Goal: Contribute content: Contribute content

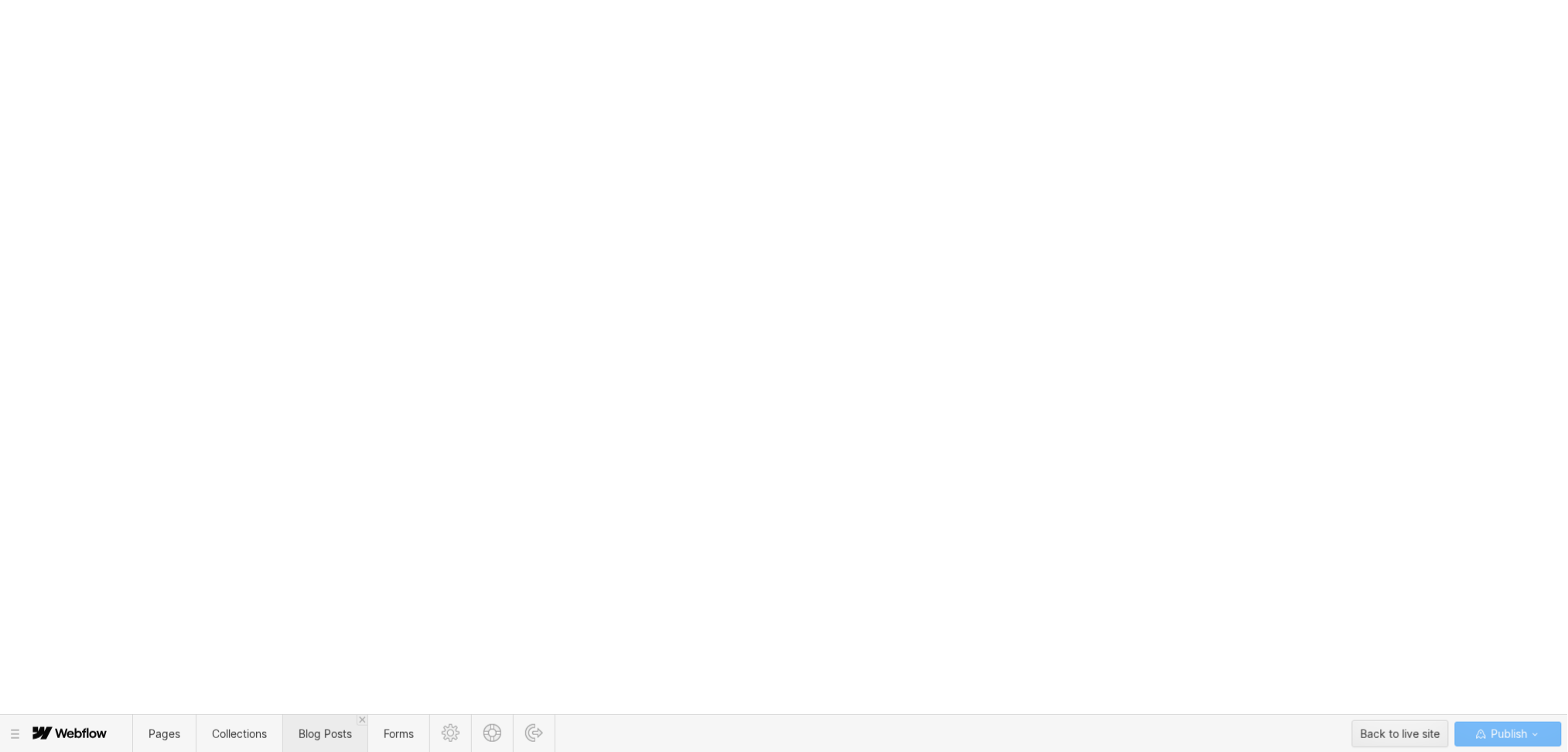
click at [308, 564] on span "Blog Posts" at bounding box center [325, 733] width 53 height 13
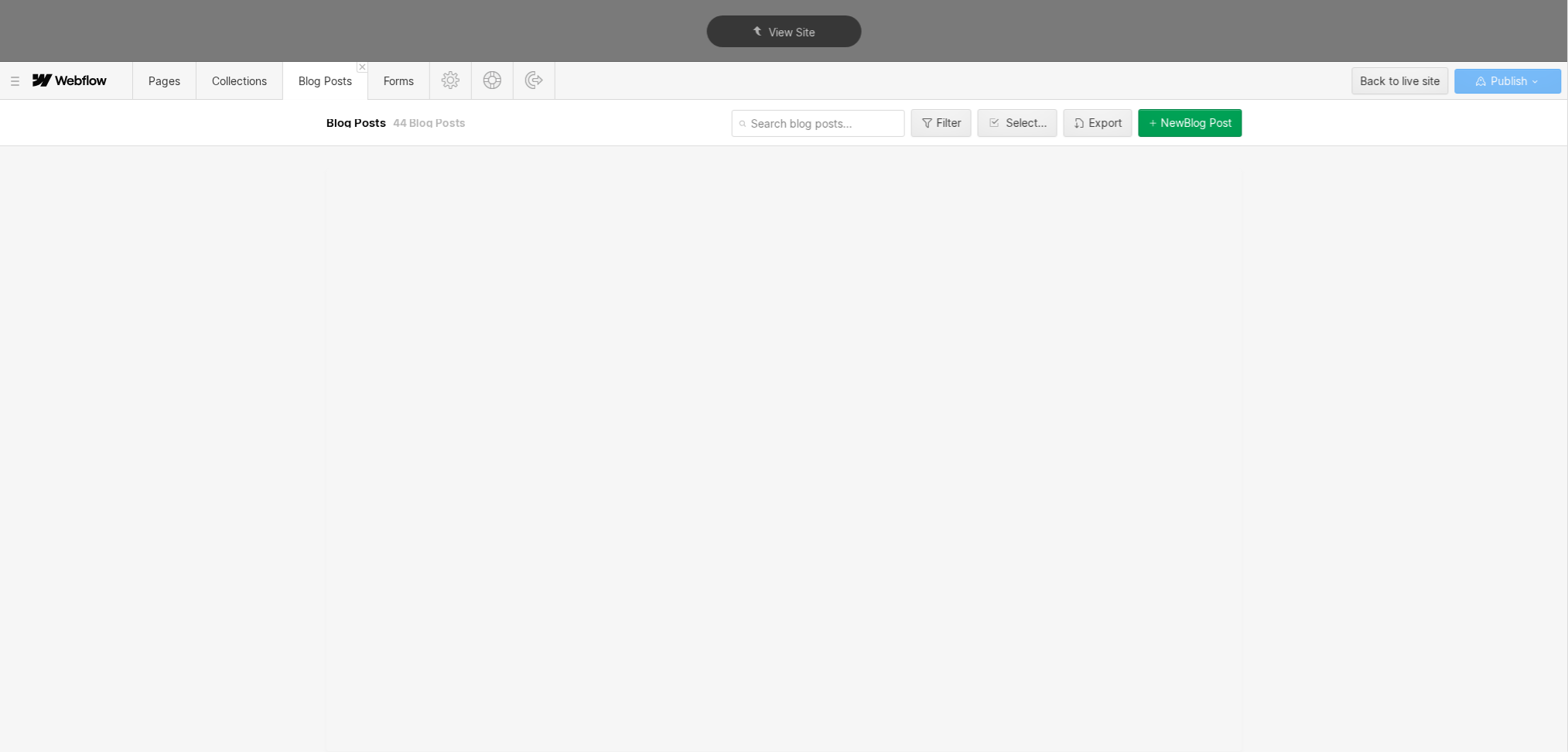
click at [1176, 129] on div "New Blog Post" at bounding box center [1197, 123] width 71 height 13
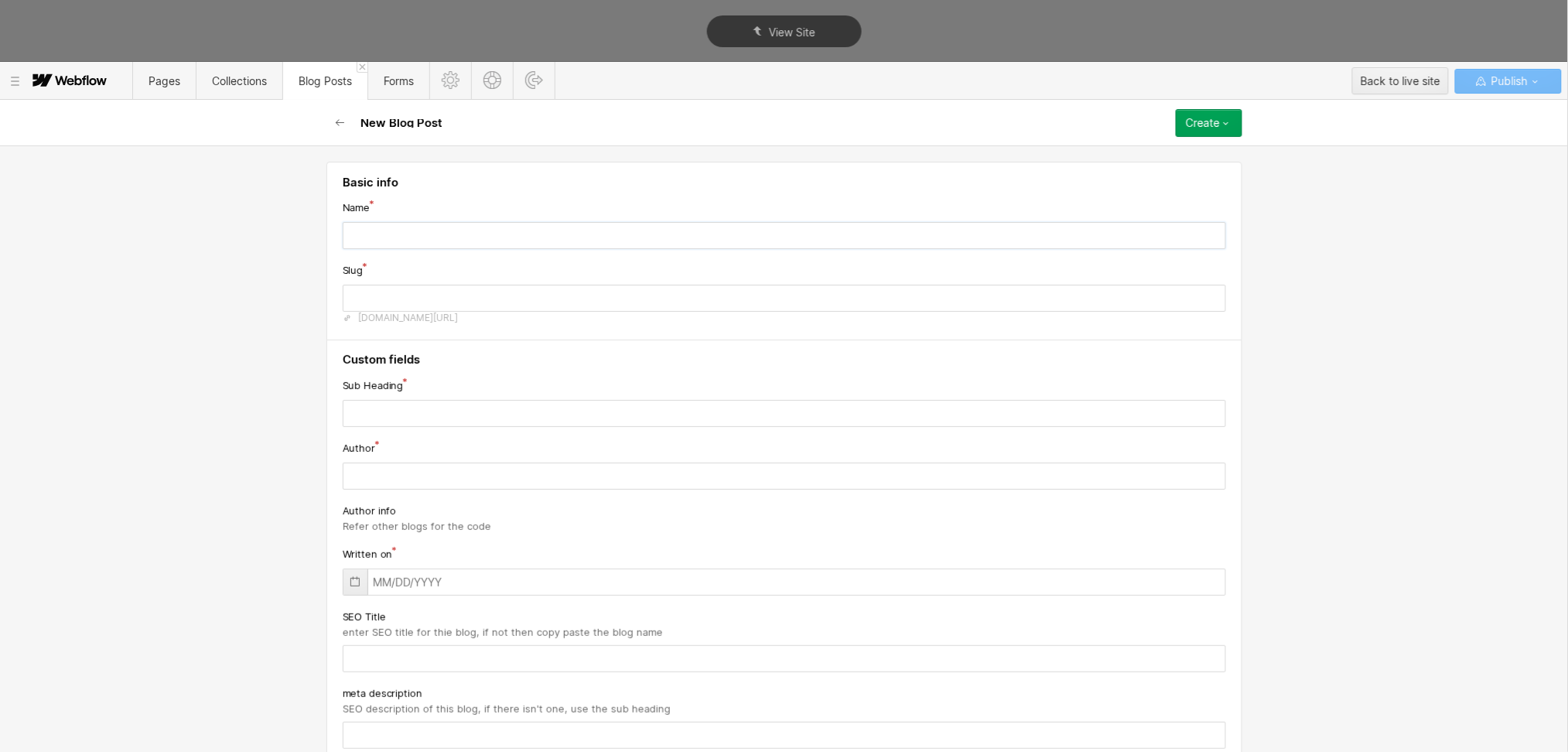
click at [509, 236] on input "text" at bounding box center [784, 235] width 884 height 27
paste input "10 Best SaaS Website Design Agencies (2025)"
type input "10 Best SaaS Website Design Agencies (2025)"
type input "10-best-saas-website-design-agencies-2025"
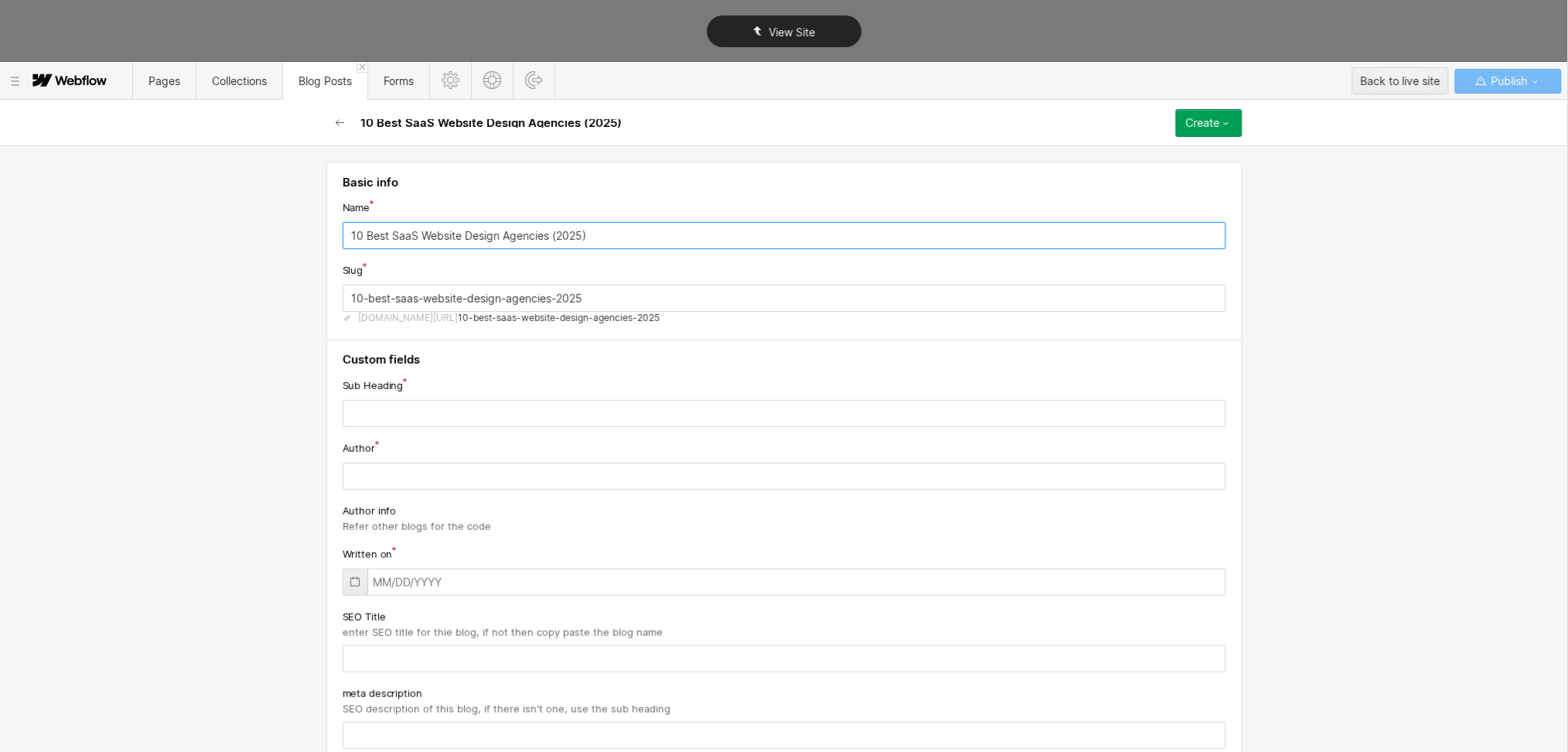
type input "10 Best SaaS Website Design Agencies (2025)"
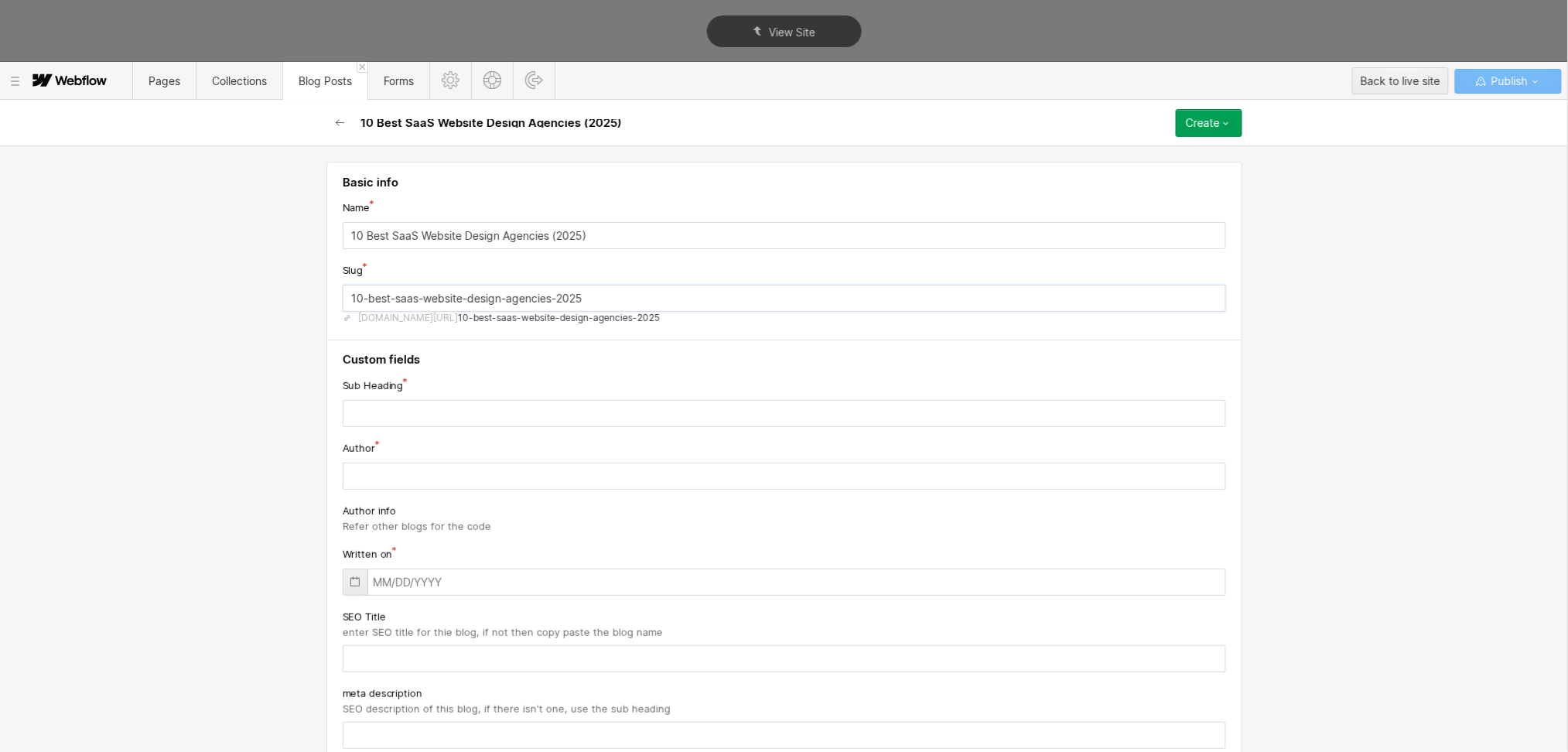
click at [419, 294] on input "10-best-saas-website-design-agencies-2025" at bounding box center [784, 298] width 884 height 27
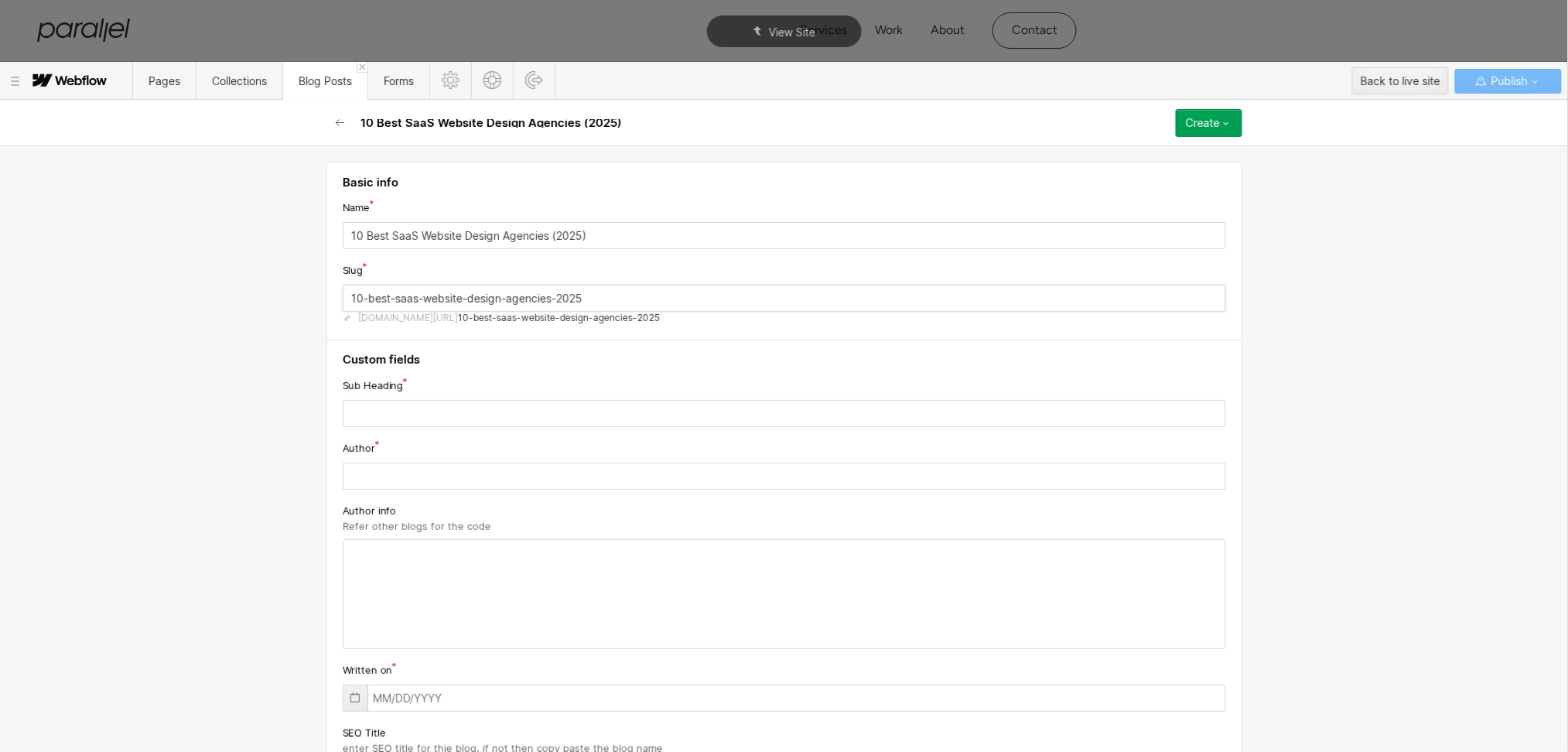
paste input "saas-website-design-agency"
type input "saas-website-design-agency"
click at [456, 412] on input "text" at bounding box center [784, 413] width 884 height 27
paste input "Find a SaaS website design agency that crafts user‑centered, scalable websites …"
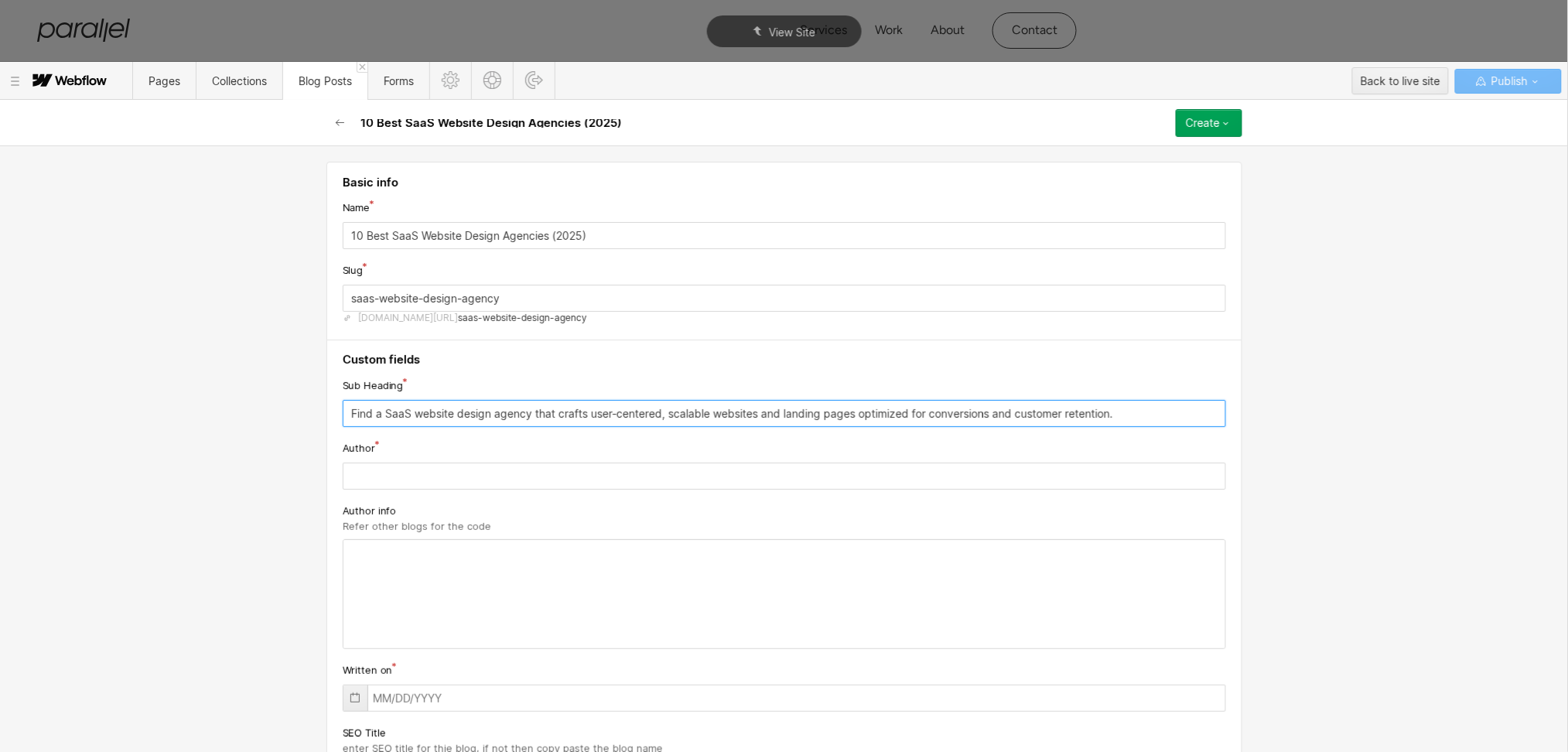
type input "Find a SaaS website design agency that crafts user‑centered, scalable websites …"
click at [418, 481] on input "text" at bounding box center [784, 476] width 884 height 27
paste input "[PERSON_NAME]"
type input "[PERSON_NAME]"
click at [349, 564] on icon at bounding box center [355, 697] width 13 height 13
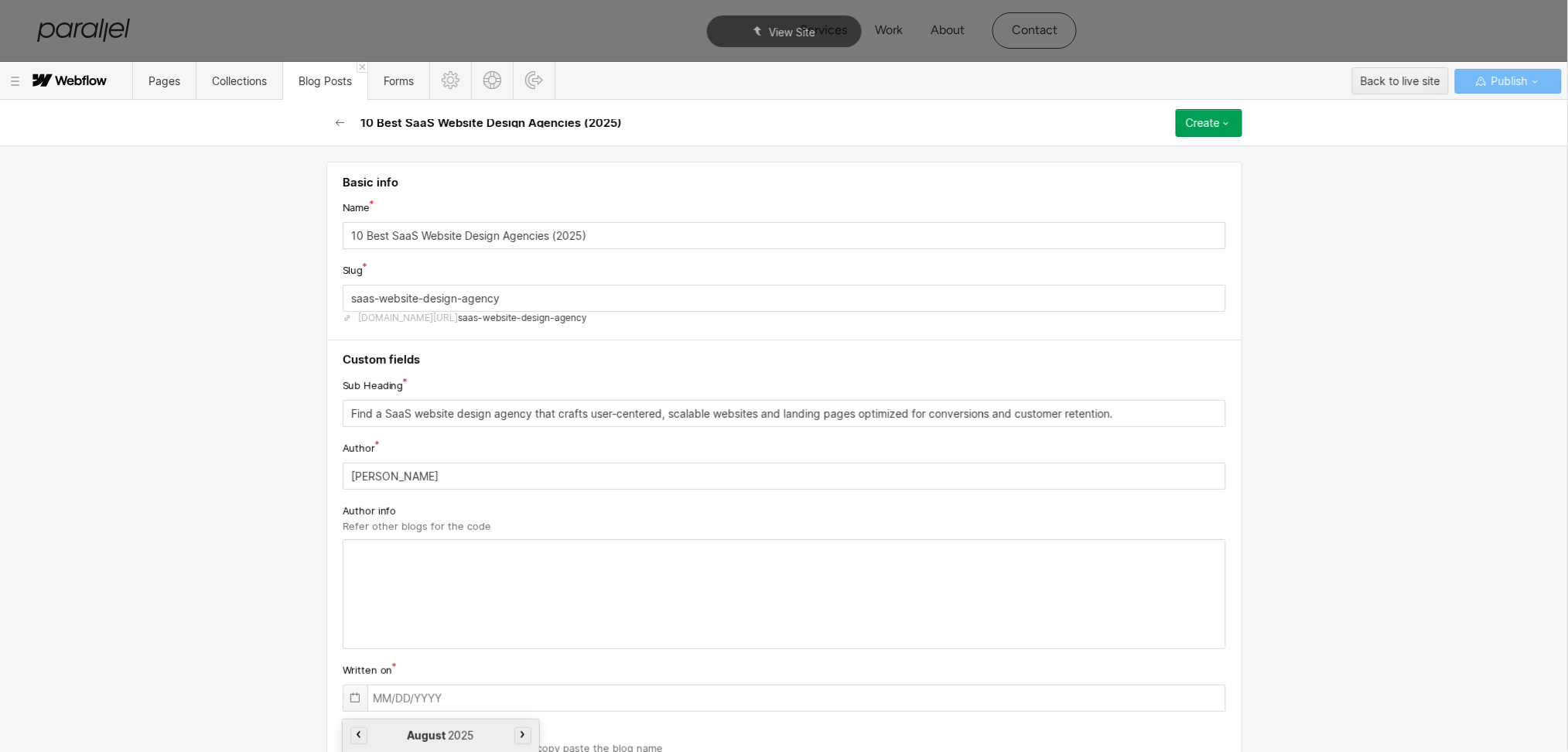
scroll to position [184, 0]
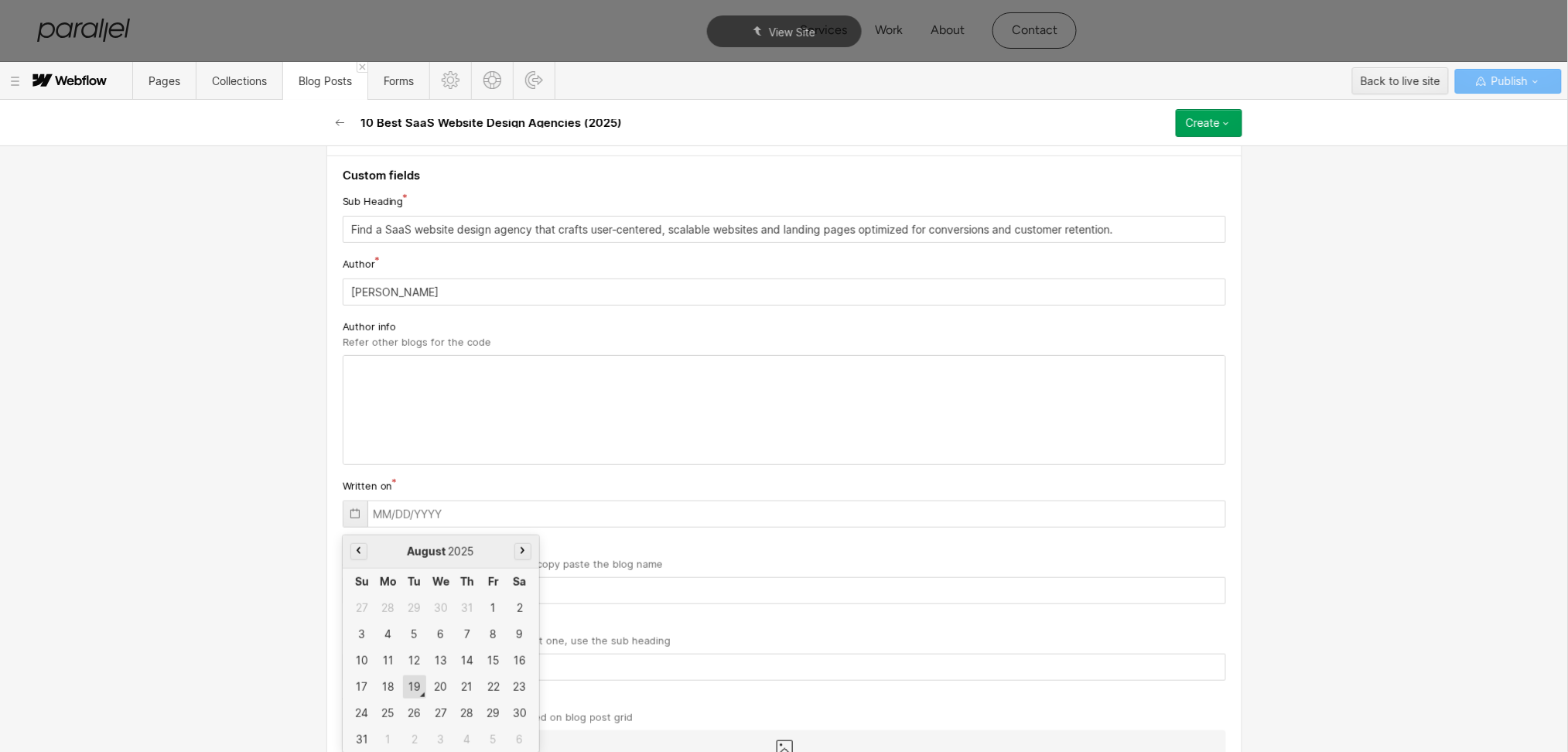
click at [406, 564] on div "19" at bounding box center [414, 686] width 23 height 23
type input "[DATE]"
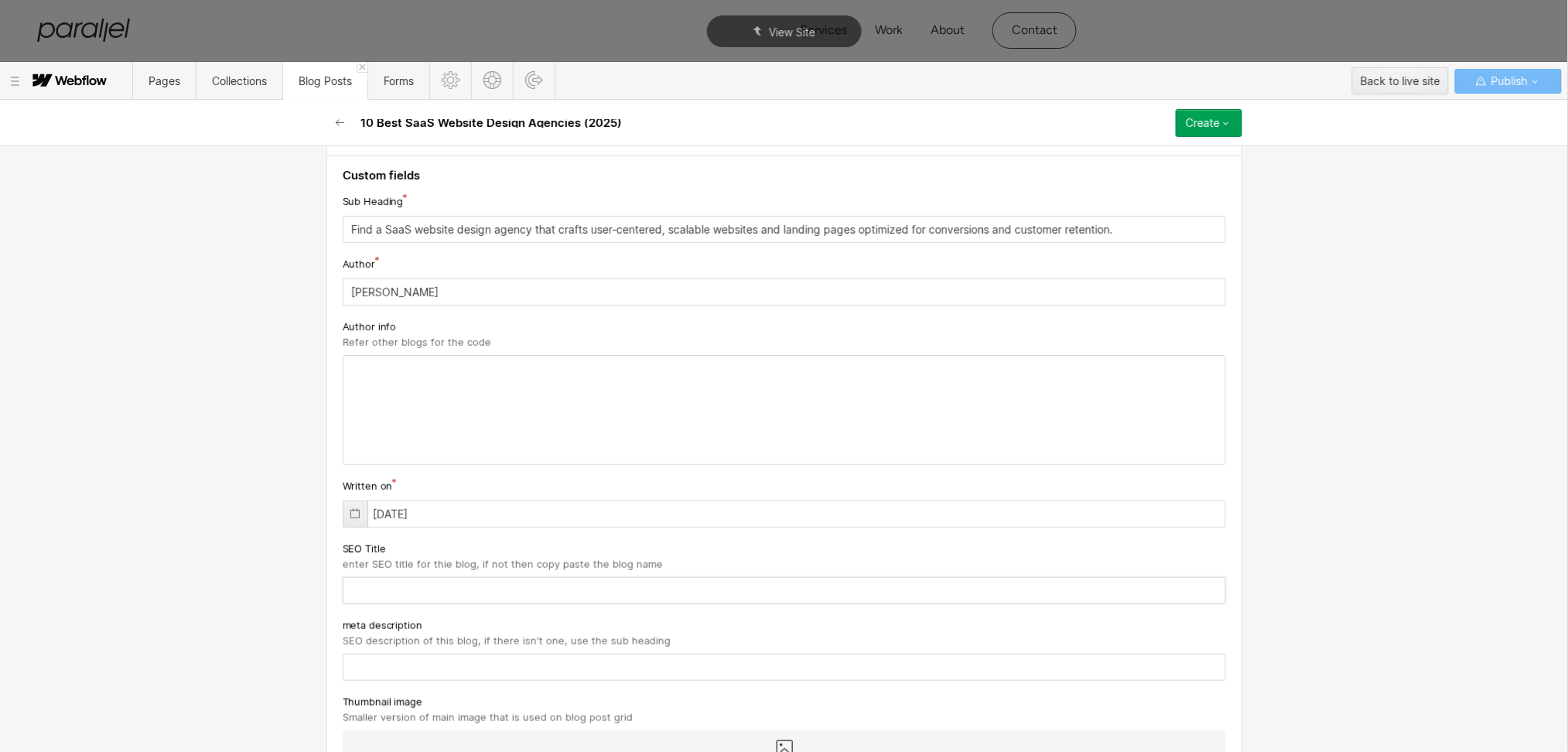
click at [416, 564] on input "text" at bounding box center [784, 590] width 884 height 27
paste input "10 Best SaaS Website Design Agencies (2025)"
type input "10 Best SaaS Website Design Agencies (2025)"
click at [428, 564] on input "text" at bounding box center [784, 667] width 884 height 27
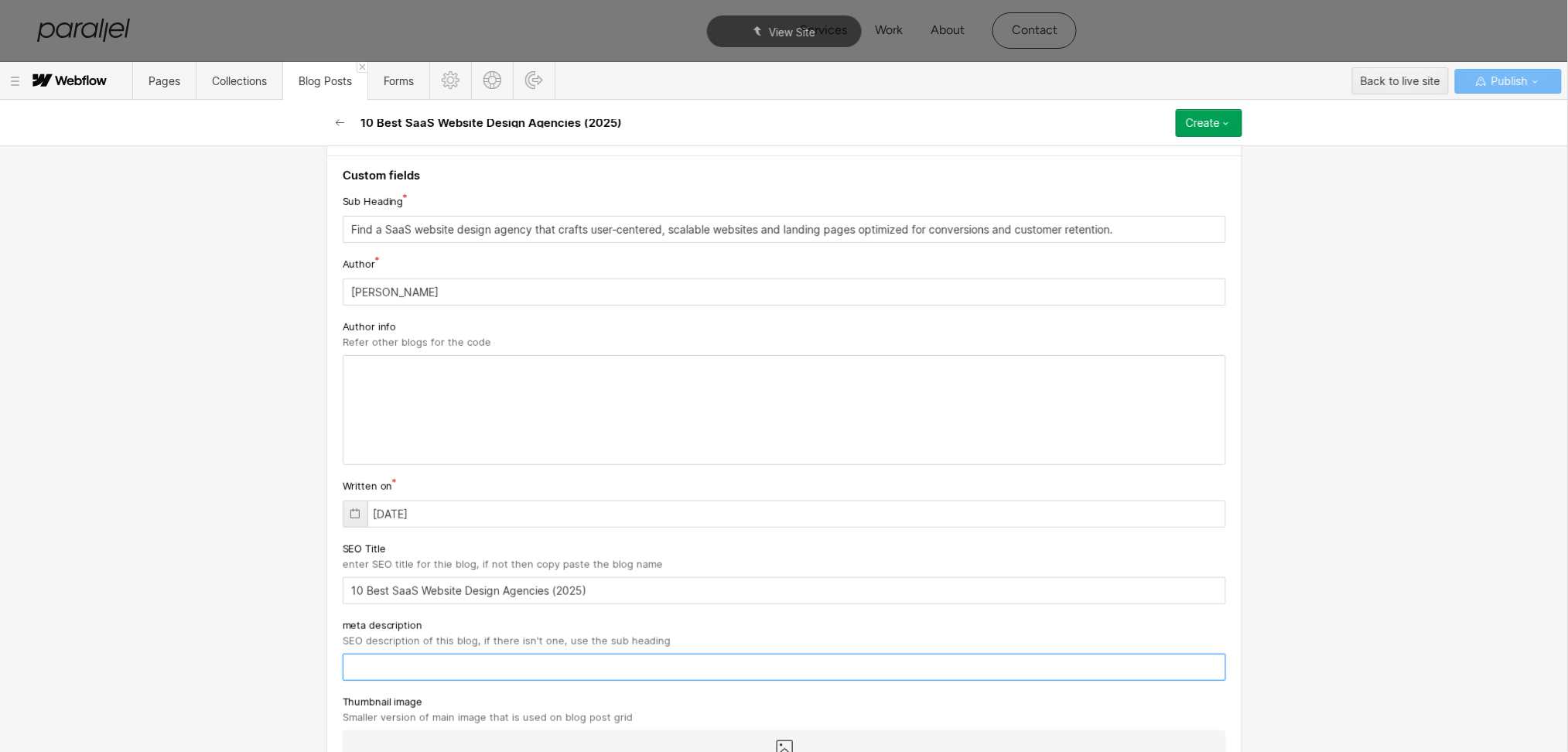
paste input "Find a SaaS website design agency that crafts user‑centered, scalable websites …"
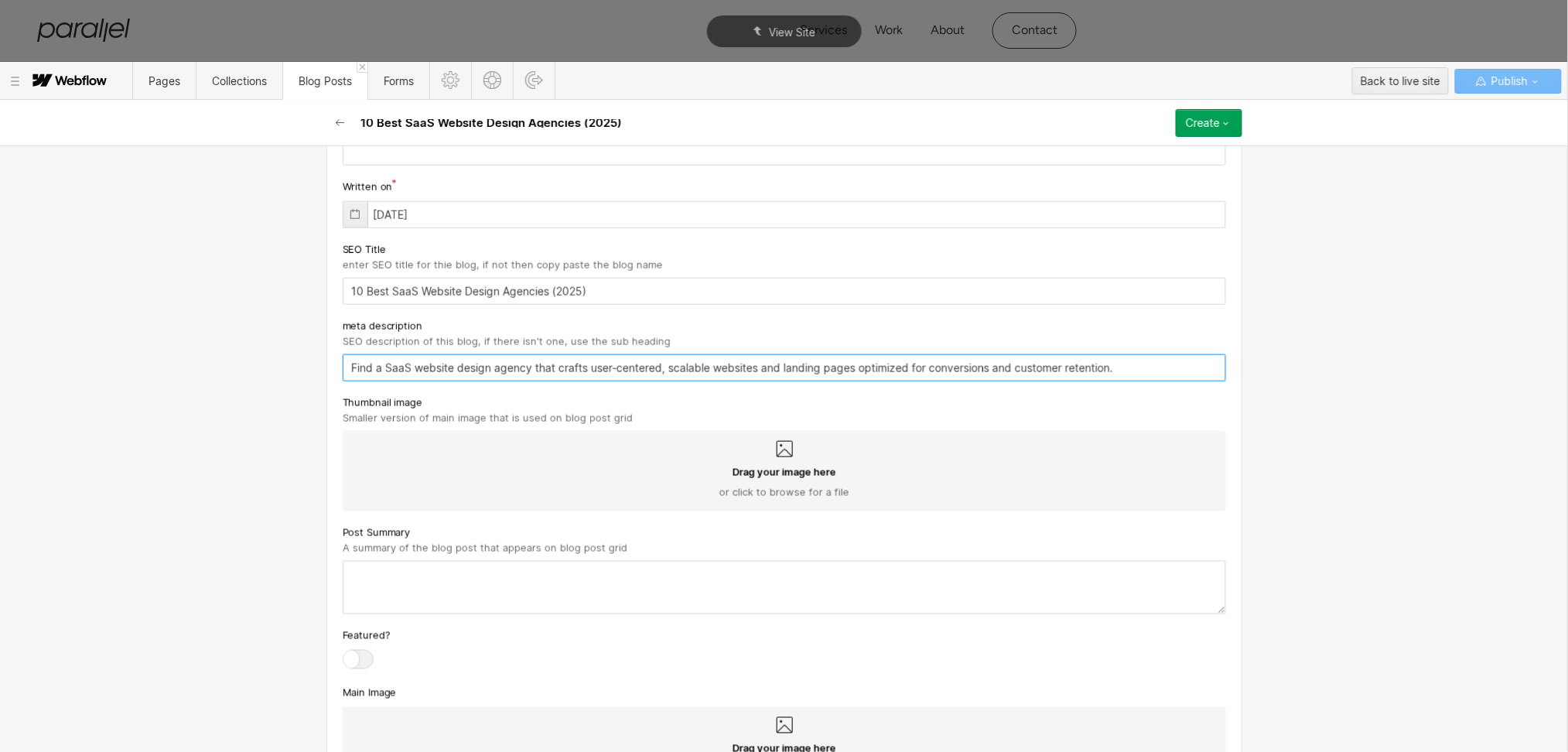
scroll to position [494, 0]
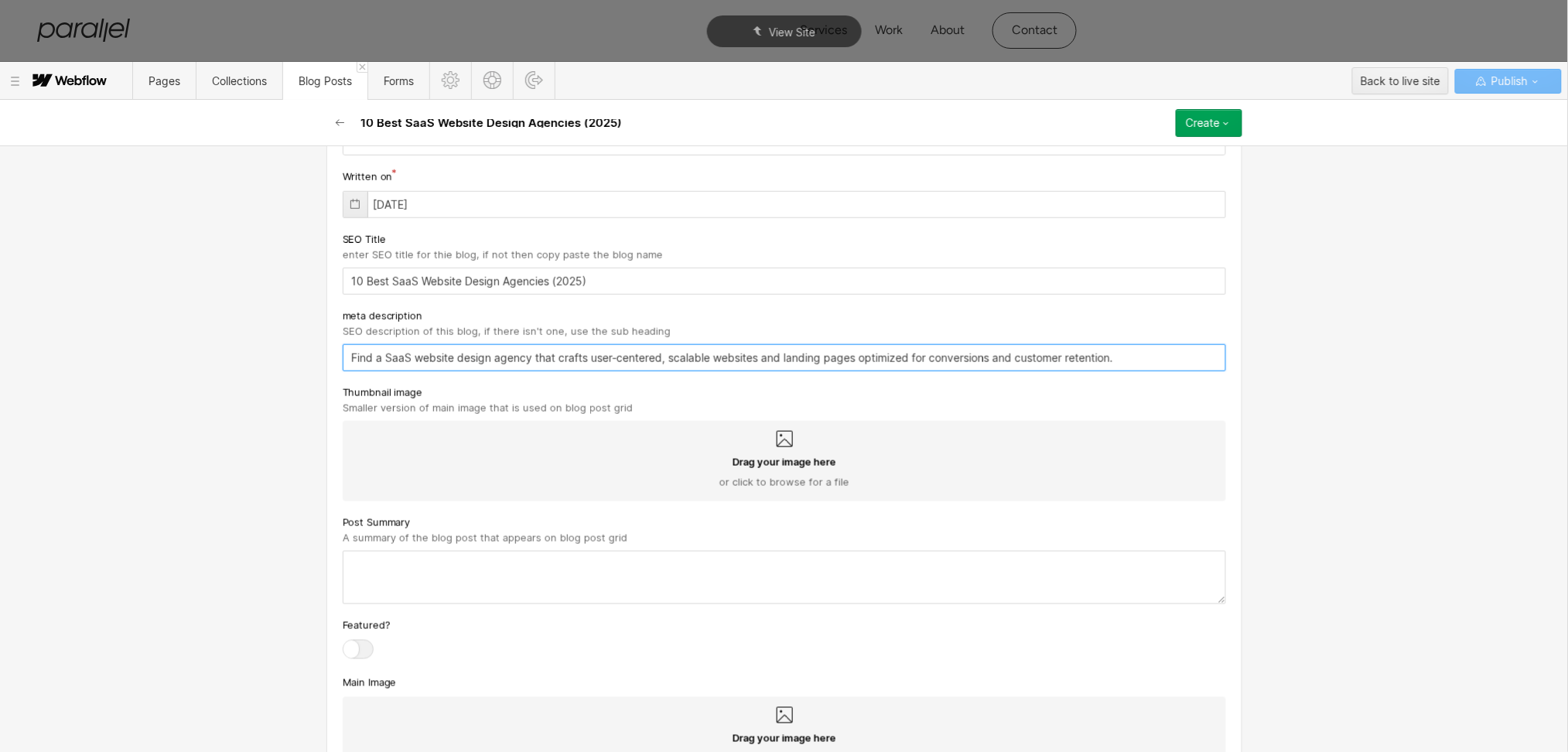
type input "Find a SaaS website design agency that crafts user‑centered, scalable websites …"
click at [777, 444] on icon at bounding box center [785, 439] width 16 height 16
click at [0, 0] on input "Drag your image here or click to browse for a file" at bounding box center [0, 0] width 0 height 0
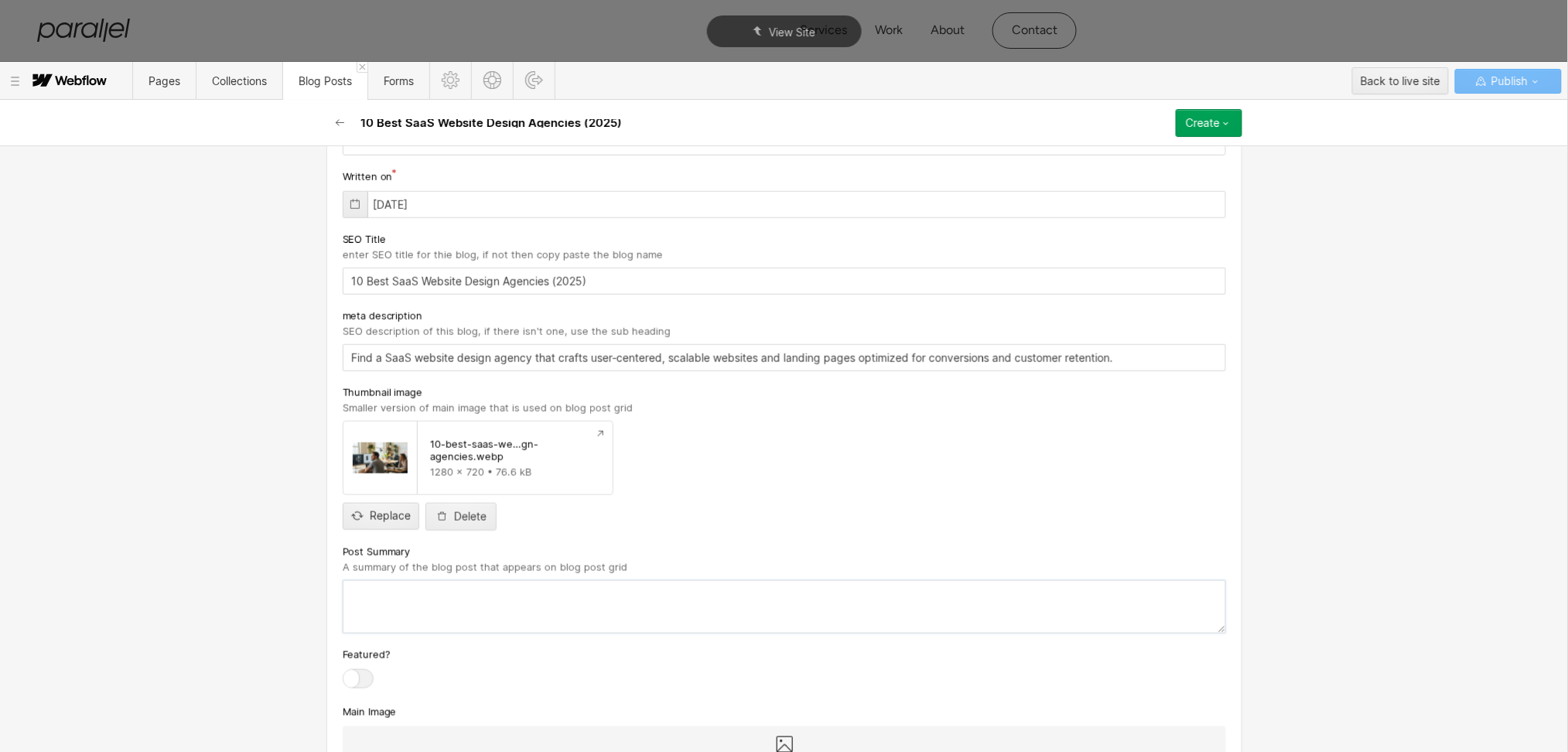
click at [363, 564] on textarea at bounding box center [784, 606] width 884 height 53
paste textarea "Find a SaaS website design agency that crafts user‑centered, scalable websites …"
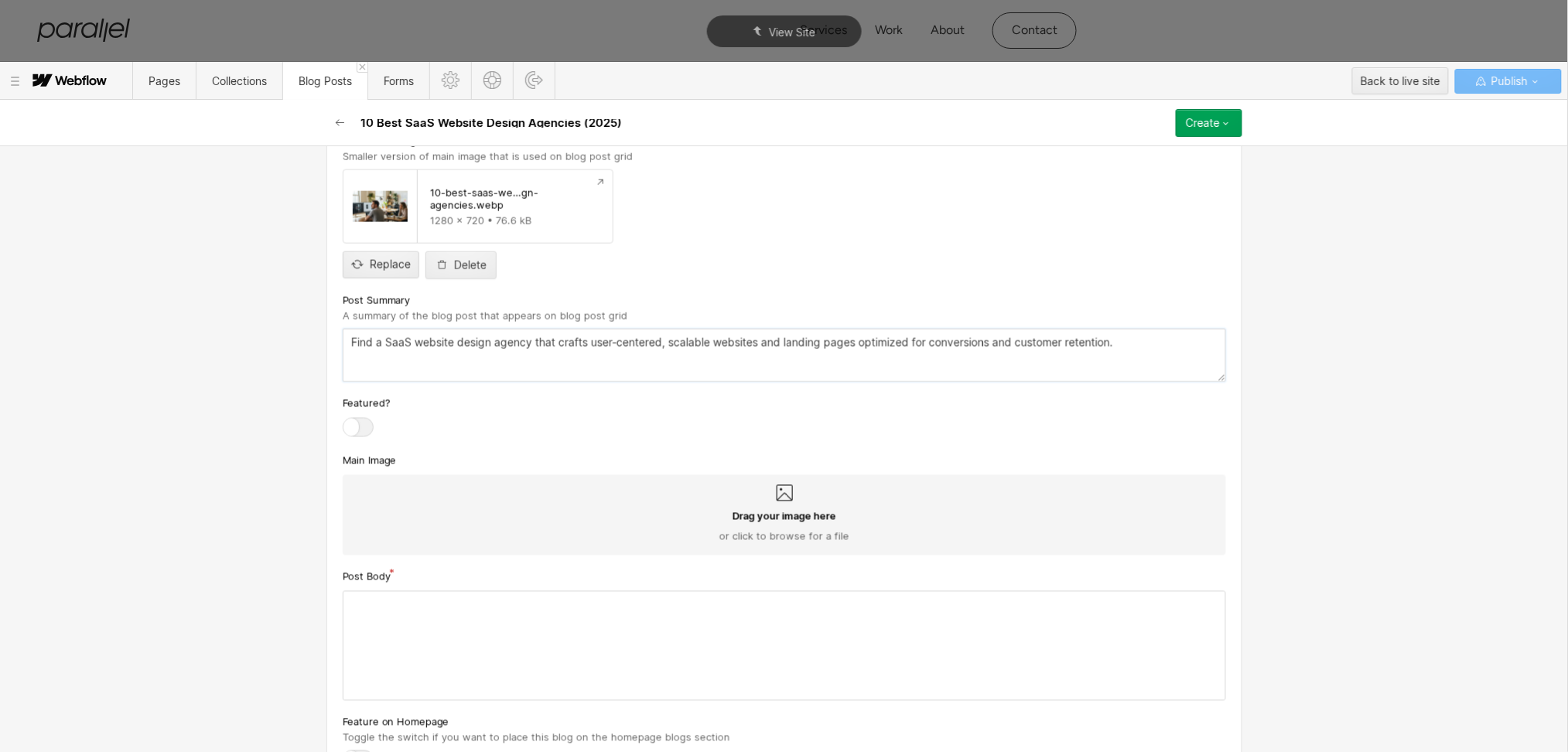
scroll to position [802, 0]
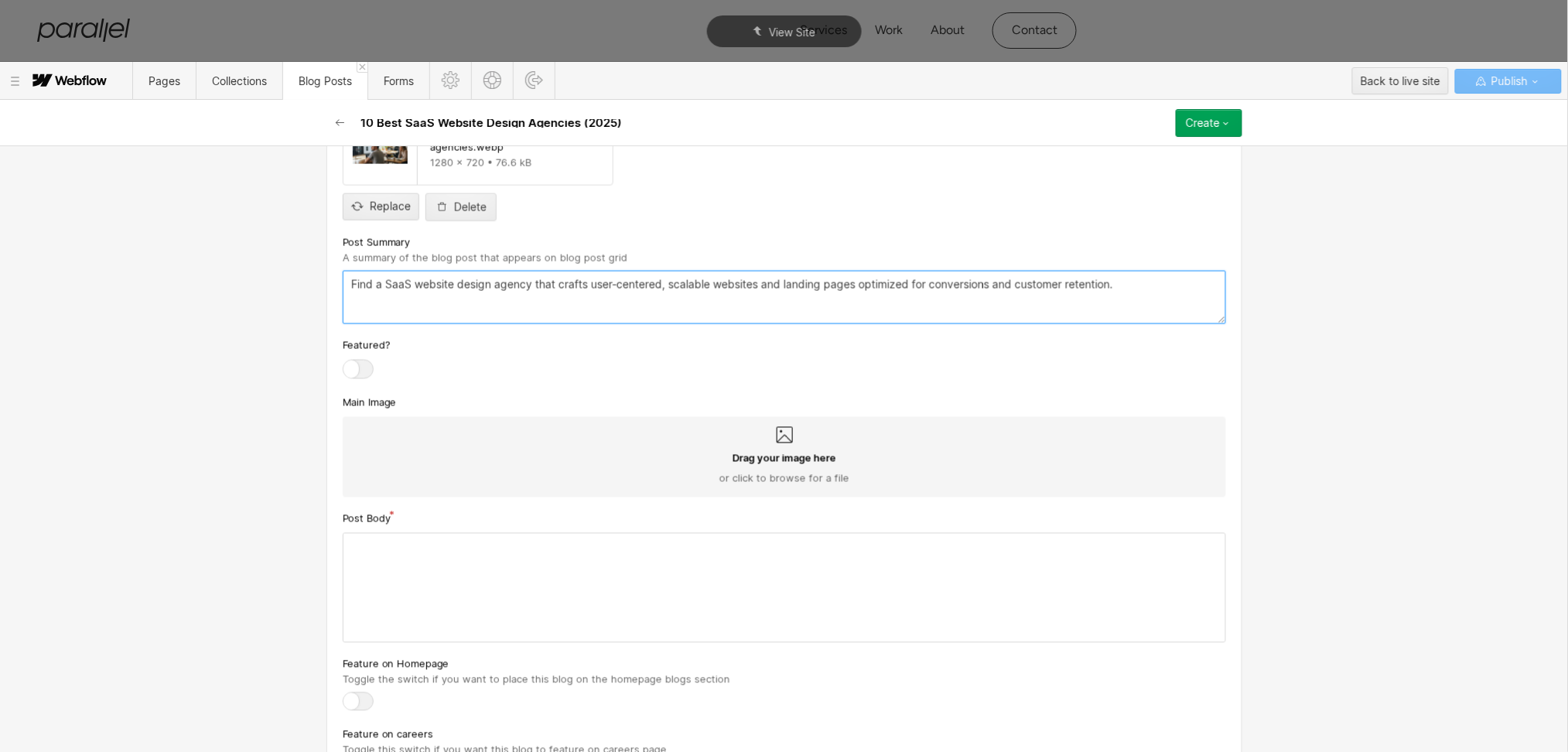
type textarea "Find a SaaS website design agency that crafts user‑centered, scalable websites …"
click at [775, 436] on icon at bounding box center [784, 435] width 18 height 18
click at [0, 0] on input "Drag your image here or click to browse for a file" at bounding box center [0, 0] width 0 height 0
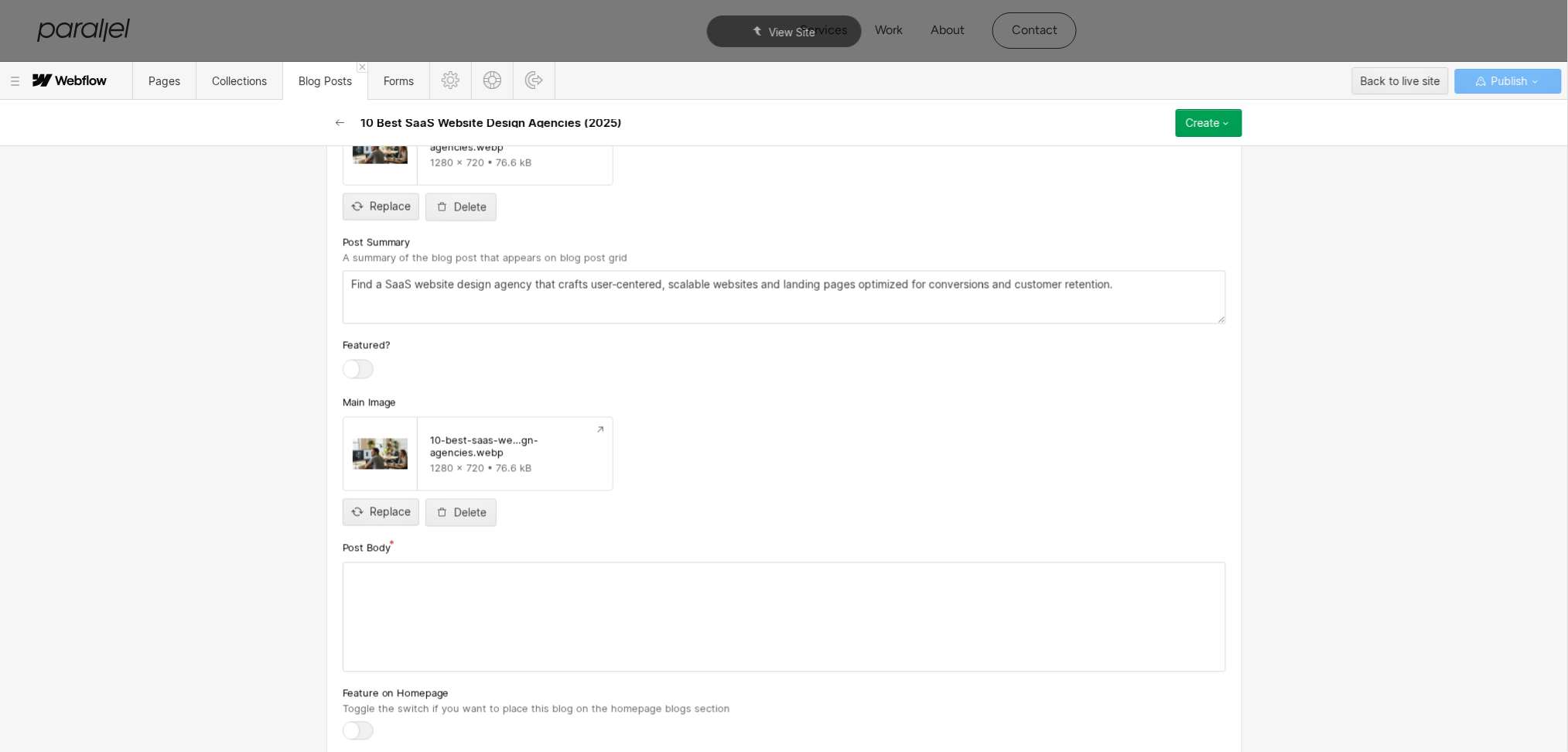
click at [408, 564] on div at bounding box center [784, 617] width 882 height 109
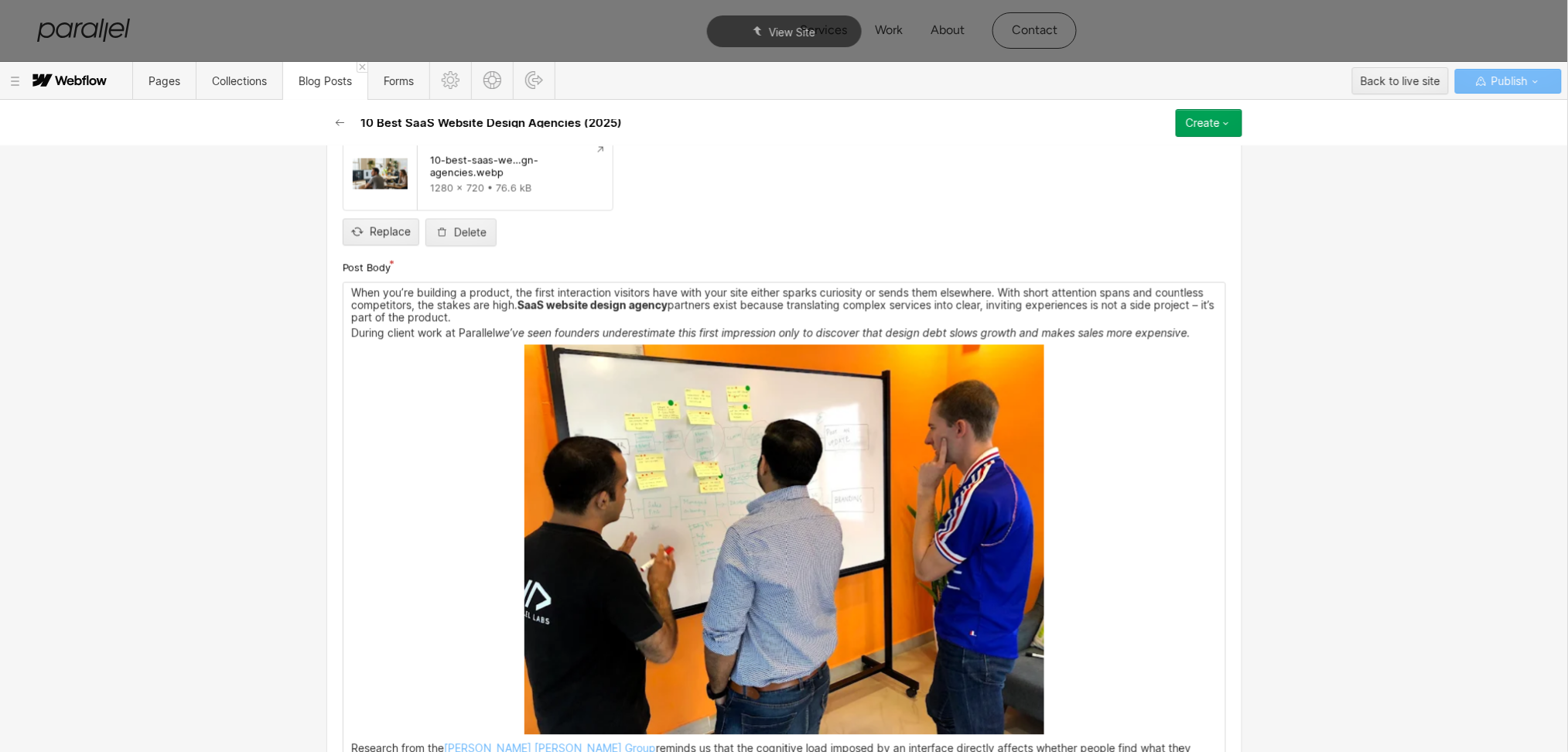
scroll to position [1112, 0]
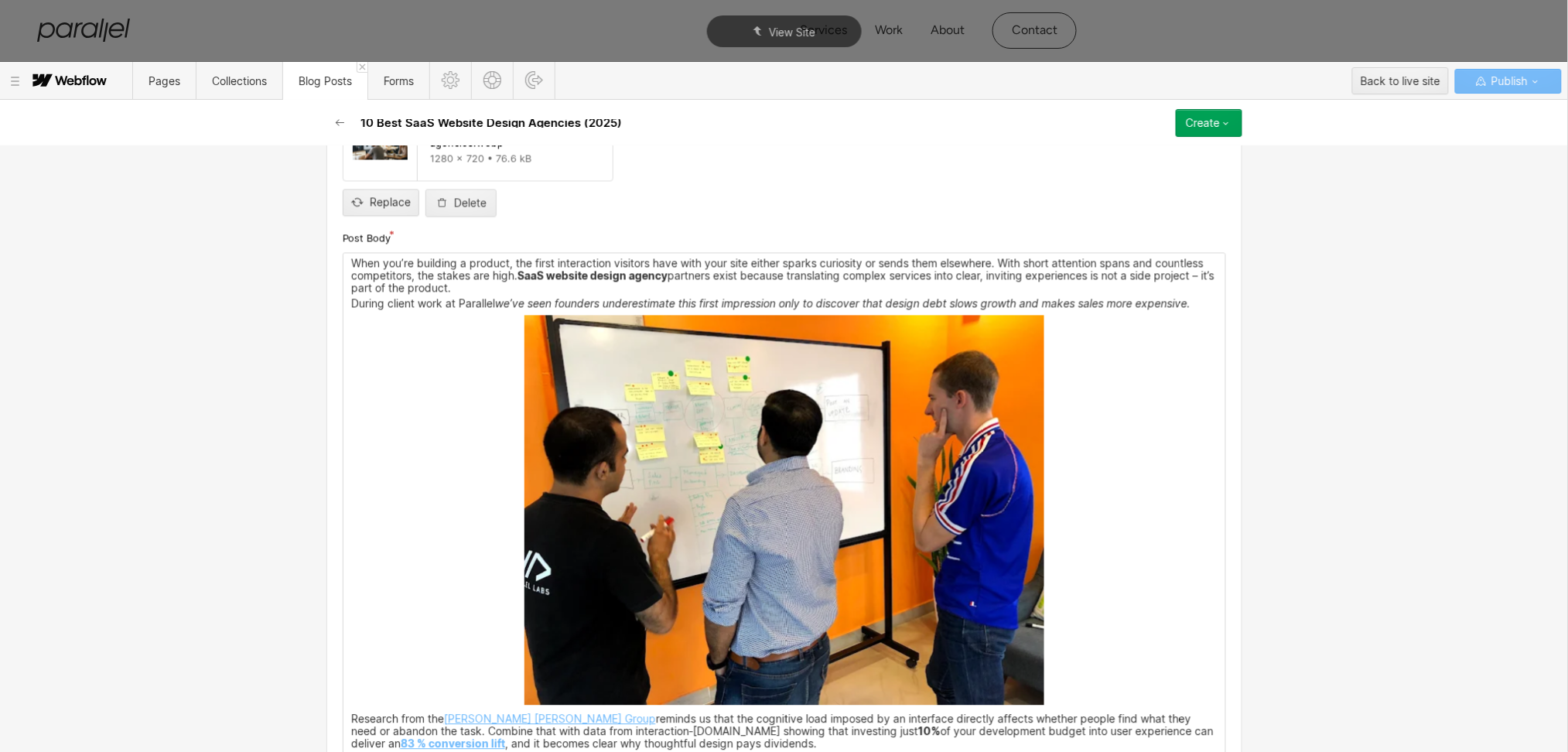
click at [626, 446] on img at bounding box center [784, 510] width 520 height 390
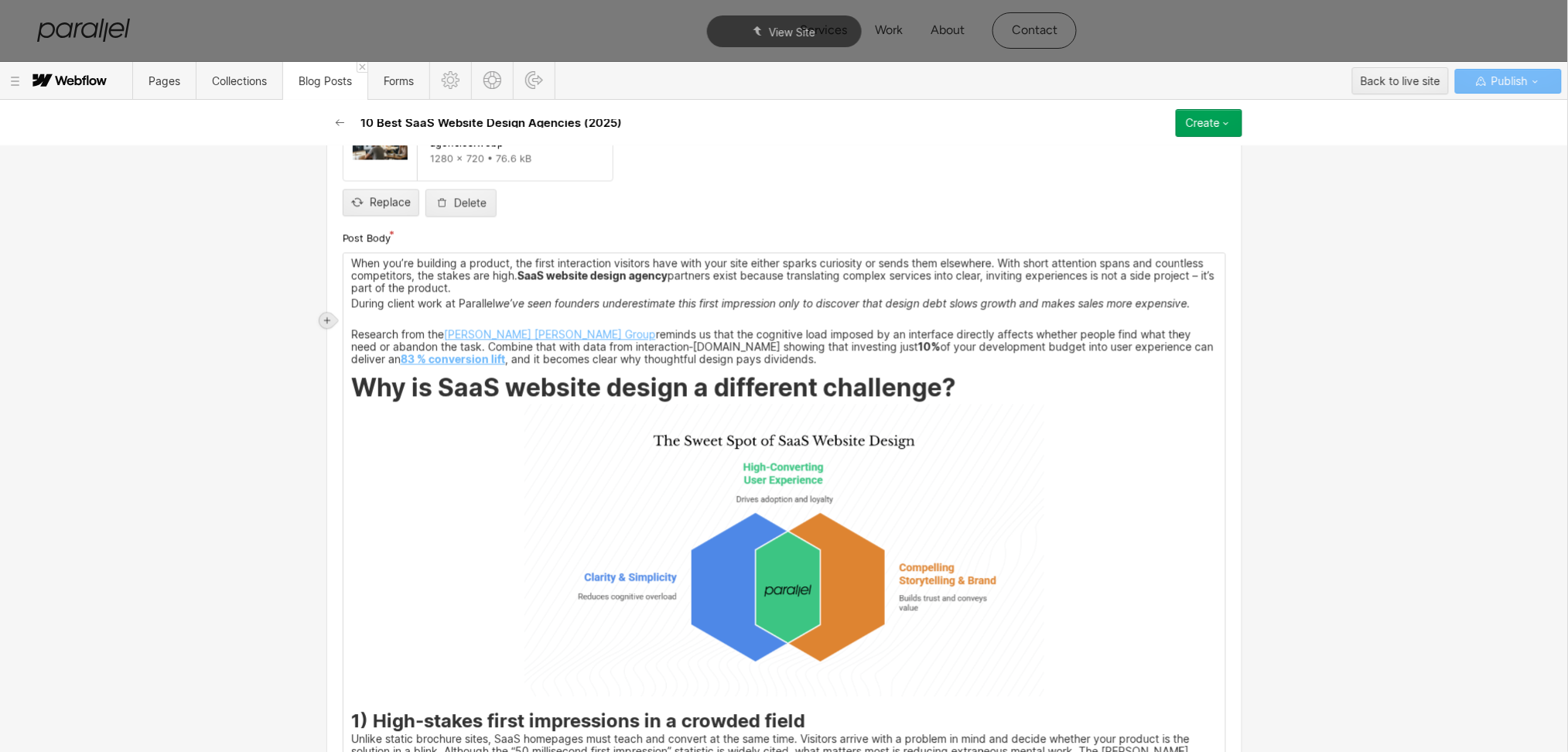
click at [330, 321] on icon at bounding box center [327, 321] width 9 height 9
click at [353, 323] on div at bounding box center [357, 320] width 29 height 24
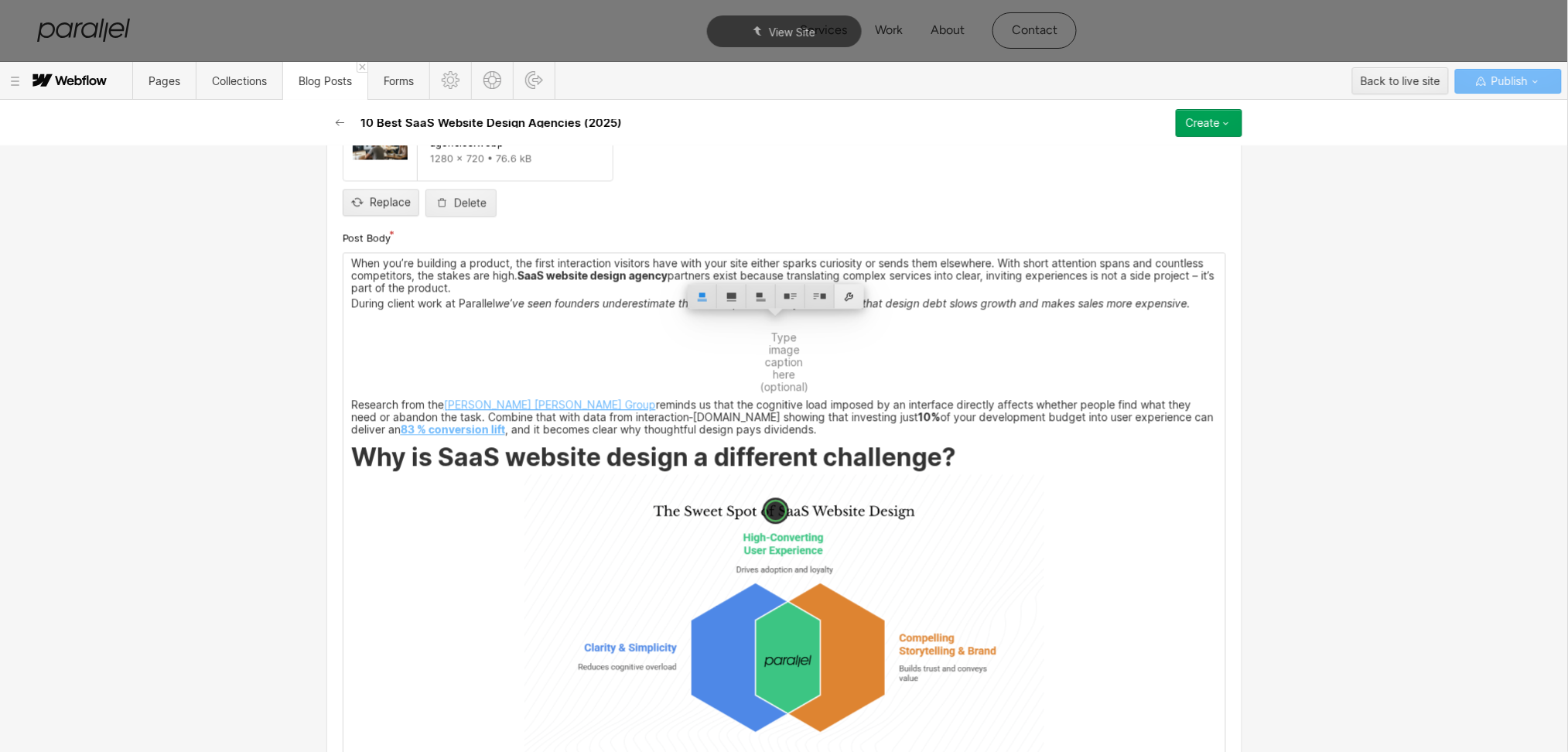
click at [847, 294] on div at bounding box center [849, 297] width 29 height 24
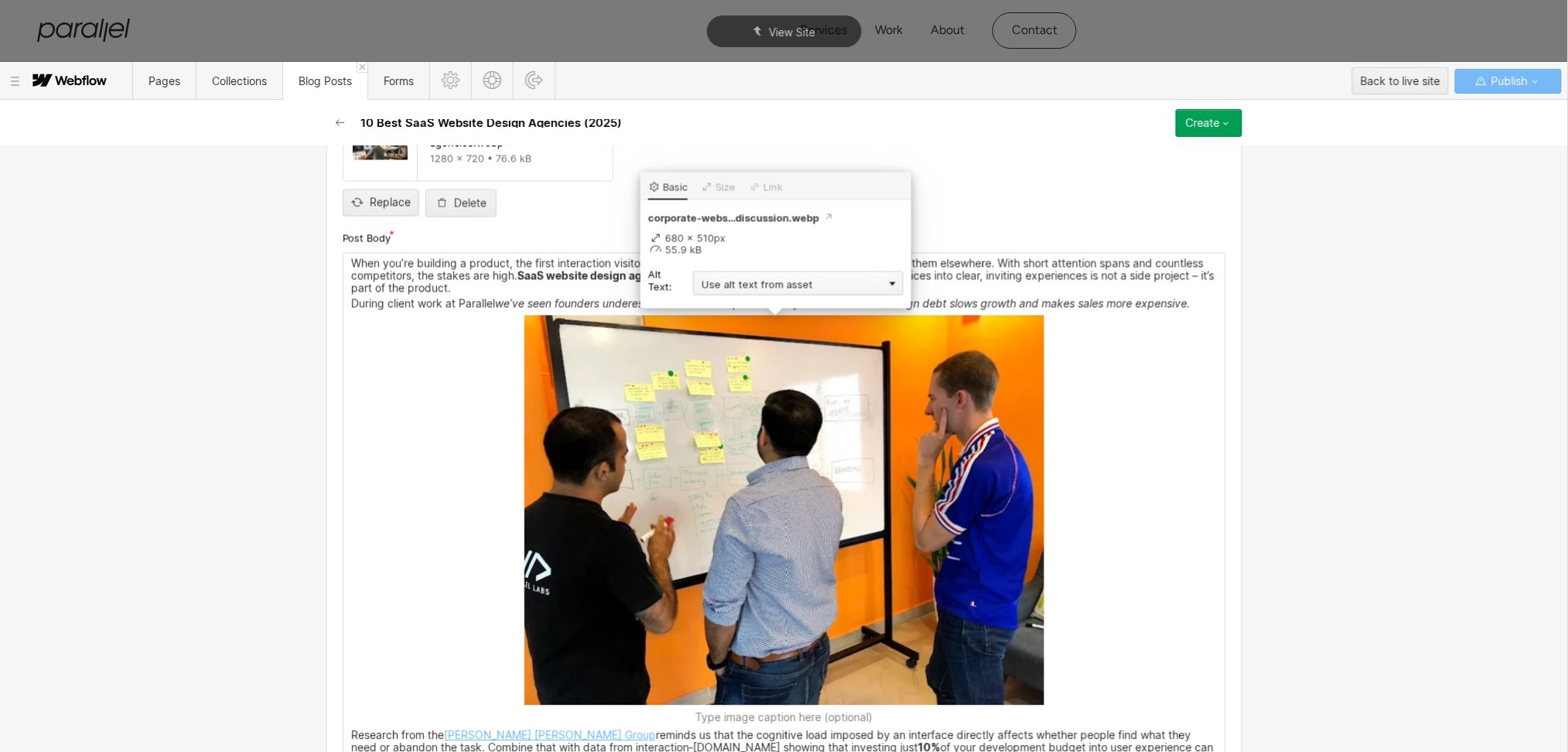
click at [719, 282] on div "Use alt text from asset" at bounding box center [798, 283] width 210 height 24
click at [727, 304] on div "Custom description" at bounding box center [798, 306] width 210 height 19
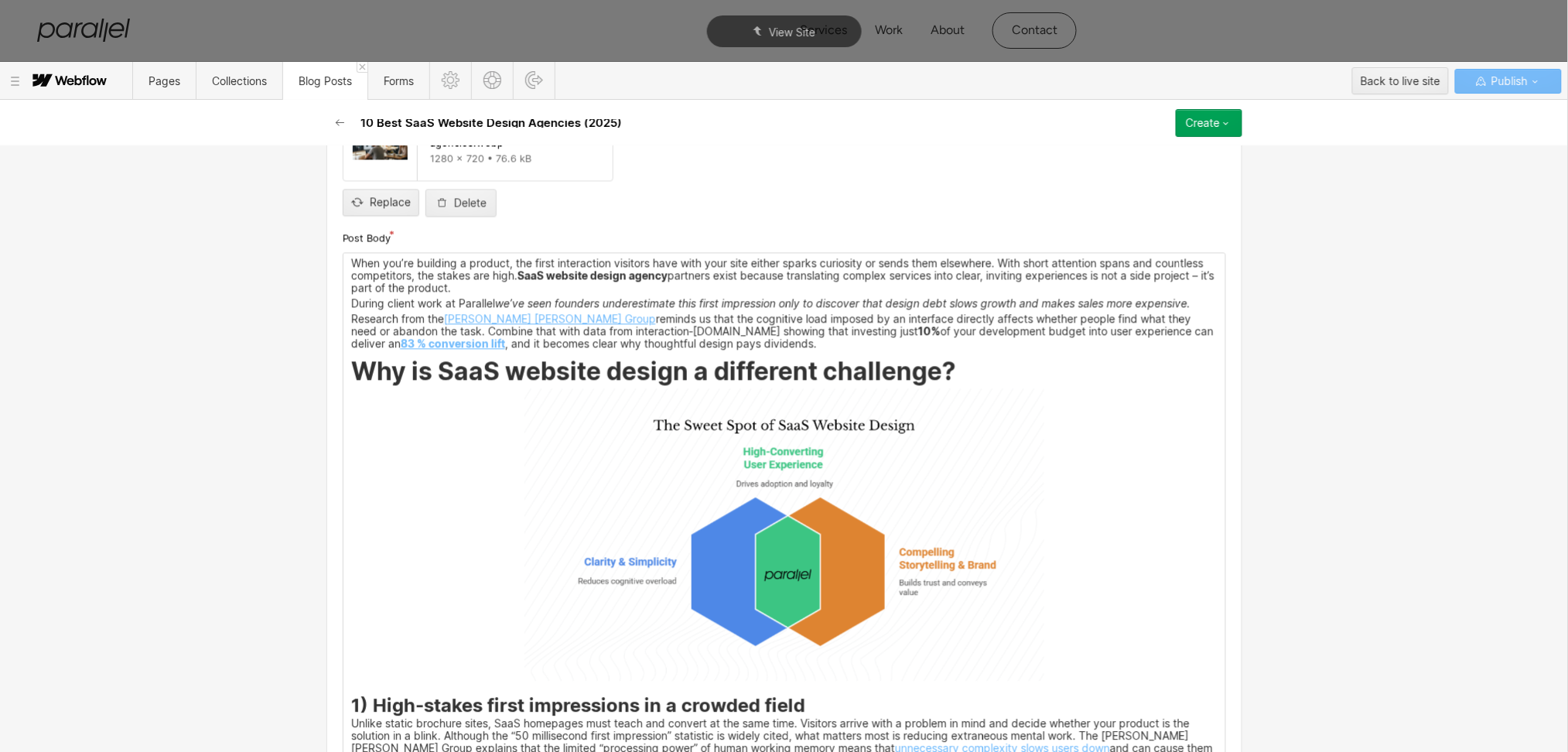
click at [714, 428] on img at bounding box center [784, 535] width 520 height 292
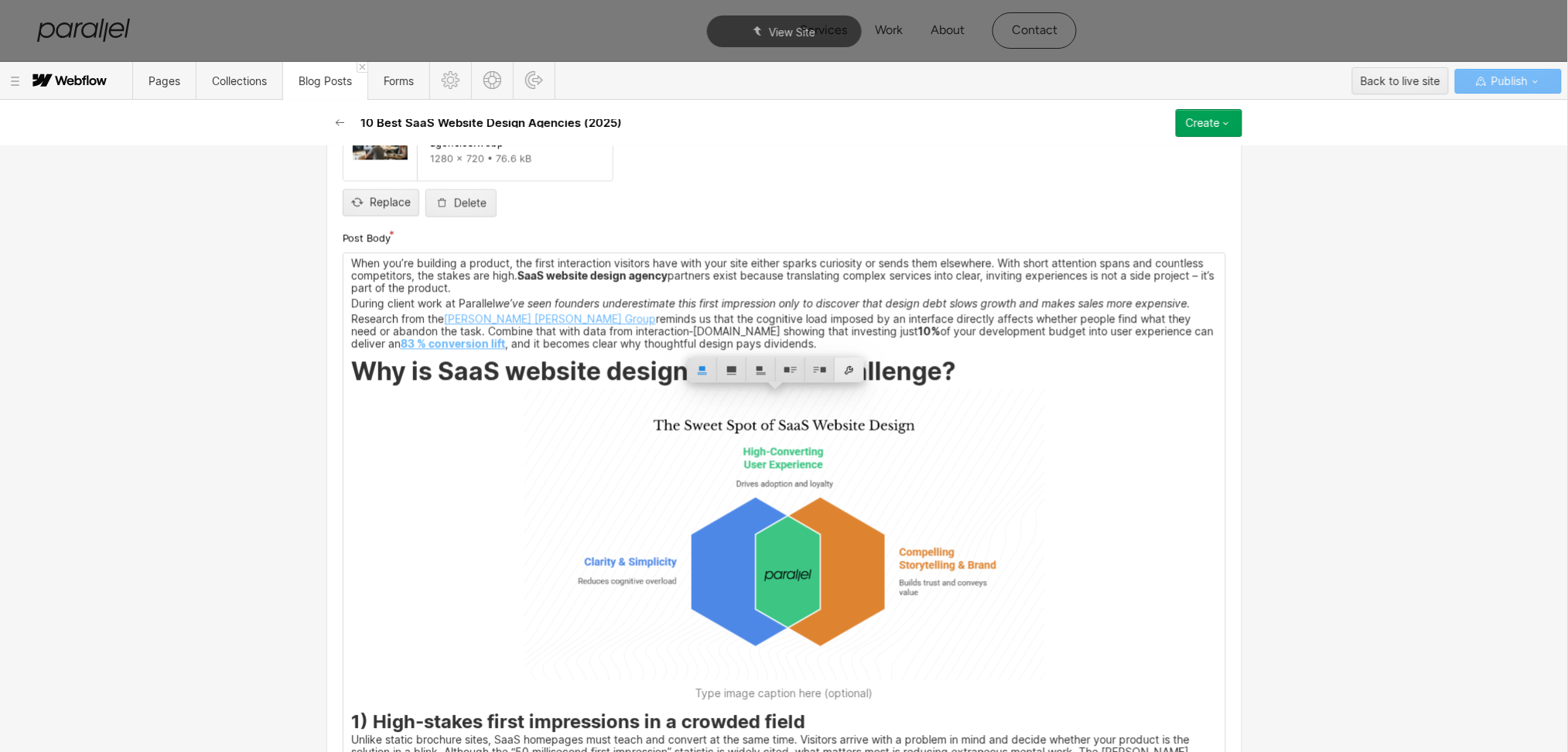
click at [851, 371] on div at bounding box center [849, 370] width 29 height 24
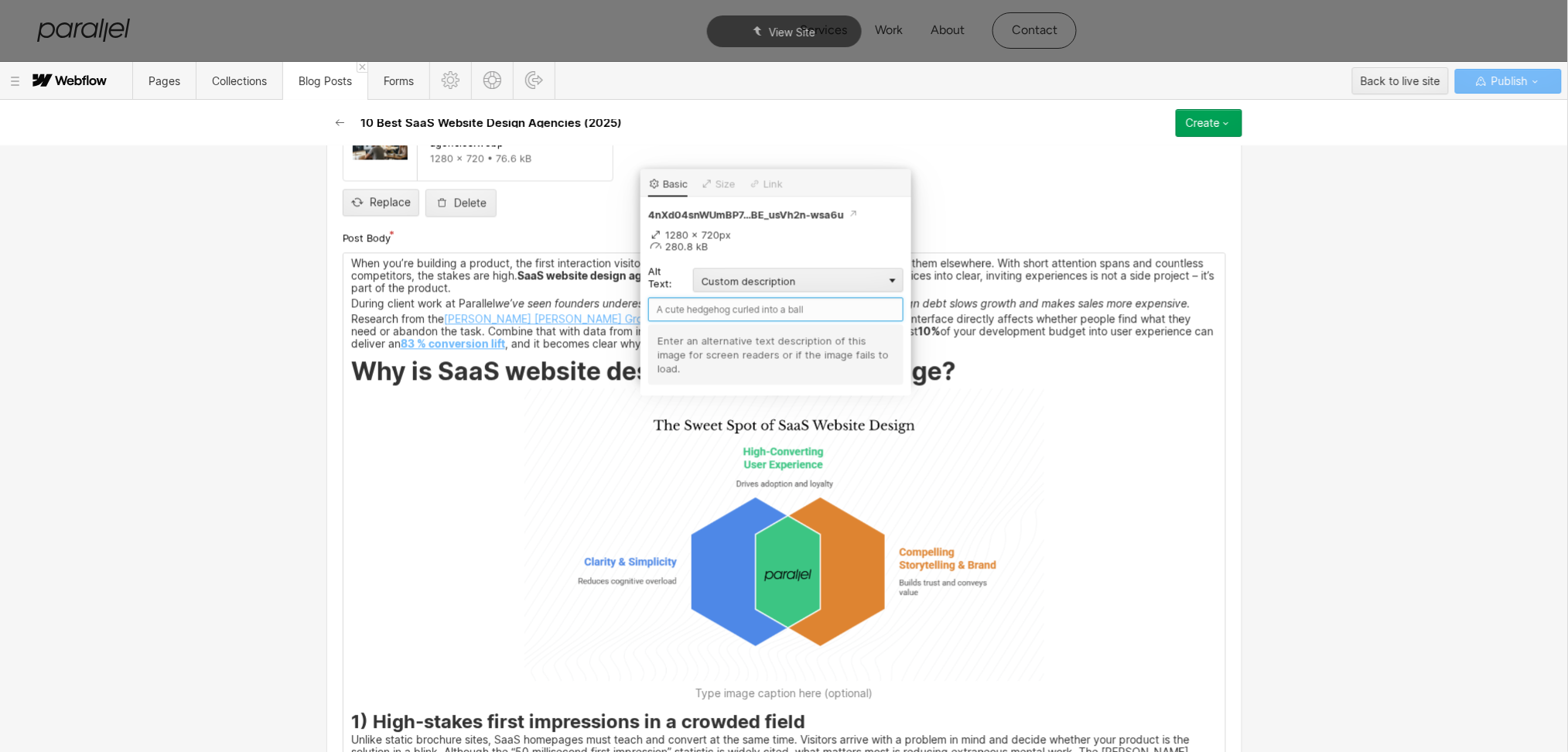
click at [741, 311] on input "text" at bounding box center [776, 309] width 256 height 24
type input "During client work at parallel"
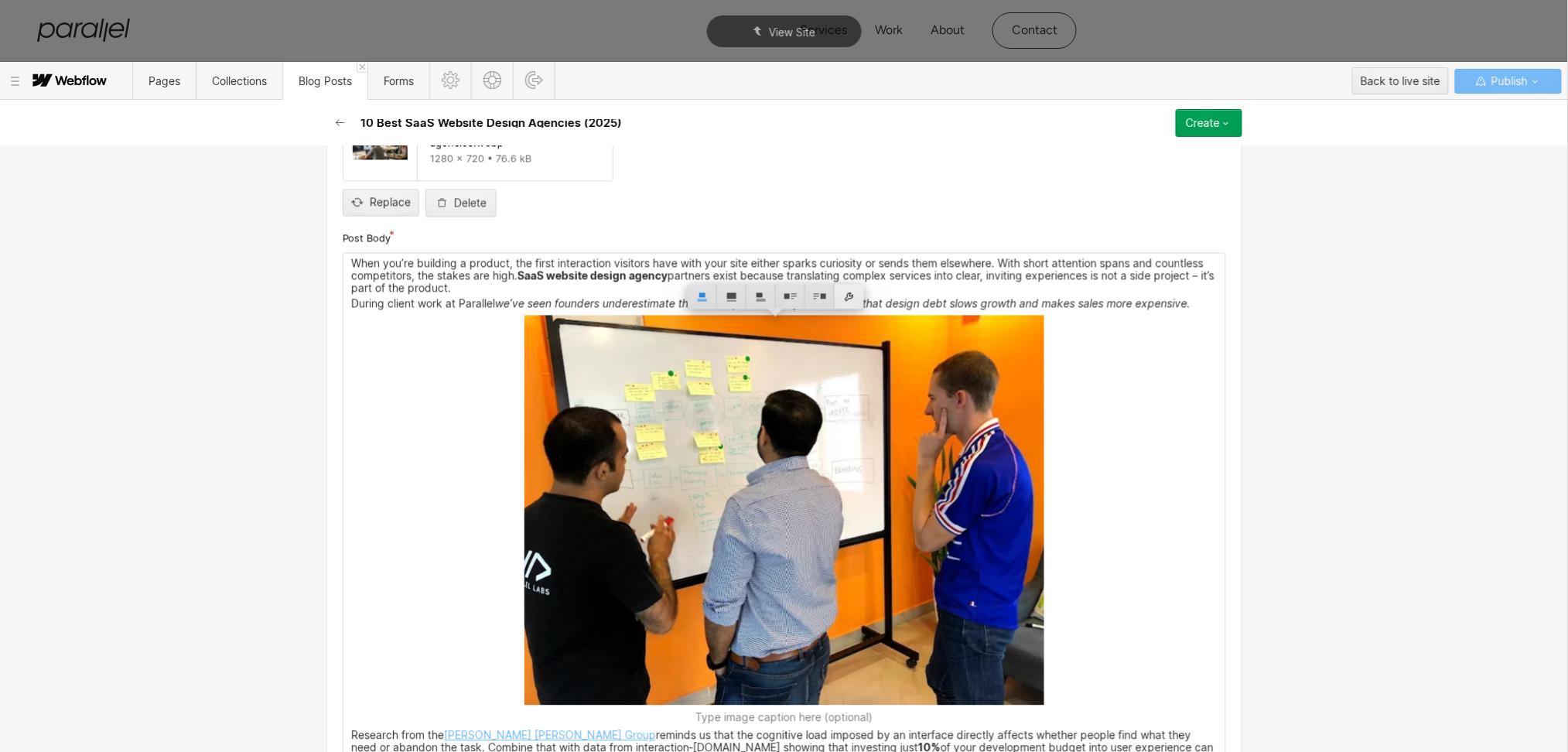
click at [853, 288] on div at bounding box center [849, 297] width 29 height 24
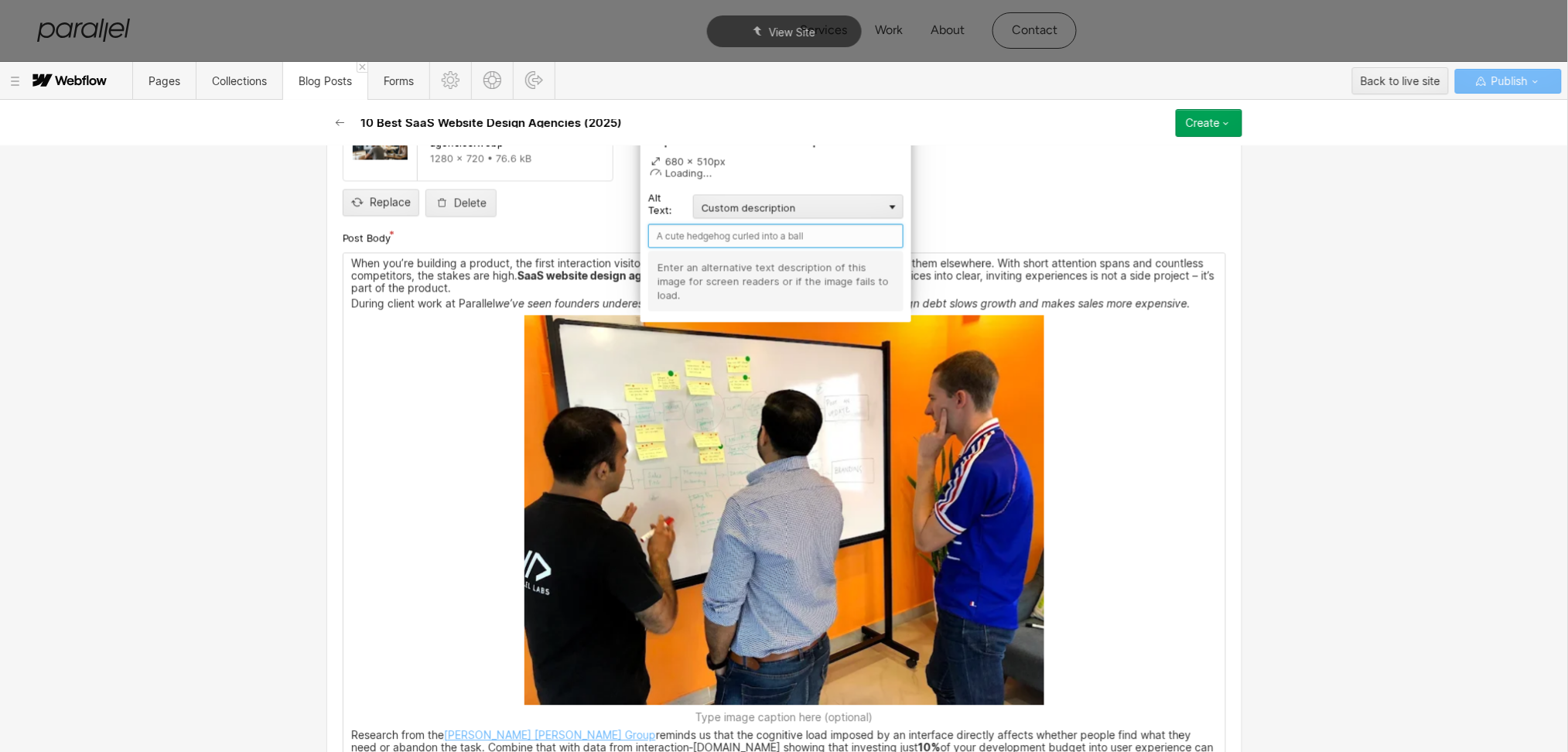
click at [726, 235] on input "text" at bounding box center [776, 236] width 256 height 24
type input "Client work at parallel"
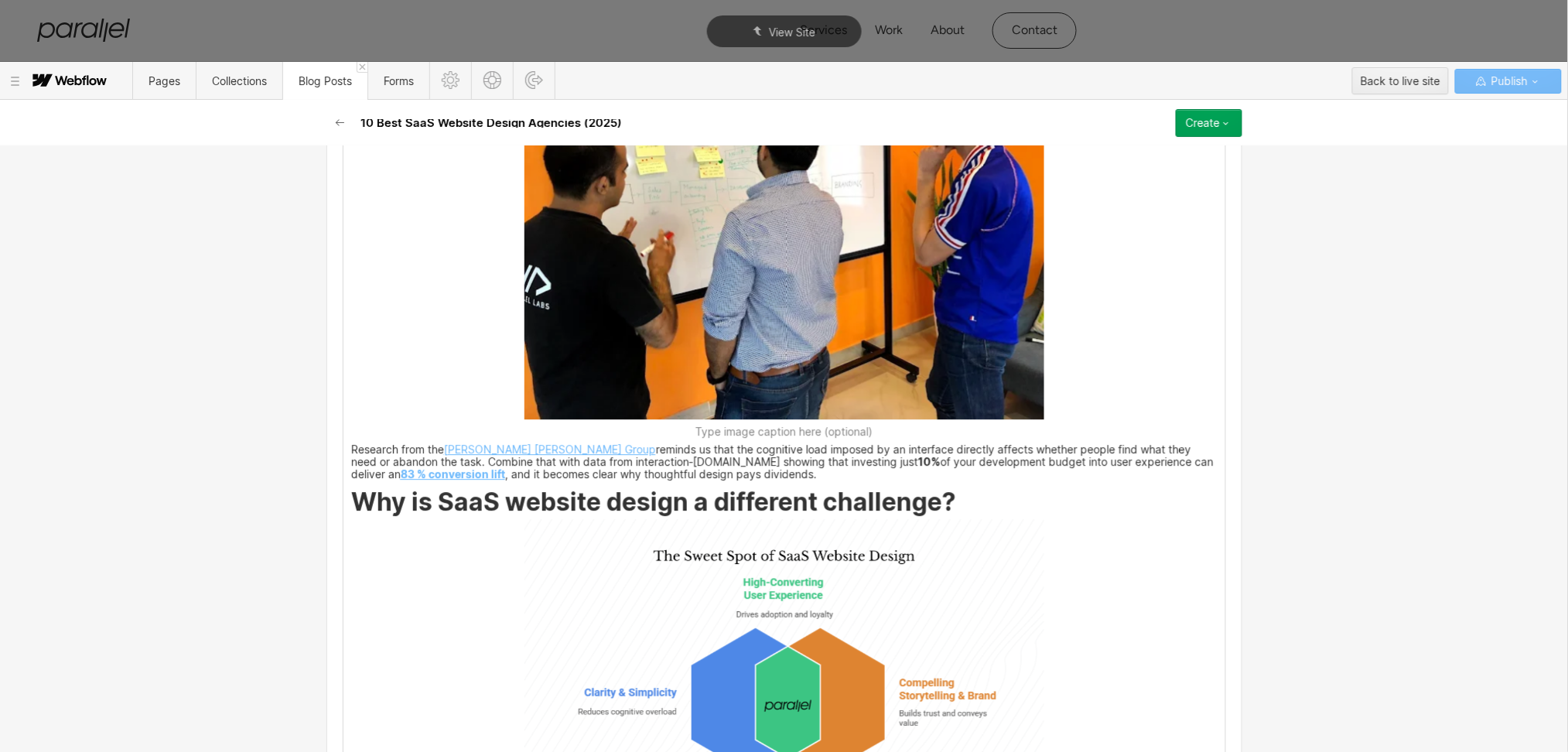
scroll to position [1525, 0]
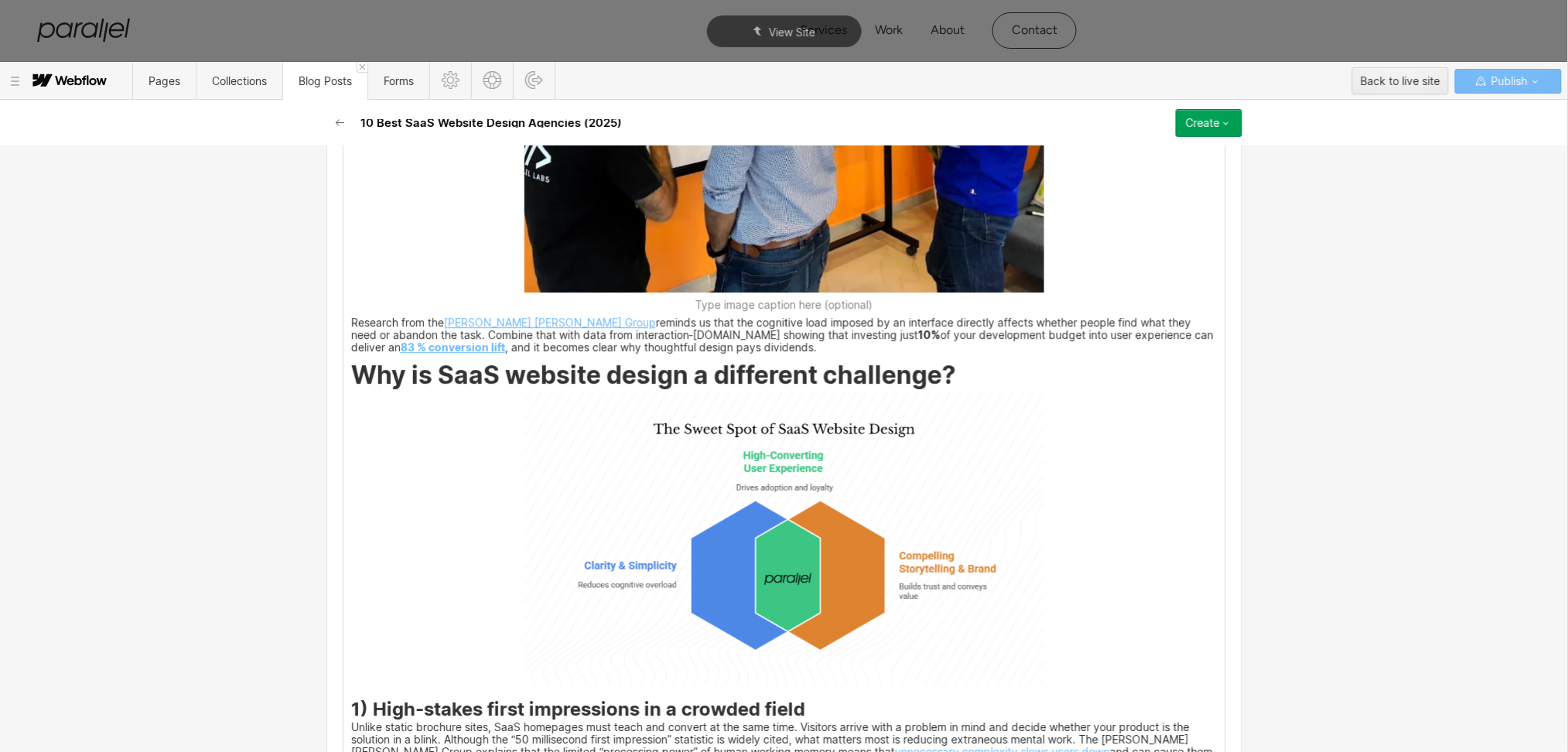
click at [798, 512] on img at bounding box center [784, 538] width 520 height 292
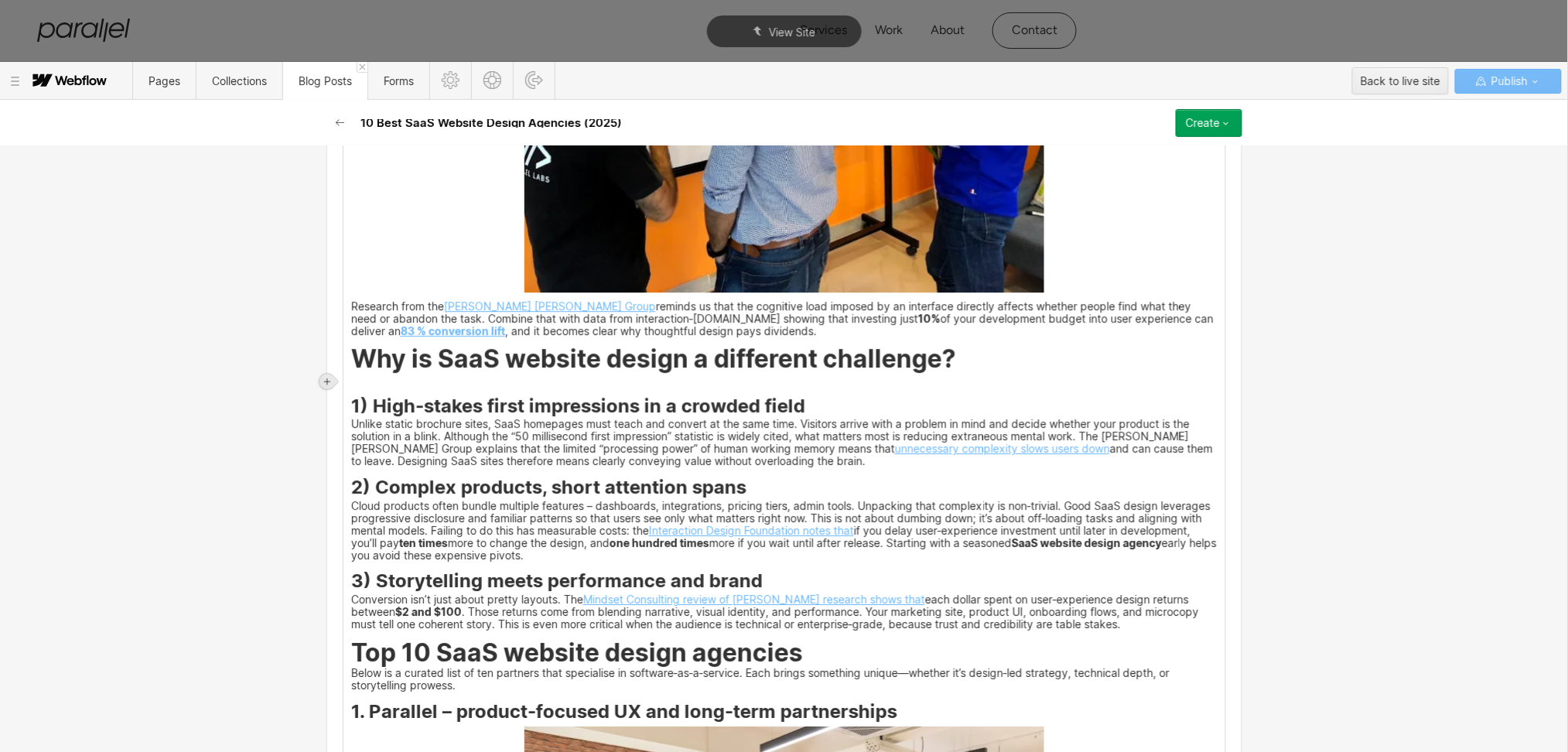
click at [326, 382] on icon at bounding box center [327, 381] width 9 height 9
click at [356, 381] on div at bounding box center [357, 381] width 29 height 24
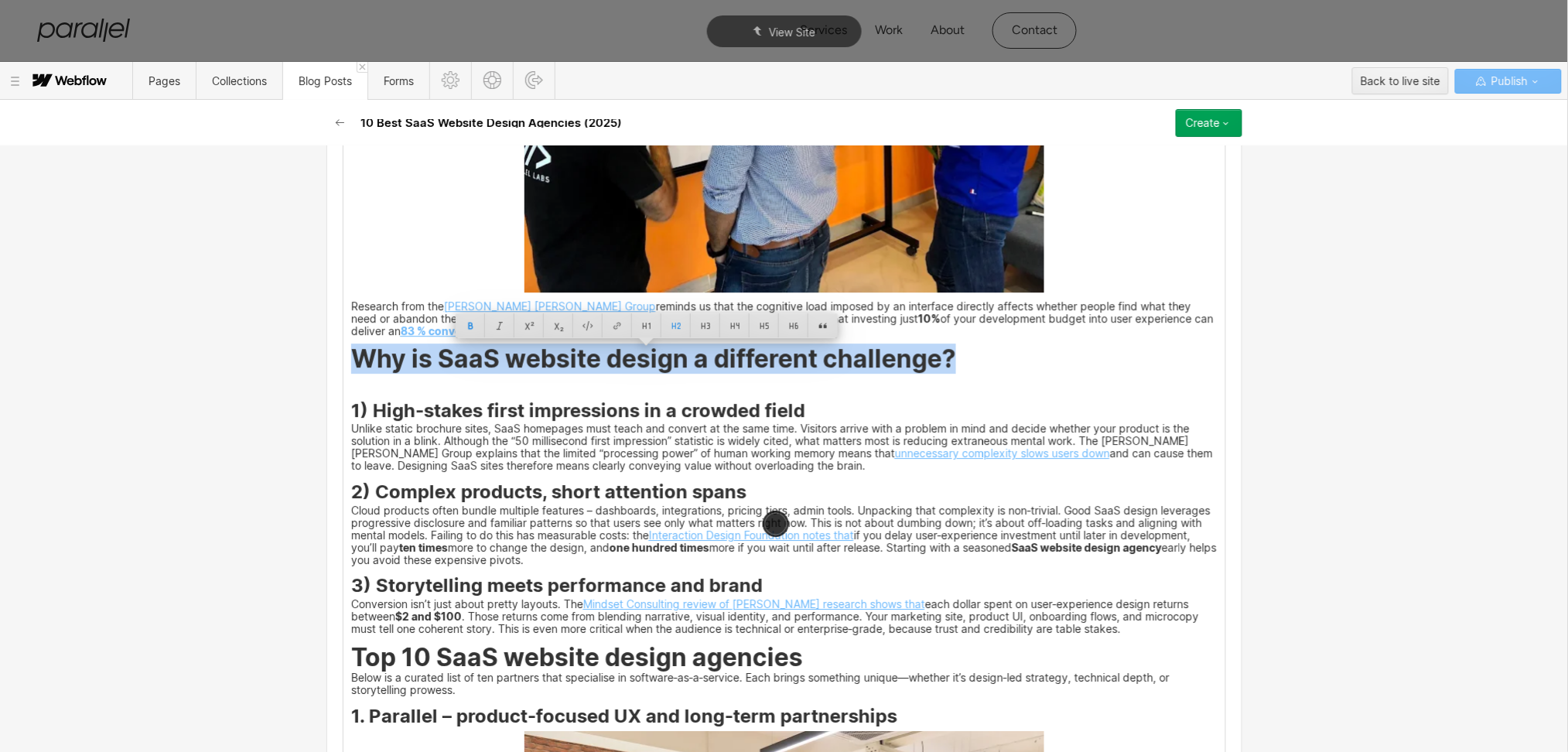
drag, startPoint x: 342, startPoint y: 359, endPoint x: 960, endPoint y: 359, distance: 618.0
click at [960, 359] on h2 "Why is SaaS website design a different challenge?" at bounding box center [784, 361] width 867 height 23
copy strong "Why is SaaS website design a different challenge?"
click at [784, 386] on img at bounding box center [784, 386] width 0 height 0
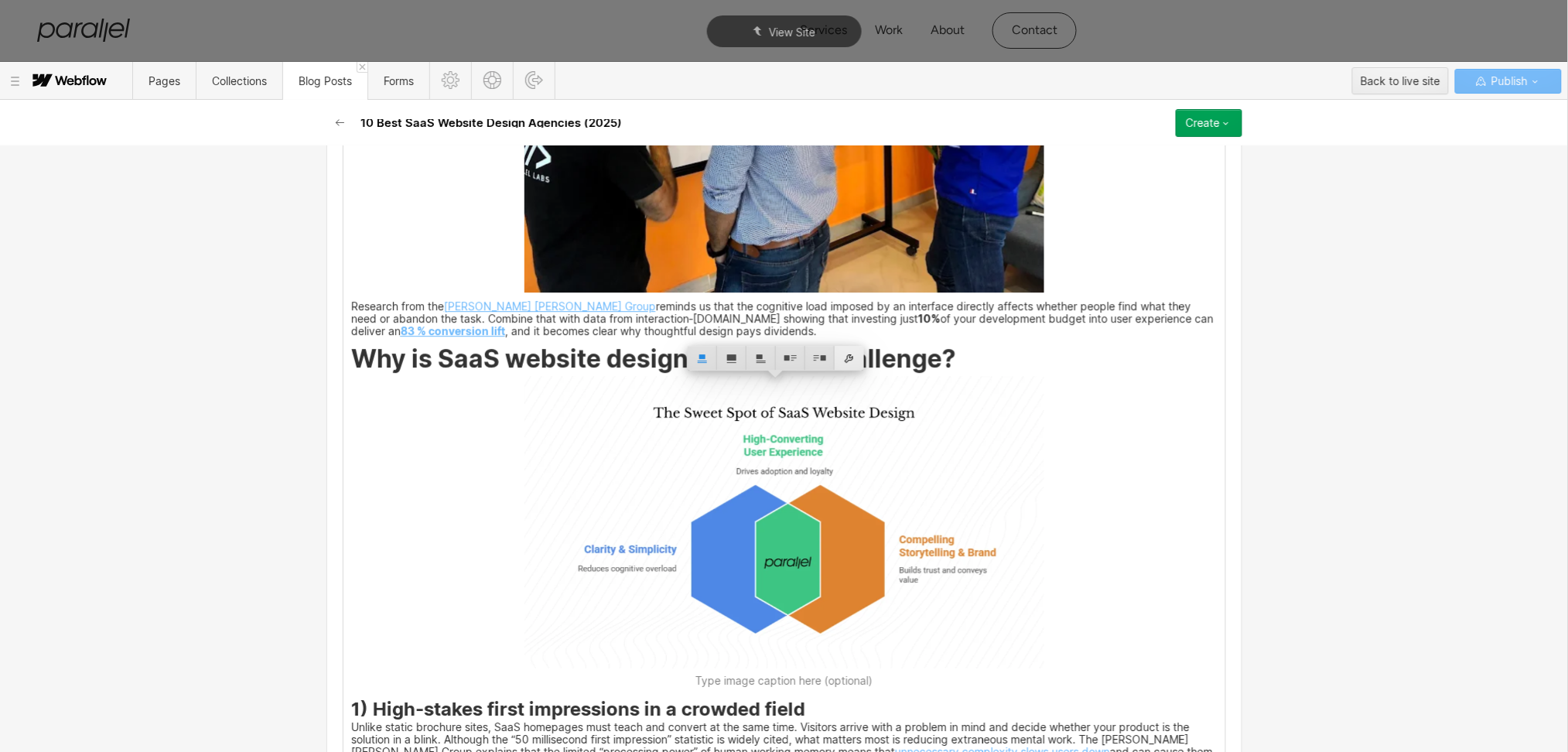
click at [851, 357] on div at bounding box center [849, 358] width 29 height 24
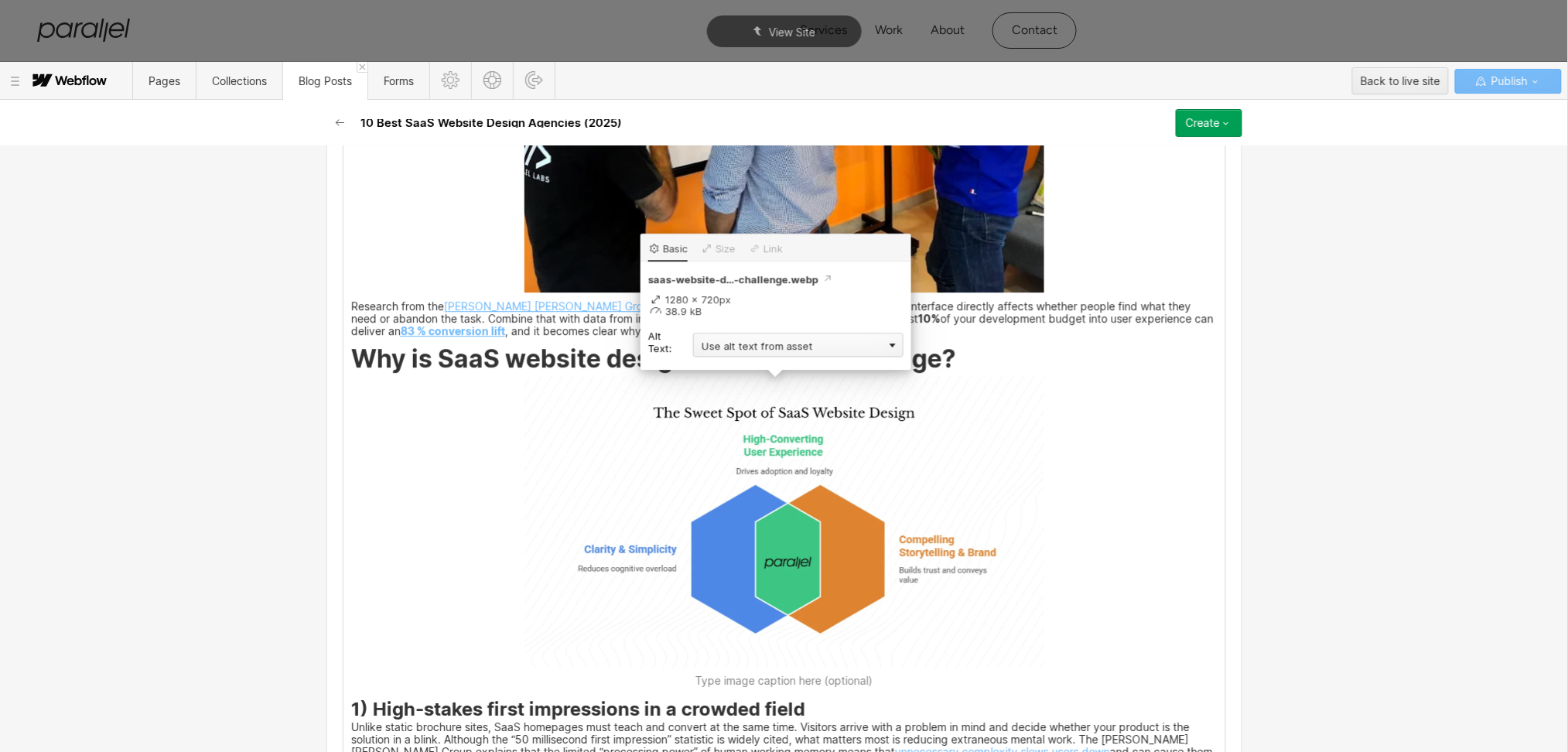
click at [723, 347] on div "Use alt text from asset" at bounding box center [798, 344] width 210 height 24
click at [732, 373] on div "Custom description" at bounding box center [798, 366] width 210 height 19
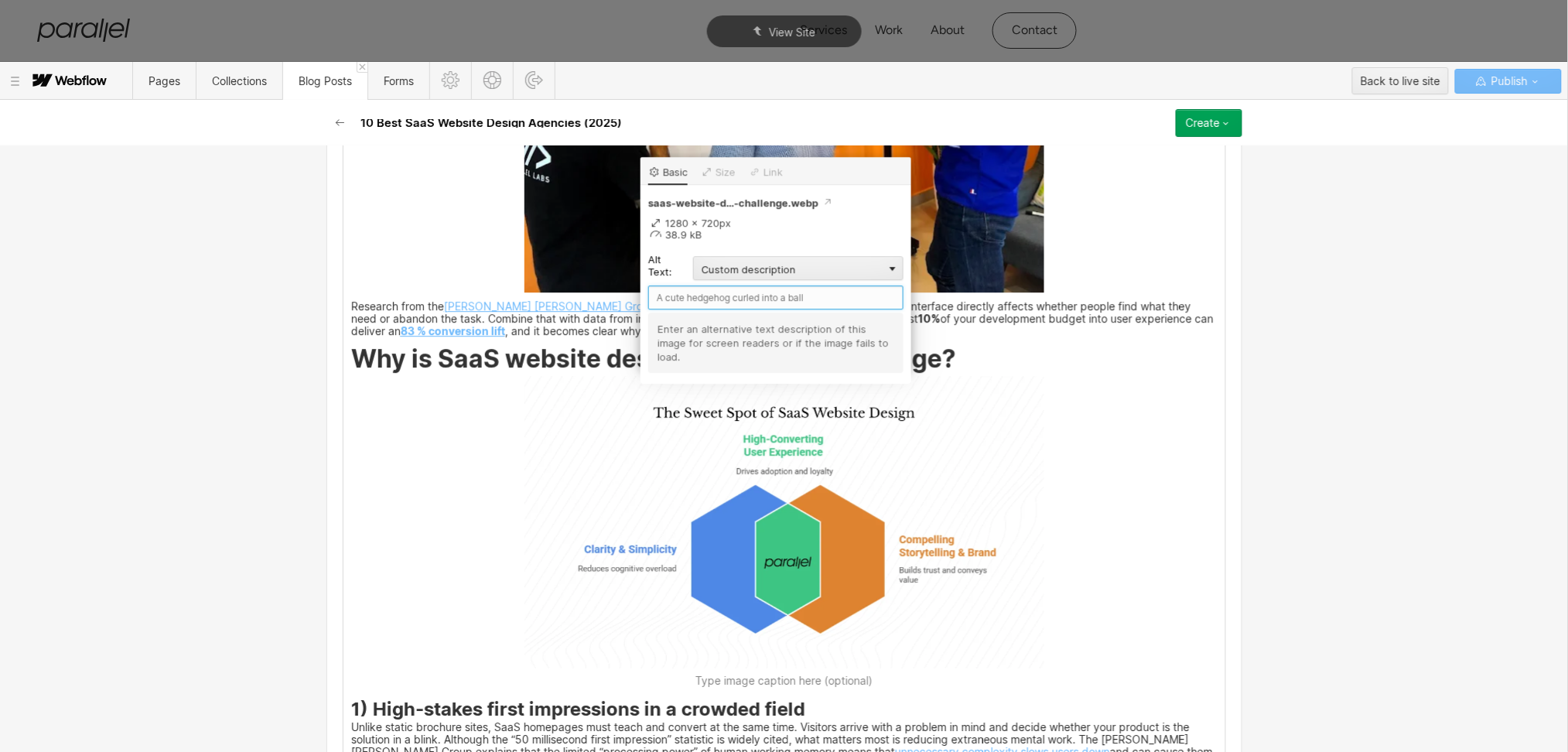
click at [711, 298] on input "text" at bounding box center [776, 298] width 256 height 24
paste input "Why is SaaS website design a different challenge?"
type input "Why is SaaS website design a different challenge?"
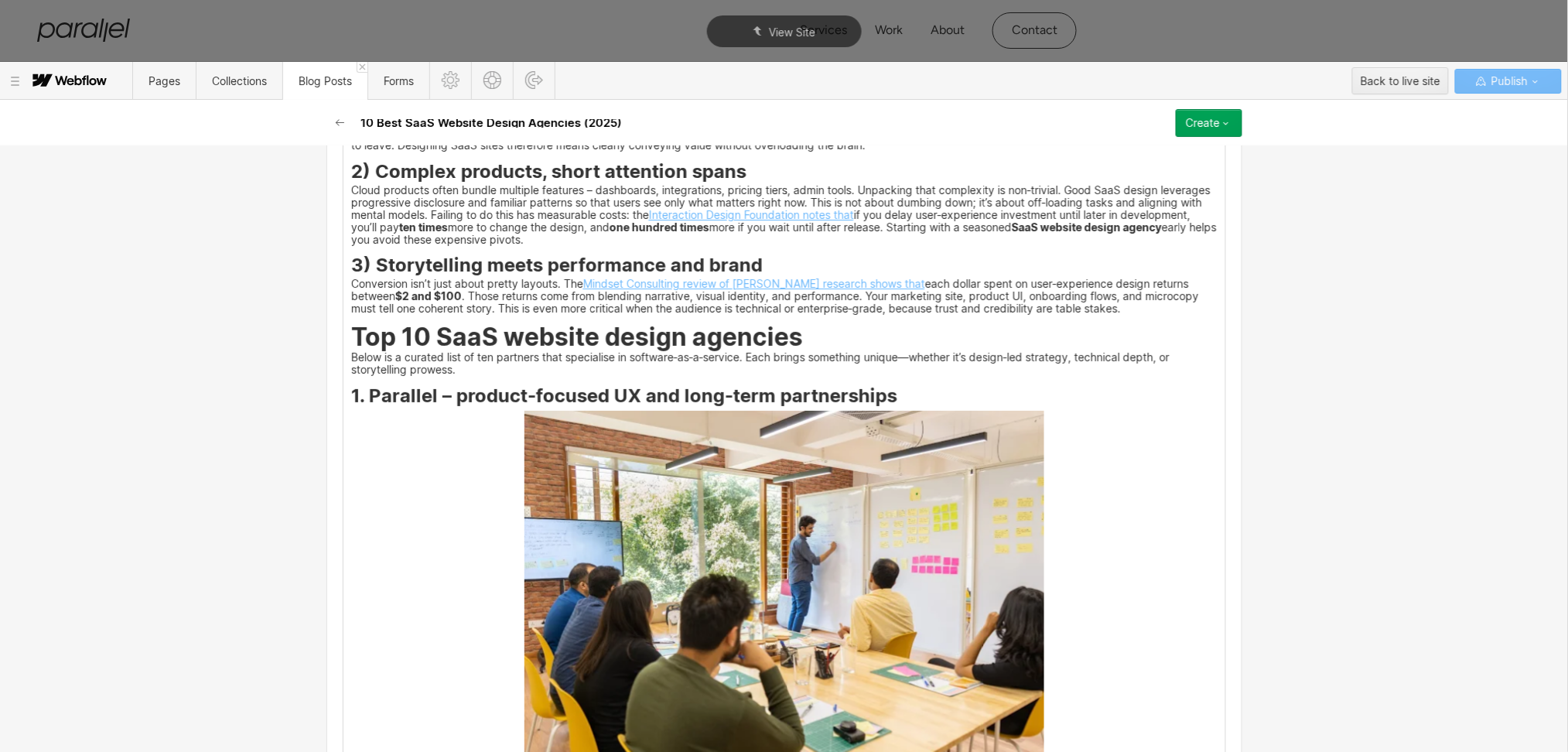
click at [654, 537] on img at bounding box center [784, 584] width 520 height 347
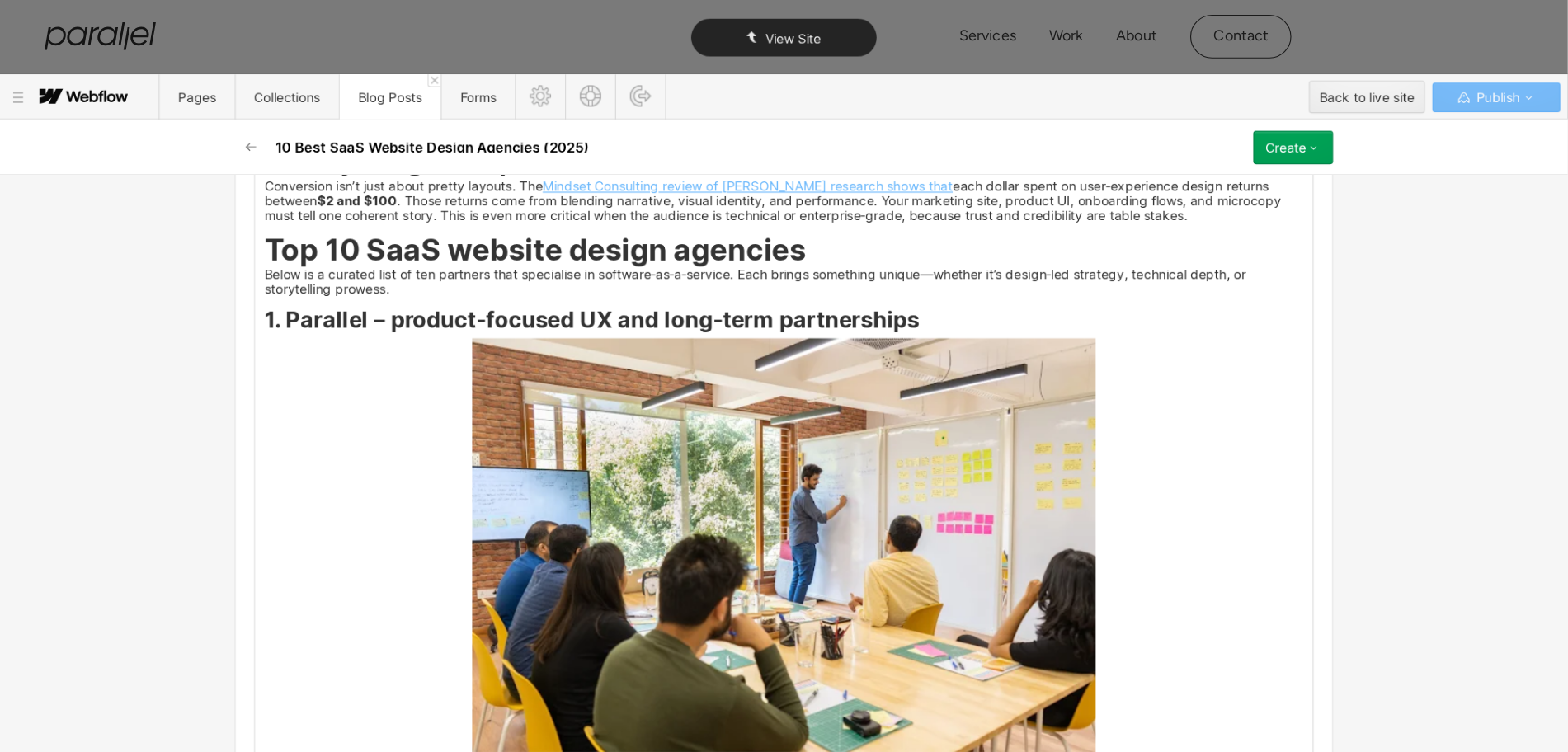
scroll to position [2422, 0]
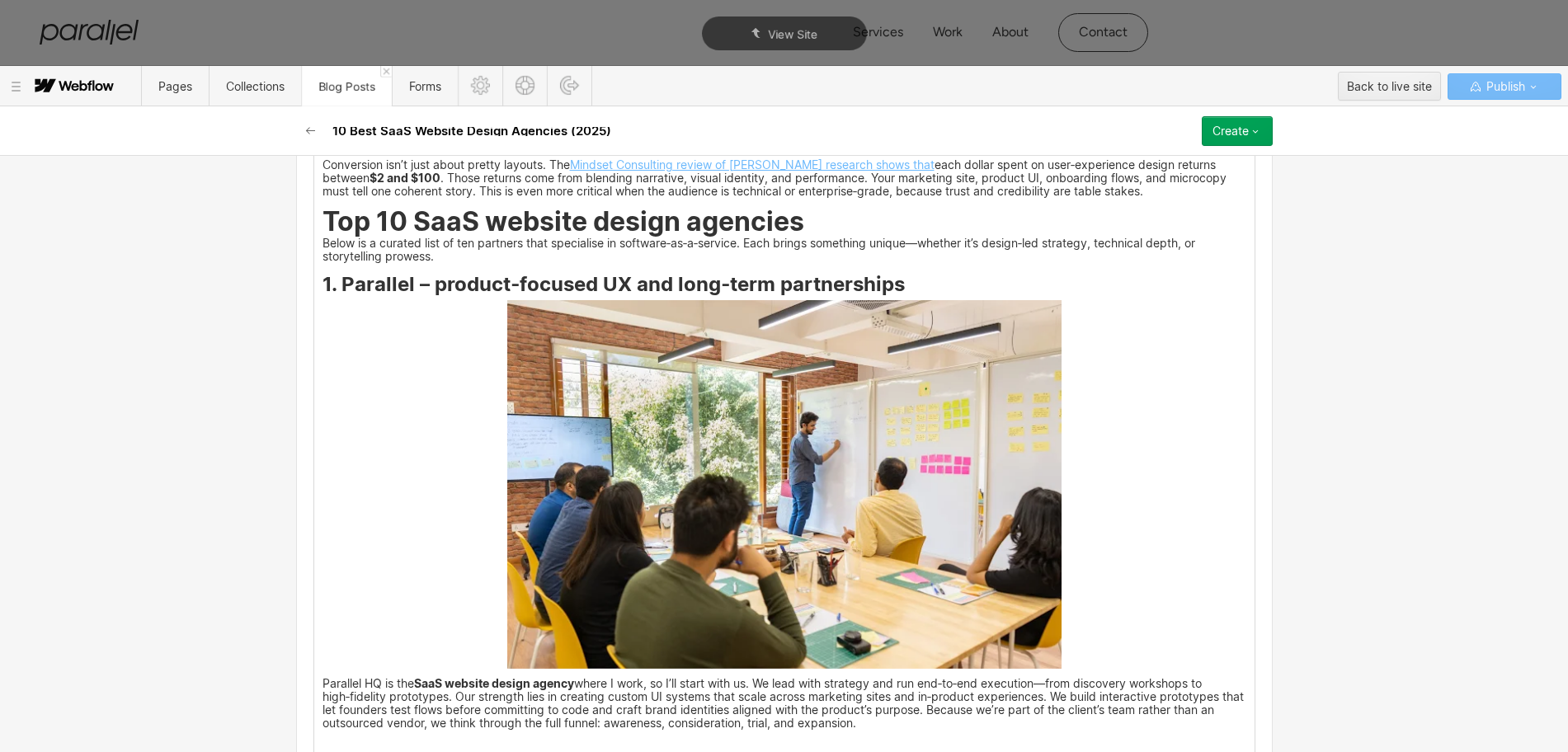
drag, startPoint x: 1215, startPoint y: 9, endPoint x: 1076, endPoint y: 452, distance: 464.3
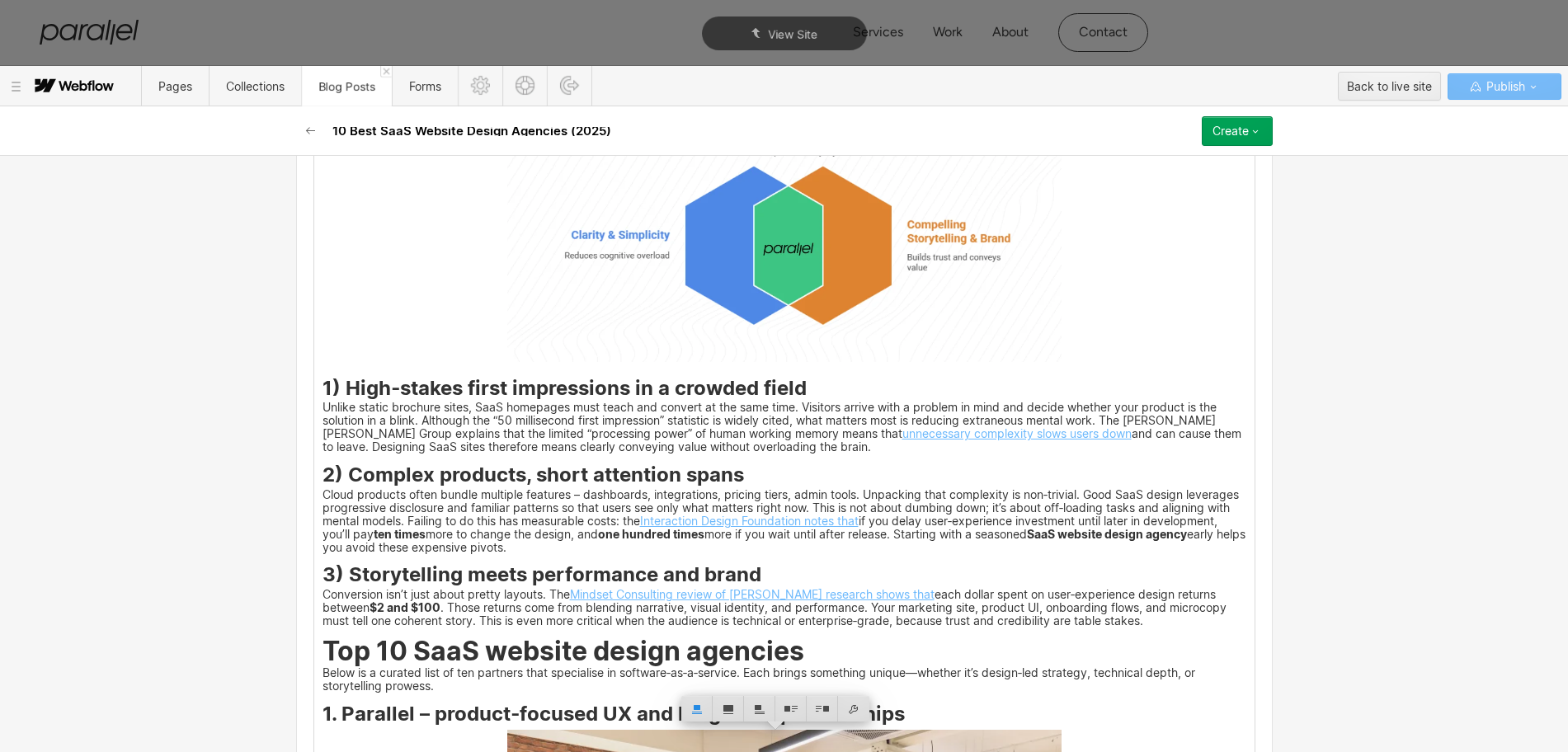
scroll to position [1701, 0]
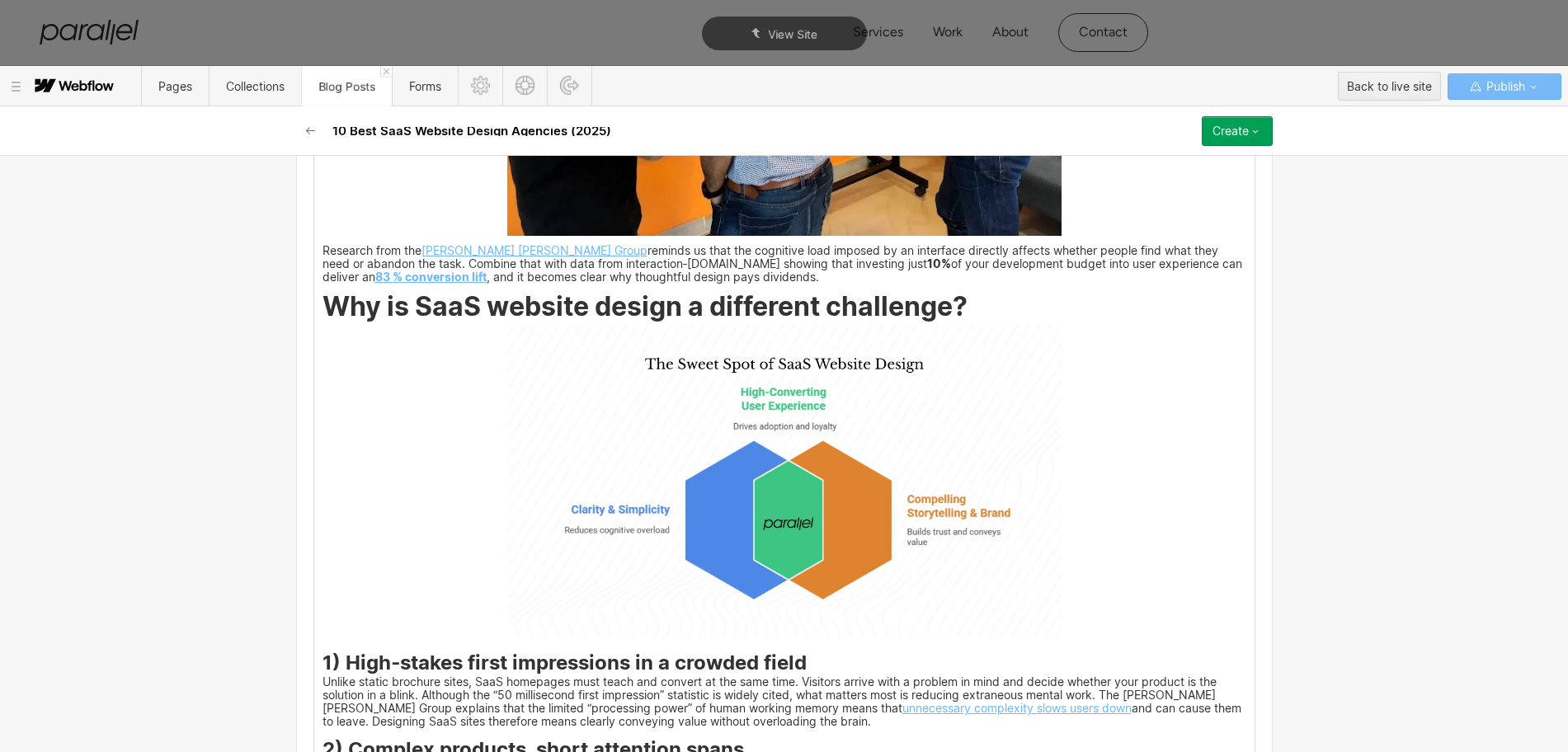
click at [767, 471] on img at bounding box center [784, 481] width 554 height 311
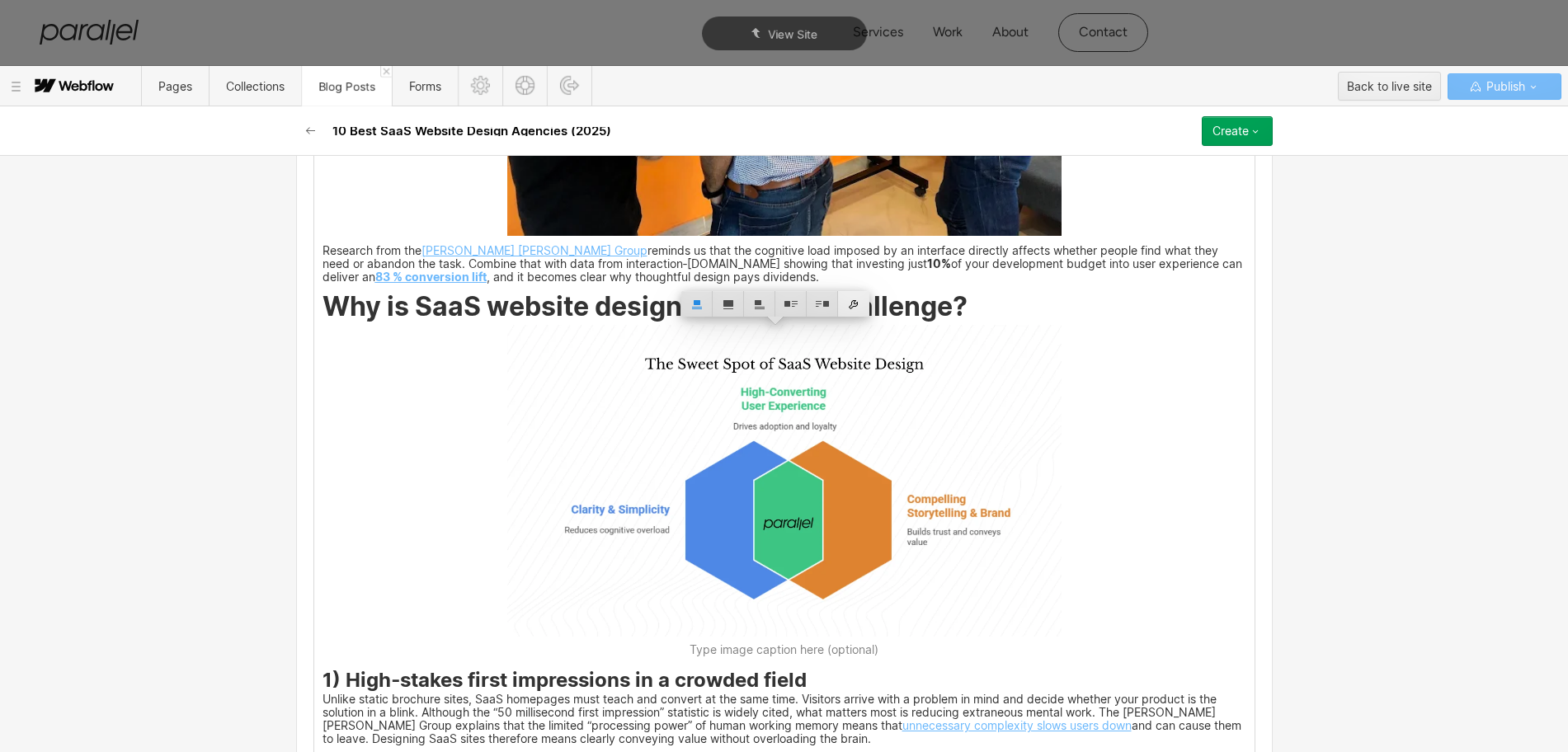
click at [862, 306] on div at bounding box center [854, 304] width 31 height 25
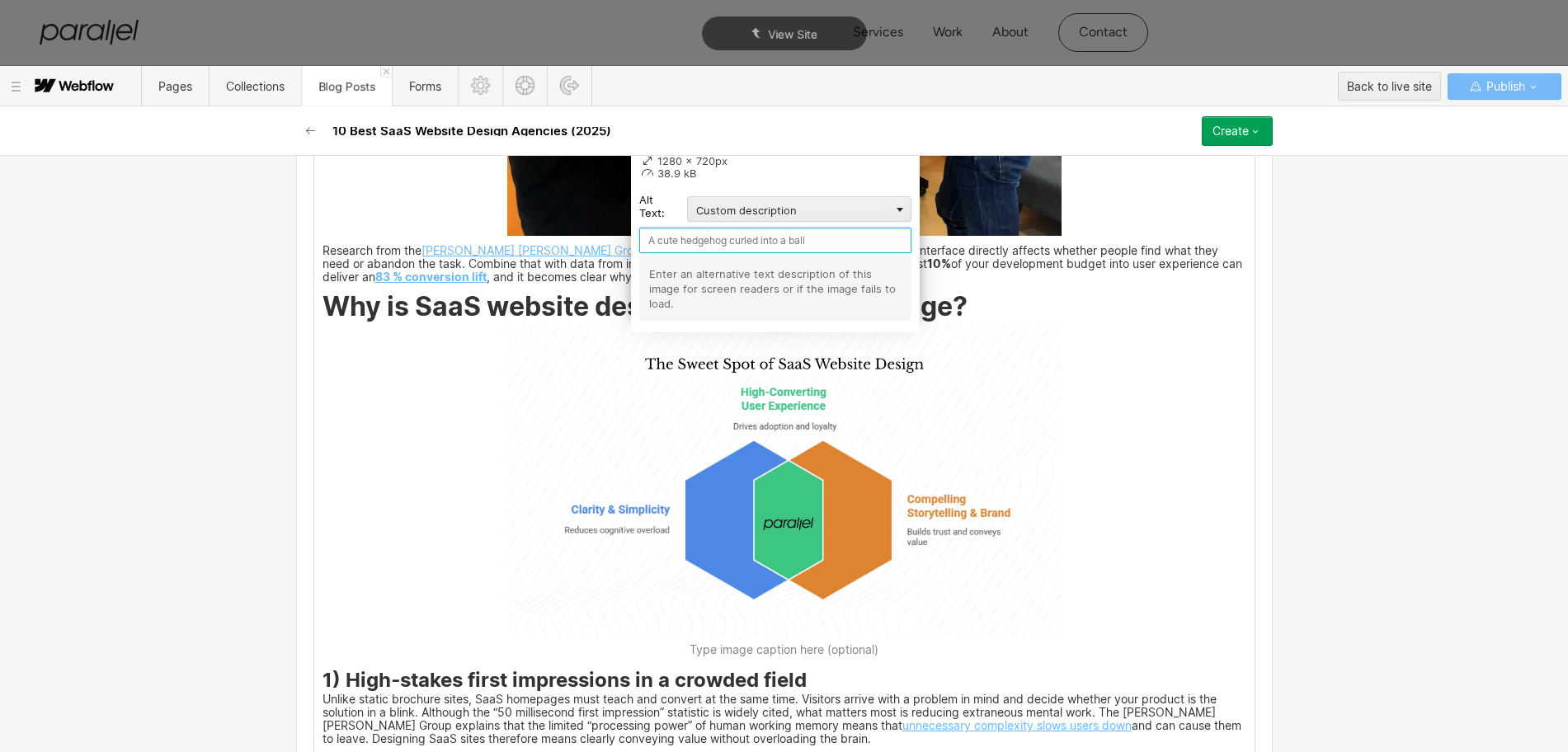
click at [724, 236] on input "text" at bounding box center [776, 240] width 273 height 25
paste input "Why is SaaS website design a different challenge?"
type input "Why is SaaS website design a different challenge?"
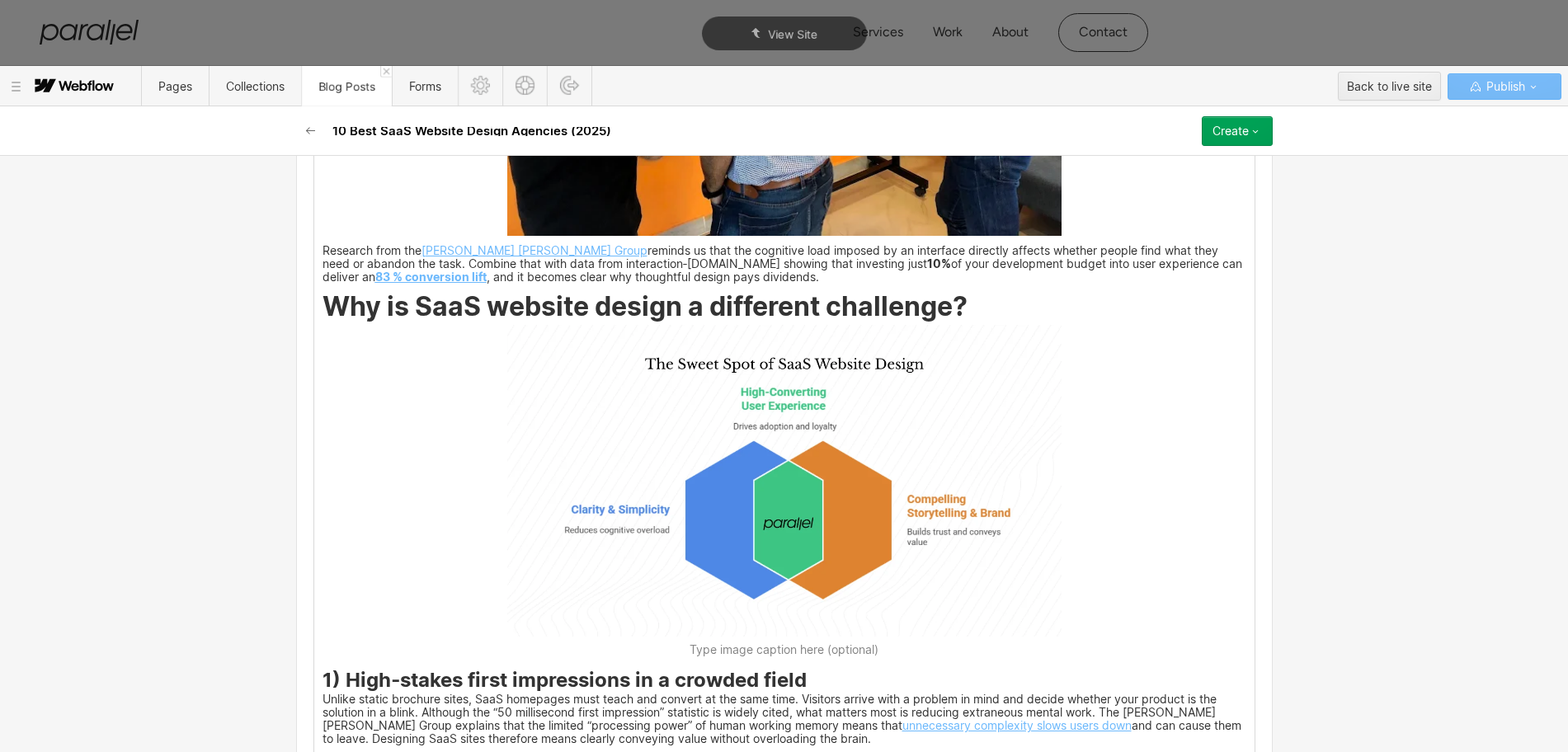
click at [677, 430] on img at bounding box center [784, 481] width 554 height 311
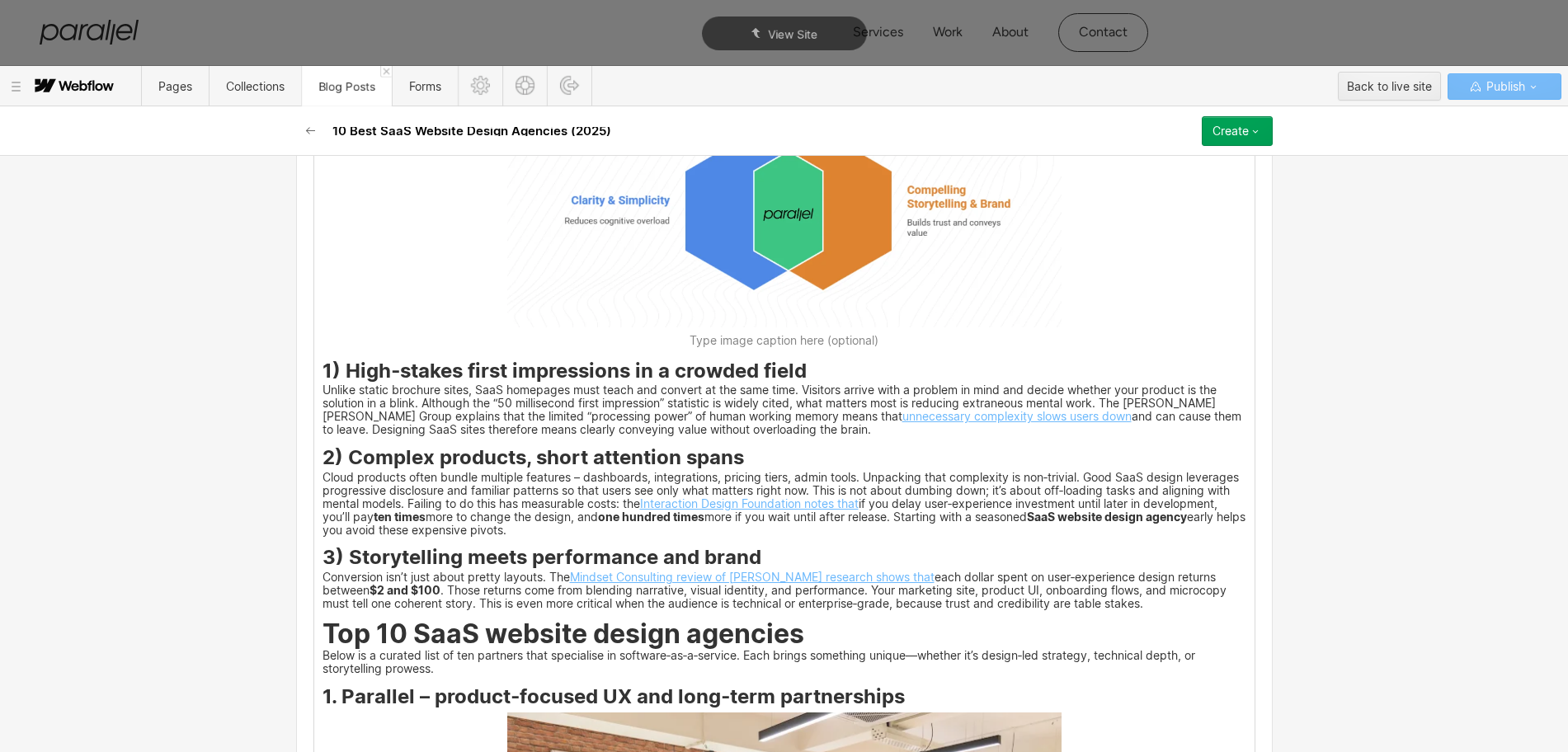
scroll to position [2319, 0]
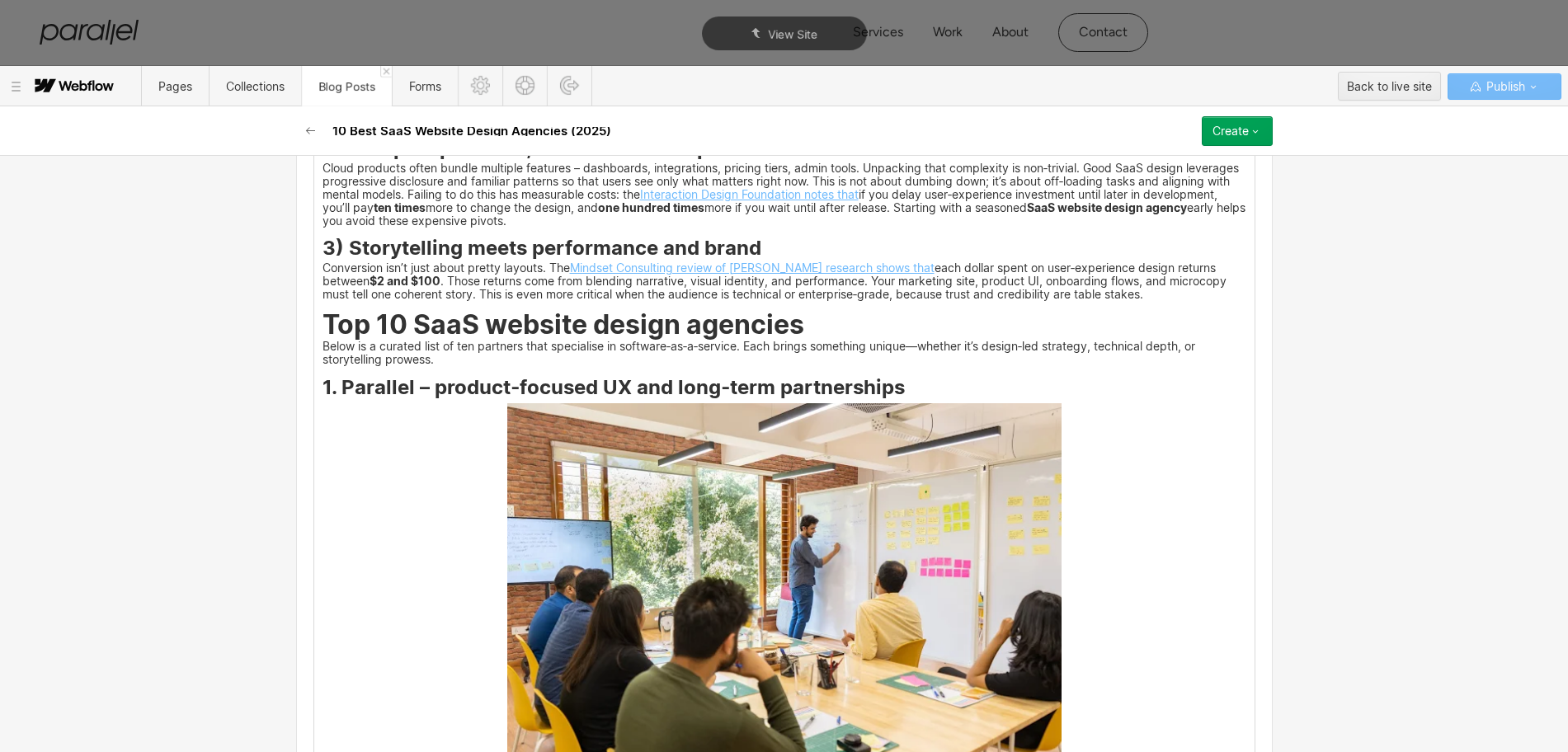
click at [733, 556] on img at bounding box center [784, 588] width 554 height 370
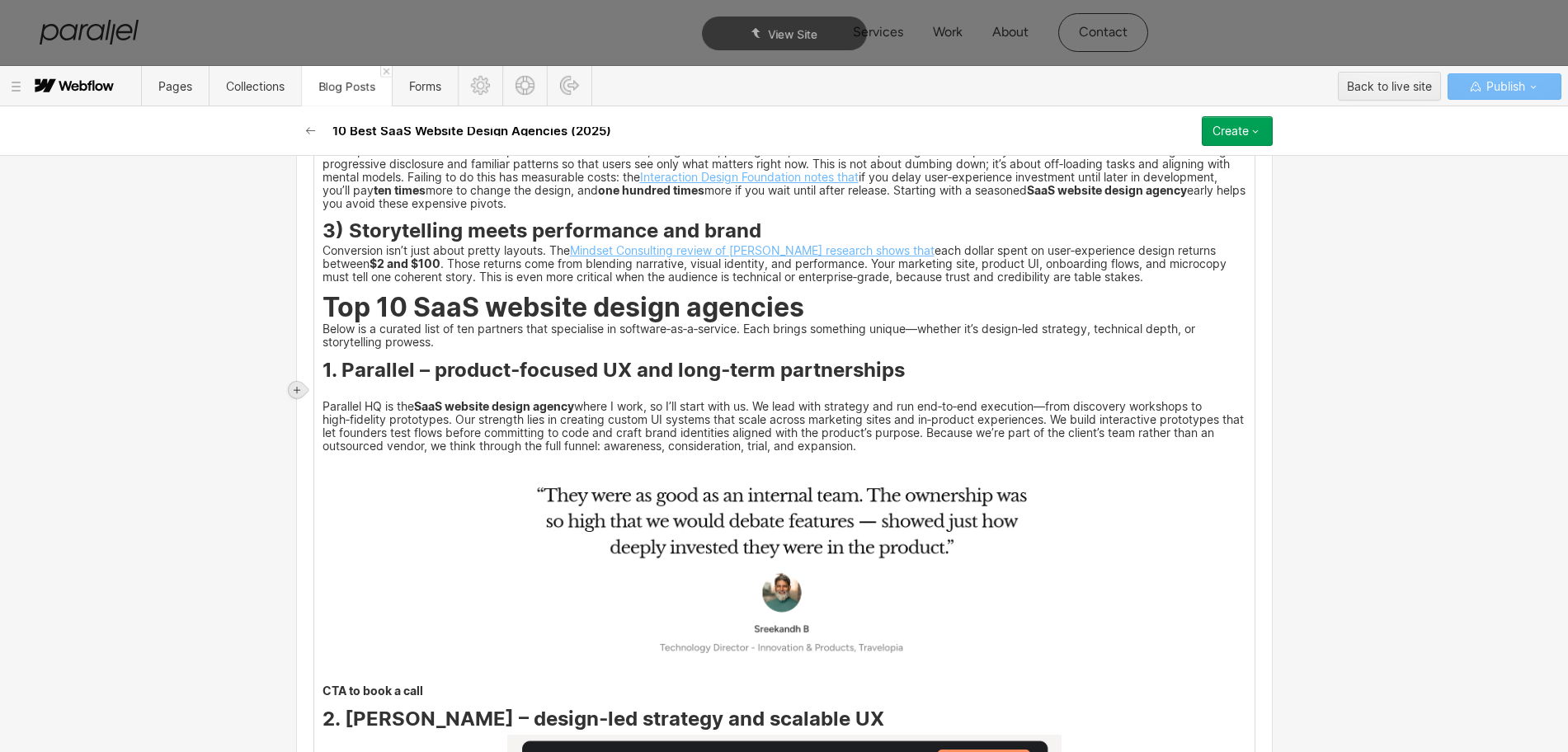
click at [296, 389] on icon at bounding box center [297, 389] width 7 height 7
click at [326, 392] on div at bounding box center [328, 389] width 31 height 25
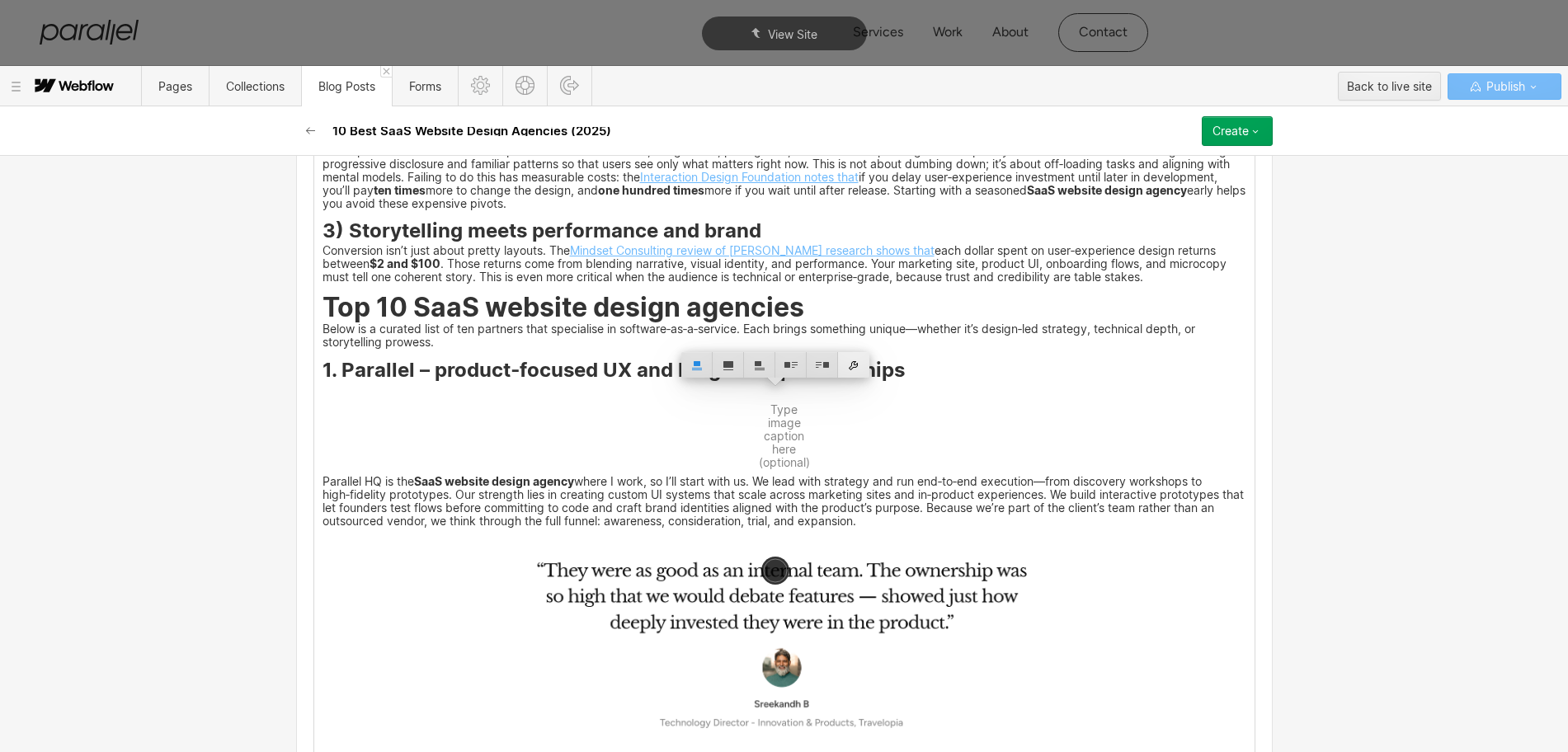
click at [856, 370] on div at bounding box center [854, 365] width 31 height 25
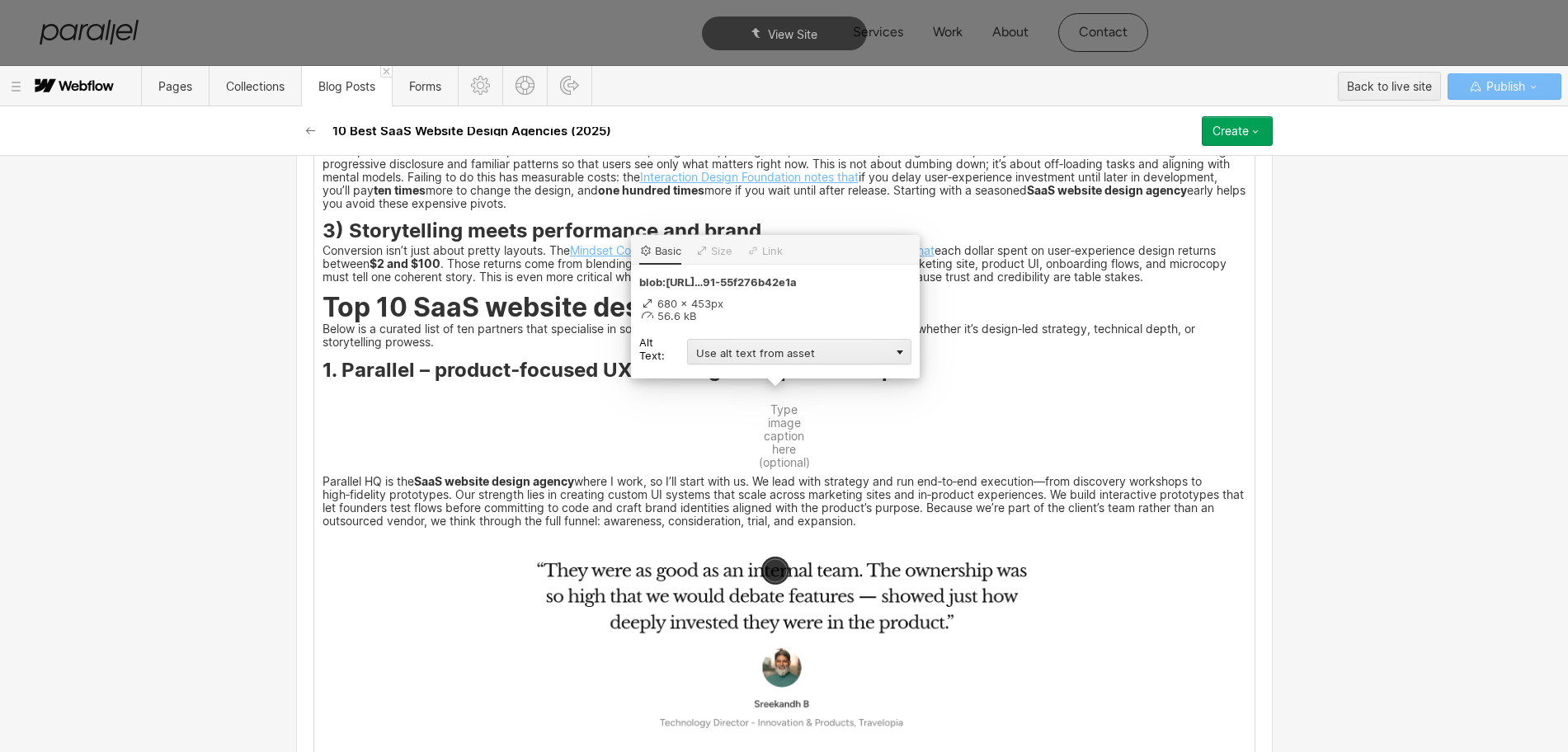
click at [713, 352] on div "Use alt text from asset" at bounding box center [799, 351] width 224 height 25
click at [719, 377] on div "Custom description" at bounding box center [799, 375] width 224 height 20
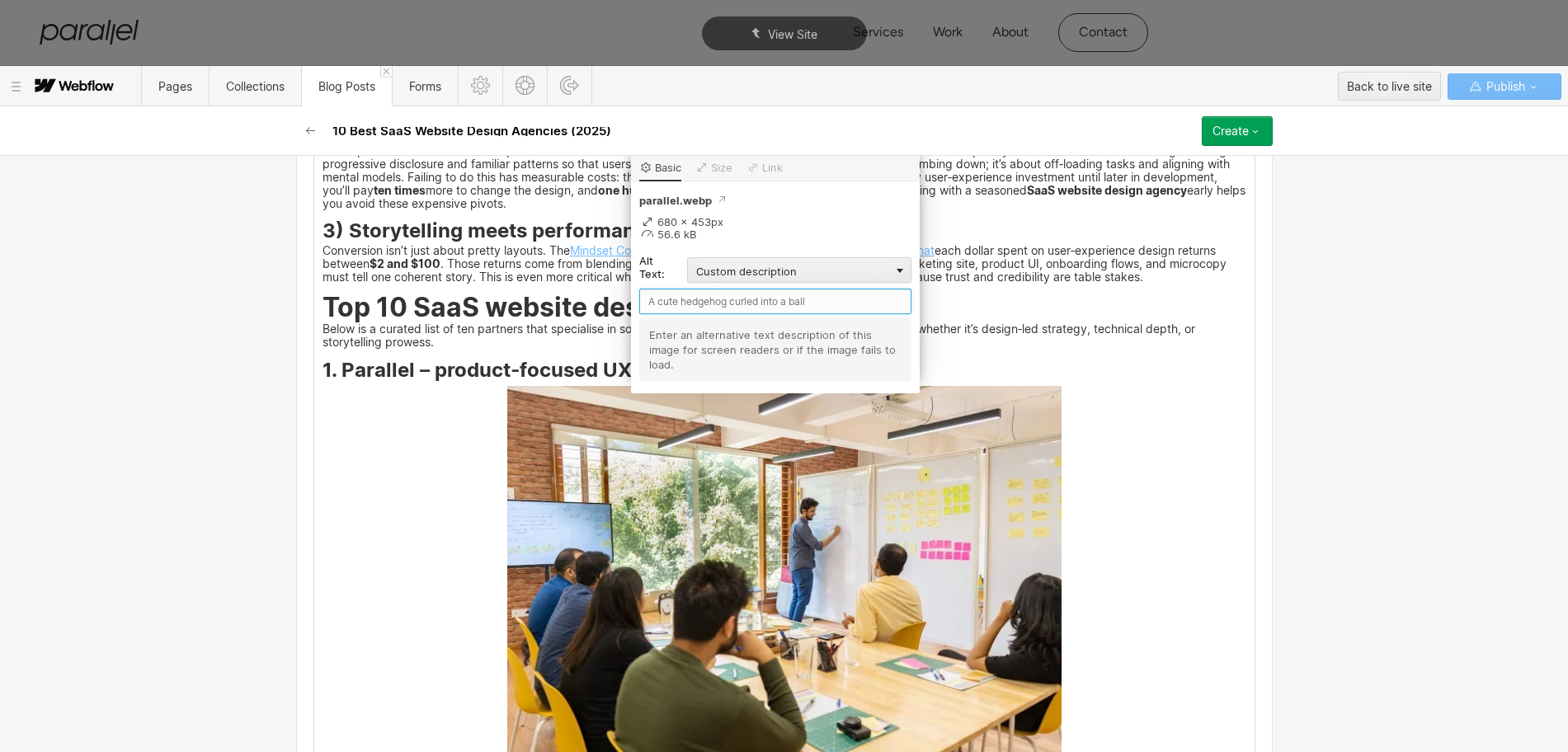
click at [694, 300] on input "text" at bounding box center [776, 302] width 273 height 25
type input "Parallel"
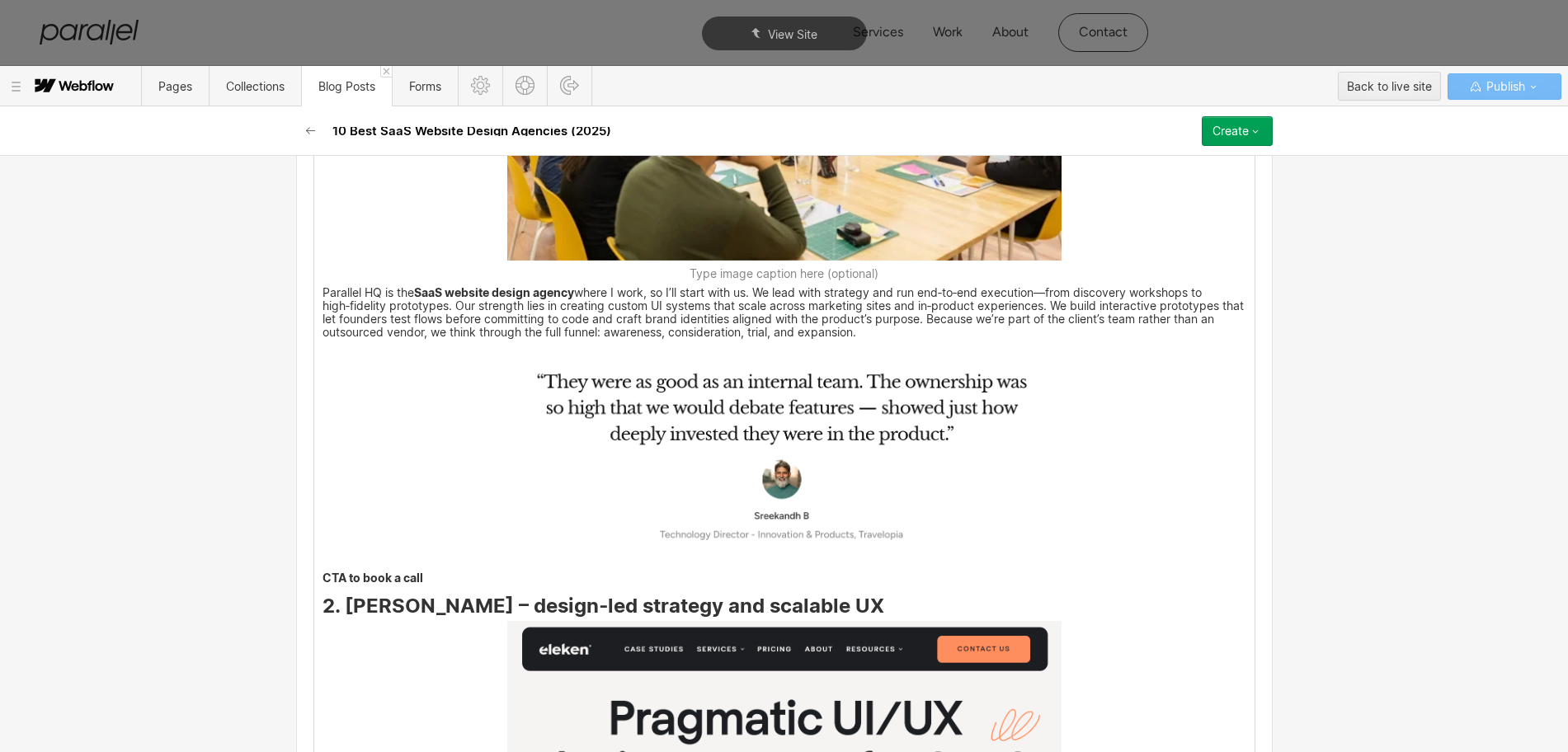
scroll to position [2835, 0]
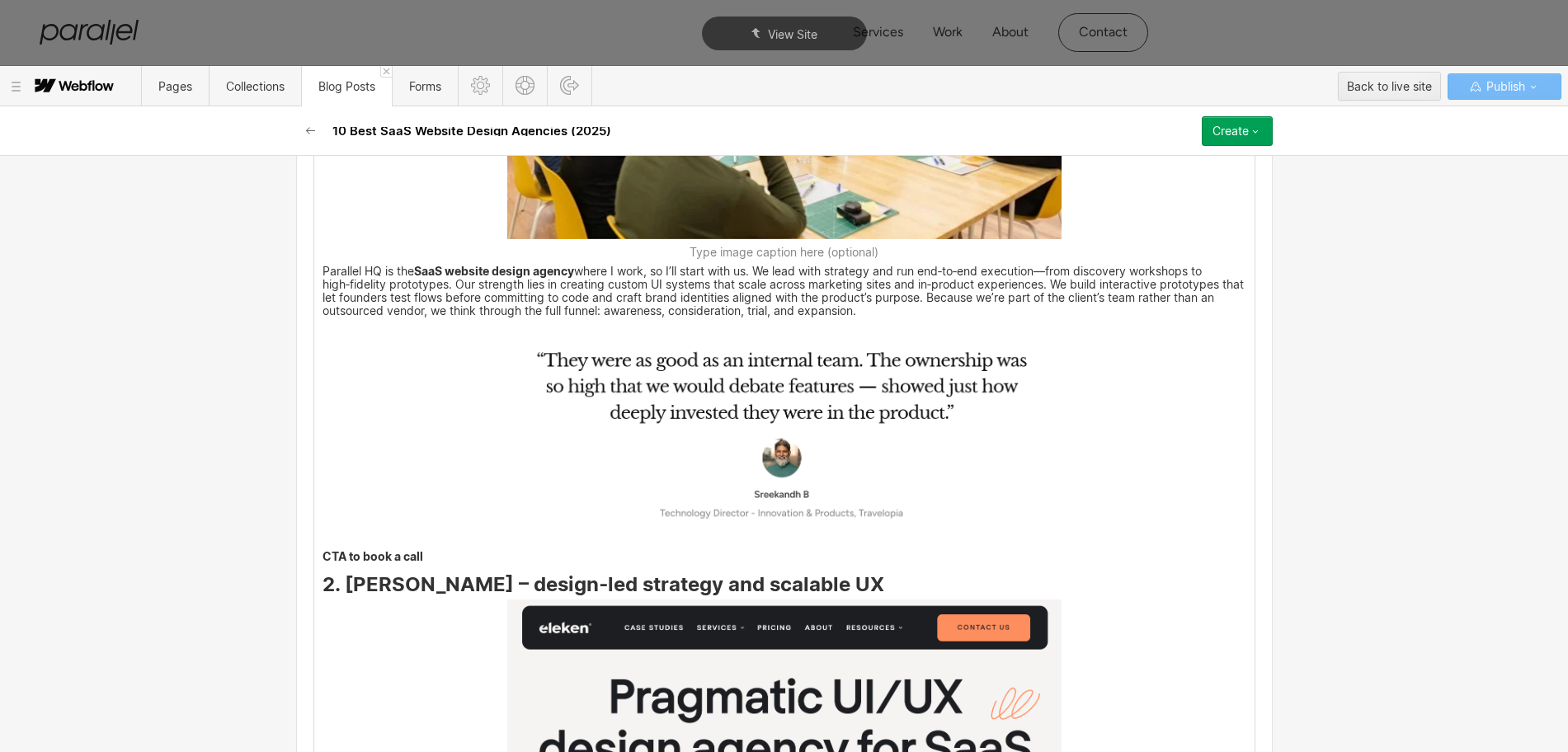
click at [658, 413] on img at bounding box center [784, 432] width 554 height 219
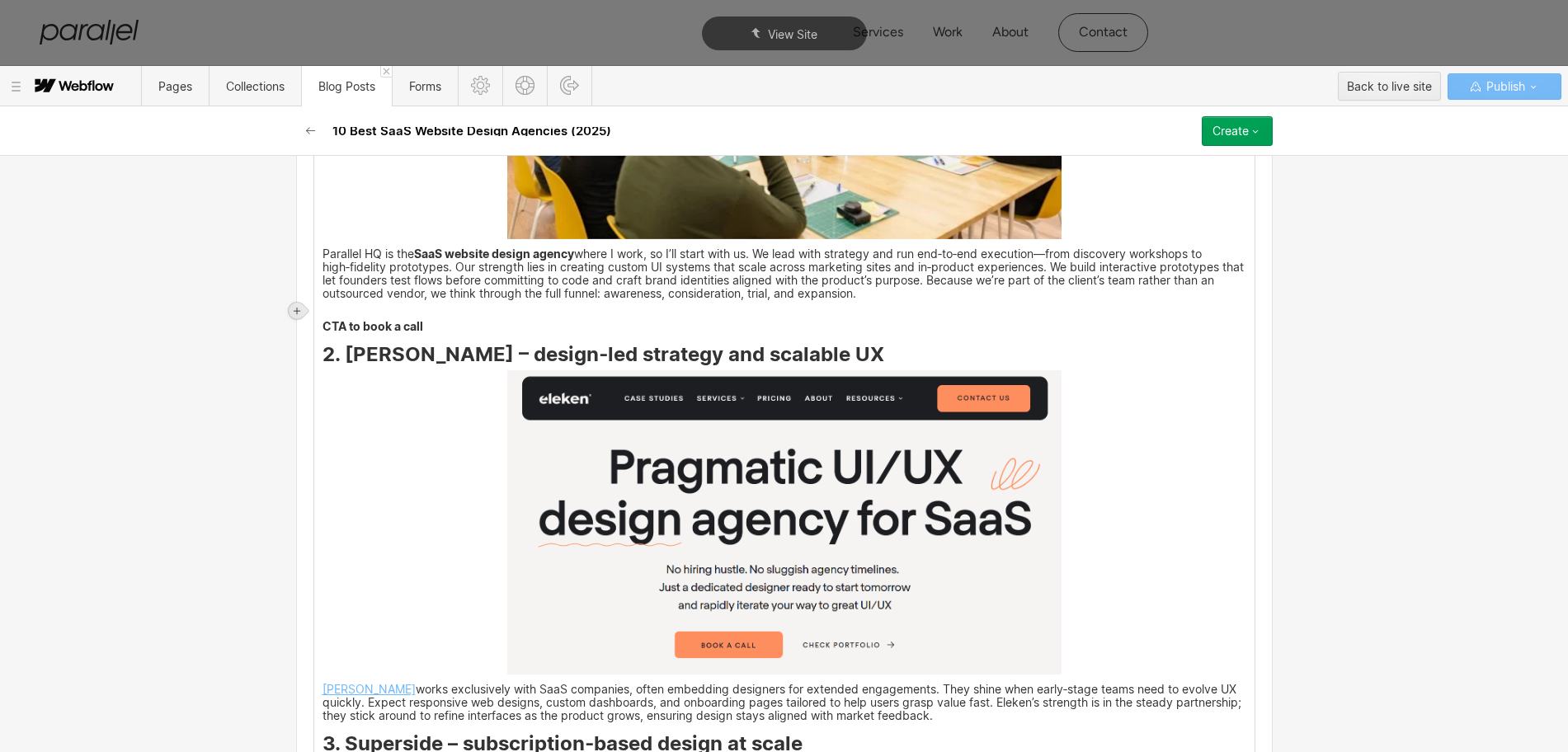
click at [294, 306] on icon at bounding box center [297, 310] width 10 height 10
click at [329, 314] on div at bounding box center [328, 310] width 31 height 25
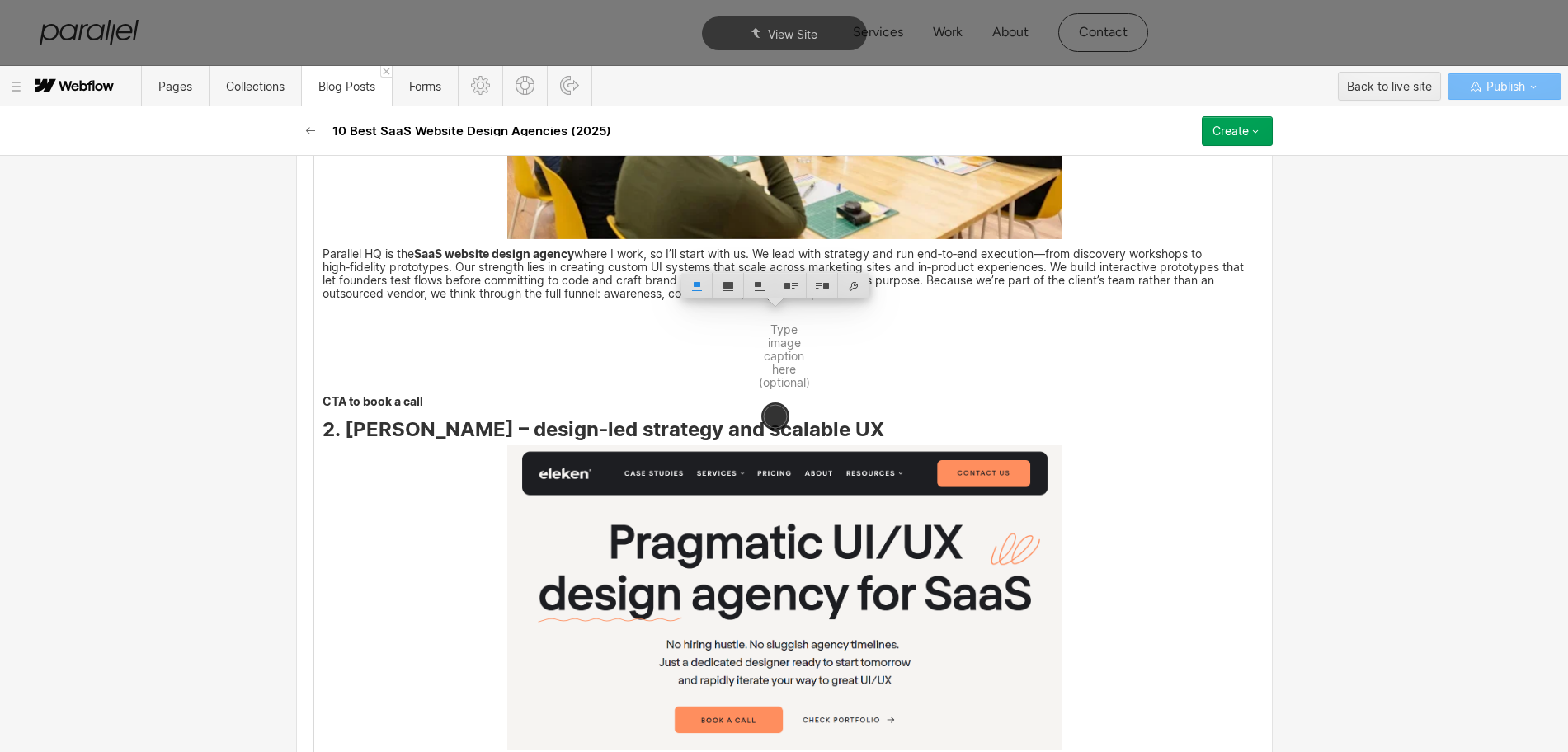
click at [759, 316] on img at bounding box center [759, 316] width 0 height 0
click at [851, 286] on div at bounding box center [854, 285] width 31 height 25
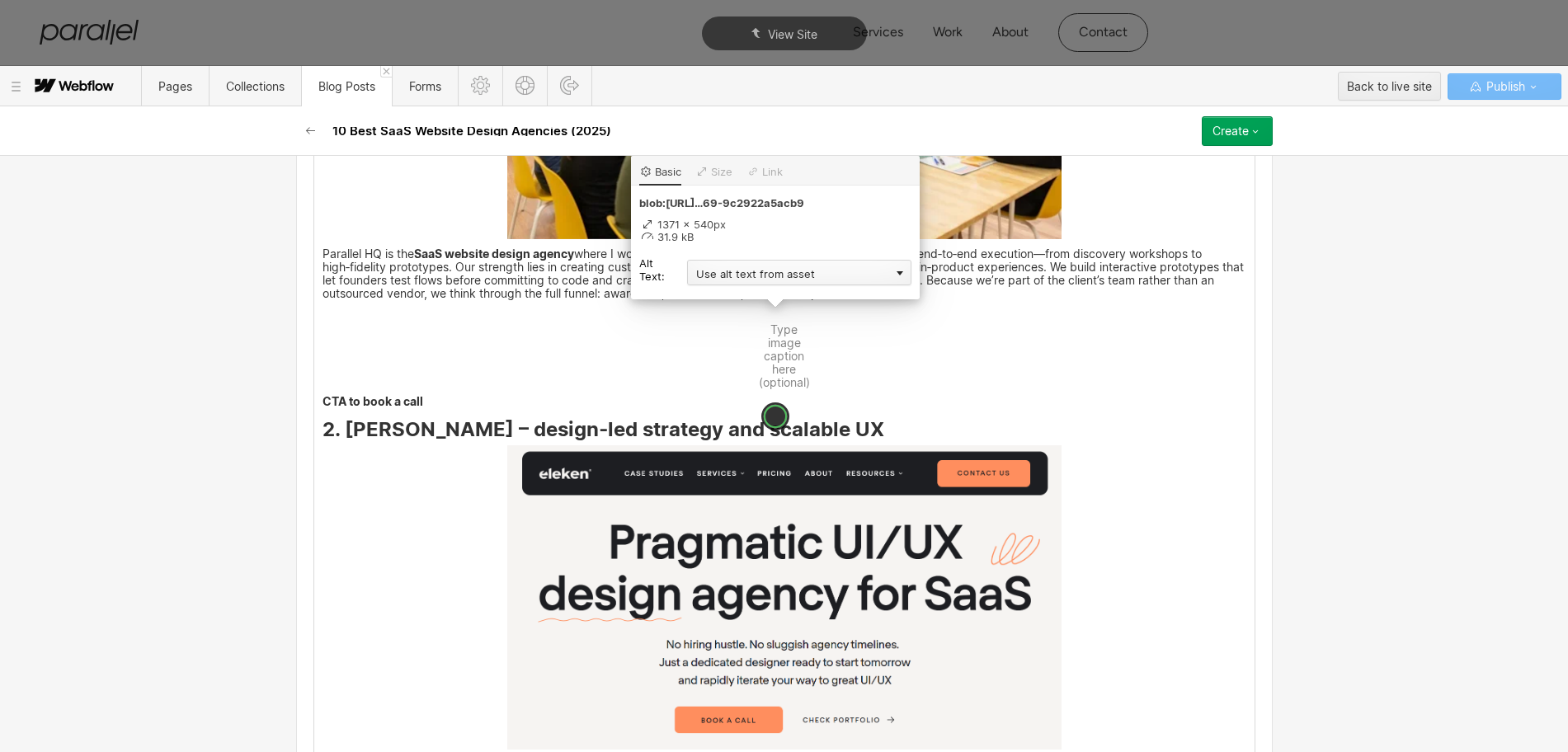
click at [735, 272] on div "Use alt text from asset" at bounding box center [799, 272] width 224 height 25
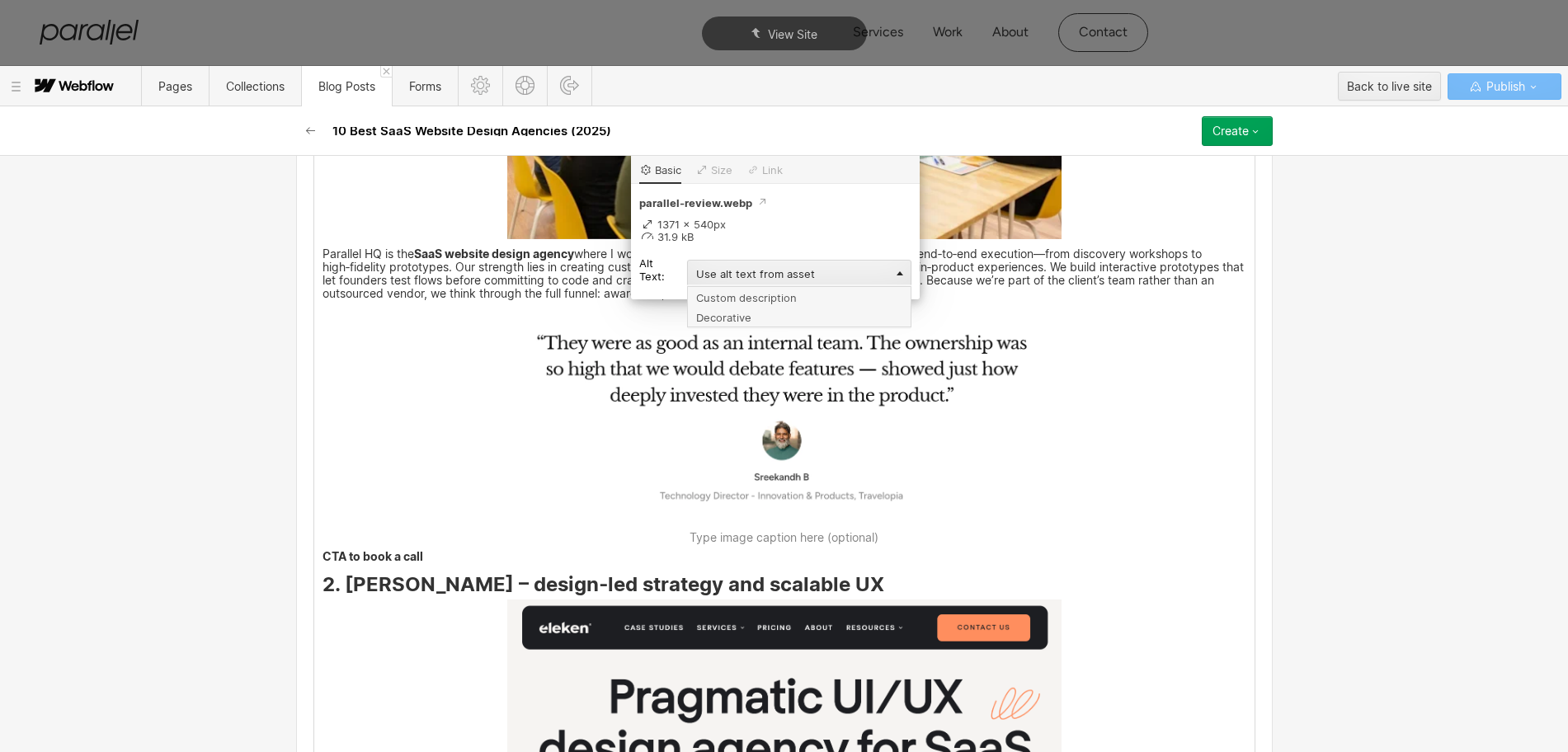
click at [711, 294] on div "Custom description" at bounding box center [799, 296] width 224 height 20
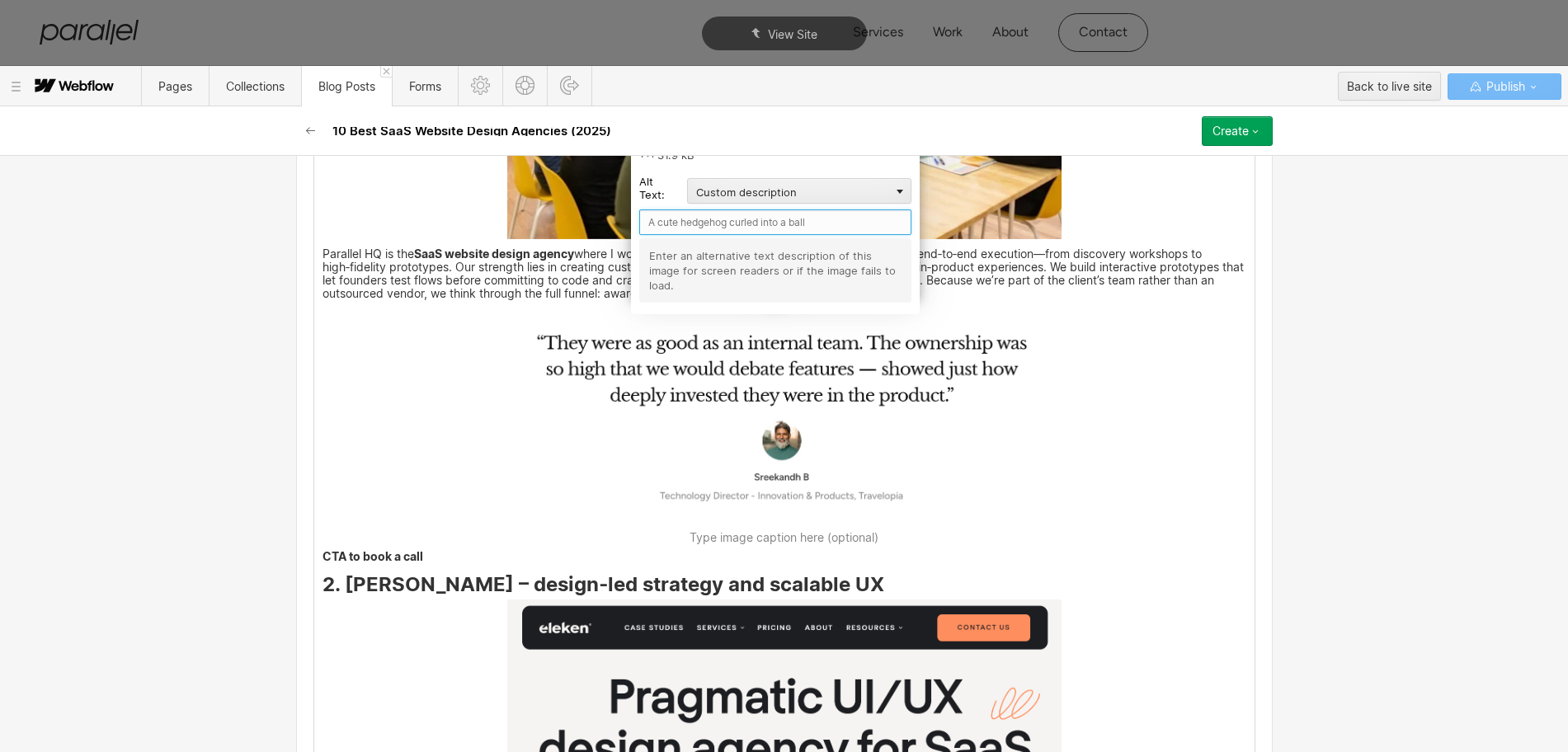
click at [710, 216] on input "text" at bounding box center [776, 222] width 273 height 25
type input "Parallel review"
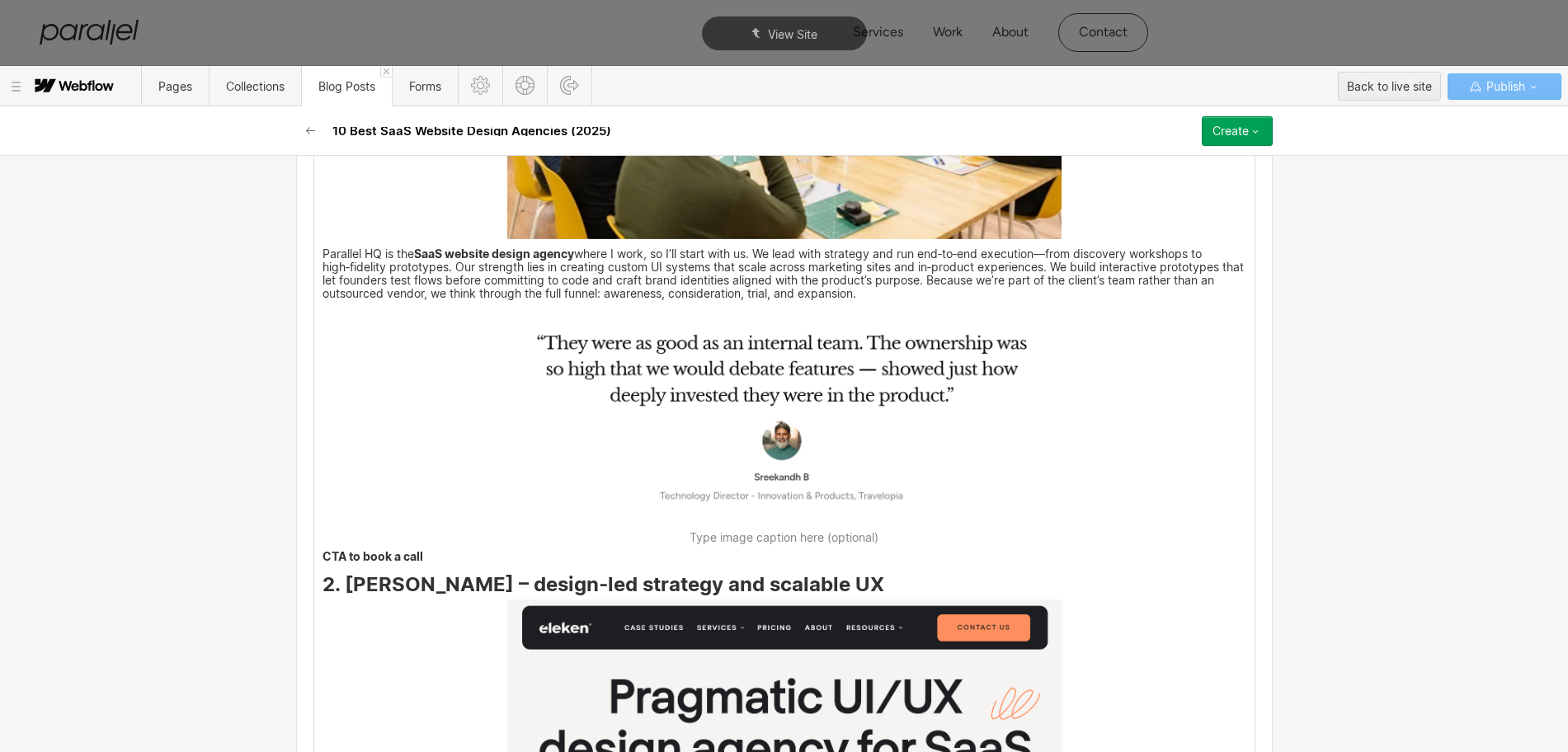
scroll to position [3041, 0]
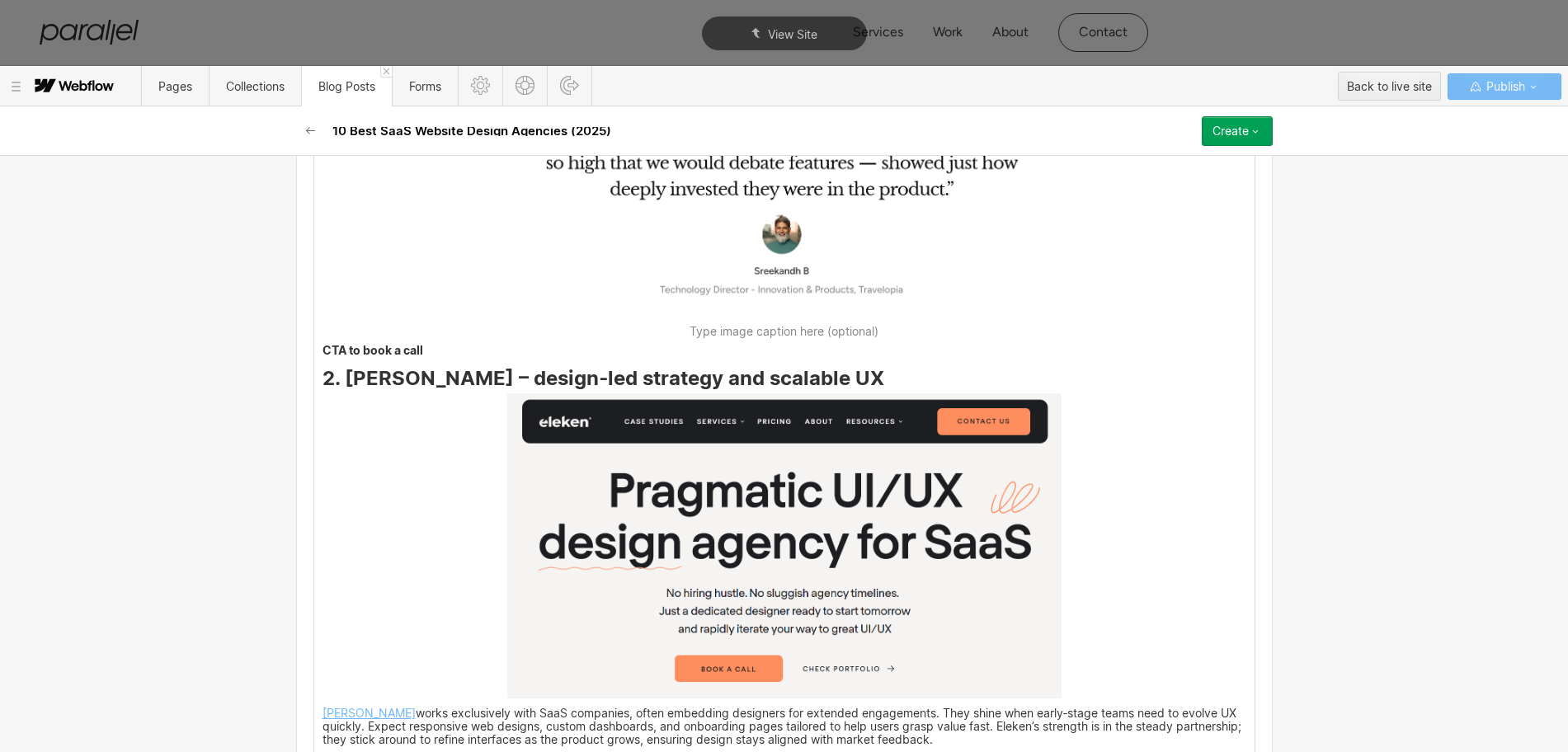
click at [878, 548] on img at bounding box center [784, 546] width 554 height 305
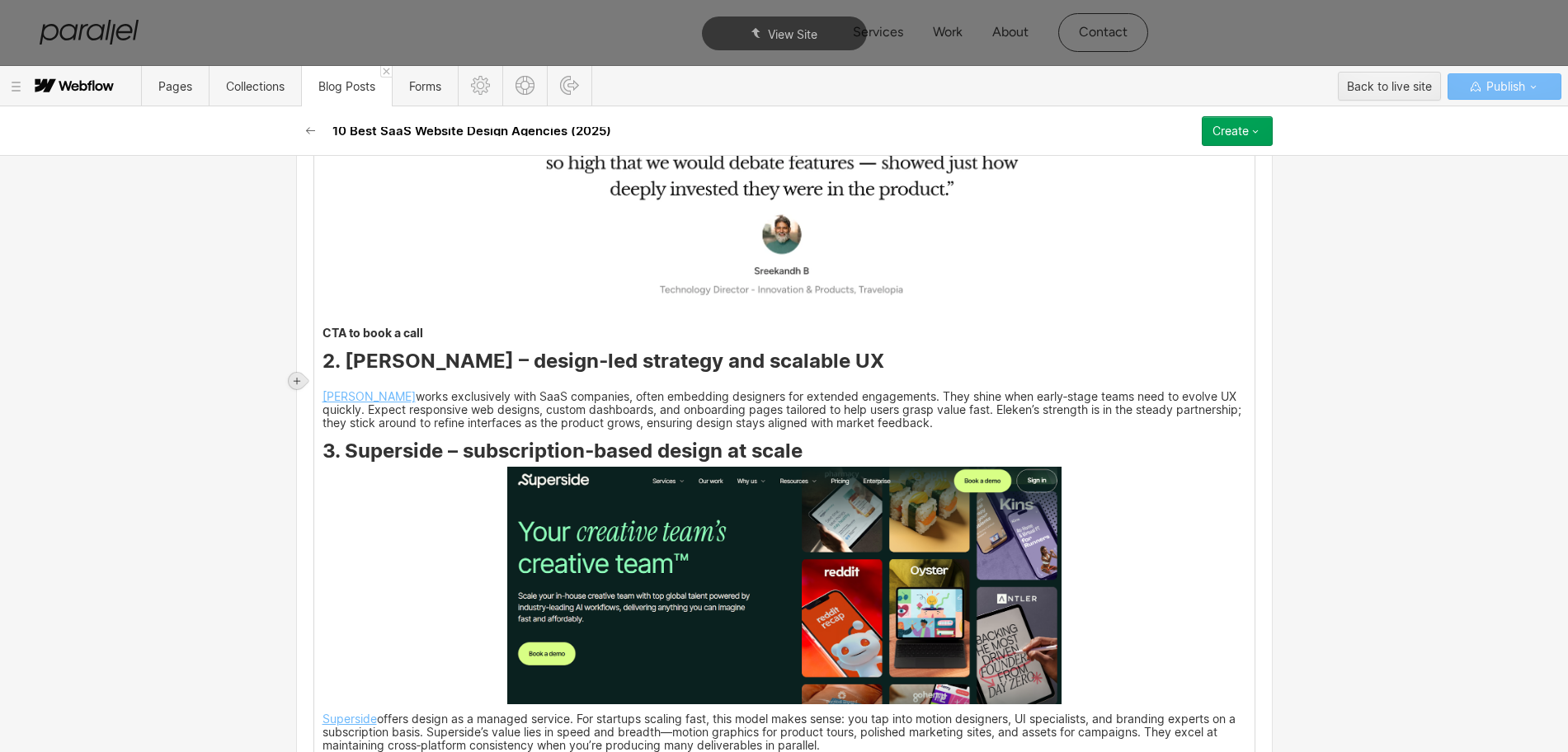
click at [298, 379] on icon at bounding box center [297, 380] width 10 height 10
click at [329, 380] on div at bounding box center [328, 380] width 31 height 25
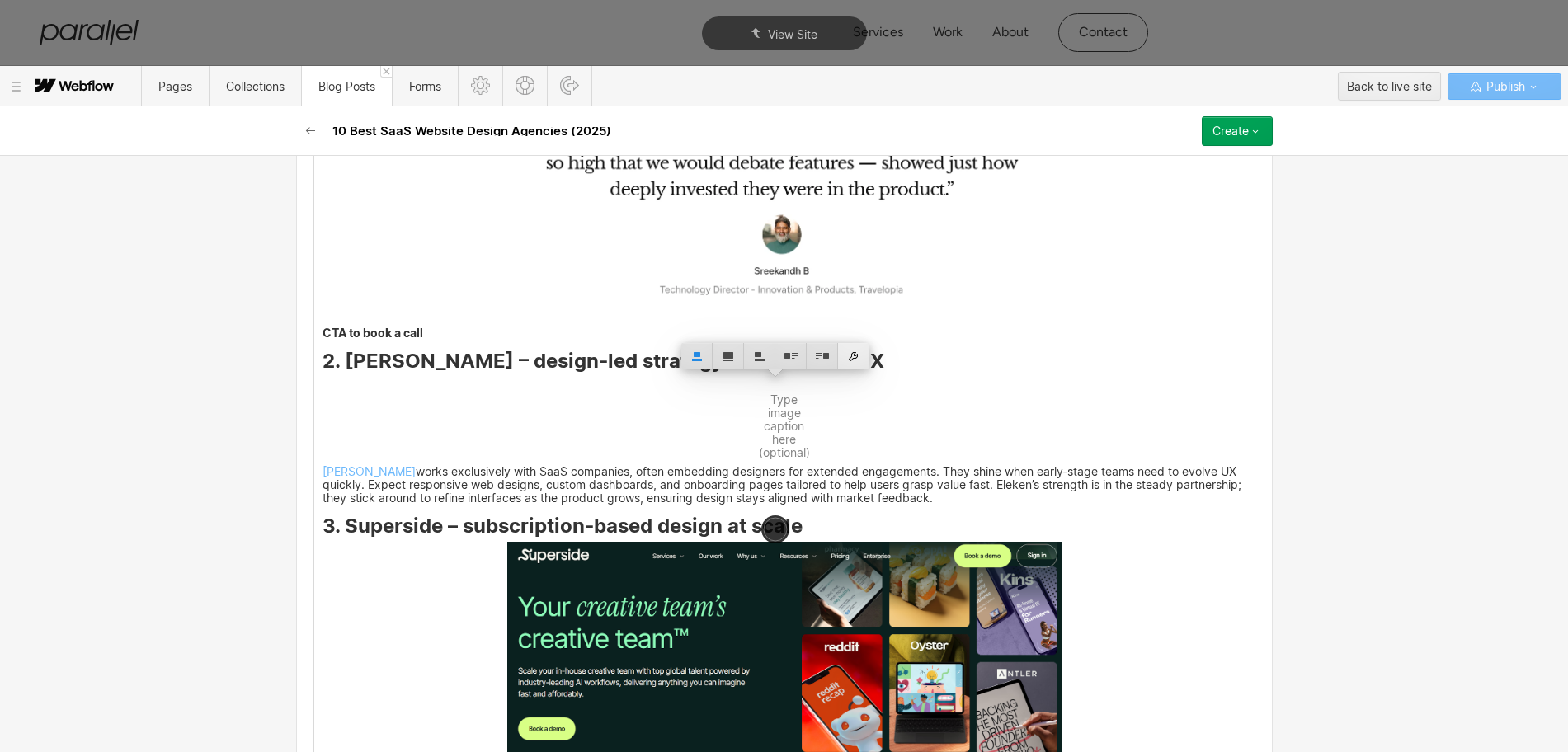
click at [855, 359] on div at bounding box center [854, 355] width 31 height 25
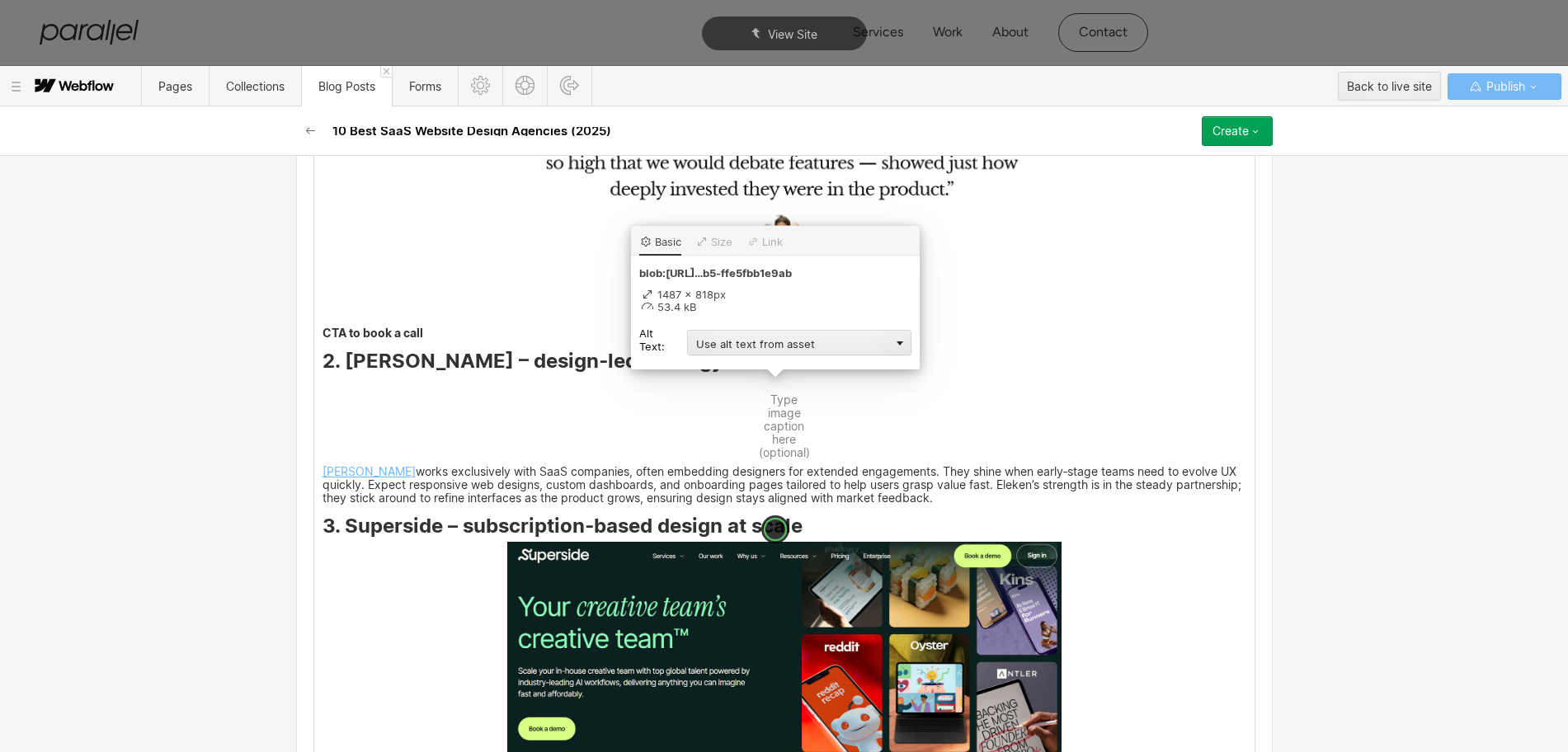
click at [714, 344] on div "Use alt text from asset" at bounding box center [799, 342] width 224 height 25
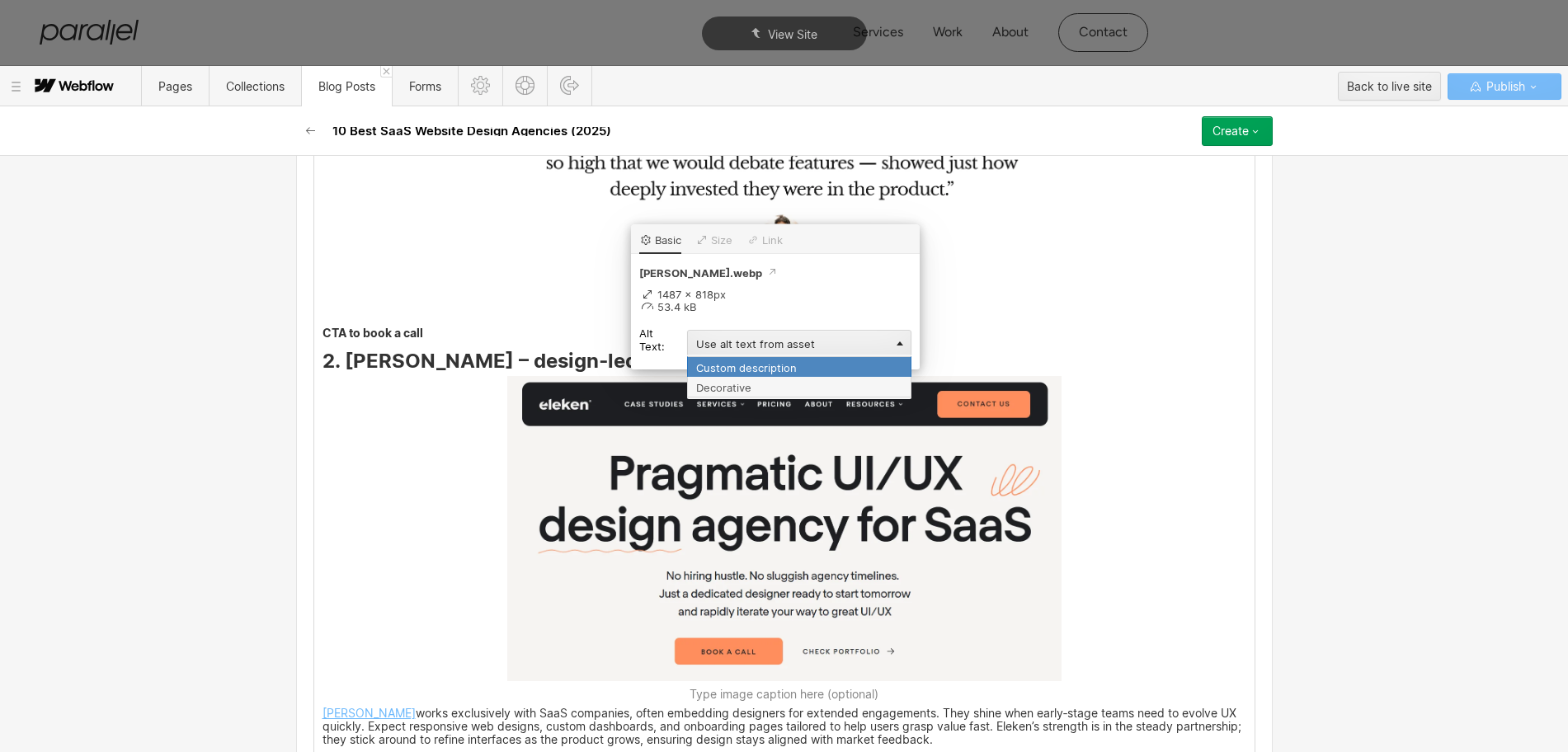
click at [715, 366] on div "Custom description" at bounding box center [799, 366] width 224 height 20
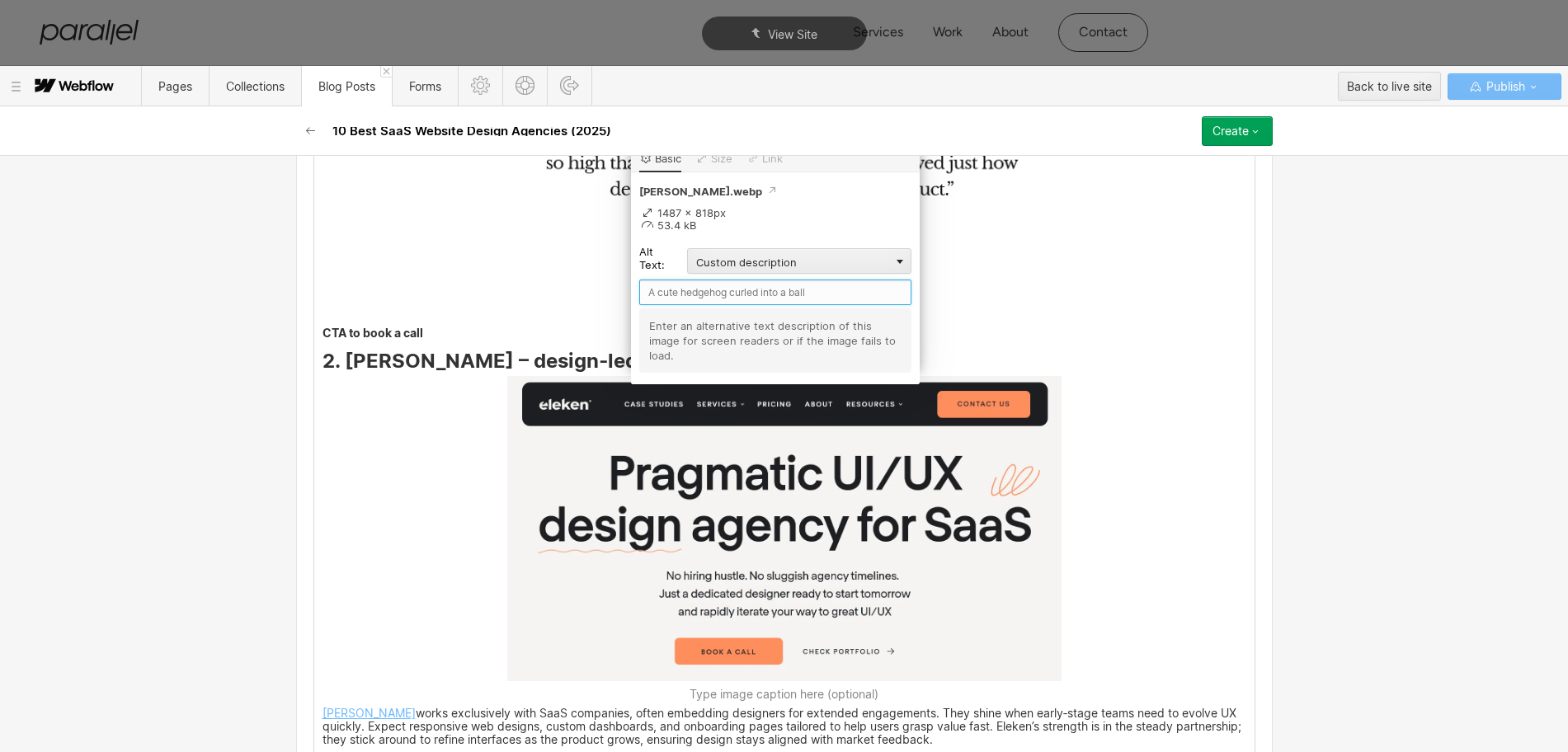
click at [695, 293] on input "text" at bounding box center [776, 292] width 273 height 25
type input "Eleken"
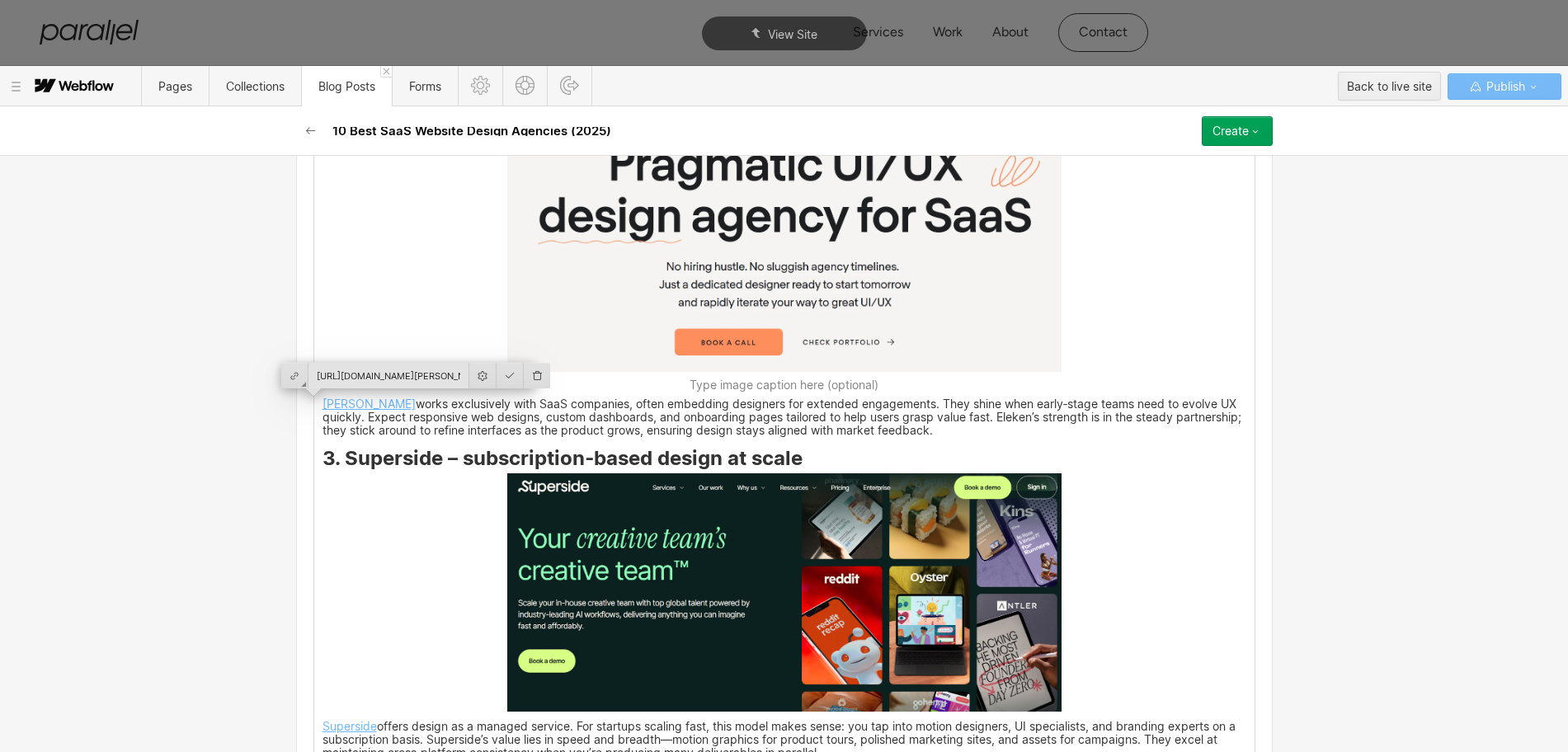
scroll to position [3453, 0]
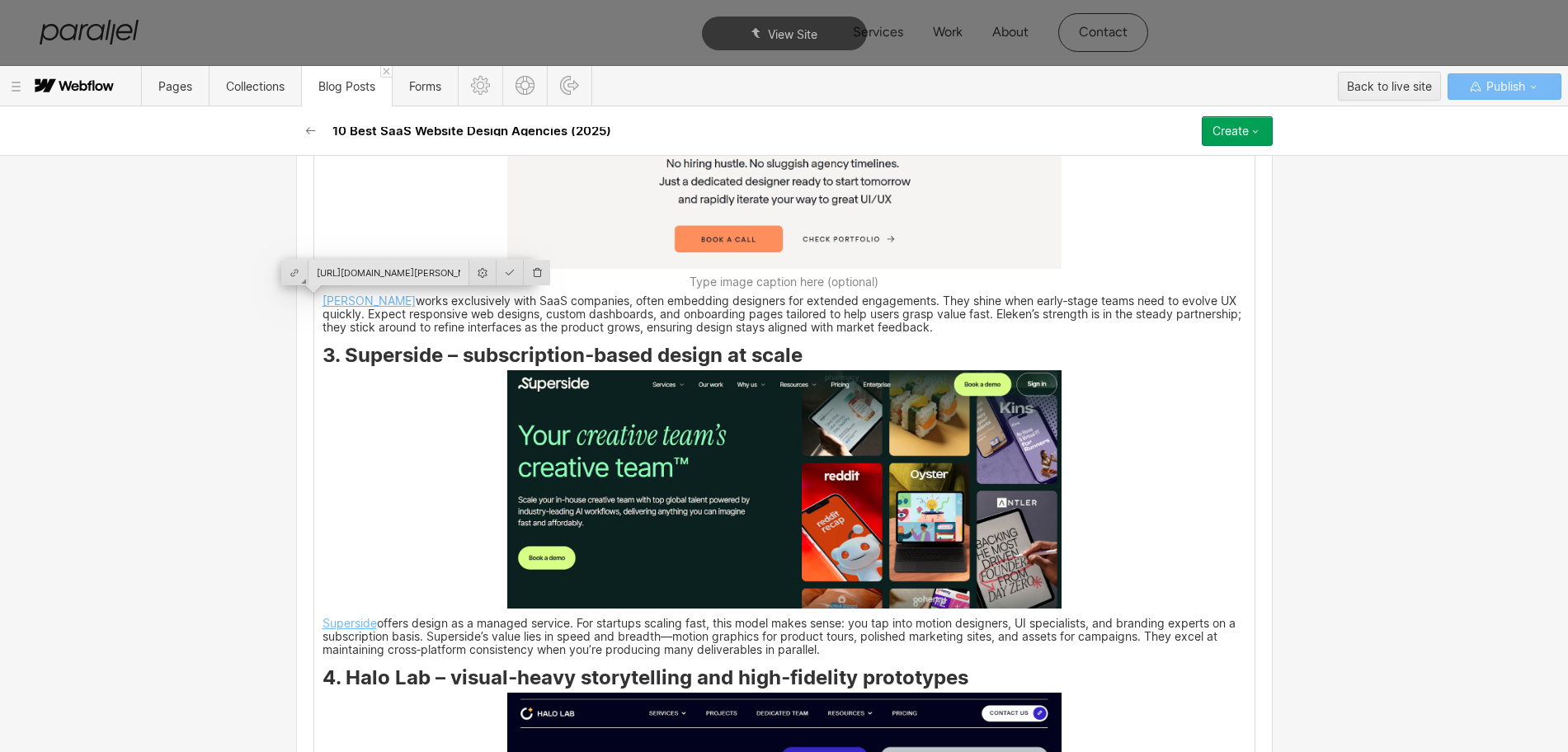
click at [787, 497] on img at bounding box center [784, 488] width 554 height 238
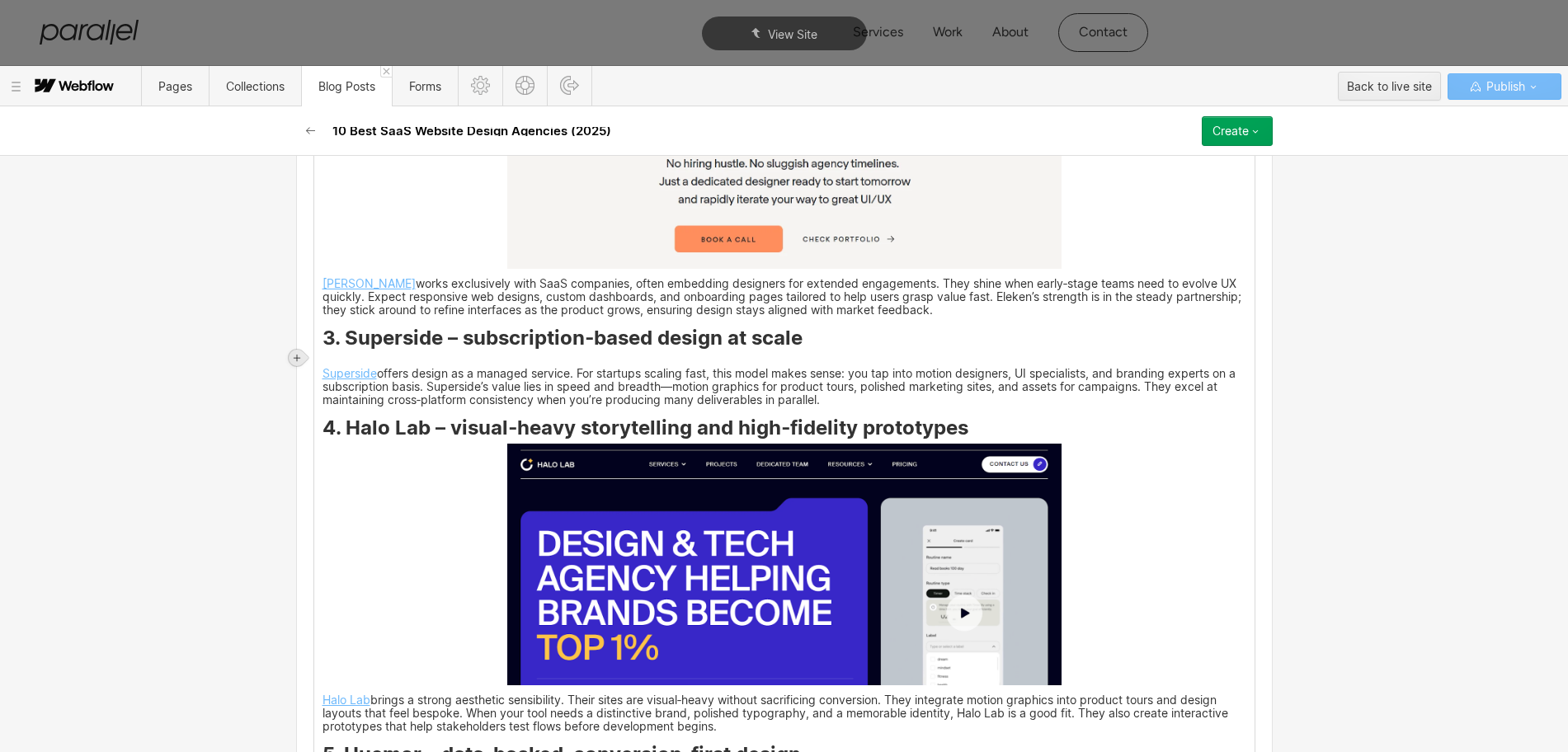
click at [289, 349] on div at bounding box center [297, 357] width 17 height 17
click at [330, 363] on div at bounding box center [328, 357] width 31 height 25
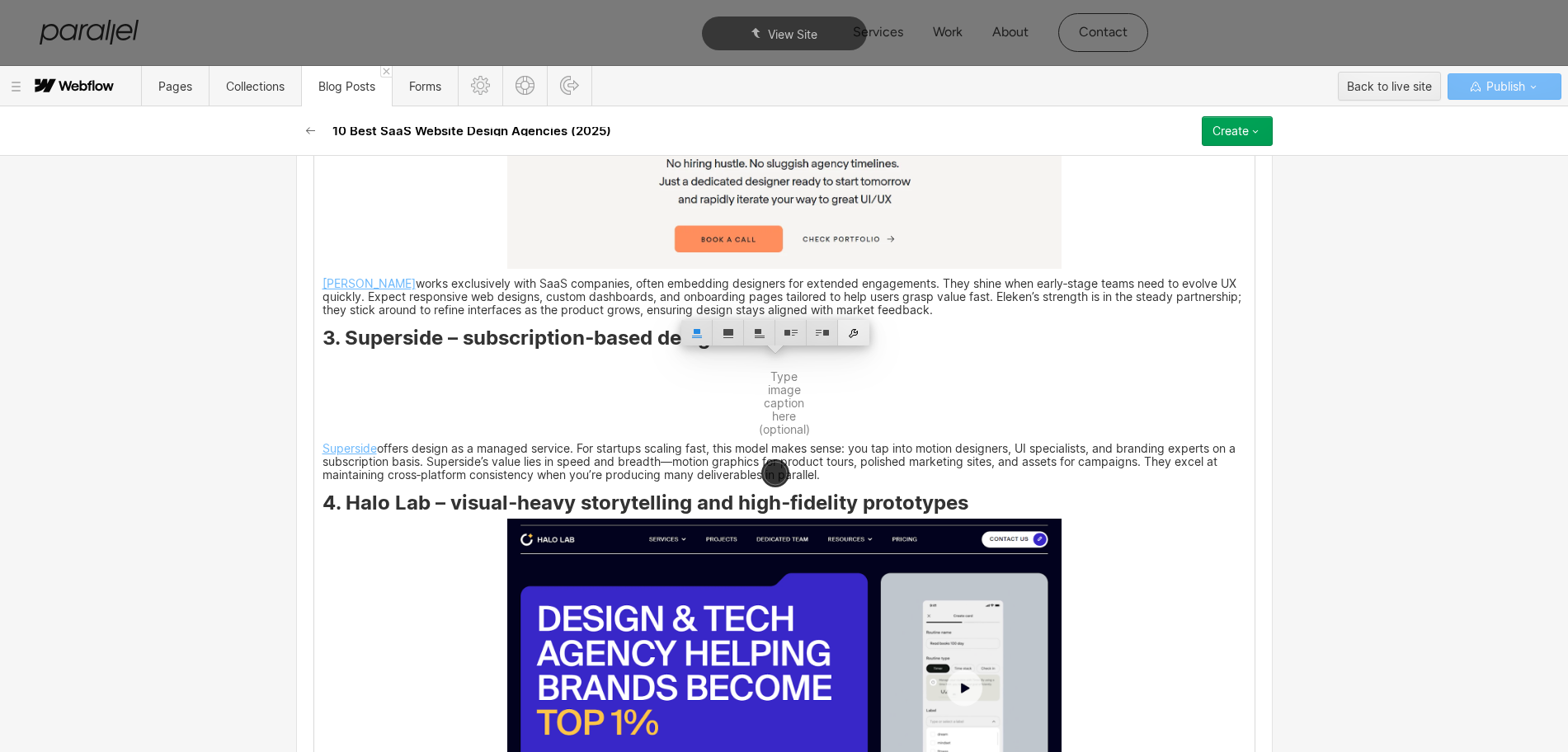
click at [854, 332] on div at bounding box center [854, 333] width 31 height 25
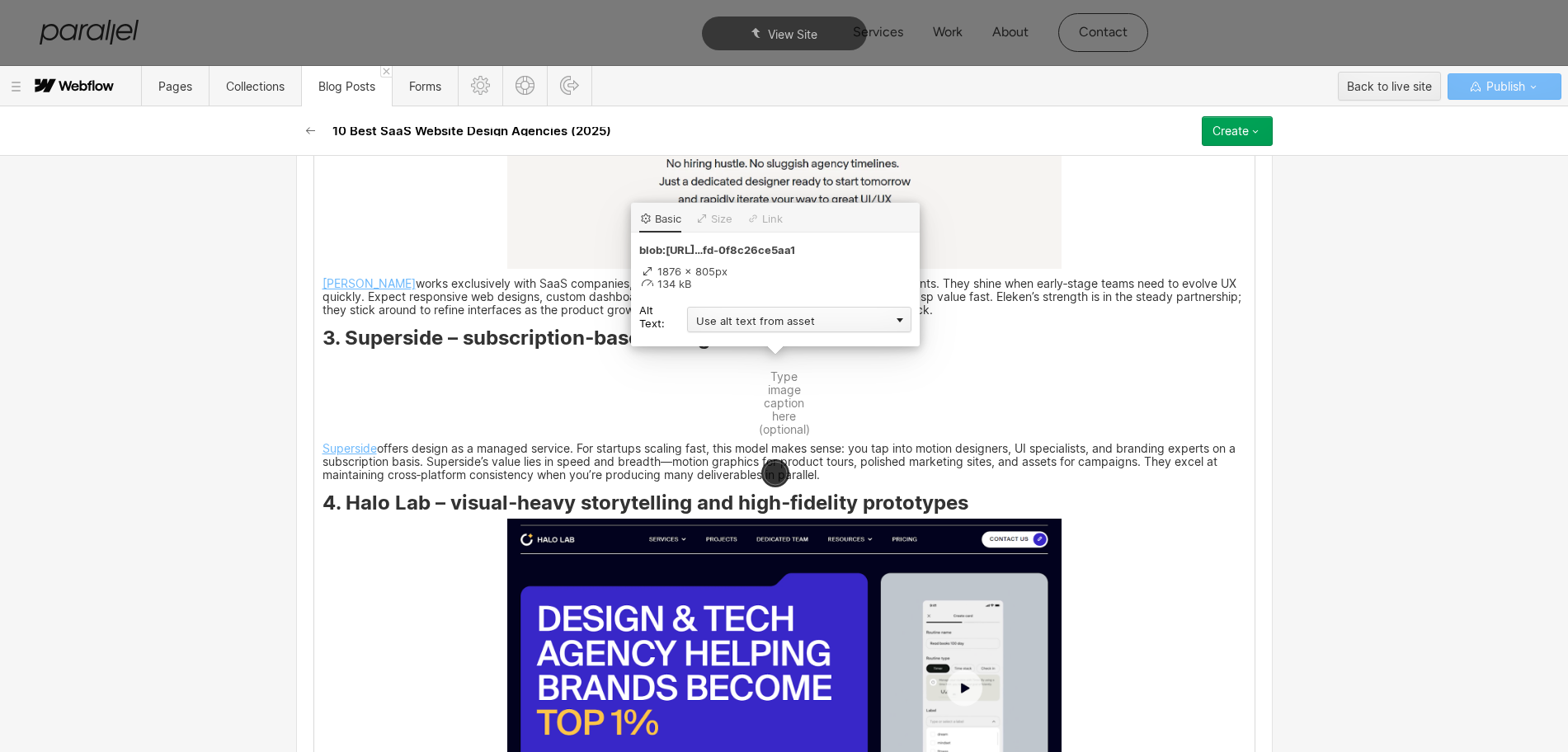
click at [751, 329] on div "Use alt text from asset" at bounding box center [799, 319] width 224 height 25
click at [721, 341] on div "Custom description" at bounding box center [799, 342] width 224 height 20
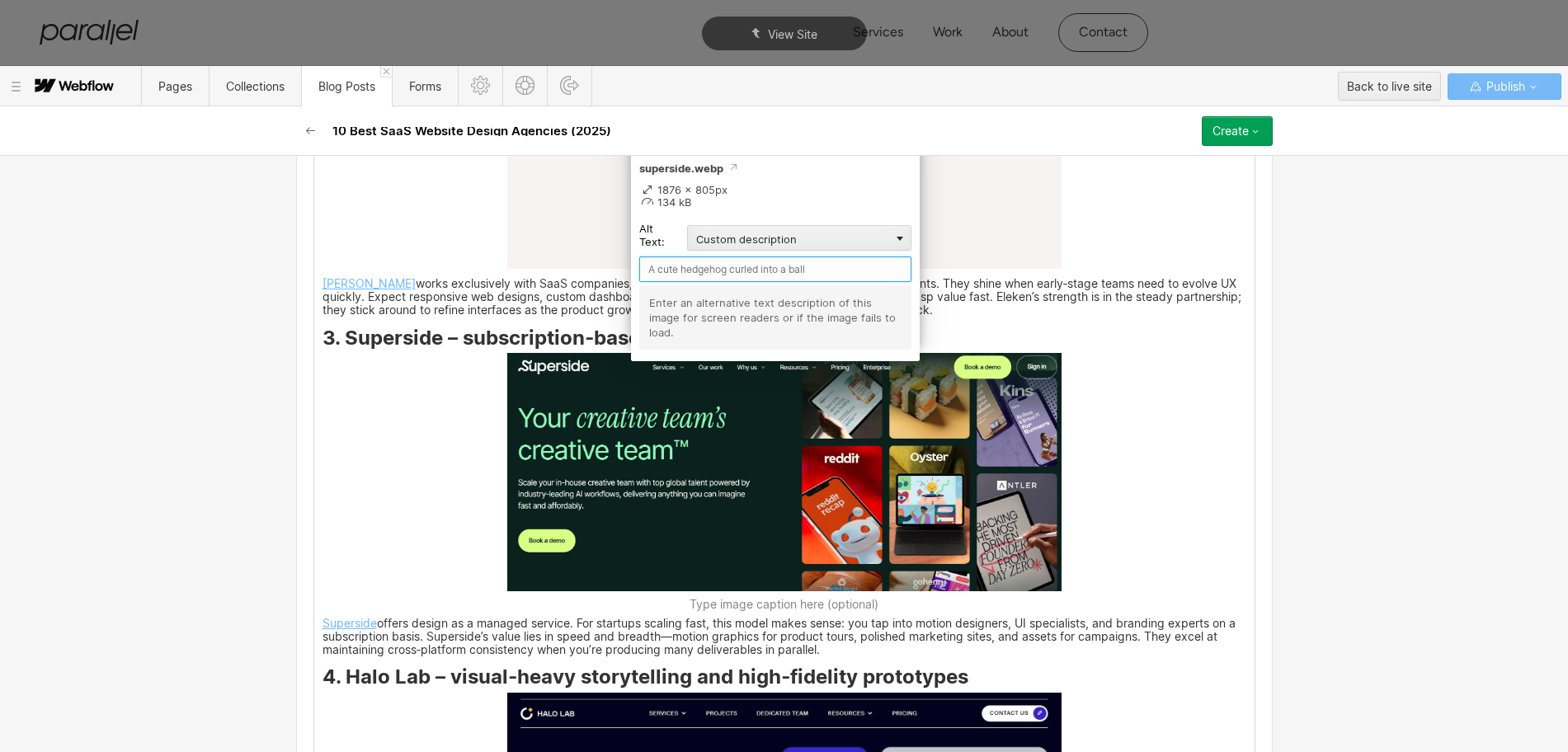
click at [713, 274] on input "text" at bounding box center [776, 269] width 273 height 25
type input "Superside"
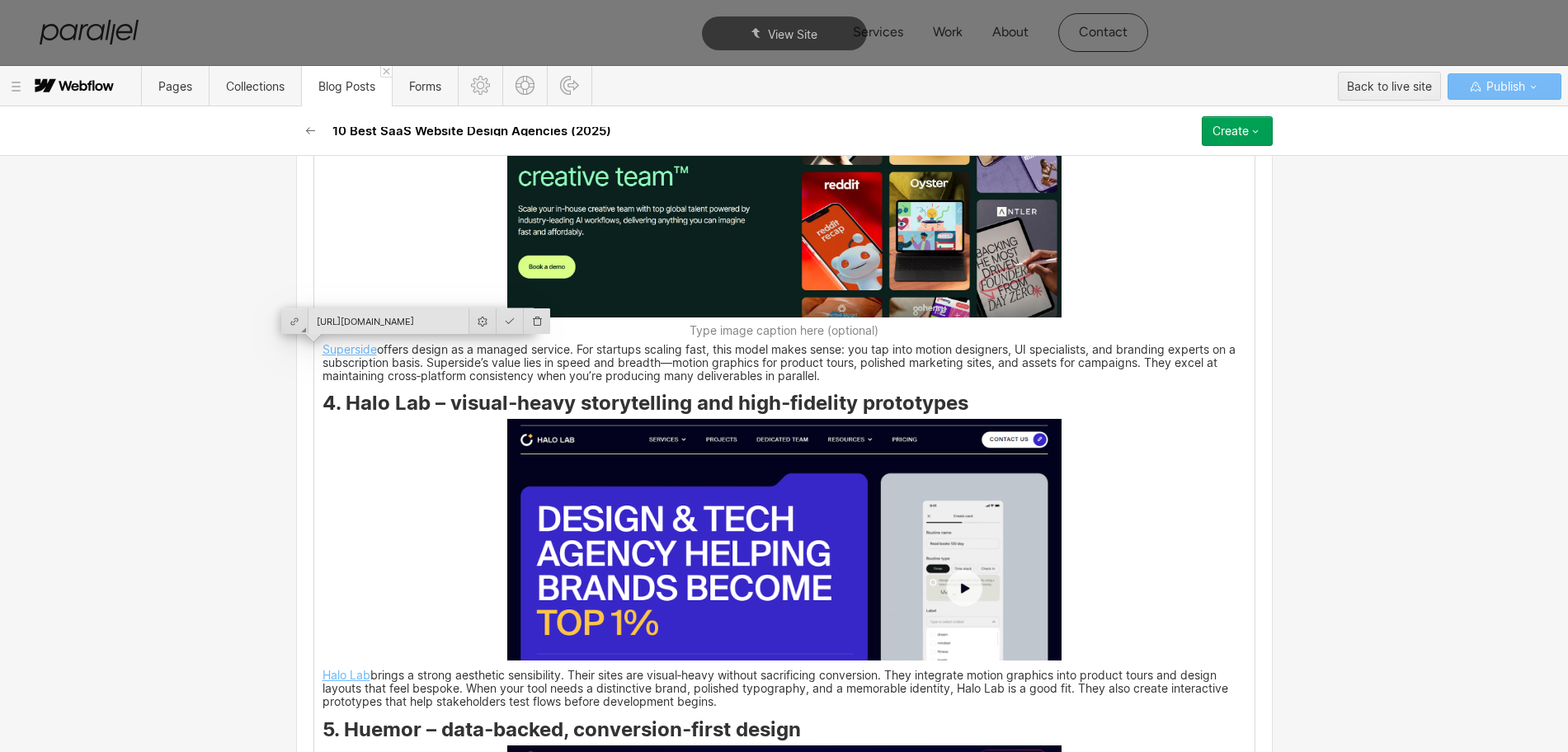
scroll to position [3762, 0]
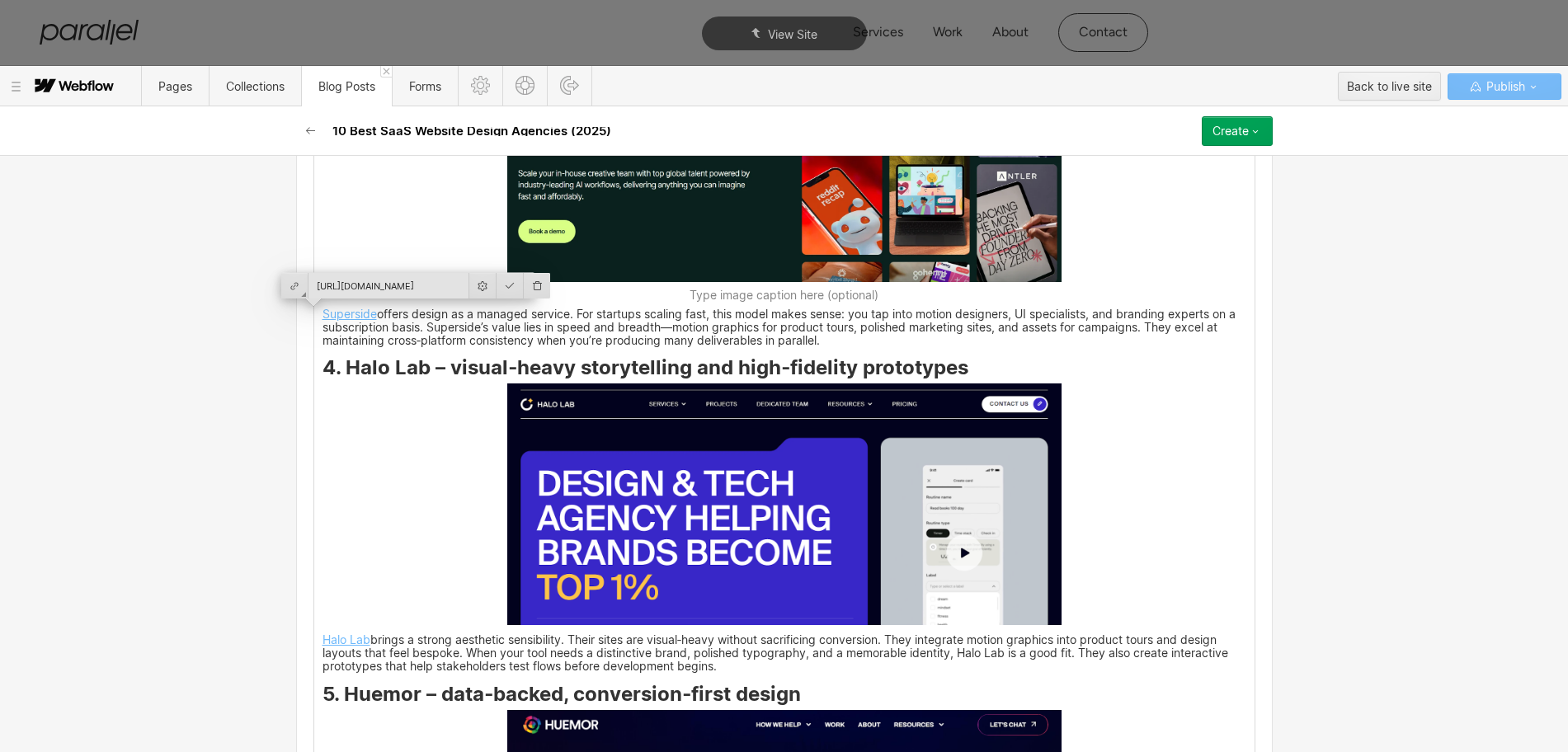
click at [773, 520] on img at bounding box center [784, 504] width 554 height 241
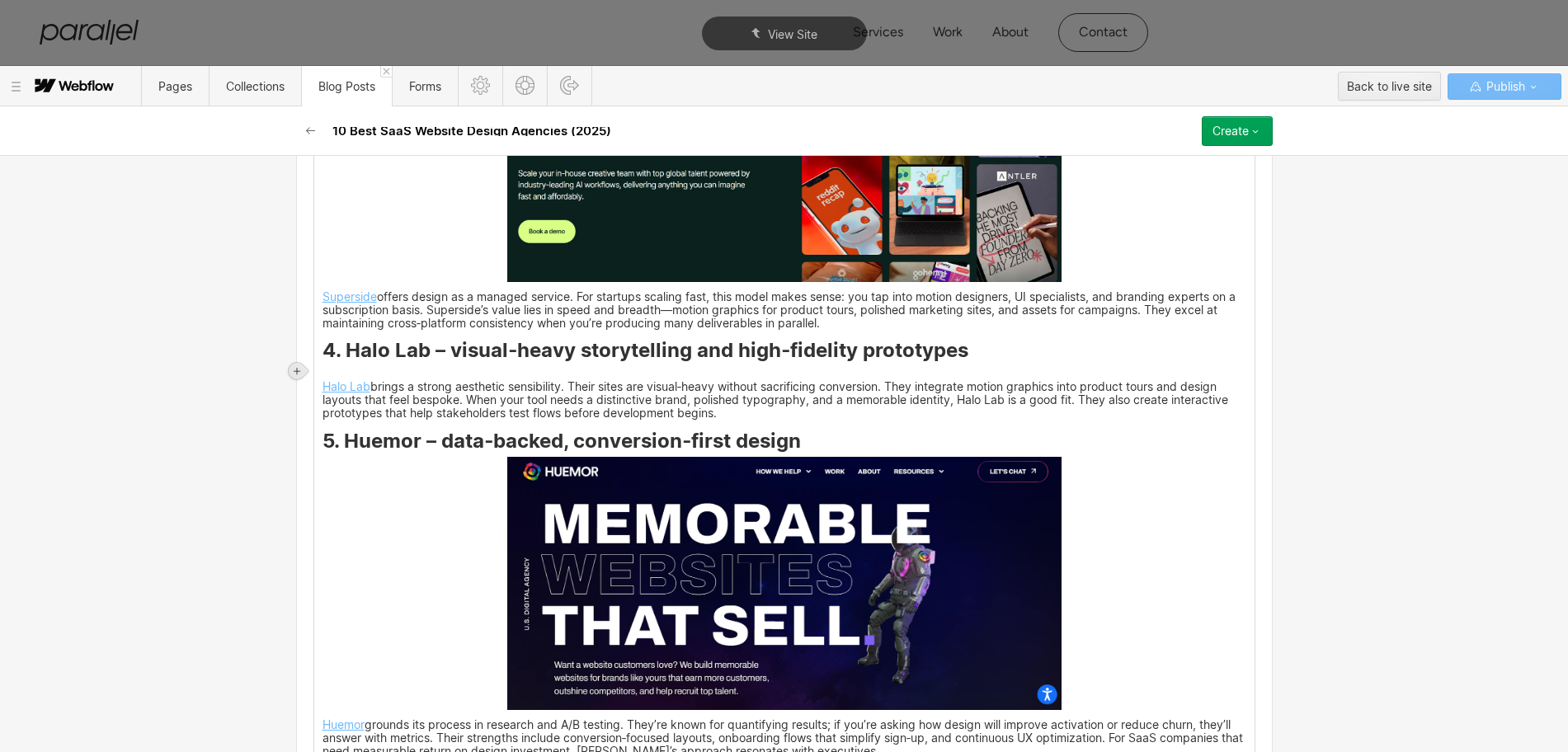
click at [296, 370] on icon at bounding box center [297, 371] width 10 height 10
click at [322, 365] on div at bounding box center [328, 371] width 31 height 25
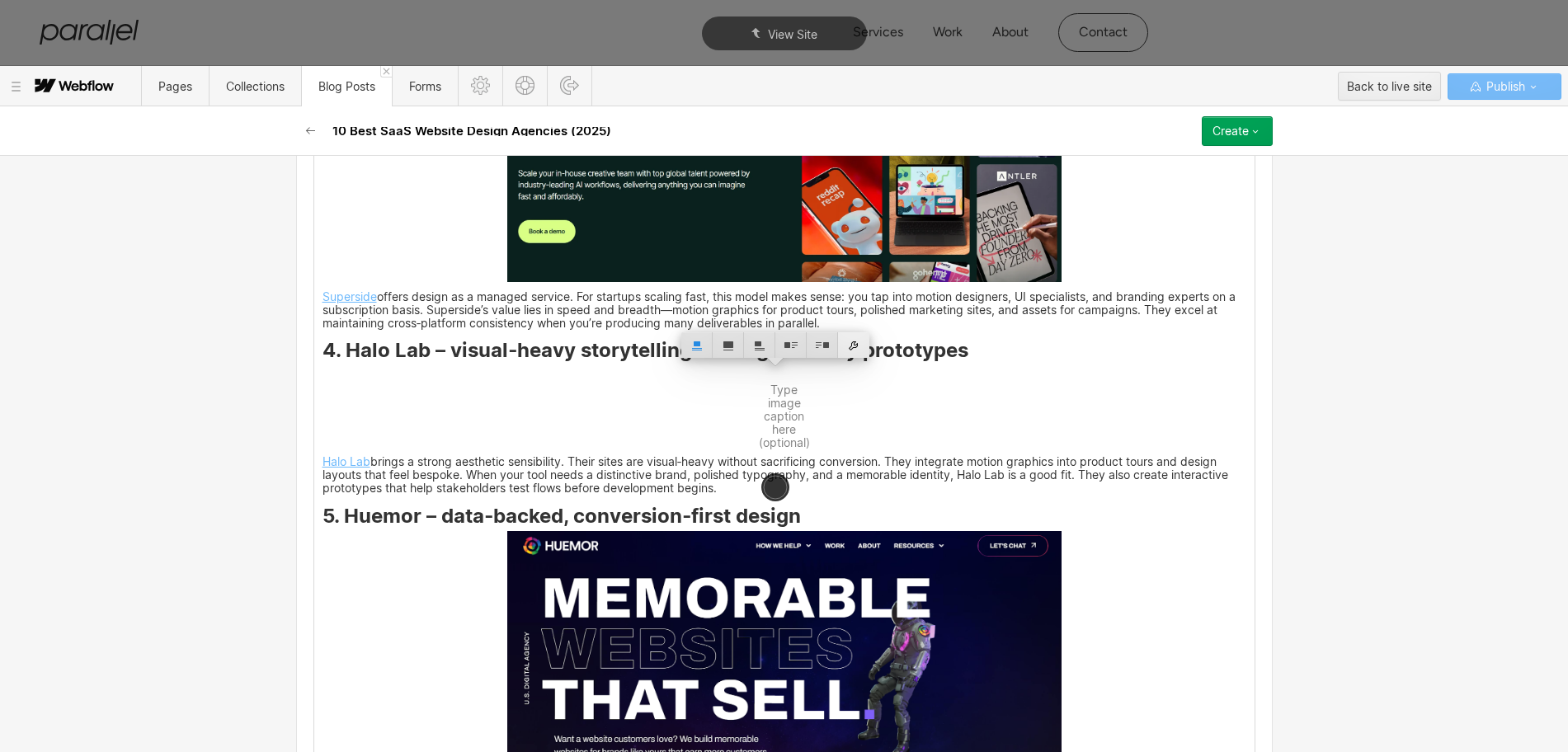
click at [868, 349] on div at bounding box center [854, 344] width 31 height 25
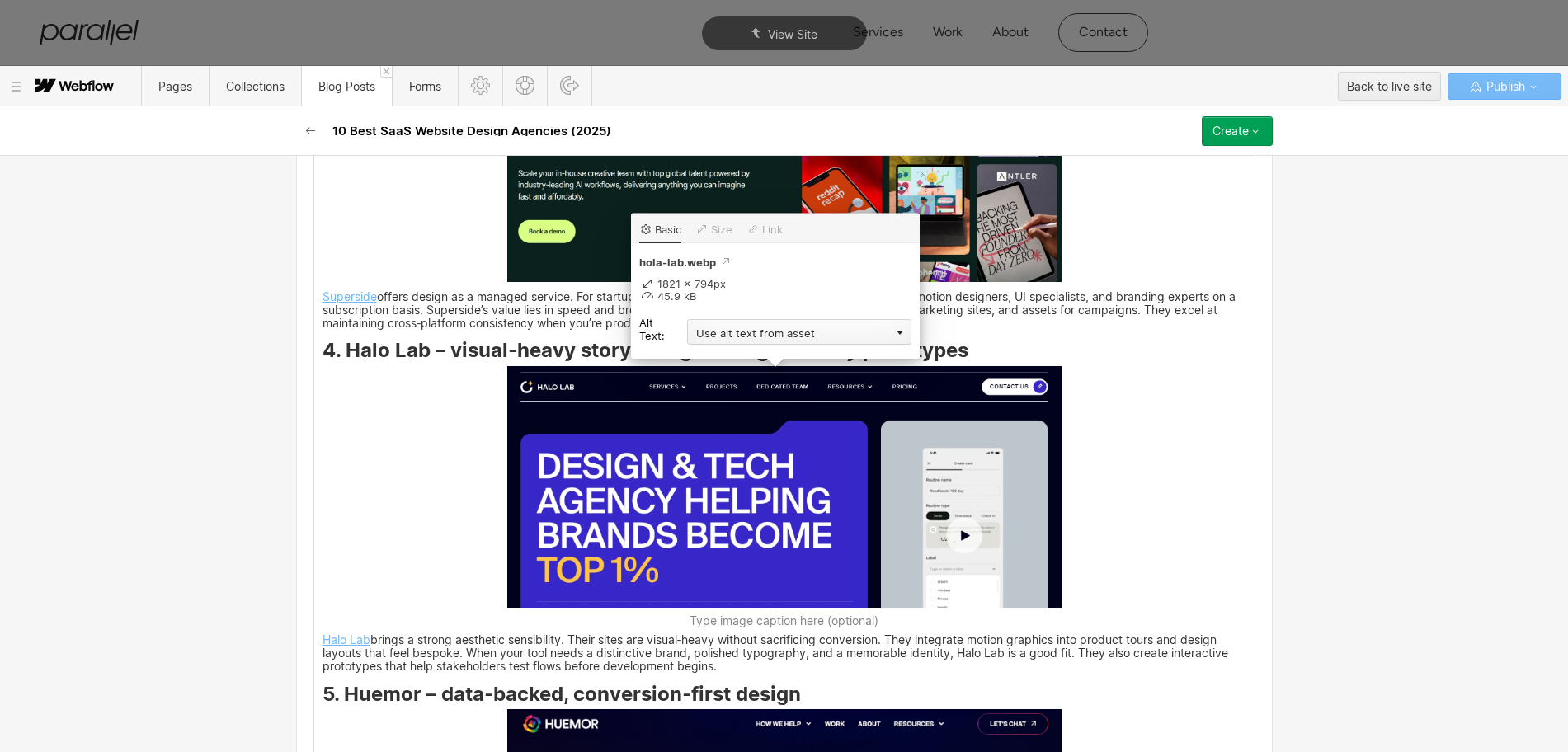
click at [729, 332] on div "Use alt text from asset" at bounding box center [799, 332] width 224 height 25
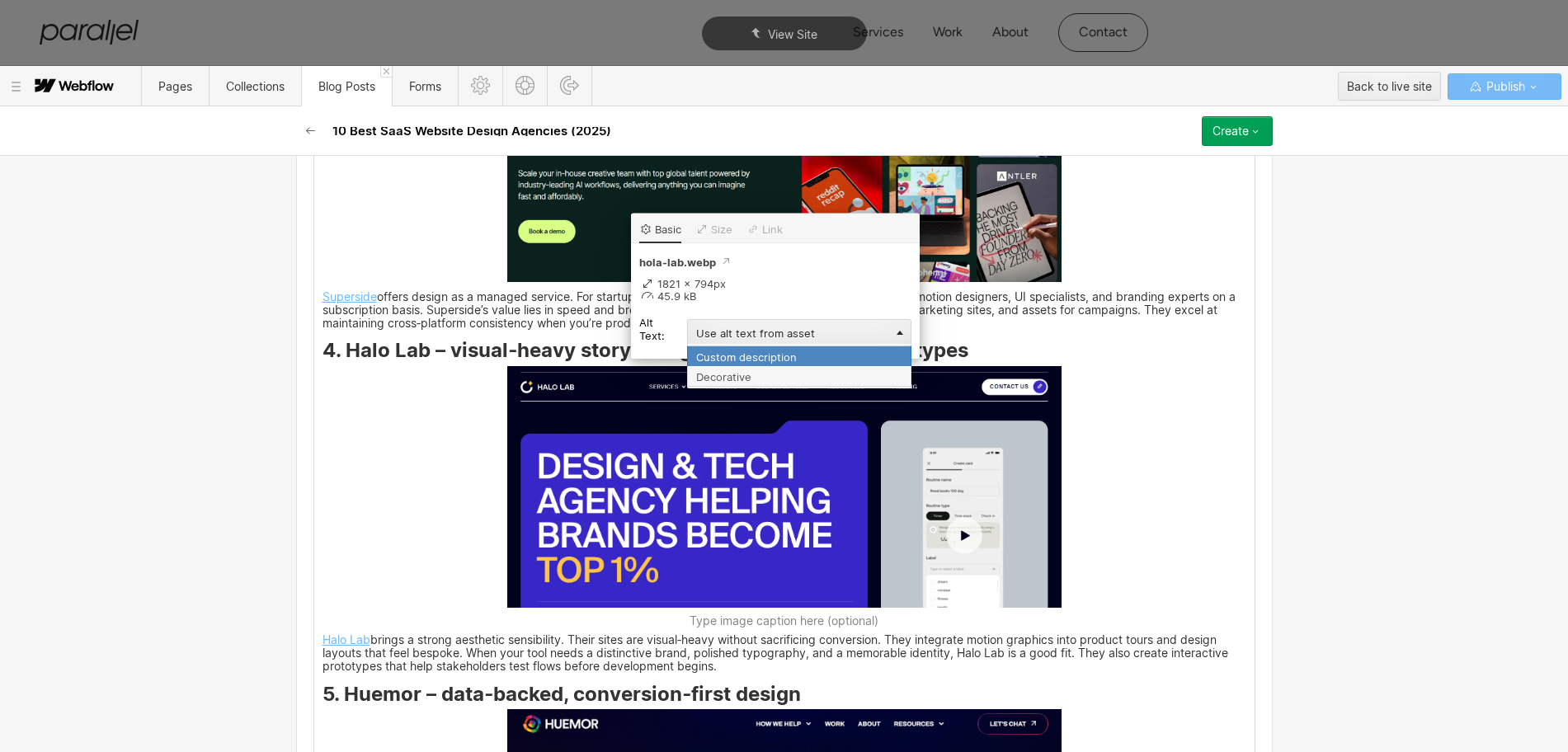
click at [721, 359] on div "Custom description" at bounding box center [799, 355] width 224 height 20
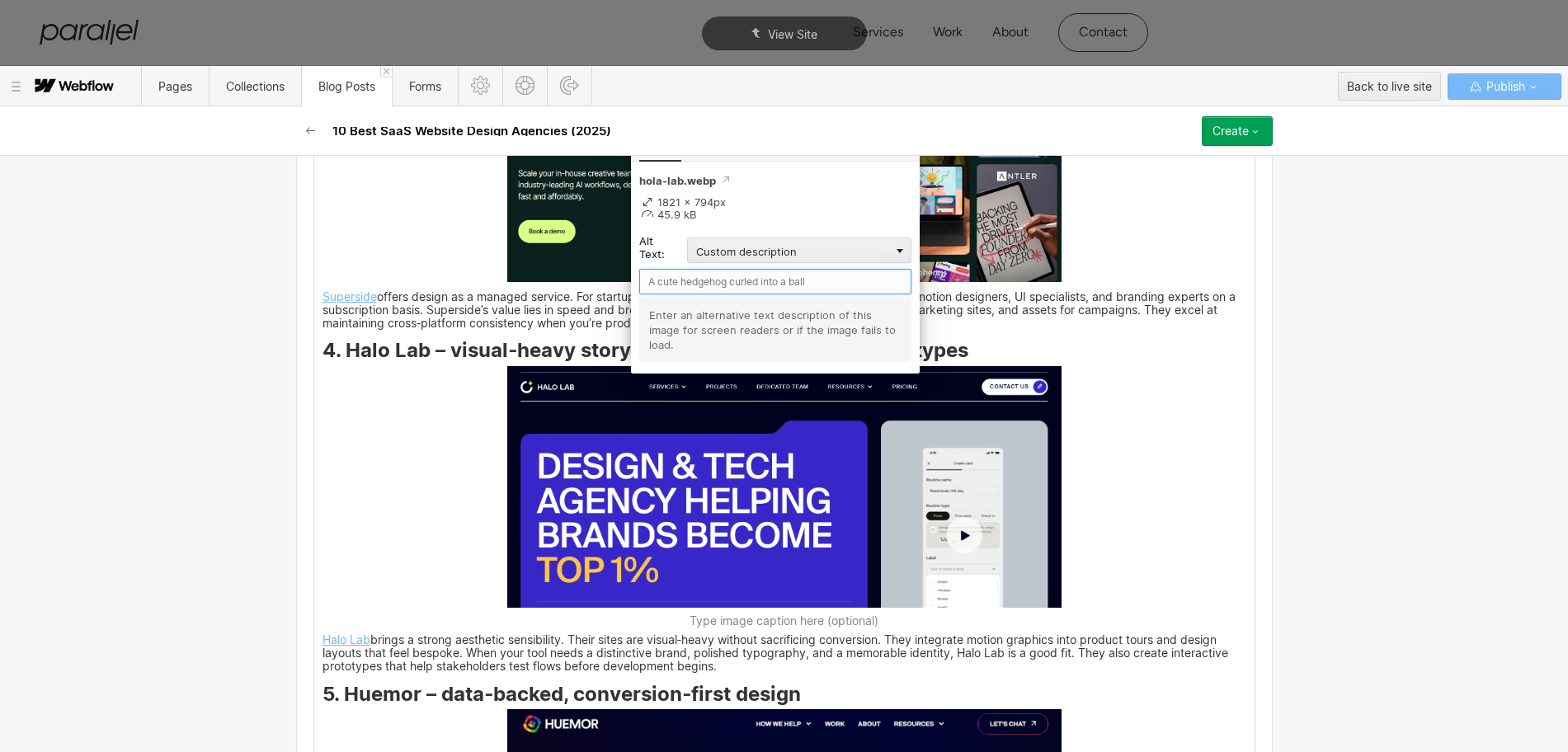
click at [697, 272] on input "text" at bounding box center [776, 281] width 273 height 25
click at [655, 282] on input "Hla Lab" at bounding box center [776, 281] width 273 height 25
type input "Hola Lab"
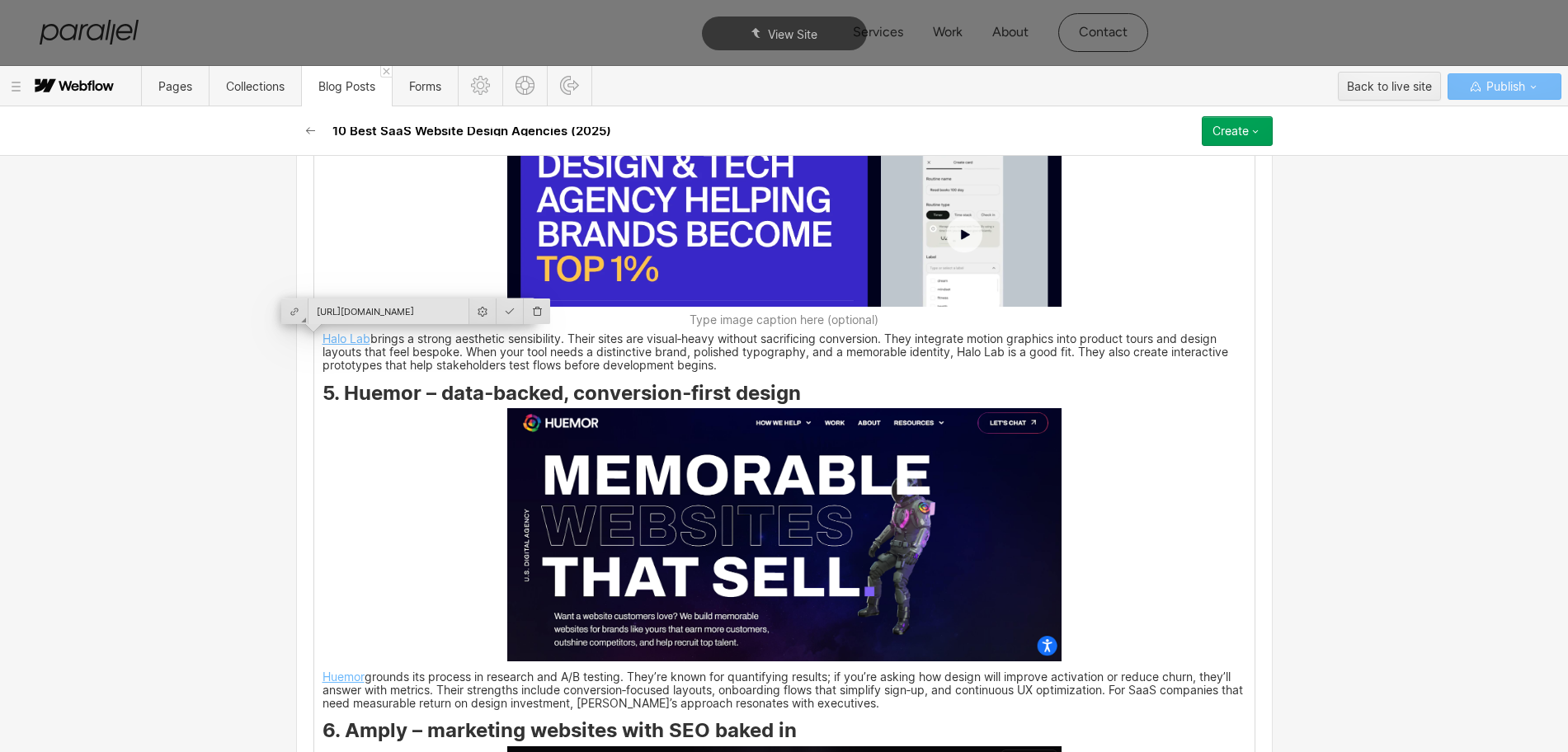
scroll to position [4071, 0]
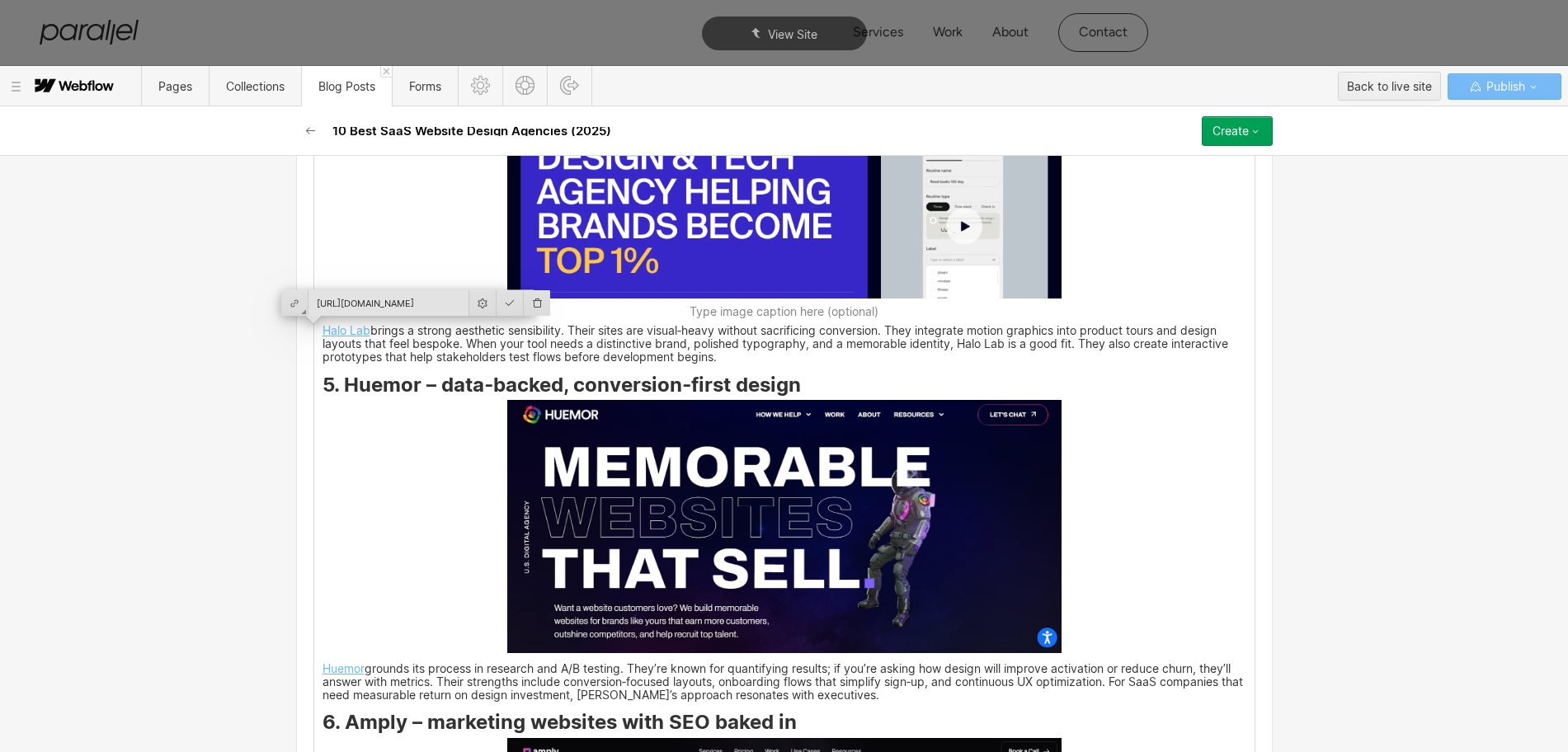
click at [862, 537] on img at bounding box center [784, 526] width 554 height 253
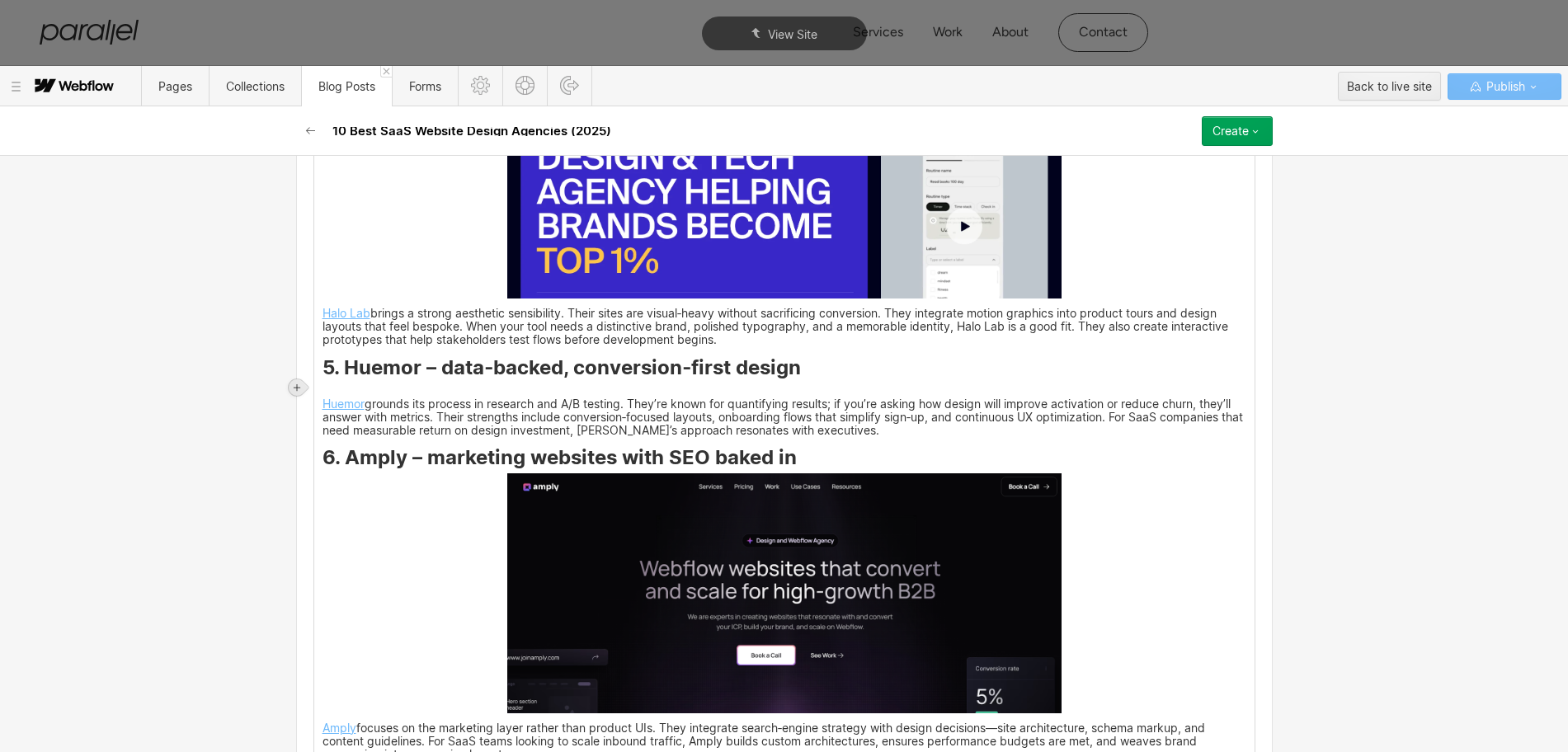
click at [299, 383] on icon at bounding box center [297, 387] width 10 height 10
click at [336, 384] on div at bounding box center [328, 387] width 31 height 25
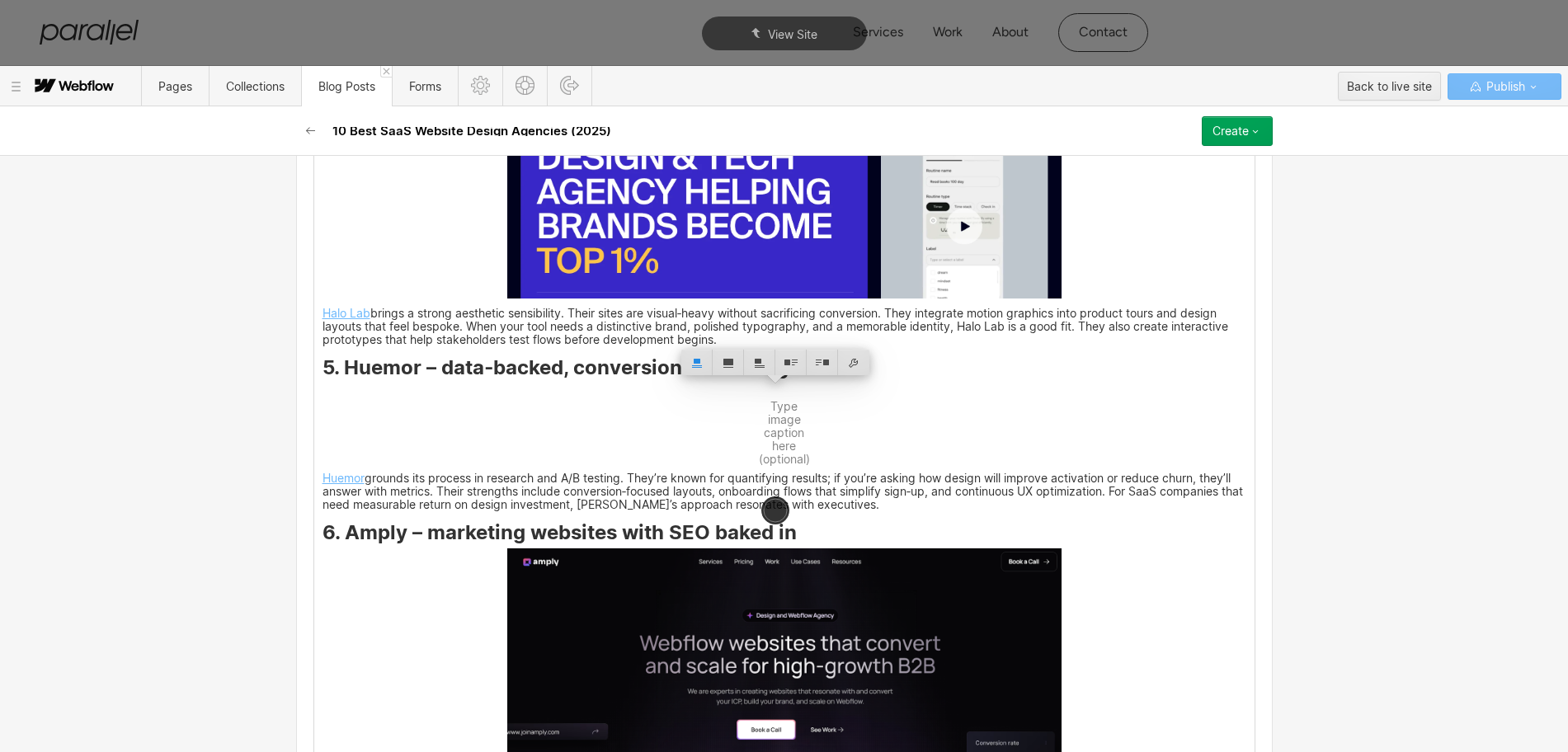
click at [853, 368] on div at bounding box center [854, 362] width 31 height 25
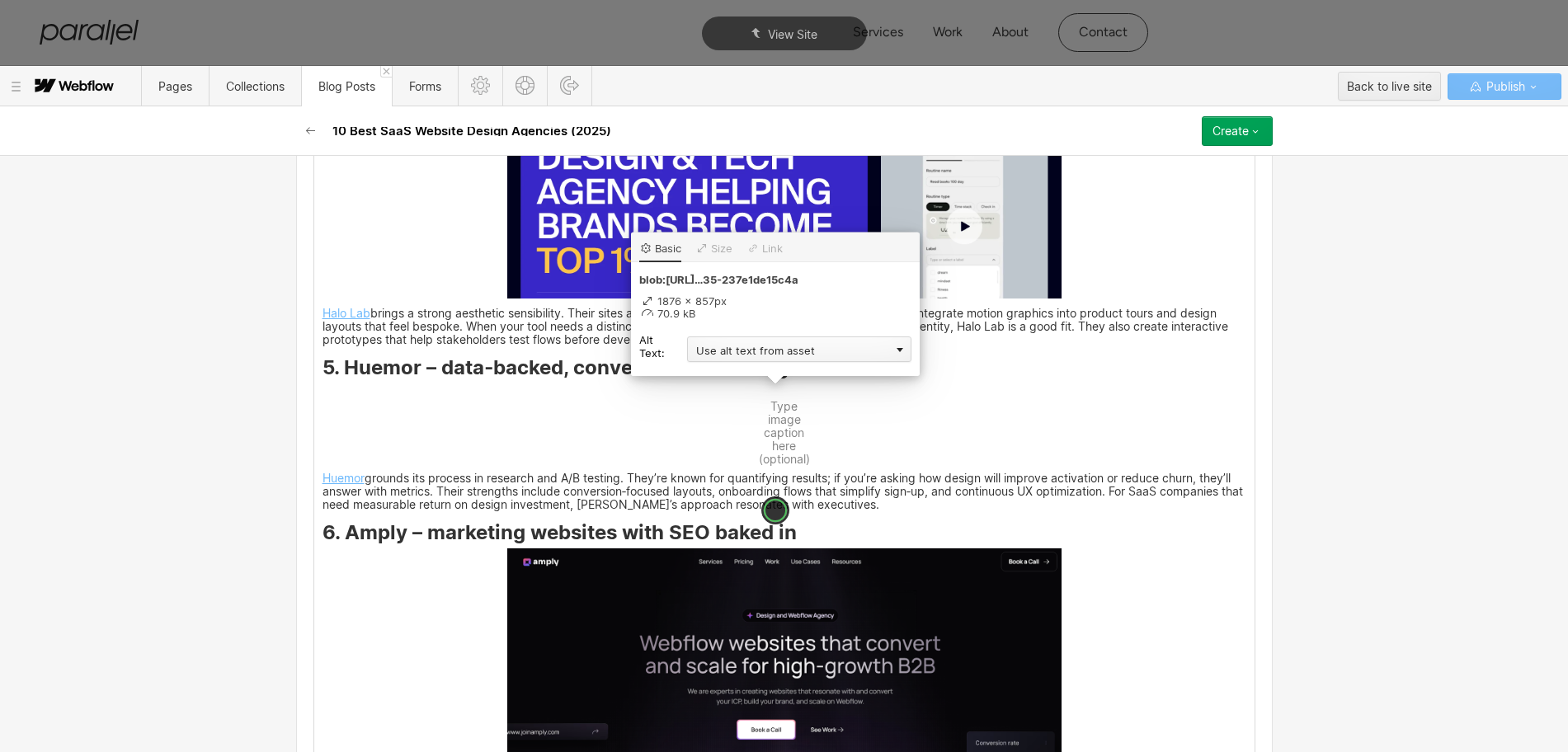
click at [719, 346] on div "Use alt text from asset" at bounding box center [799, 349] width 224 height 25
click at [711, 375] on div "Custom description" at bounding box center [799, 373] width 224 height 20
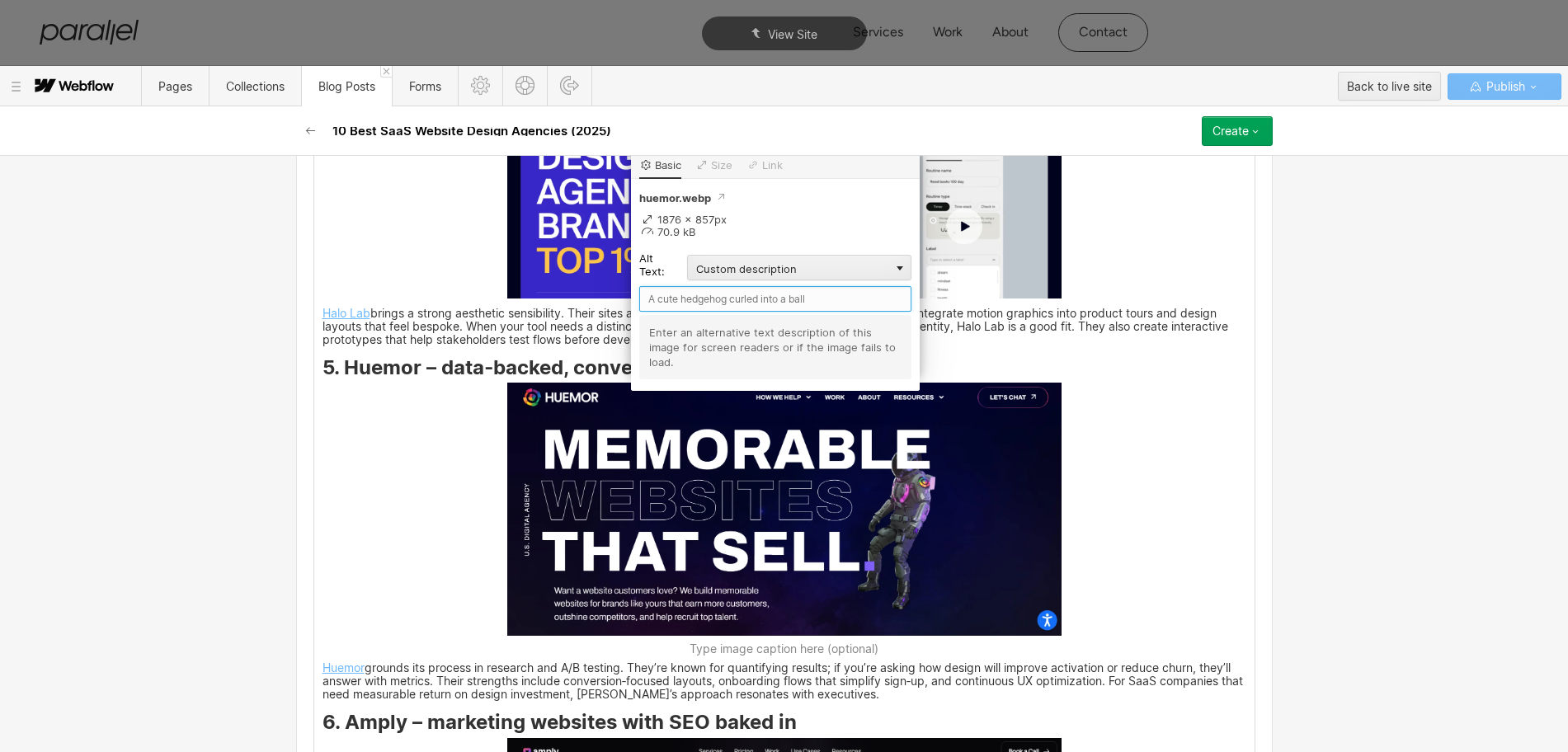
click at [683, 300] on input "text" at bounding box center [776, 299] width 273 height 25
type input "Huemor"
click at [1133, 512] on div "When you’re building a product, the first interaction visitors have with your s…" at bounding box center [784, 474] width 940 height 6178
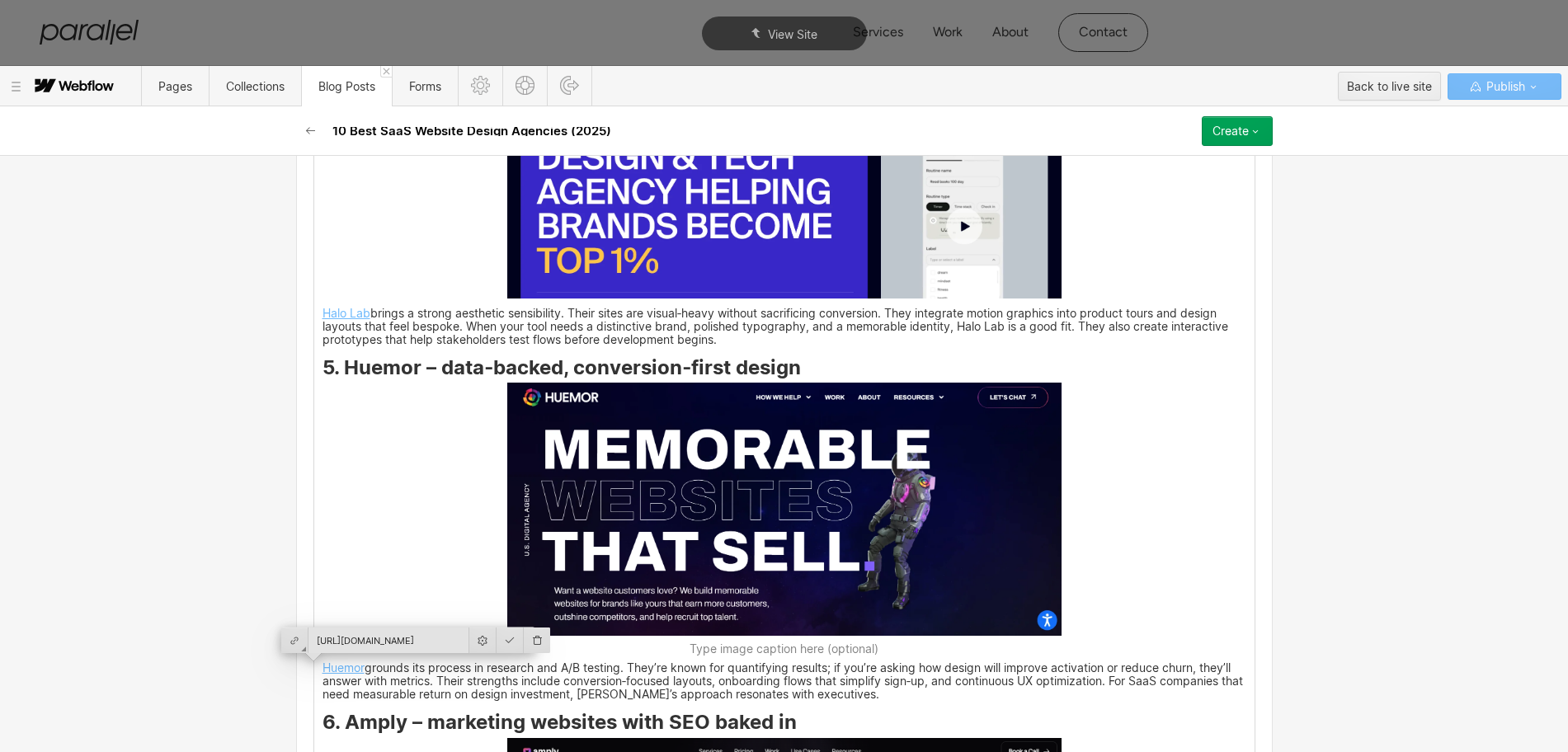
scroll to position [4278, 0]
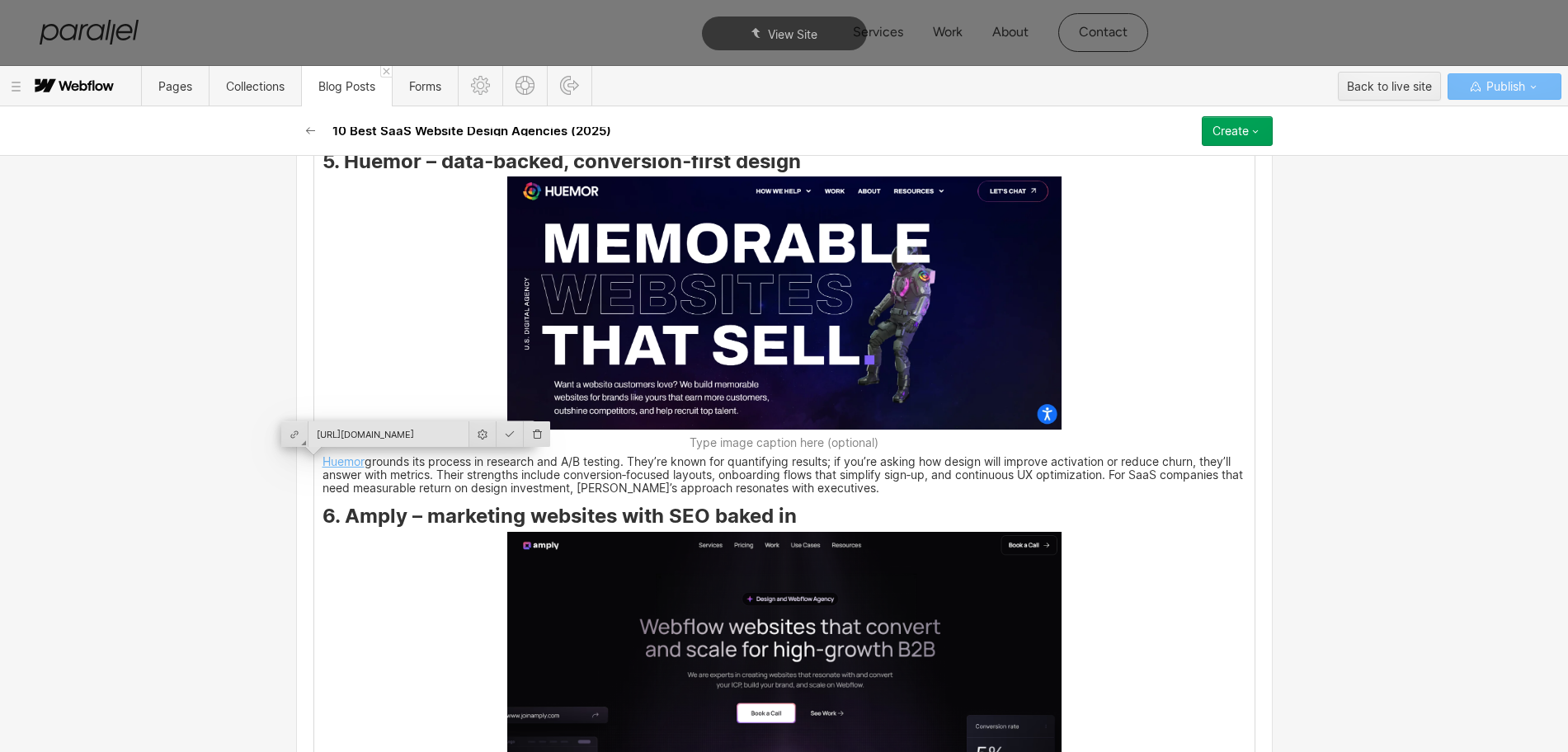
click at [758, 601] on img at bounding box center [784, 652] width 554 height 240
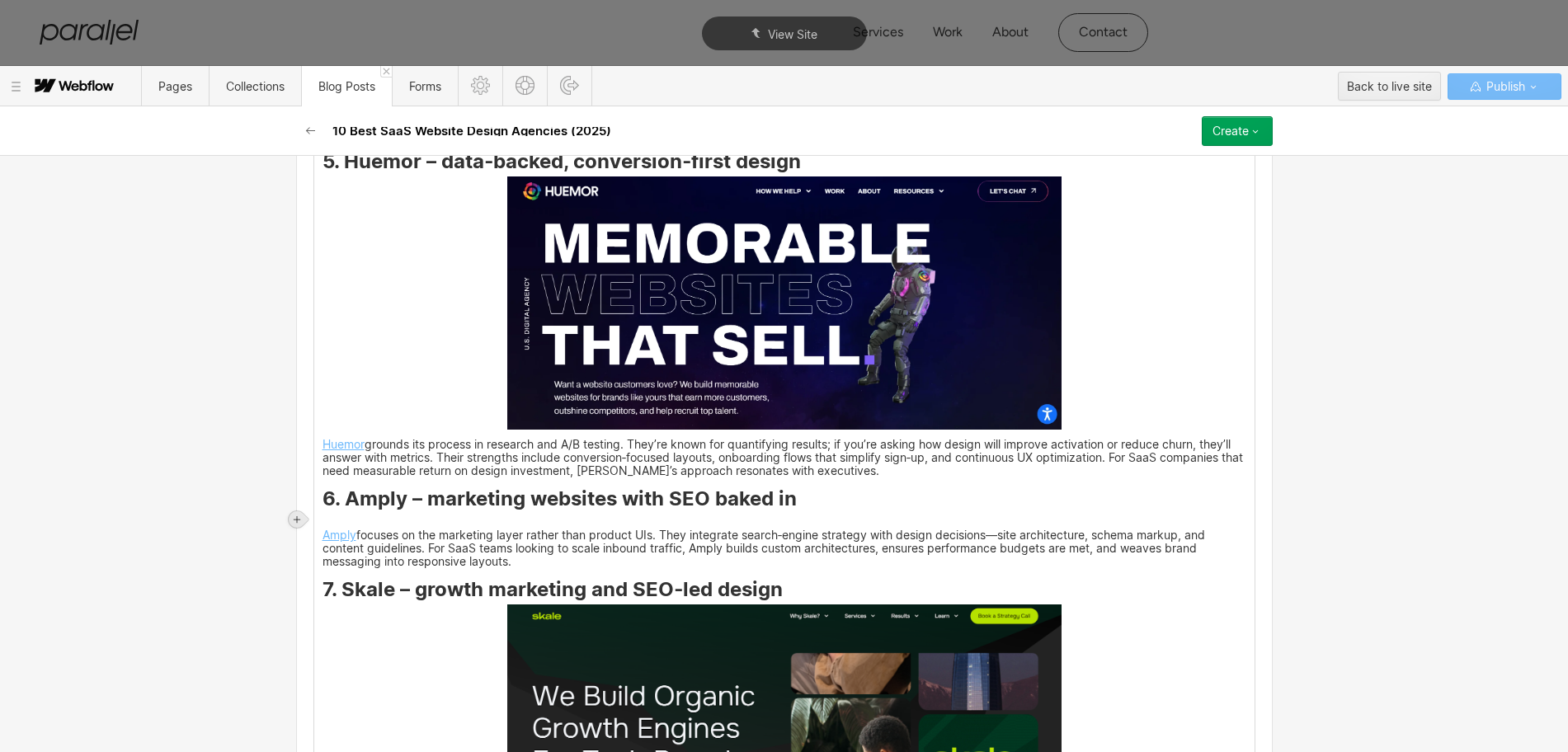
click at [292, 520] on icon at bounding box center [297, 519] width 10 height 10
click at [324, 519] on div at bounding box center [328, 519] width 31 height 25
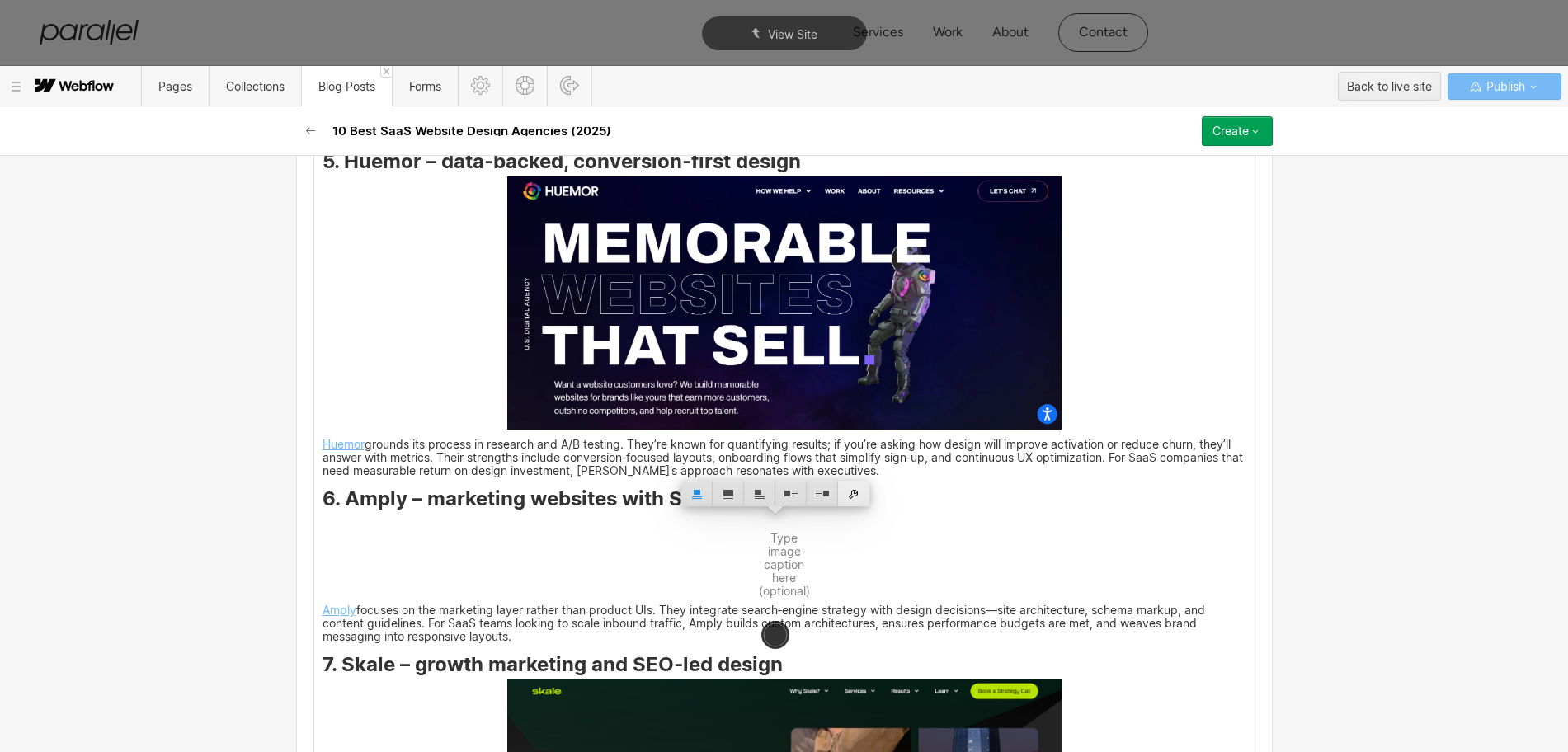
click at [849, 494] on div at bounding box center [854, 493] width 31 height 25
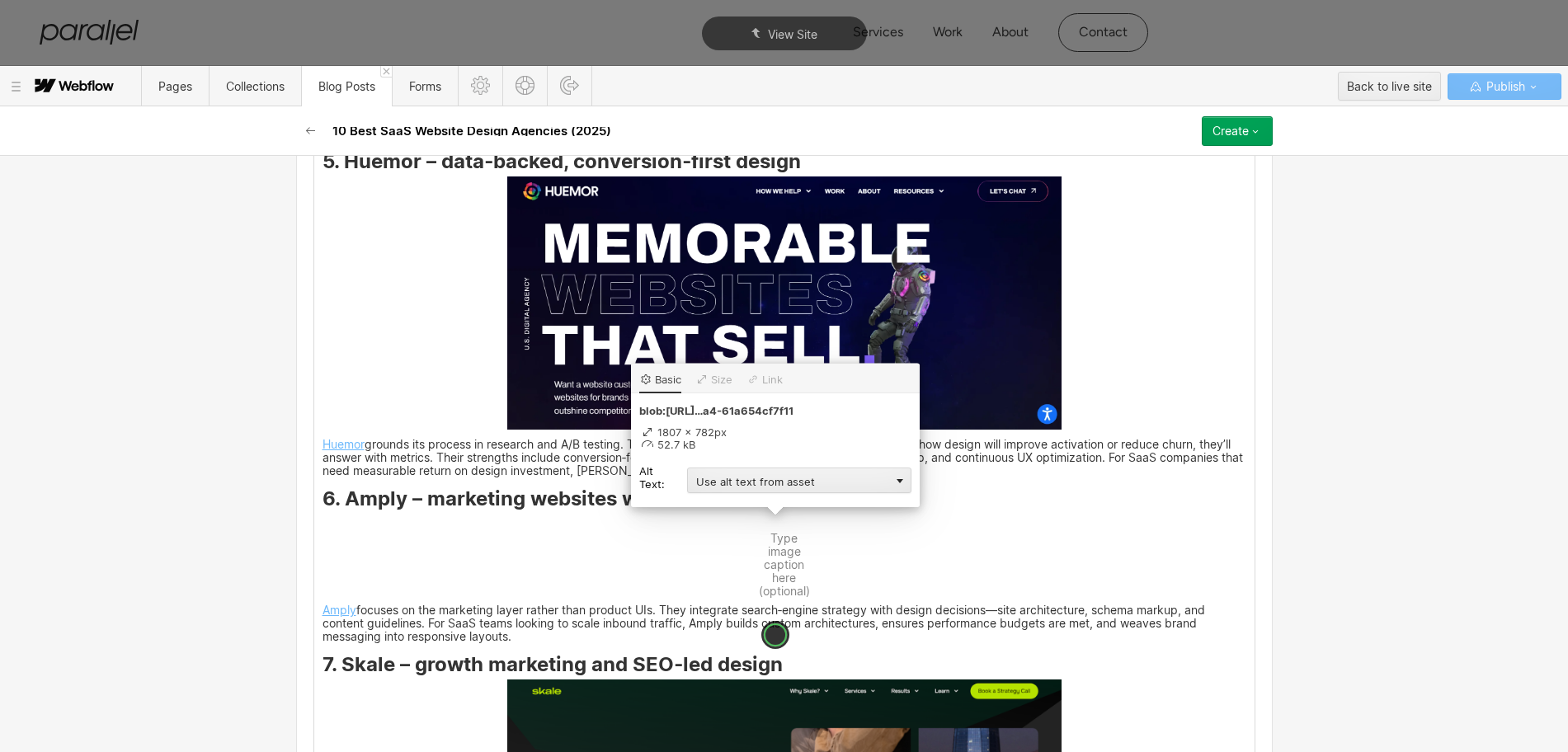
click at [715, 483] on div "Use alt text from asset" at bounding box center [799, 480] width 224 height 25
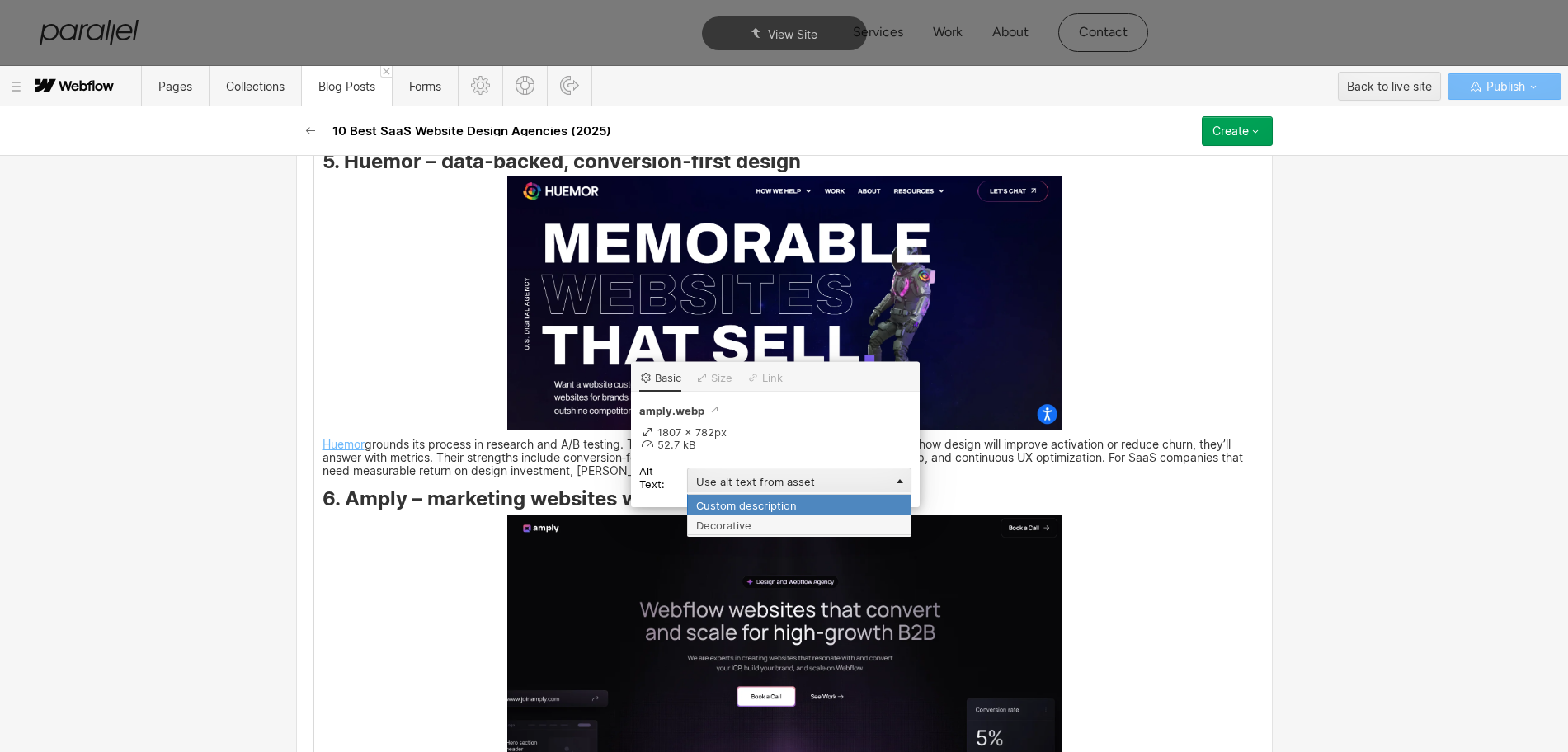
click at [713, 510] on div "Custom description" at bounding box center [799, 504] width 224 height 20
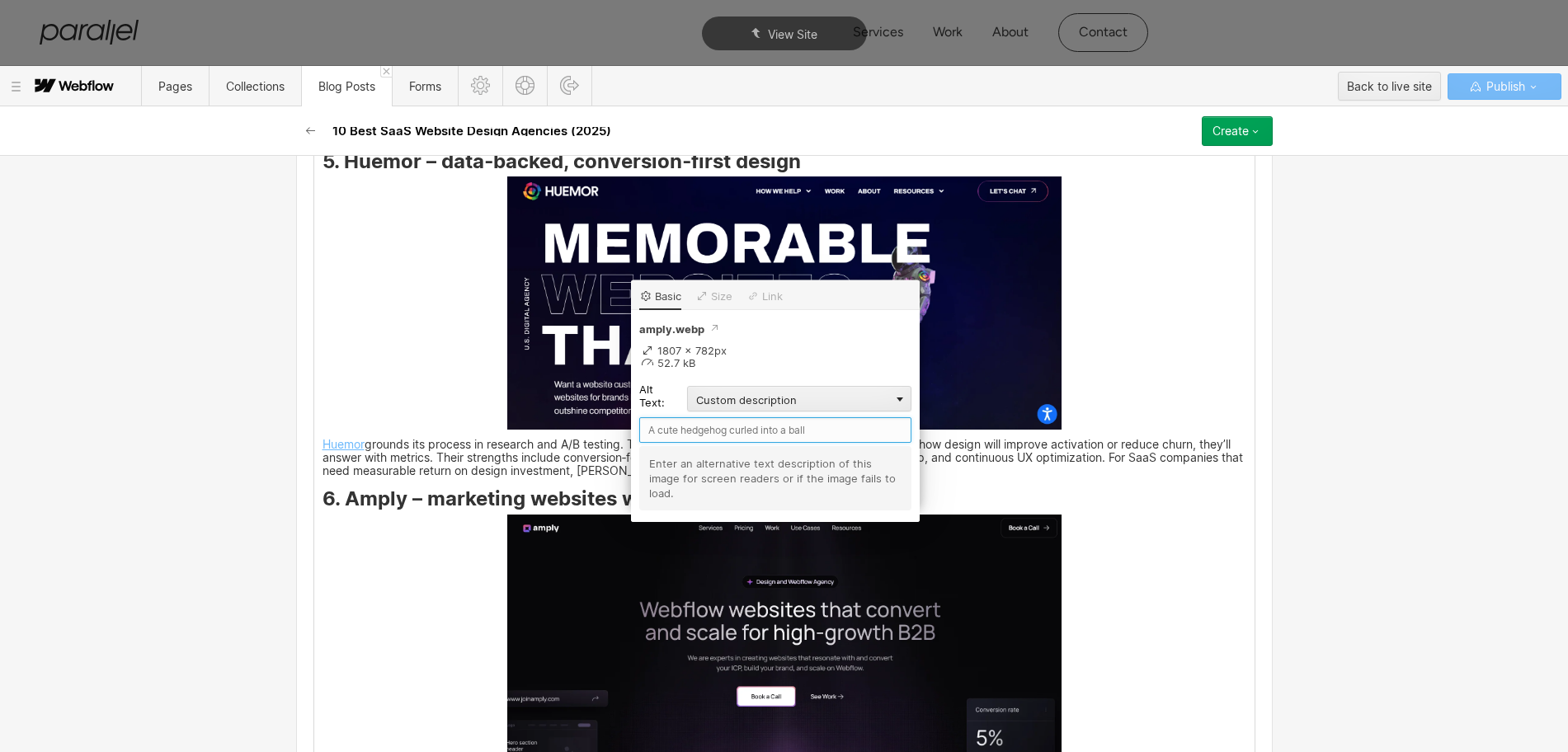
click at [698, 429] on input "text" at bounding box center [776, 430] width 273 height 25
type input "Amply"
click at [1185, 564] on div "When you’re building a product, the first interaction visitors have with your s…" at bounding box center [784, 269] width 940 height 6179
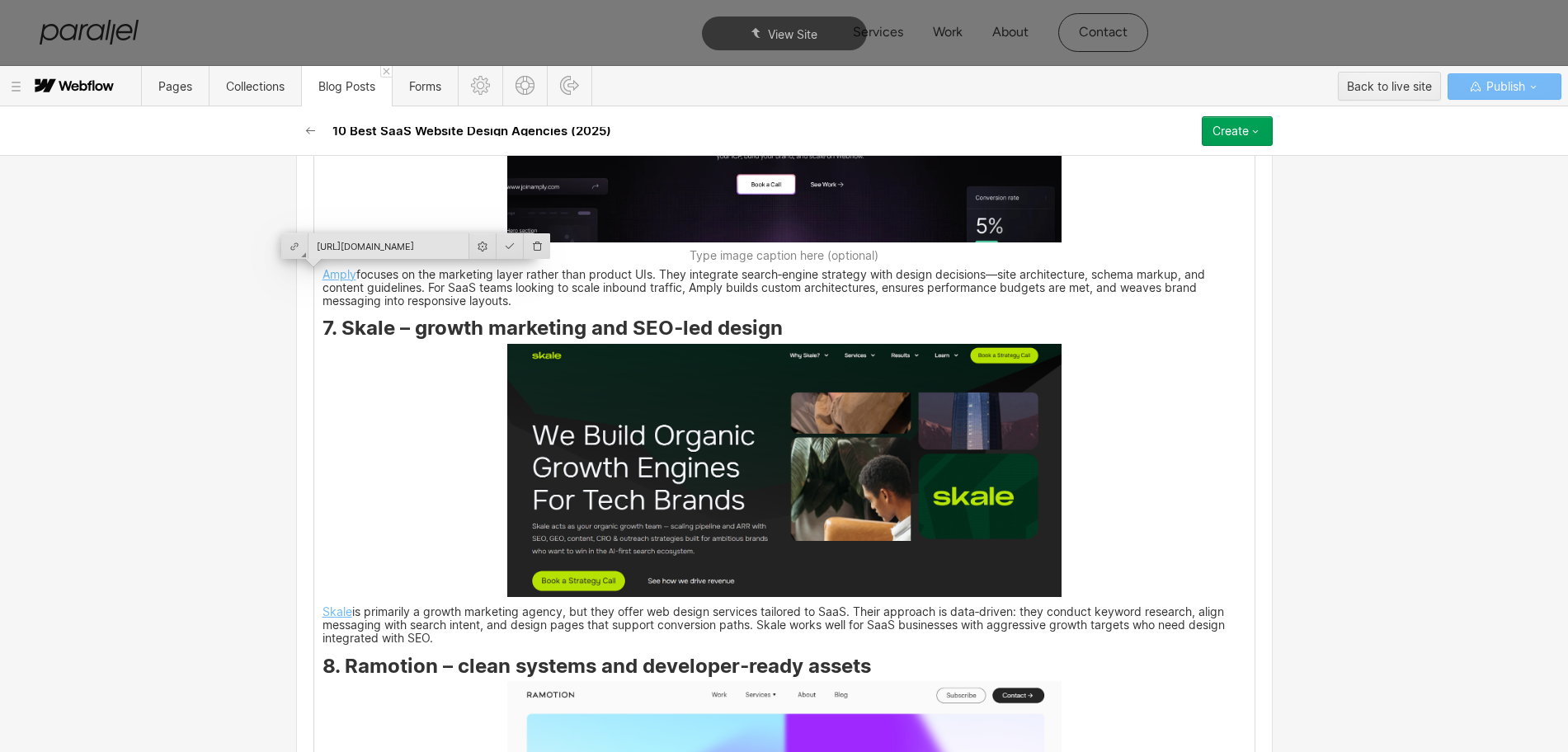
scroll to position [4792, 0]
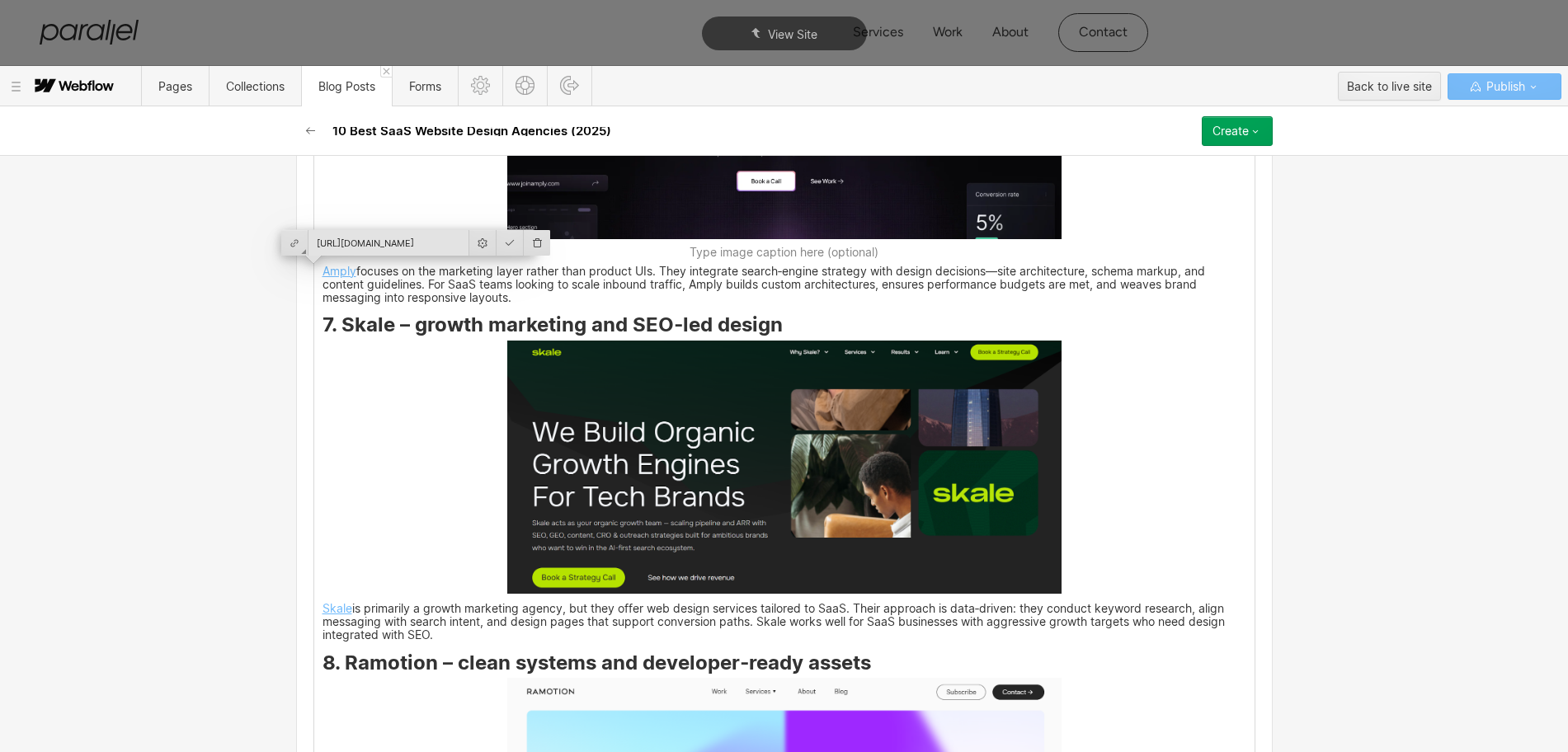
click at [650, 505] on img at bounding box center [784, 467] width 554 height 253
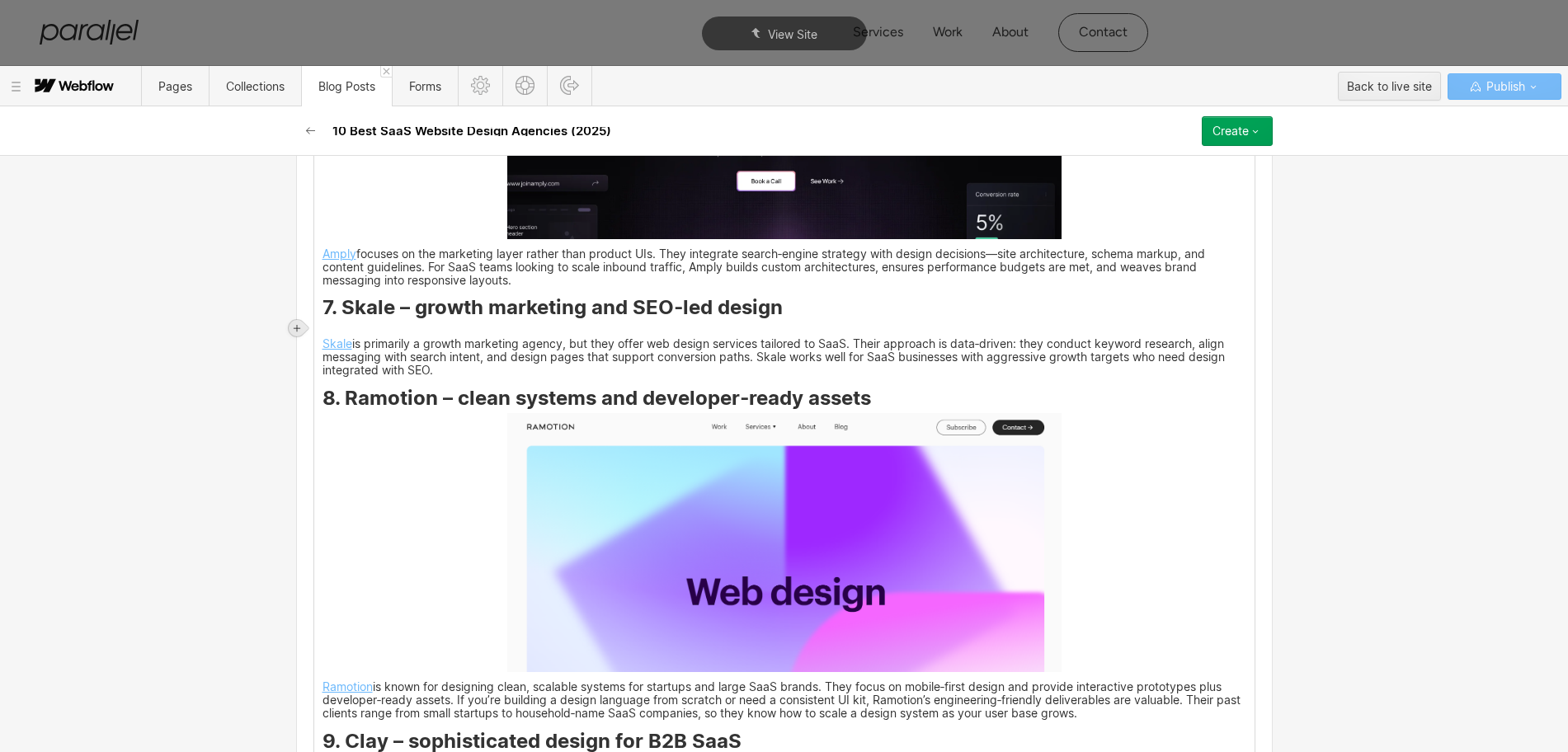
click at [298, 328] on icon at bounding box center [297, 328] width 7 height 7
click at [327, 324] on div at bounding box center [328, 328] width 31 height 25
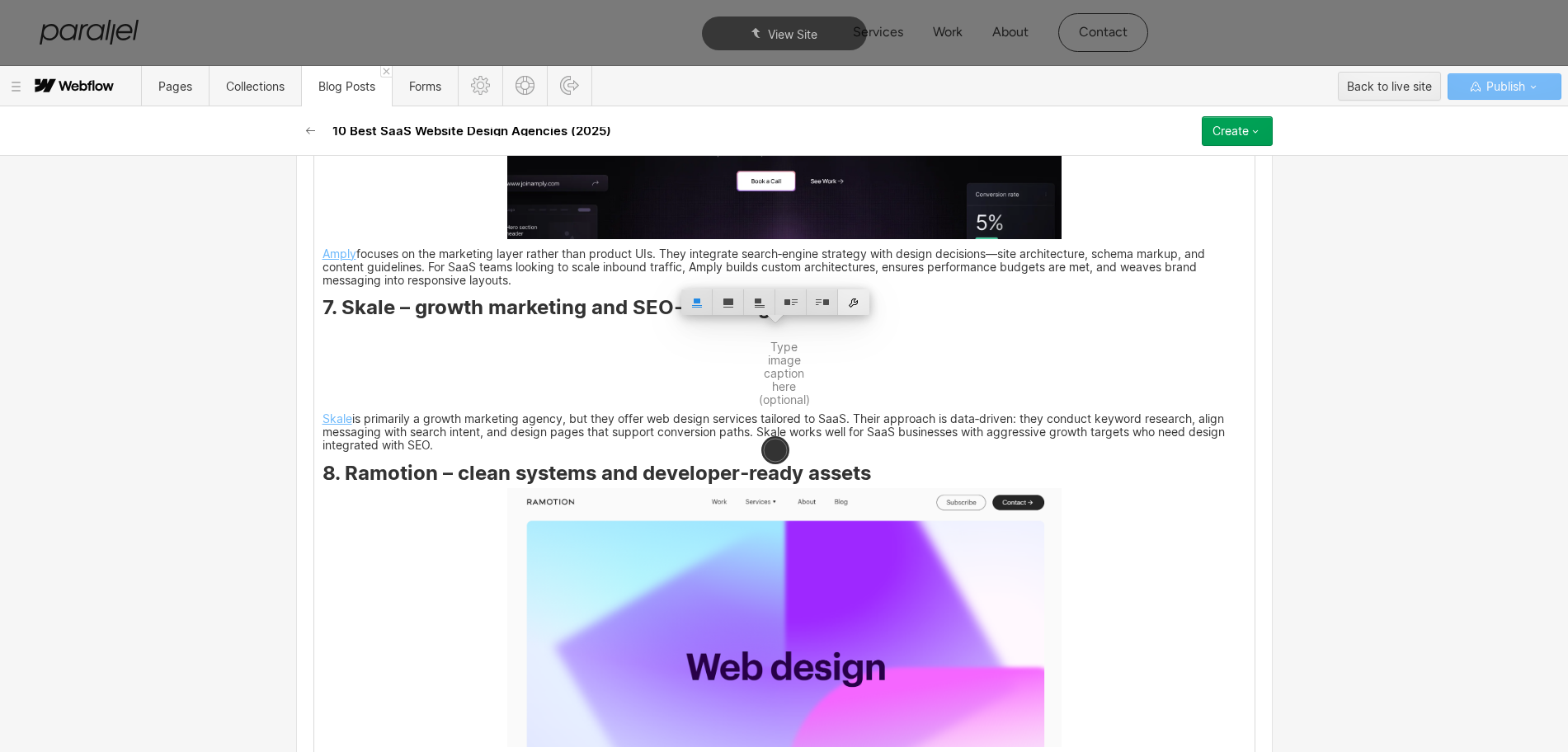
click at [867, 303] on div at bounding box center [854, 302] width 31 height 25
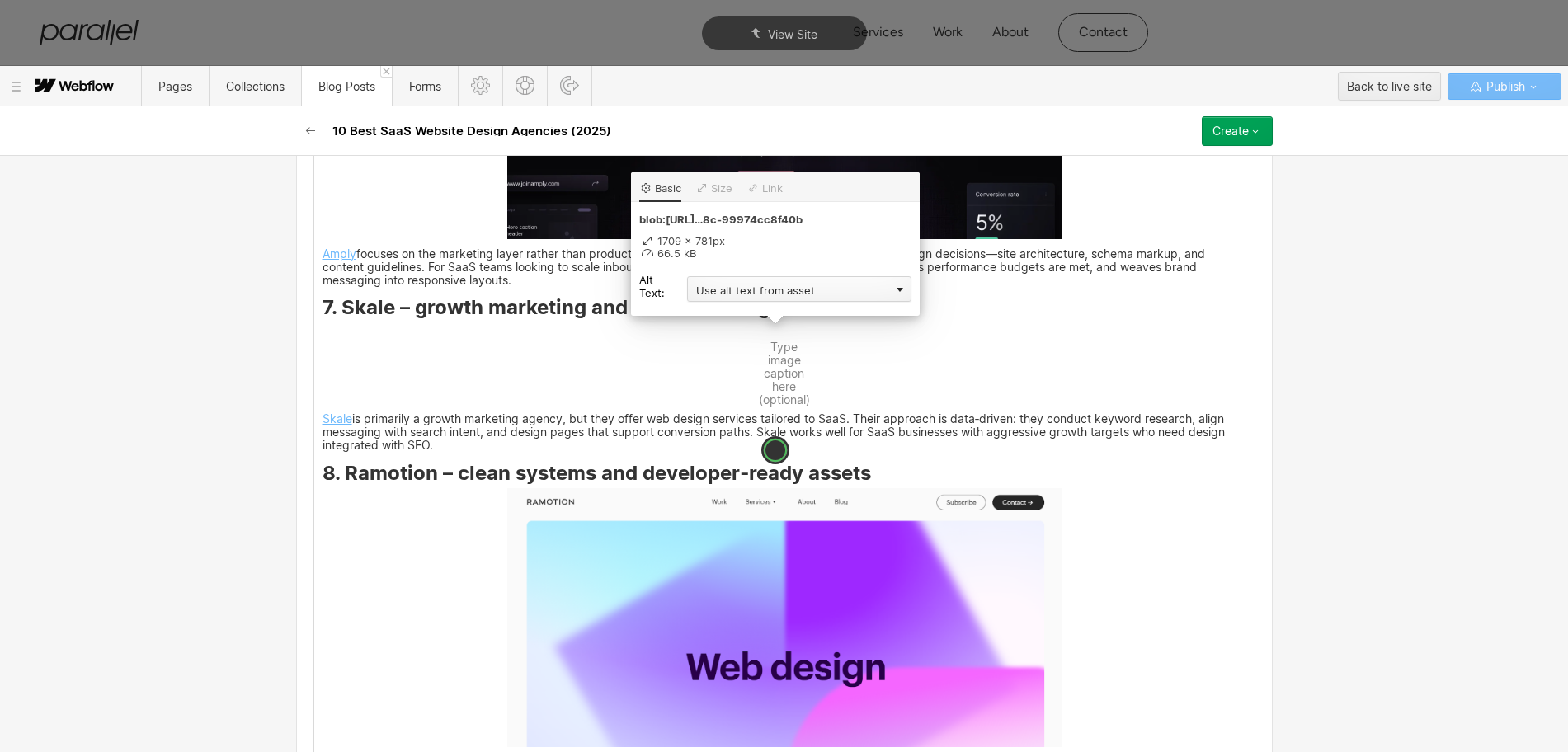
click at [753, 290] on div "Use alt text from asset" at bounding box center [799, 289] width 224 height 25
click at [742, 307] on div "Custom description" at bounding box center [799, 312] width 224 height 20
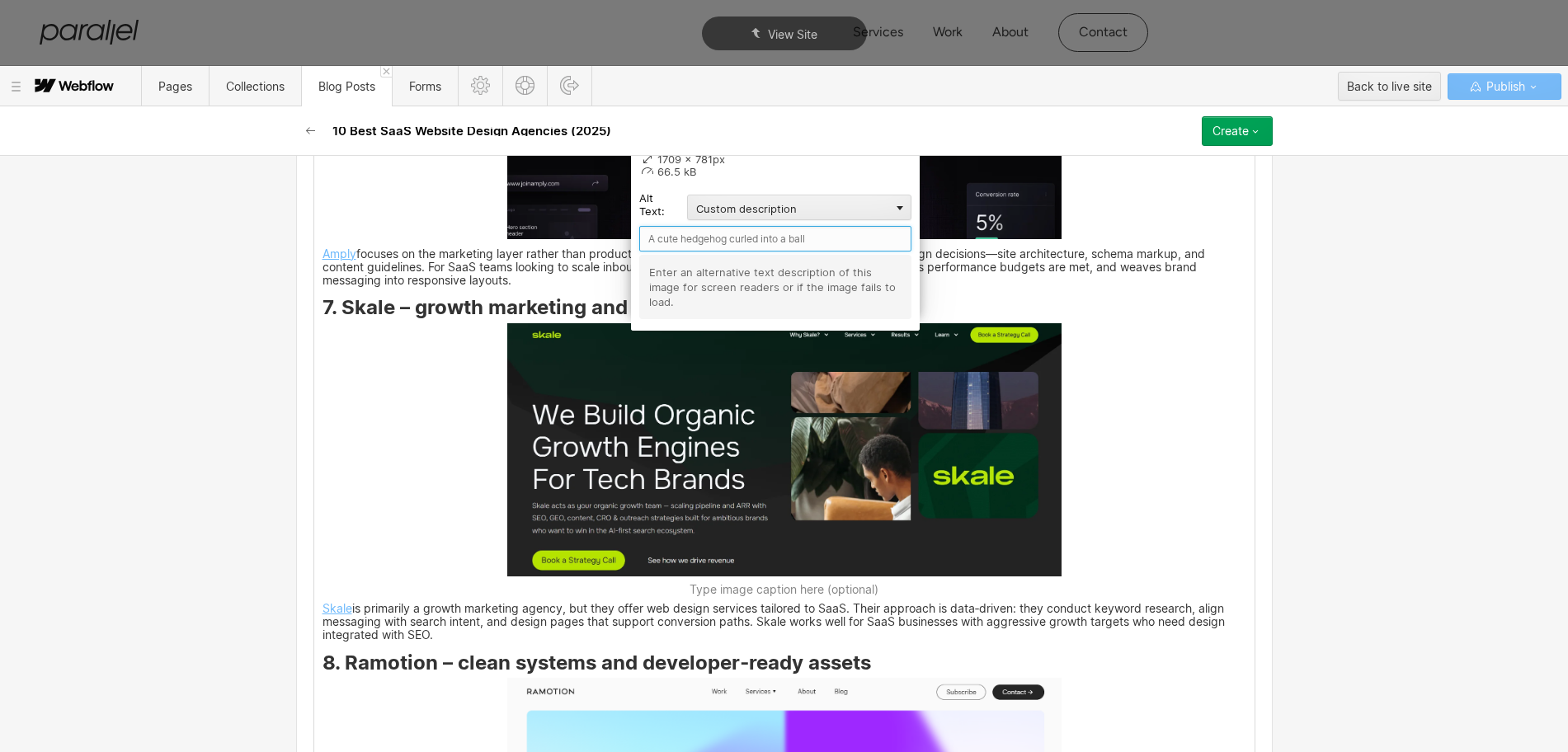
click at [705, 241] on input "text" at bounding box center [776, 238] width 273 height 25
type input "Skale"
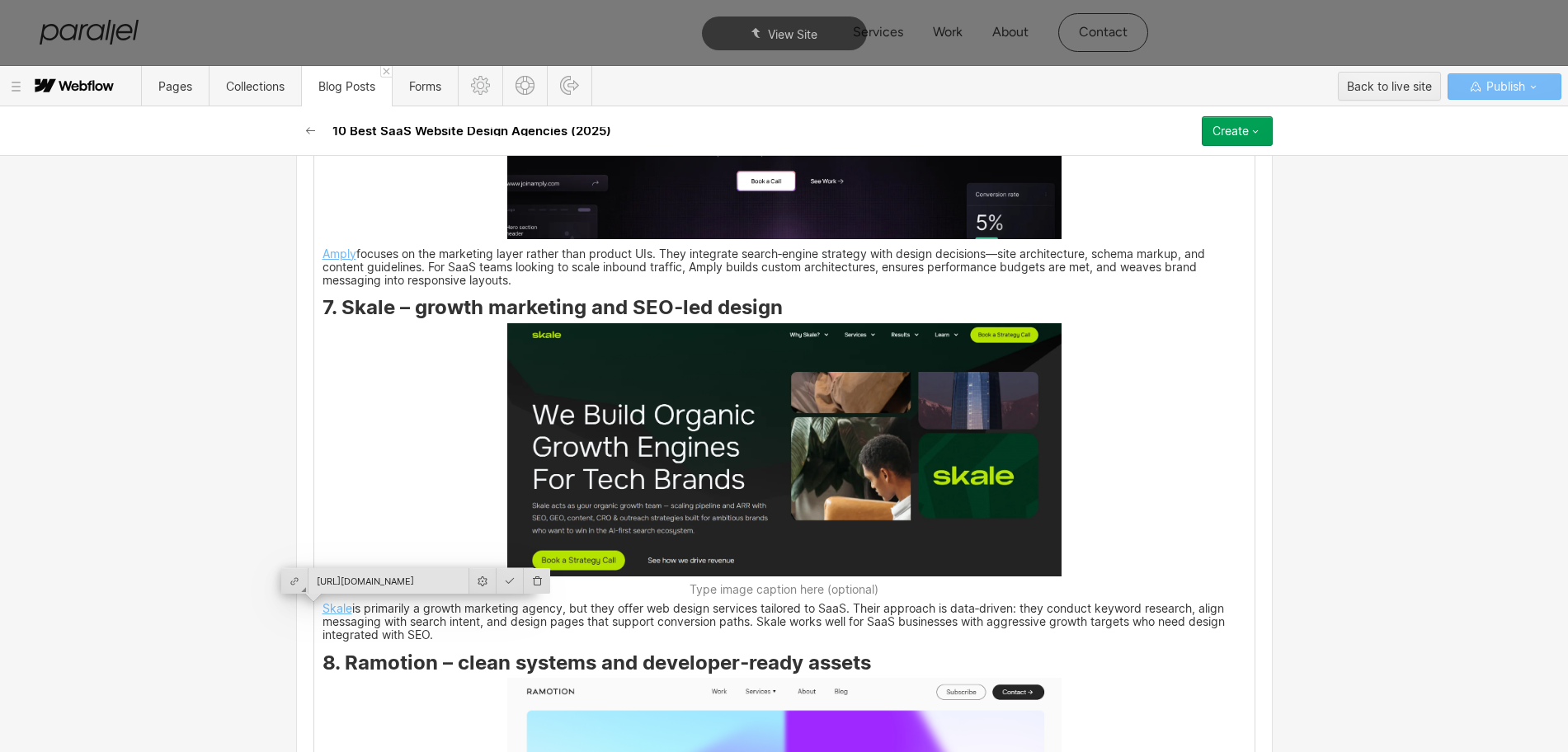
scroll to position [5102, 0]
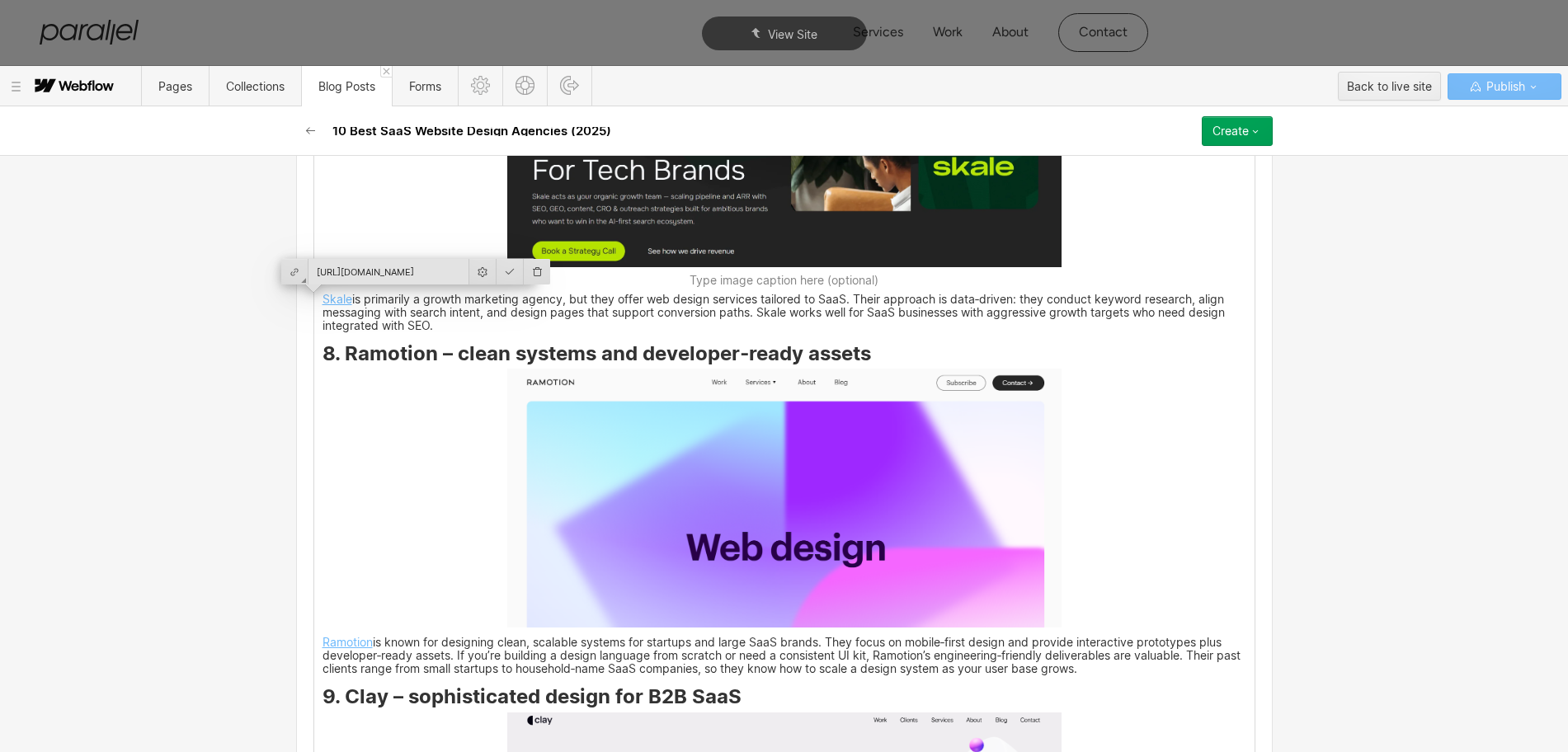
click at [753, 554] on img at bounding box center [784, 498] width 554 height 259
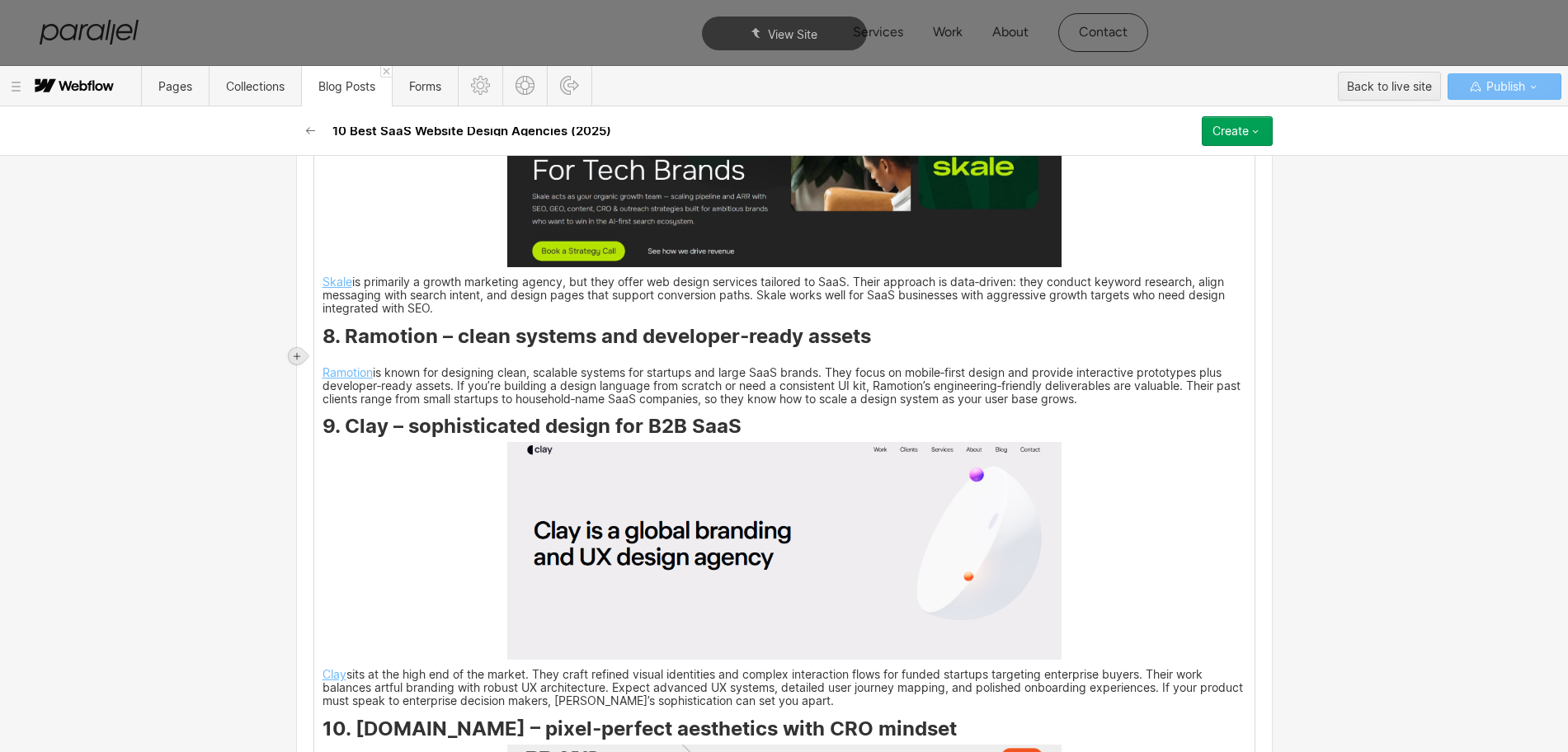
click at [299, 355] on icon at bounding box center [297, 356] width 7 height 7
click at [332, 355] on div at bounding box center [328, 355] width 31 height 25
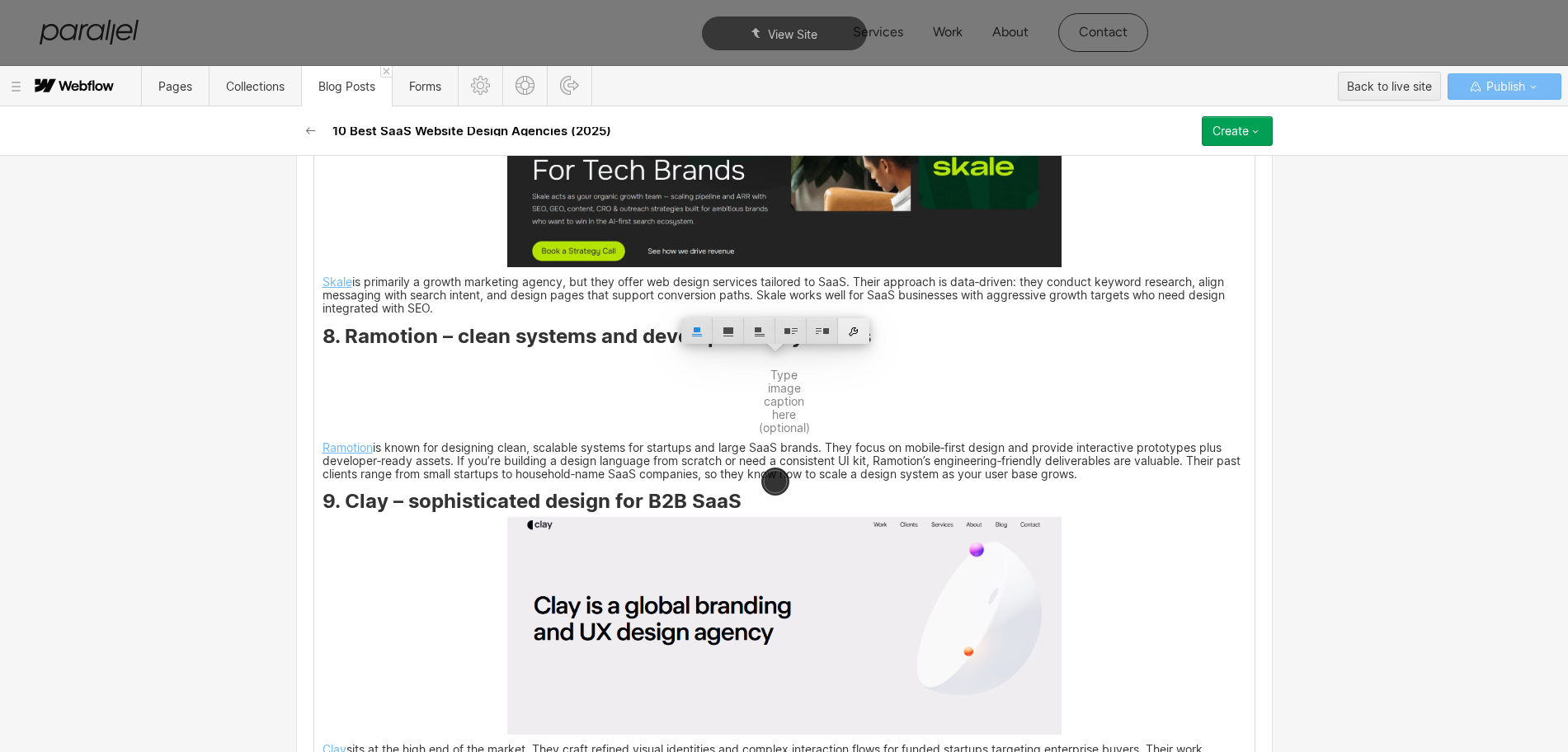
click at [850, 333] on div at bounding box center [854, 331] width 31 height 25
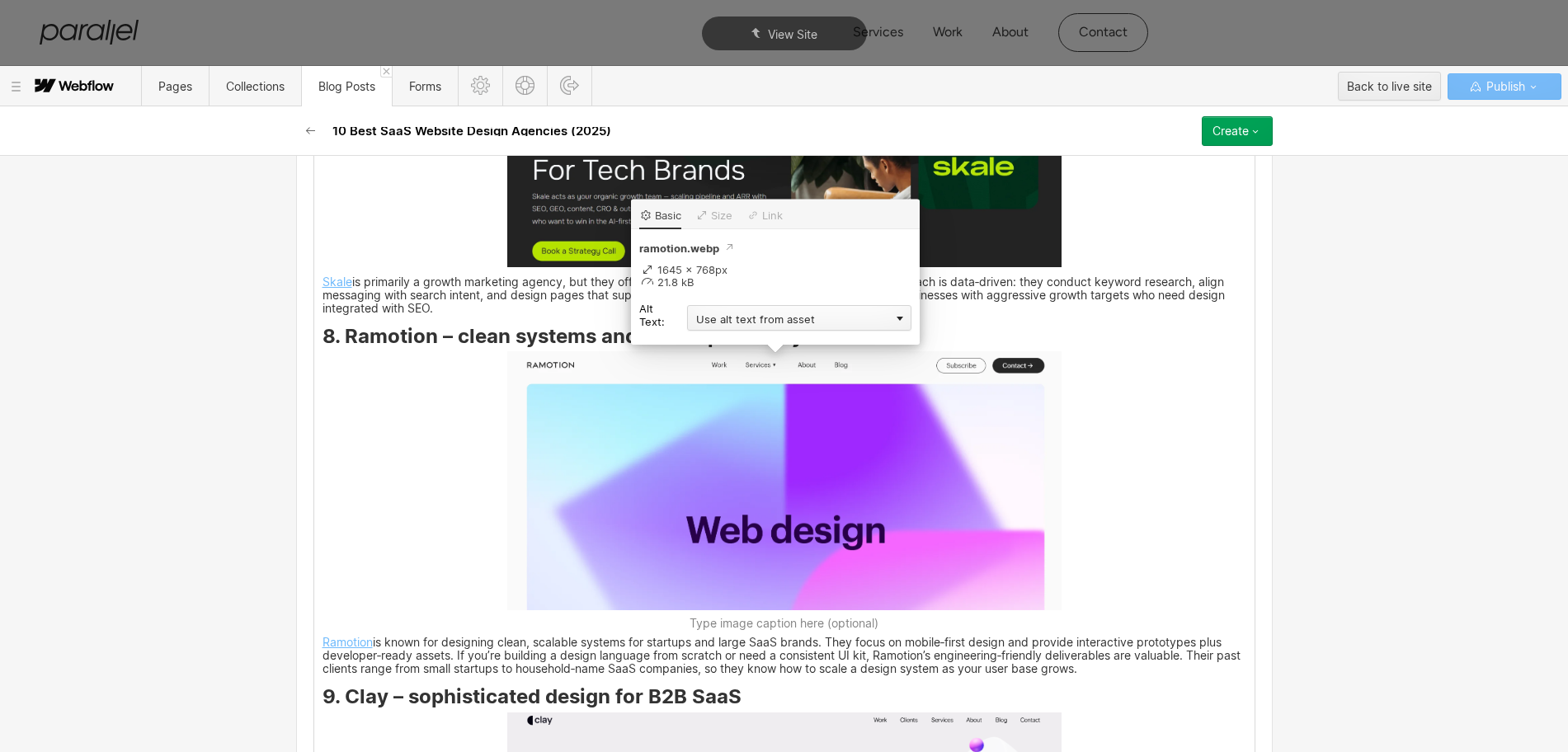
click at [726, 316] on div "Use alt text from asset" at bounding box center [799, 318] width 224 height 25
click at [725, 344] on div "Custom description" at bounding box center [799, 341] width 224 height 20
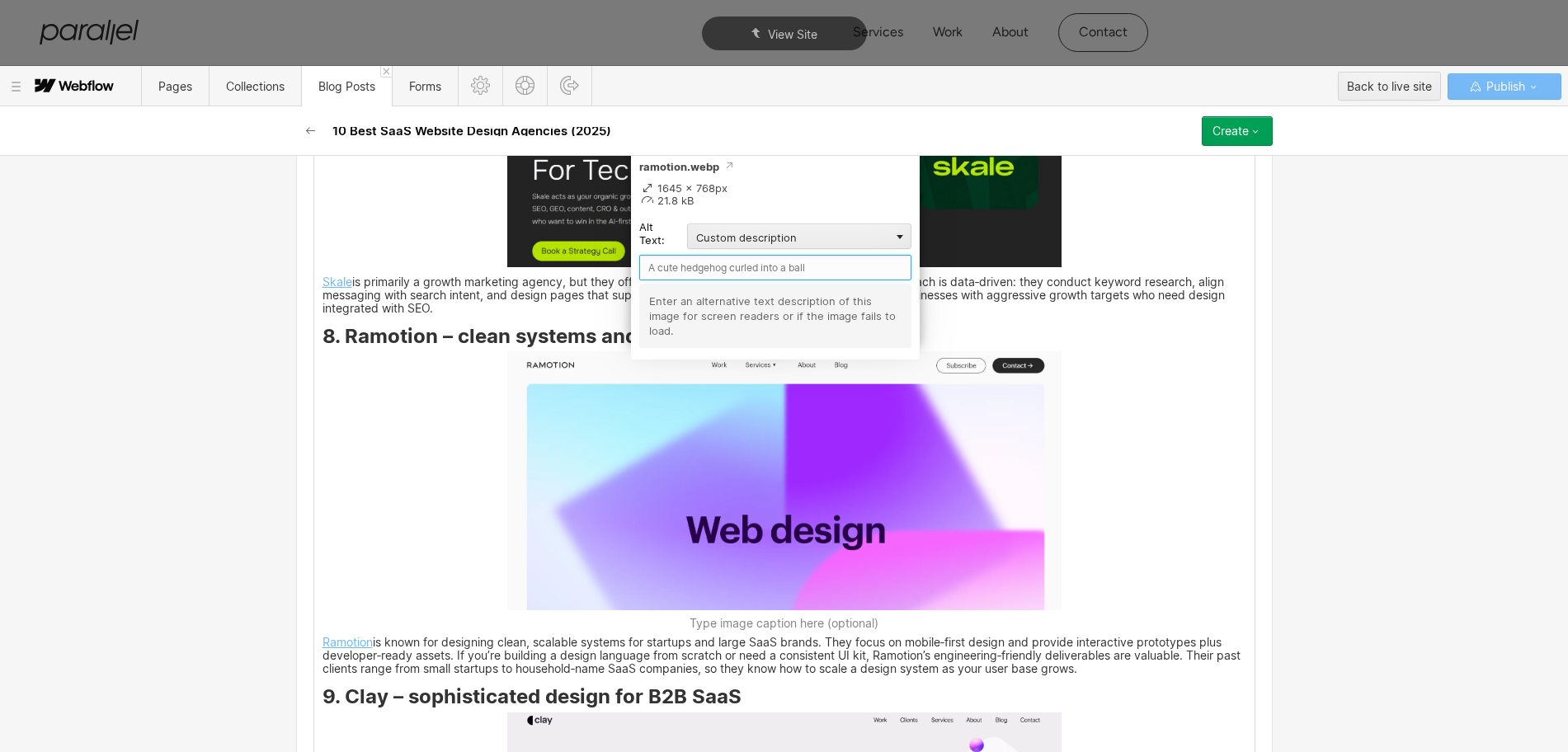
click at [711, 272] on input "text" at bounding box center [776, 268] width 273 height 25
type input "Ramotion"
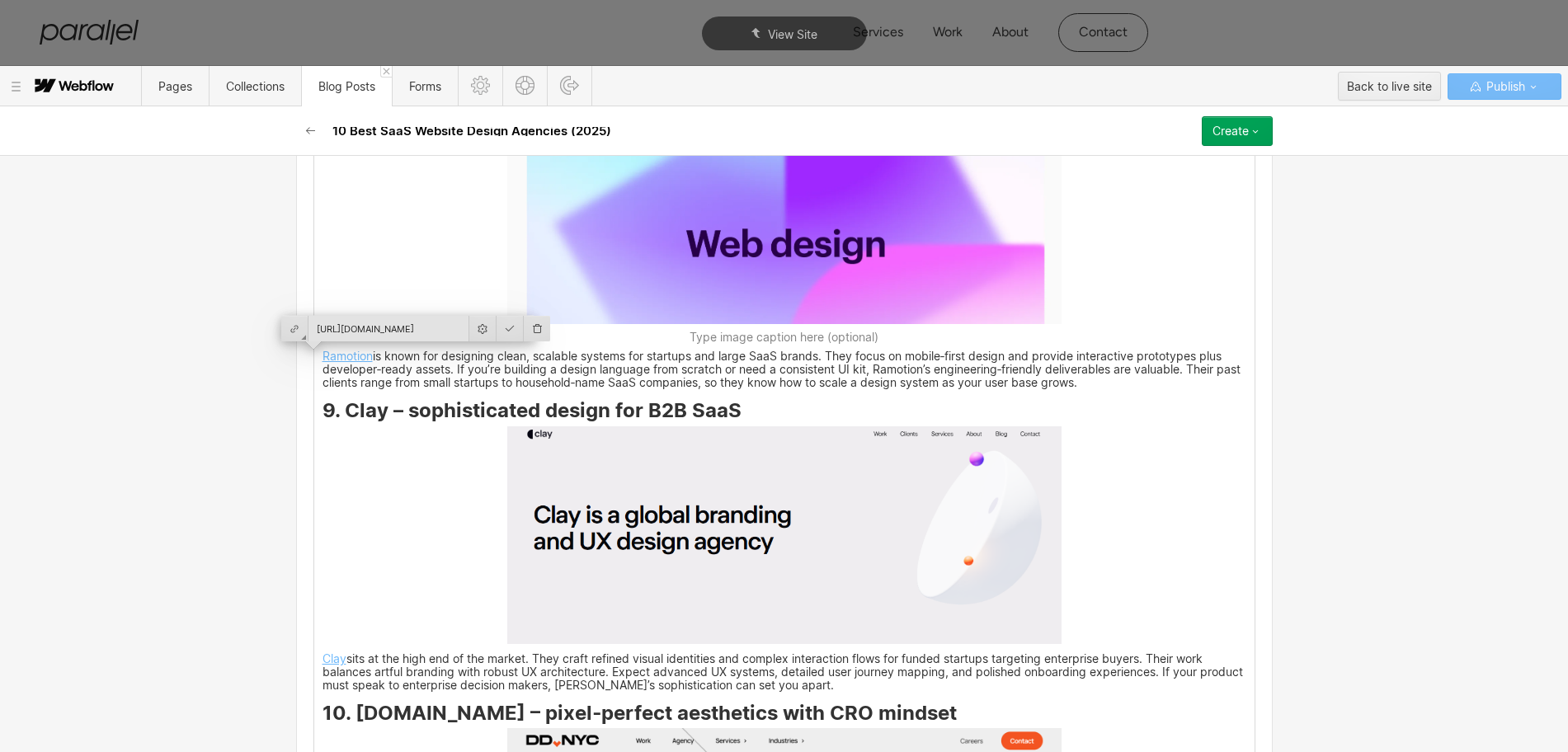
scroll to position [5411, 0]
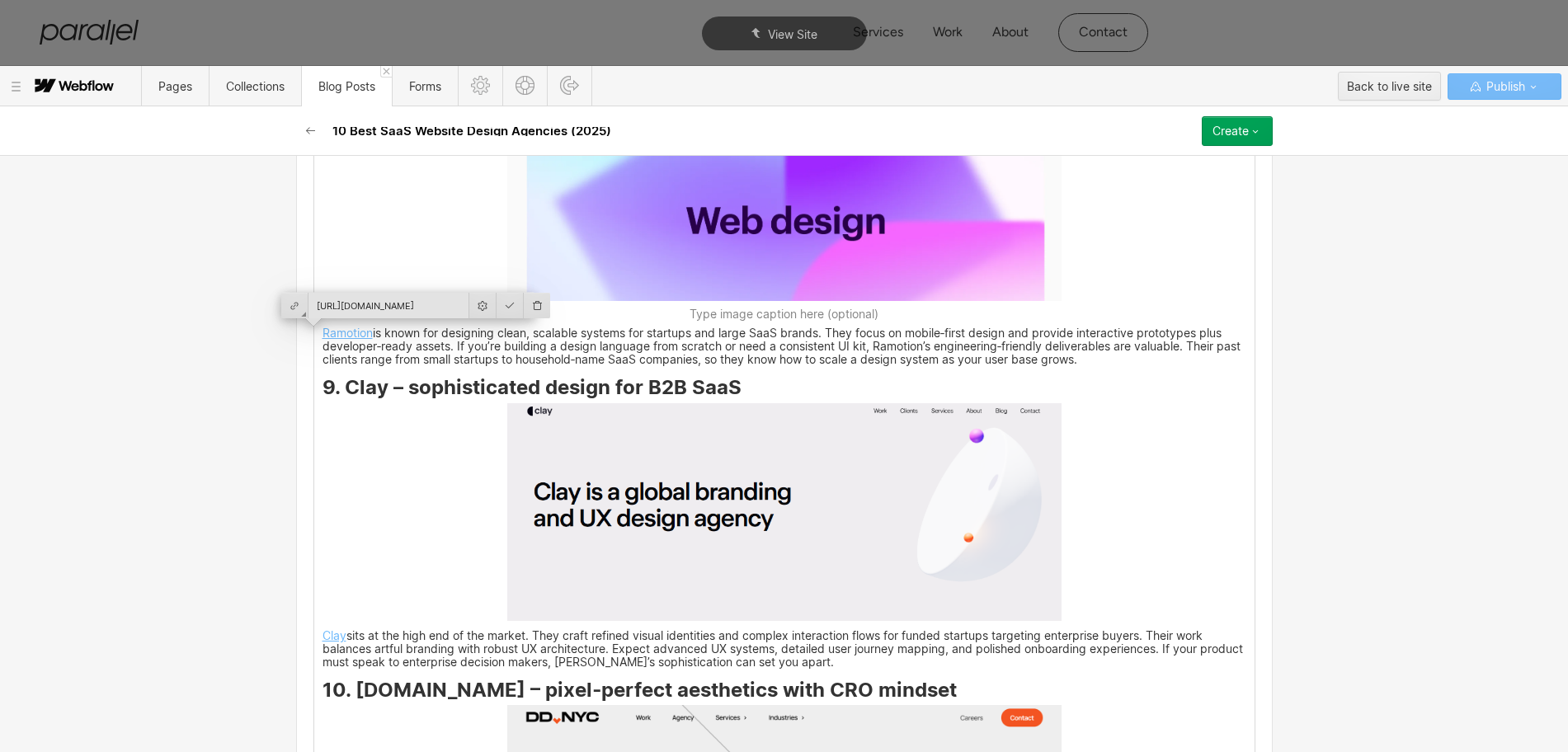
click at [754, 544] on img at bounding box center [784, 512] width 554 height 218
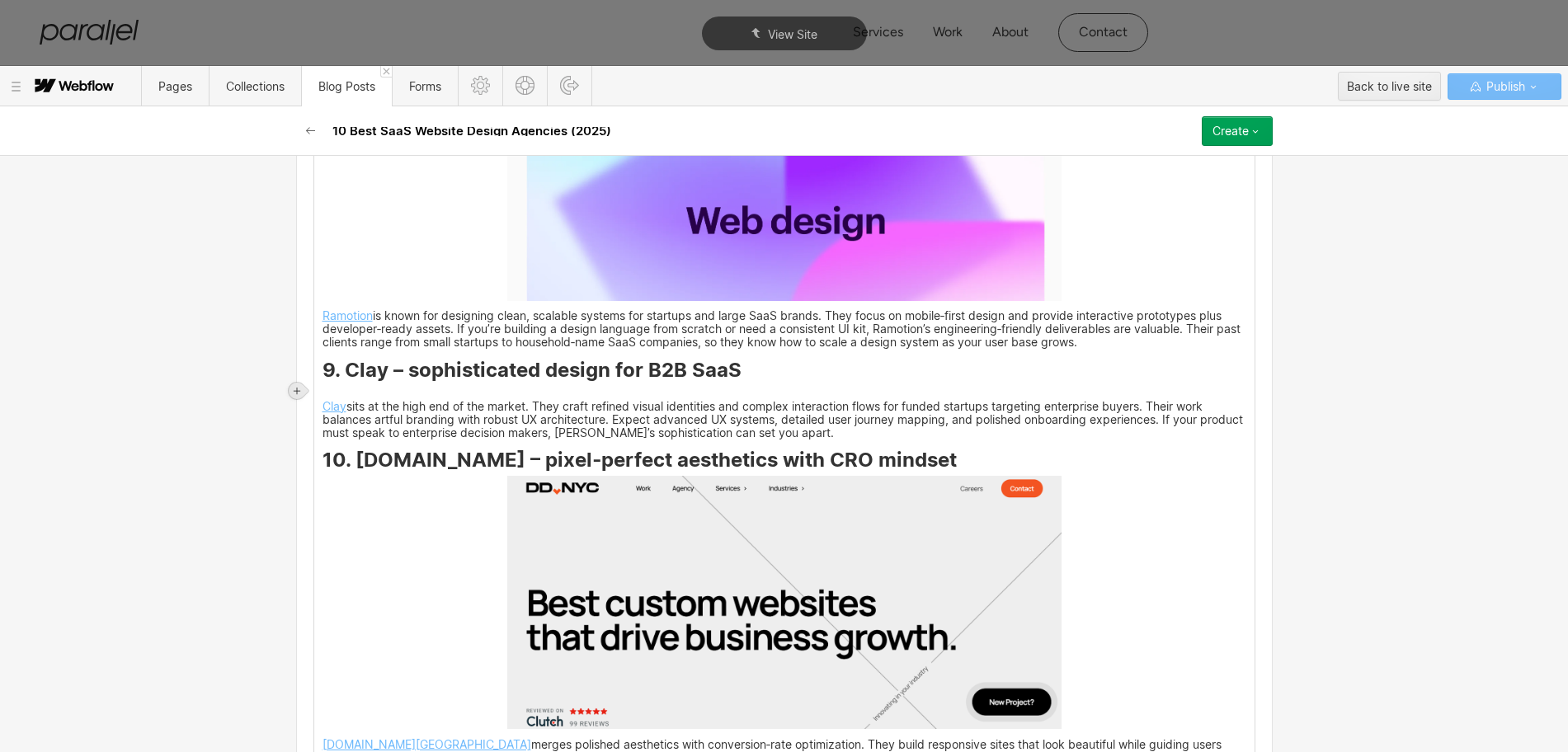
click at [300, 386] on icon at bounding box center [297, 391] width 10 height 10
click at [325, 394] on div at bounding box center [328, 390] width 31 height 25
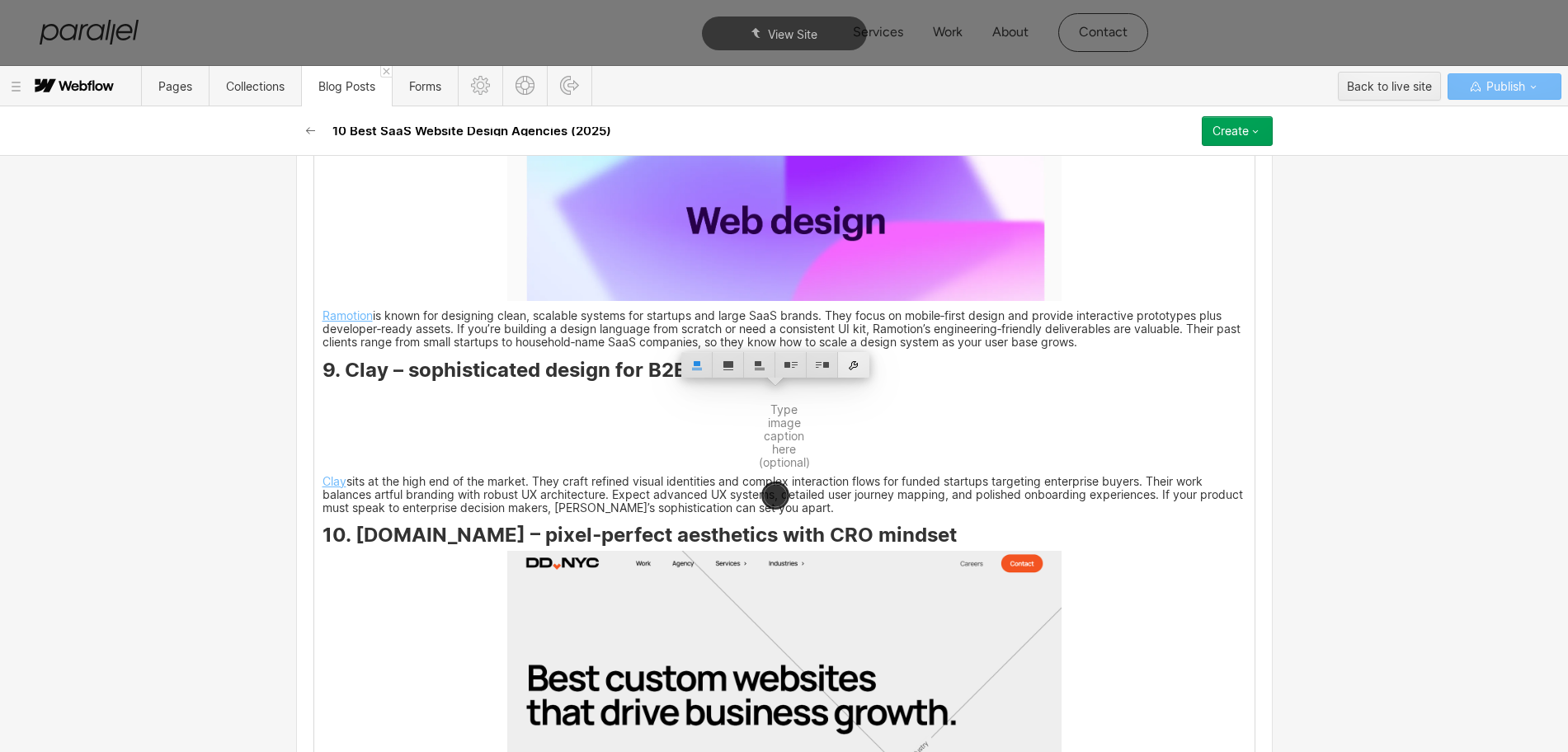
click at [857, 368] on div at bounding box center [854, 365] width 31 height 25
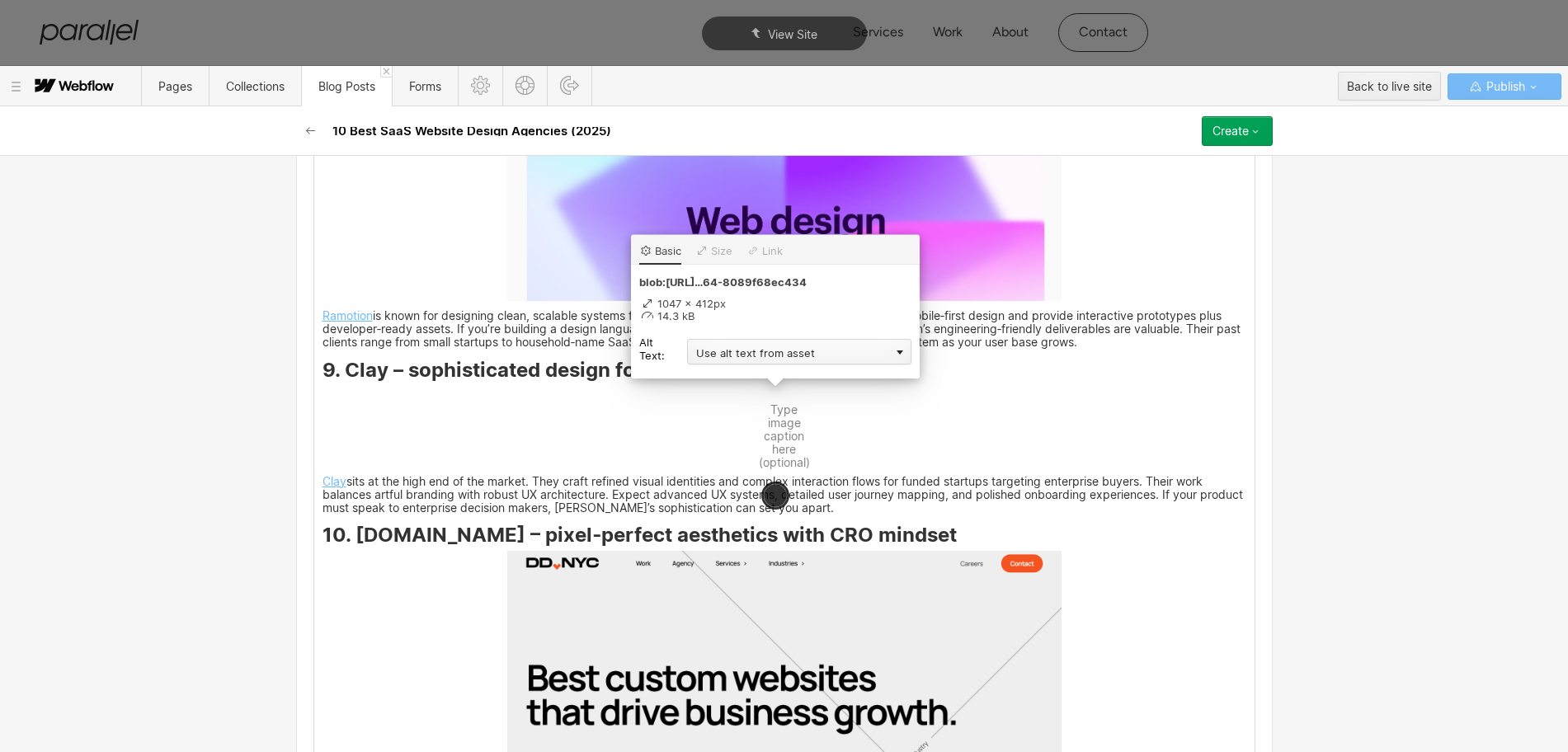
click at [744, 353] on div "Use alt text from asset" at bounding box center [799, 351] width 224 height 25
click at [737, 369] on div "Custom description" at bounding box center [799, 375] width 224 height 20
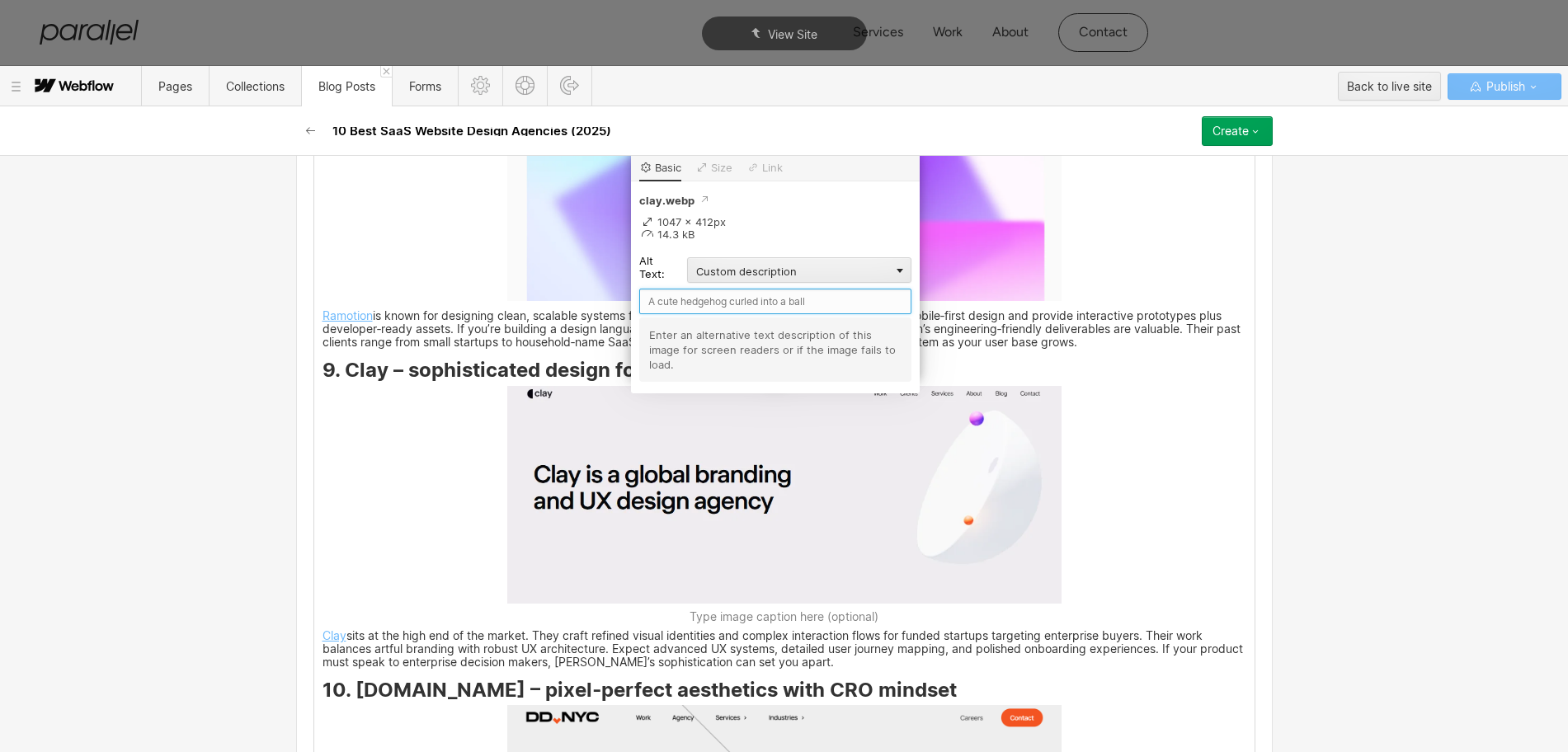
click at [683, 308] on input "text" at bounding box center [776, 302] width 273 height 25
type input "Clay"
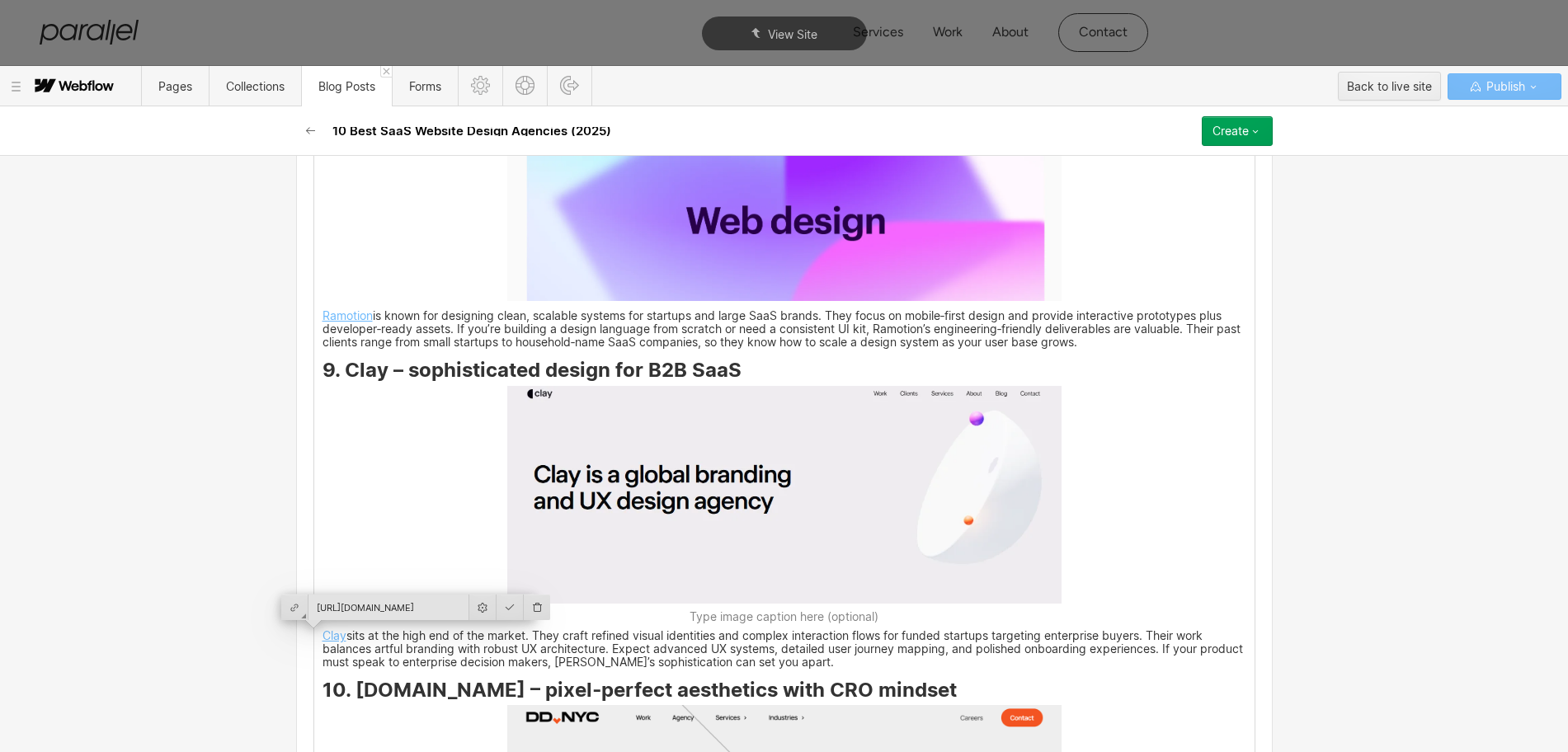
scroll to position [5719, 0]
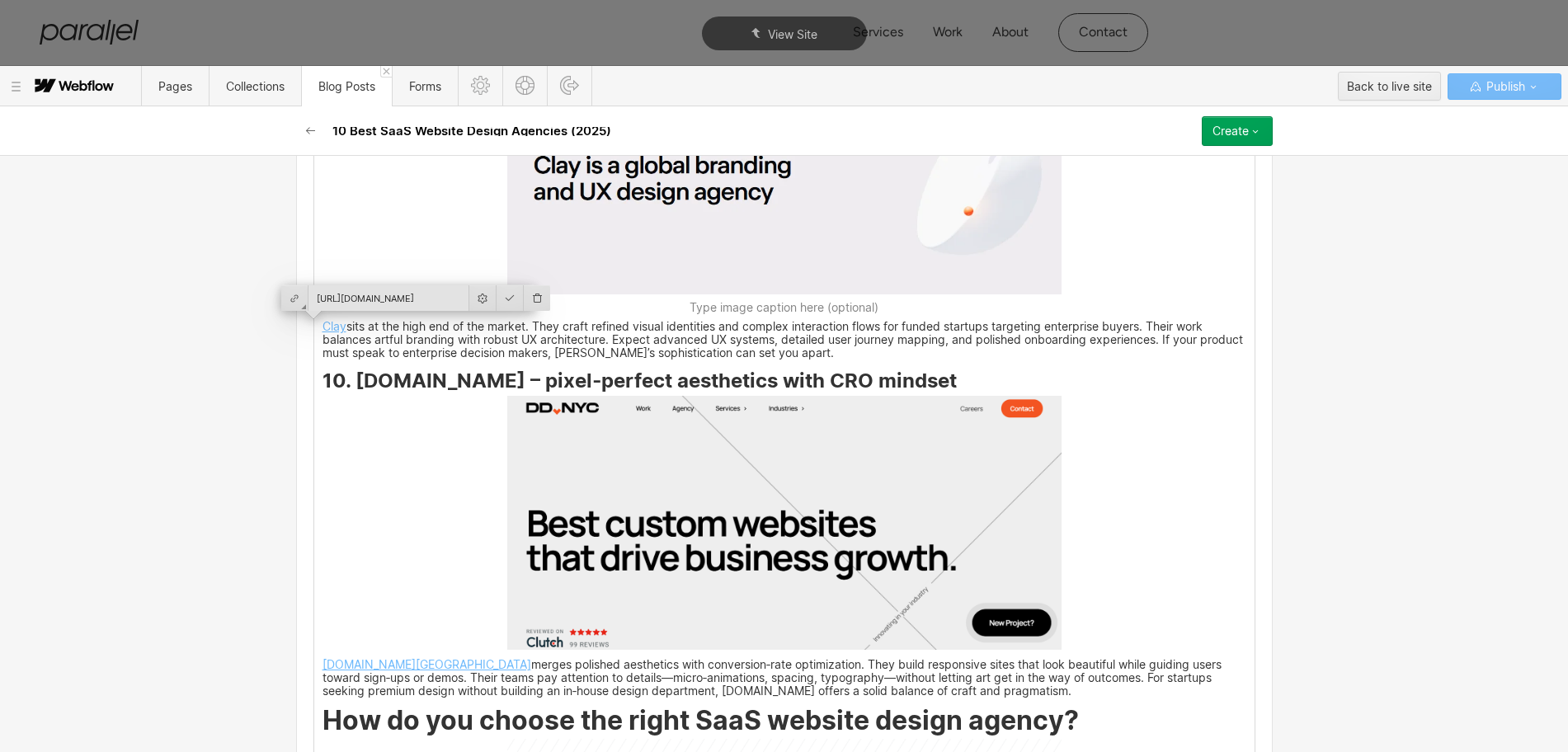
click at [775, 541] on img at bounding box center [784, 522] width 554 height 253
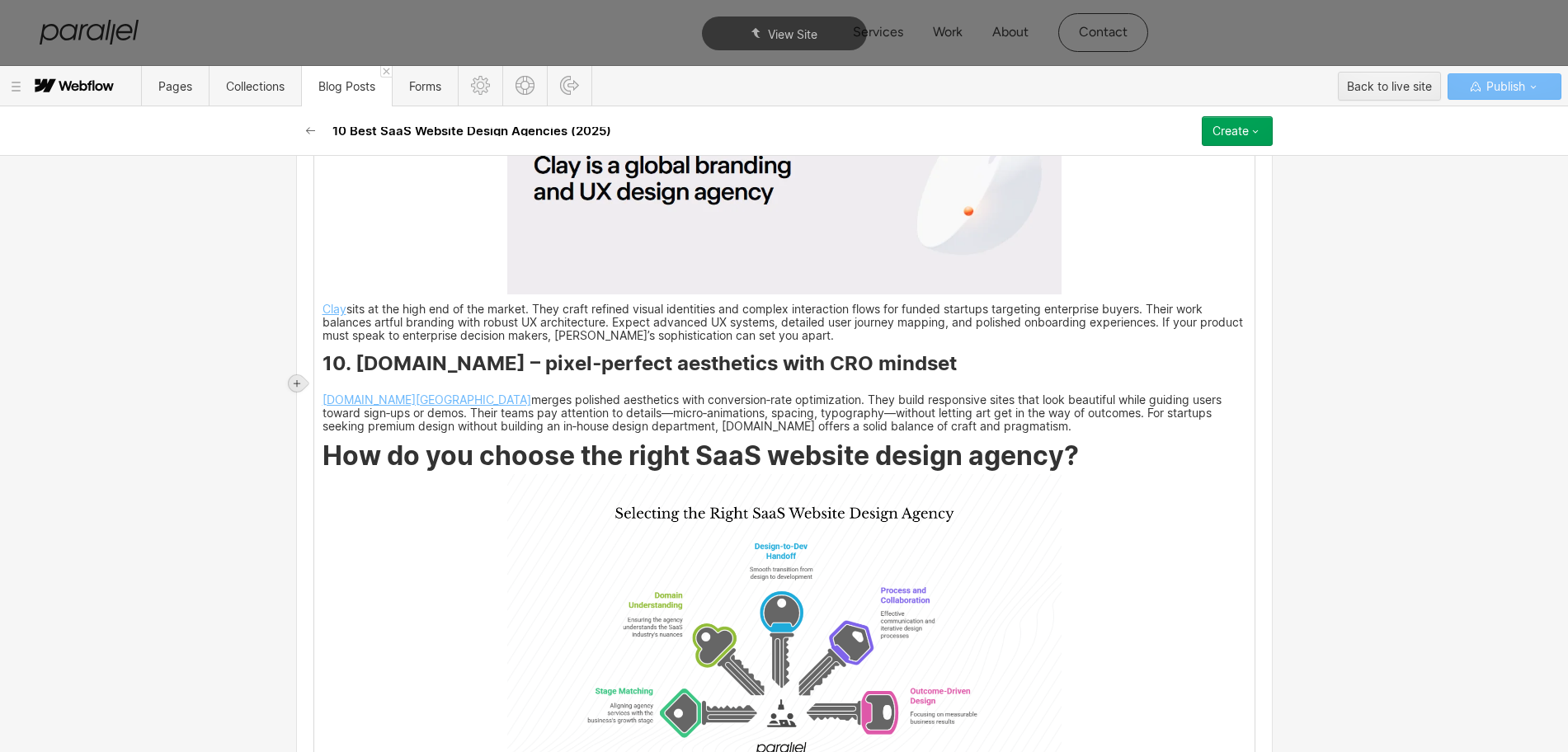
click at [294, 383] on icon at bounding box center [297, 383] width 7 height 7
click at [329, 377] on div at bounding box center [328, 382] width 31 height 25
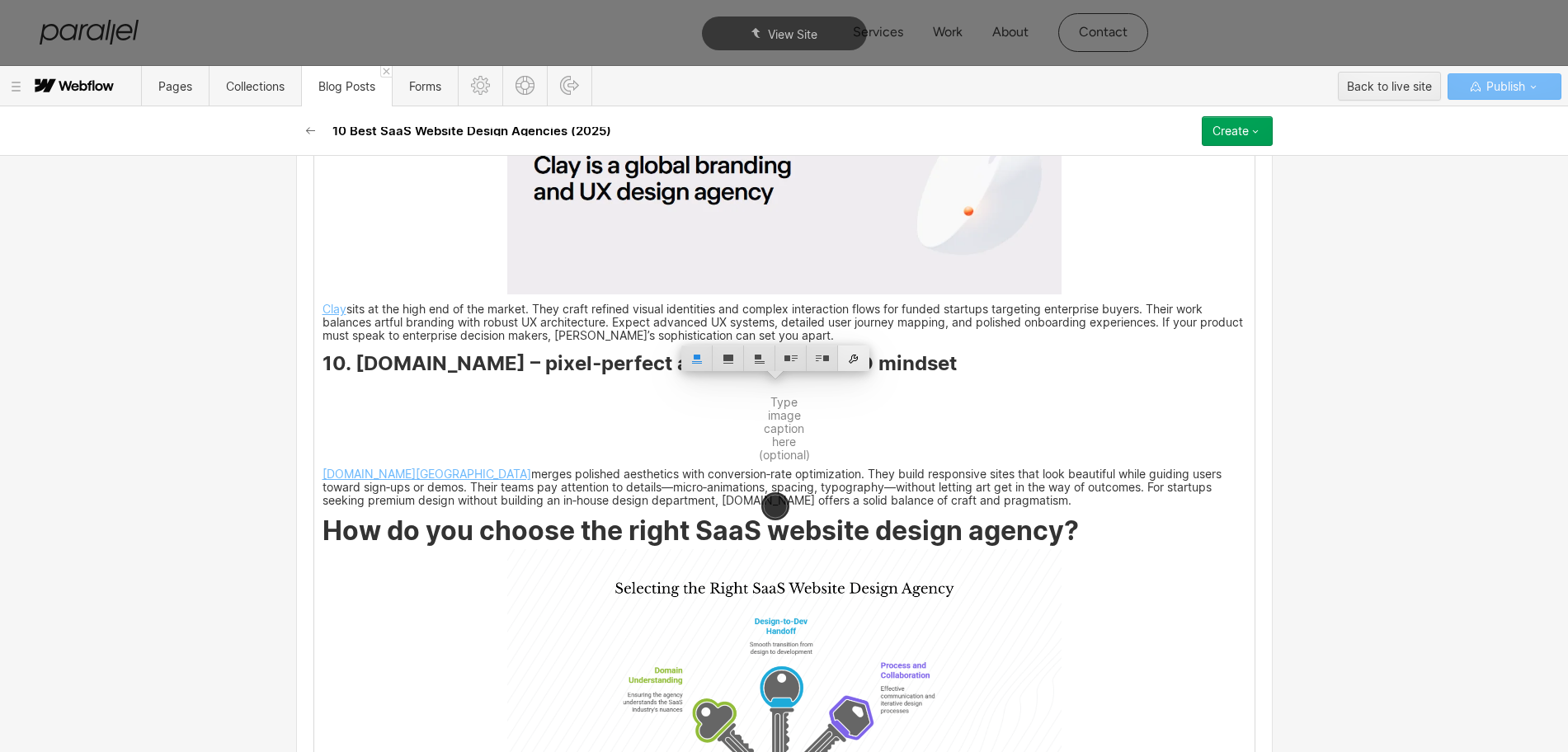
click at [851, 363] on div at bounding box center [854, 358] width 31 height 25
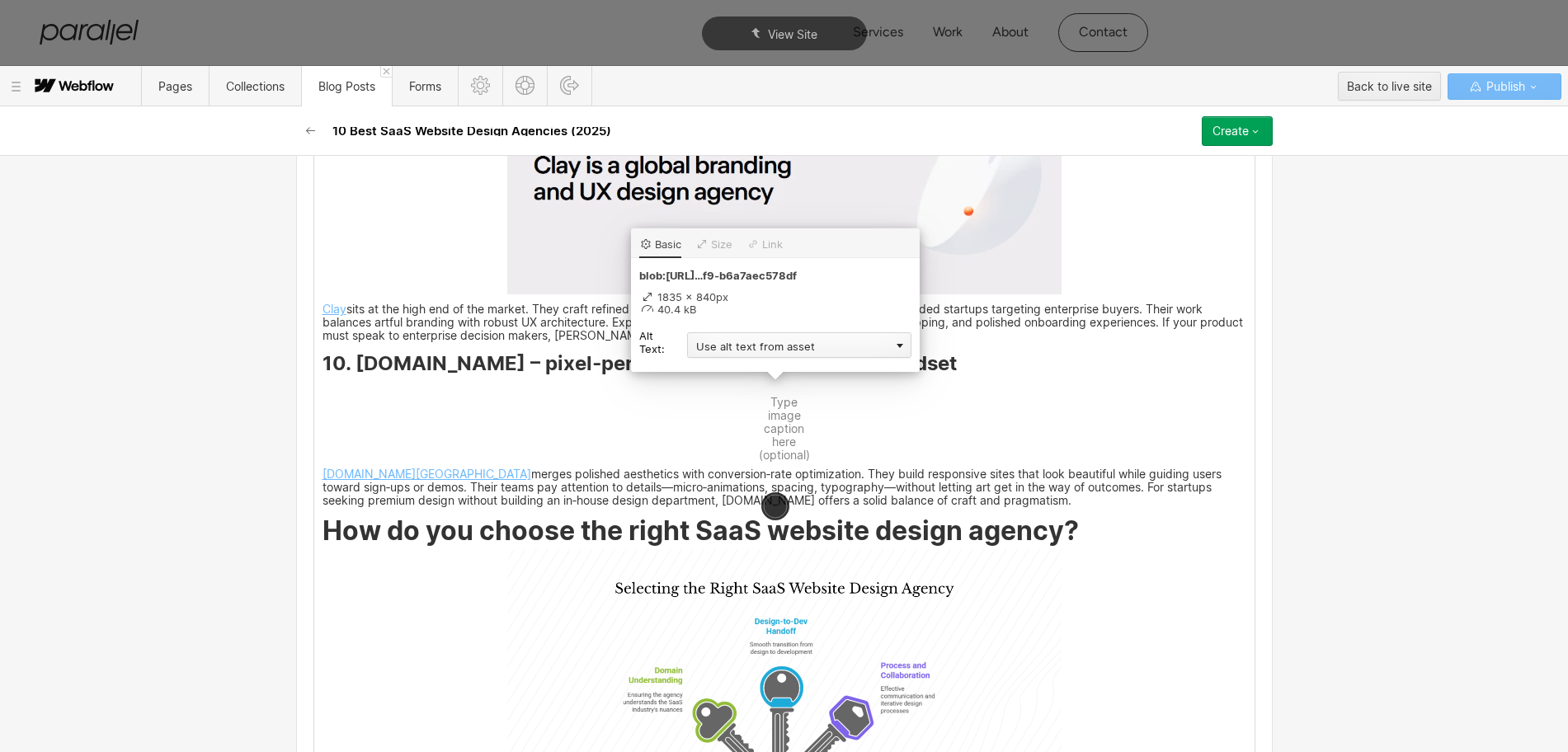
click at [740, 347] on div "Use alt text from asset" at bounding box center [799, 344] width 224 height 25
click at [733, 370] on div "Custom description" at bounding box center [799, 369] width 224 height 20
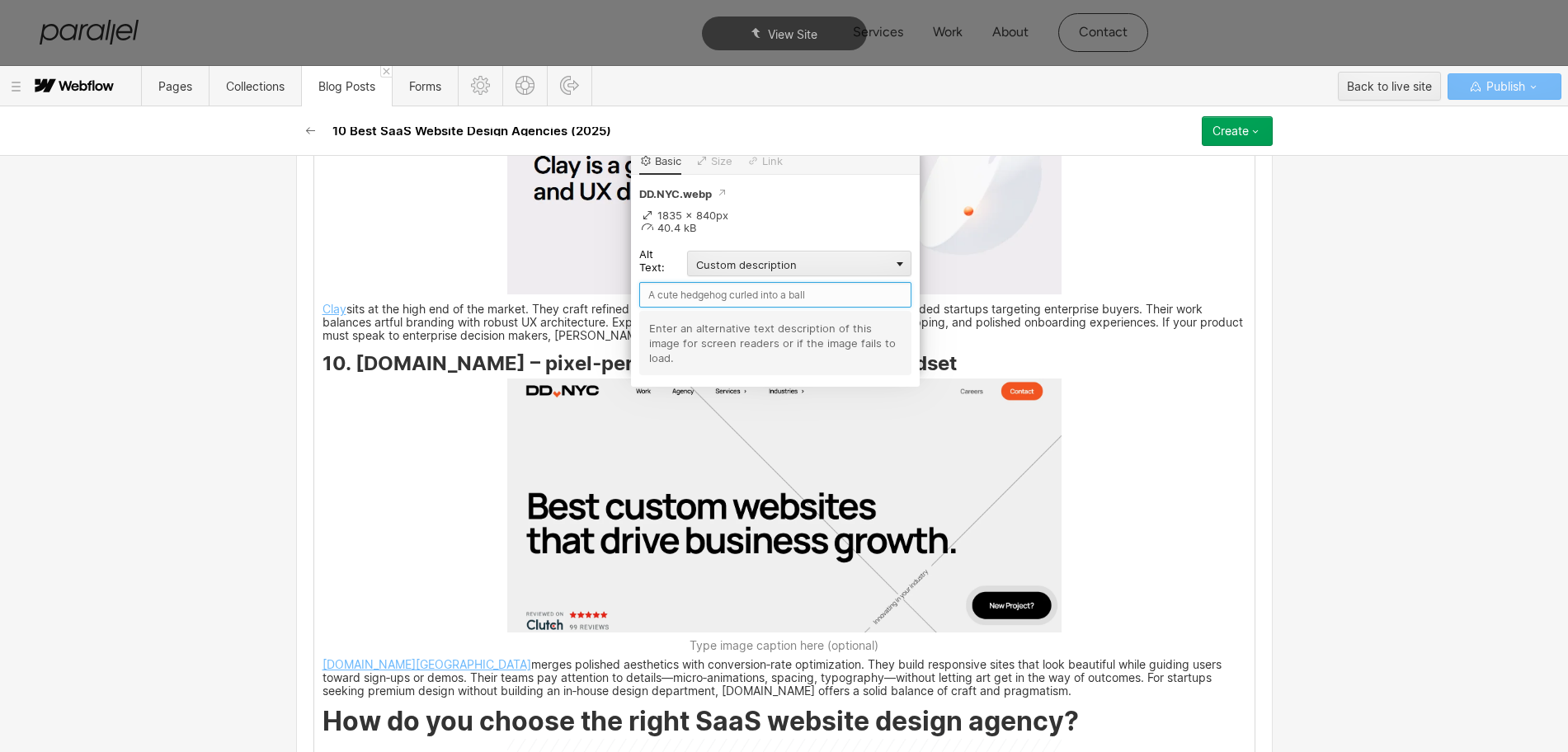
click at [669, 290] on input "text" at bounding box center [776, 295] width 273 height 25
type input "DD.NYC"
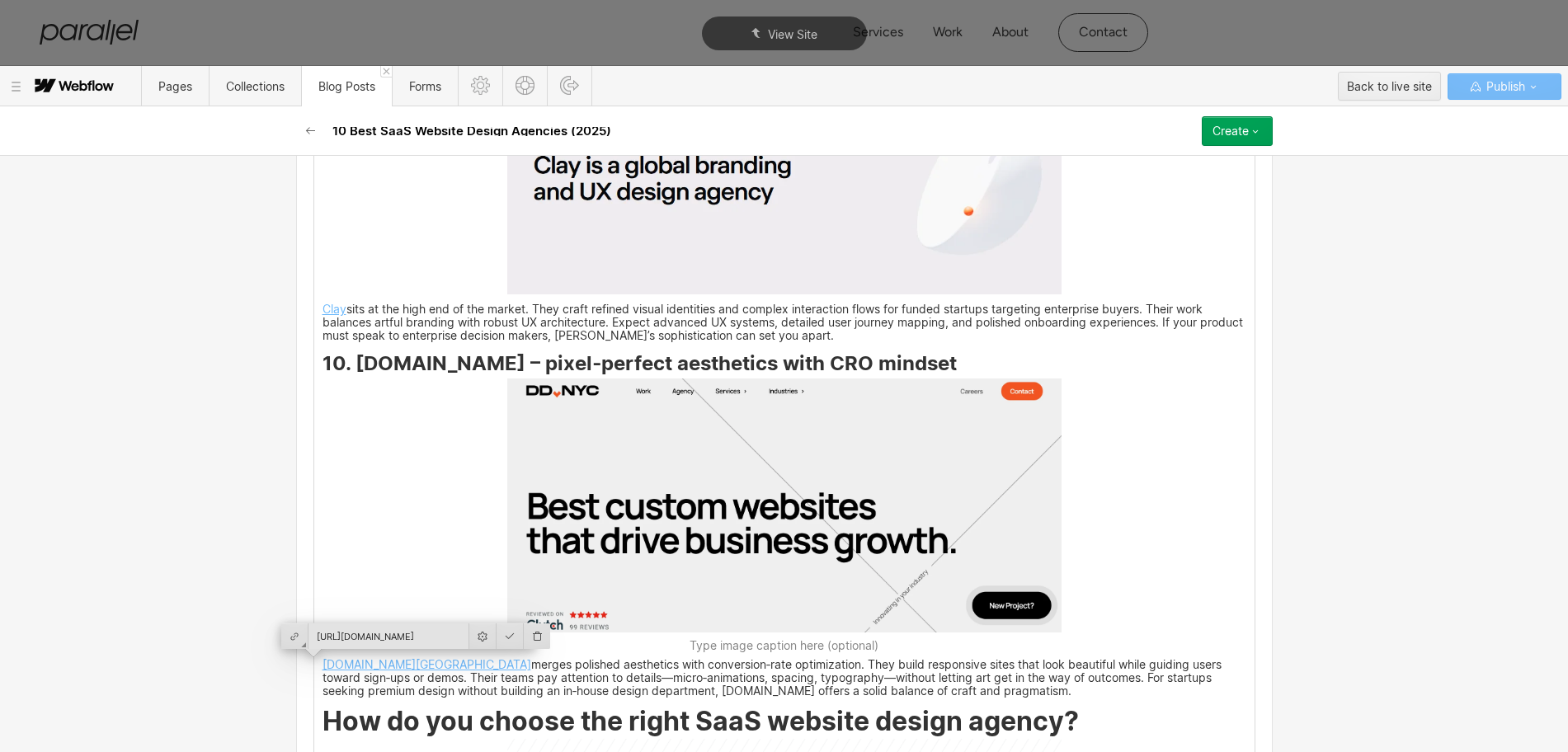
click at [738, 557] on img at bounding box center [784, 505] width 554 height 254
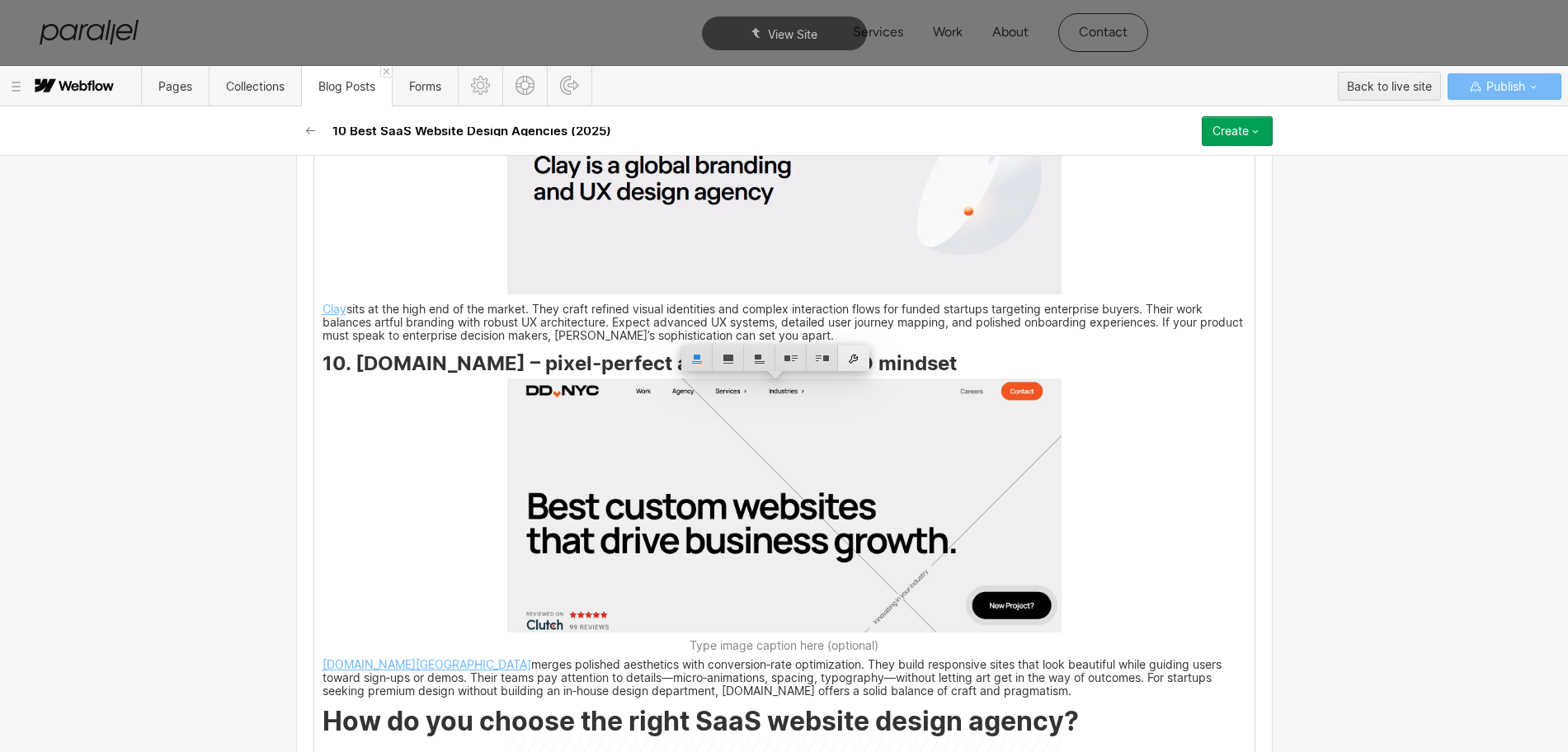
click at [860, 357] on div at bounding box center [854, 358] width 31 height 25
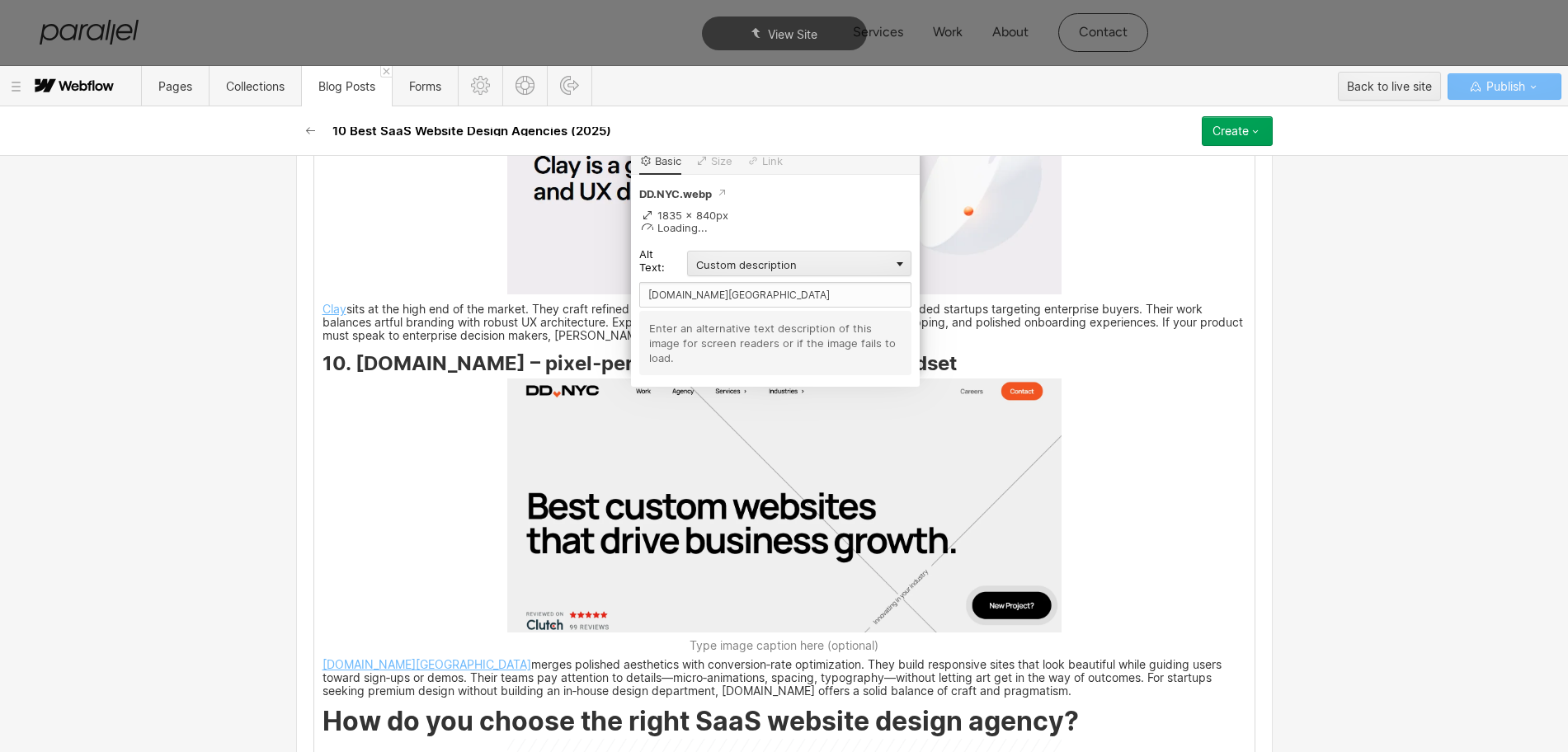
drag, startPoint x: 1253, startPoint y: 594, endPoint x: 1167, endPoint y: 590, distance: 86.1
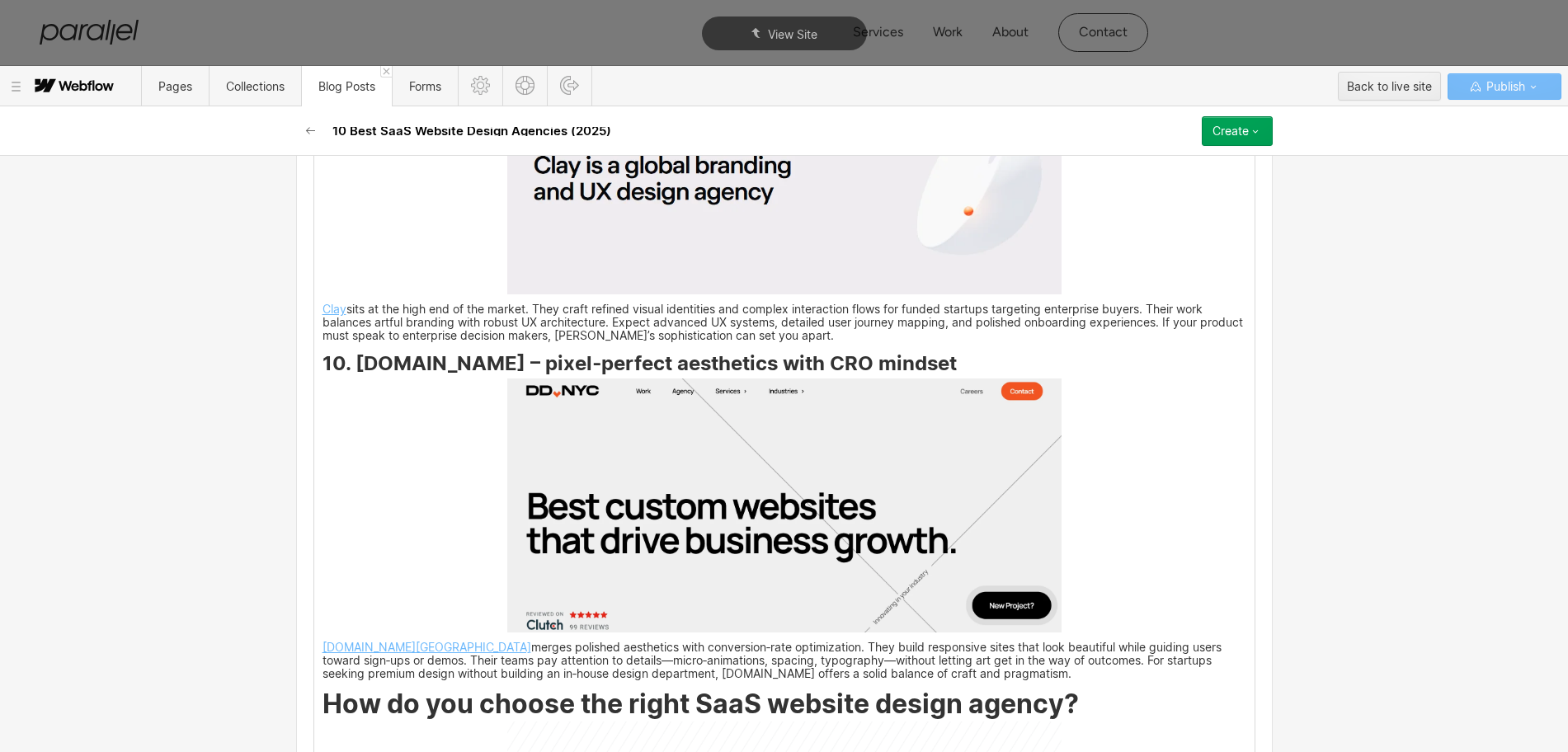
scroll to position [8015, 0]
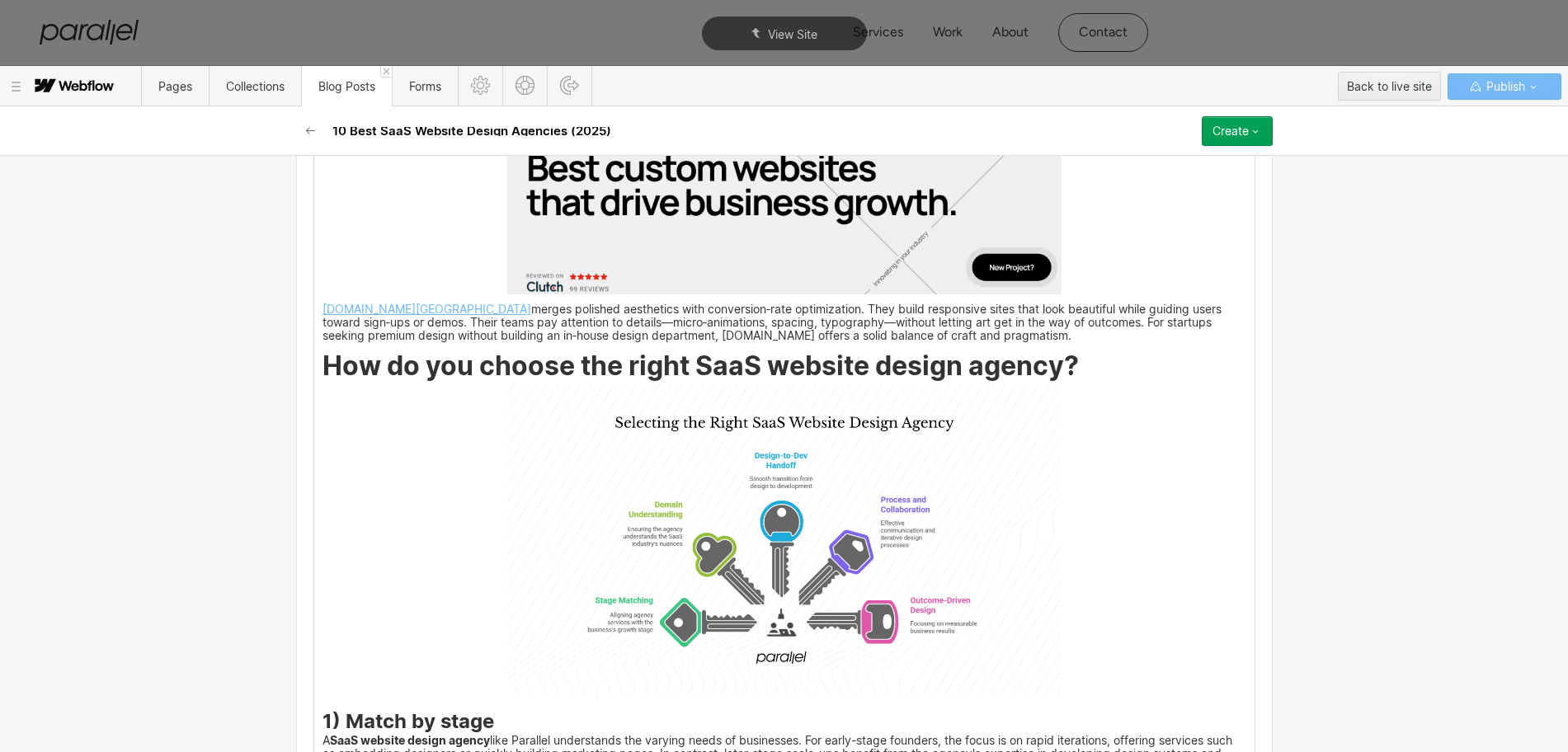
click at [795, 505] on img at bounding box center [784, 539] width 554 height 311
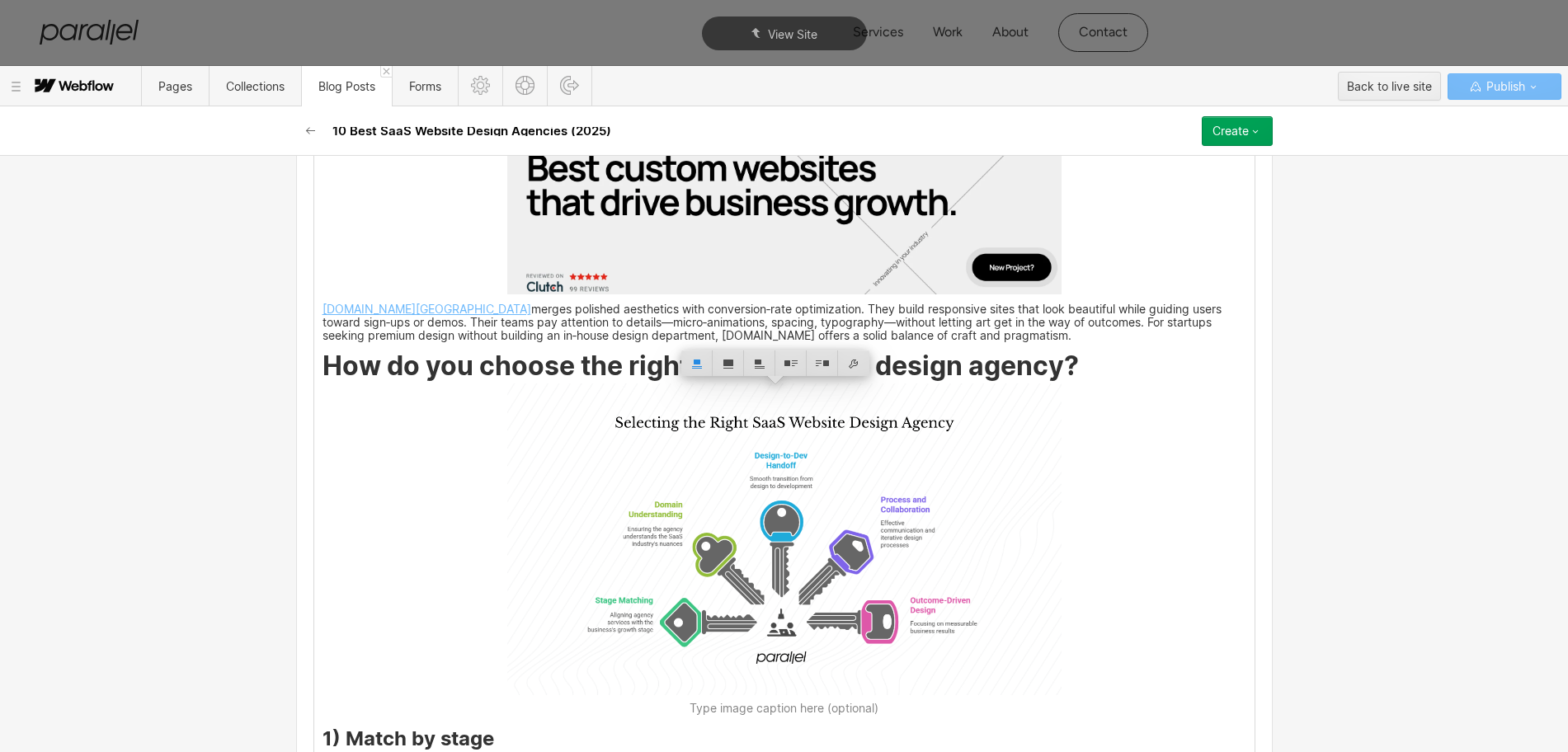
scroll to position [6058, 0]
click at [854, 362] on div at bounding box center [854, 363] width 31 height 25
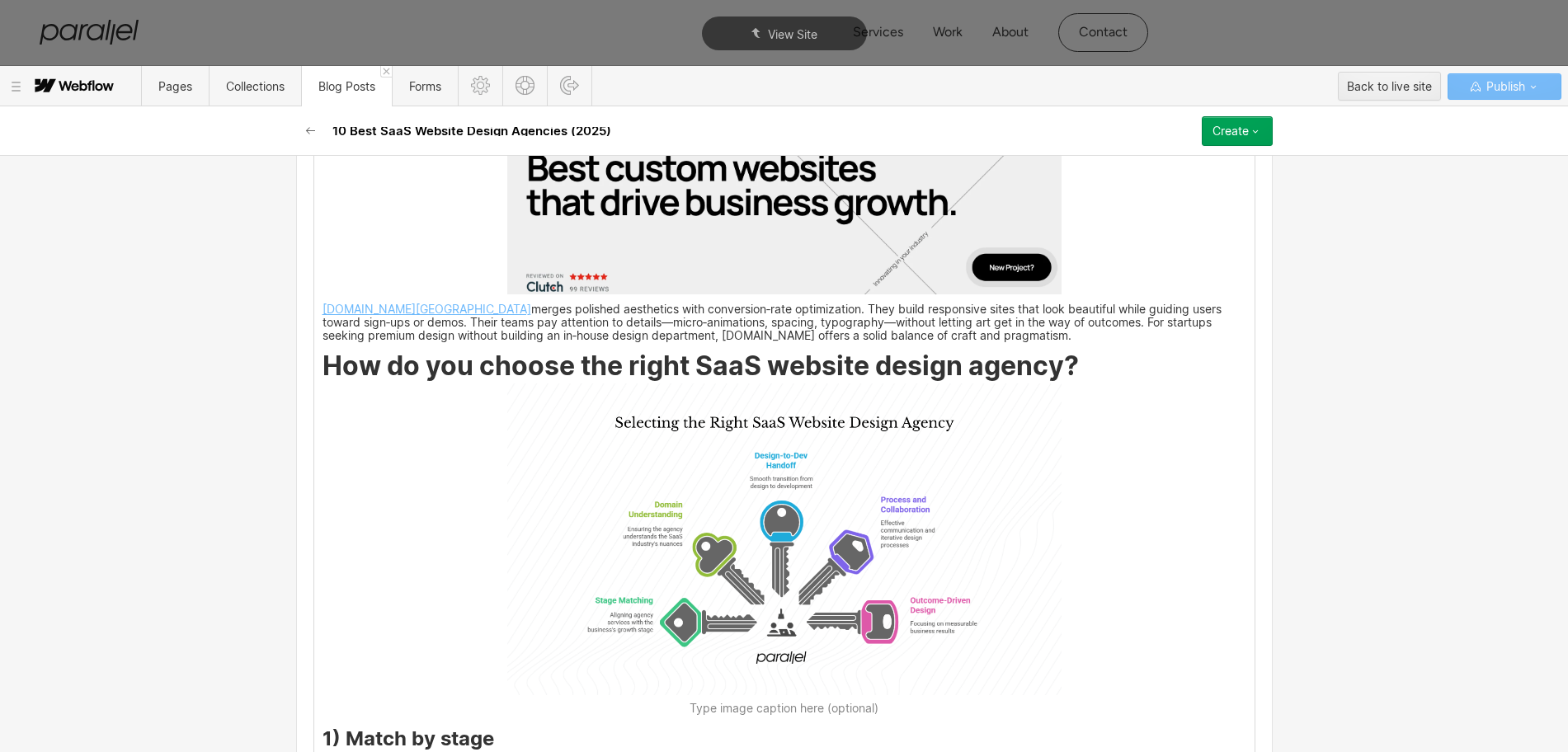
click at [758, 502] on img at bounding box center [784, 539] width 554 height 311
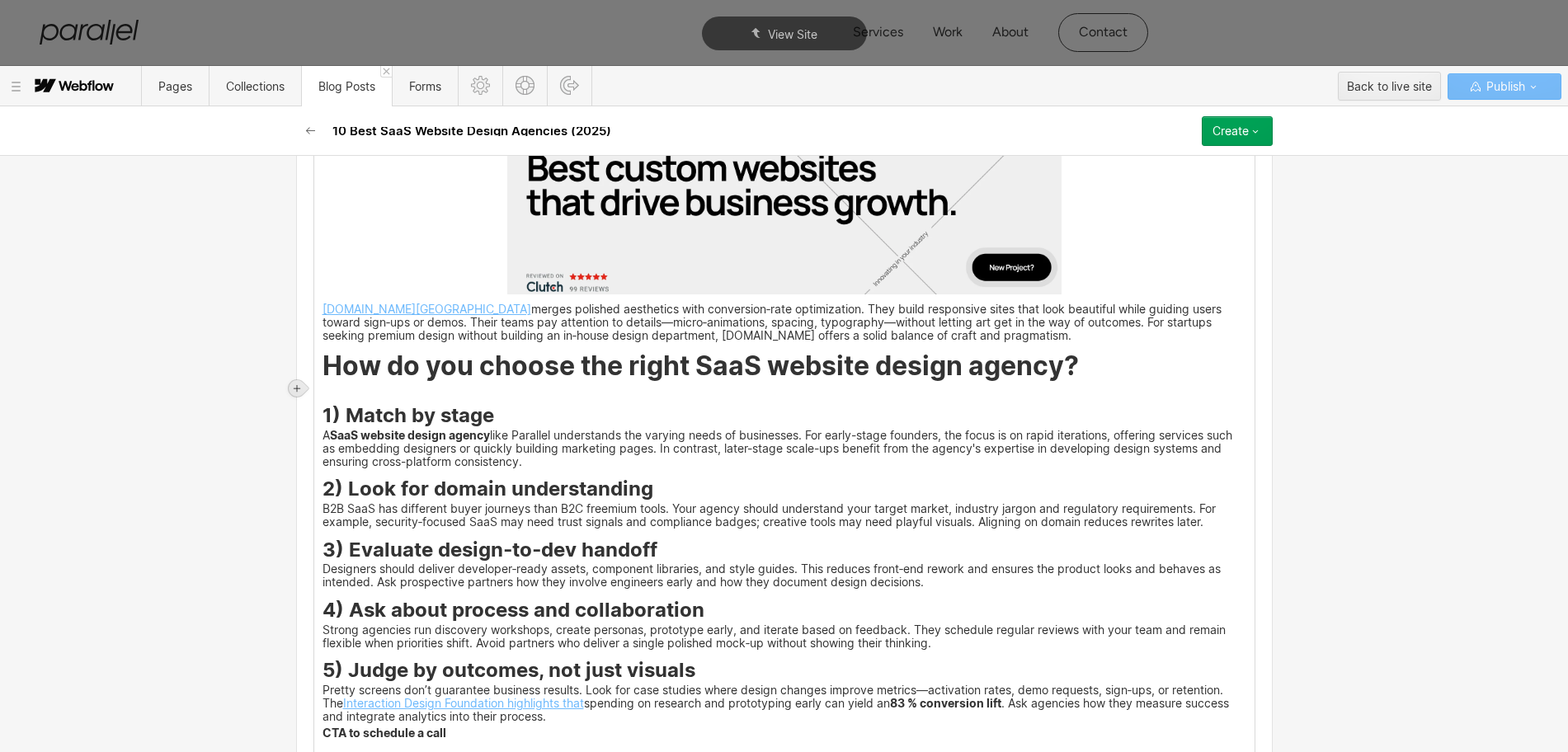
click at [294, 380] on div at bounding box center [297, 388] width 17 height 17
click at [333, 383] on div at bounding box center [328, 388] width 31 height 25
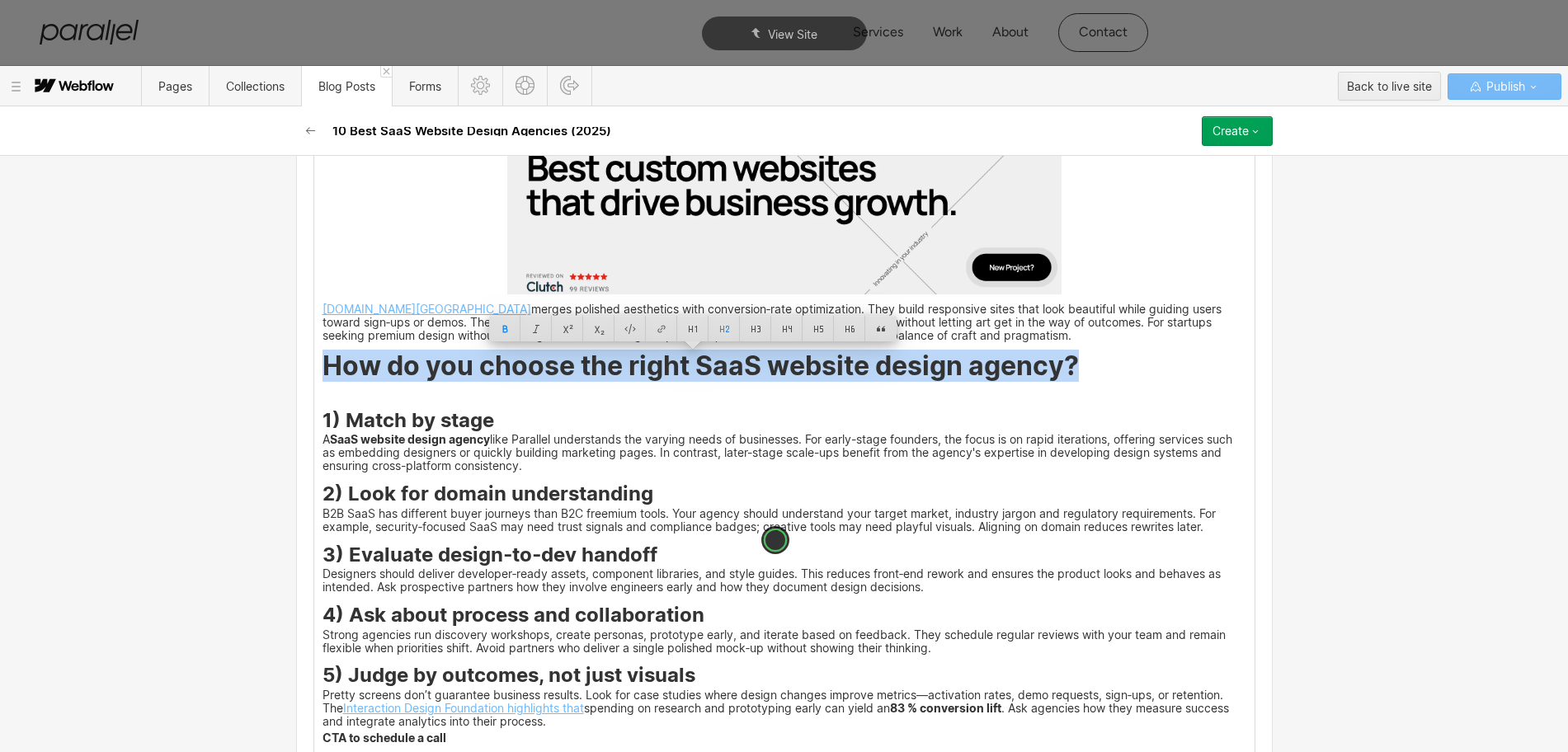
drag, startPoint x: 521, startPoint y: 367, endPoint x: 1076, endPoint y: 370, distance: 555.0
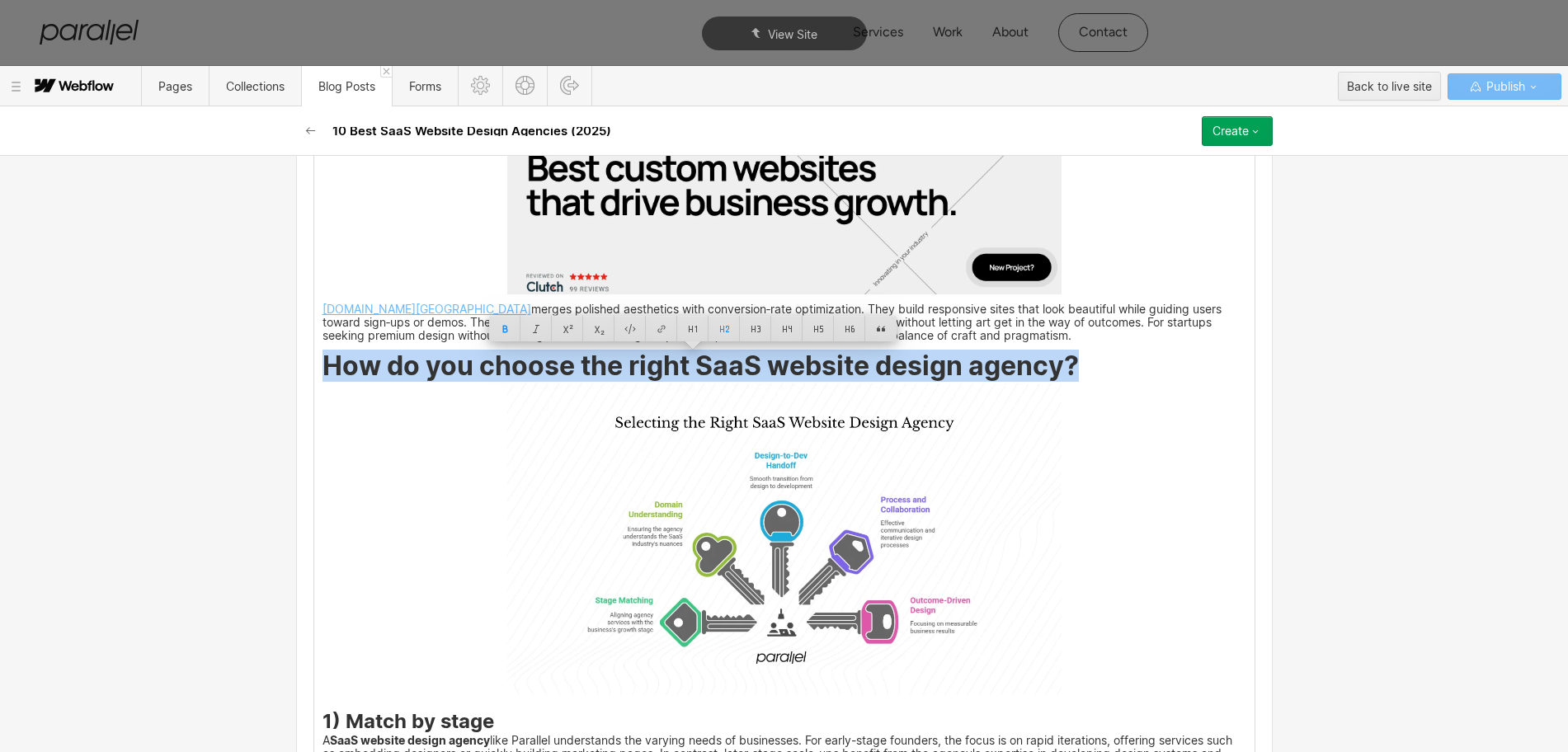
copy strong "How do you choose the right SaaS website design agency?"
click at [735, 601] on img at bounding box center [784, 539] width 554 height 311
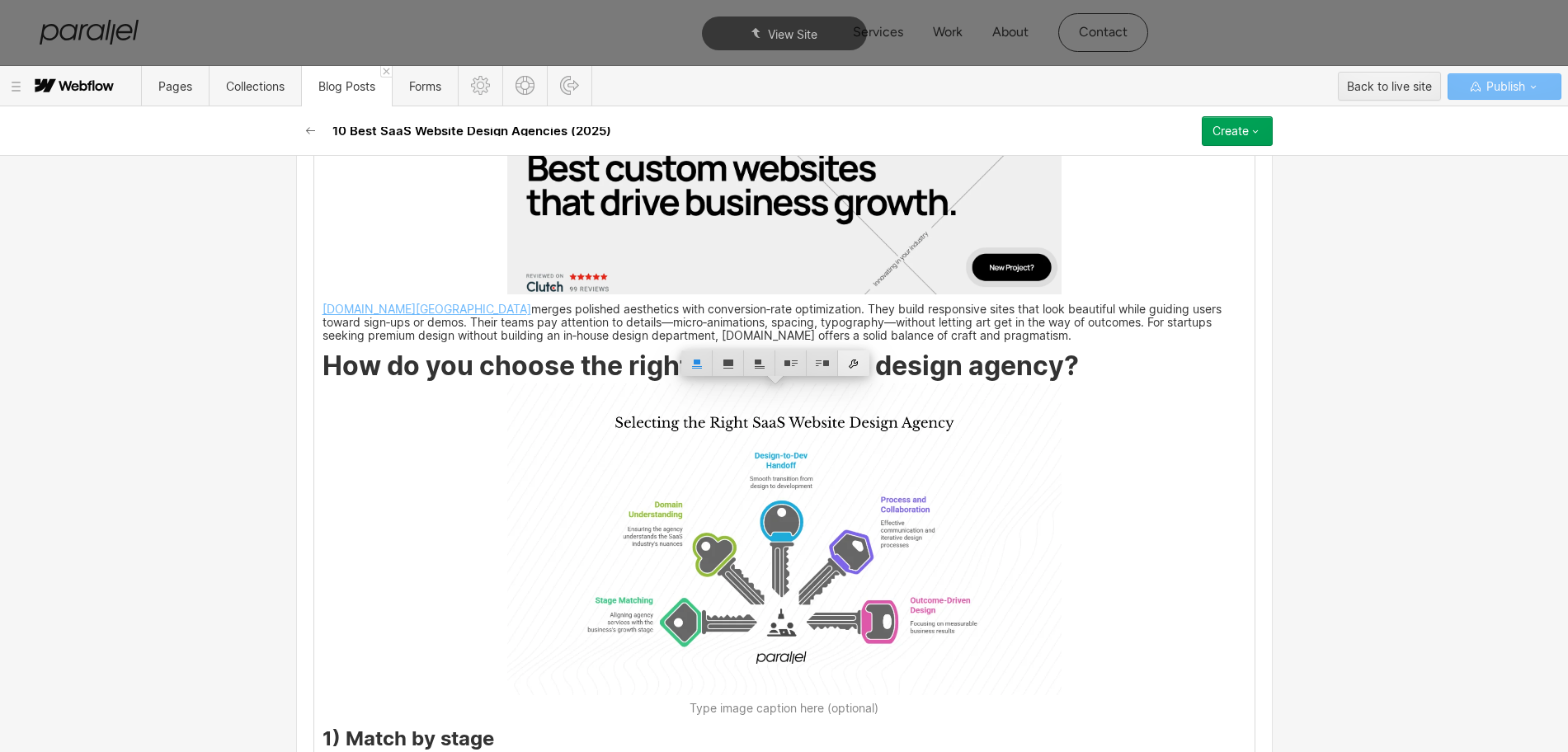
click at [862, 359] on div at bounding box center [854, 363] width 31 height 25
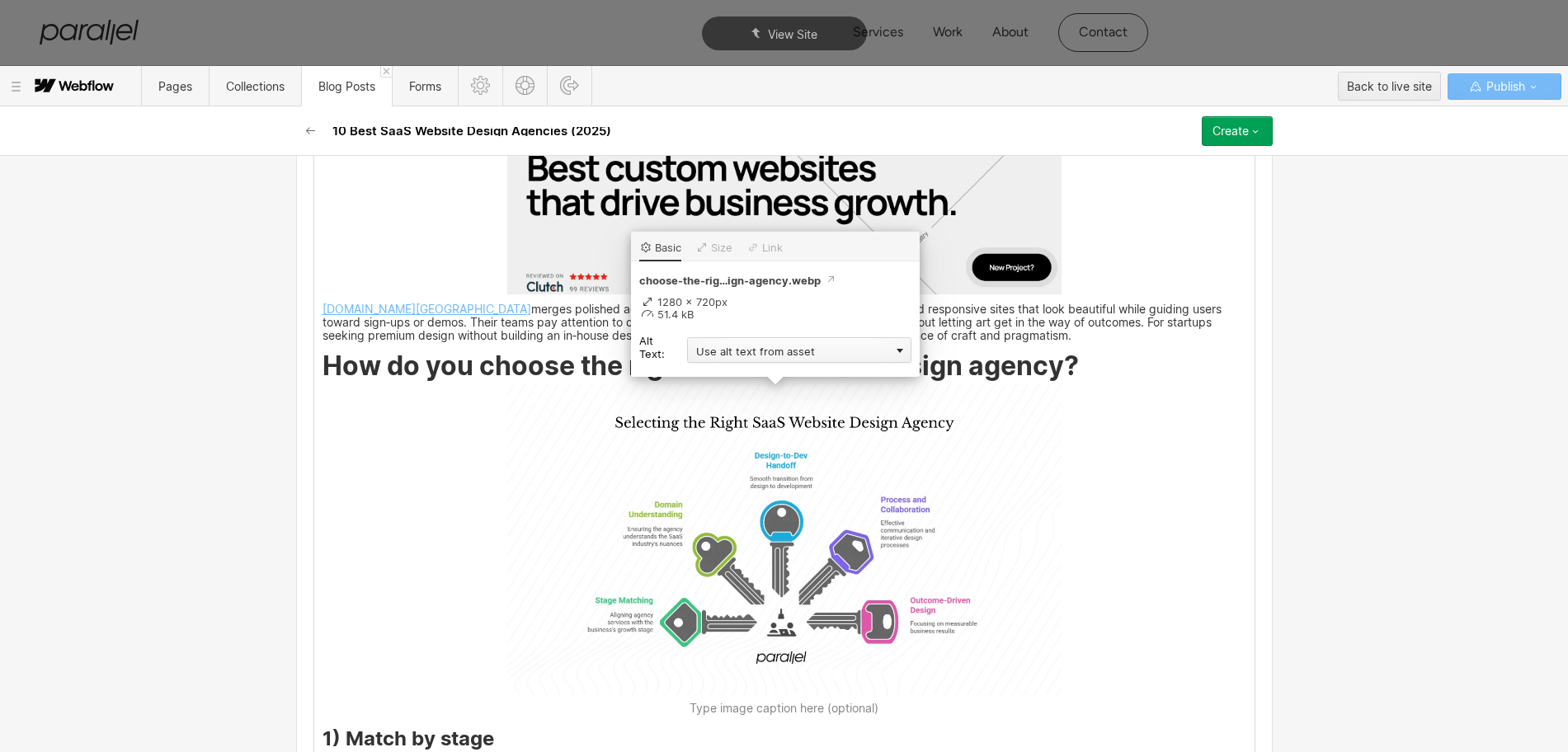
click at [722, 353] on div "Use alt text from asset" at bounding box center [799, 350] width 224 height 25
click at [723, 371] on div "Custom description" at bounding box center [799, 374] width 224 height 20
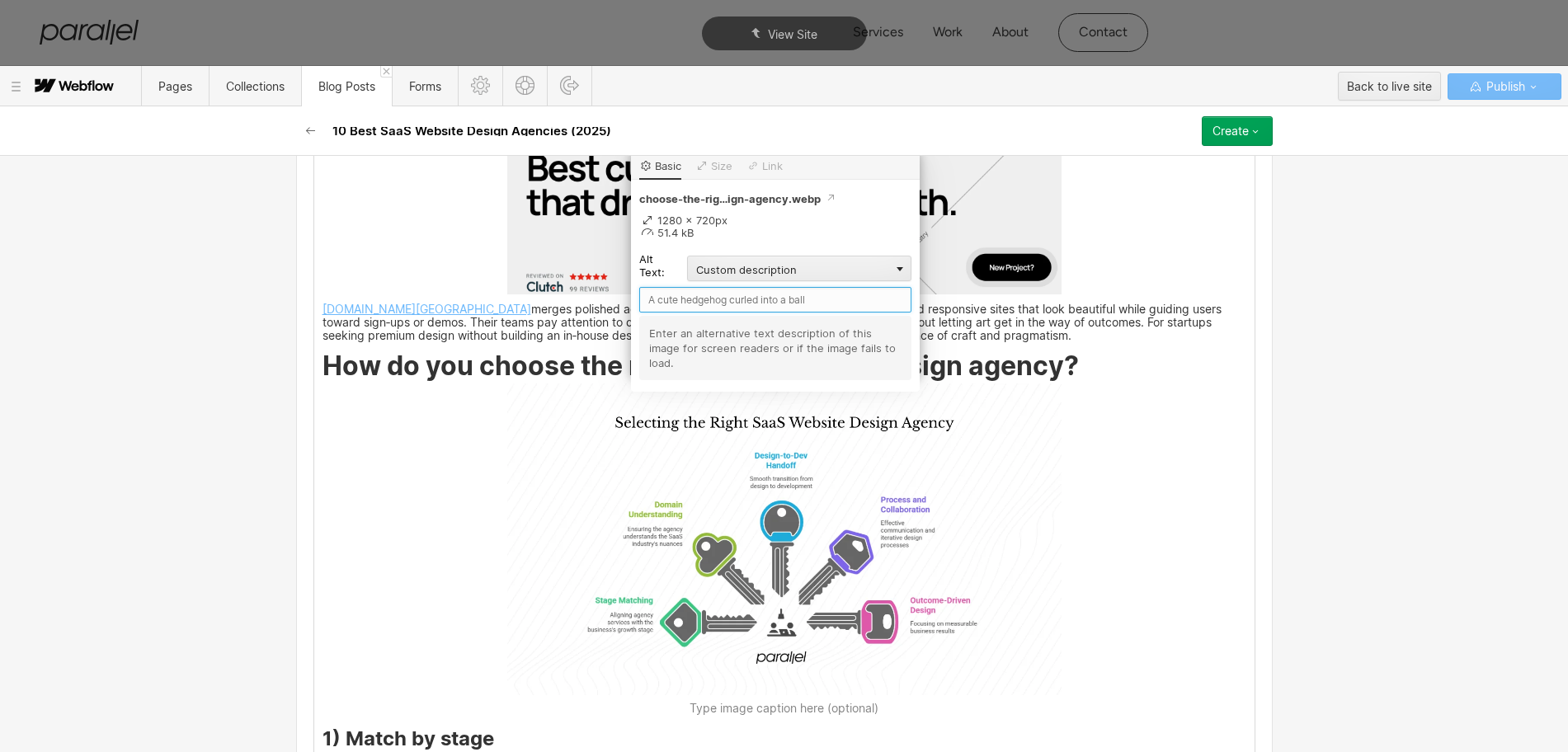
click at [700, 306] on input "text" at bounding box center [776, 300] width 273 height 25
paste input "How do you choose the right SaaS website design agency?"
type input "How do you choose the right SaaS website design agency?"
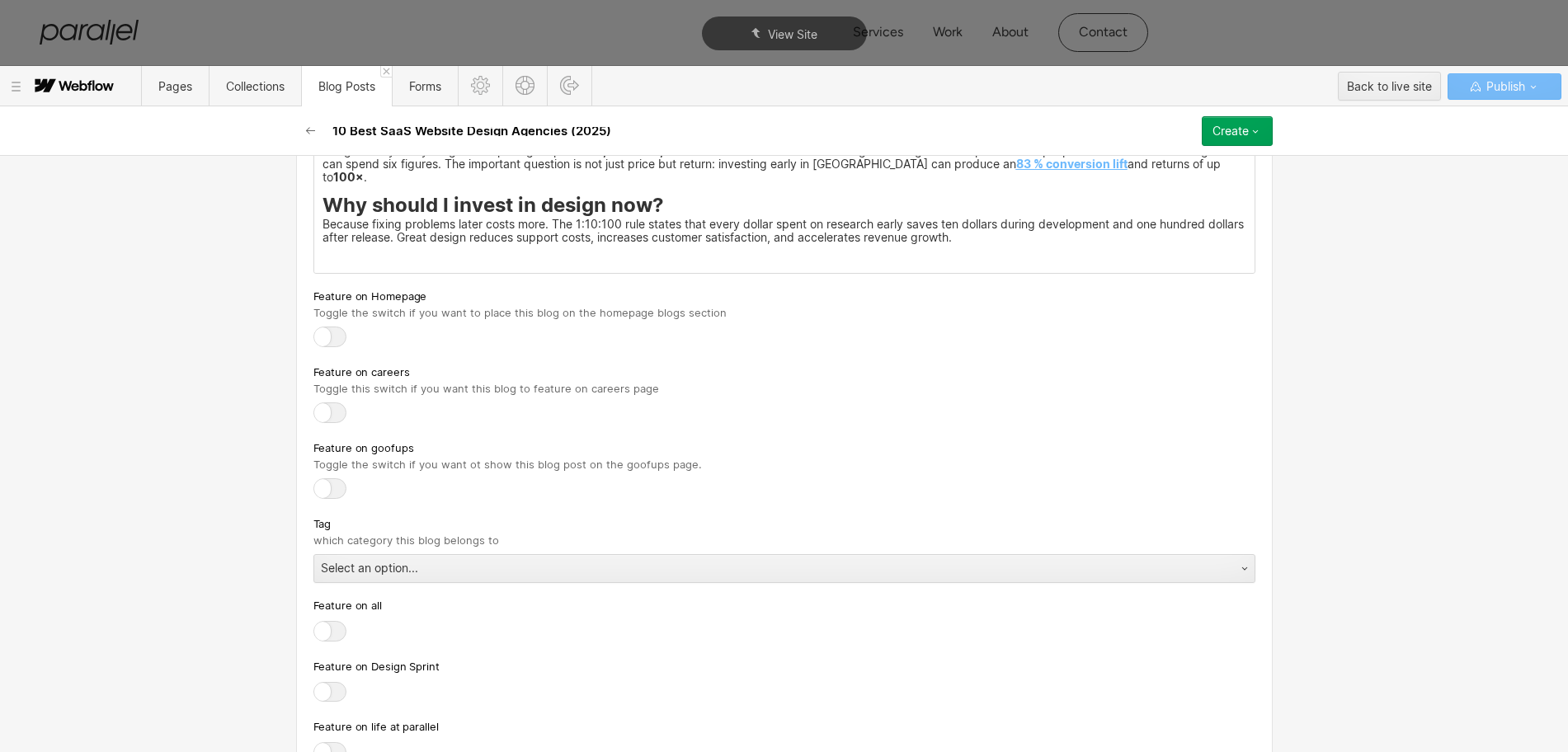
scroll to position [7397, 0]
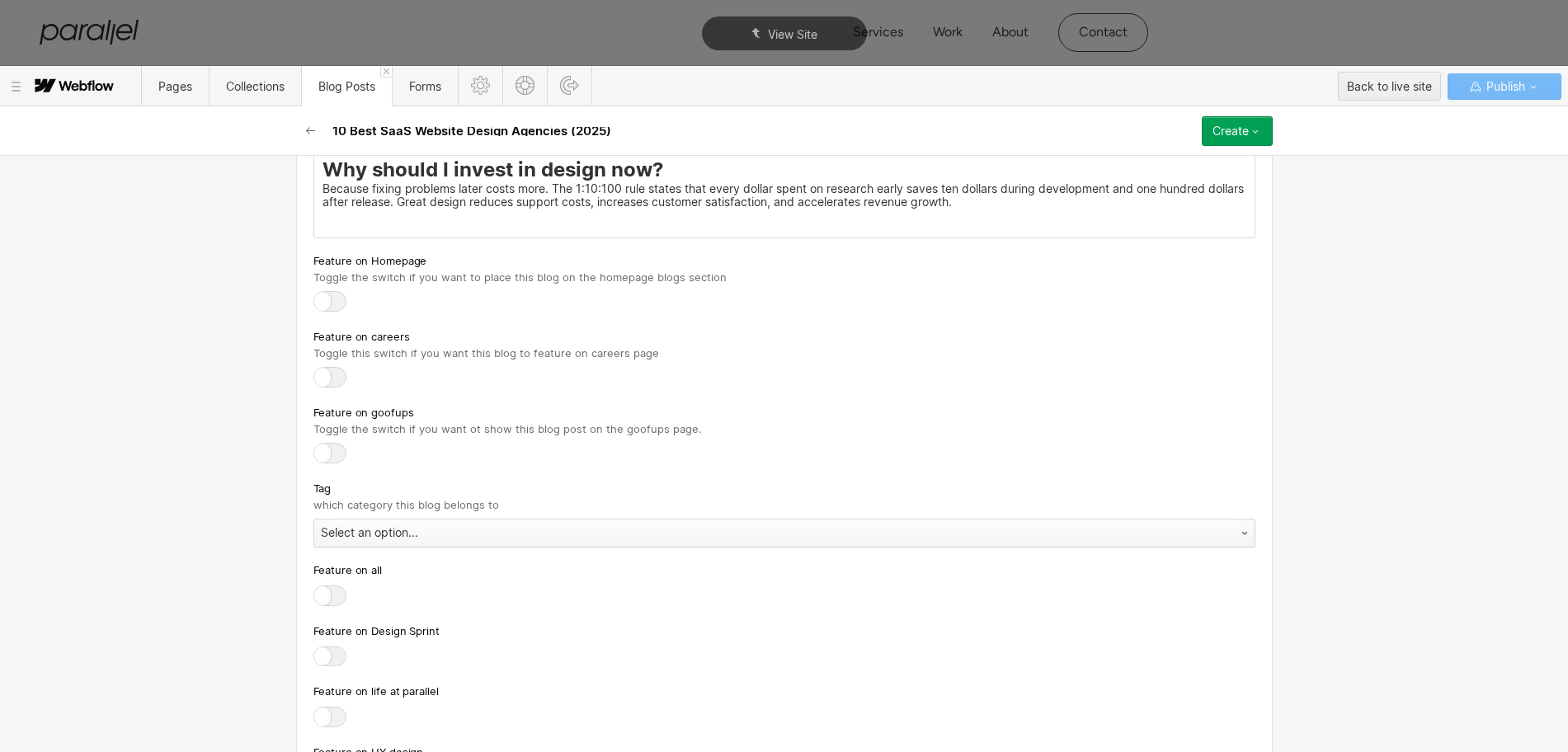
click at [412, 528] on div "Select an option..." at bounding box center [768, 532] width 907 height 26
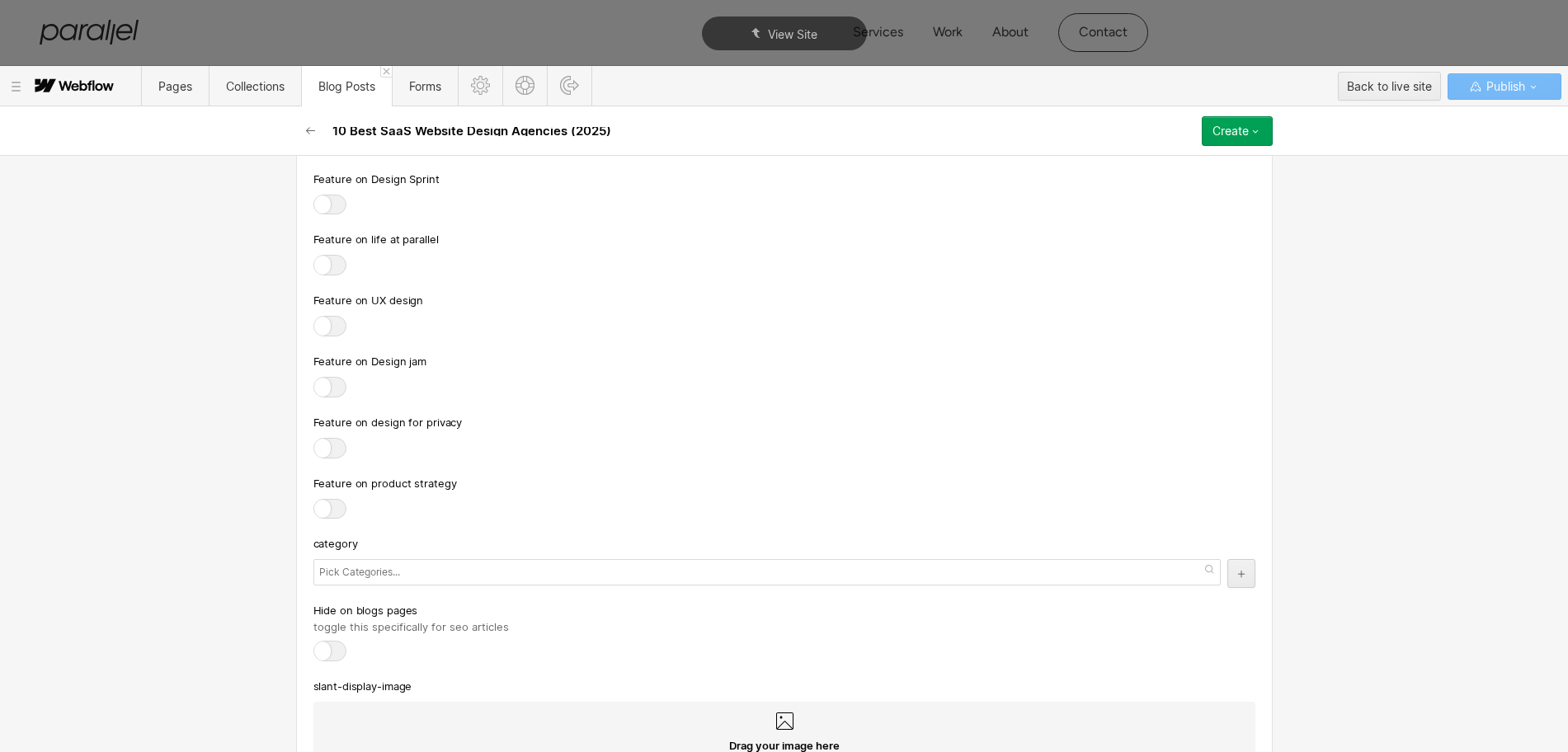
scroll to position [7895, 0]
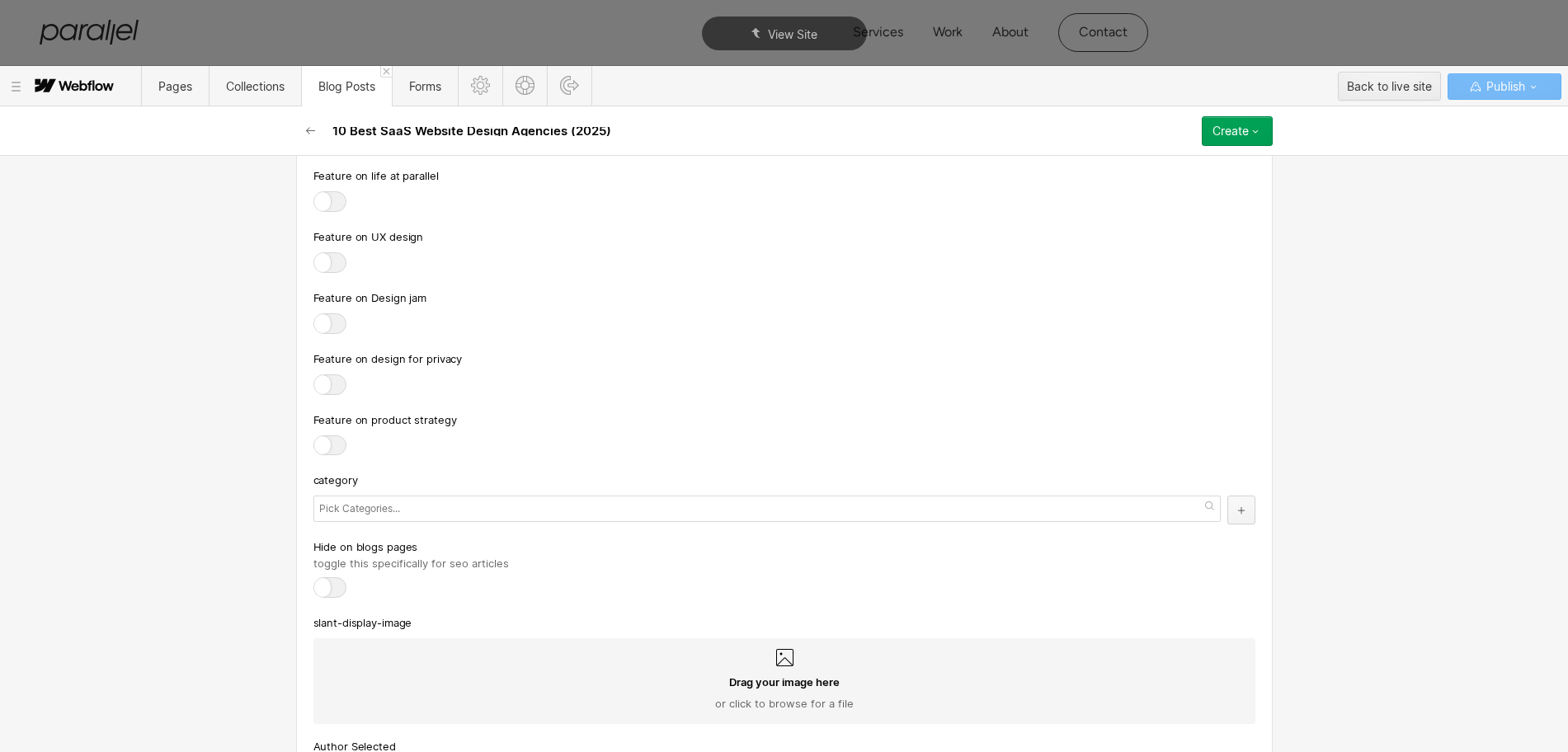
click at [1227, 495] on button "button" at bounding box center [1241, 510] width 28 height 29
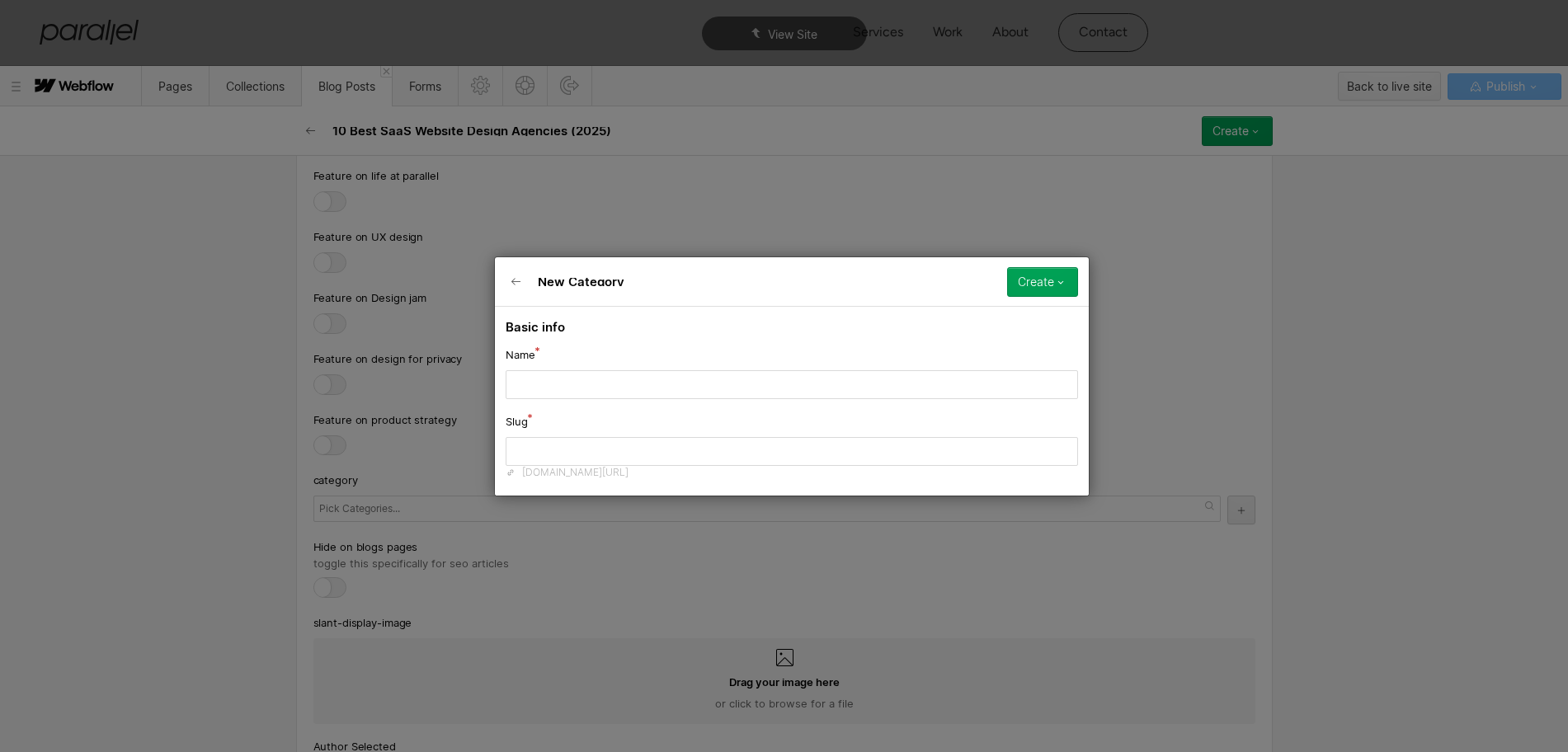
click at [1233, 300] on div "New Category Create Save draft Publish now Queue to publish Schedule Basic info…" at bounding box center [791, 376] width 1584 height 752
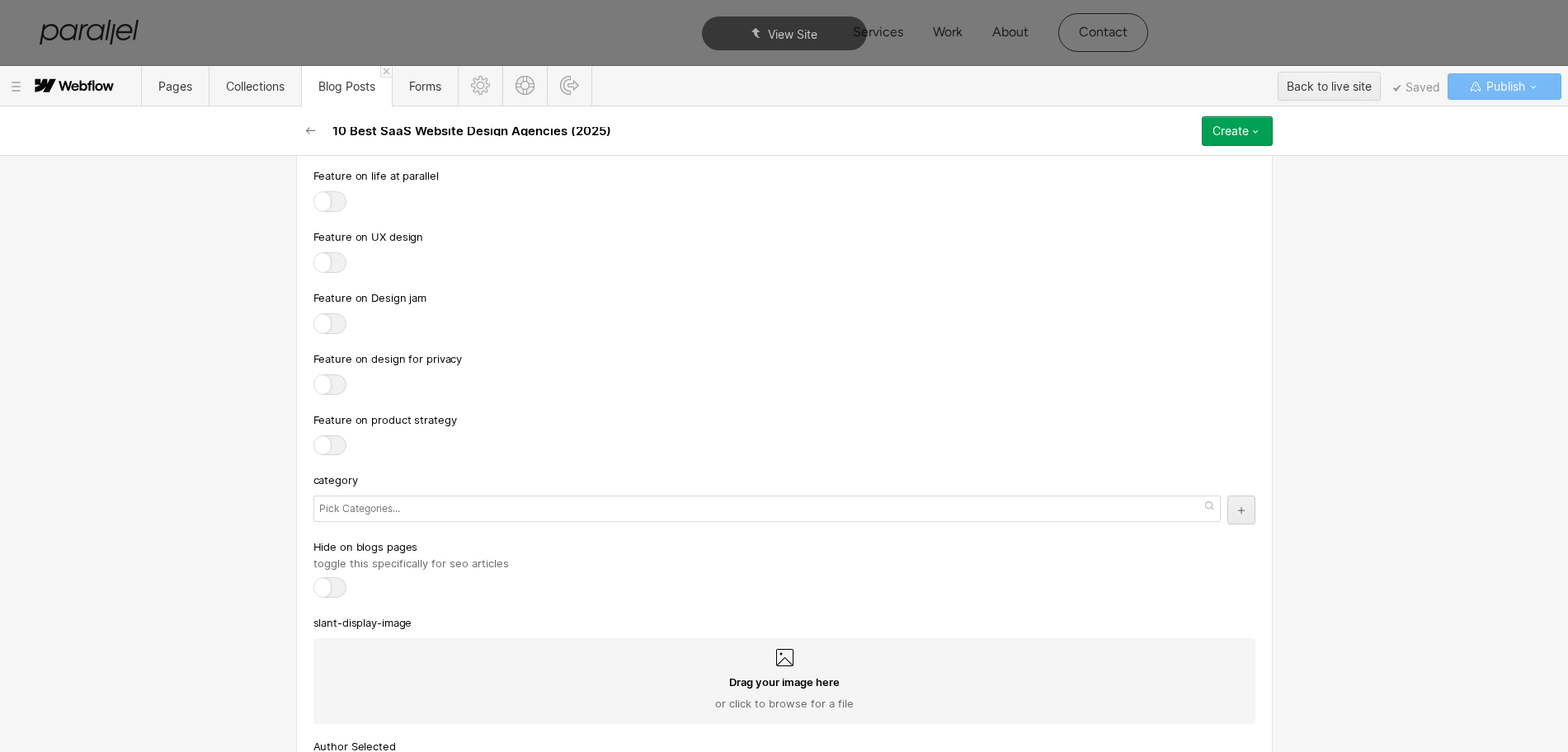
click at [383, 497] on input "text" at bounding box center [361, 509] width 85 height 23
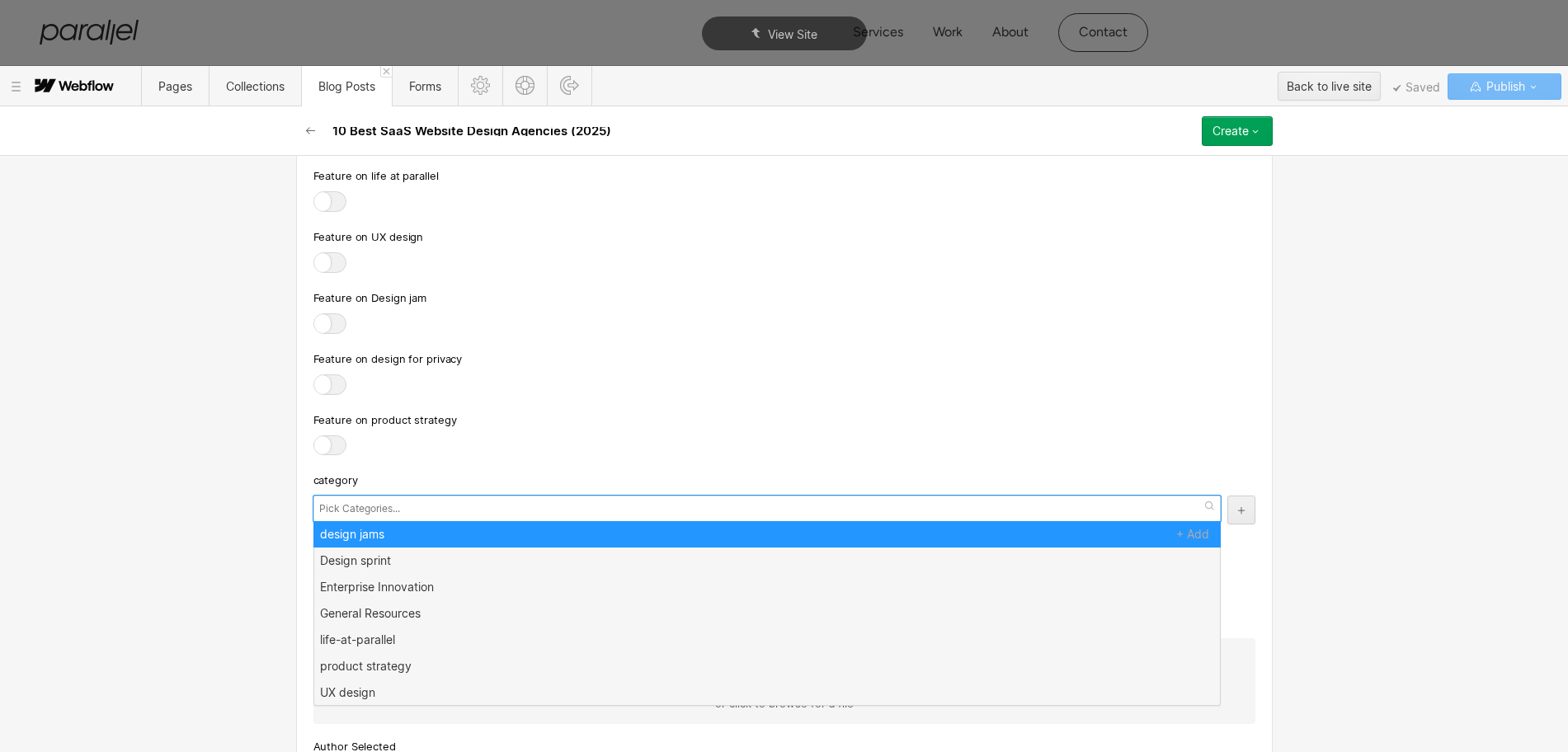
scroll to position [0, 0]
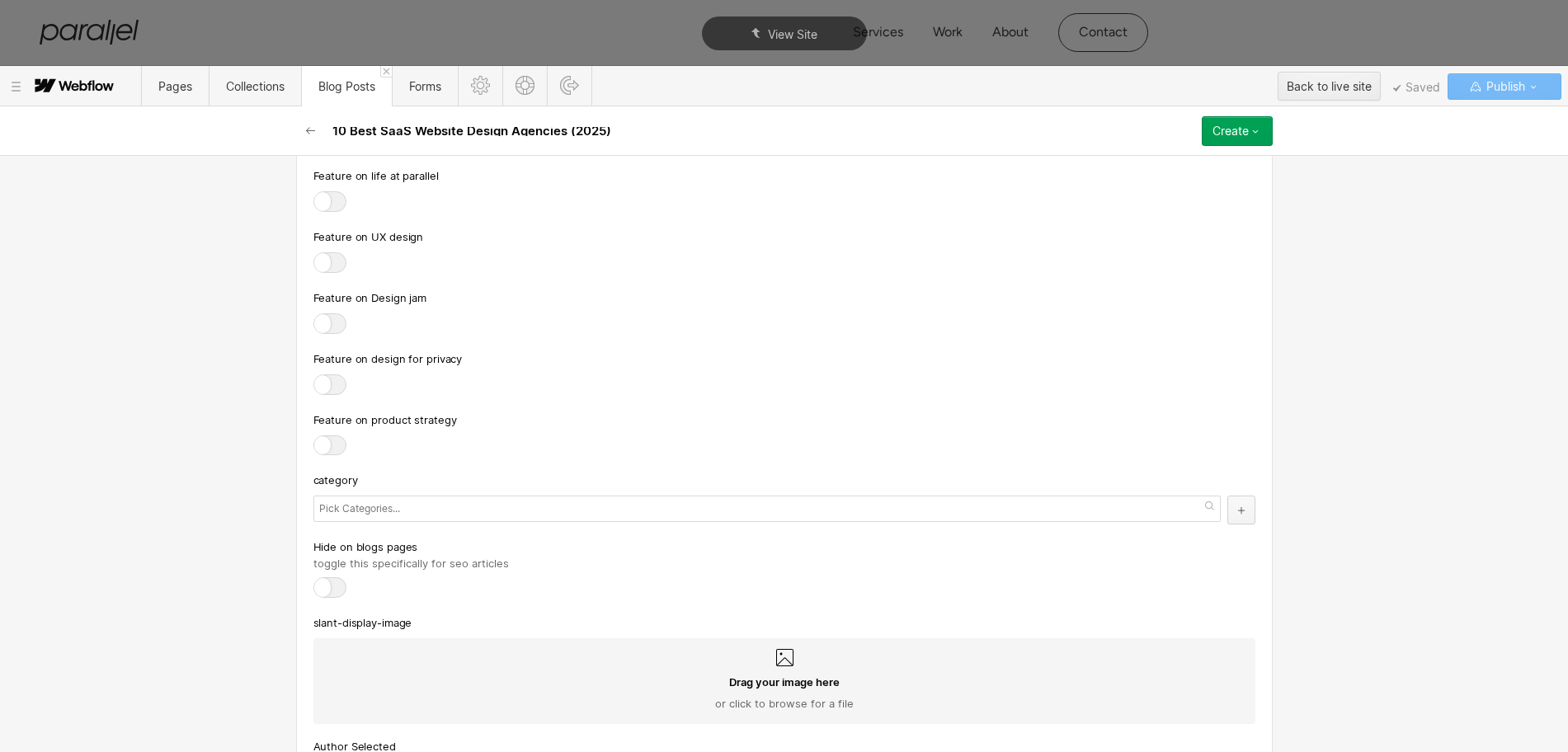
click at [1236, 505] on icon "button" at bounding box center [1241, 510] width 10 height 10
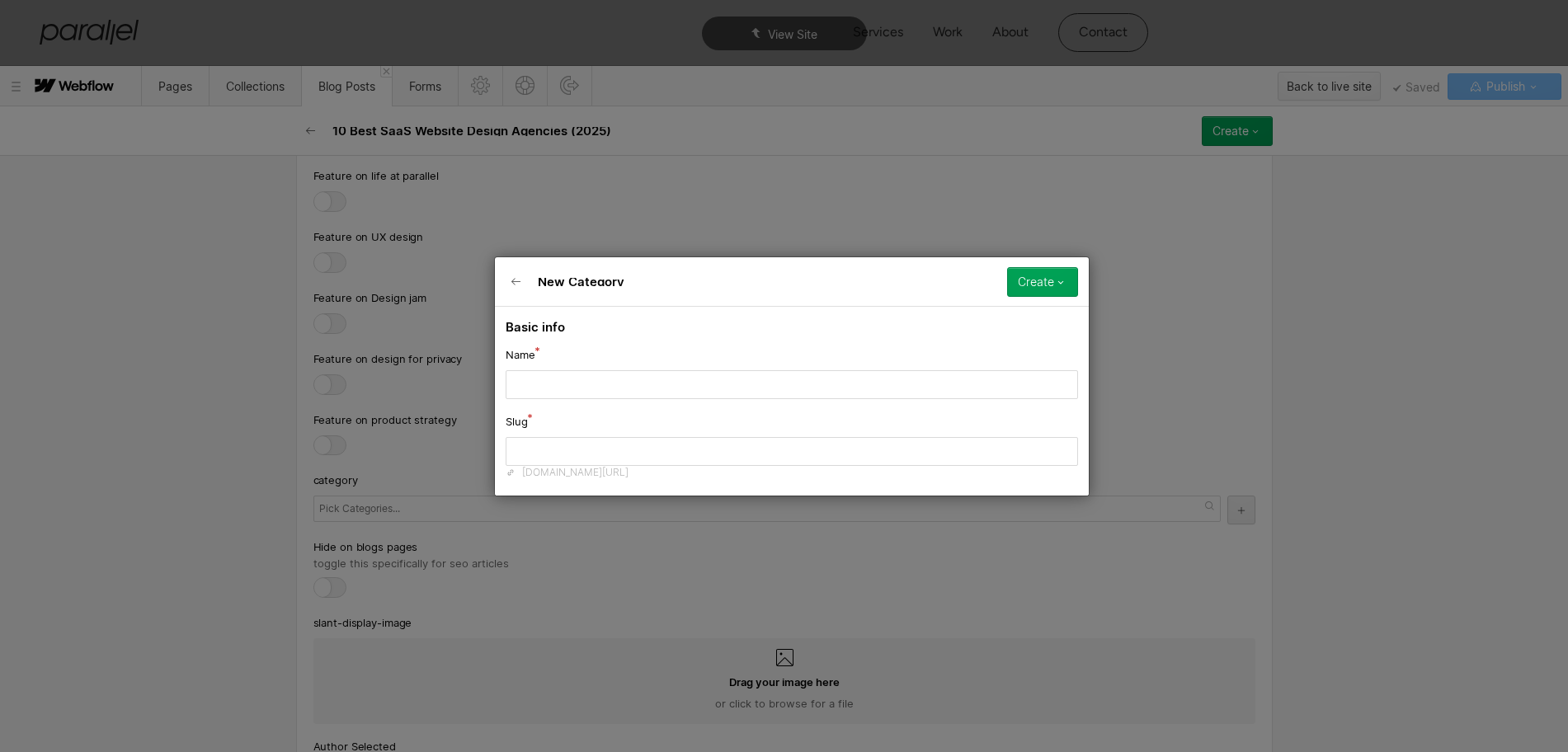
click at [1131, 255] on div "New Category Create Save draft Publish now Queue to publish Schedule Basic info…" at bounding box center [791, 376] width 1584 height 752
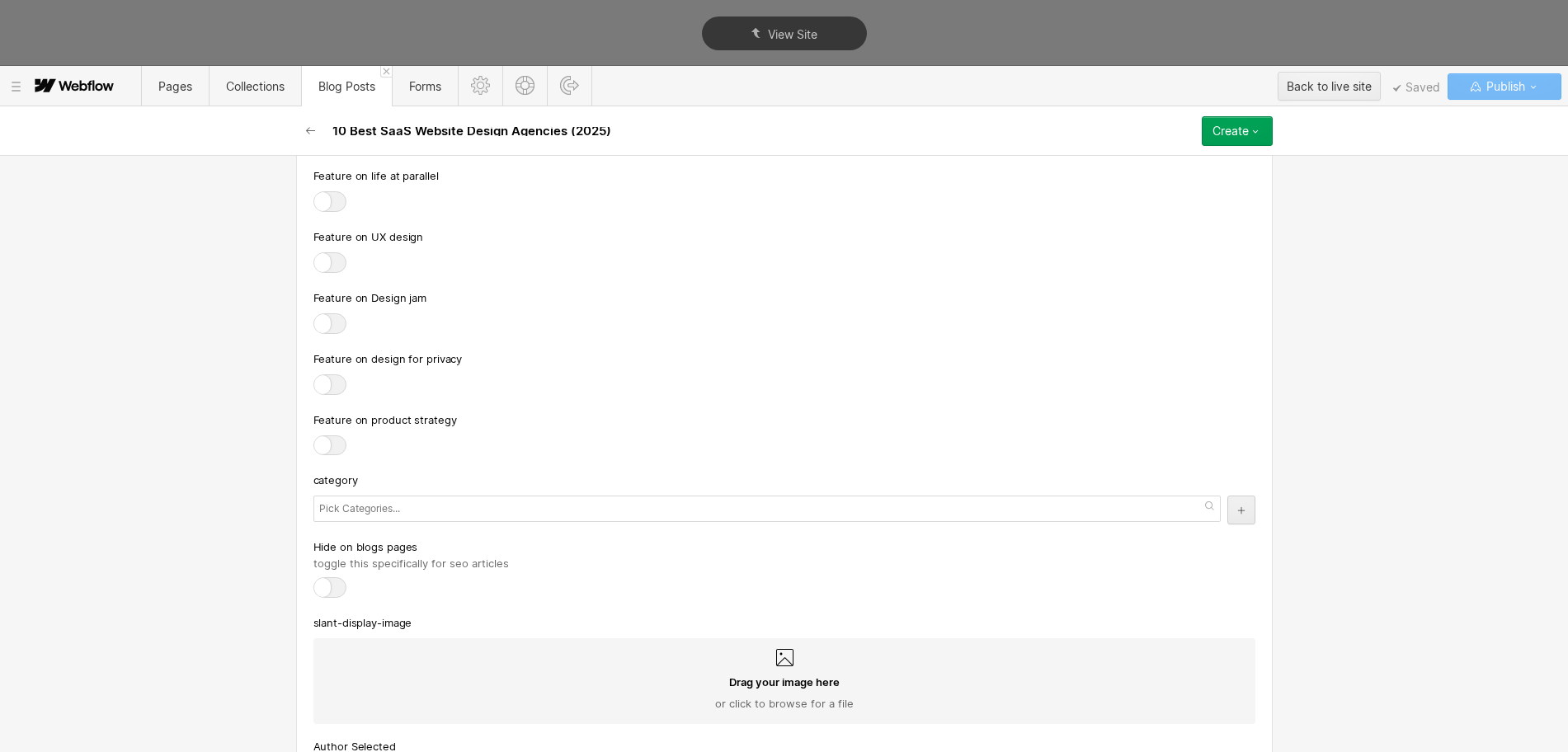
click at [1230, 503] on button "button" at bounding box center [1241, 510] width 28 height 29
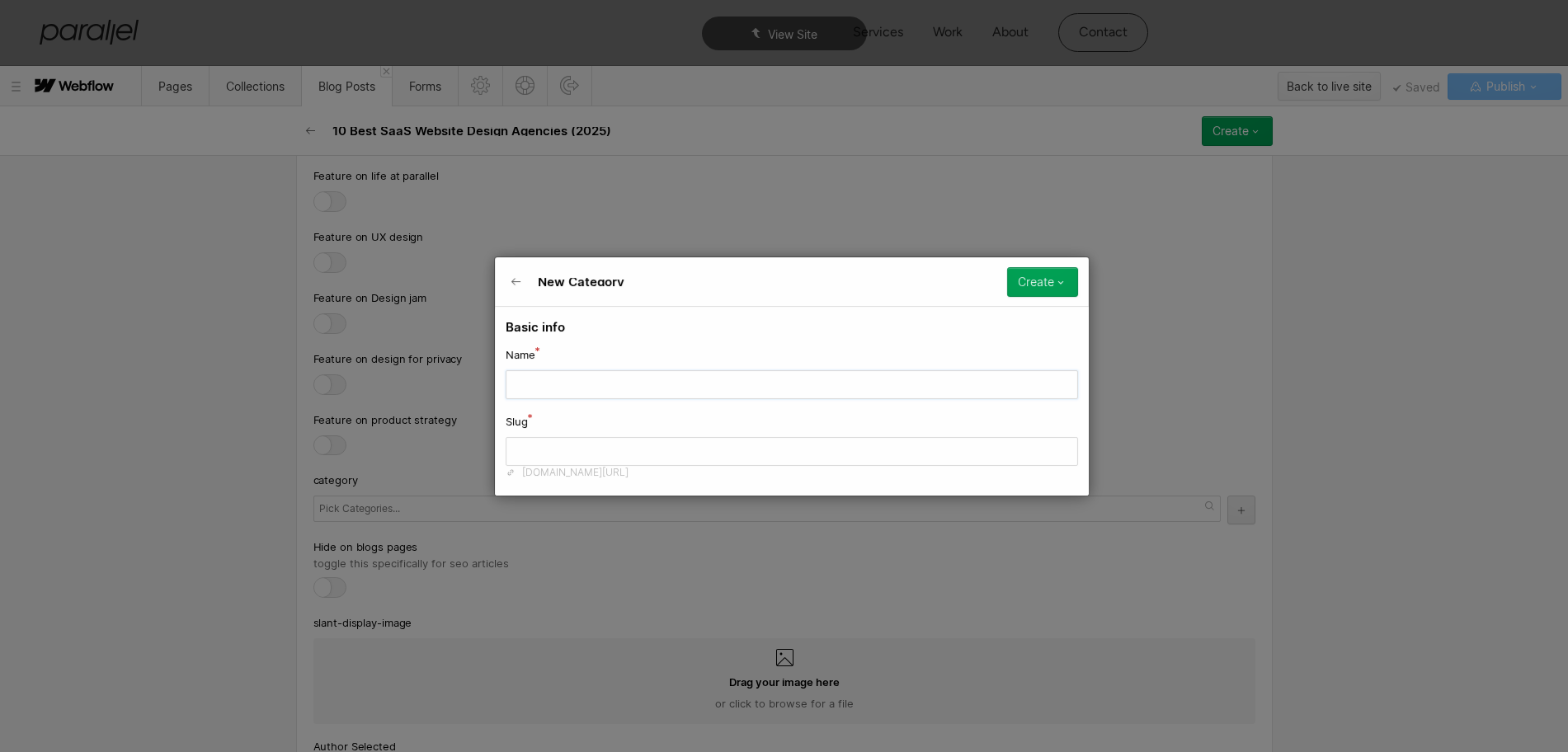
click at [553, 383] on input "text" at bounding box center [791, 384] width 572 height 29
paste input "Founder & Startup Challenges"
type input "Founder & Startup Challenges"
type input "founder-startup-challenges"
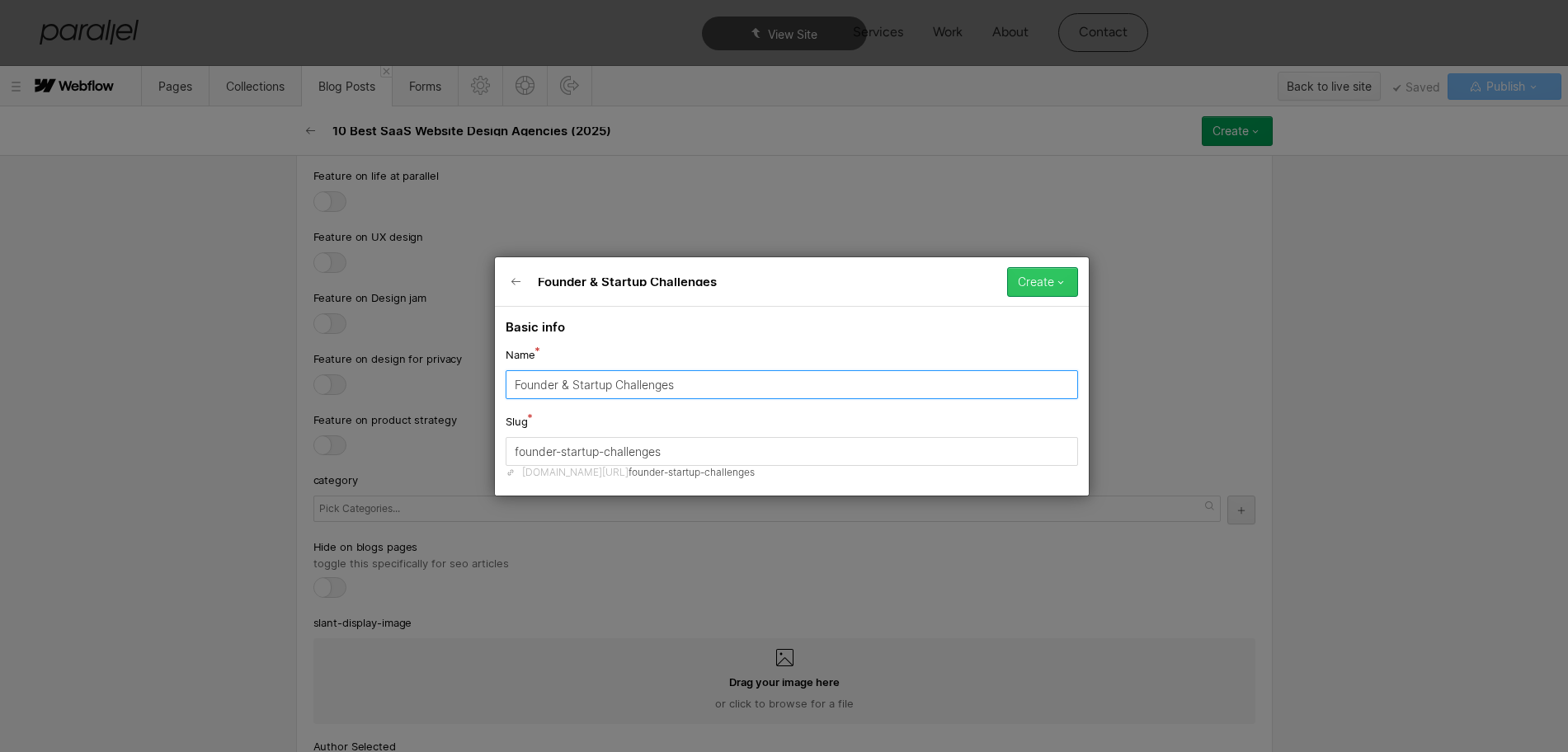
type input "Founder & Startup Challenges"
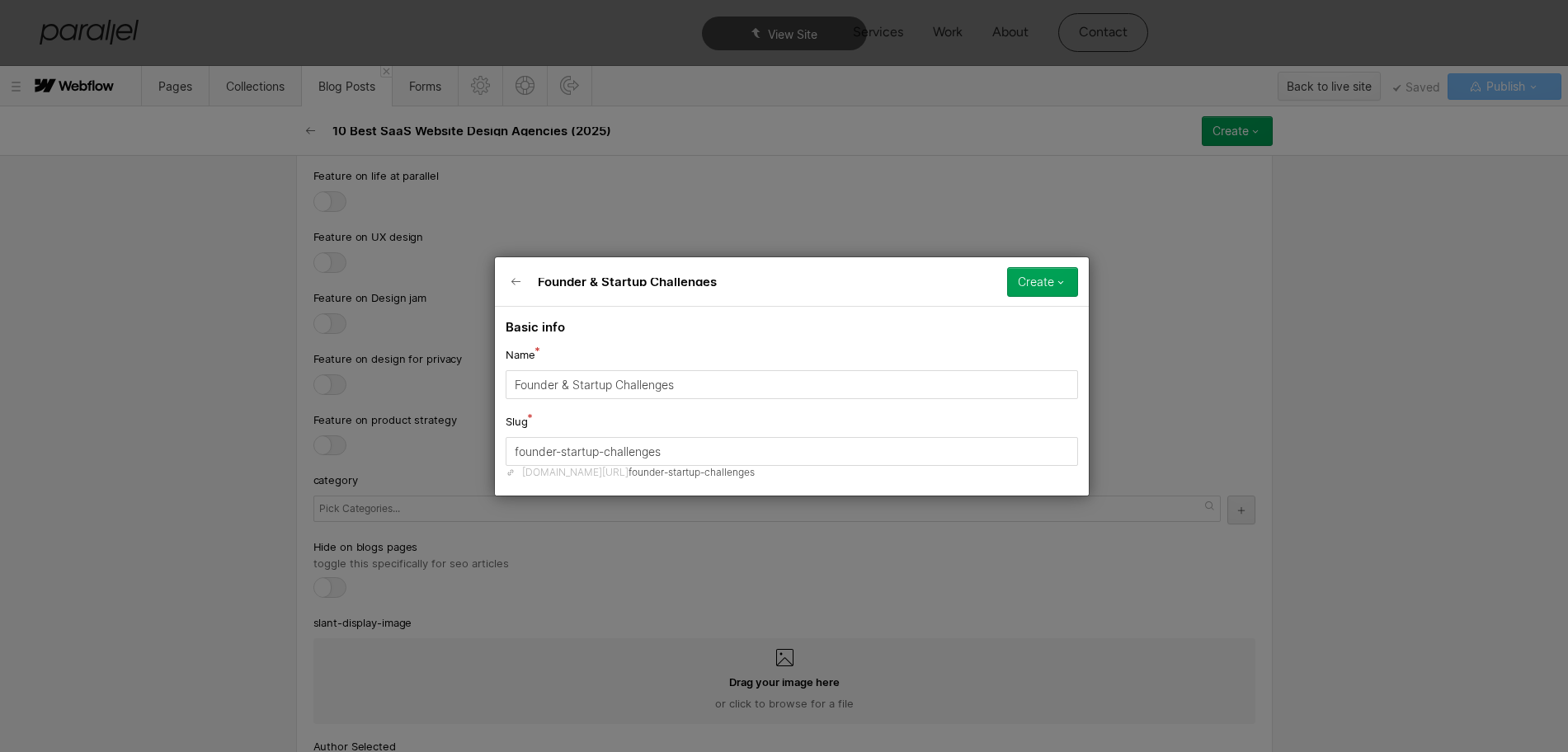
click at [1040, 268] on button "Create" at bounding box center [1042, 282] width 71 height 30
click at [983, 337] on div "Publish now" at bounding box center [996, 338] width 164 height 22
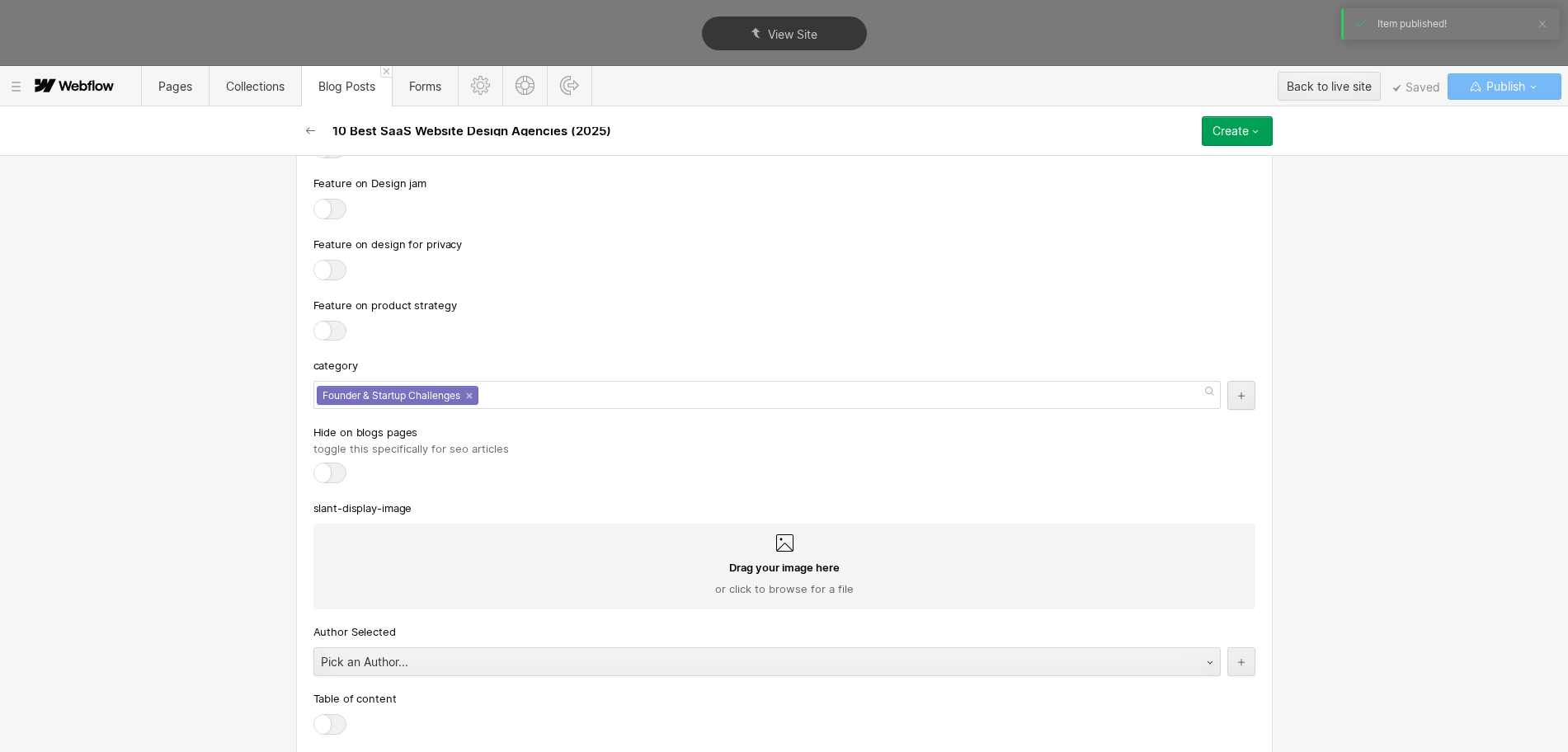
scroll to position [8015, 0]
click at [322, 601] on div at bounding box center [330, 718] width 33 height 20
click at [0, 0] on input "checkbox" at bounding box center [0, 0] width 0 height 0
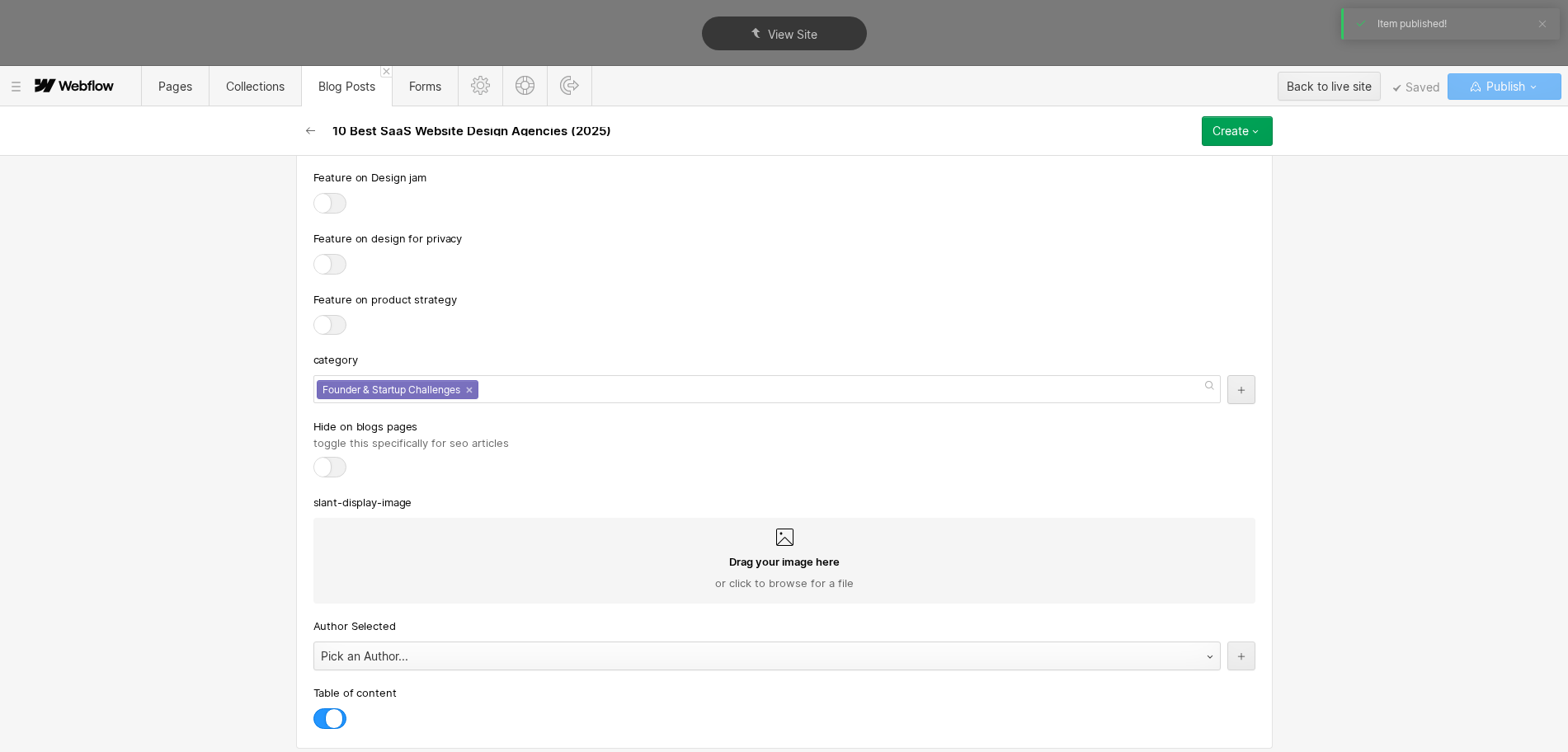
click at [468, 601] on div "Pick an Author..." at bounding box center [750, 656] width 872 height 26
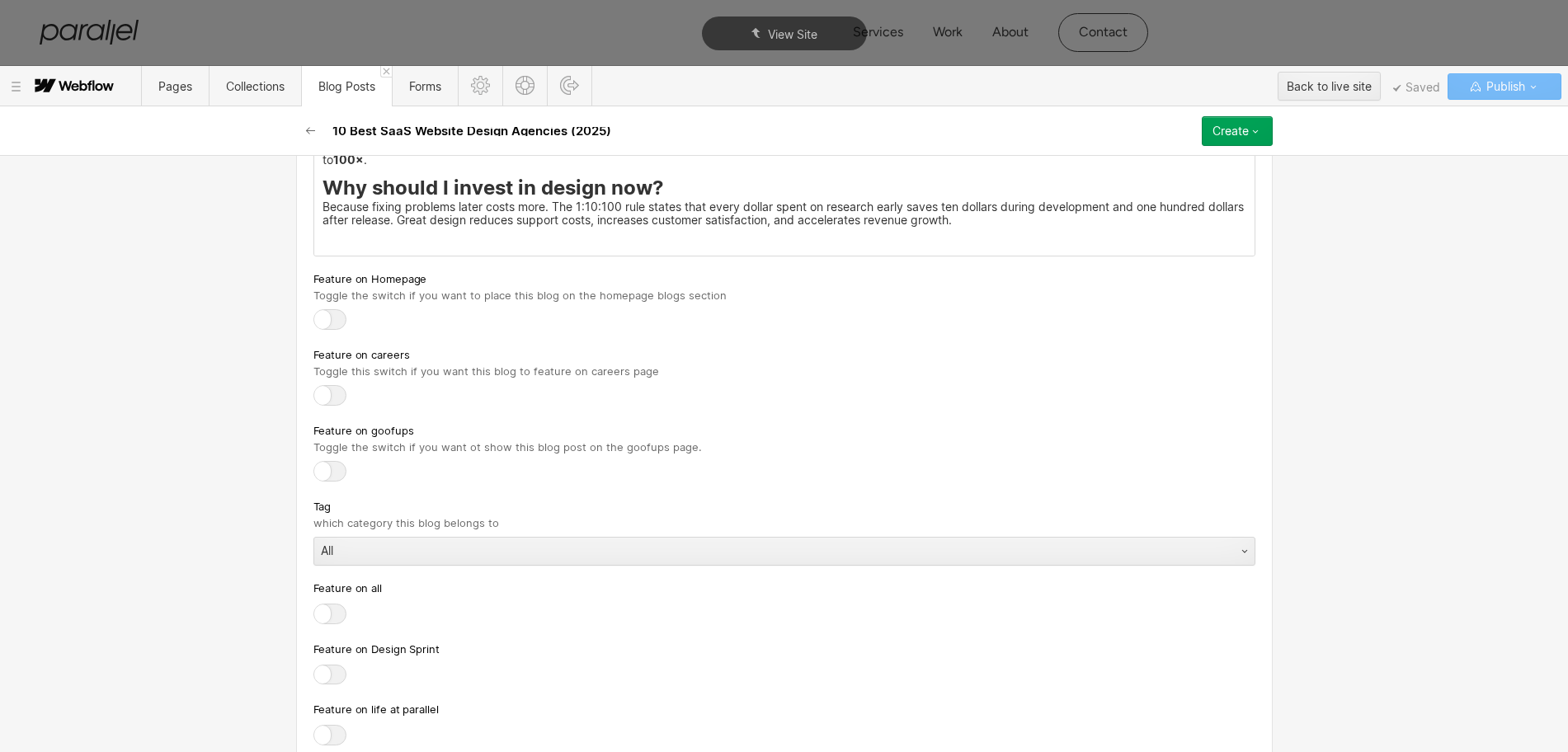
scroll to position [7294, 0]
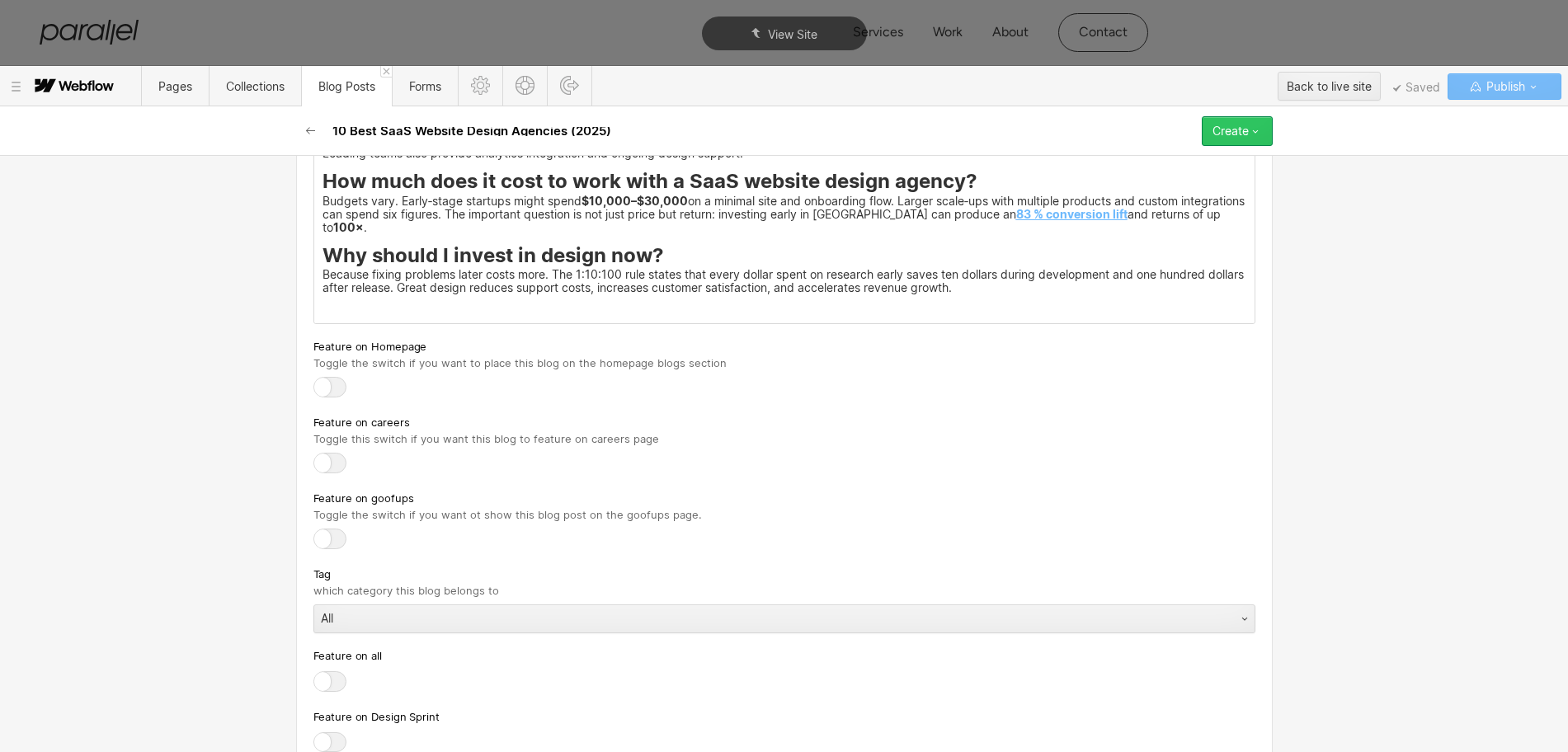
click at [1235, 126] on div "Create" at bounding box center [1230, 131] width 36 height 14
click at [1140, 182] on span "Publish now" at bounding box center [1149, 187] width 56 height 16
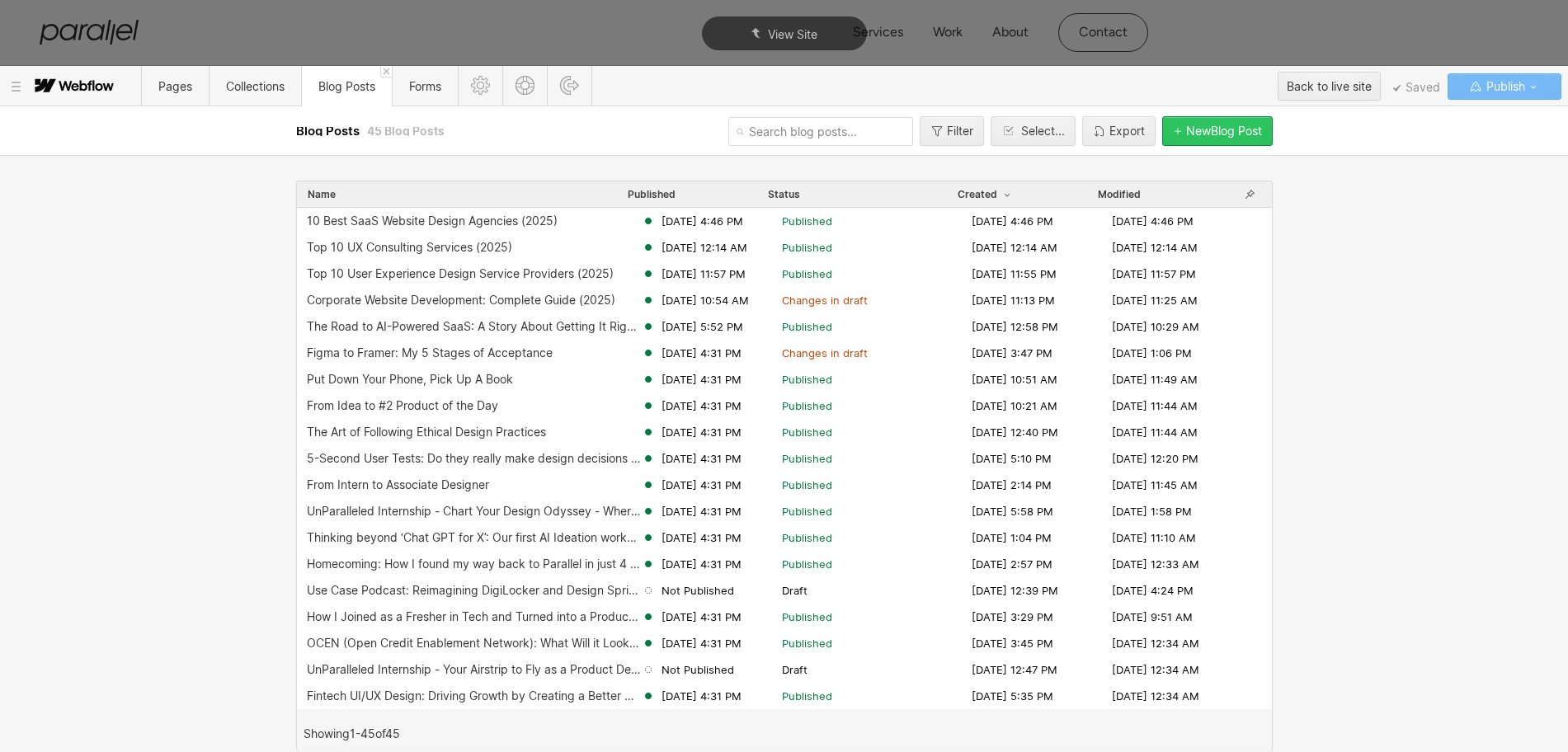
click at [1207, 129] on div "New Blog Post" at bounding box center [1223, 131] width 76 height 14
click at [1196, 126] on div "New Blog Post" at bounding box center [1223, 131] width 76 height 14
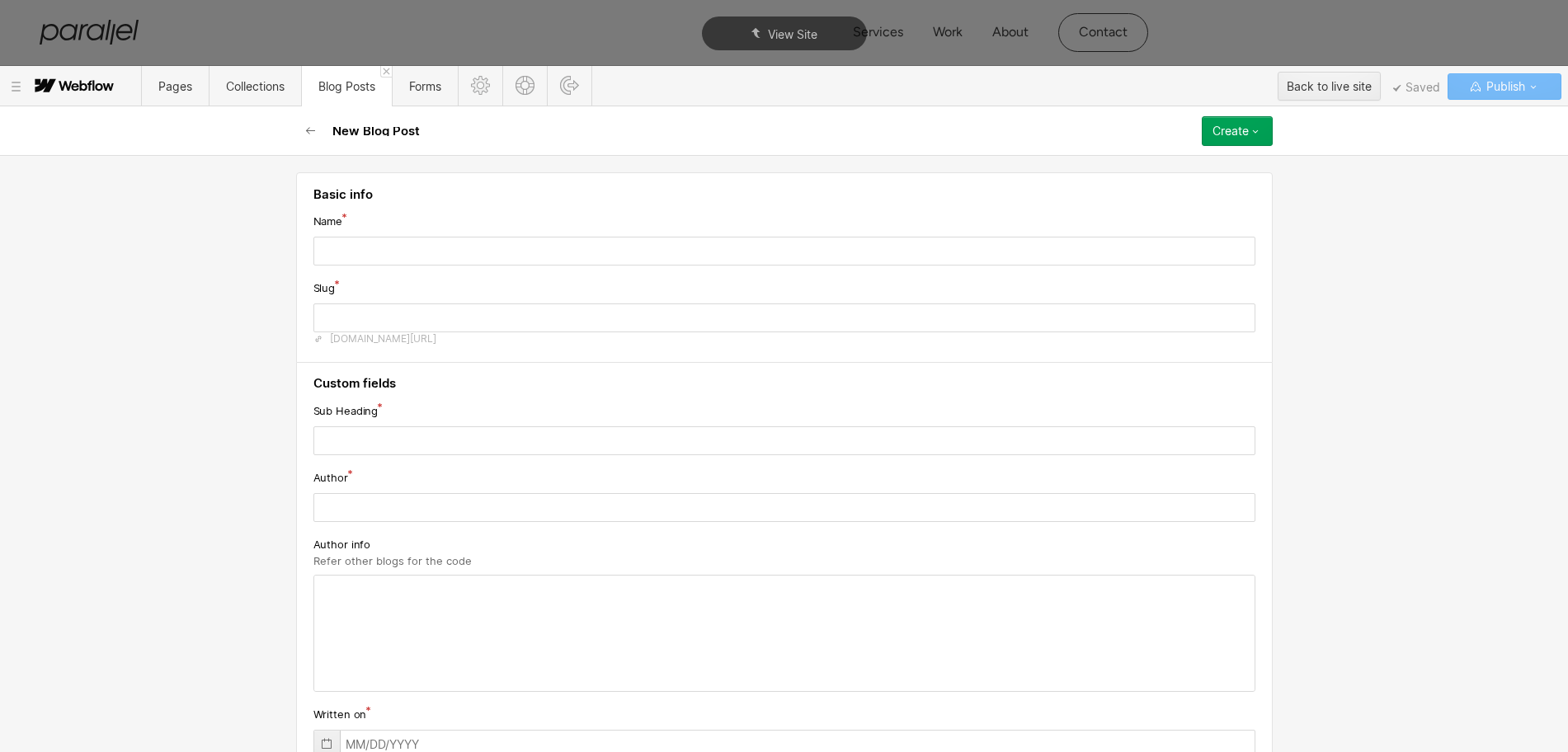
click at [439, 261] on input "text" at bounding box center [784, 251] width 942 height 29
type input "Top 10 Rebranding Service Providers (2025)"
type input "top-10-rebranding-service-providers-2025"
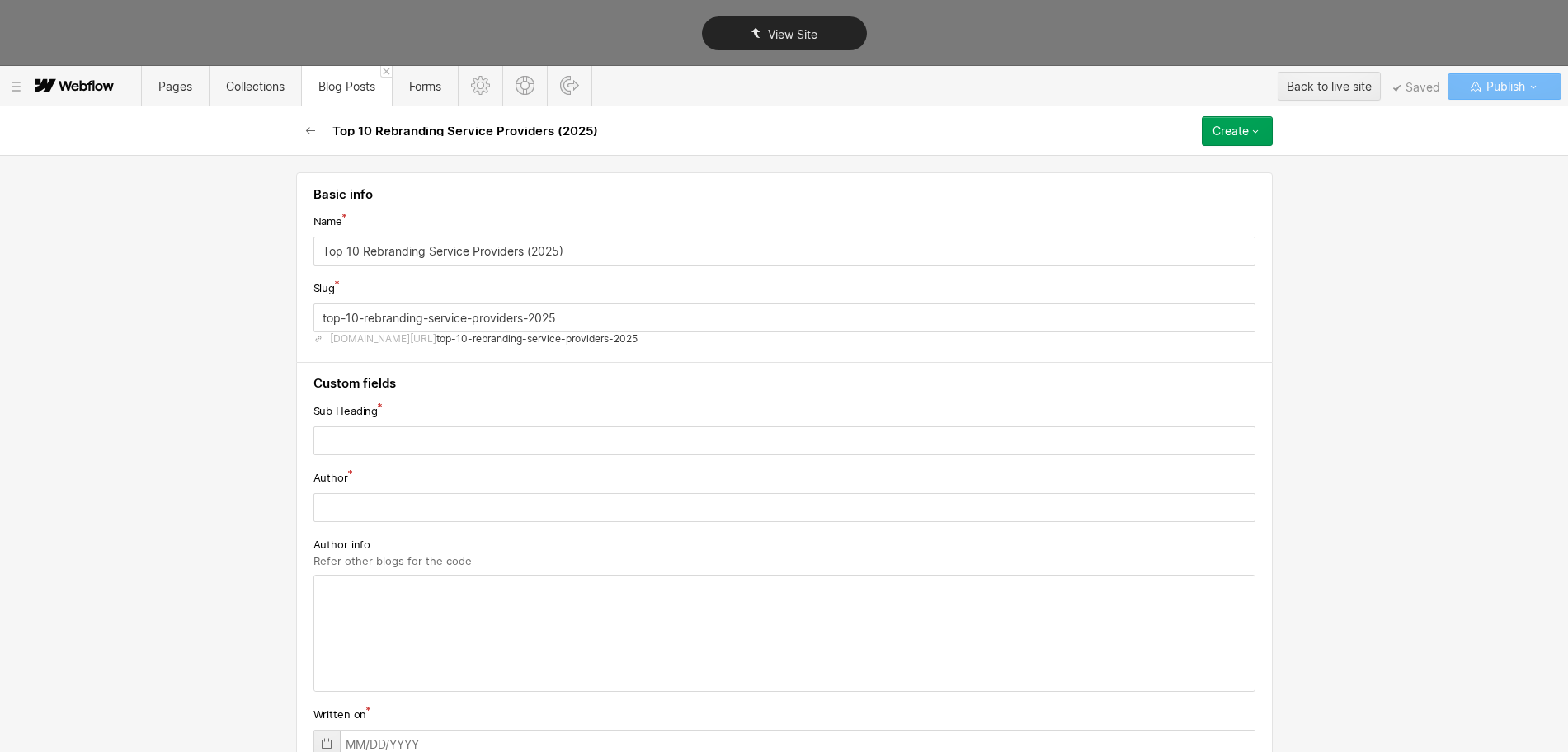
type input "Top 10 Rebranding Service Providers (2025)"
click at [476, 318] on input "top-10-rebranding-service-providers-2025" at bounding box center [784, 318] width 942 height 29
paste input "rebranding-services"
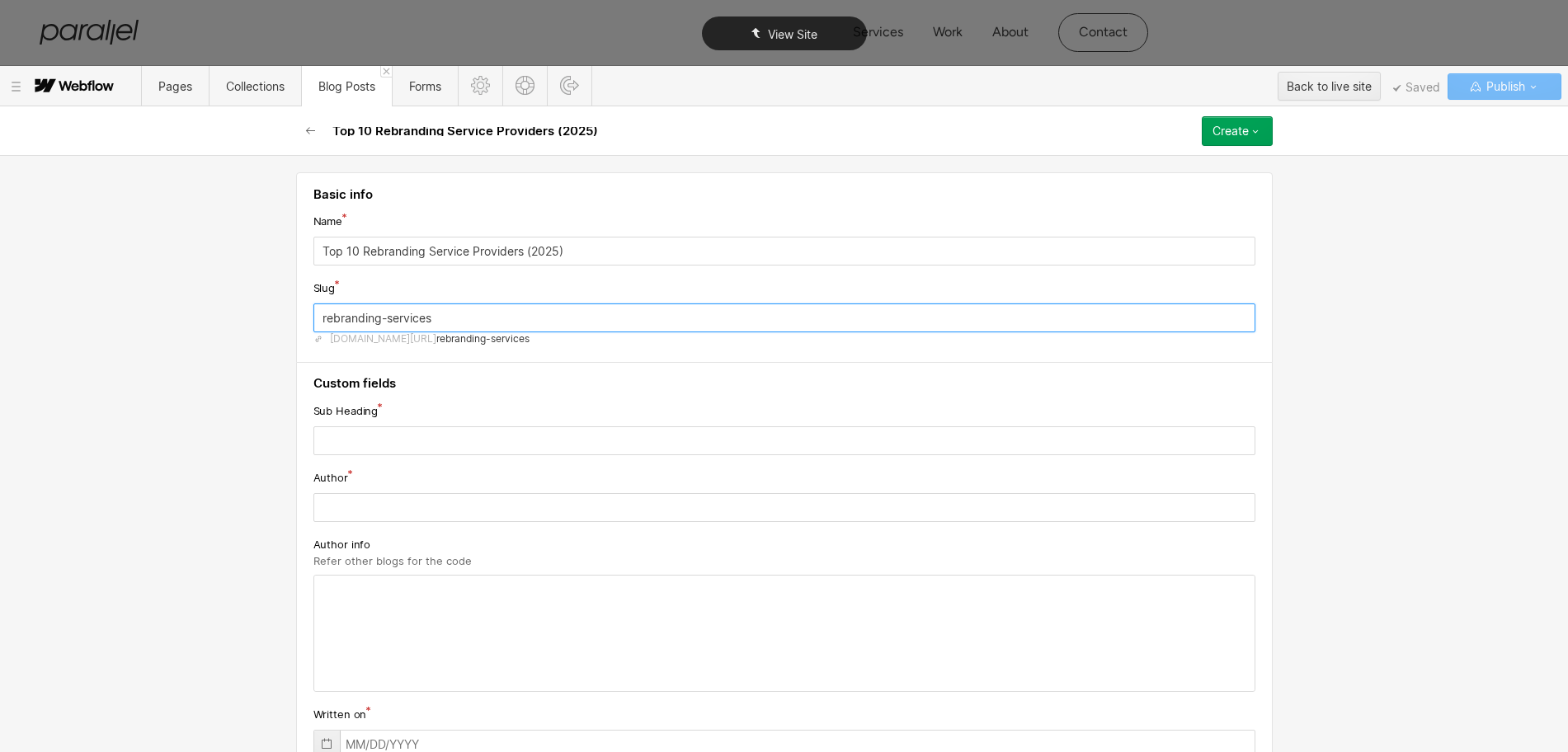
type input "rebranding-services"
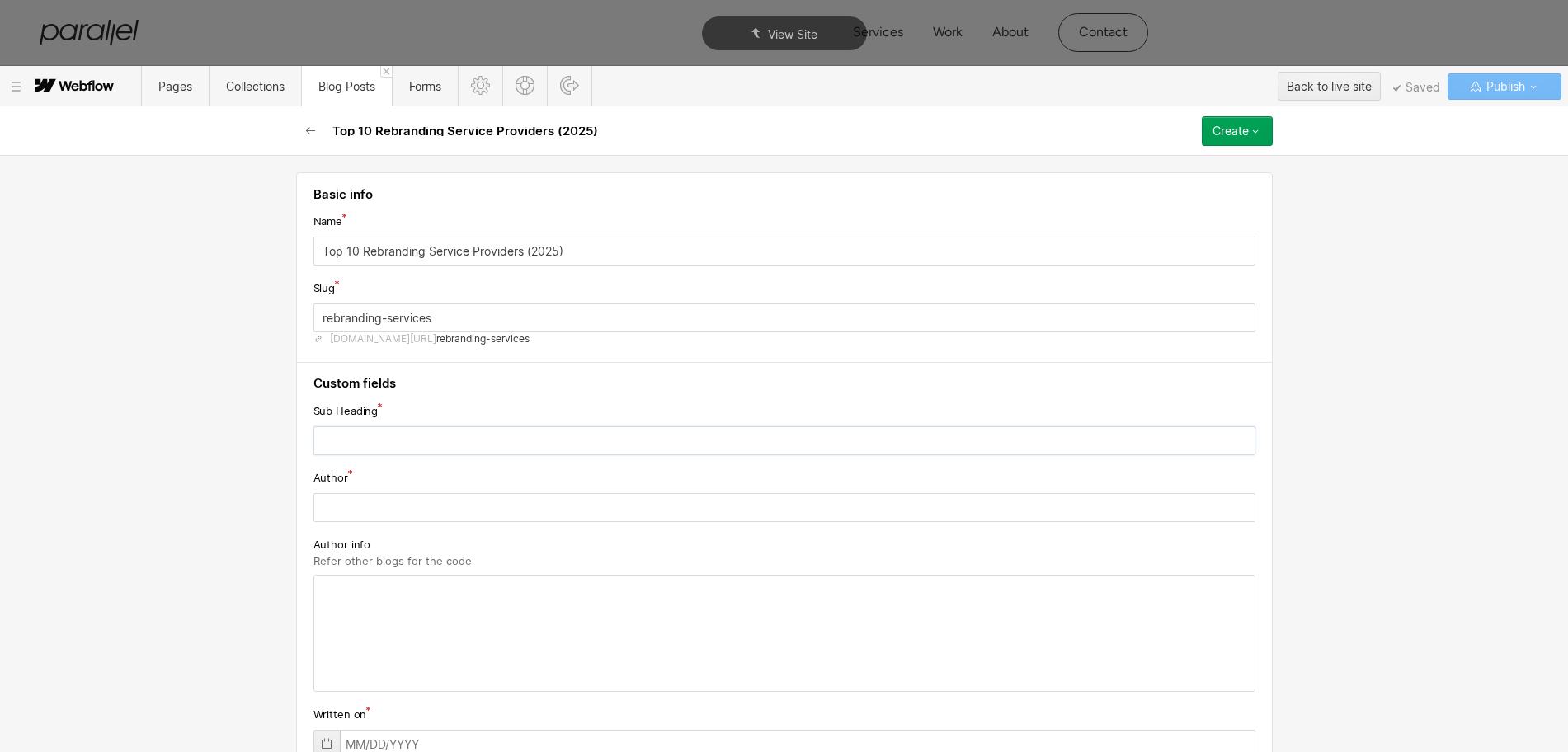
click at [401, 440] on input "text" at bounding box center [784, 441] width 942 height 29
paste input "Discover professional rebranding services that refresh your brand identity, fro…"
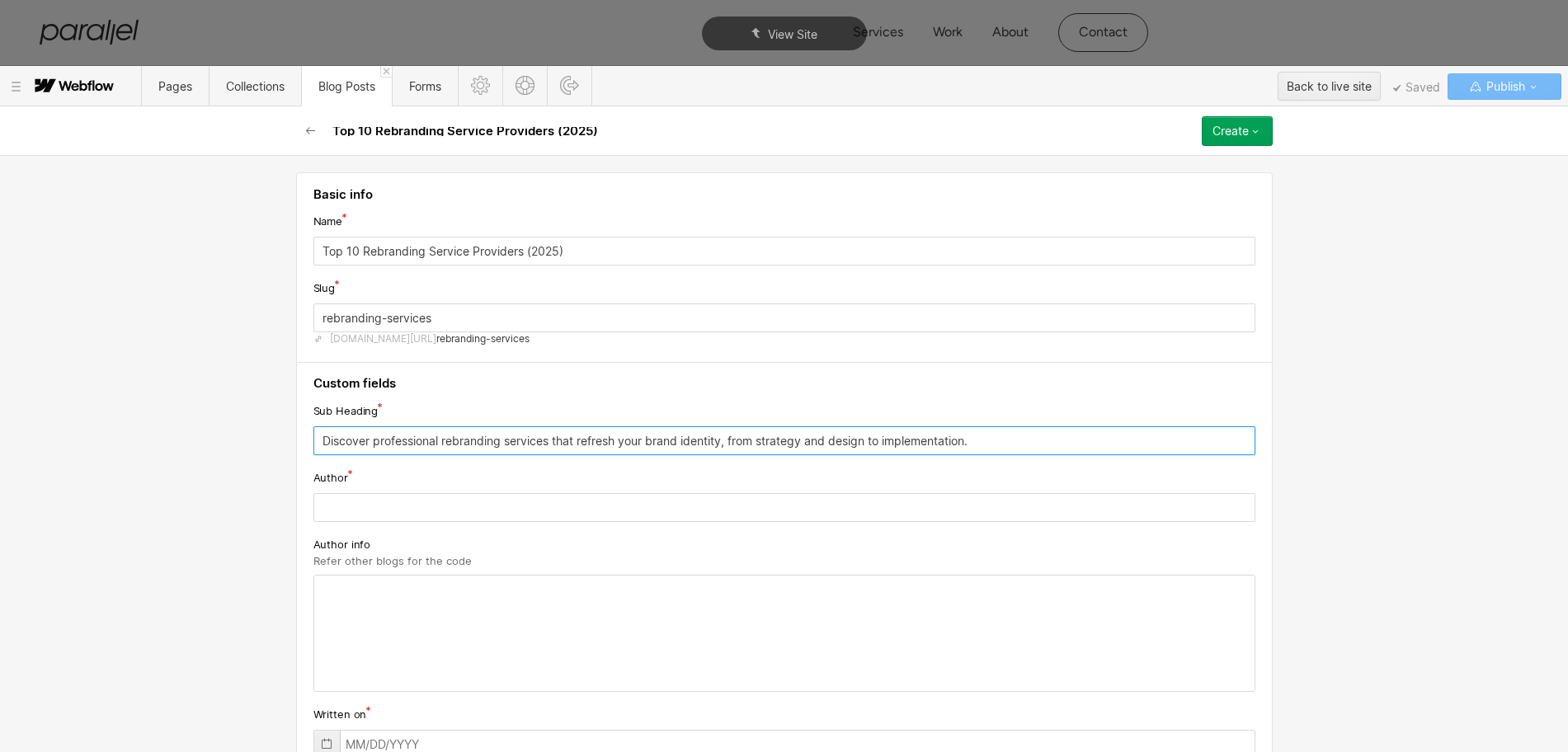
type input "Discover professional rebranding services that refresh your brand identity, fro…"
click at [362, 511] on input "text" at bounding box center [784, 508] width 942 height 29
paste input "[PERSON_NAME]"
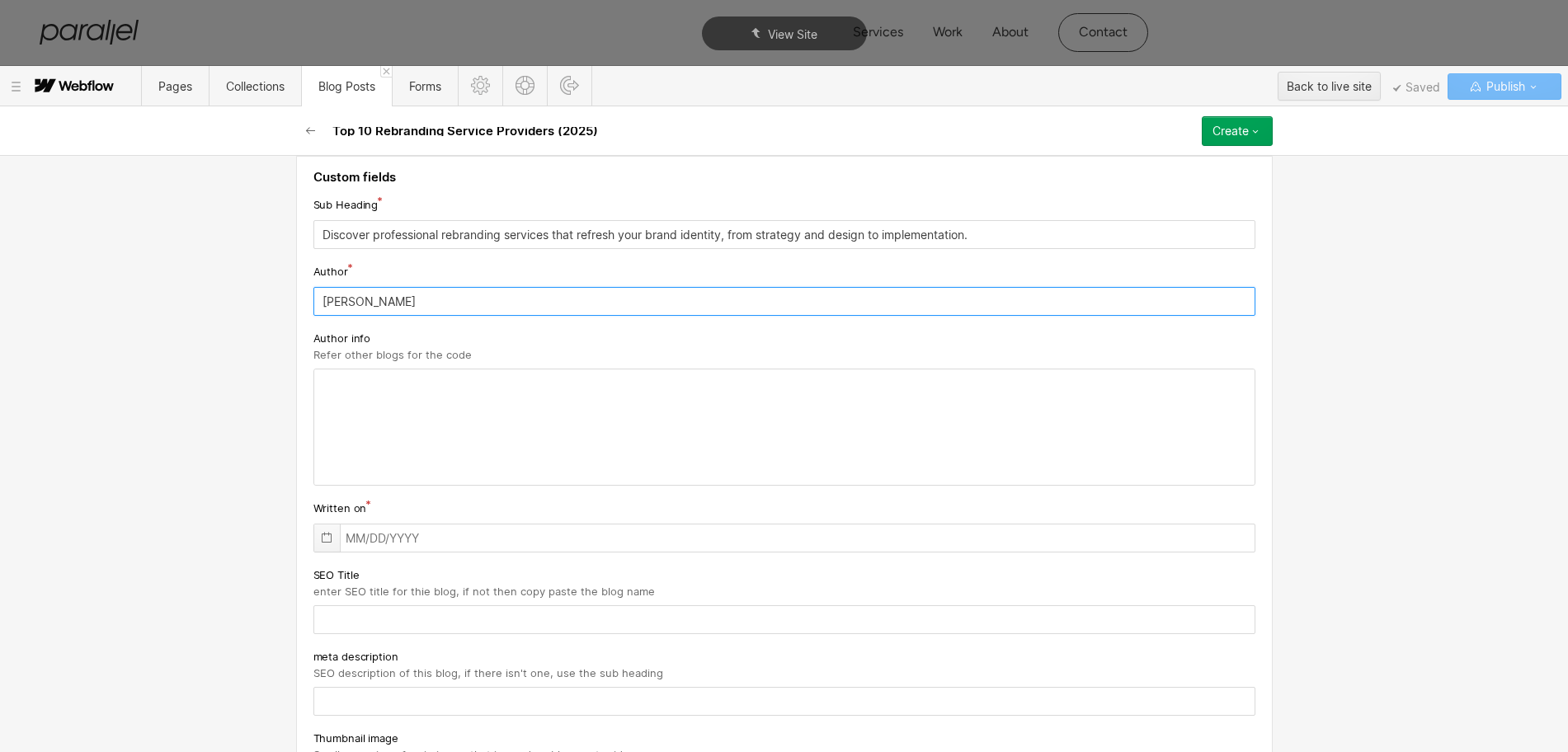
type input "[PERSON_NAME]"
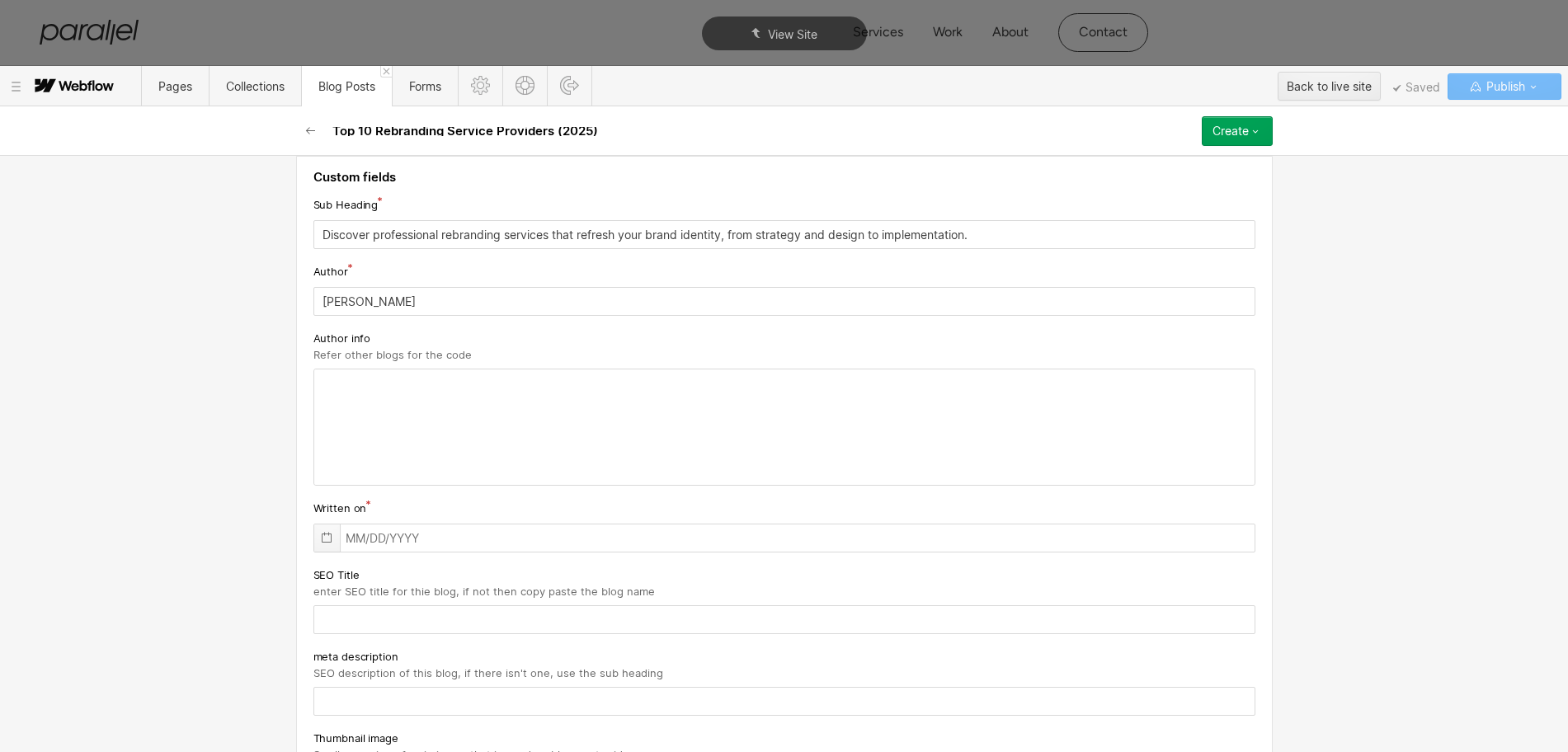
click at [320, 543] on icon at bounding box center [327, 538] width 14 height 14
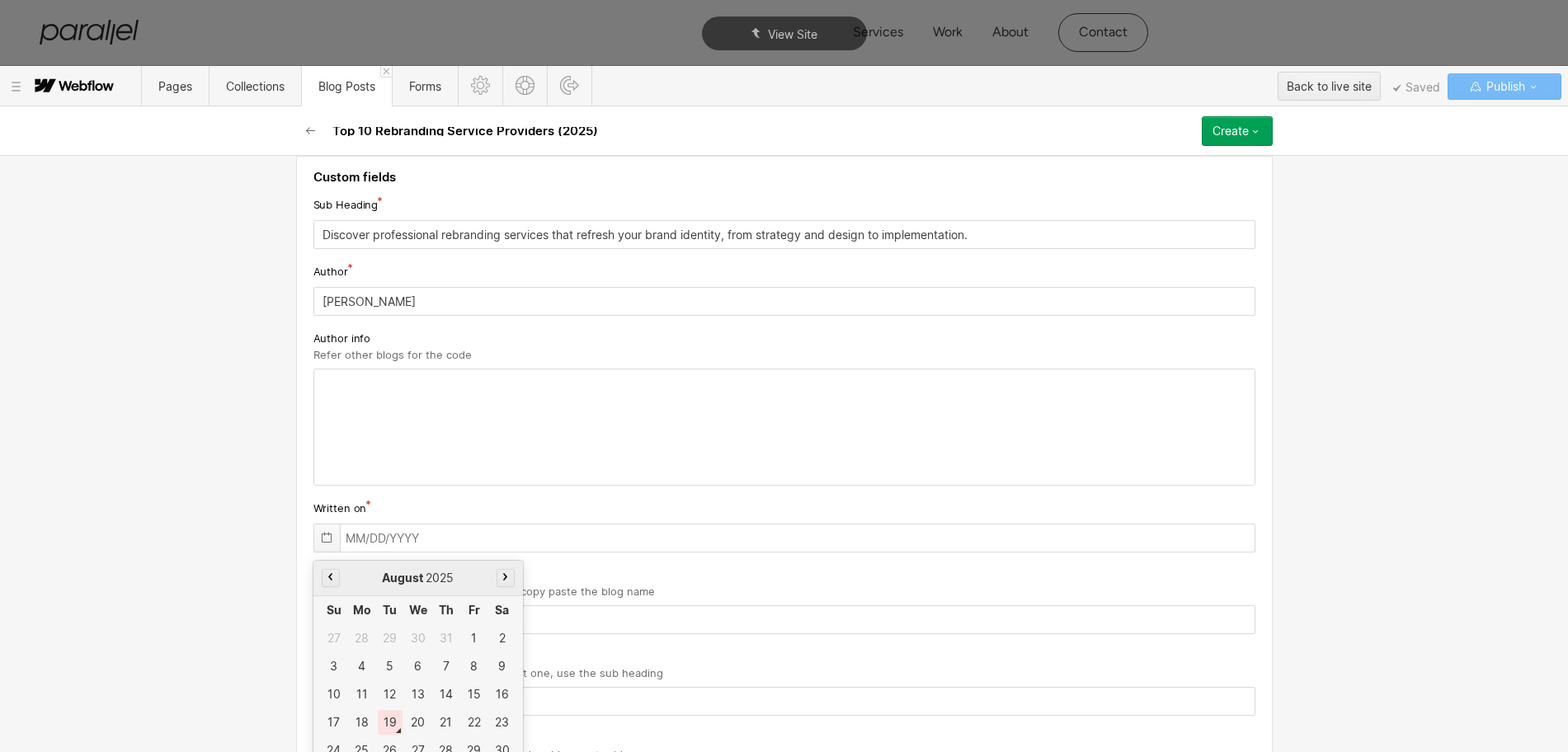
scroll to position [246, 0]
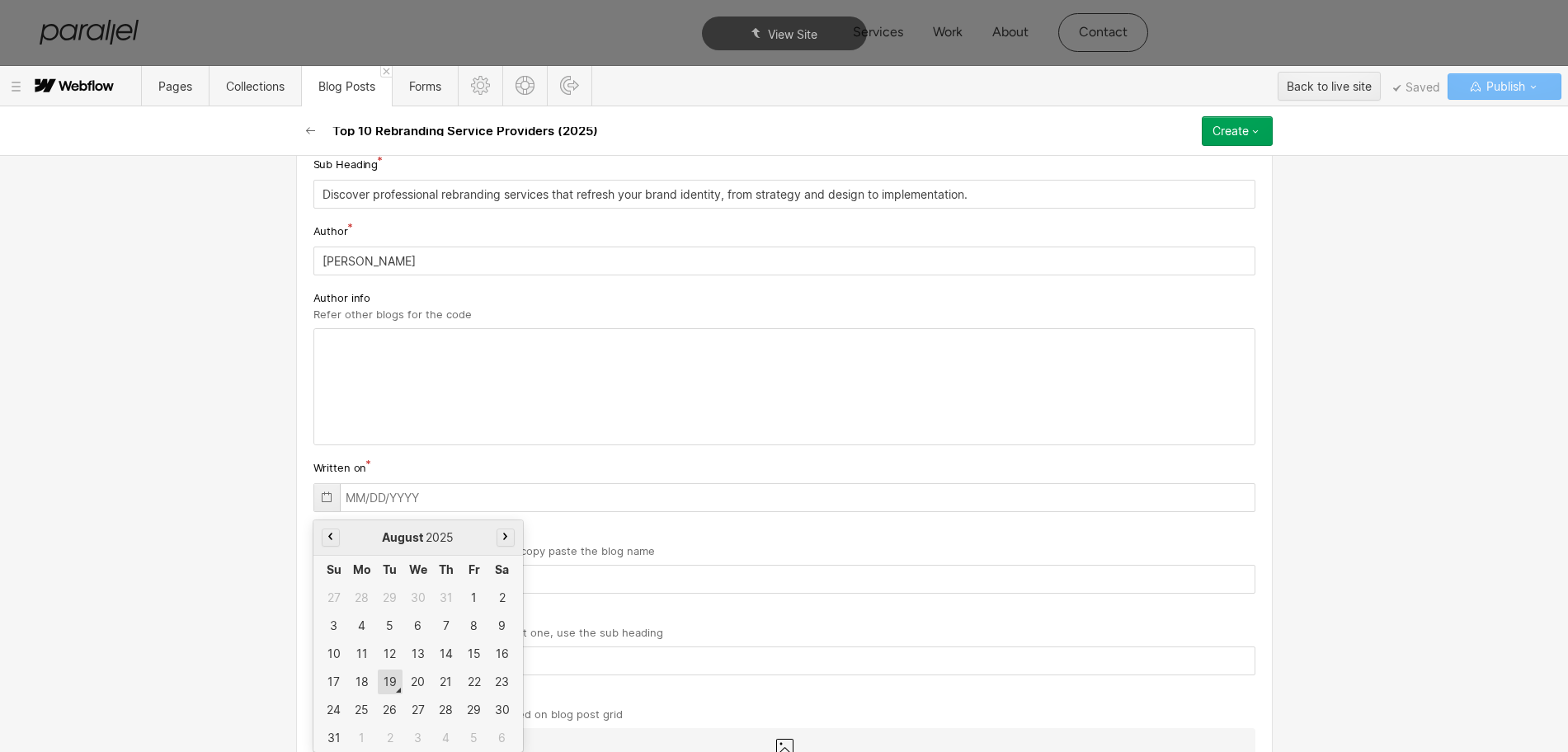
click at [382, 685] on div "19" at bounding box center [389, 681] width 24 height 24
type input "[DATE]"
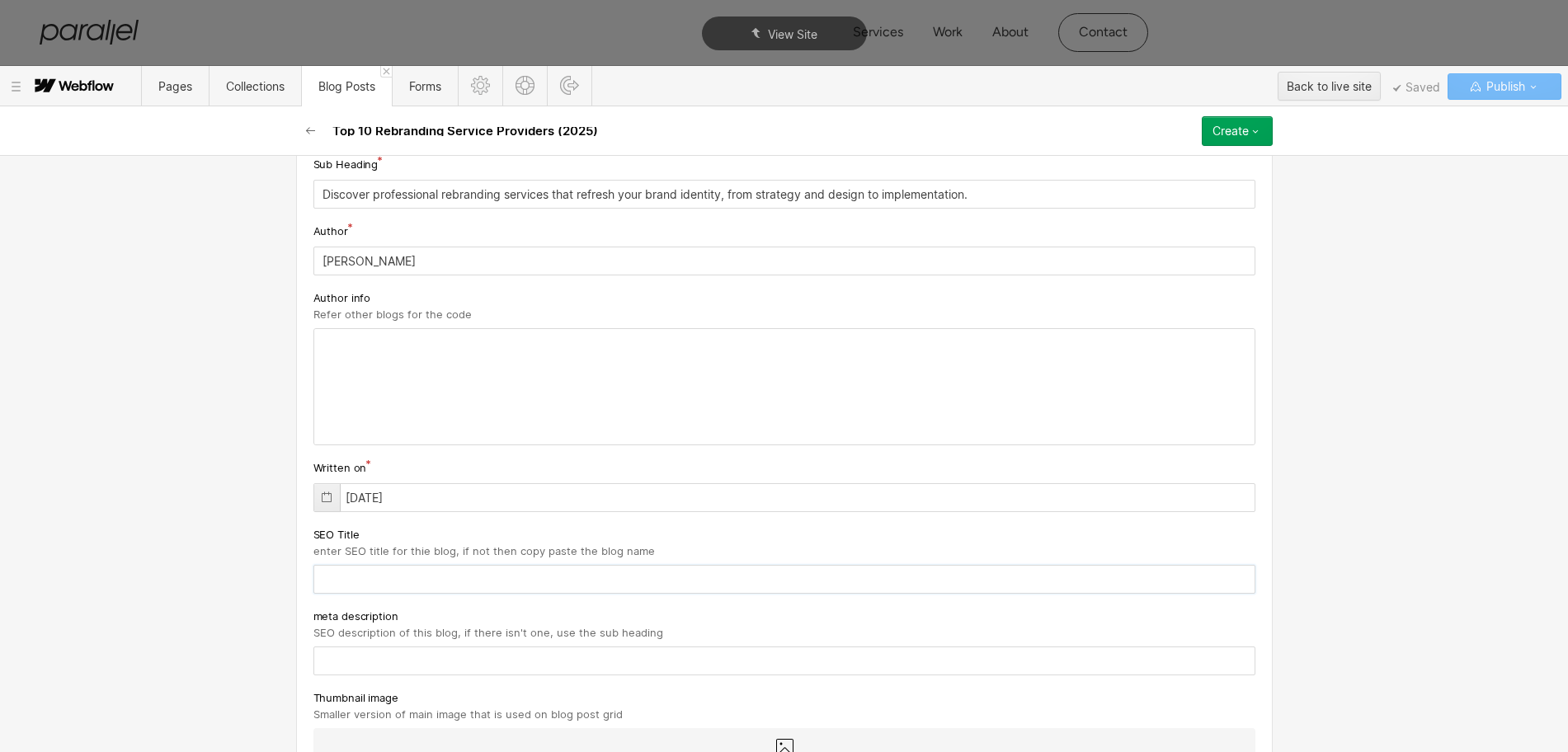
click at [359, 579] on input "text" at bounding box center [784, 579] width 942 height 29
paste input "Top 10 Rebranding Service Providers (2025)"
type input "Top 10 Rebranding Service Providers (2025)"
click at [393, 660] on input "text" at bounding box center [784, 661] width 942 height 29
paste input "Discover professional rebranding services that refresh your brand identity, fro…"
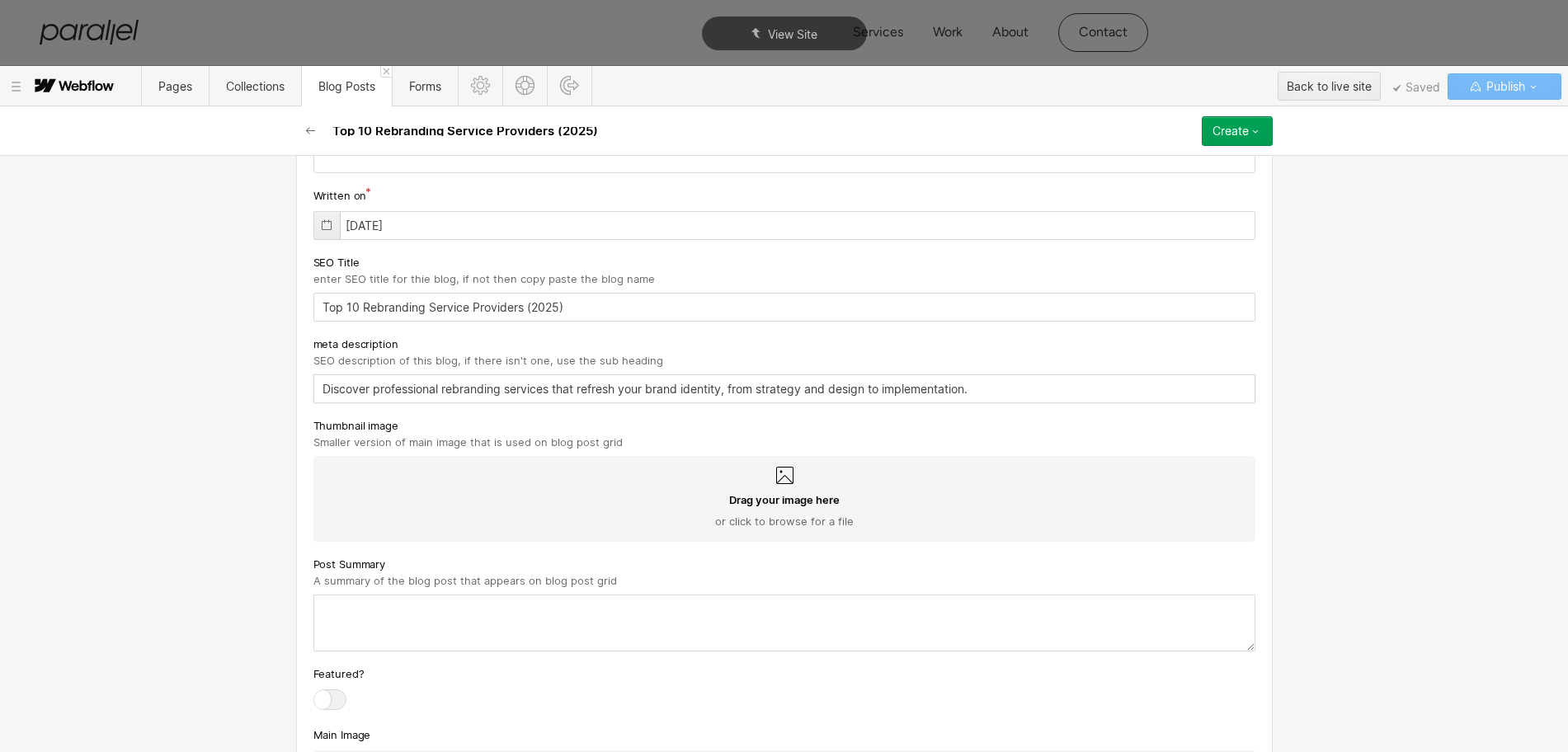
scroll to position [555, 0]
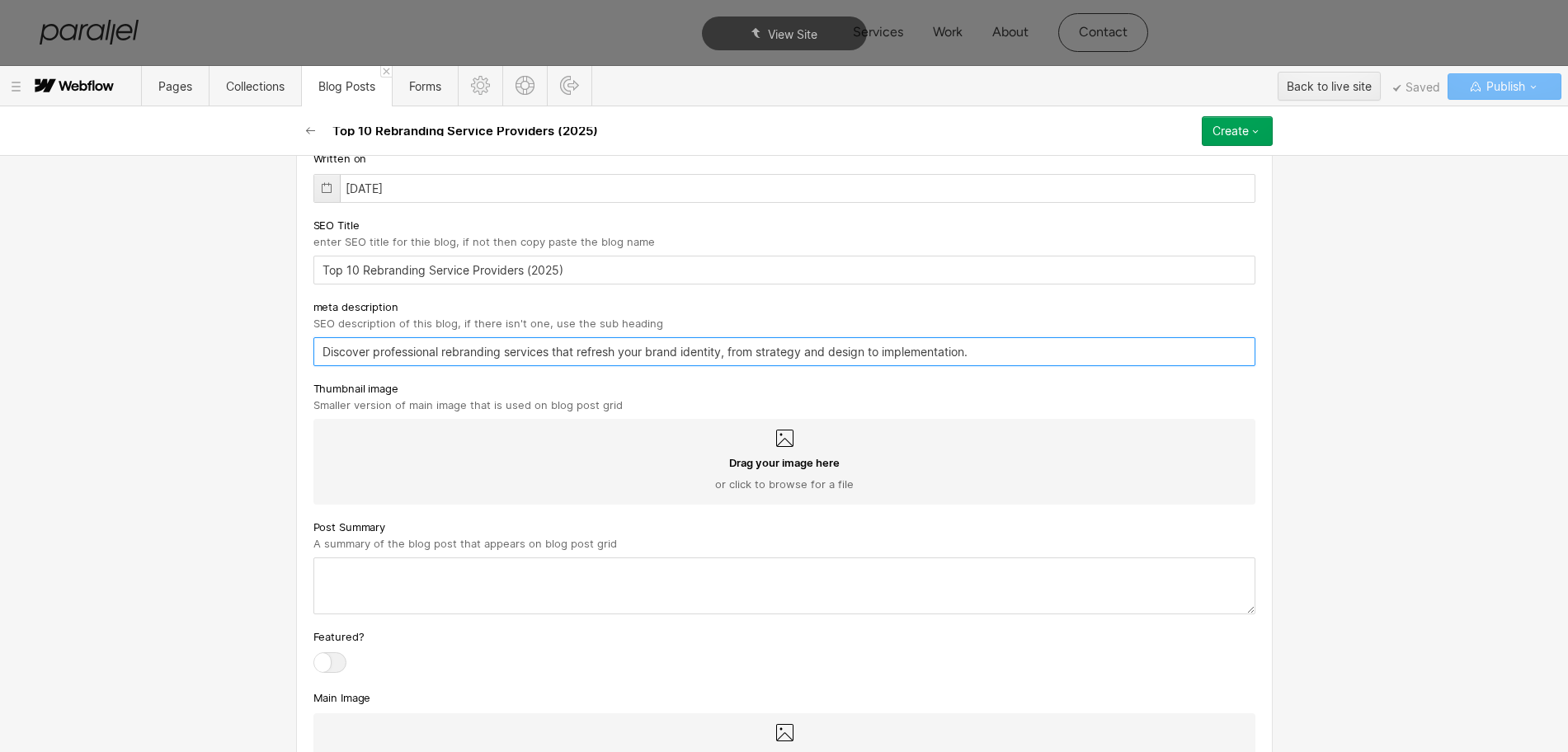
type input "Discover professional rebranding services that refresh your brand identity, fro…"
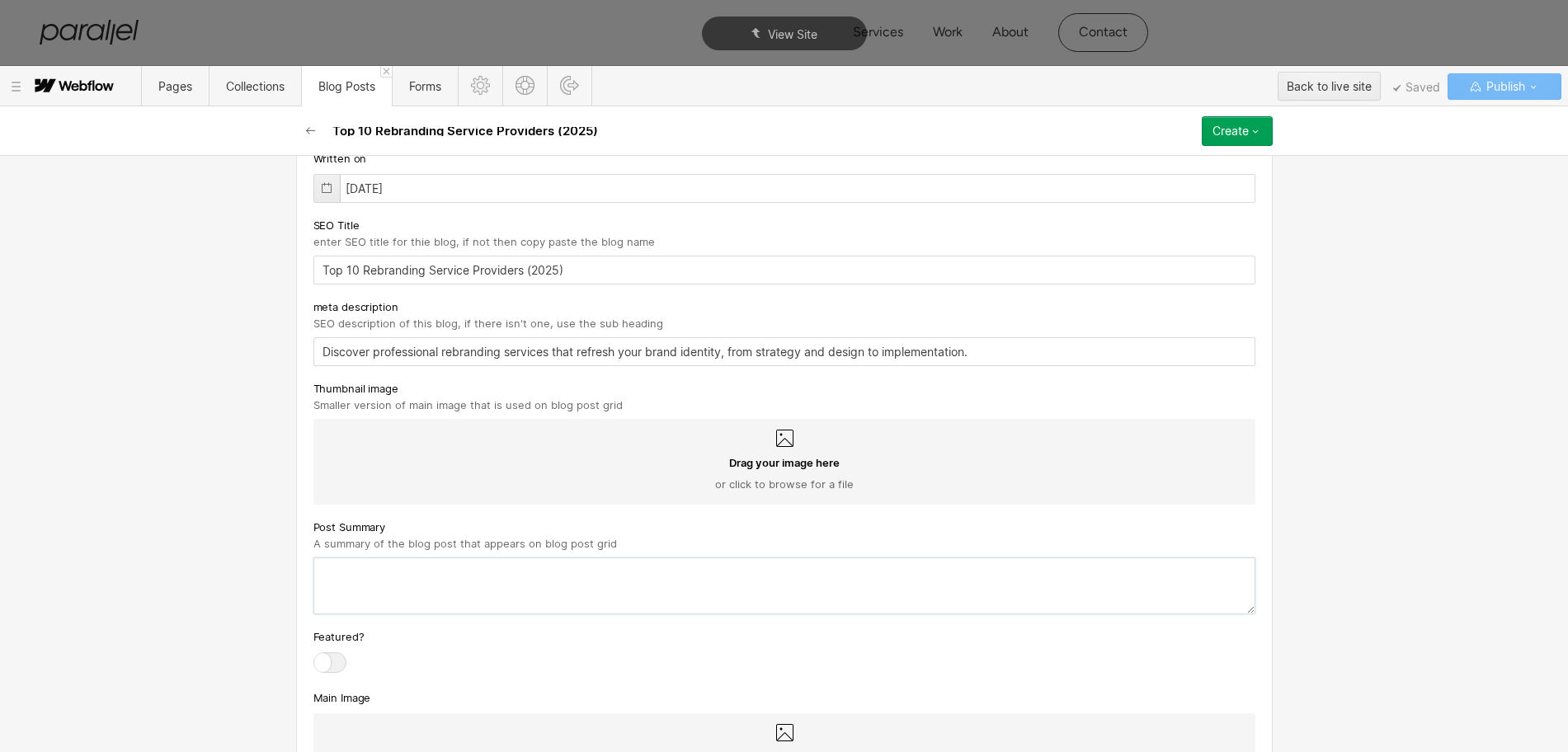
click at [379, 585] on textarea at bounding box center [784, 586] width 942 height 56
paste textarea "Discover professional rebranding services that refresh your brand identity, fro…"
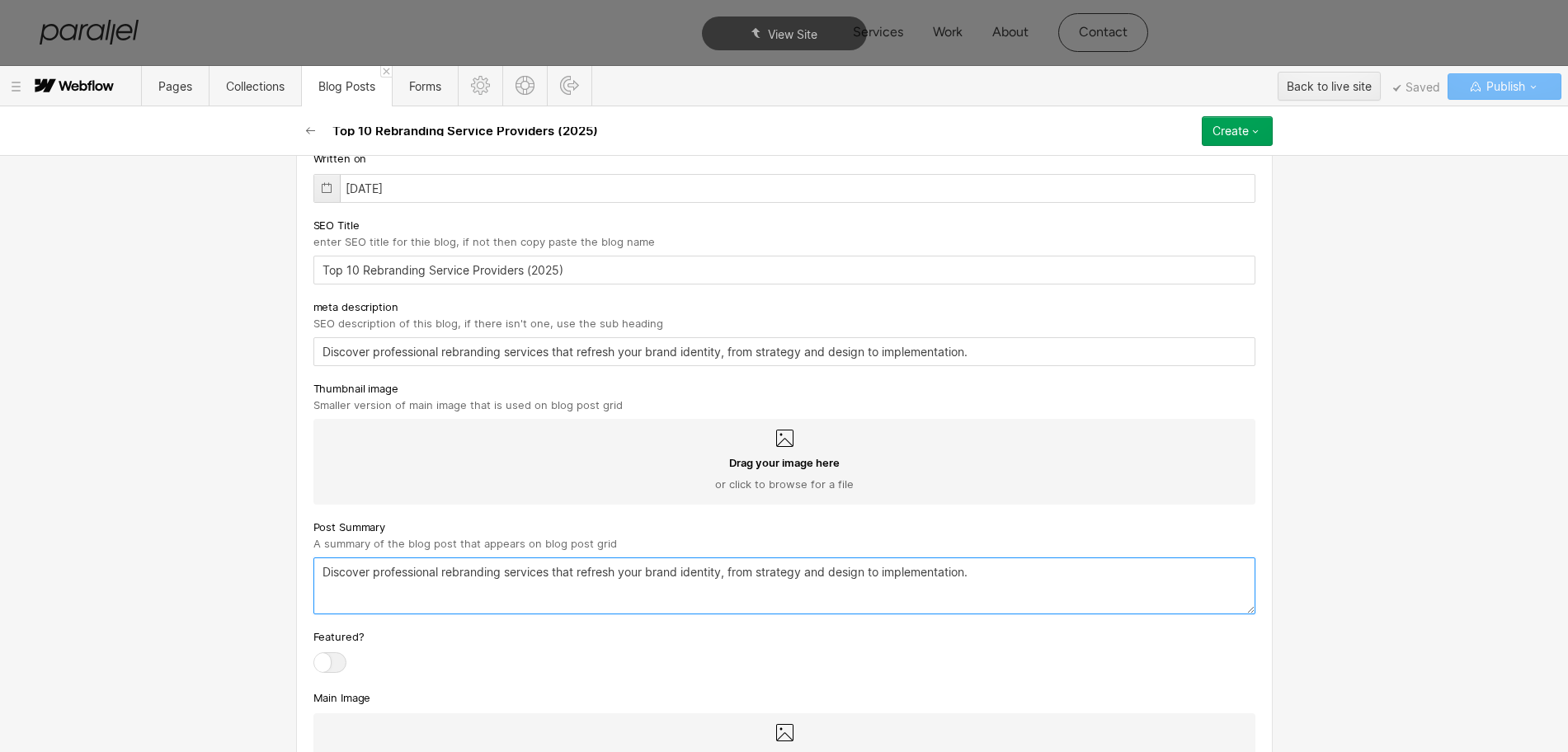
type textarea "Discover professional rebranding services that refresh your brand identity, fro…"
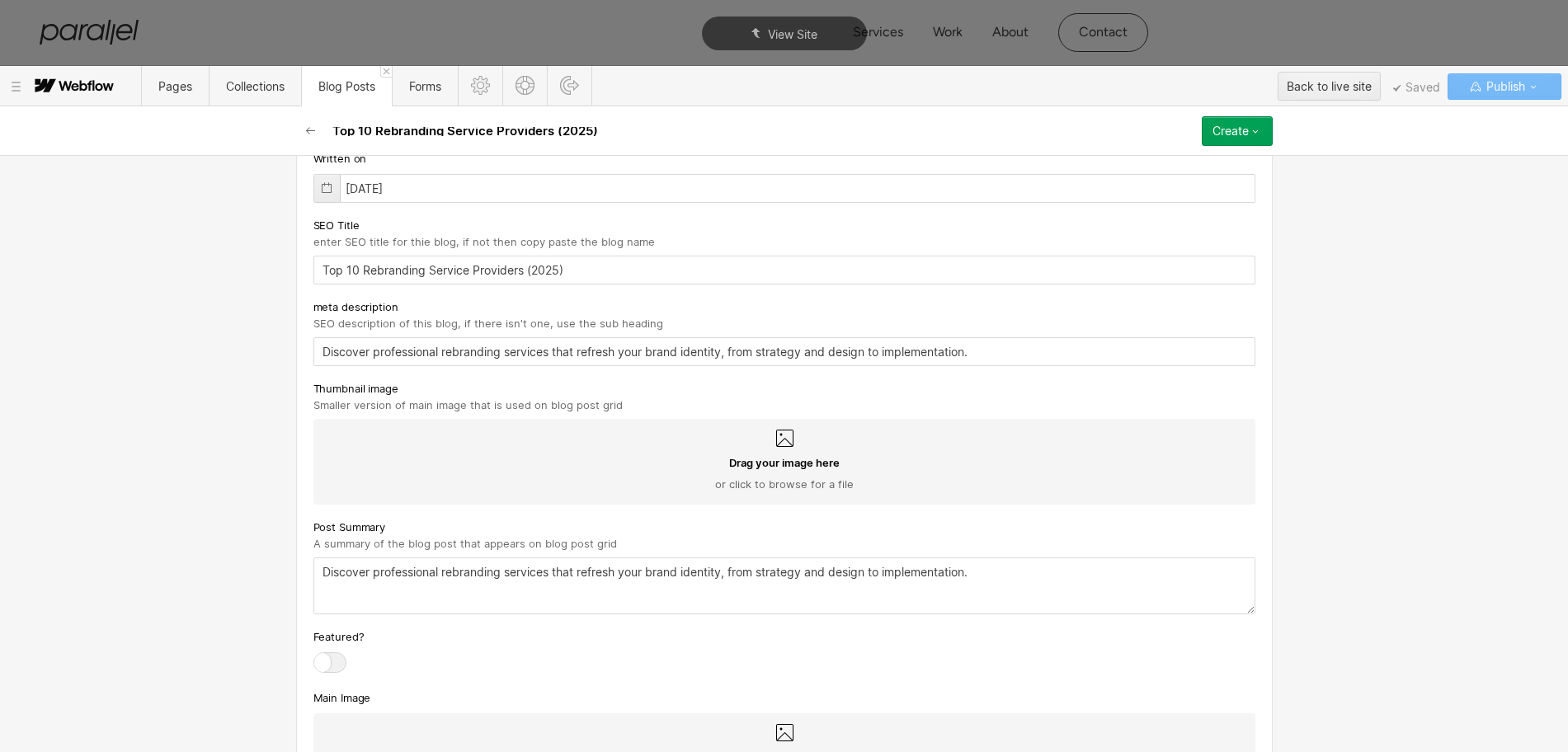
click at [779, 441] on icon at bounding box center [784, 439] width 19 height 19
click at [0, 0] on input "Drag your image here or click to browse for a file" at bounding box center [0, 0] width 0 height 0
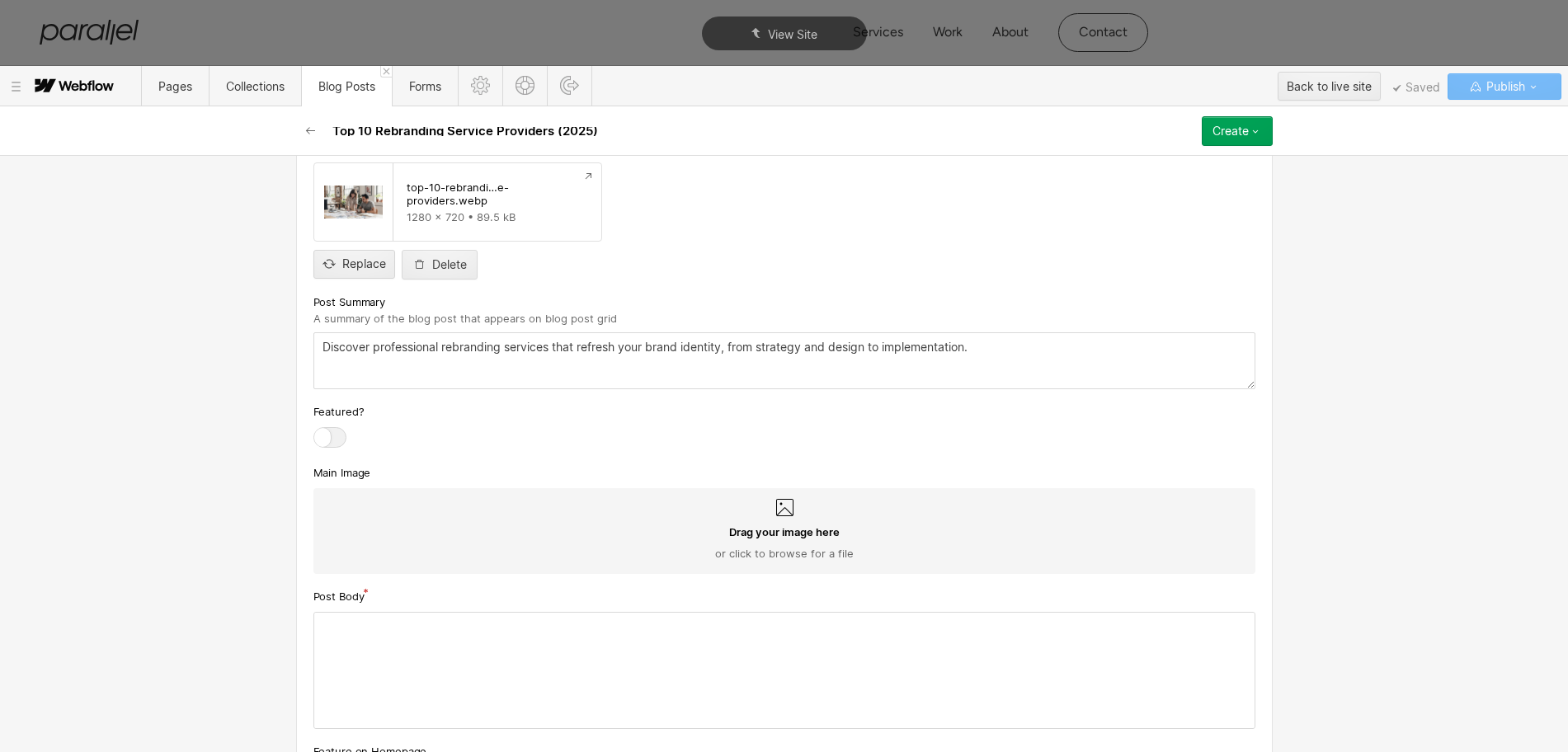
scroll to position [865, 0]
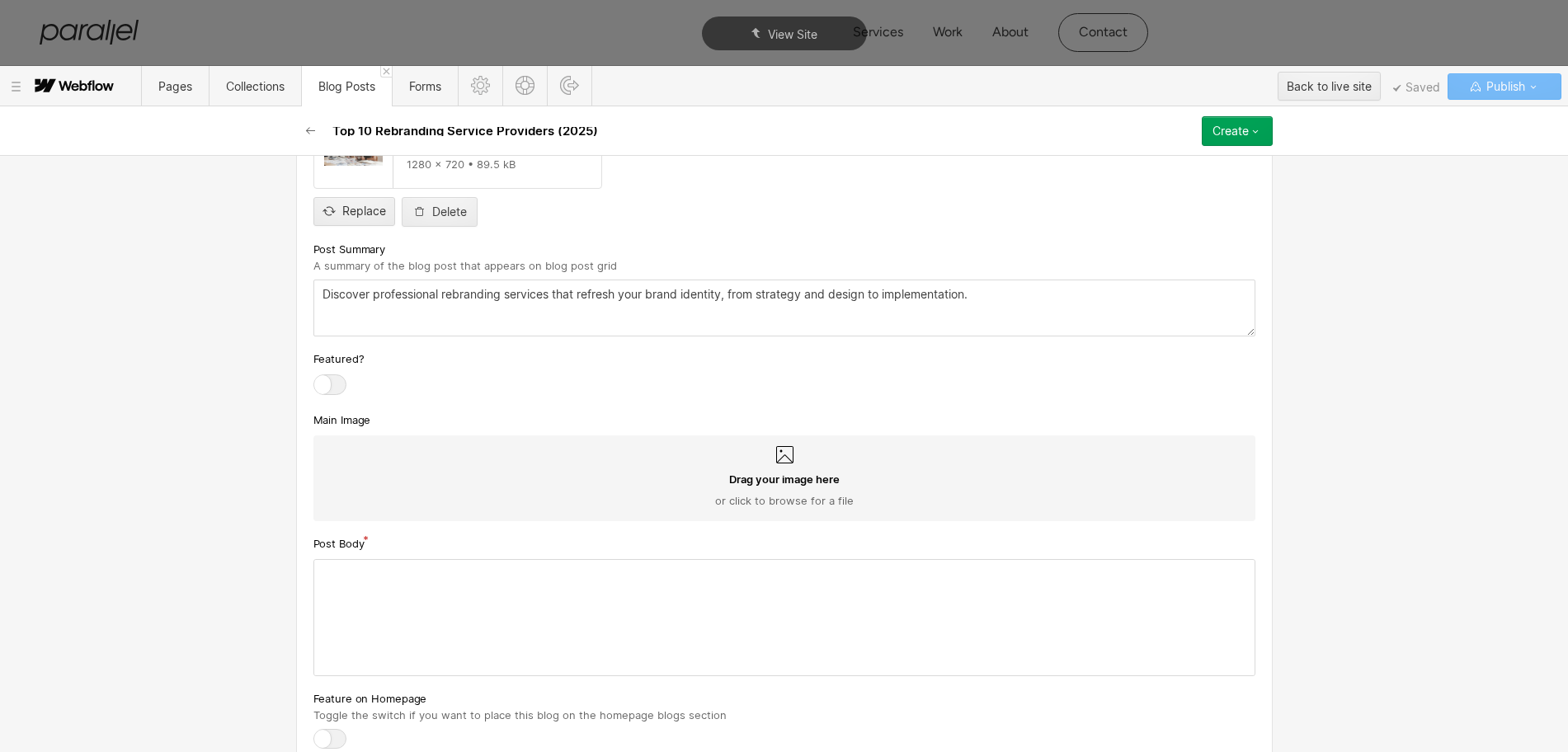
click at [776, 456] on icon at bounding box center [784, 454] width 18 height 18
click at [0, 0] on input "Drag your image here or click to browse for a file" at bounding box center [0, 0] width 0 height 0
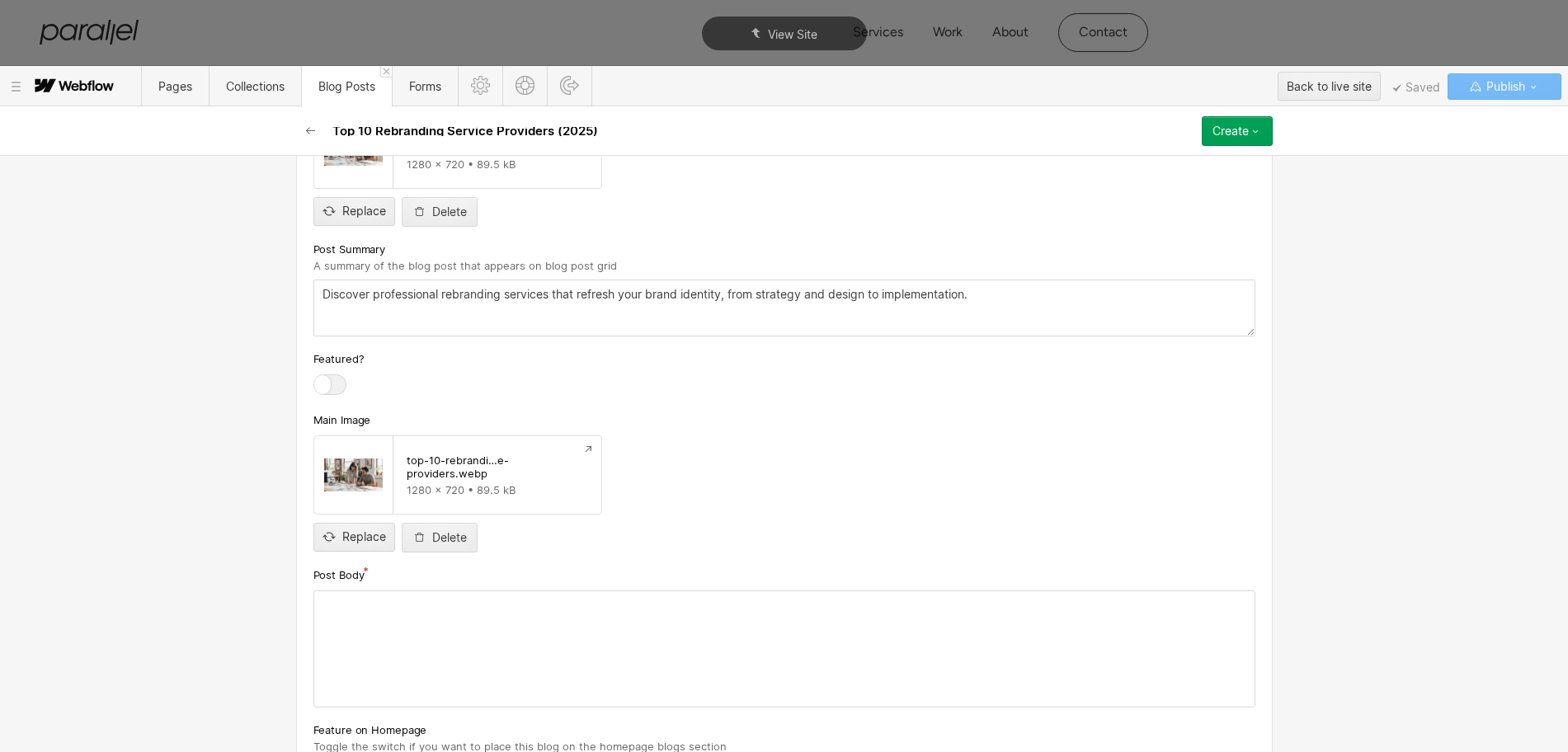
click at [391, 644] on div at bounding box center [784, 649] width 940 height 116
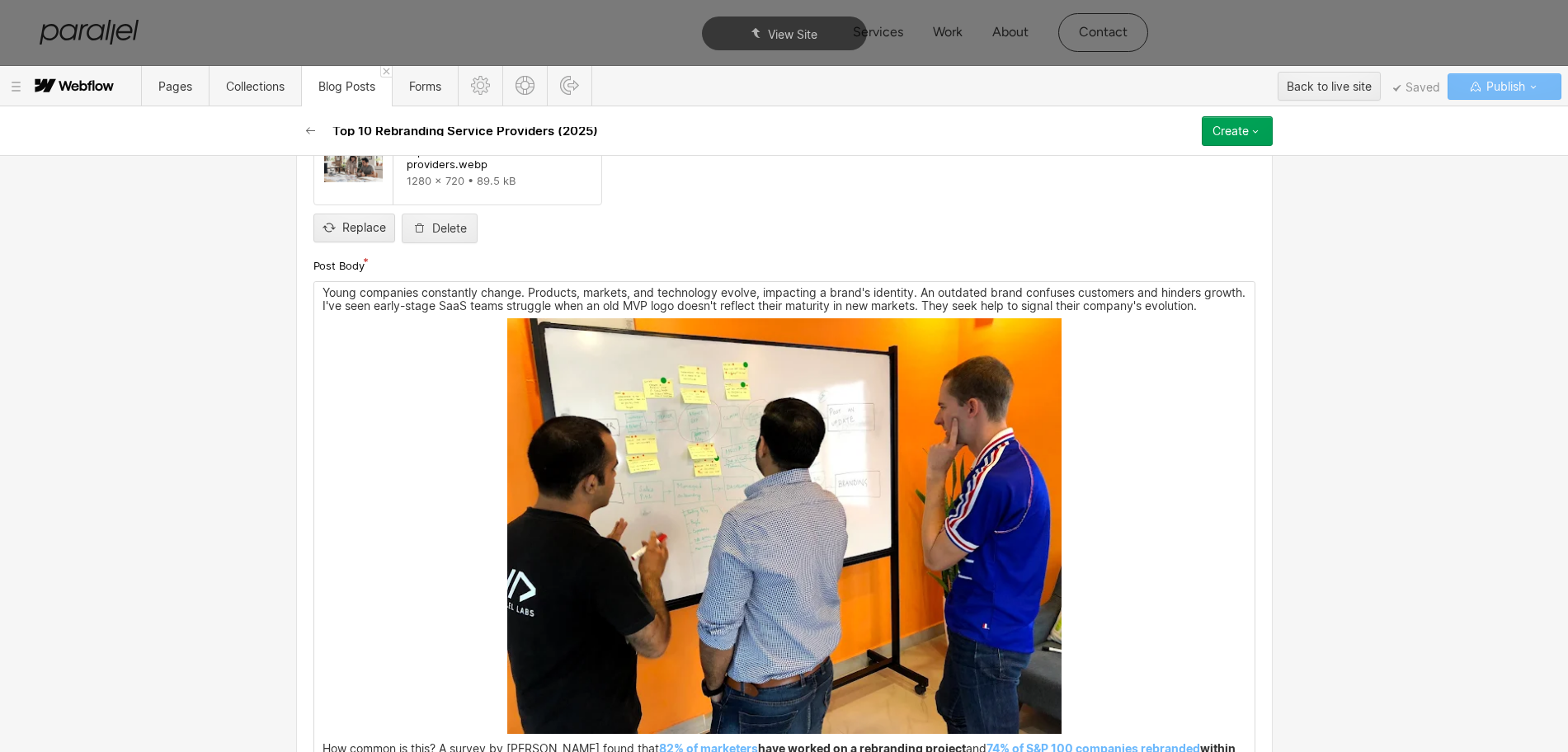
scroll to position [1379, 0]
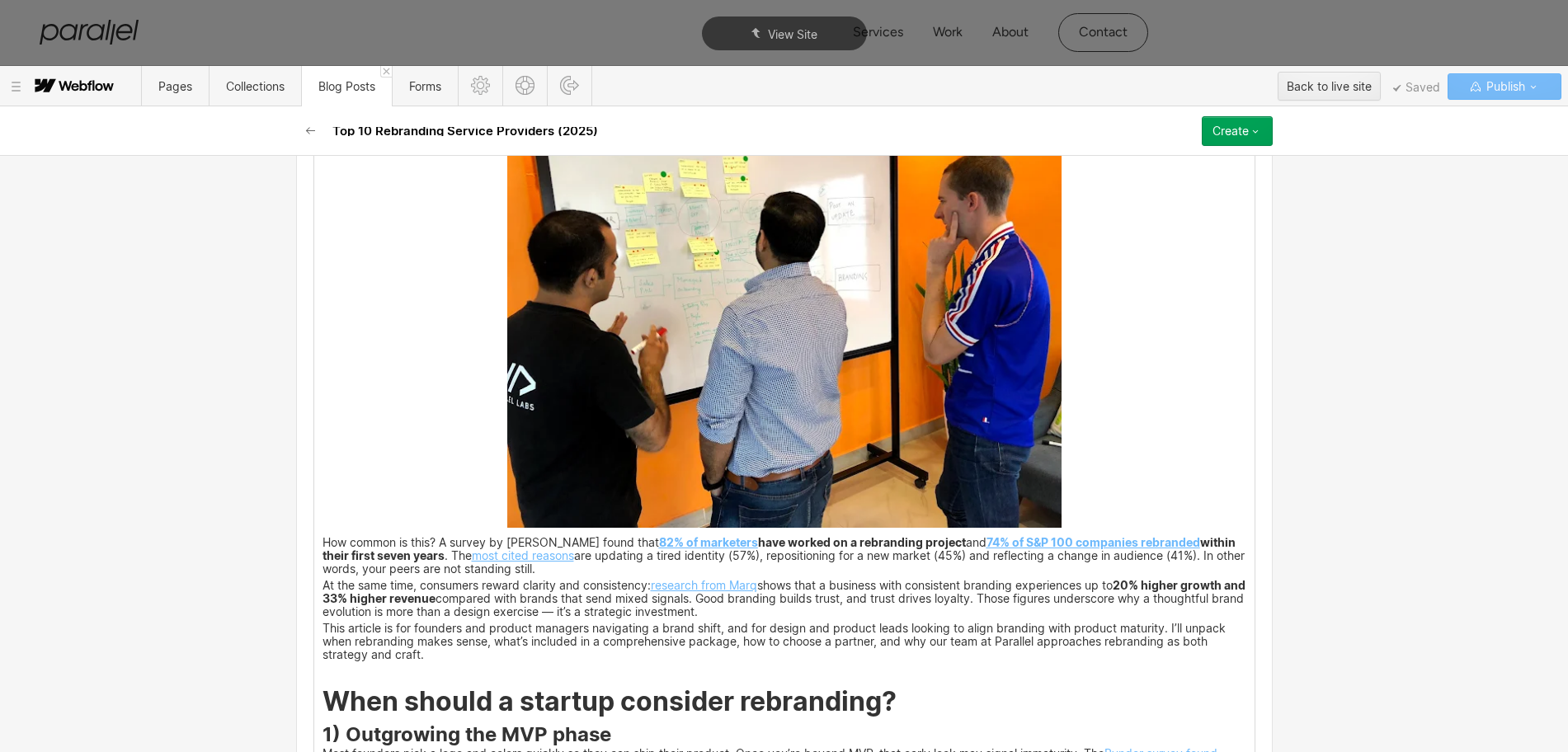
click at [663, 363] on img at bounding box center [784, 319] width 554 height 415
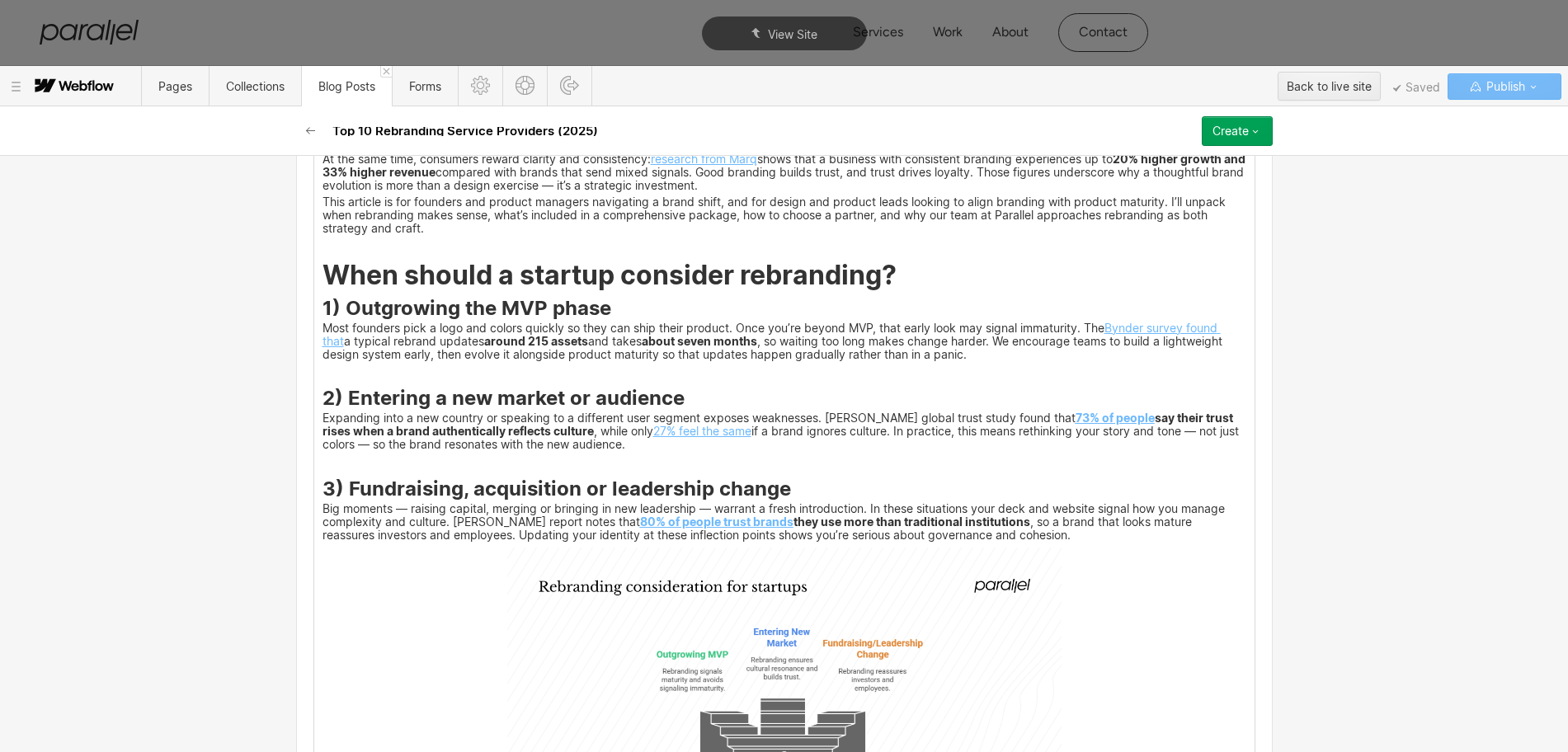
scroll to position [1190, 0]
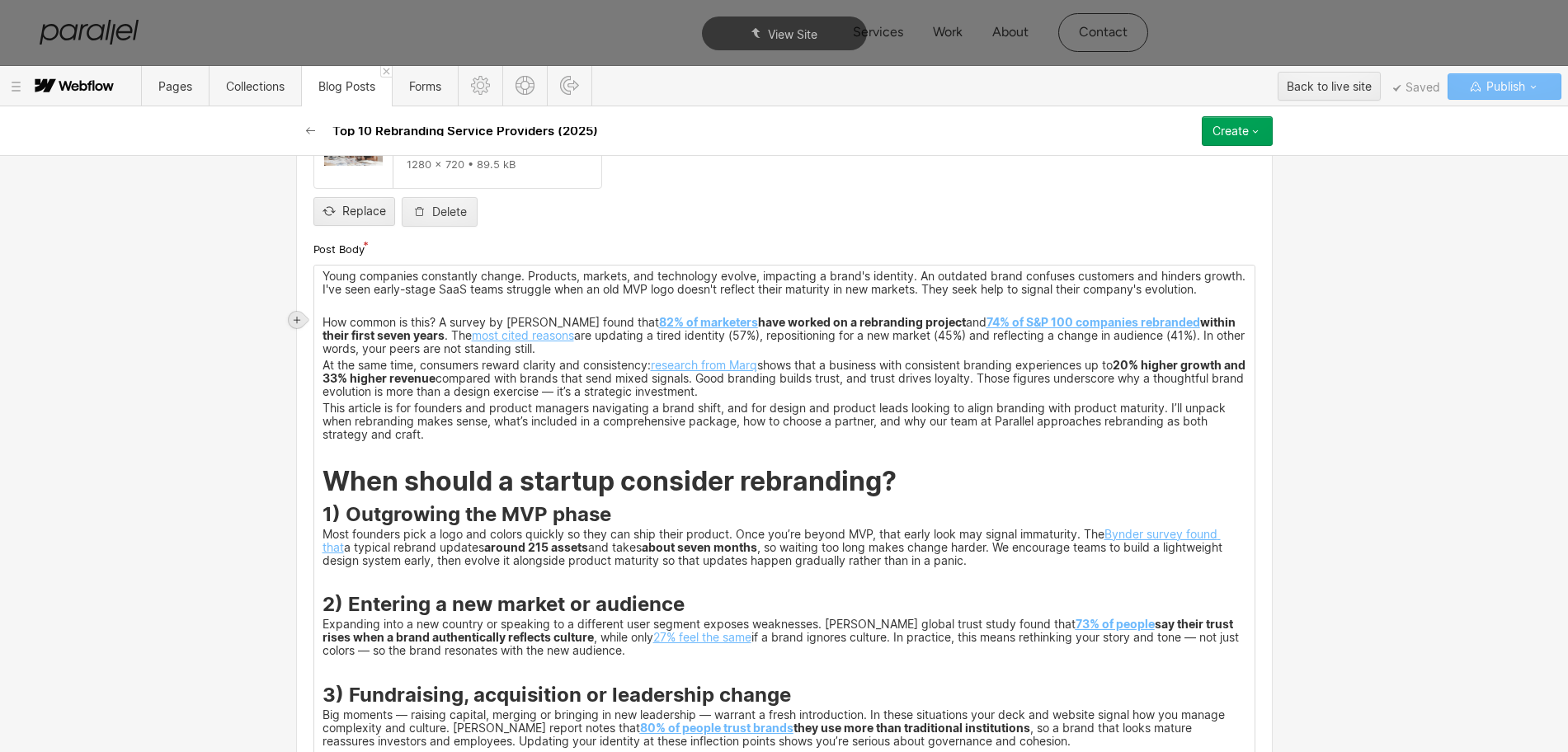
click at [302, 319] on div at bounding box center [297, 319] width 17 height 17
click at [323, 319] on div at bounding box center [328, 319] width 31 height 25
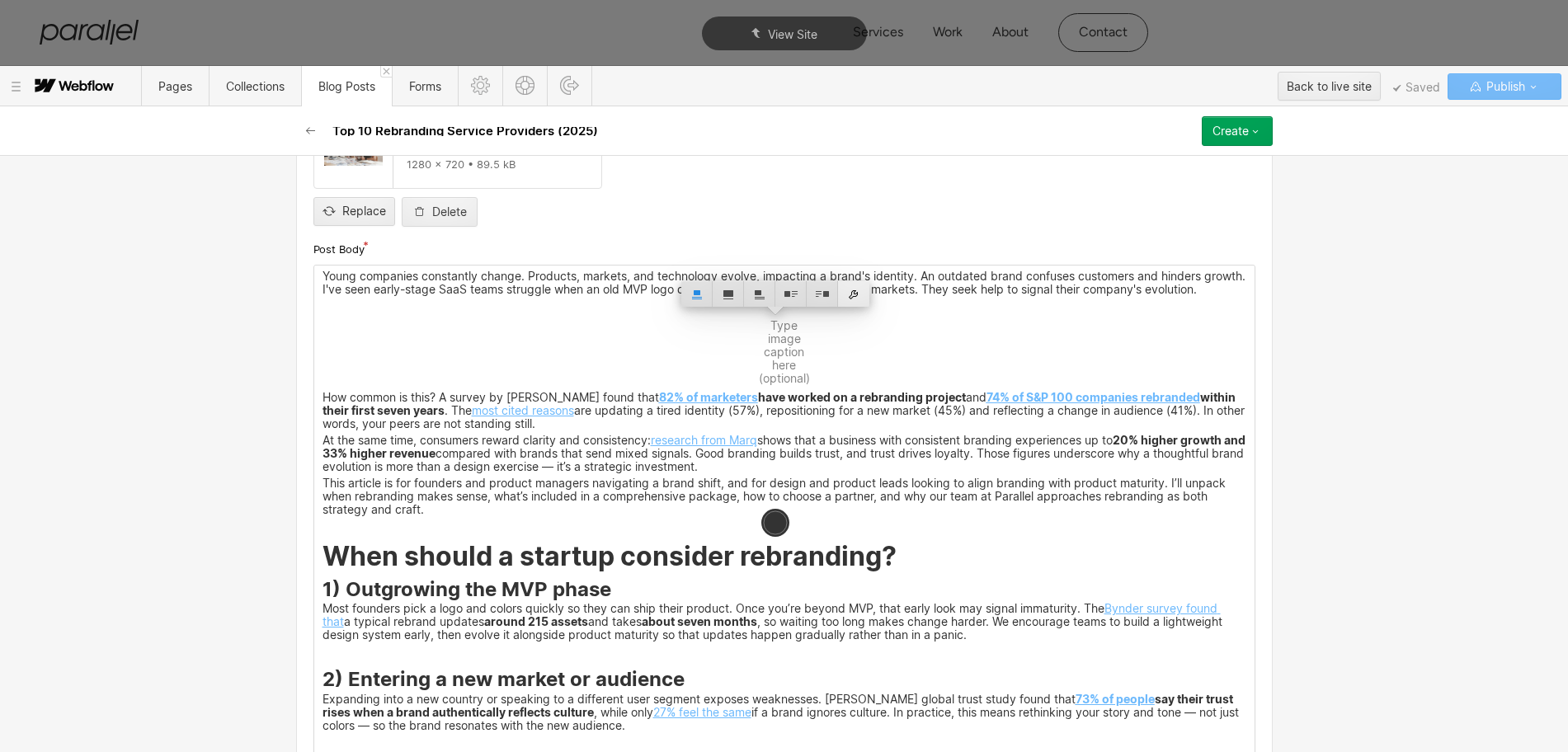
click at [859, 295] on div at bounding box center [854, 294] width 31 height 25
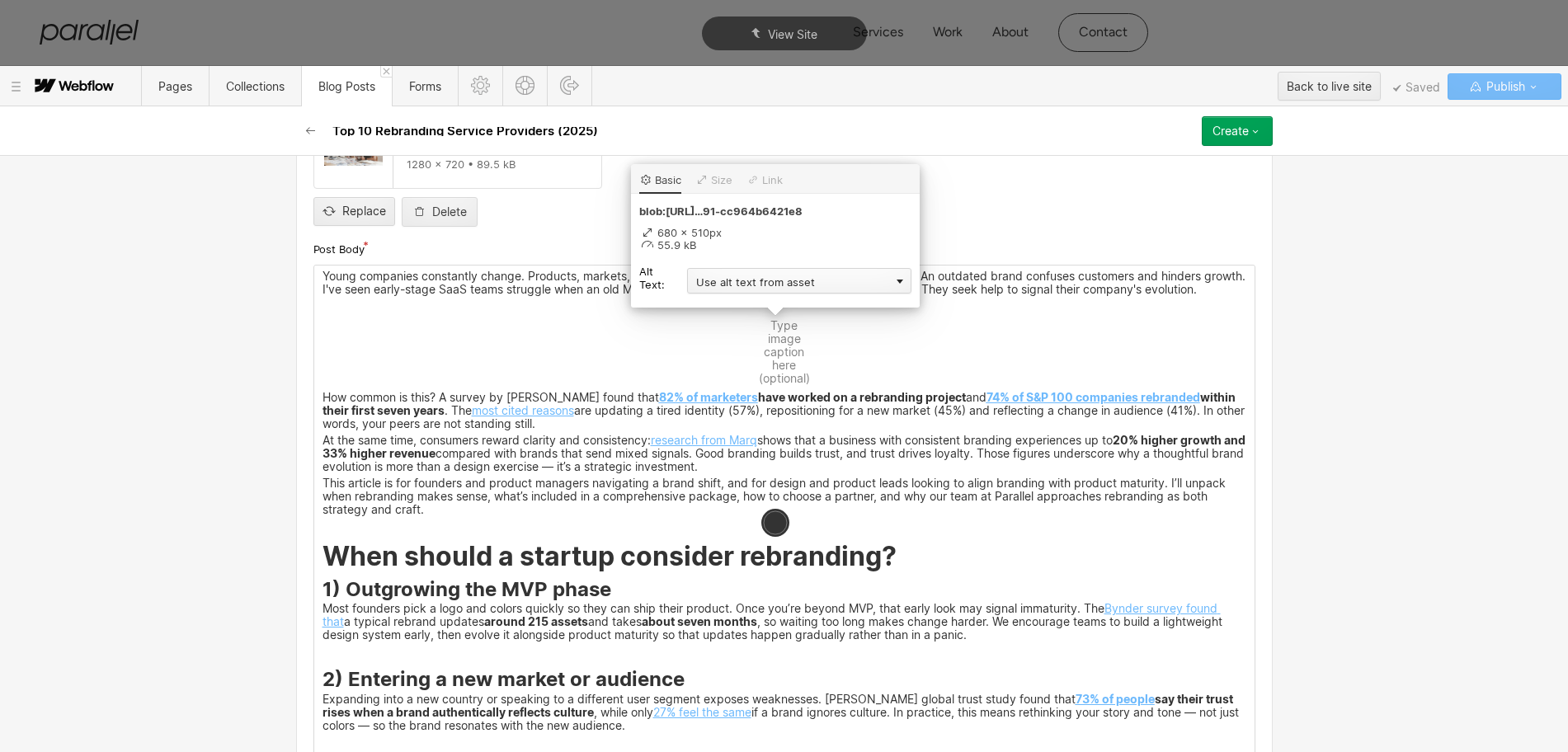
click at [743, 277] on div "Use alt text from asset" at bounding box center [799, 280] width 224 height 25
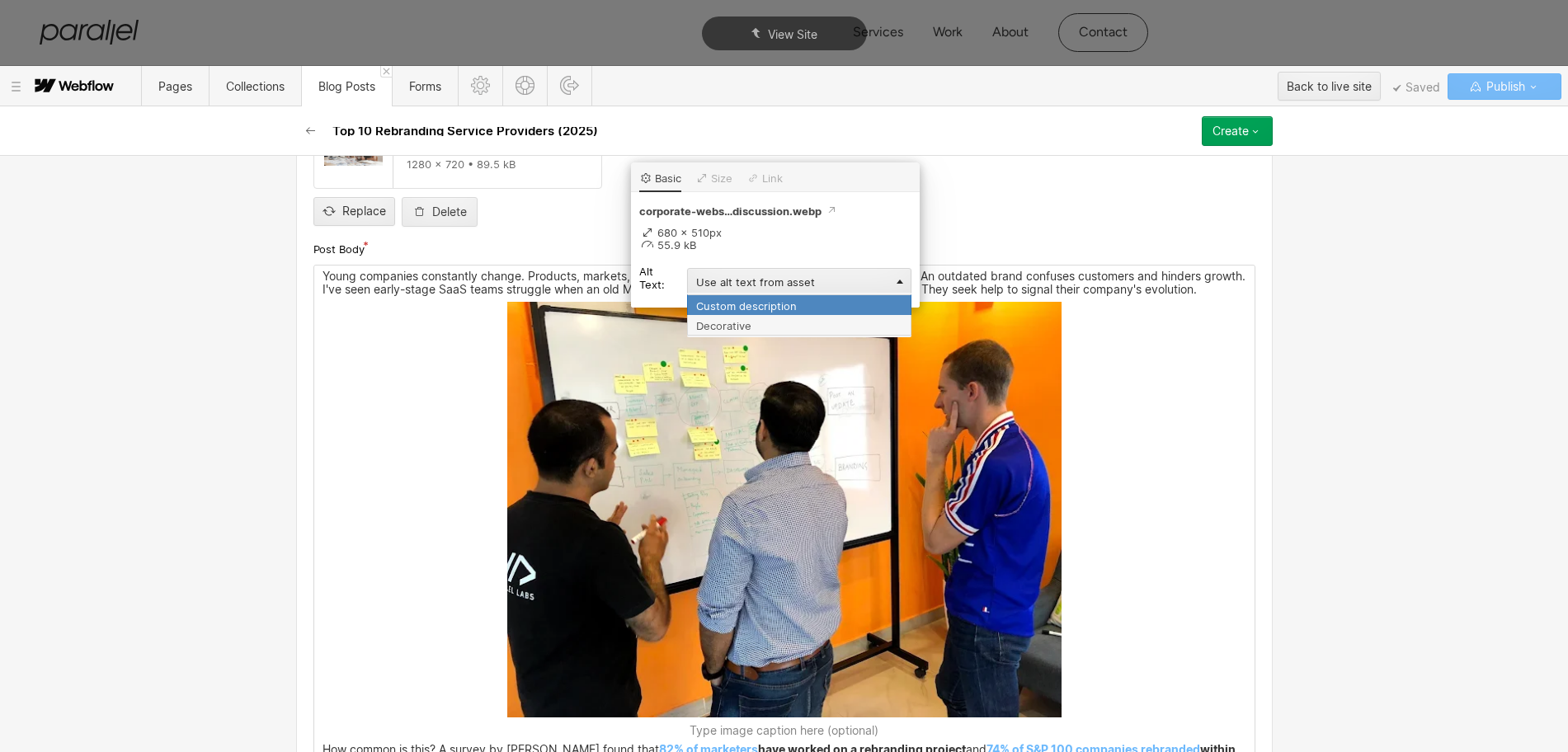
click at [717, 306] on div "Custom description" at bounding box center [799, 304] width 224 height 20
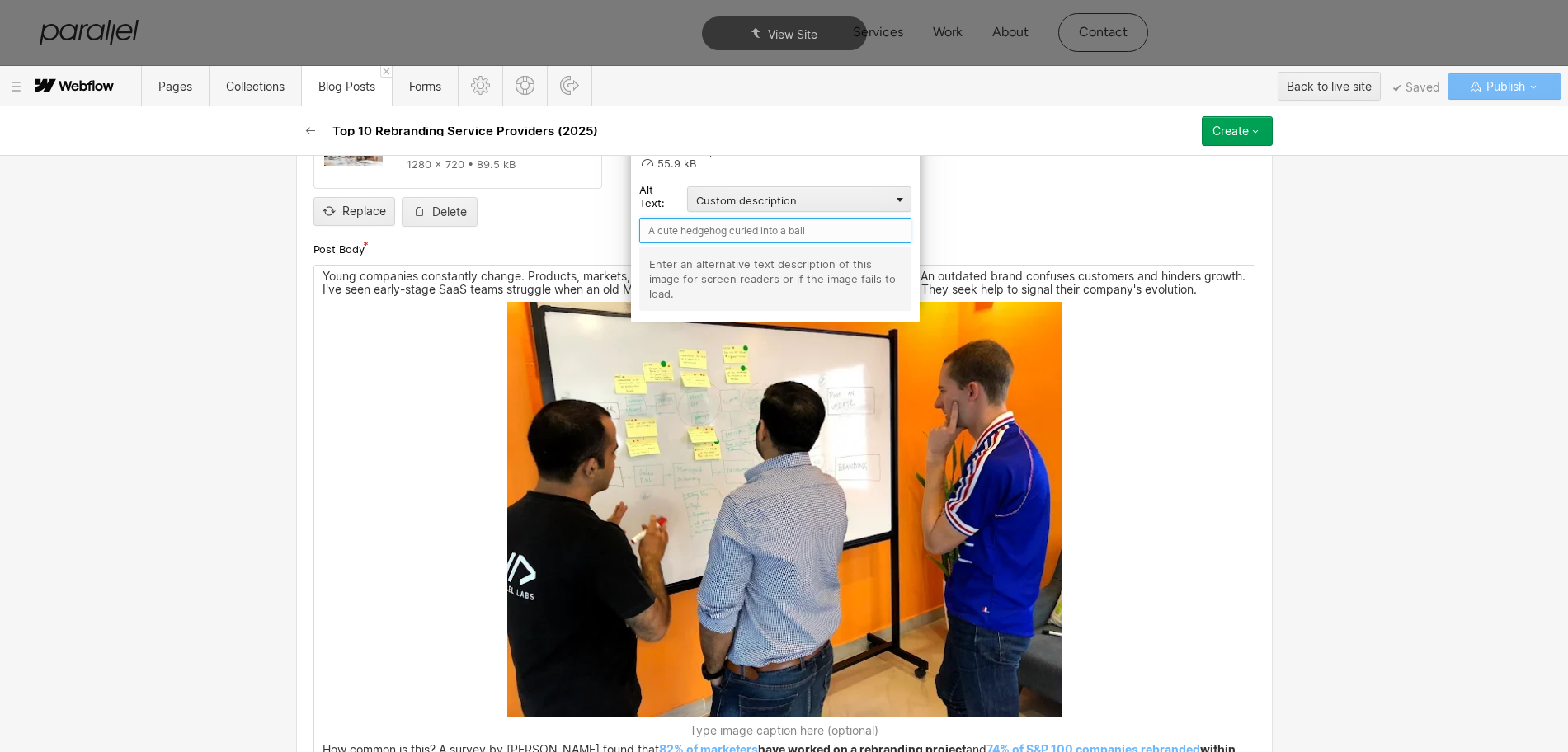
click at [680, 229] on input "text" at bounding box center [776, 231] width 273 height 25
type input "X"
type input "Client Work At Parallel"
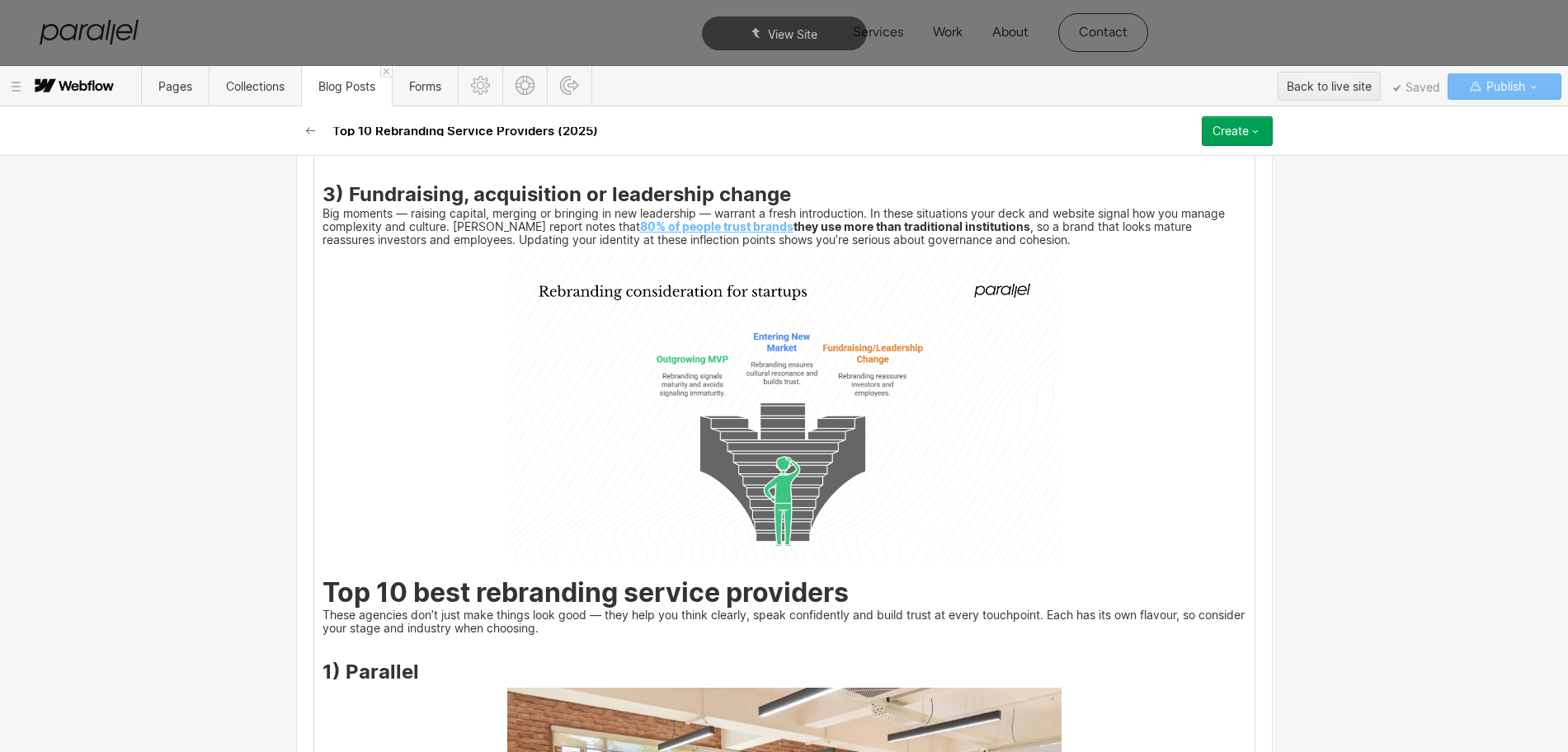
click at [720, 435] on img at bounding box center [784, 408] width 554 height 311
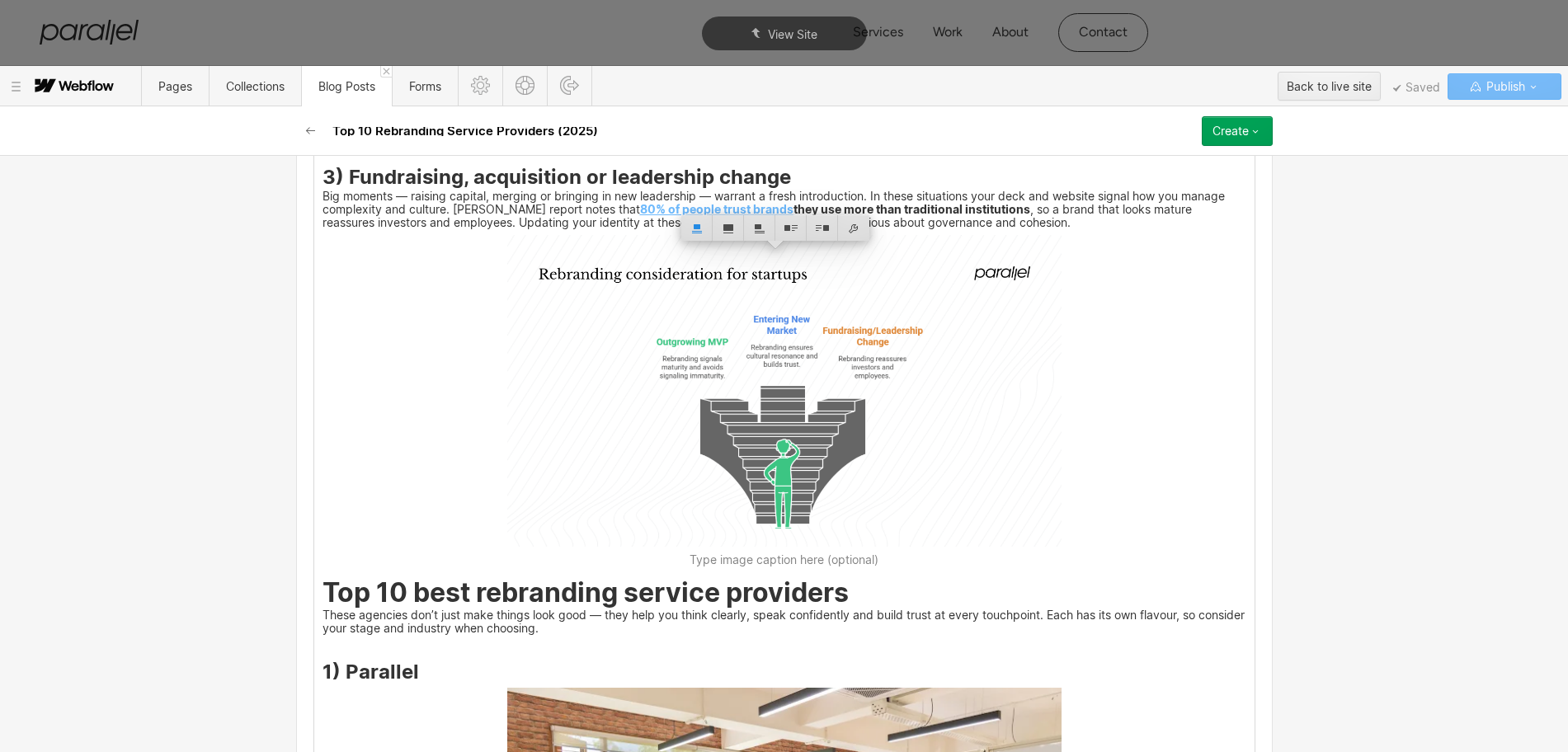
scroll to position [2100, 0]
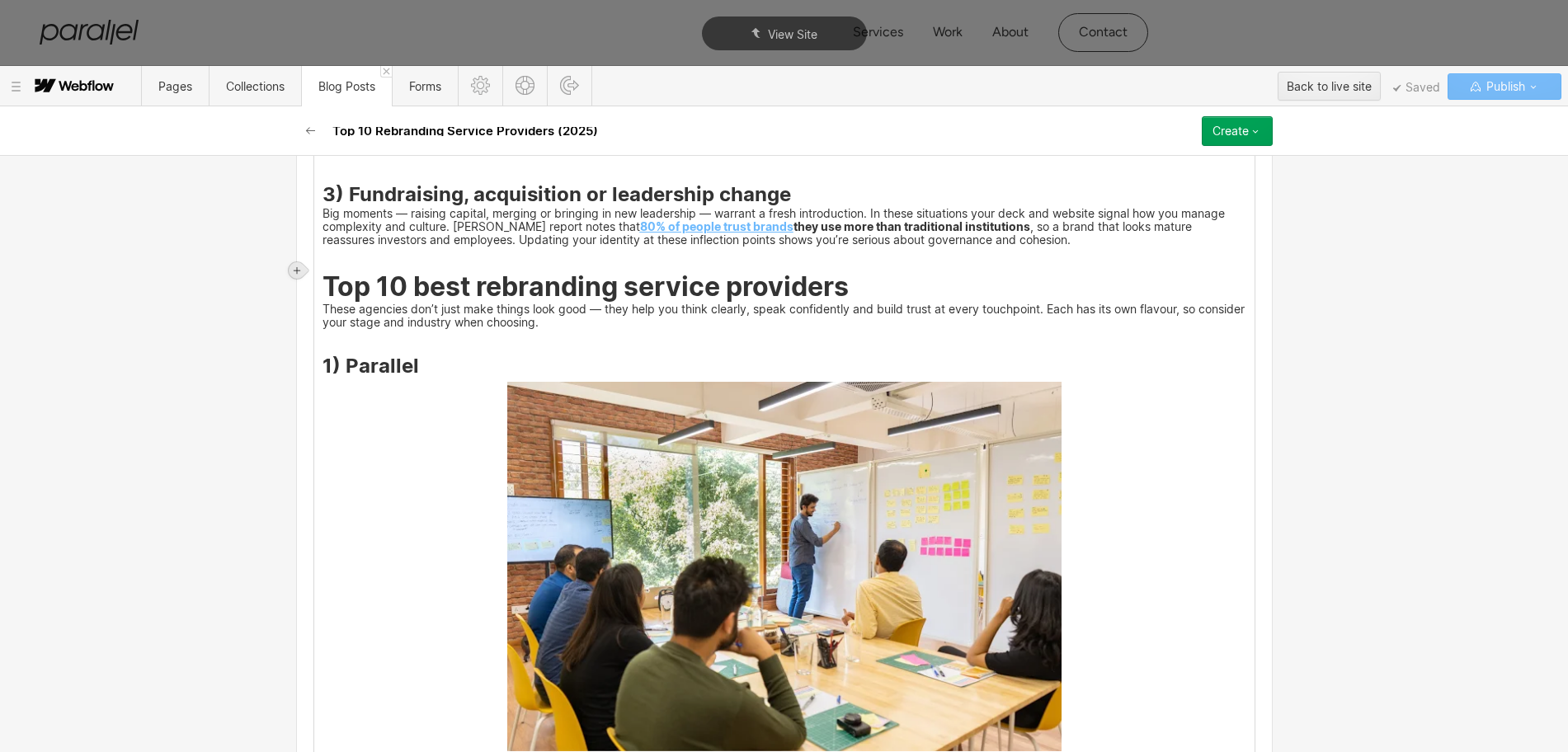
click at [298, 270] on icon at bounding box center [297, 270] width 7 height 7
click at [322, 270] on div at bounding box center [328, 269] width 31 height 25
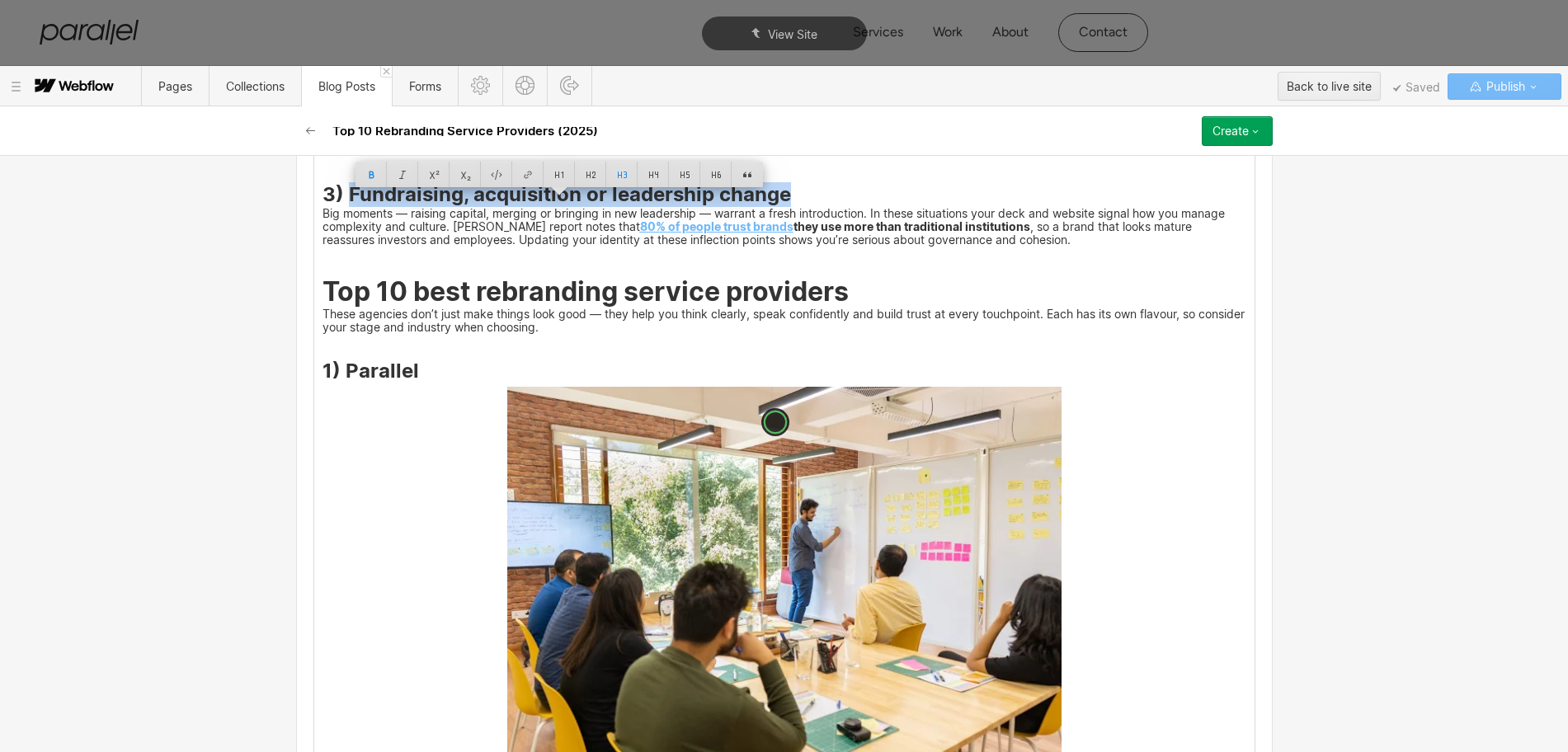
drag, startPoint x: 342, startPoint y: 204, endPoint x: 781, endPoint y: 204, distance: 439.0
click at [781, 204] on h3 "3) Fundraising, acquisition or leadership change" at bounding box center [784, 197] width 924 height 19
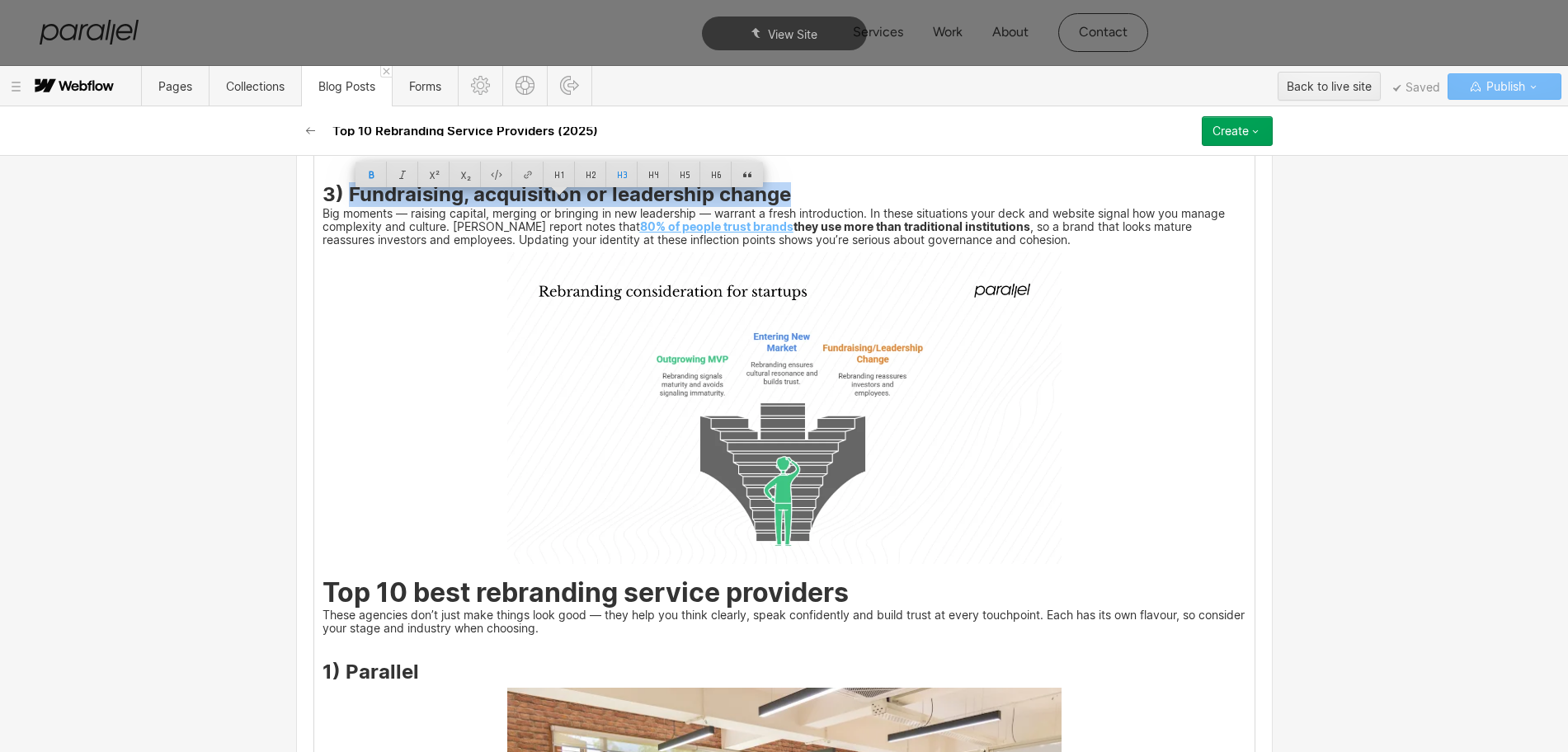
copy strong "Fundraising, acquisition or leadership change"
click at [791, 391] on img at bounding box center [784, 408] width 554 height 311
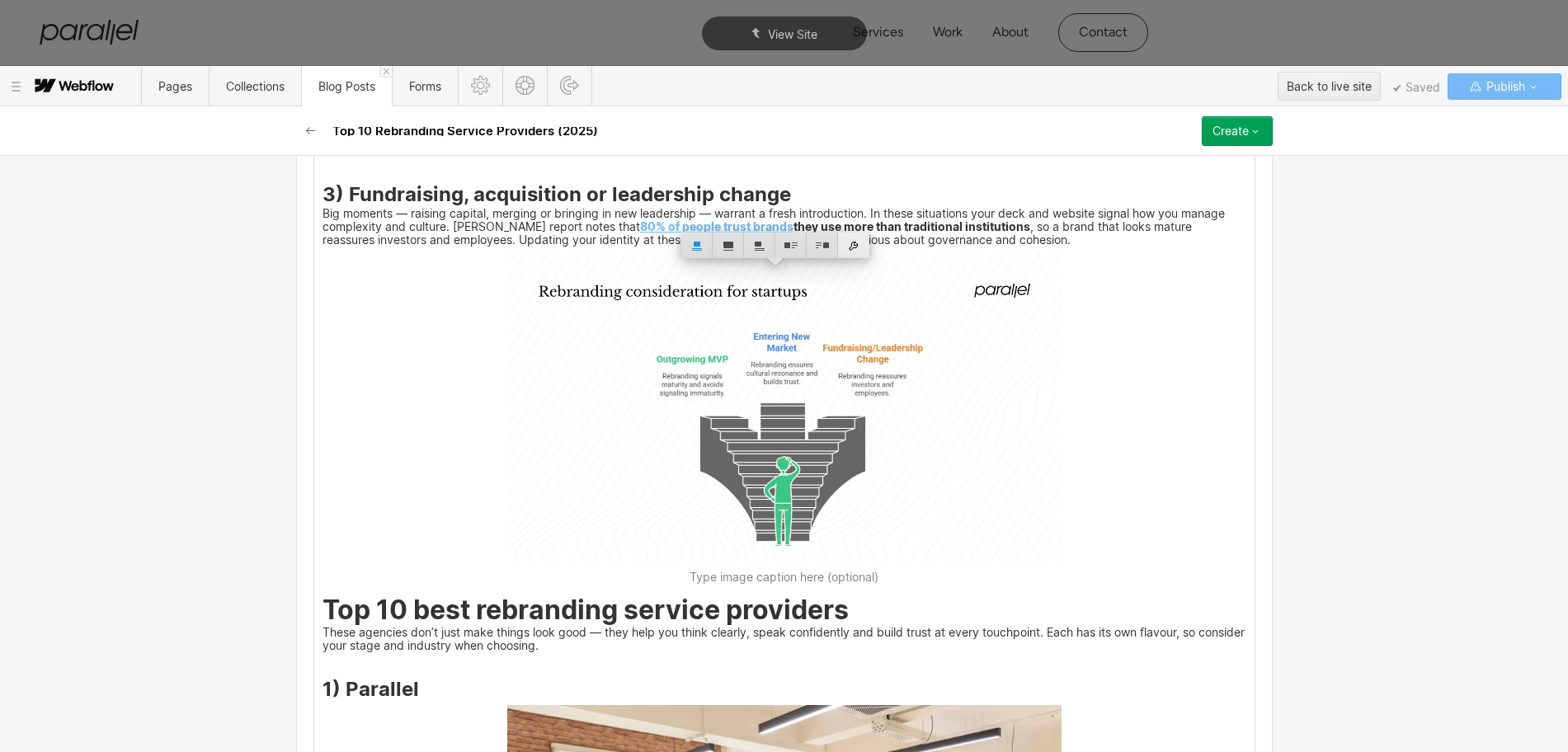
click at [855, 242] on div at bounding box center [854, 245] width 31 height 25
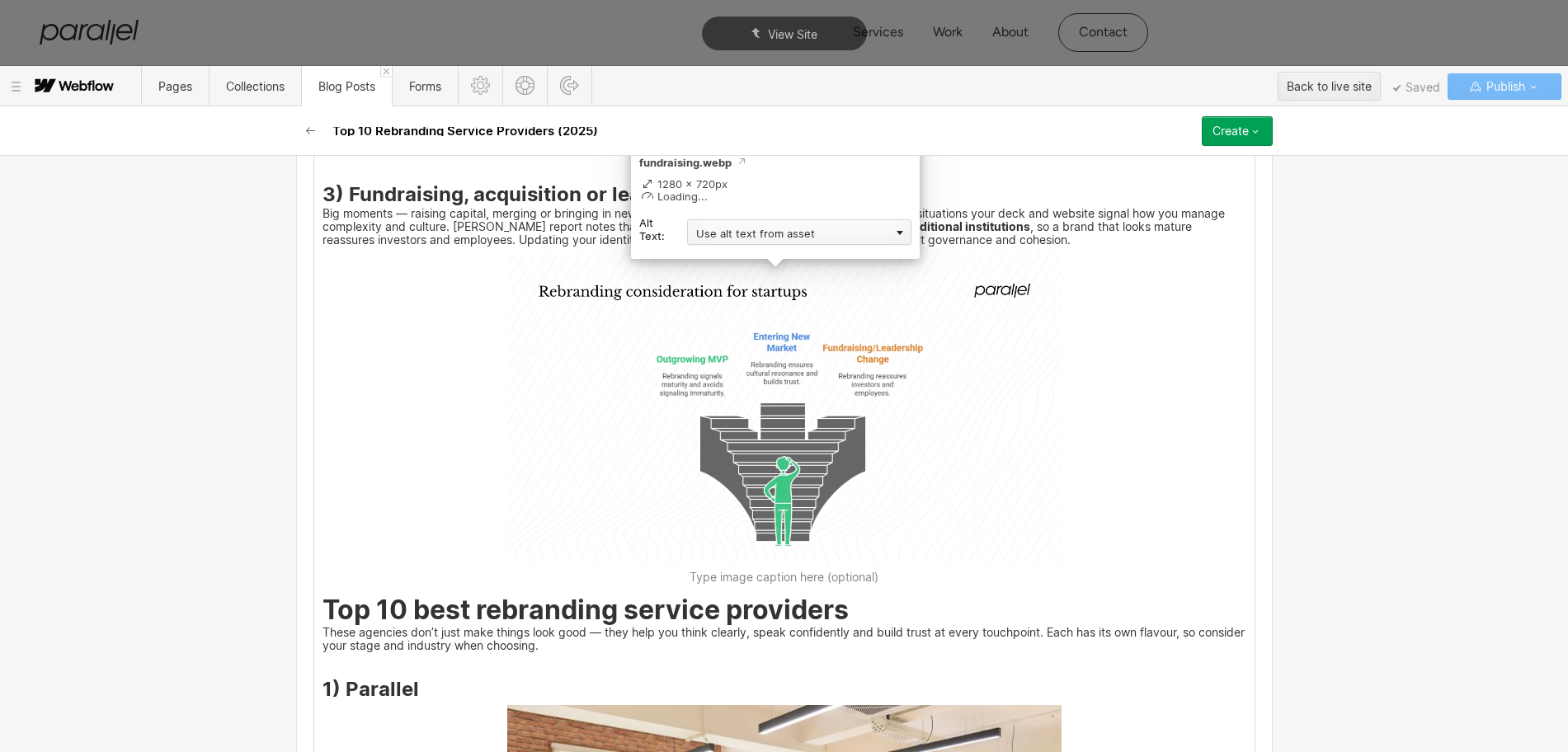
click at [719, 228] on div "Use alt text from asset" at bounding box center [799, 232] width 224 height 25
click at [711, 251] on div "Custom description" at bounding box center [799, 255] width 224 height 20
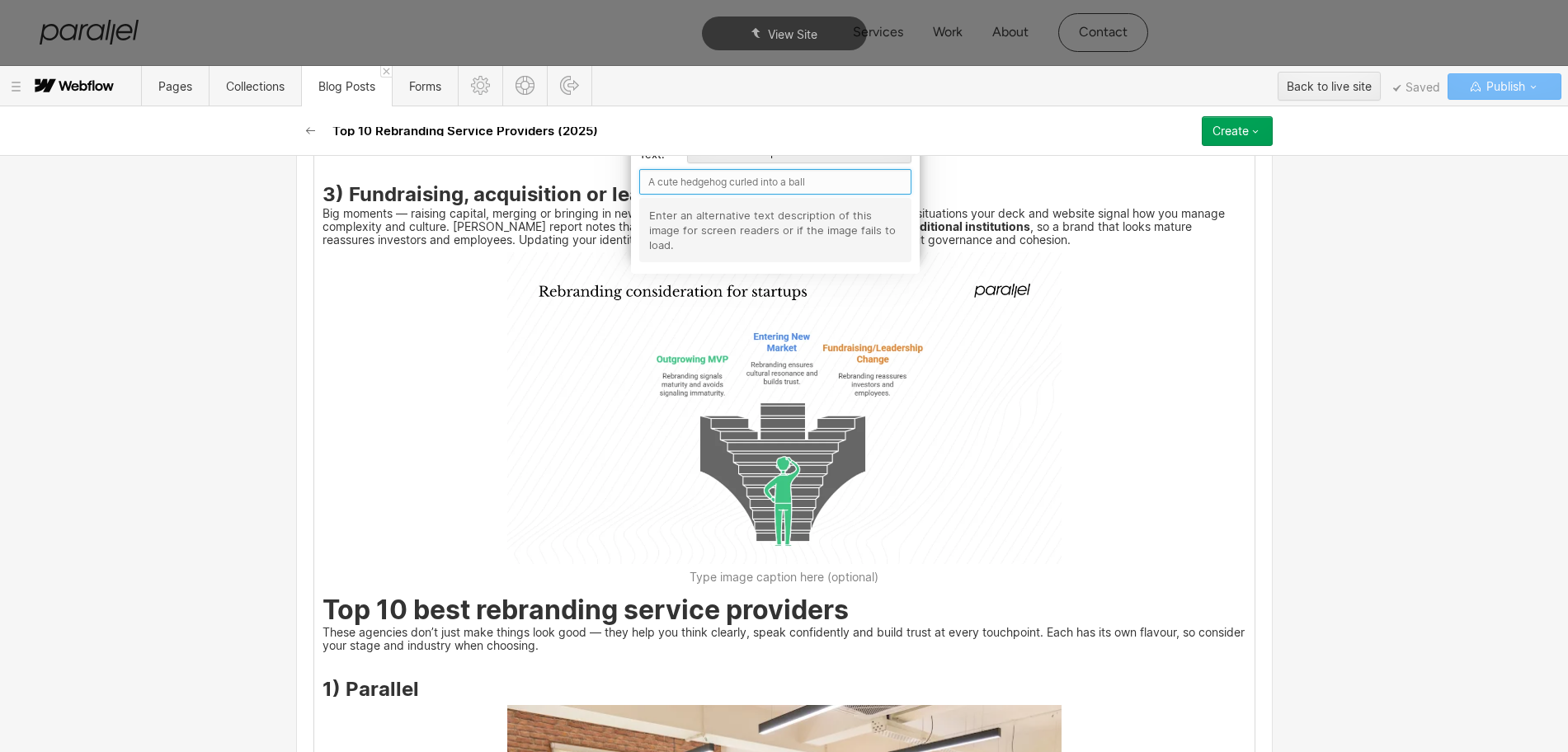
click at [684, 184] on input "text" at bounding box center [776, 182] width 273 height 25
paste input "Fundraising, acquisition or leadership change"
type input "Fundraising, acquisition or leadership change"
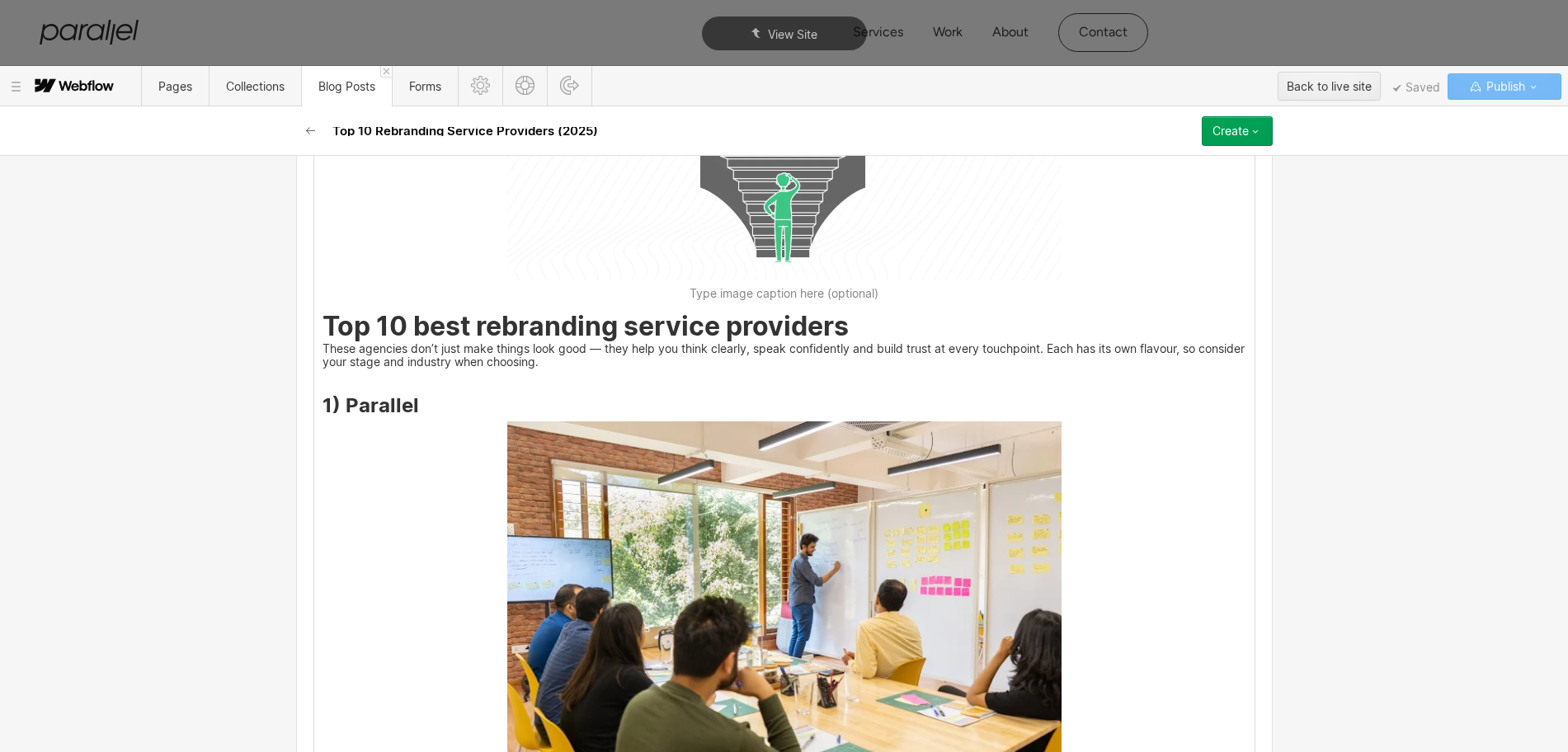
scroll to position [2410, 0]
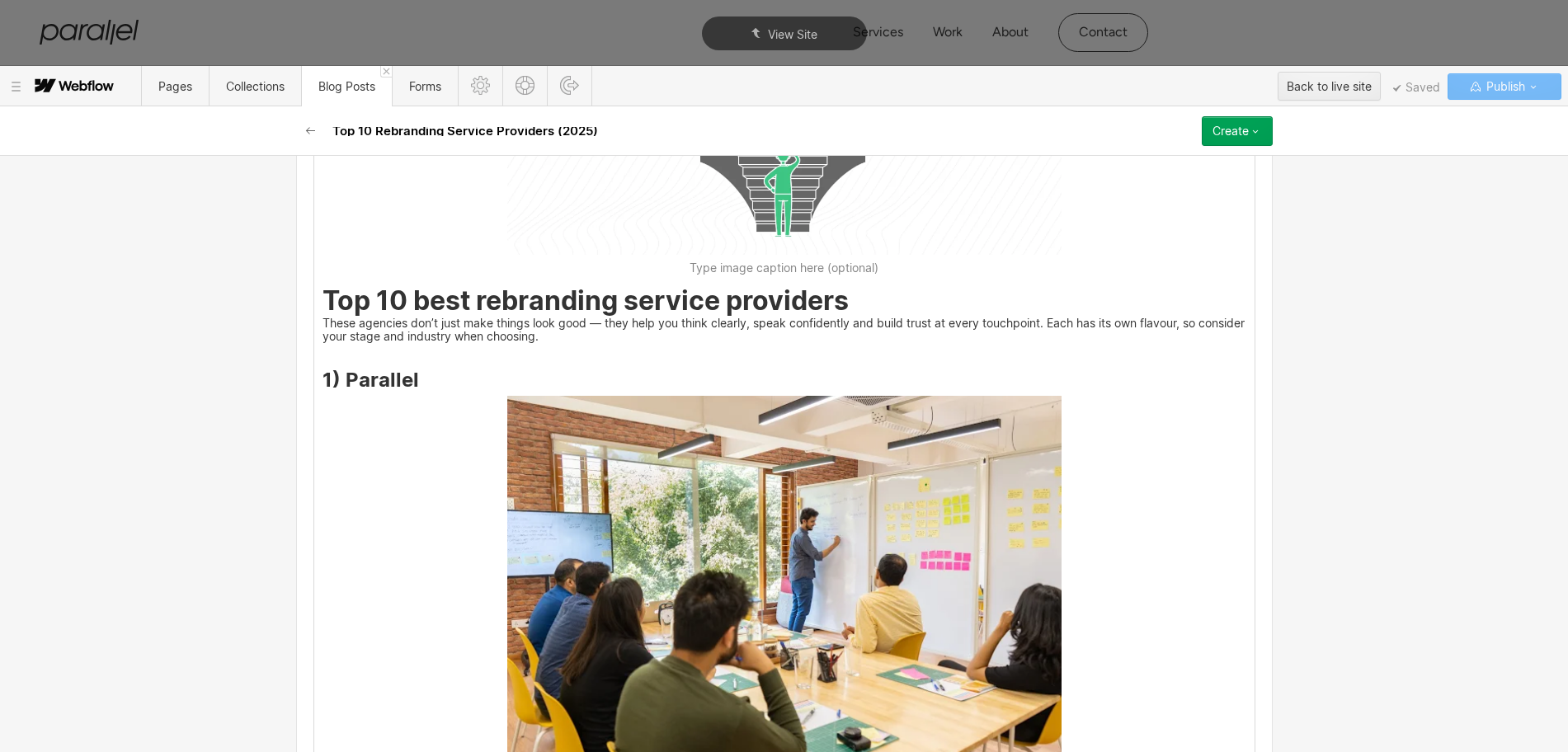
click at [878, 543] on img at bounding box center [784, 581] width 554 height 370
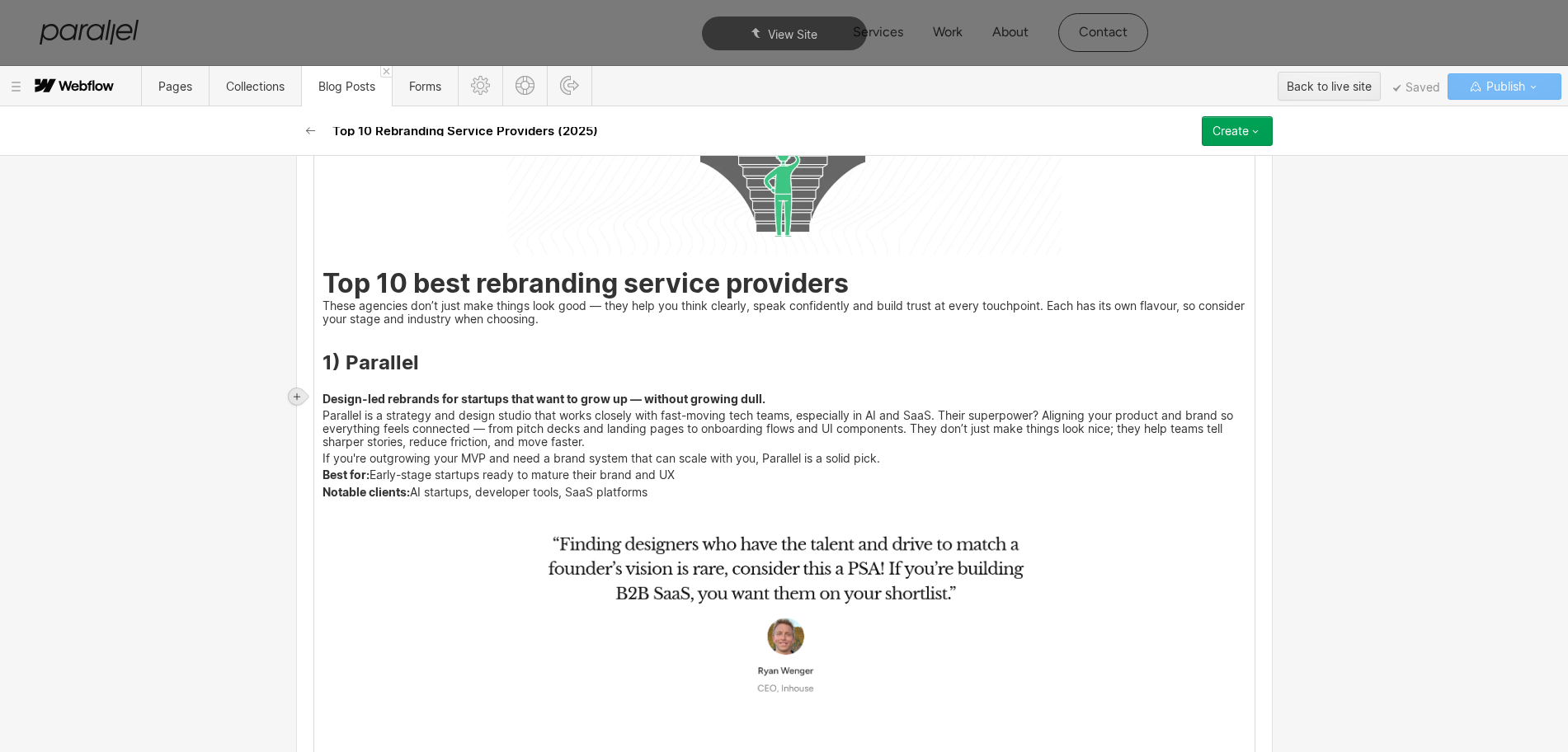
click at [295, 396] on icon at bounding box center [297, 396] width 7 height 7
click at [328, 400] on div at bounding box center [328, 396] width 31 height 25
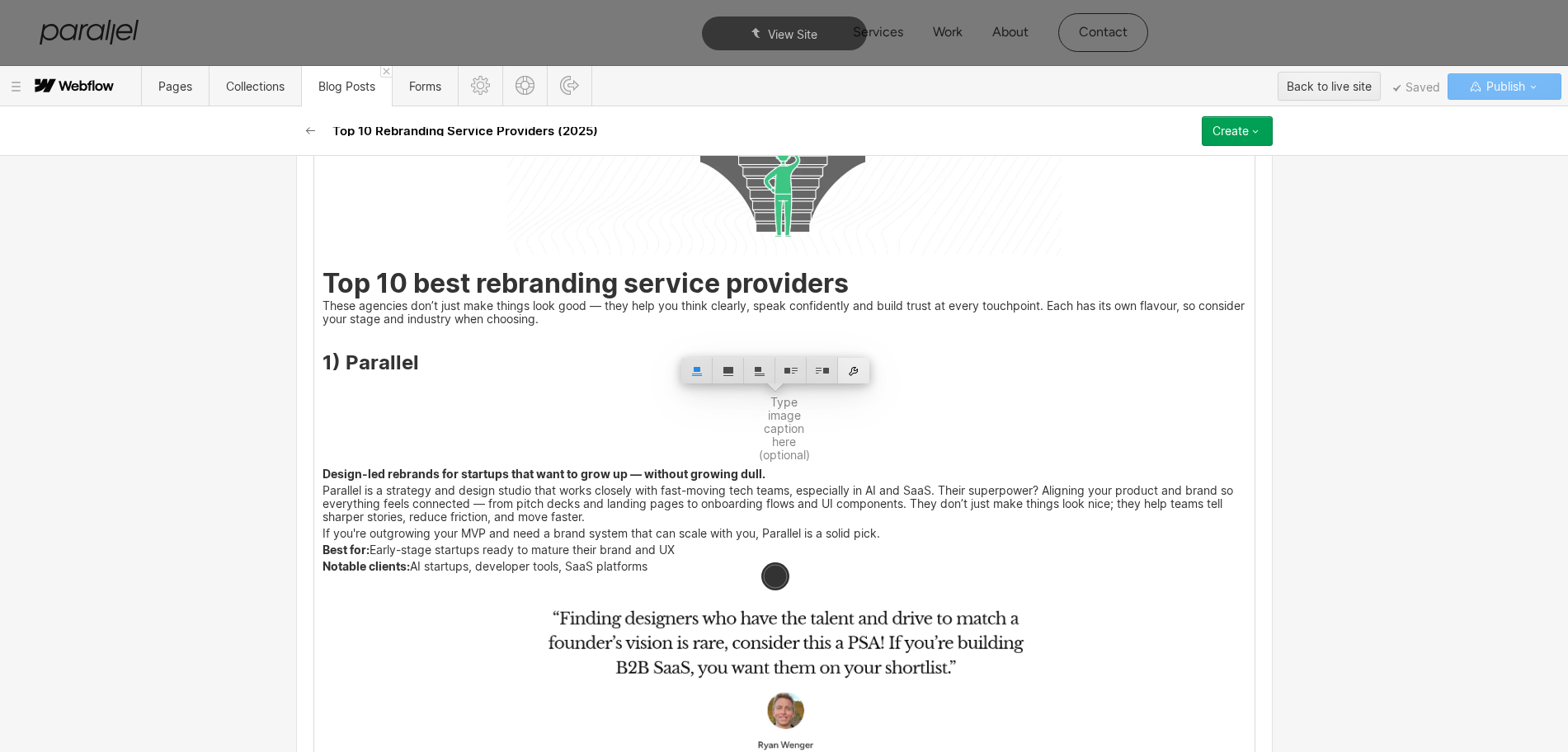
click at [855, 373] on div at bounding box center [854, 371] width 31 height 25
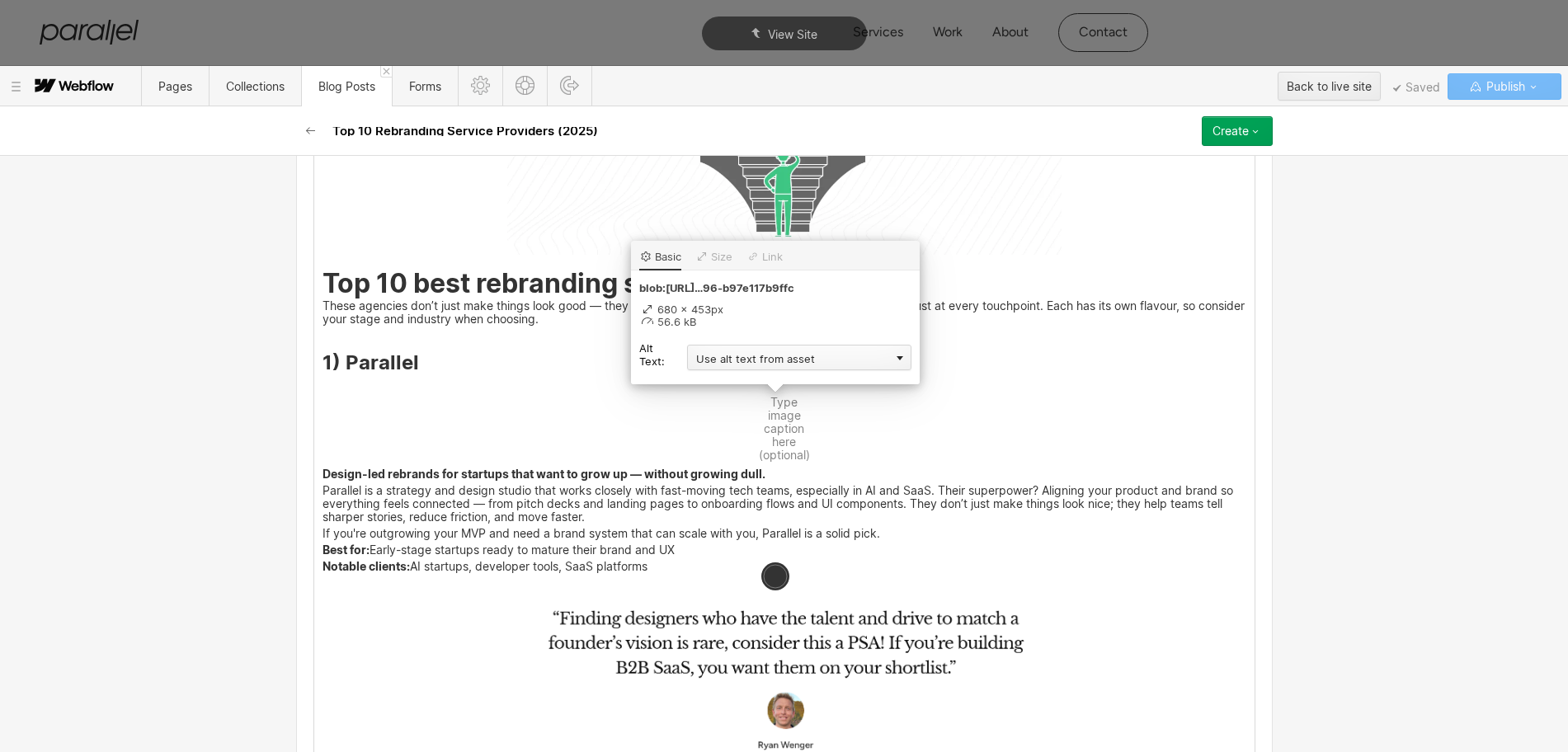
click at [728, 358] on div "Use alt text from asset" at bounding box center [799, 357] width 224 height 25
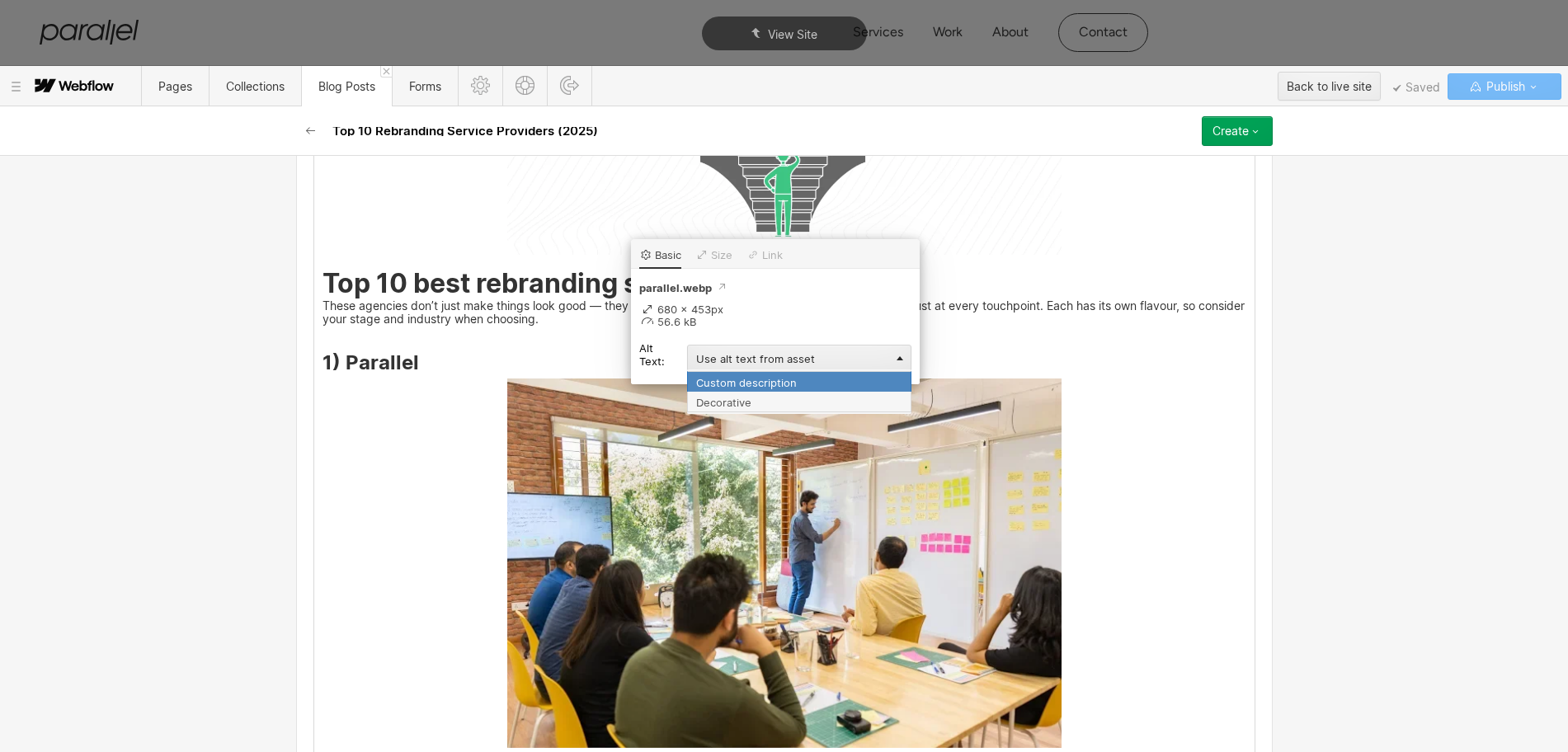
click at [700, 376] on div "Custom description" at bounding box center [799, 380] width 224 height 20
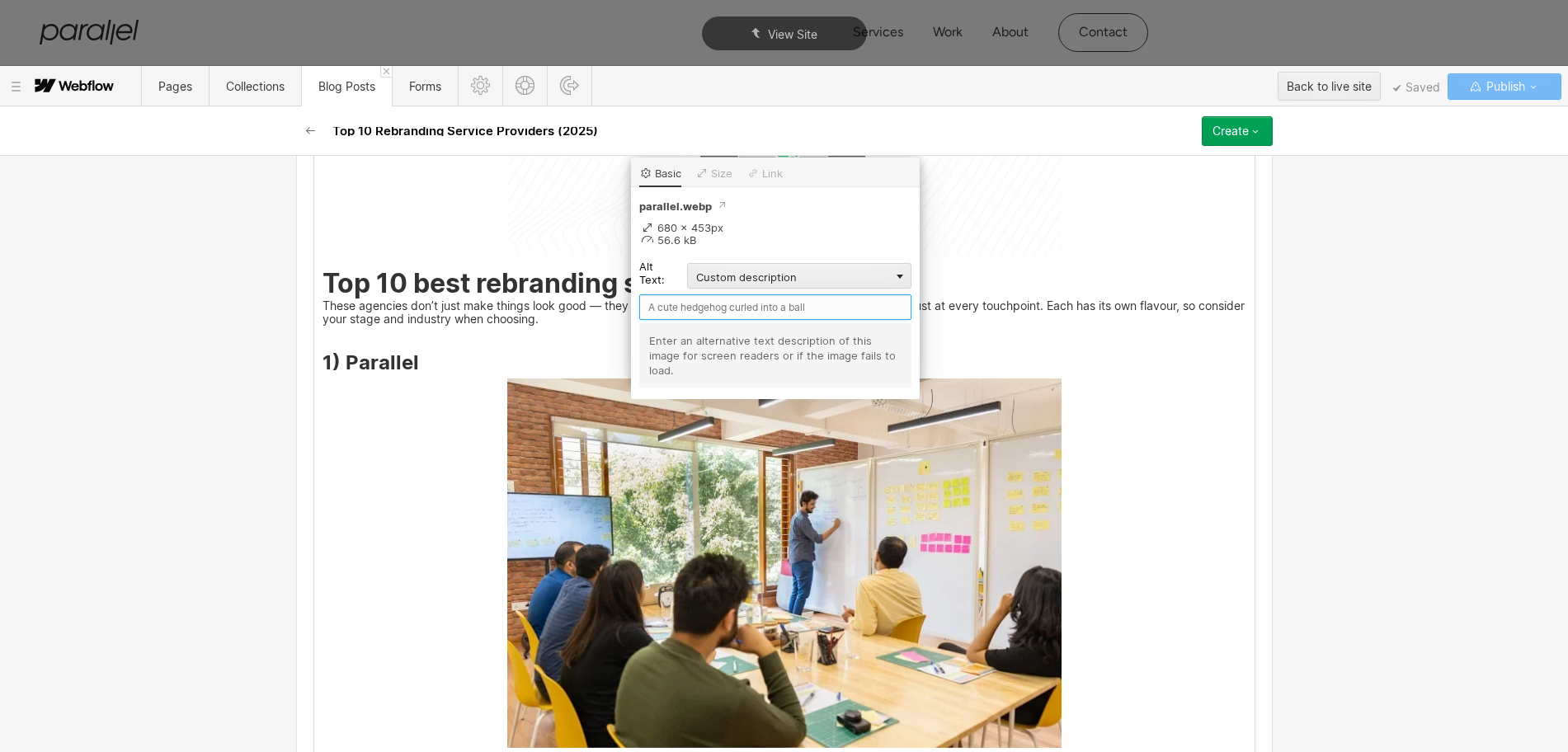
click at [664, 304] on input "text" at bounding box center [776, 306] width 273 height 25
type input "Parallel"
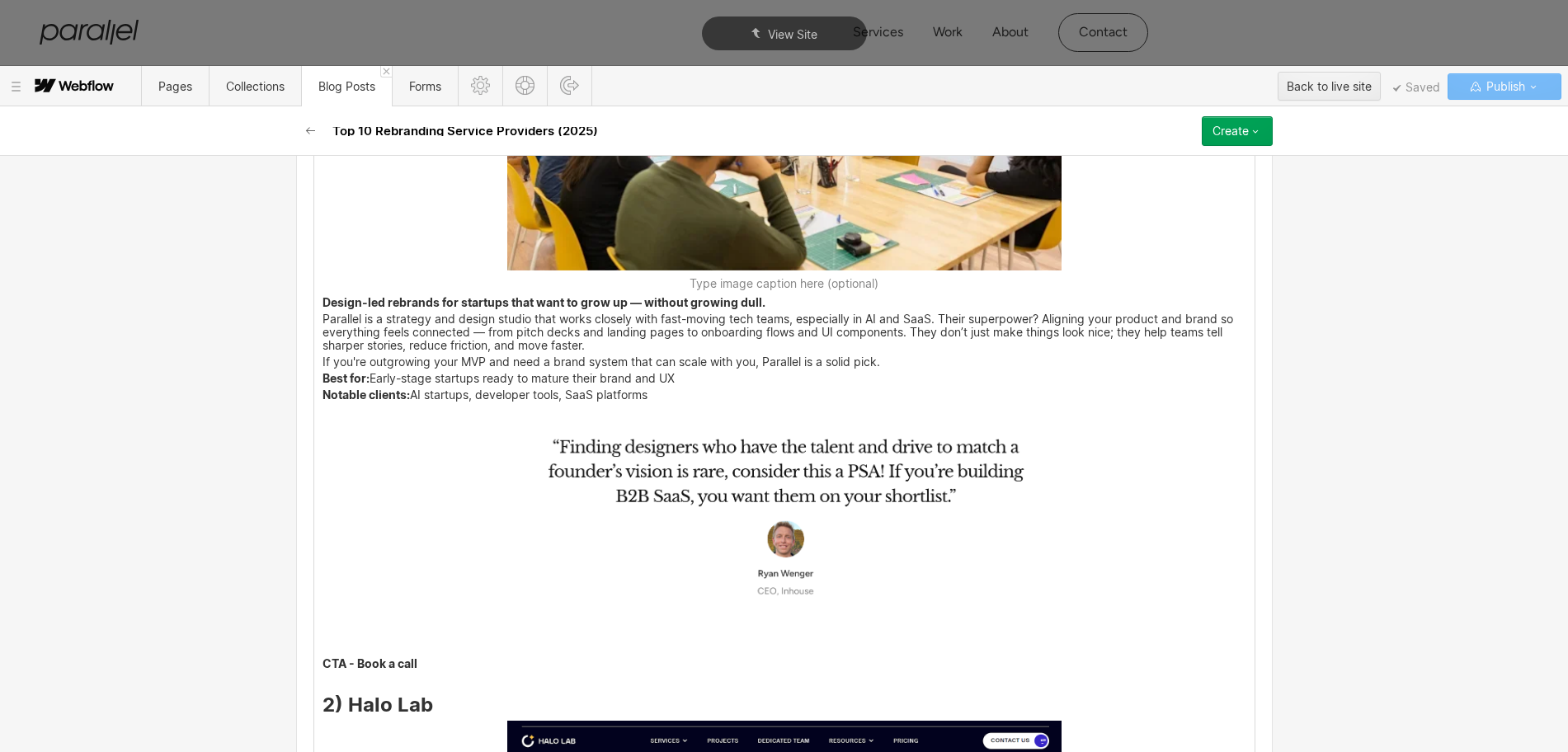
scroll to position [2924, 0]
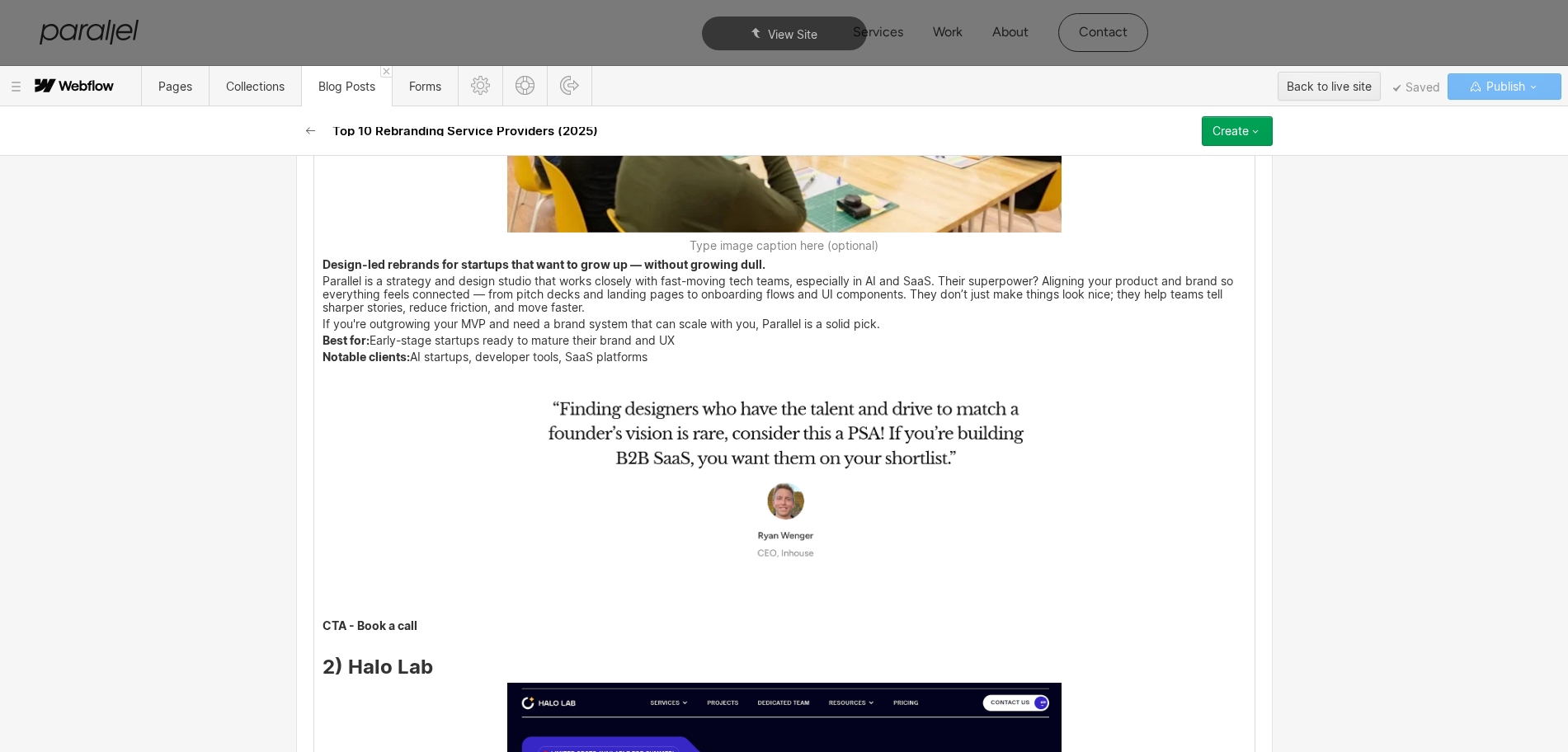
click at [644, 500] on img at bounding box center [784, 476] width 554 height 212
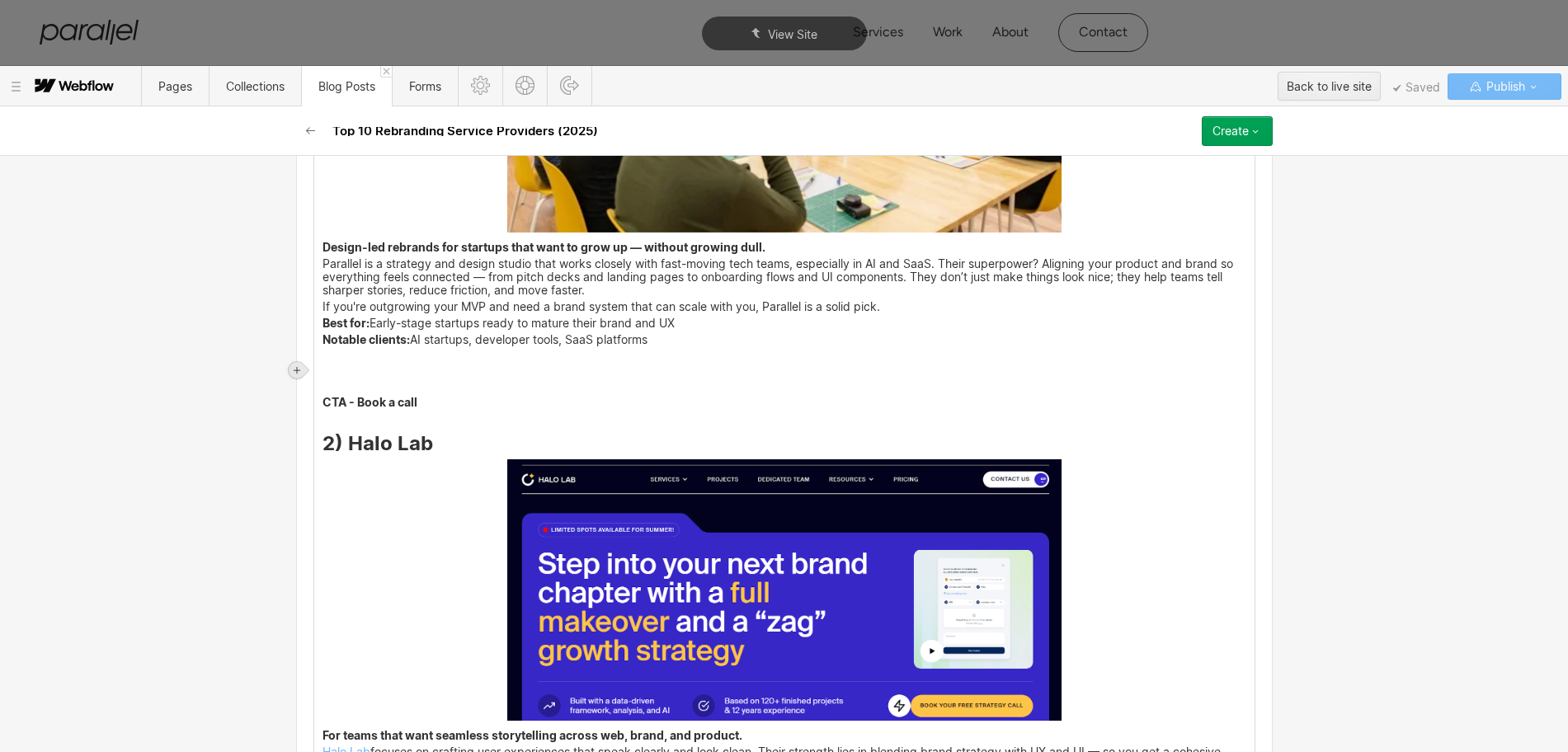
click at [294, 369] on icon at bounding box center [297, 370] width 10 height 10
click at [328, 370] on div at bounding box center [328, 370] width 31 height 25
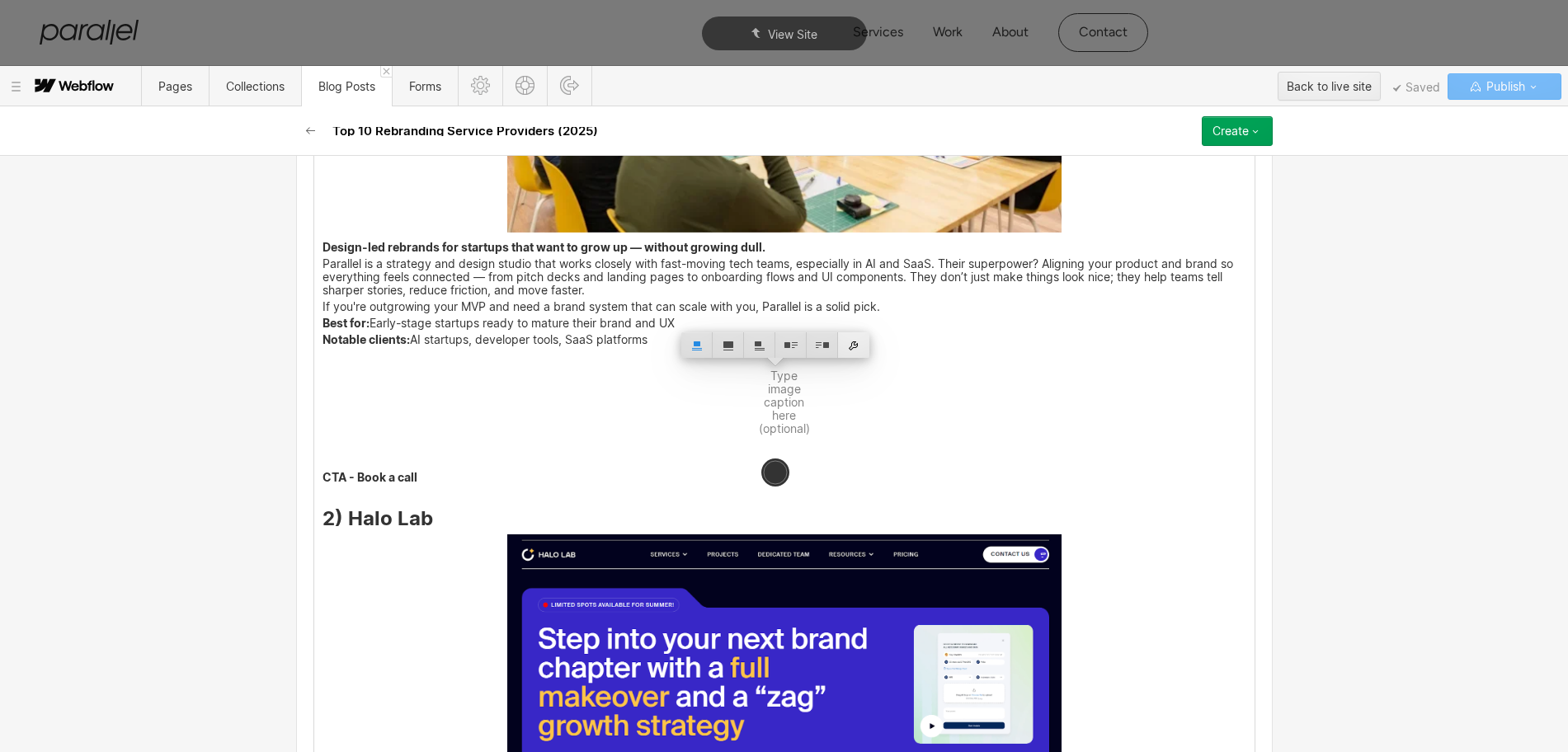
click at [857, 348] on div at bounding box center [854, 344] width 31 height 25
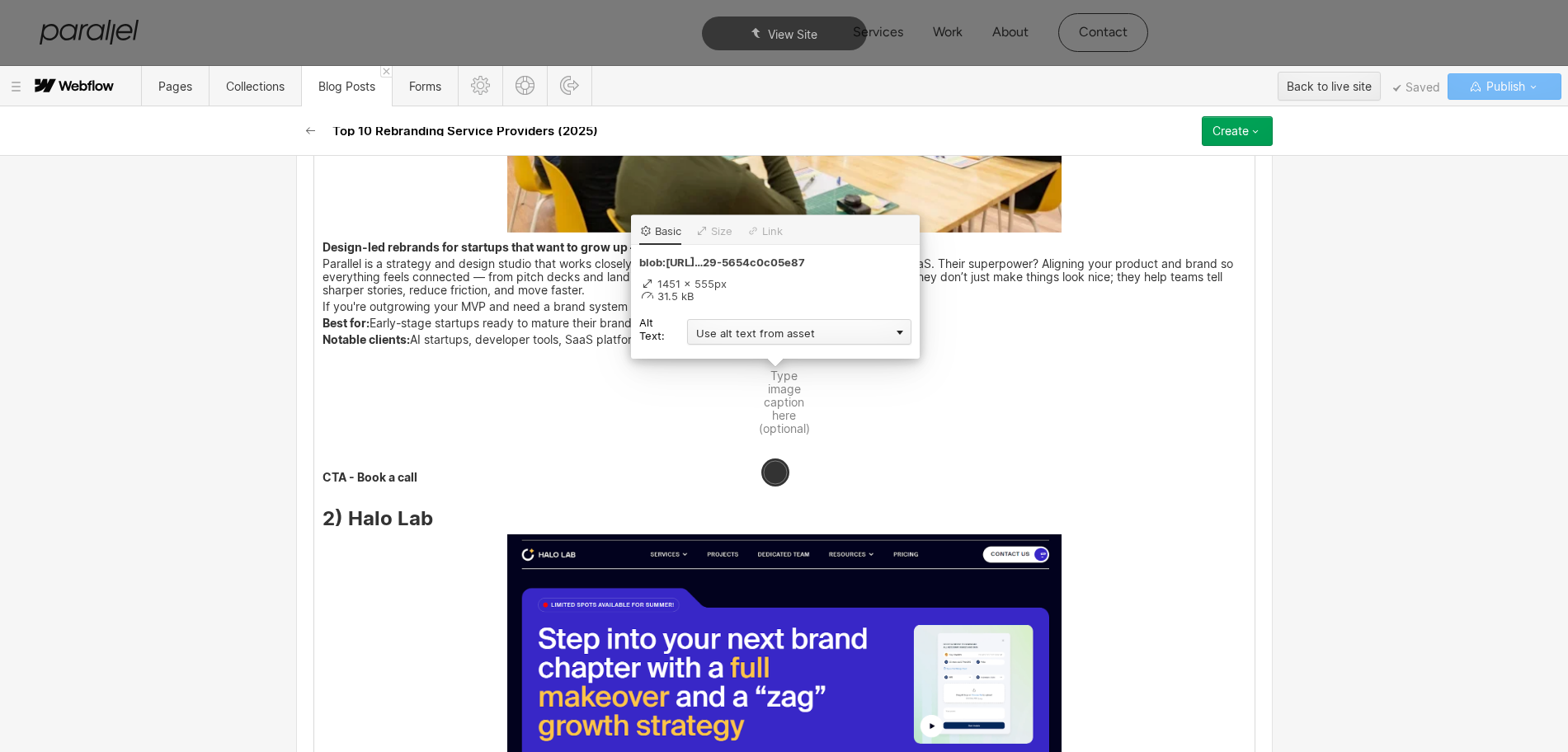
click at [766, 329] on div "Use alt text from asset" at bounding box center [799, 332] width 224 height 25
click at [724, 357] on div "Custom description" at bounding box center [799, 355] width 224 height 20
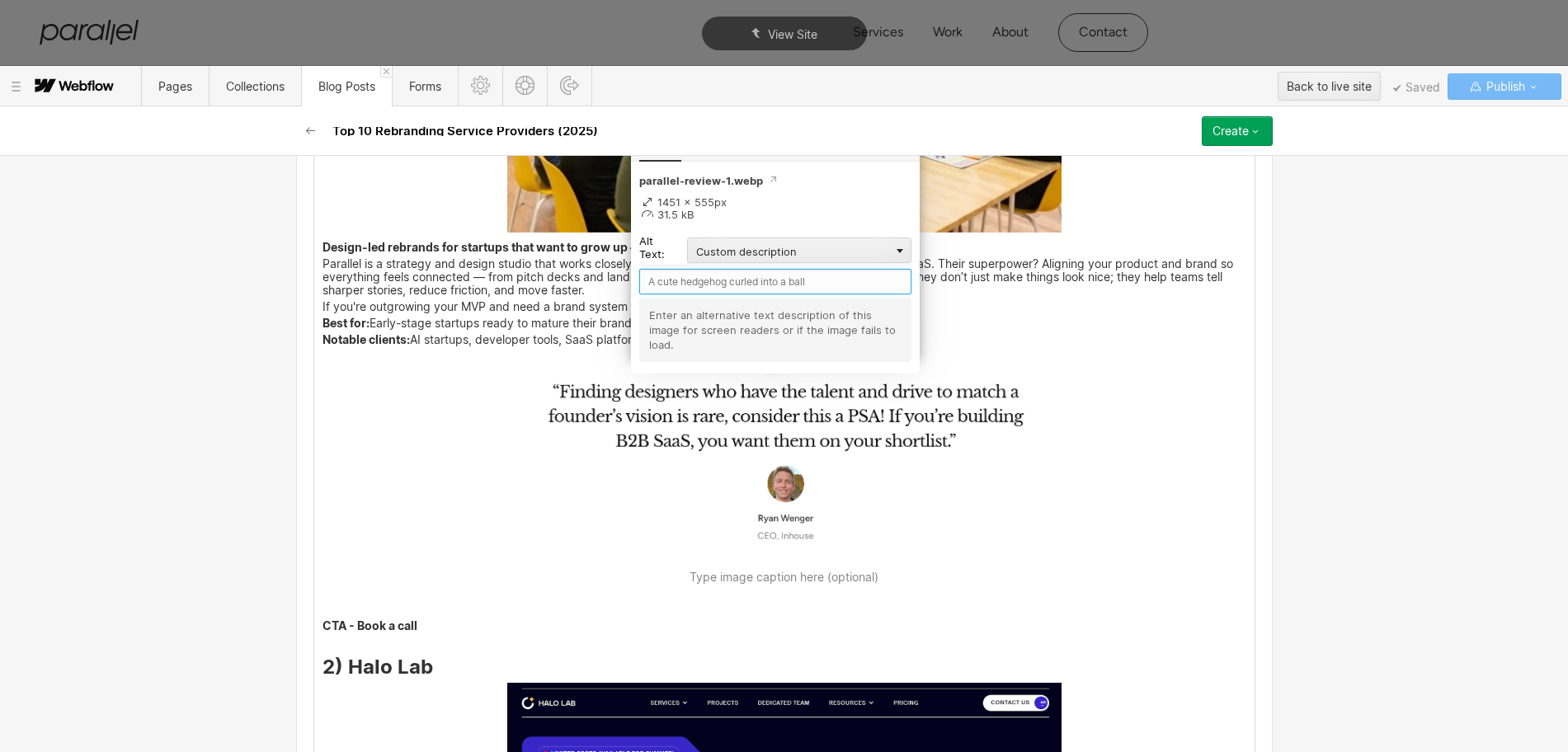
click at [677, 278] on input "text" at bounding box center [776, 281] width 273 height 25
type input "Parallel review"
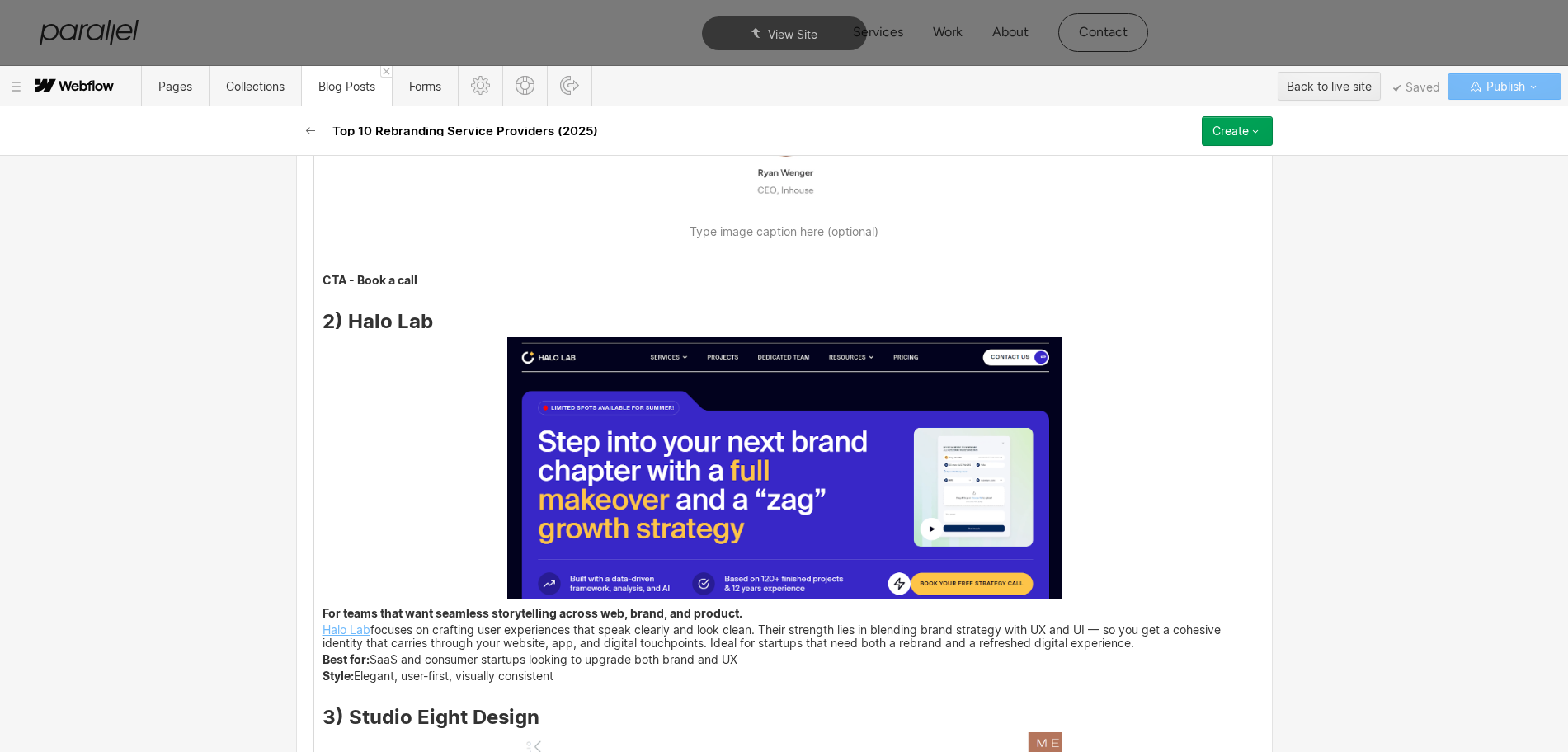
scroll to position [3337, 0]
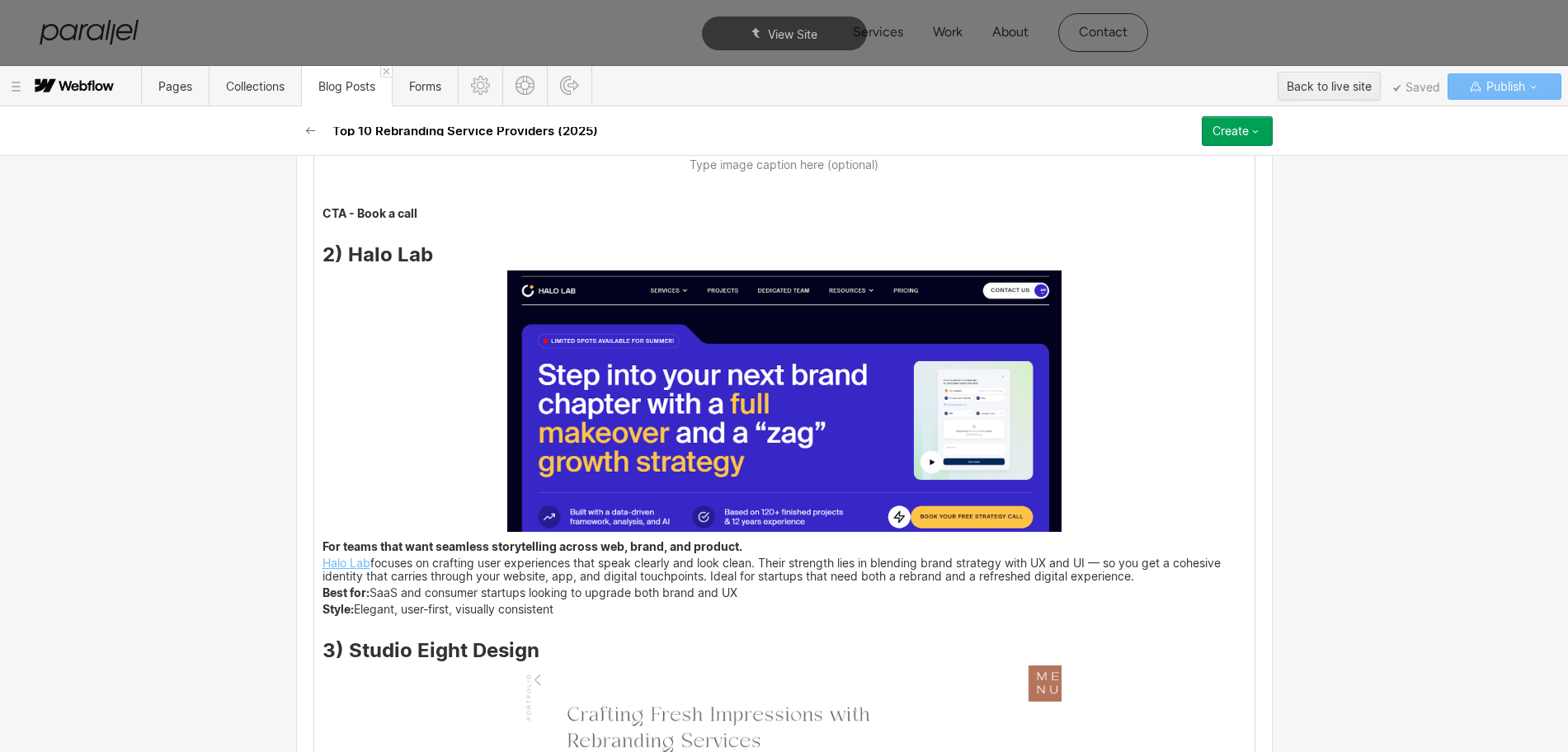
click at [834, 465] on img at bounding box center [784, 401] width 554 height 262
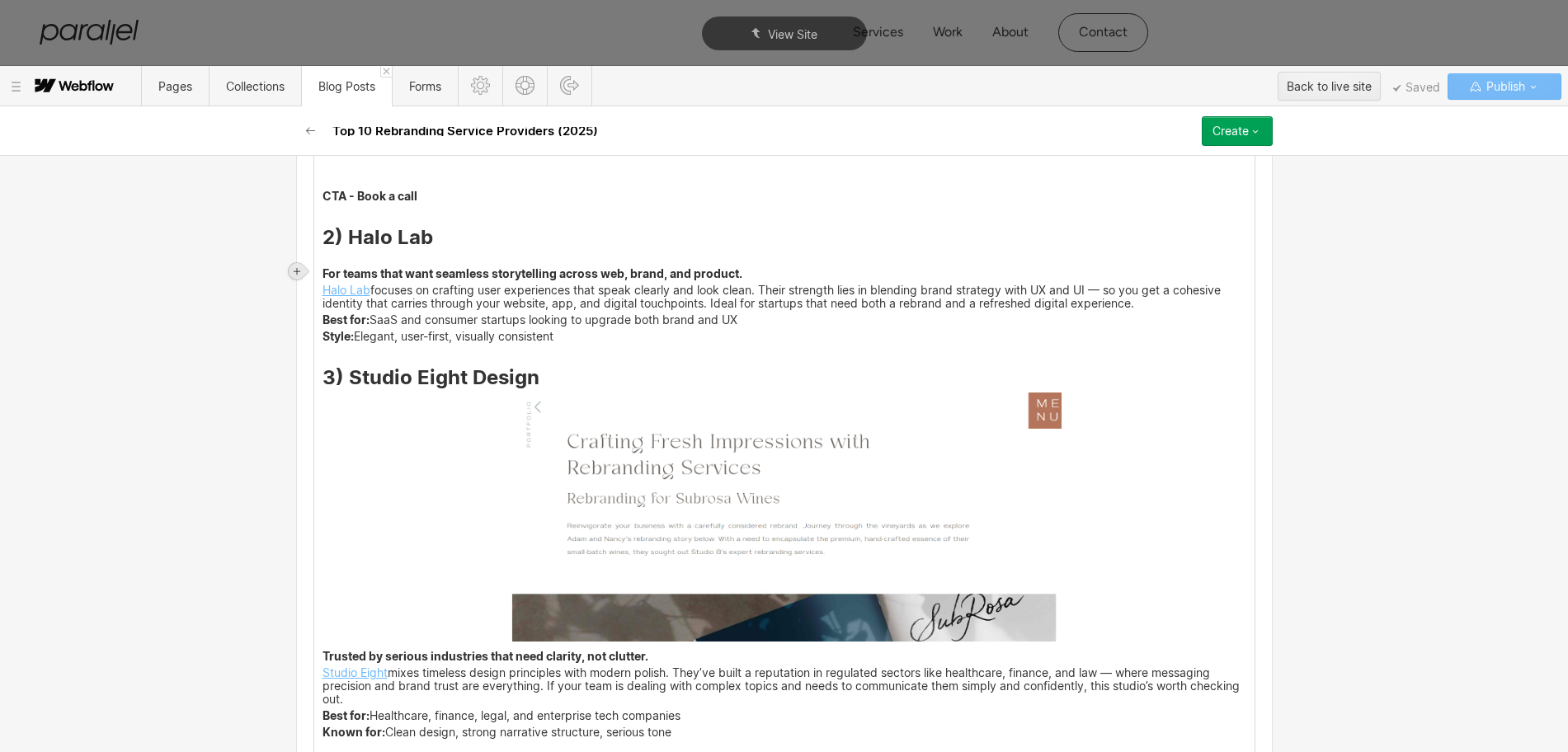
click at [298, 269] on icon at bounding box center [297, 271] width 10 height 10
click at [332, 272] on div at bounding box center [328, 270] width 31 height 25
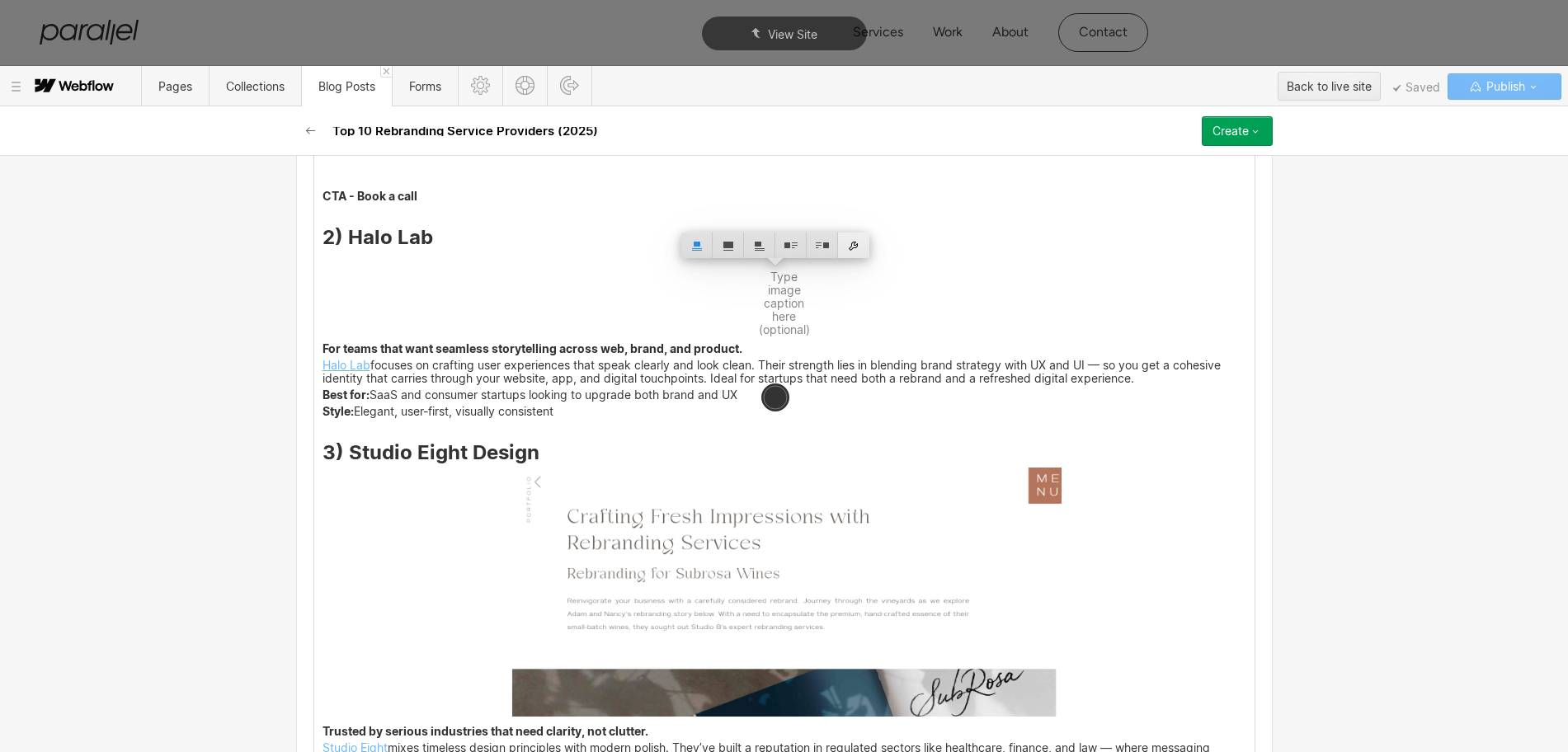
click at [851, 253] on div at bounding box center [854, 245] width 31 height 25
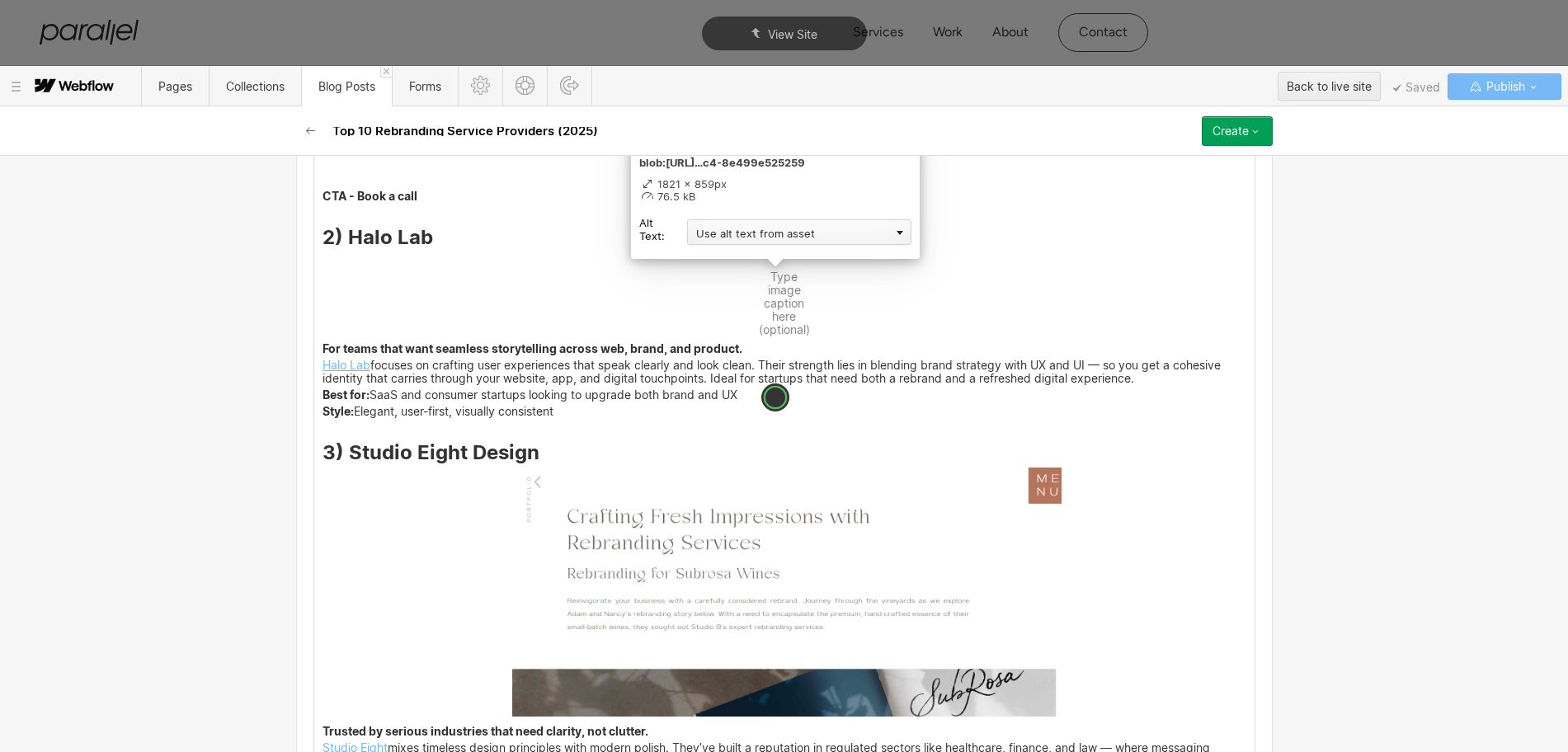
click at [712, 234] on div "Use alt text from asset" at bounding box center [799, 232] width 224 height 25
click at [706, 264] on div "Custom description" at bounding box center [799, 255] width 224 height 20
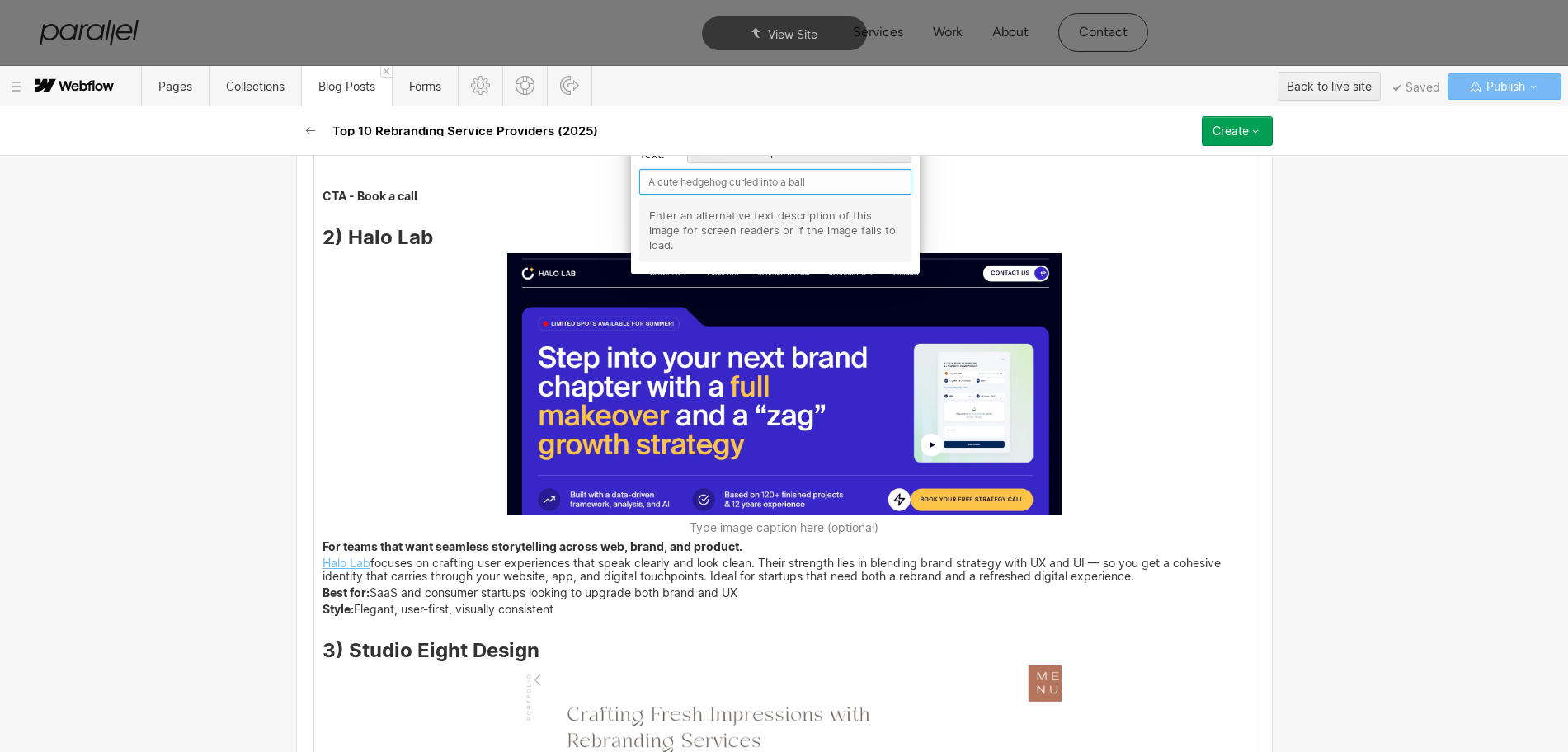
click at [672, 182] on input "text" at bounding box center [776, 182] width 273 height 25
type input "Hola Lab"
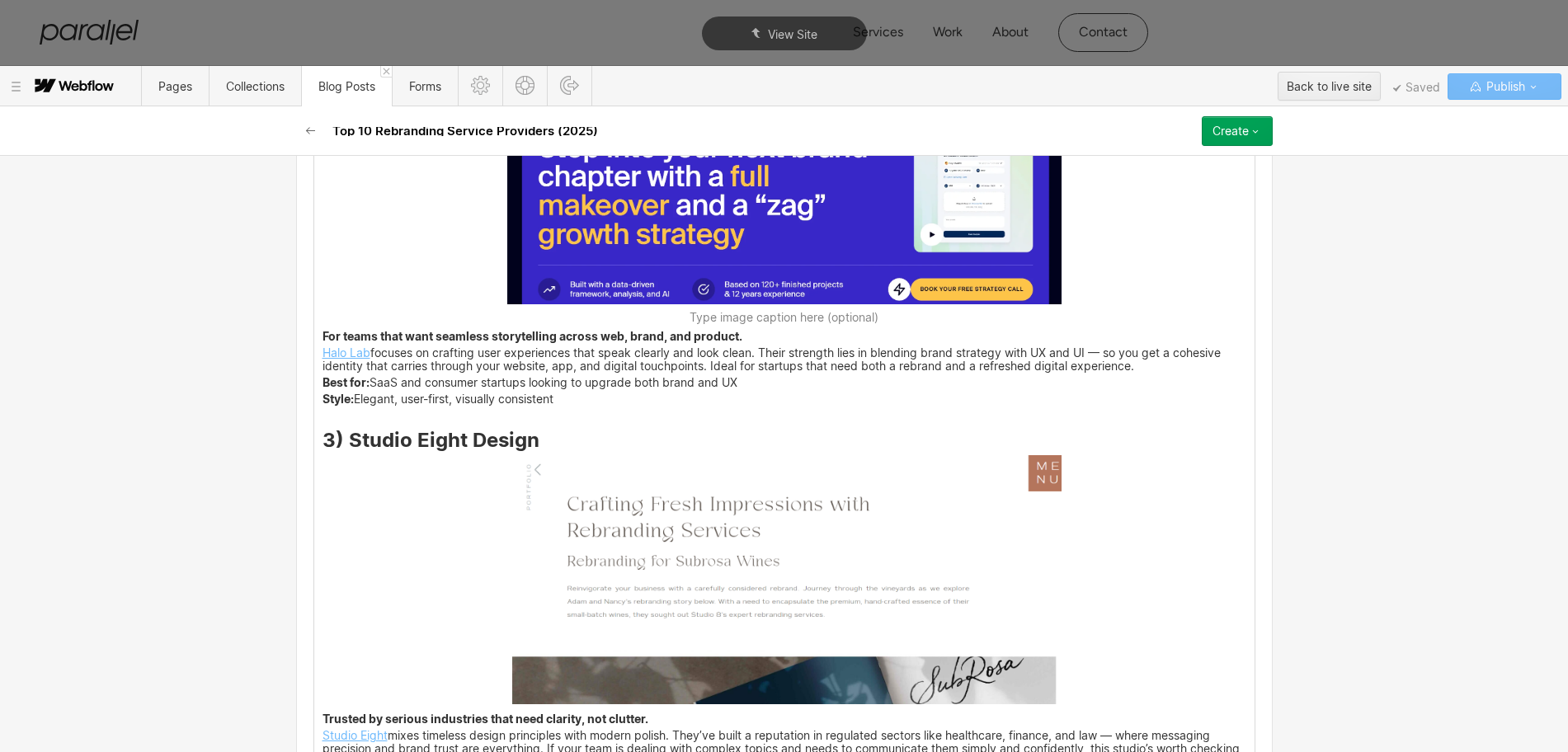
scroll to position [3646, 0]
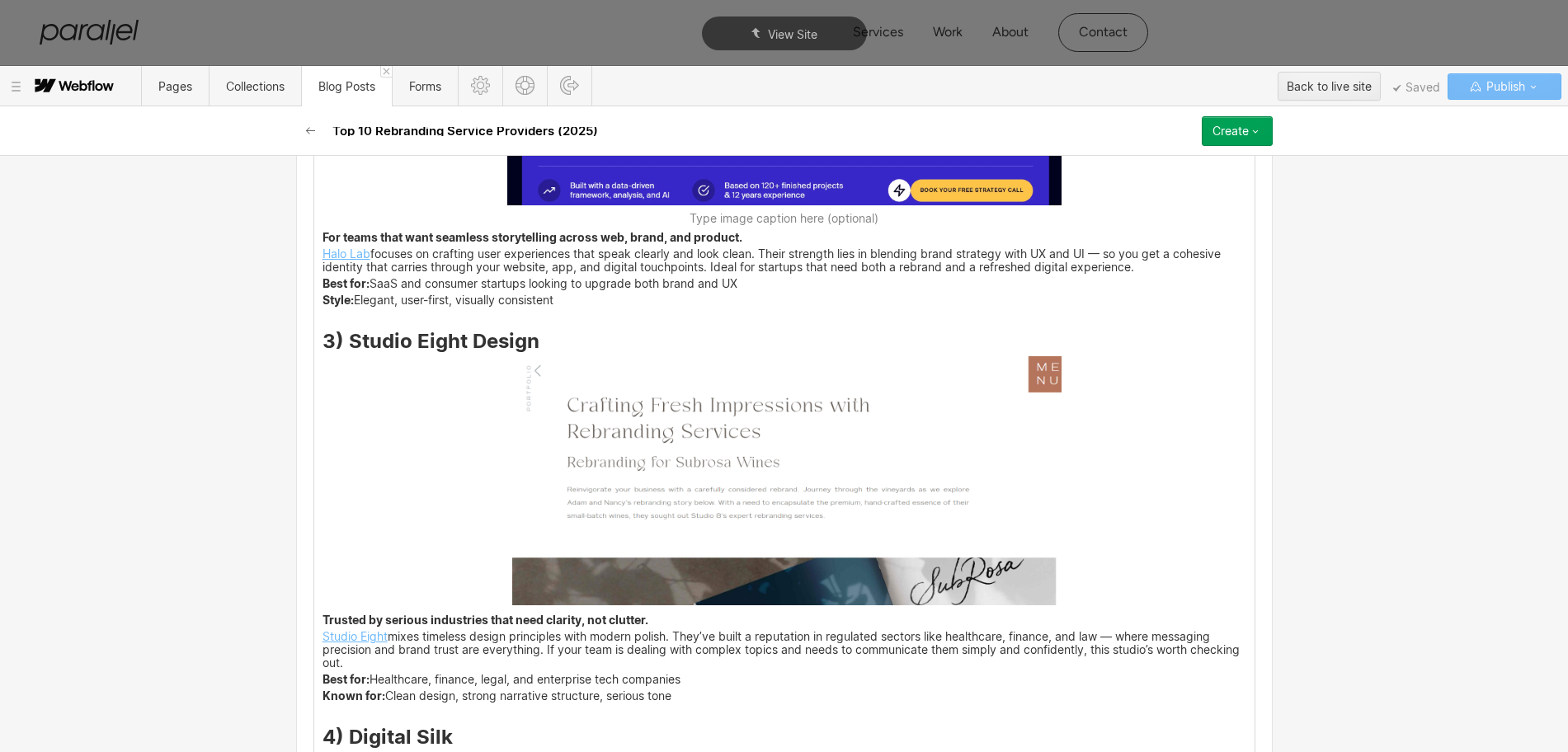
click at [817, 510] on img at bounding box center [784, 481] width 554 height 249
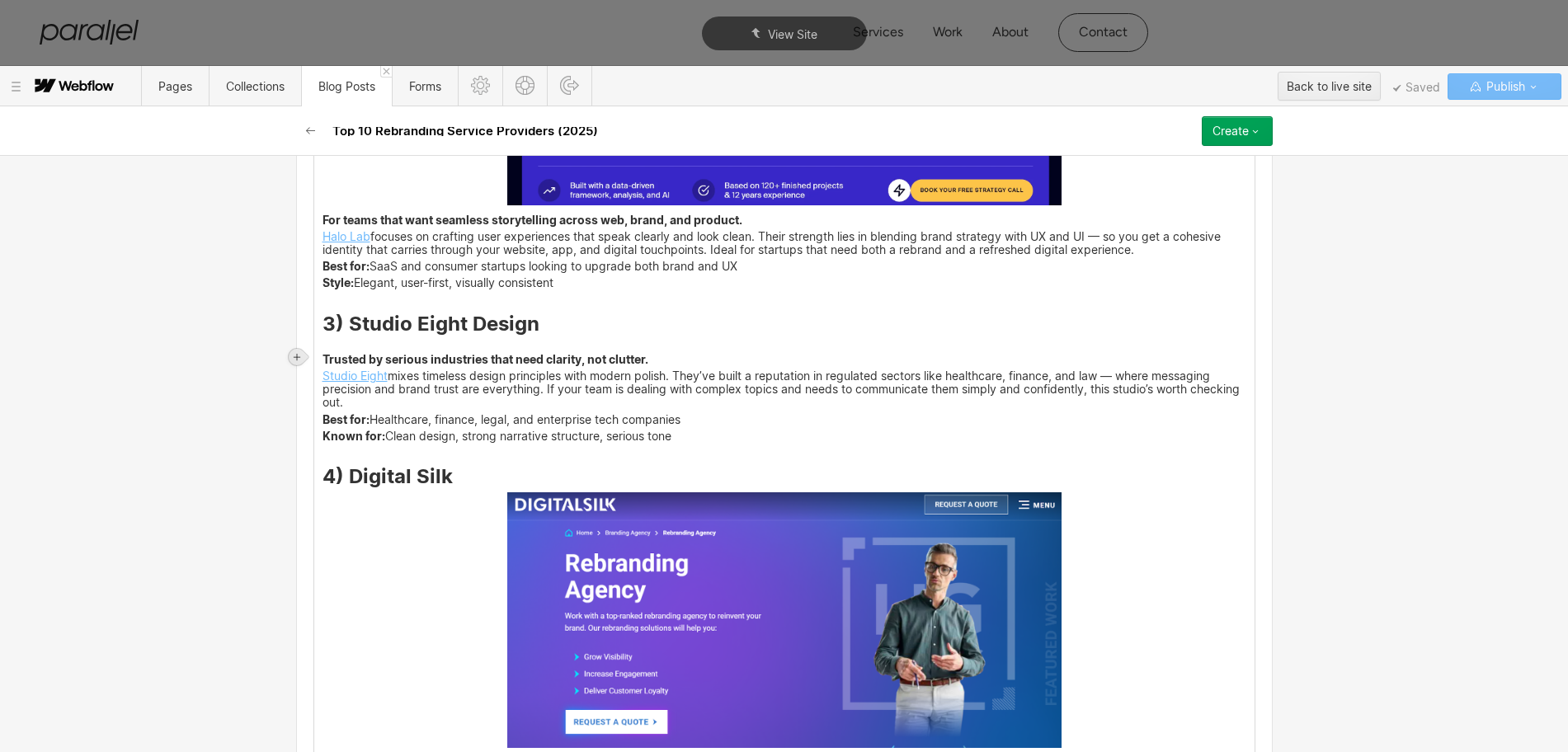
click at [301, 354] on icon at bounding box center [297, 357] width 10 height 10
click at [332, 359] on div at bounding box center [328, 356] width 31 height 25
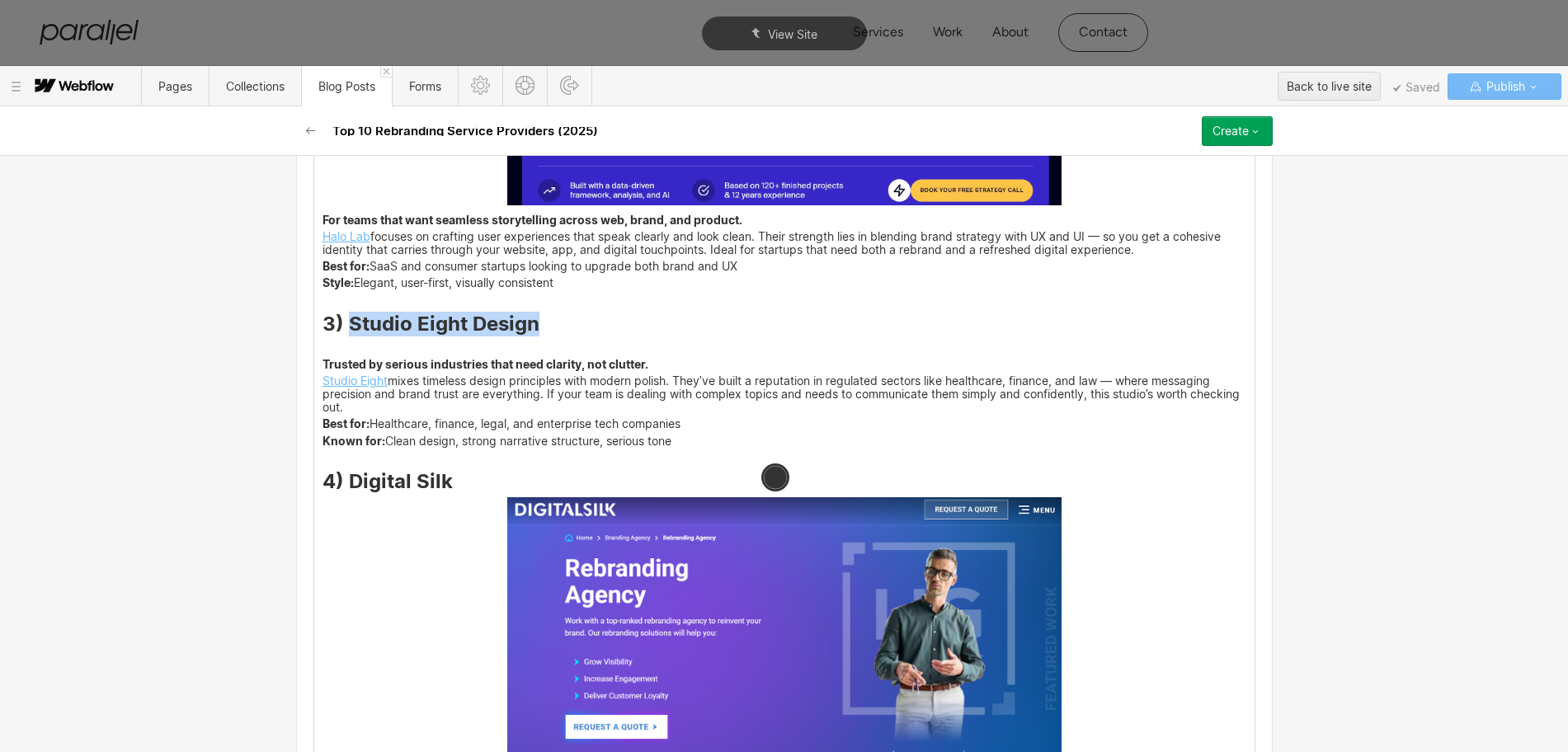
drag, startPoint x: 340, startPoint y: 338, endPoint x: 532, endPoint y: 338, distance: 192.0
click at [532, 337] on h3 "3) Studio Eight Design" at bounding box center [784, 326] width 924 height 19
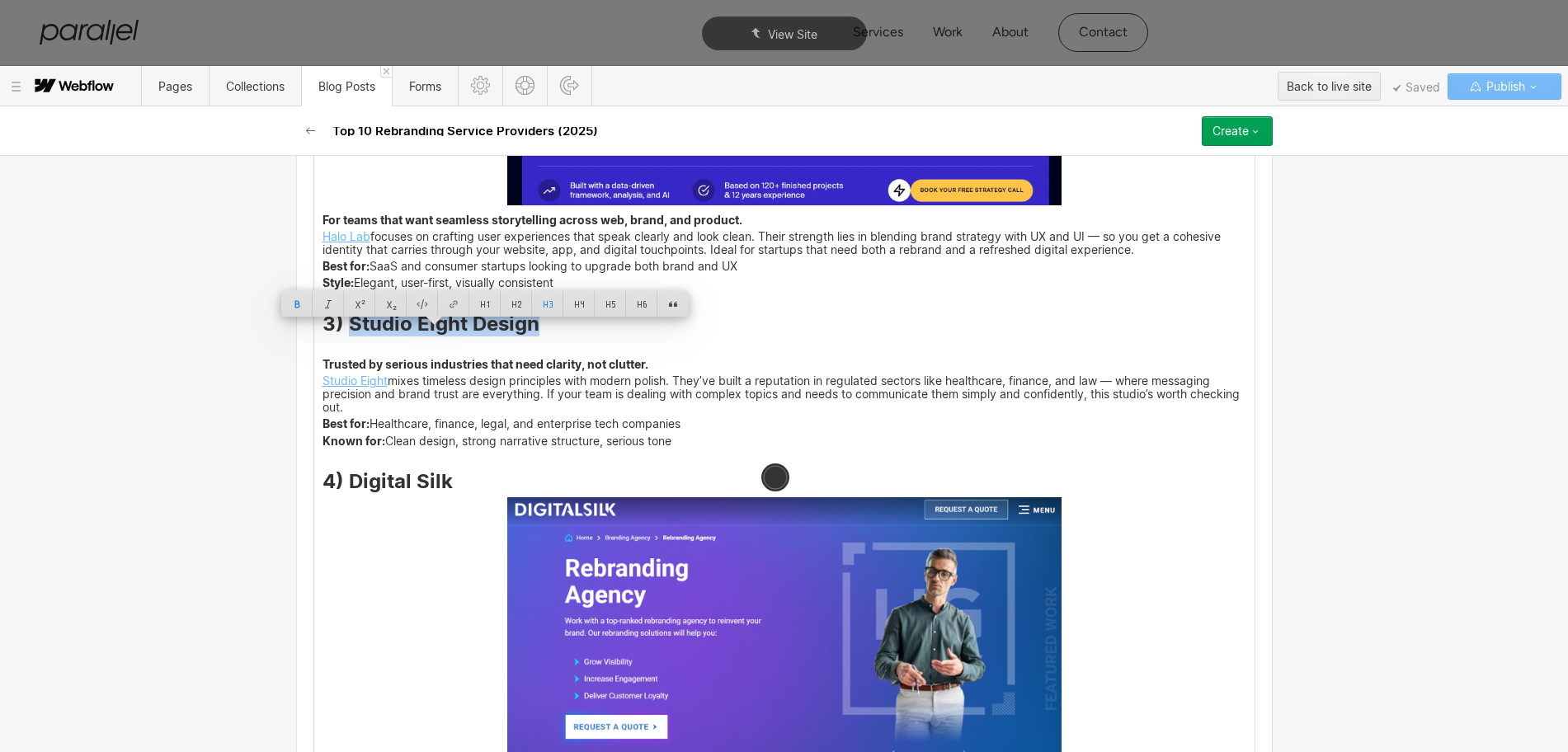
copy strong "Studio Eight Design"
click at [784, 349] on img at bounding box center [784, 349] width 0 height 0
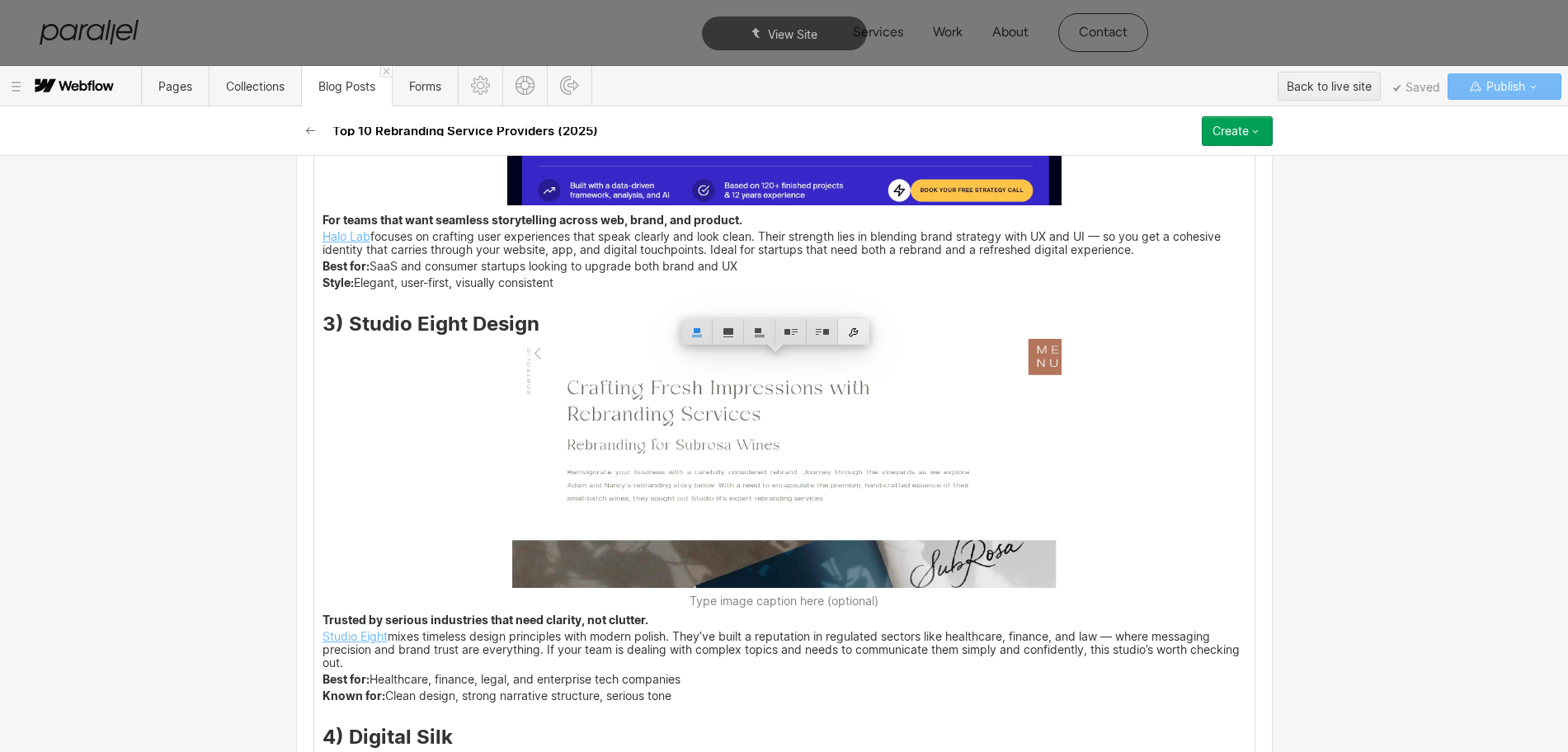
click at [853, 332] on div at bounding box center [854, 332] width 31 height 25
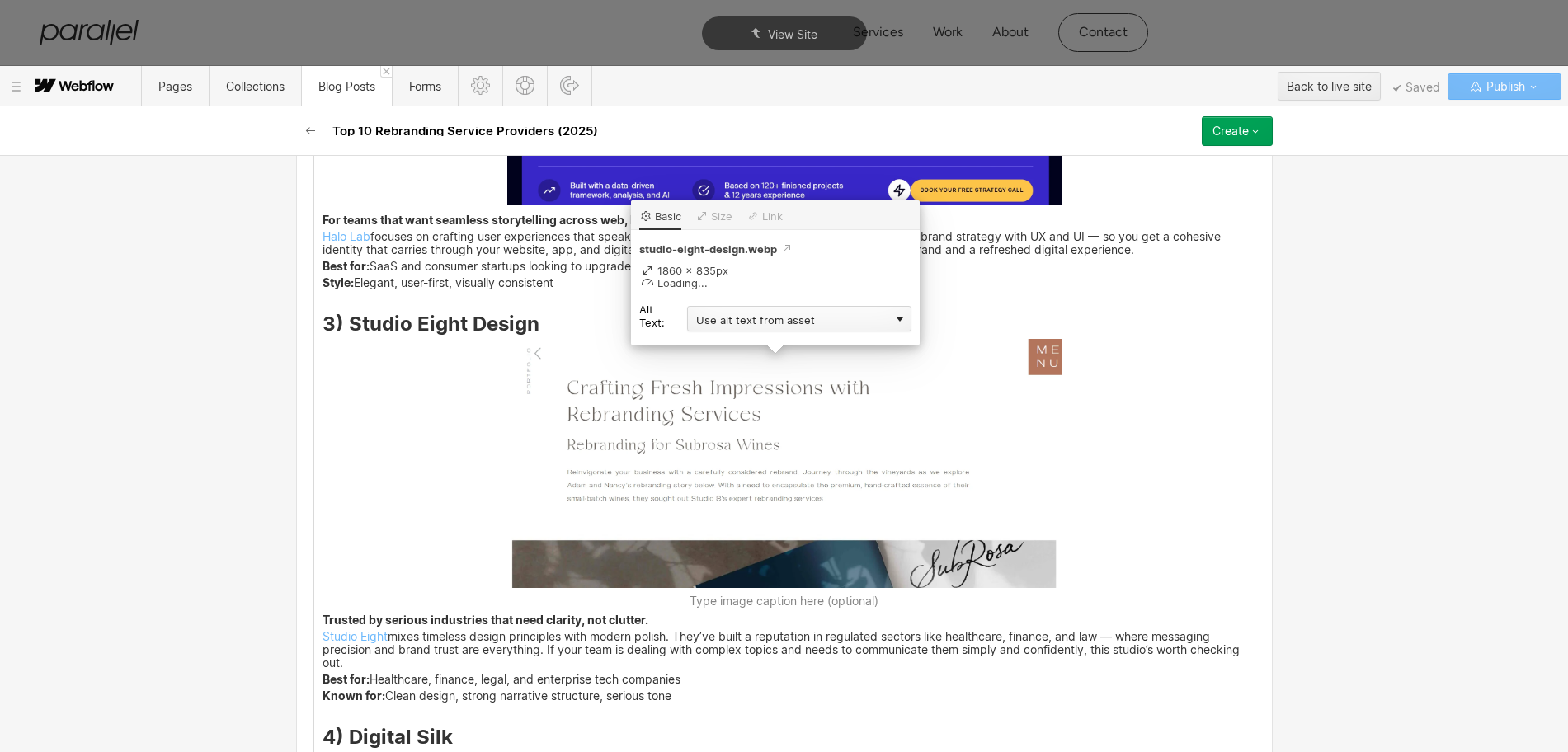
click at [717, 321] on div "Use alt text from asset" at bounding box center [799, 318] width 224 height 25
click at [718, 342] on div "Custom description" at bounding box center [799, 341] width 224 height 20
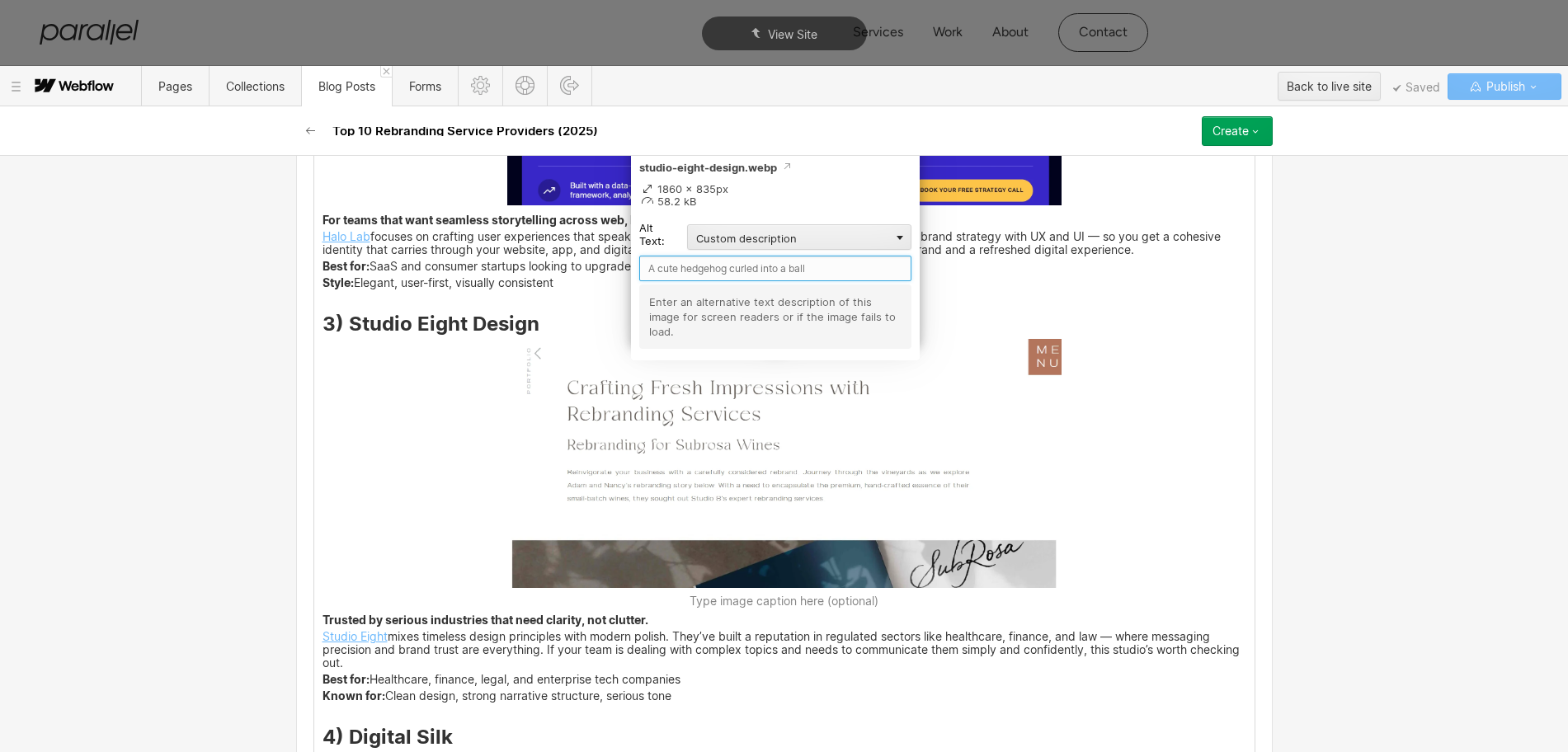
click at [703, 278] on input "text" at bounding box center [776, 269] width 273 height 25
paste input "Studio Eight Design"
type input "Studio Eight Design"
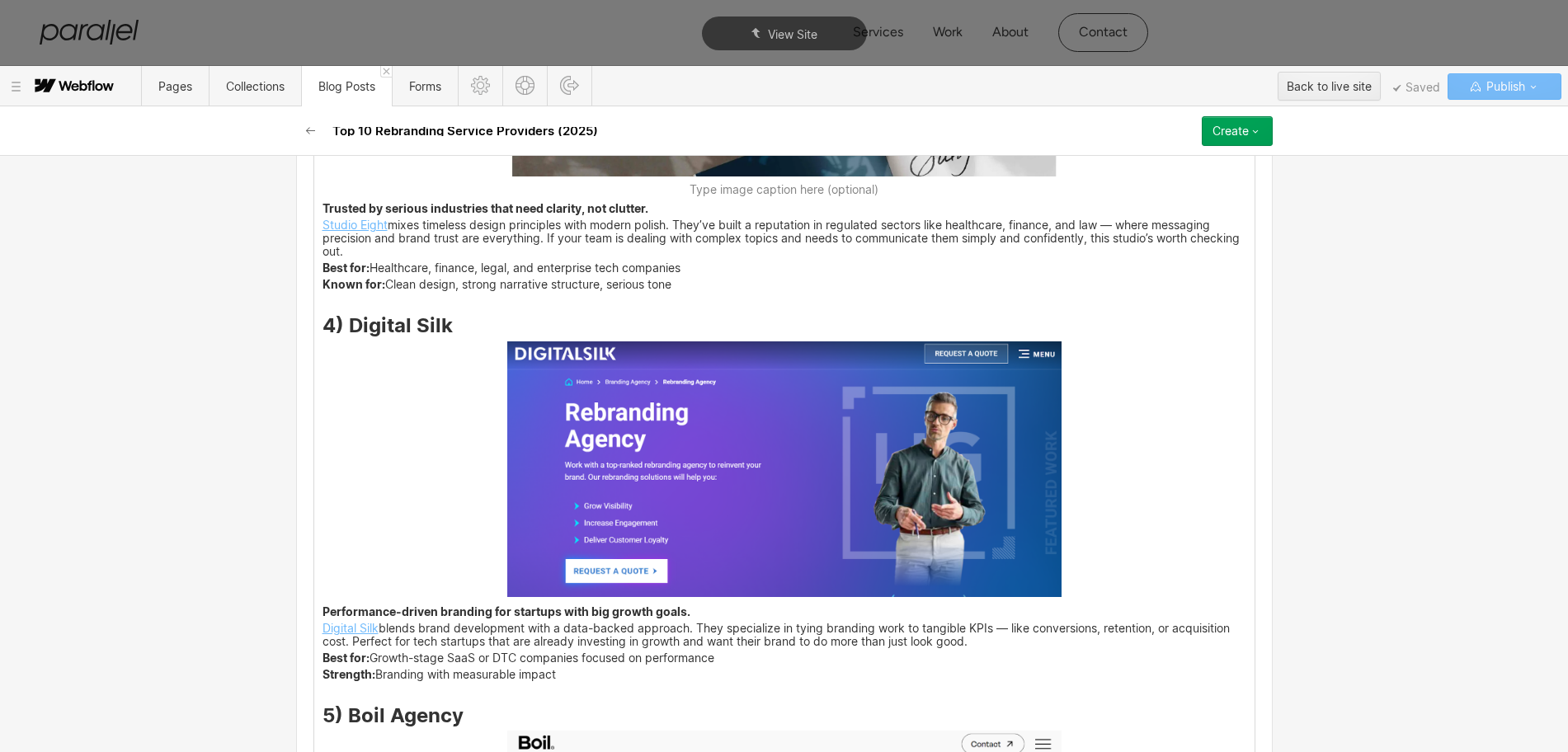
scroll to position [4058, 0]
click at [851, 553] on img at bounding box center [784, 468] width 554 height 256
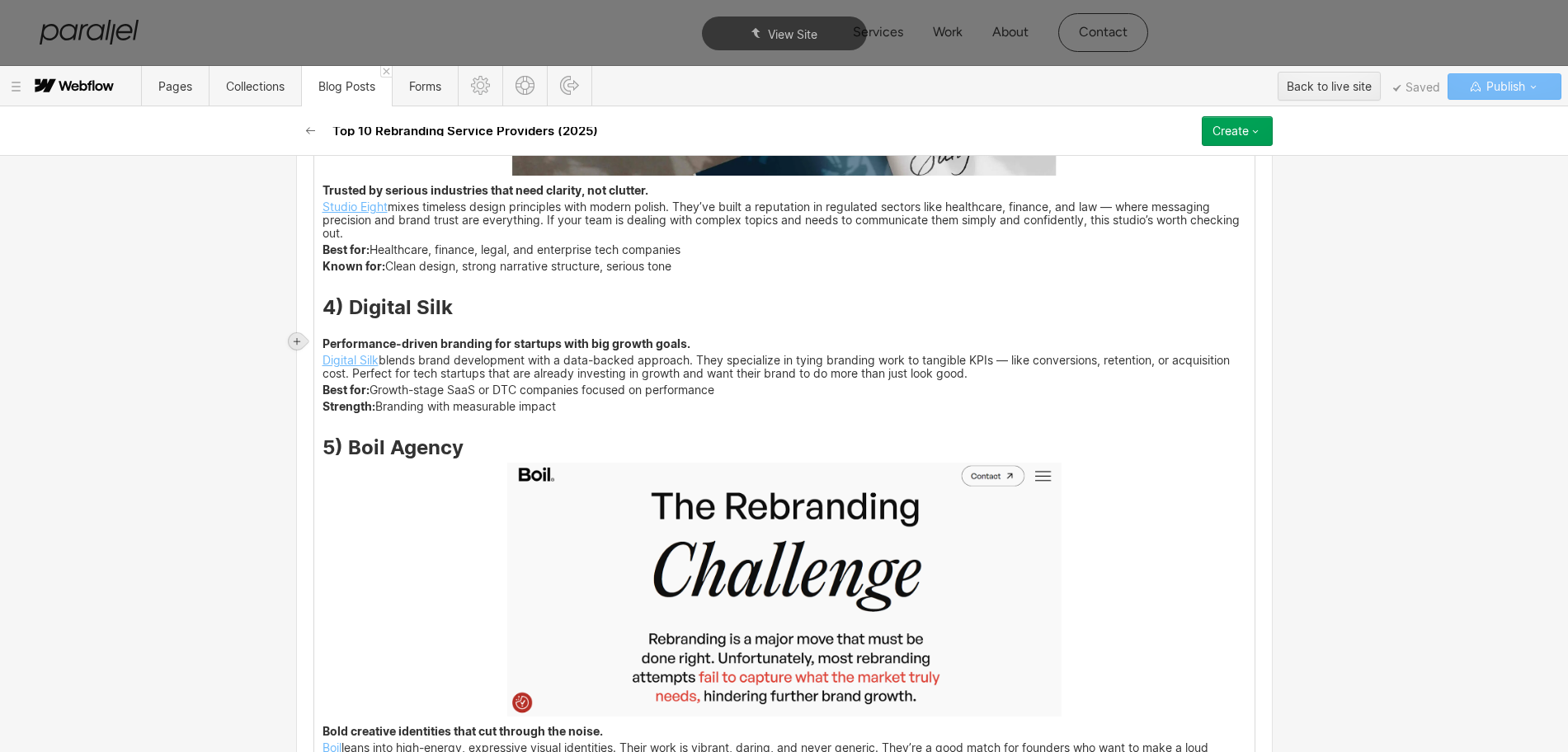
click at [298, 340] on icon at bounding box center [297, 340] width 7 height 7
click at [333, 338] on div at bounding box center [328, 340] width 31 height 25
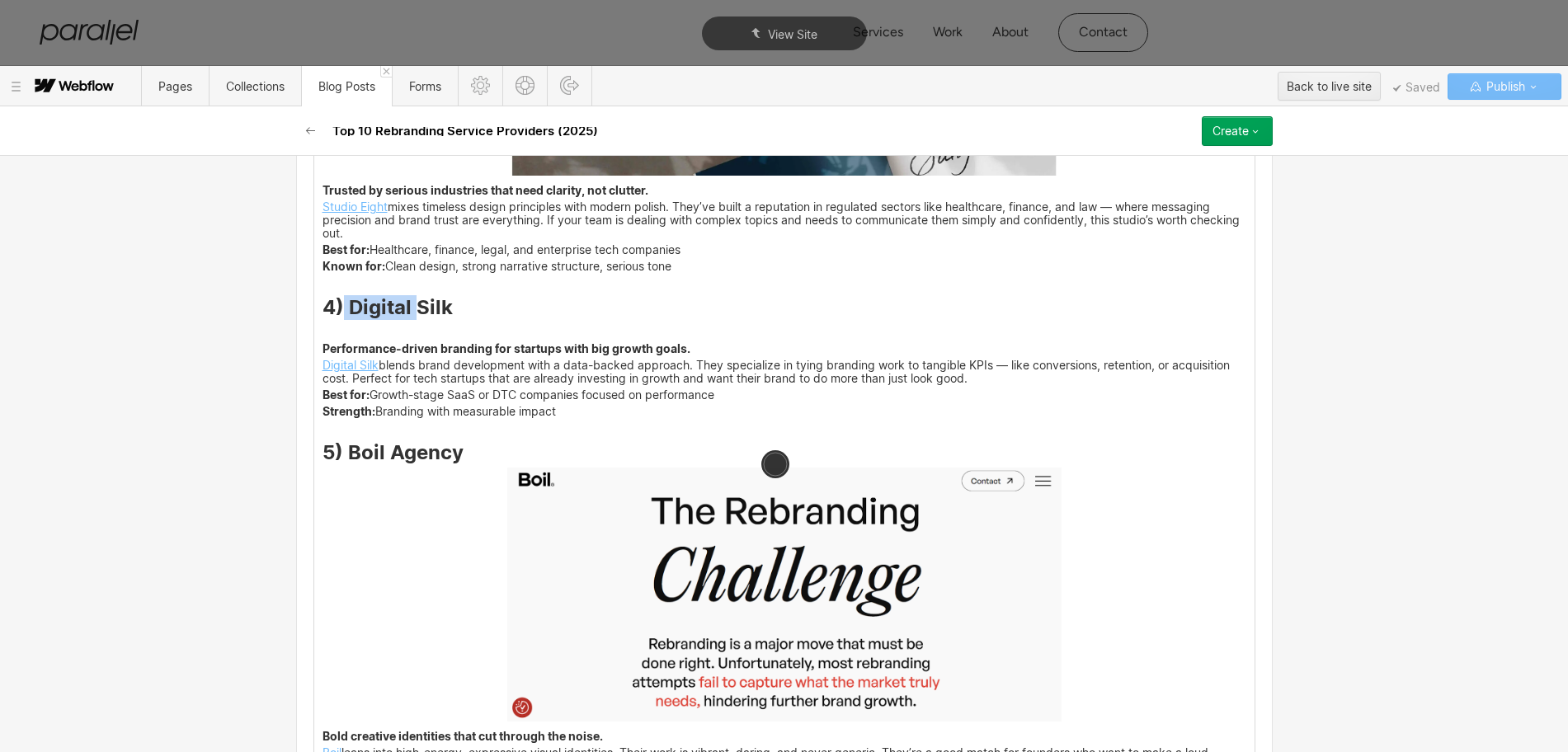
drag, startPoint x: 338, startPoint y: 320, endPoint x: 444, endPoint y: 321, distance: 106.0
click at [411, 319] on strong "4) Digital Silk" at bounding box center [387, 306] width 130 height 24
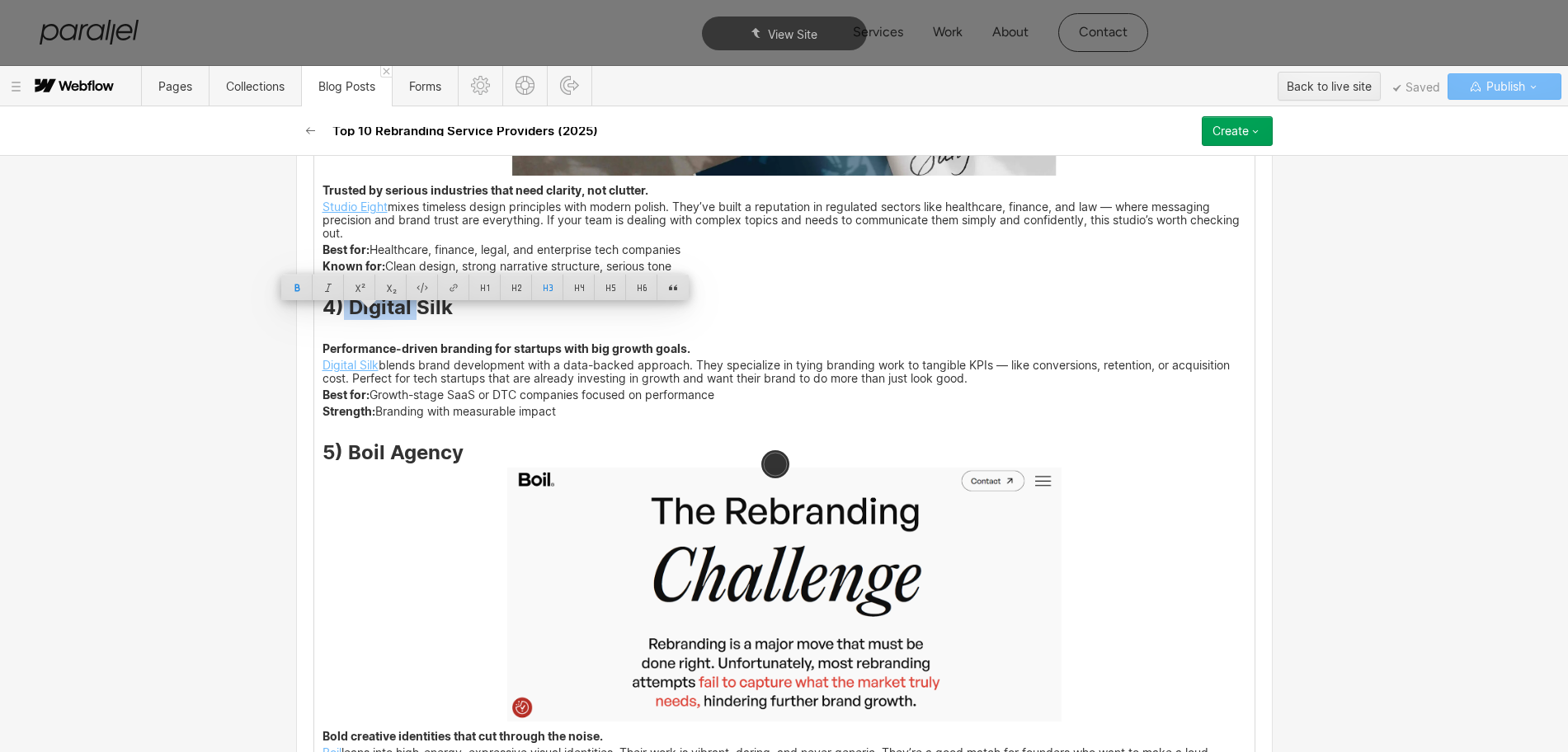
click at [444, 320] on h3 "4) Digital Silk" at bounding box center [784, 309] width 924 height 19
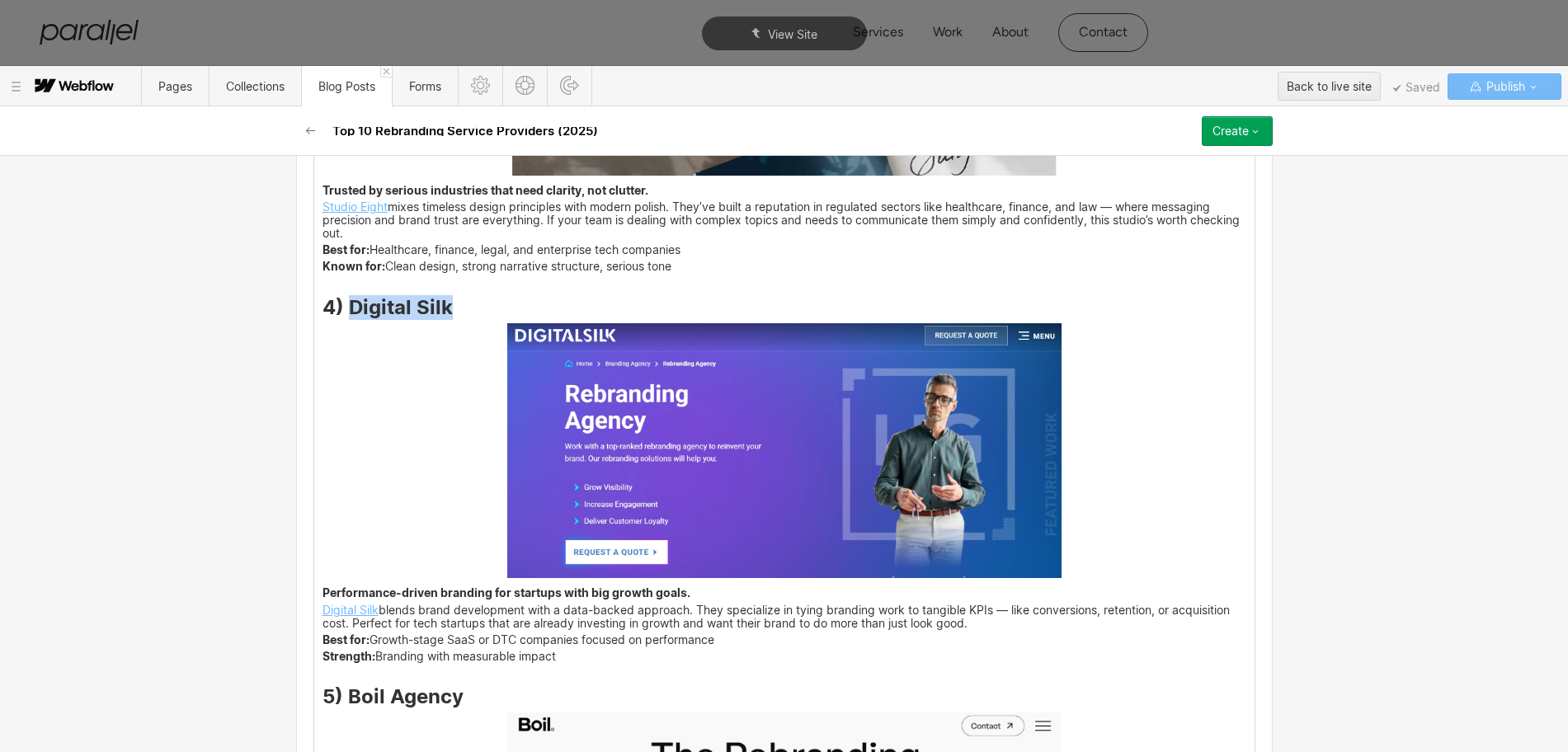
drag, startPoint x: 353, startPoint y: 321, endPoint x: 339, endPoint y: 321, distance: 14.0
click at [339, 320] on h3 "4) Digital Silk" at bounding box center [784, 309] width 924 height 19
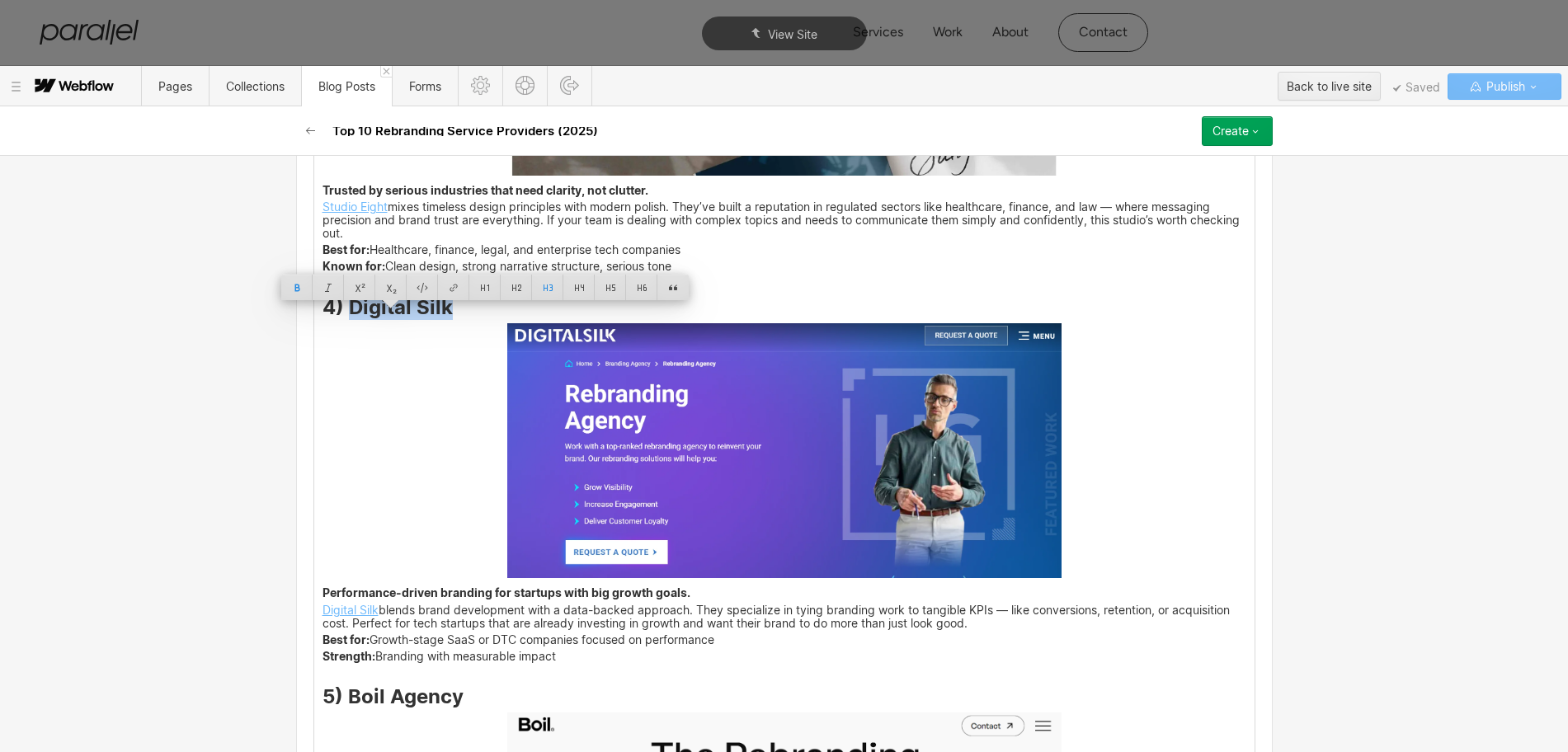
copy strong "Digital Silk"
click at [813, 418] on img at bounding box center [784, 450] width 554 height 256
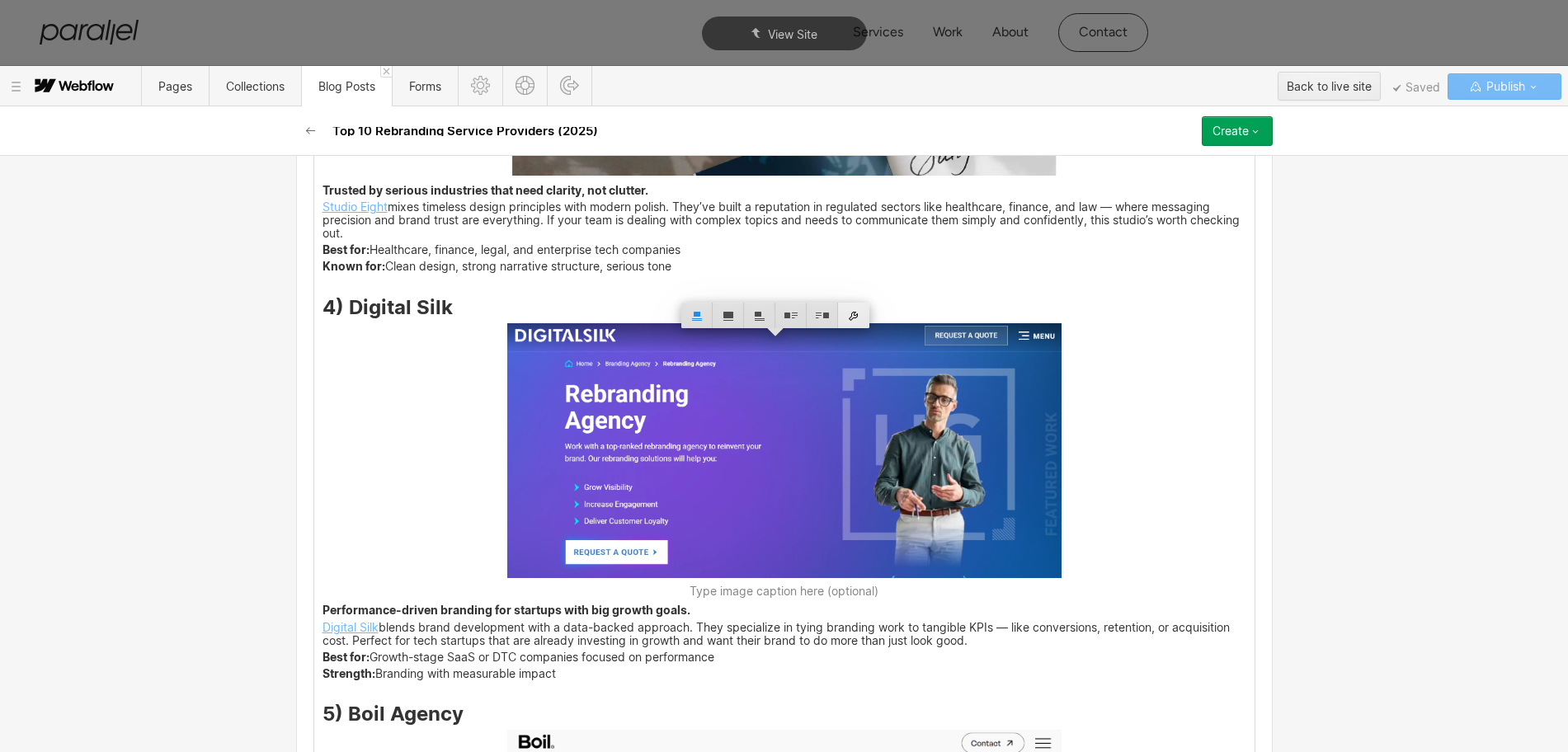
click at [857, 315] on div at bounding box center [854, 315] width 31 height 25
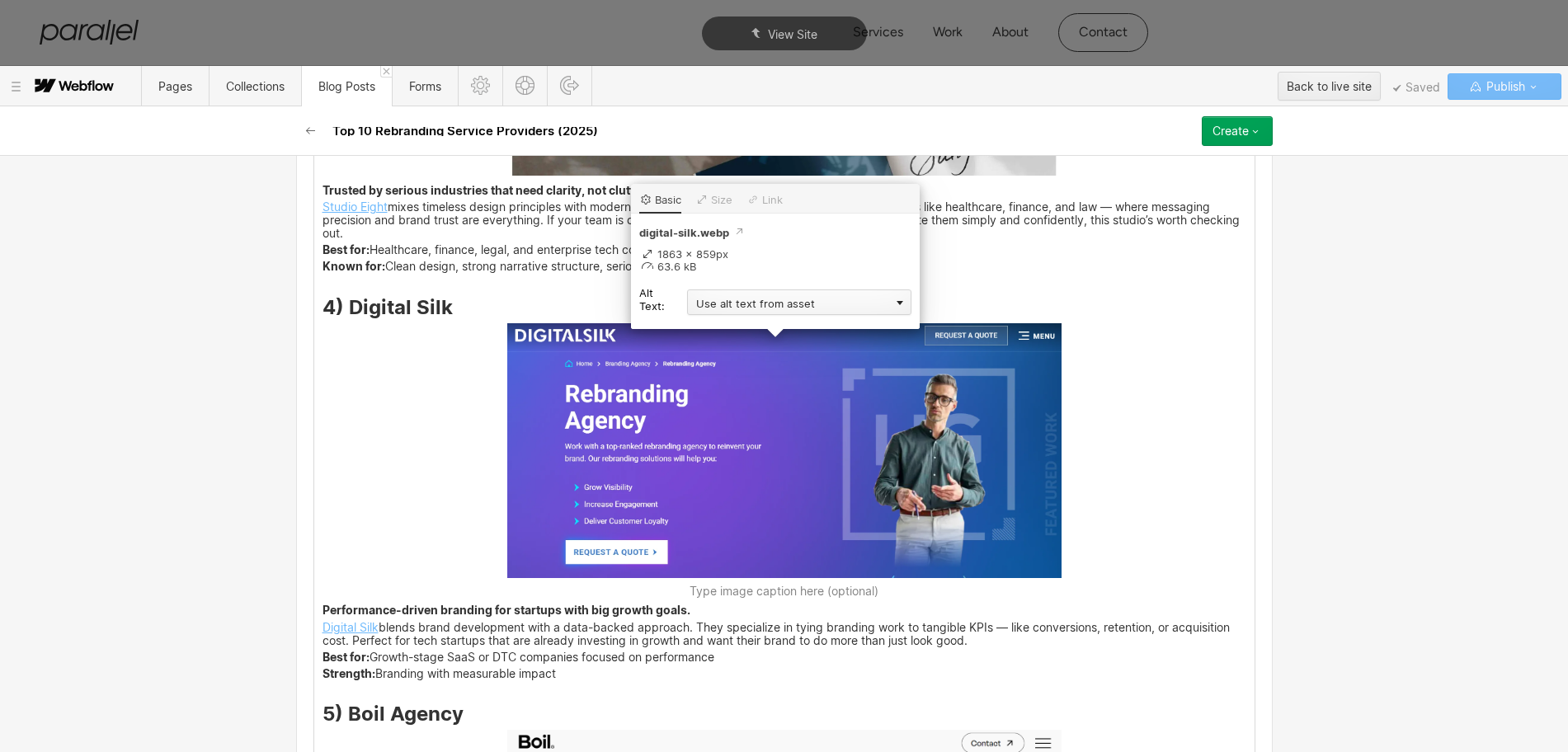
click at [714, 305] on div "Use alt text from asset" at bounding box center [799, 302] width 224 height 25
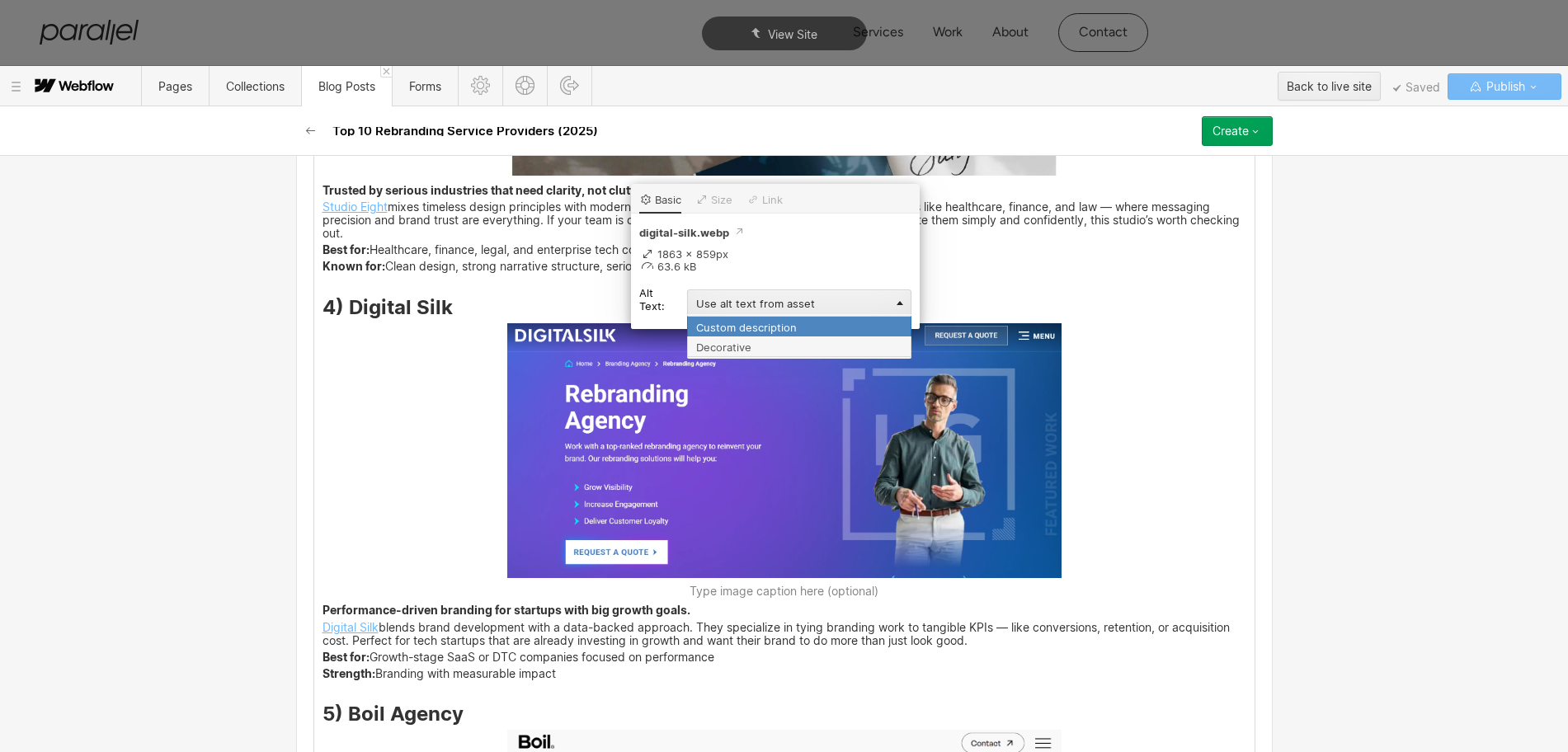
click at [716, 328] on div "Custom description" at bounding box center [799, 326] width 224 height 20
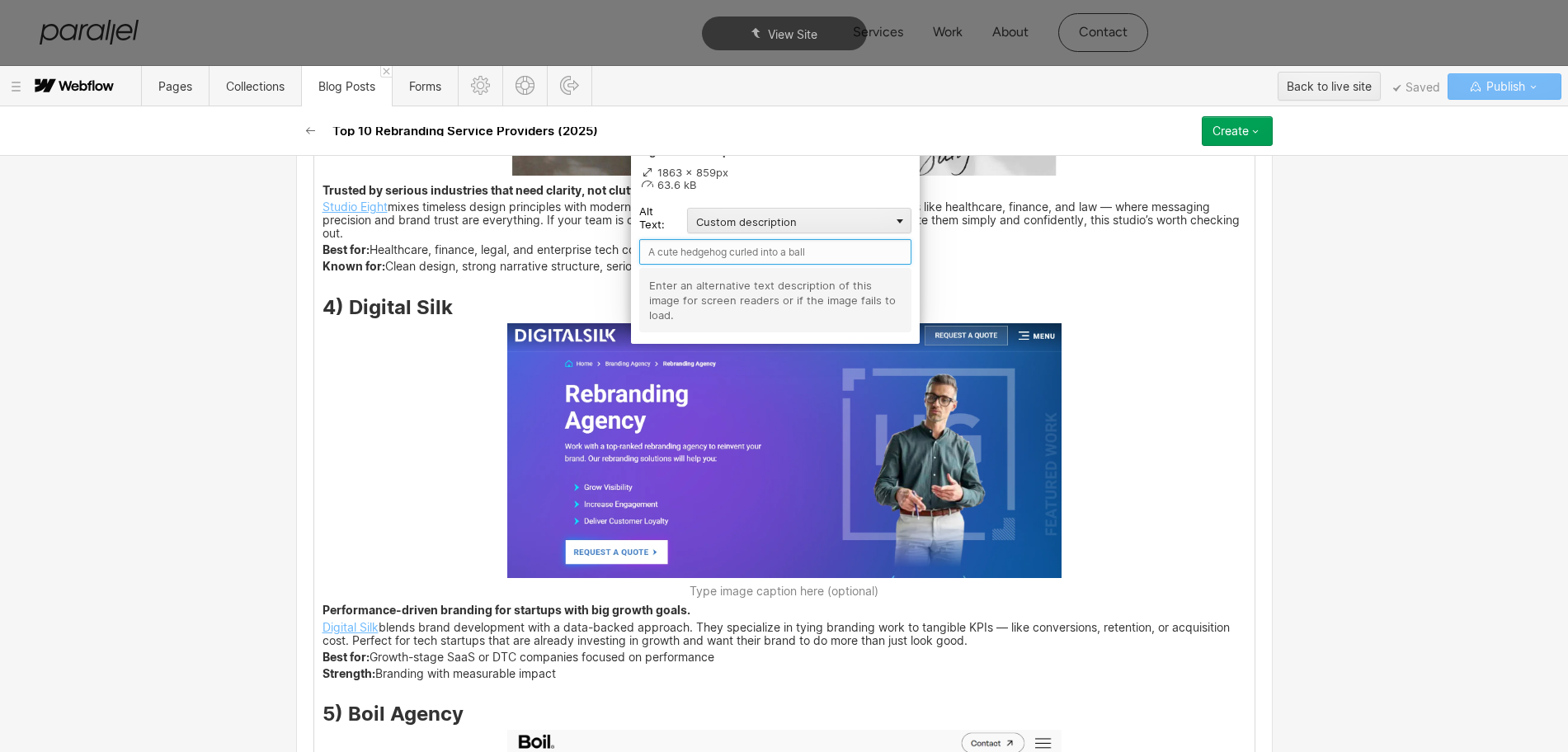
click at [687, 255] on input "text" at bounding box center [776, 252] width 273 height 25
paste input "Digital Silk"
type input "Digital Silk"
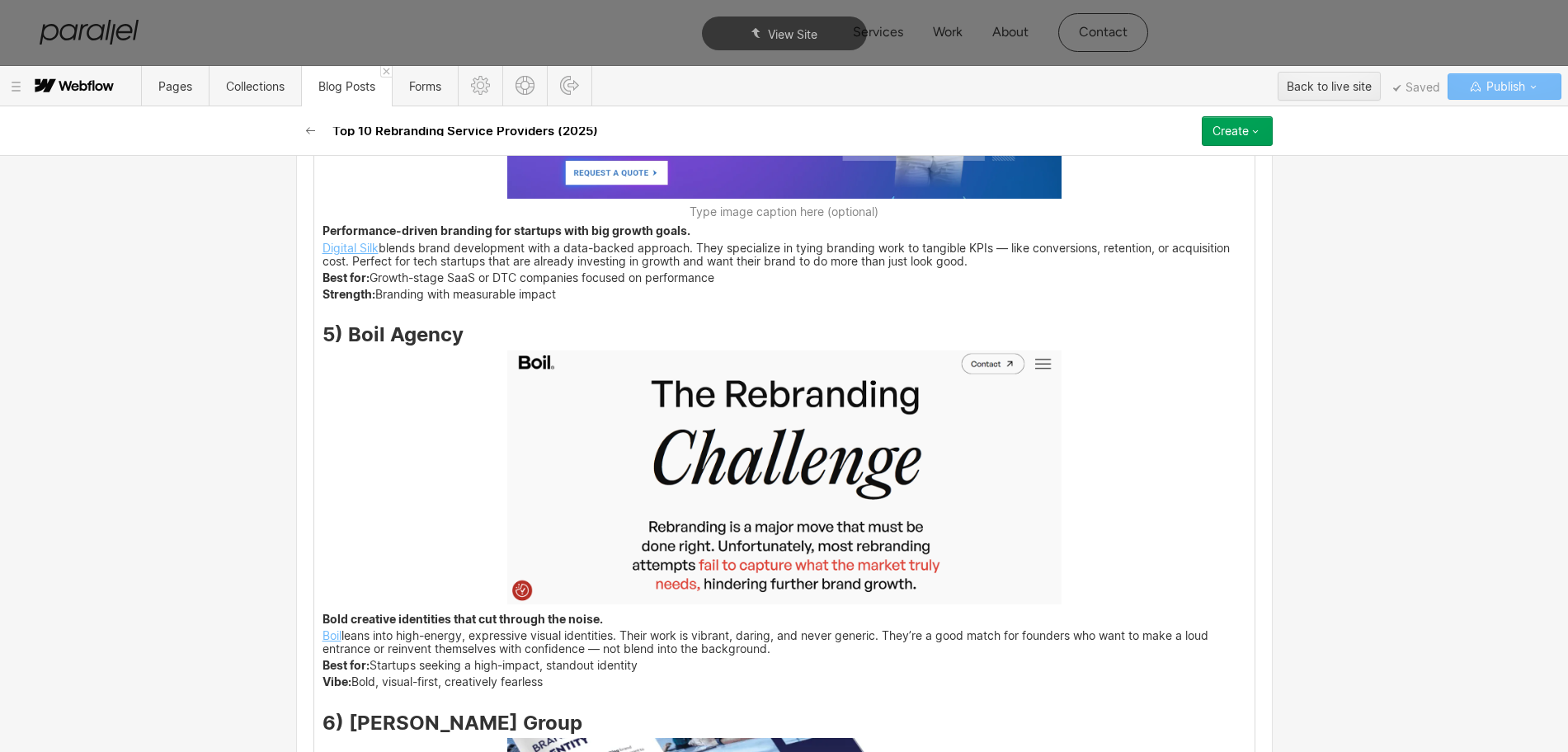
scroll to position [4470, 0]
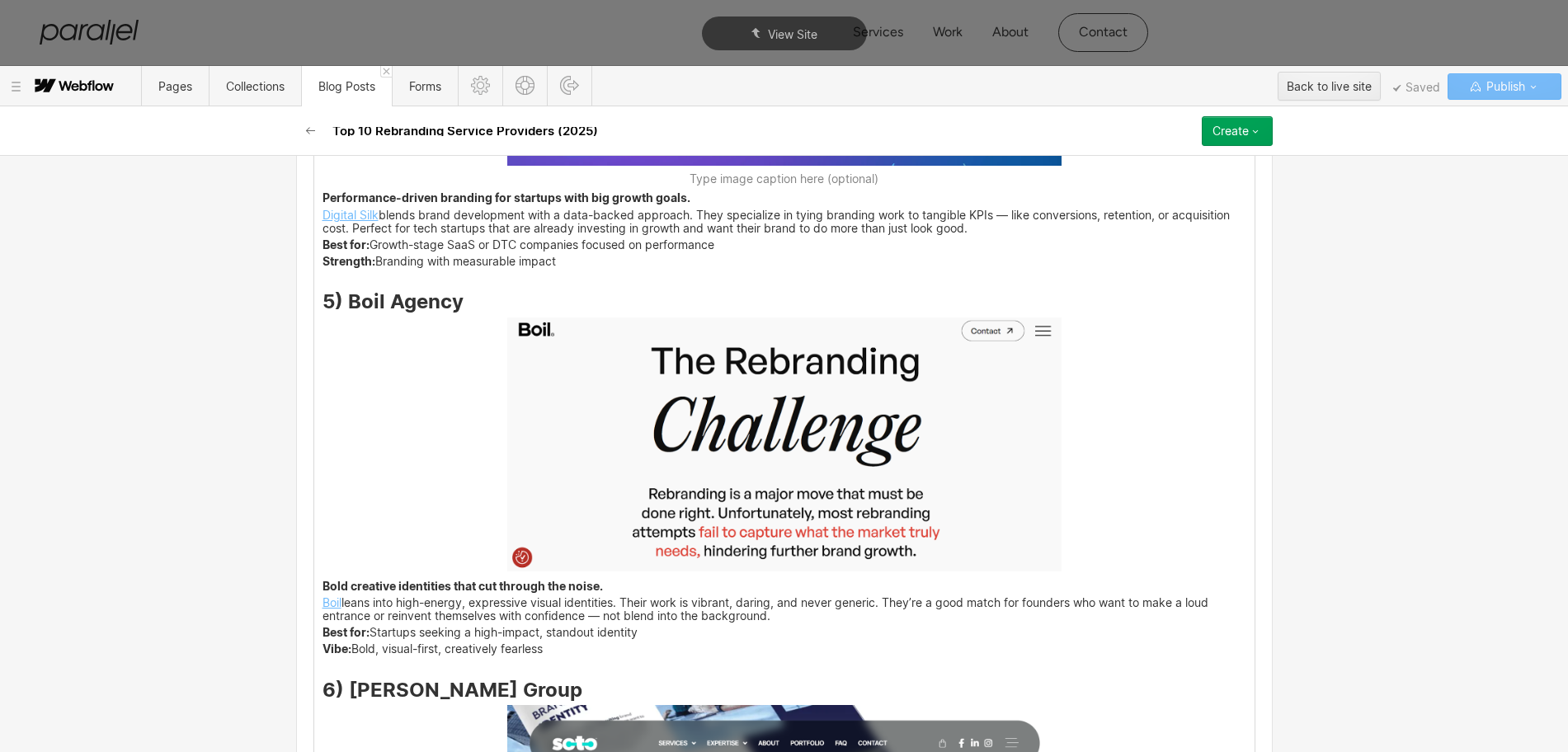
click at [829, 461] on img at bounding box center [784, 444] width 554 height 253
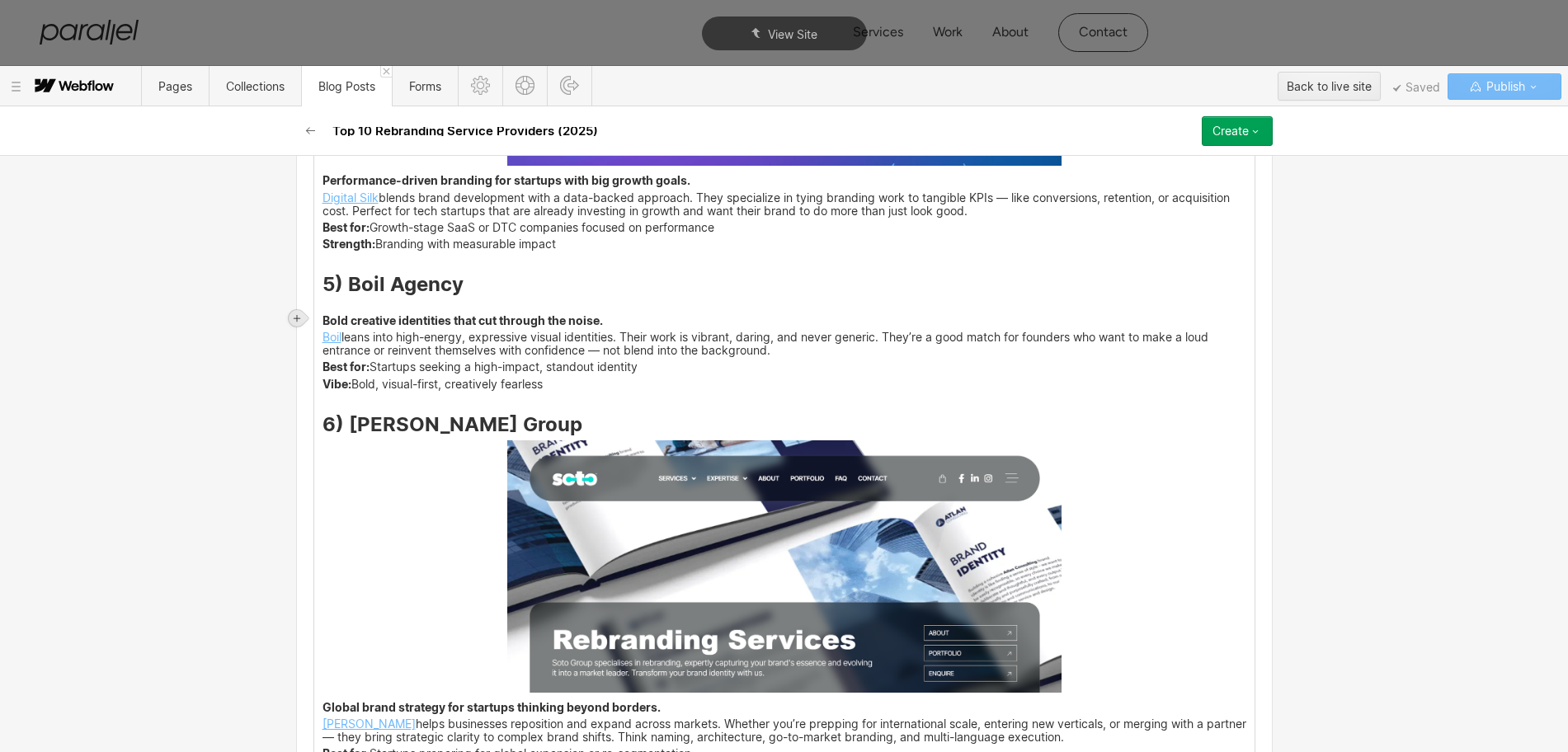
click at [297, 316] on icon at bounding box center [297, 318] width 7 height 7
click at [330, 312] on div at bounding box center [328, 318] width 31 height 25
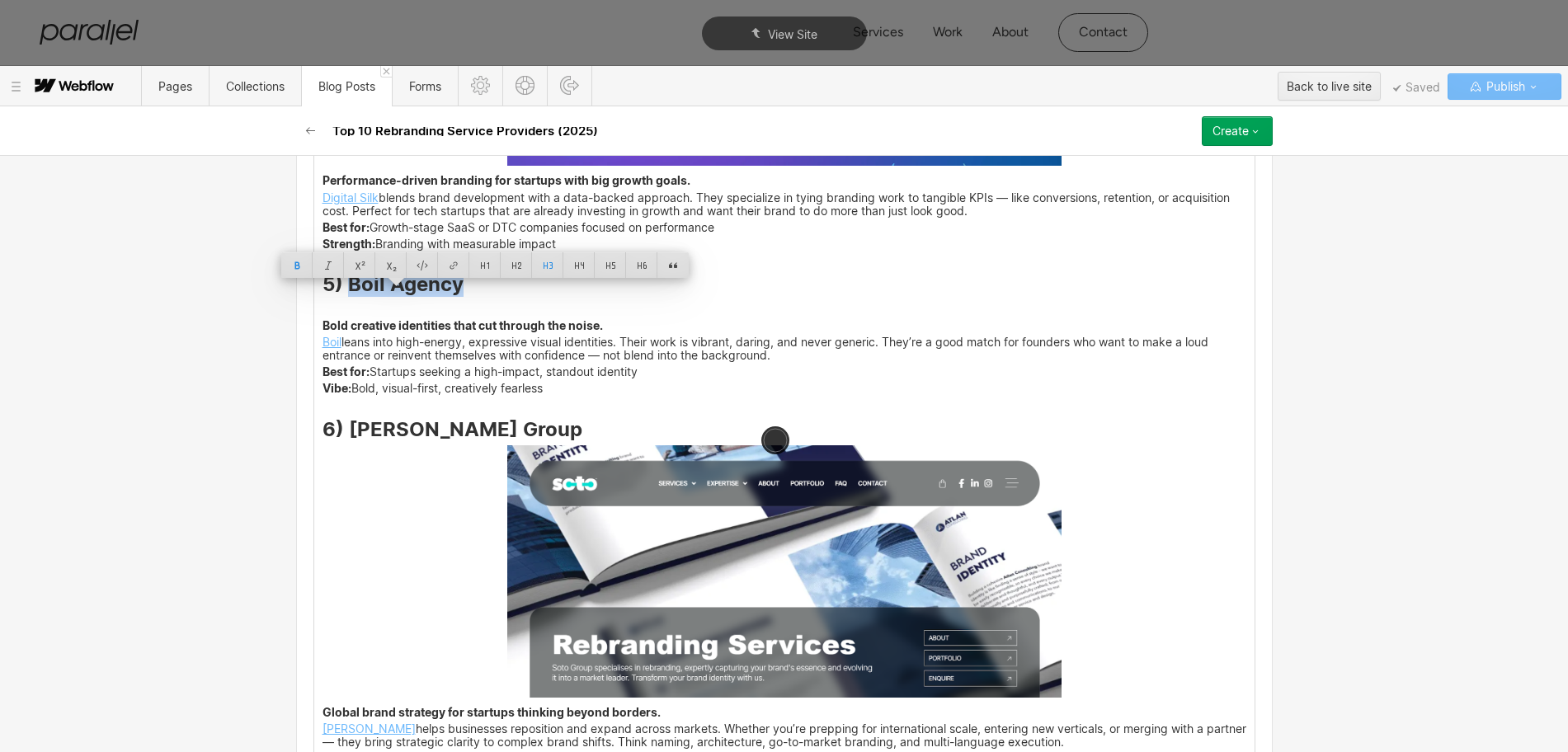
drag, startPoint x: 413, startPoint y: 295, endPoint x: 452, endPoint y: 302, distance: 39.6
click at [452, 296] on strong "5) Boil Agency" at bounding box center [392, 284] width 141 height 24
copy strong "Boil Agency"
click at [784, 310] on img at bounding box center [784, 310] width 0 height 0
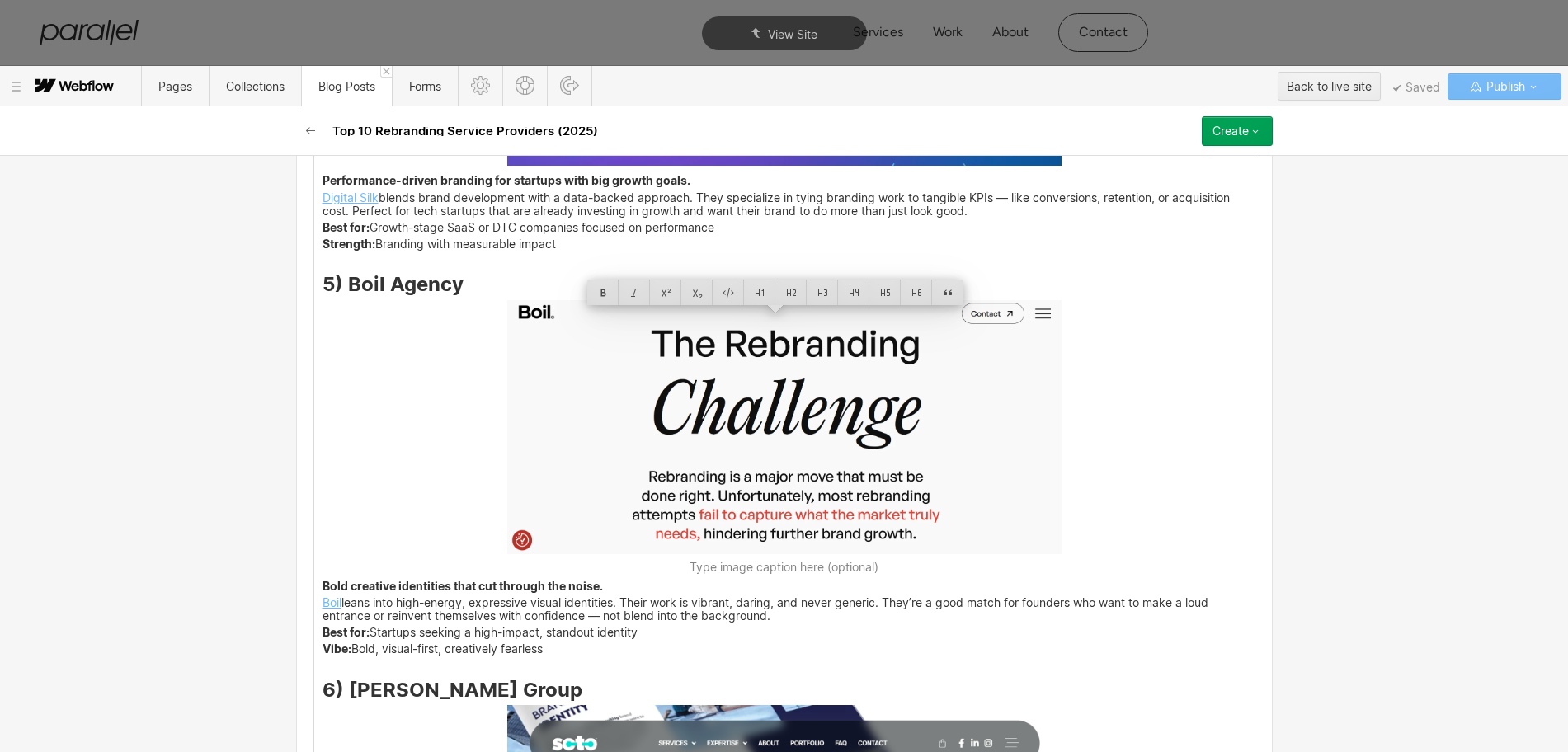
click at [913, 434] on img at bounding box center [784, 426] width 554 height 254
click at [857, 289] on div at bounding box center [854, 292] width 31 height 25
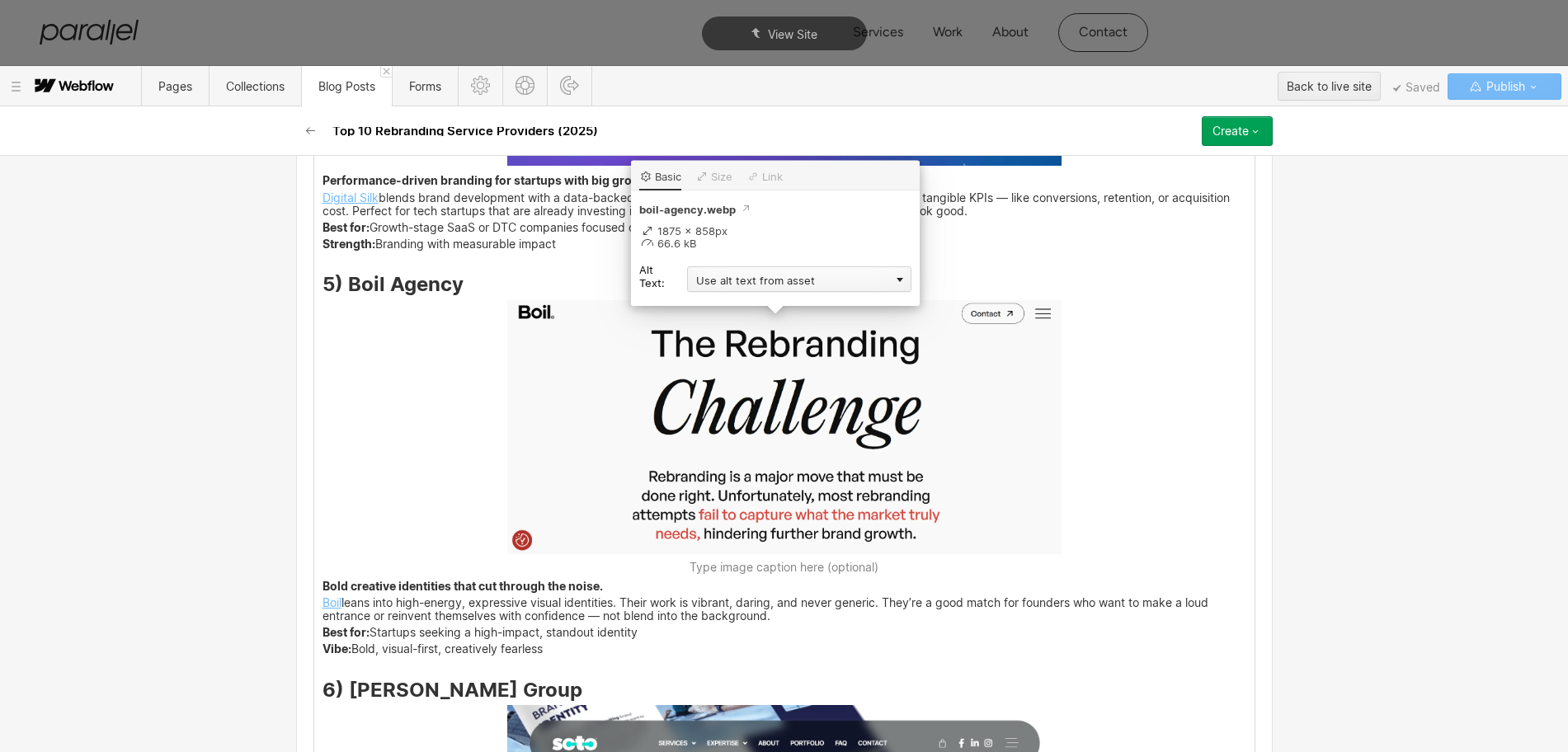
click at [726, 276] on div "Use alt text from asset" at bounding box center [799, 279] width 224 height 25
click at [721, 304] on div "Custom description" at bounding box center [799, 303] width 224 height 20
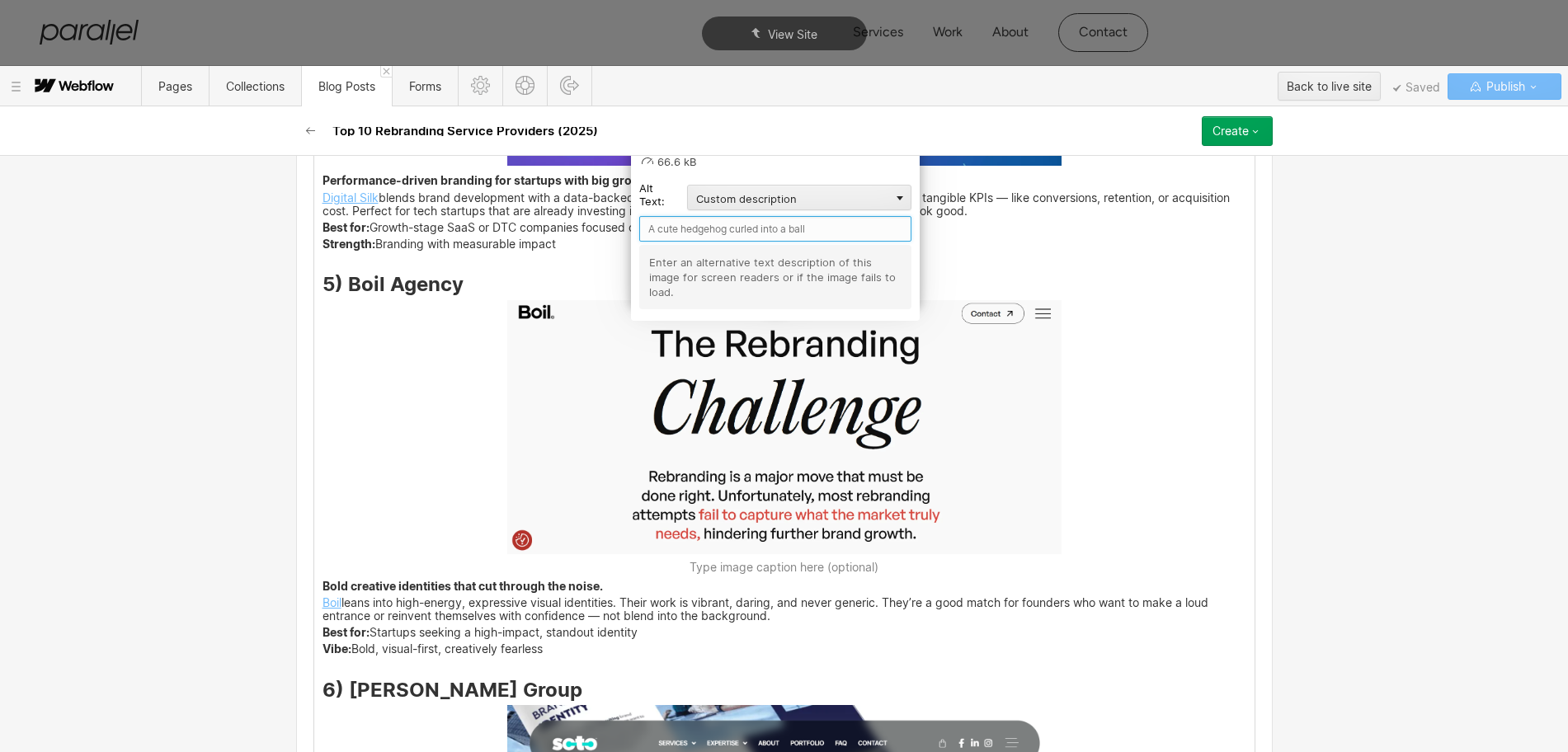
click at [683, 239] on input "text" at bounding box center [776, 229] width 273 height 25
paste input "Boil Agency"
type input "Boil Agency"
click at [1156, 486] on div "Young companies constantly change. Products, markets, and technology evolve, im…" at bounding box center [784, 643] width 940 height 7317
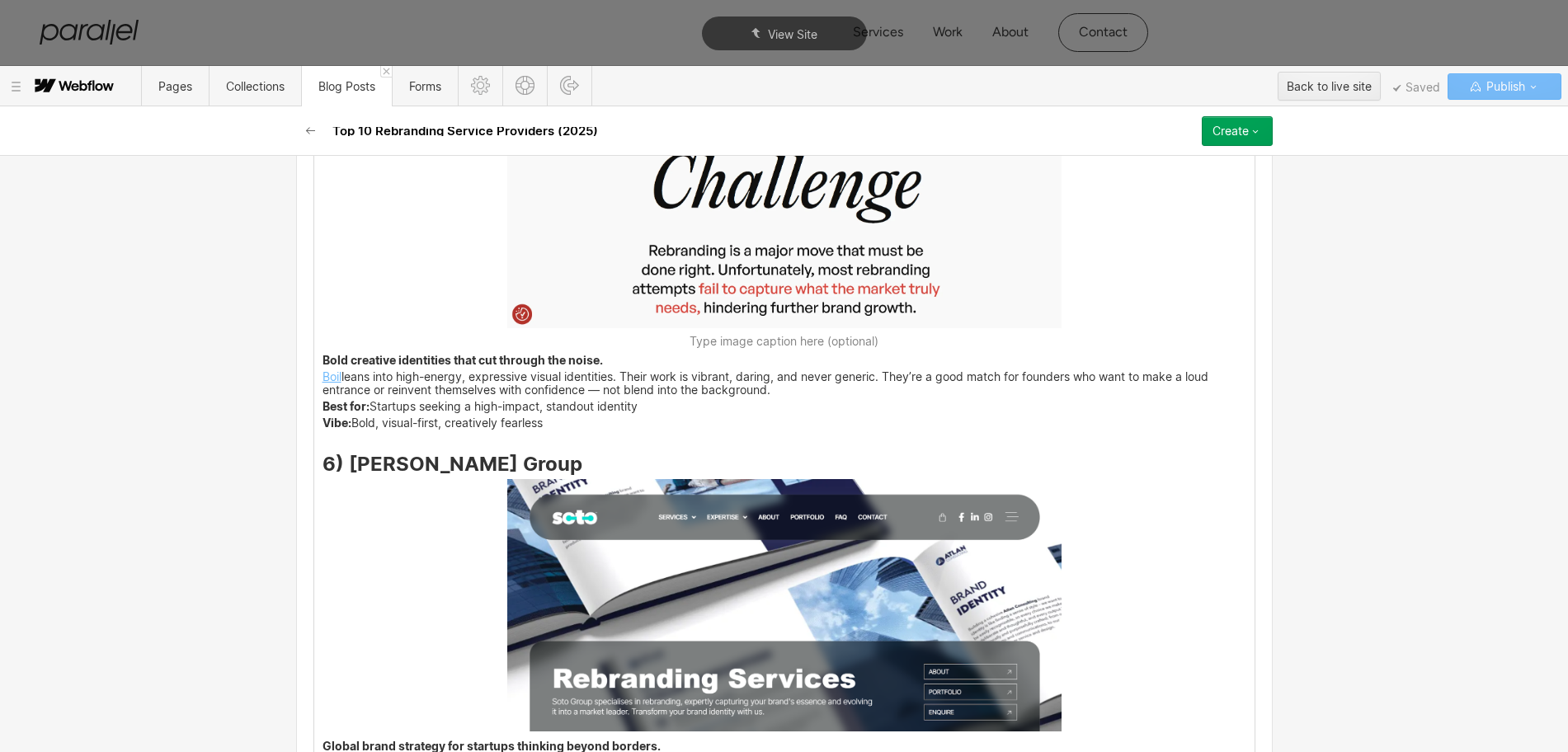
scroll to position [4780, 0]
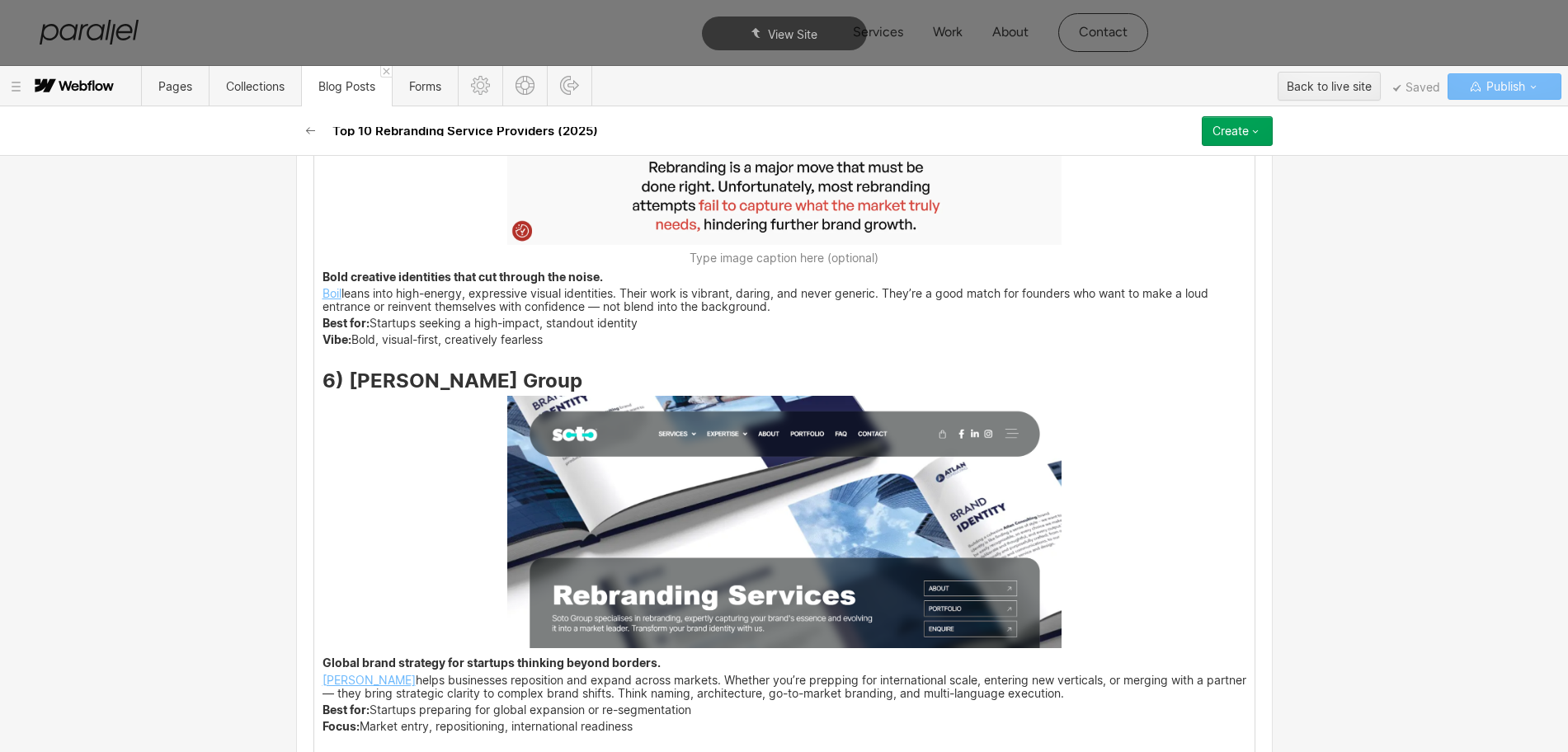
click at [859, 564] on img at bounding box center [784, 521] width 554 height 252
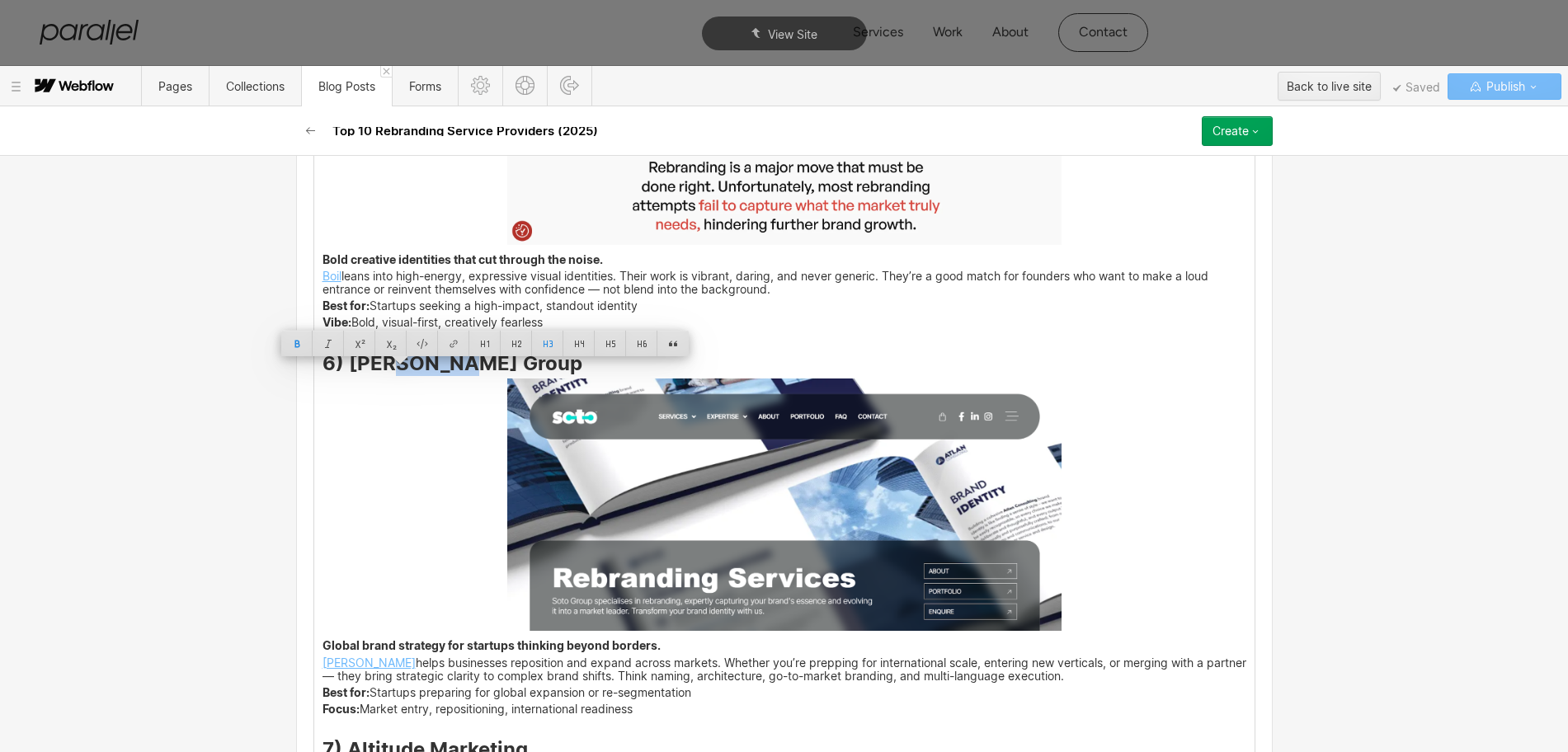
drag, startPoint x: 447, startPoint y: 380, endPoint x: 341, endPoint y: 376, distance: 106.1
click at [341, 376] on strong "6) Soto Group" at bounding box center [452, 363] width 260 height 24
copy strong "Soto Group"
click at [841, 512] on img at bounding box center [784, 504] width 554 height 252
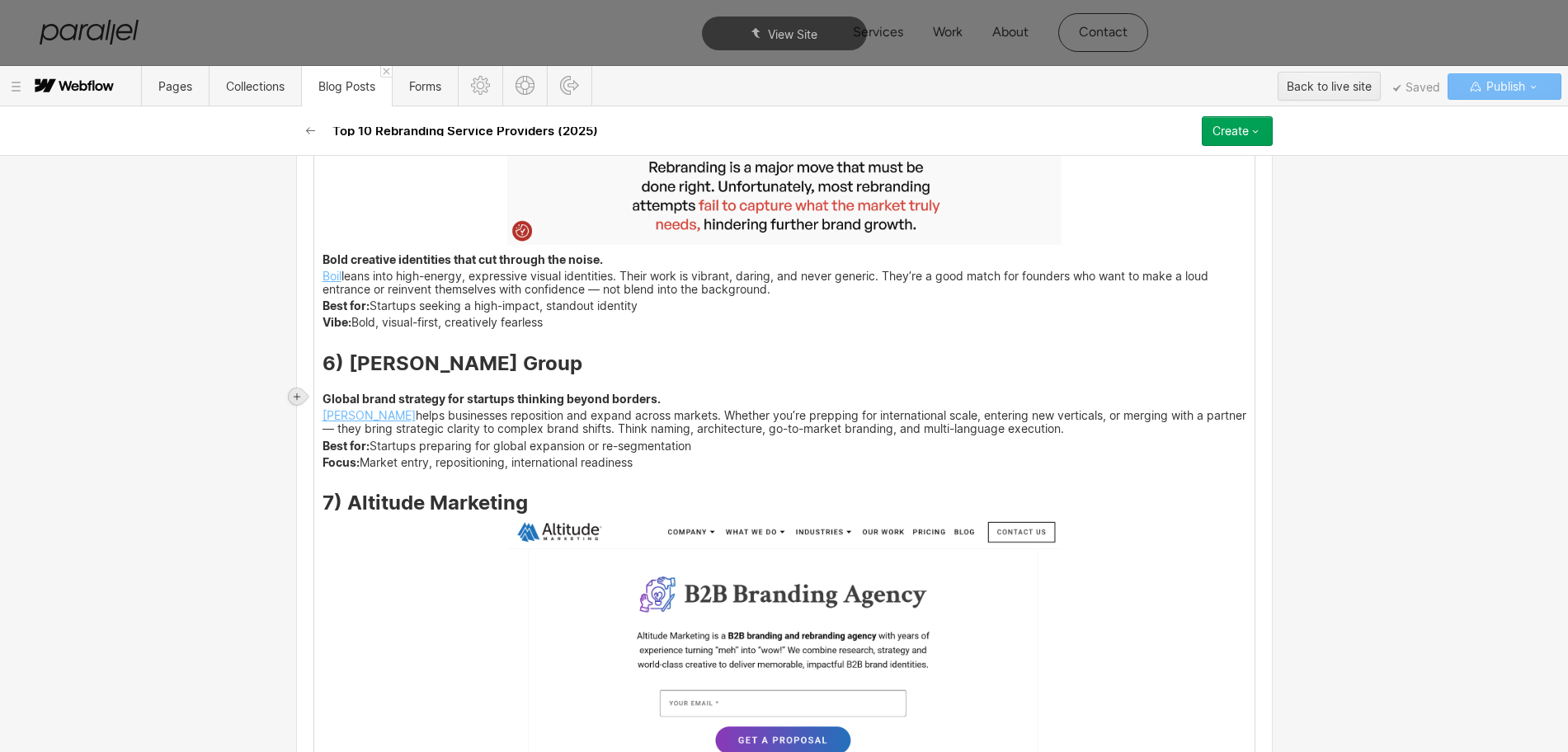
click at [293, 392] on icon at bounding box center [297, 396] width 10 height 10
click at [322, 394] on div at bounding box center [328, 396] width 31 height 25
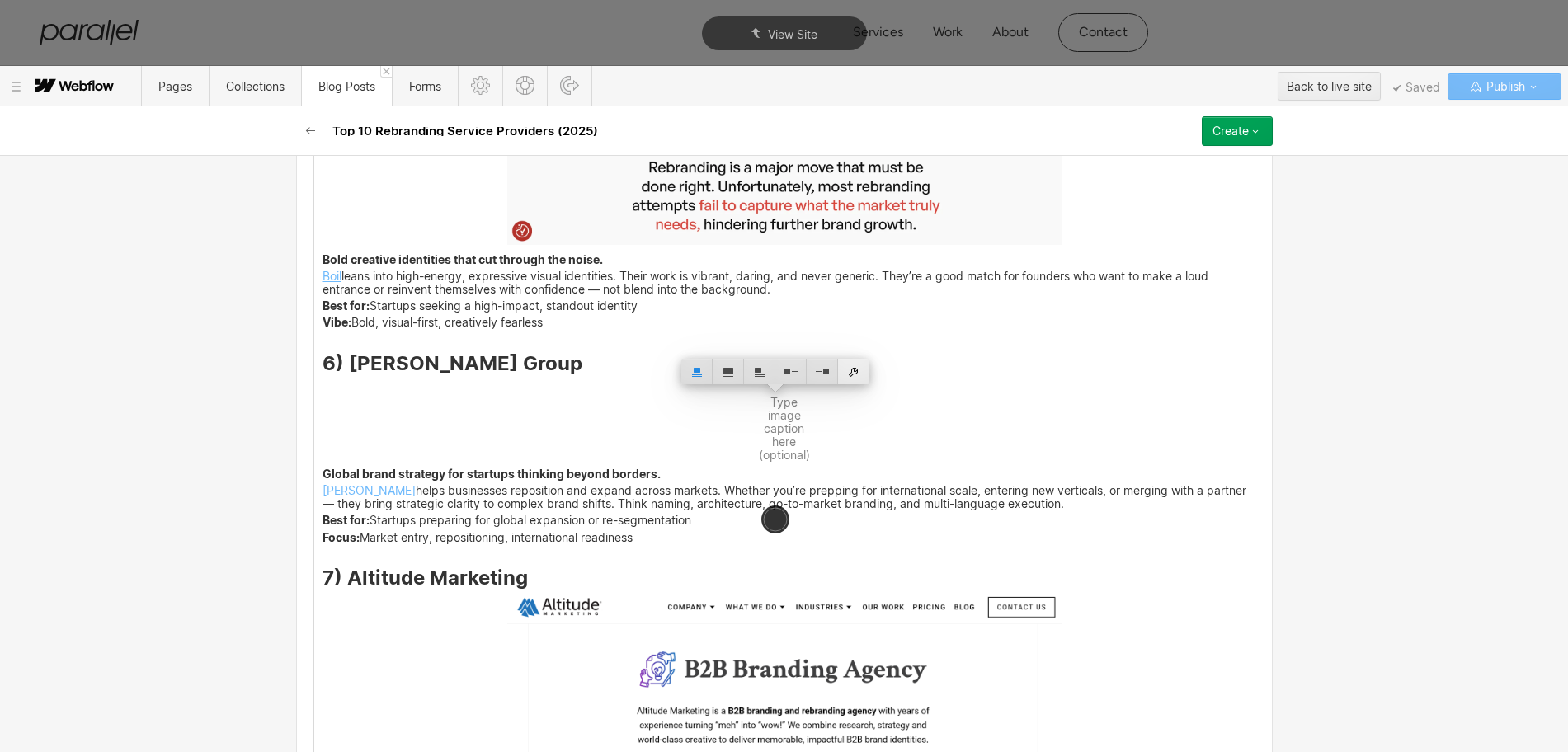
click at [852, 373] on div at bounding box center [854, 372] width 31 height 25
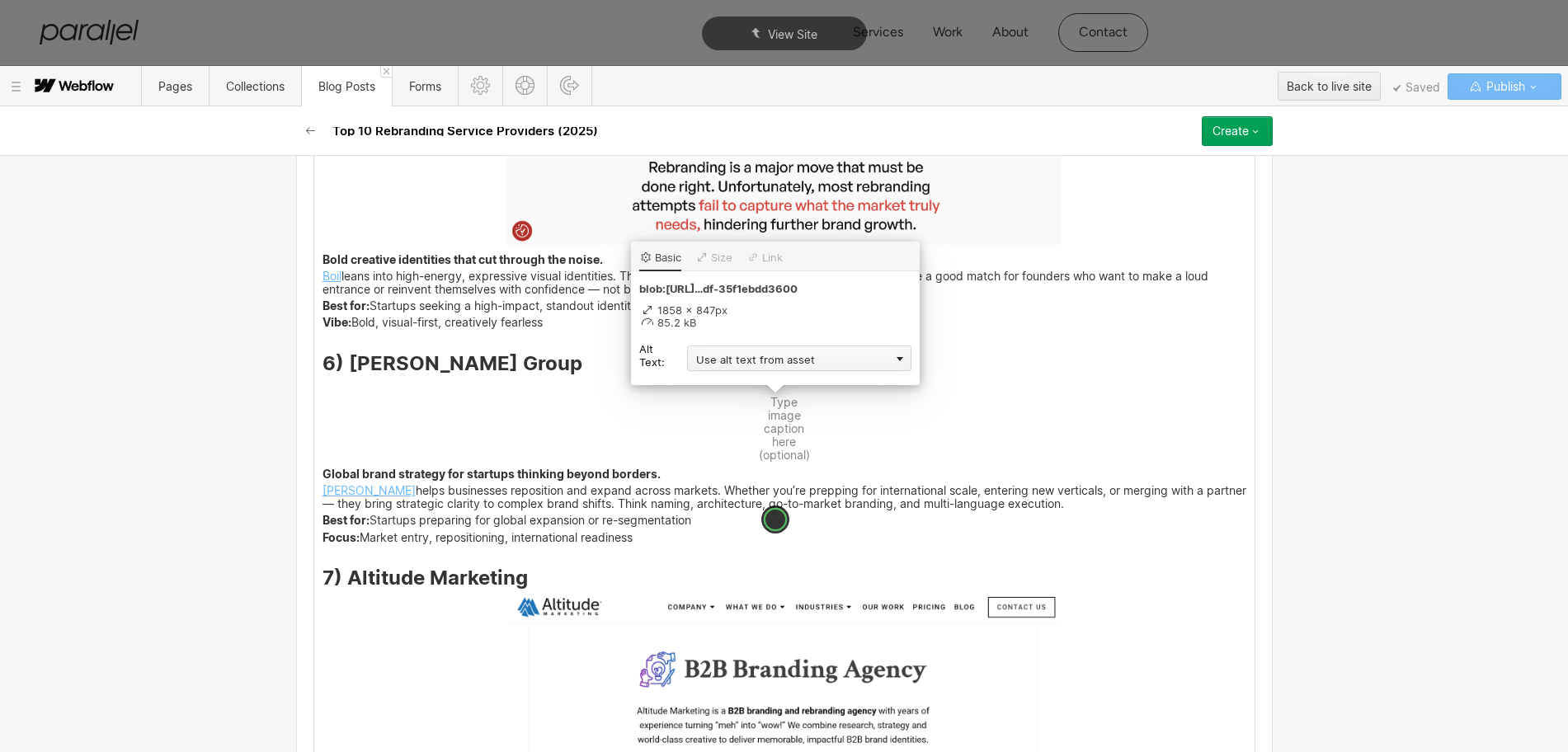
click at [719, 361] on div "Use alt text from asset" at bounding box center [799, 358] width 224 height 25
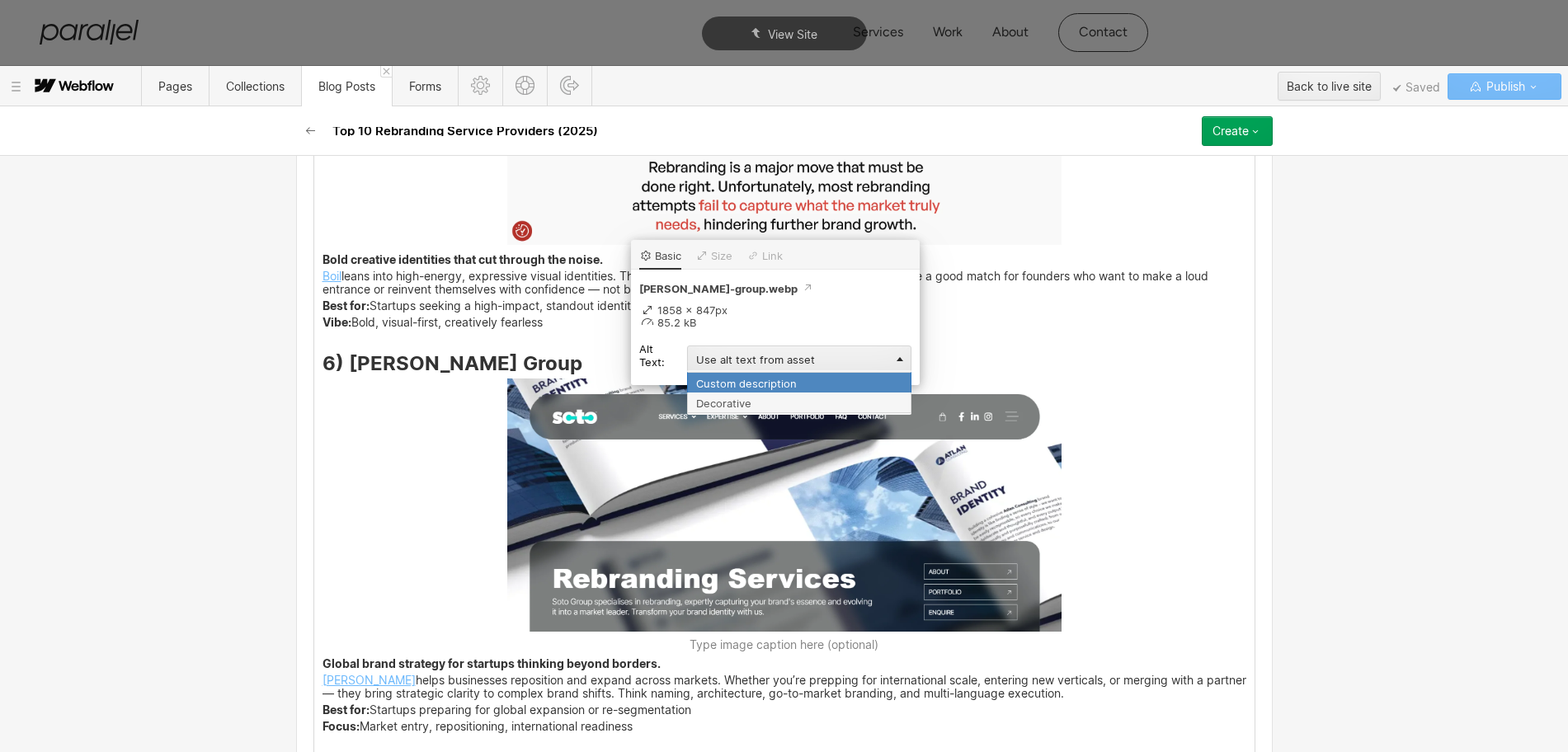
click at [711, 379] on div "Custom description" at bounding box center [799, 381] width 224 height 20
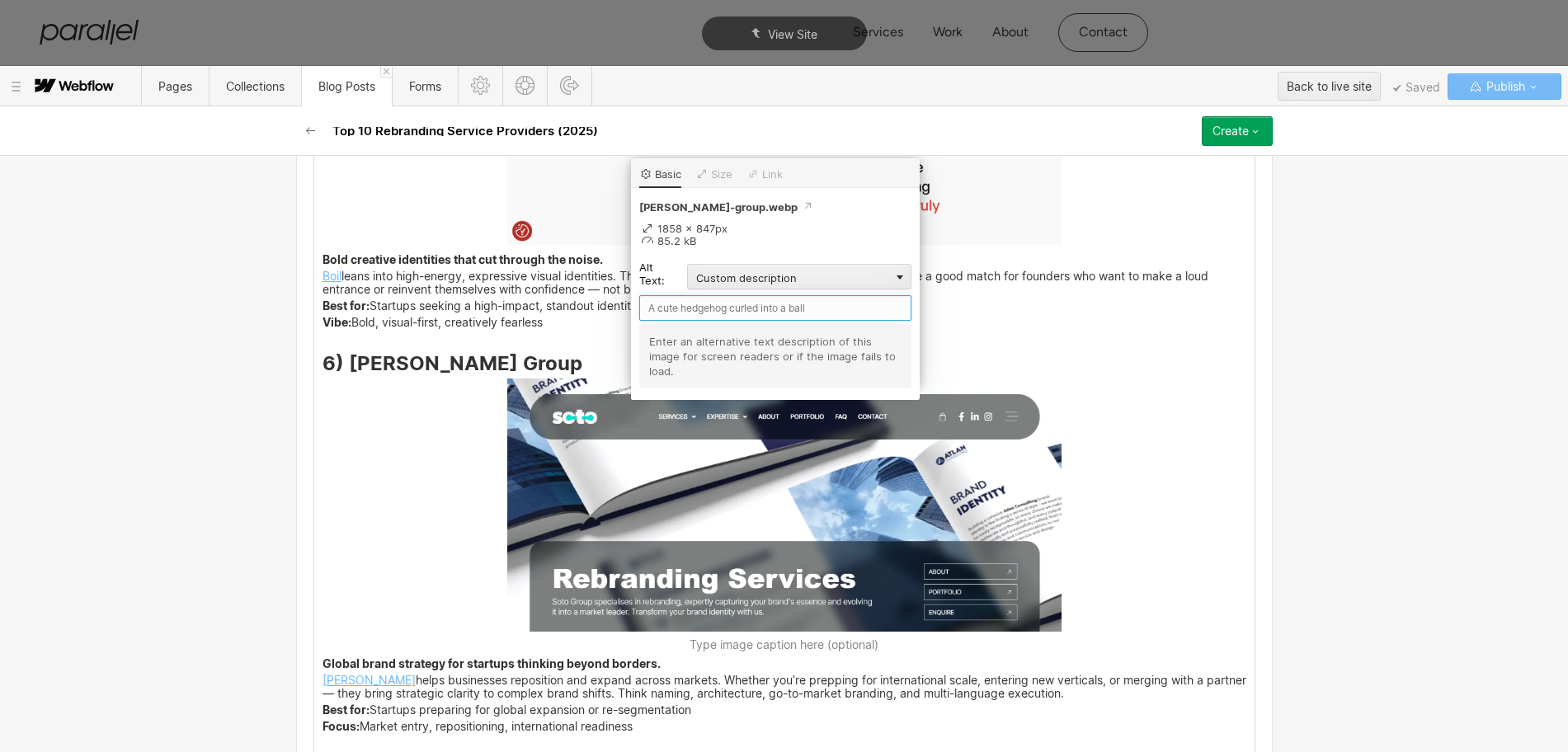
click at [683, 314] on input "text" at bounding box center [776, 307] width 273 height 25
paste input "Soto Group"
type input "Soto Group"
click at [1124, 499] on div "Young companies constantly change. Products, markets, and technology evolve, im…" at bounding box center [784, 335] width 940 height 7317
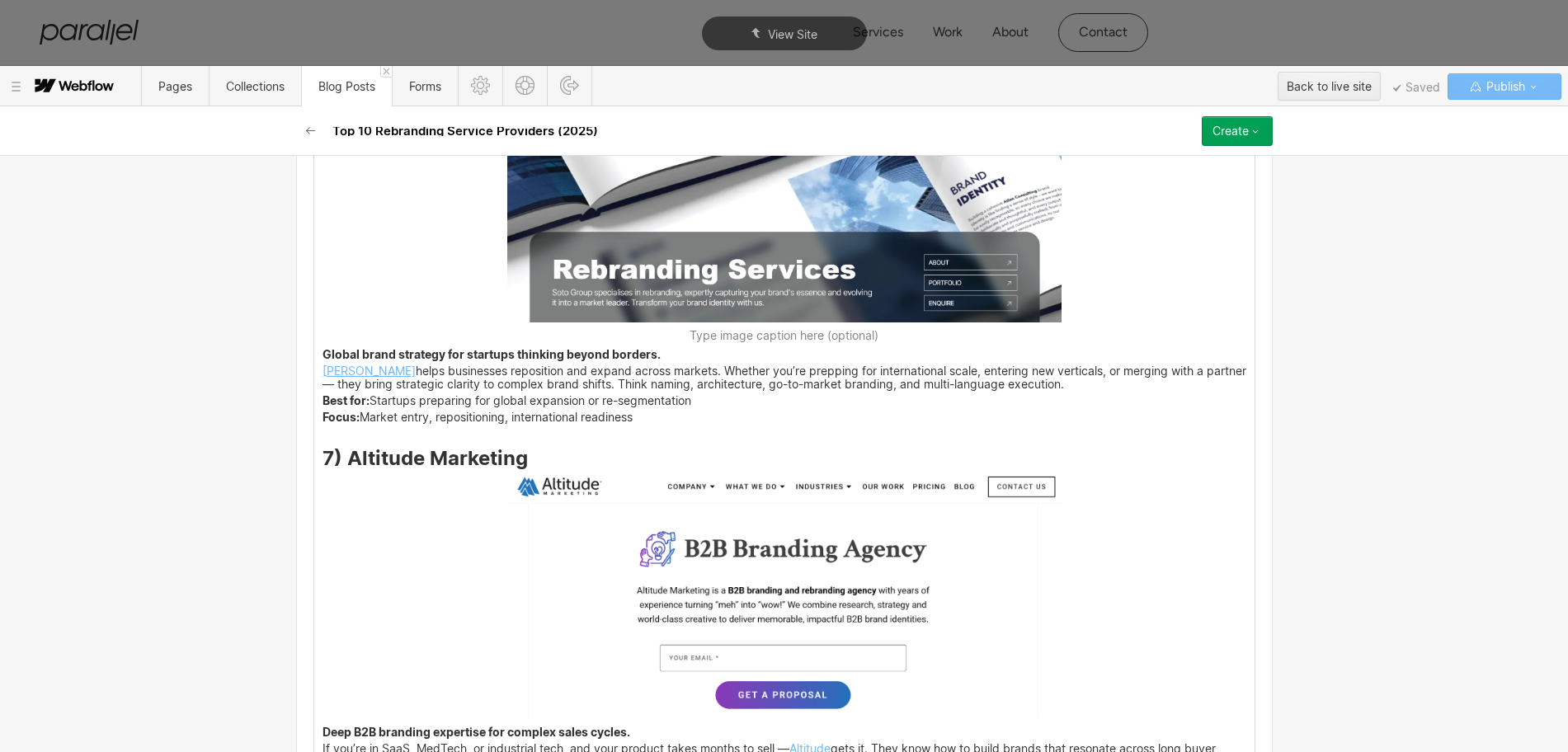
scroll to position [5191, 0]
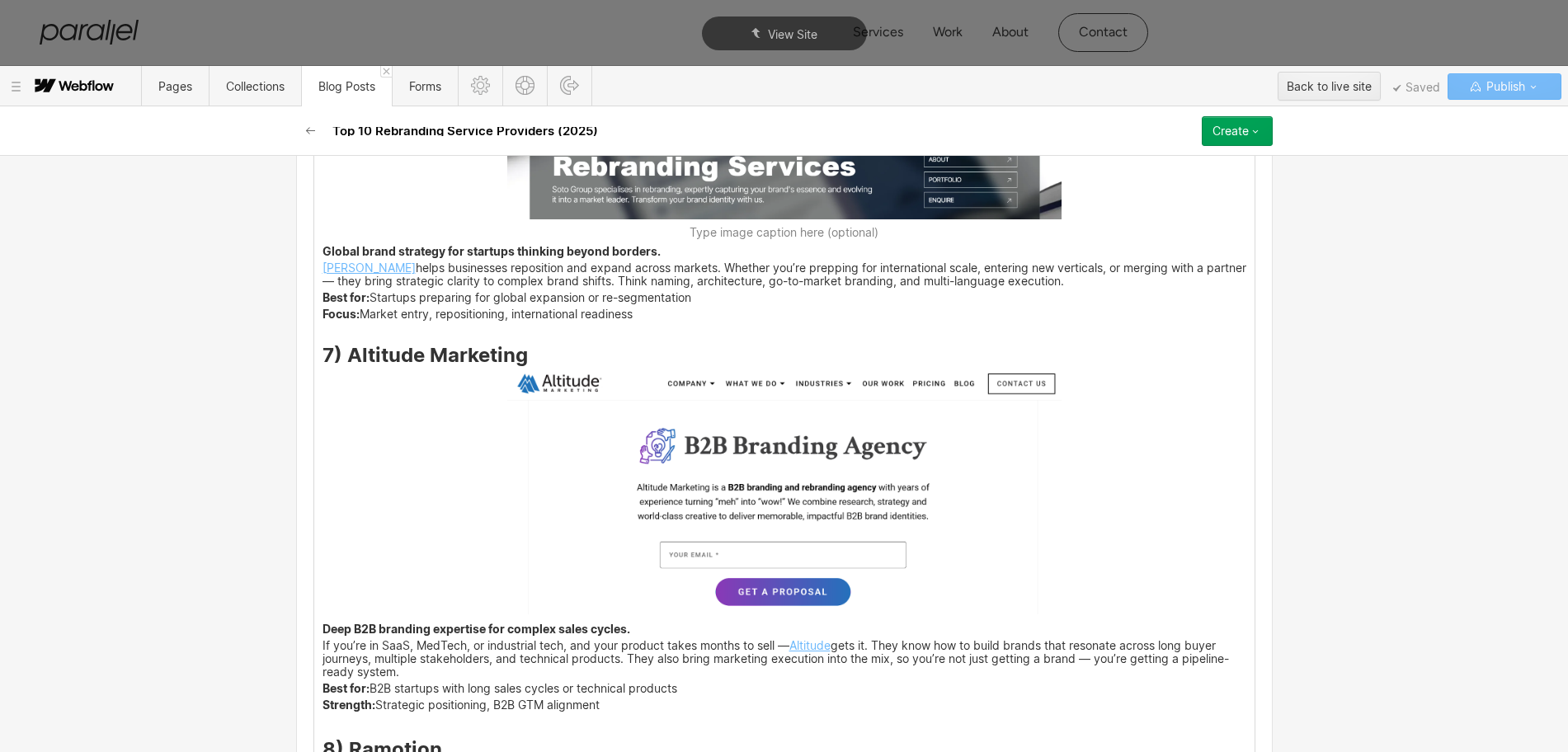
click at [749, 488] on img at bounding box center [784, 491] width 554 height 244
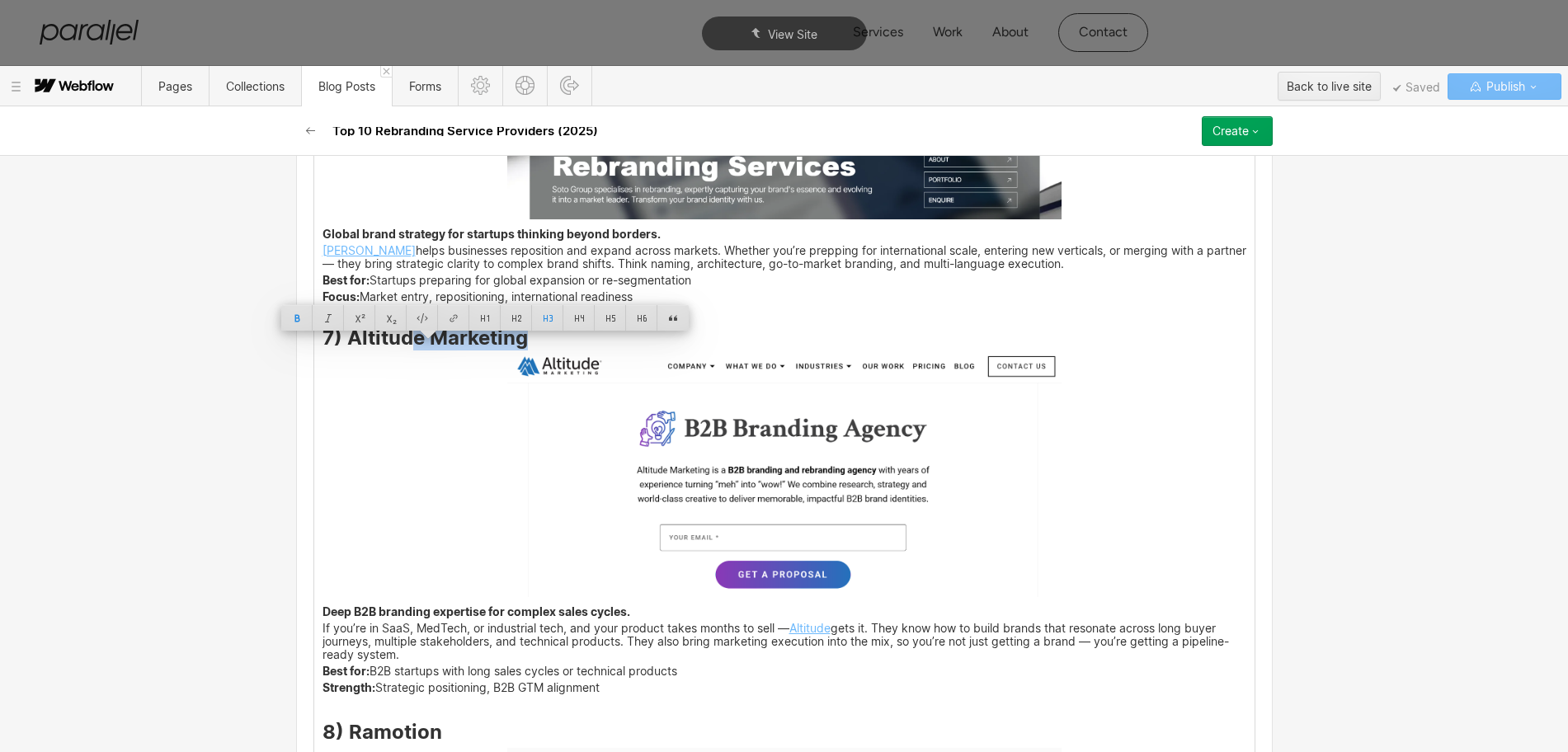
drag, startPoint x: 516, startPoint y: 356, endPoint x: 346, endPoint y: 354, distance: 170.0
click at [346, 349] on strong "7) Altitude Marketing" at bounding box center [424, 338] width 205 height 24
copy strong "Altitude Marketing"
click at [894, 475] on img at bounding box center [784, 475] width 554 height 244
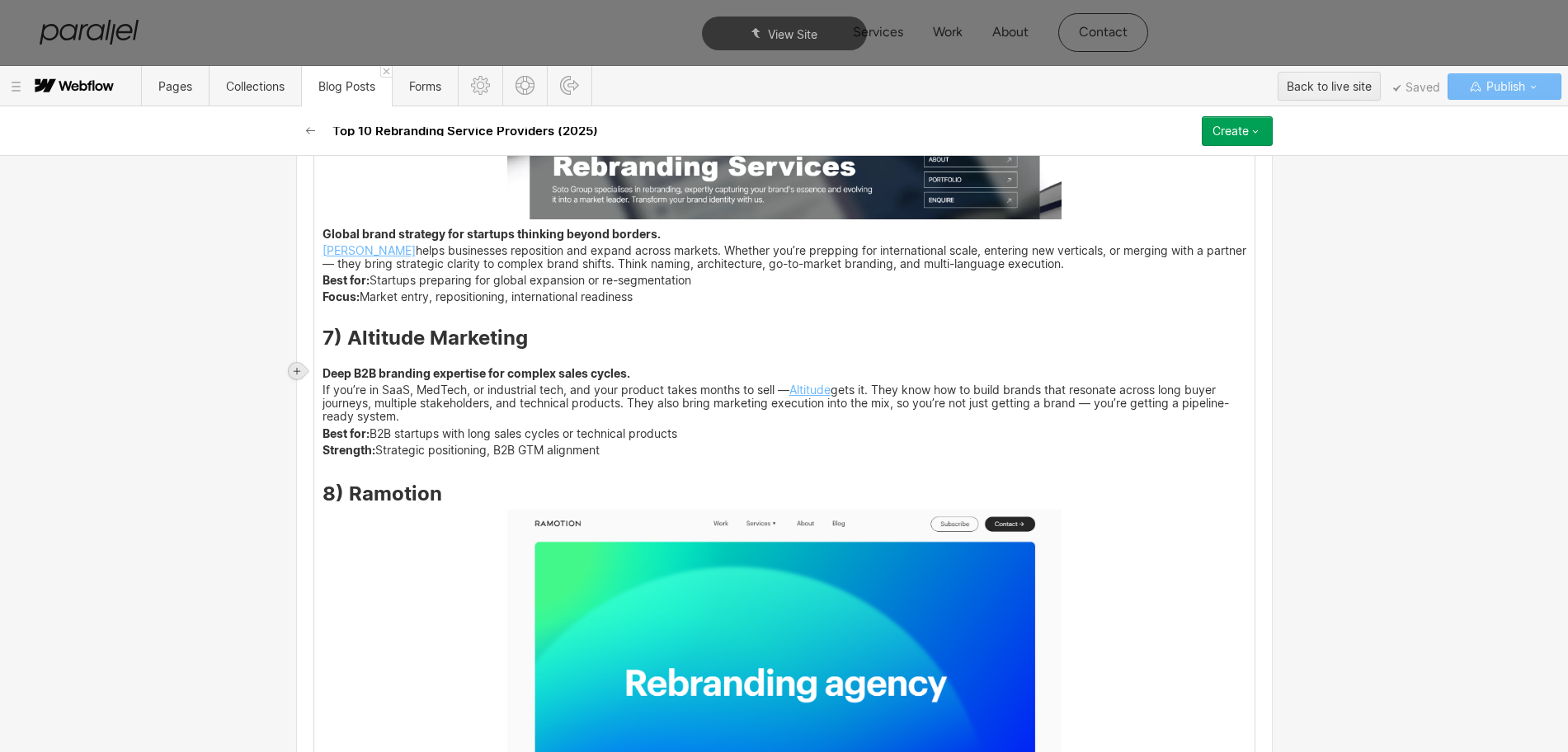
click at [296, 370] on icon at bounding box center [297, 371] width 7 height 7
click at [327, 376] on div at bounding box center [328, 371] width 31 height 25
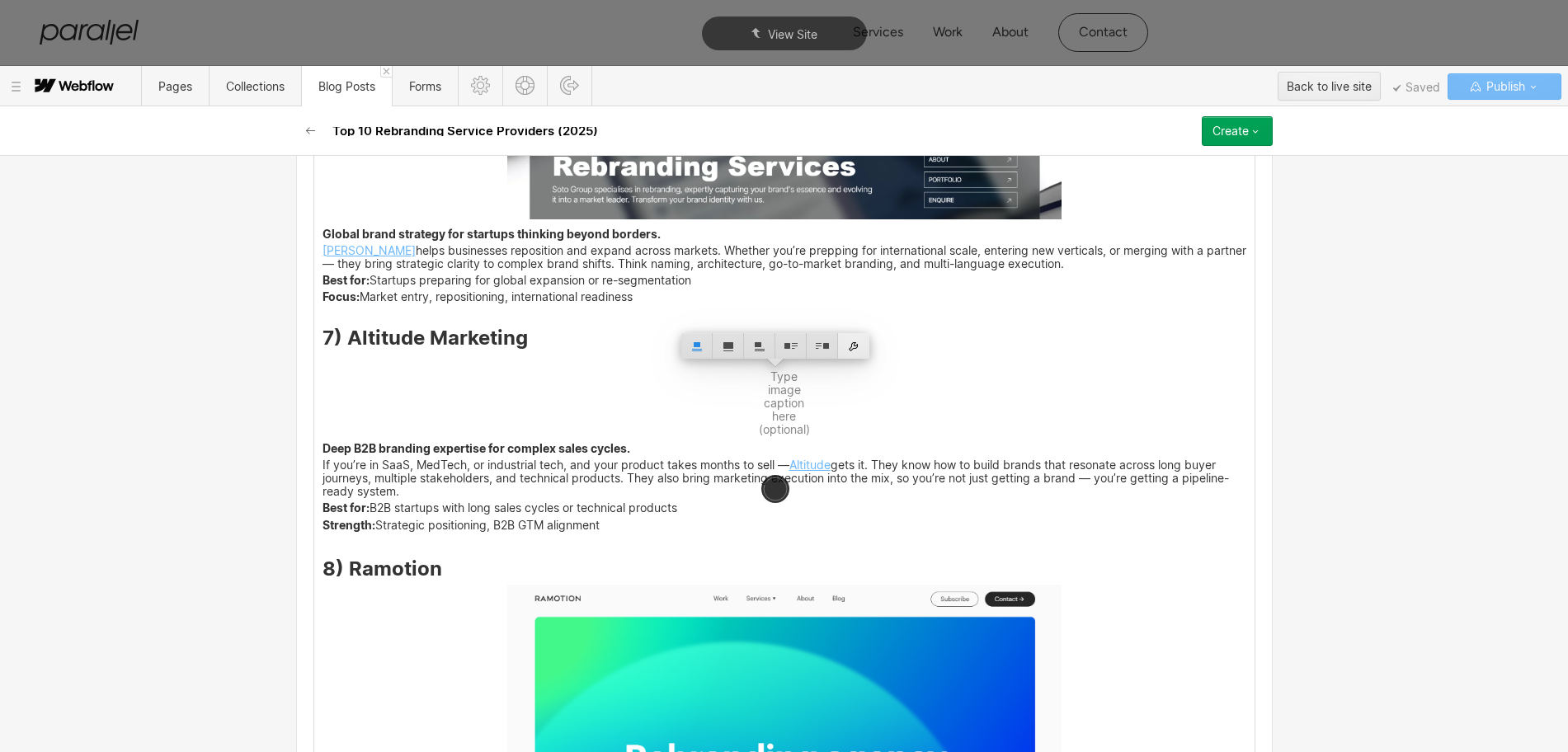
click at [852, 357] on div at bounding box center [854, 345] width 31 height 25
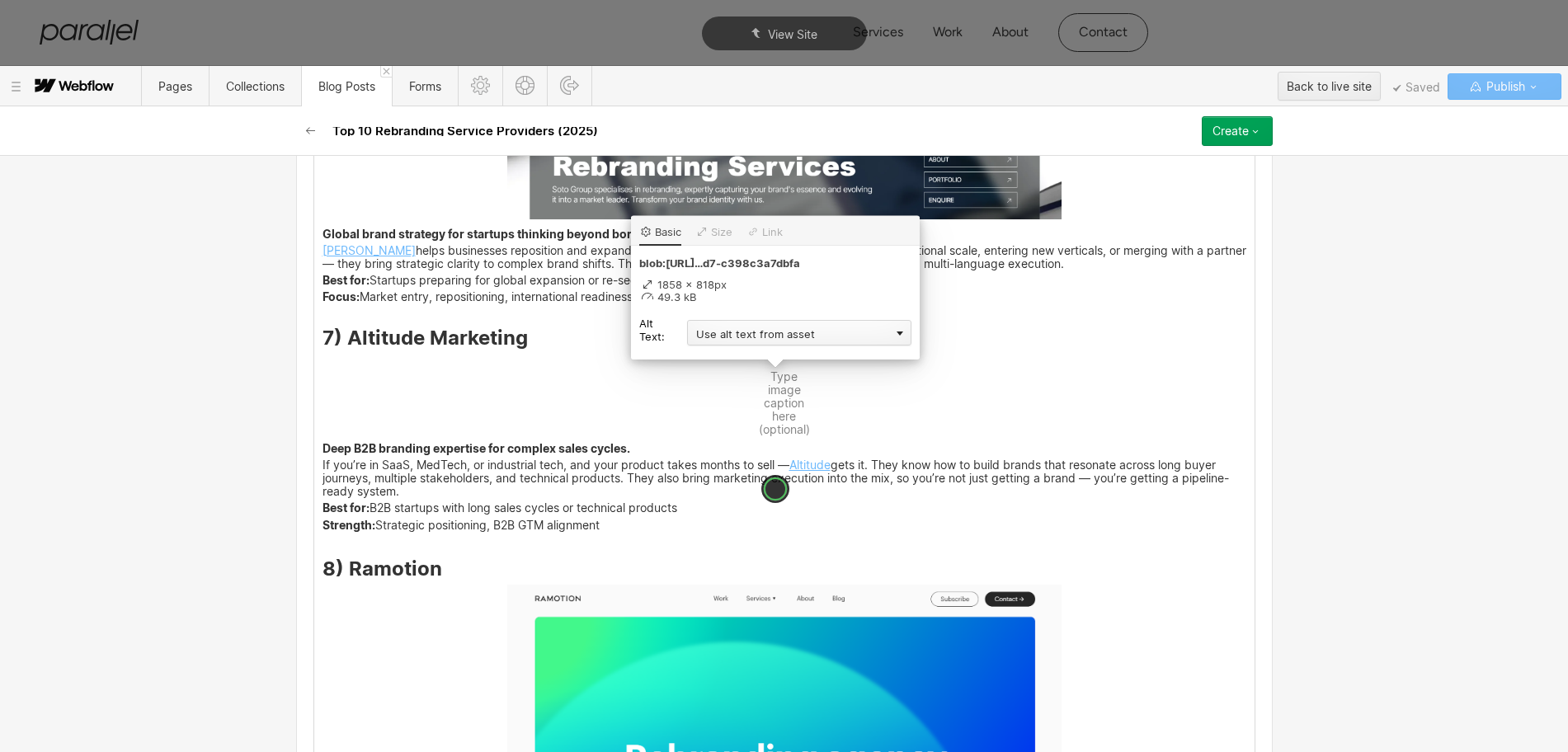
click at [718, 333] on div "Use alt text from asset" at bounding box center [799, 333] width 224 height 25
click at [715, 356] on div "Custom description" at bounding box center [799, 356] width 224 height 20
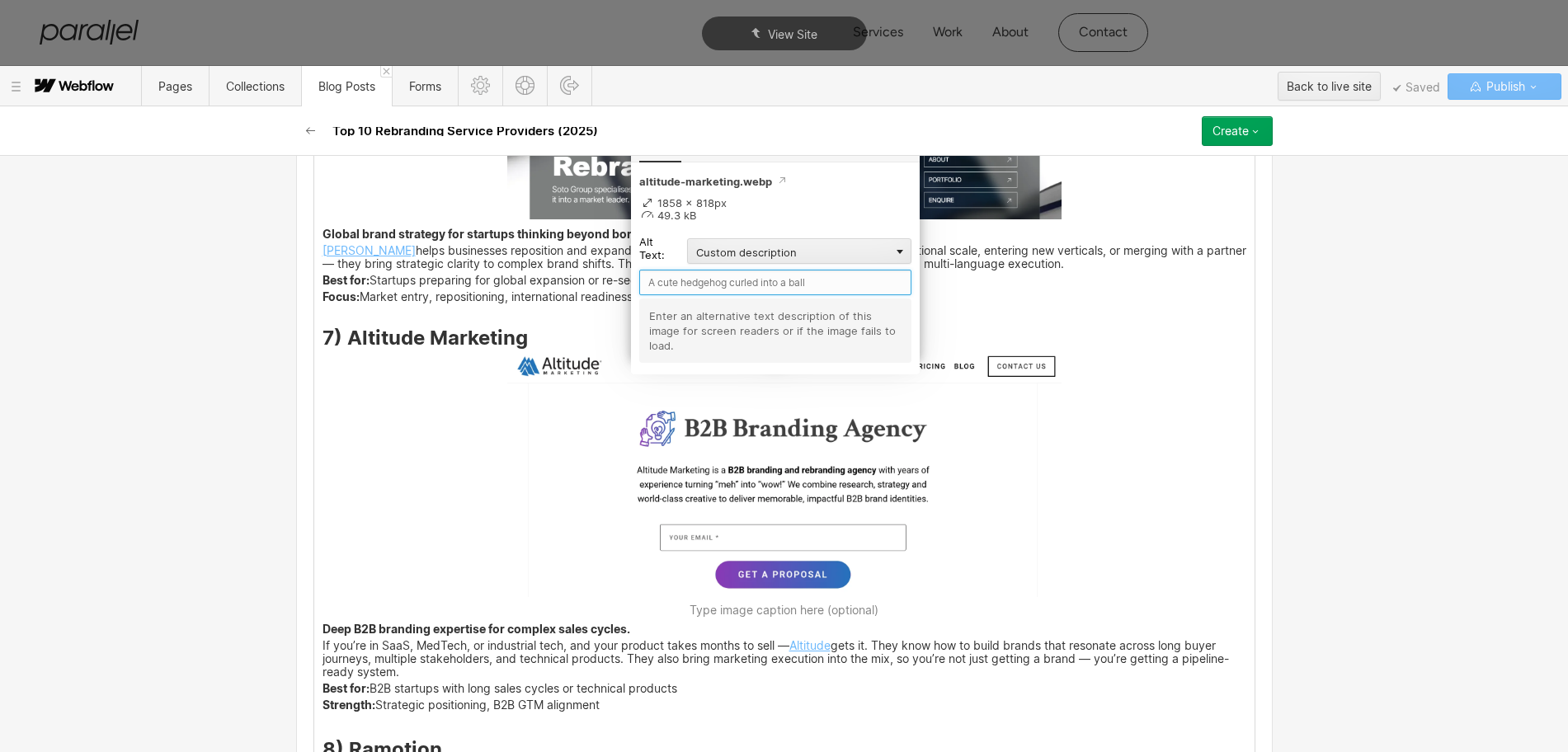
click at [688, 281] on input "text" at bounding box center [776, 282] width 273 height 25
paste input "Altitude Marketing"
type input "Altitude Marketing"
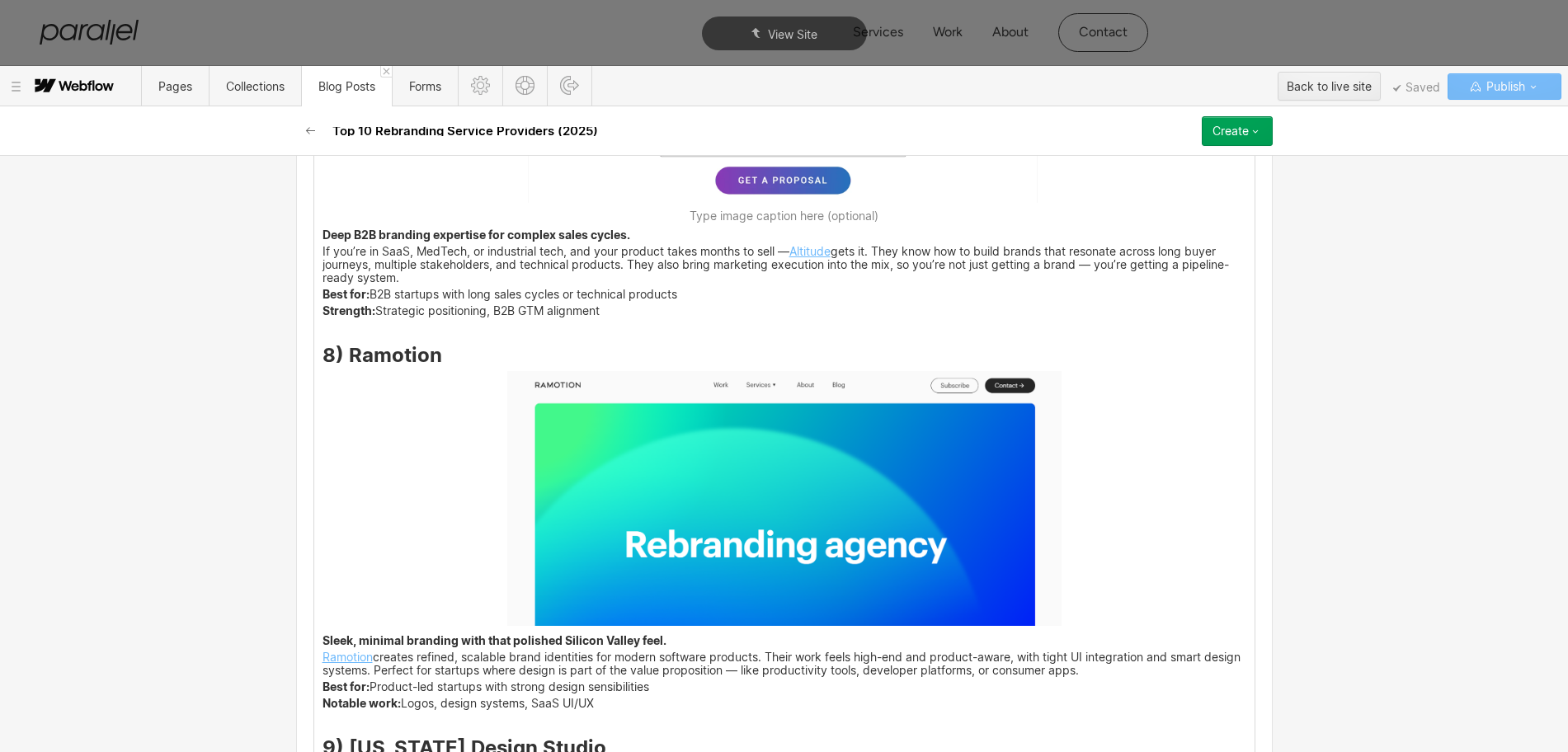
scroll to position [5604, 0]
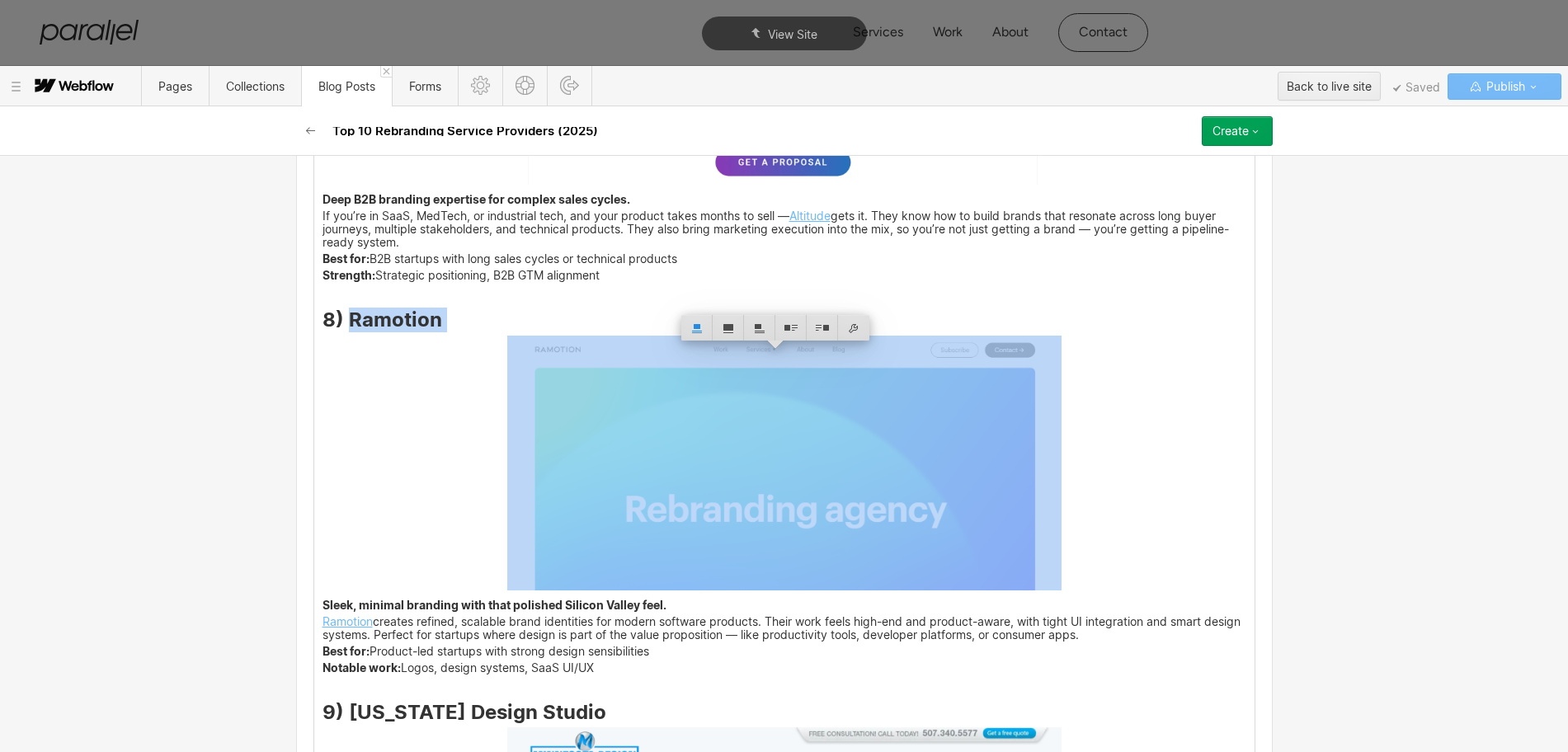
drag, startPoint x: 431, startPoint y: 354, endPoint x: 339, endPoint y: 338, distance: 93.4
click at [339, 332] on strong "8) Ramotion" at bounding box center [382, 319] width 120 height 24
copy strong "Ramotion"
click at [867, 556] on img at bounding box center [784, 463] width 554 height 255
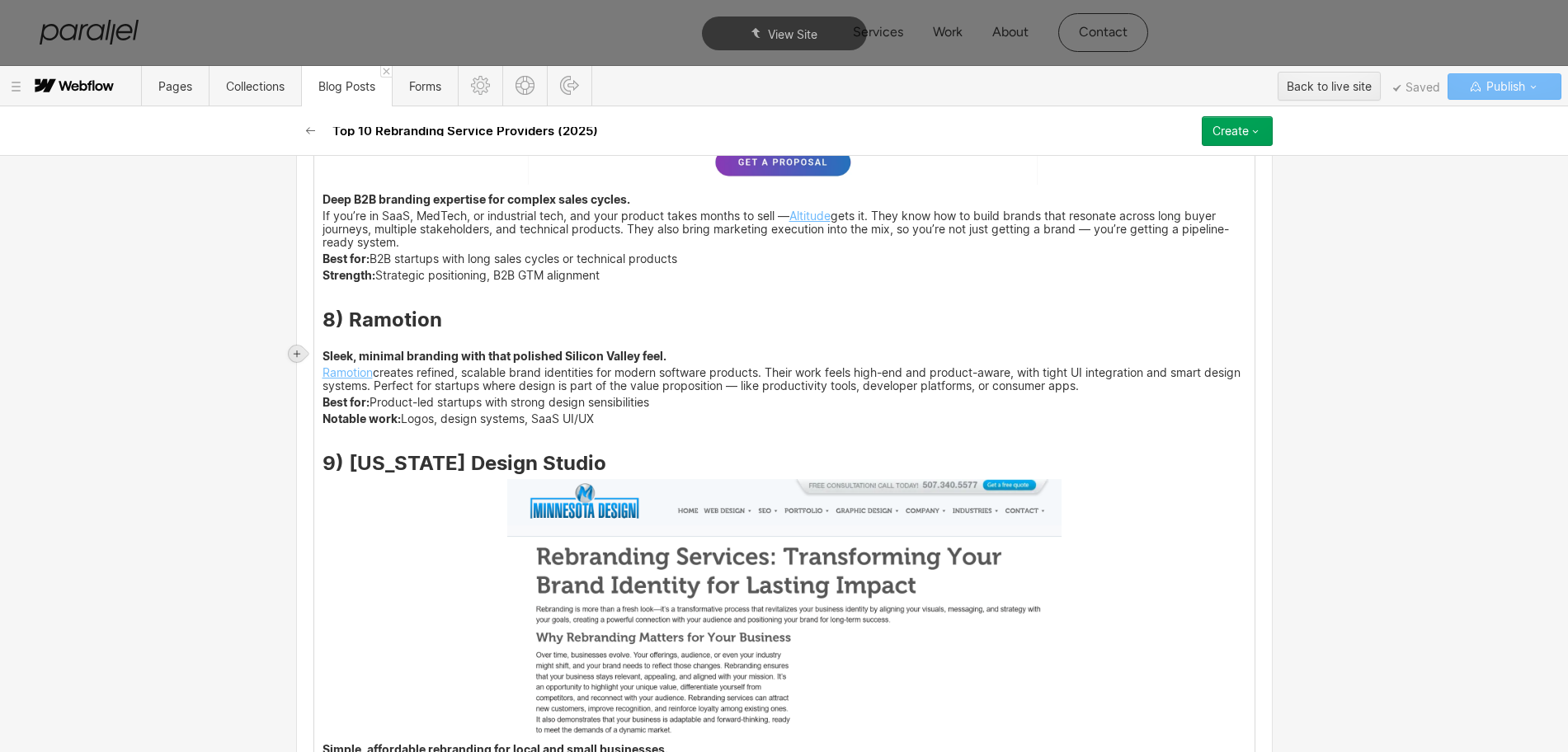
click at [307, 351] on div at bounding box center [297, 354] width 23 height 23
click at [321, 351] on div at bounding box center [328, 353] width 31 height 25
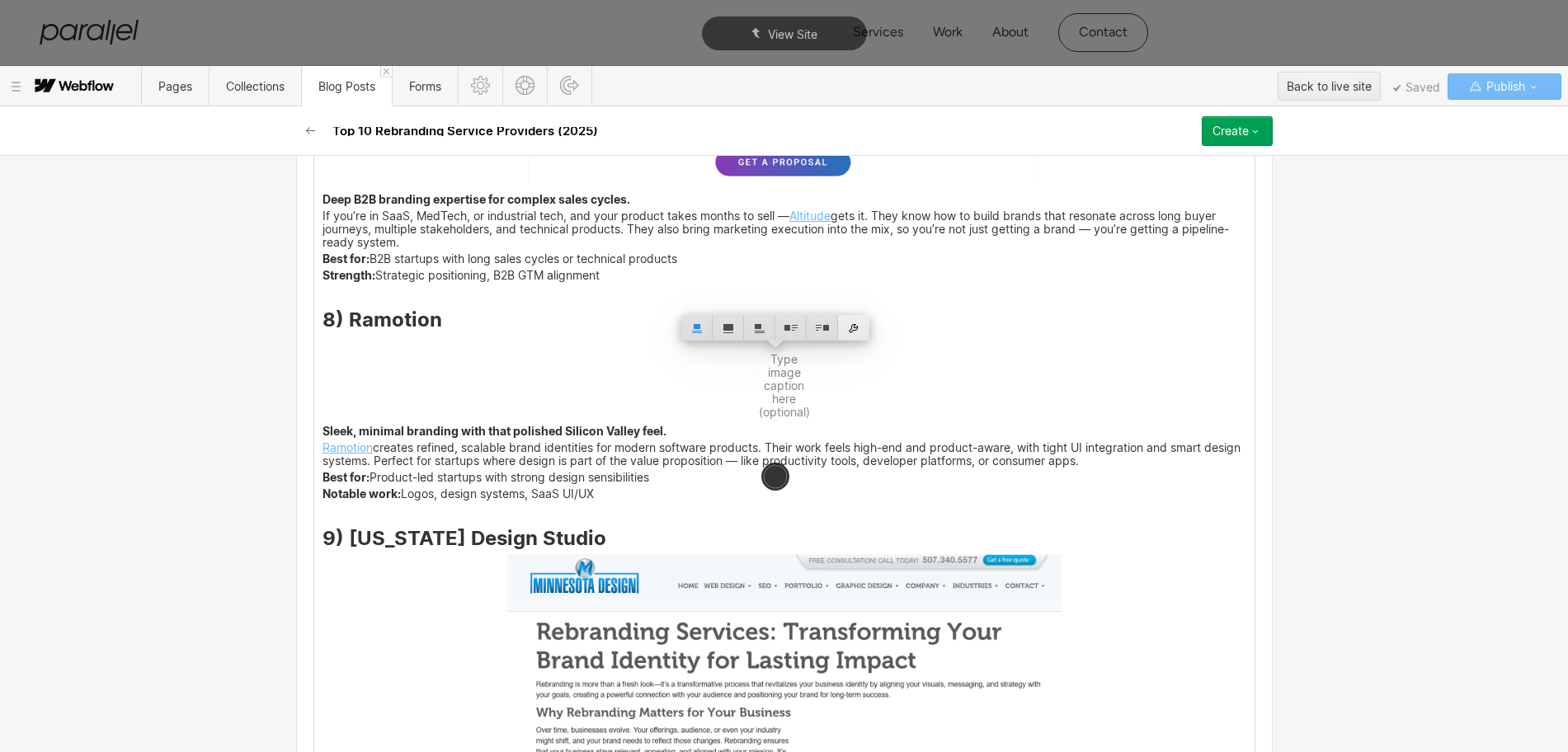
click at [851, 331] on div at bounding box center [854, 328] width 31 height 25
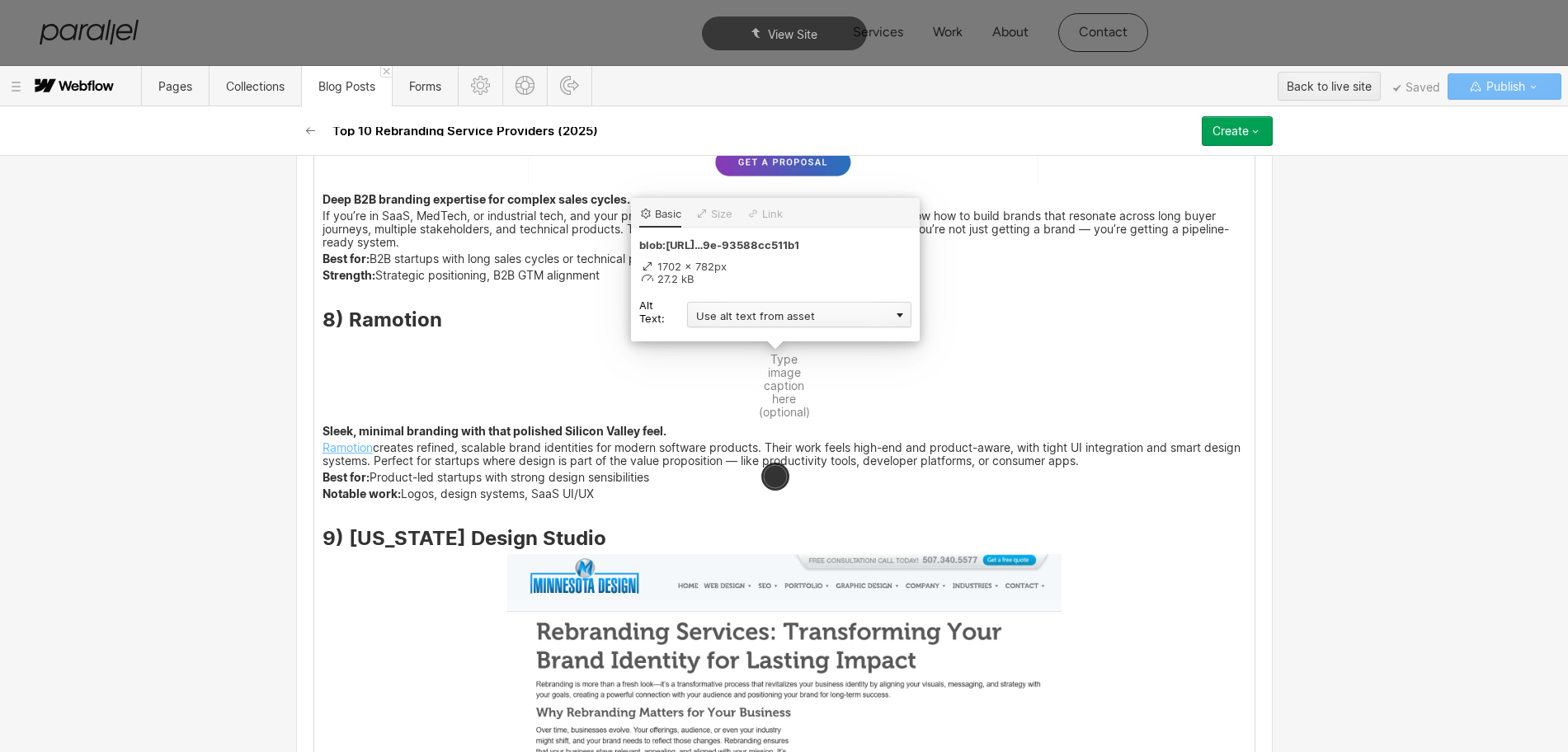
click at [721, 313] on div "Use alt text from asset" at bounding box center [799, 314] width 224 height 25
click at [715, 332] on div "Custom description" at bounding box center [799, 338] width 224 height 20
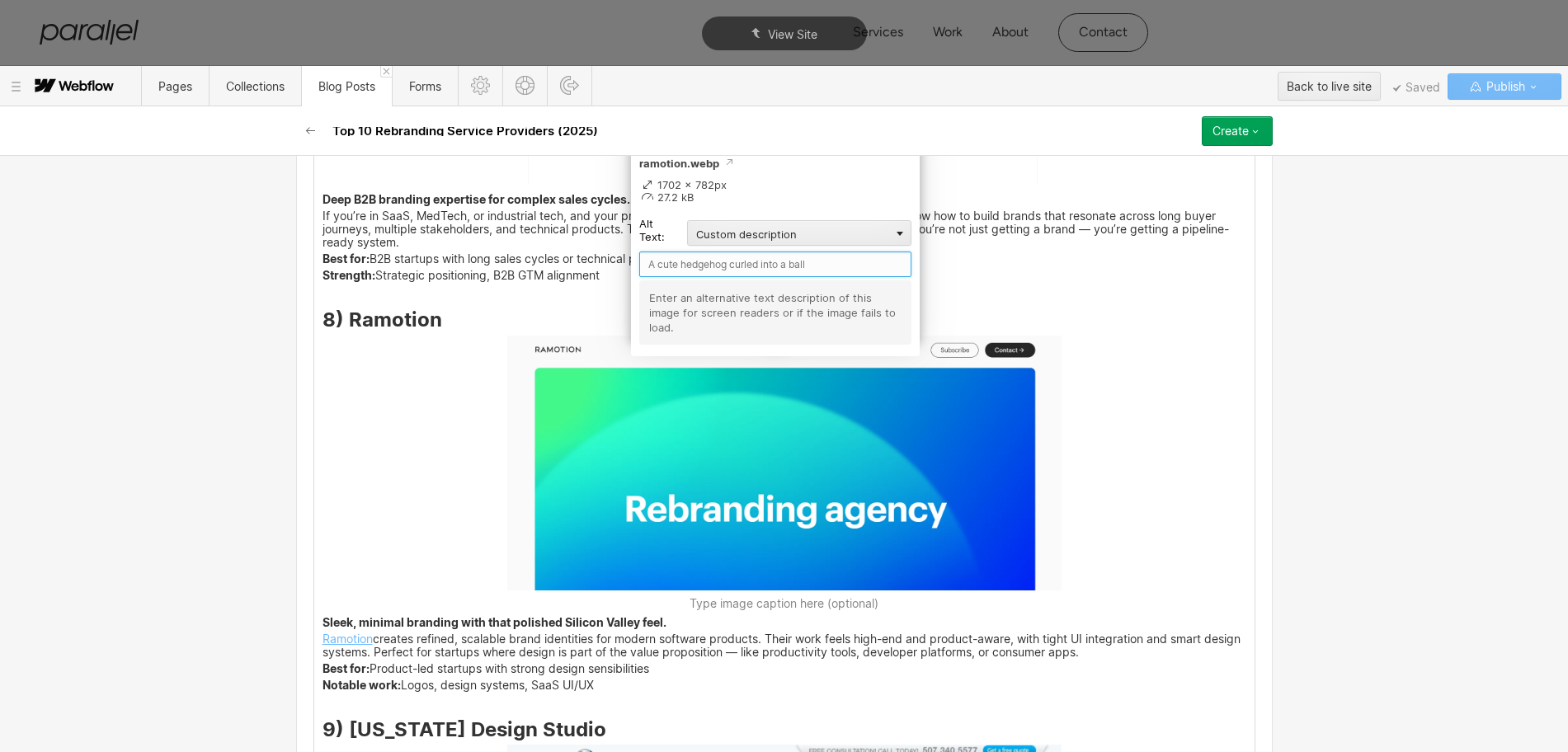
click at [669, 268] on input "text" at bounding box center [776, 264] width 273 height 25
paste input "Ramotion"
type input "Ramotion"
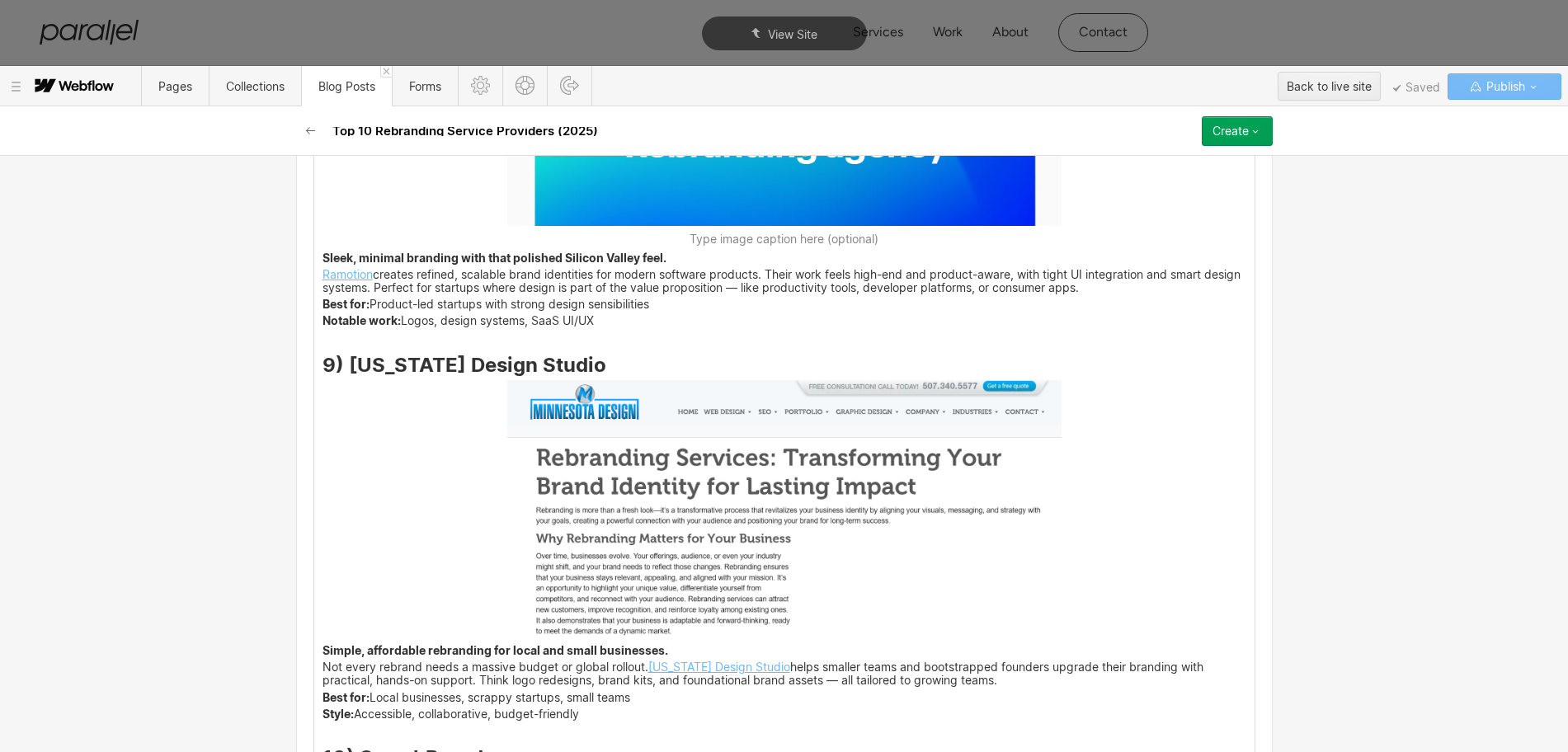
scroll to position [6016, 0]
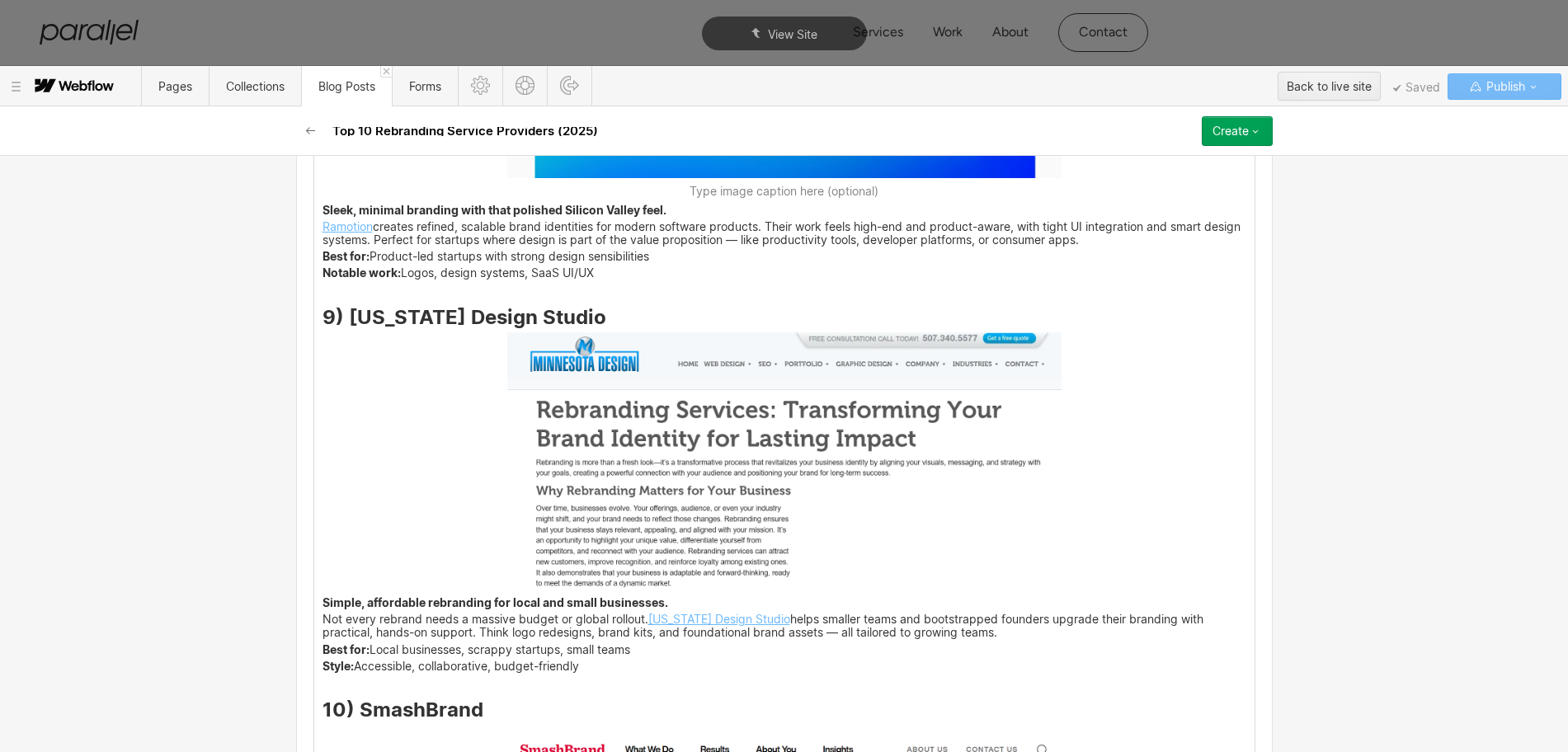
click at [733, 455] on img at bounding box center [784, 459] width 554 height 256
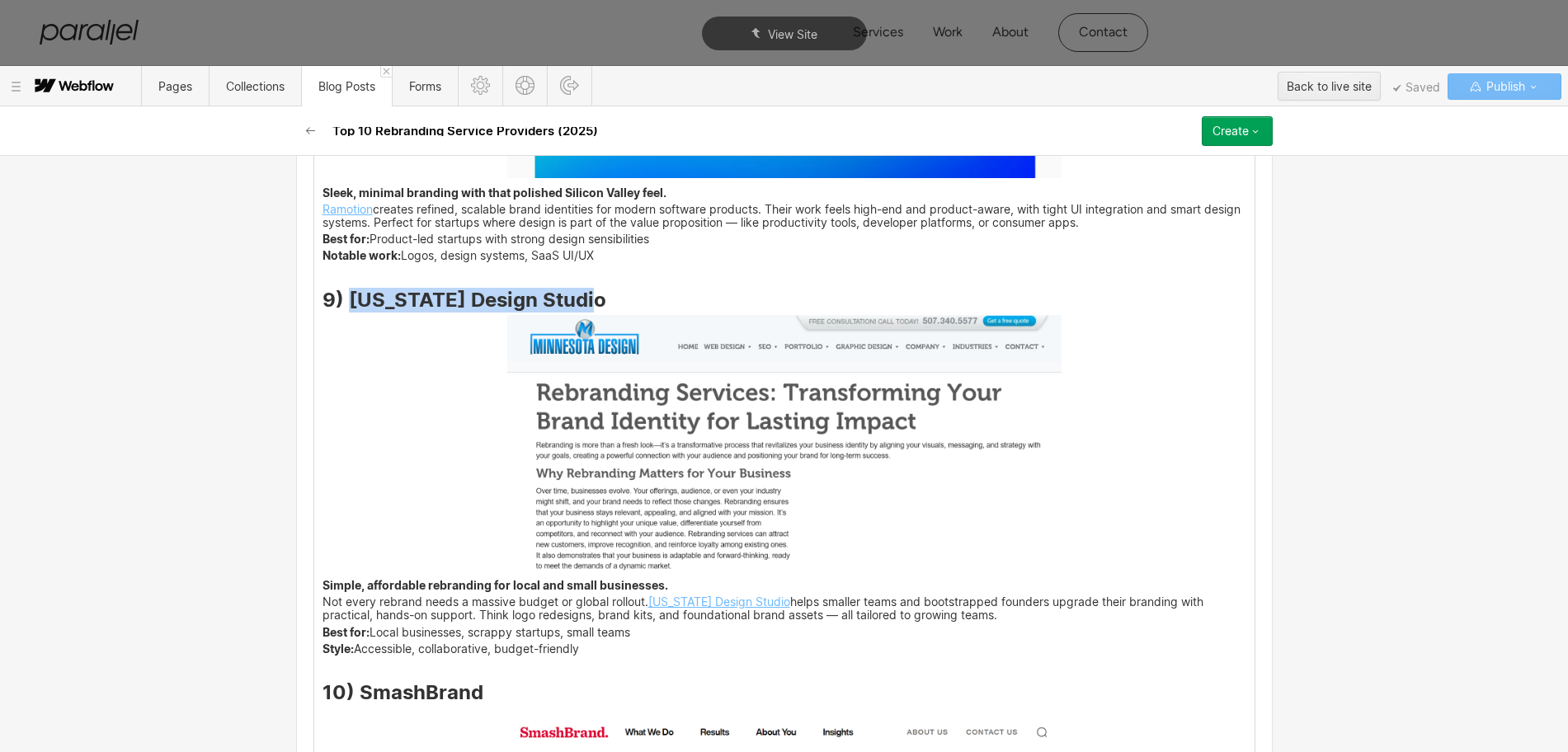
drag, startPoint x: 582, startPoint y: 316, endPoint x: 346, endPoint y: 310, distance: 236.1
click at [346, 310] on h3 "9) Minnesota Design Studio" at bounding box center [784, 303] width 924 height 19
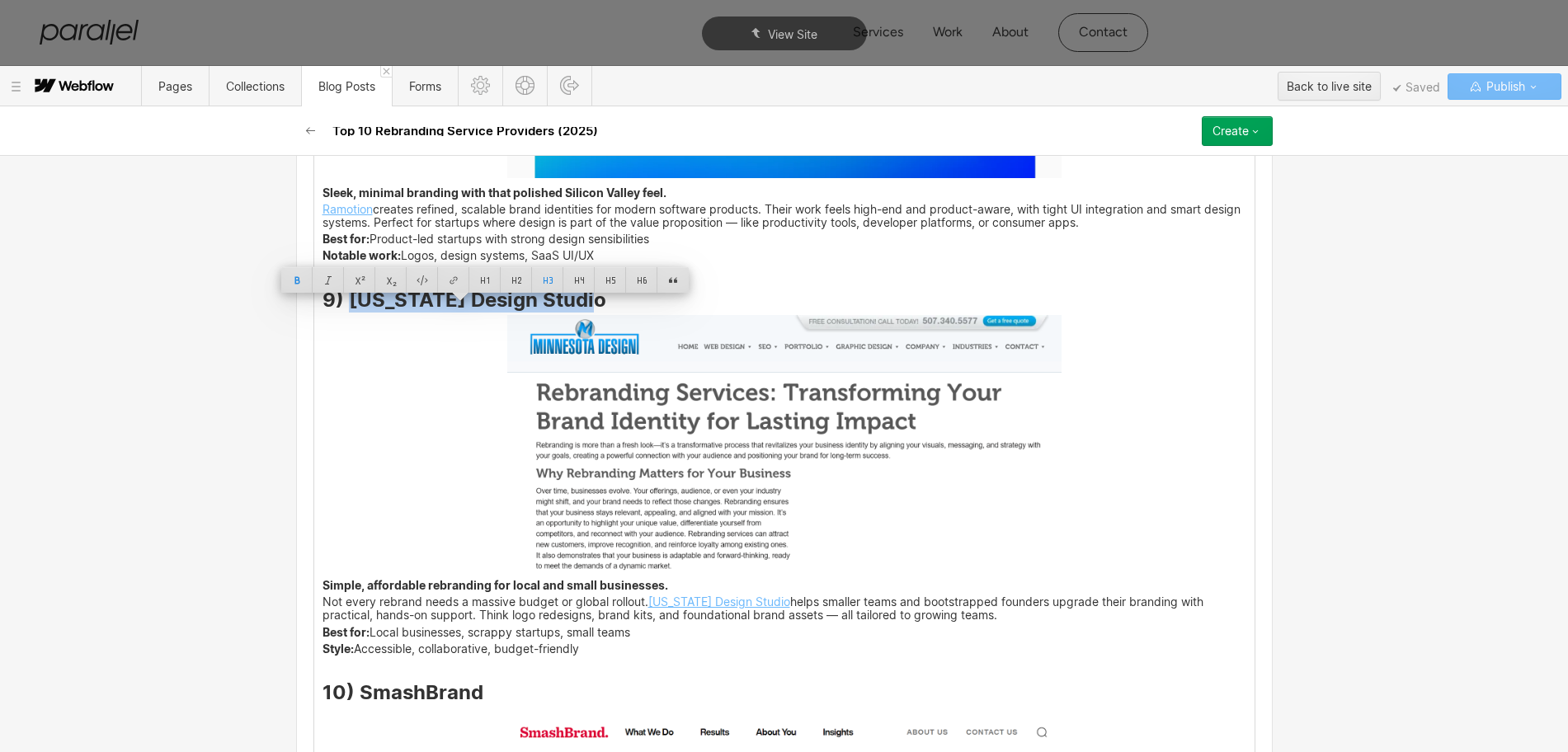
copy strong "Minnesota Design Studio"
click at [794, 485] on img at bounding box center [784, 443] width 554 height 256
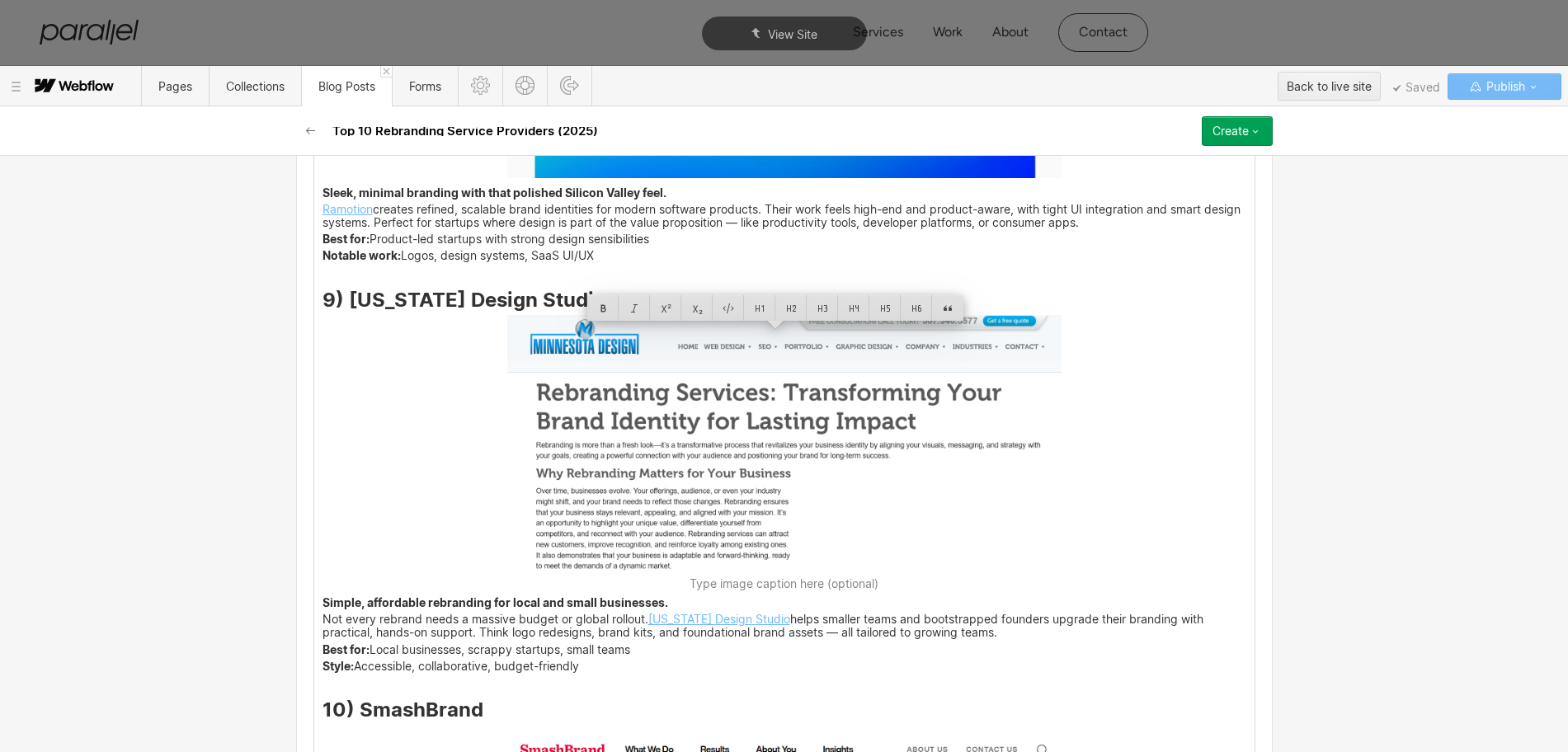
click at [794, 485] on img at bounding box center [784, 443] width 554 height 256
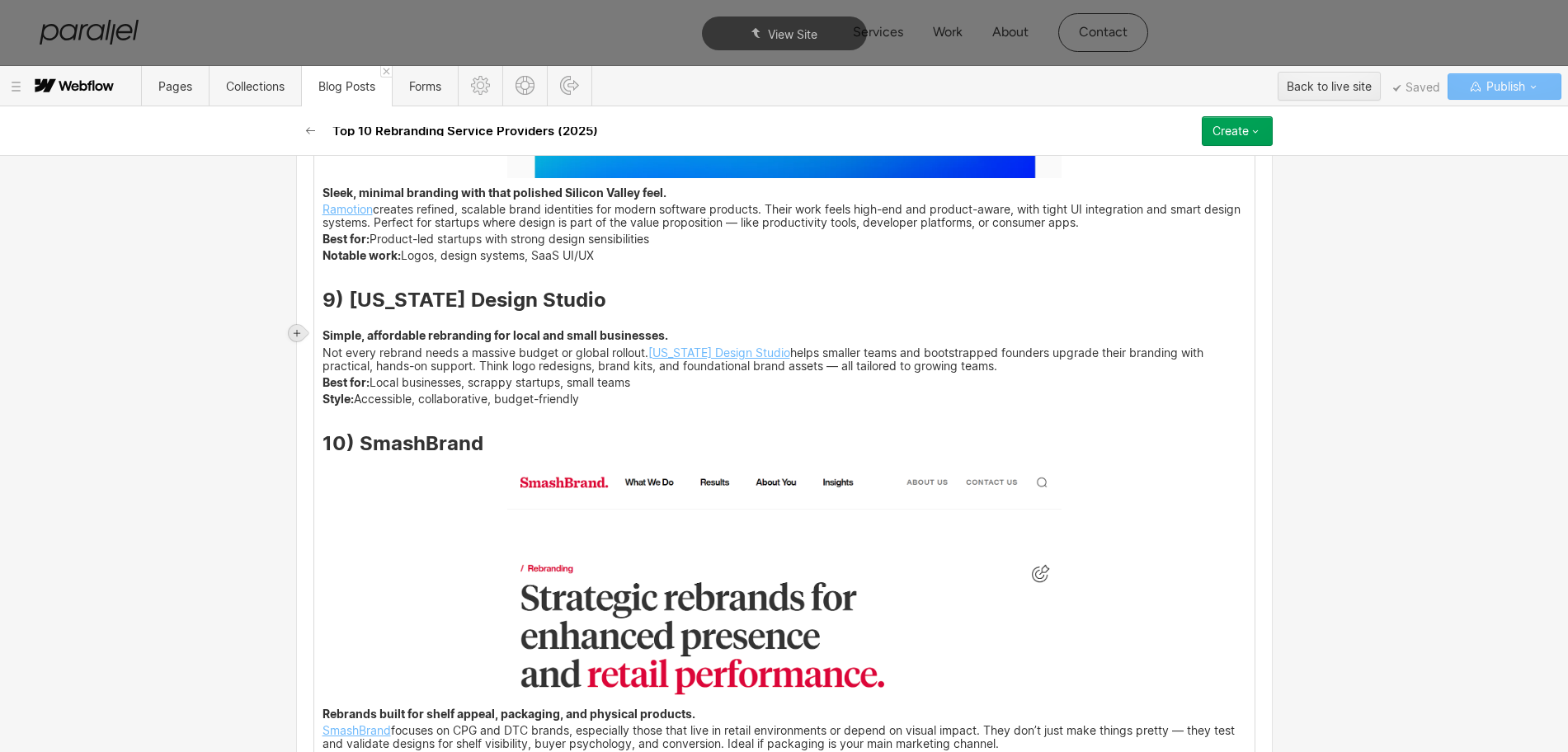
click at [294, 332] on icon at bounding box center [297, 333] width 7 height 7
click at [326, 338] on div at bounding box center [328, 333] width 31 height 25
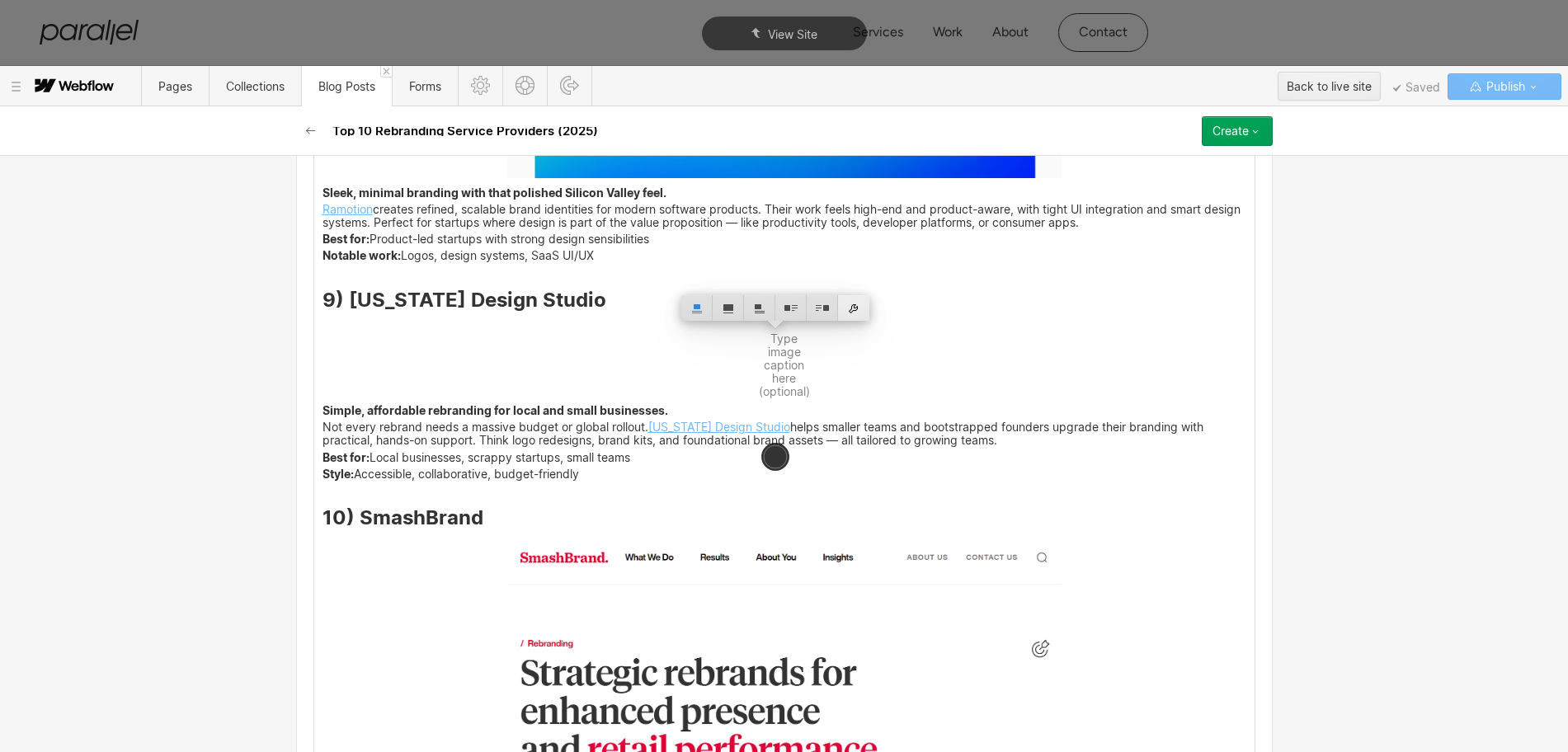
click at [857, 306] on div at bounding box center [854, 307] width 31 height 25
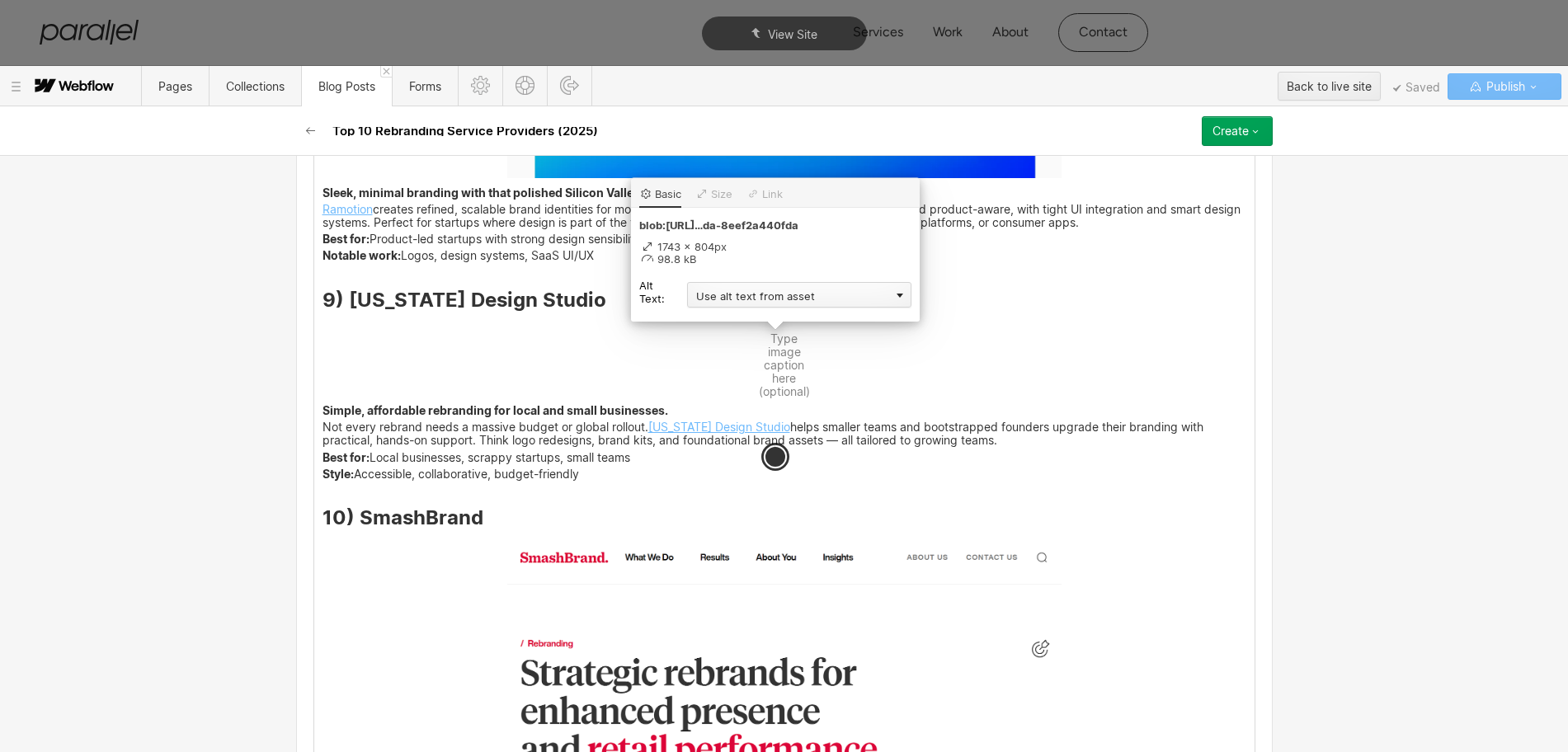
click at [741, 299] on div "Use alt text from asset" at bounding box center [799, 295] width 224 height 25
click at [730, 326] on div "Custom description" at bounding box center [799, 318] width 224 height 20
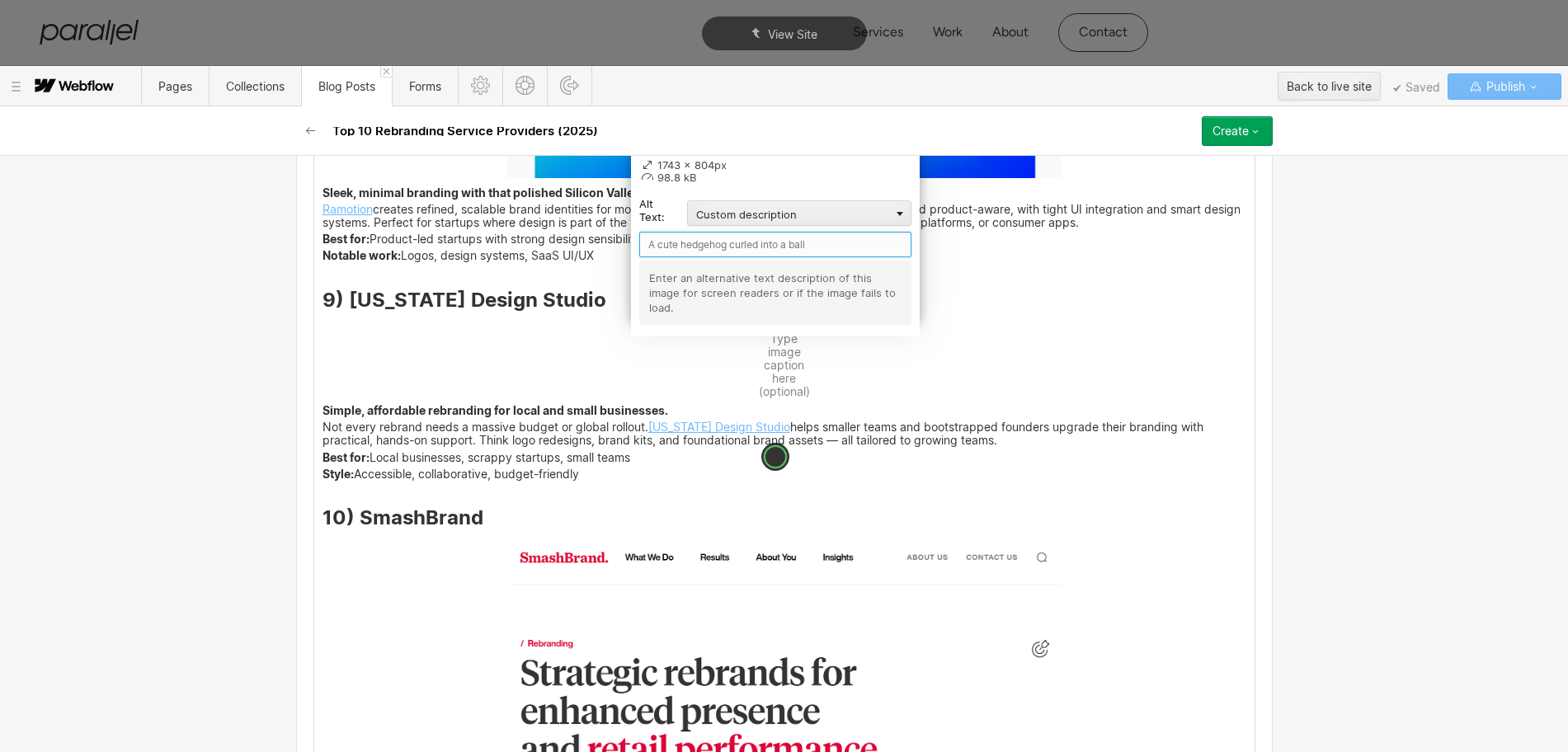
click at [707, 245] on input "text" at bounding box center [776, 244] width 273 height 25
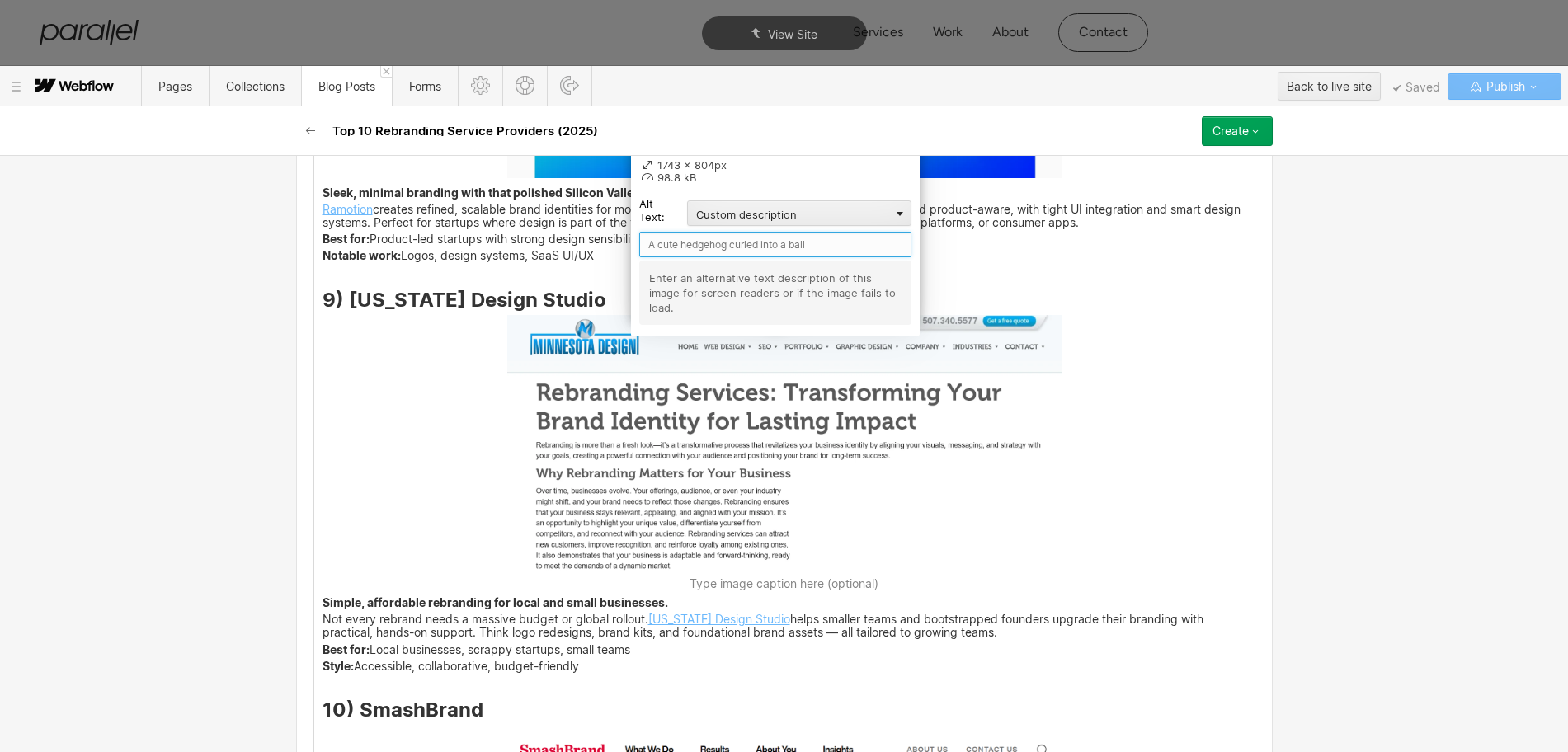
paste input "Minnesota Design Studio"
type input "Minnesota Design Studio"
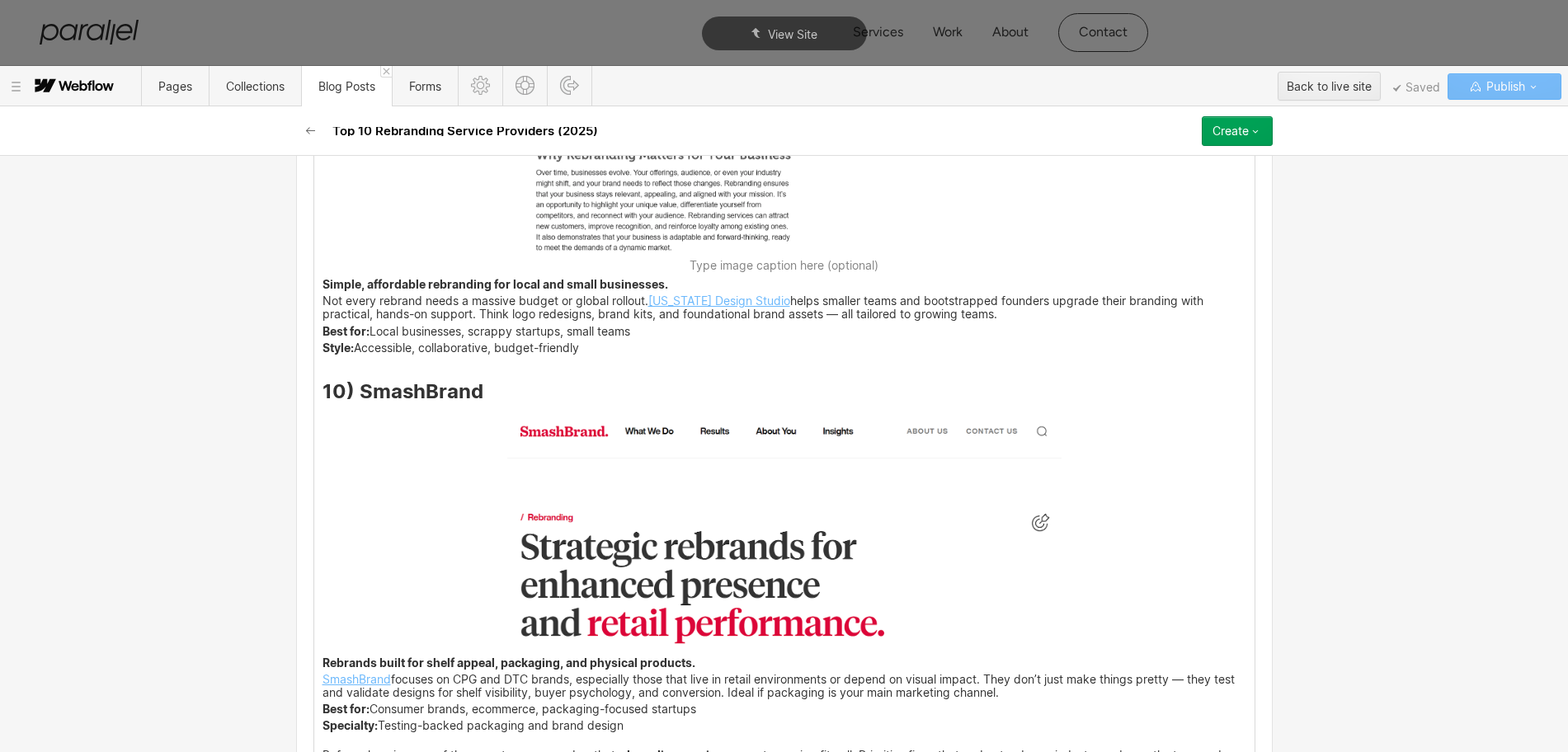
scroll to position [6428, 0]
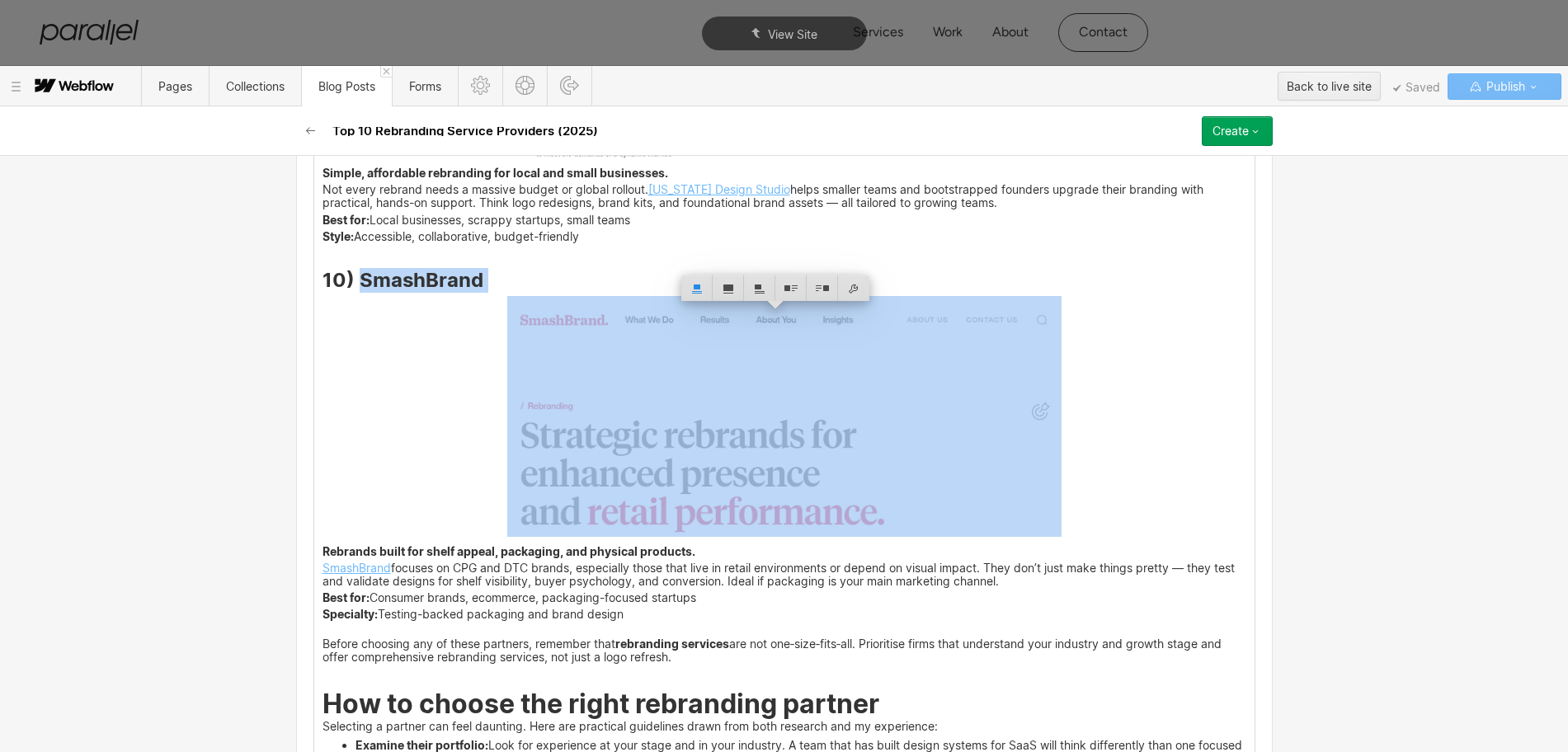
drag, startPoint x: 472, startPoint y: 313, endPoint x: 351, endPoint y: 299, distance: 121.8
click at [351, 292] on strong "10) SmashBrand" at bounding box center [402, 279] width 161 height 24
copy strong "SmashBrand"
click at [711, 521] on img at bounding box center [784, 415] width 554 height 240
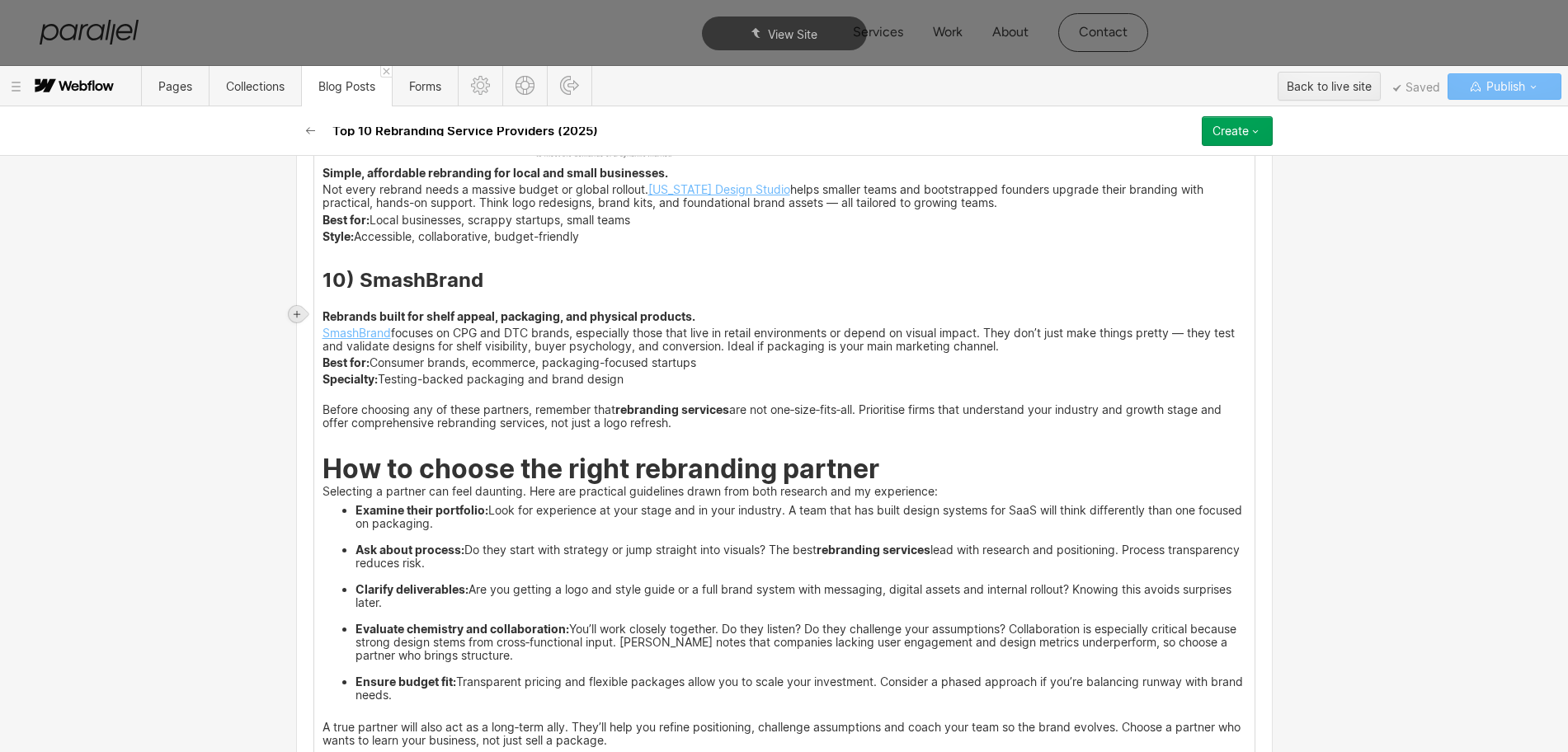
click at [295, 313] on icon at bounding box center [297, 313] width 7 height 7
click at [328, 319] on div at bounding box center [328, 313] width 31 height 25
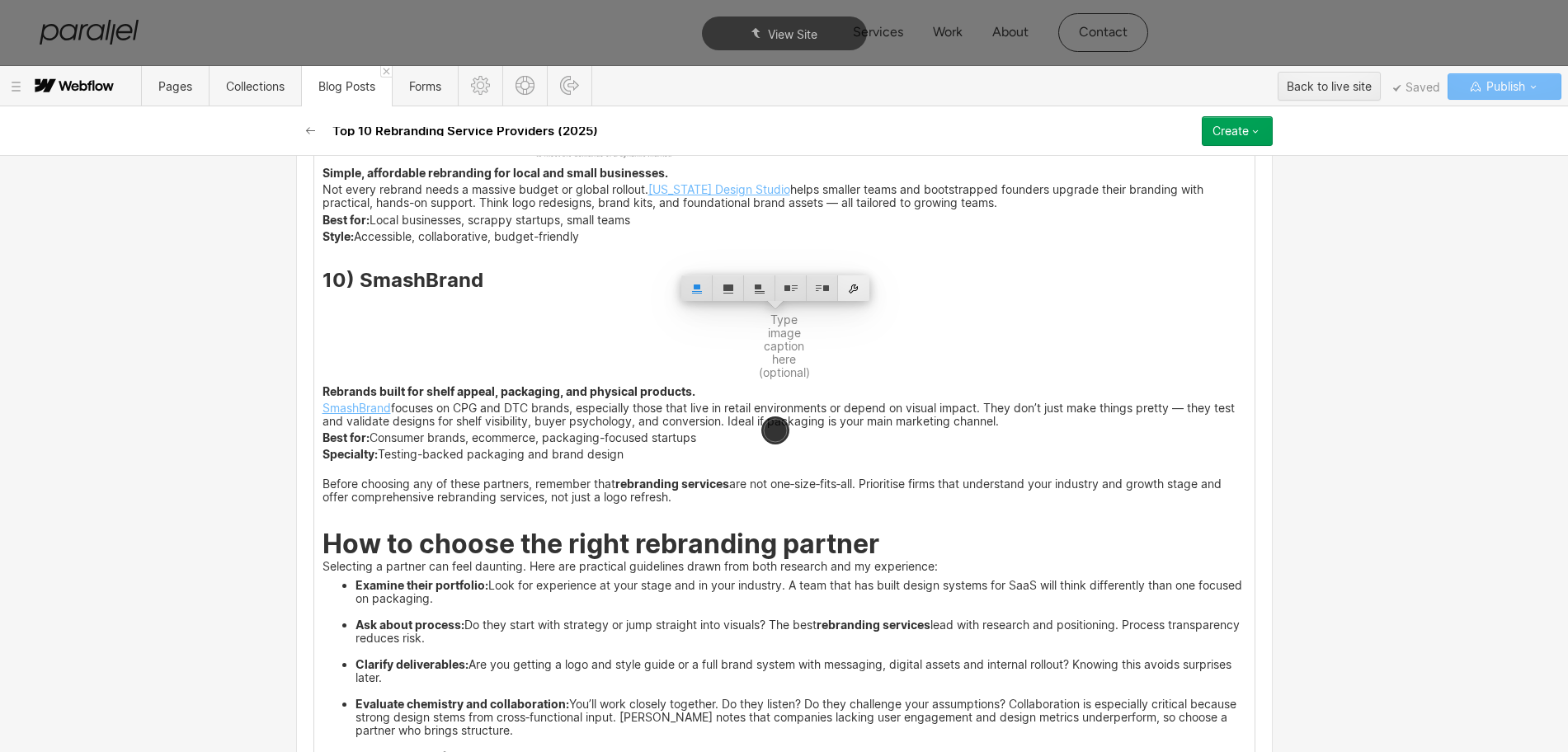
click at [852, 288] on div at bounding box center [854, 288] width 31 height 25
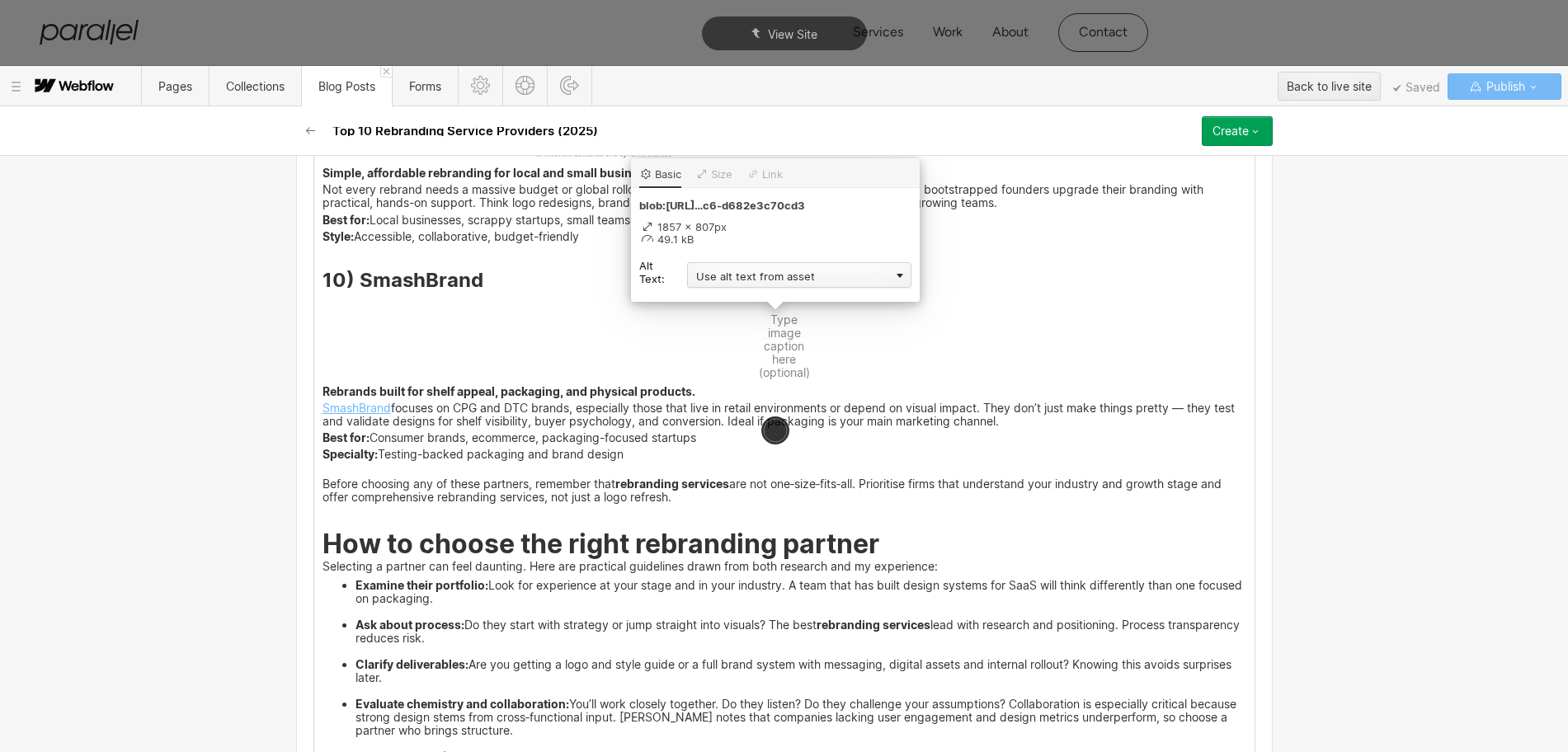
click at [714, 272] on div "Use alt text from asset" at bounding box center [799, 274] width 224 height 25
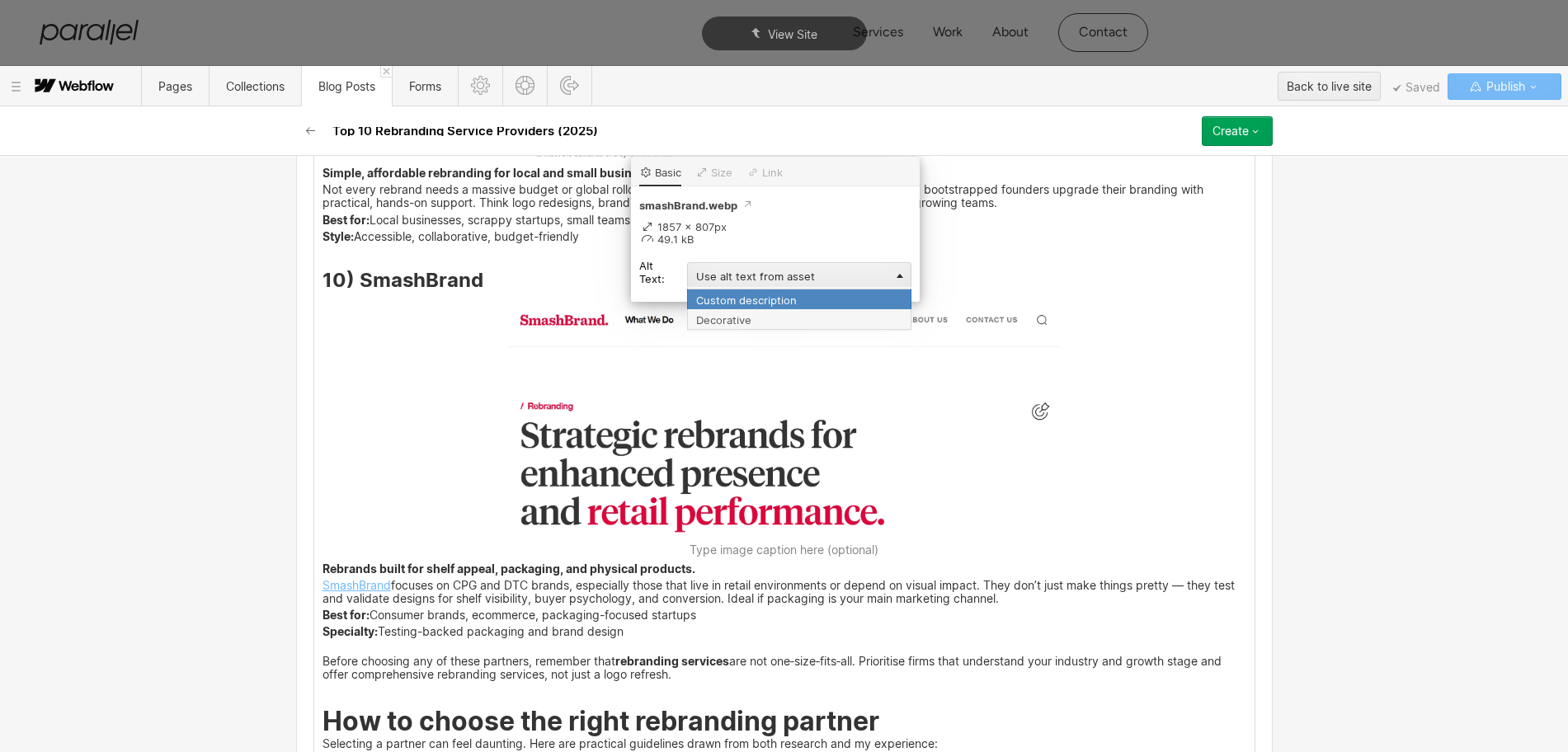
click at [711, 294] on div "Custom description" at bounding box center [799, 299] width 224 height 20
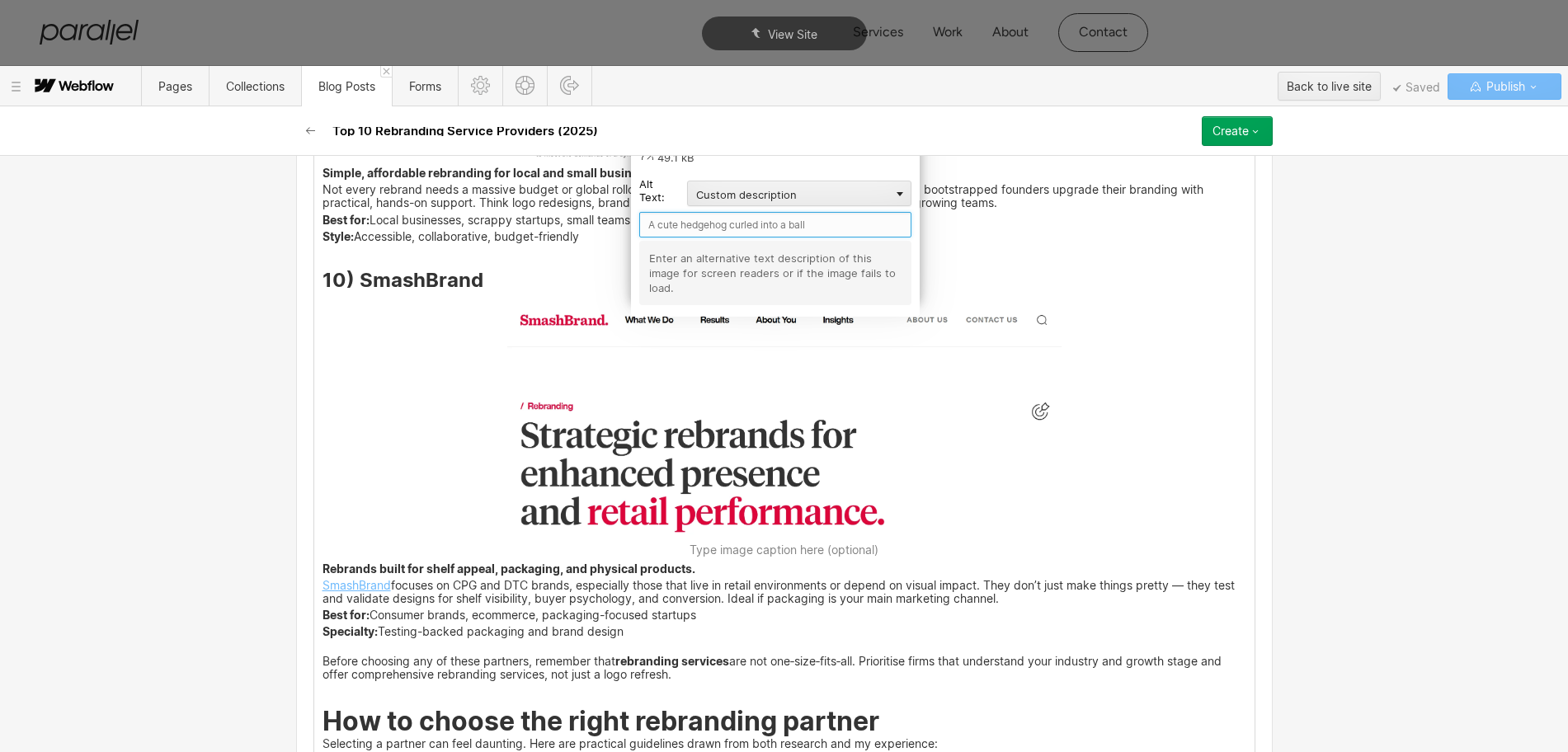
click at [675, 232] on input "text" at bounding box center [776, 225] width 273 height 25
paste input "SmashBrand"
type input "SmashBrand"
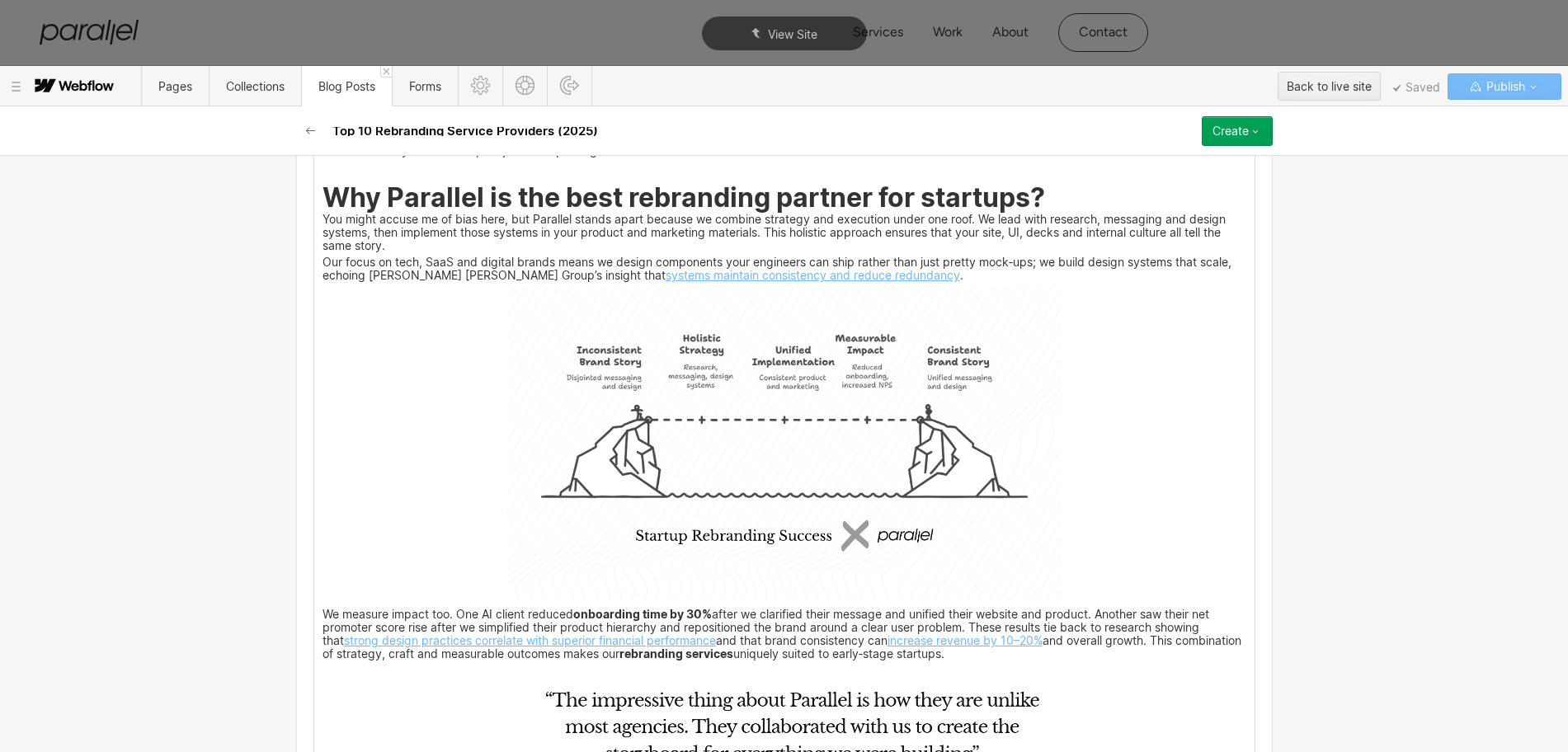
scroll to position [7235, 0]
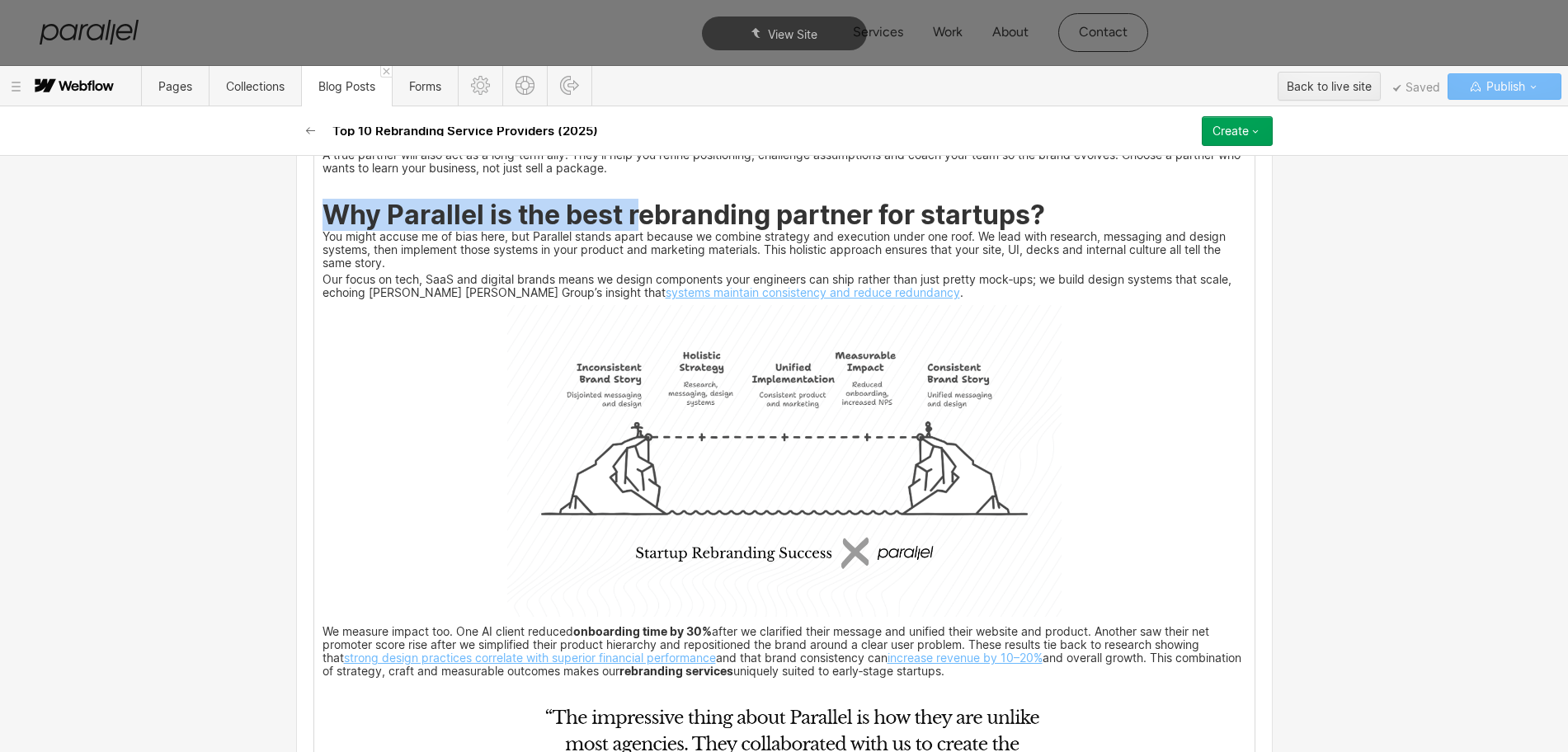
drag, startPoint x: 319, startPoint y: 231, endPoint x: 1037, endPoint y: 238, distance: 718.0
click at [1037, 231] on strong "Why Parallel is the best rebranding partner for startups?" at bounding box center [683, 214] width 722 height 32
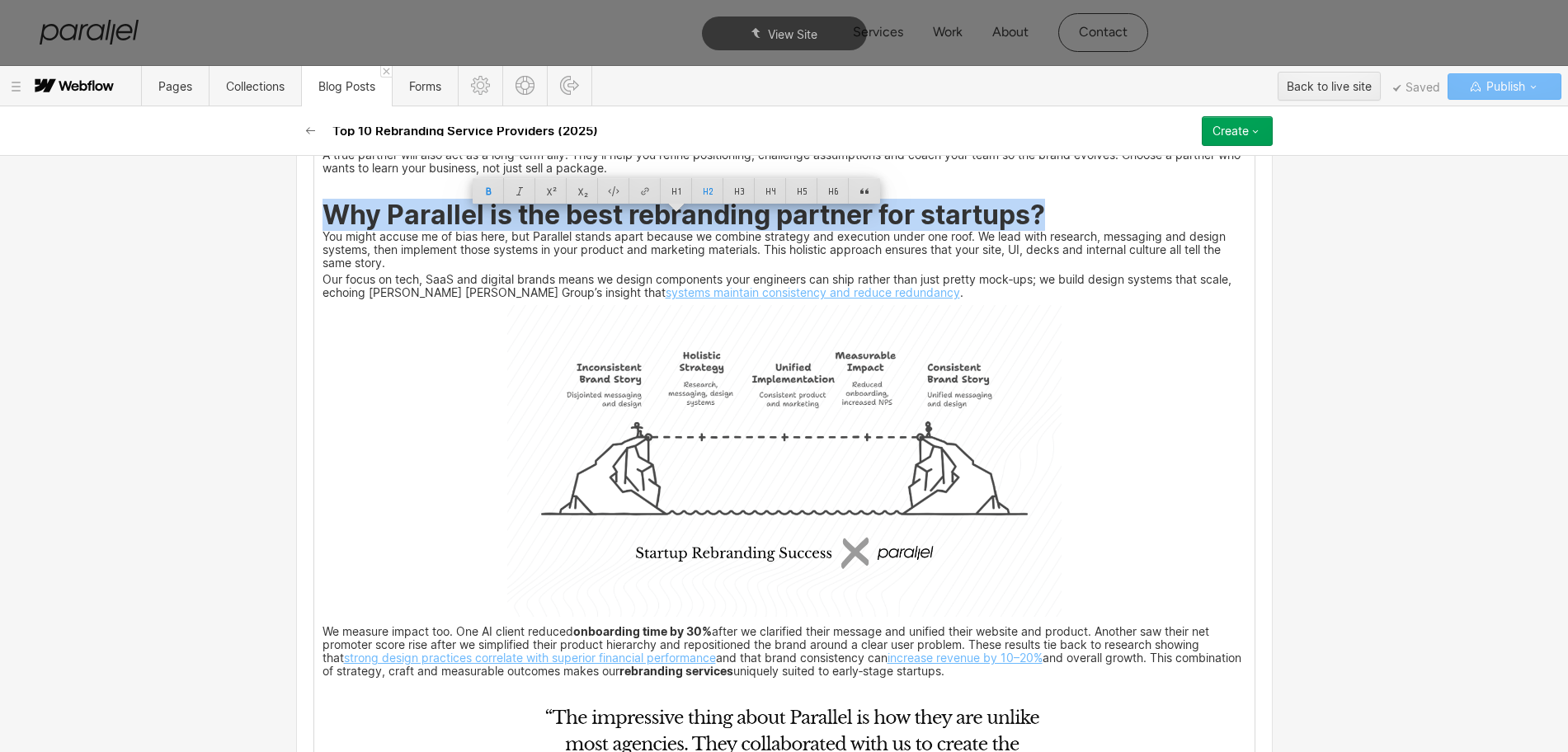
copy strong "Why Parallel is the best rebranding partner for startups?"
click at [860, 465] on img at bounding box center [784, 461] width 554 height 311
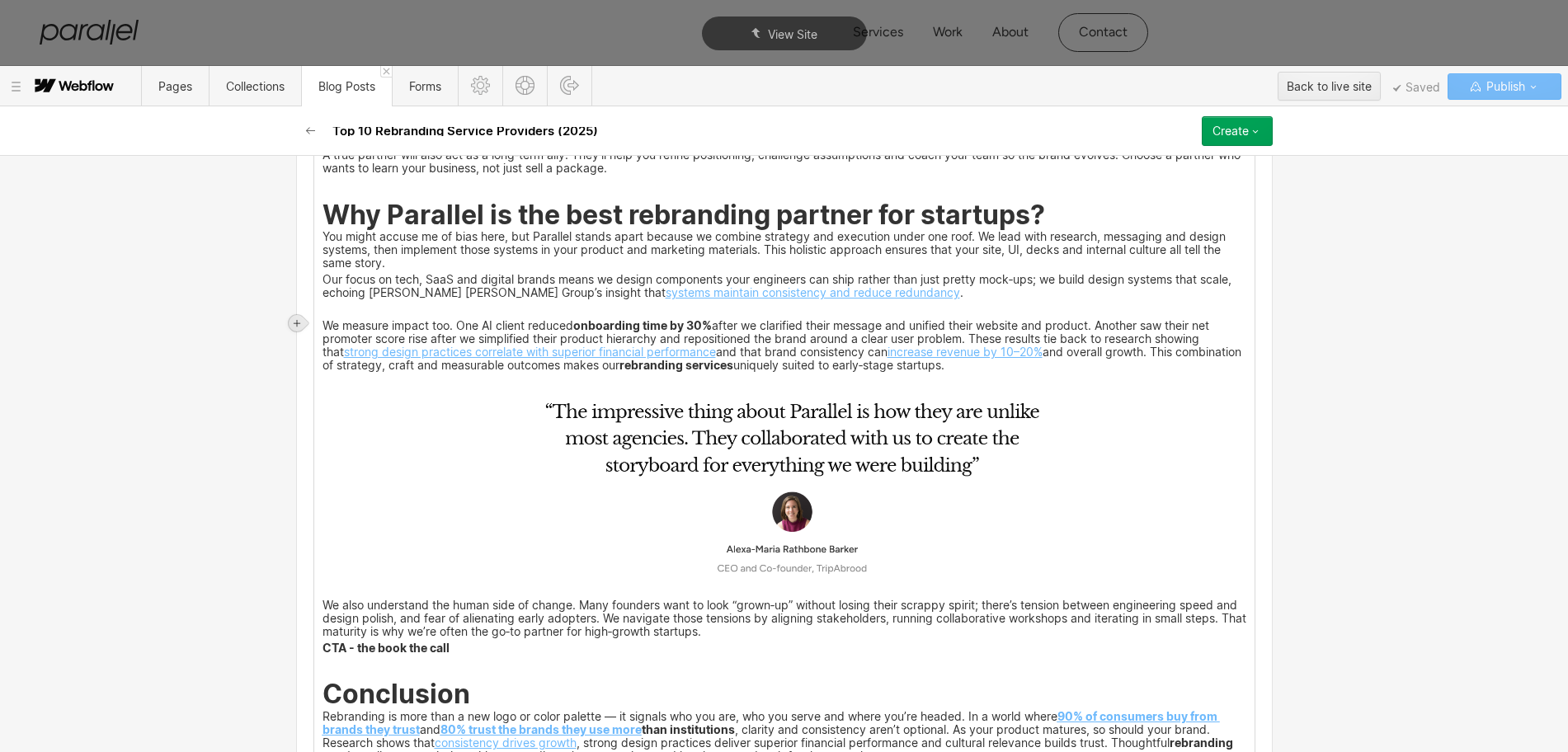
click at [298, 323] on icon at bounding box center [297, 323] width 7 height 7
click at [323, 321] on div at bounding box center [328, 323] width 31 height 25
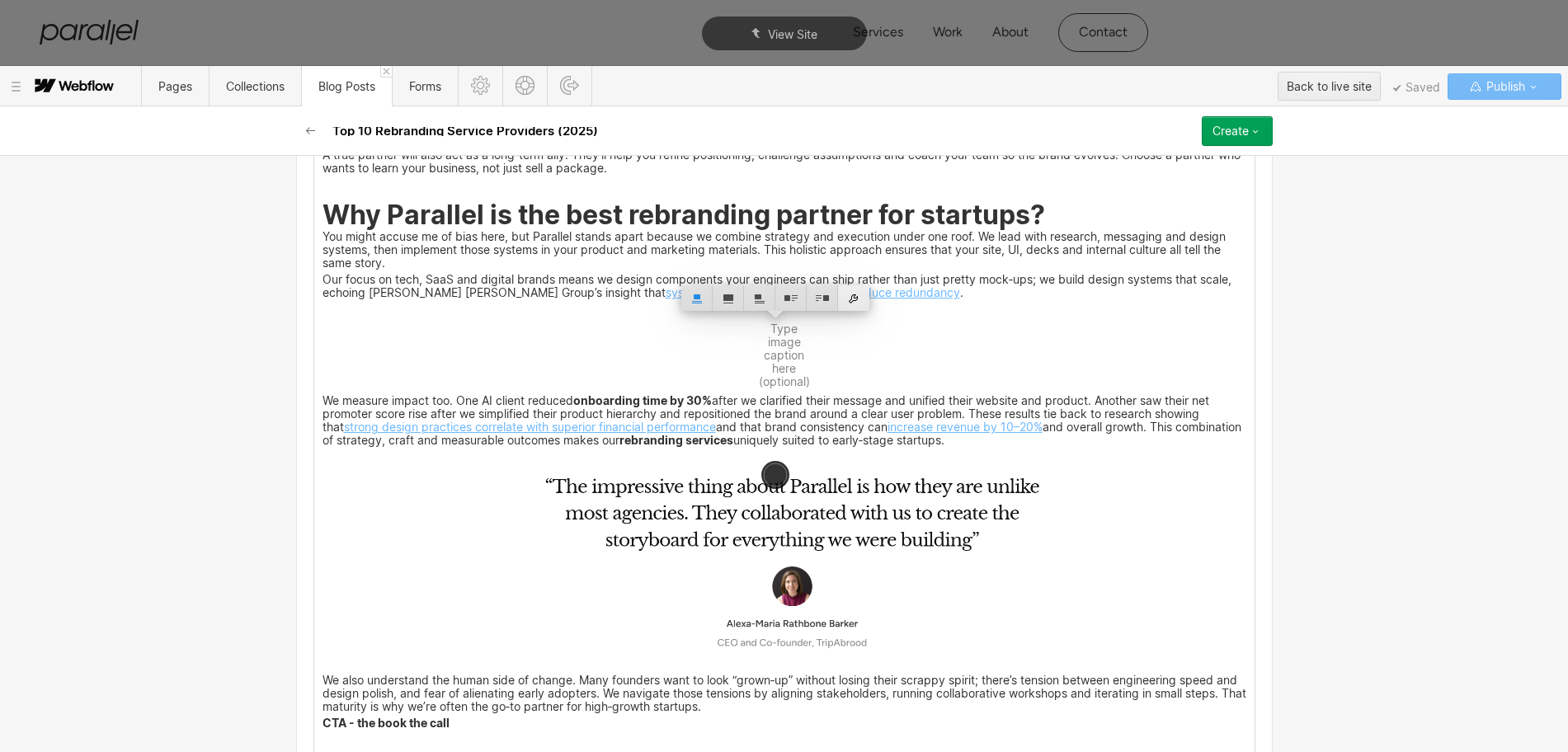
click at [856, 295] on div at bounding box center [854, 298] width 31 height 25
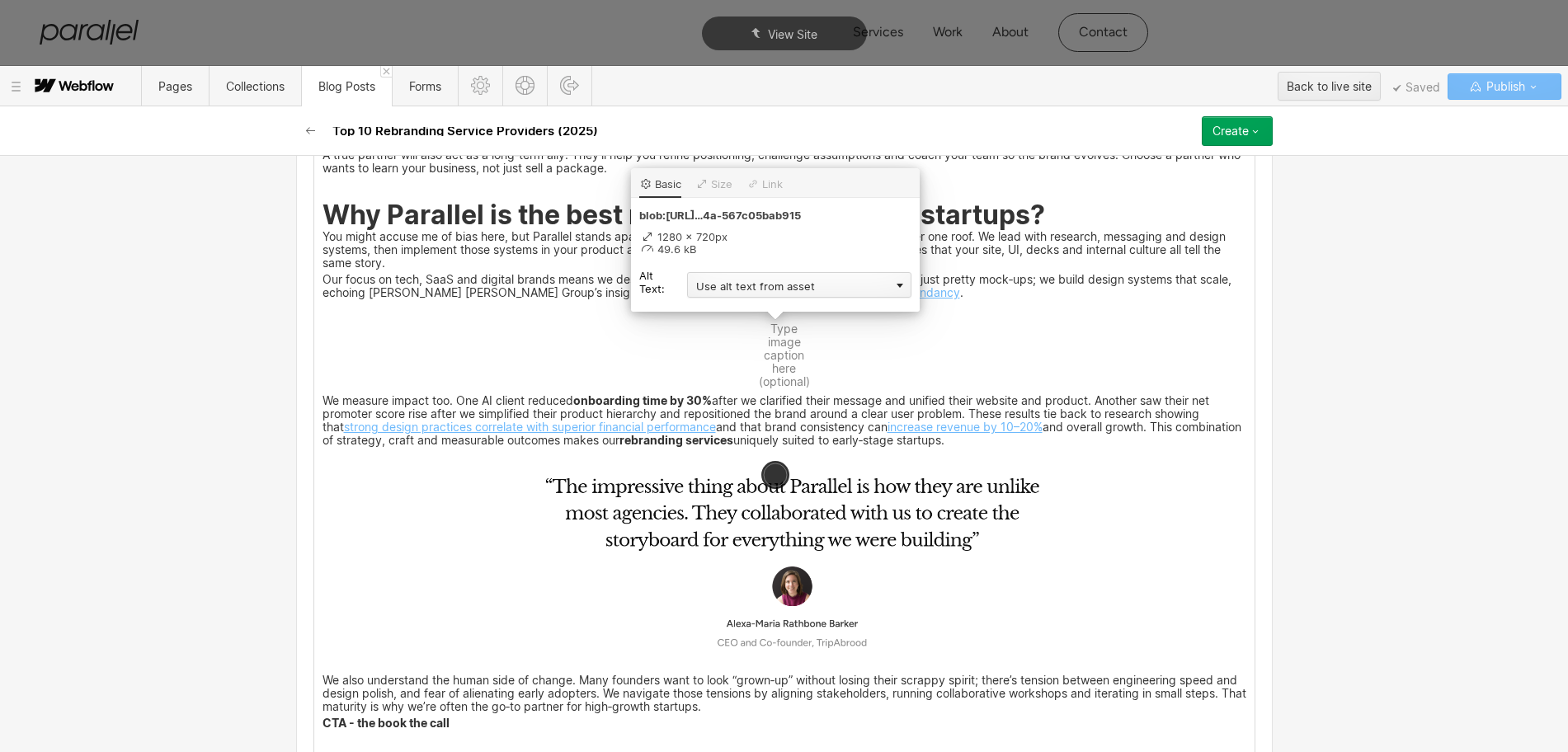
click at [725, 289] on div "Use alt text from asset" at bounding box center [799, 285] width 224 height 25
click at [720, 308] on div "Custom description" at bounding box center [799, 308] width 224 height 20
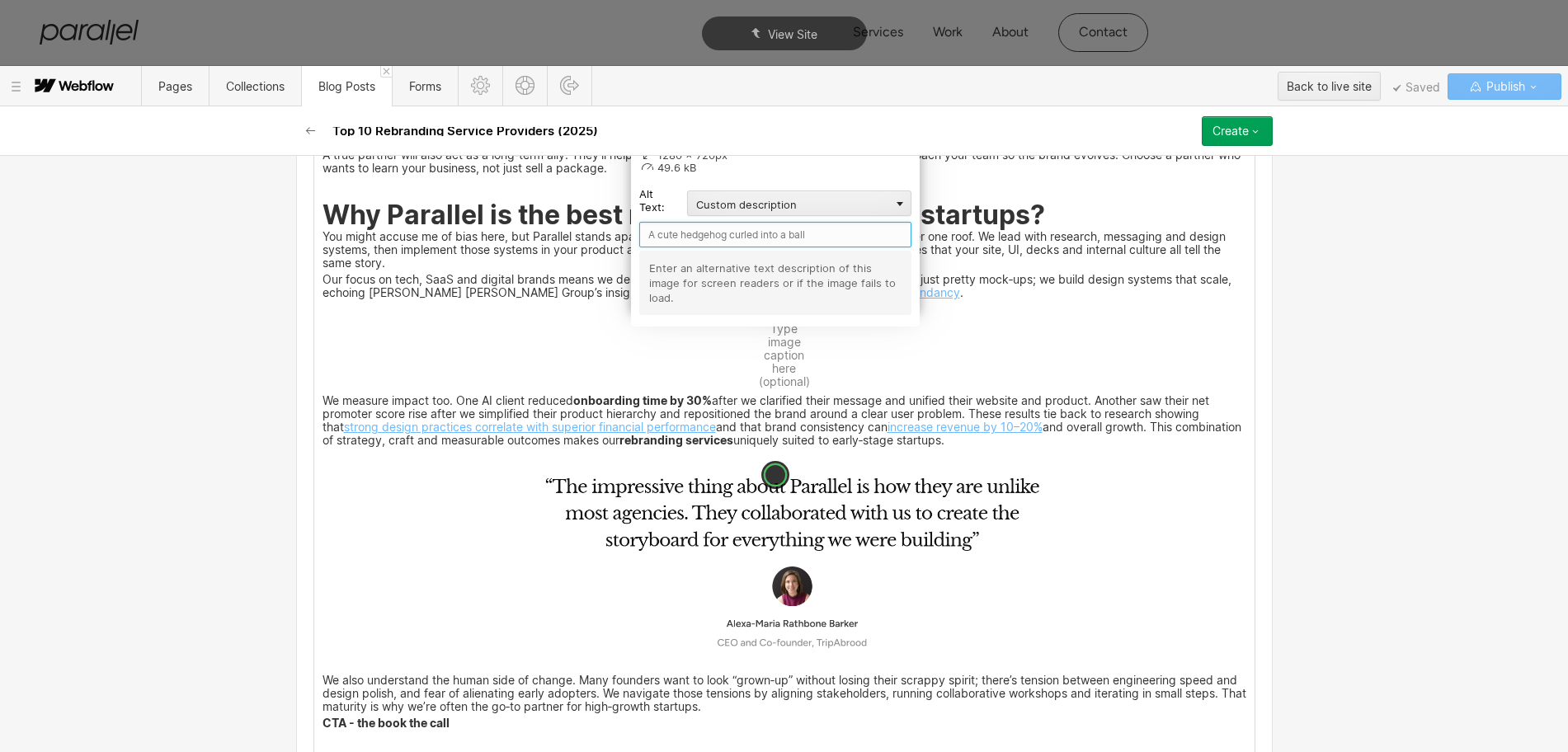
click at [668, 243] on input "text" at bounding box center [776, 234] width 273 height 25
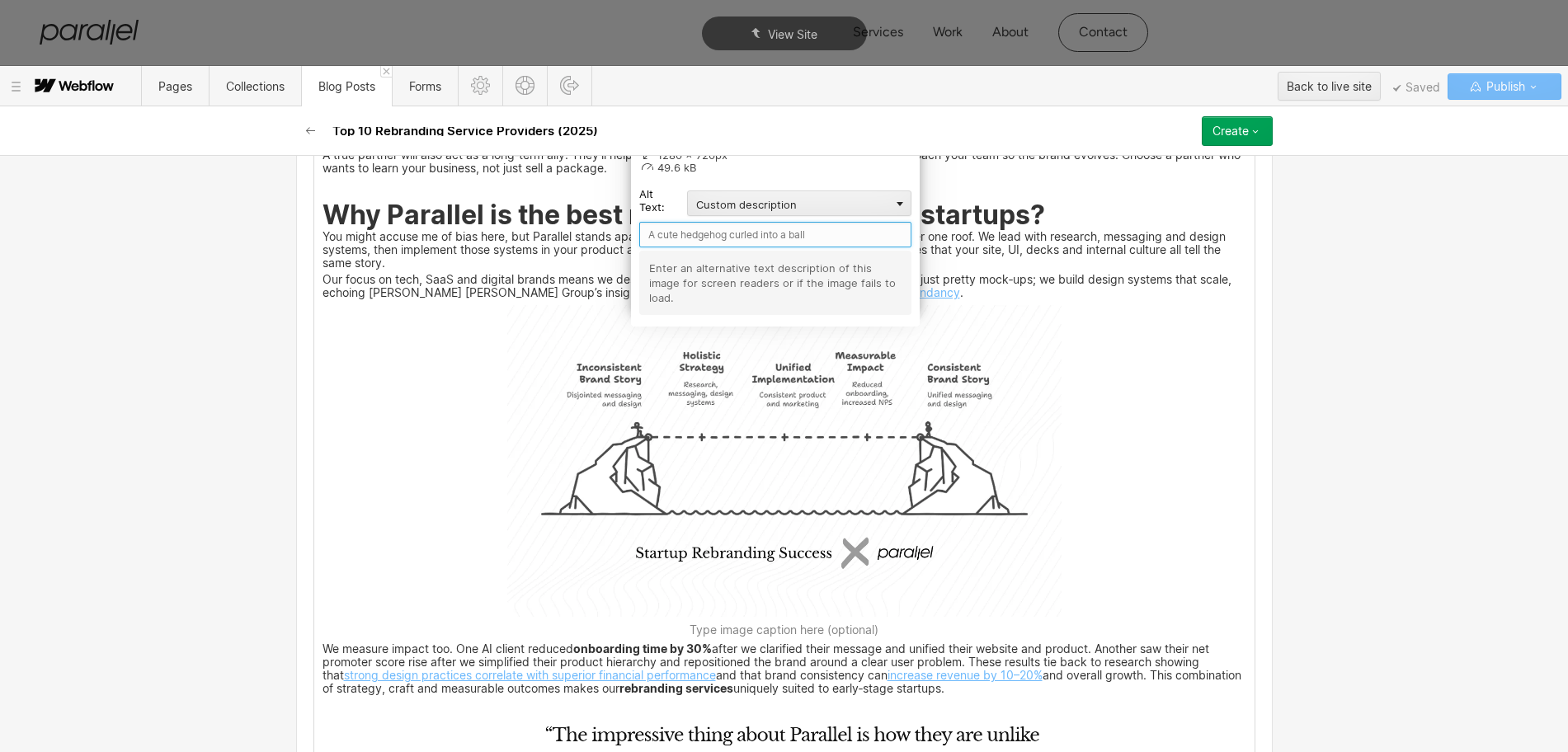
click at [673, 234] on input "text" at bounding box center [776, 234] width 273 height 25
paste input "Why Parallel is the best rebranding partner for startups?"
type input "Why Parallel is the best rebranding partner for startups?"
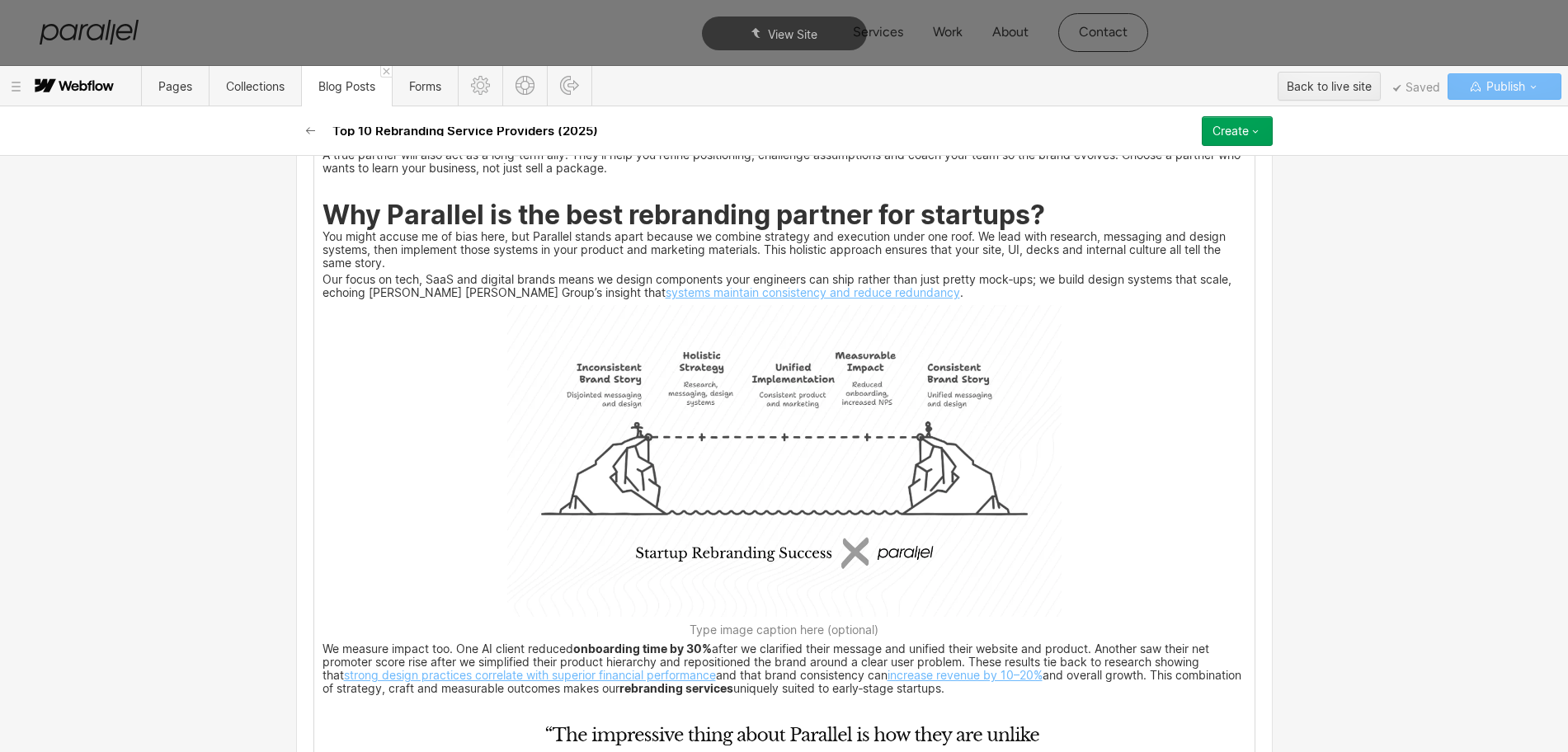
scroll to position [7441, 0]
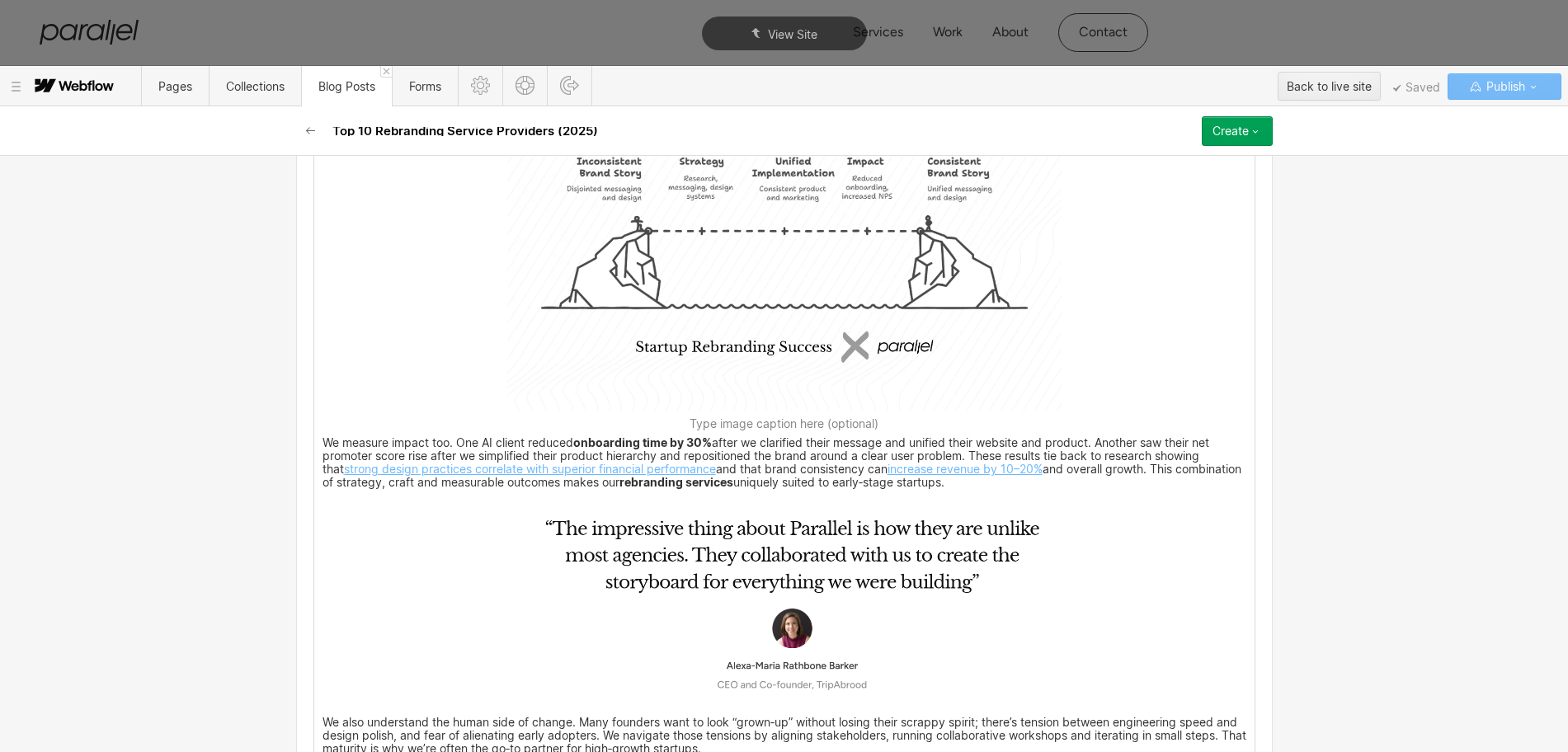
click at [716, 592] on img at bounding box center [784, 600] width 554 height 212
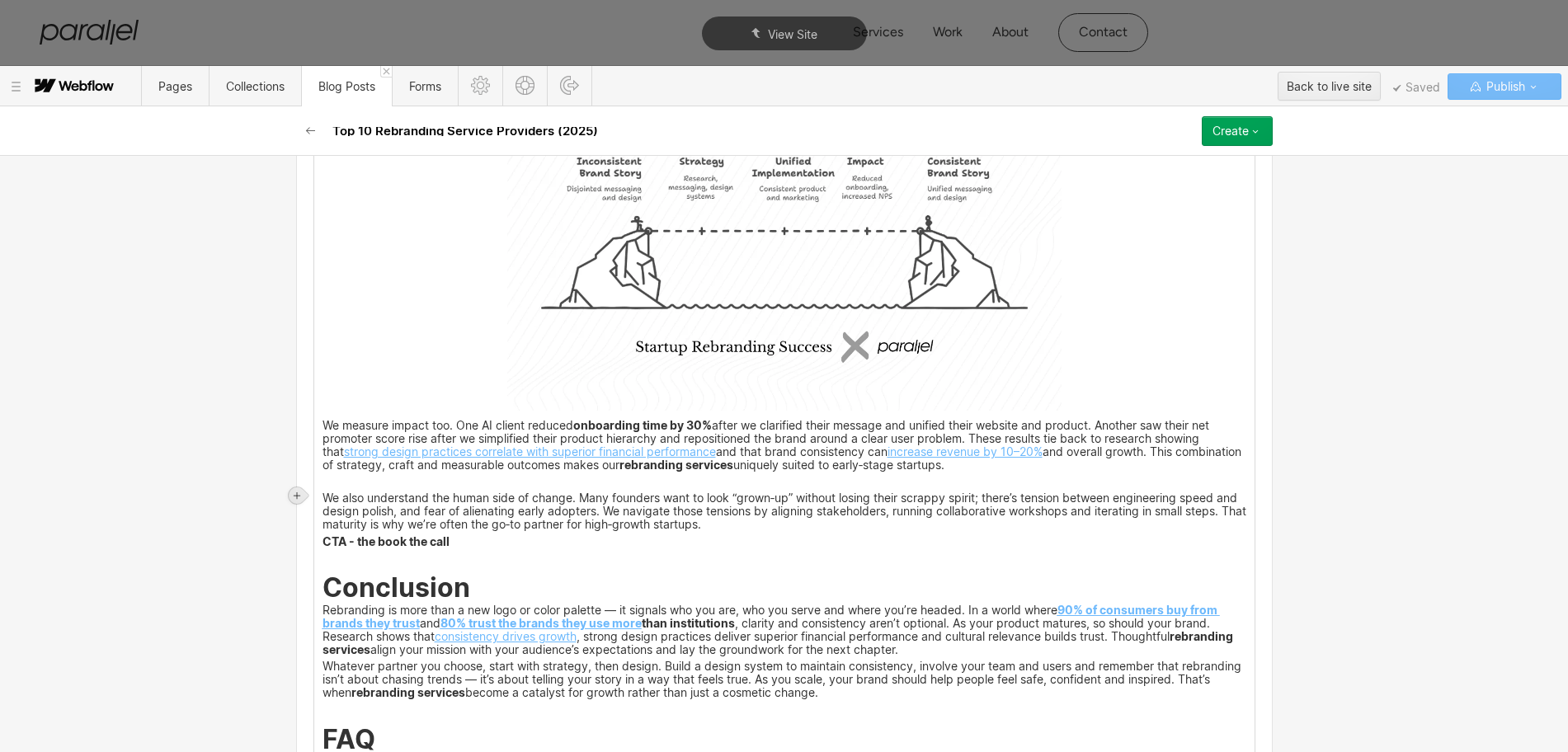
click at [300, 494] on icon at bounding box center [297, 495] width 10 height 10
click at [321, 491] on div at bounding box center [328, 495] width 31 height 25
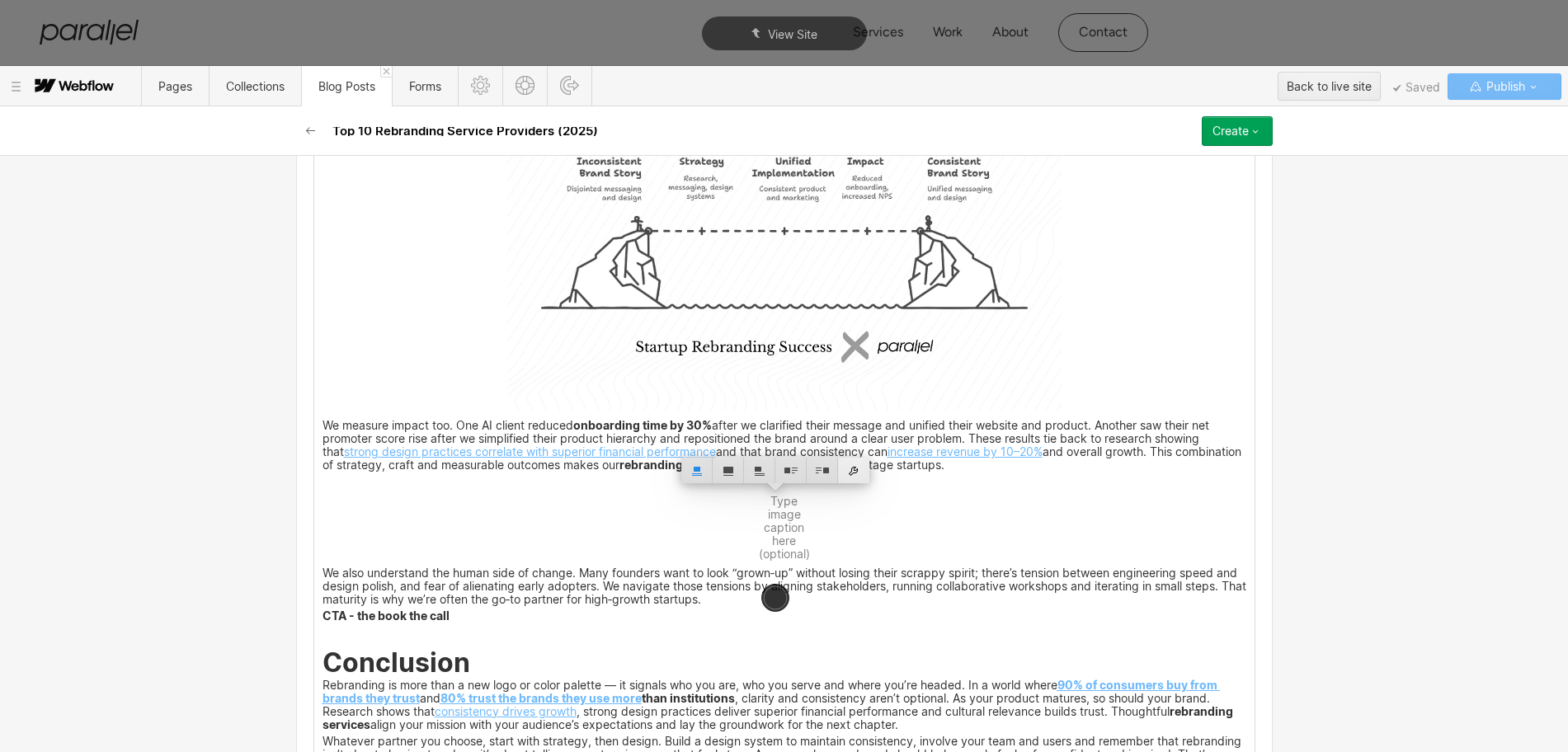
click at [860, 472] on div at bounding box center [854, 470] width 31 height 25
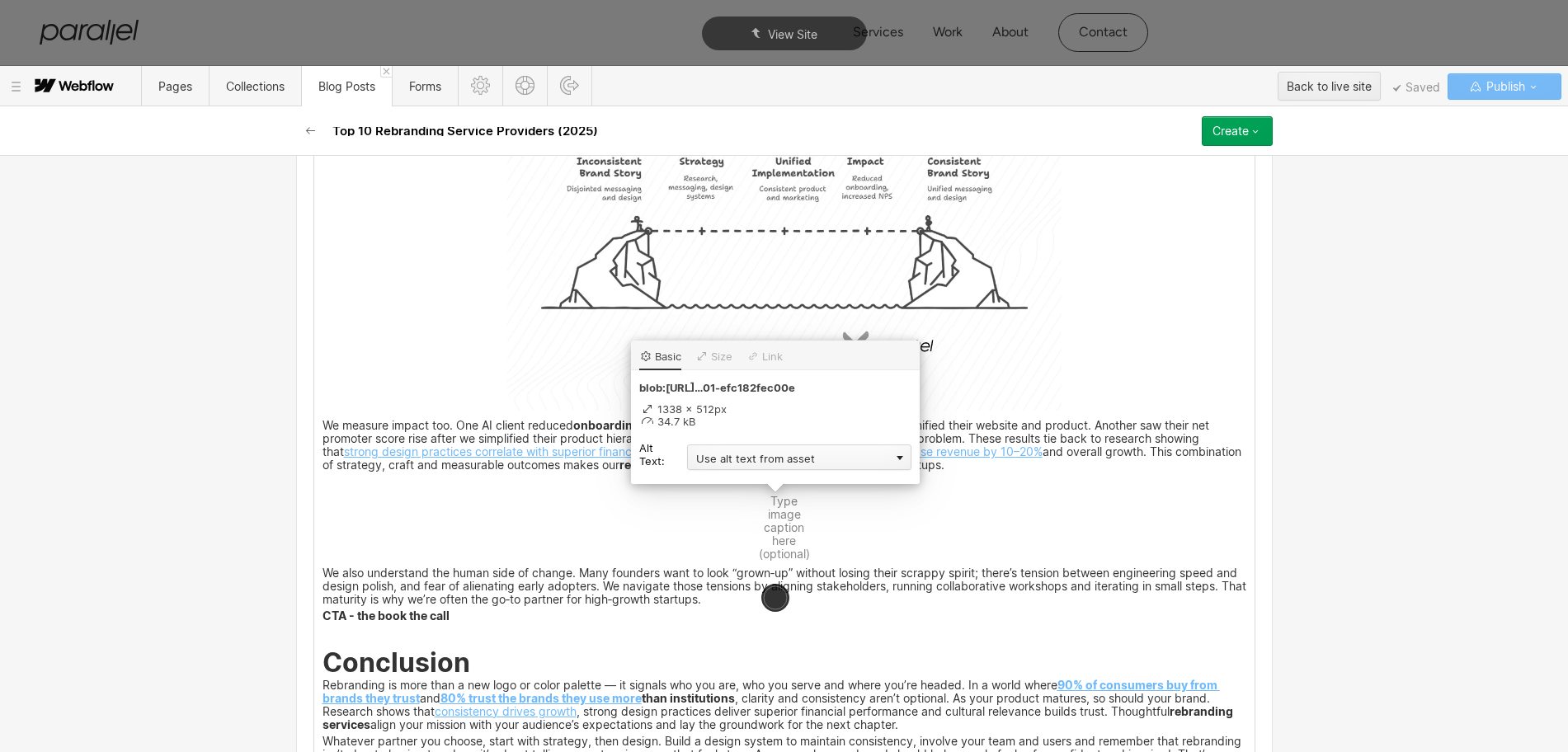
click at [747, 448] on div "Use alt text from asset" at bounding box center [799, 457] width 224 height 25
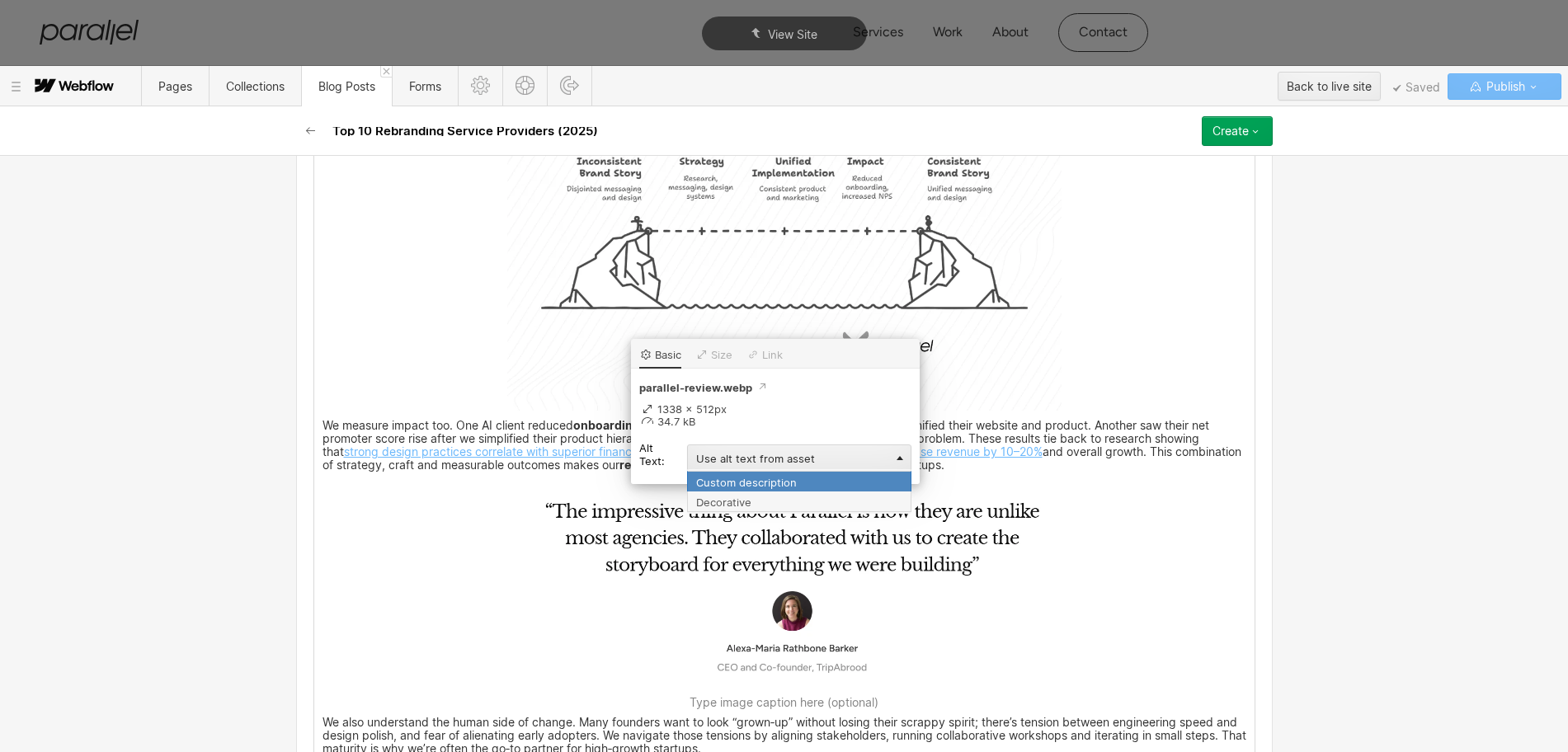
click at [729, 472] on div "Custom description" at bounding box center [799, 481] width 224 height 20
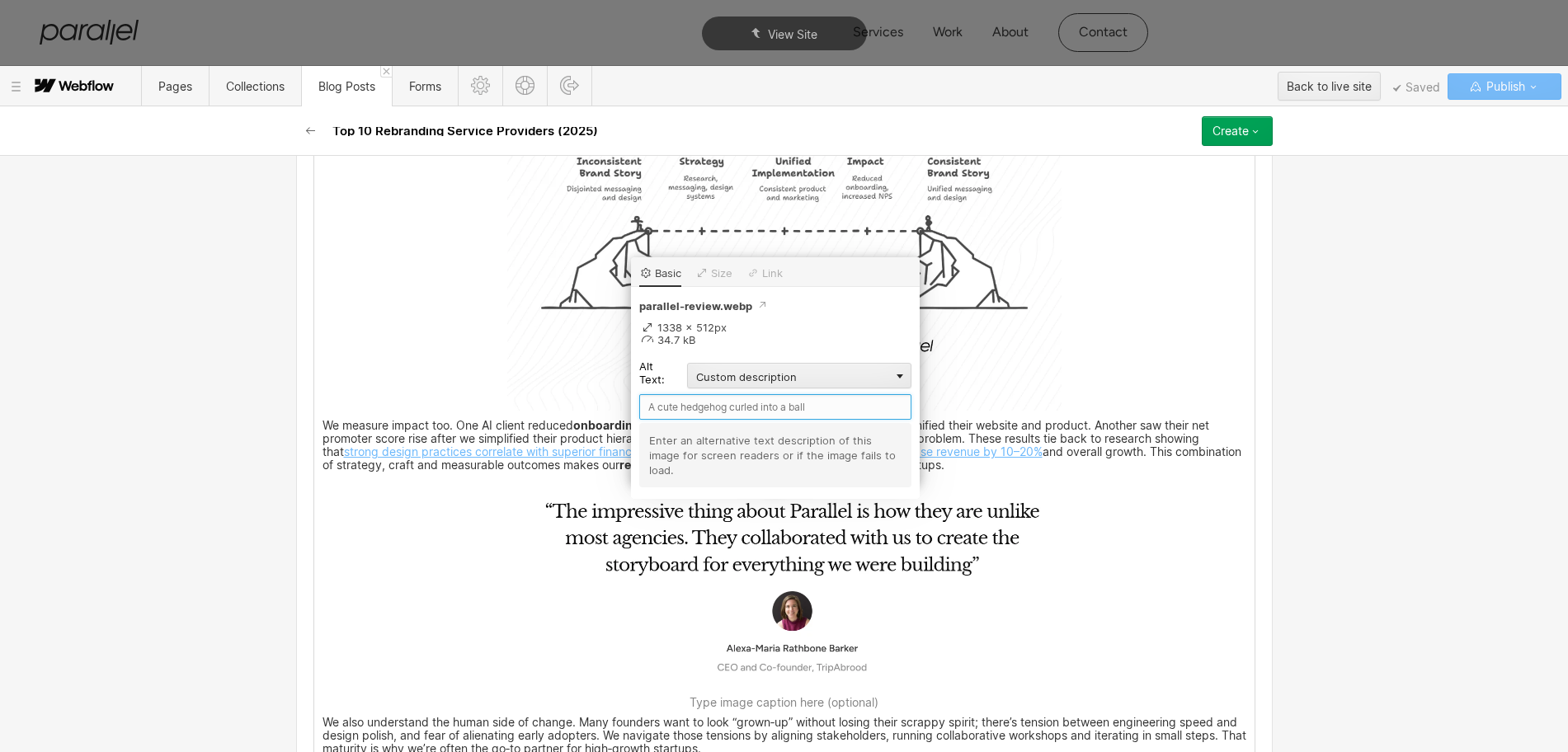
click at [716, 407] on input "text" at bounding box center [776, 407] width 273 height 25
type input "Parallel Review"
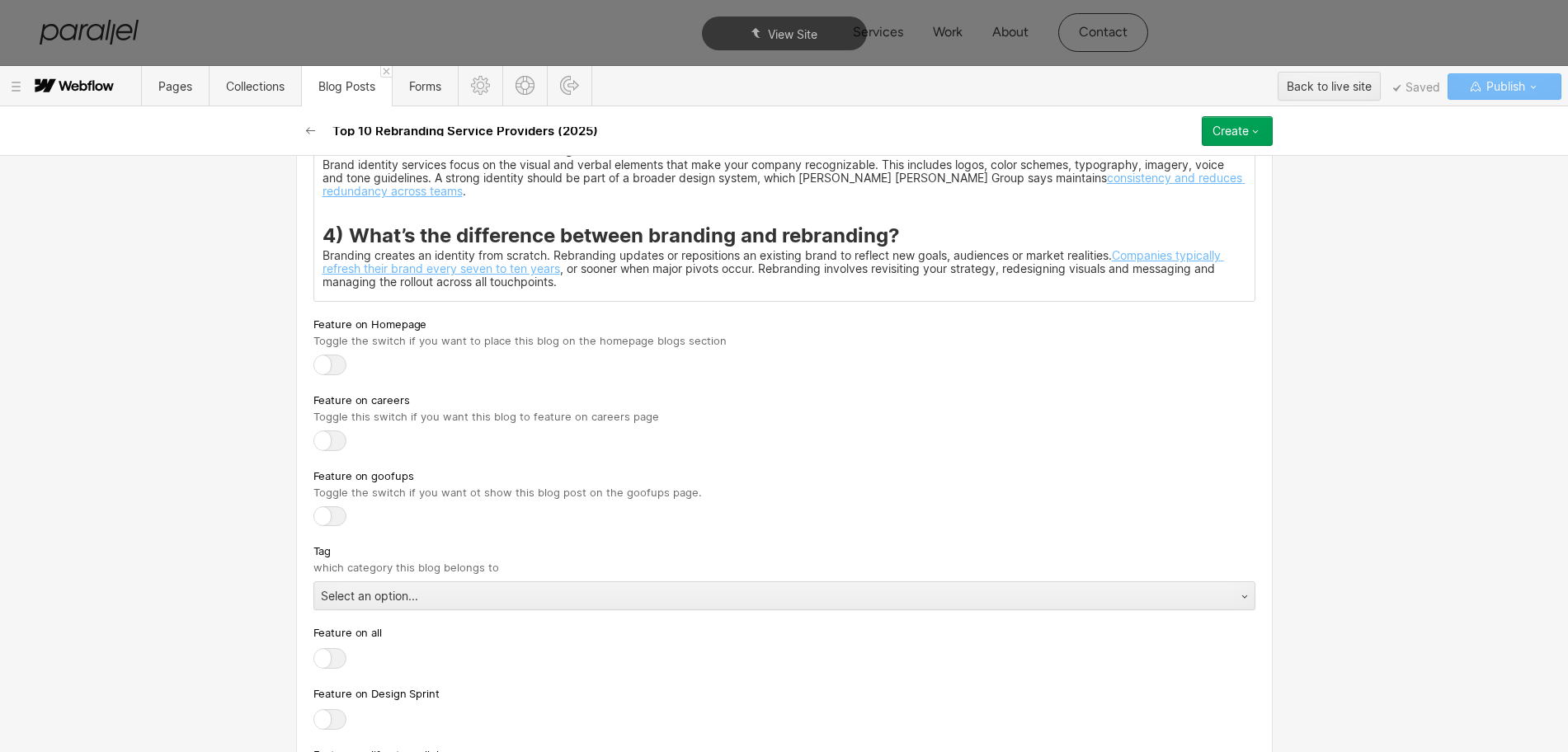
scroll to position [8575, 0]
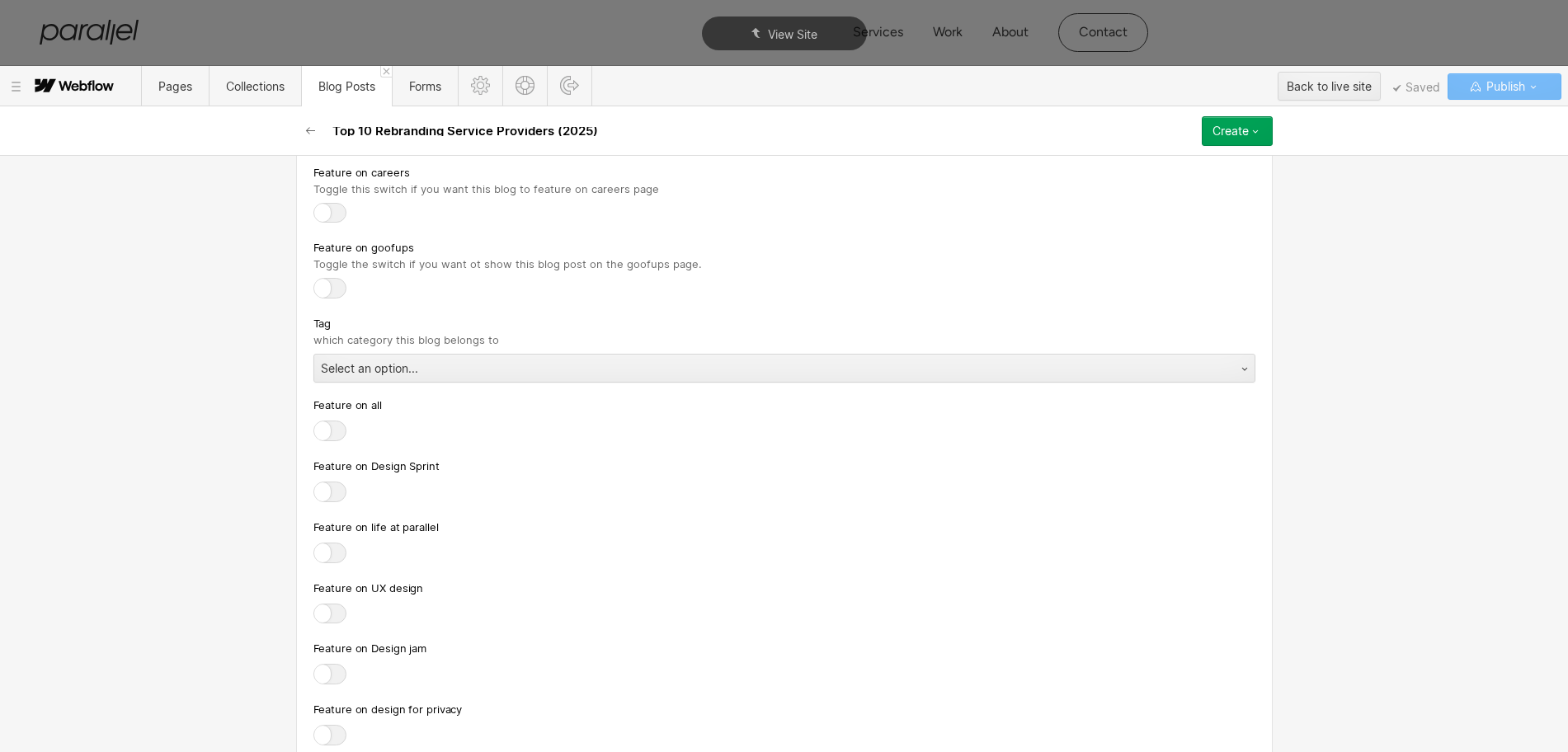
scroll to position [8634, 0]
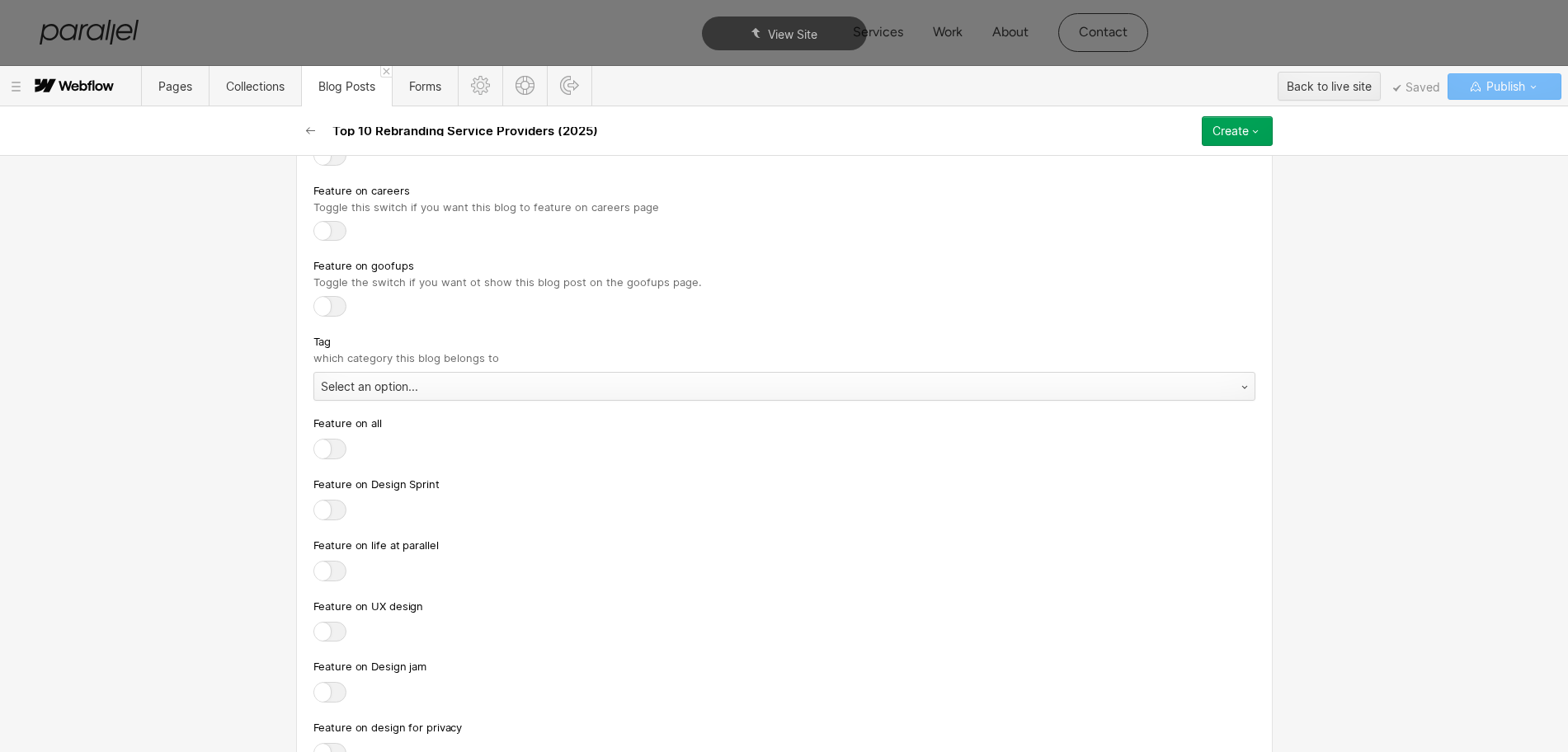
click at [374, 397] on div "Select an option..." at bounding box center [768, 386] width 907 height 26
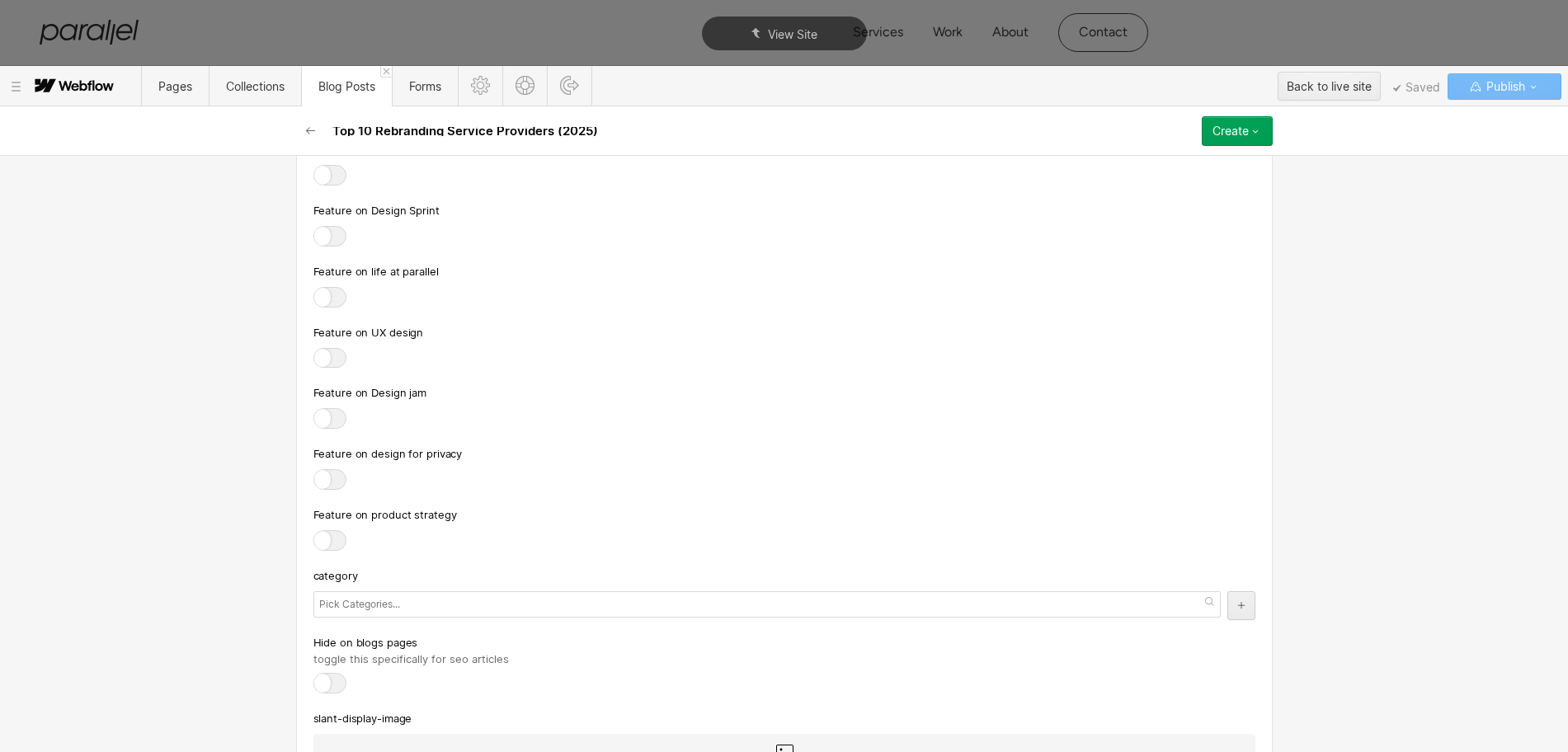
scroll to position [8942, 0]
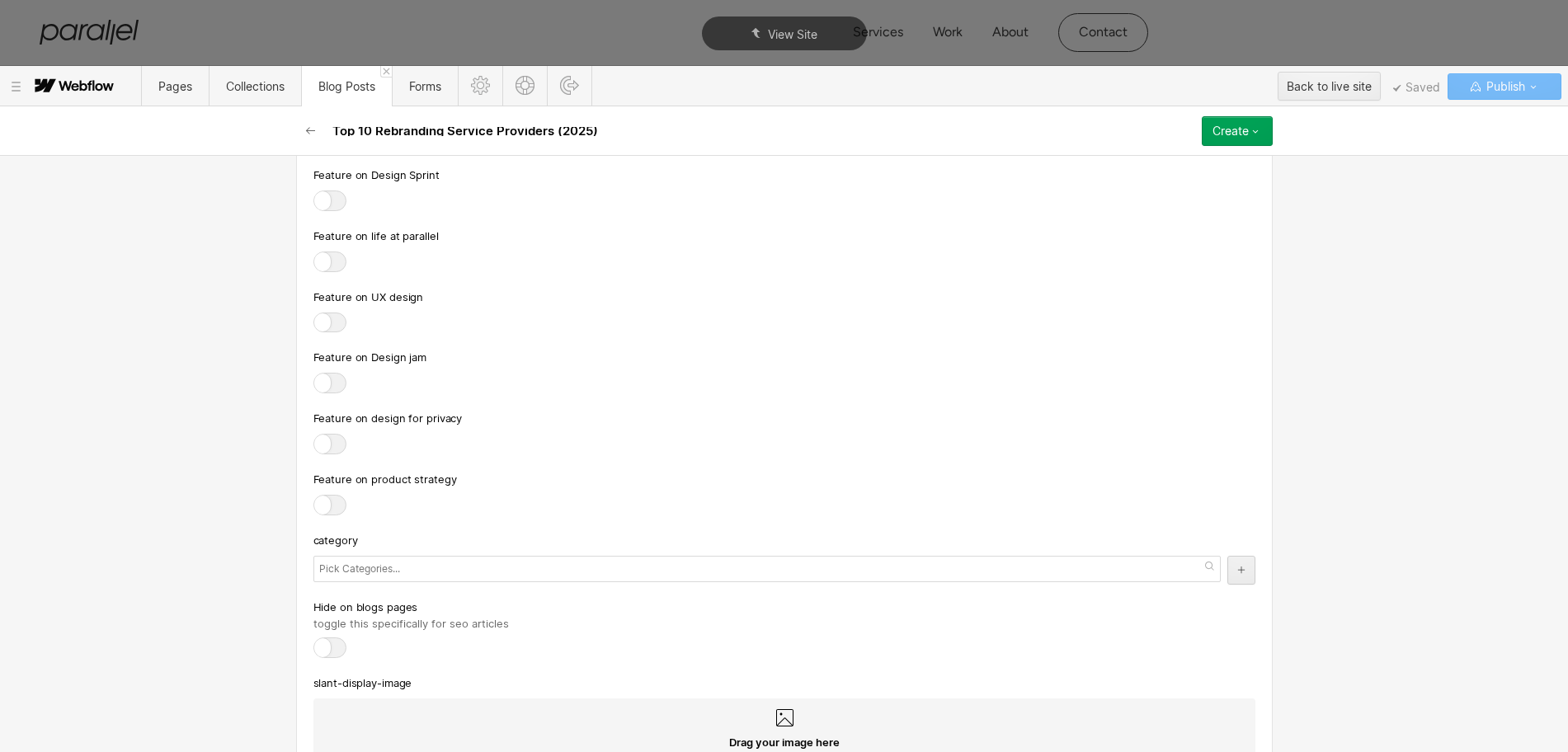
click at [400, 582] on div at bounding box center [767, 568] width 907 height 26
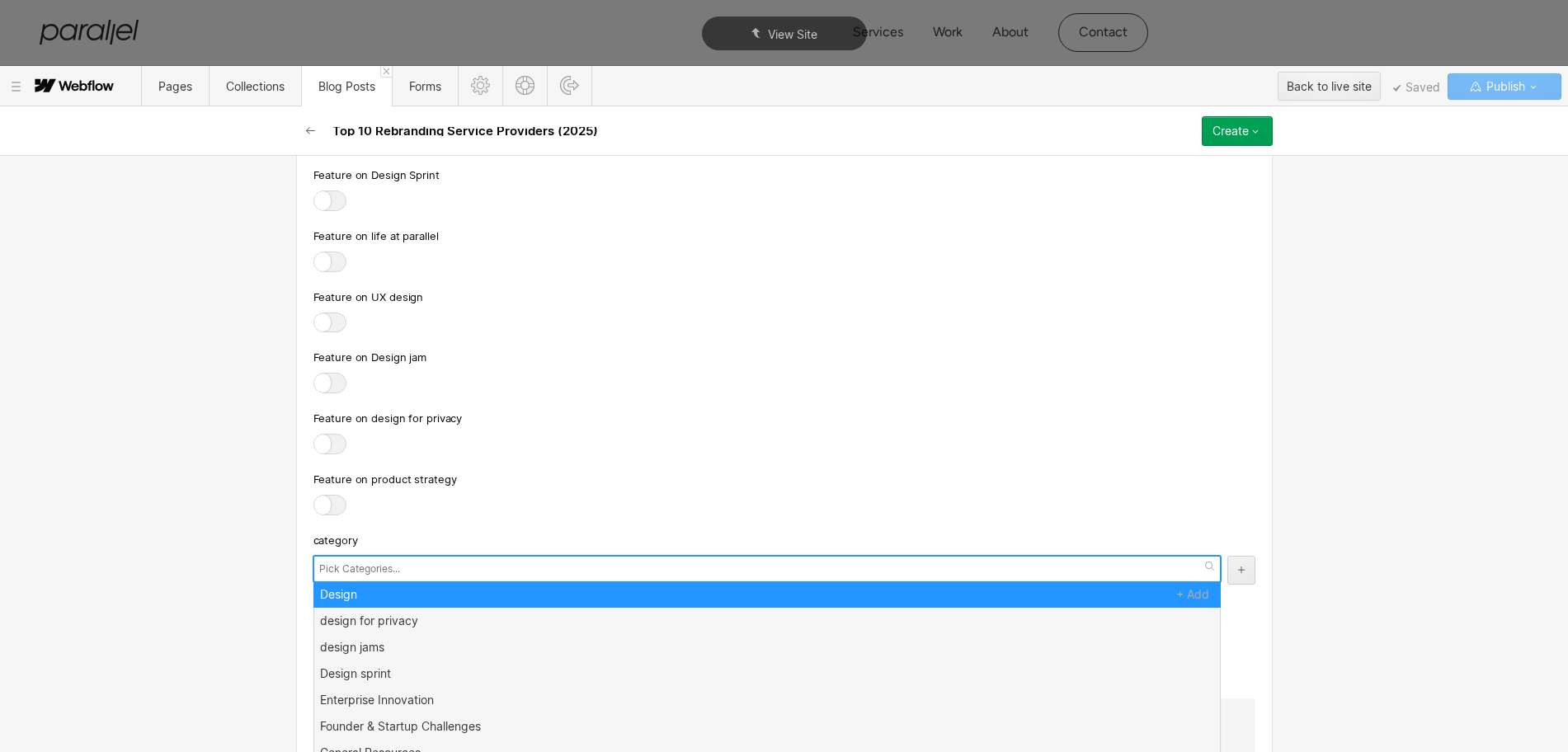
click at [437, 579] on div at bounding box center [767, 568] width 907 height 26
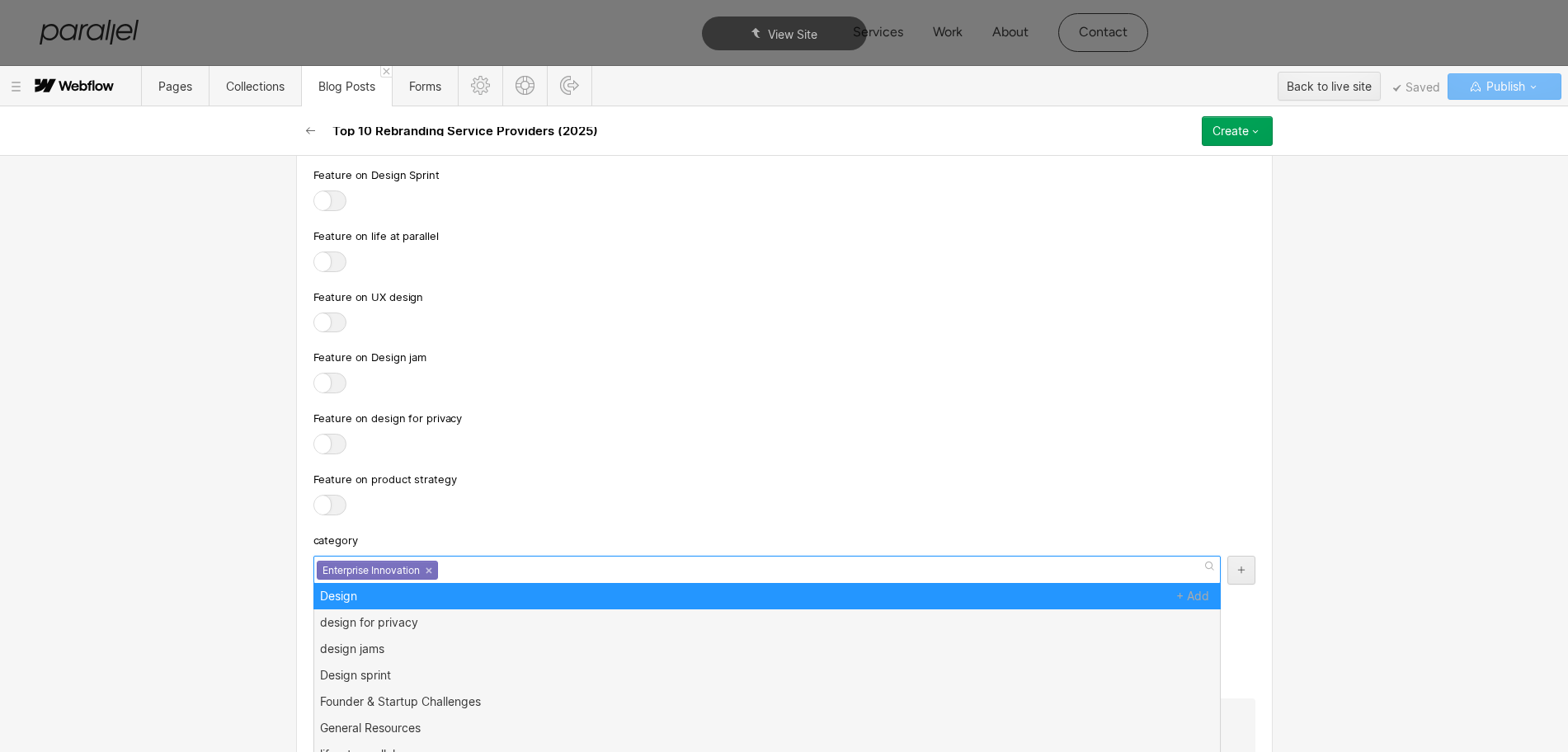
click at [618, 518] on div at bounding box center [784, 506] width 942 height 23
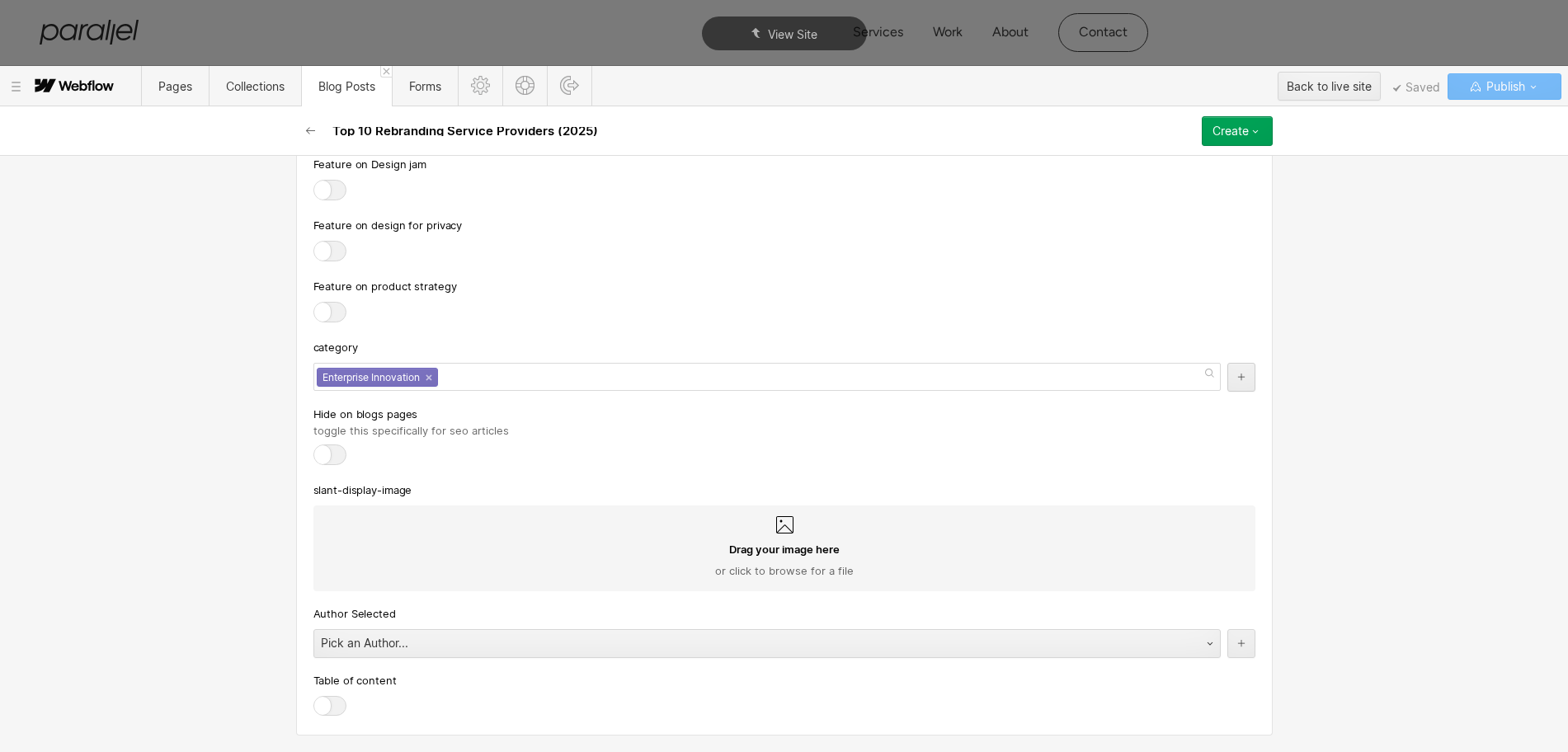
scroll to position [9149, 0]
click at [386, 650] on div "Pick an Author..." at bounding box center [750, 642] width 872 height 26
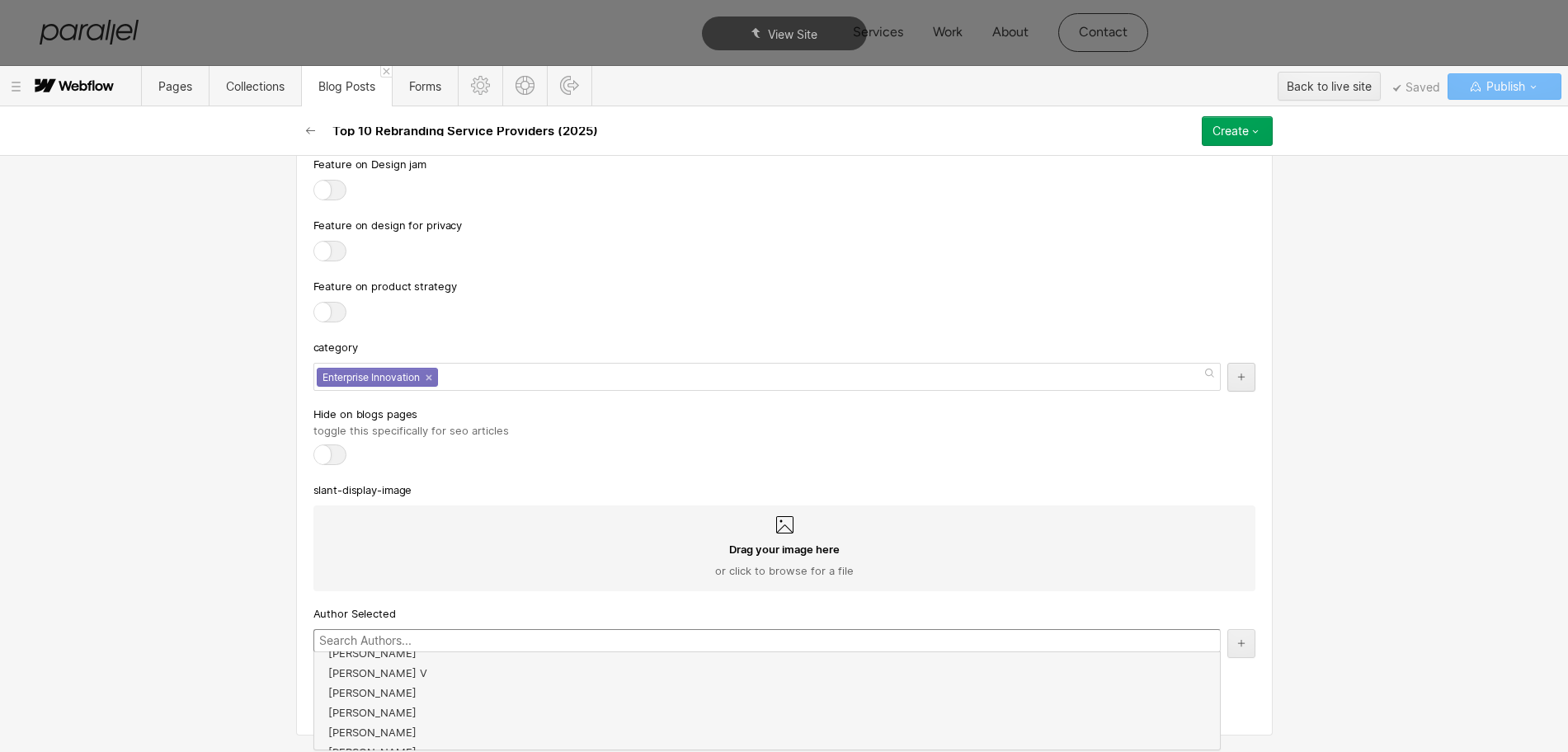
scroll to position [297, 0]
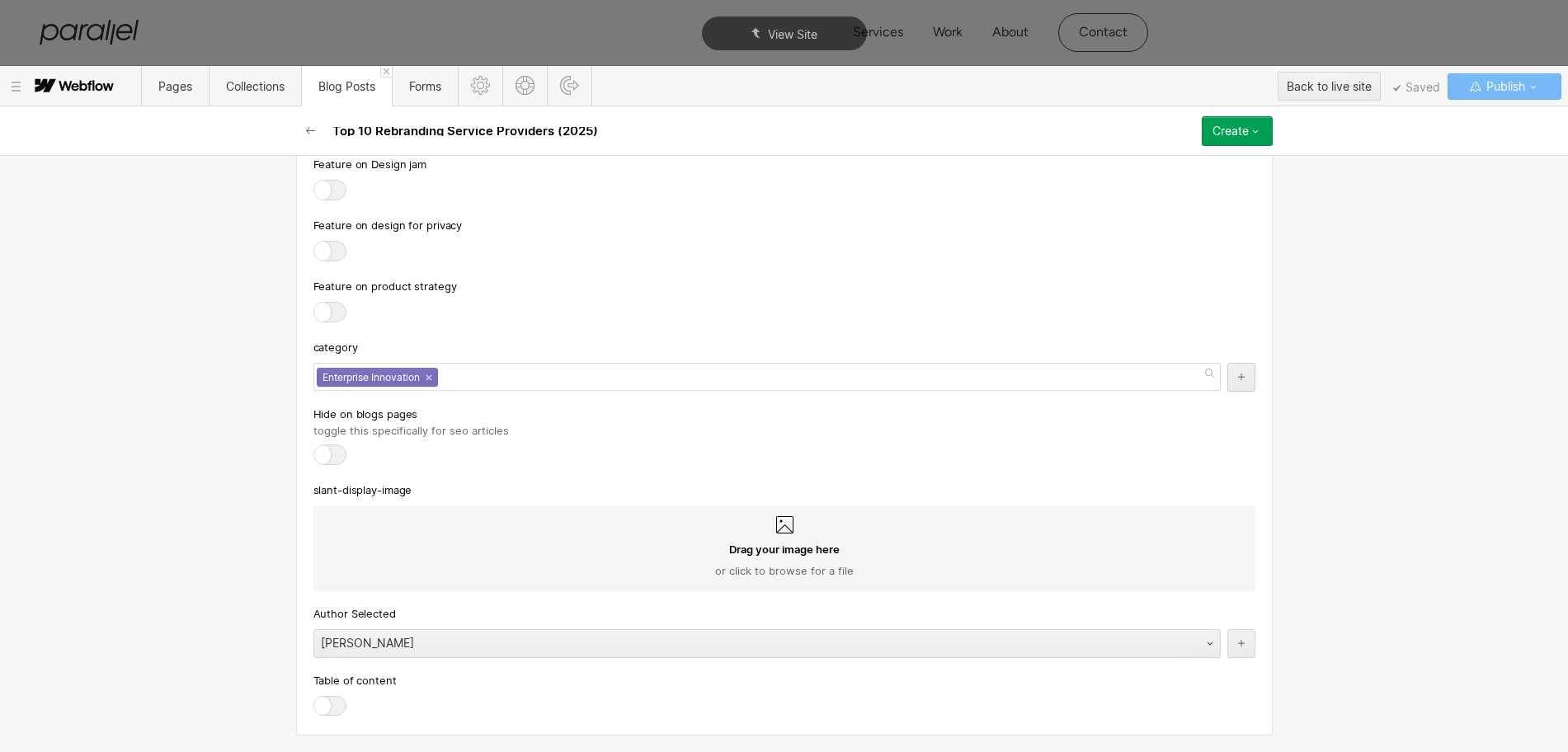
click at [323, 702] on div at bounding box center [330, 705] width 33 height 20
click at [0, 0] on input "checkbox" at bounding box center [0, 0] width 0 height 0
click at [1253, 126] on icon "button" at bounding box center [1256, 131] width 14 height 14
click at [1147, 182] on span "Publish now" at bounding box center [1149, 187] width 56 height 16
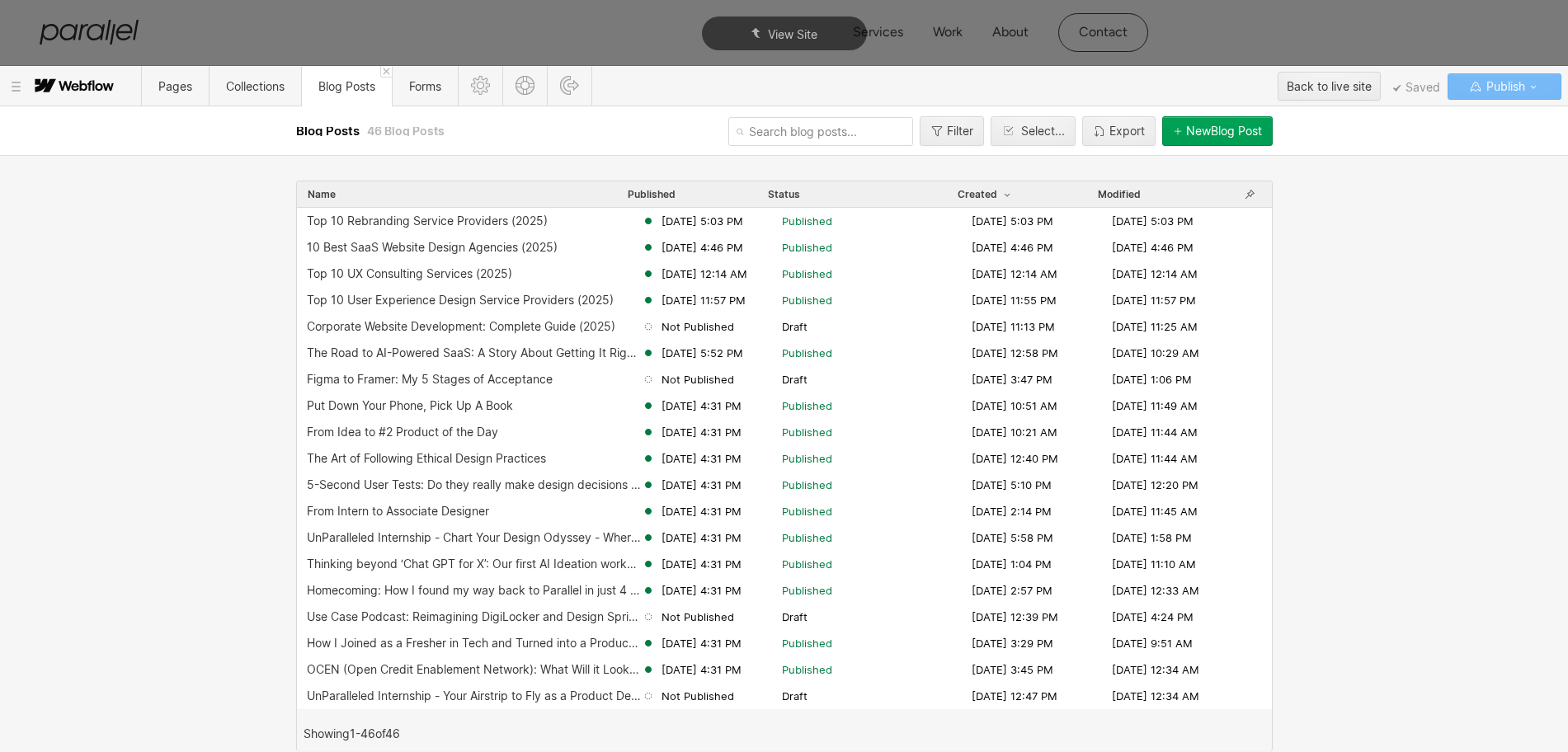
click at [1212, 133] on div "New Blog Post" at bounding box center [1223, 131] width 76 height 14
click at [1174, 132] on icon "button" at bounding box center [1177, 130] width 7 height 7
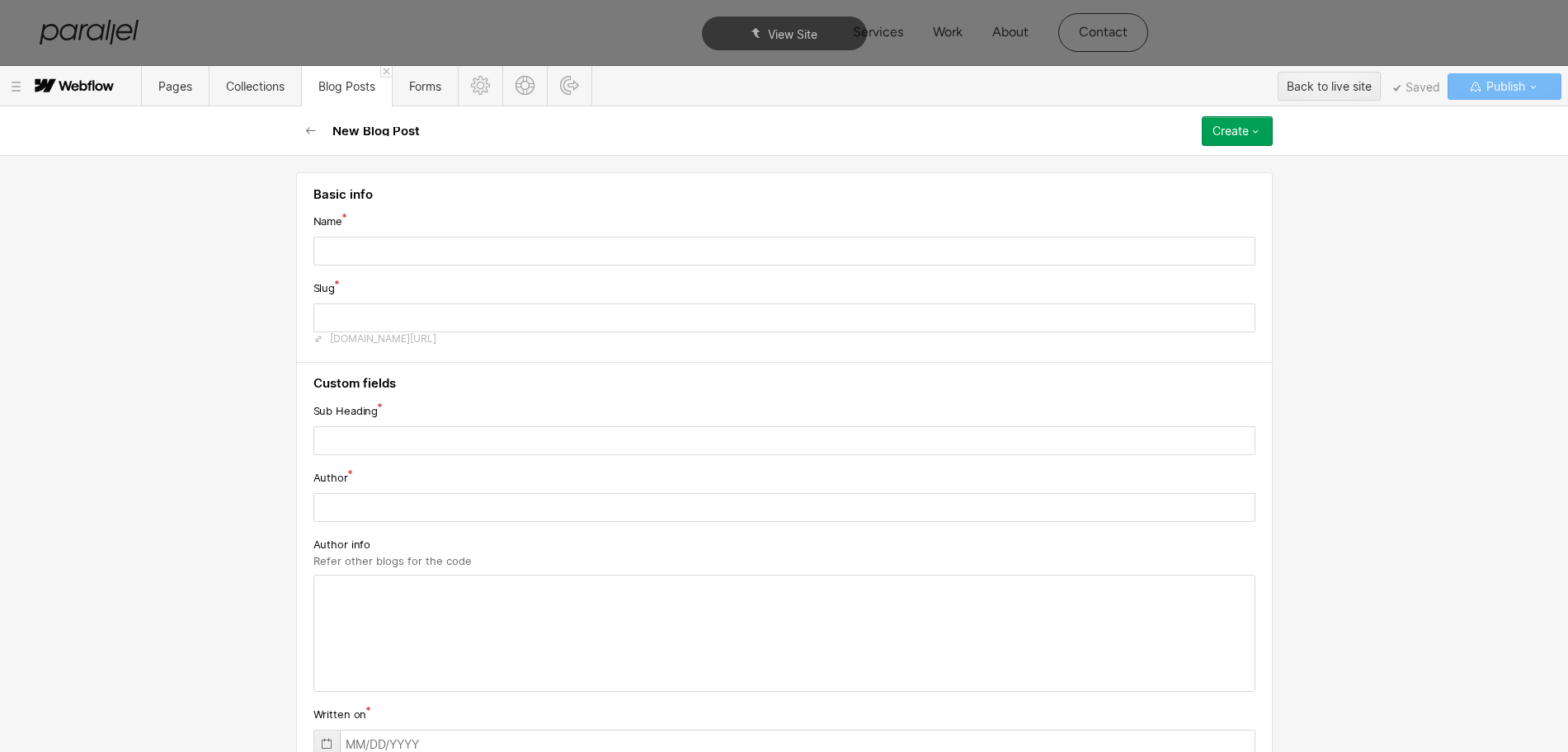
type input "Top 10 Small Business Branding Services (2025)"
type input "top-10-small-business-branding-services-2025"
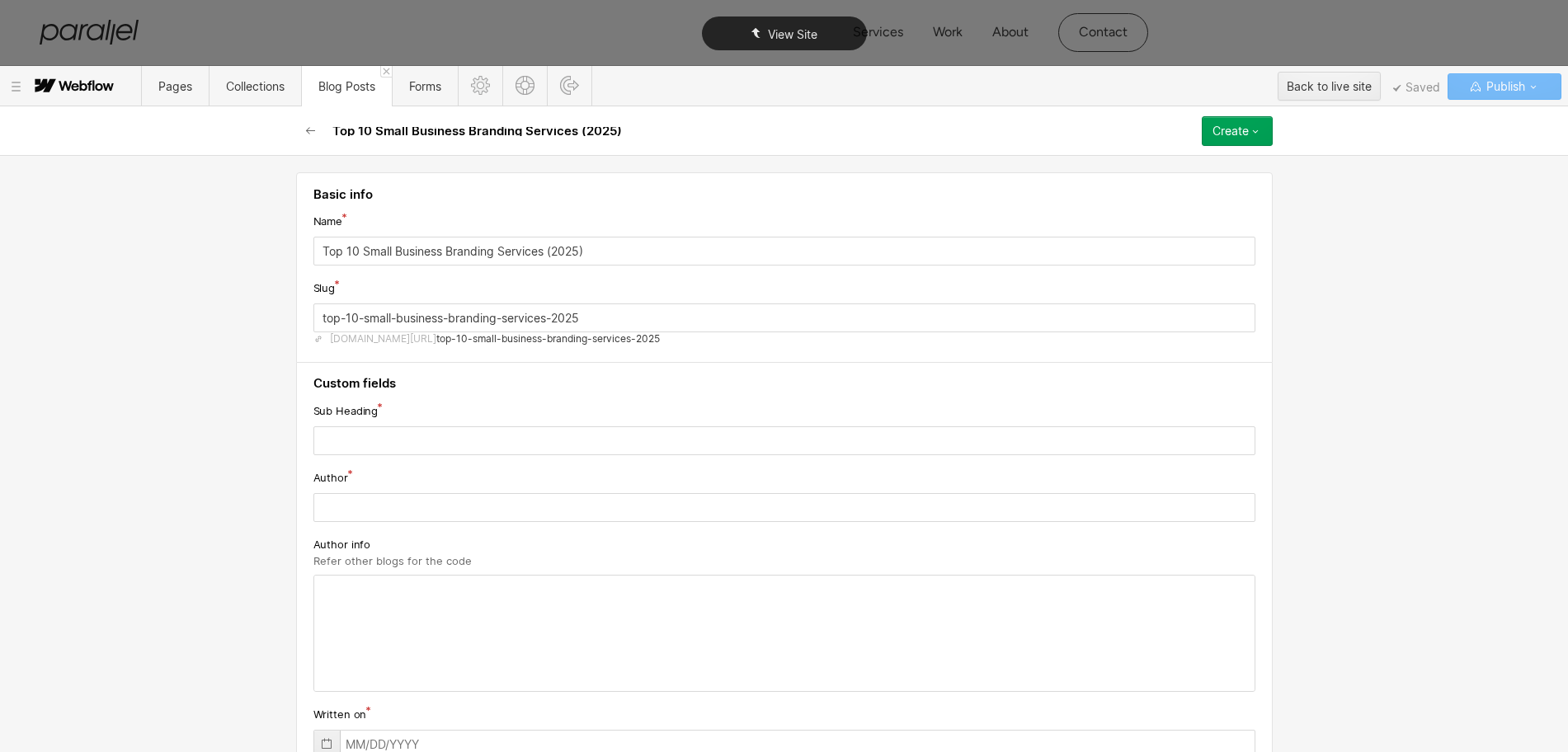
type input "Top 10 Small Business Branding Services (2025)"
click at [359, 316] on input "top-10-small-business-branding-services-2025" at bounding box center [784, 318] width 942 height 29
paste input "small-business-branding-services"
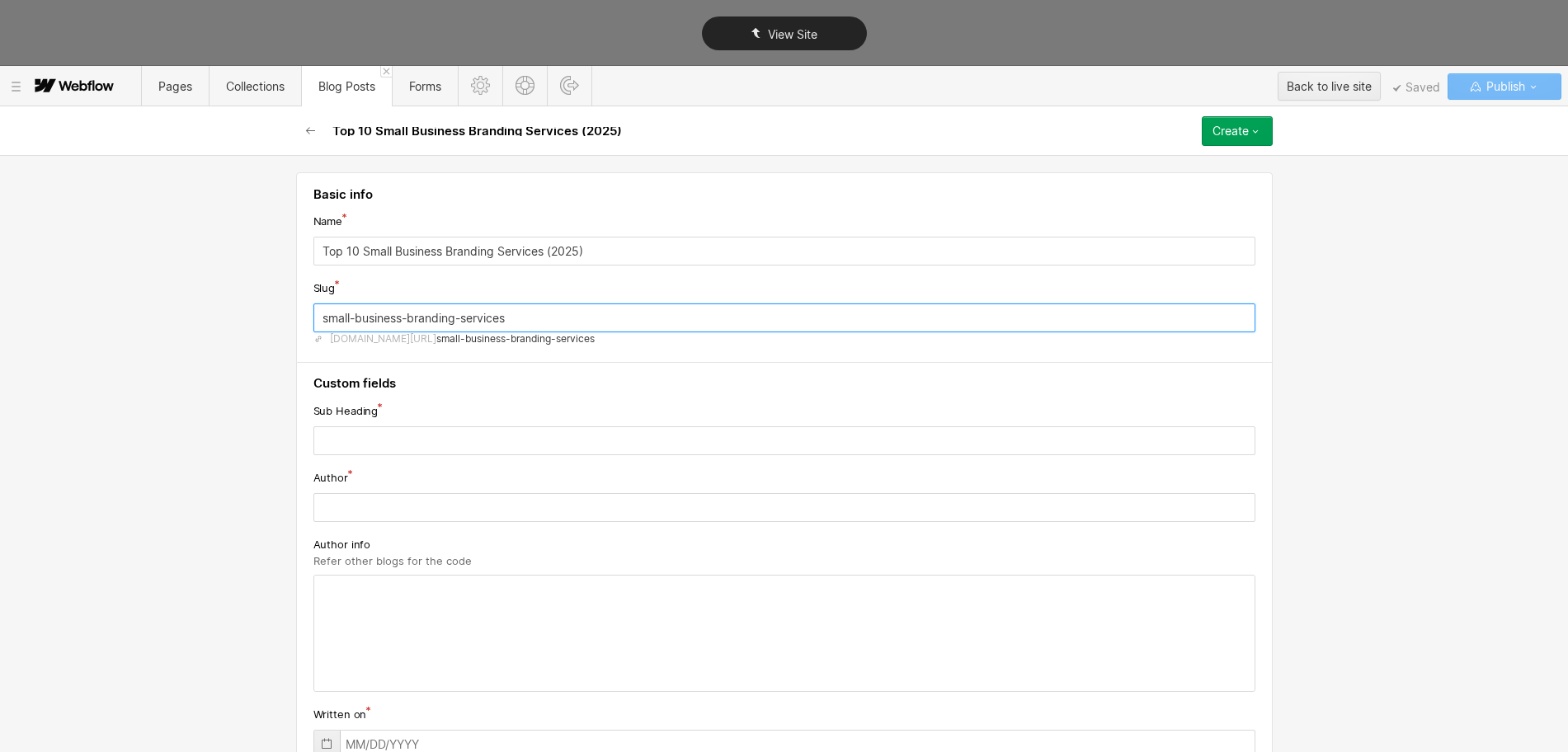
type input "small-business-branding-services"
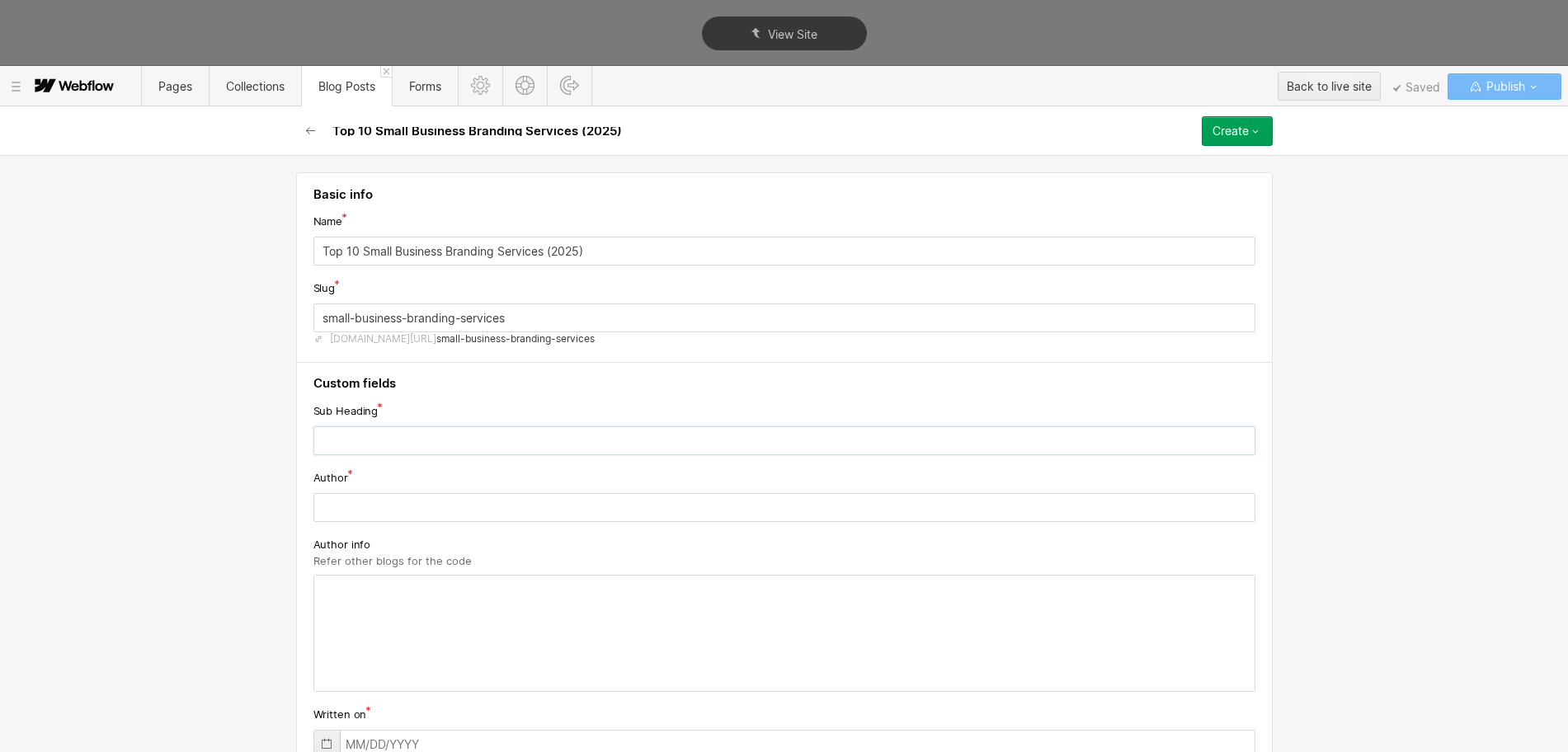
click at [386, 441] on input "text" at bounding box center [784, 441] width 942 height 29
paste input "Explore small business branding services tailored to grow your brand identity, …"
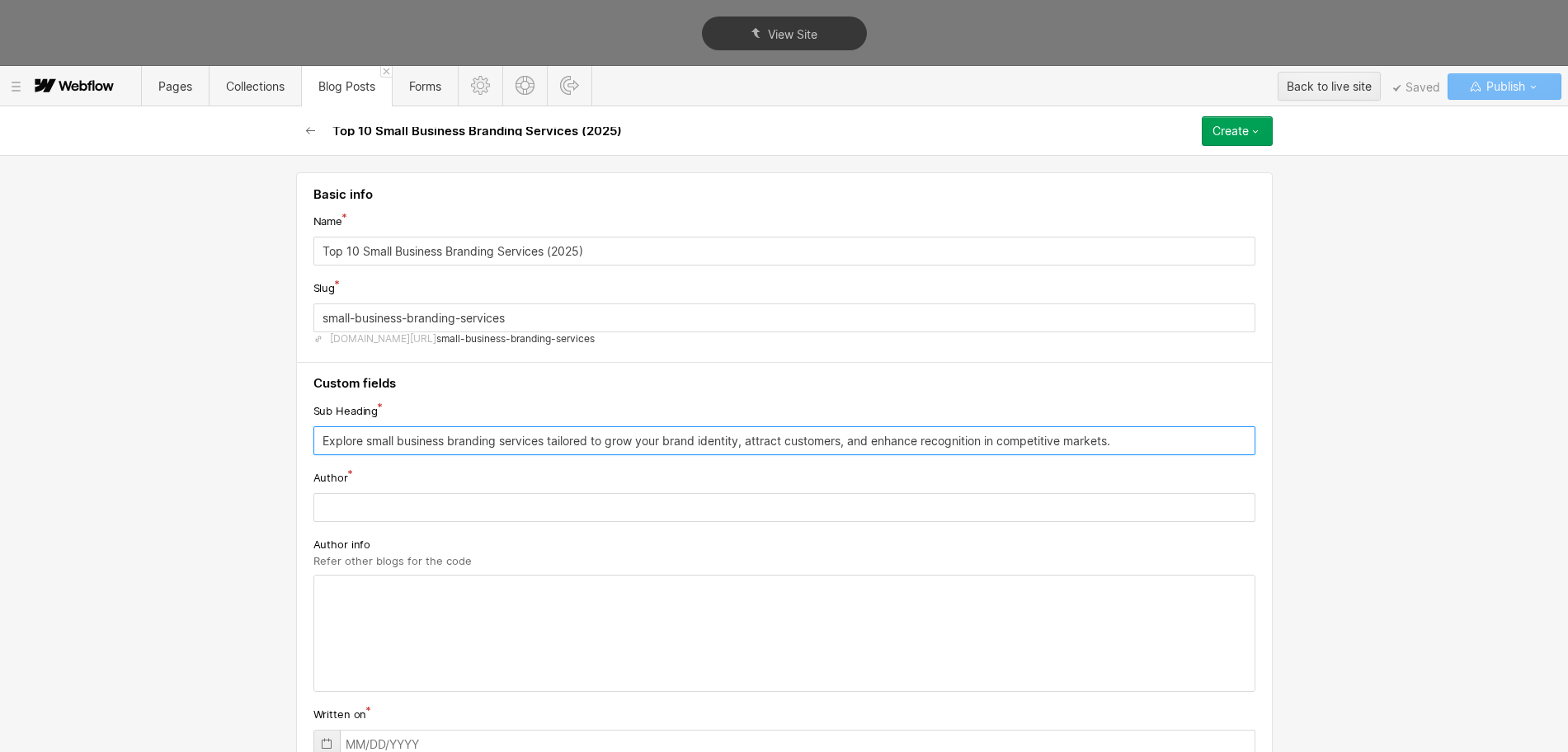
type input "Explore small business branding services tailored to grow your brand identity, …"
click at [341, 506] on input "text" at bounding box center [784, 508] width 942 height 29
paste input "[PERSON_NAME]"
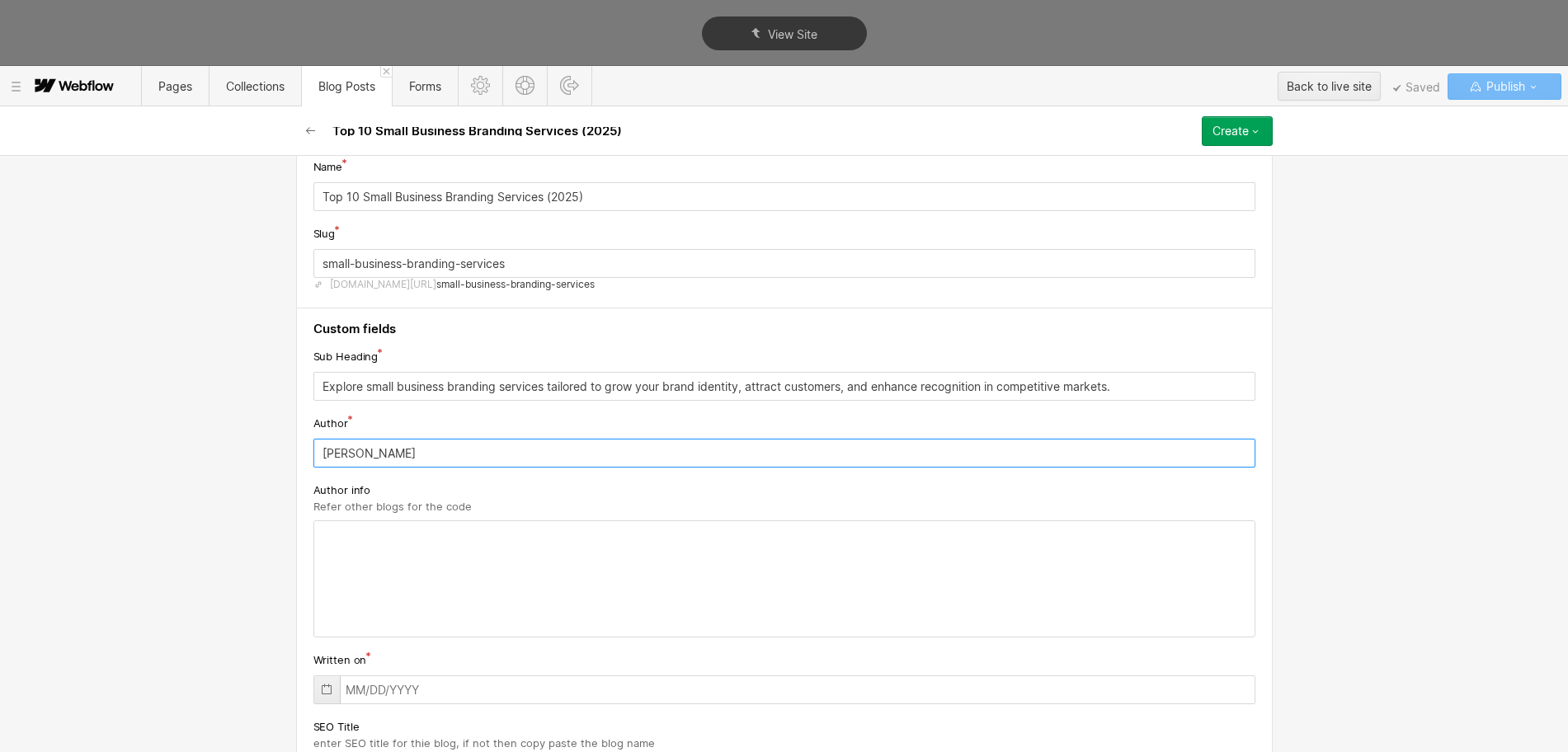
scroll to position [103, 0]
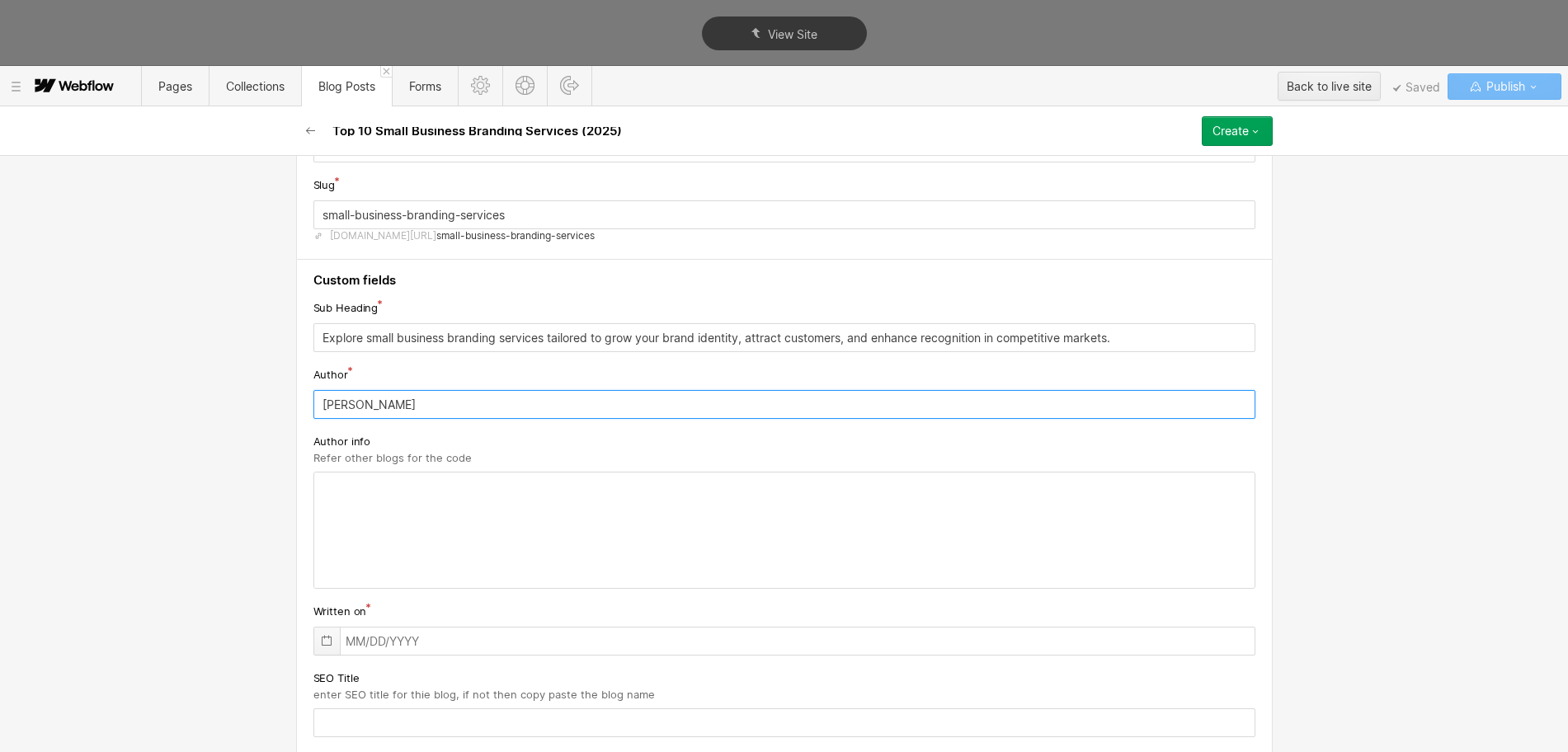
type input "[PERSON_NAME]"
click at [320, 642] on icon at bounding box center [327, 641] width 14 height 14
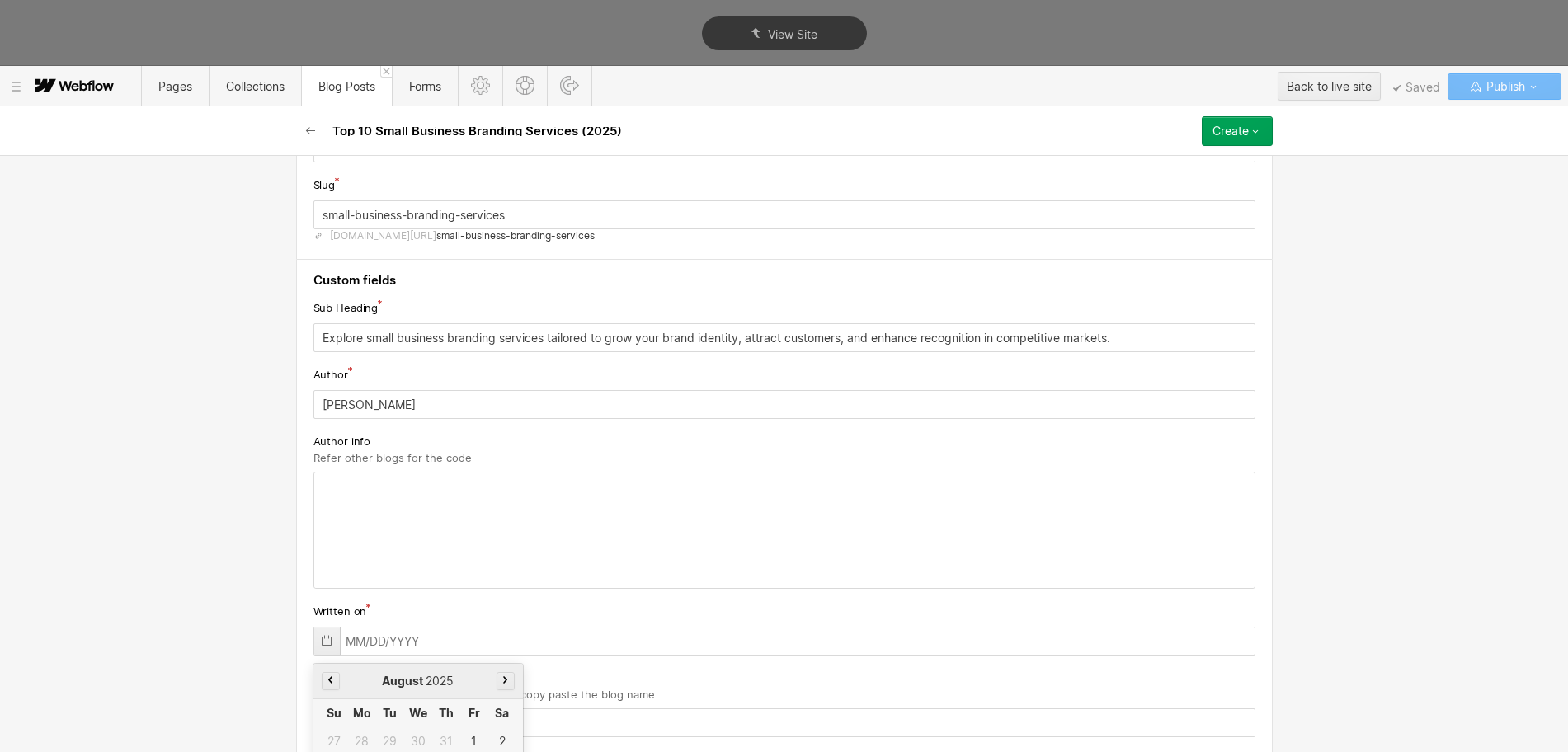
scroll to position [246, 0]
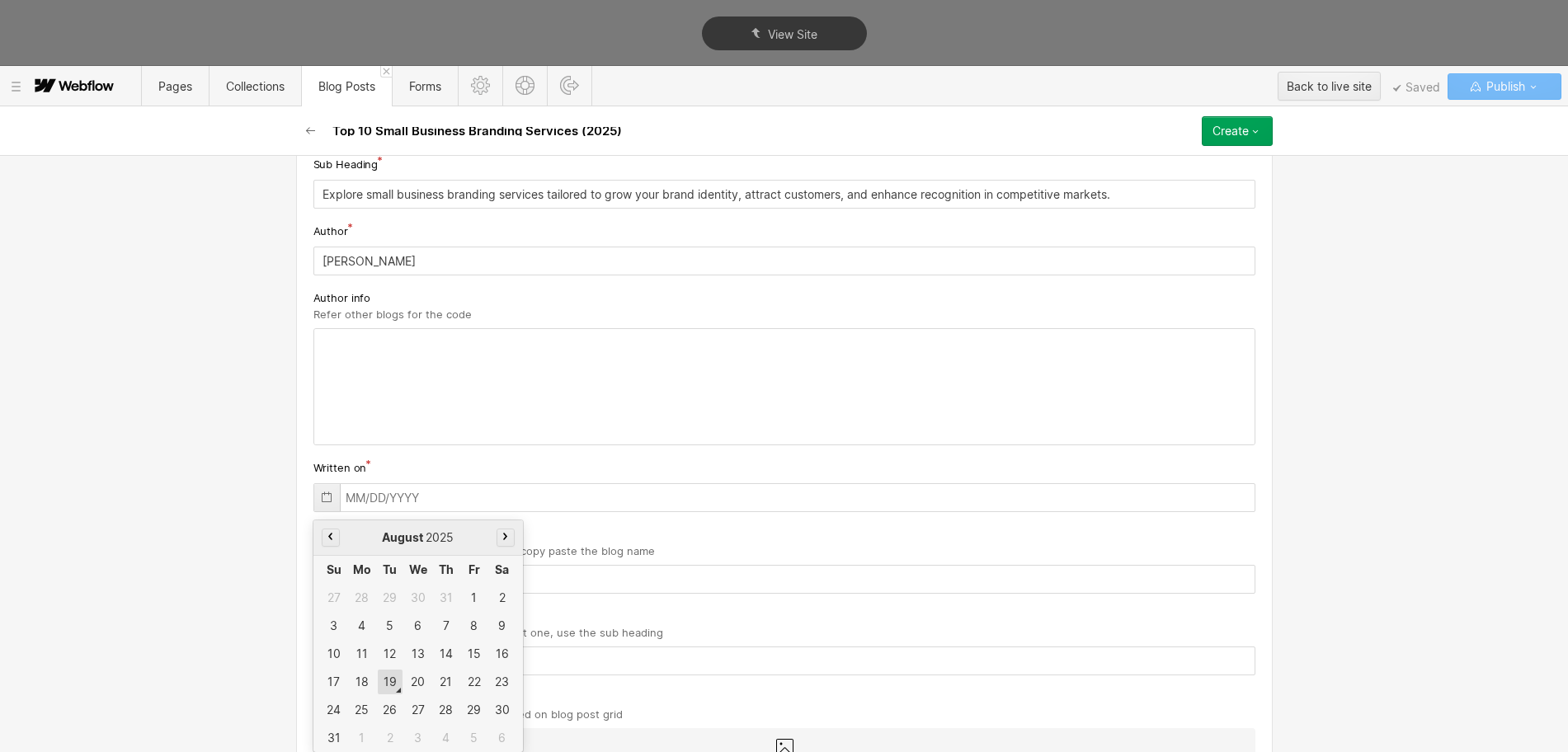
click at [388, 686] on div "19" at bounding box center [389, 681] width 24 height 24
type input "[DATE]"
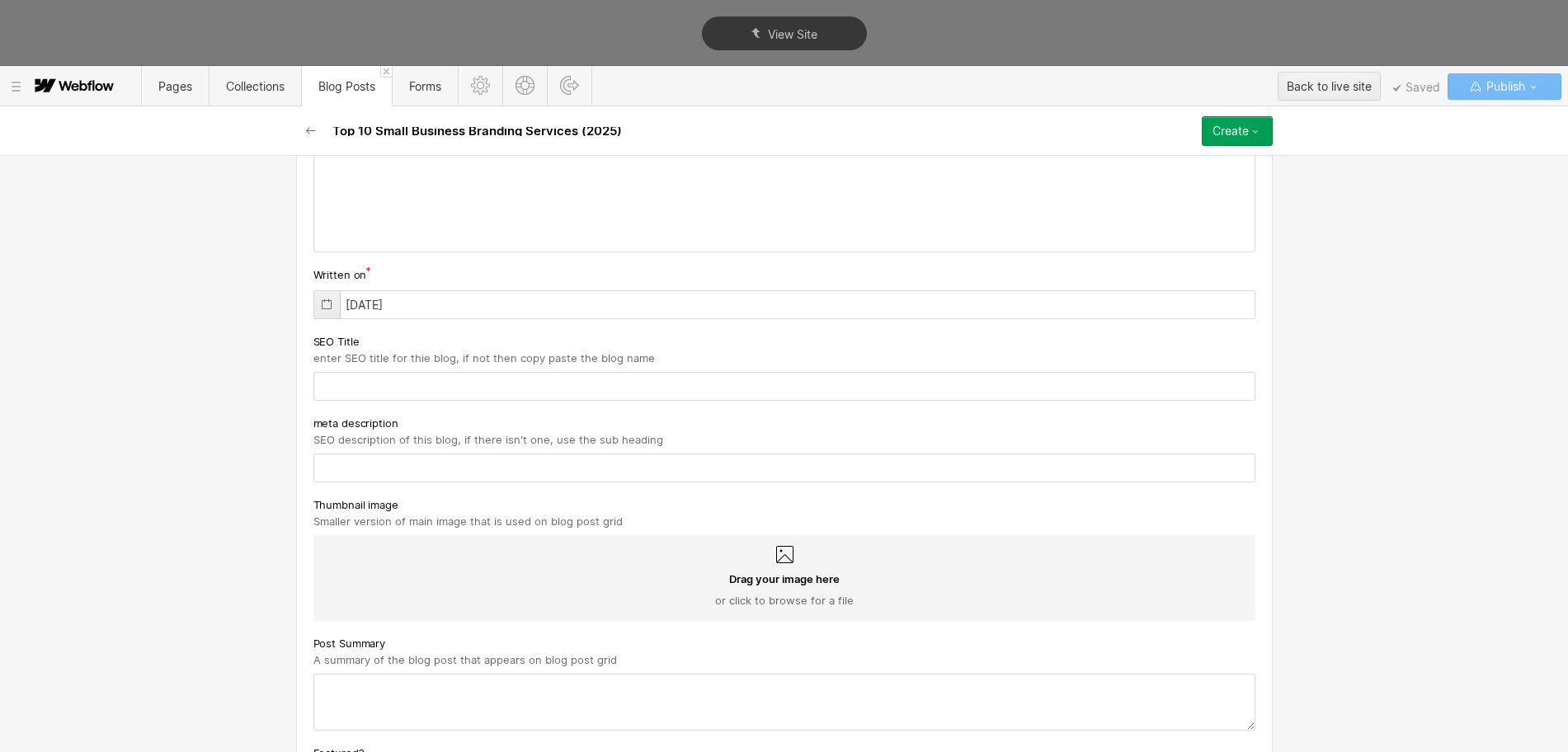
scroll to position [452, 0]
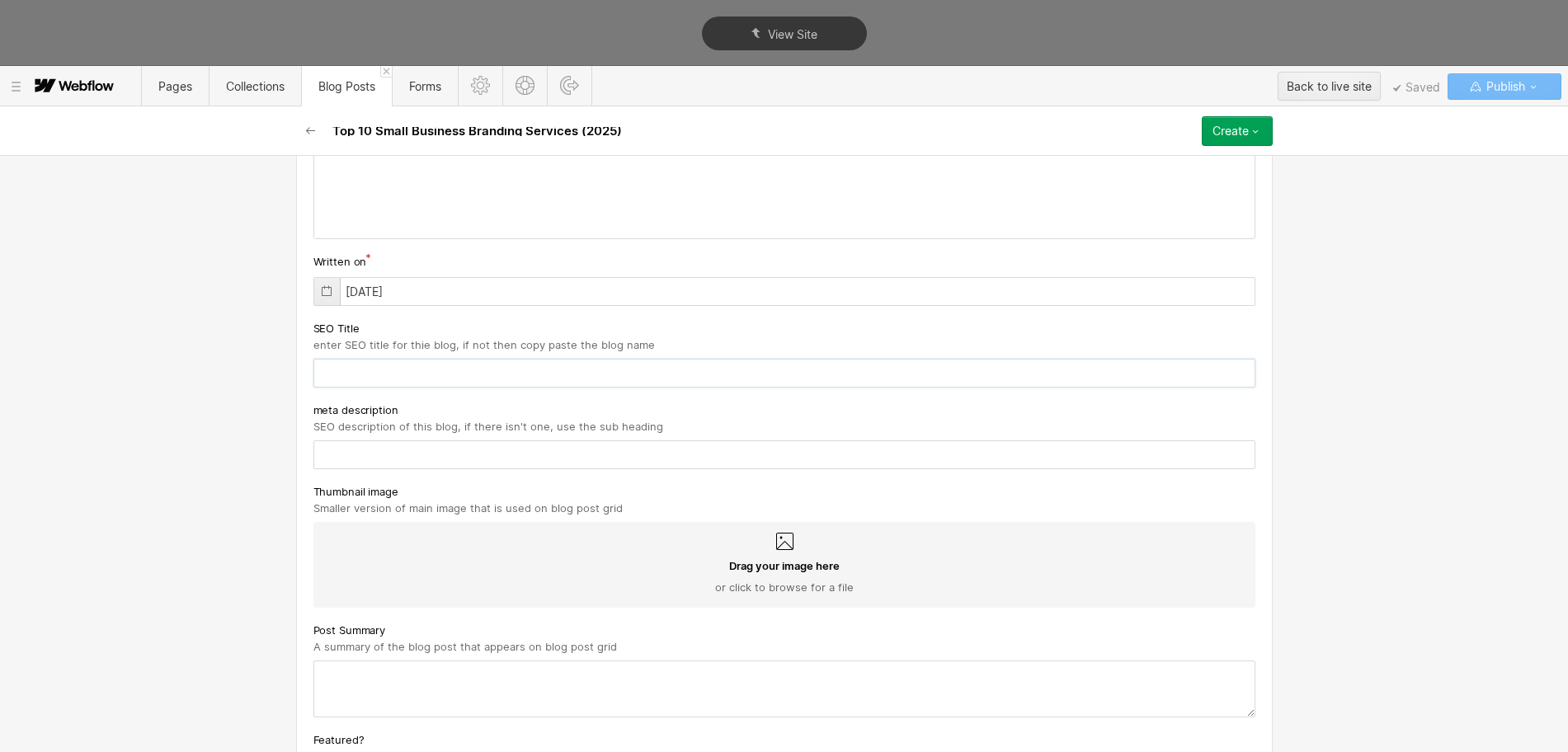
click at [323, 366] on input "text" at bounding box center [784, 374] width 942 height 29
paste input "Top 10 Small Business Branding Service Providers (2025)"
type input "Top 10 Small Business Branding Service Providers (2025)"
click at [359, 433] on div "meta description SEO description of this blog, if there isn't one, use the sub …" at bounding box center [784, 417] width 942 height 33
click at [359, 458] on input "text" at bounding box center [784, 454] width 942 height 29
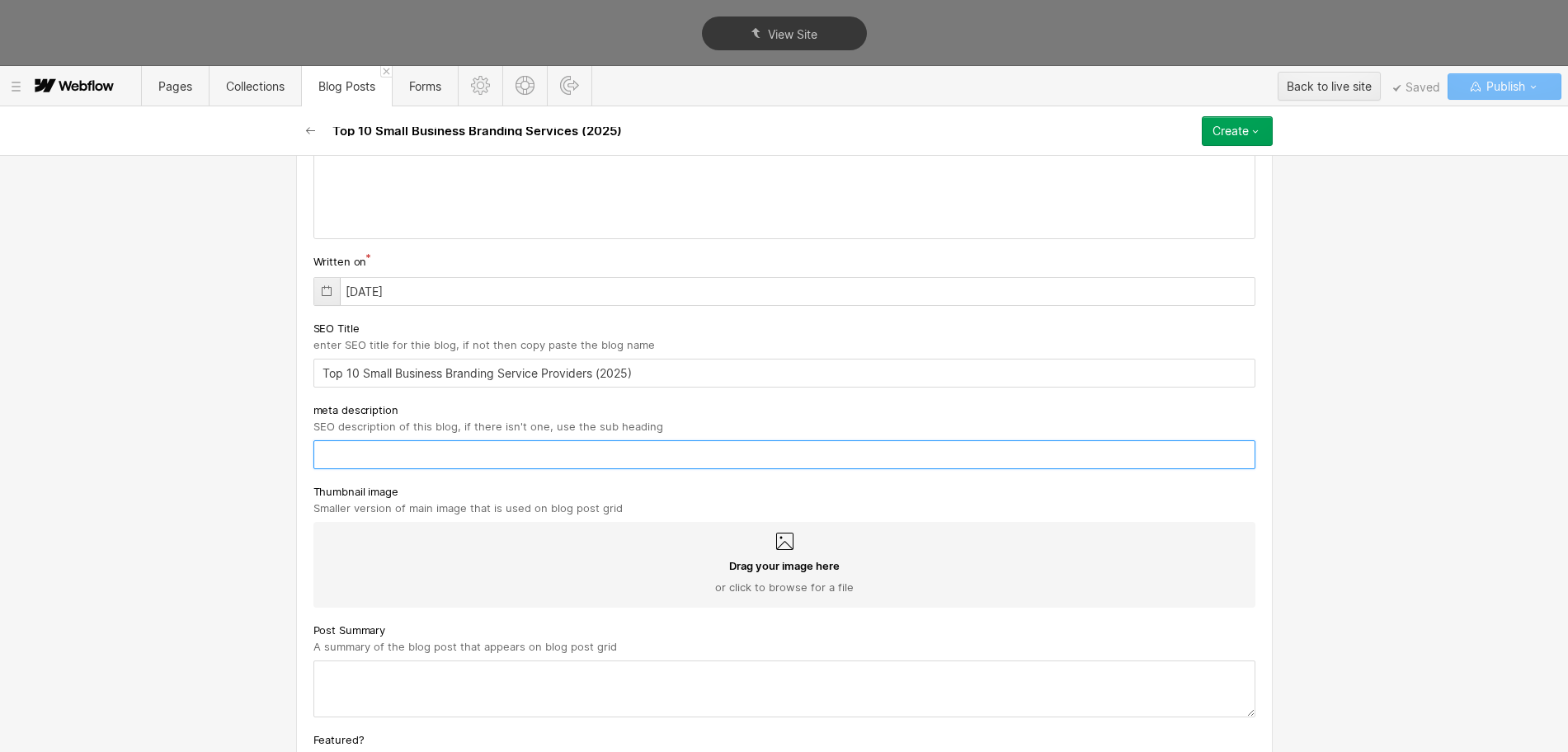
paste input "Explore small business branding services tailored to grow your brand identity, …"
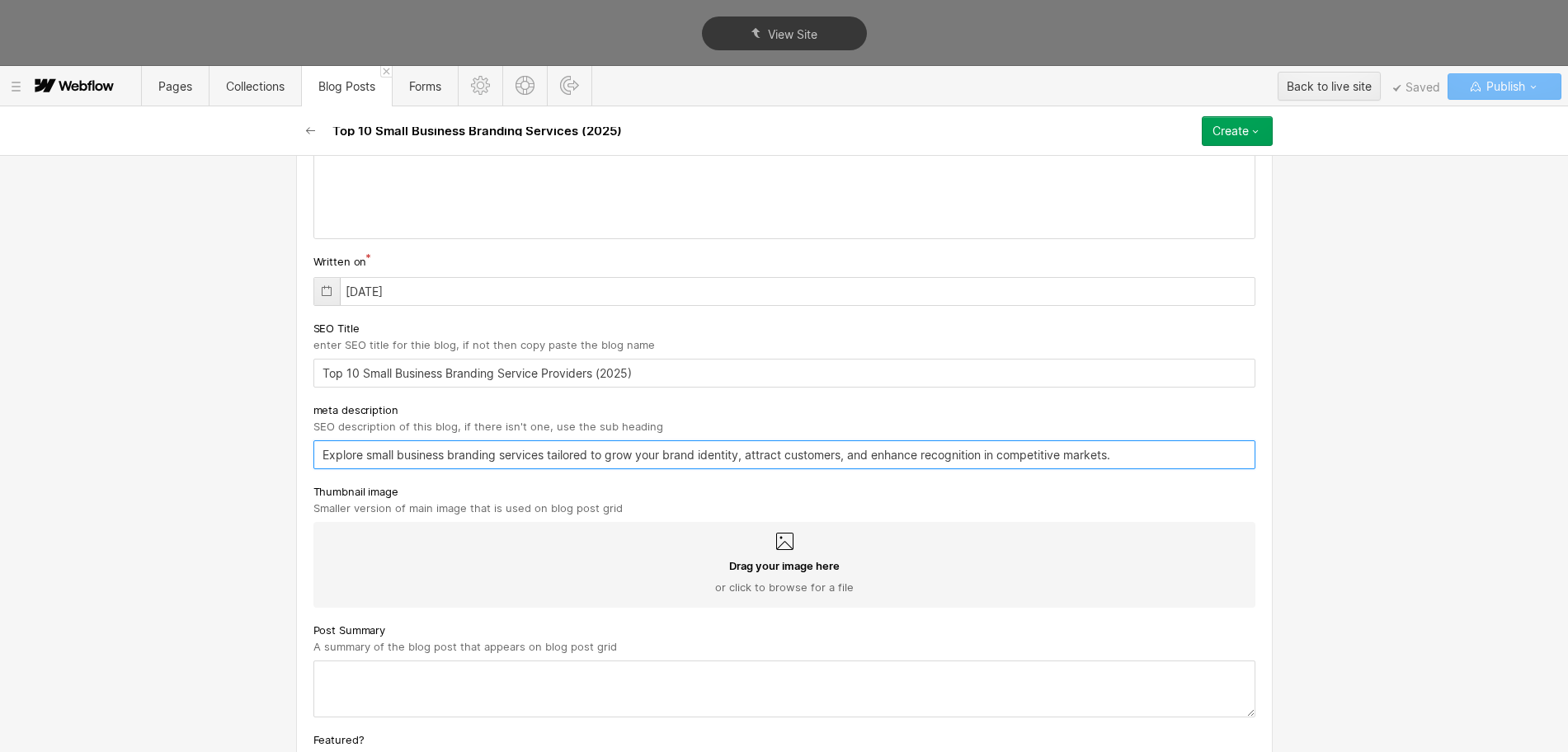
type input "Explore small business branding services tailored to grow your brand identity, …"
click at [775, 541] on icon at bounding box center [784, 542] width 19 height 19
click at [0, 0] on input "Drag your image here or click to browse for a file" at bounding box center [0, 0] width 0 height 0
click at [765, 538] on div "Drag your image here or click to browse for a file" at bounding box center [784, 564] width 942 height 86
click at [0, 0] on input "Drag your image here or click to browse for a file" at bounding box center [0, 0] width 0 height 0
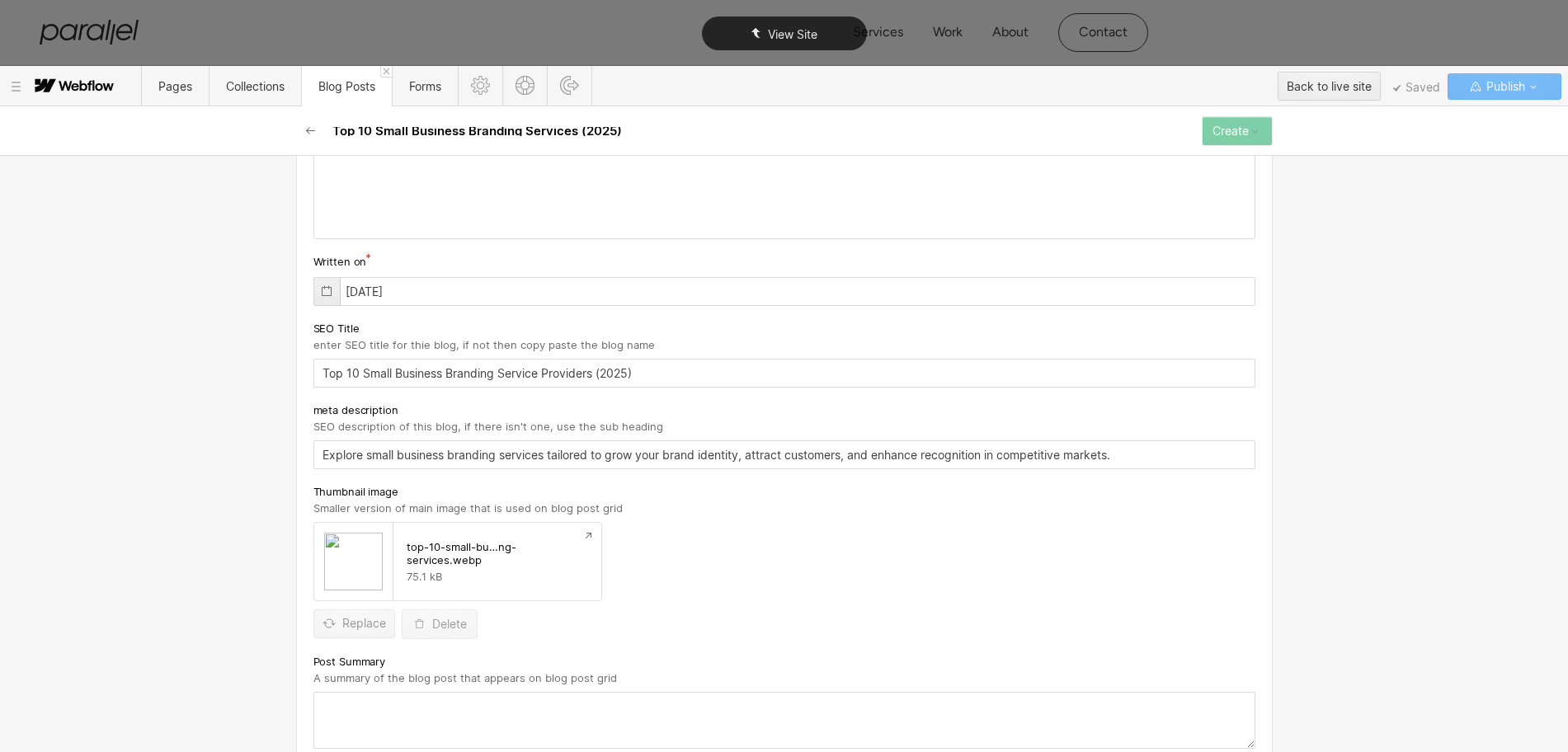
scroll to position [555, 0]
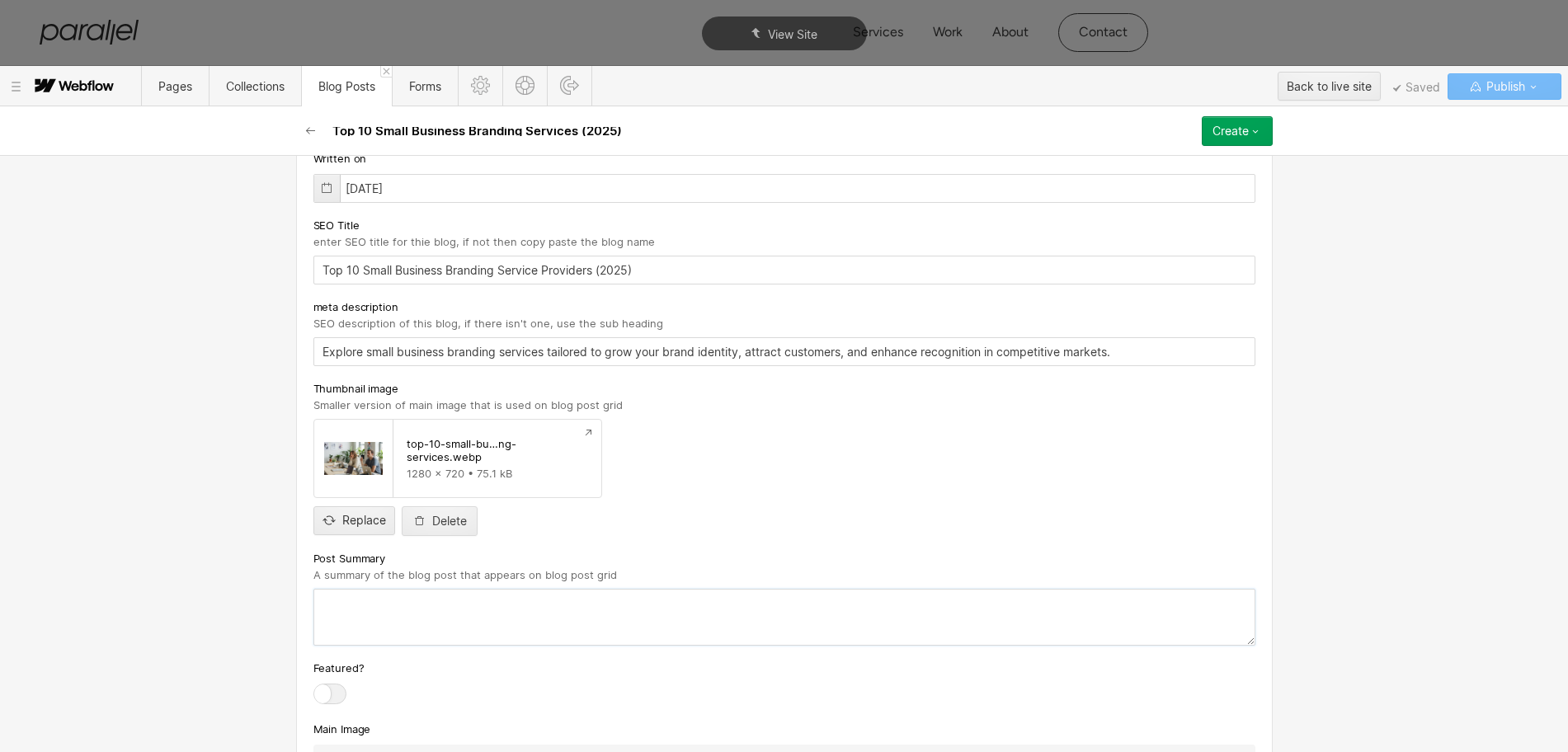
click at [375, 608] on textarea at bounding box center [784, 617] width 942 height 56
paste textarea "Explore small business branding services tailored to grow your brand identity, …"
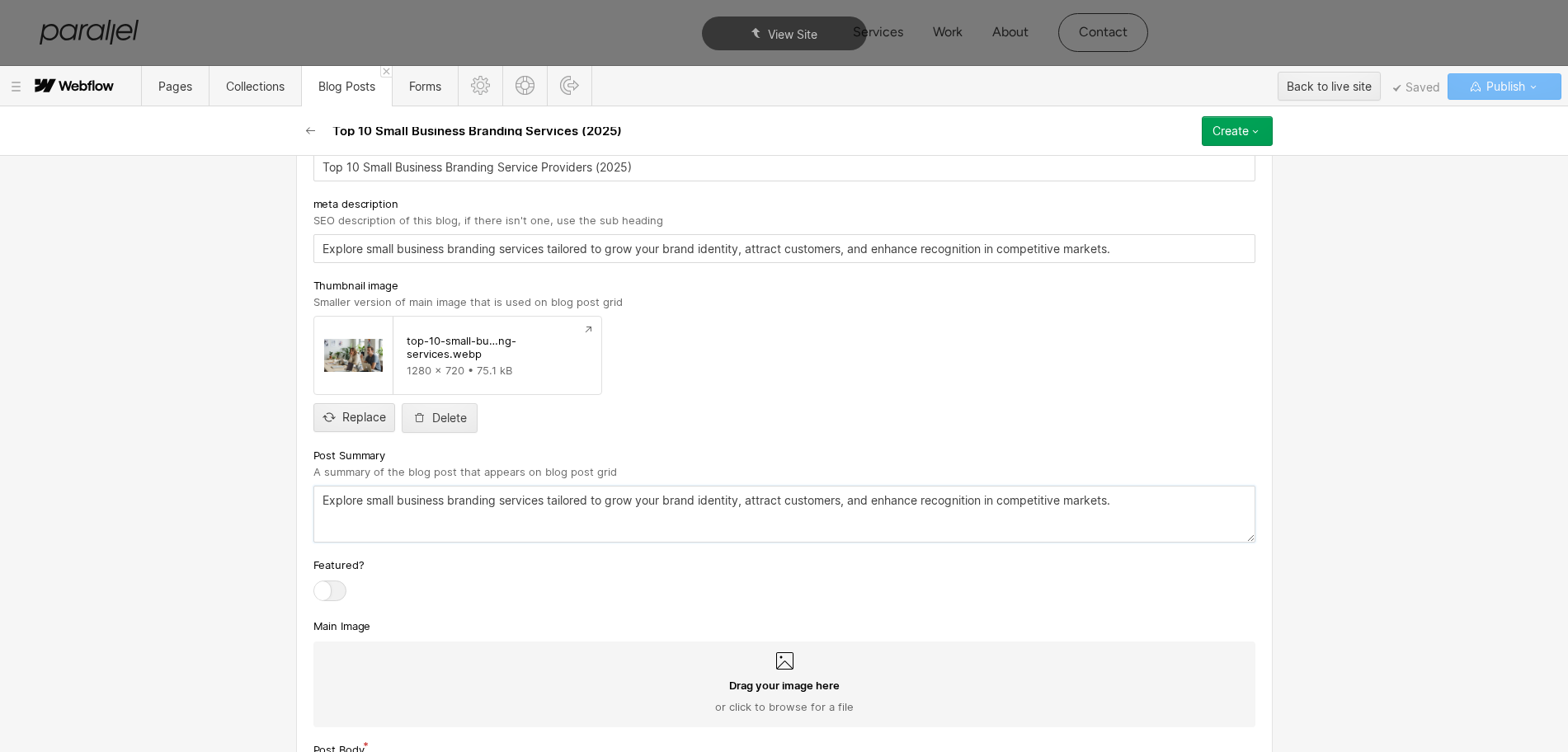
scroll to position [762, 0]
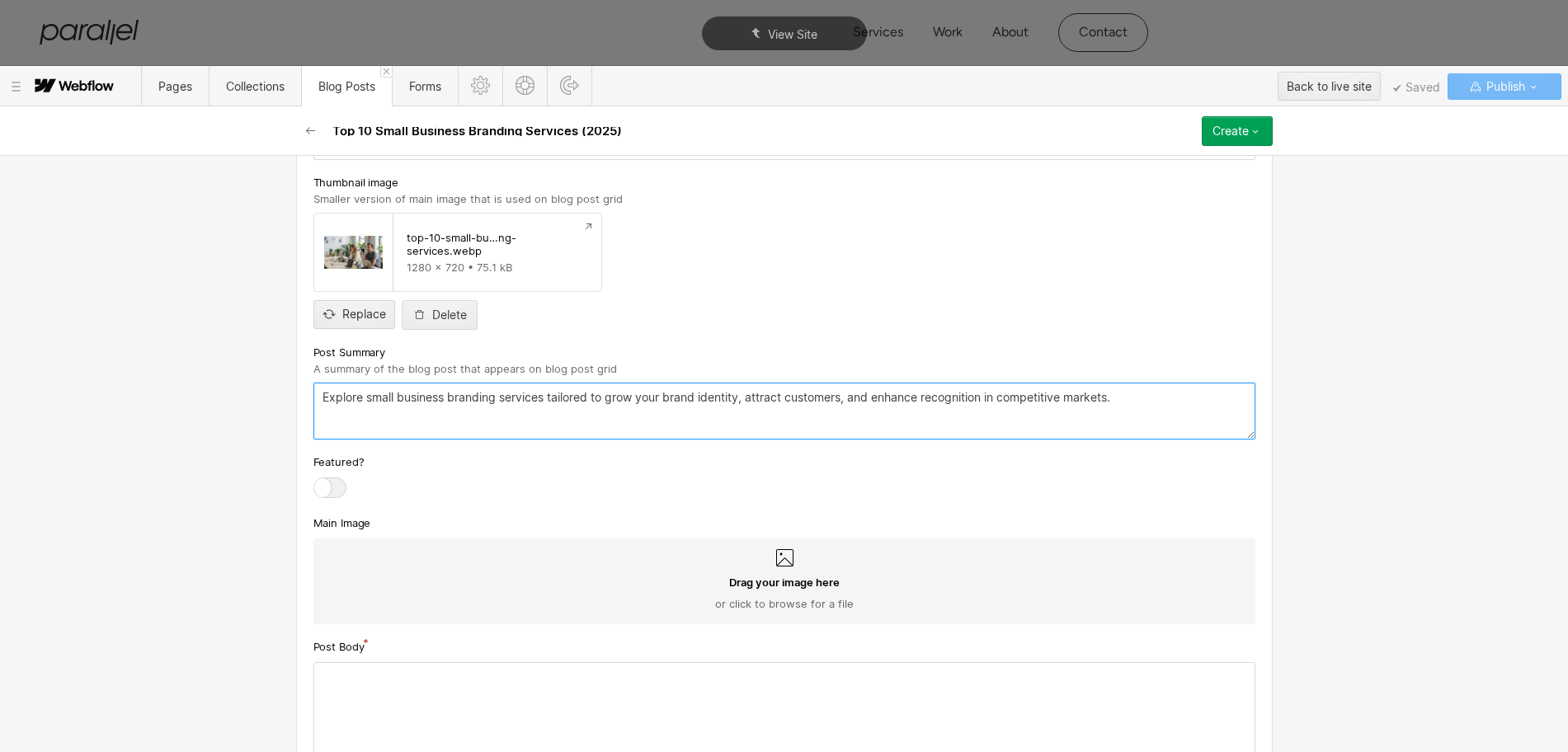
type textarea "Explore small business branding services tailored to grow your brand identity, …"
click at [775, 553] on icon at bounding box center [784, 557] width 19 height 19
click at [0, 0] on input "Drag your image here or click to browse for a file" at bounding box center [0, 0] width 0 height 0
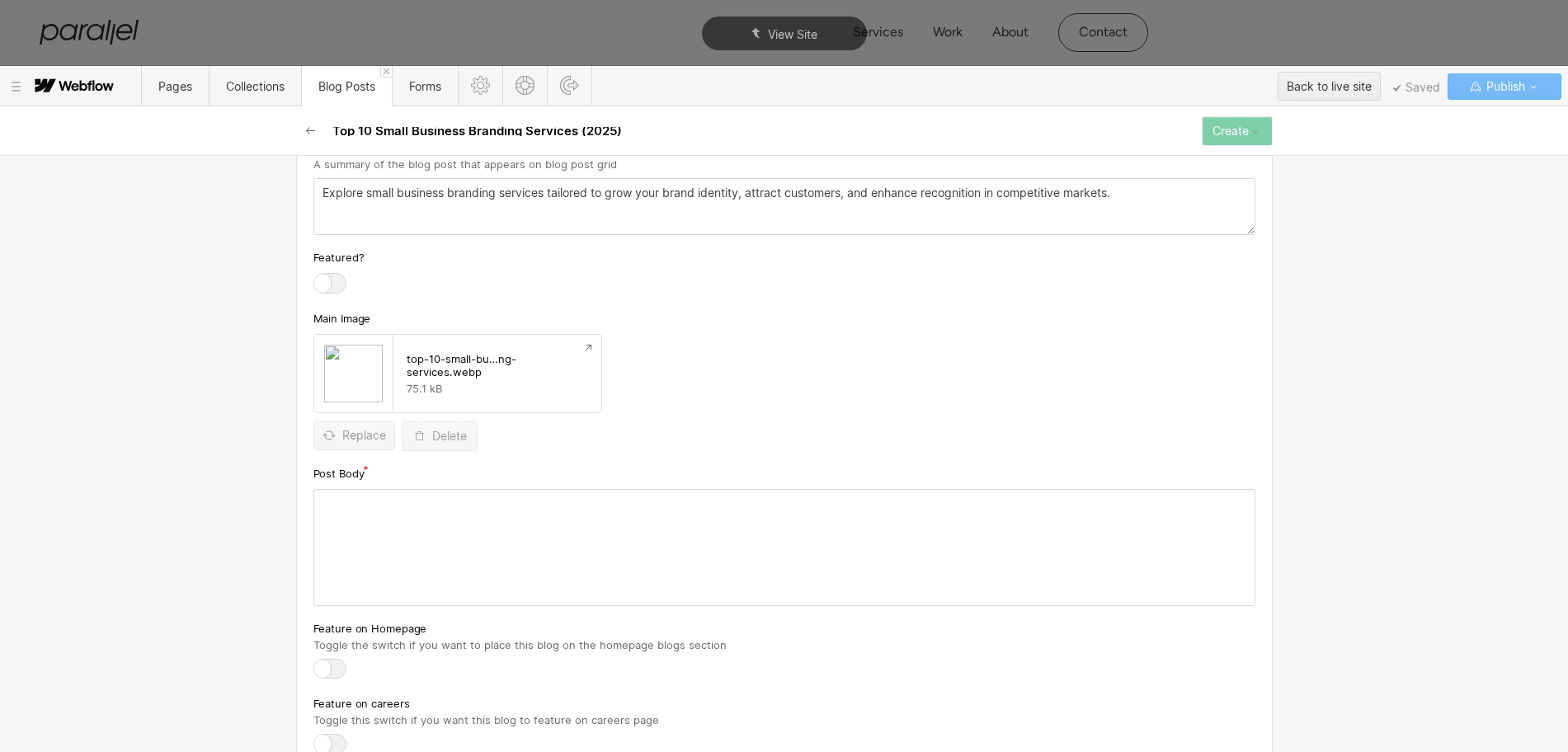
scroll to position [968, 0]
click at [411, 555] on div at bounding box center [784, 546] width 940 height 116
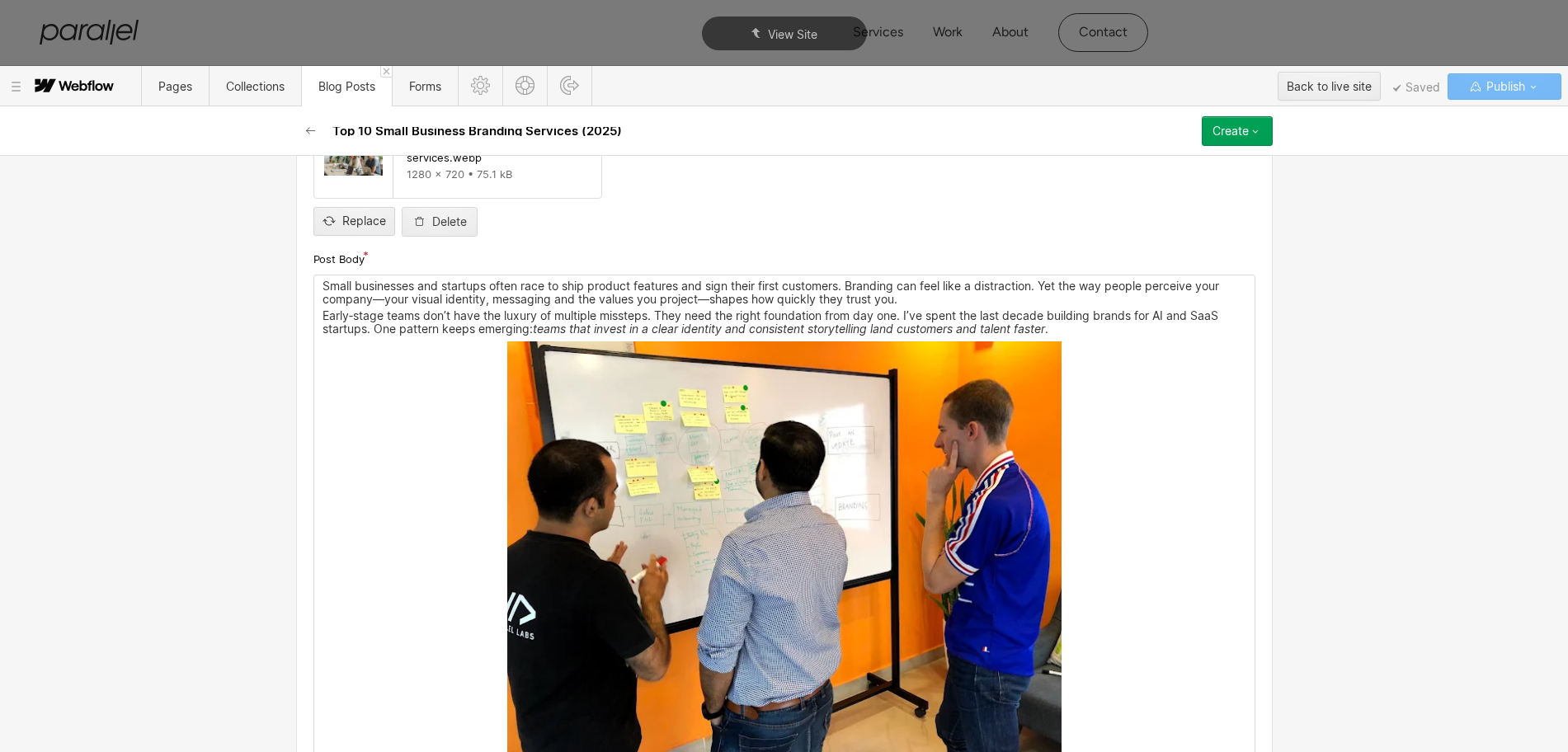
scroll to position [1276, 0]
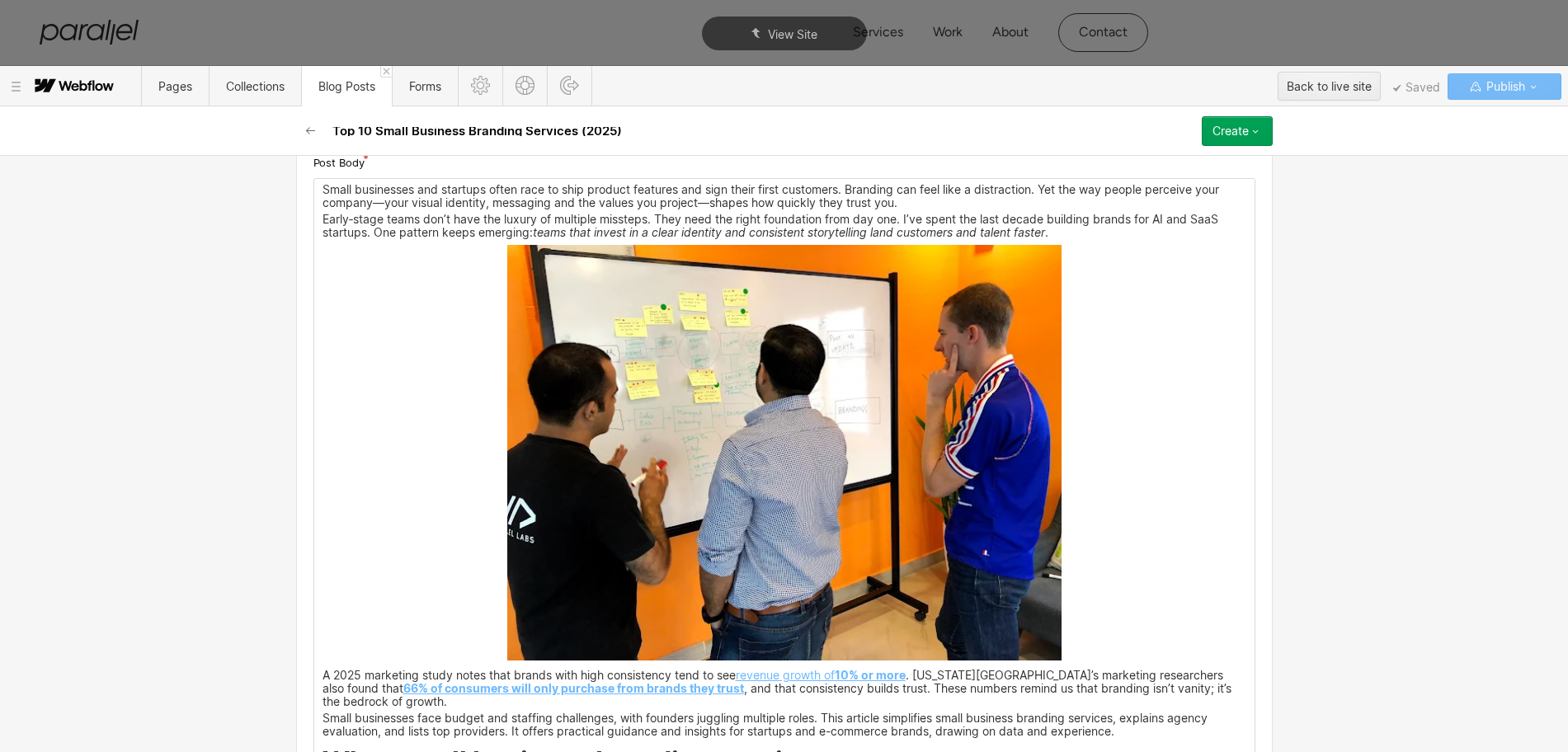
click at [721, 416] on img at bounding box center [784, 452] width 554 height 415
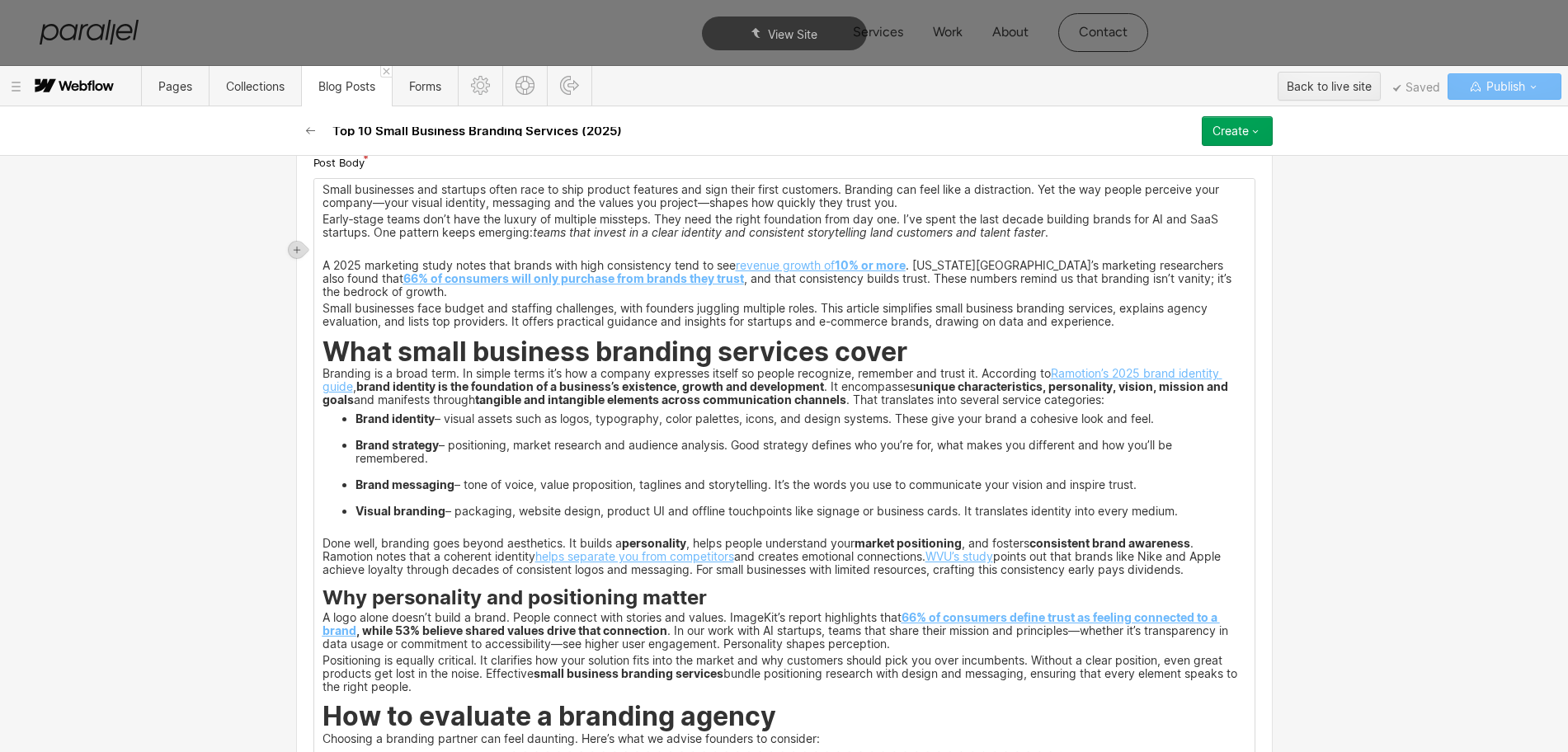
click at [297, 240] on div at bounding box center [299, 249] width 20 height 23
click at [296, 247] on icon at bounding box center [297, 250] width 10 height 10
click at [323, 250] on div at bounding box center [328, 249] width 31 height 25
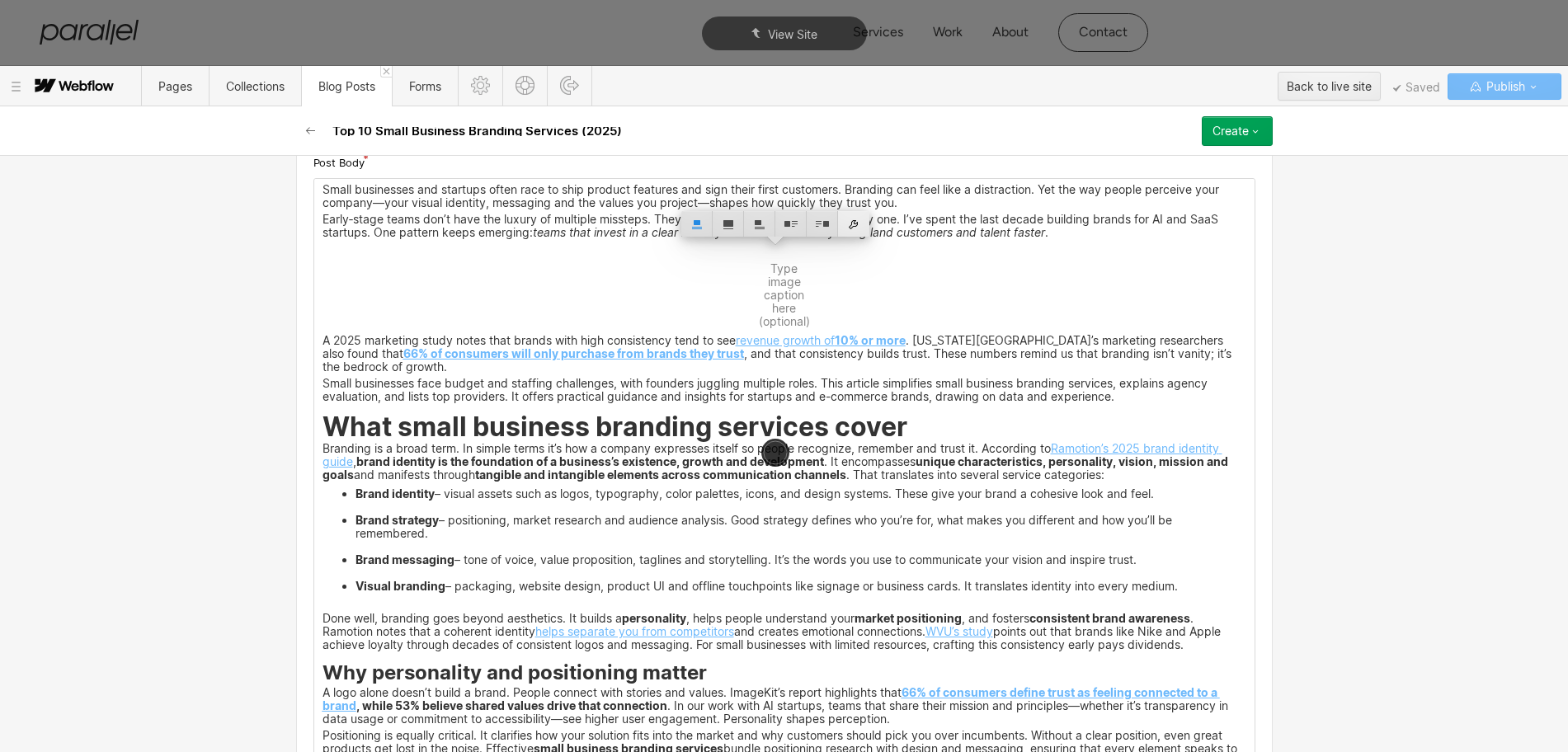
click at [856, 221] on div at bounding box center [854, 224] width 31 height 25
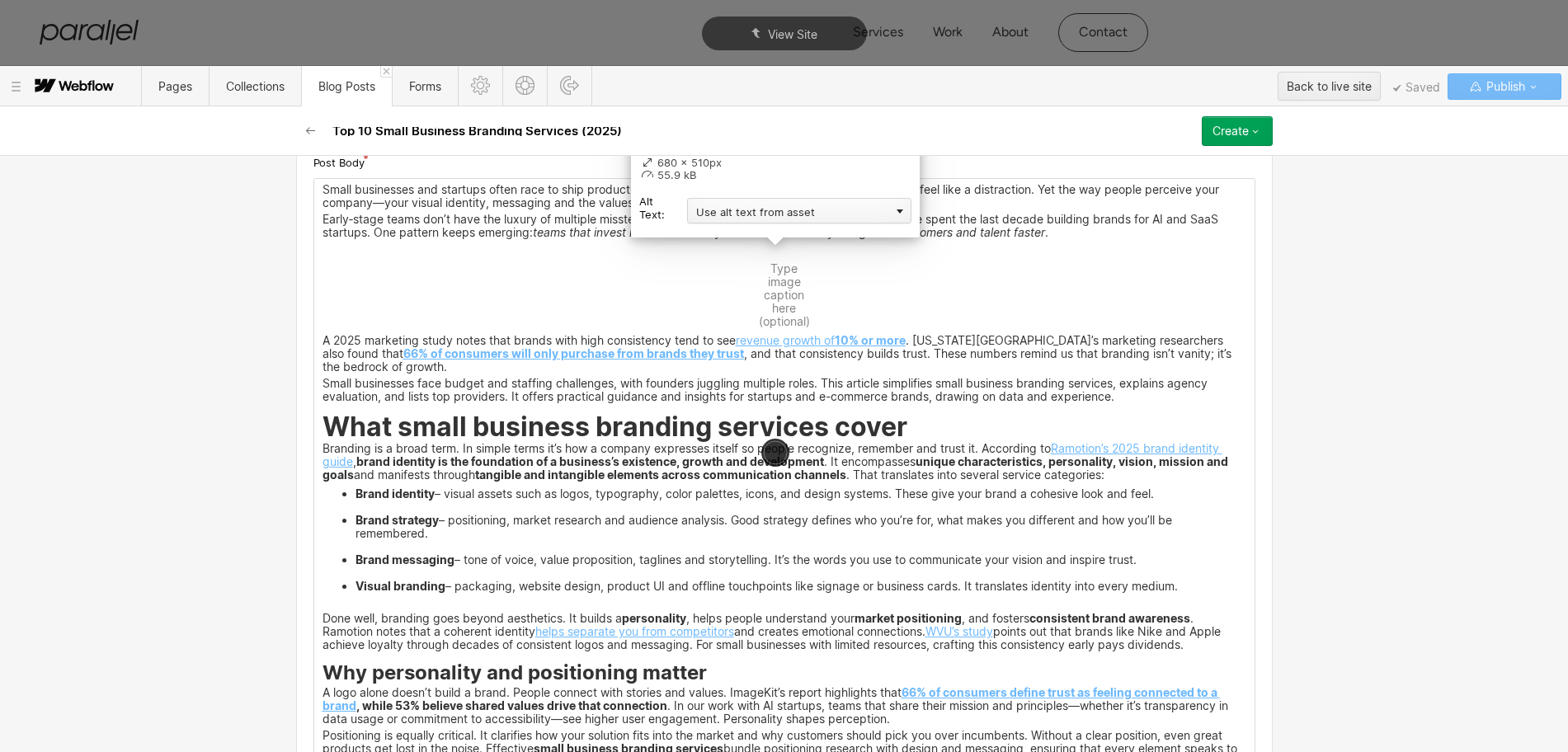
click at [728, 210] on div "Use alt text from asset" at bounding box center [799, 210] width 224 height 25
click at [719, 234] on div "Custom description" at bounding box center [799, 233] width 224 height 20
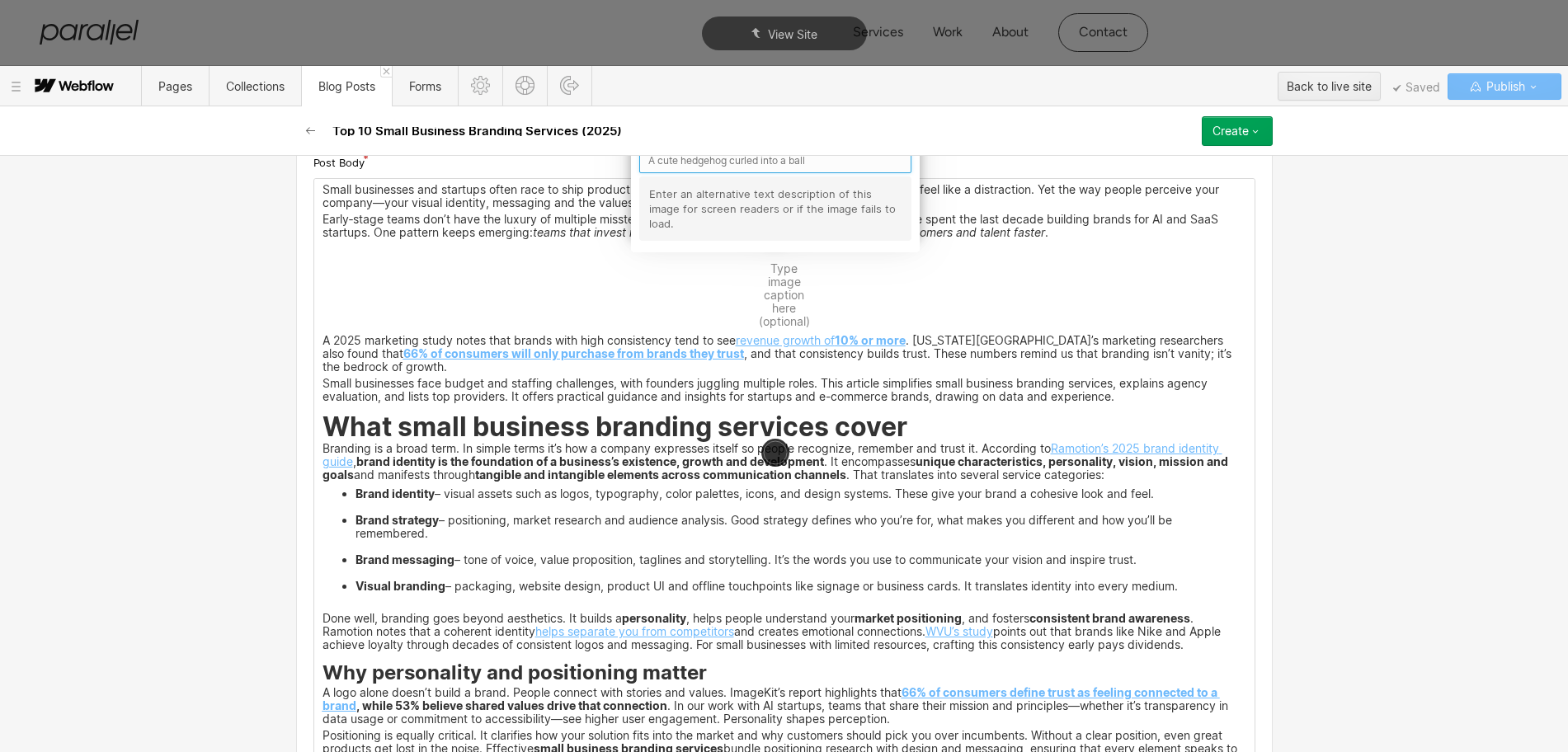
click at [696, 160] on input "text" at bounding box center [776, 161] width 273 height 25
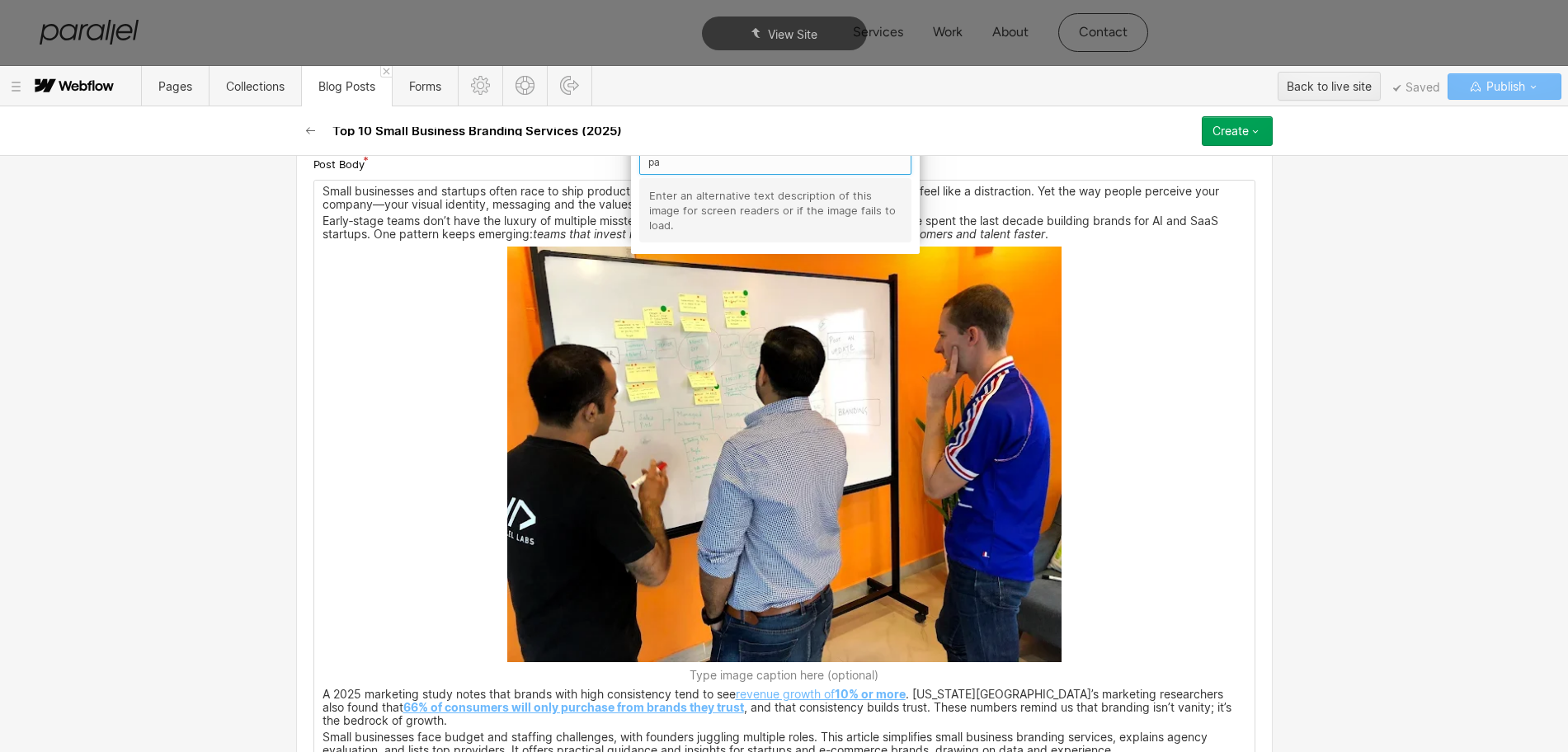
type input "p"
type input "client work at parallel"
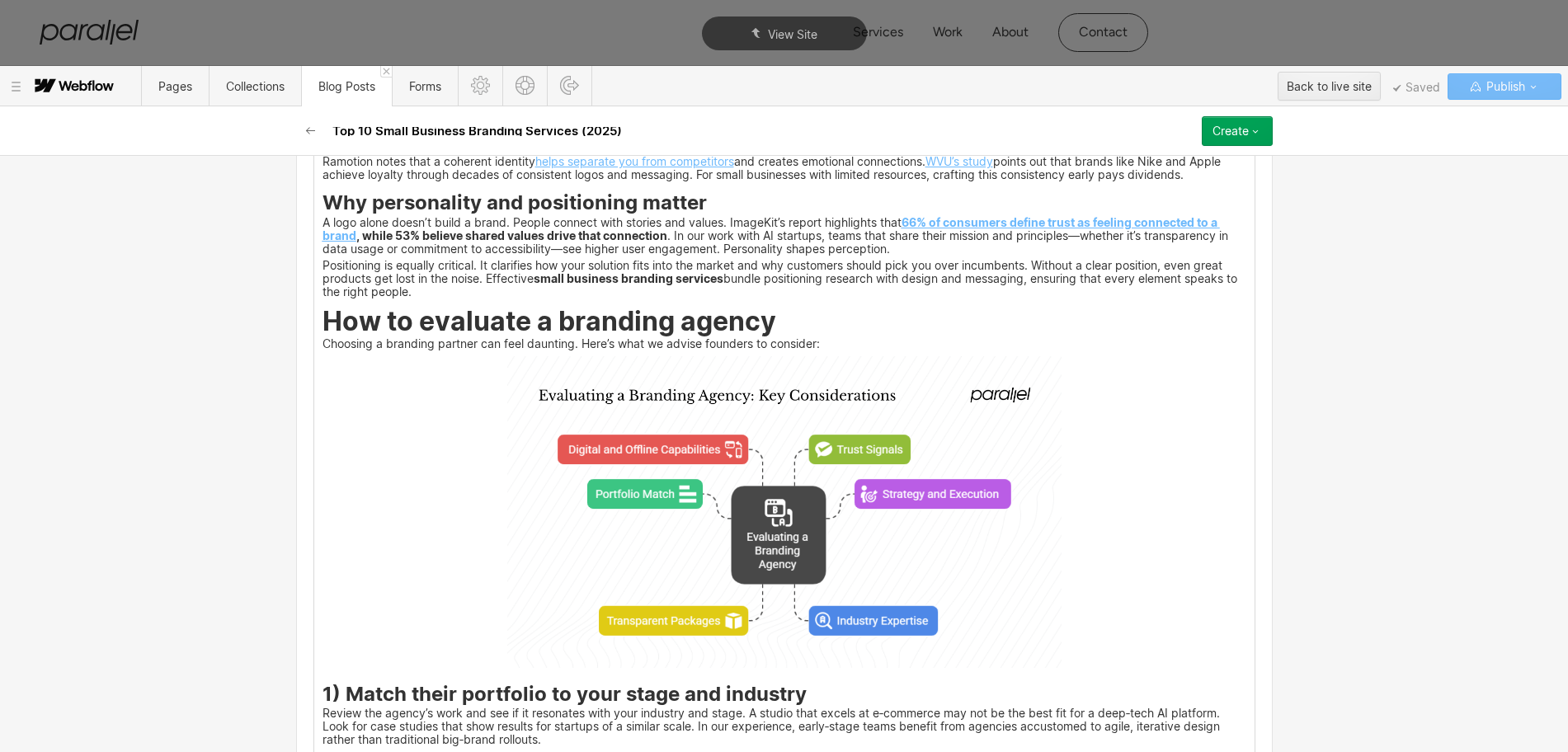
scroll to position [2099, 0]
click at [681, 488] on img at bounding box center [784, 511] width 554 height 311
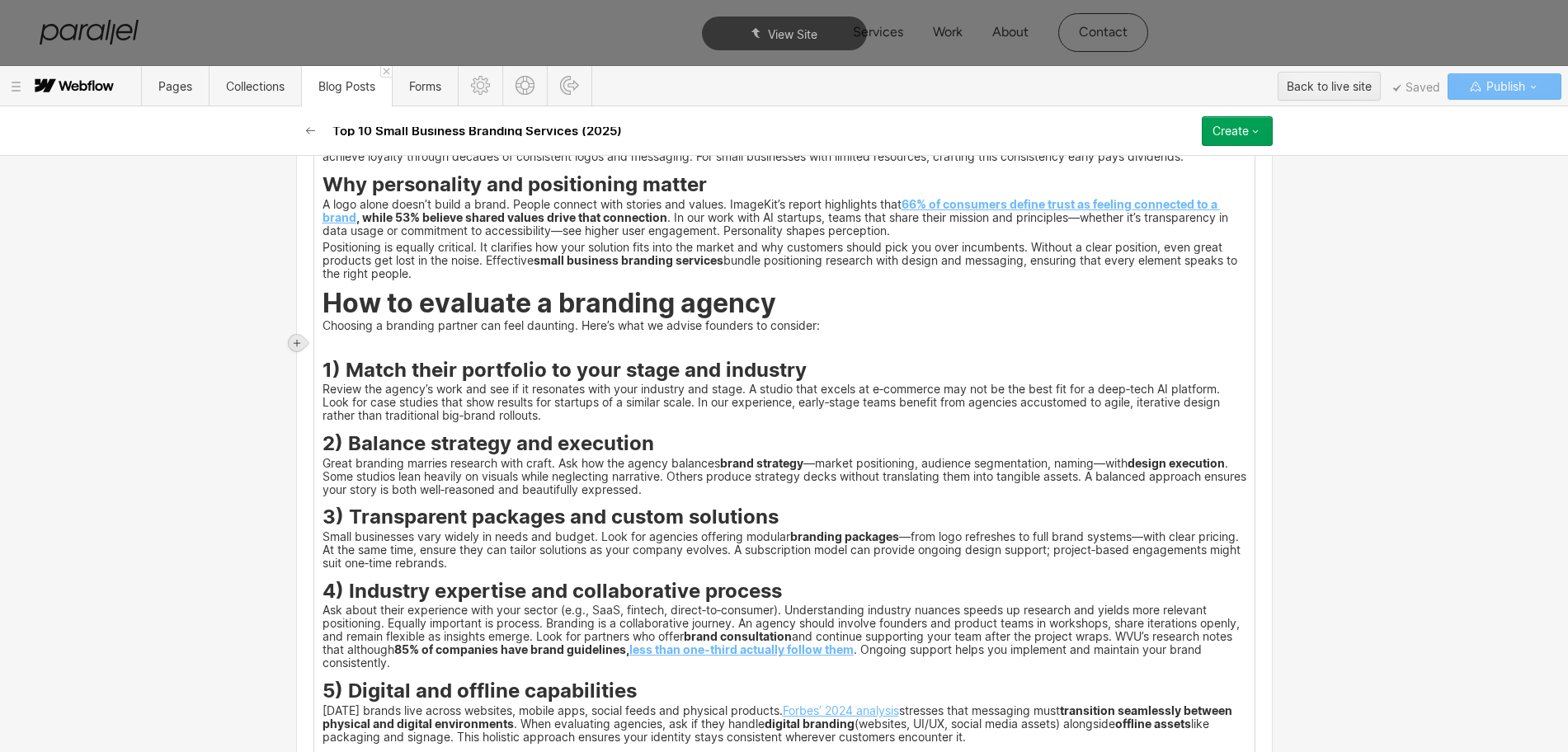
click at [294, 342] on icon at bounding box center [297, 342] width 7 height 7
click at [332, 344] on div at bounding box center [328, 342] width 31 height 25
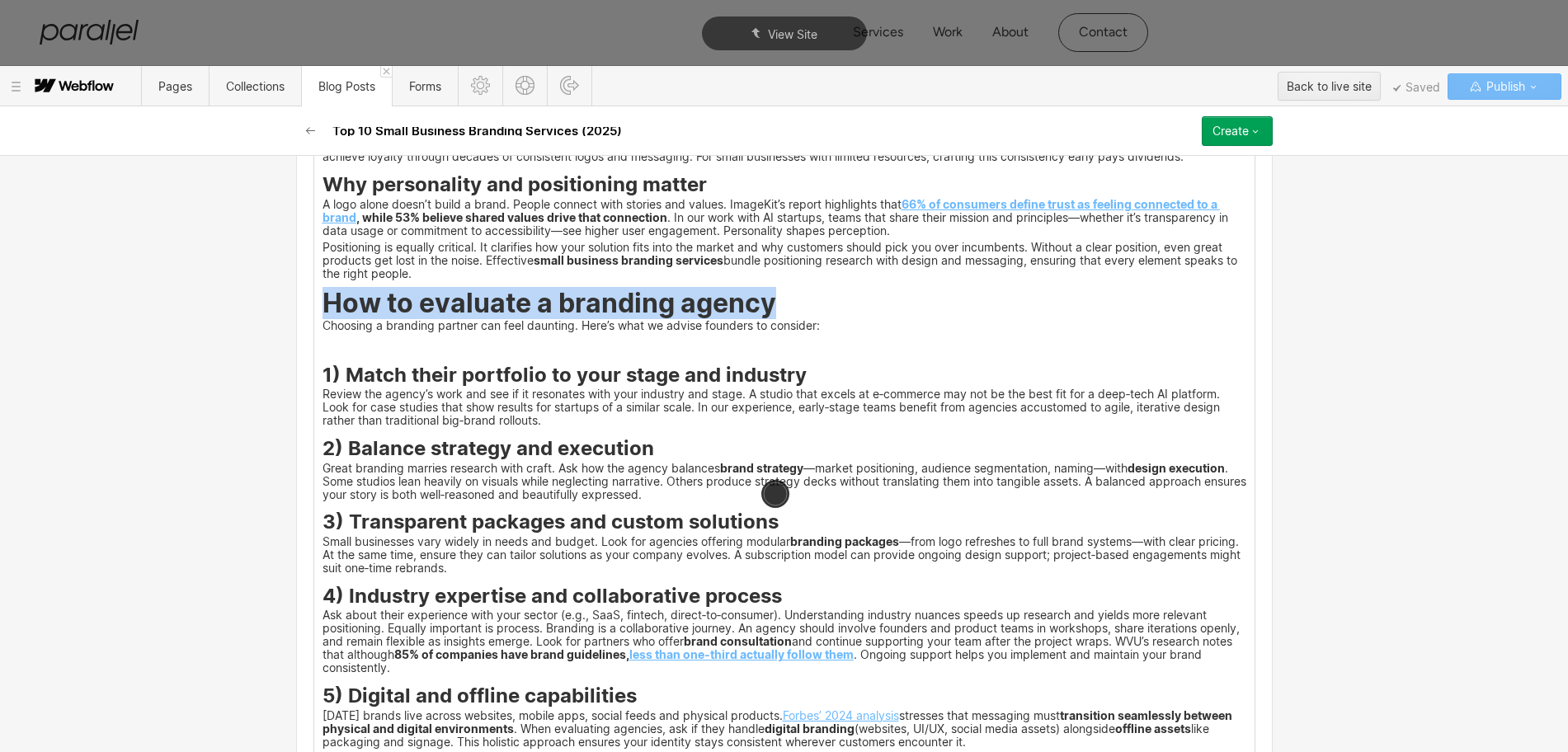
drag, startPoint x: 313, startPoint y: 306, endPoint x: 761, endPoint y: 306, distance: 448.0
copy strong "How to evaluate a branding agency"
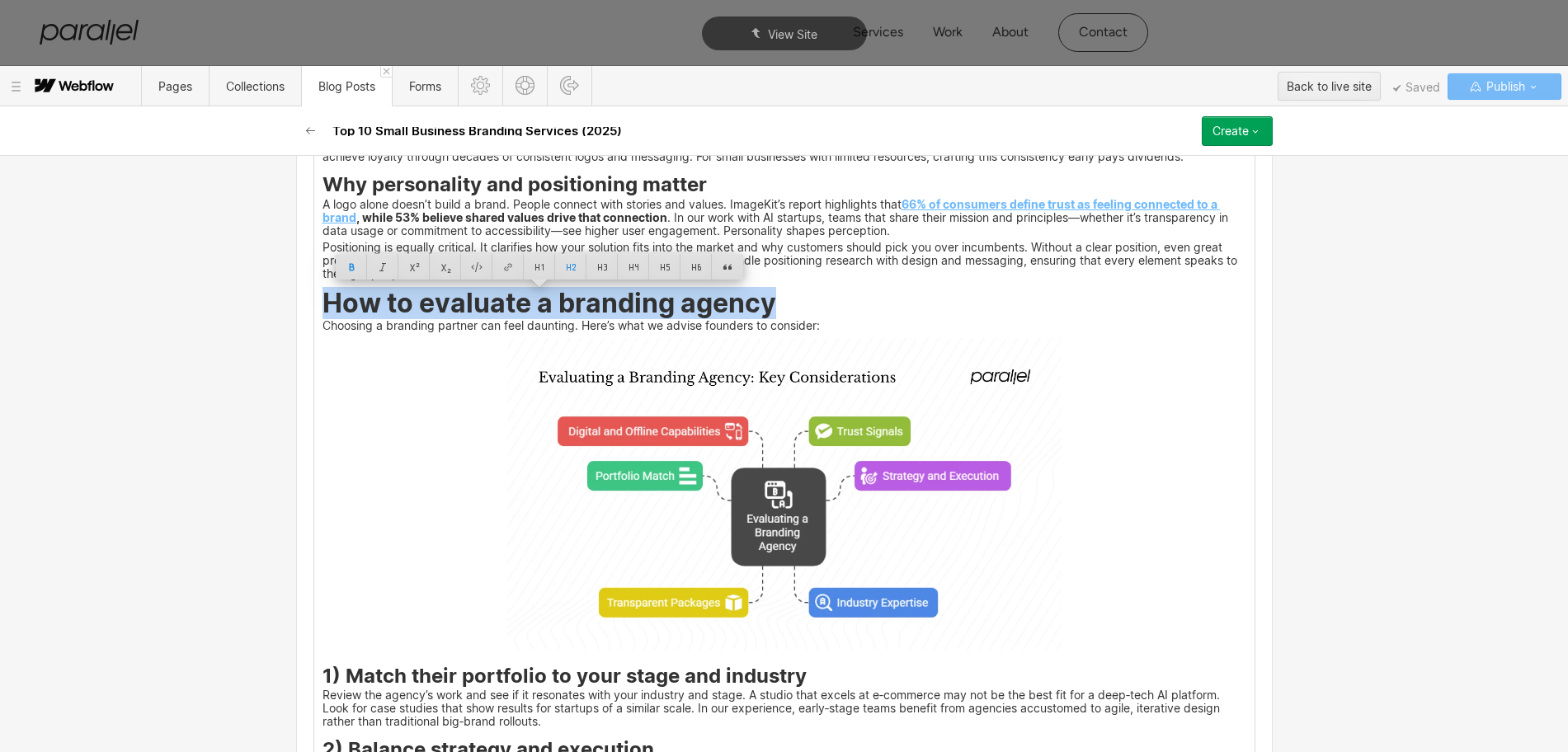
click at [785, 509] on img at bounding box center [784, 493] width 554 height 311
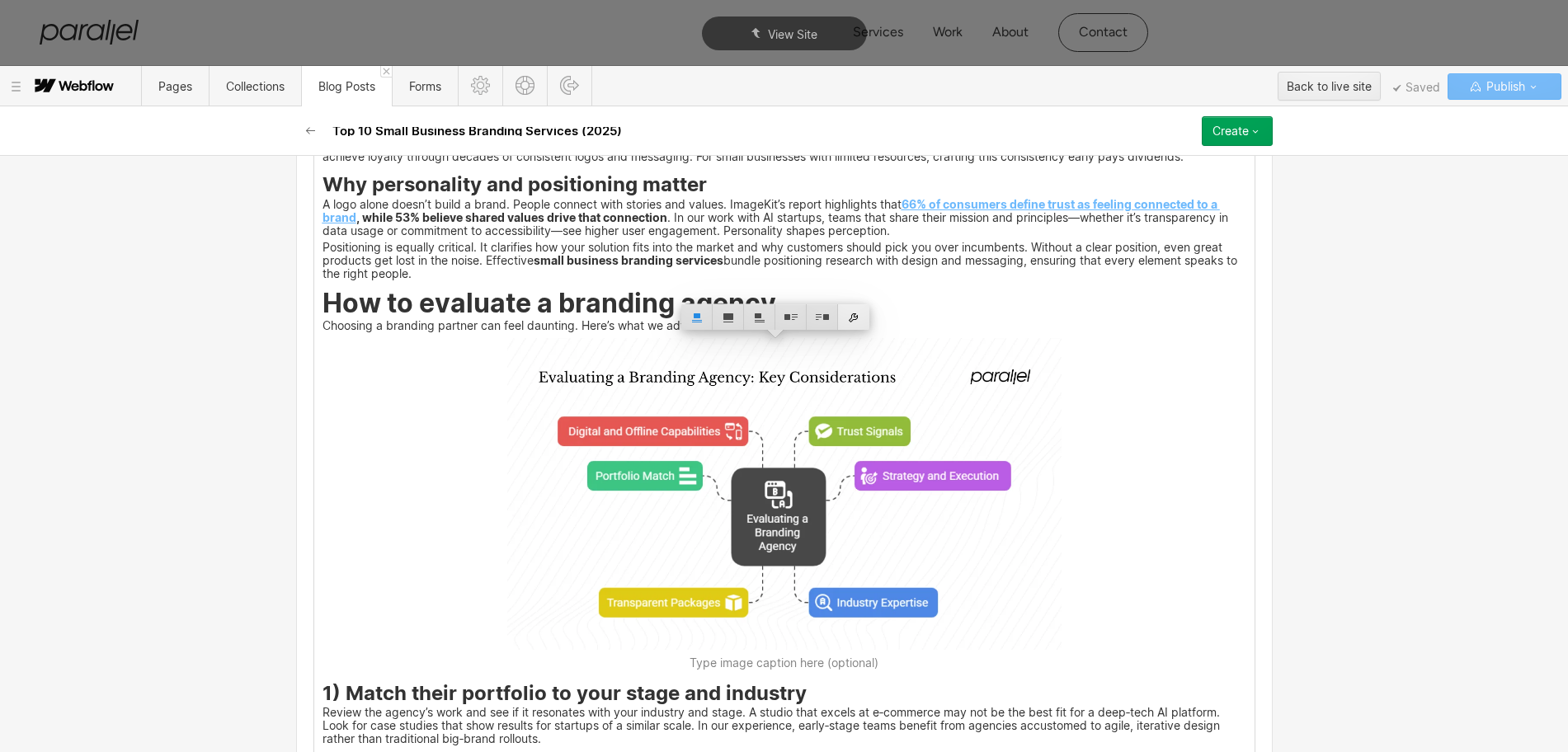
click at [851, 317] on div at bounding box center [854, 317] width 31 height 25
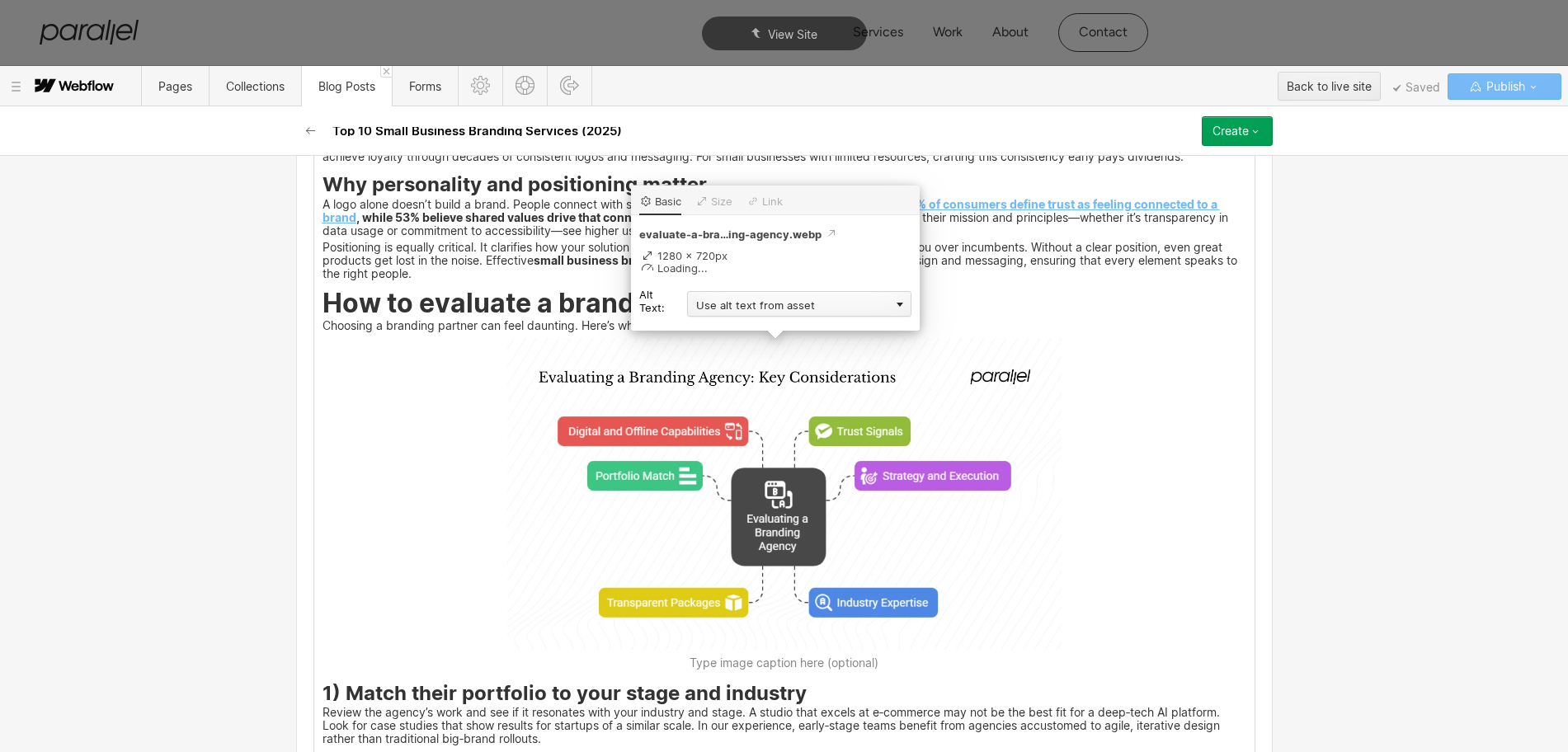
click at [733, 307] on div "Use alt text from asset" at bounding box center [799, 304] width 224 height 25
click at [718, 330] on div "Custom description" at bounding box center [799, 327] width 224 height 20
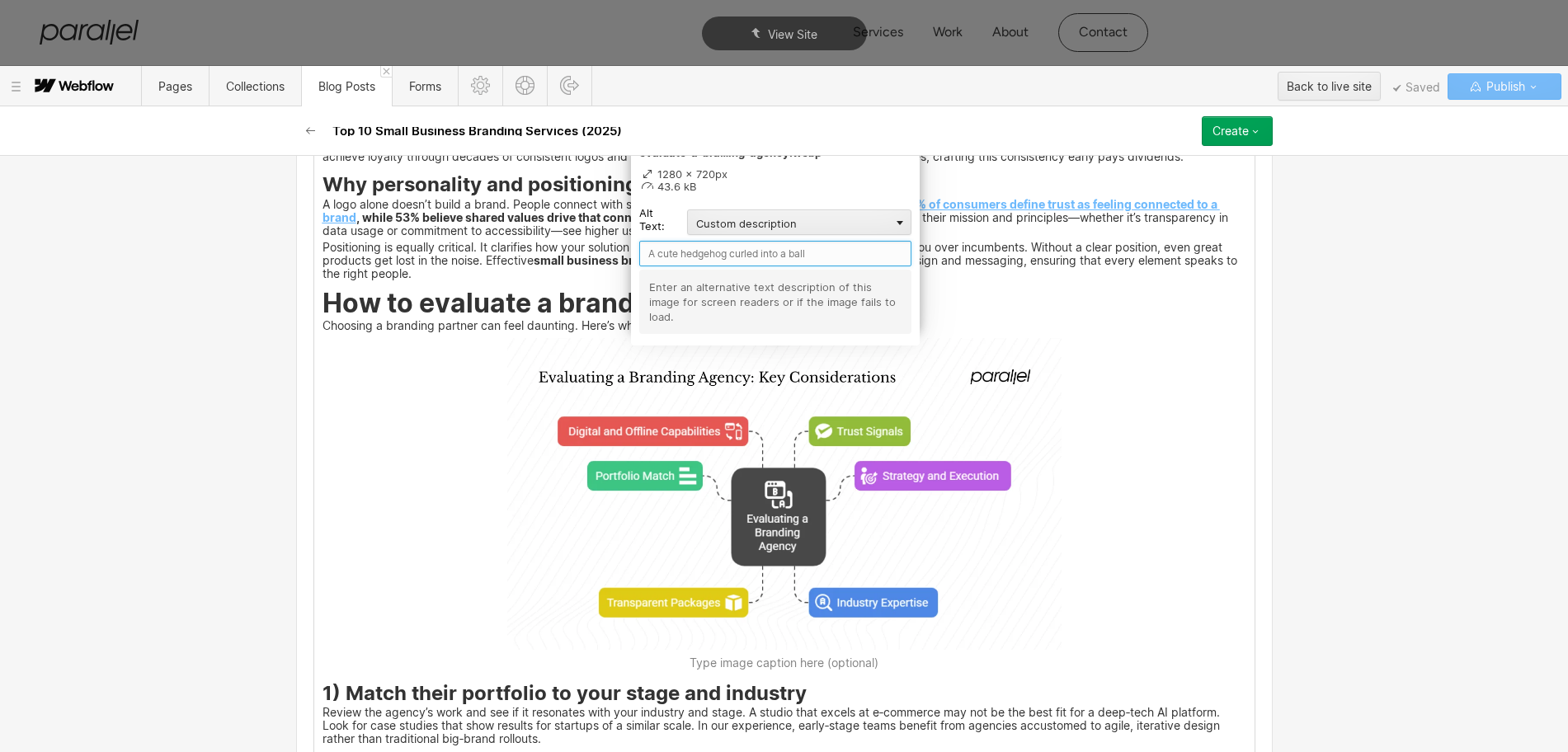
click at [665, 257] on input "text" at bounding box center [776, 253] width 273 height 25
paste input "How to evaluate a branding agency"
type input "How to evaluate a branding agency"
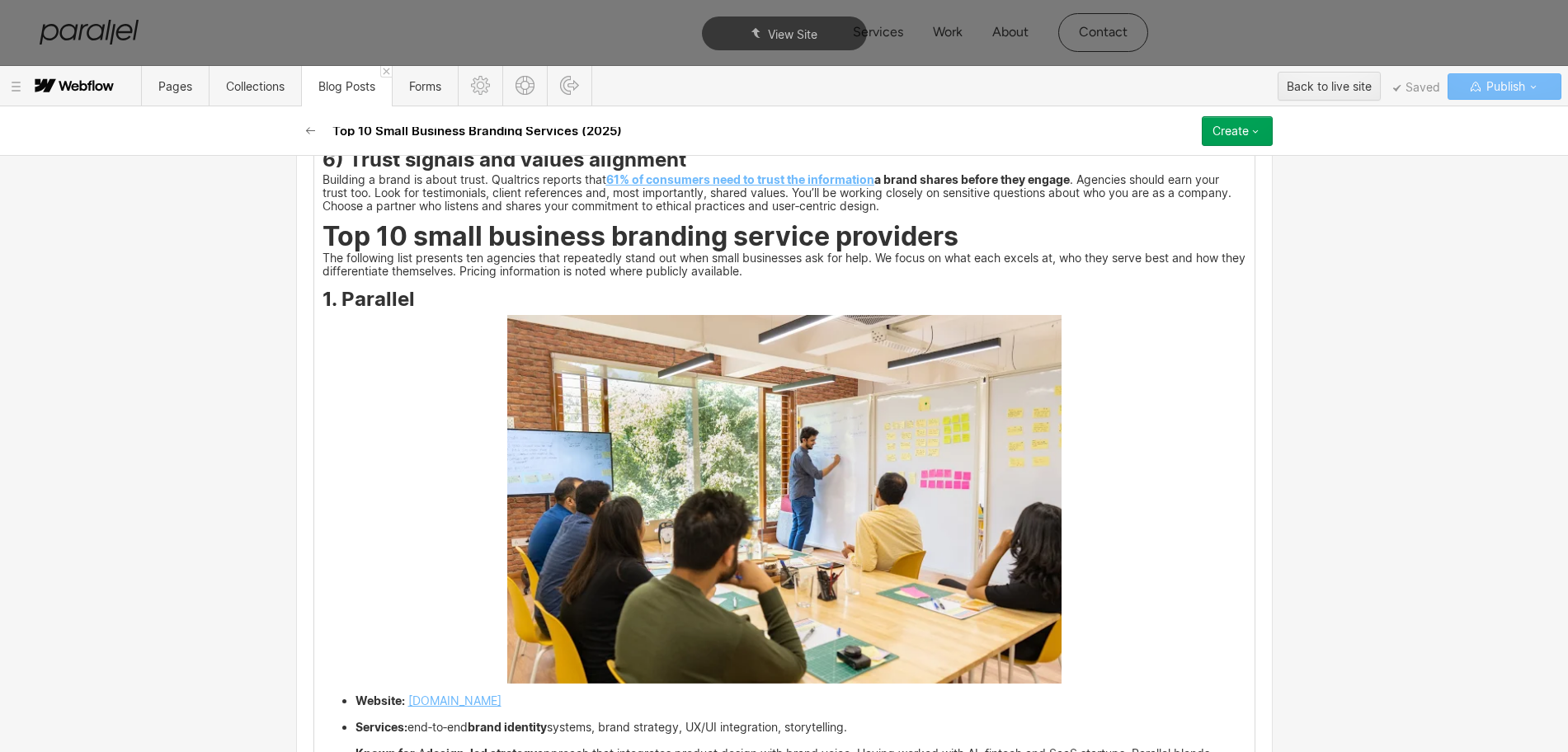
click at [748, 517] on img at bounding box center [784, 500] width 554 height 370
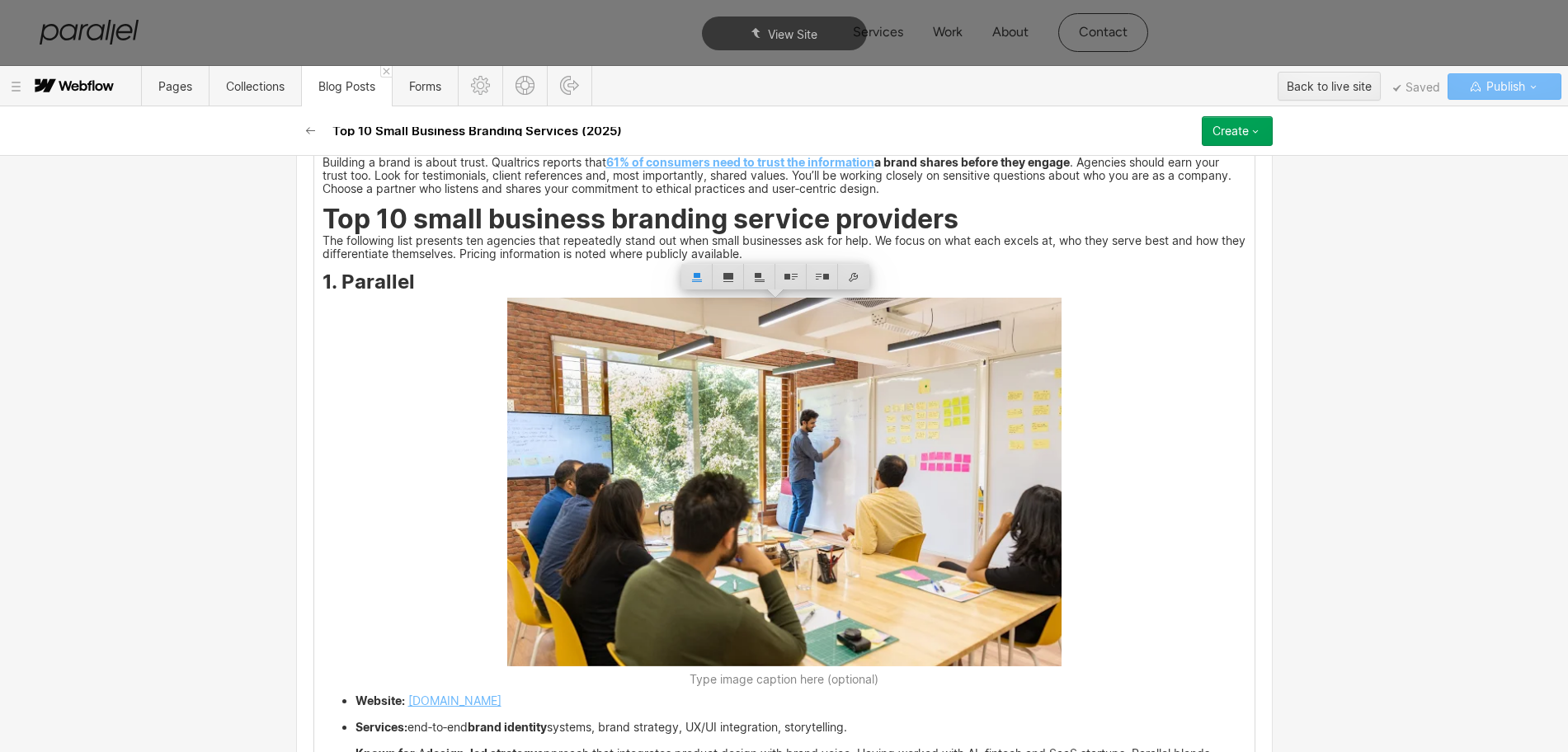
scroll to position [3009, 0]
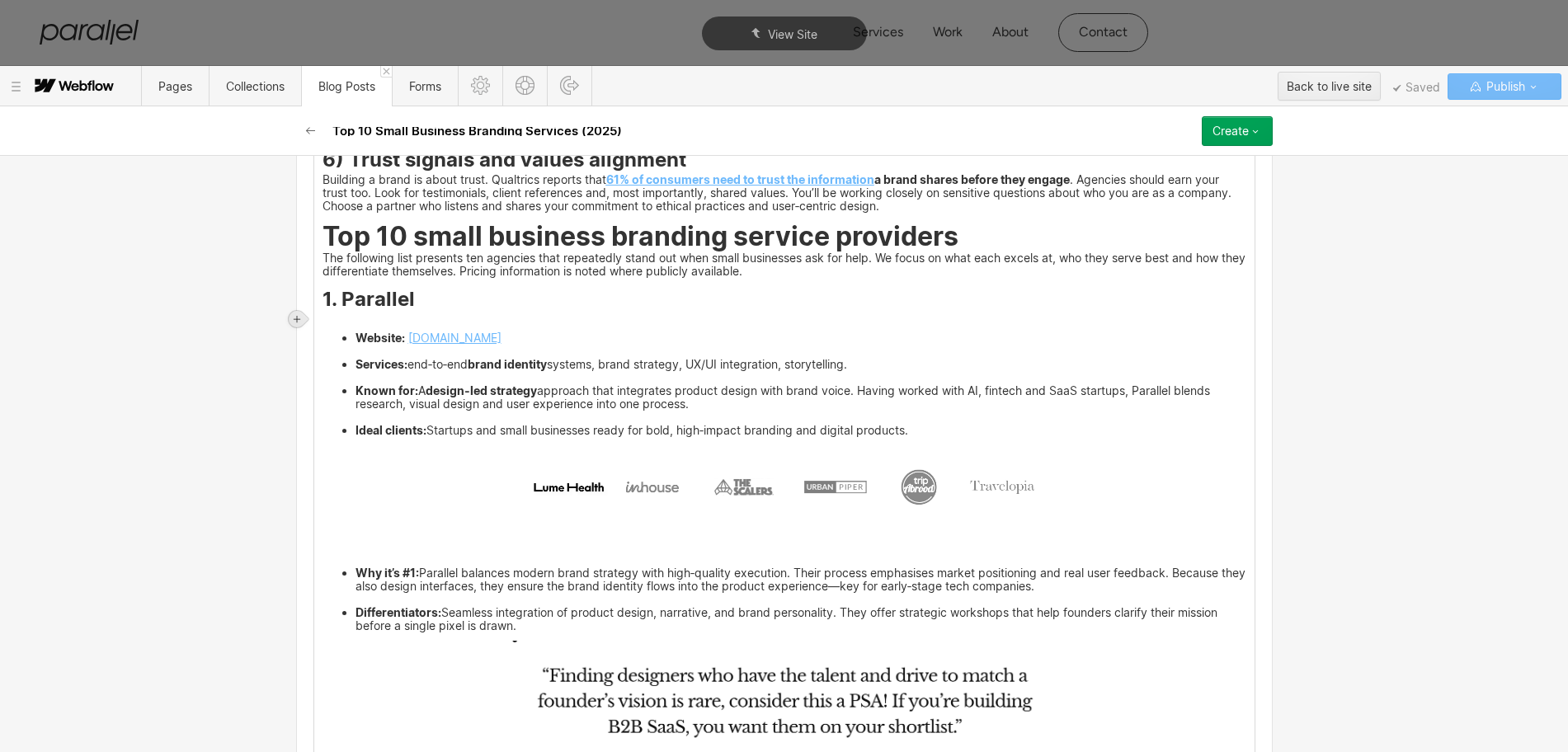
click at [293, 314] on icon at bounding box center [297, 319] width 10 height 10
click at [322, 322] on div at bounding box center [328, 318] width 31 height 25
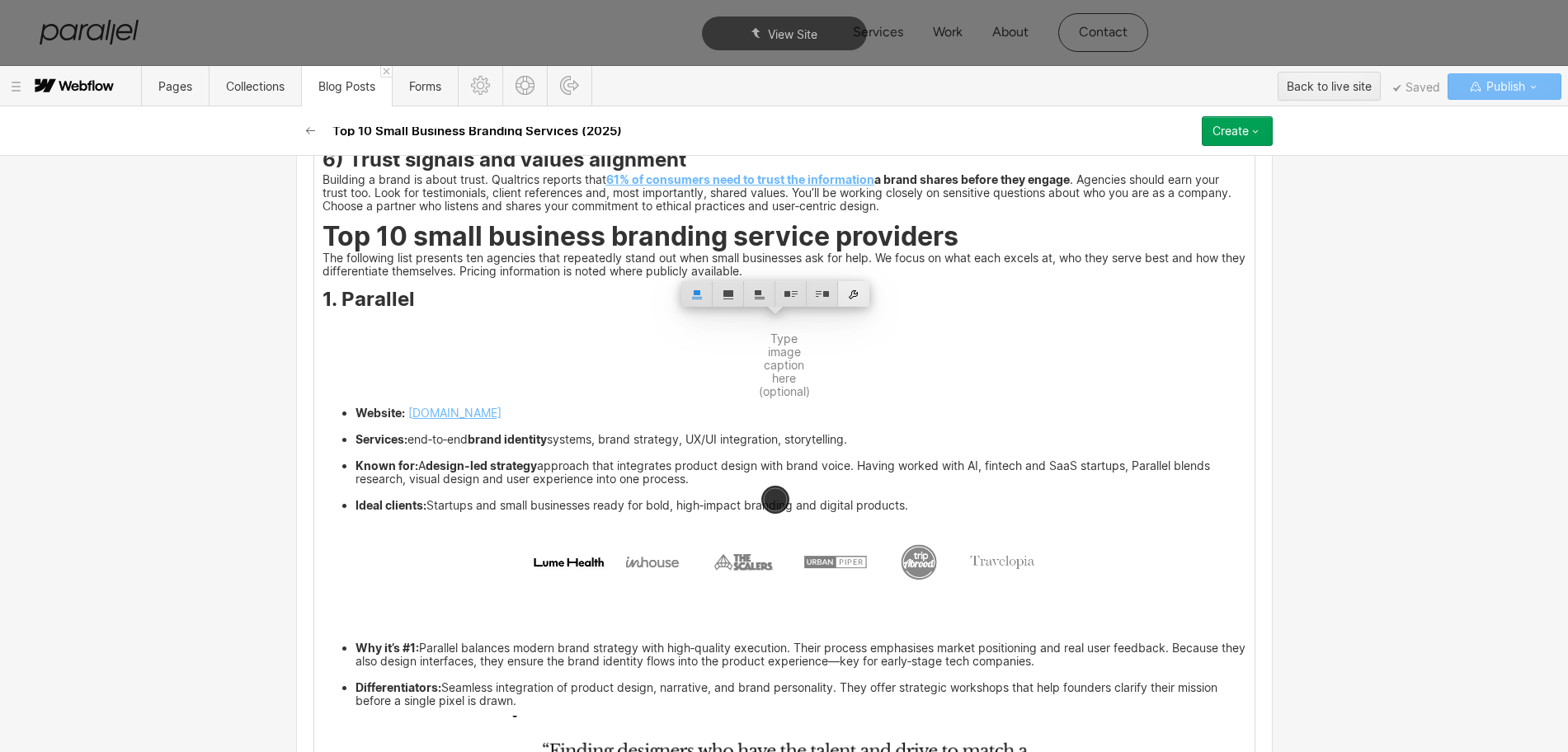
click at [855, 295] on div at bounding box center [854, 294] width 31 height 25
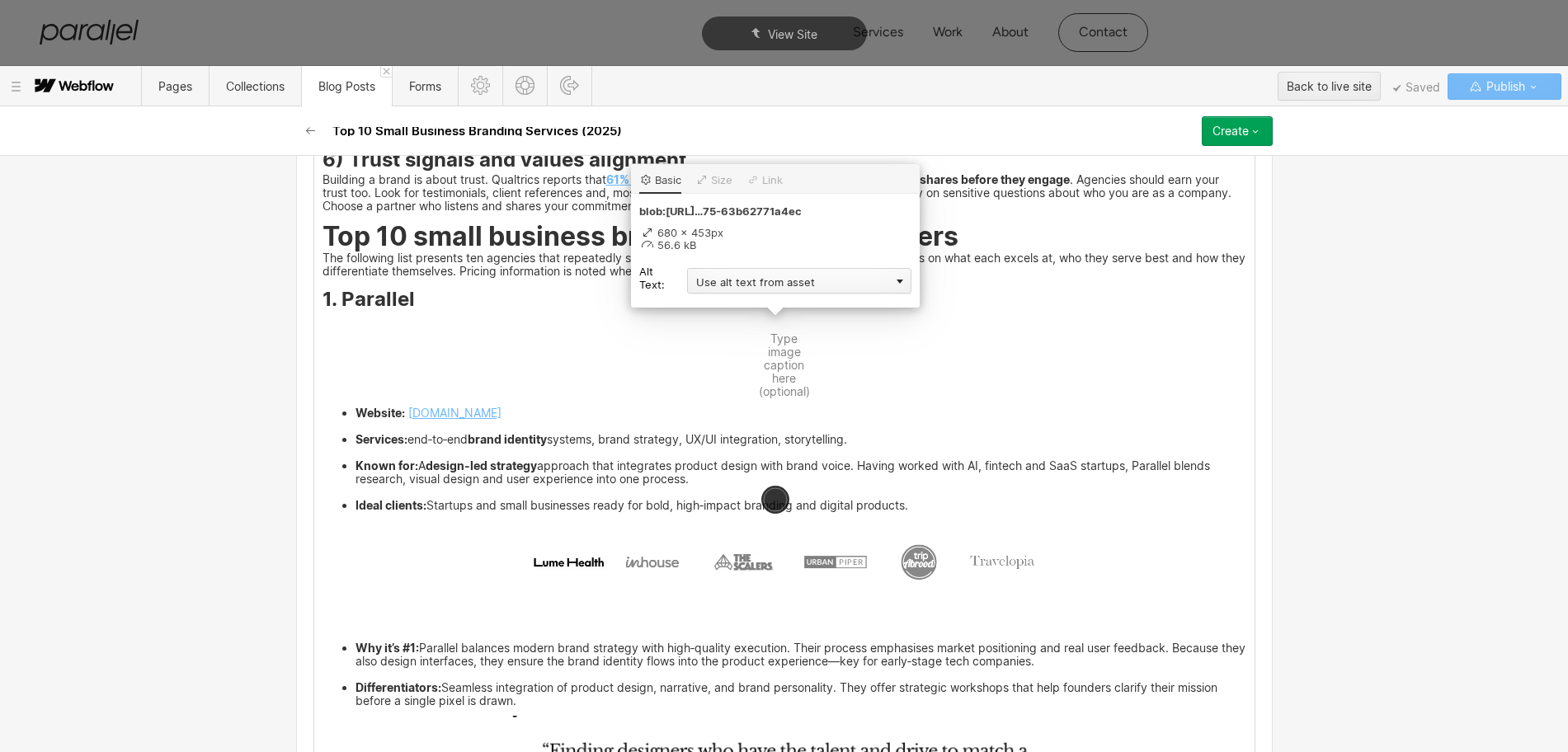
click at [695, 285] on div "Use alt text from asset" at bounding box center [799, 280] width 224 height 25
click at [694, 310] on div "Custom description" at bounding box center [799, 304] width 224 height 20
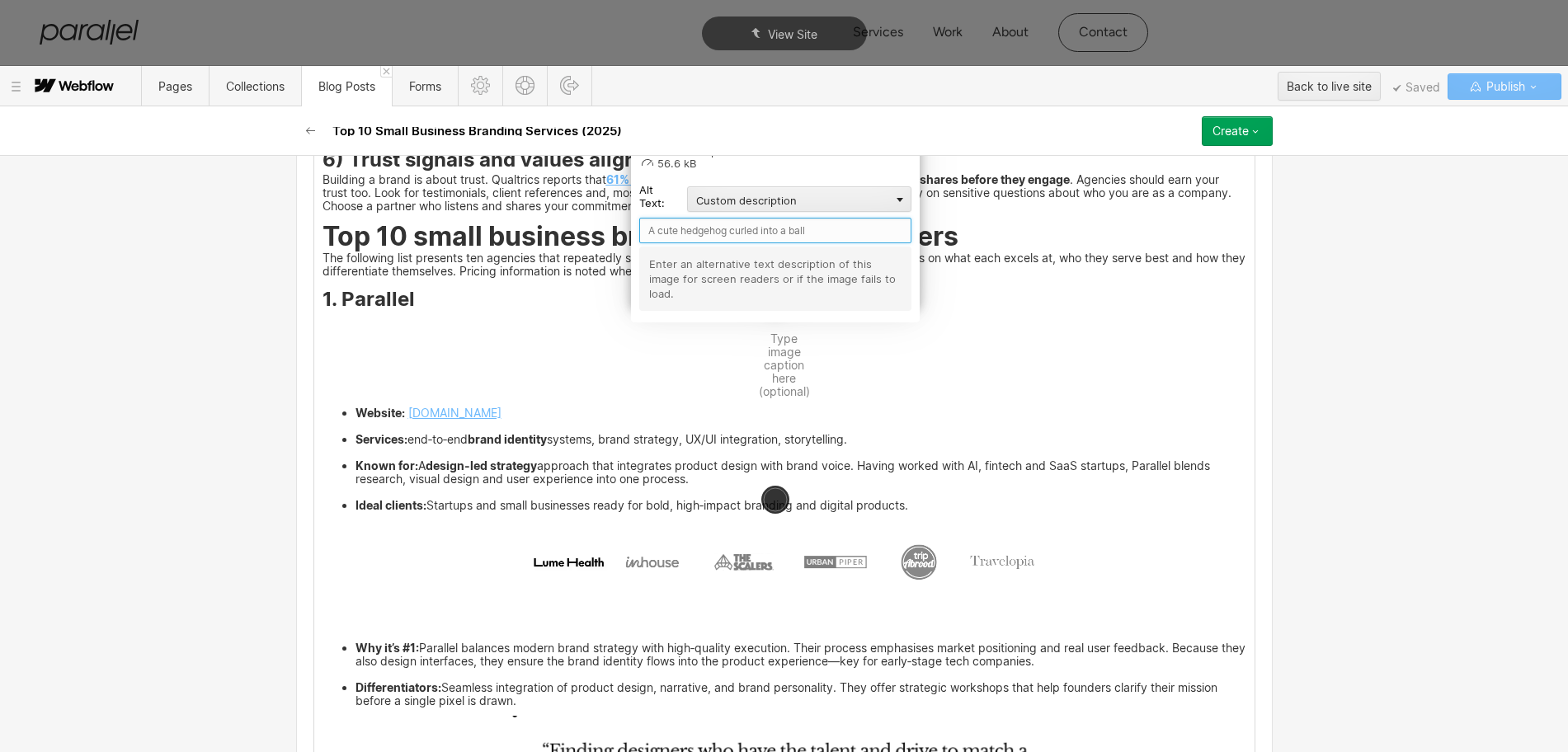
click at [658, 232] on input "text" at bounding box center [776, 231] width 273 height 25
type input "Parallel"
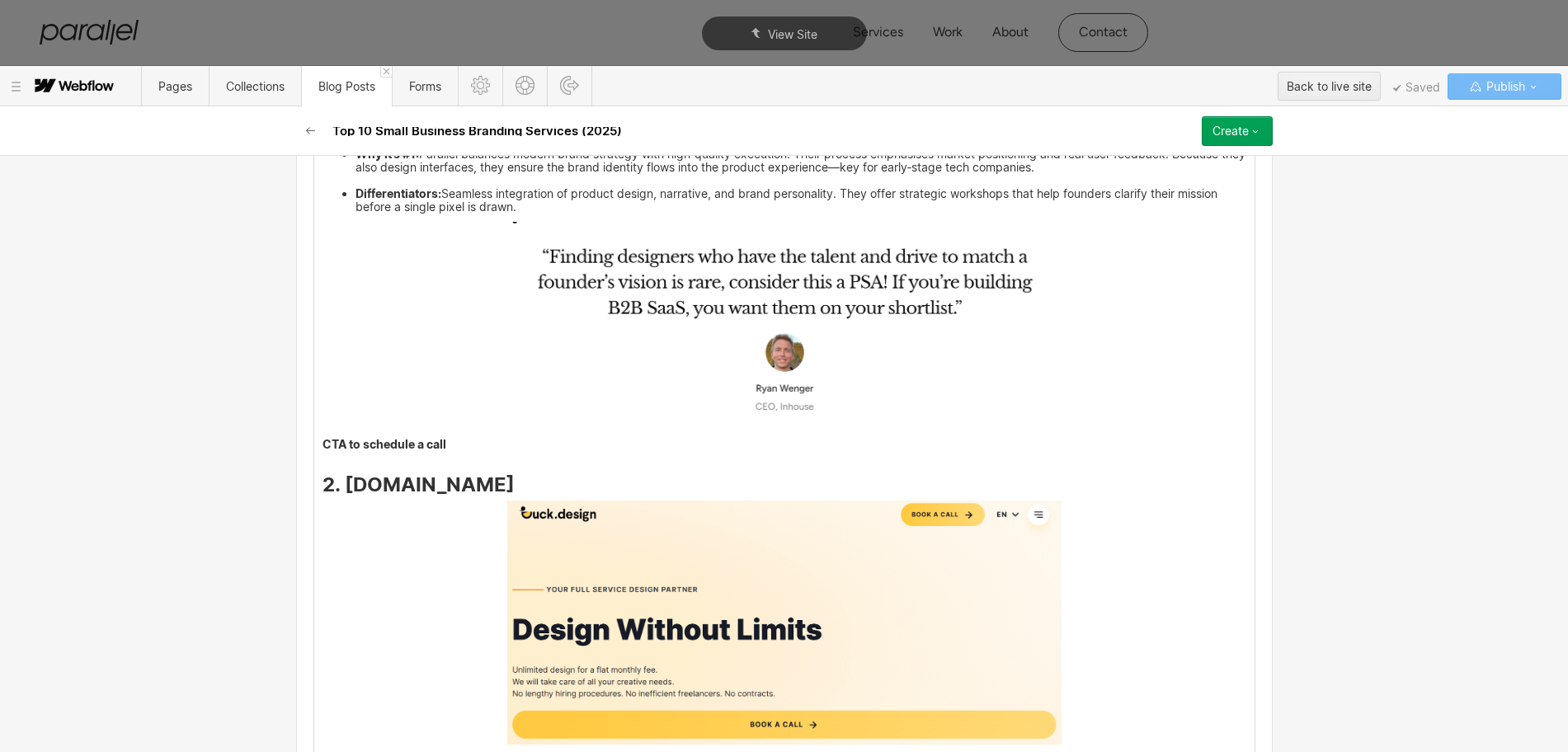
scroll to position [3525, 0]
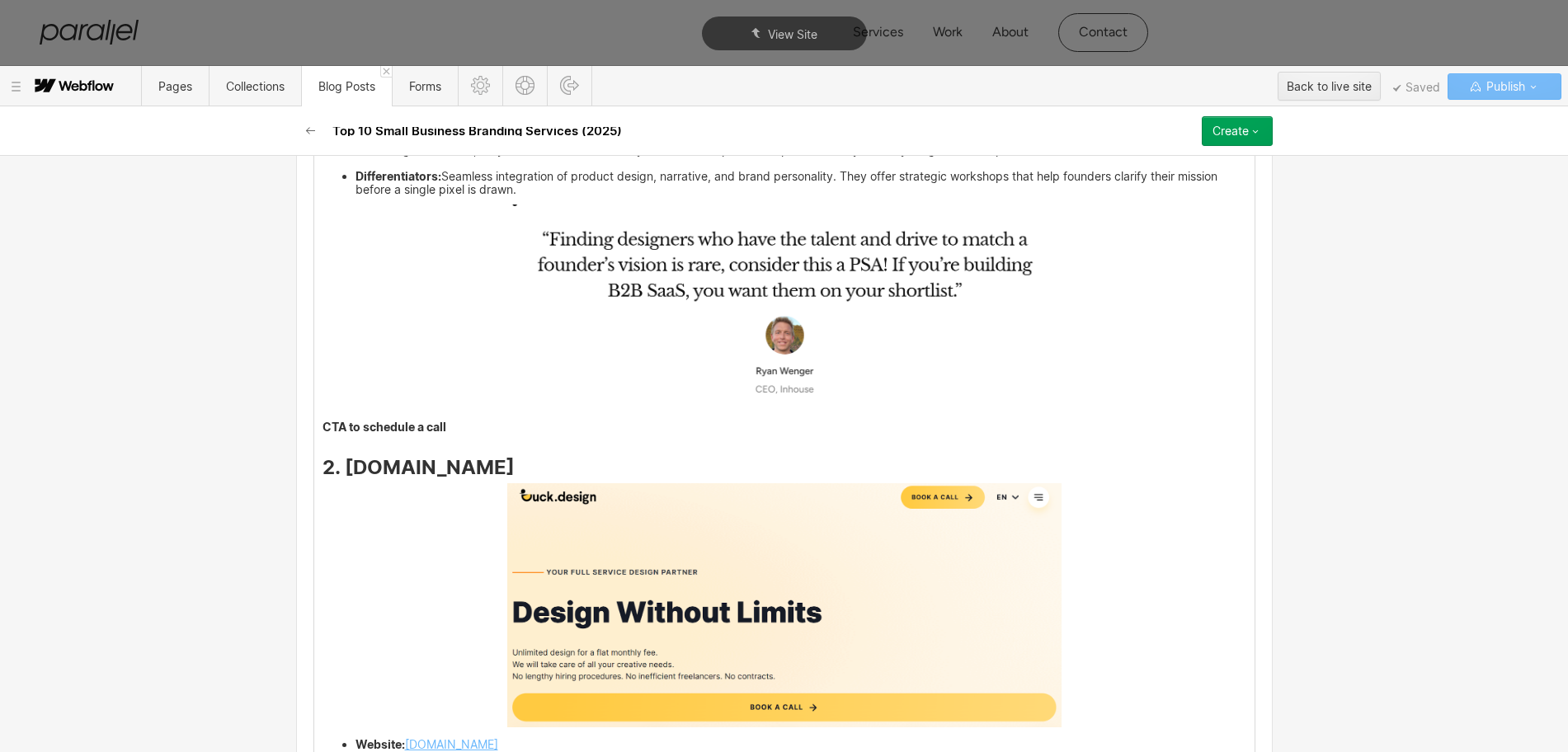
click at [653, 90] on img at bounding box center [784, 49] width 554 height 81
click at [539, 90] on img at bounding box center [784, 49] width 554 height 81
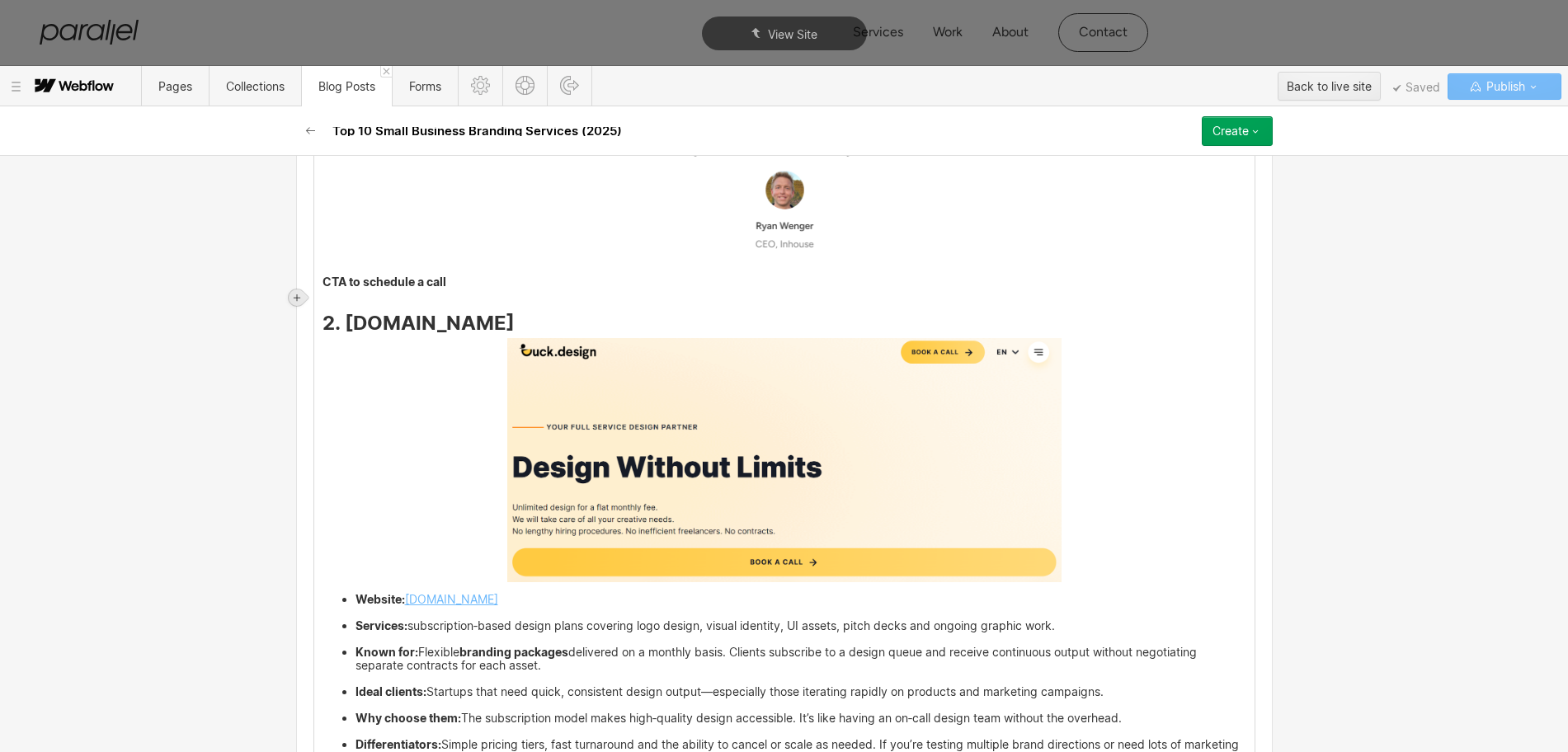
click at [295, 296] on icon at bounding box center [297, 298] width 10 height 10
click at [324, 299] on div at bounding box center [328, 297] width 31 height 25
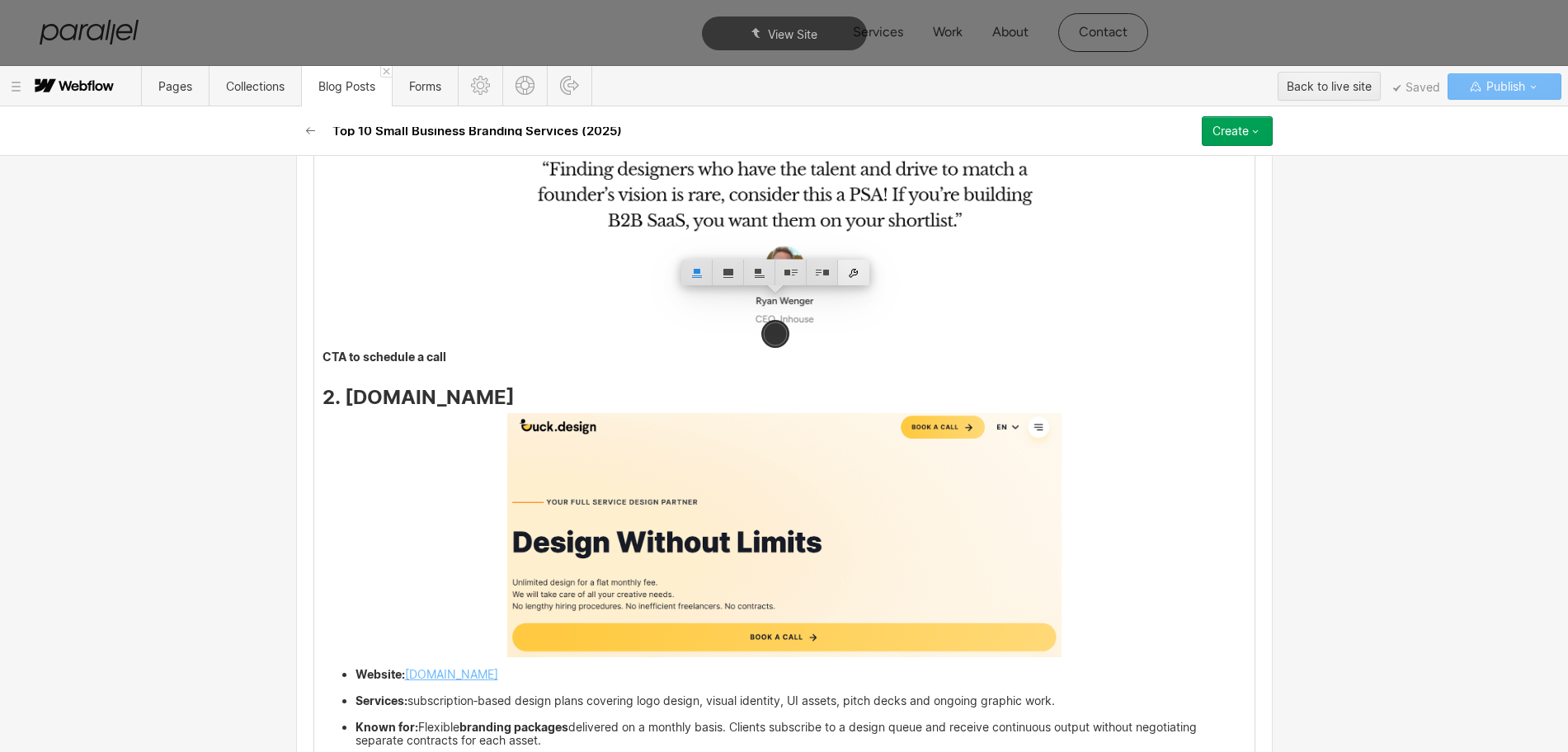
click at [858, 266] on div at bounding box center [854, 272] width 31 height 25
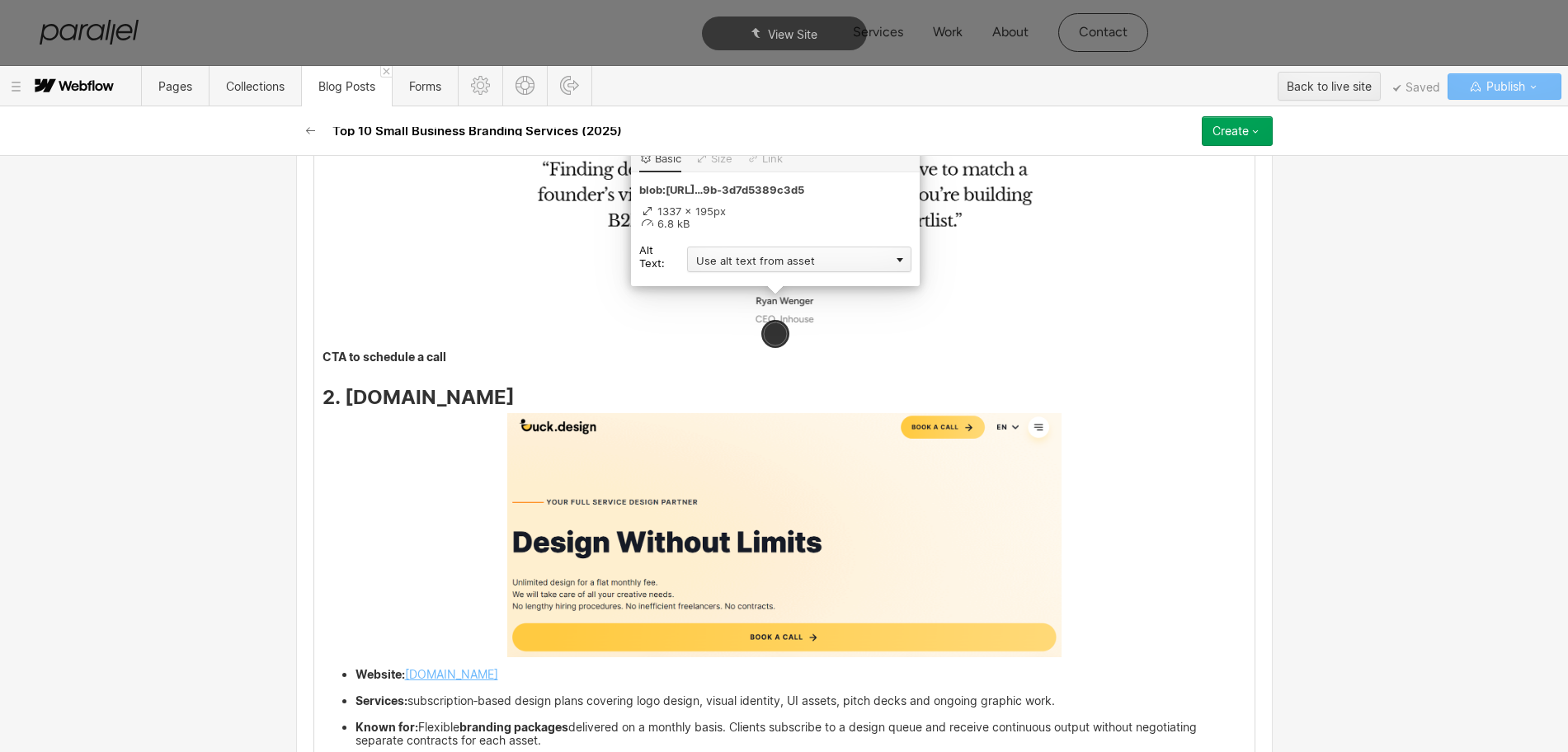
click at [743, 263] on div "Use alt text from asset" at bounding box center [799, 259] width 224 height 25
click at [721, 285] on div "Custom description" at bounding box center [799, 282] width 224 height 20
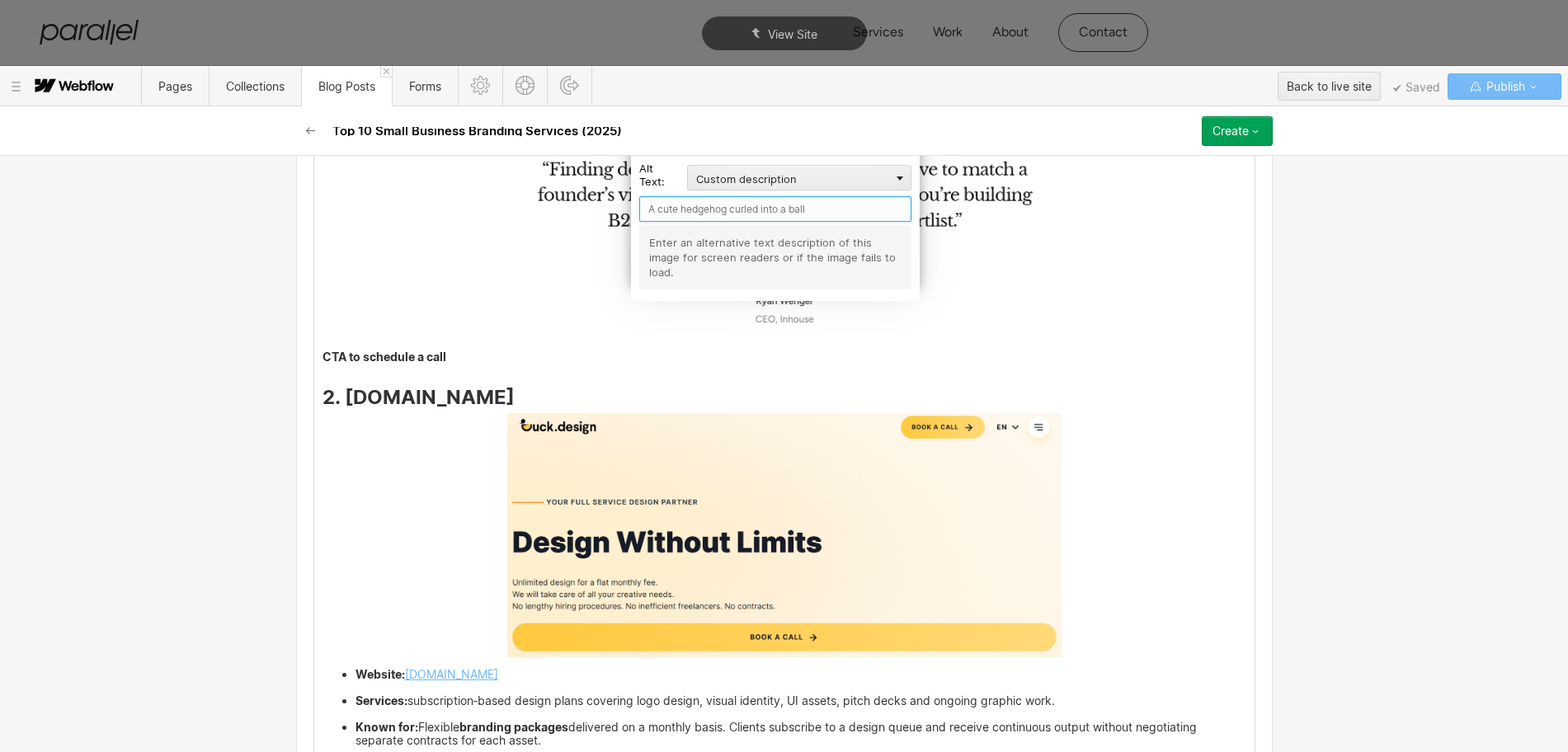
click at [675, 205] on input "text" at bounding box center [776, 209] width 273 height 25
type input "Parallel Clients"
click at [742, 212] on input "Parallel Clients" at bounding box center [776, 209] width 273 height 25
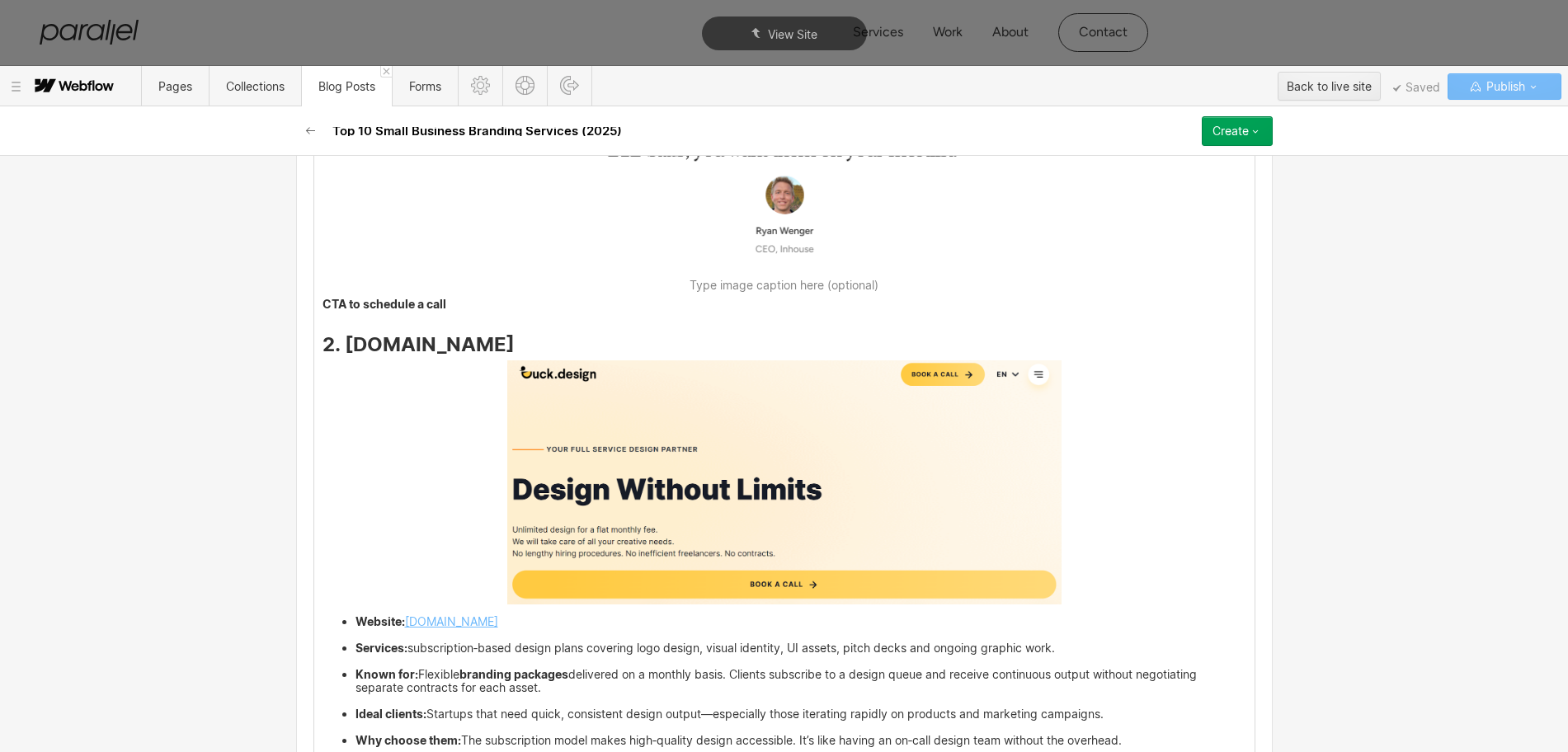
click at [924, 272] on img at bounding box center [784, 168] width 554 height 208
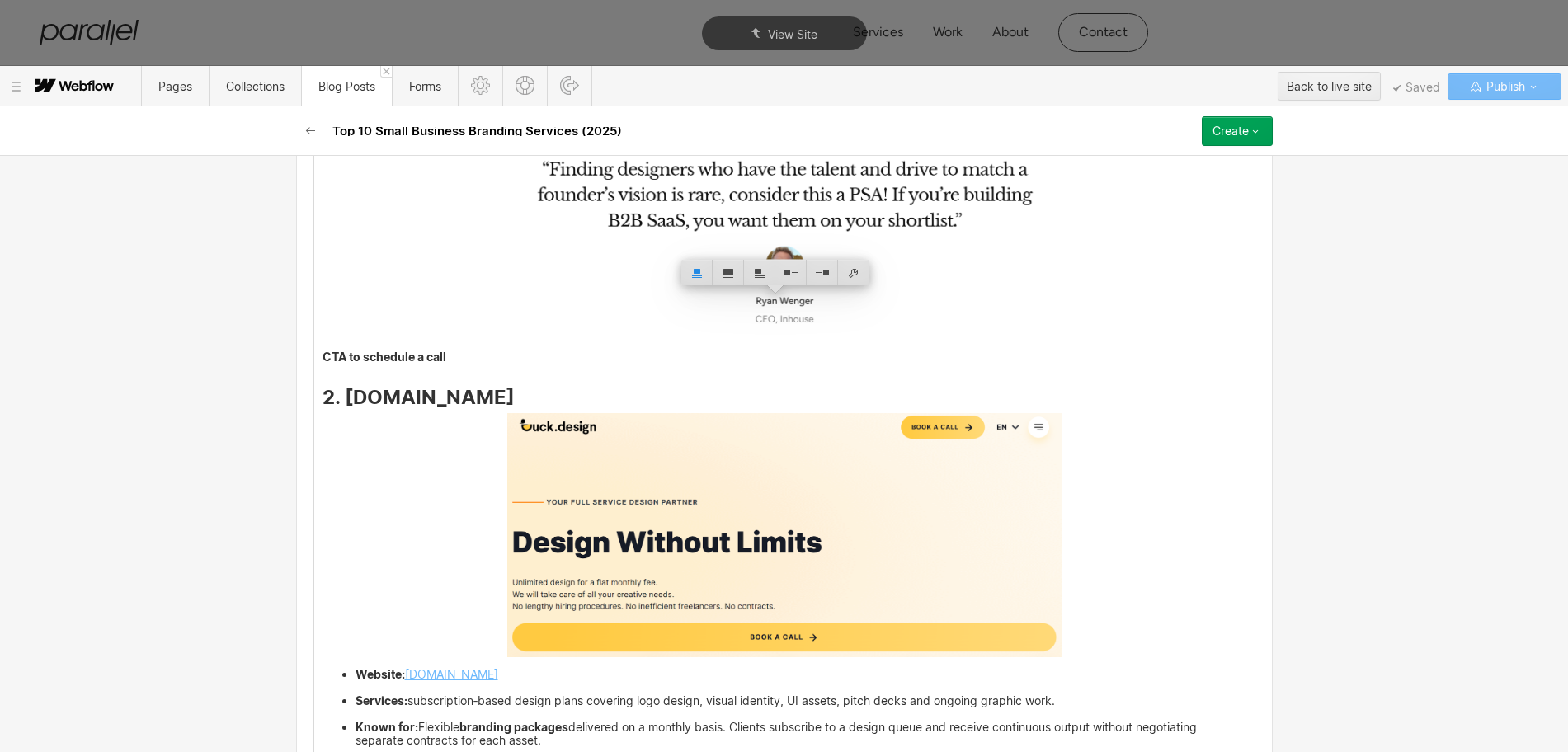
click at [852, 342] on img at bounding box center [784, 238] width 554 height 208
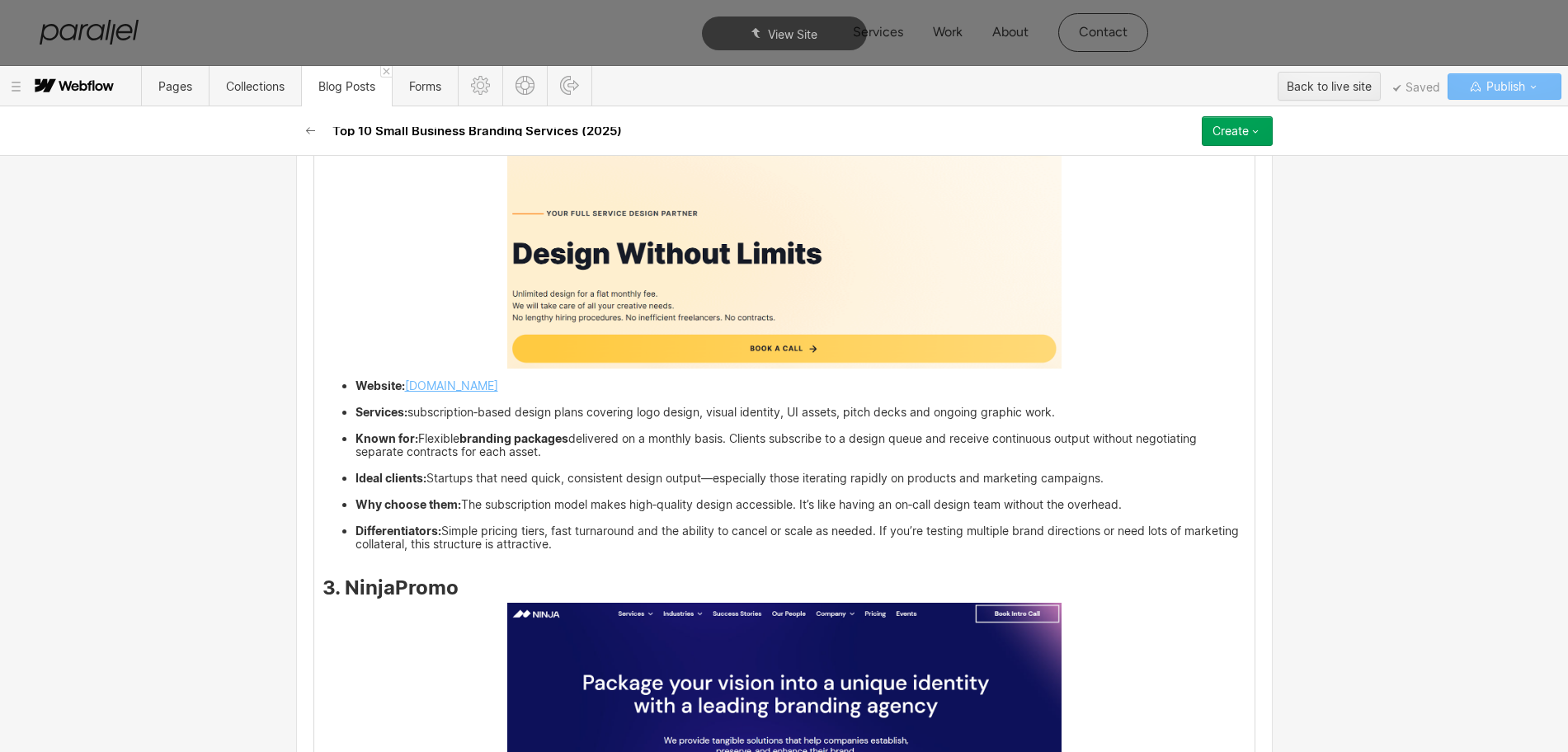
click at [322, 75] on strong "CTA to schedule a call" at bounding box center [383, 68] width 124 height 14
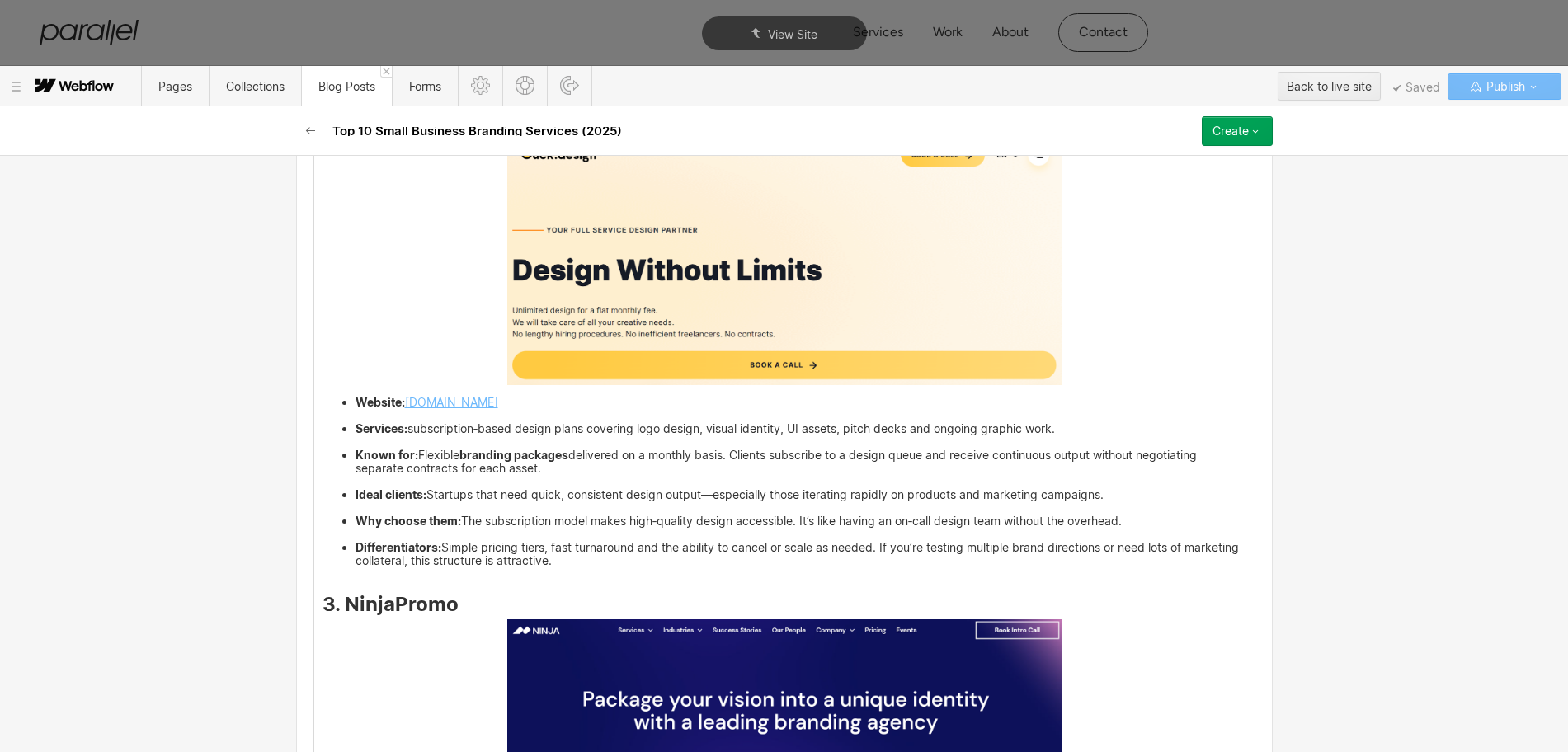
click at [297, 494] on icon at bounding box center [297, 492] width 7 height 7
click at [327, 493] on div at bounding box center [328, 492] width 31 height 25
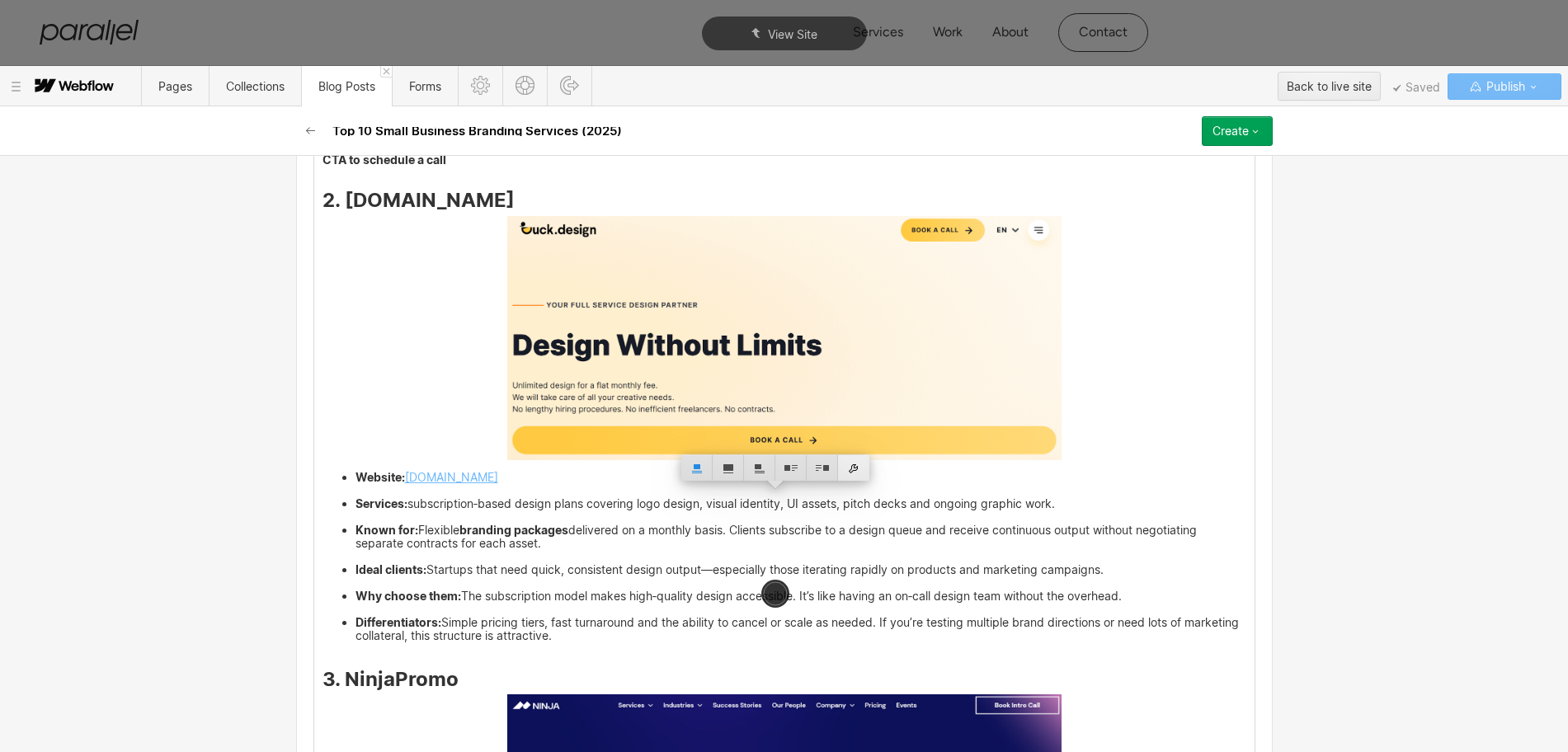
click at [852, 472] on div at bounding box center [854, 468] width 31 height 25
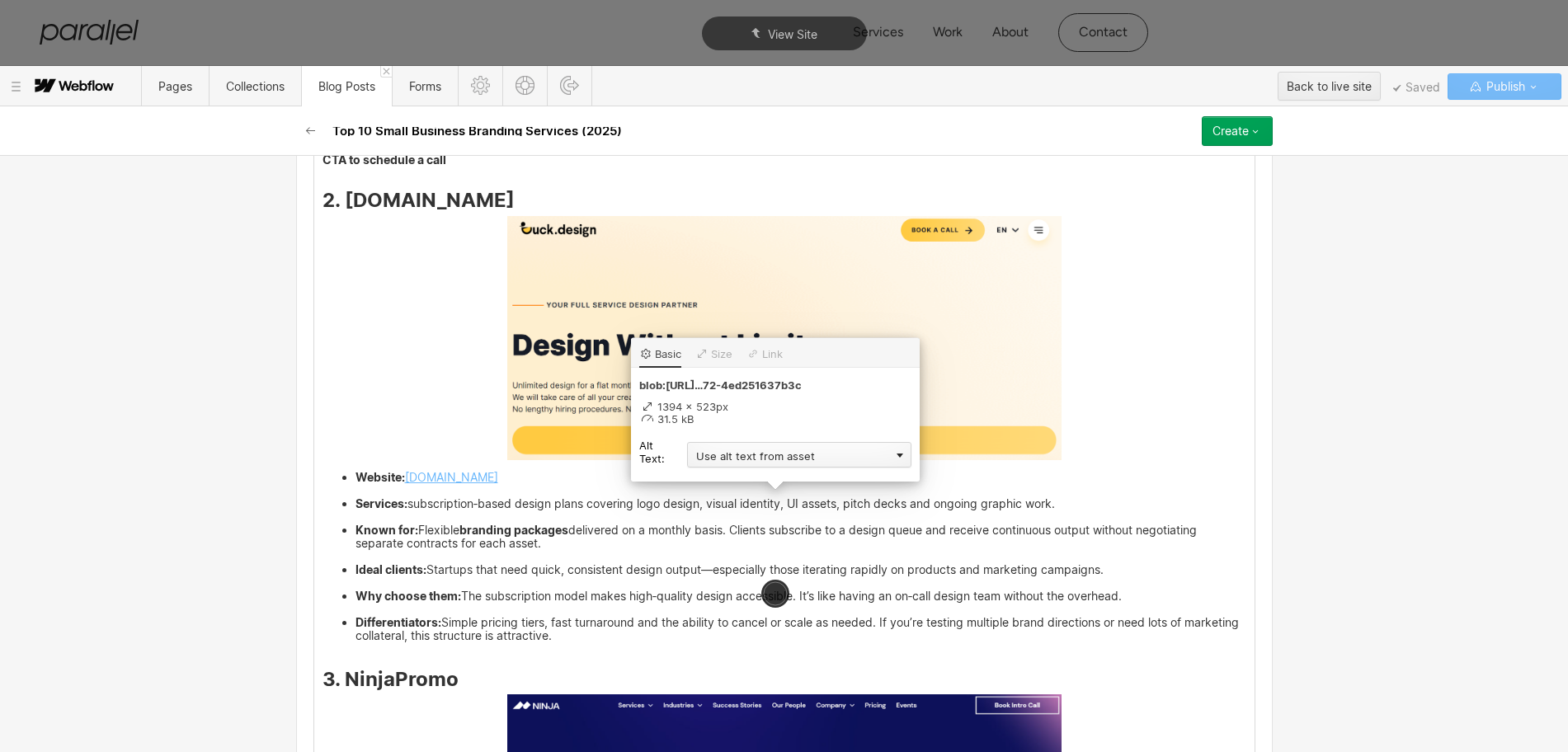
click at [732, 449] on div "Use alt text from asset" at bounding box center [799, 454] width 224 height 25
click at [716, 476] on div "Custom description" at bounding box center [799, 478] width 224 height 20
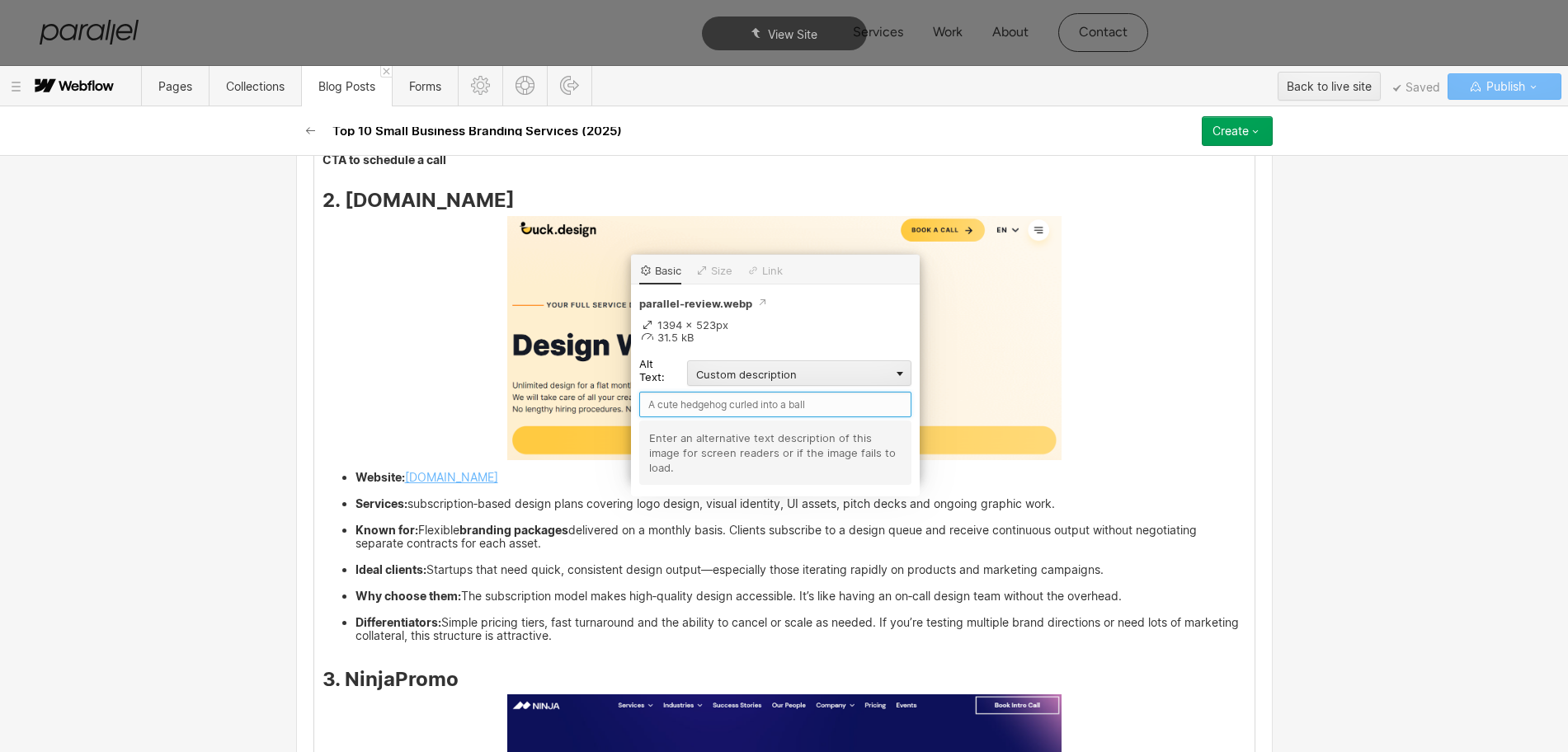
click at [681, 405] on input "text" at bounding box center [776, 404] width 273 height 25
type input "Parallel Review"
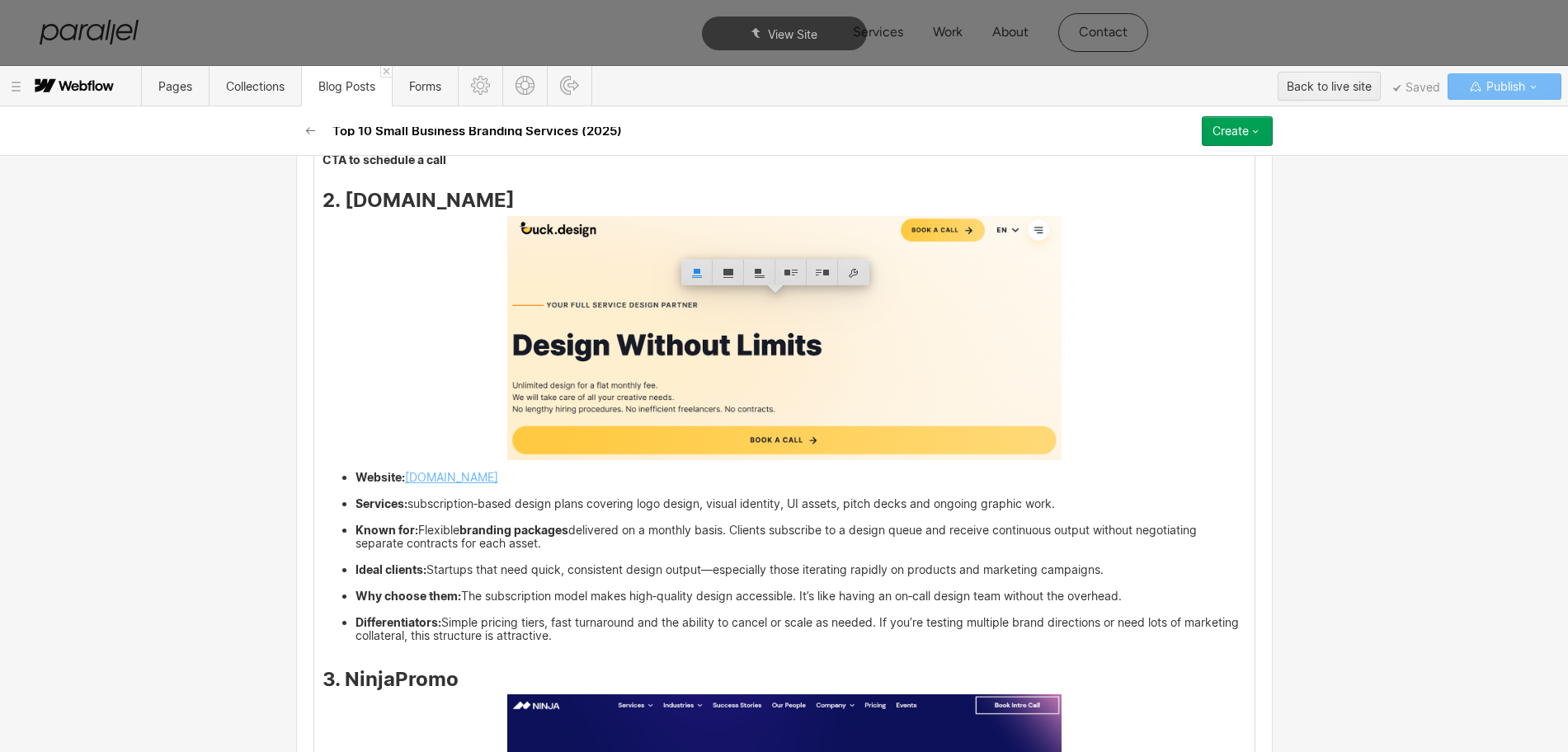
click at [784, 145] on img at bounding box center [784, 145] width 0 height 0
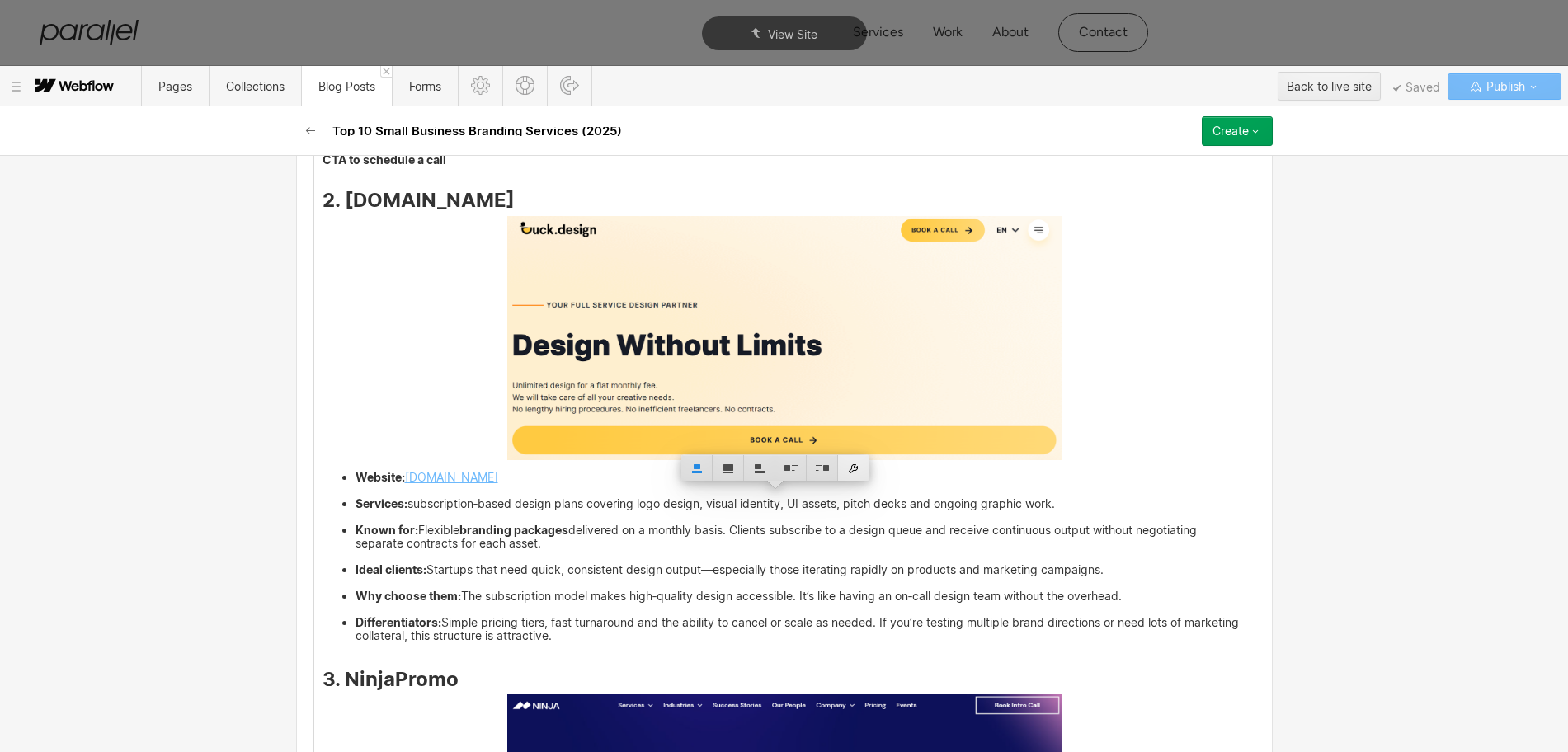
click at [856, 467] on div at bounding box center [854, 468] width 31 height 25
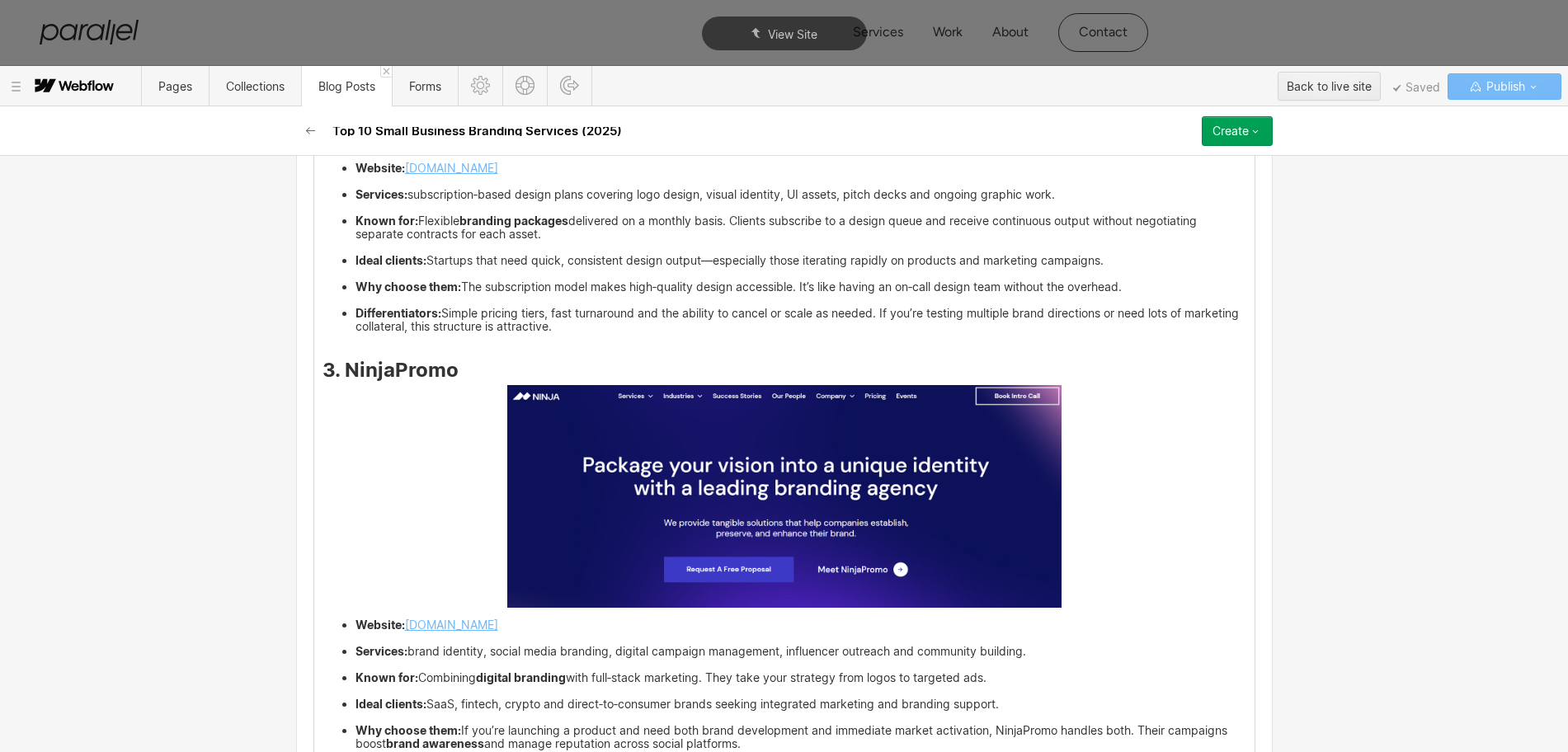
scroll to position [3937, 0]
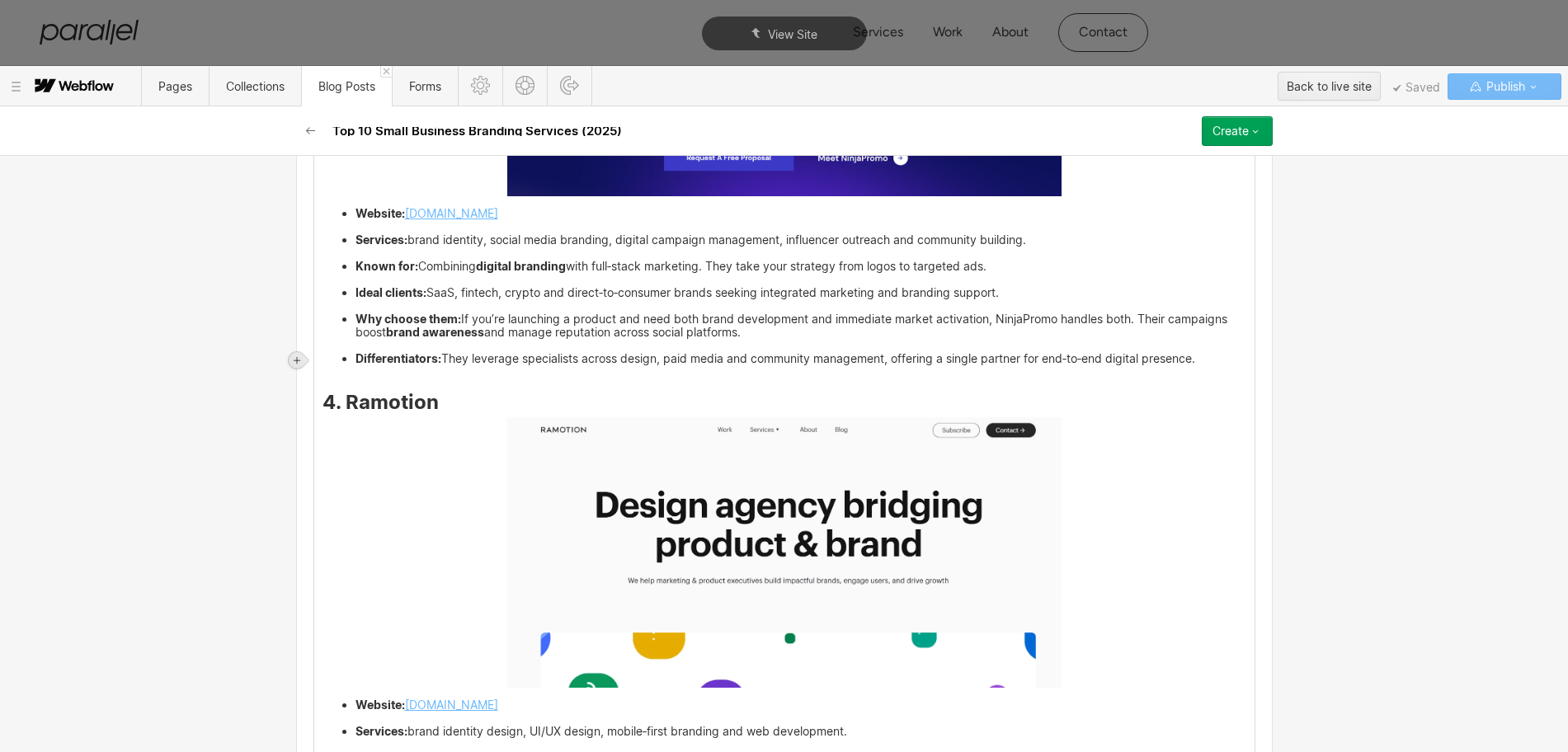
click at [294, 359] on icon at bounding box center [297, 360] width 10 height 10
click at [327, 360] on div at bounding box center [328, 360] width 31 height 25
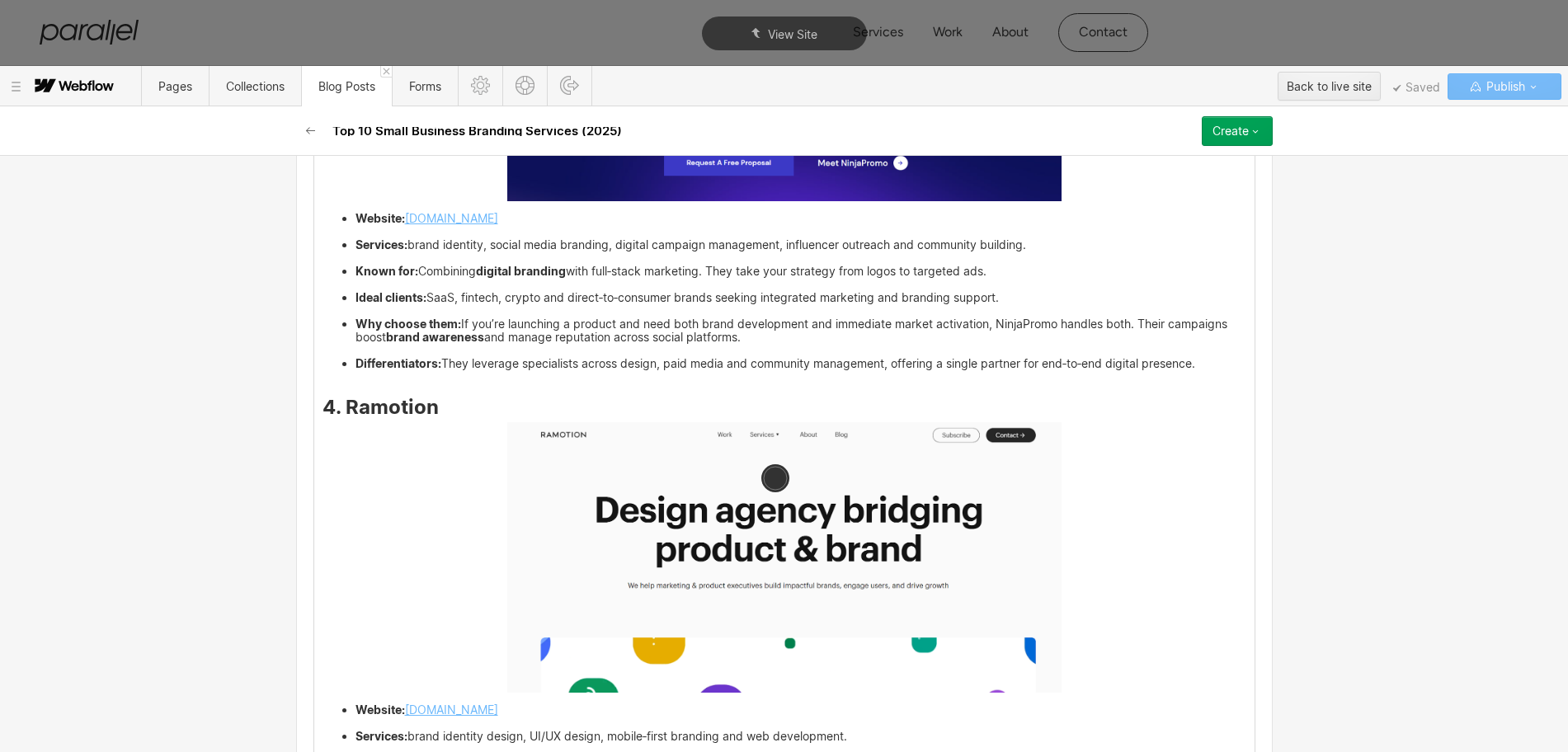
drag, startPoint x: 438, startPoint y: 342, endPoint x: 456, endPoint y: 343, distance: 18.0
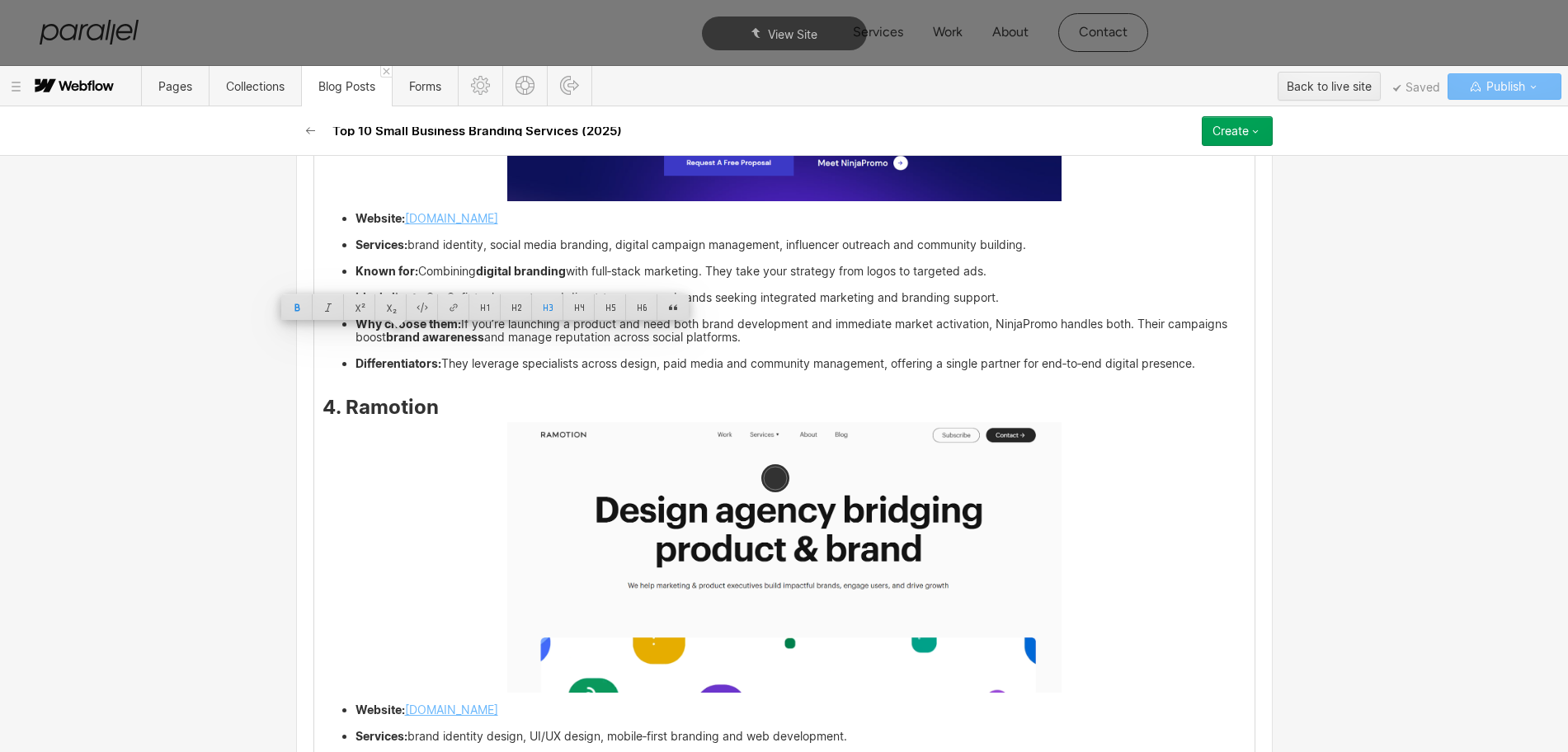
copy strong "[DOMAIN_NAME]"
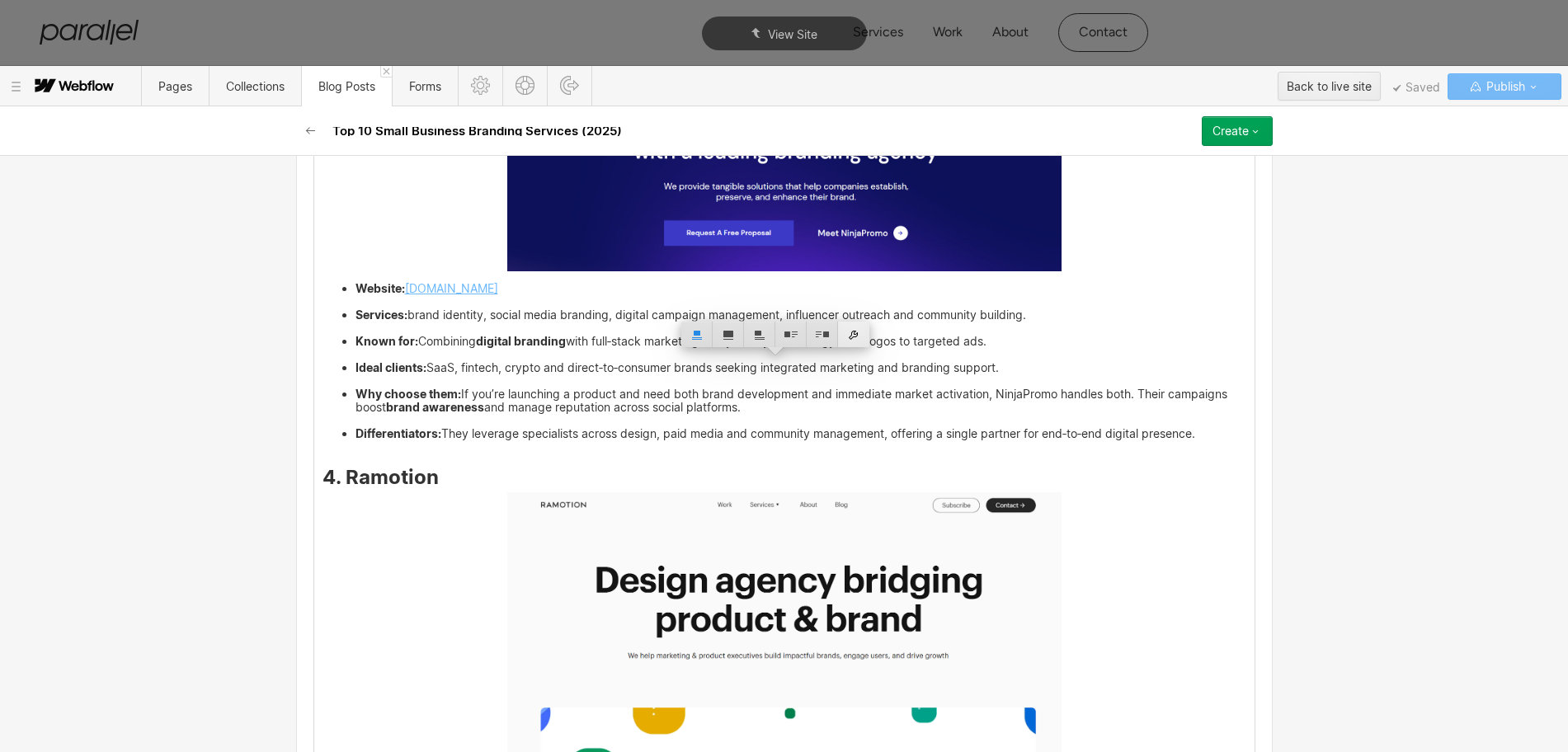
click at [857, 337] on div at bounding box center [854, 334] width 31 height 25
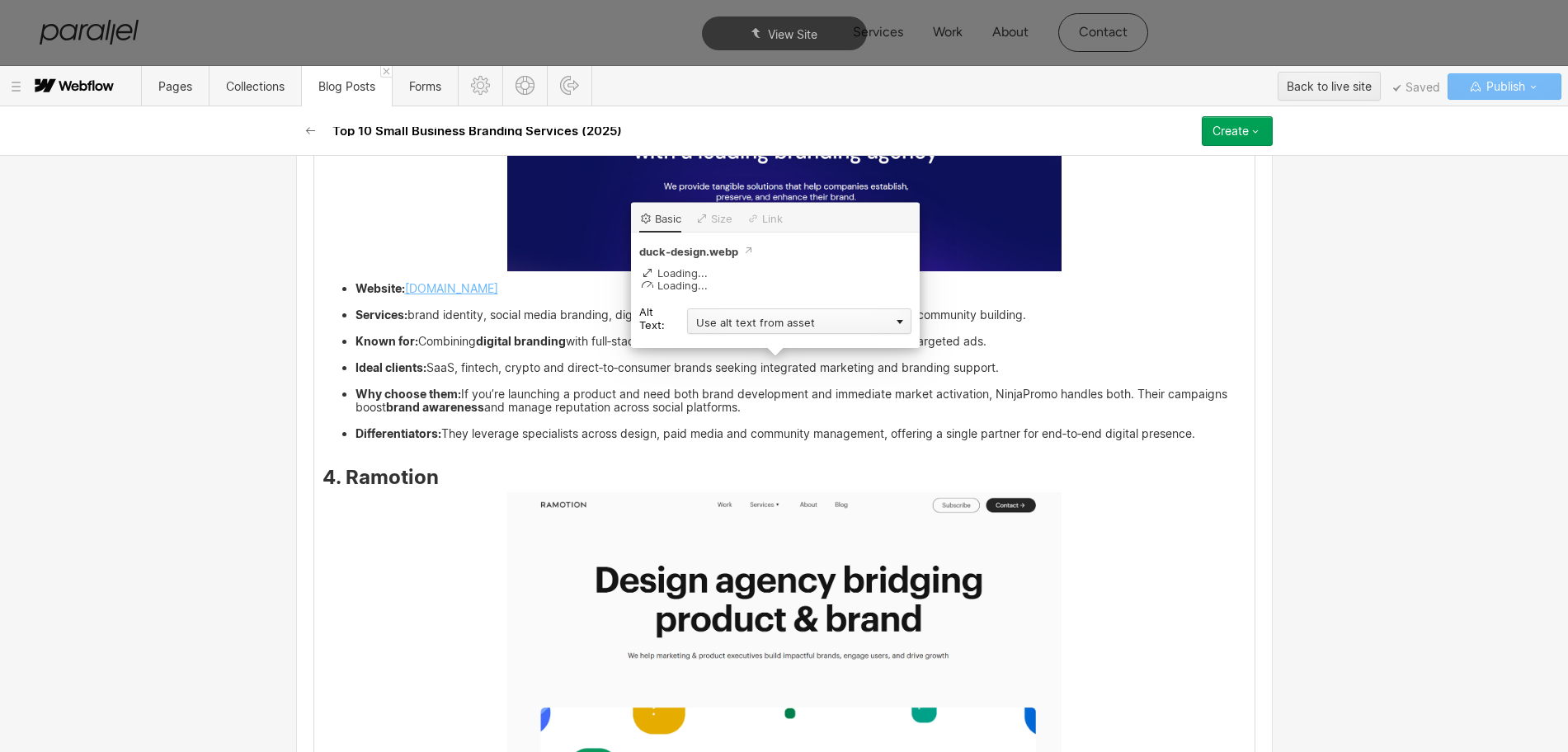
click at [725, 316] on div "Use alt text from asset" at bounding box center [799, 321] width 224 height 25
click at [711, 345] on div "Custom description" at bounding box center [799, 344] width 224 height 20
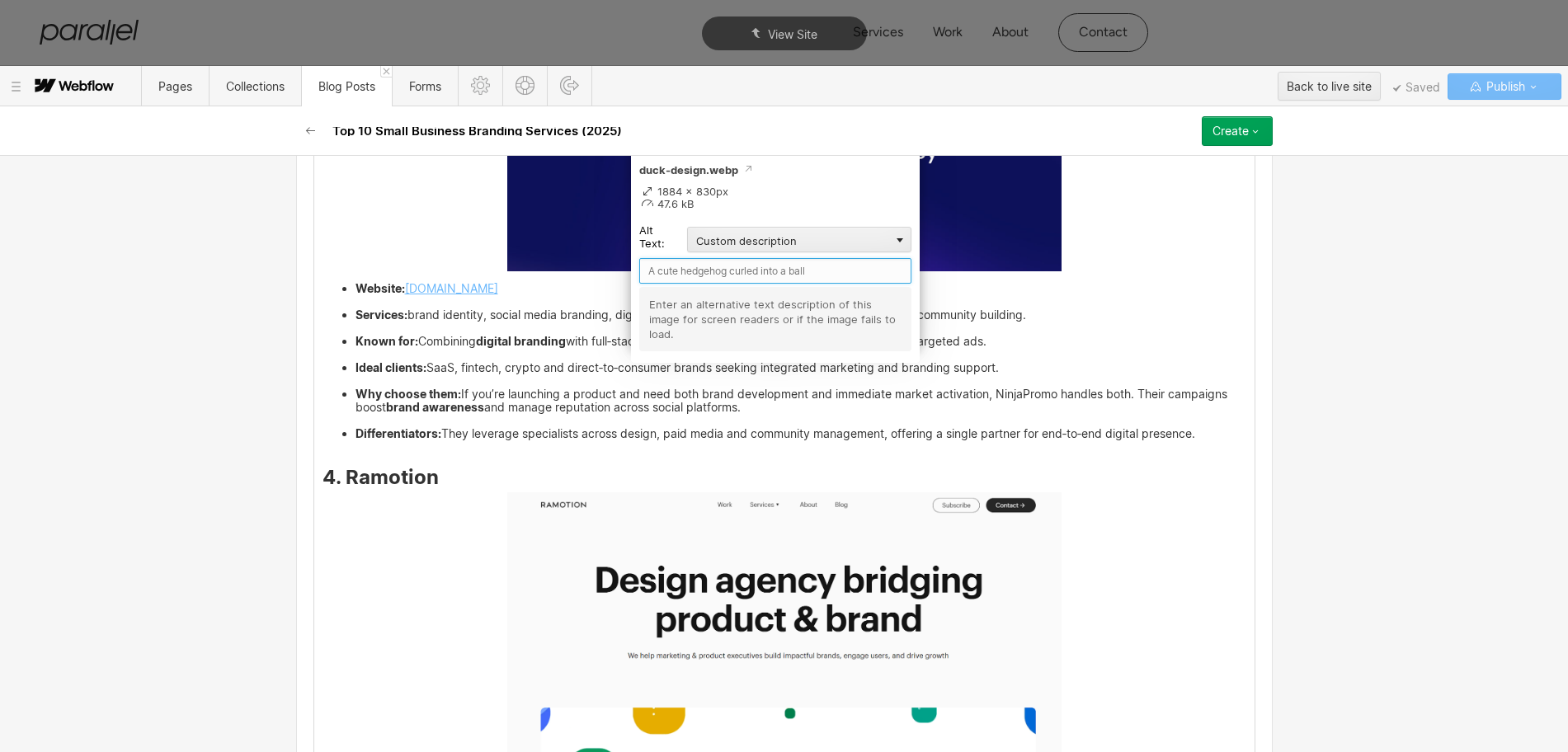
click at [672, 269] on input "text" at bounding box center [776, 270] width 273 height 25
paste input "[DOMAIN_NAME]"
type input "[DOMAIN_NAME]"
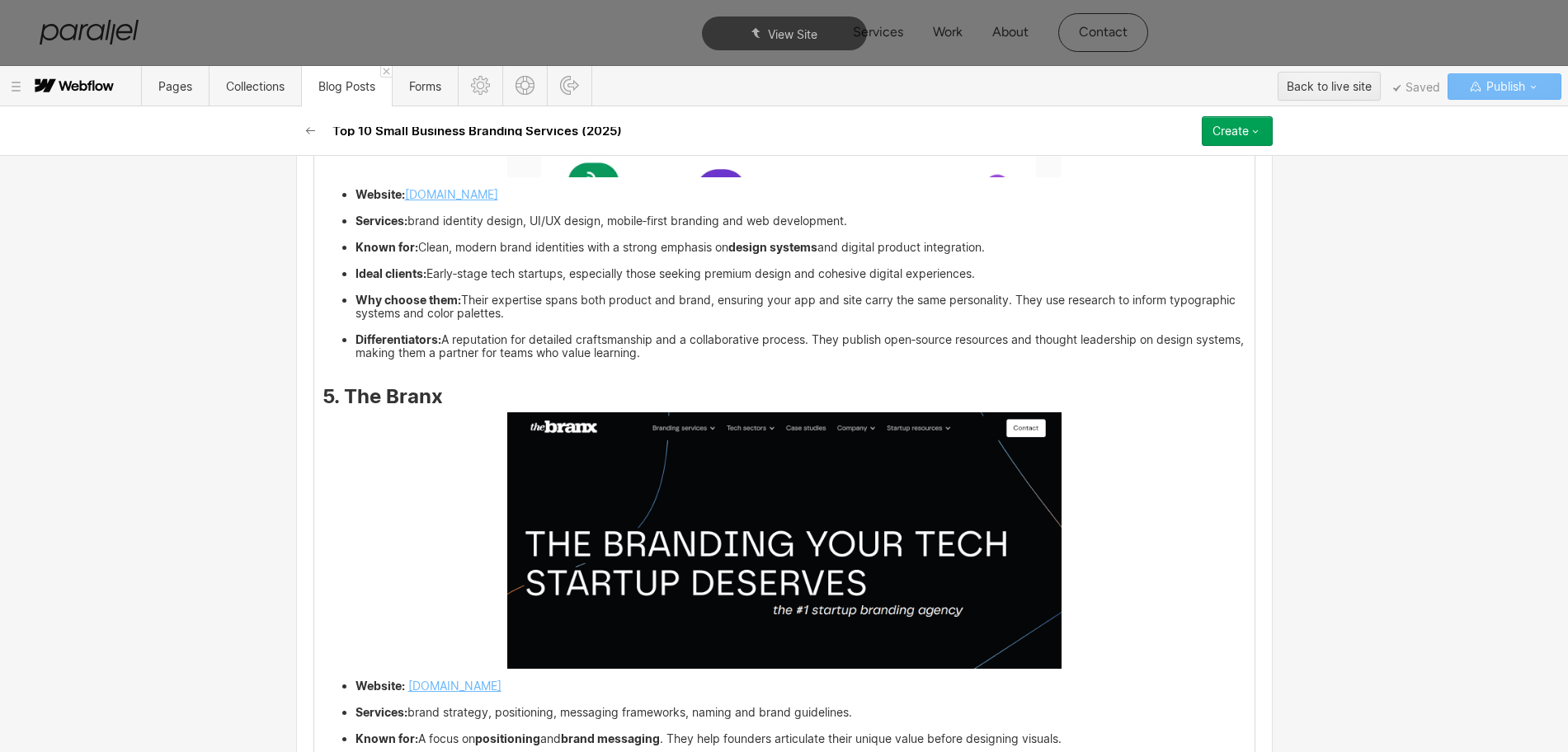
scroll to position [4434, 0]
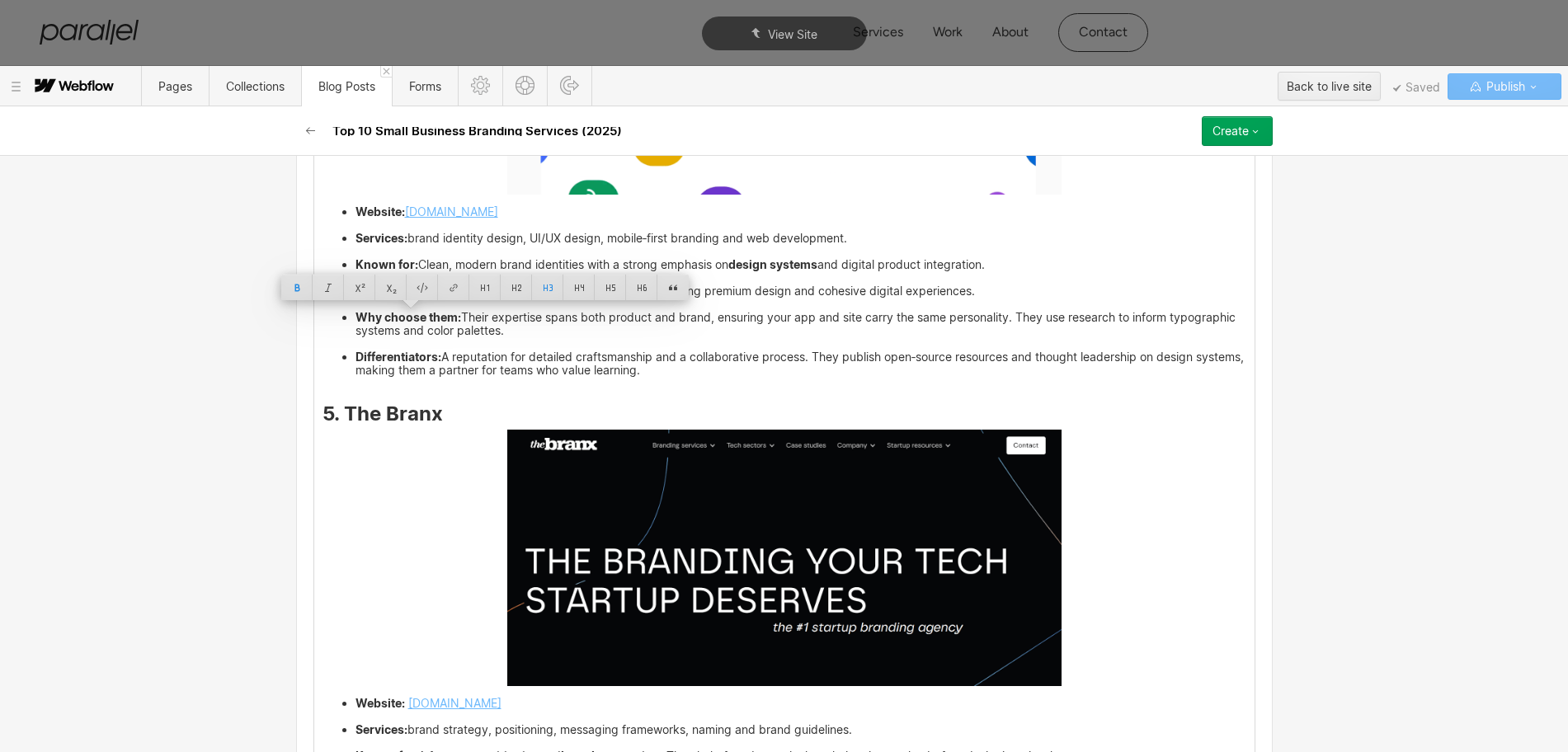
drag, startPoint x: 448, startPoint y: 318, endPoint x: 337, endPoint y: 318, distance: 111.0
copy strong "NinjaPromo"
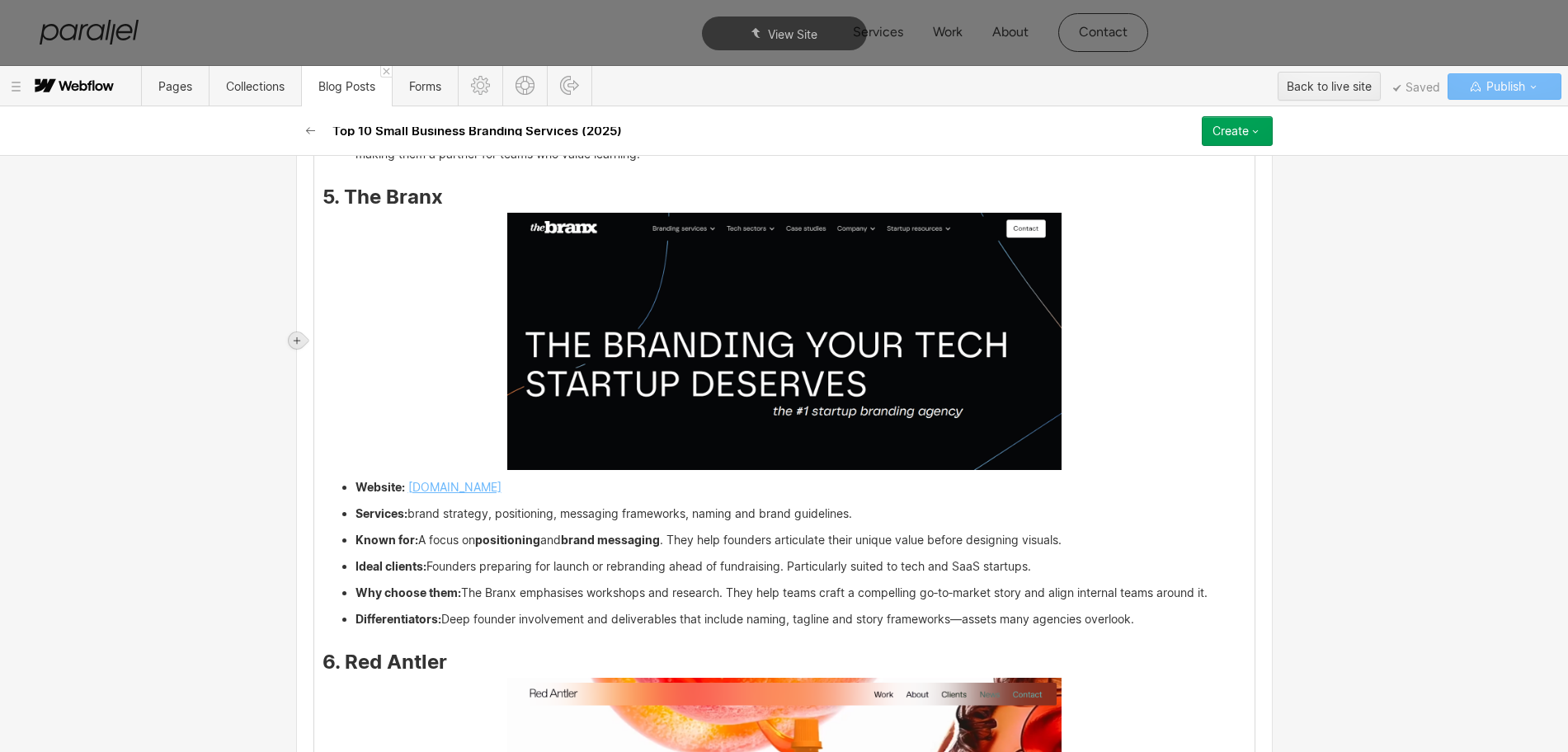
click at [299, 341] on icon at bounding box center [297, 340] width 10 height 10
click at [325, 345] on div at bounding box center [328, 340] width 31 height 25
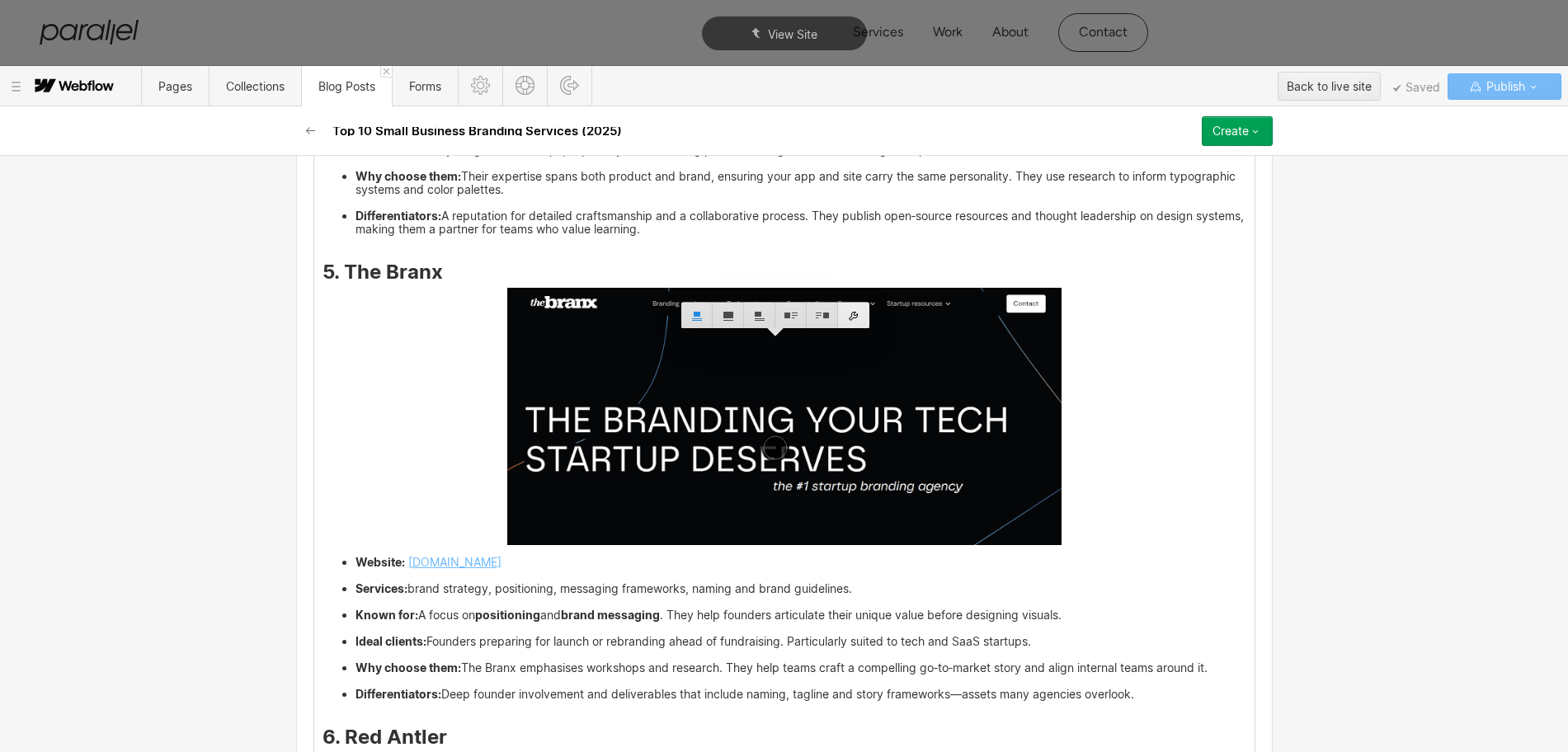
click at [857, 316] on div at bounding box center [854, 315] width 31 height 25
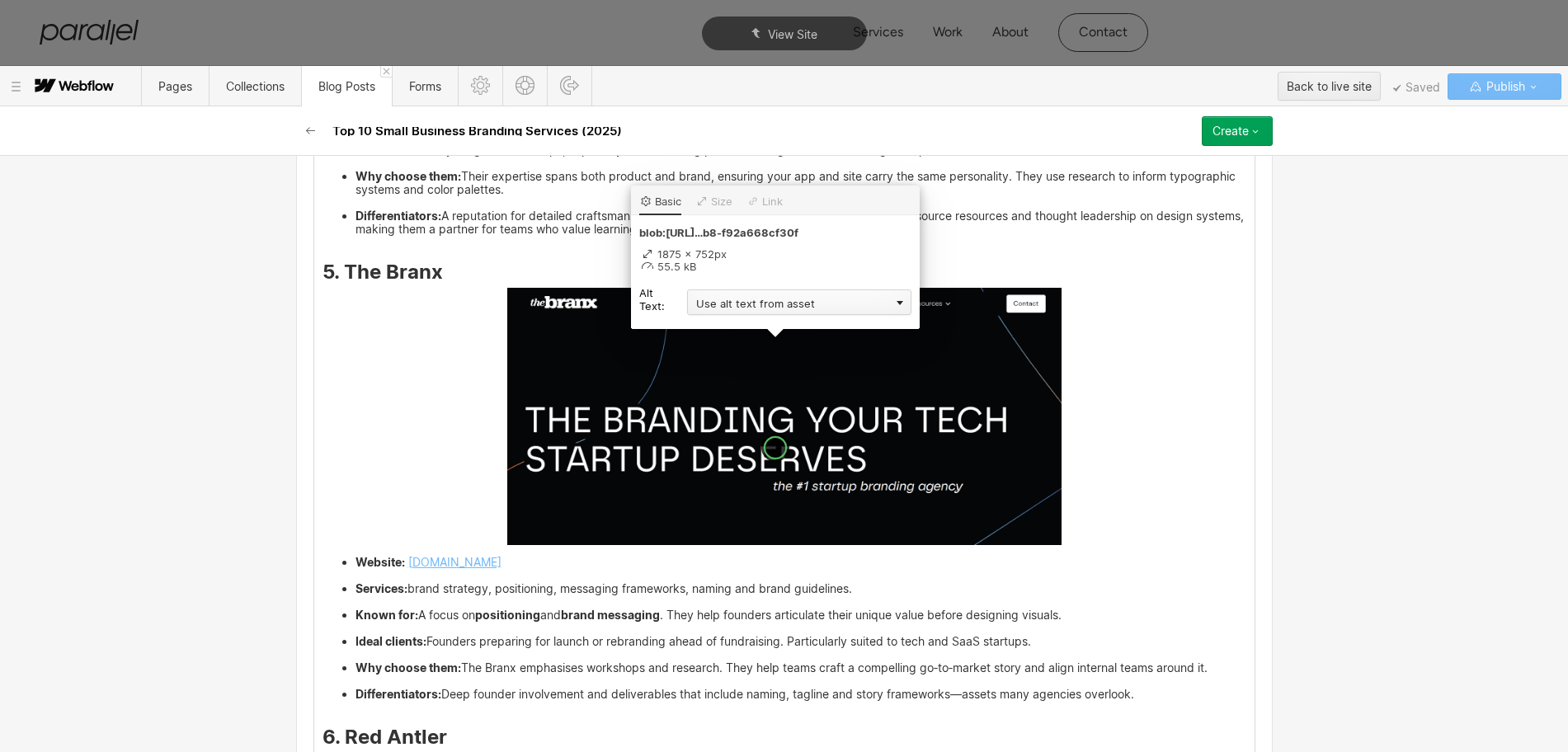
click at [705, 301] on div "Use alt text from asset" at bounding box center [799, 302] width 224 height 25
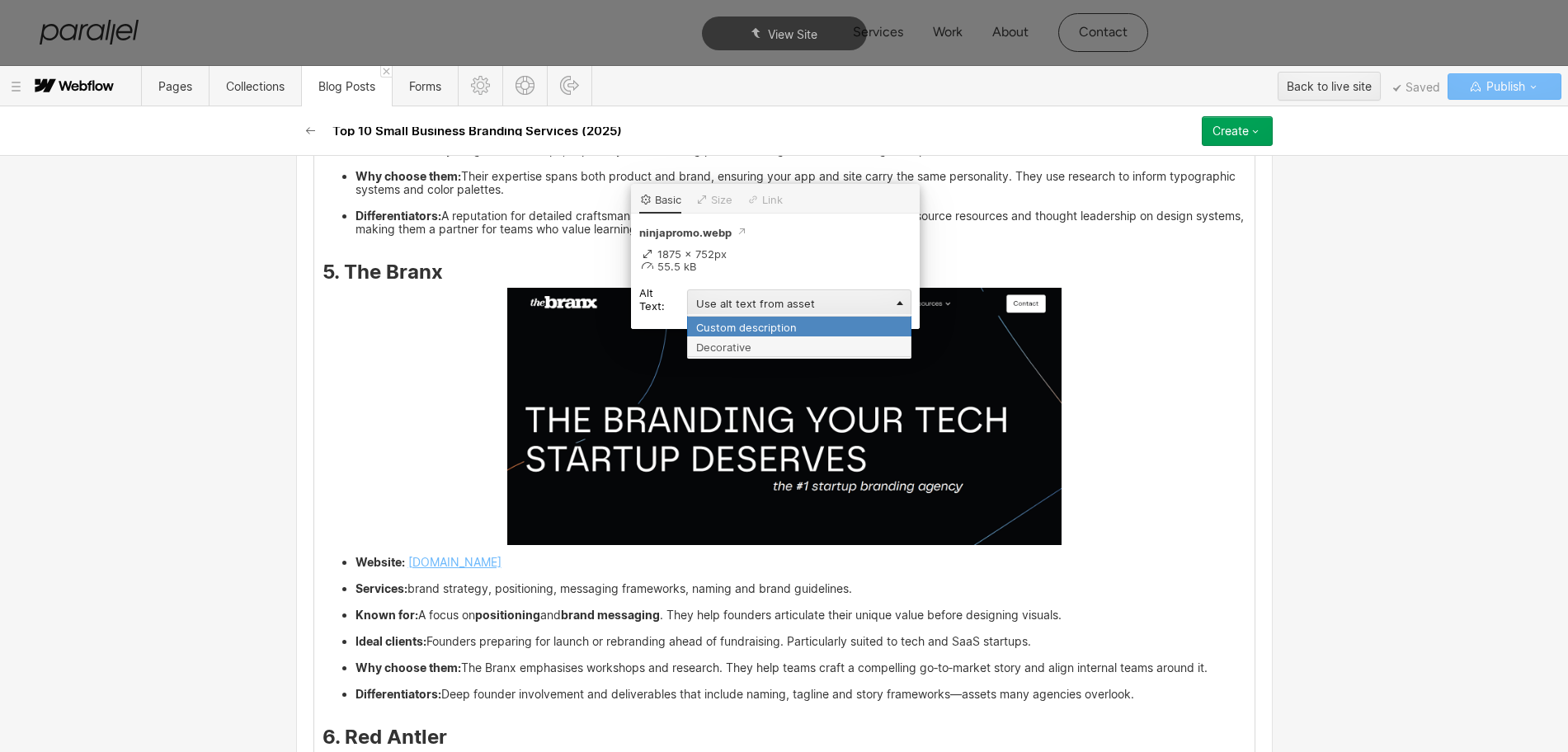
click at [705, 327] on div "Custom description" at bounding box center [799, 326] width 224 height 20
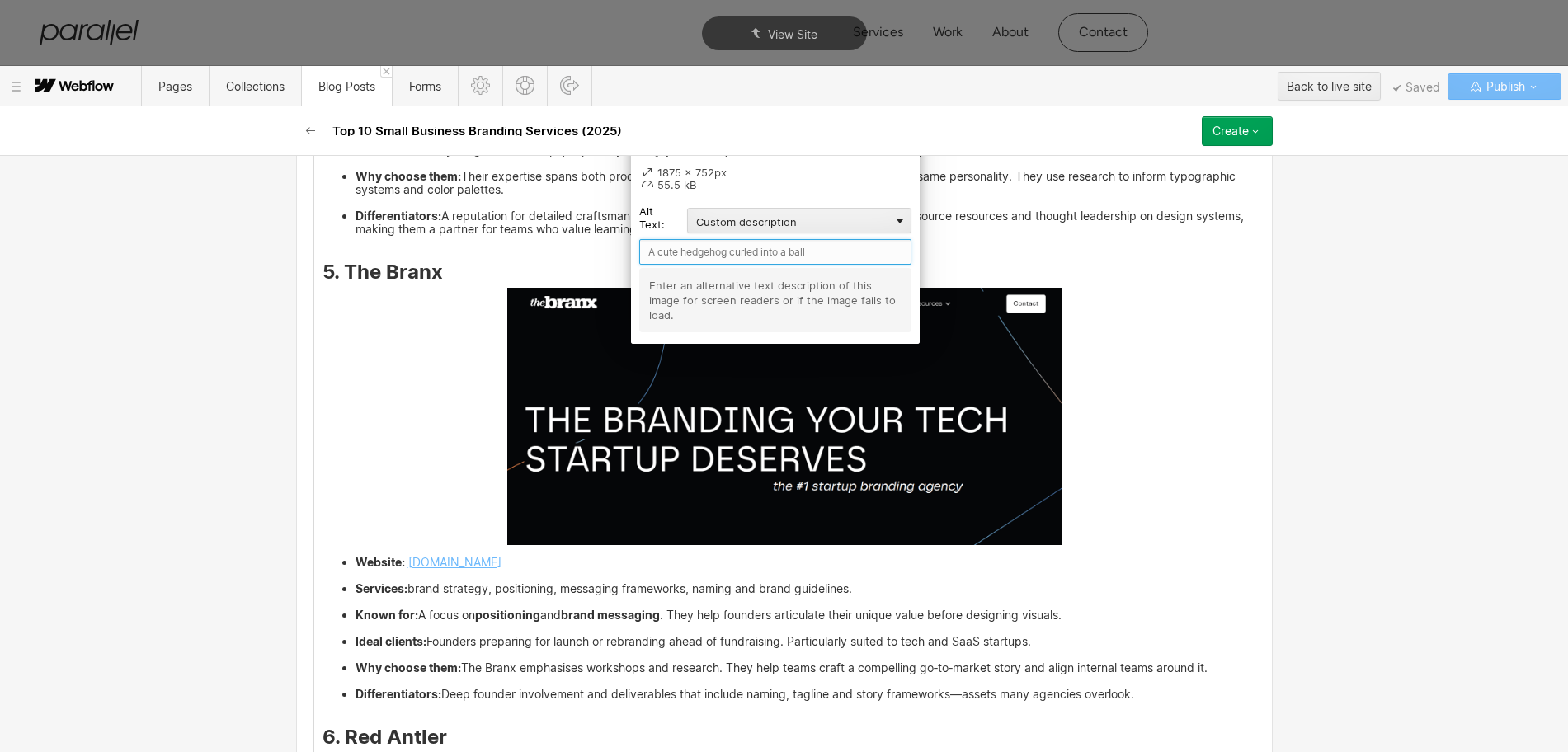
click at [667, 248] on input "text" at bounding box center [776, 252] width 273 height 25
paste input "NinjaPromo"
type input "NinjaPromo"
click at [1251, 463] on div "Custom fields Sub Heading Explore small business branding services tailored to …" at bounding box center [784, 376] width 976 height 8898
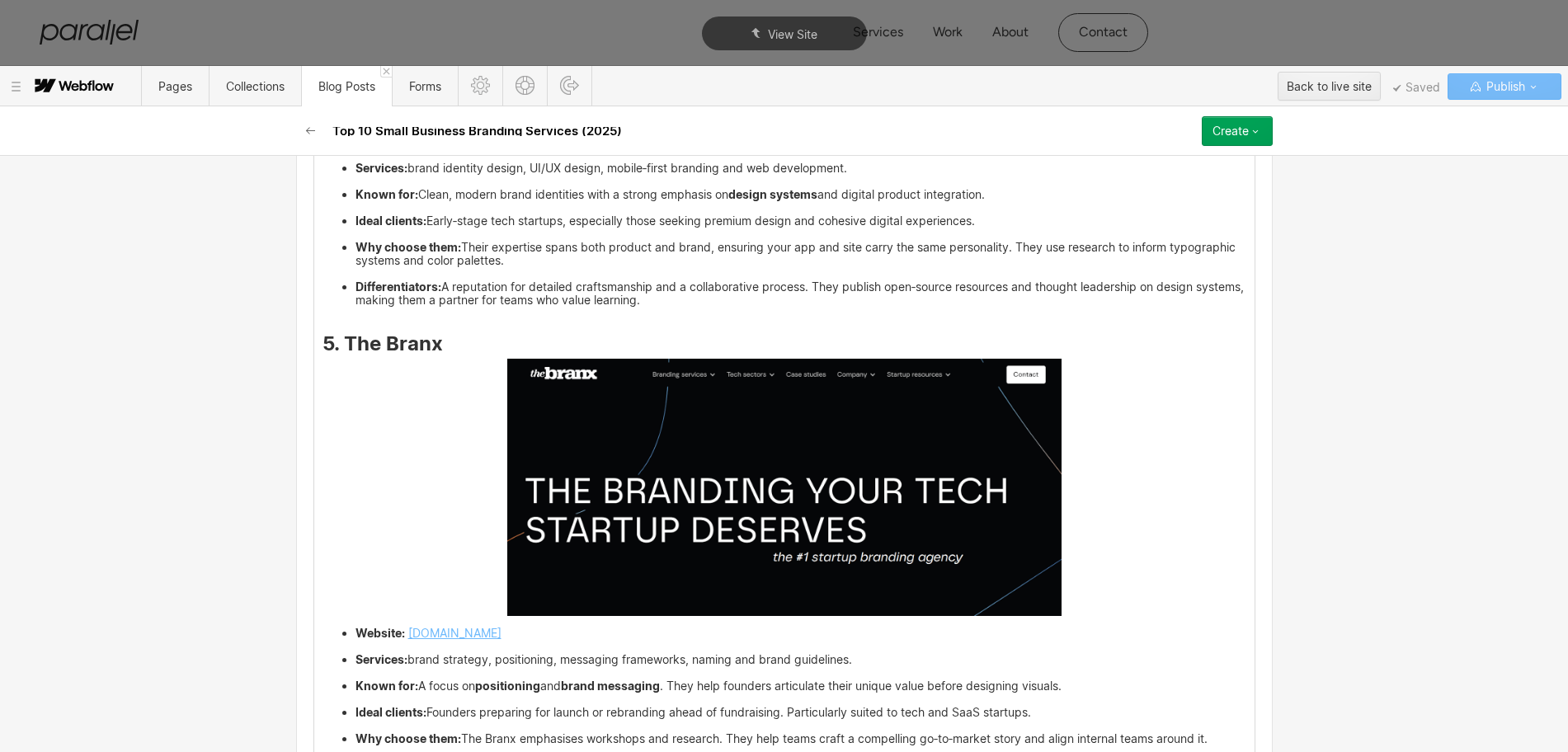
scroll to position [4971, 0]
drag, startPoint x: 359, startPoint y: 200, endPoint x: 341, endPoint y: 198, distance: 18.1
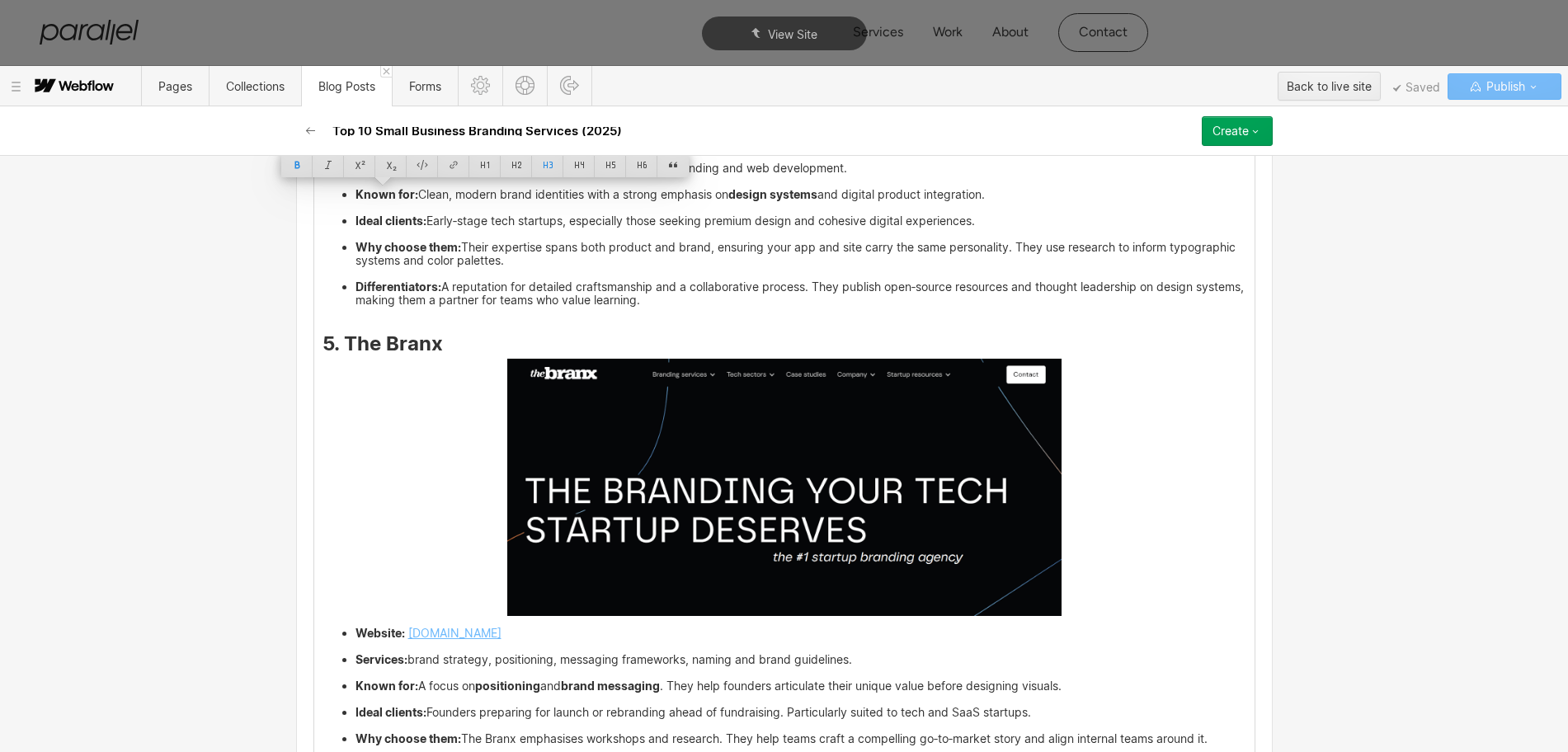
drag, startPoint x: 340, startPoint y: 198, endPoint x: 426, endPoint y: 202, distance: 86.1
copy strong "Ramotion"
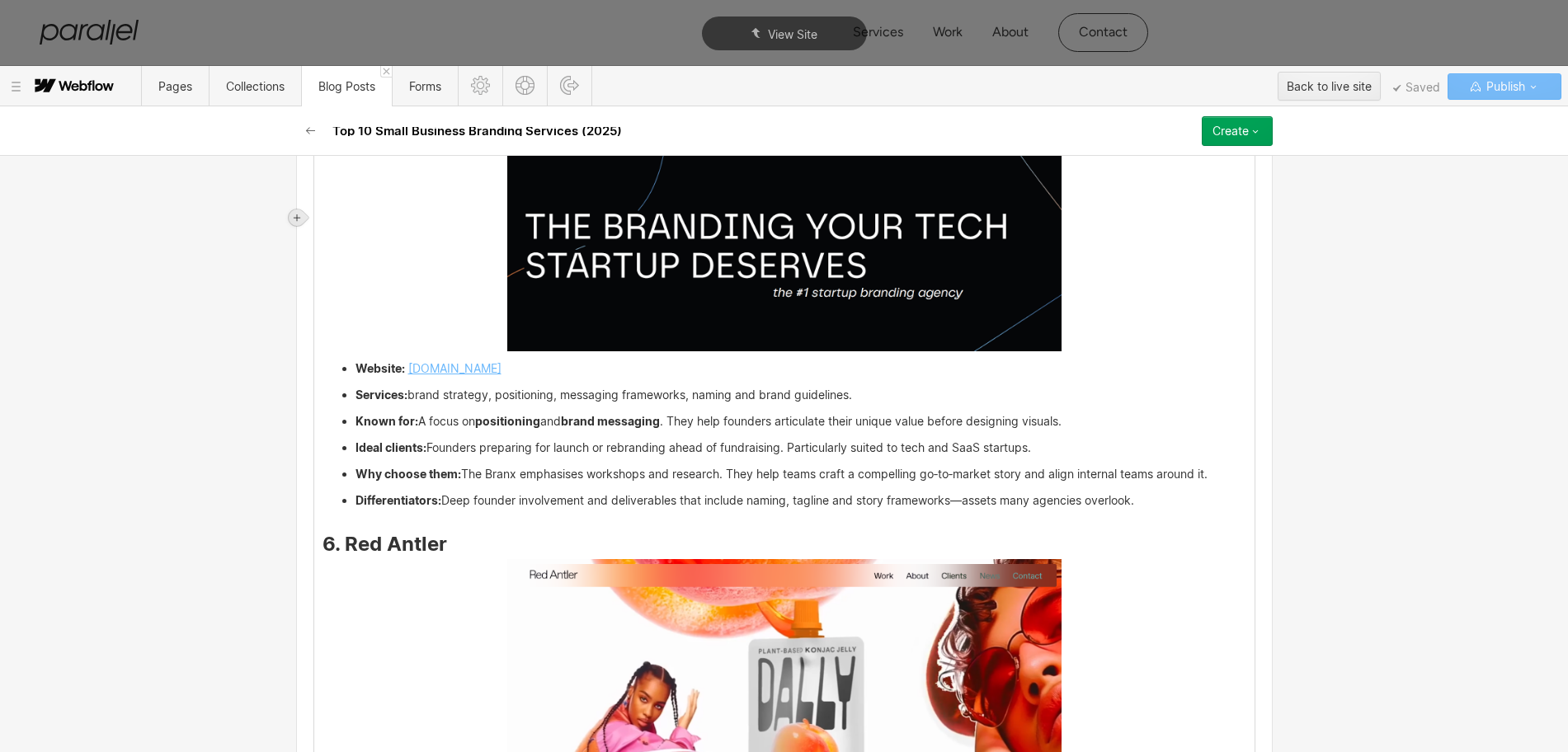
click at [299, 219] on icon at bounding box center [297, 218] width 10 height 10
click at [326, 219] on div at bounding box center [328, 217] width 31 height 25
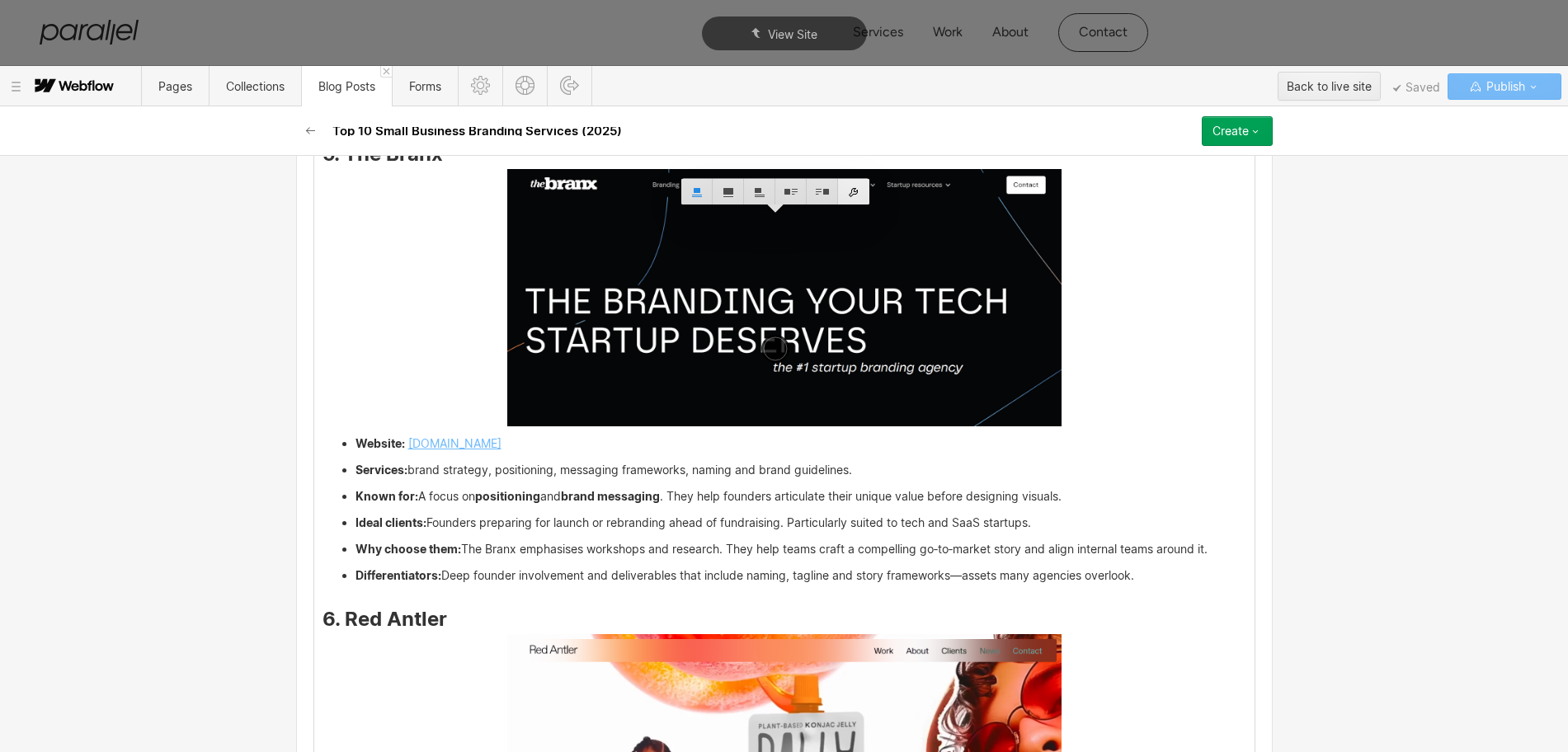
click at [854, 186] on div at bounding box center [854, 192] width 31 height 25
click at [737, 181] on div "Use alt text from asset" at bounding box center [799, 178] width 224 height 25
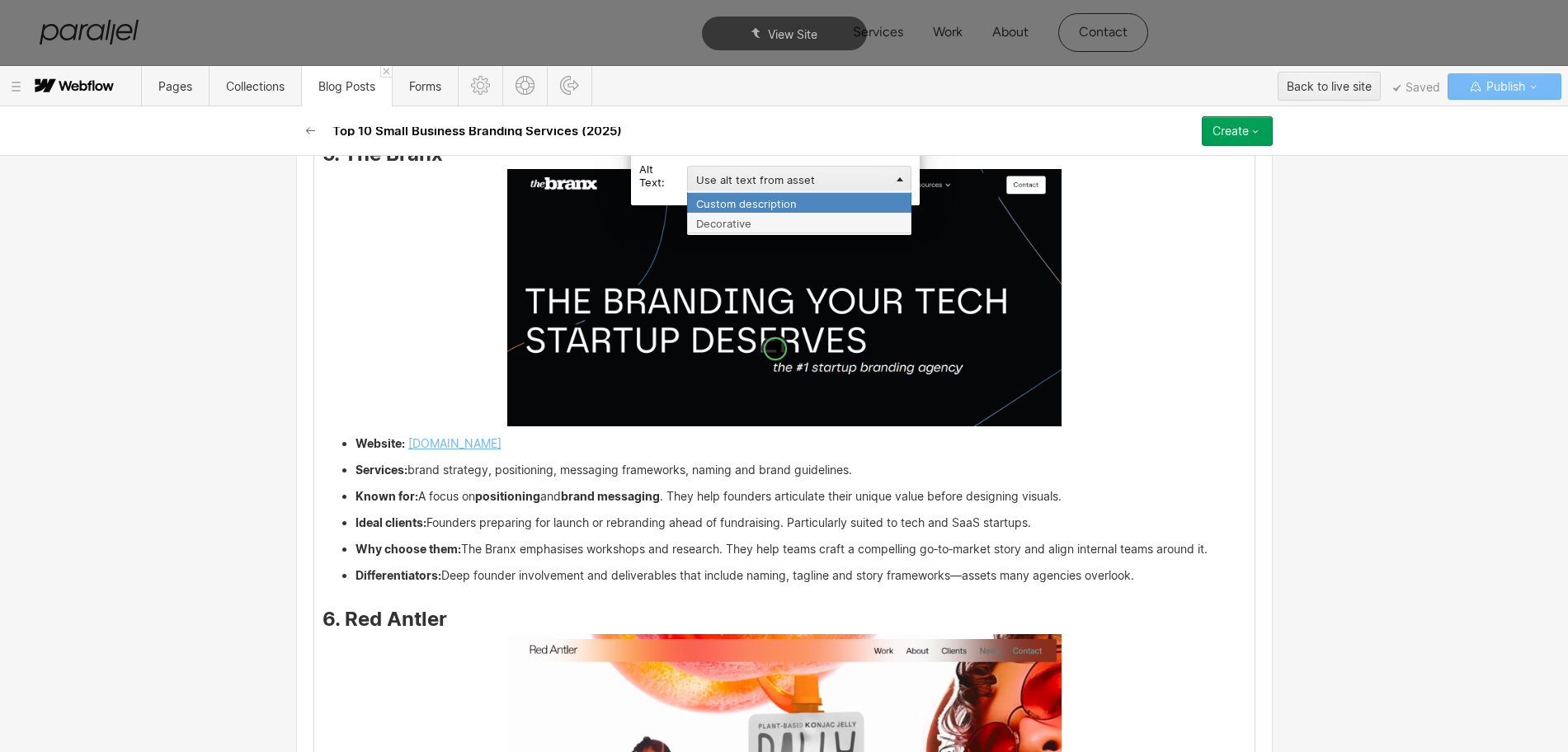
click at [727, 207] on div "Custom description" at bounding box center [799, 201] width 224 height 20
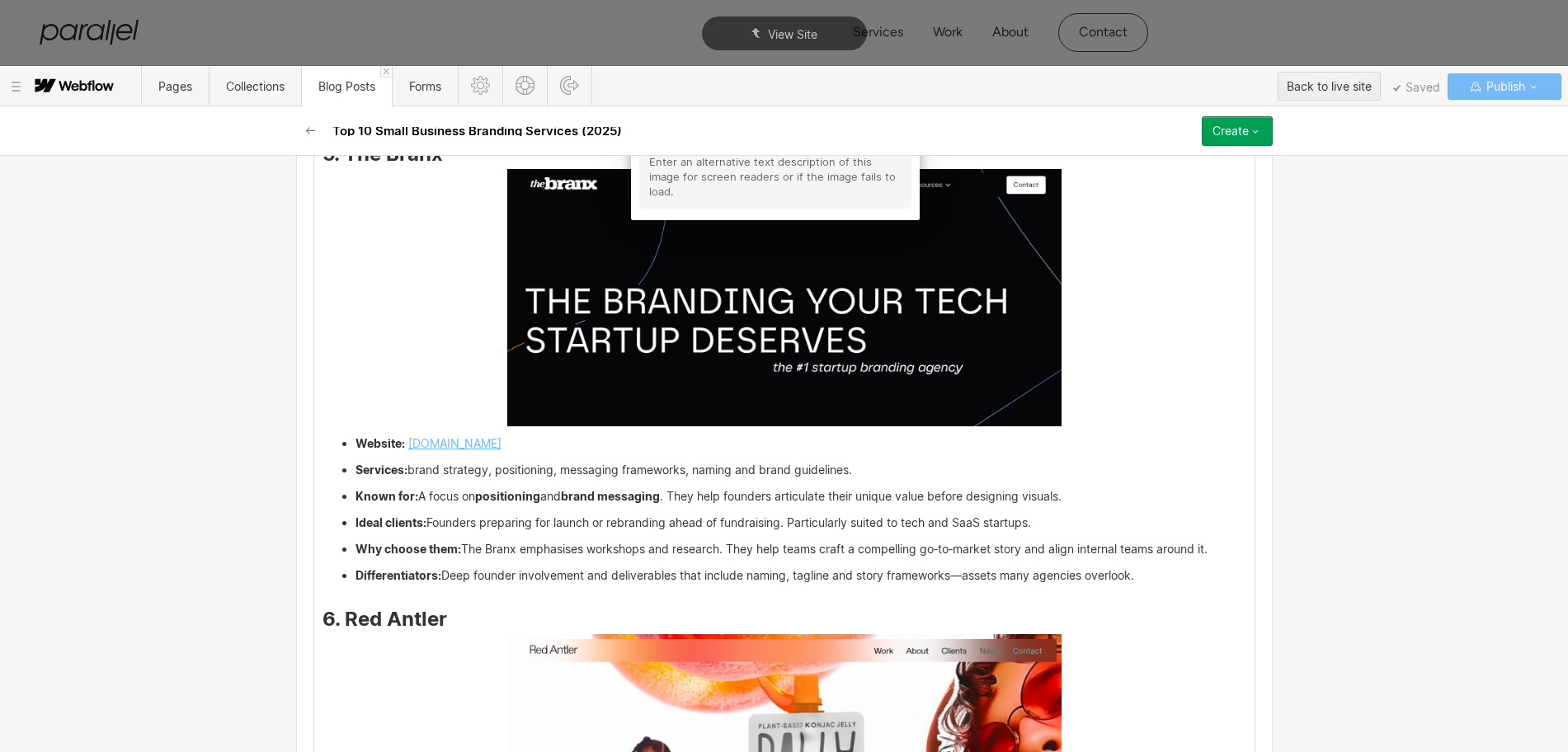
scroll to position [4765, 0]
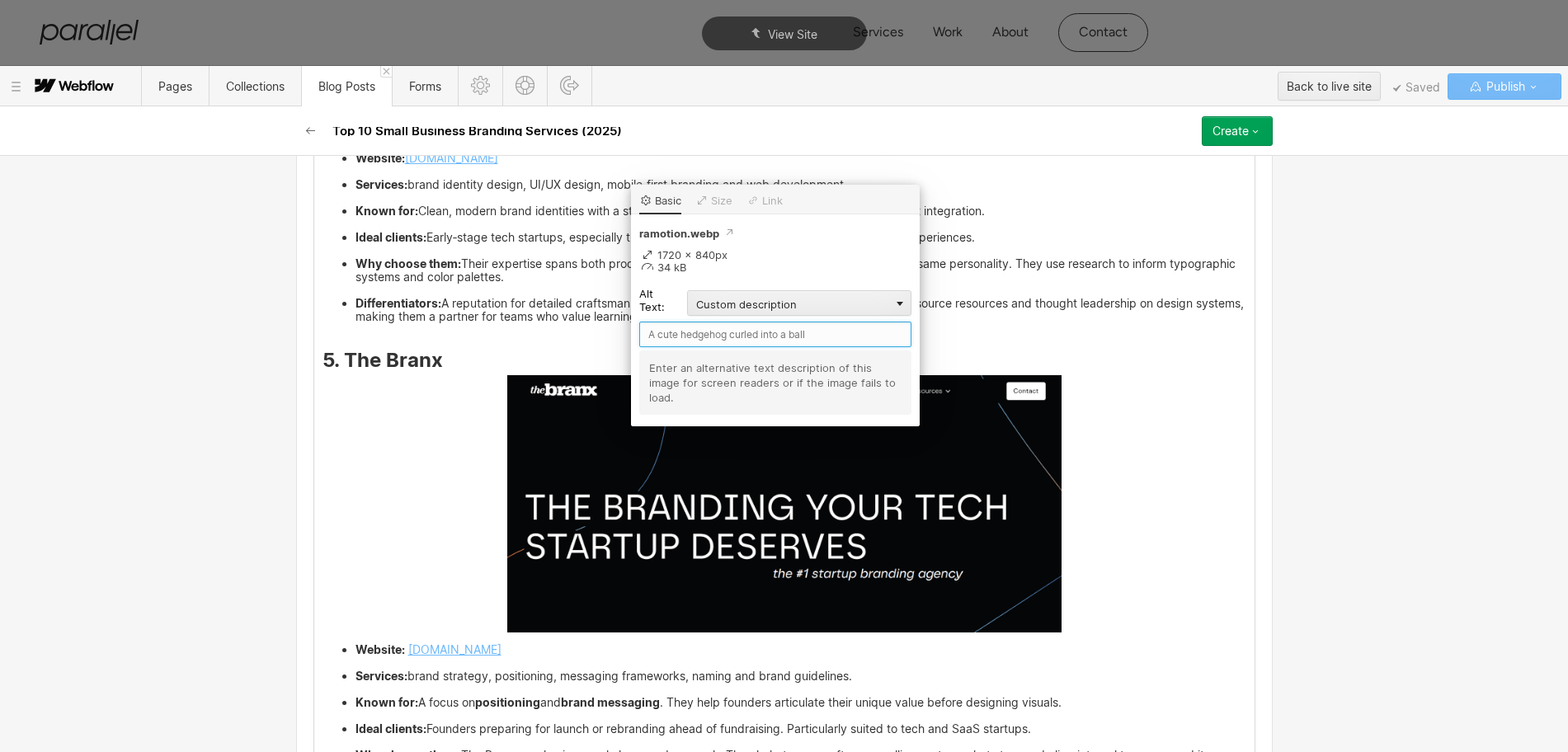
click at [696, 330] on input "text" at bounding box center [776, 334] width 273 height 25
paste input "Ramotion"
type input "Ramotion"
click at [408, 505] on div "Small businesses and startups often race to ship product features and sign thei…" at bounding box center [784, 229] width 940 height 7077
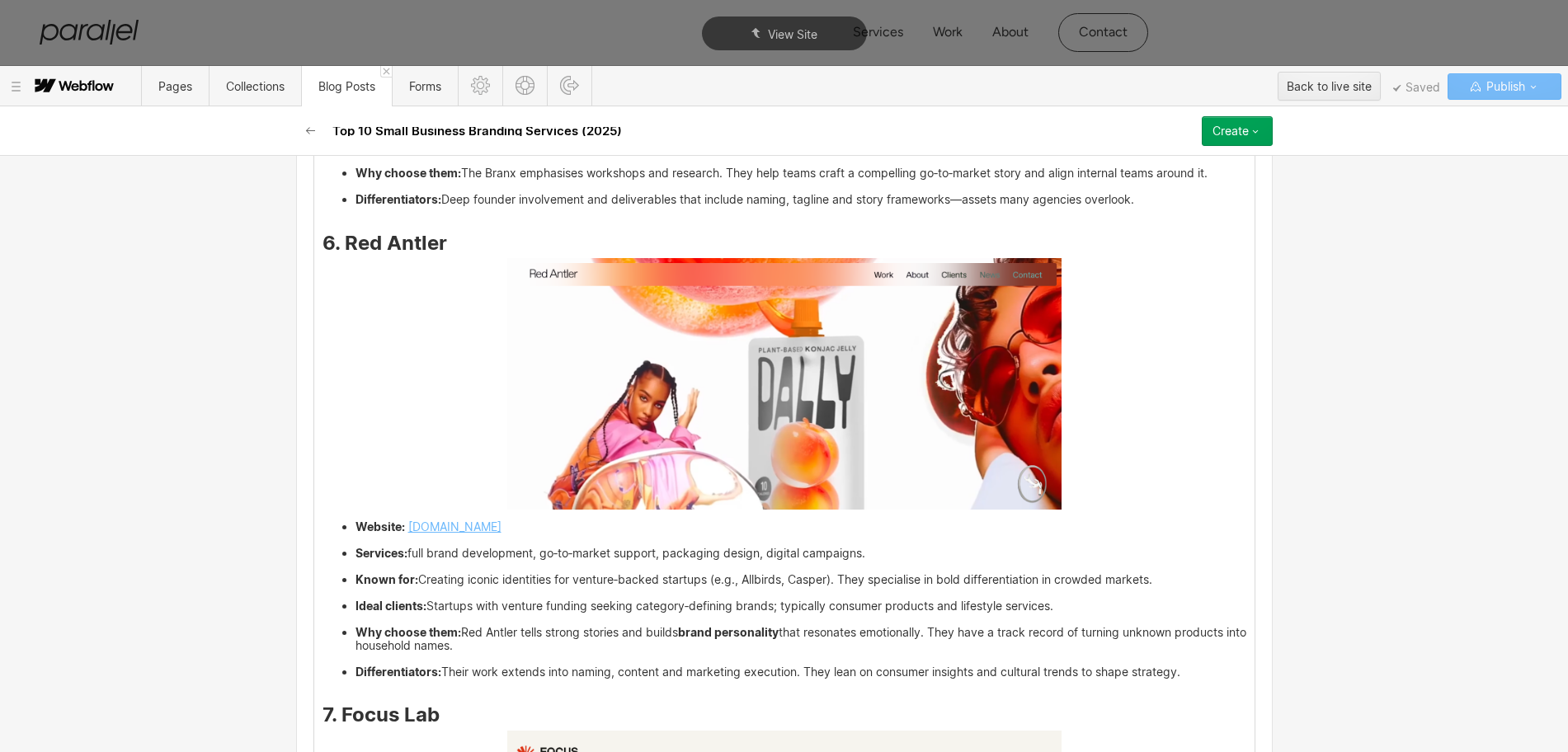
scroll to position [5384, 0]
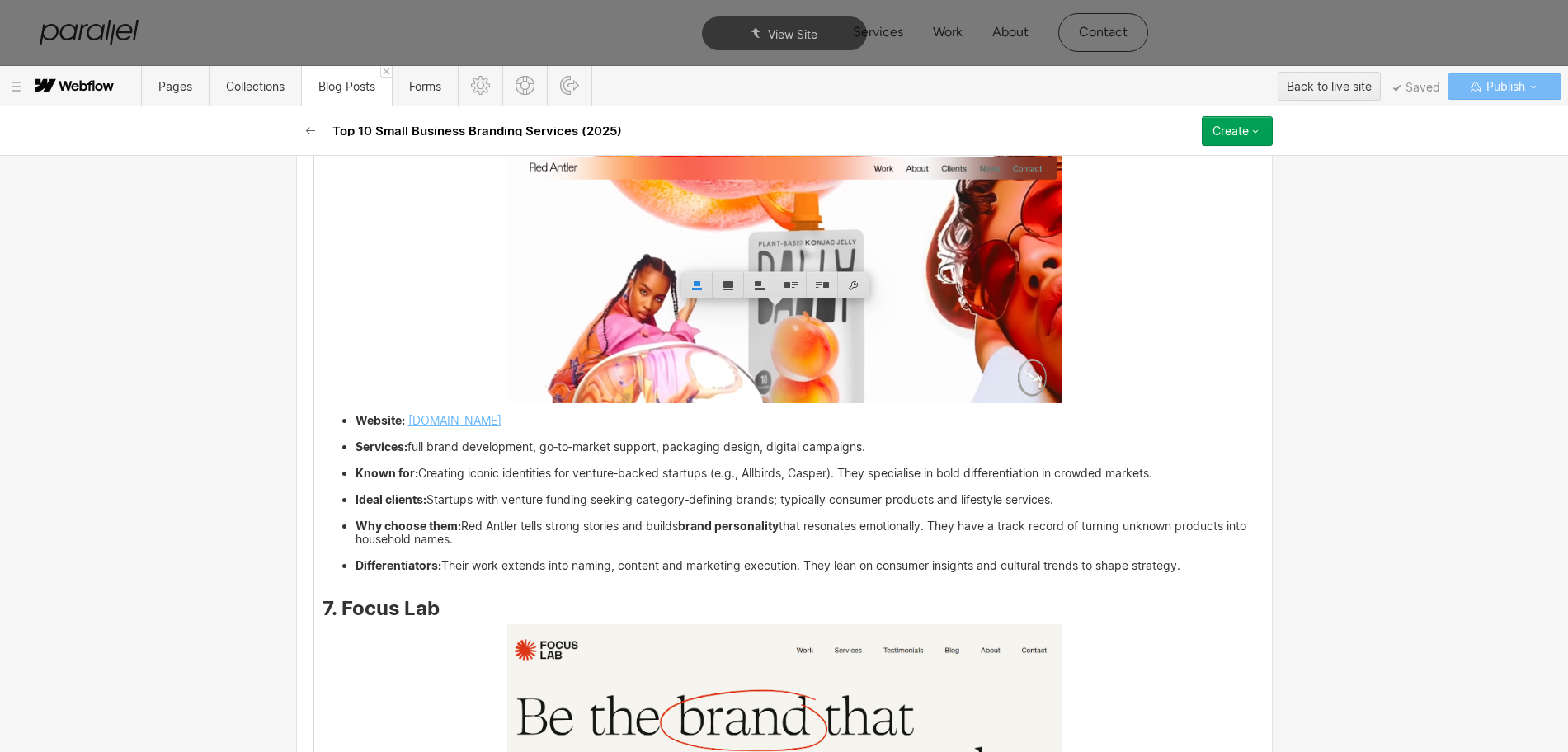
drag, startPoint x: 434, startPoint y: 310, endPoint x: 333, endPoint y: 307, distance: 101.0
drag, startPoint x: 338, startPoint y: 295, endPoint x: 445, endPoint y: 293, distance: 107.0
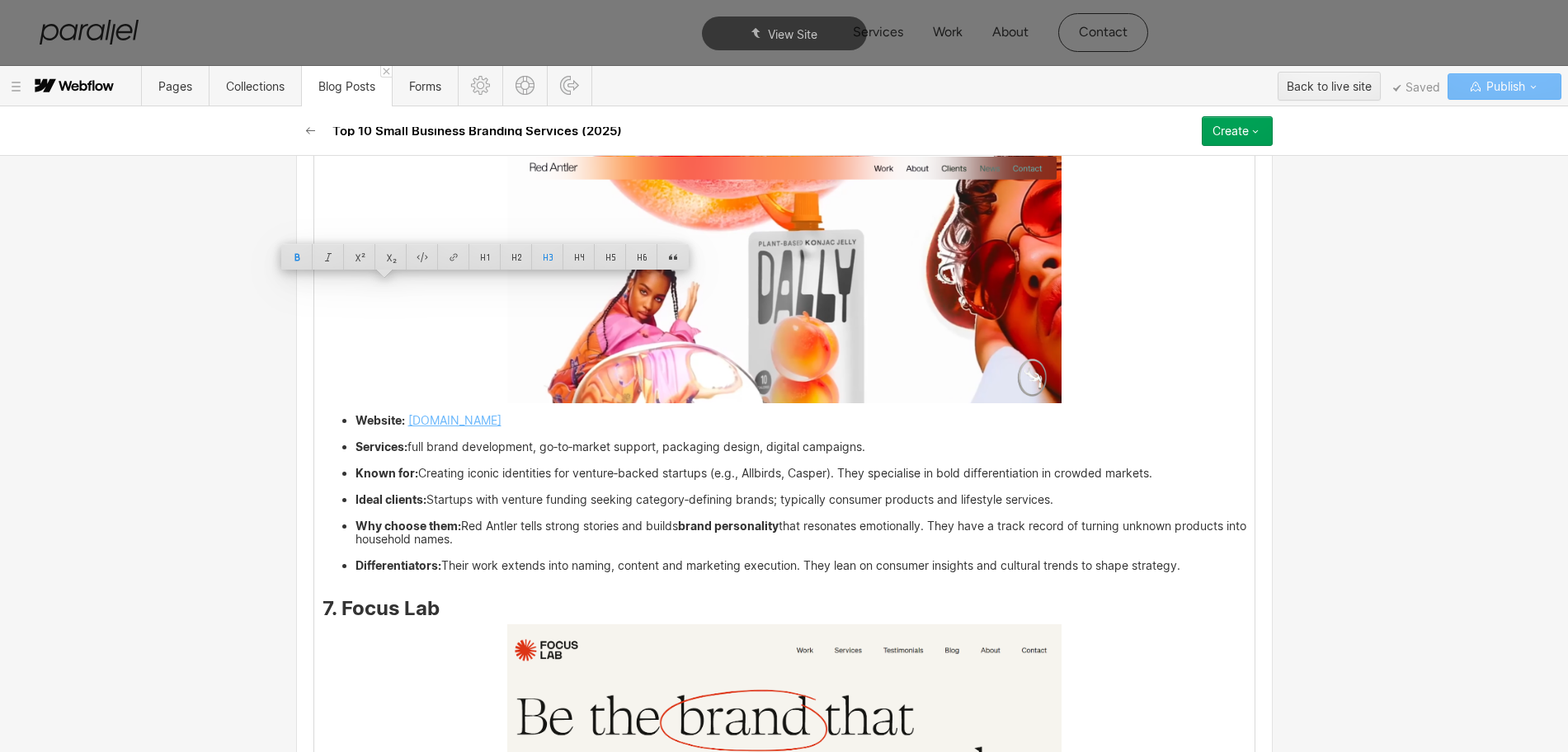
copy strong "The Branx"
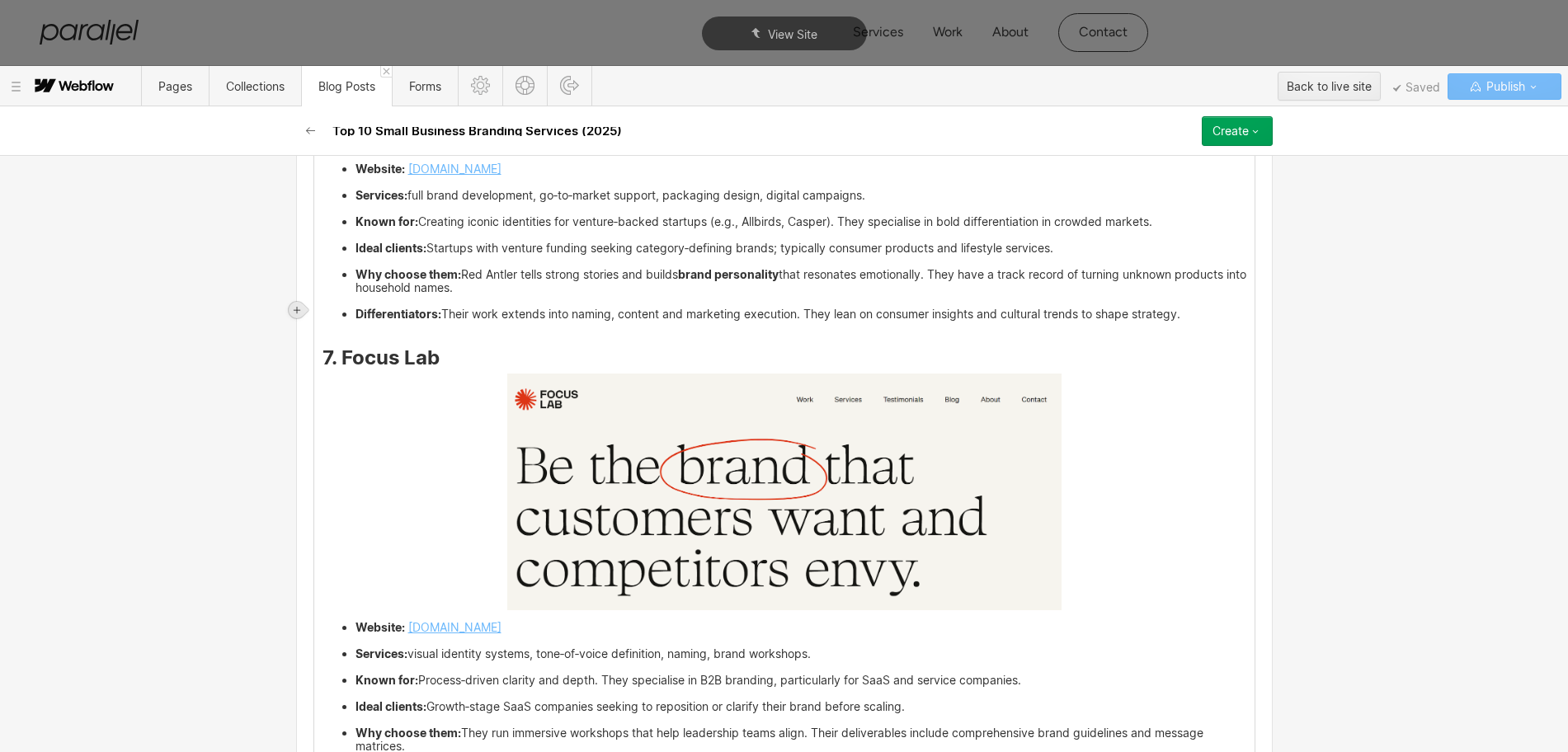
click at [298, 308] on icon at bounding box center [297, 310] width 10 height 10
click at [324, 316] on div at bounding box center [328, 309] width 31 height 25
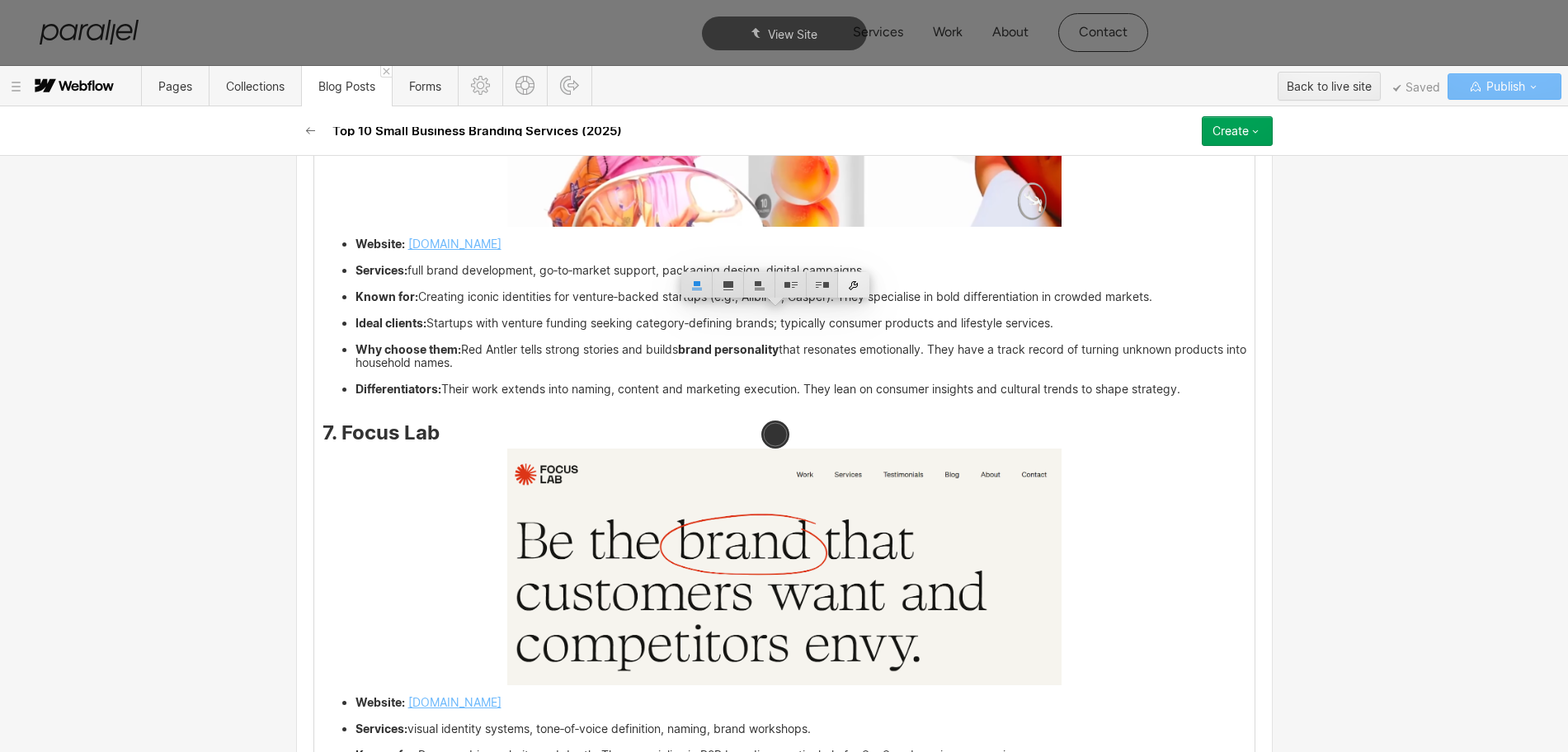
click at [857, 283] on div at bounding box center [854, 285] width 31 height 25
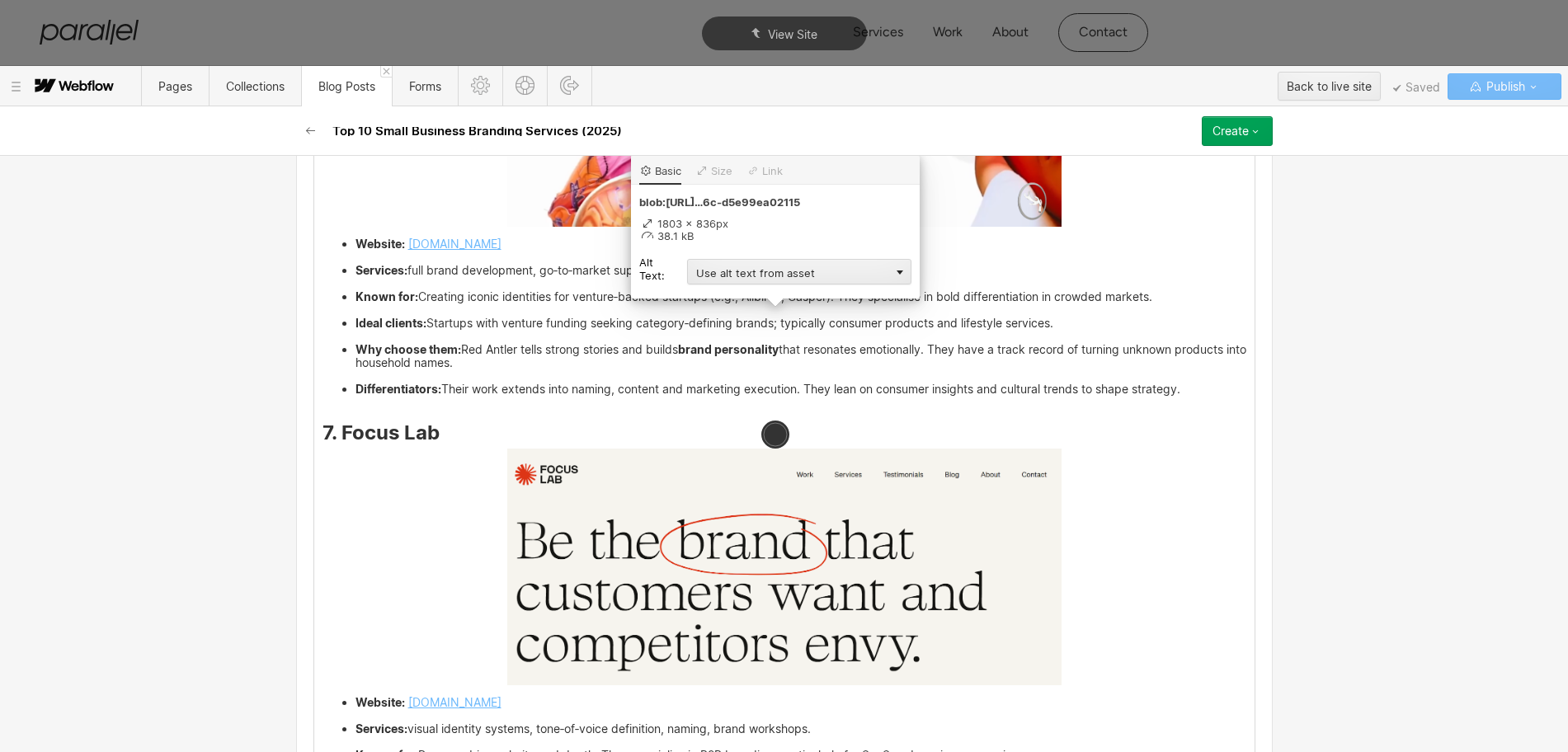
click at [706, 277] on div "Use alt text from asset" at bounding box center [799, 271] width 224 height 25
click at [704, 291] on div "Custom description" at bounding box center [799, 295] width 224 height 20
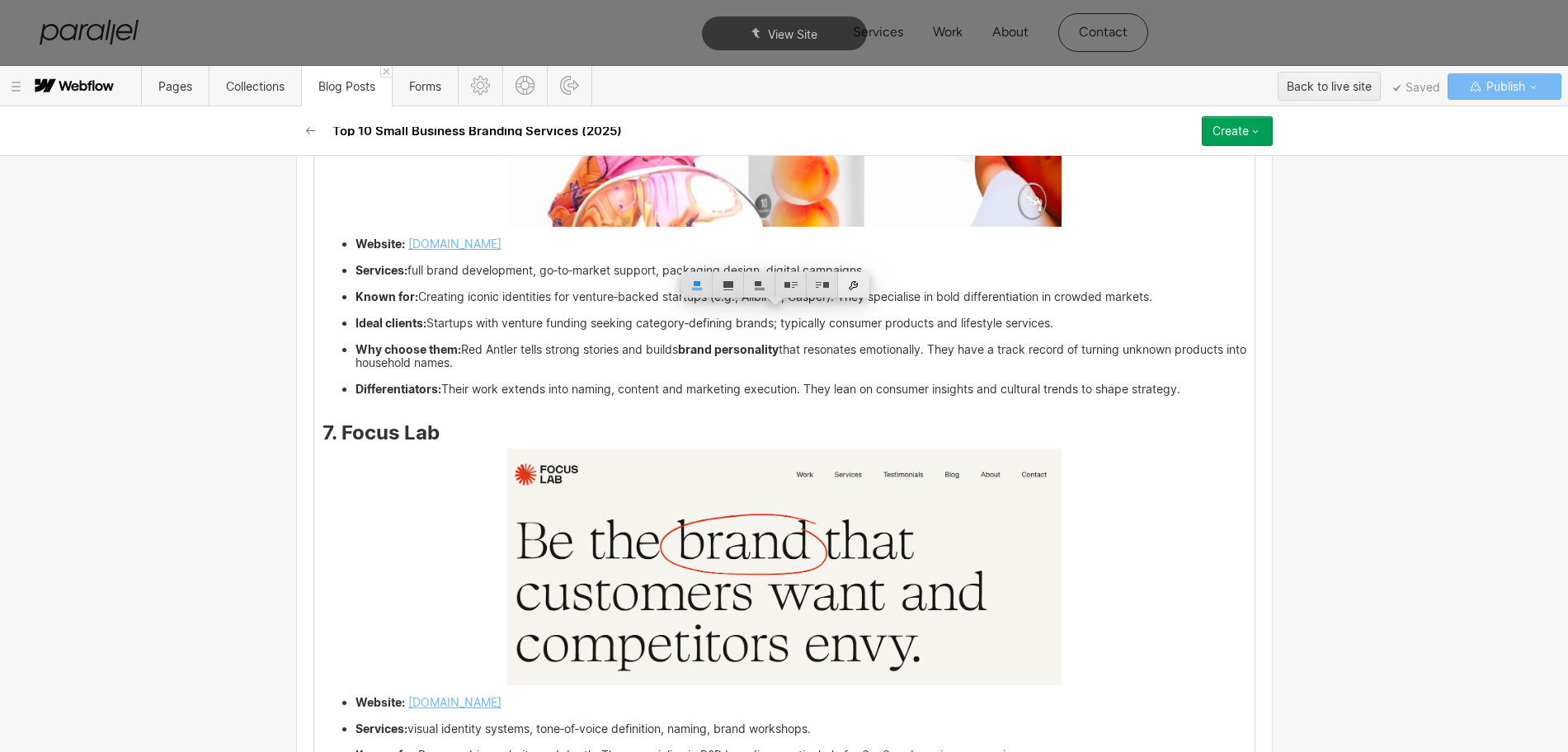
click at [855, 285] on div at bounding box center [854, 285] width 31 height 25
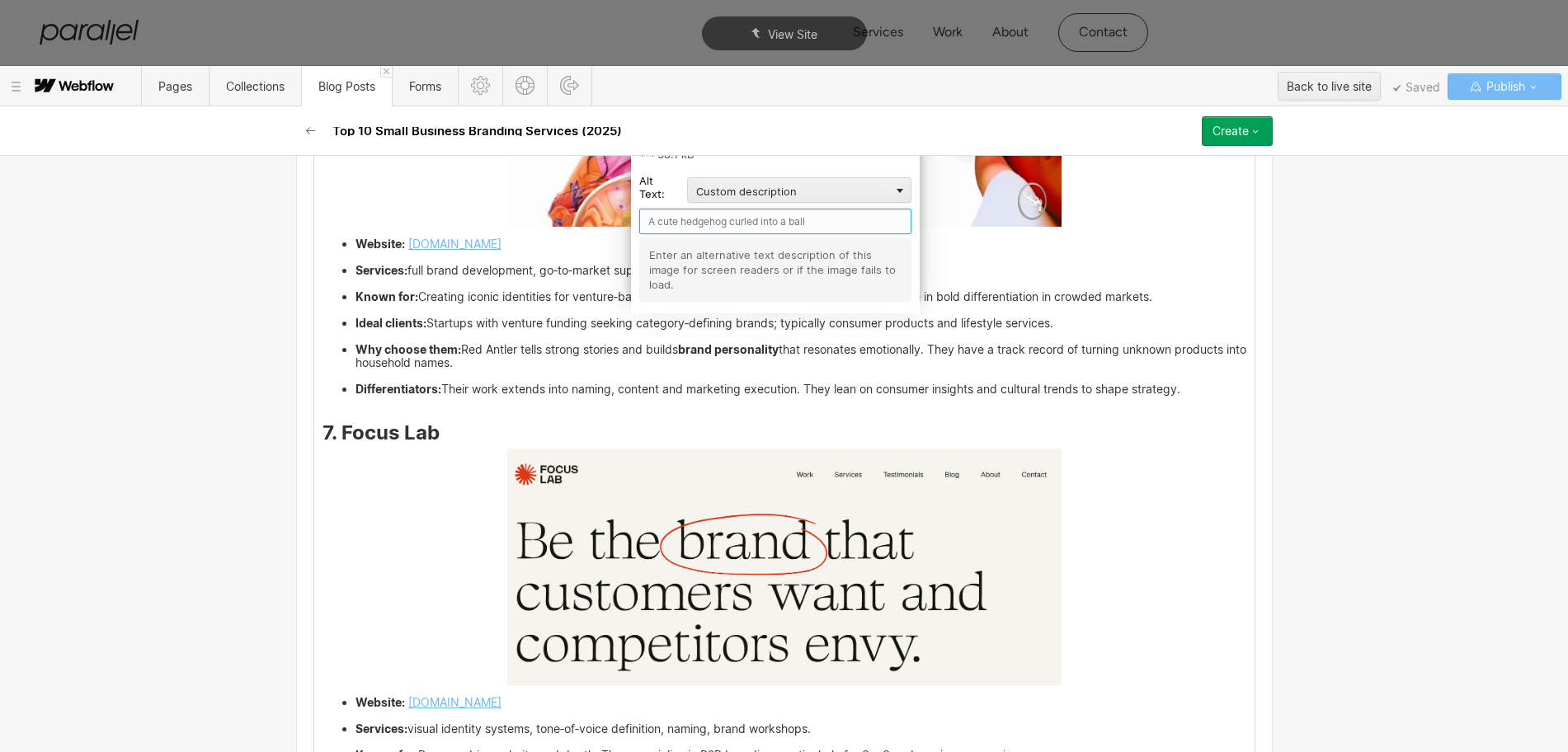
click at [696, 213] on input "text" at bounding box center [776, 221] width 273 height 25
paste input "The Branx"
type input "The Branx"
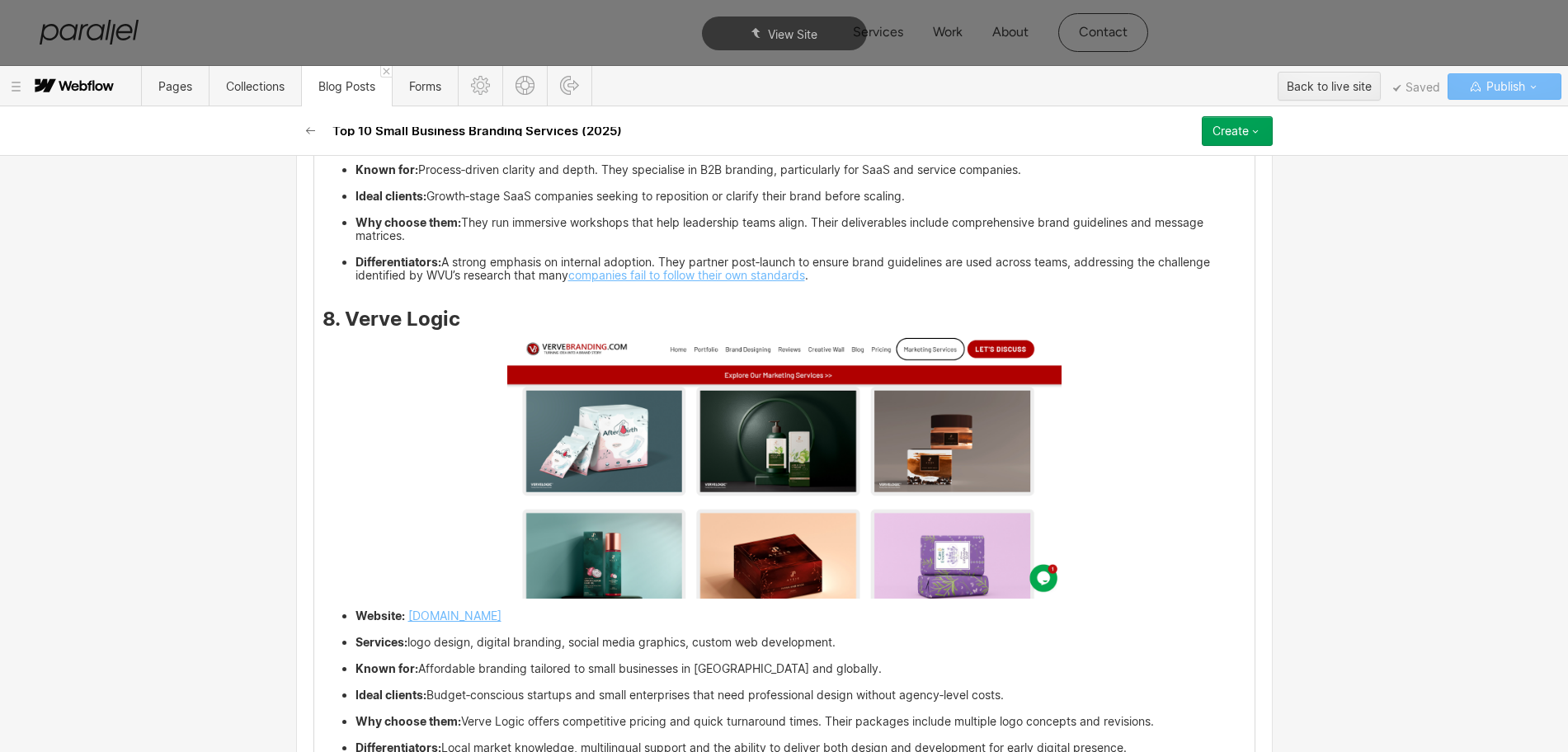
scroll to position [5881, 0]
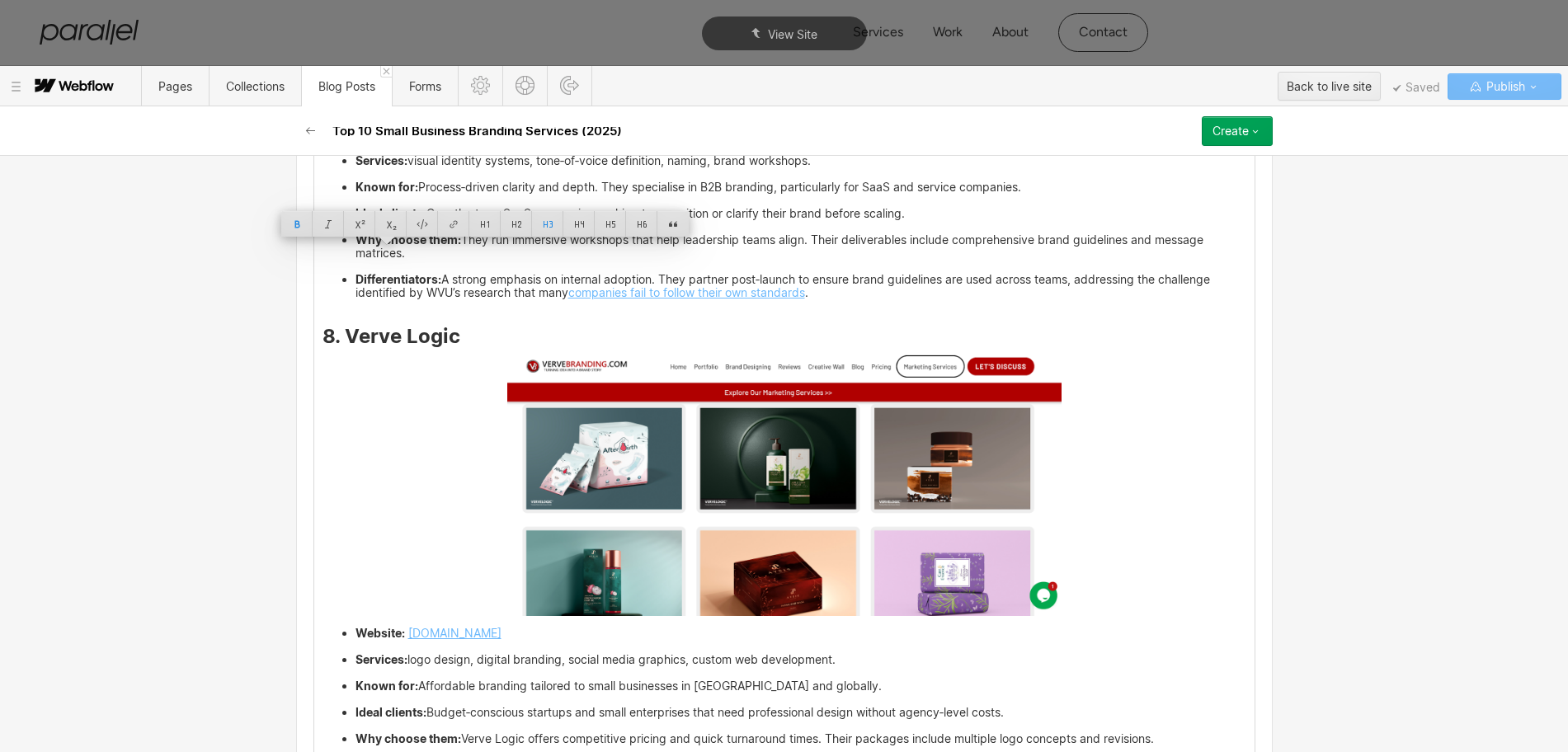
drag, startPoint x: 439, startPoint y: 257, endPoint x: 335, endPoint y: 246, distance: 104.6
copy strong "Red Antler"
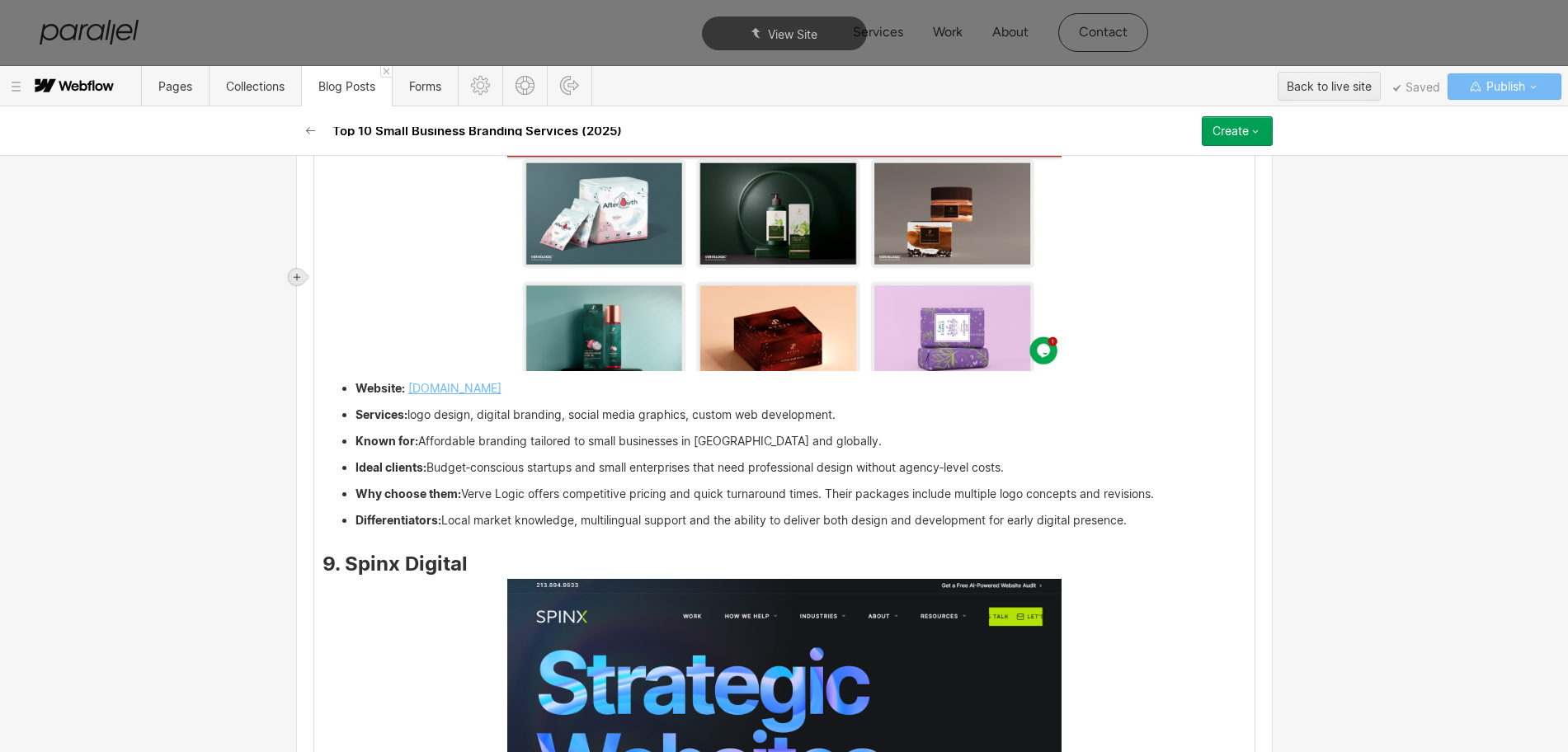
click at [298, 276] on icon at bounding box center [297, 276] width 7 height 7
click at [321, 277] on div at bounding box center [328, 276] width 31 height 25
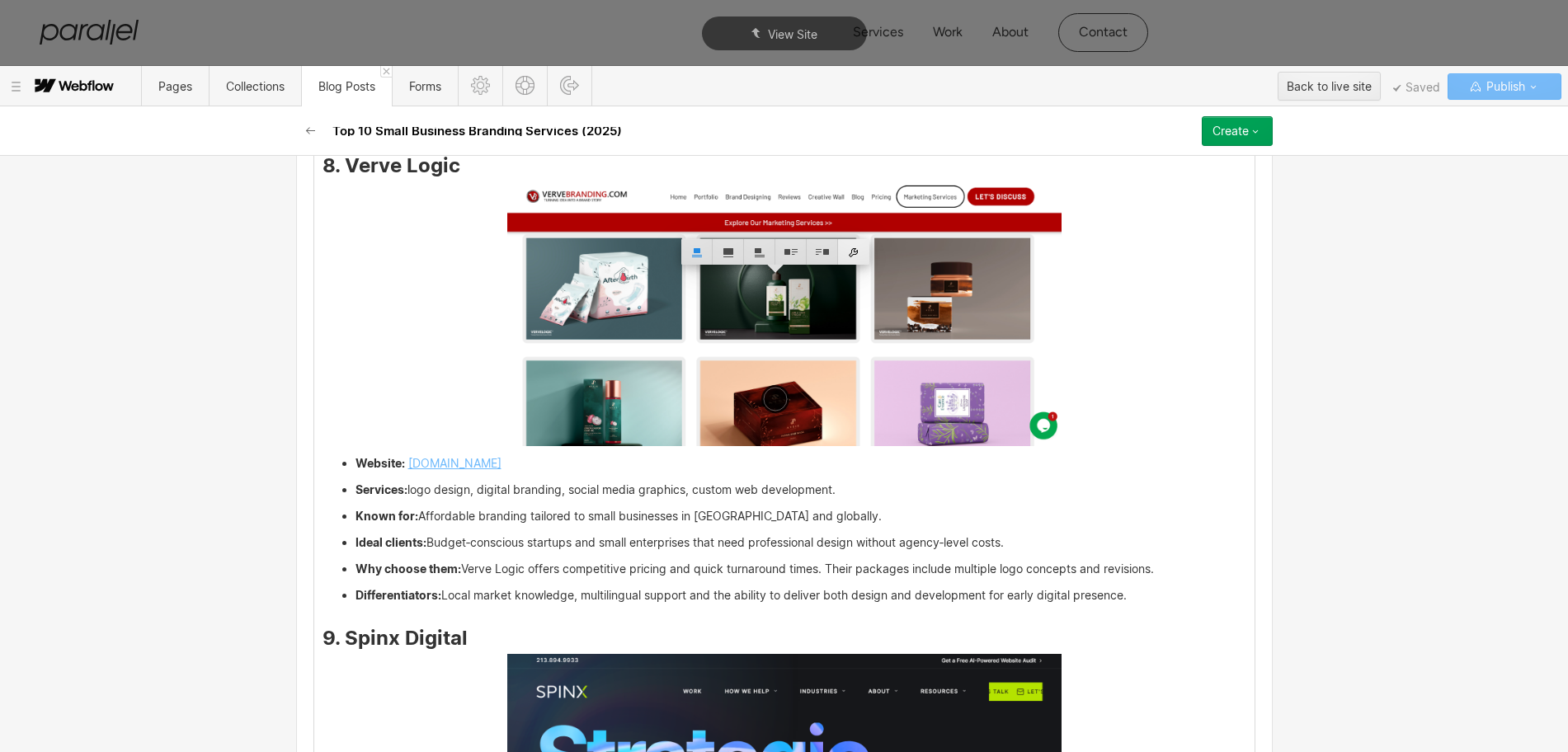
click at [847, 246] on div at bounding box center [854, 252] width 31 height 25
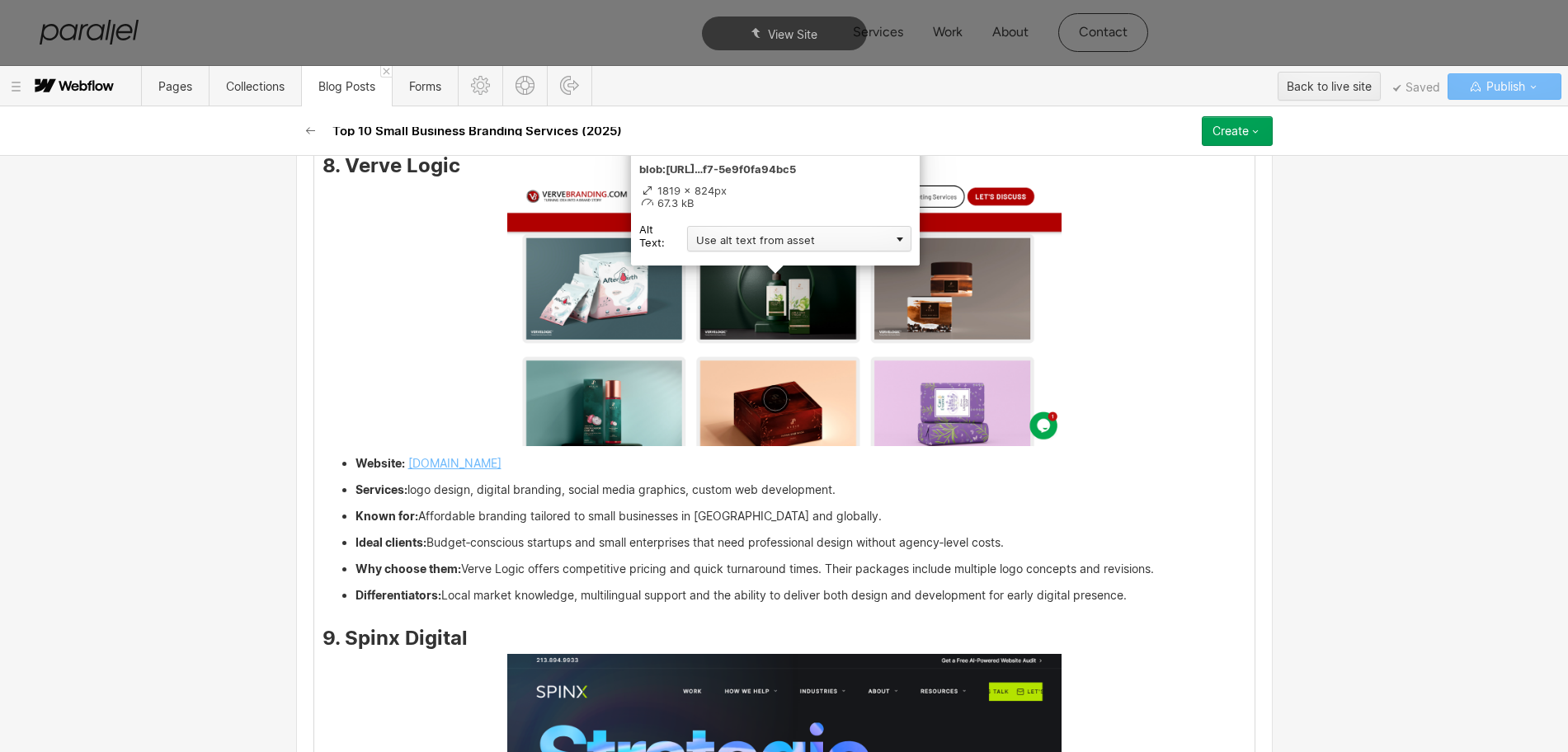
click at [724, 240] on div "Use alt text from asset" at bounding box center [799, 238] width 224 height 25
click at [719, 259] on div "Custom description" at bounding box center [799, 262] width 224 height 20
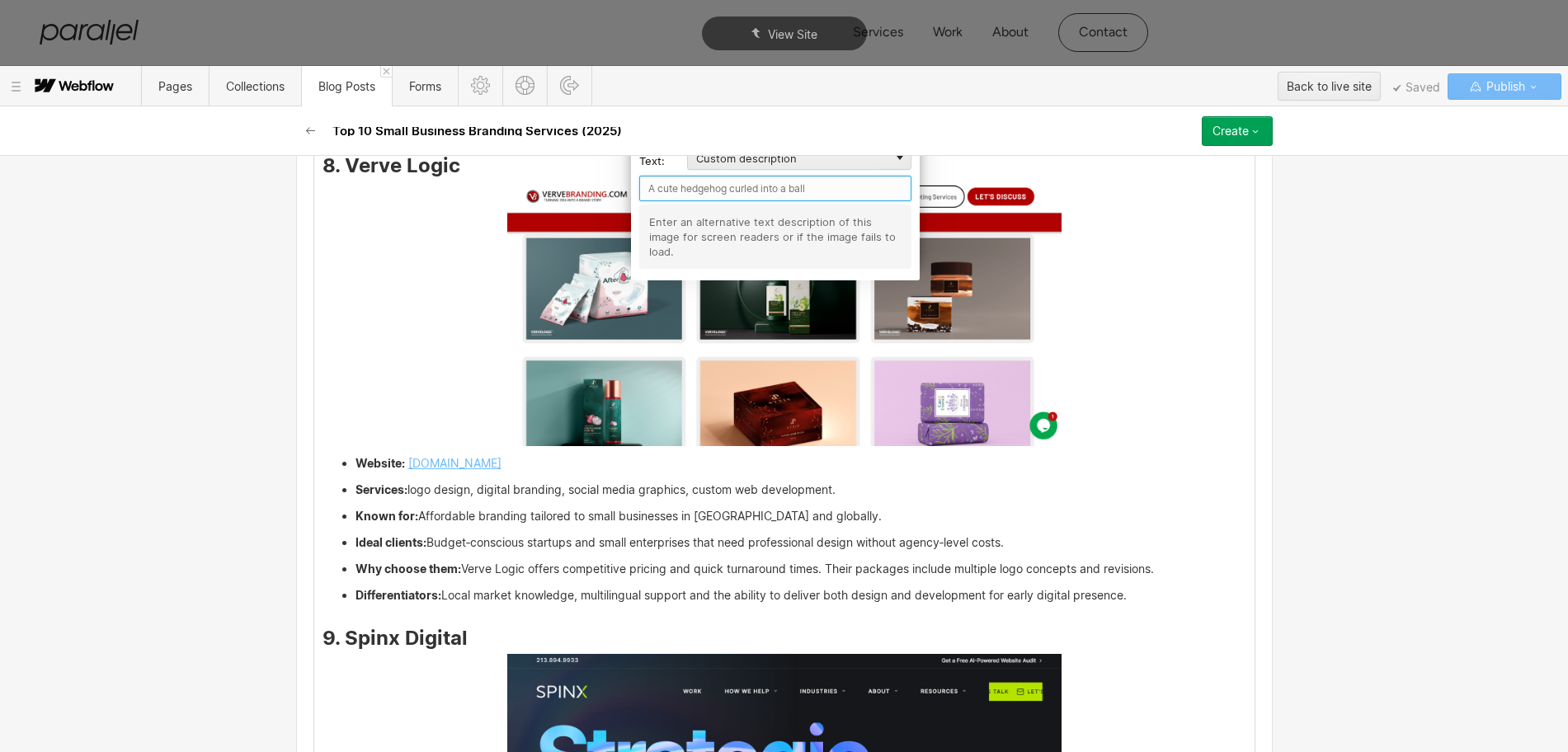
click at [686, 188] on input "text" at bounding box center [776, 188] width 273 height 25
paste input "Red Antler"
type input "Red Antler"
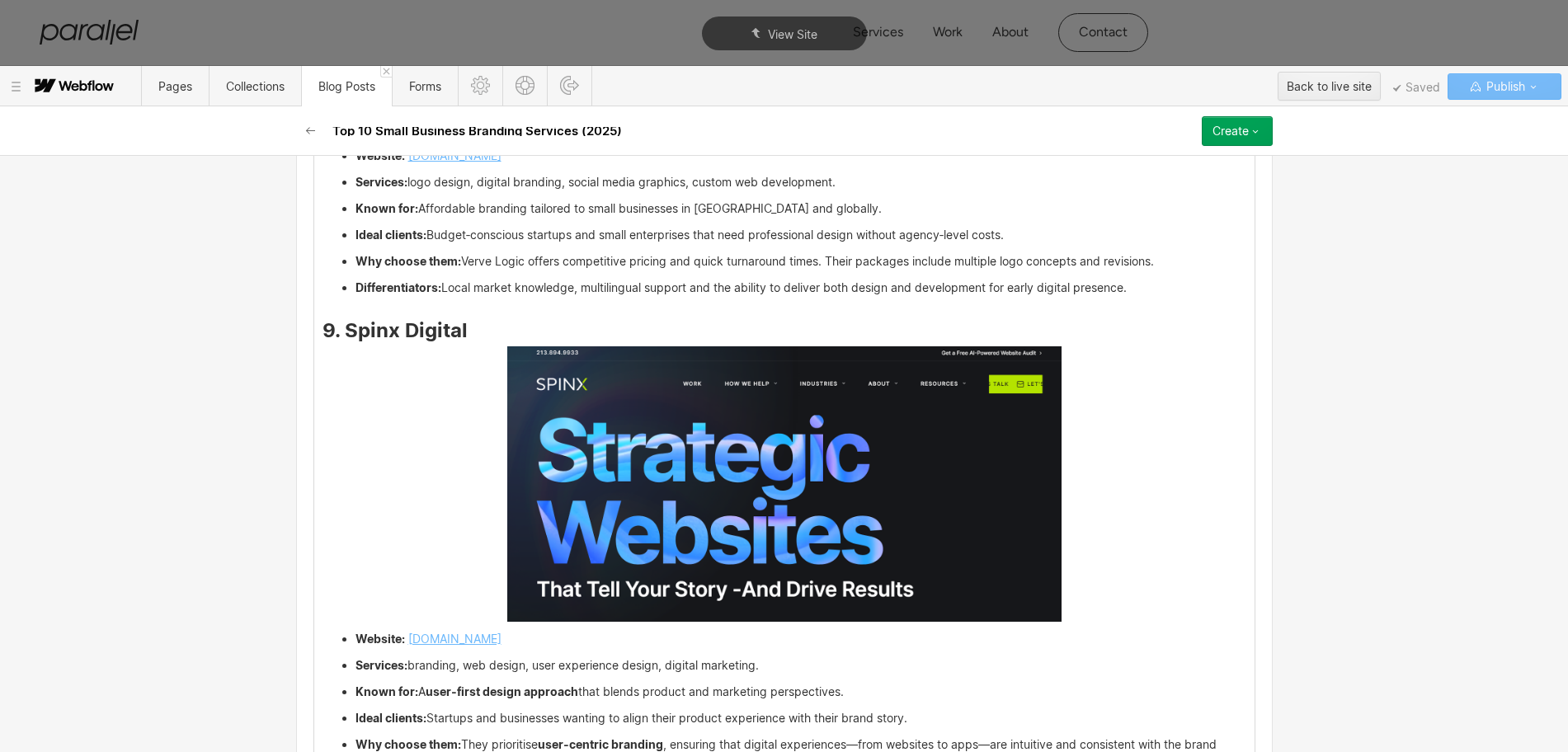
scroll to position [6190, 0]
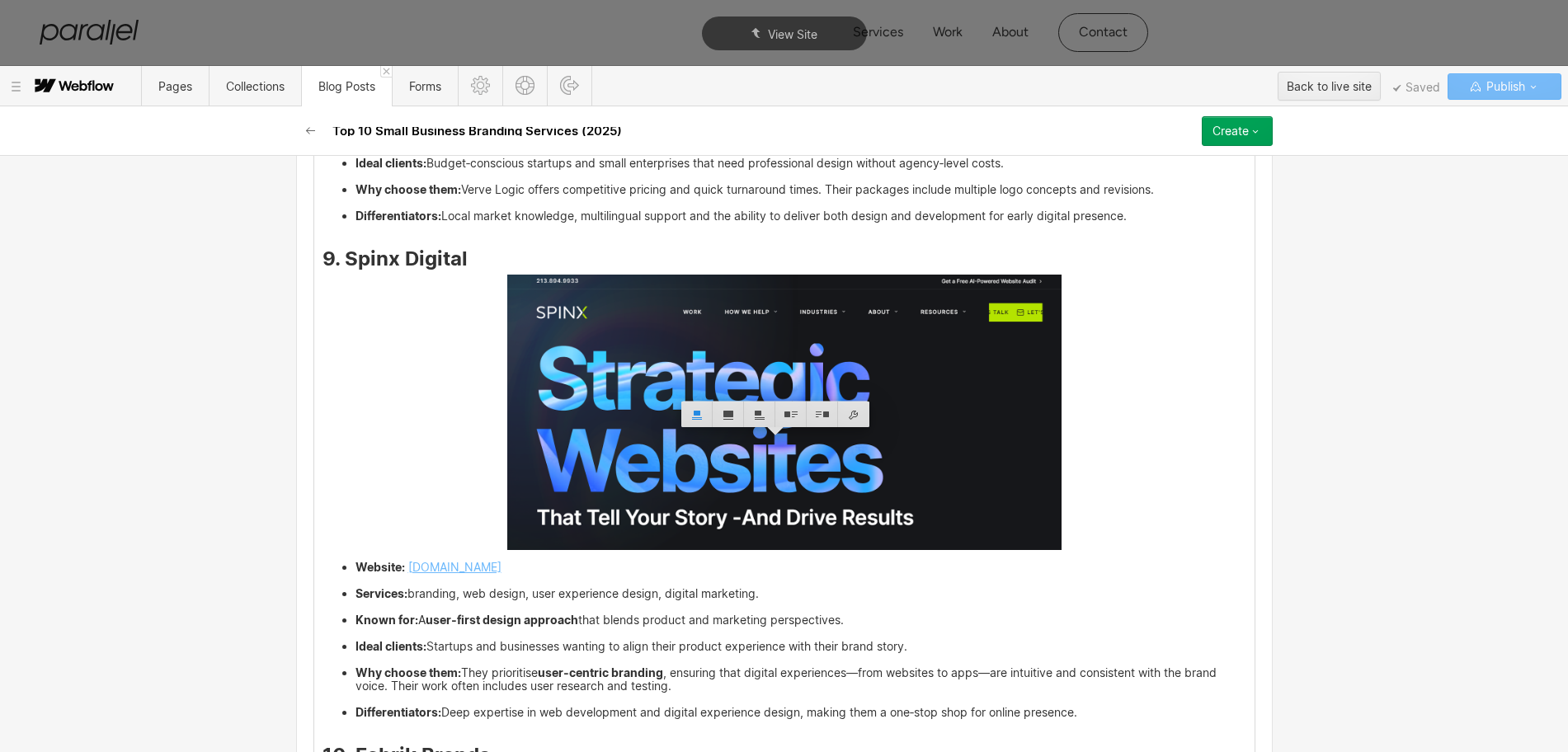
drag, startPoint x: 436, startPoint y: 440, endPoint x: 343, endPoint y: 440, distance: 93.0
drag, startPoint x: 332, startPoint y: 427, endPoint x: 426, endPoint y: 428, distance: 94.0
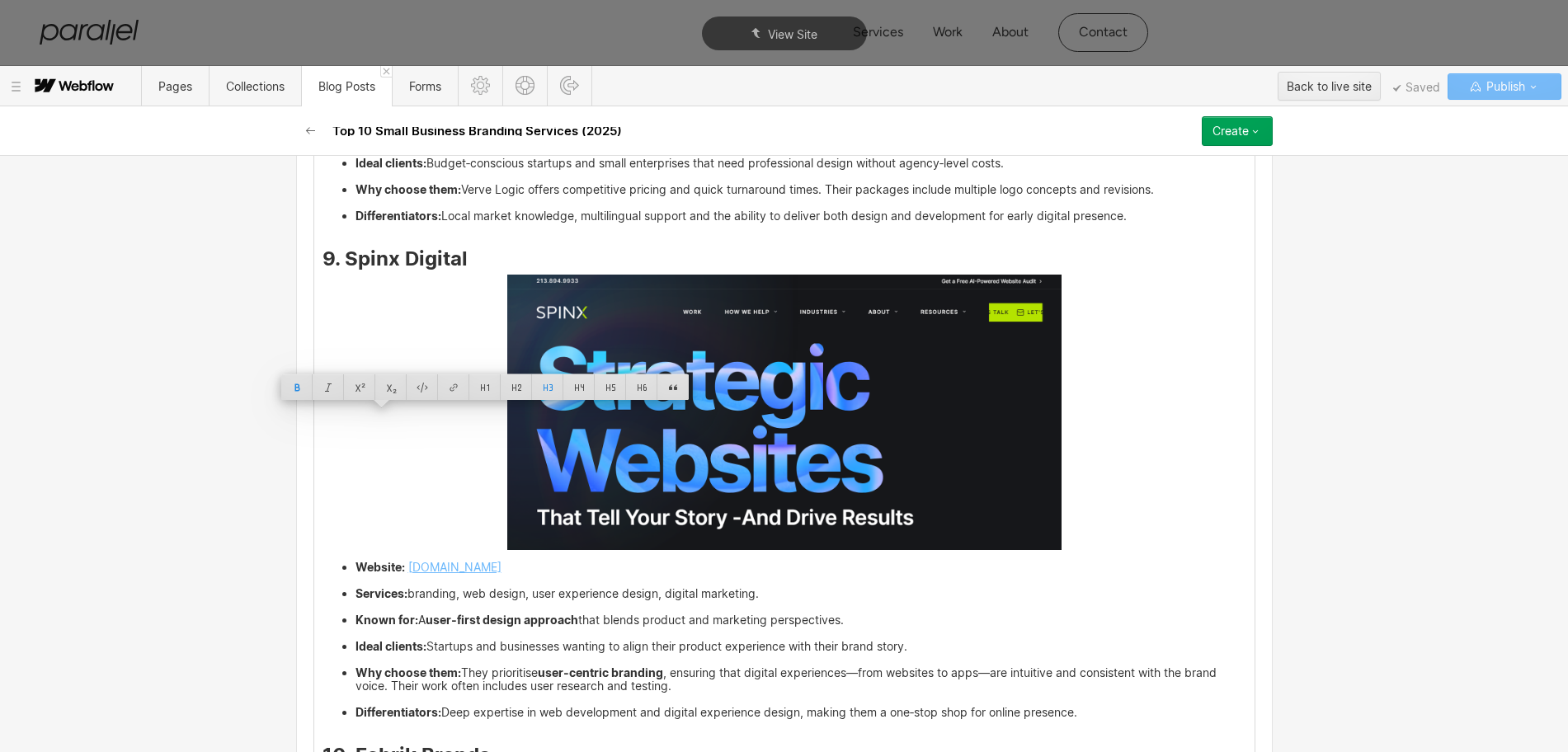
copy strong "Focus Lab"
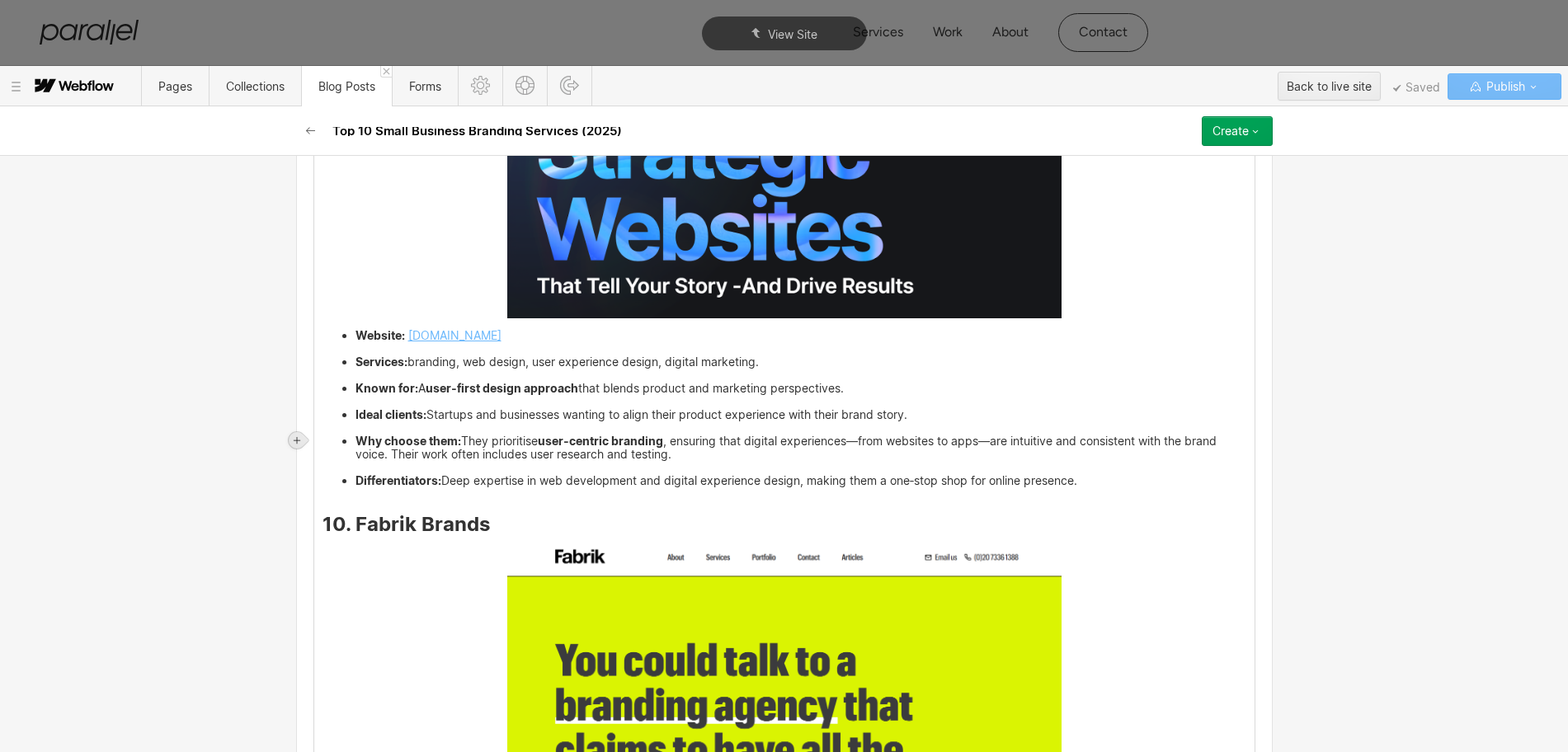
click at [304, 440] on div at bounding box center [297, 440] width 17 height 17
click at [327, 444] on div at bounding box center [328, 440] width 31 height 25
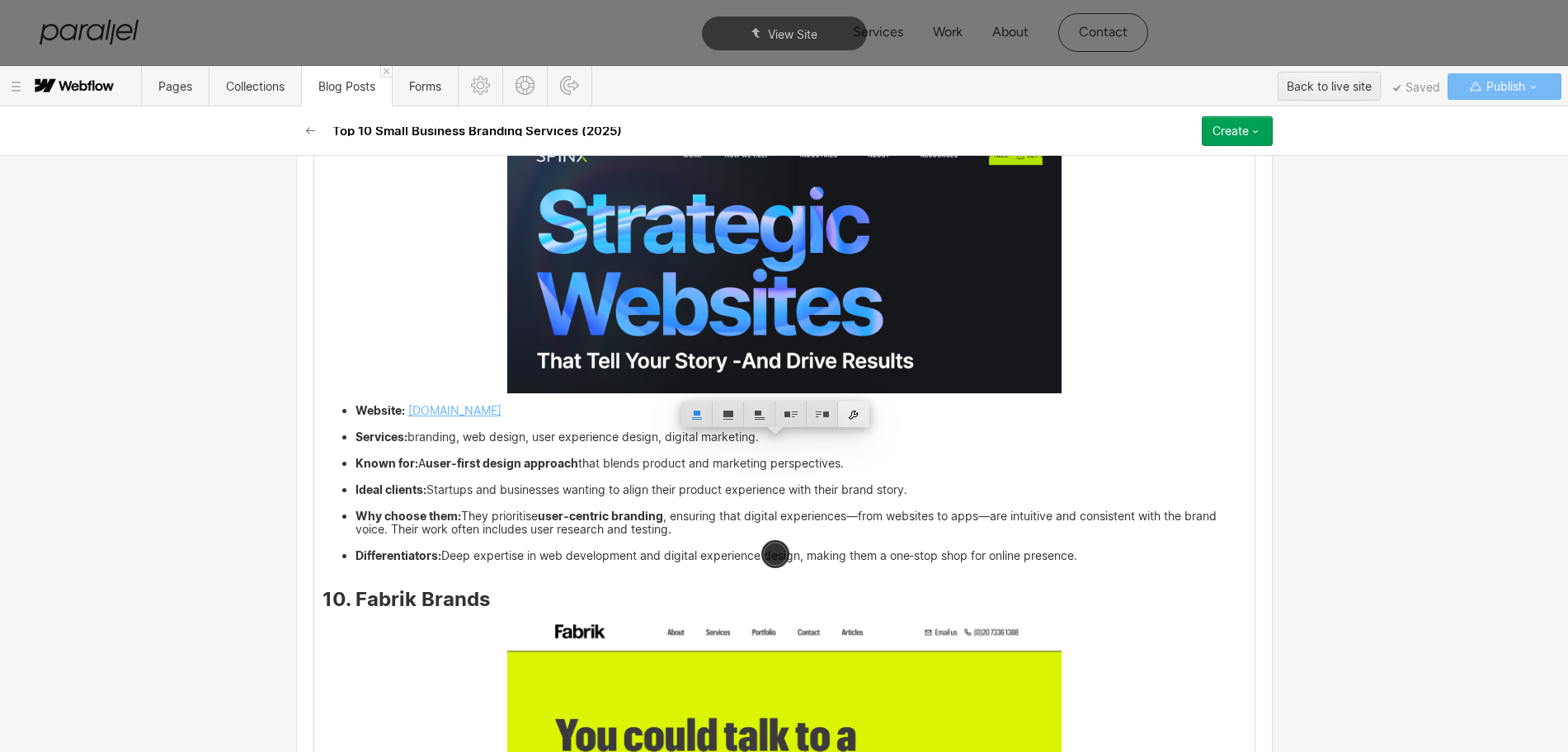
click at [856, 417] on div at bounding box center [854, 414] width 31 height 25
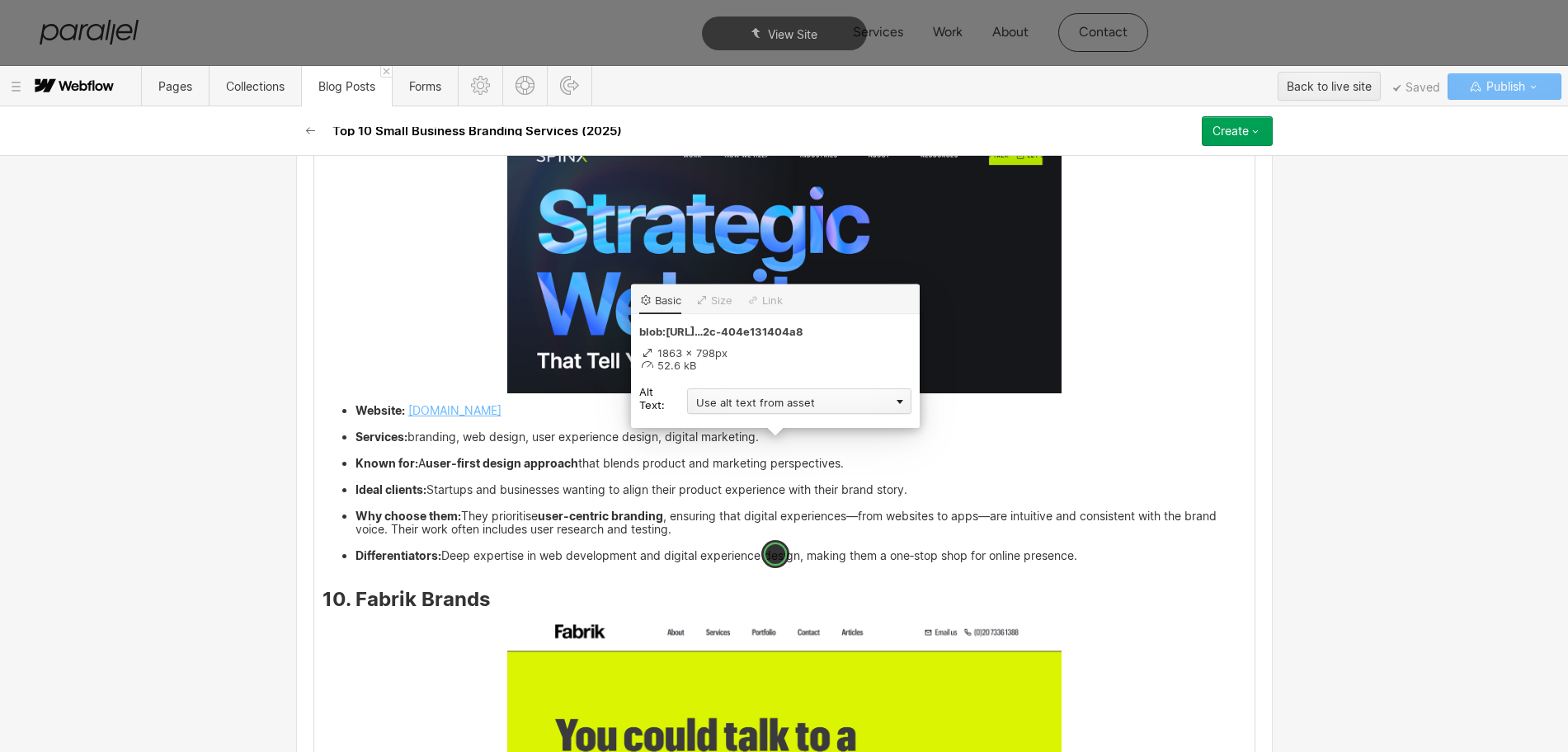
click at [715, 408] on div "Use alt text from asset" at bounding box center [799, 401] width 224 height 25
click at [708, 427] on div "Custom description" at bounding box center [799, 424] width 224 height 20
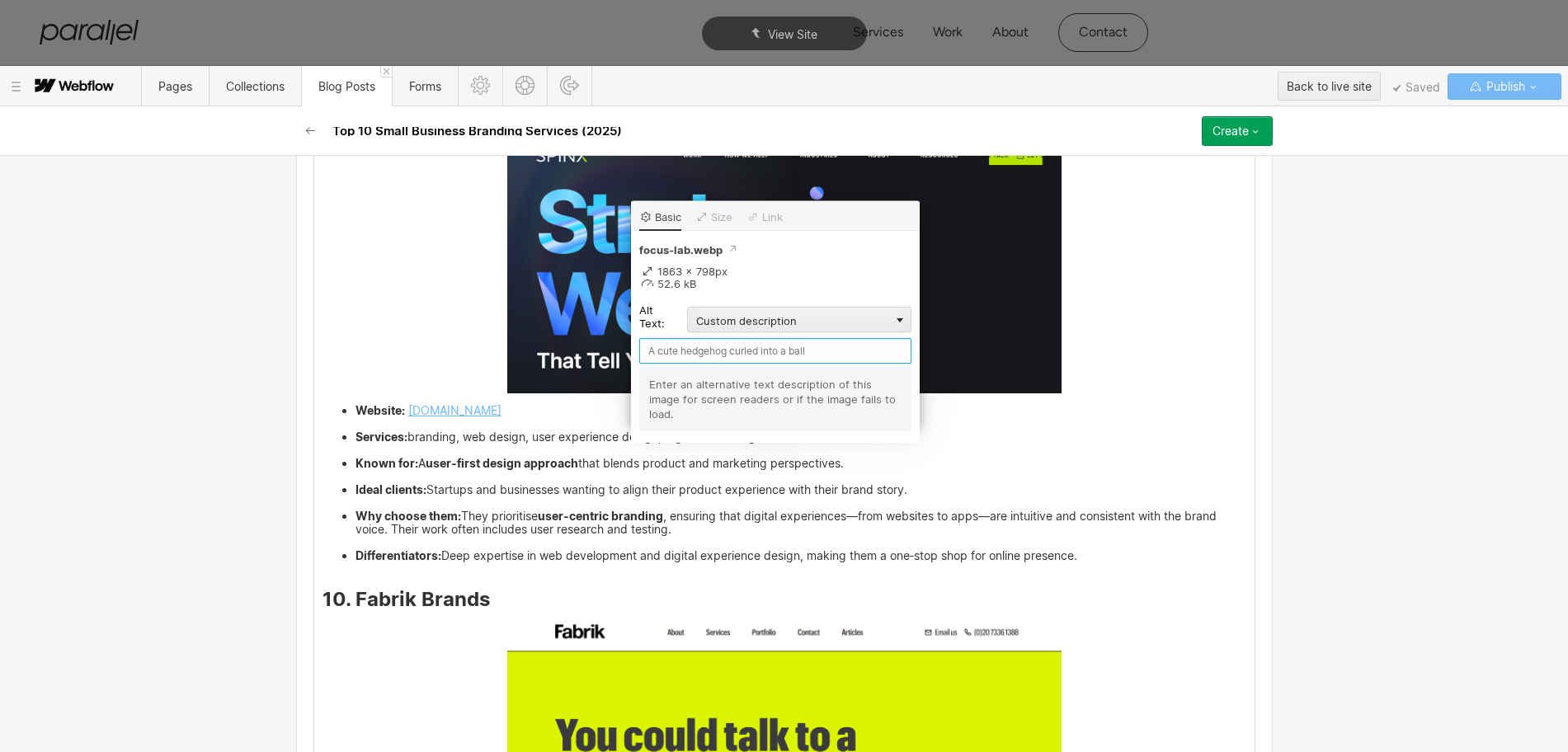
click at [654, 353] on input "text" at bounding box center [776, 350] width 273 height 25
paste input "Focus Lab"
type input "Focus Lab"
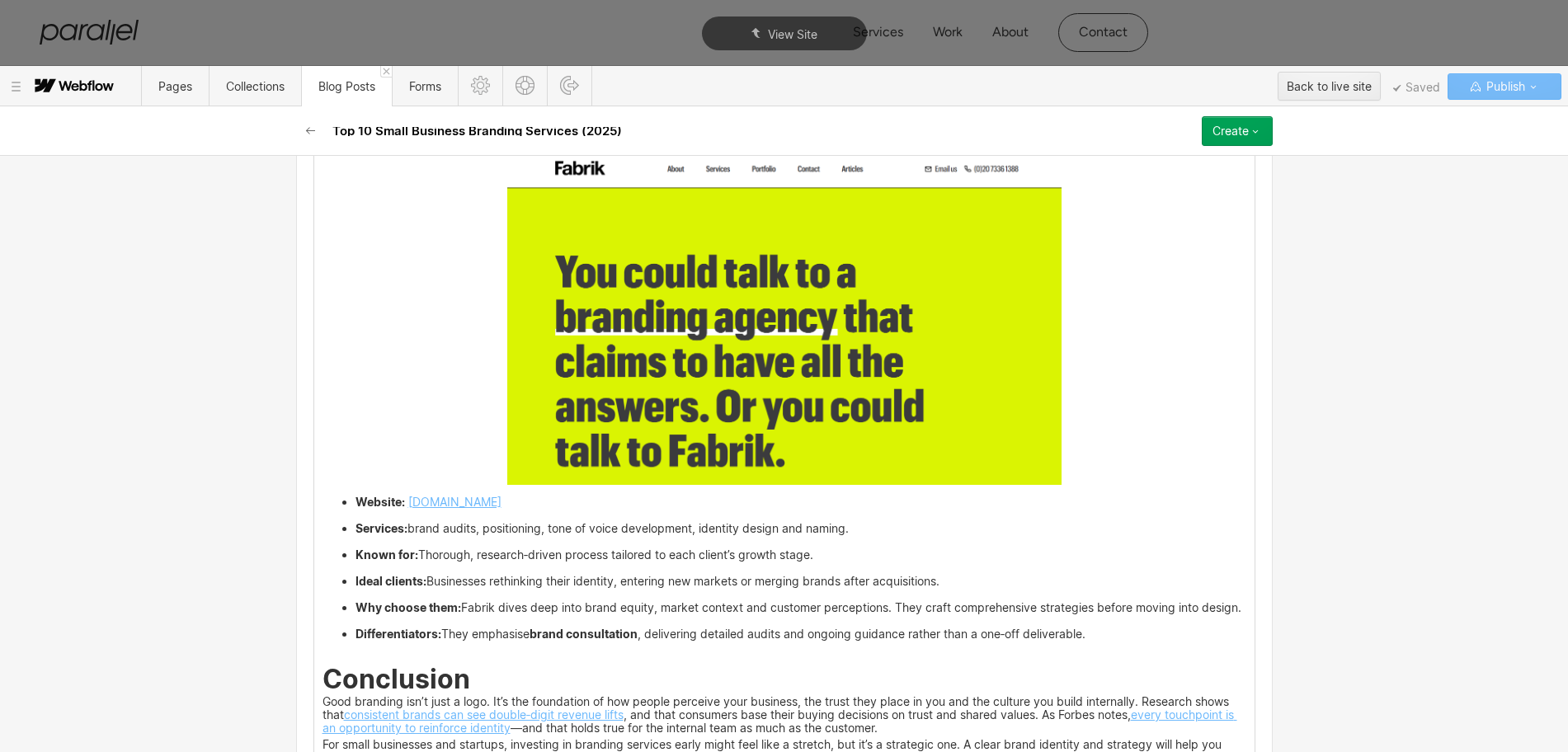
scroll to position [6706, 0]
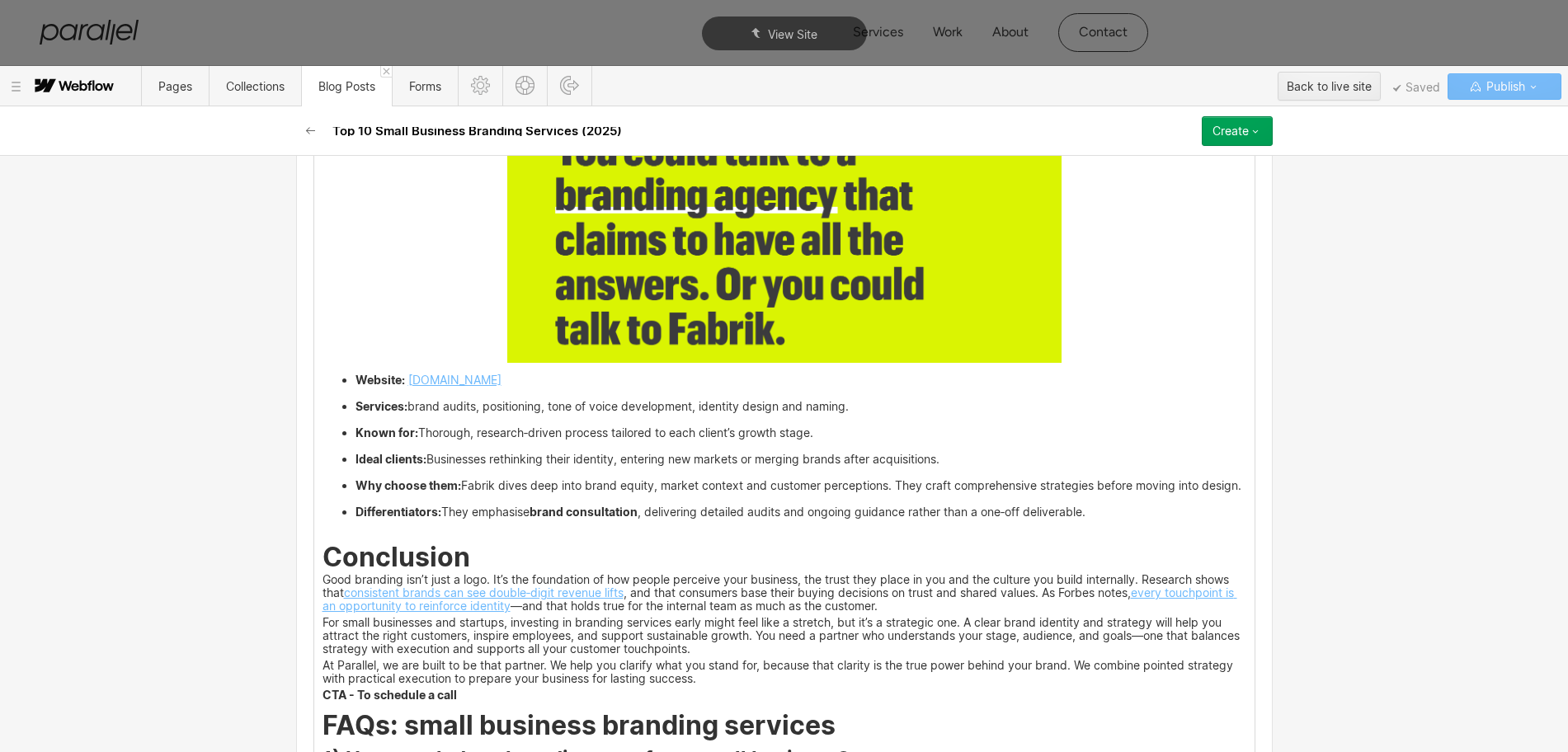
drag, startPoint x: 452, startPoint y: 398, endPoint x: 353, endPoint y: 396, distance: 99.0
drag, startPoint x: 334, startPoint y: 379, endPoint x: 354, endPoint y: 379, distance: 20.0
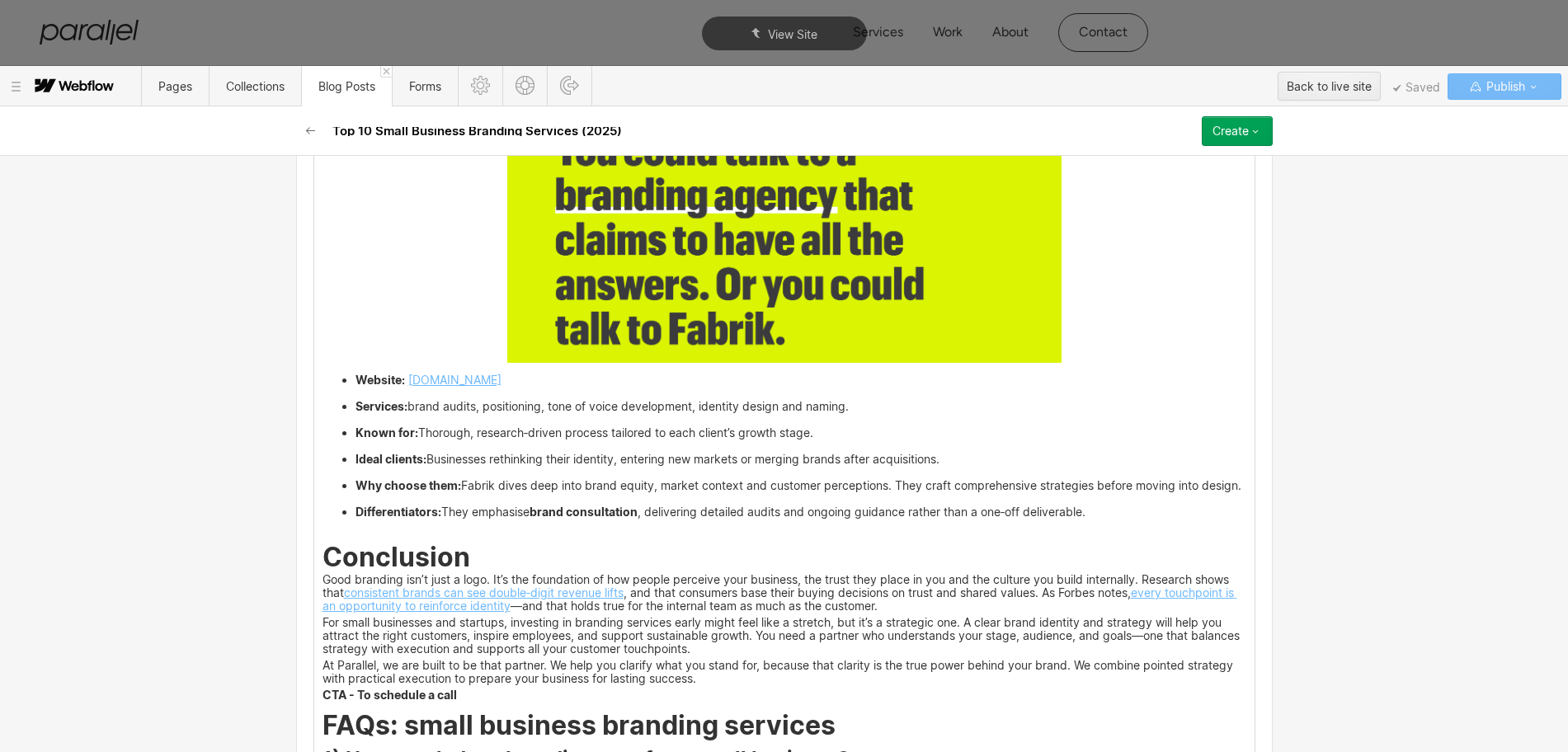
drag, startPoint x: 448, startPoint y: 380, endPoint x: 343, endPoint y: 380, distance: 105.0
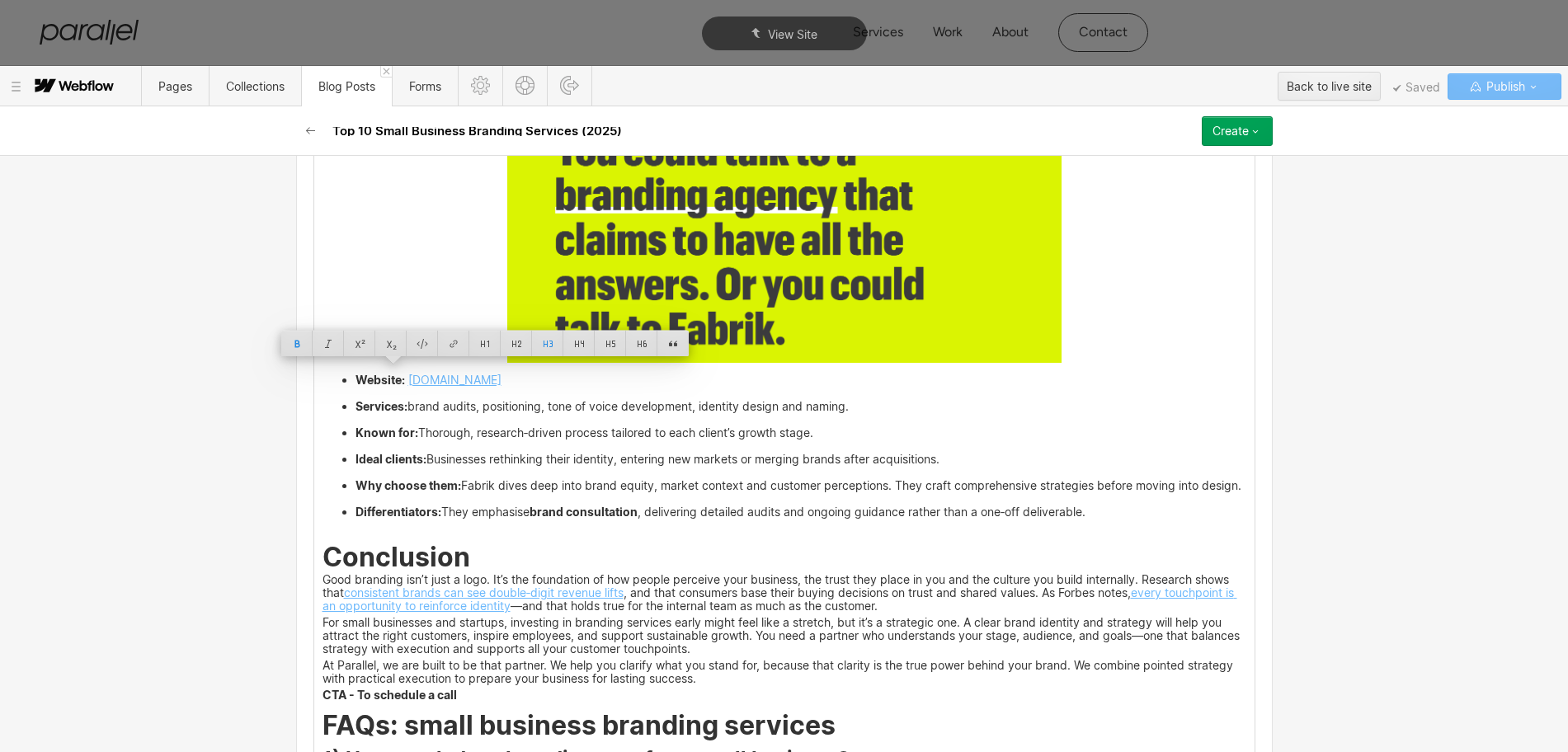
copy strong "Verve Logic"
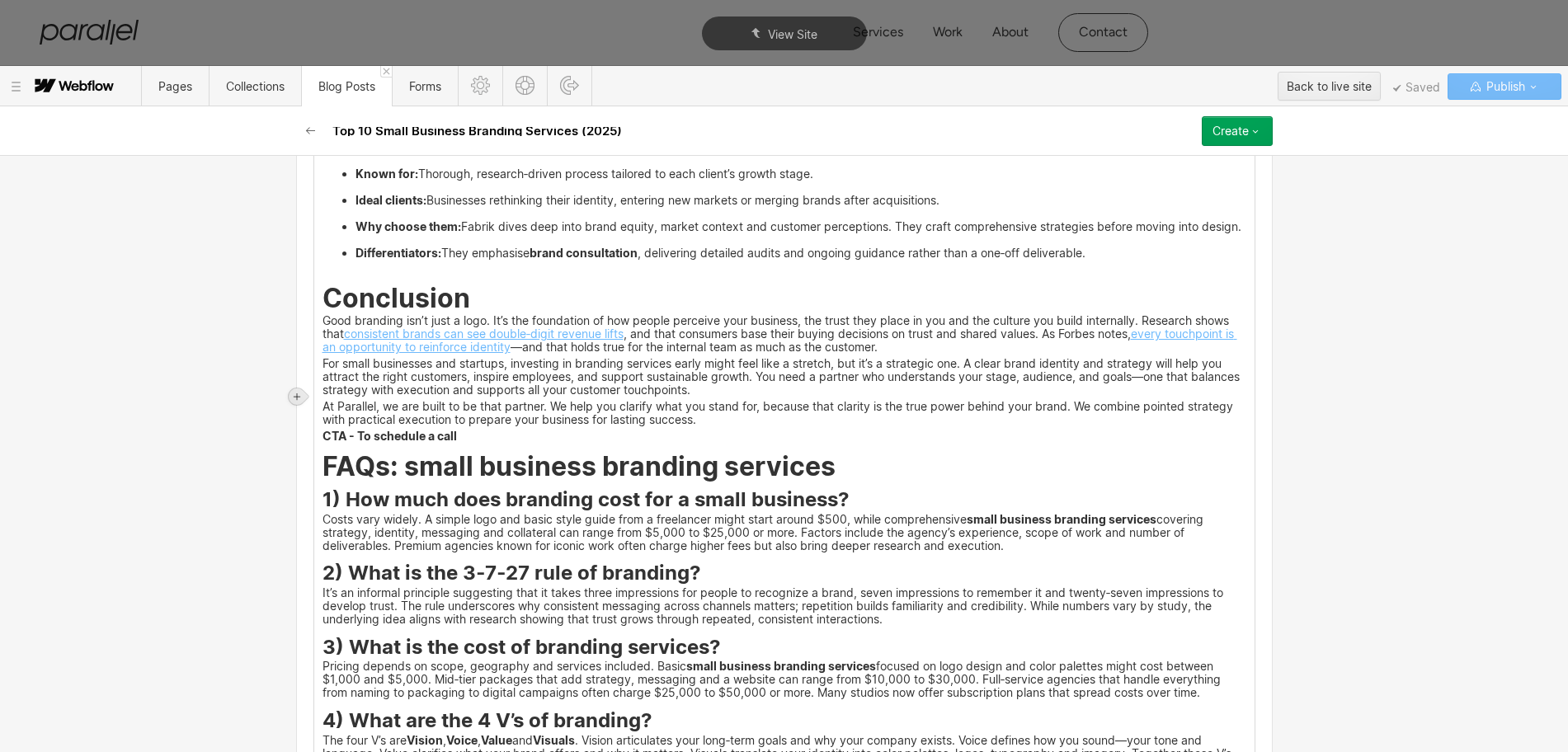
click at [297, 395] on icon at bounding box center [297, 396] width 7 height 7
click at [331, 403] on div at bounding box center [328, 396] width 31 height 25
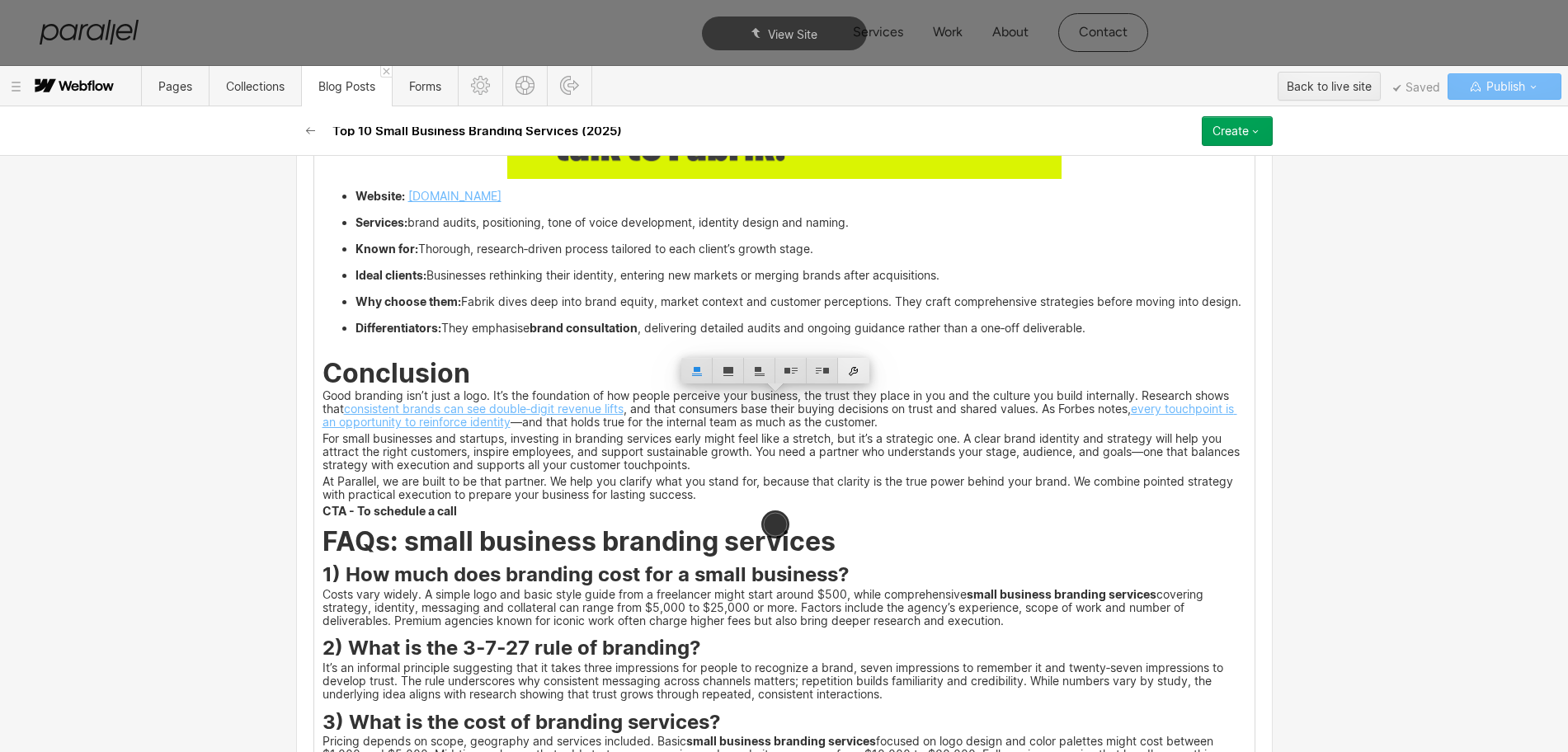
click at [854, 373] on div at bounding box center [854, 371] width 31 height 25
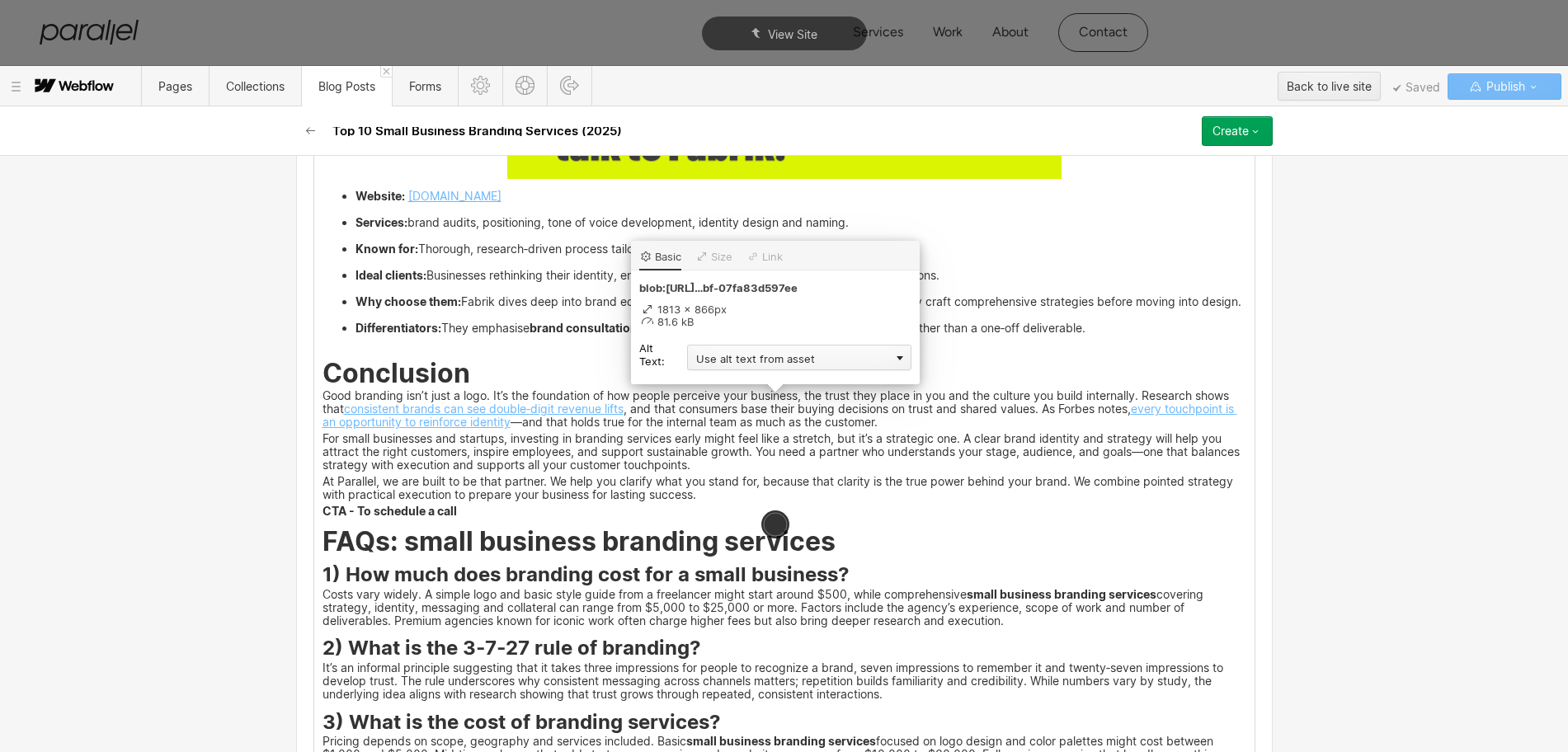
click at [715, 359] on div "Use alt text from asset" at bounding box center [799, 357] width 224 height 25
click at [710, 376] on div "Custom description" at bounding box center [799, 380] width 224 height 20
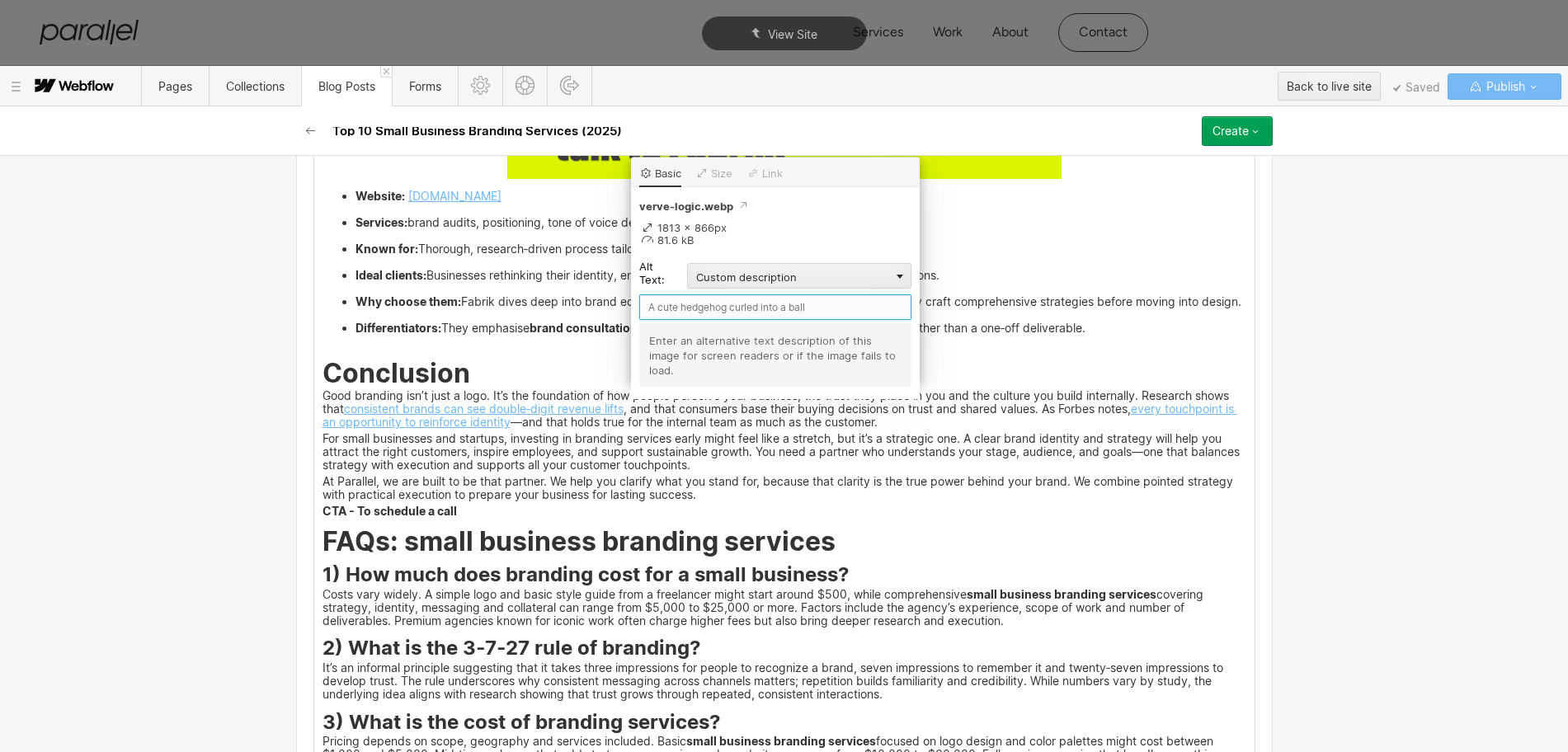
click at [674, 309] on input "text" at bounding box center [776, 306] width 273 height 25
paste input "Verve Logic"
type input "Verve Logic"
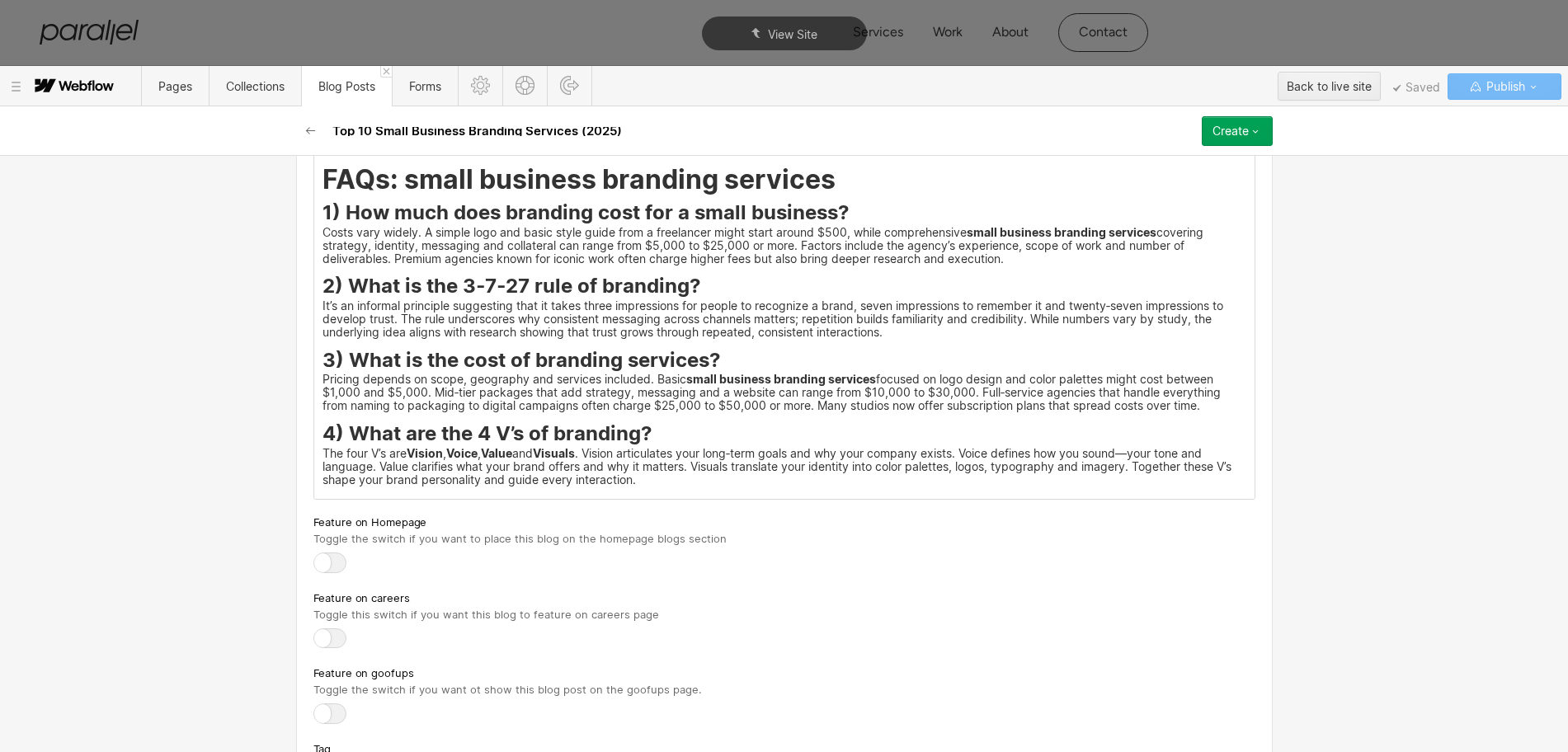
scroll to position [7117, 0]
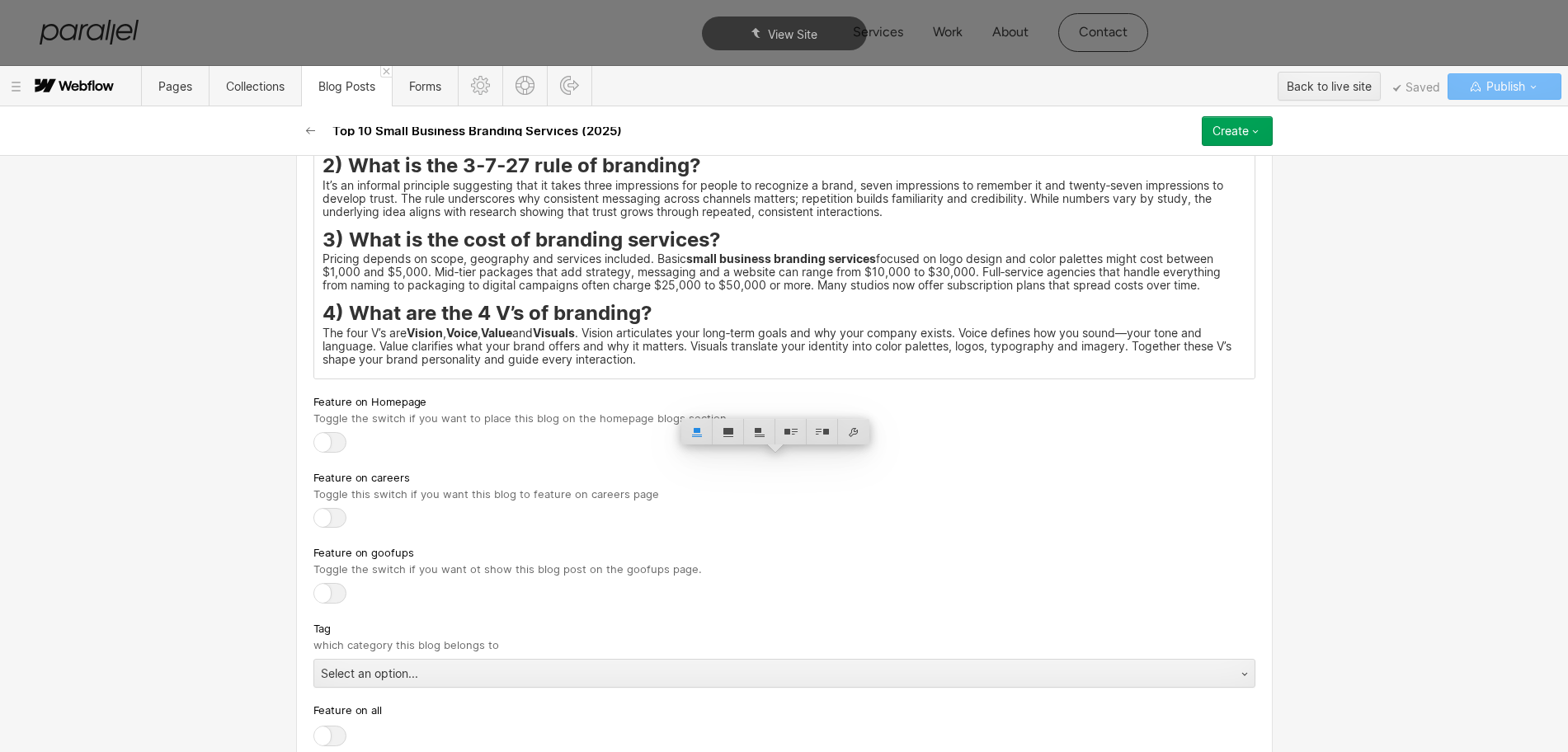
drag, startPoint x: 458, startPoint y: 458, endPoint x: 343, endPoint y: 447, distance: 115.5
drag, startPoint x: 341, startPoint y: 437, endPoint x: 460, endPoint y: 447, distance: 119.4
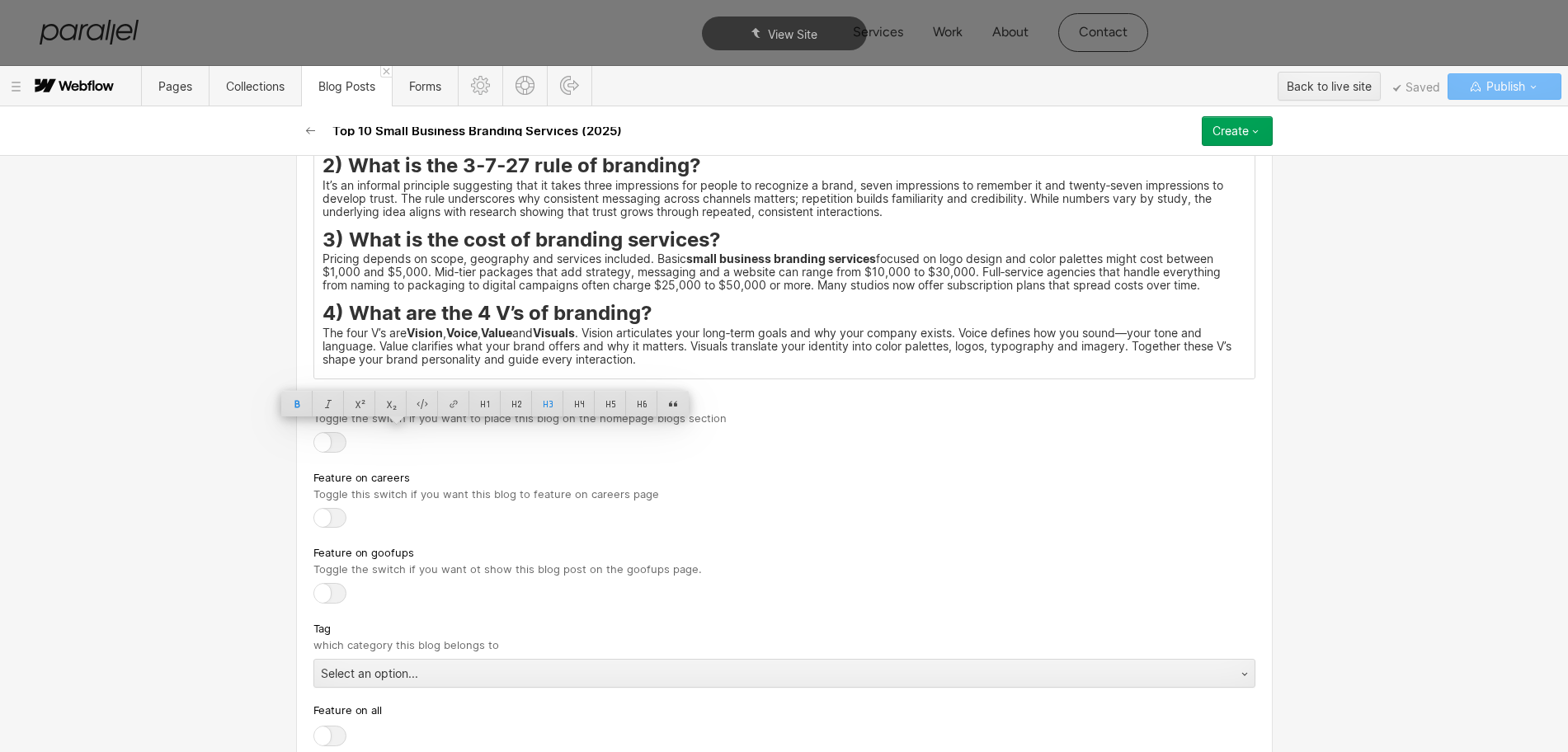
copy strong "Spinx Digital"
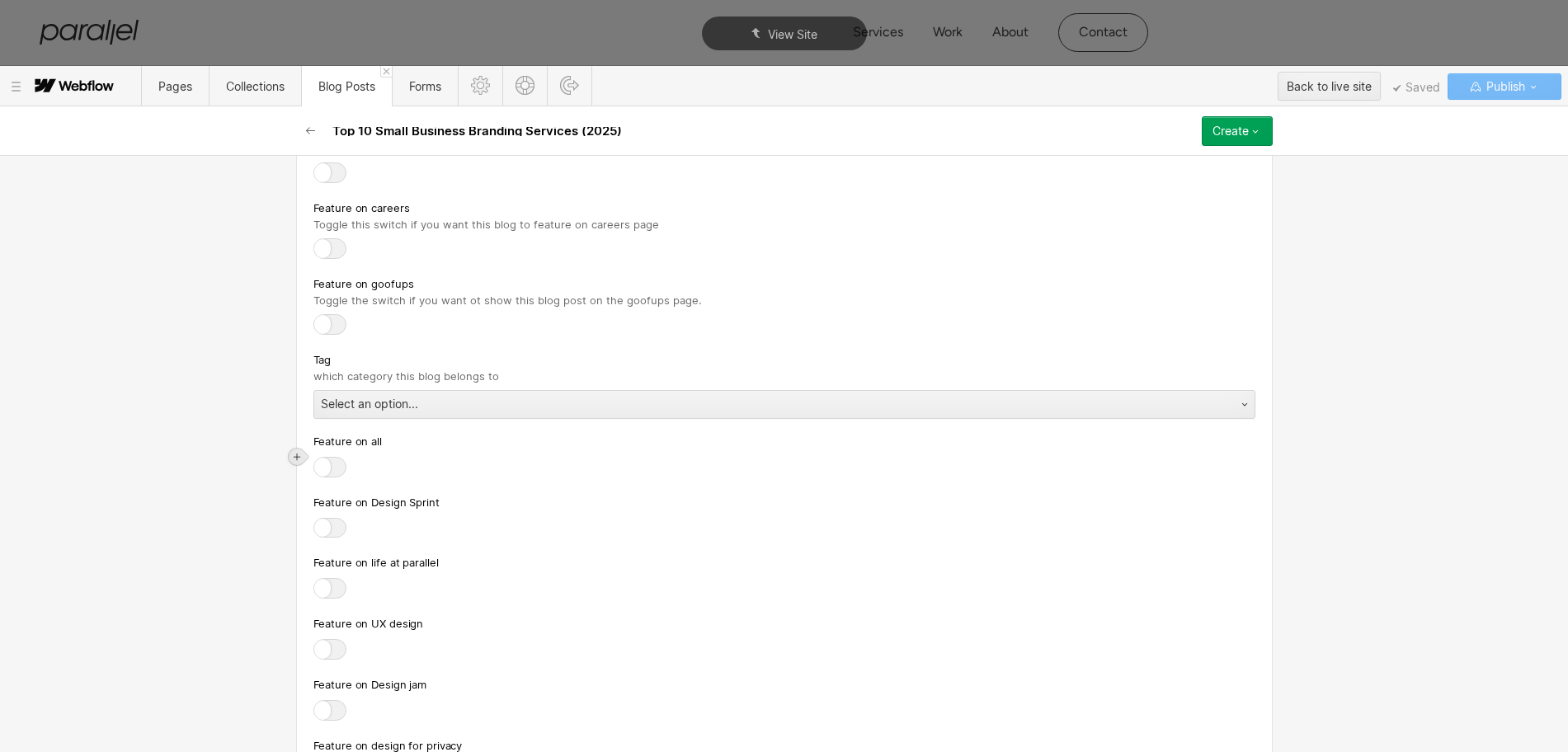
click at [295, 460] on icon at bounding box center [297, 456] width 10 height 10
click at [326, 457] on div at bounding box center [328, 456] width 31 height 25
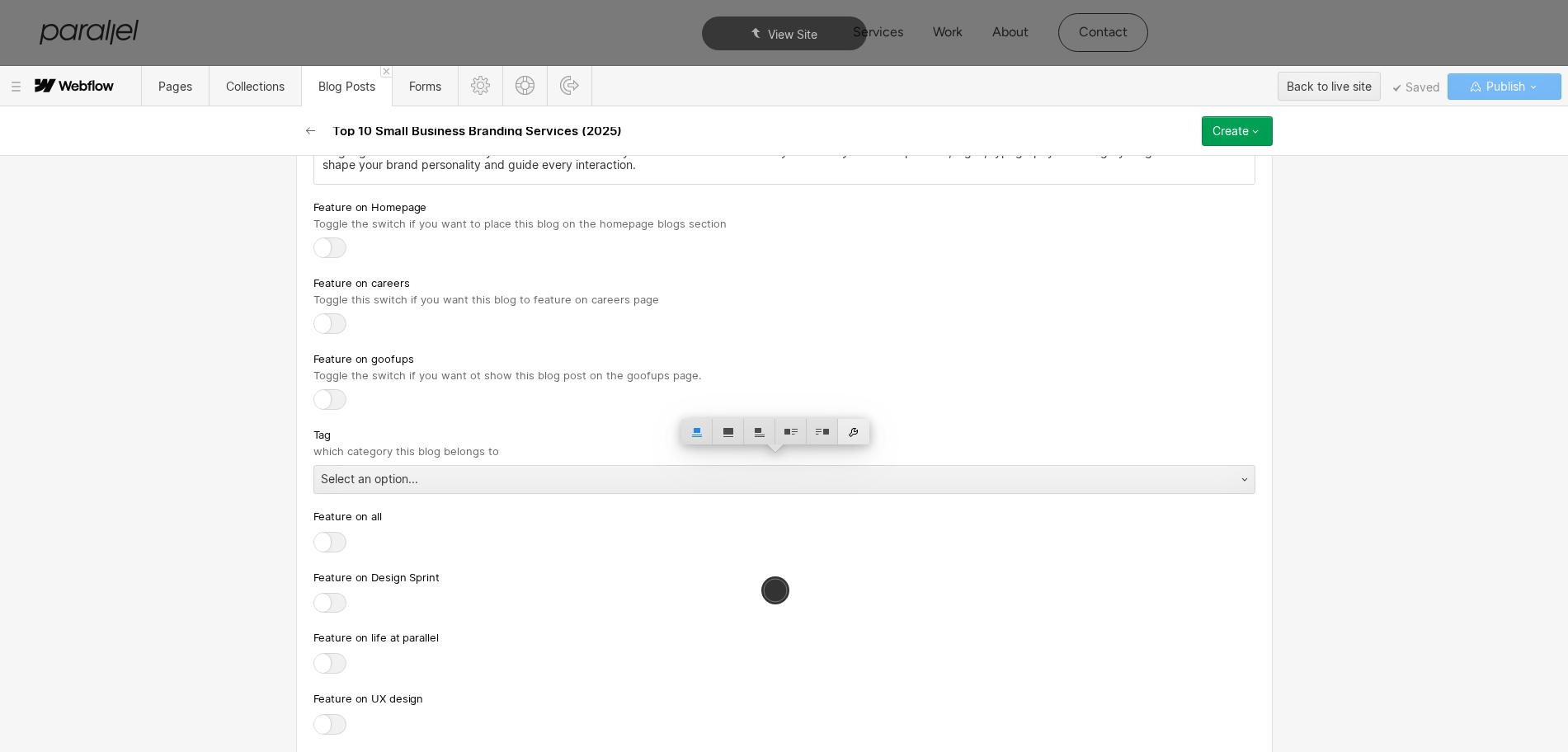
click at [848, 430] on div at bounding box center [854, 431] width 31 height 25
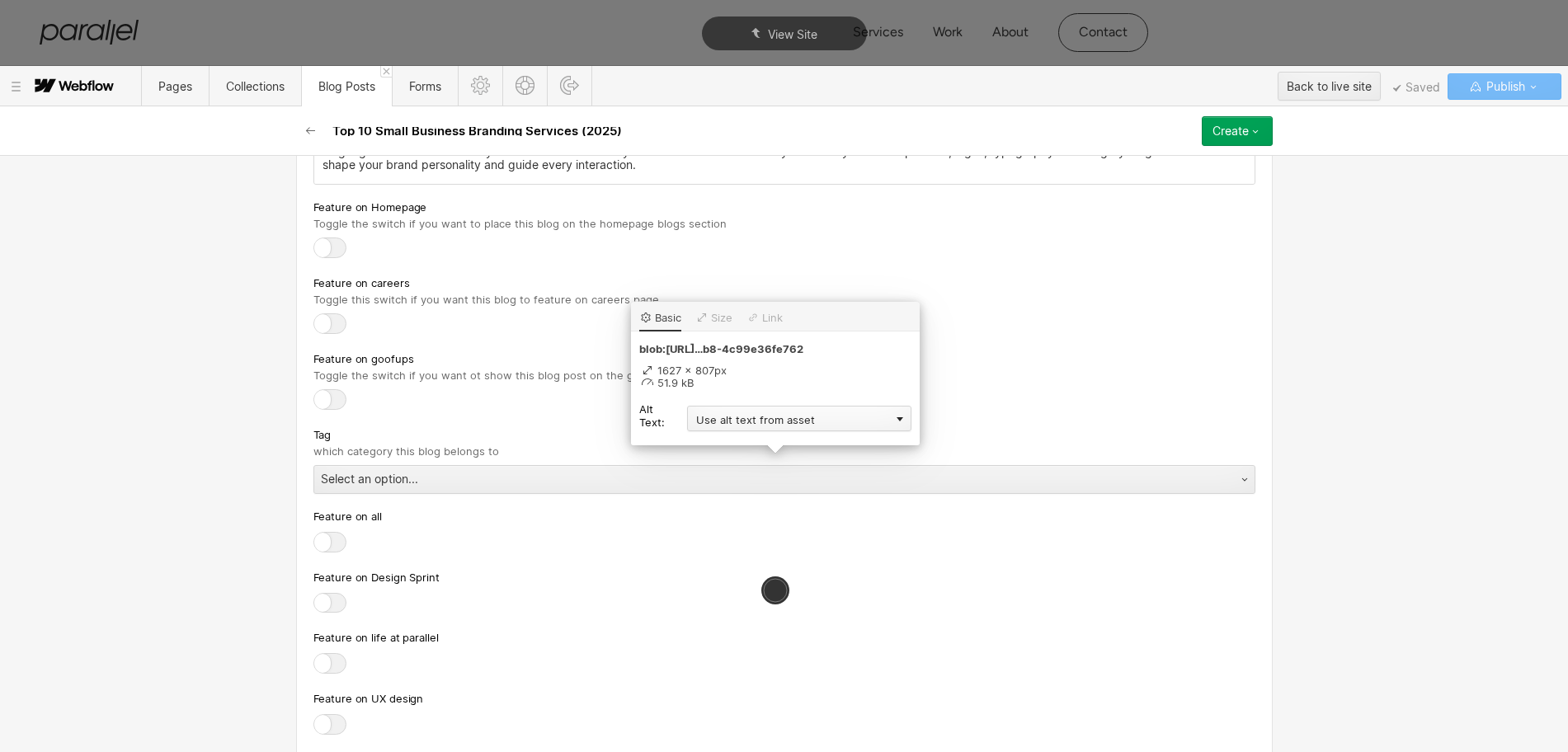
click at [737, 415] on div "Use alt text from asset" at bounding box center [799, 418] width 224 height 25
click at [709, 441] on div "Custom description" at bounding box center [799, 442] width 224 height 20
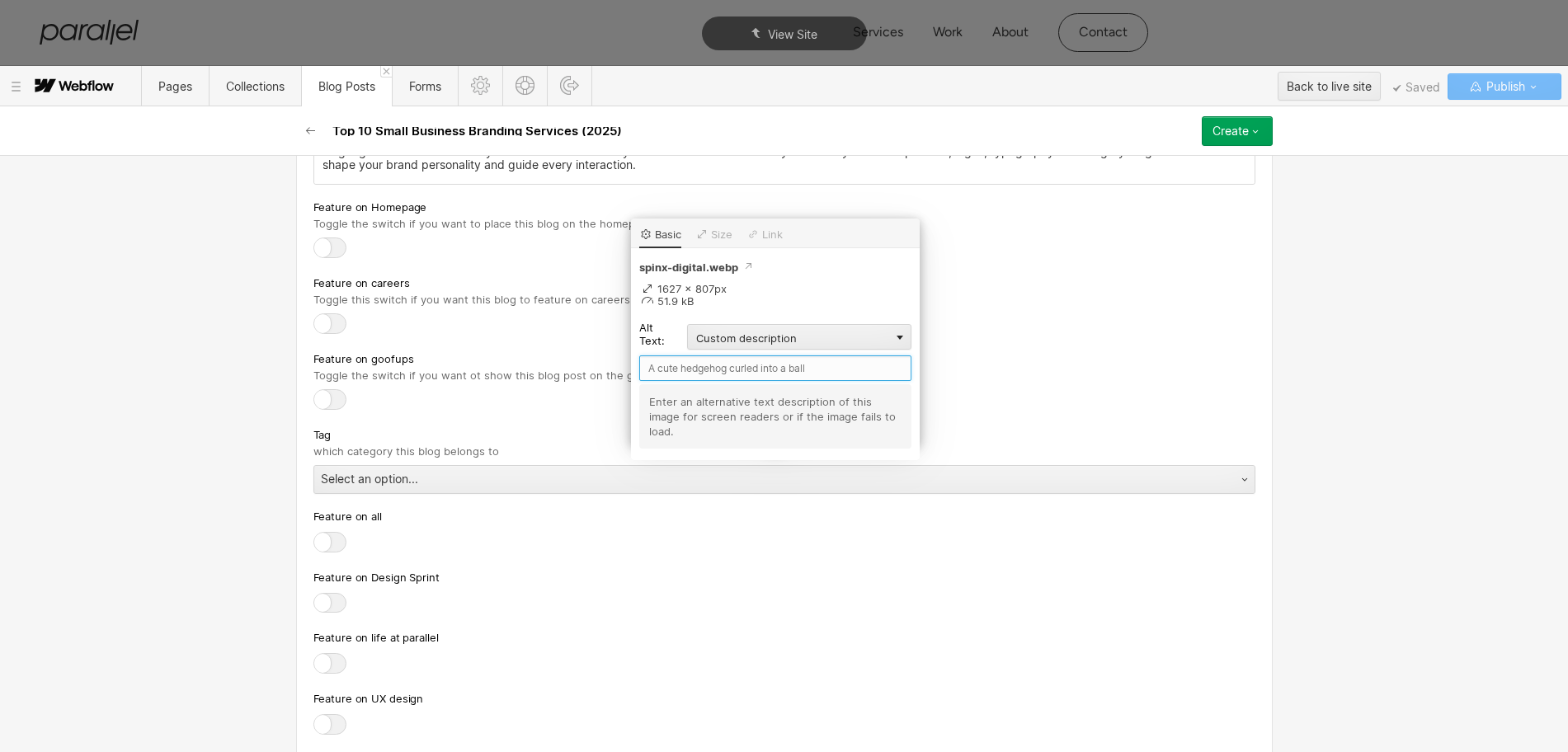
click at [666, 369] on input "text" at bounding box center [776, 368] width 273 height 25
paste input "Spinx Digital"
type input "Spinx Digital"
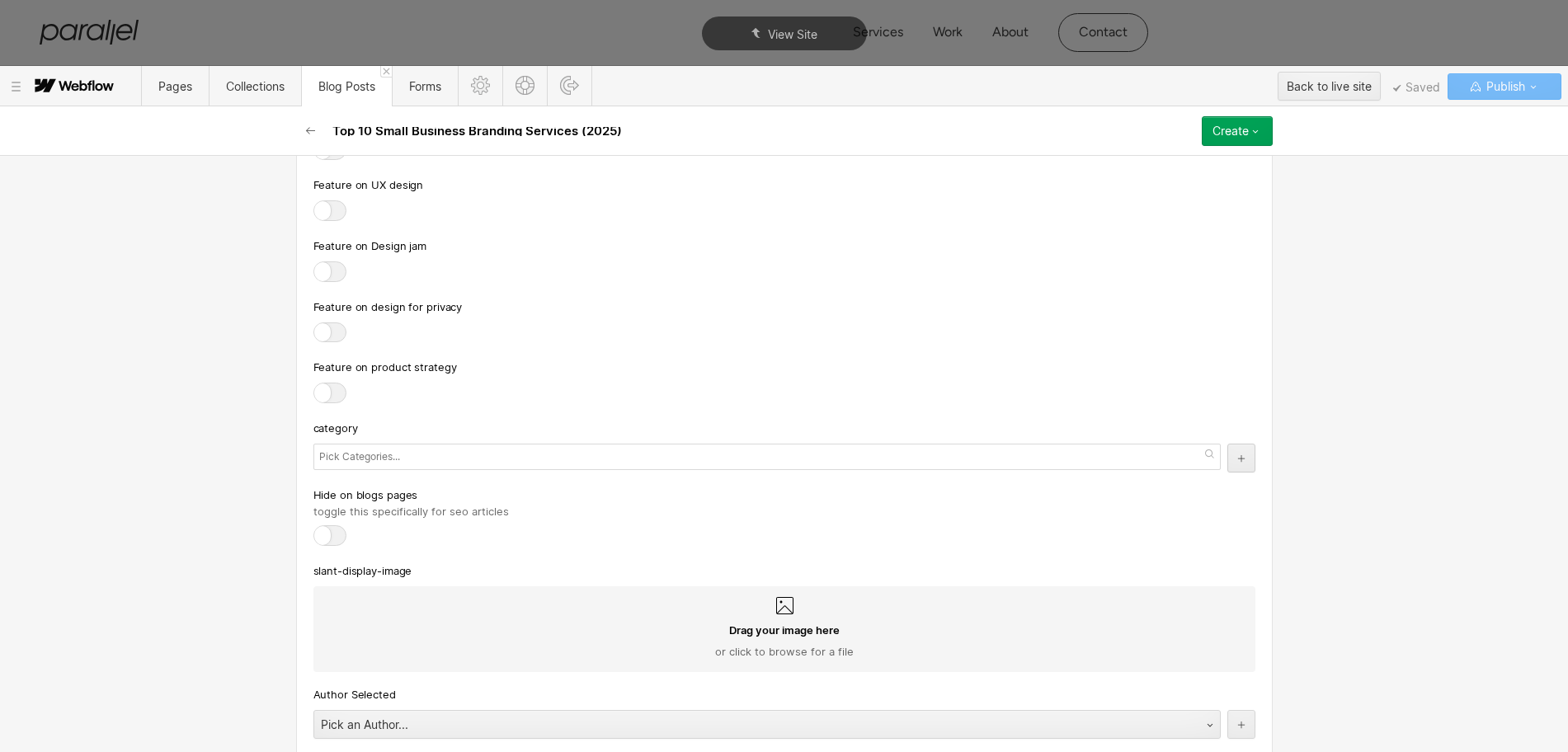
scroll to position [7633, 0]
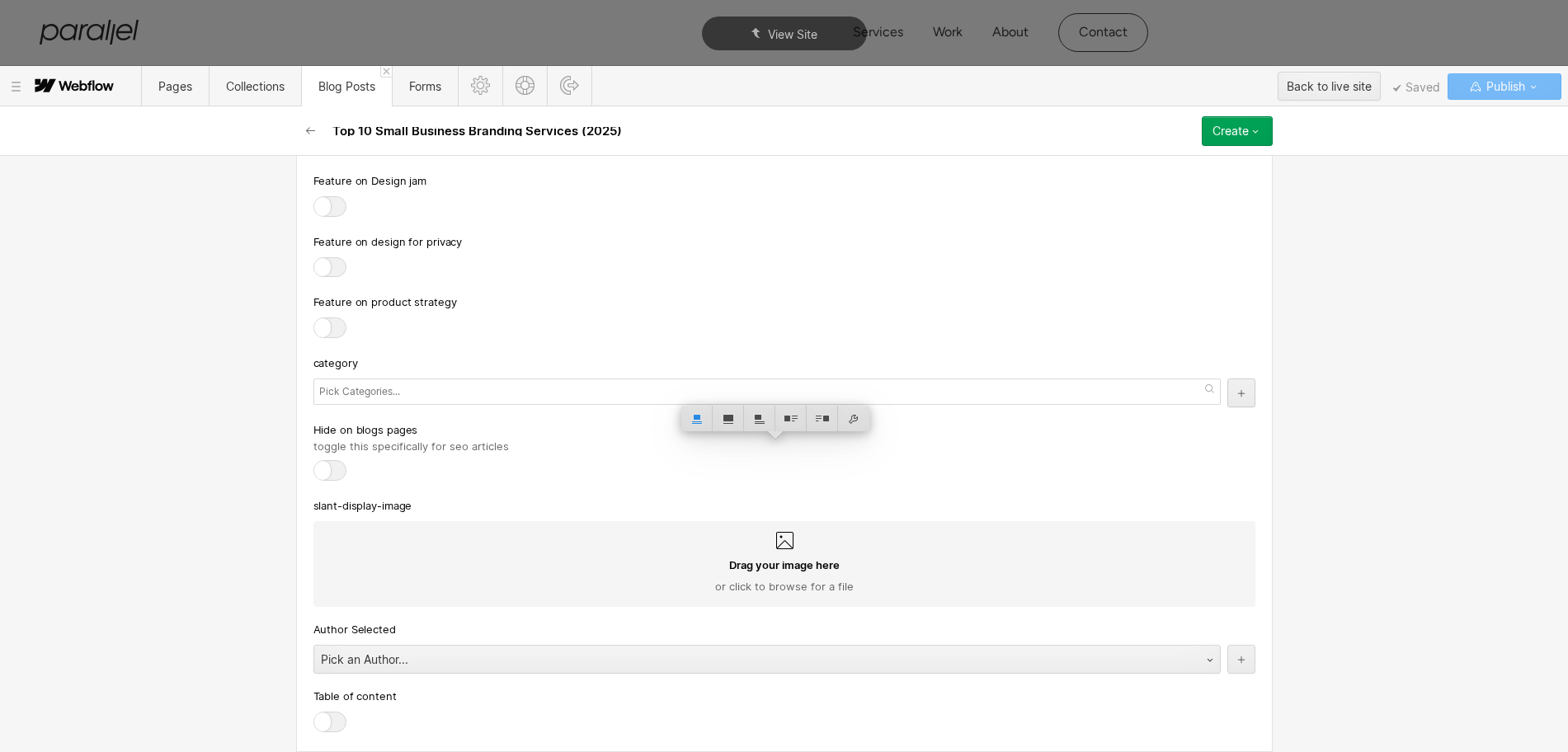
drag, startPoint x: 433, startPoint y: 444, endPoint x: 376, endPoint y: 446, distance: 57.0
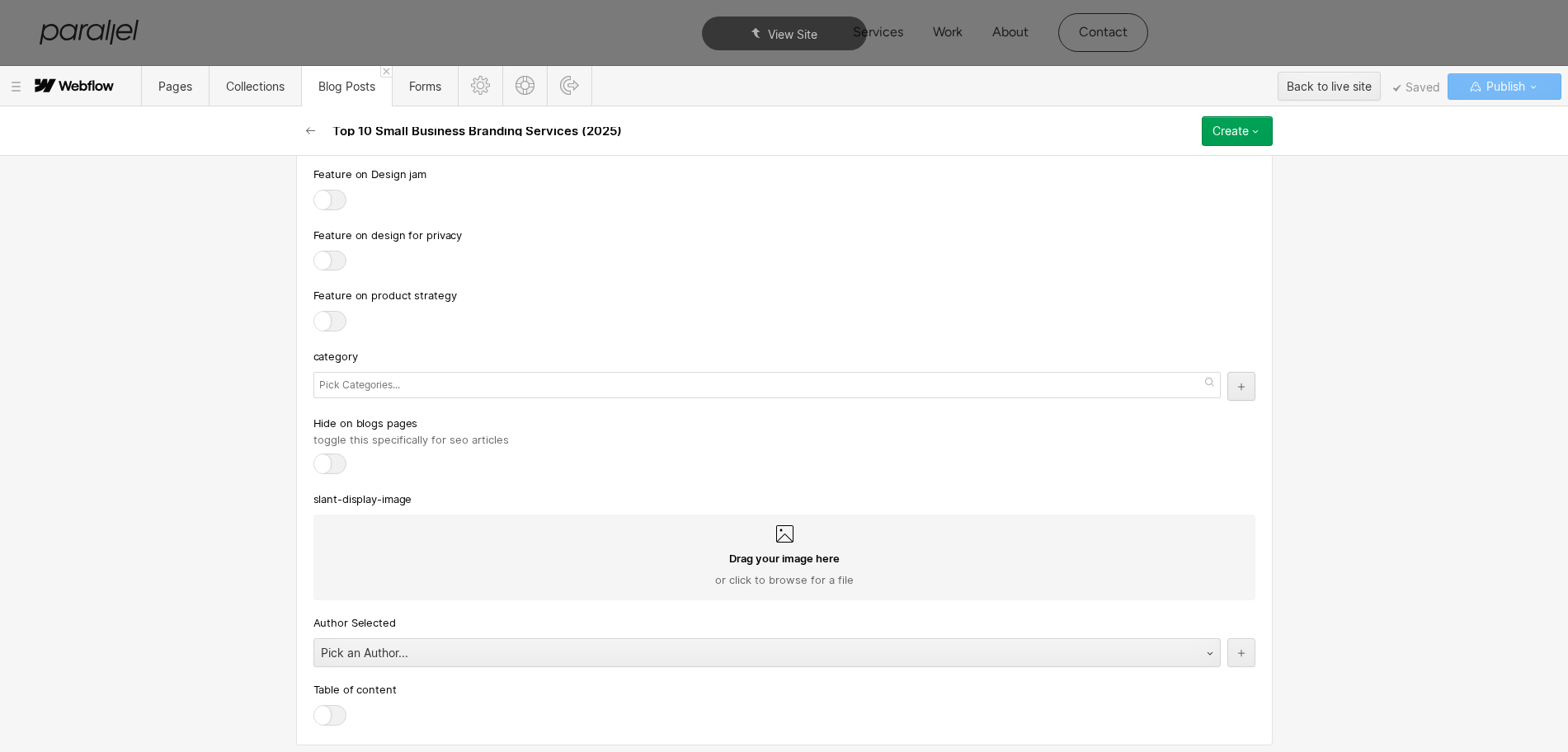
drag, startPoint x: 347, startPoint y: 422, endPoint x: 492, endPoint y: 426, distance: 145.1
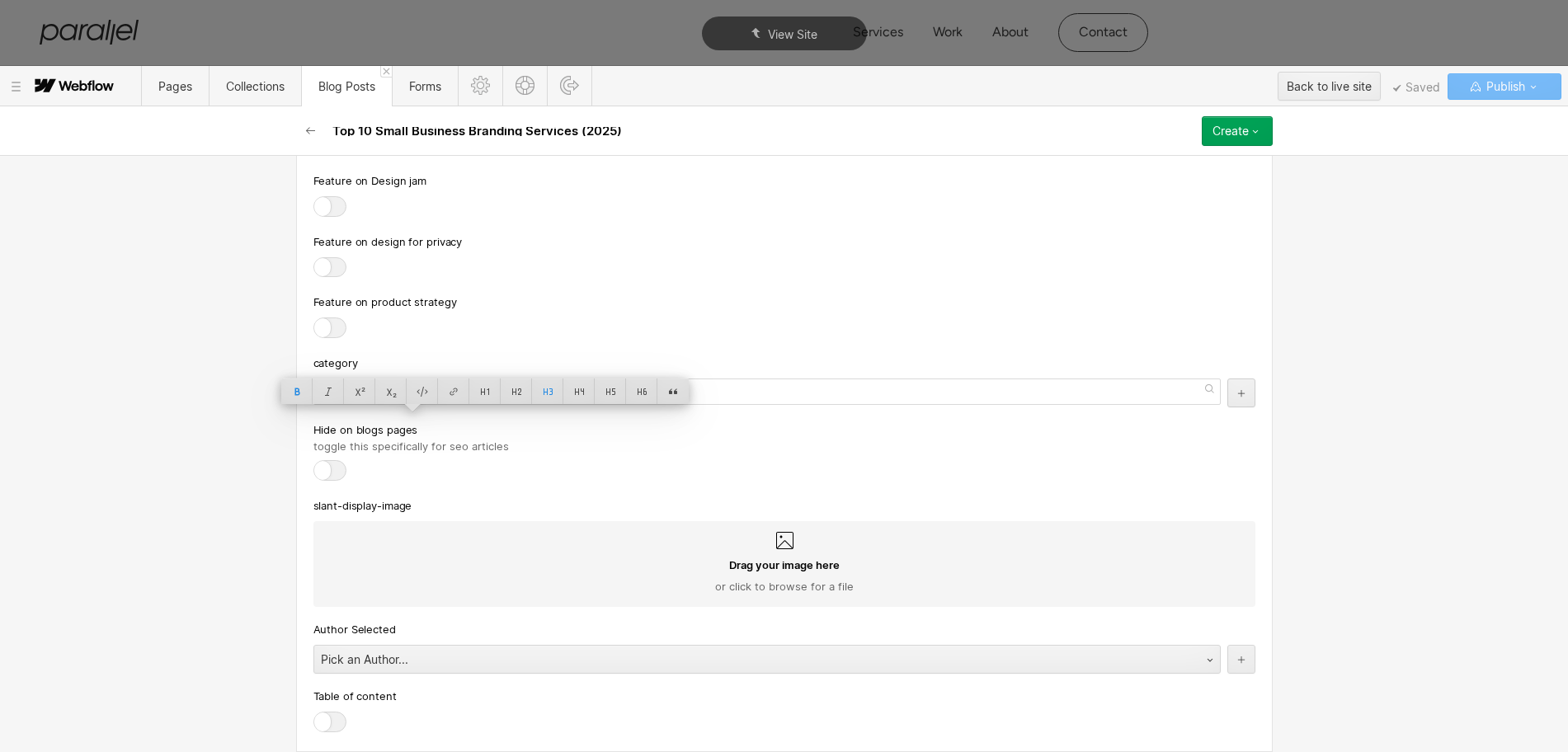
copy strong "Fabrik Brands"
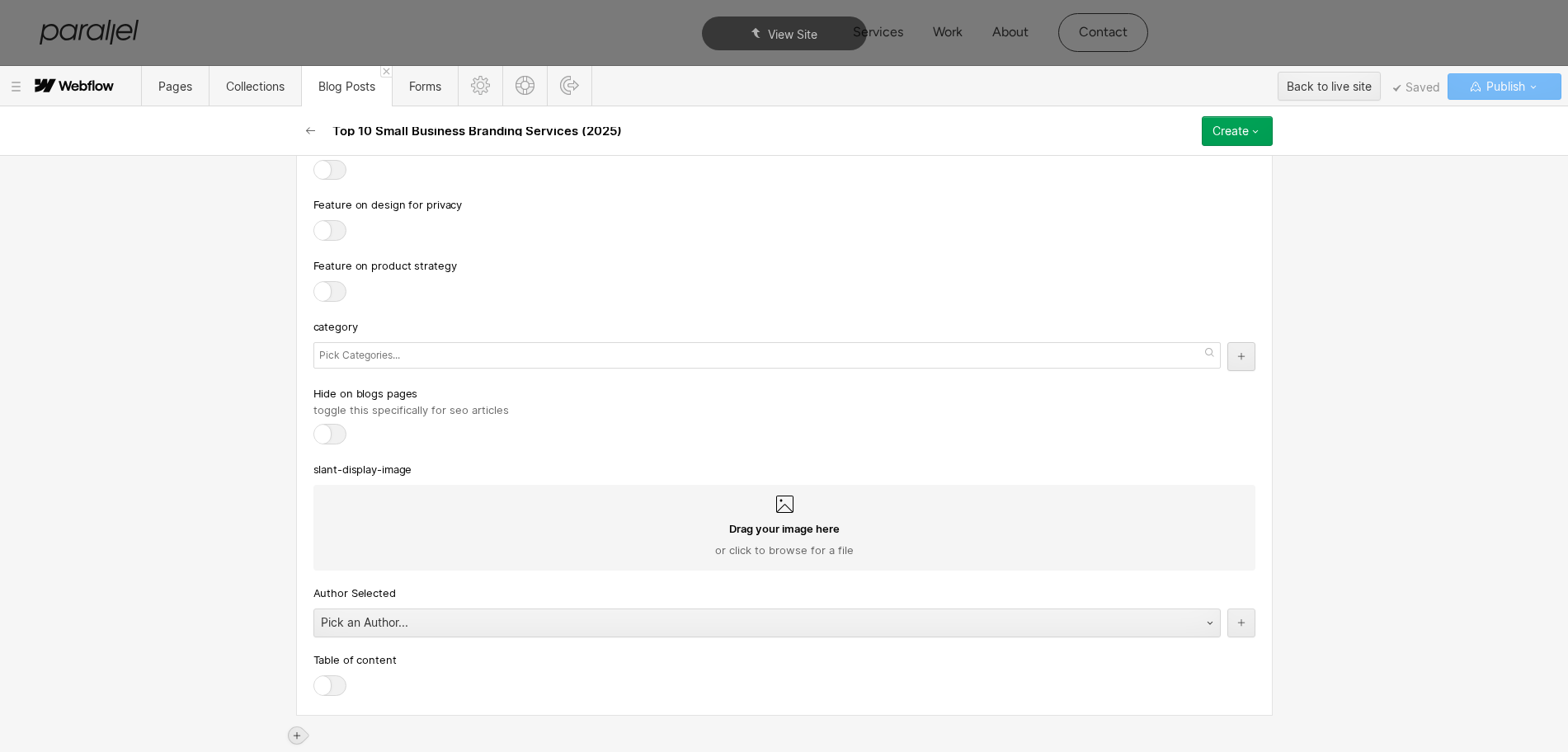
click at [296, 731] on icon at bounding box center [297, 735] width 10 height 10
click at [332, 726] on div at bounding box center [328, 738] width 31 height 25
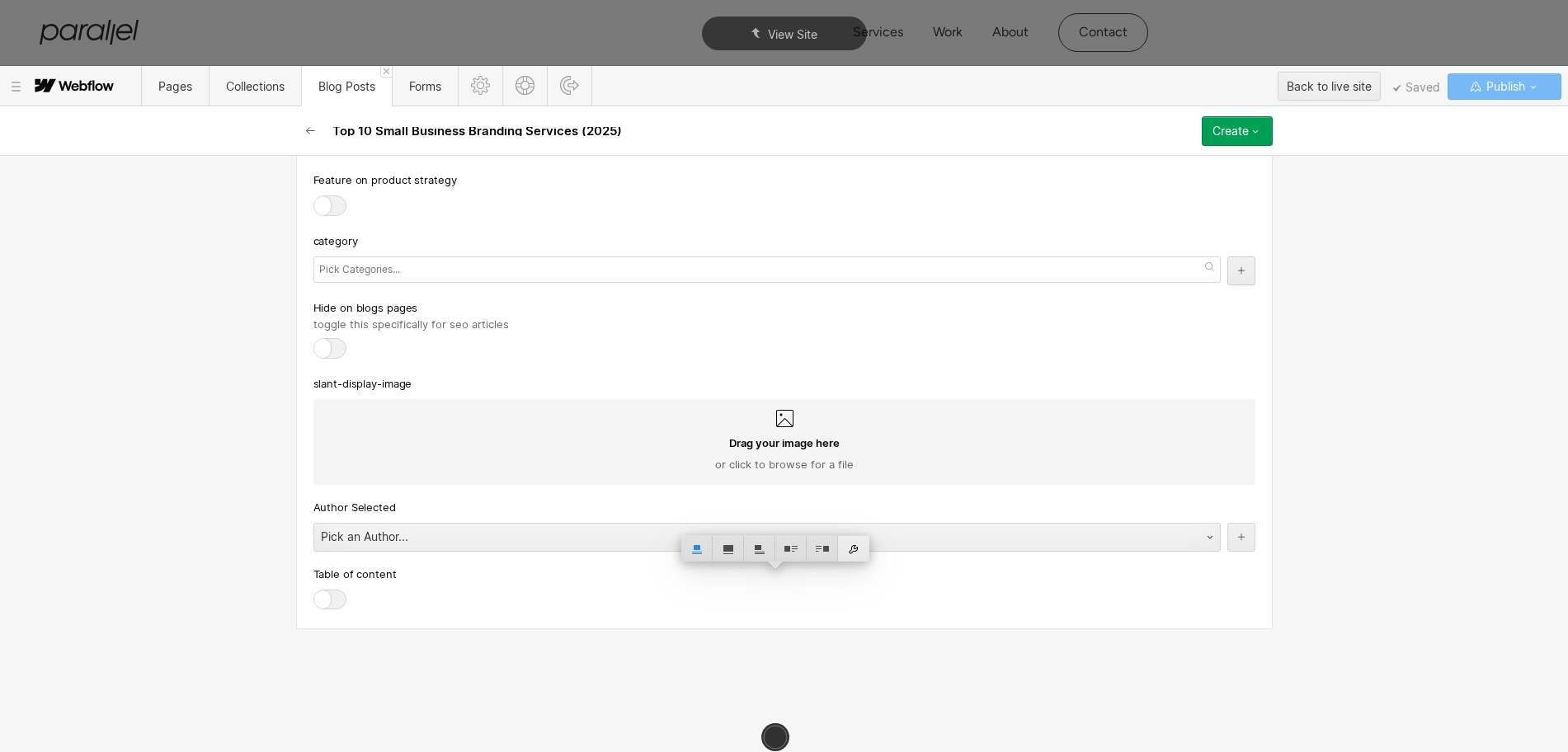
click at [850, 536] on div at bounding box center [854, 549] width 31 height 25
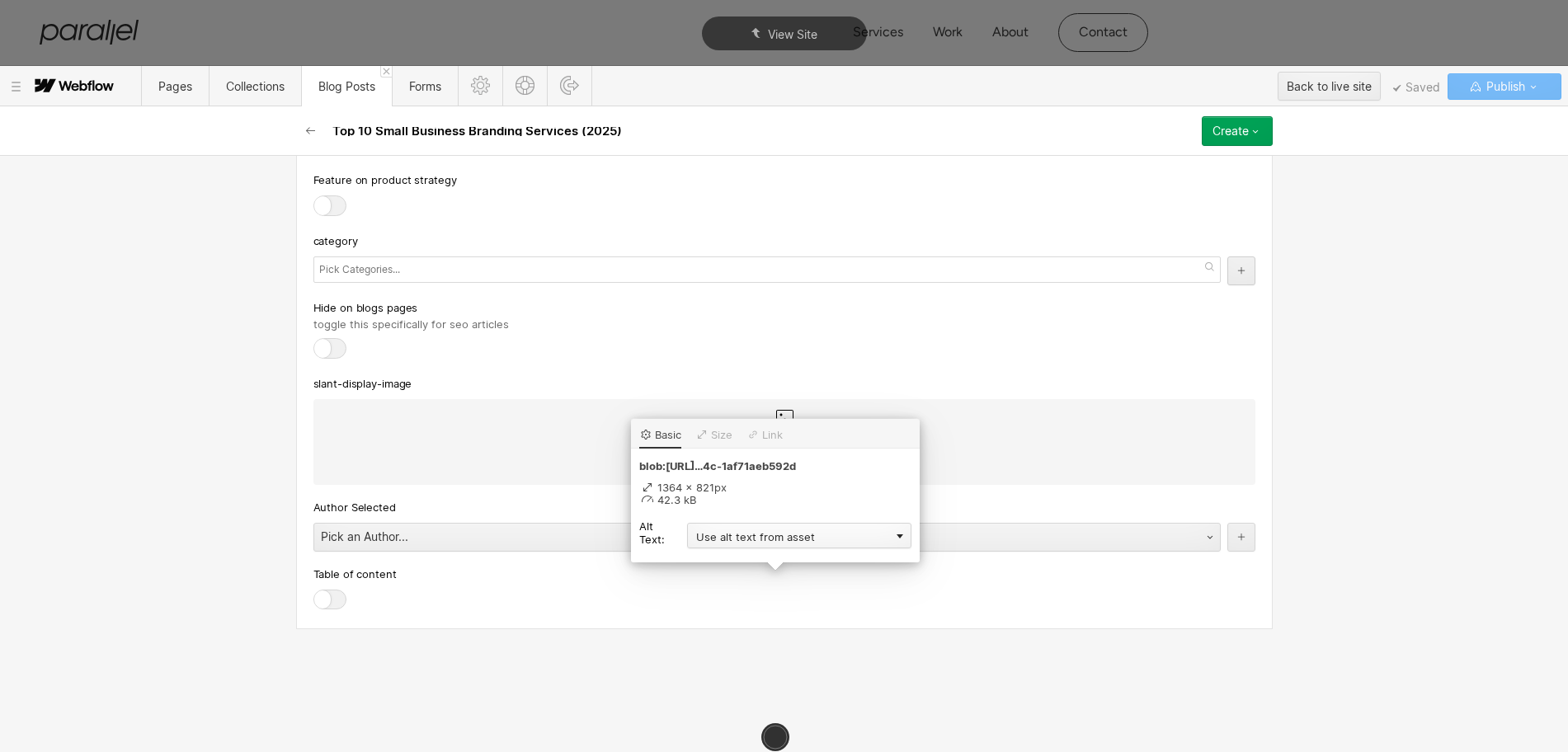
click at [724, 522] on div "Use alt text from asset" at bounding box center [799, 535] width 224 height 25
click at [713, 549] on div "Custom description" at bounding box center [799, 558] width 224 height 20
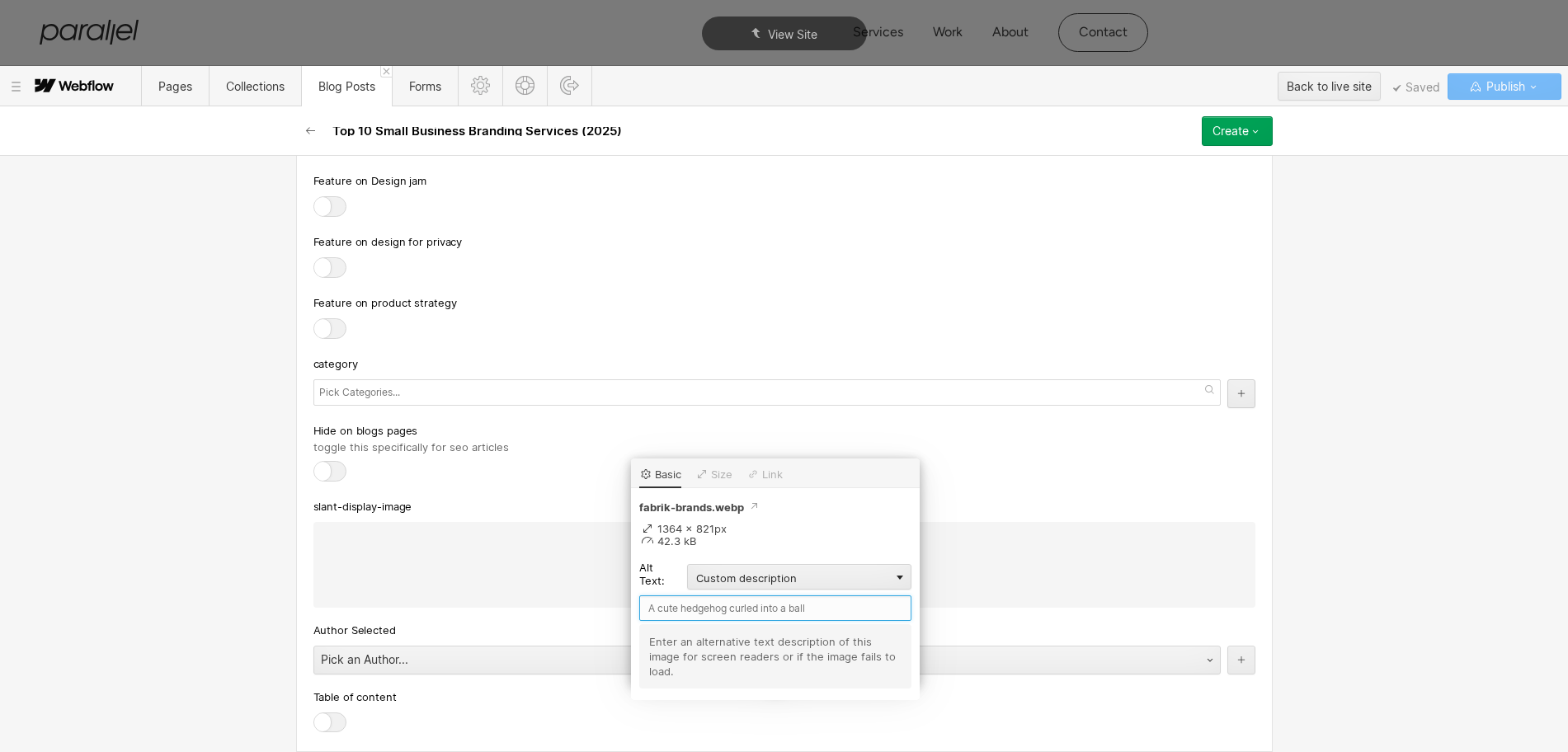
click at [677, 595] on input "text" at bounding box center [776, 608] width 273 height 25
paste input "Fabrik Brands"
type input "Fabrik Brands"
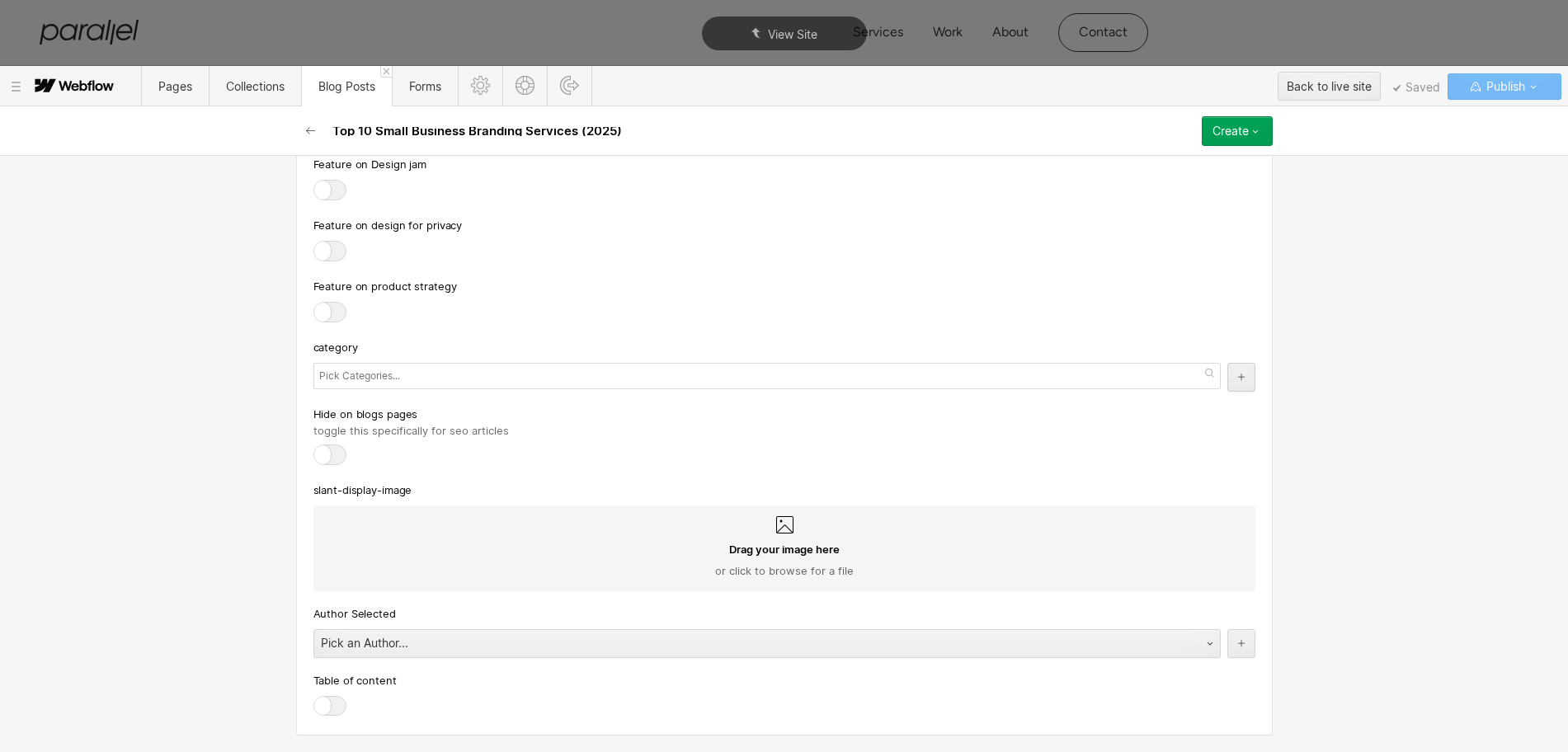
scroll to position [8869, 0]
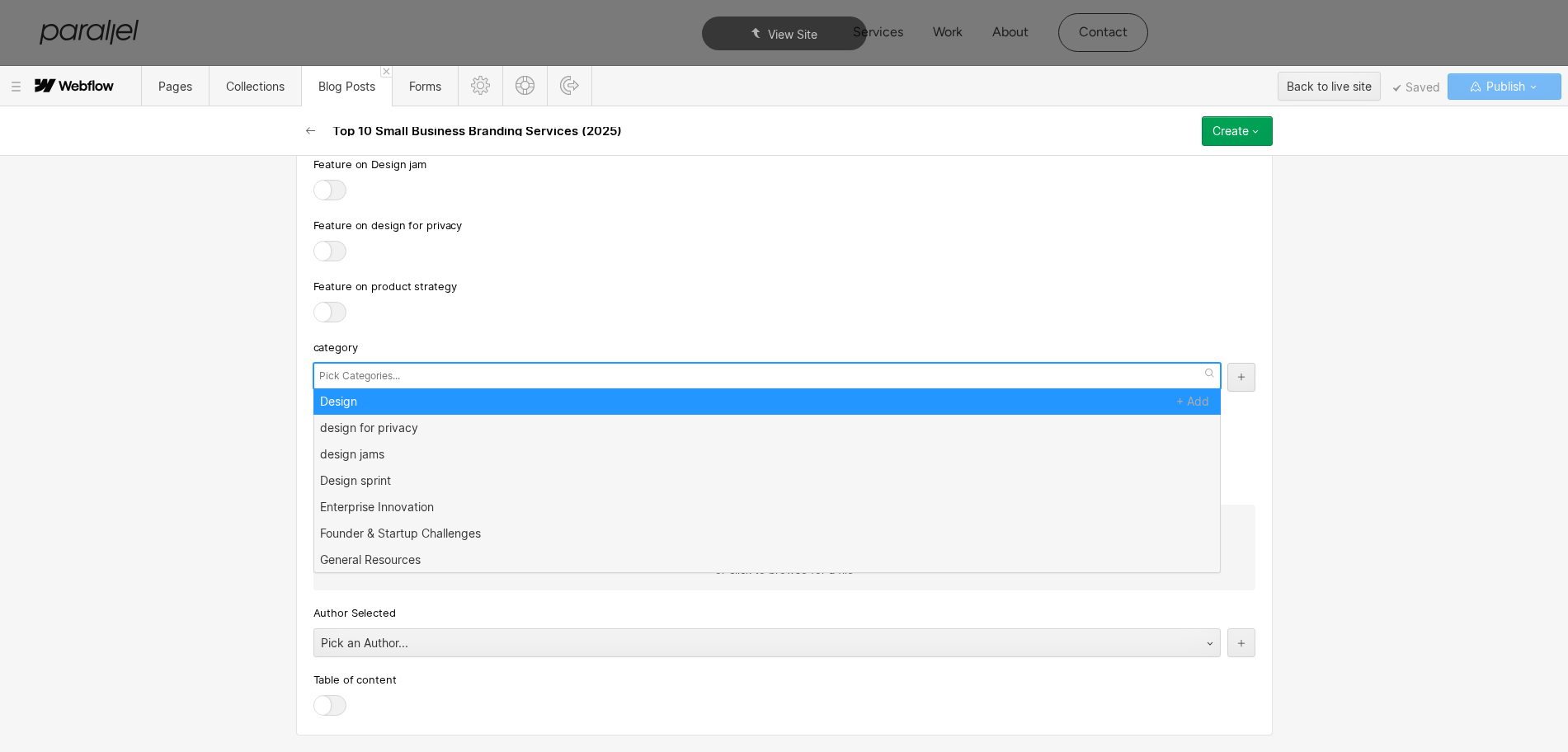
click at [486, 389] on div at bounding box center [767, 376] width 907 height 26
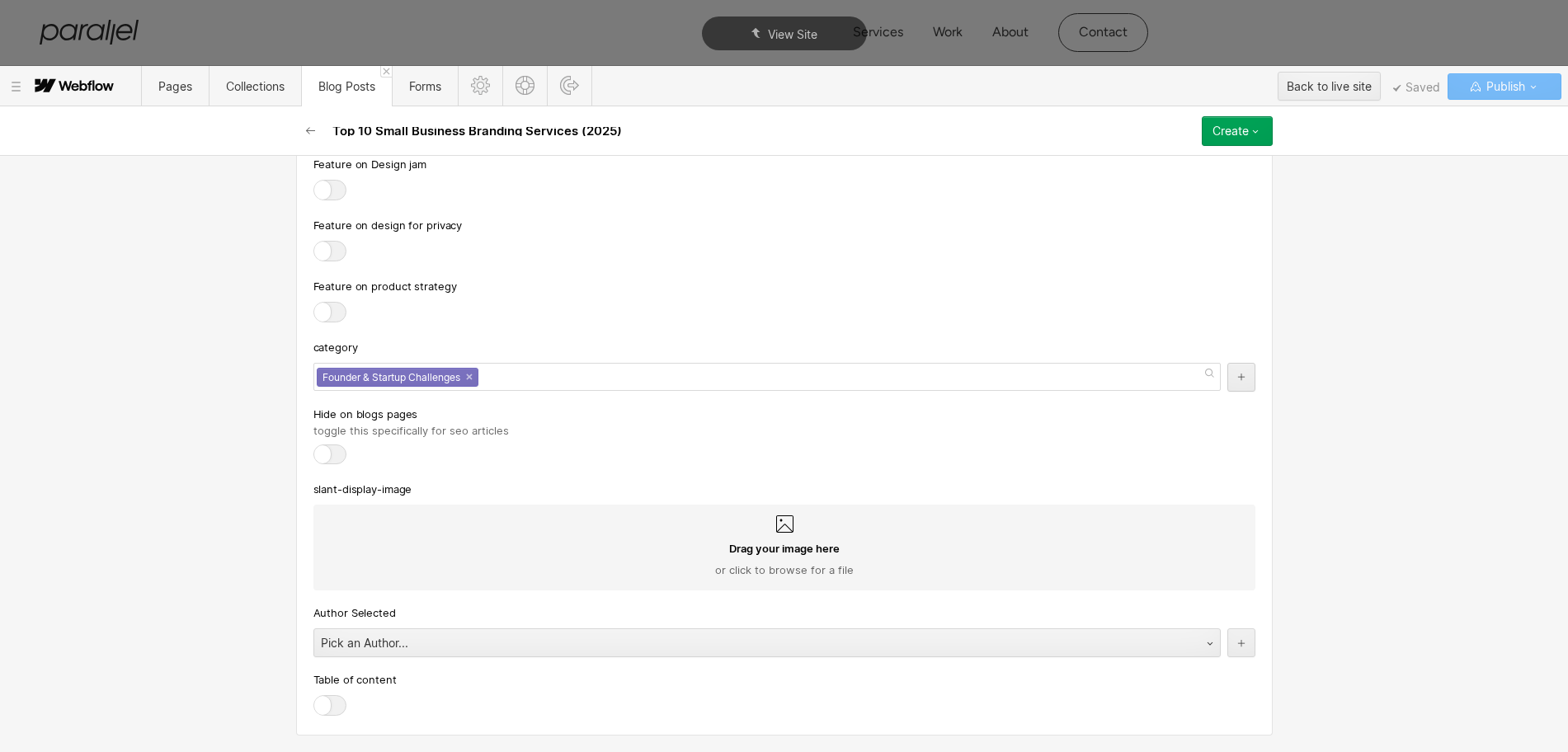
scroll to position [9505, 0]
click at [391, 650] on div "Pick an Author..." at bounding box center [750, 642] width 872 height 26
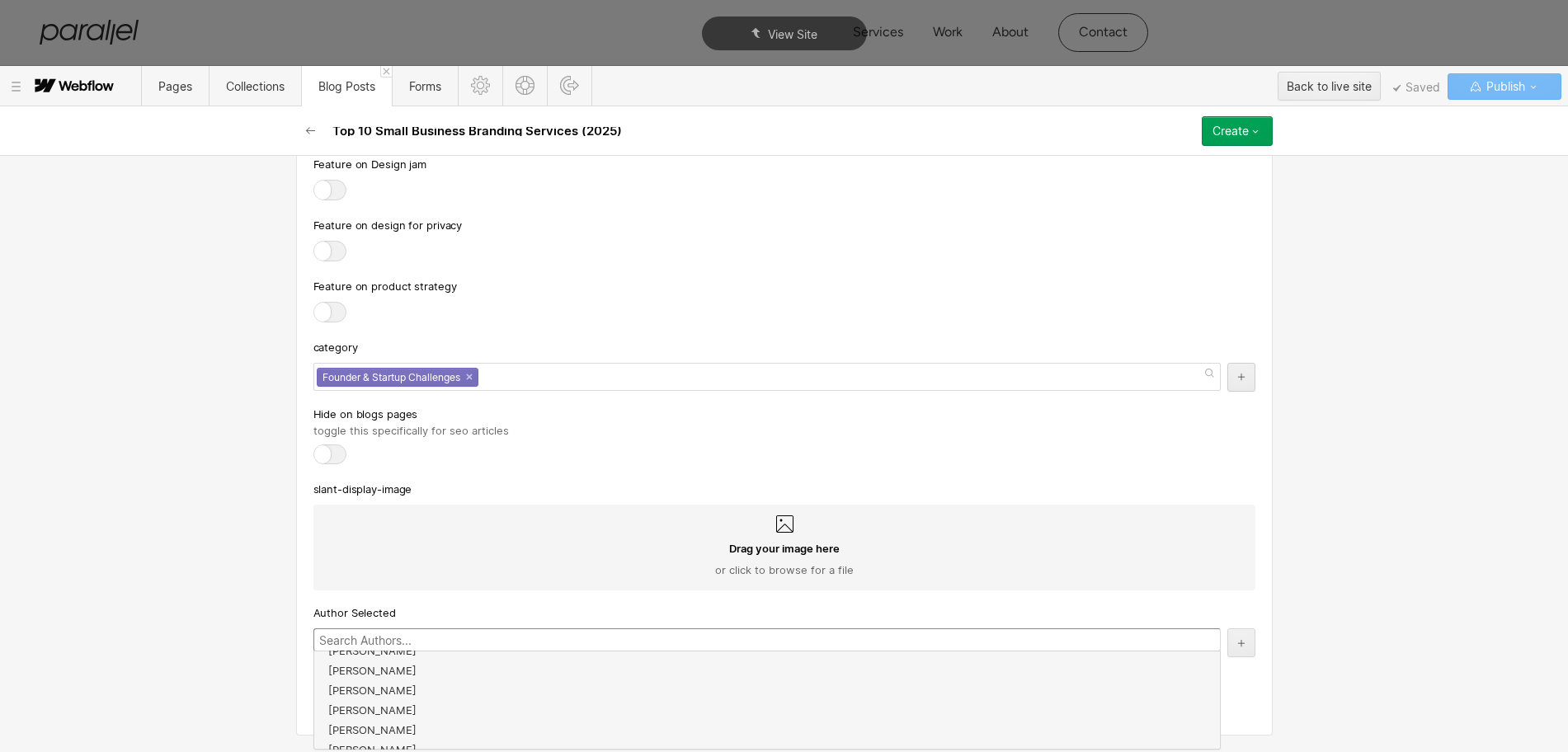
scroll to position [297, 0]
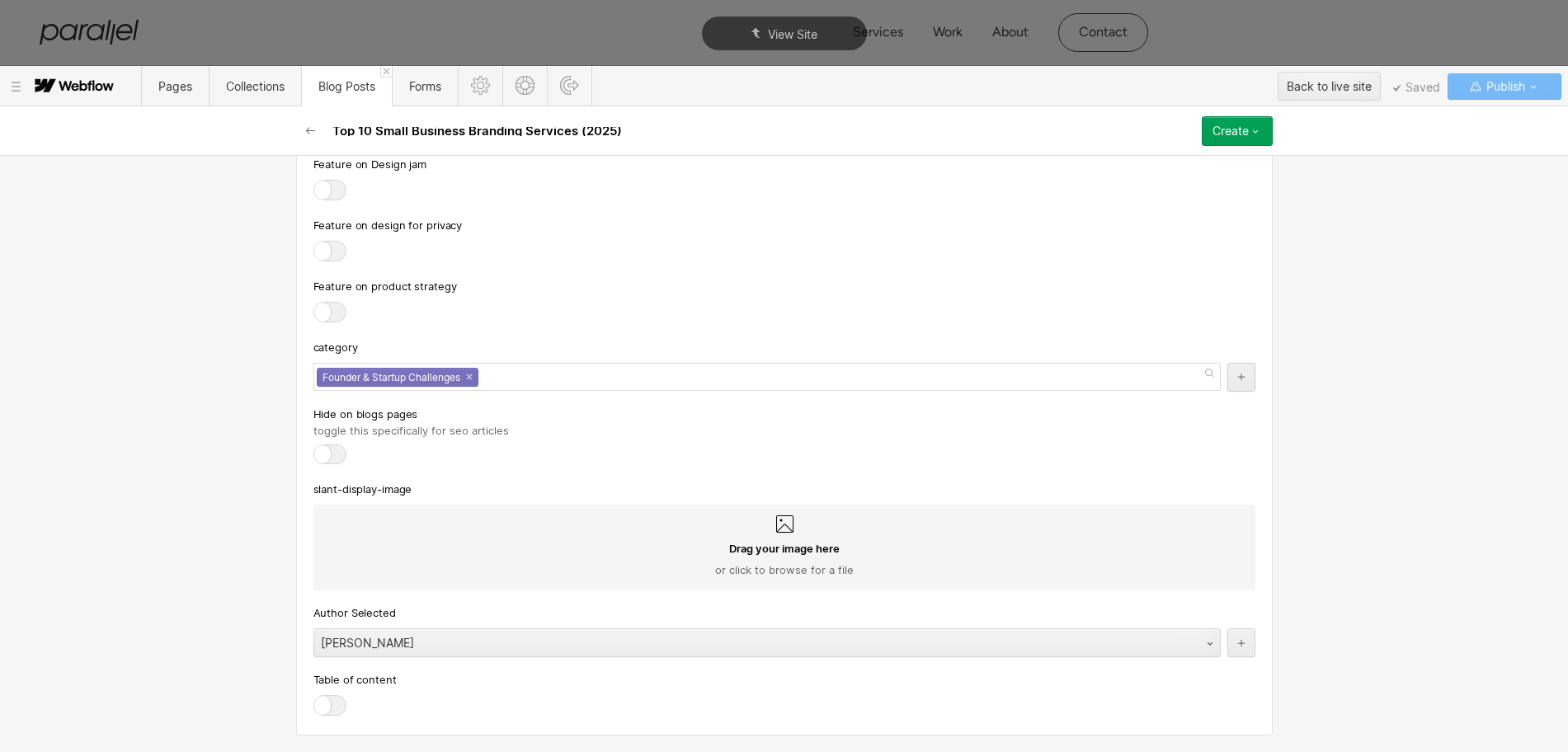
click at [327, 696] on div at bounding box center [330, 704] width 33 height 20
click at [0, 0] on input "checkbox" at bounding box center [0, 0] width 0 height 0
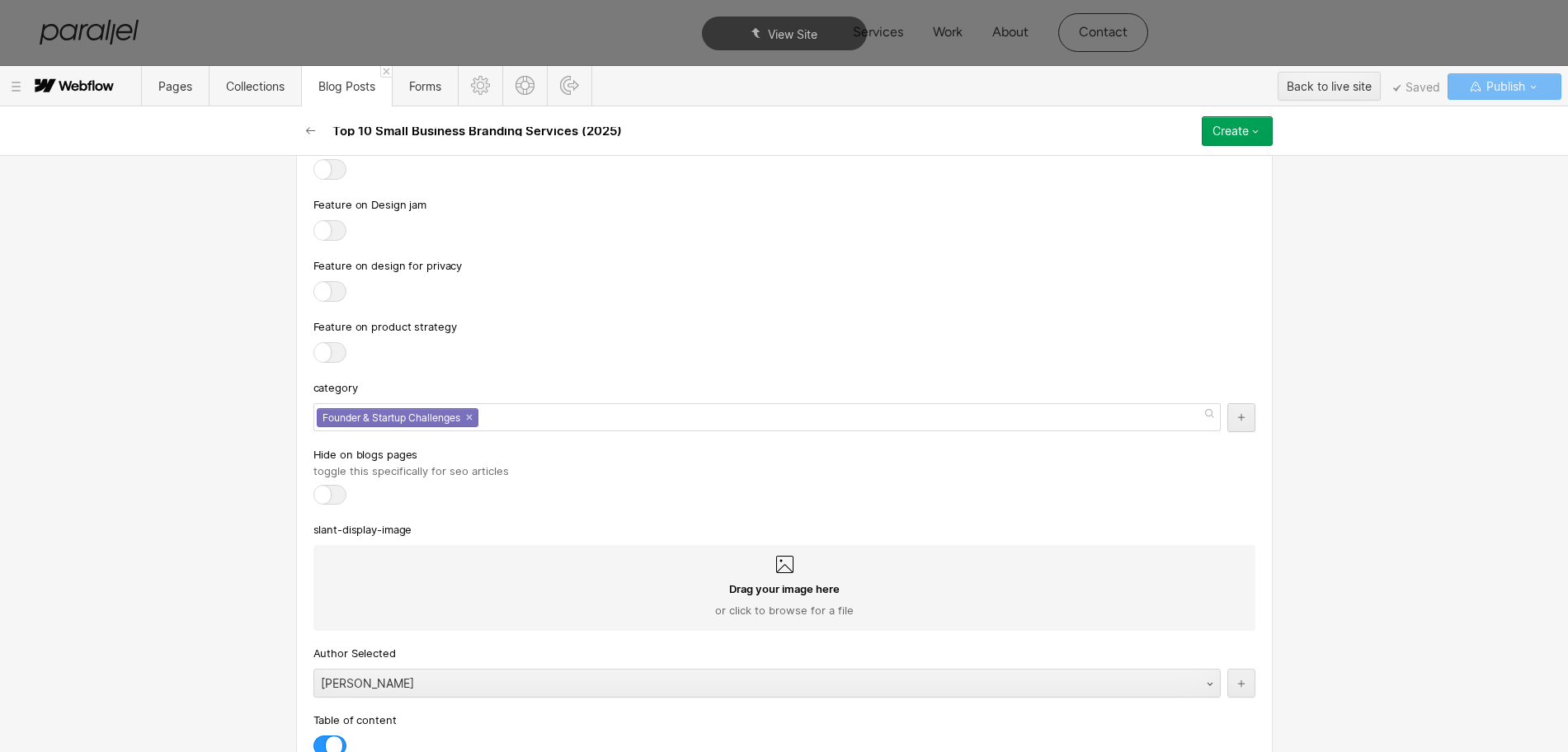
scroll to position [9505, 0]
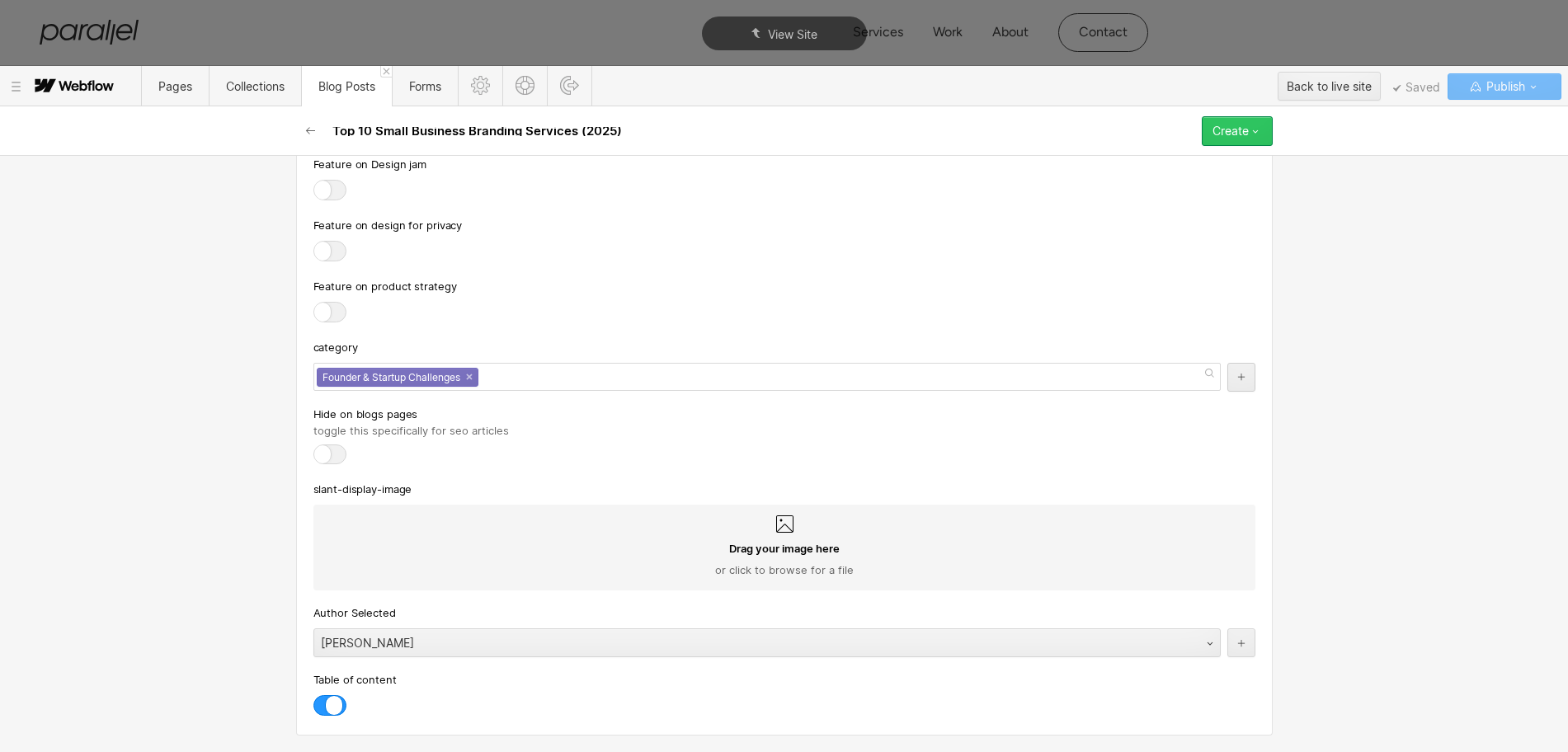
click at [1222, 139] on button "Create" at bounding box center [1237, 130] width 71 height 30
click at [1112, 186] on div "Publish now" at bounding box center [1190, 186] width 164 height 22
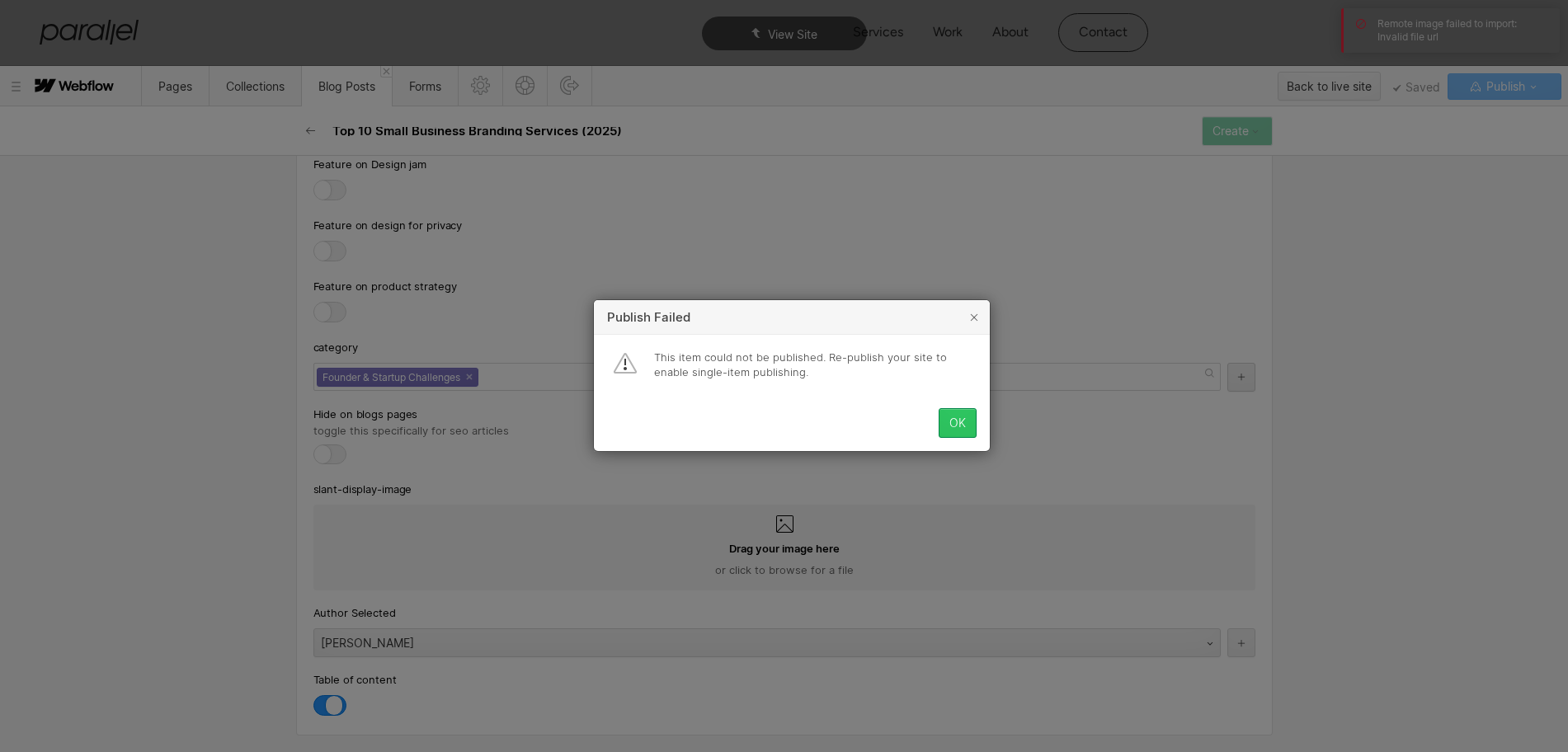
click at [958, 430] on button "OK" at bounding box center [957, 423] width 38 height 30
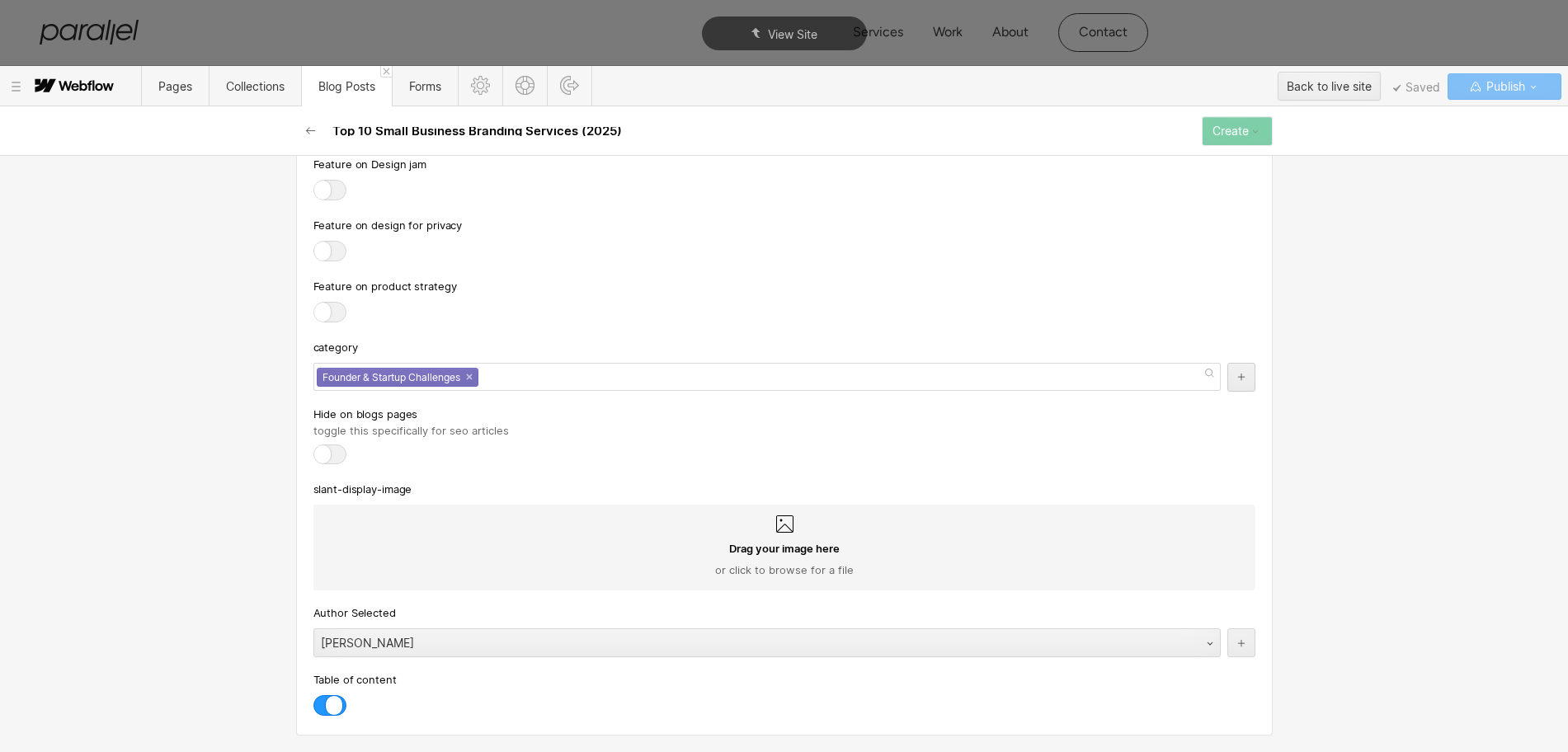
click at [1494, 92] on span "Publish" at bounding box center [1503, 86] width 42 height 24
click at [1236, 134] on div "Create" at bounding box center [1230, 131] width 36 height 14
click at [872, 338] on div "category" at bounding box center [784, 346] width 942 height 18
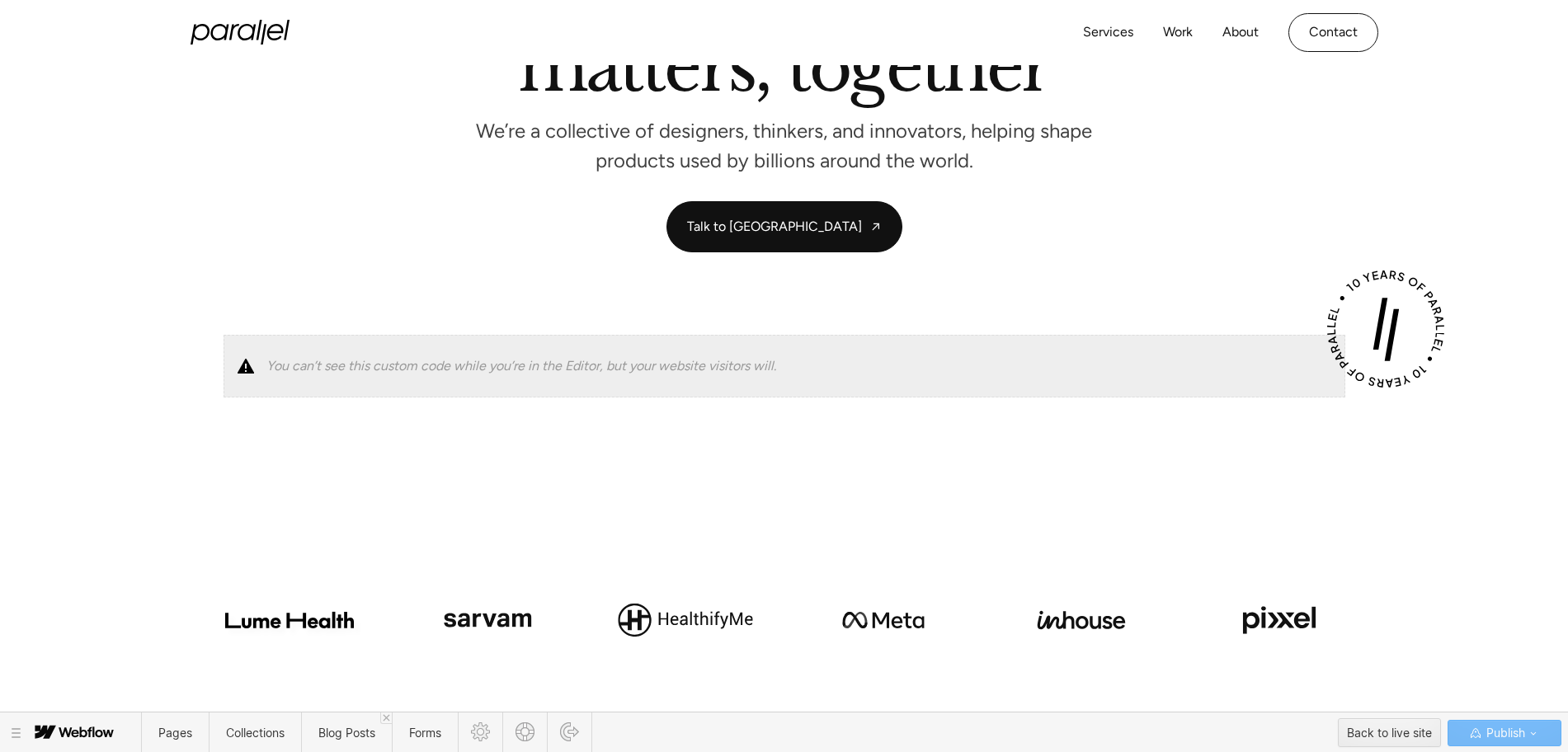
scroll to position [294, 0]
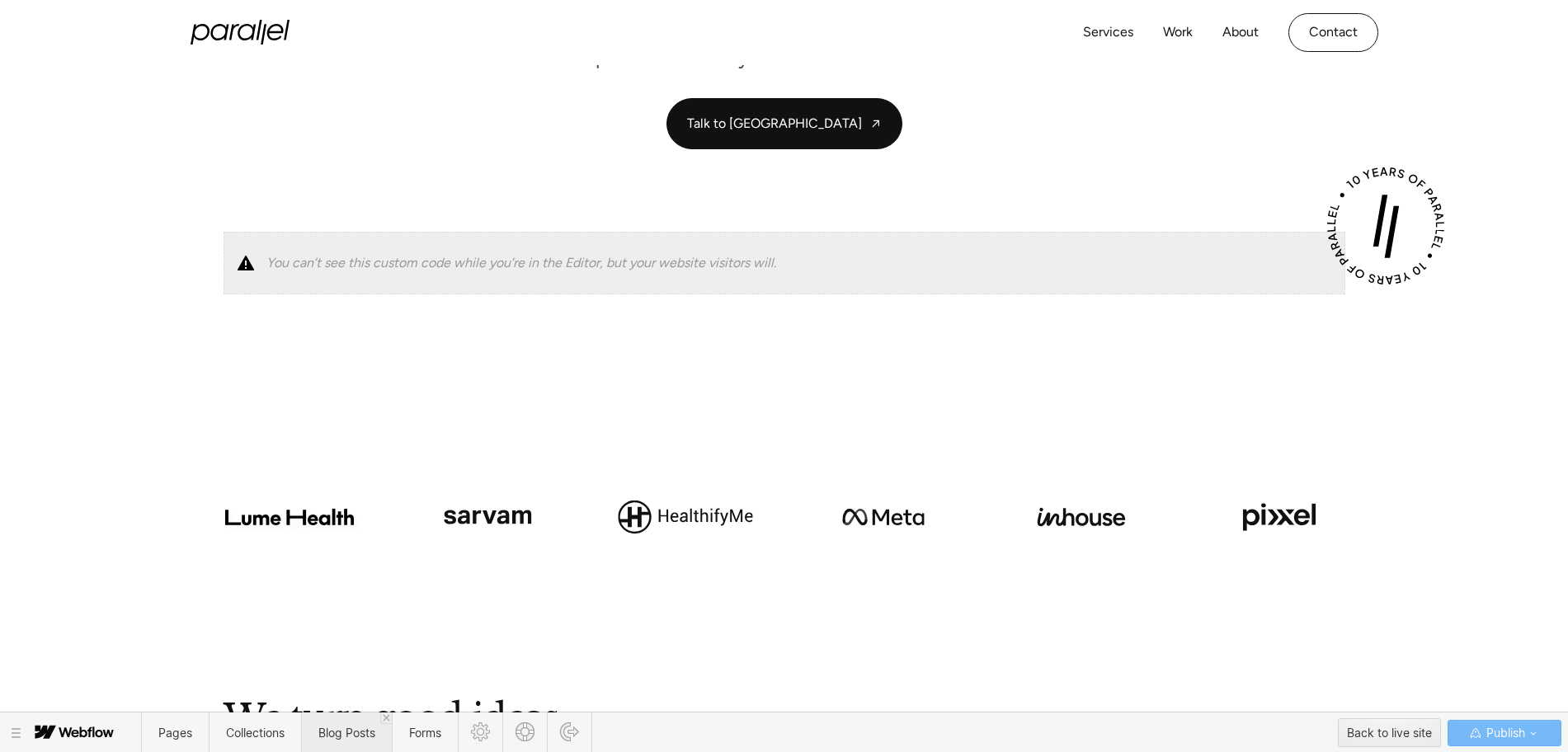
click at [332, 732] on span "Blog Posts" at bounding box center [346, 733] width 56 height 14
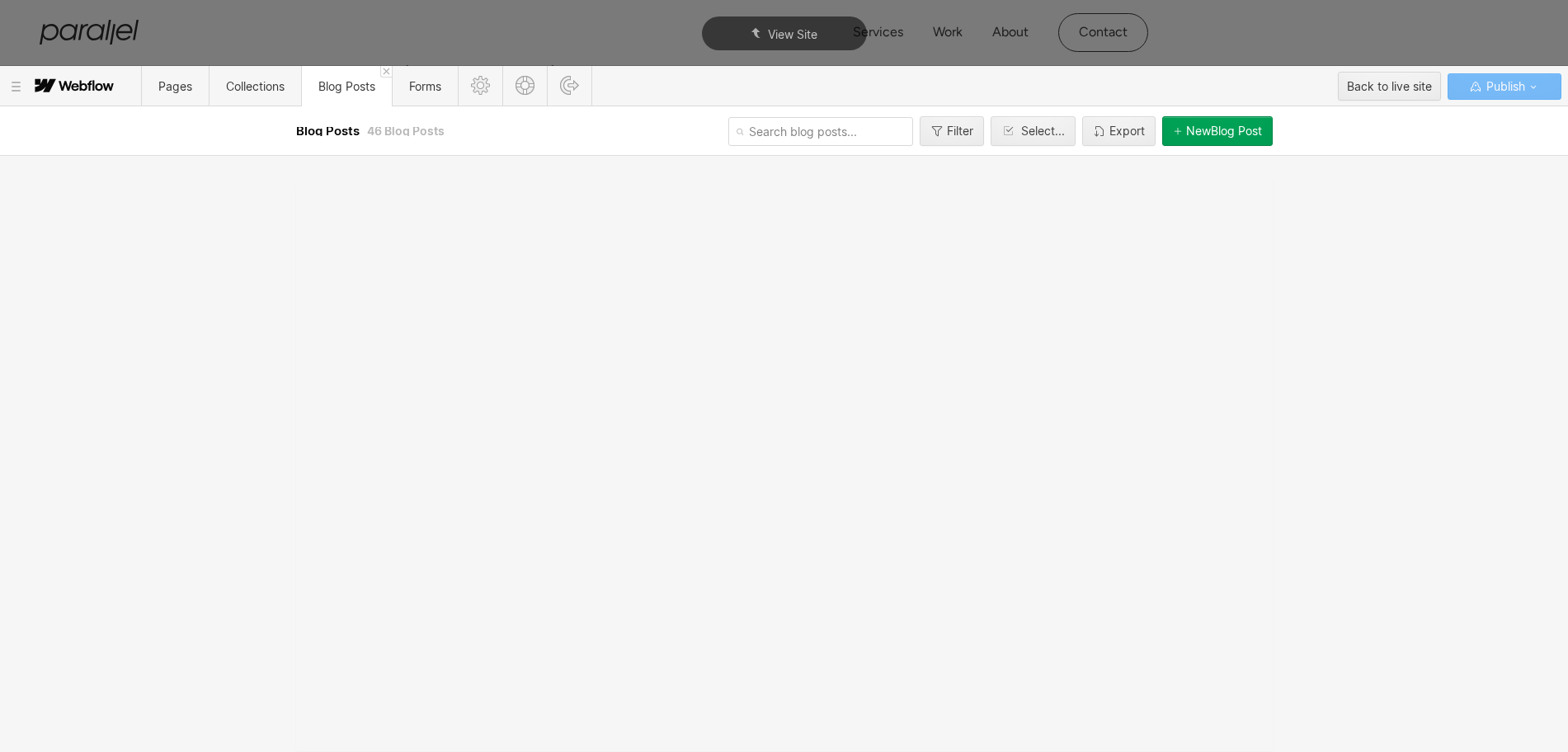
scroll to position [0, 0]
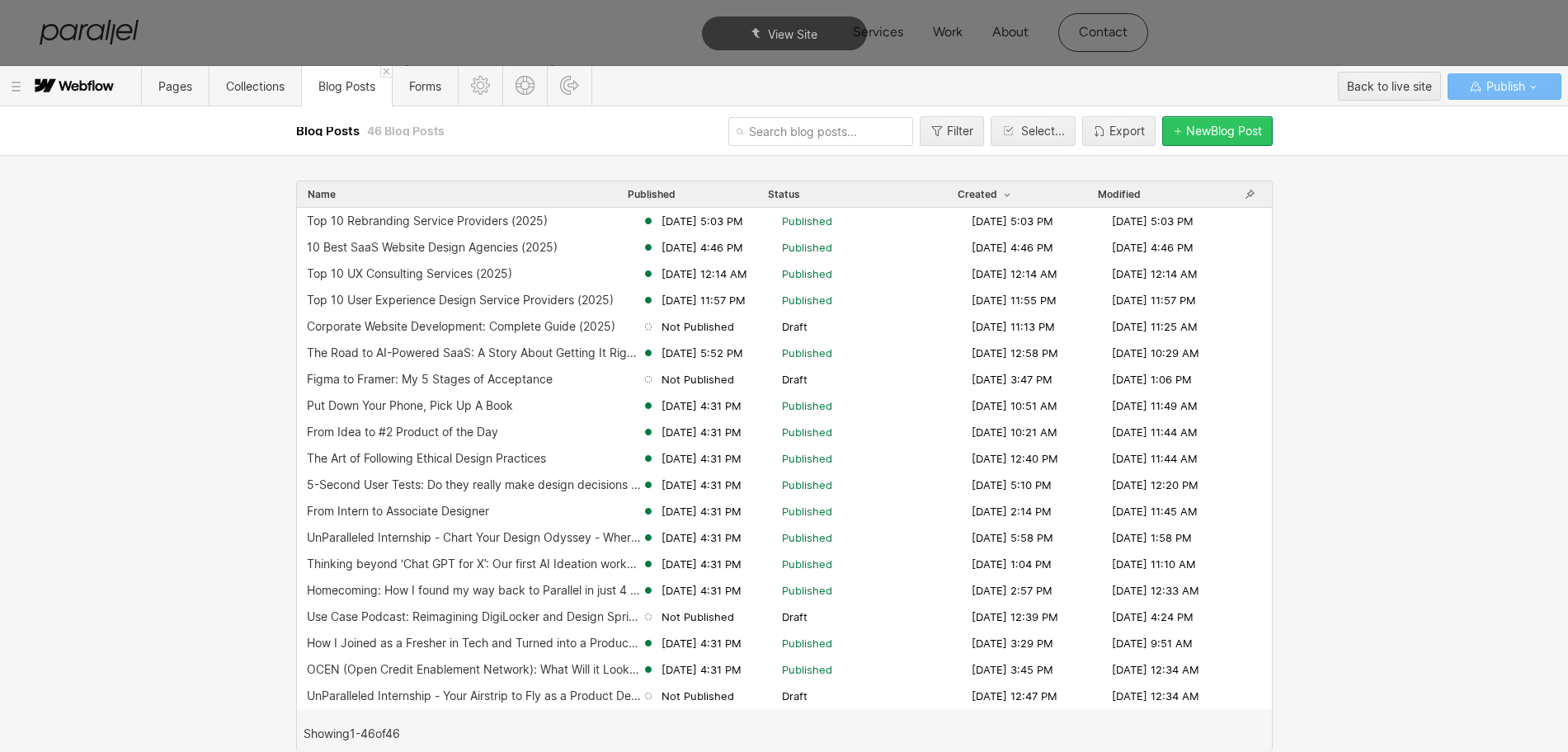
click at [1202, 125] on div "New Blog Post" at bounding box center [1223, 131] width 76 height 14
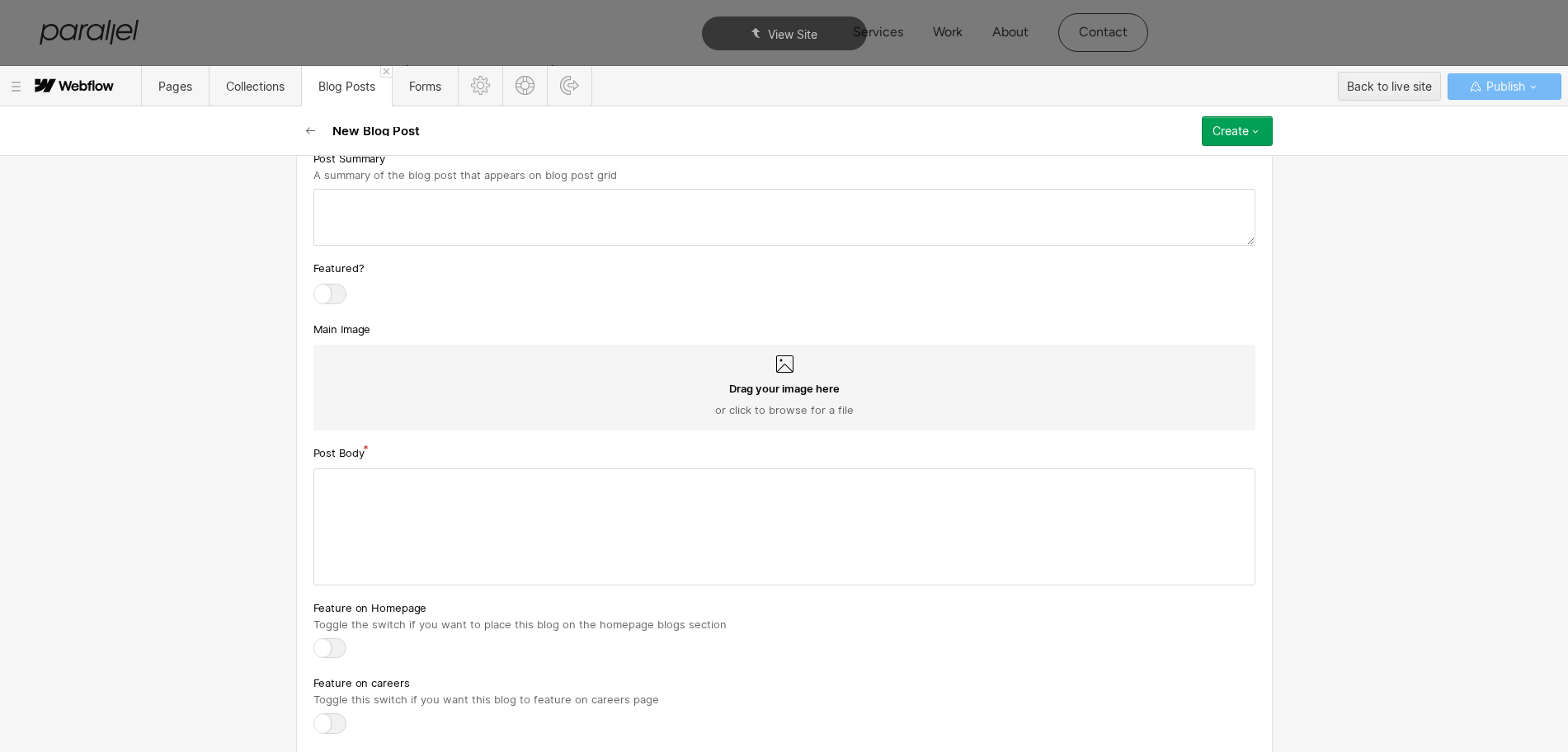
scroll to position [927, 0]
click at [383, 509] on div at bounding box center [784, 523] width 940 height 116
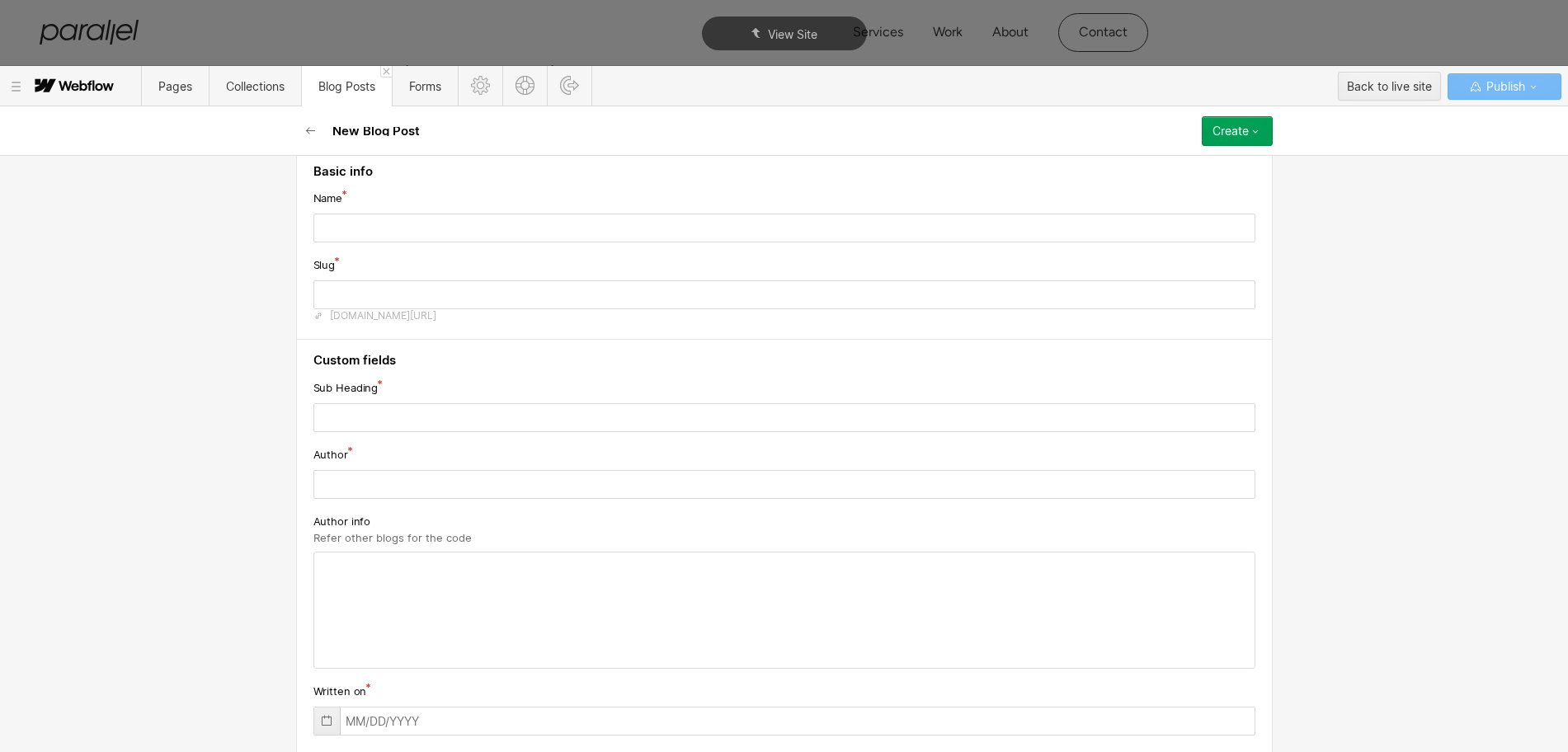
scroll to position [0, 0]
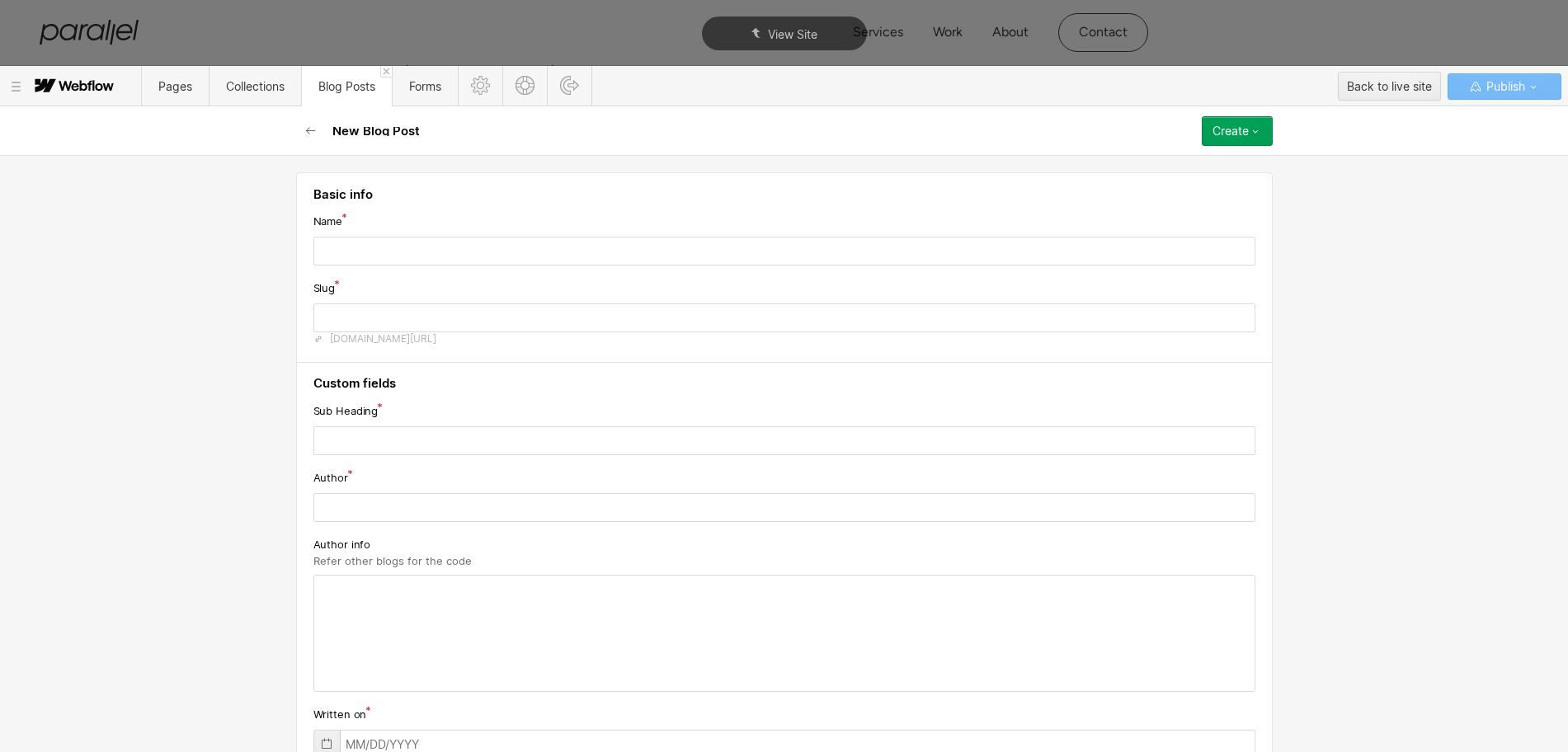
click at [367, 255] on input "text" at bounding box center [784, 251] width 942 height 29
click at [472, 255] on input "text" at bounding box center [784, 251] width 942 height 29
paste input "Top 10 Small Business Branding Service Providers (2025)"
type input "Top 10 Small Business Branding Service Providers (2025)"
type input "top-10-small-business-branding-service-providers-2025"
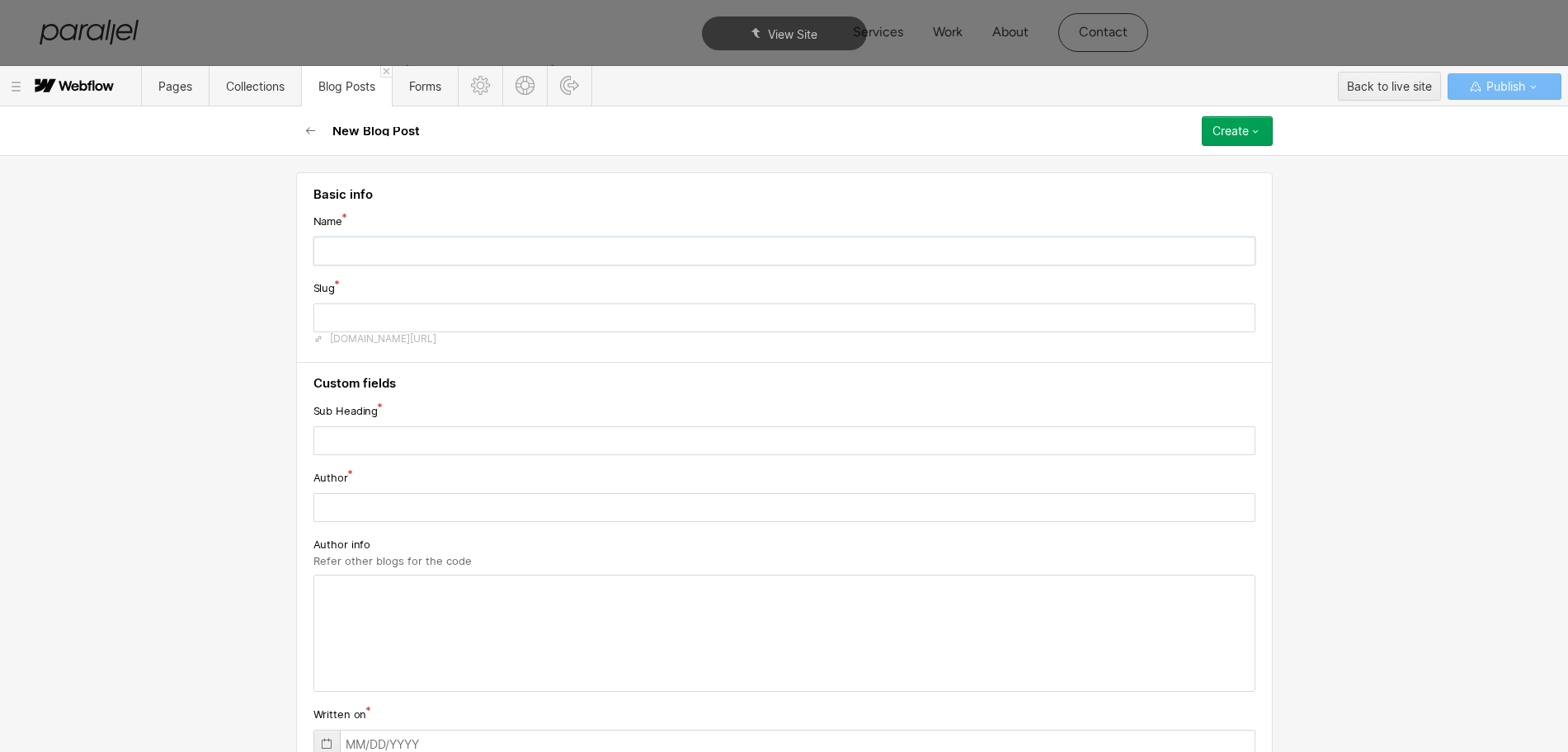
click at [373, 252] on input "text" at bounding box center [784, 251] width 942 height 29
paste input "Top 10 Small Business Branding Service Providers (2025)"
type input "Top 10 Small Business Branding Service Providers (2025)"
type input "top-10-small-business-branding-service-providers-2025"
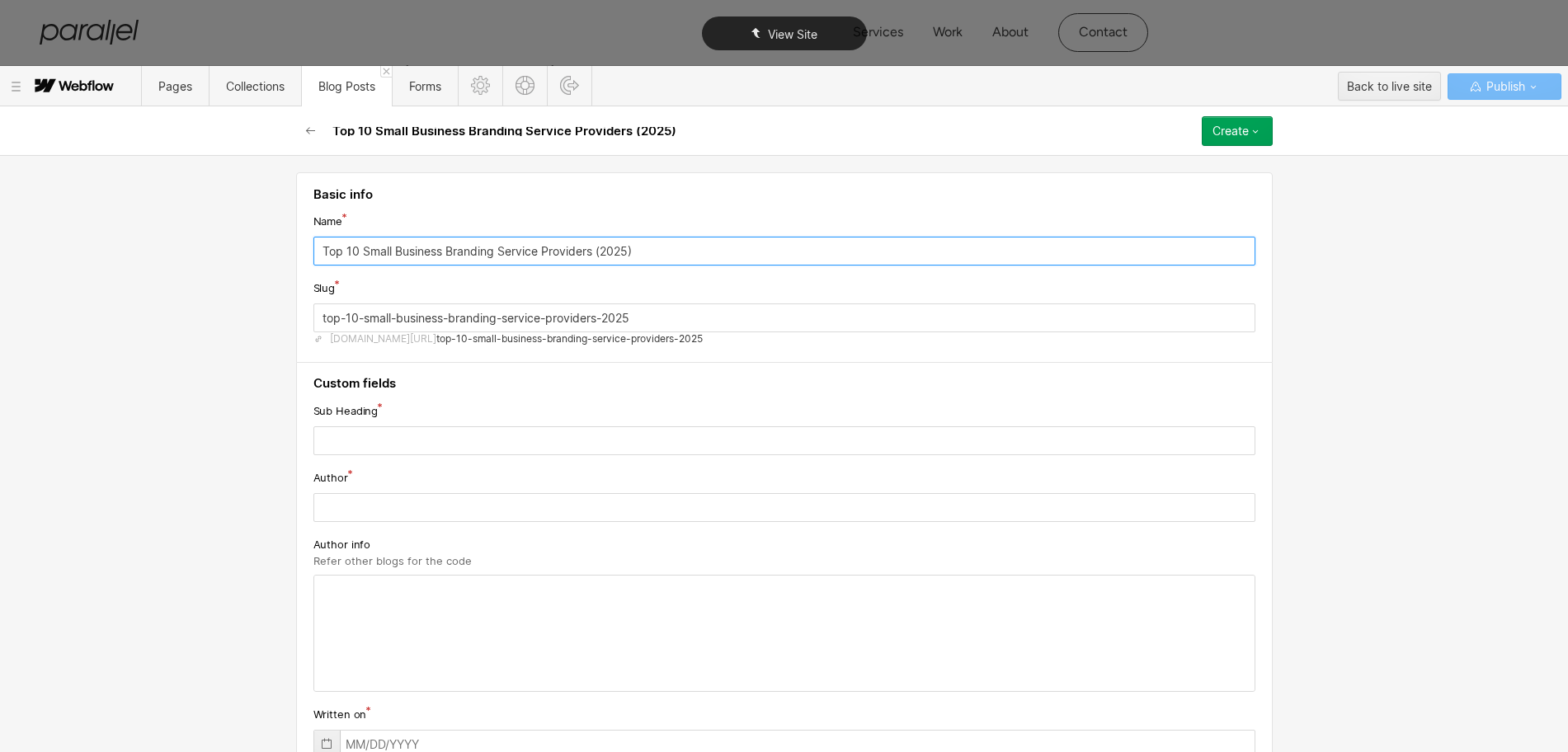
type input "Top 10 Small Business Branding Service Providers (2025)"
click at [365, 315] on input "top-10-small-business-branding-service-providers-2025" at bounding box center [784, 318] width 942 height 29
paste input "small-business-branding-services"
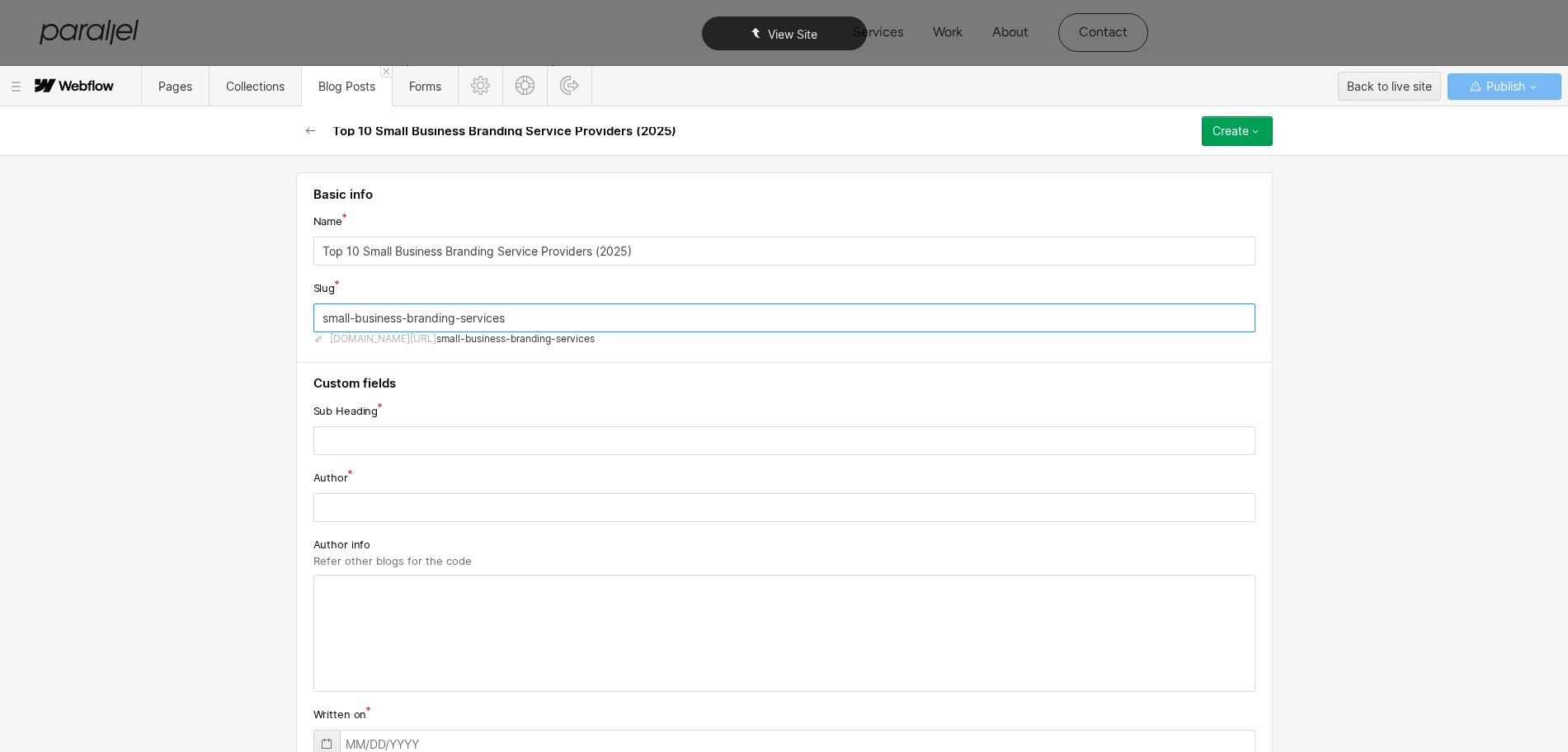
type input "small-business-branding-services"
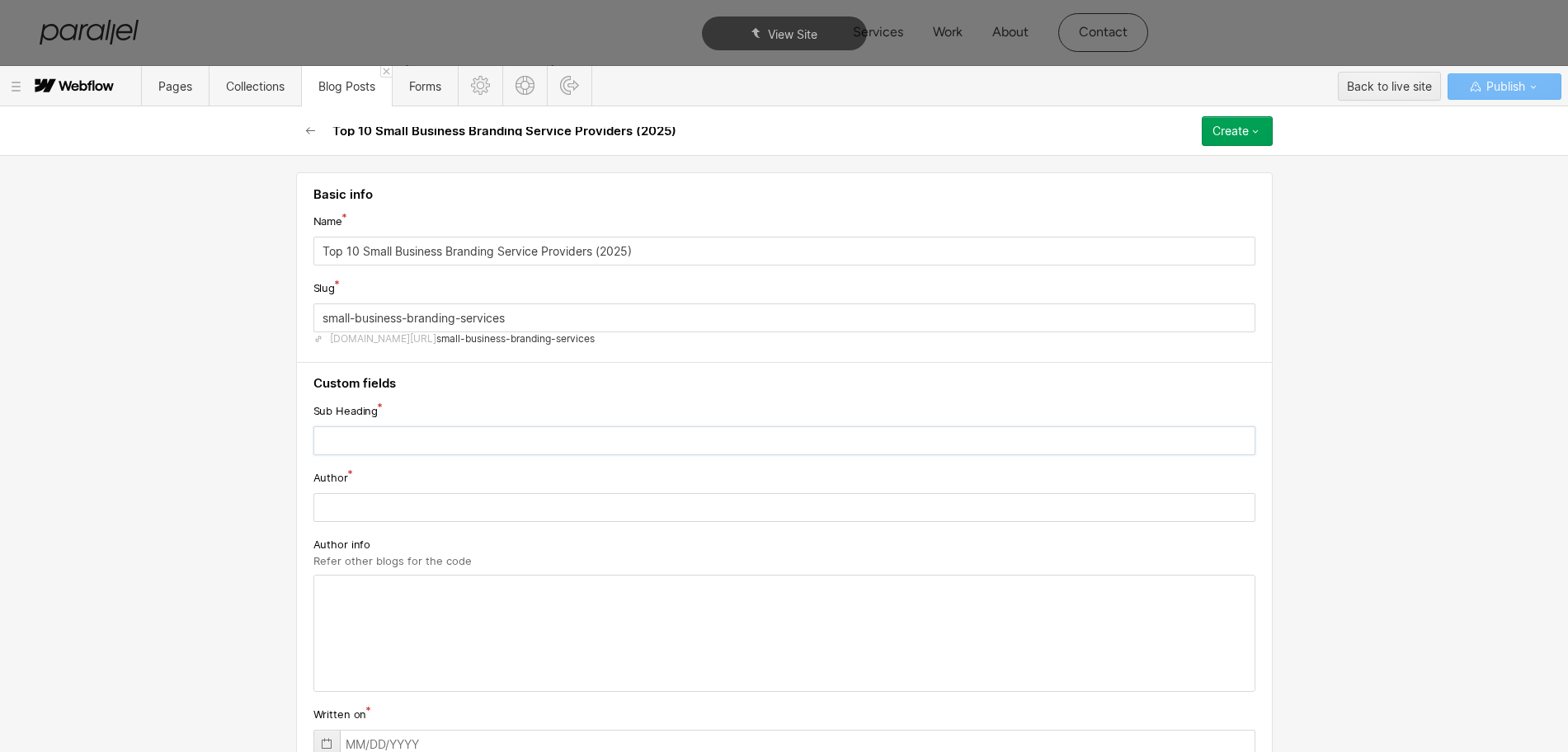
click at [345, 431] on input "text" at bounding box center [784, 441] width 942 height 29
paste input "Explore small business branding services tailored to grow your brand identity, …"
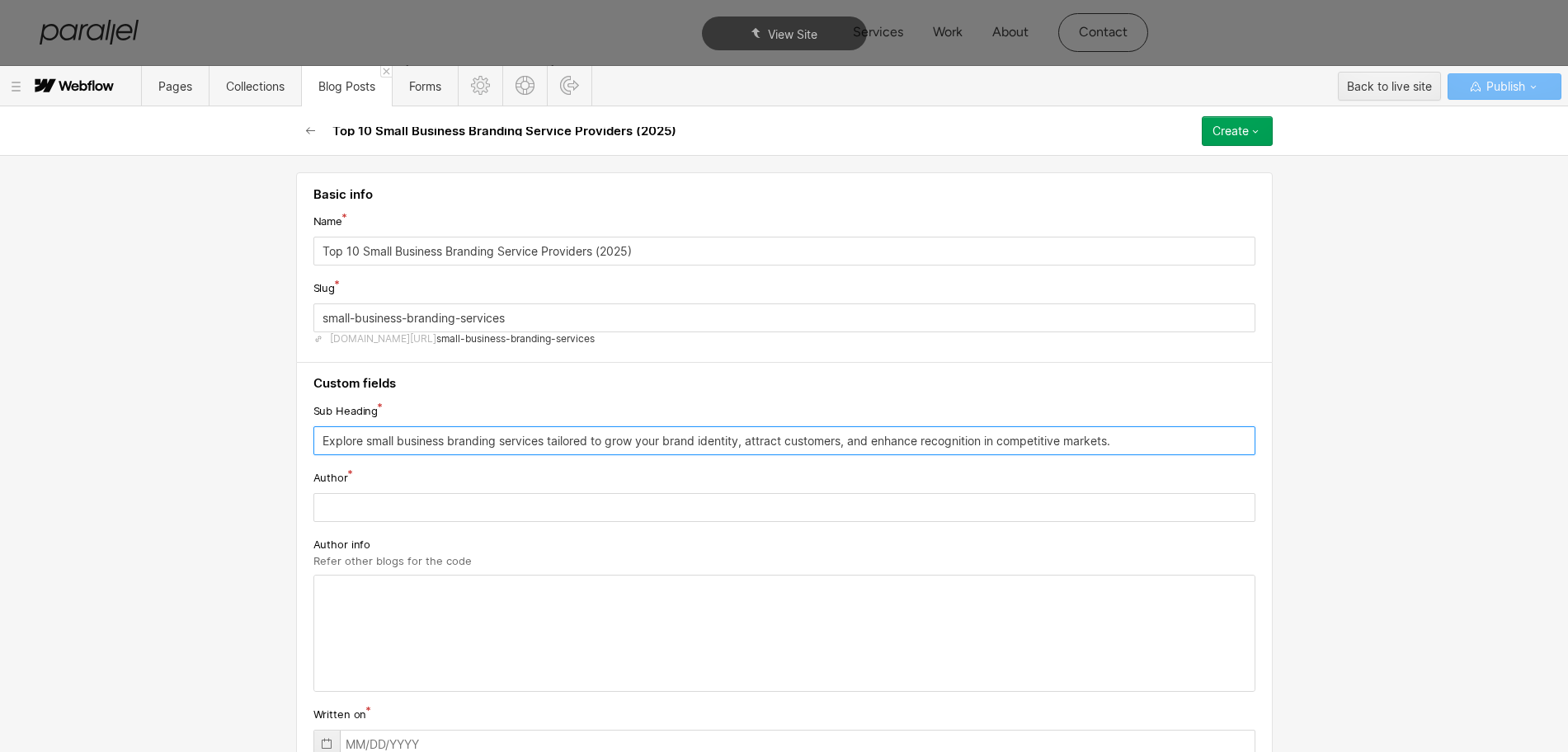
type input "Explore small business branding services tailored to grow your brand identity, …"
click at [382, 507] on input "text" at bounding box center [784, 508] width 942 height 29
paste input "[PERSON_NAME]"
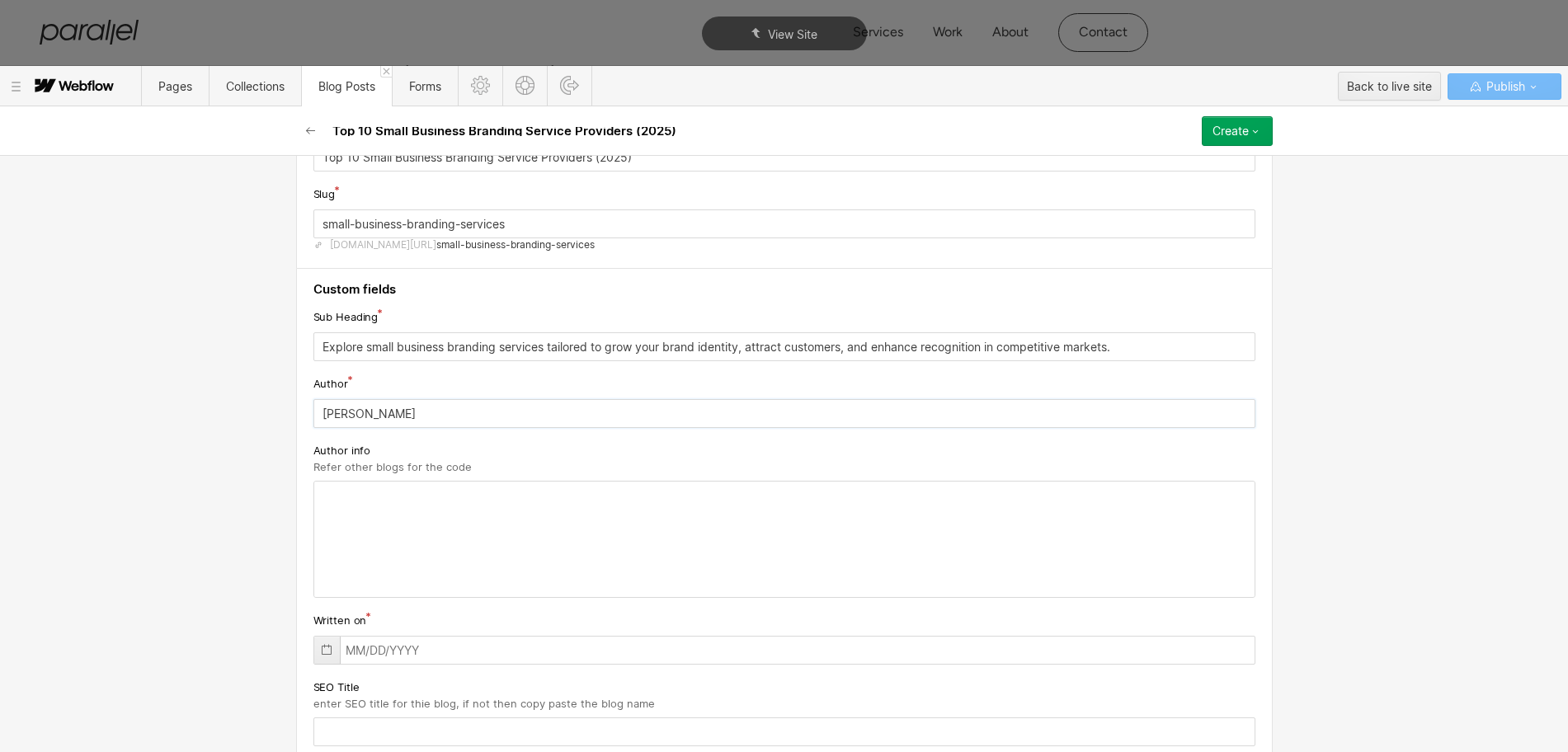
scroll to position [206, 0]
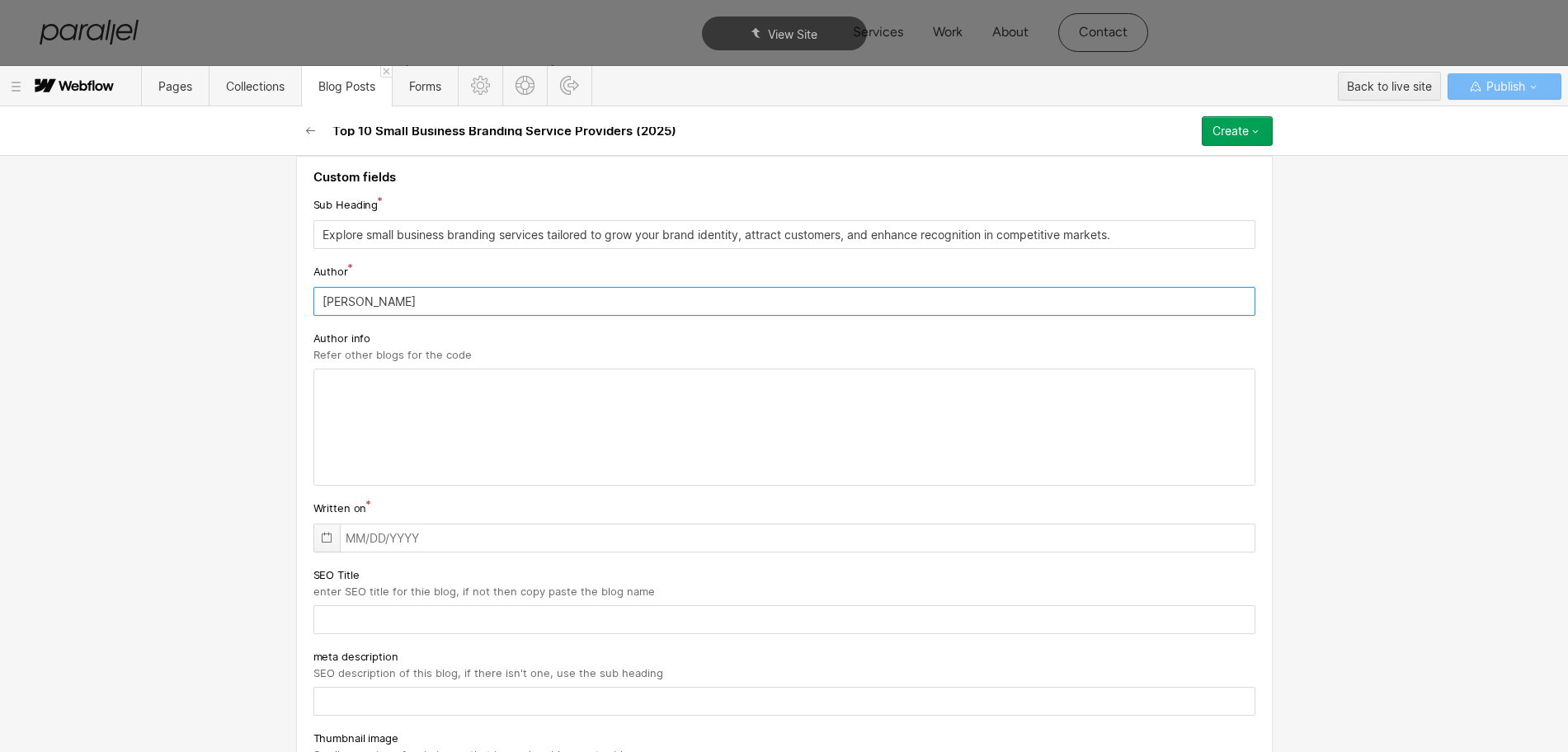
type input "[PERSON_NAME]"
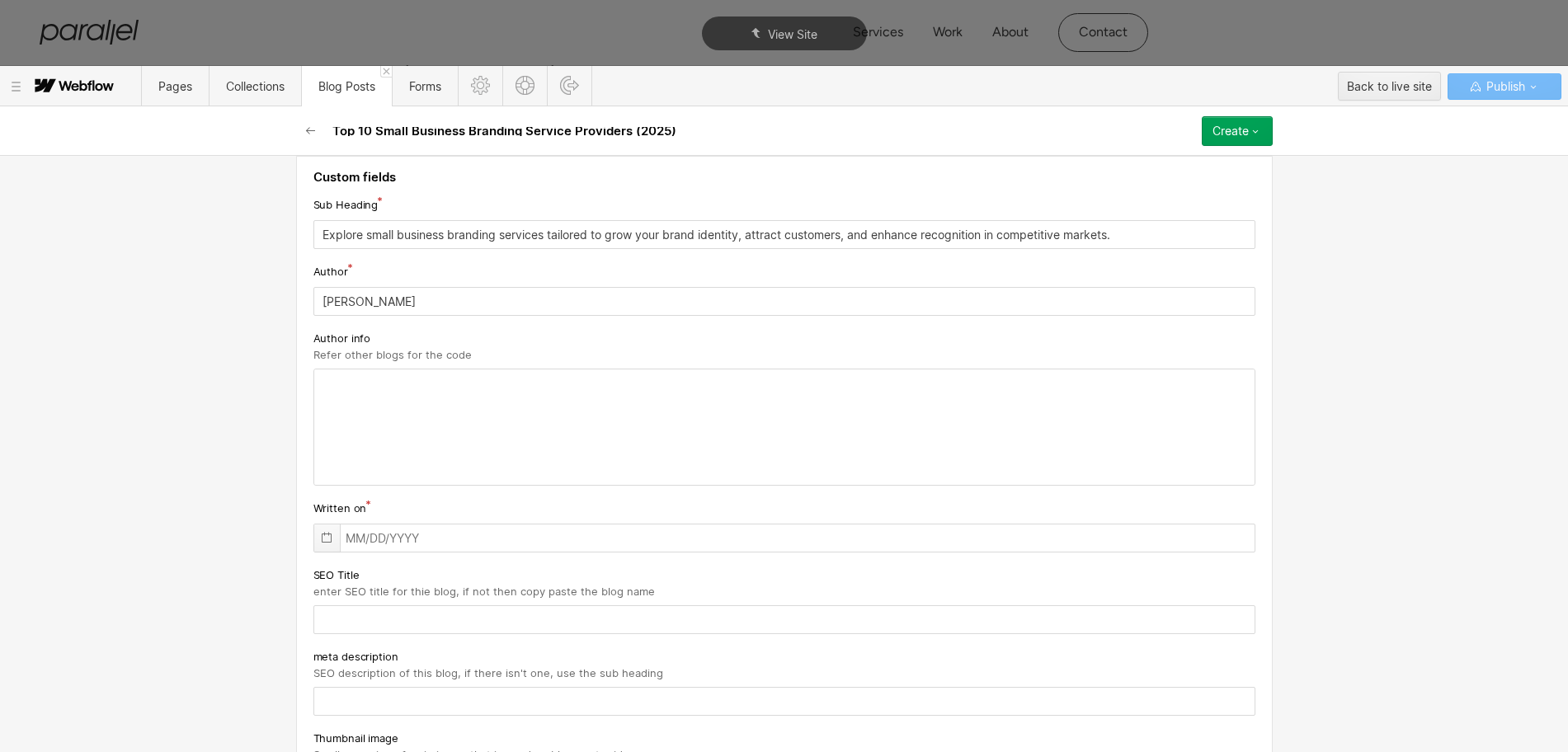
click at [321, 534] on icon at bounding box center [326, 537] width 10 height 11
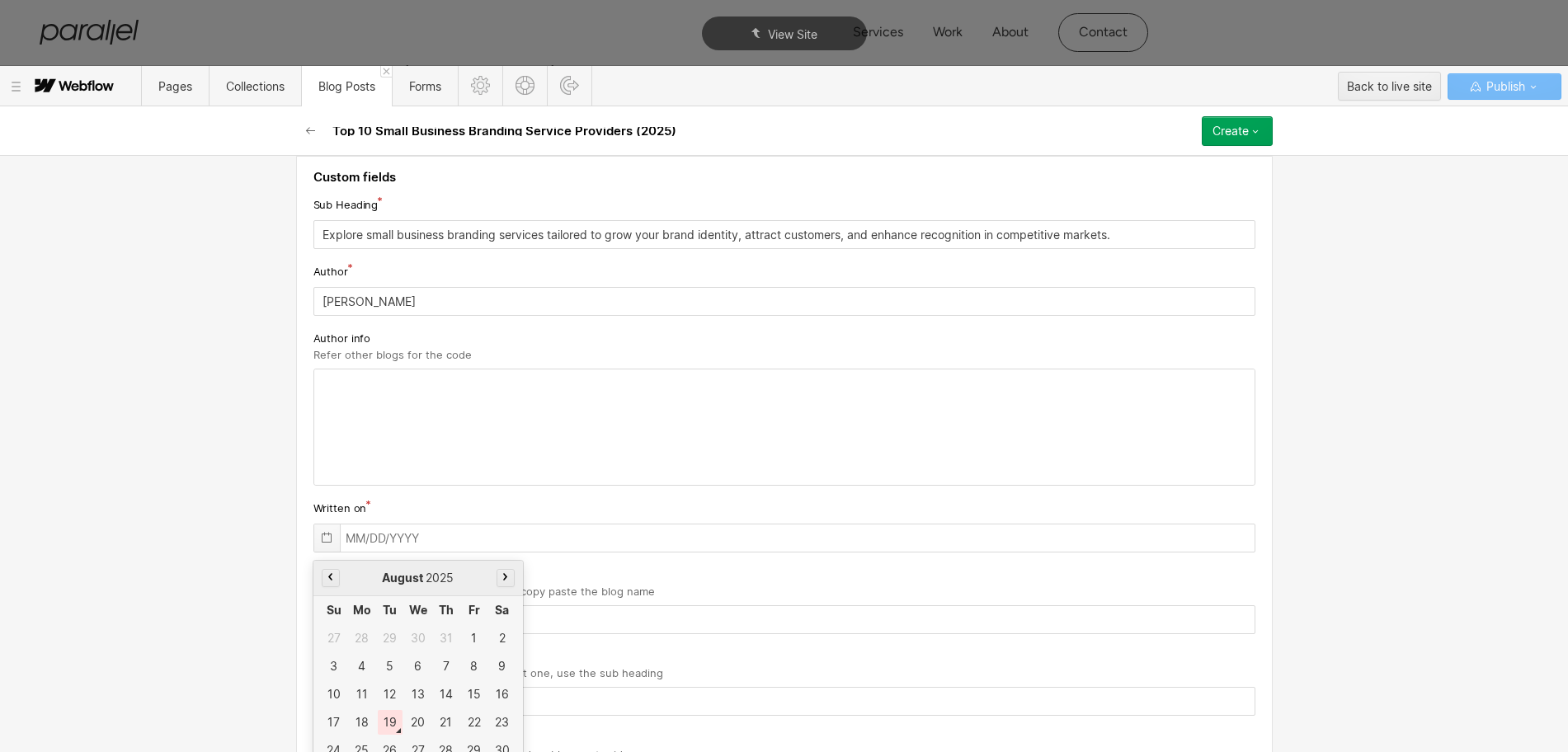
scroll to position [246, 0]
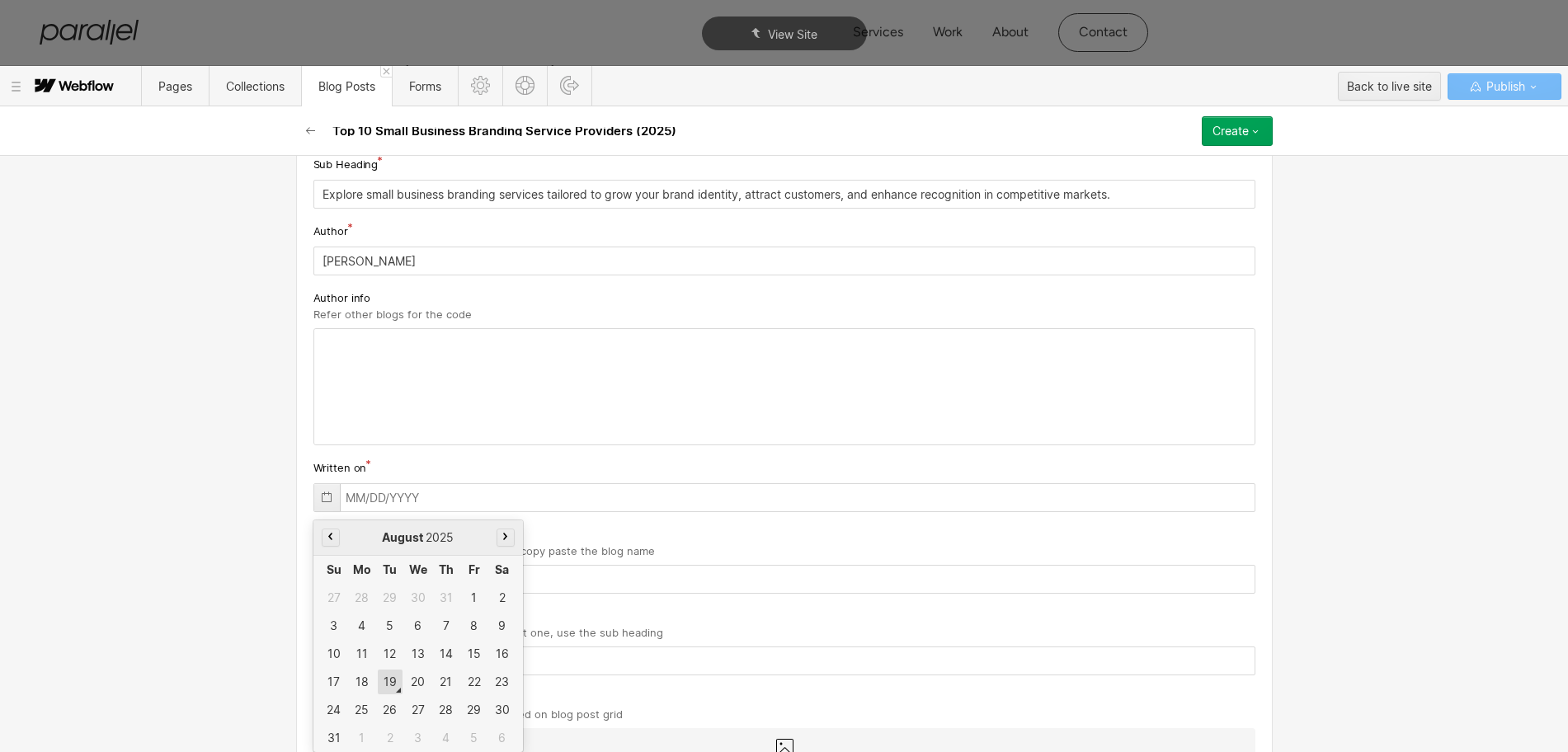
click at [382, 679] on div "19" at bounding box center [389, 681] width 24 height 24
type input "[DATE]"
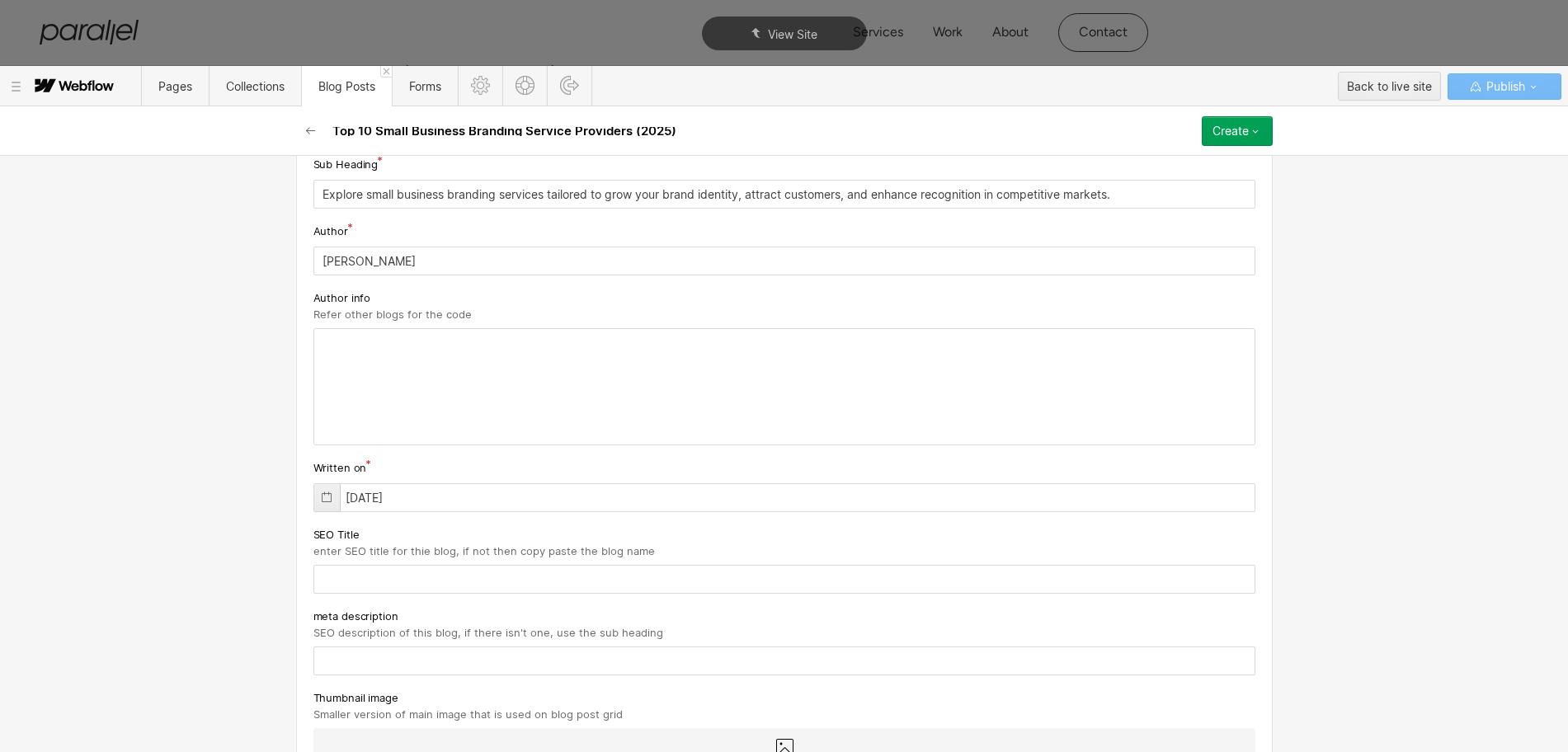
scroll to position [349, 0]
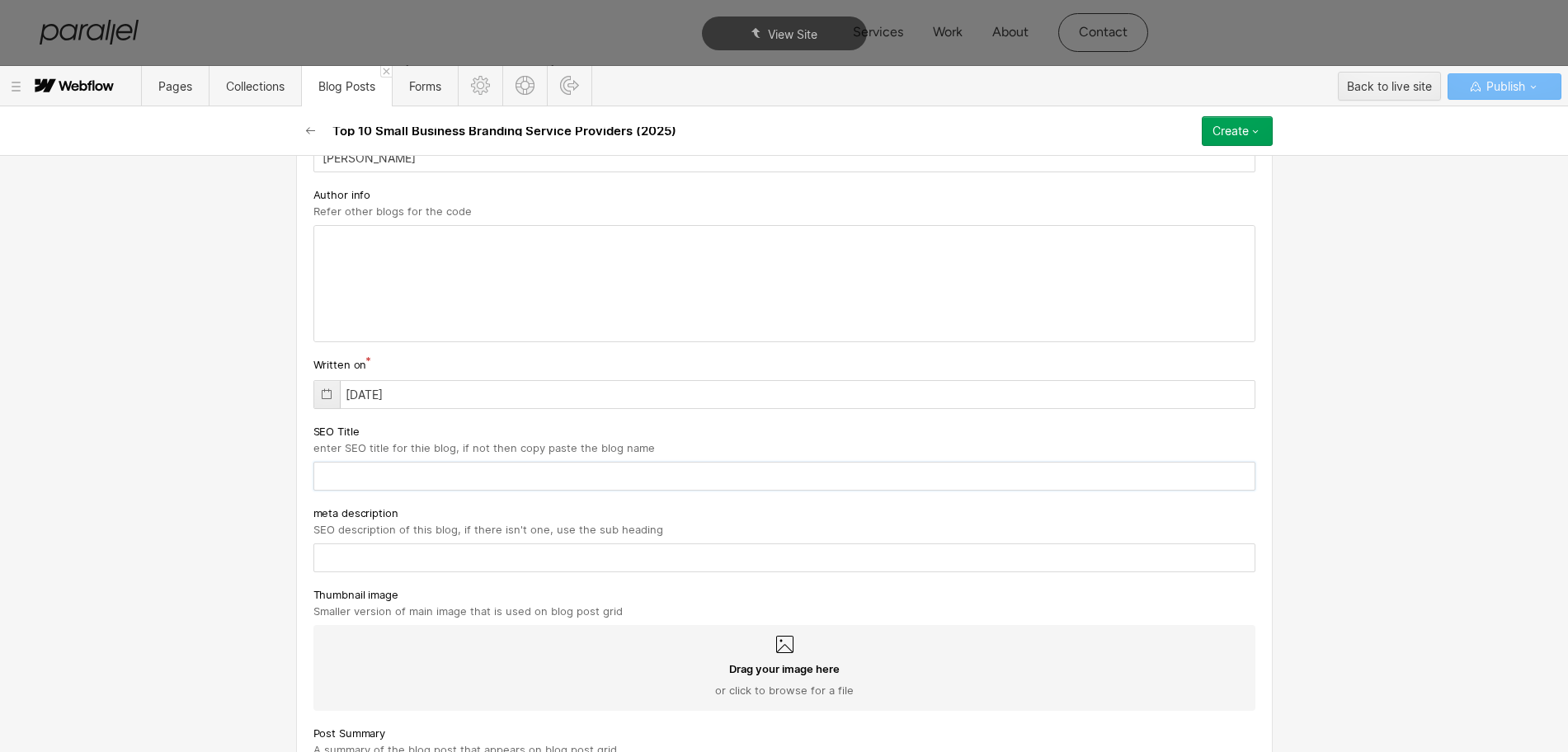
click at [398, 485] on input "text" at bounding box center [784, 476] width 942 height 29
paste input "Top 10 Small Business Branding Service Providers (2025)"
type input "Top 10 Small Business Branding Service Providers (2025)"
click at [402, 568] on input "text" at bounding box center [784, 557] width 942 height 29
paste input "Explore small business branding services tailored to grow your brand identity, …"
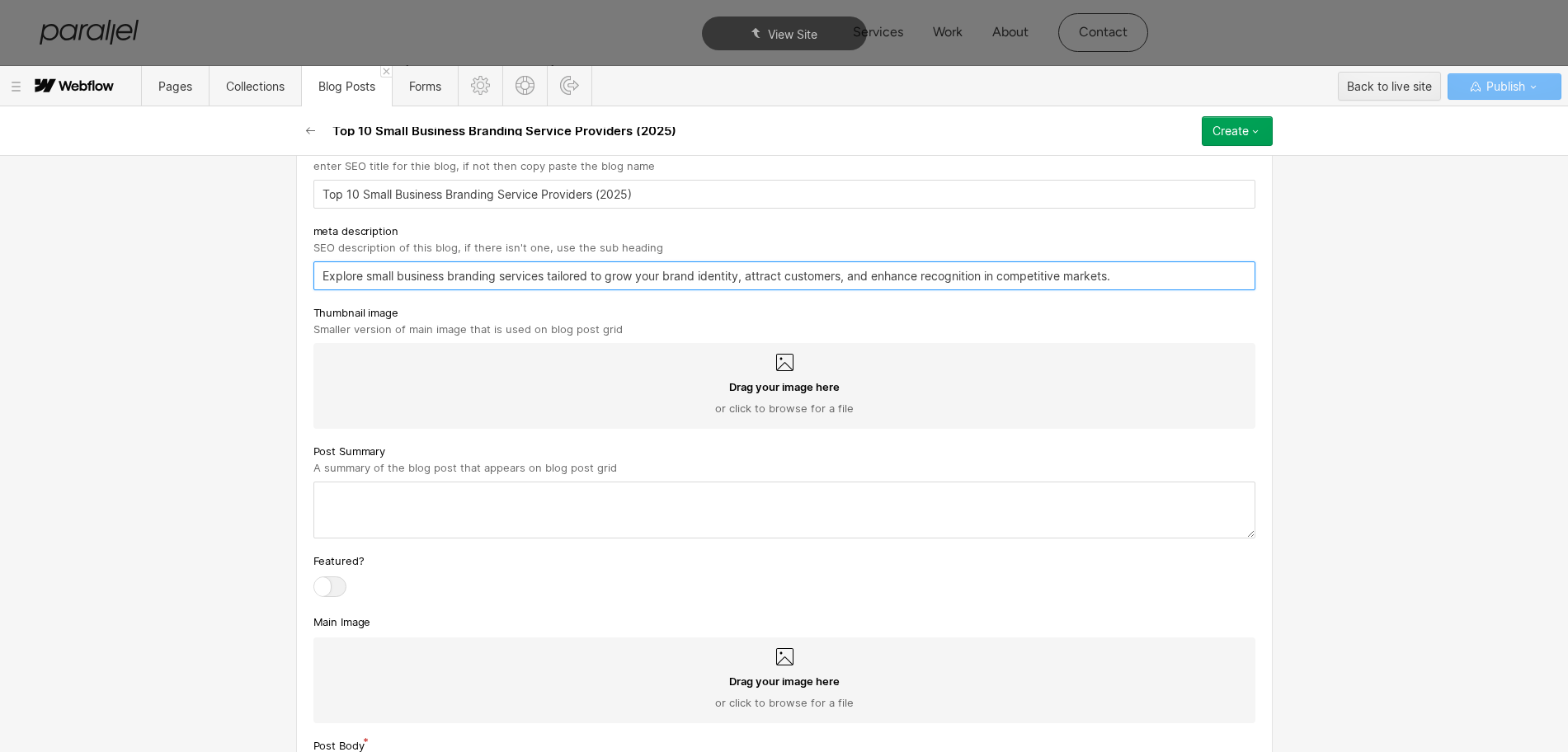
scroll to position [659, 0]
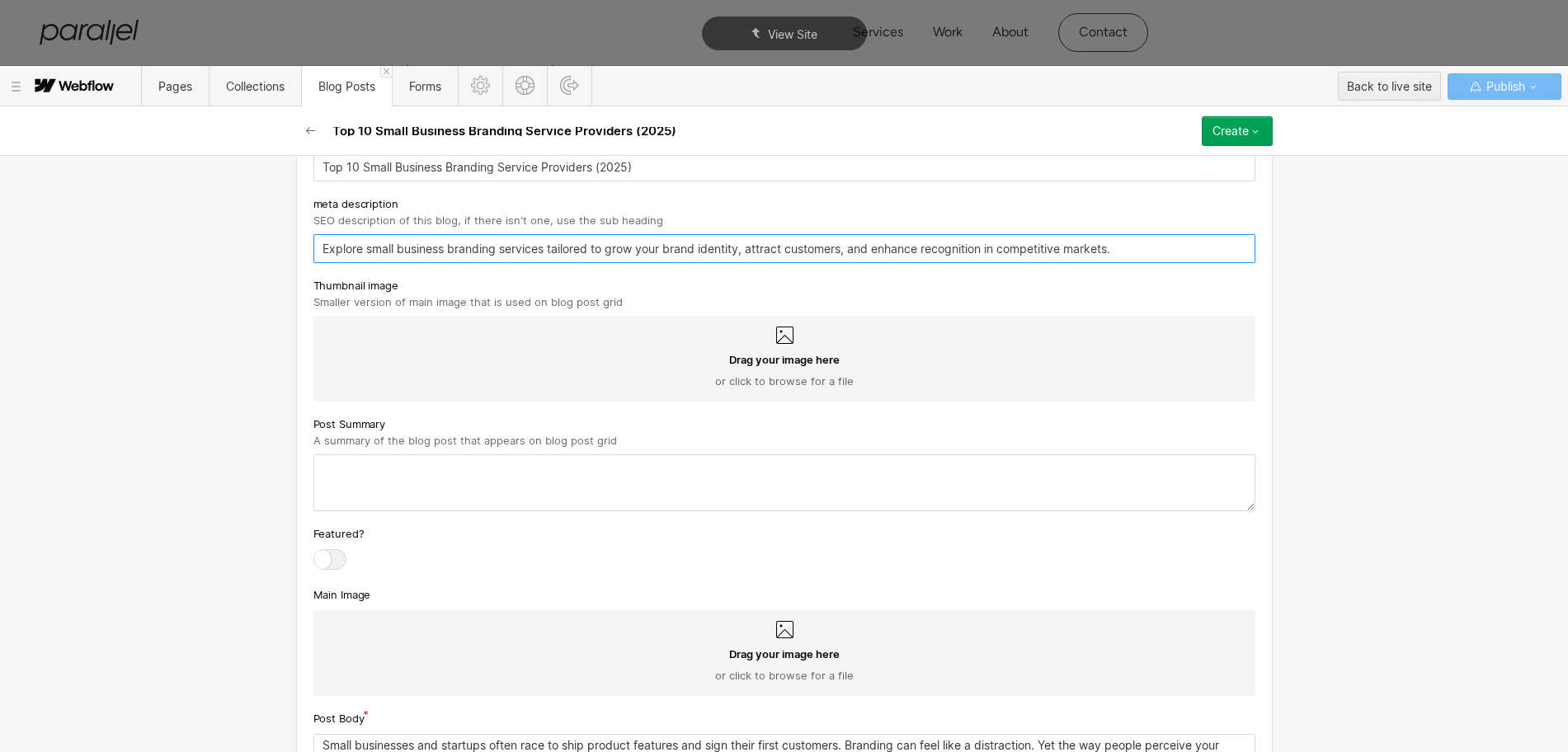
type input "Explore small business branding services tailored to grow your brand identity, …"
click at [775, 338] on icon at bounding box center [784, 336] width 19 height 19
click at [0, 0] on input "Drag your image here or click to browse for a file" at bounding box center [0, 0] width 0 height 0
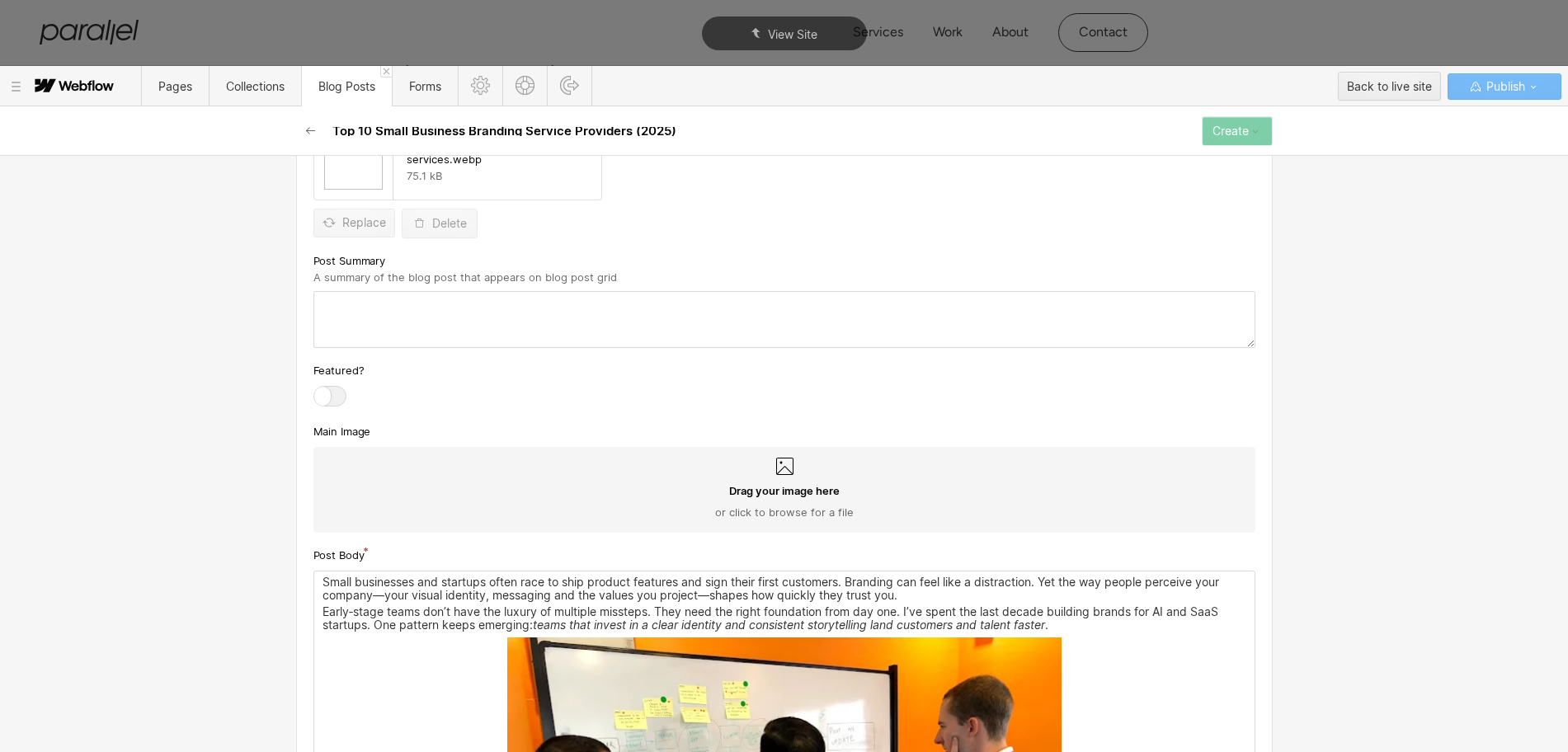
scroll to position [865, 0]
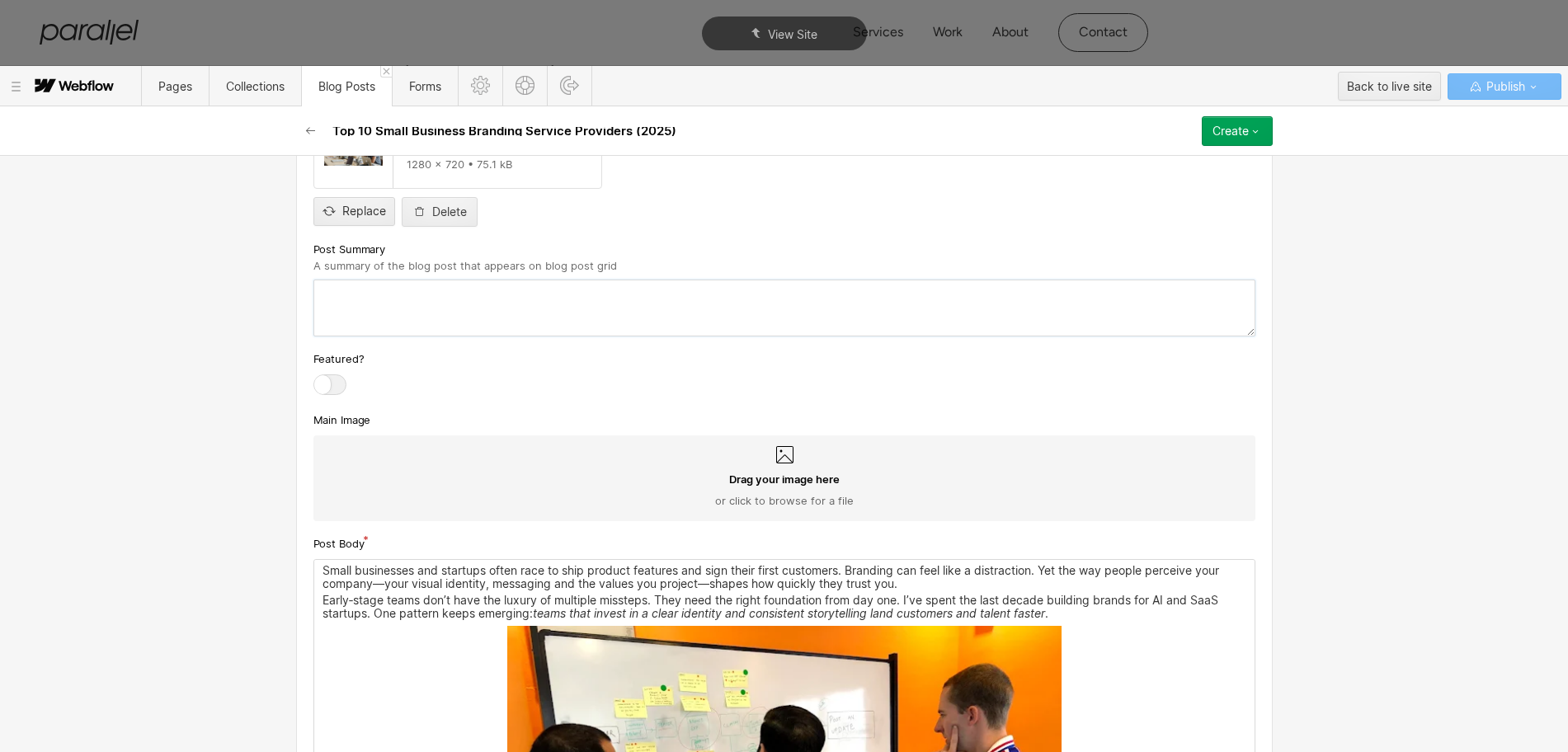
click at [419, 297] on textarea at bounding box center [784, 307] width 942 height 56
paste textarea "Explore small business branding services tailored to grow your brand identity, …"
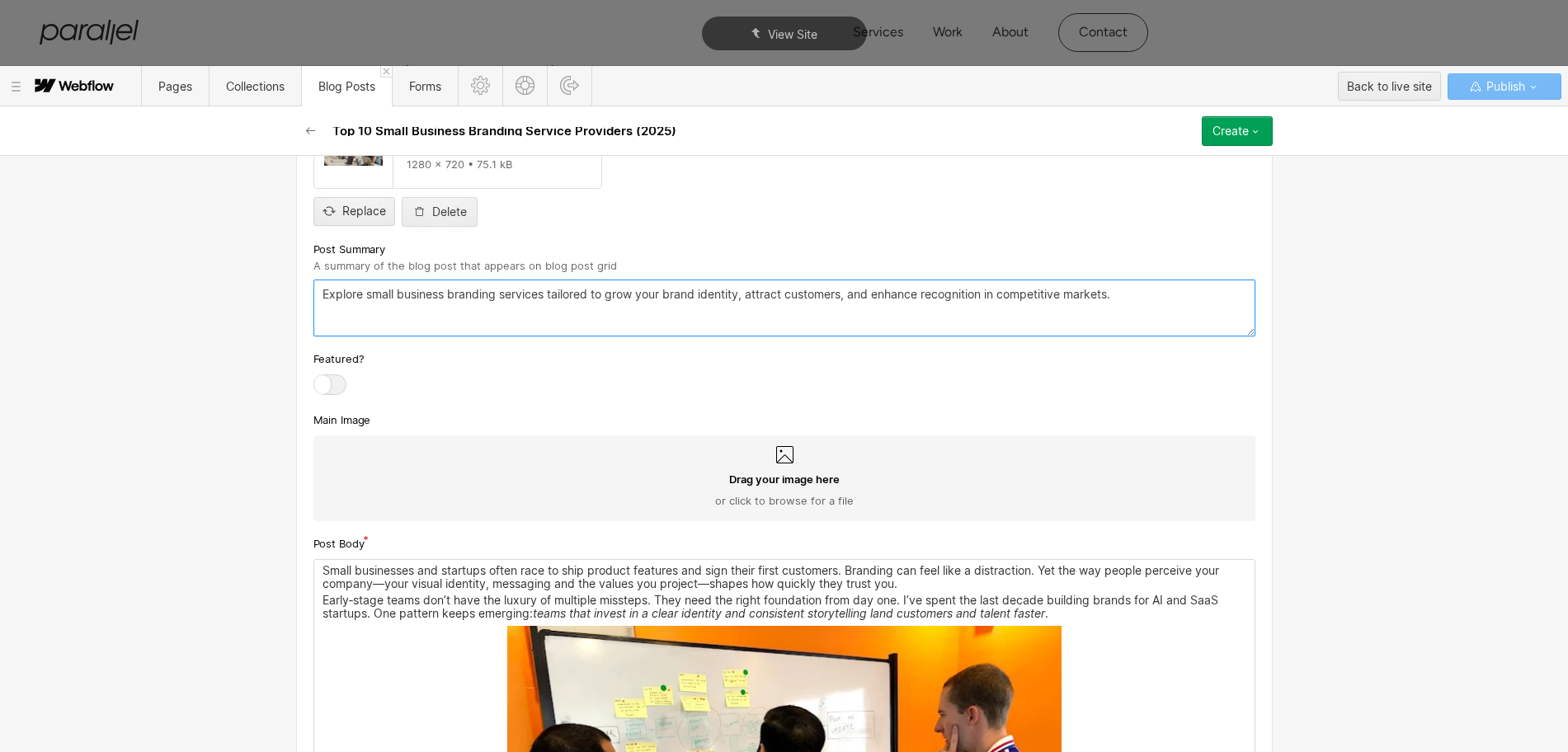
type textarea "Explore small business branding services tailored to grow your brand identity, …"
click at [775, 450] on icon at bounding box center [784, 455] width 19 height 19
click at [0, 0] on input "Drag your image here or click to browse for a file" at bounding box center [0, 0] width 0 height 0
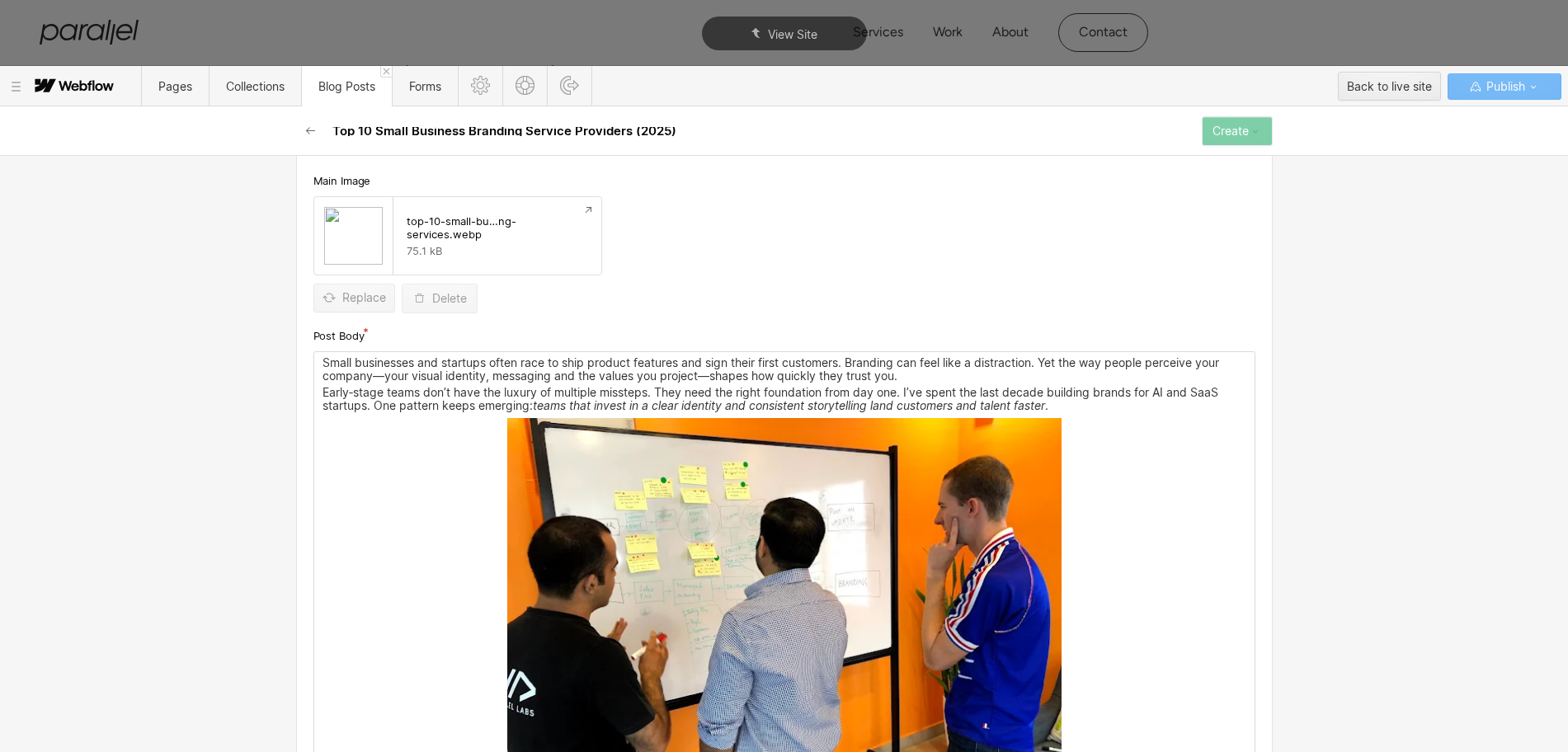
scroll to position [1174, 0]
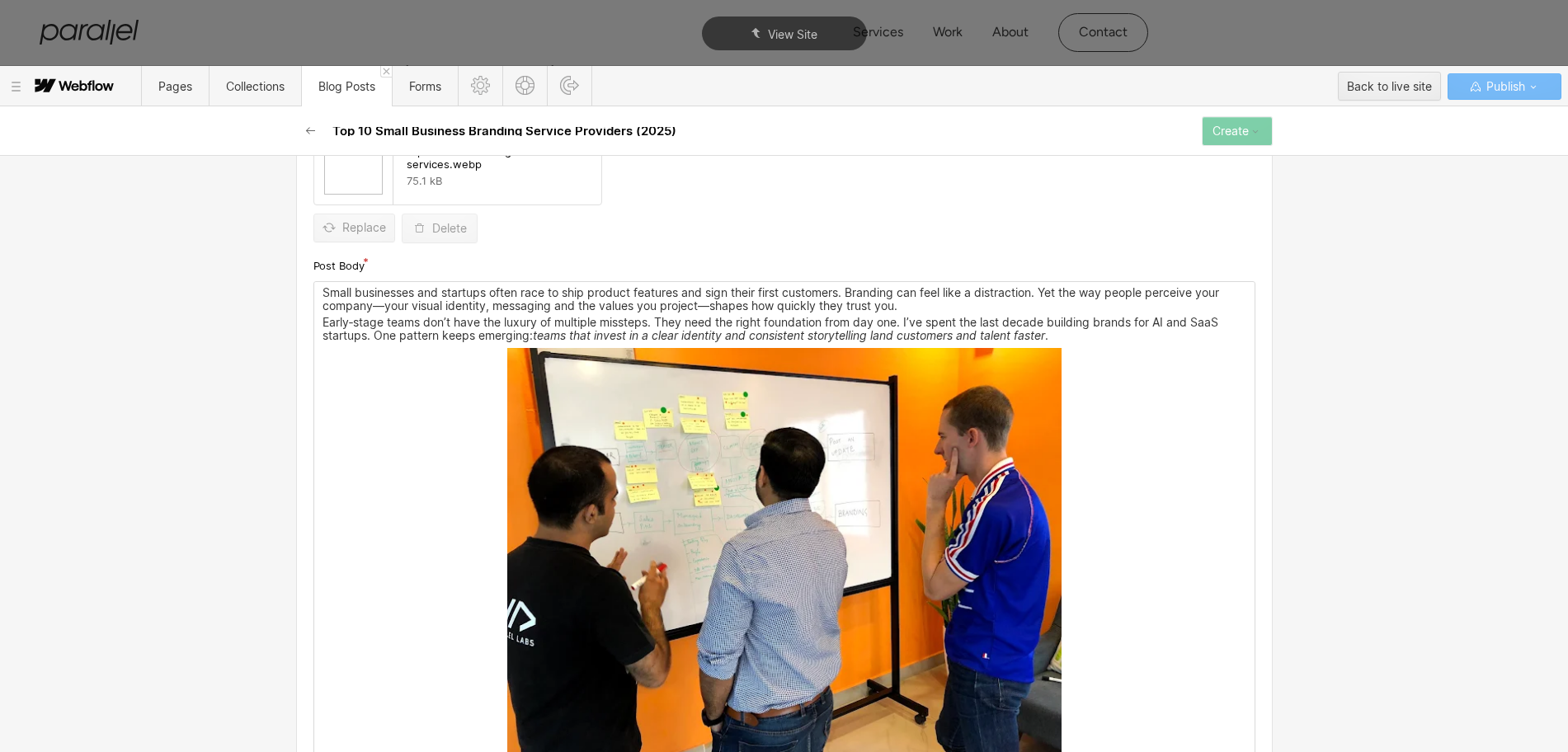
click at [736, 546] on img at bounding box center [784, 555] width 554 height 415
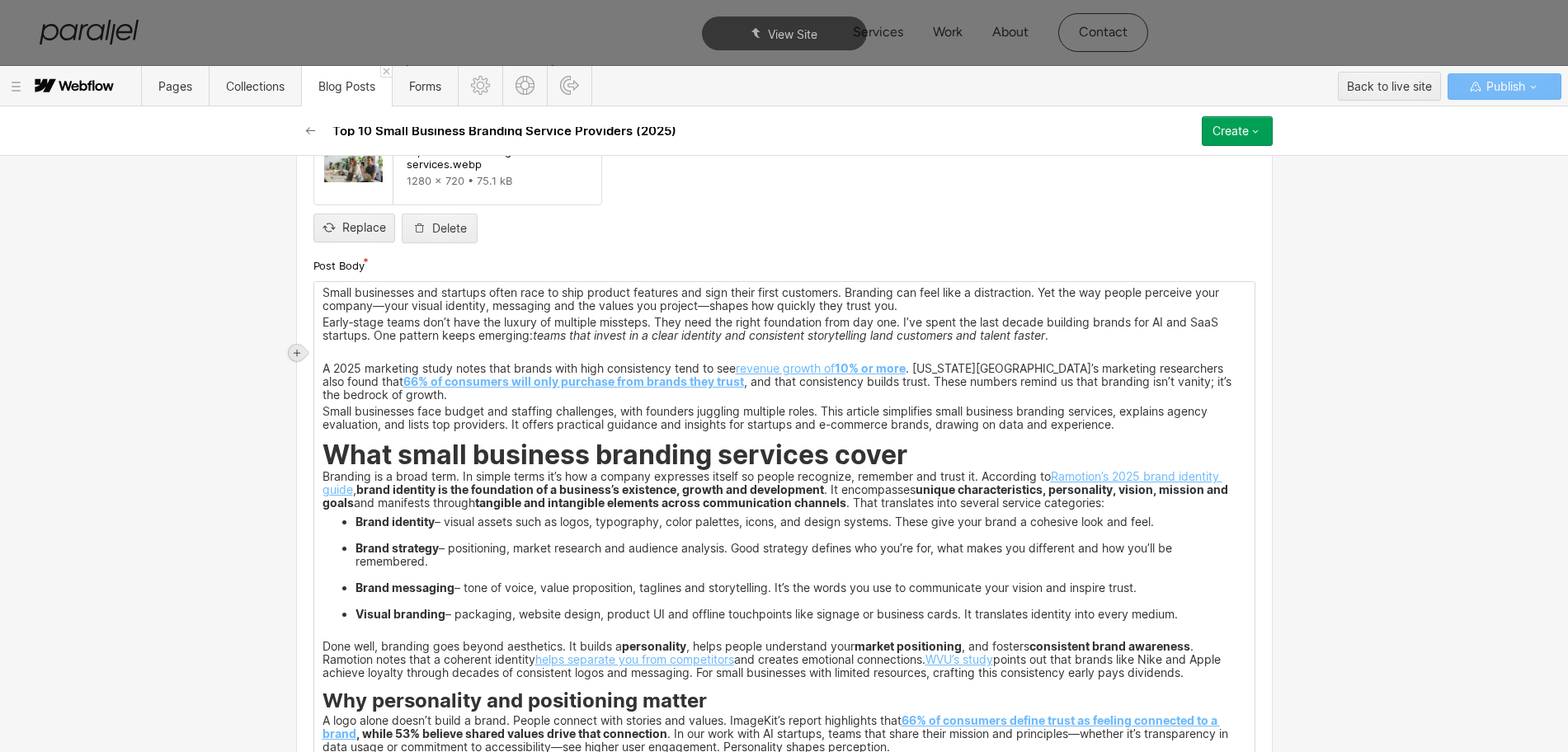
click at [302, 349] on div at bounding box center [297, 352] width 17 height 17
click at [327, 350] on div at bounding box center [328, 352] width 31 height 25
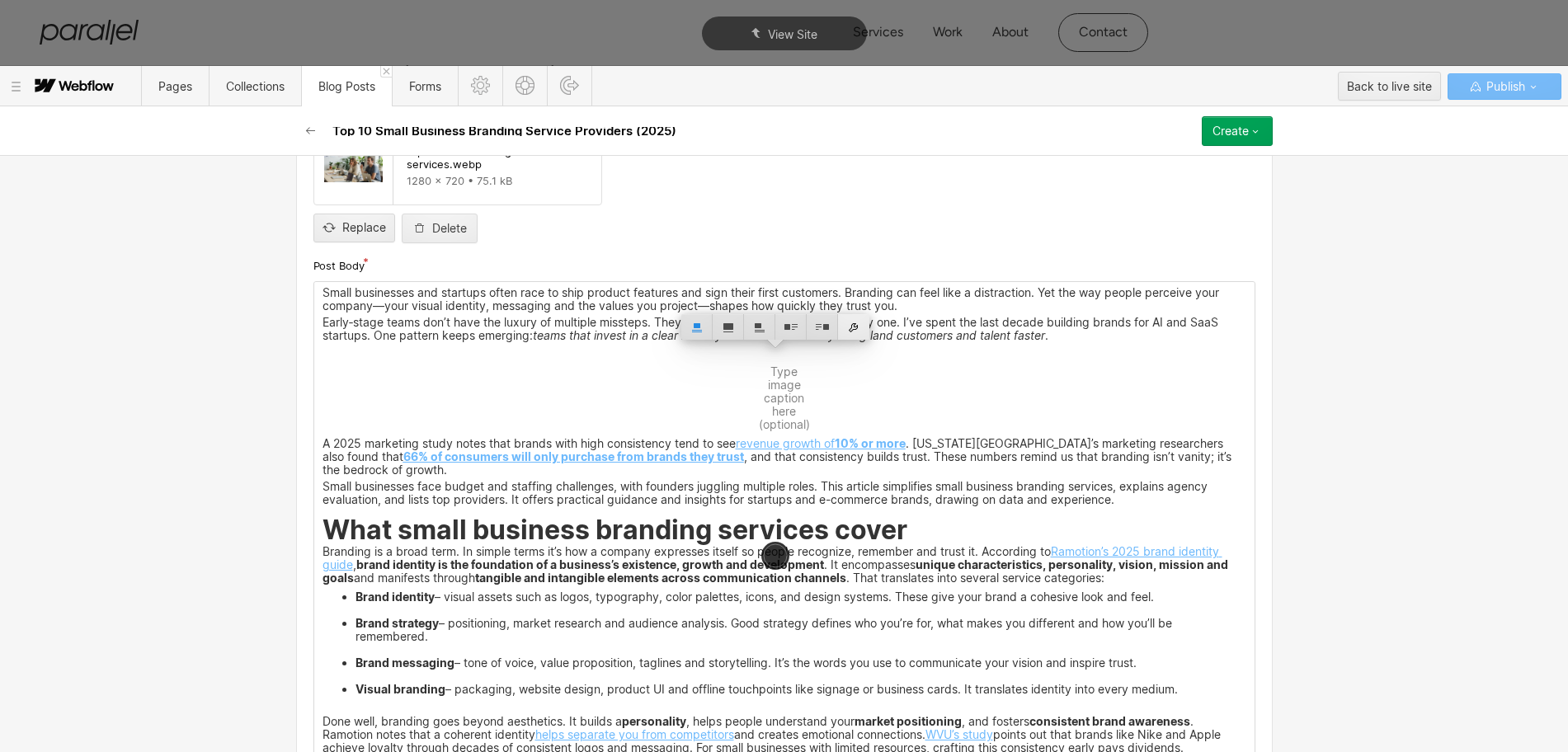
click at [853, 329] on div at bounding box center [854, 327] width 31 height 25
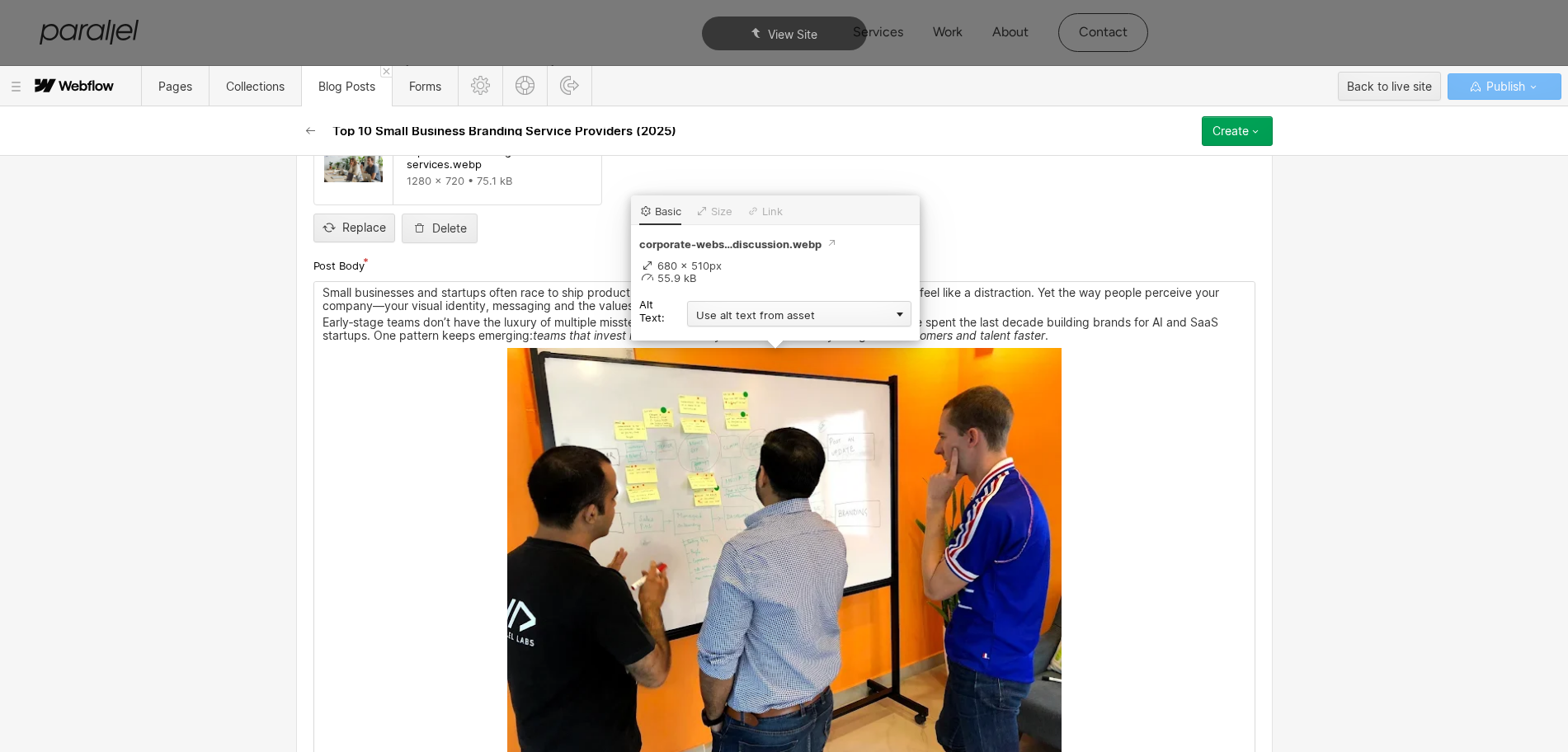
click at [719, 316] on div "Use alt text from asset" at bounding box center [799, 313] width 224 height 25
click at [711, 328] on div "Custom description" at bounding box center [799, 337] width 224 height 20
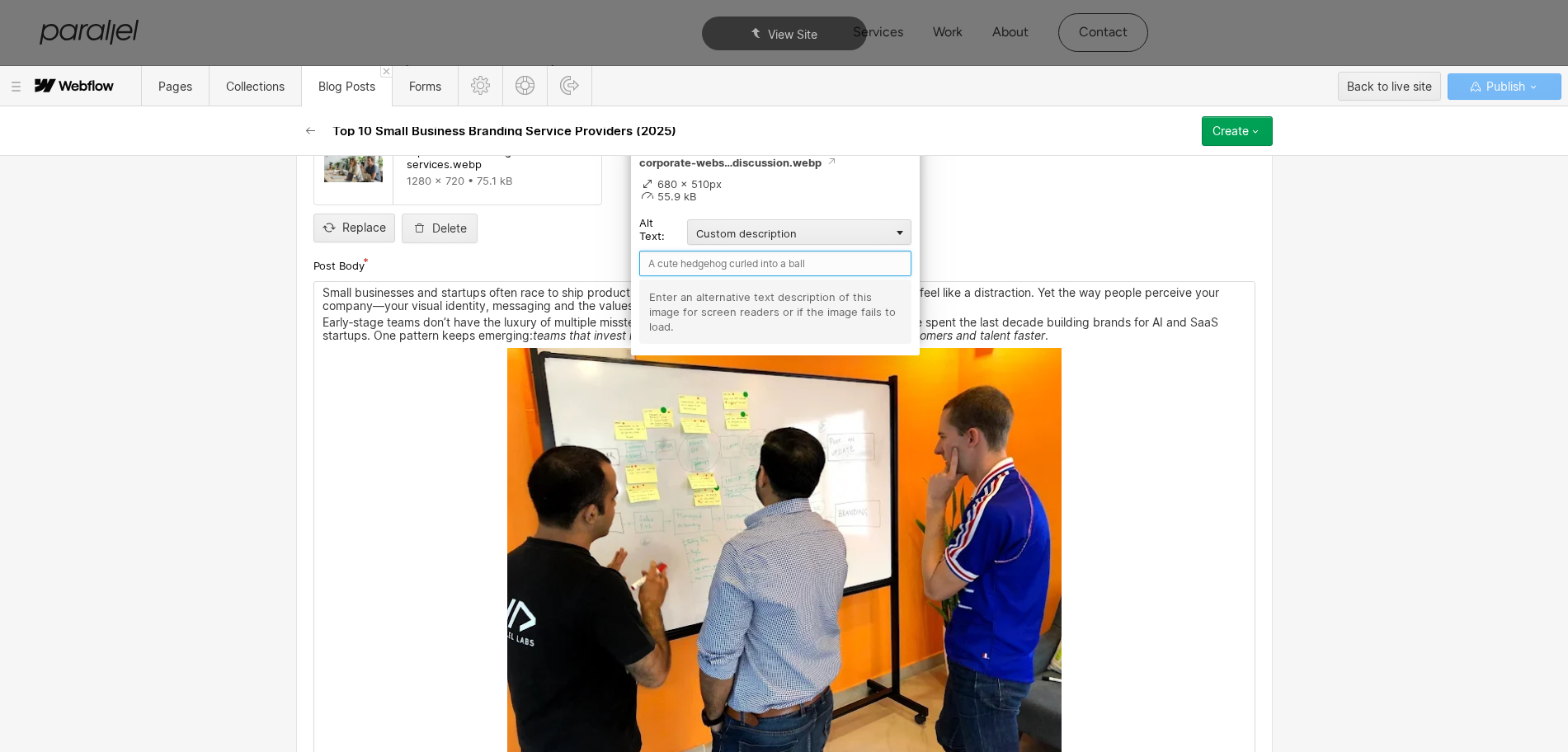
click at [676, 262] on input "text" at bounding box center [776, 264] width 273 height 25
type input "Client work at parallel"
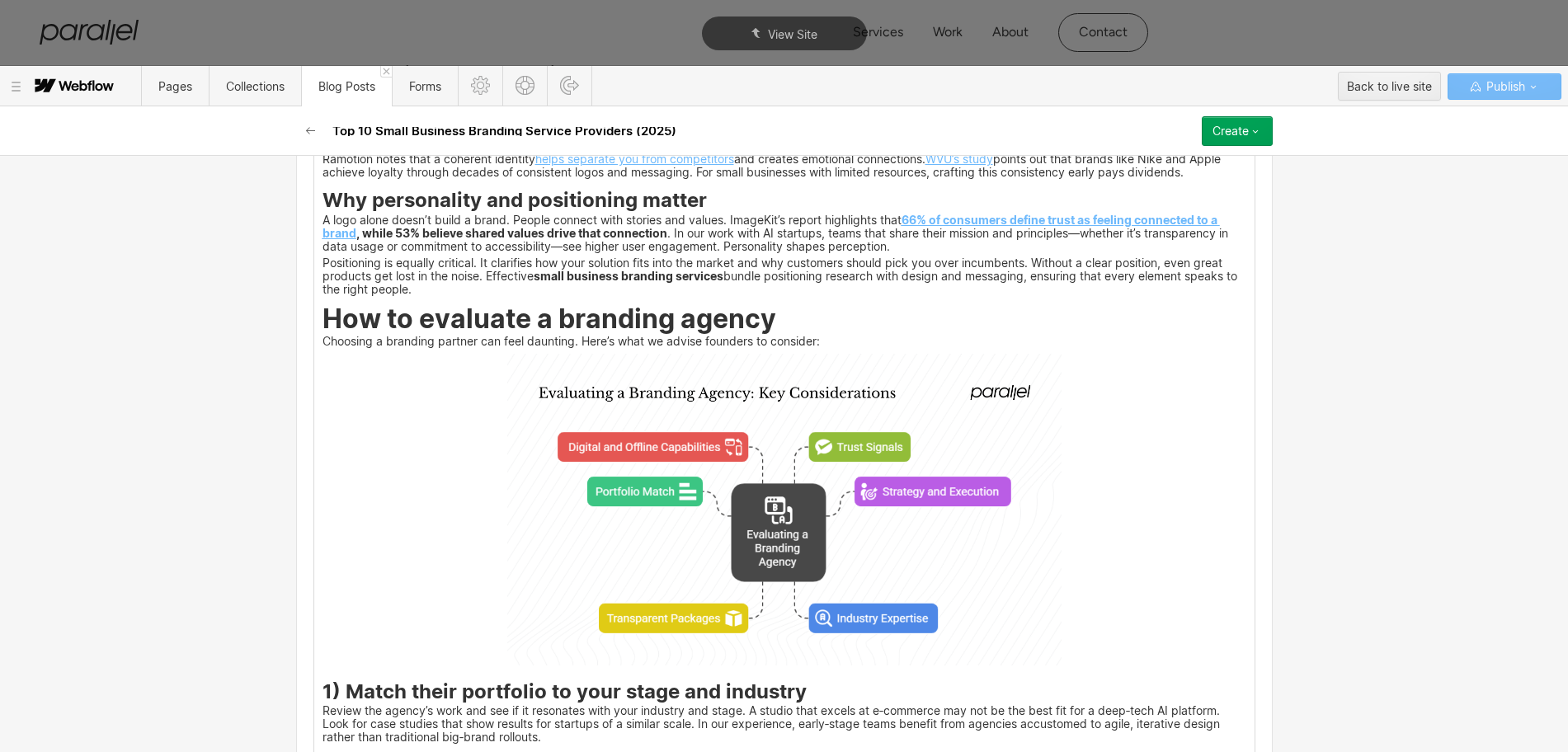
click at [688, 505] on img at bounding box center [784, 509] width 554 height 311
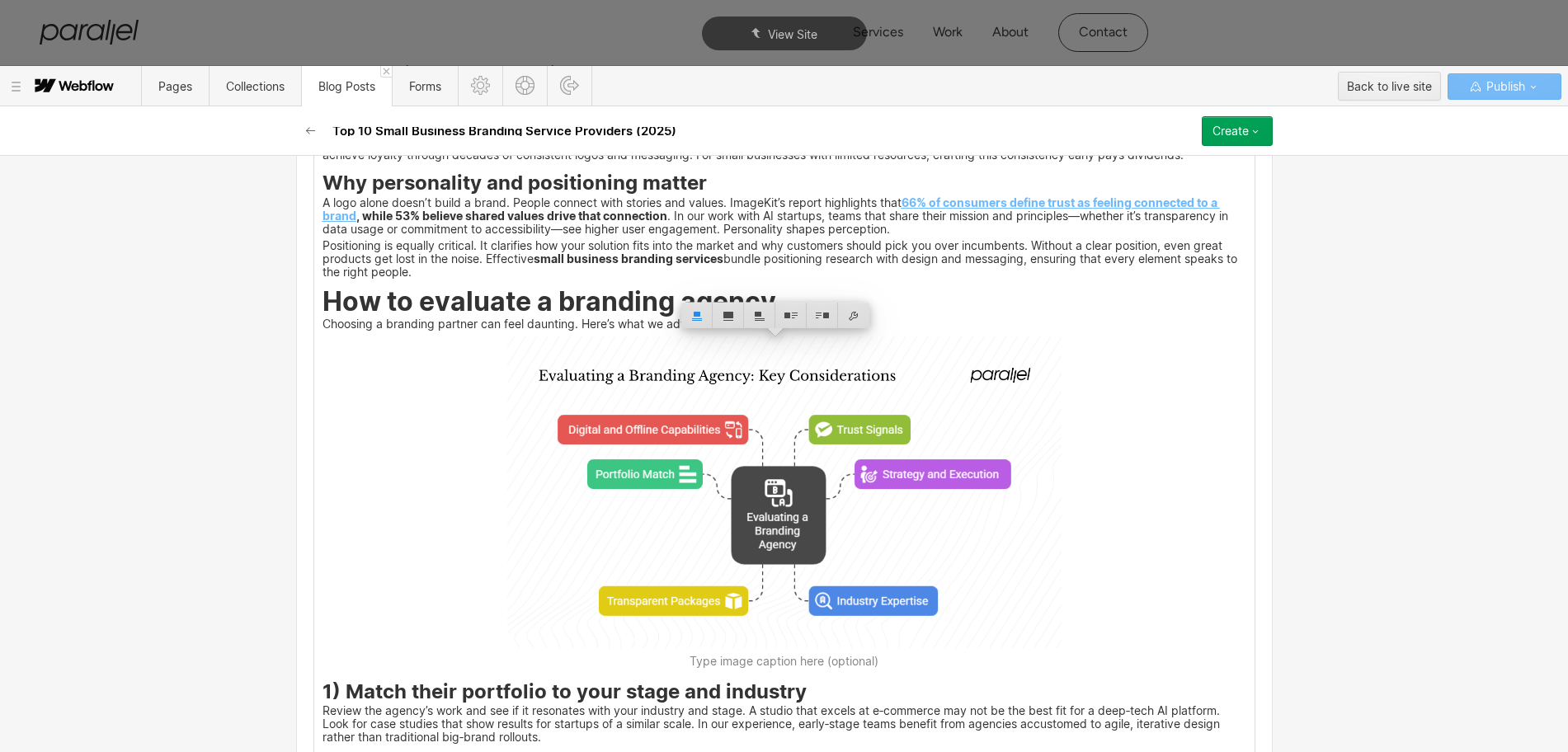
scroll to position [2084, 0]
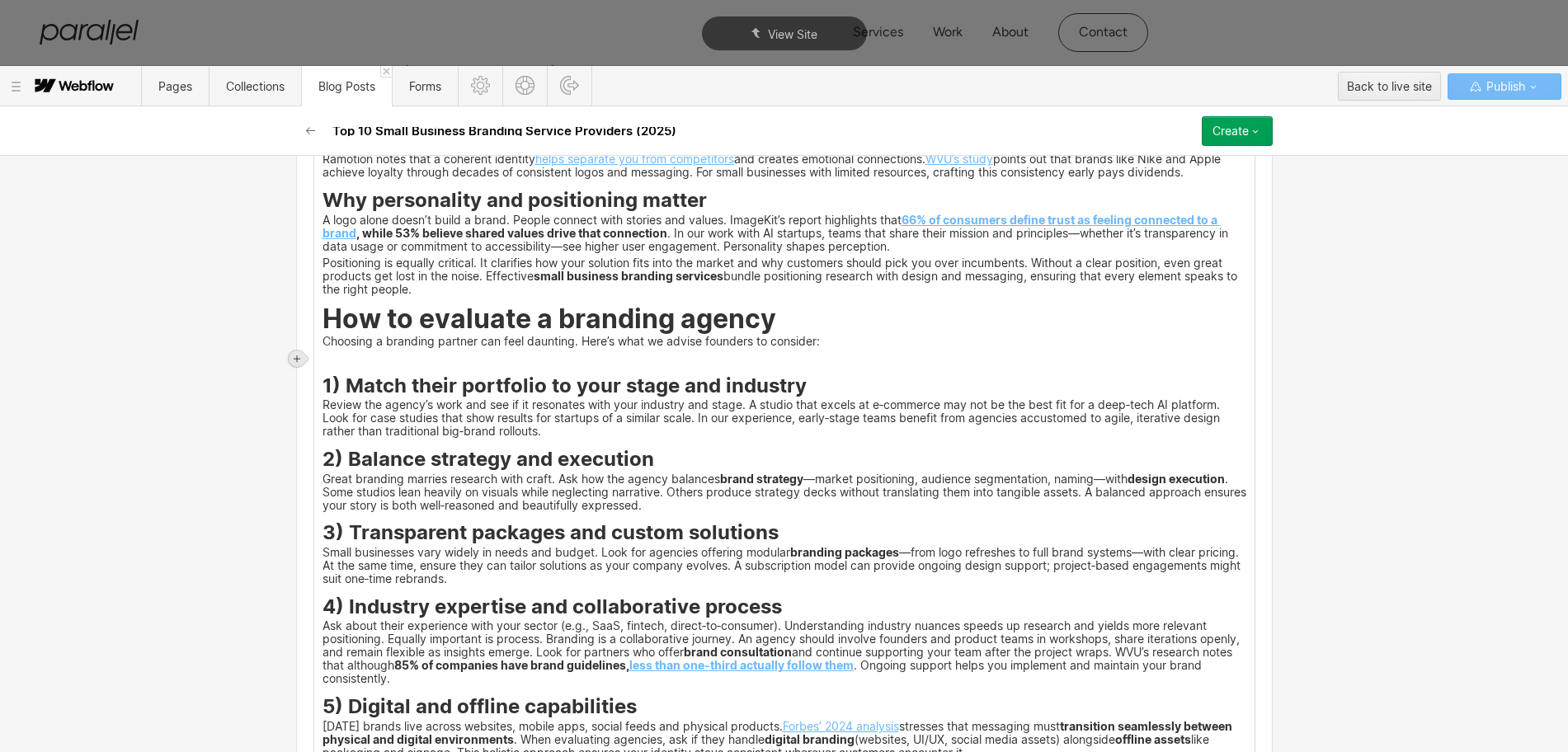
click at [291, 362] on div at bounding box center [297, 358] width 17 height 17
click at [326, 363] on div at bounding box center [328, 358] width 31 height 25
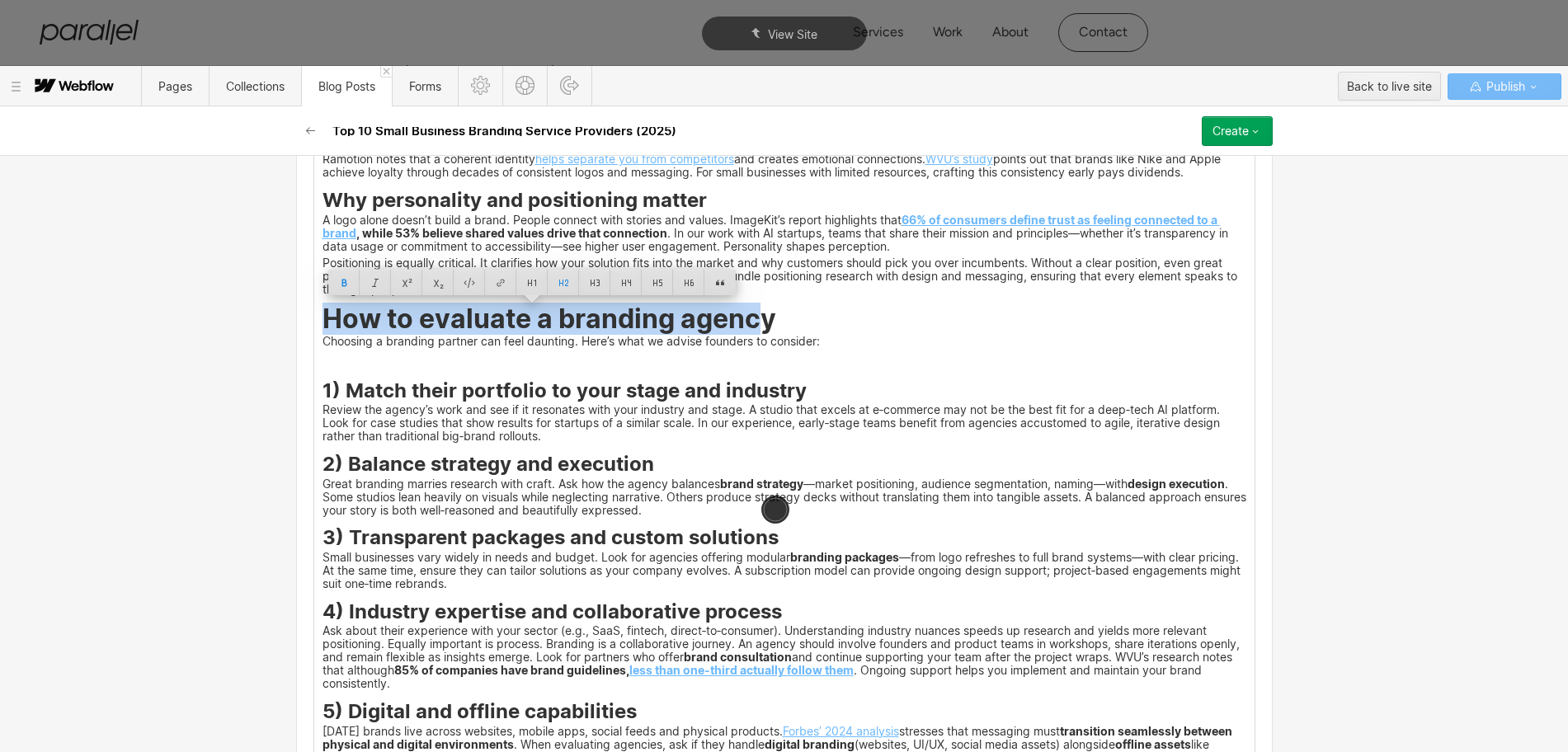
drag, startPoint x: 315, startPoint y: 322, endPoint x: 759, endPoint y: 321, distance: 444.0
click at [759, 321] on strong "How to evaluate a branding agency" at bounding box center [549, 318] width 454 height 32
copy strong "How to evaluate a branding agency"
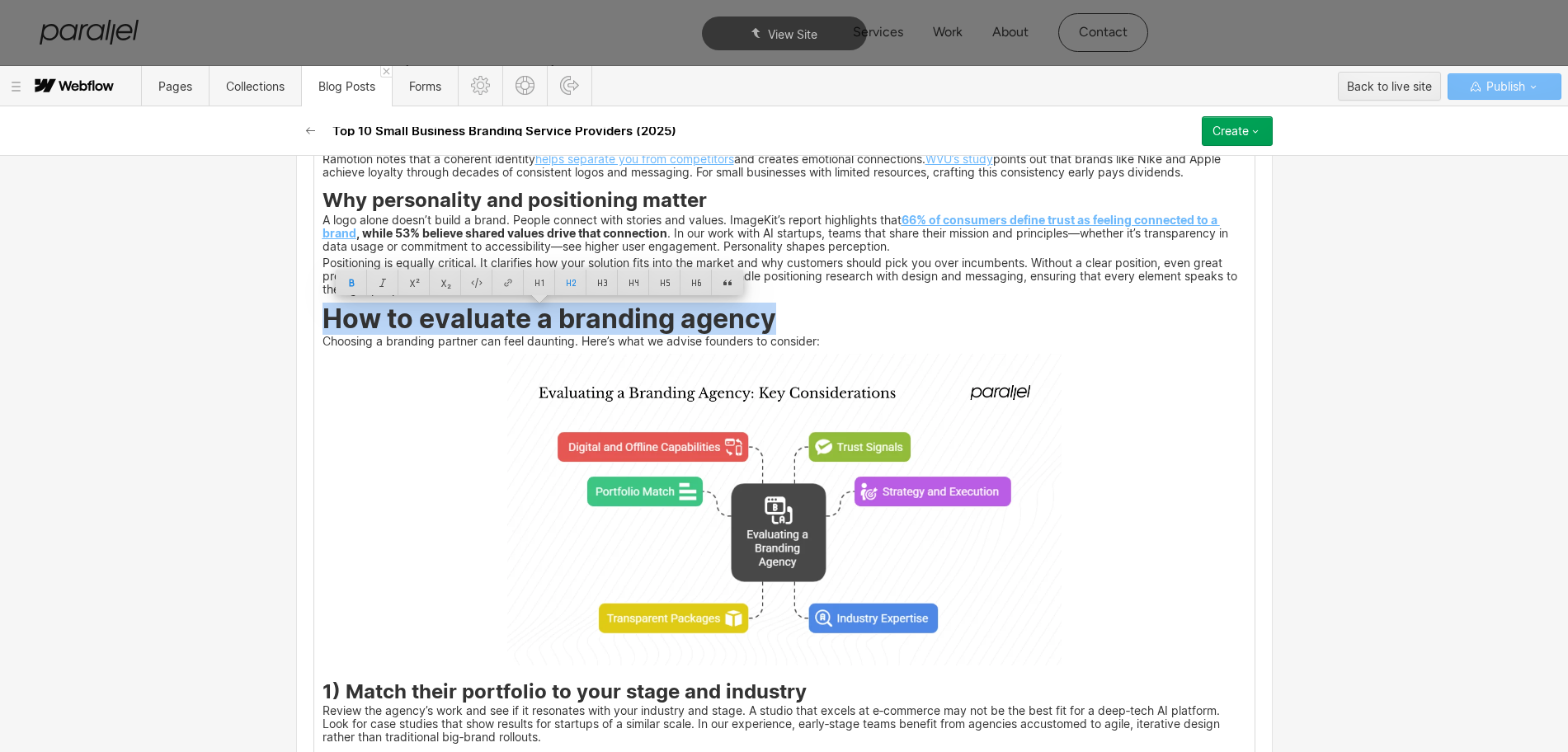
click at [852, 543] on img at bounding box center [784, 509] width 554 height 311
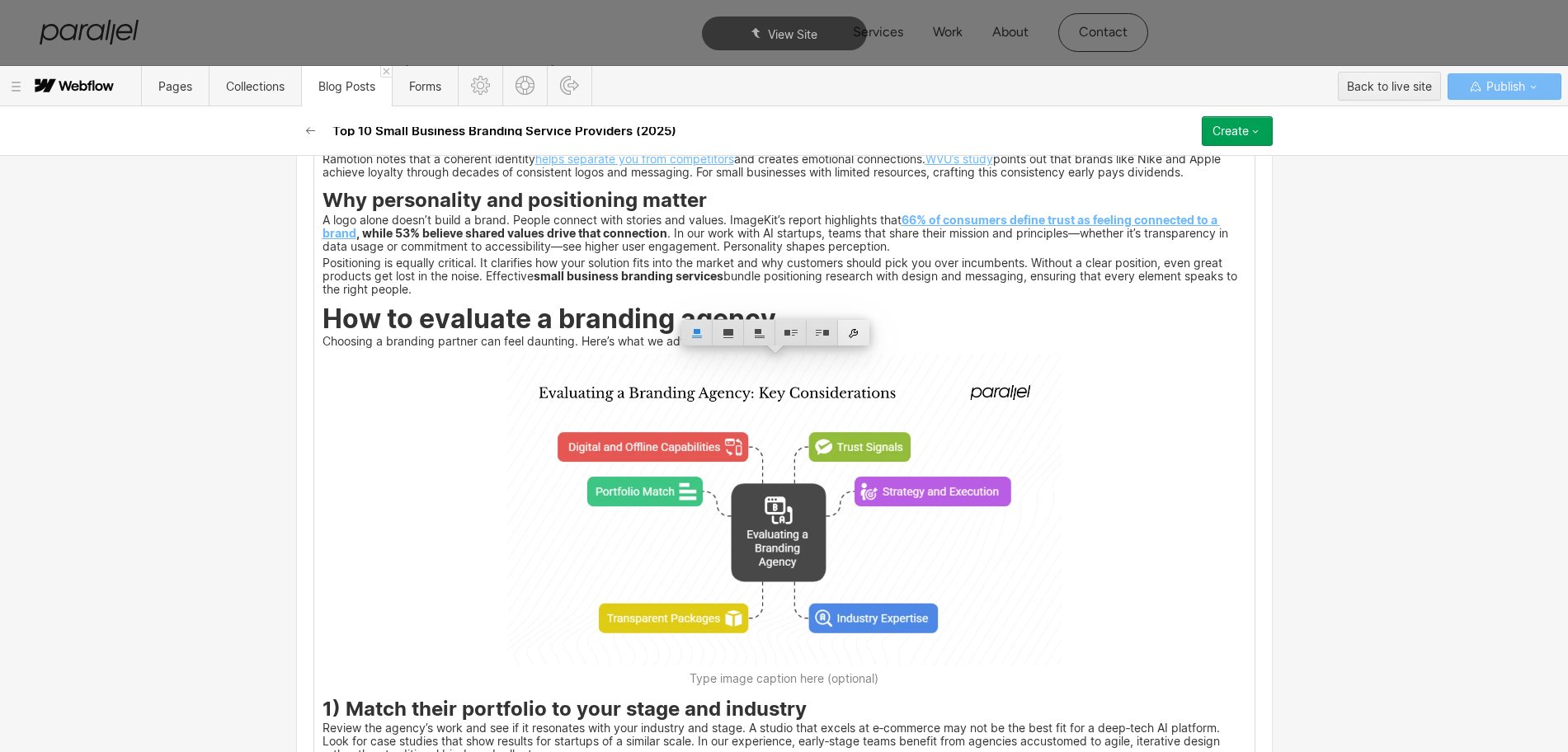
click at [857, 332] on div at bounding box center [854, 333] width 31 height 25
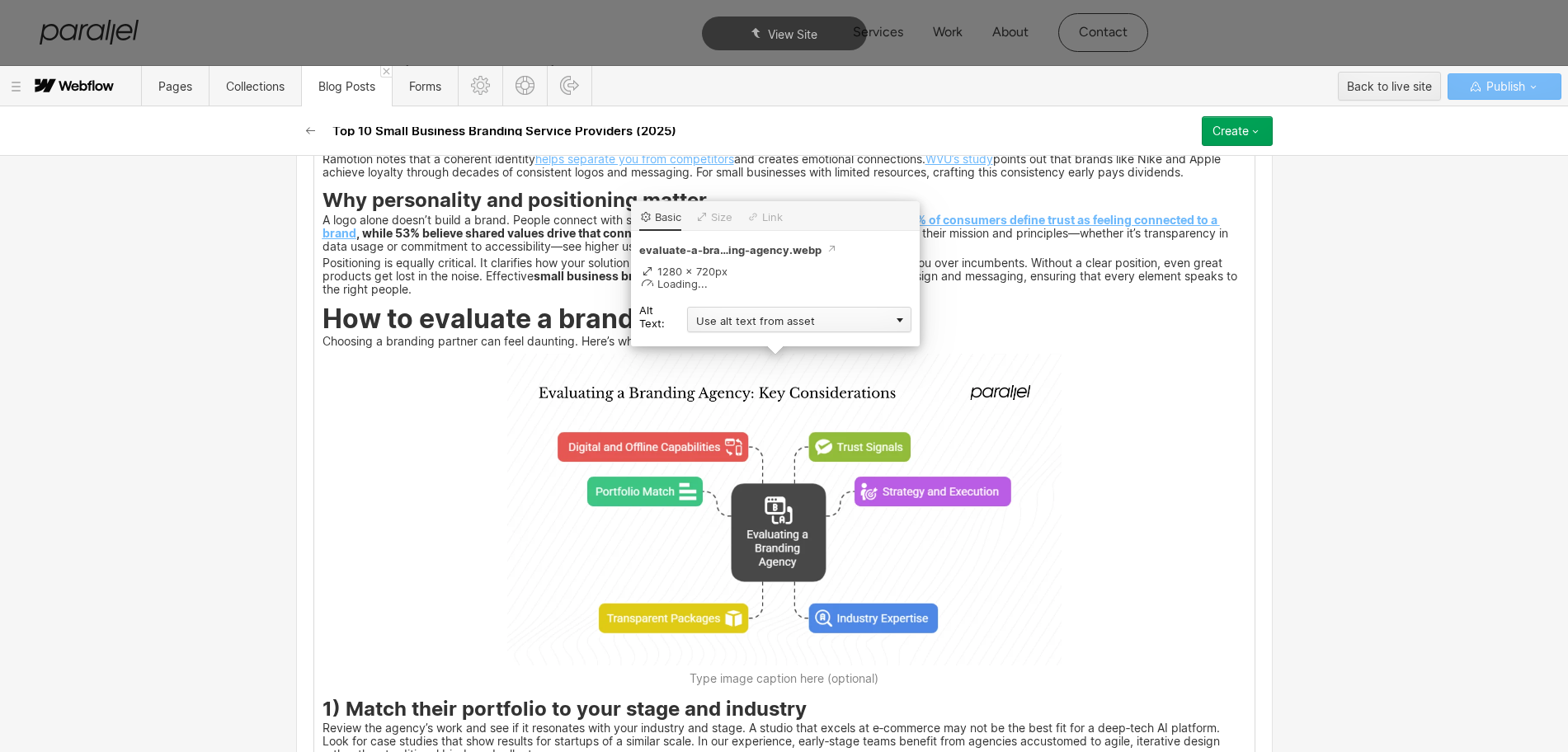
click at [725, 321] on div "Use alt text from asset" at bounding box center [799, 319] width 224 height 25
click at [707, 344] on div "Custom description" at bounding box center [799, 342] width 224 height 20
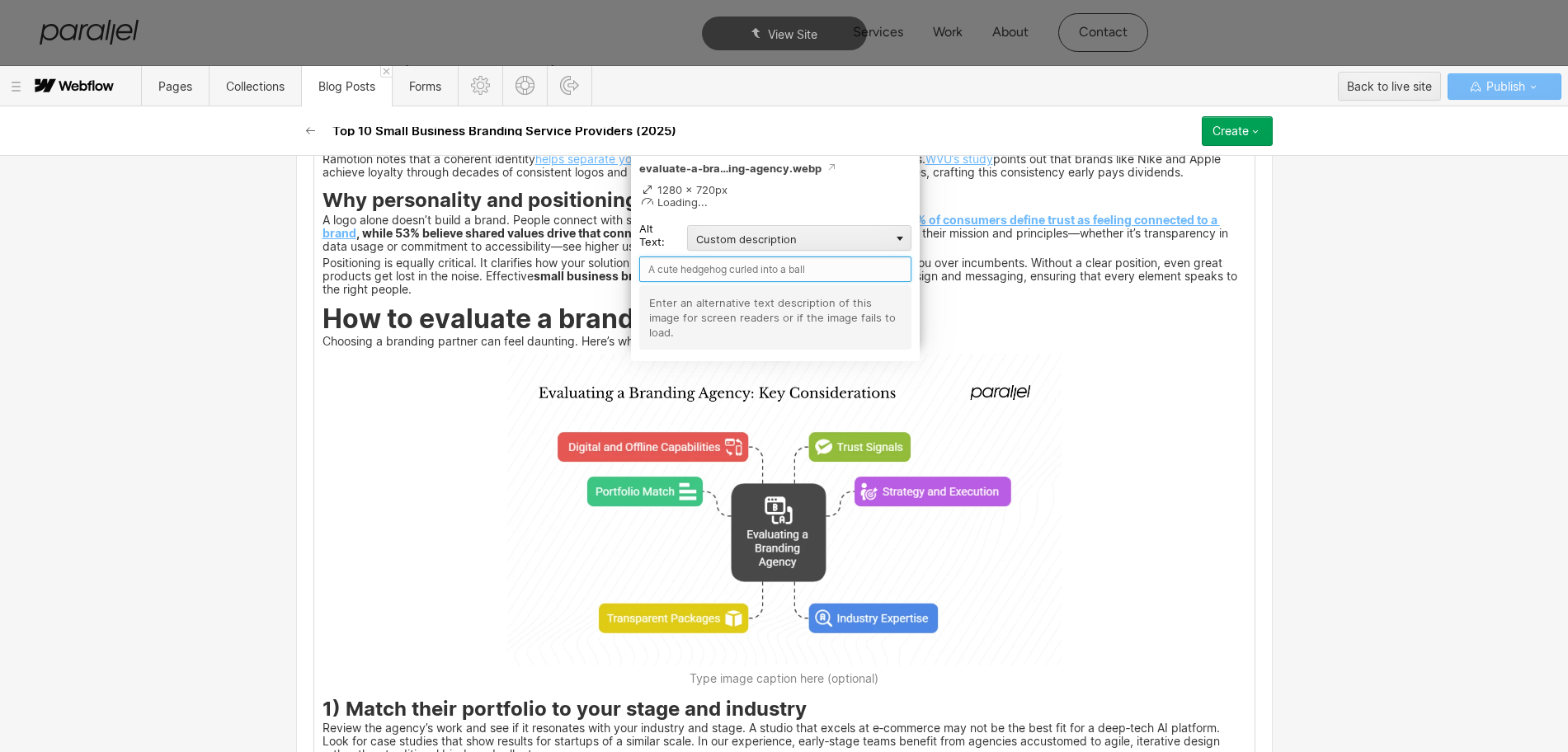
click at [671, 275] on input "text" at bounding box center [776, 269] width 273 height 25
paste input "How to evaluate a branding agency"
type input "How to evaluate a branding agency"
click at [1045, 514] on img at bounding box center [784, 509] width 554 height 311
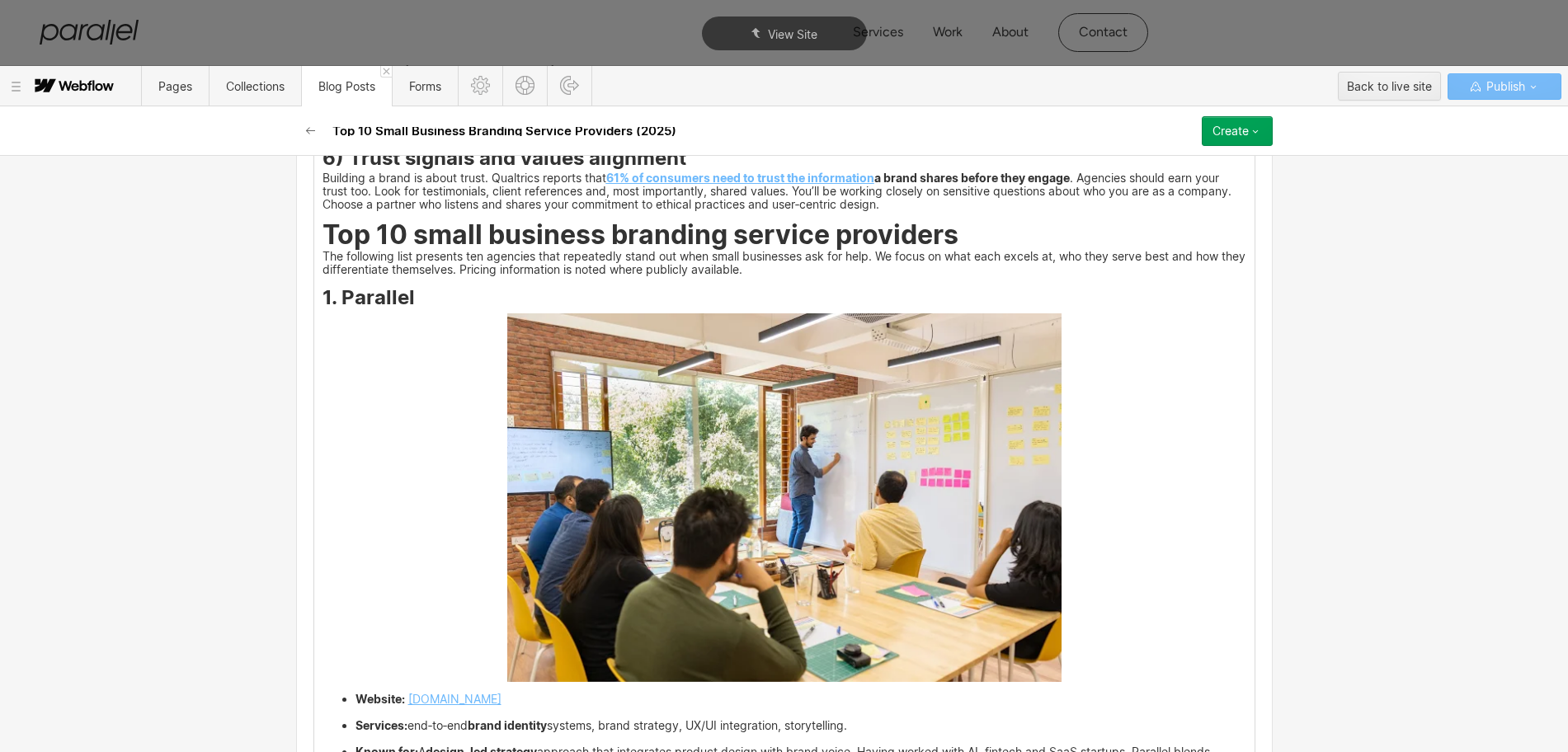
scroll to position [2993, 0]
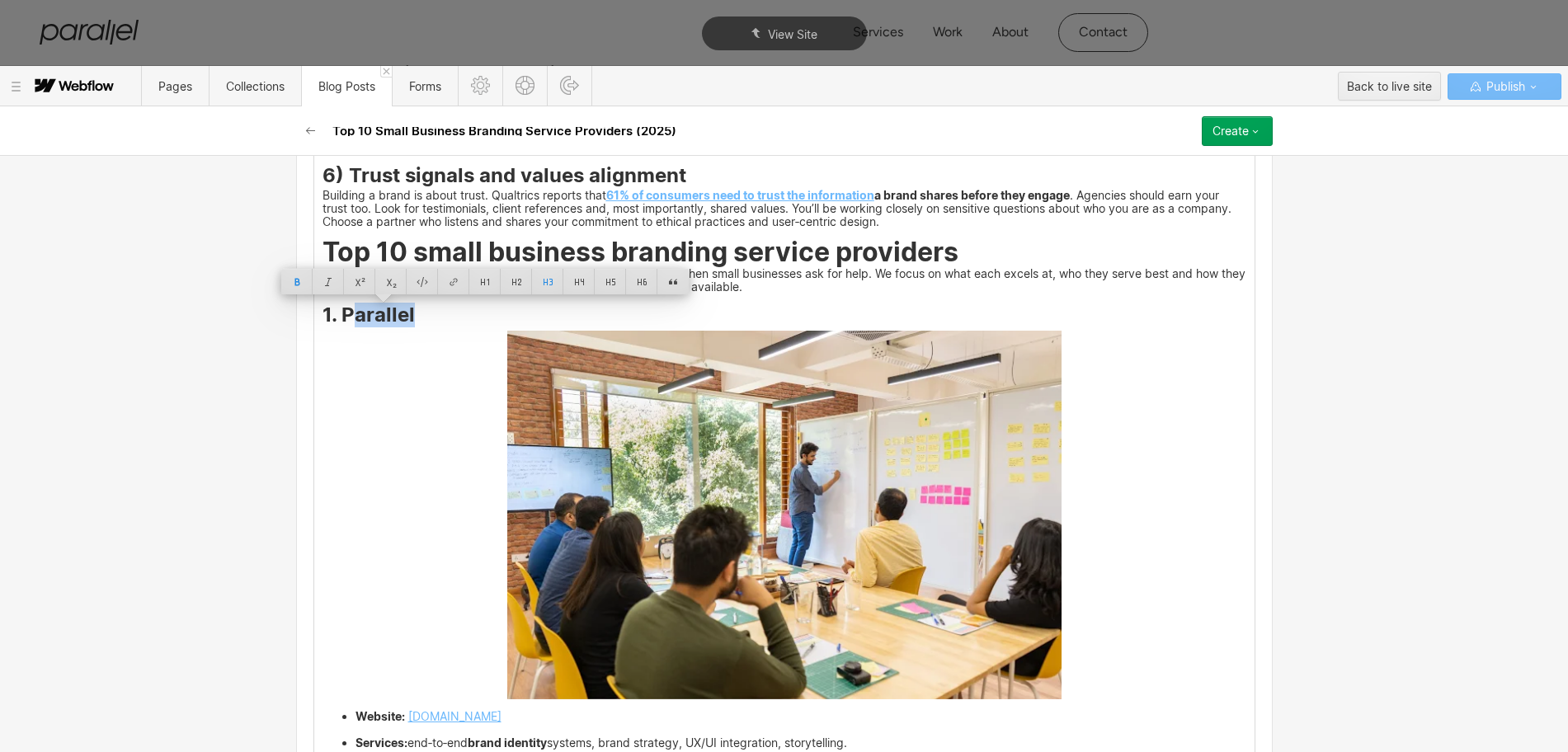
drag, startPoint x: 408, startPoint y: 316, endPoint x: 333, endPoint y: 318, distance: 75.0
click at [333, 318] on h3 "1. Parallel" at bounding box center [784, 317] width 924 height 19
copy strong "Parallel"
click at [721, 440] on img at bounding box center [784, 516] width 554 height 370
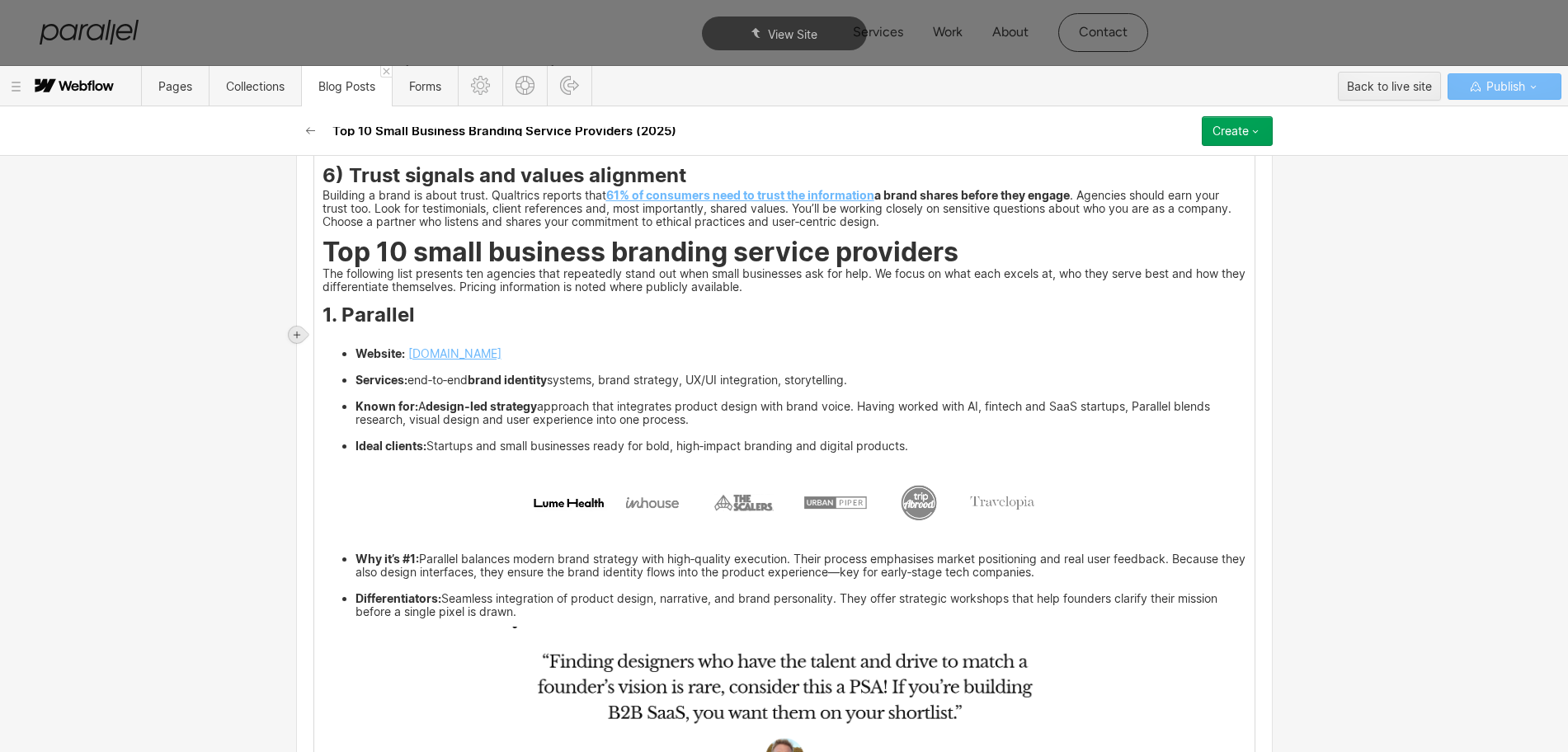
click at [300, 338] on icon at bounding box center [297, 335] width 10 height 10
click at [326, 338] on div at bounding box center [328, 334] width 31 height 25
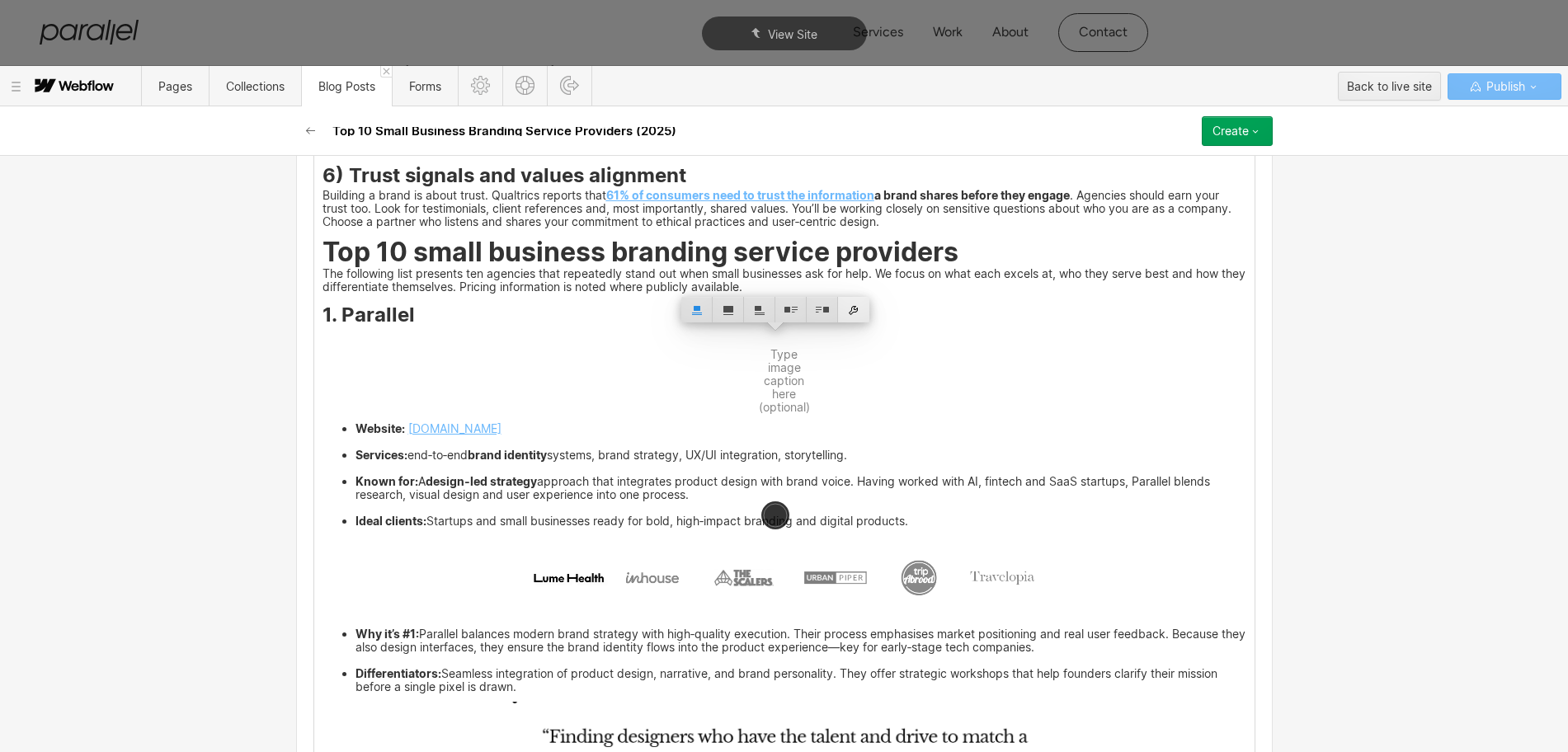
click at [858, 311] on div at bounding box center [854, 309] width 31 height 25
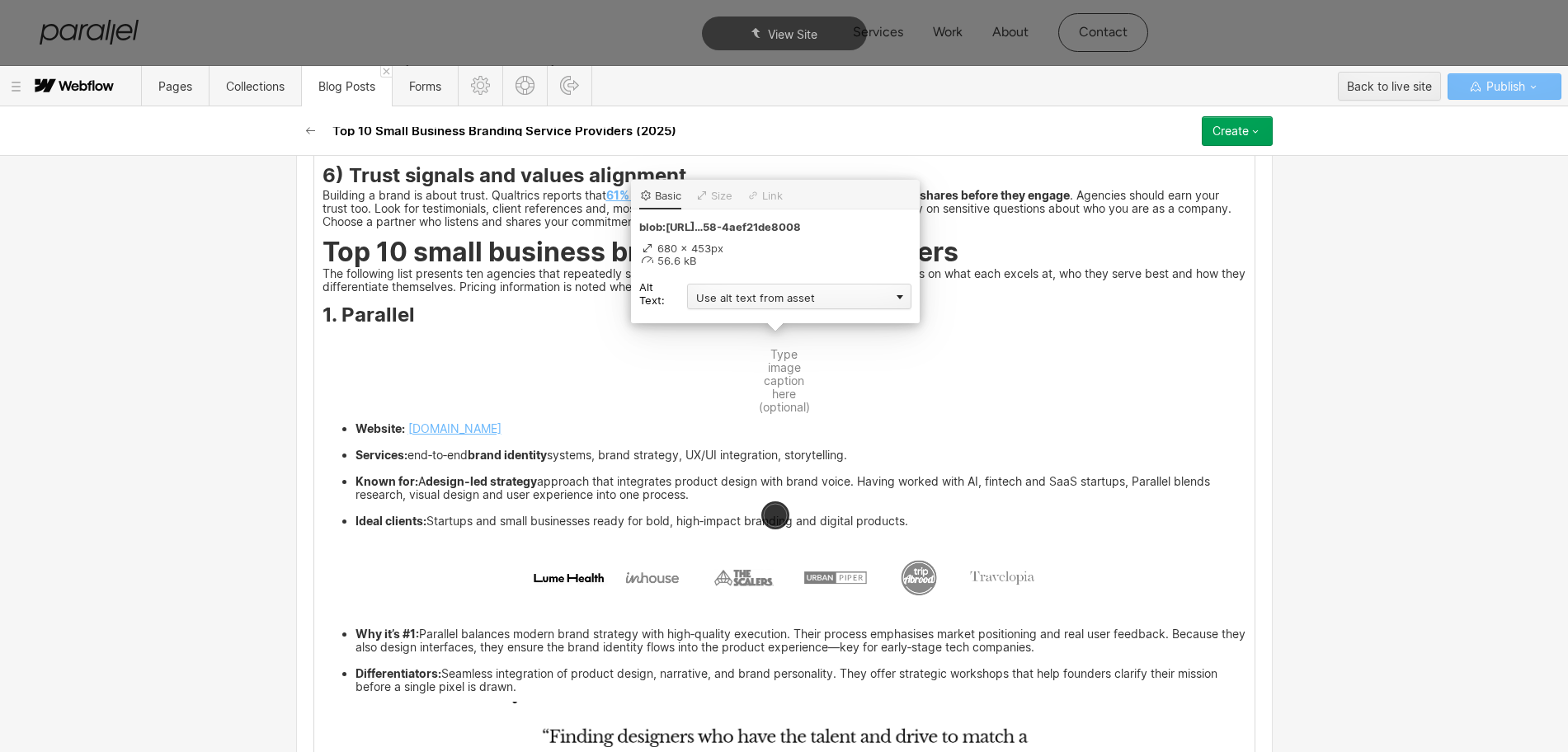
click at [716, 297] on div "Use alt text from asset" at bounding box center [799, 296] width 224 height 25
click at [711, 327] on div "Custom description" at bounding box center [799, 320] width 224 height 20
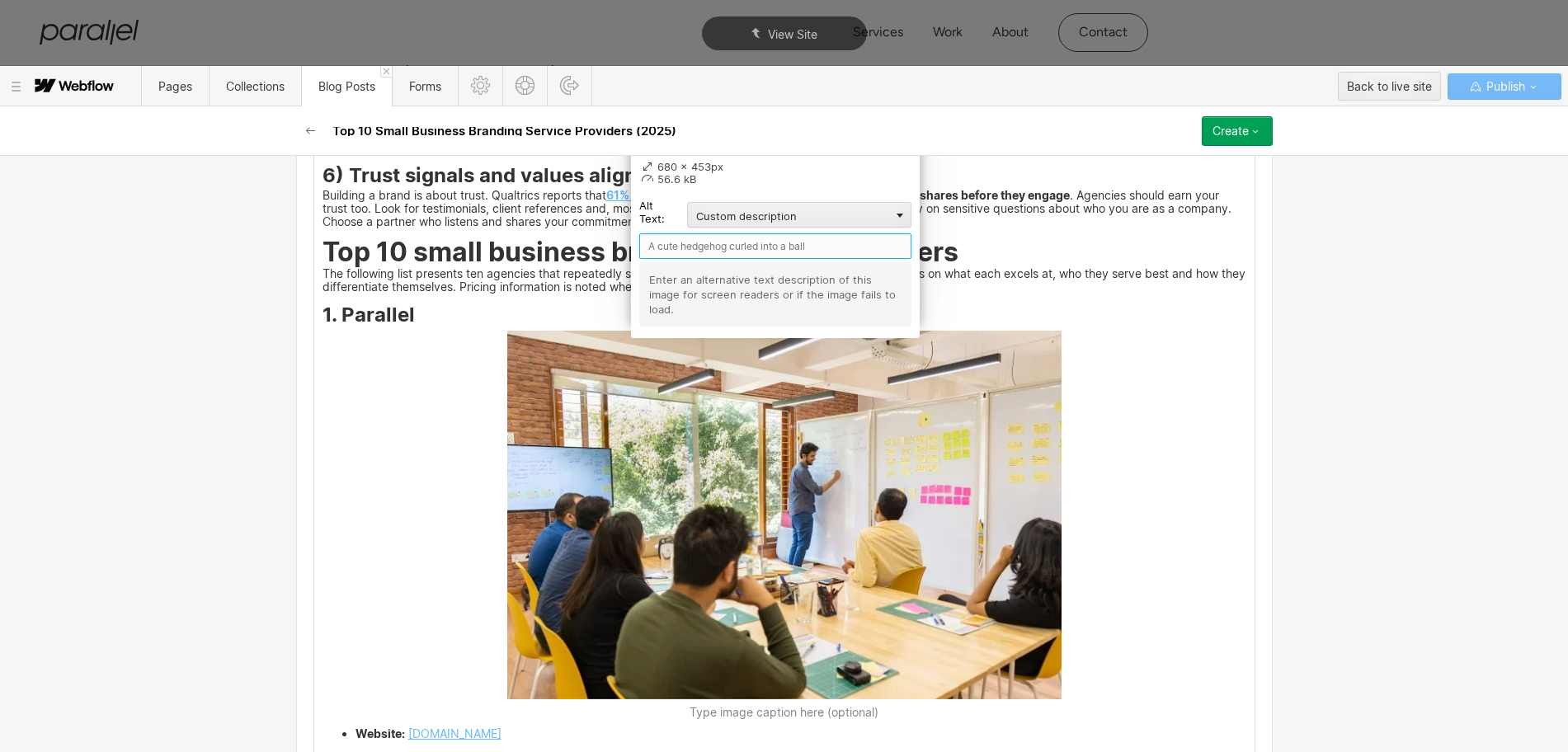
click at [672, 251] on input "text" at bounding box center [776, 246] width 273 height 25
paste input "Parallel"
type input "Parallel"
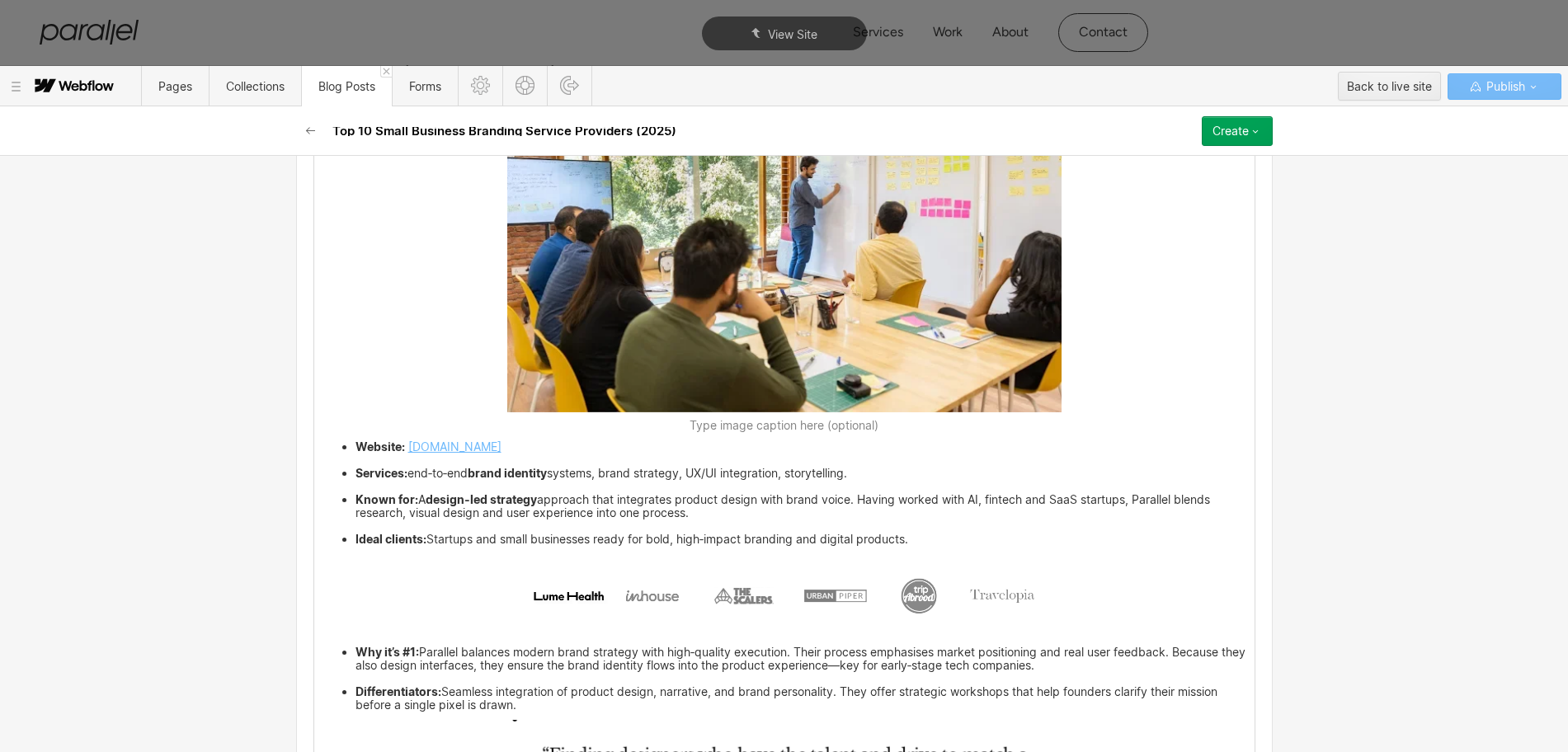
scroll to position [3303, 0]
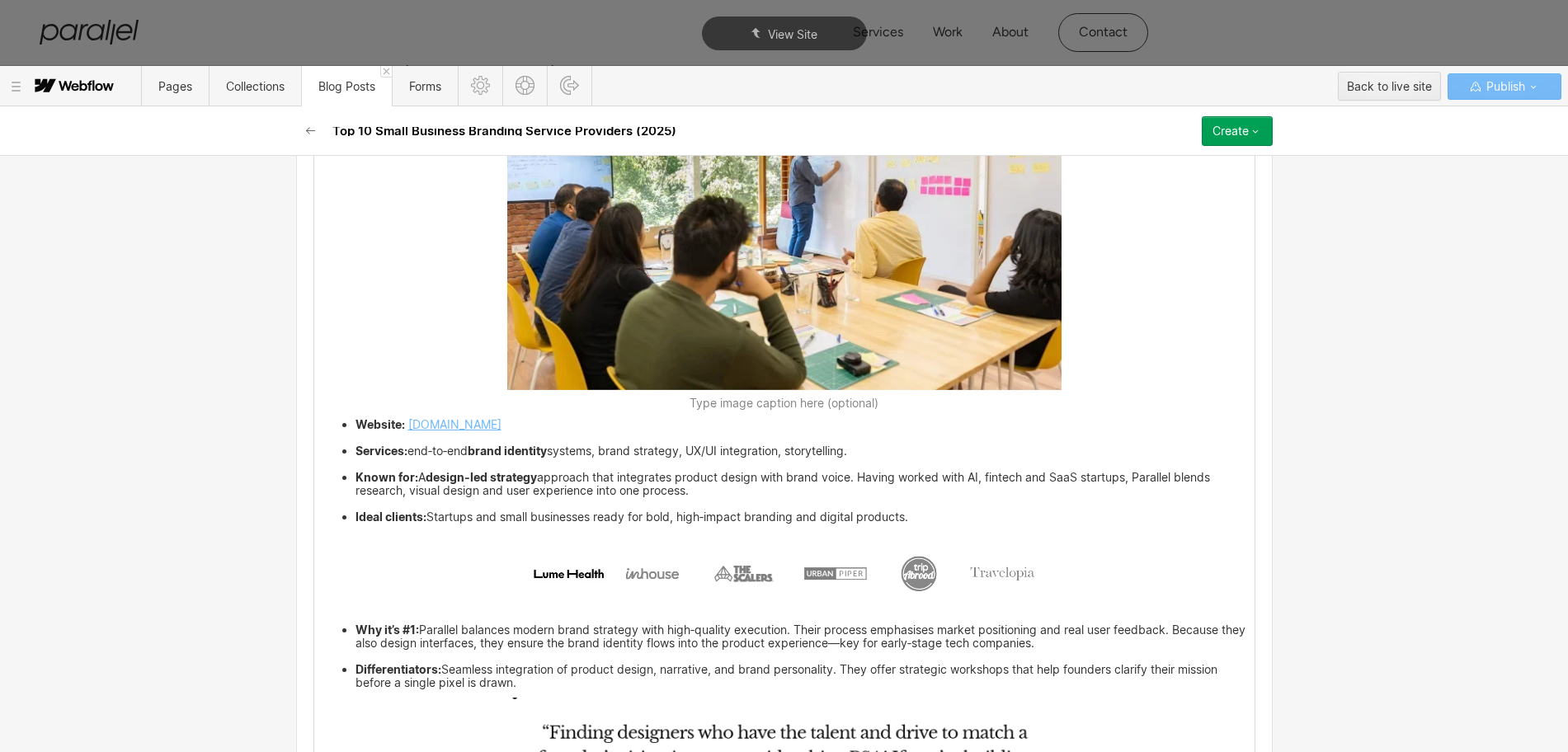
click at [599, 591] on img at bounding box center [784, 572] width 554 height 81
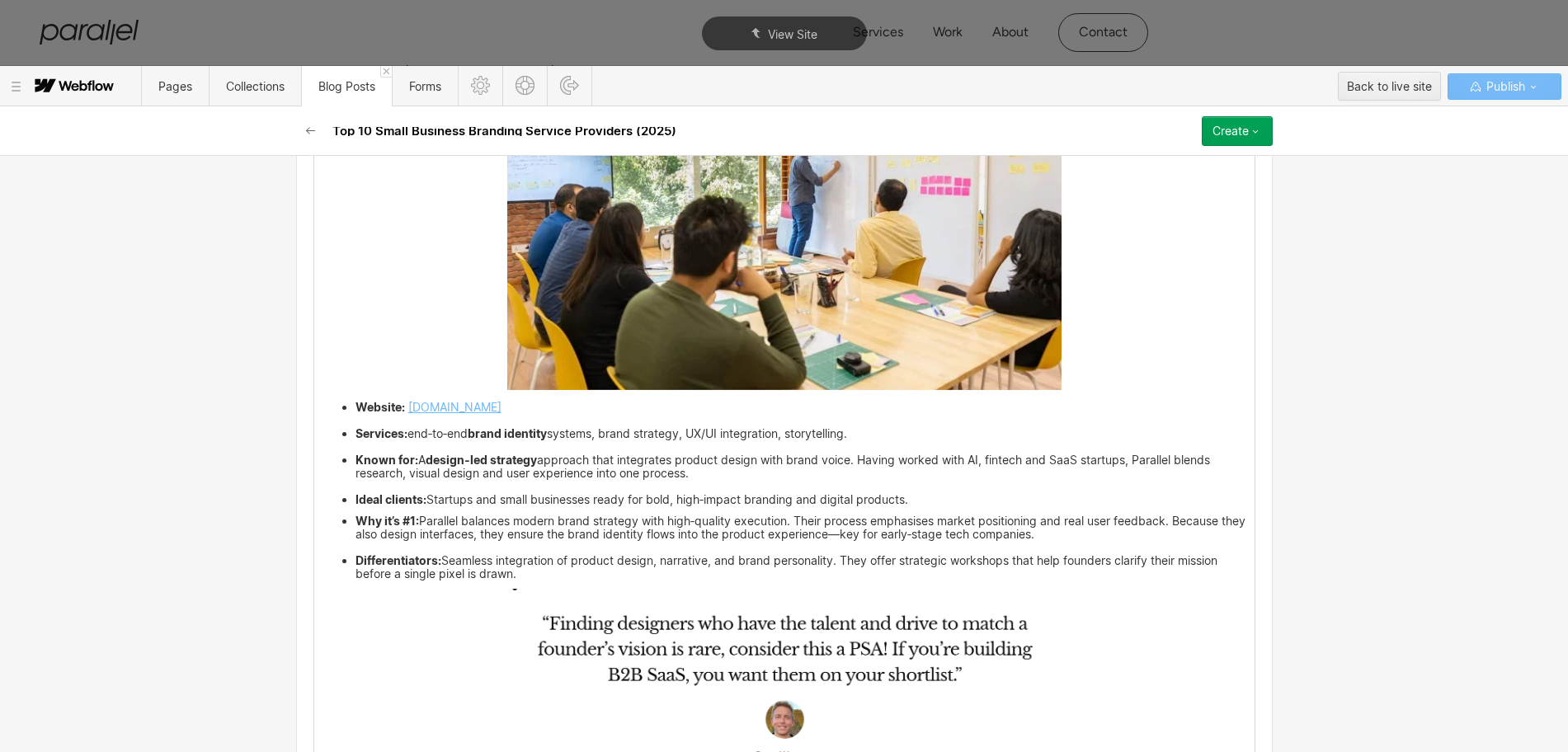
click at [323, 481] on ul "Website: [DOMAIN_NAME] Services: end‑to‑end brand identity systems, brand strat…" at bounding box center [784, 453] width 924 height 105
click at [322, 488] on ul "Website: [DOMAIN_NAME] Services: end‑to‑end brand identity systems, brand strat…" at bounding box center [784, 453] width 924 height 105
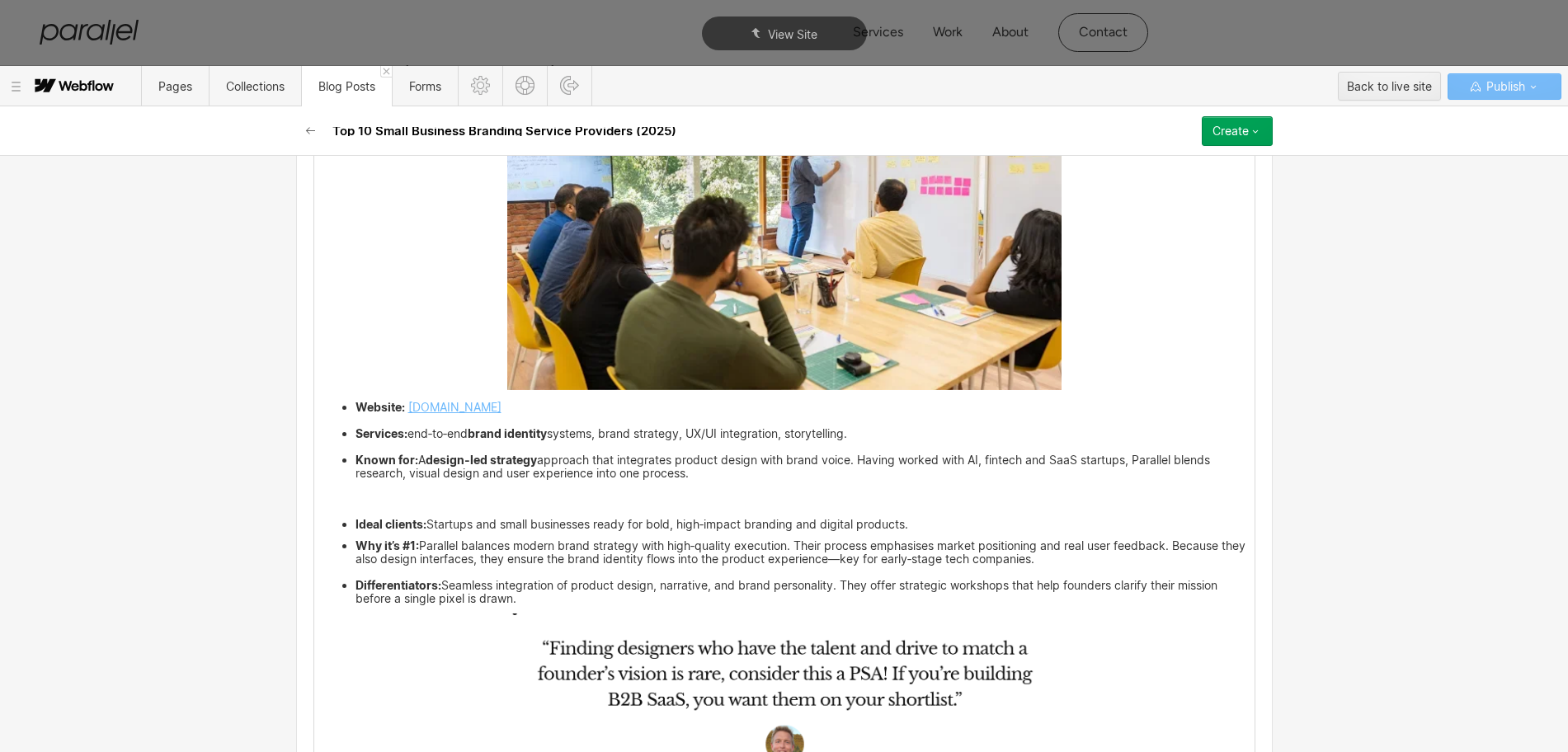
click at [322, 483] on ul "Website: [DOMAIN_NAME] Services: end‑to‑end brand identity systems, brand strat…" at bounding box center [784, 447] width 924 height 92
click at [322, 501] on p "‍" at bounding box center [784, 506] width 924 height 11
click at [322, 491] on ul "Website: [DOMAIN_NAME] Services: end‑to‑end brand identity systems, brand strat…" at bounding box center [784, 447] width 924 height 92
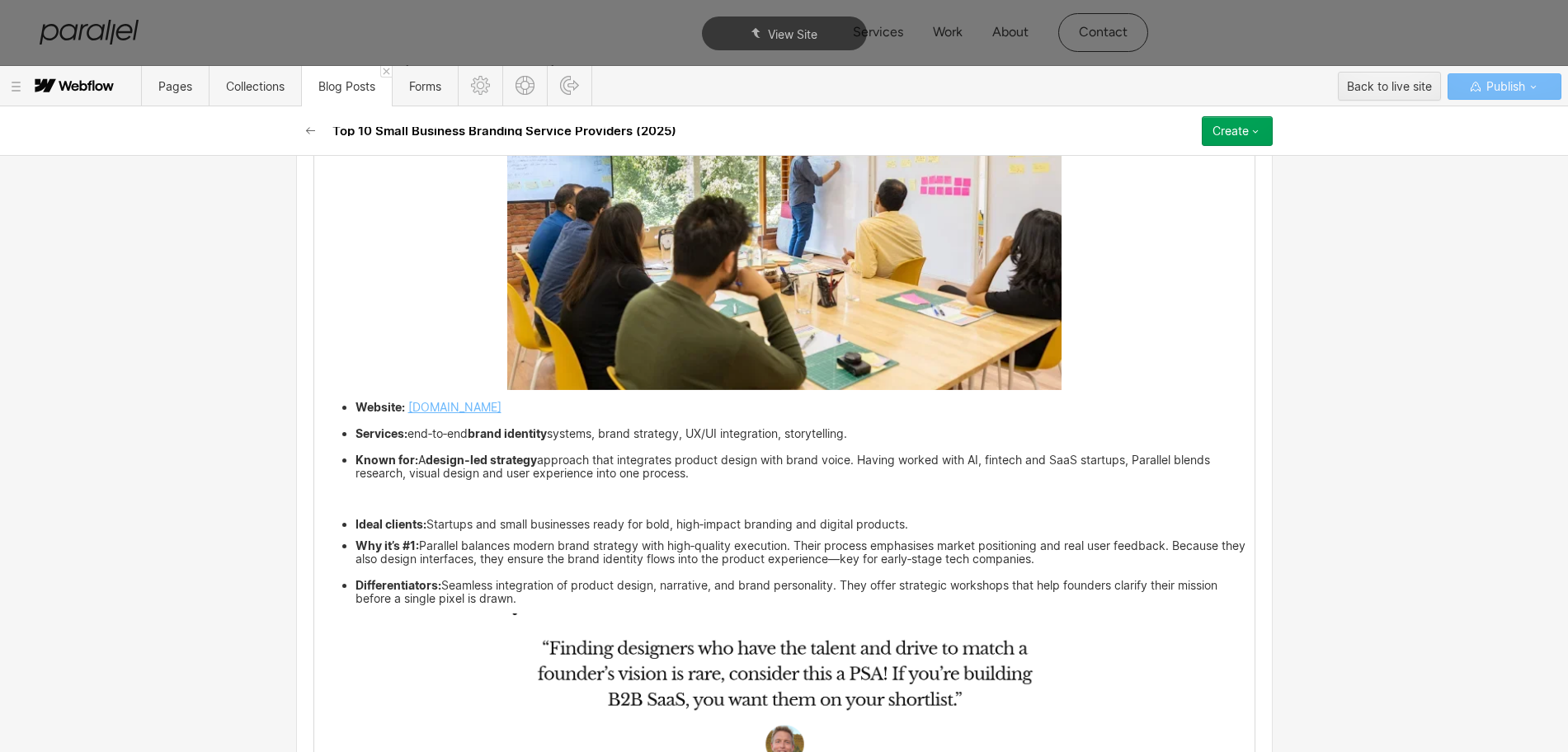
click at [322, 505] on p "‍" at bounding box center [784, 506] width 924 height 11
click at [322, 487] on ul "Website: [DOMAIN_NAME] Services: end‑to‑end brand identity systems, brand strat…" at bounding box center [784, 447] width 924 height 92
click at [323, 505] on p "‍" at bounding box center [784, 506] width 924 height 11
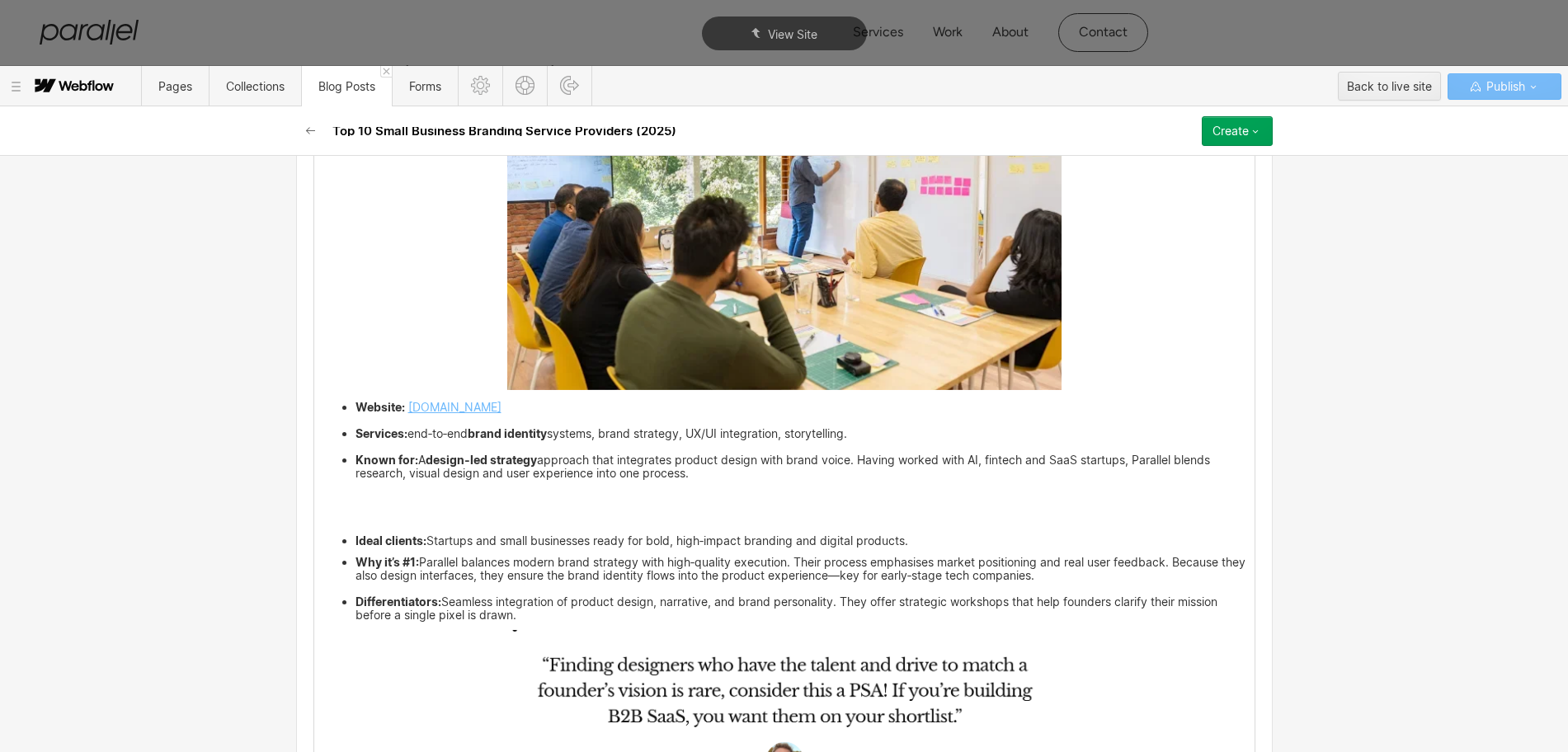
click at [297, 508] on icon at bounding box center [297, 506] width 7 height 7
click at [324, 503] on div at bounding box center [328, 506] width 31 height 25
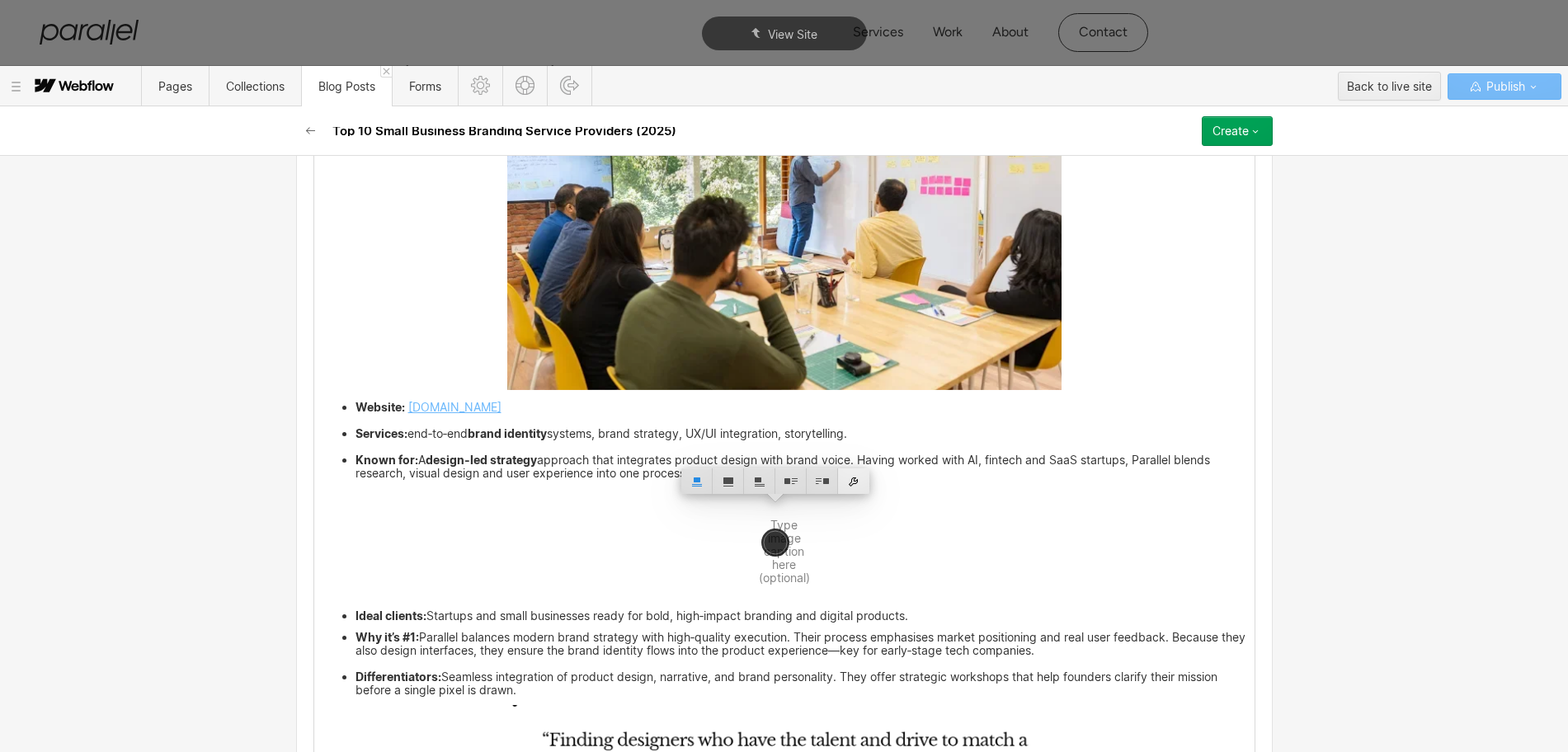
click at [857, 480] on div at bounding box center [854, 481] width 31 height 25
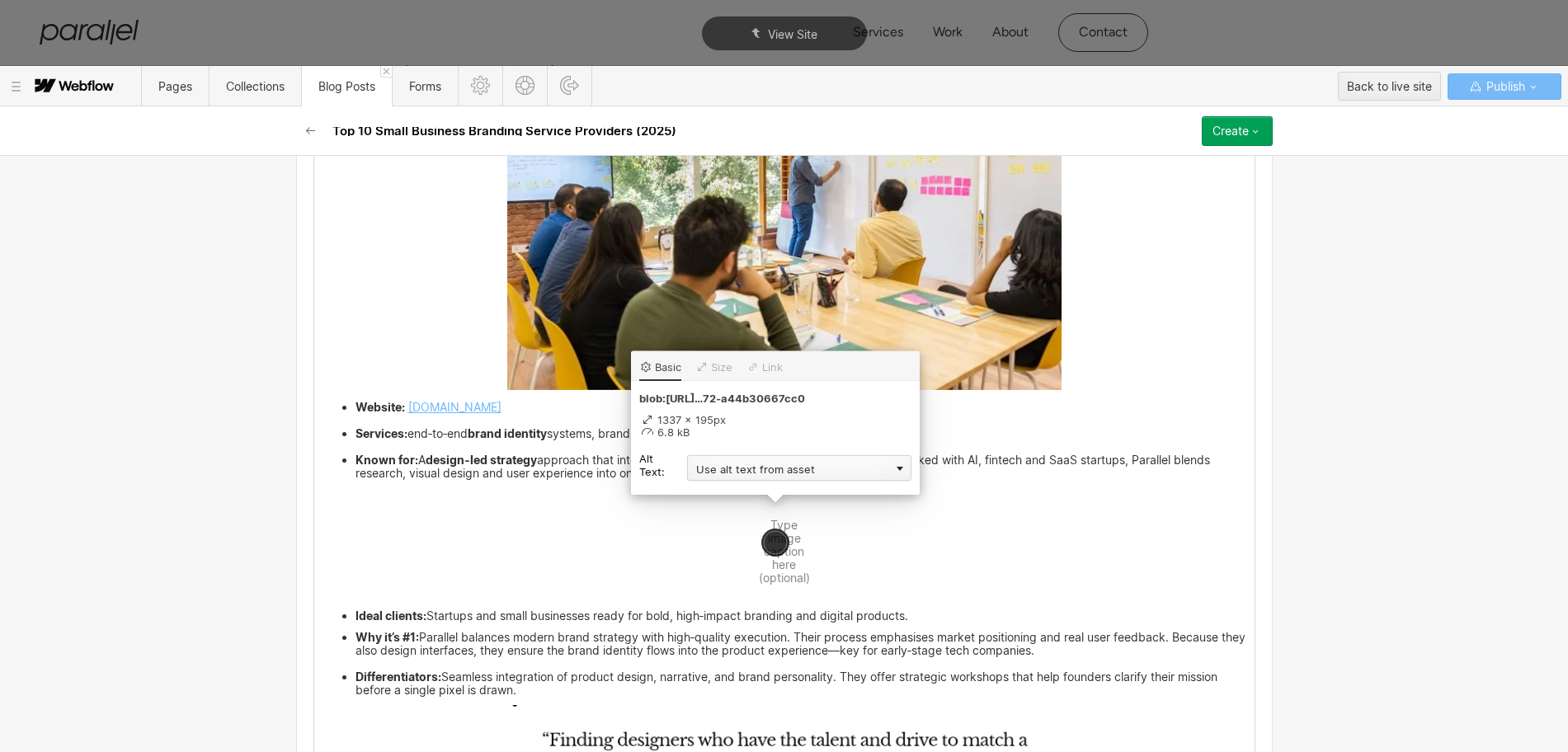
click at [742, 465] on div "Use alt text from asset" at bounding box center [799, 468] width 224 height 25
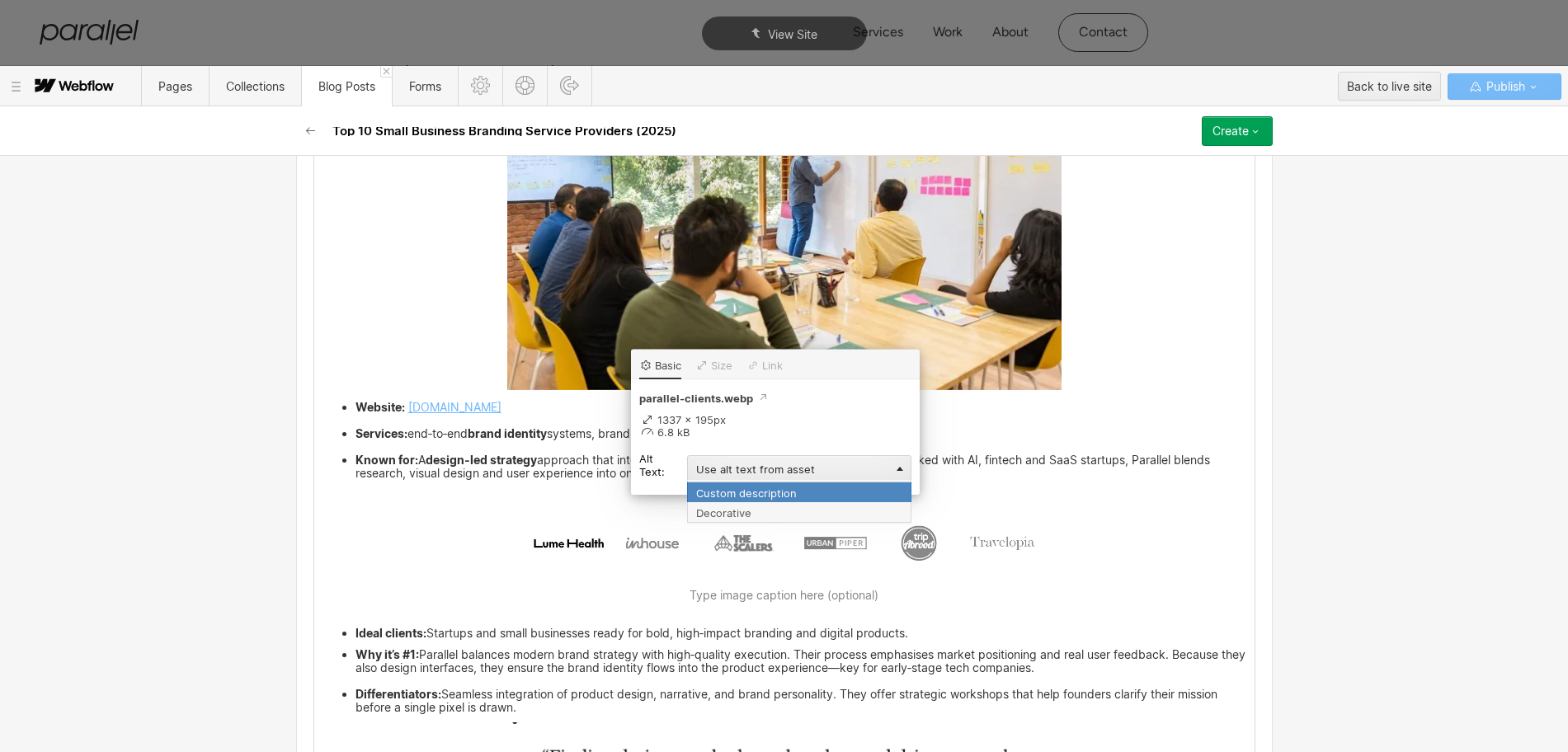
click at [715, 483] on div "Custom description" at bounding box center [799, 491] width 224 height 20
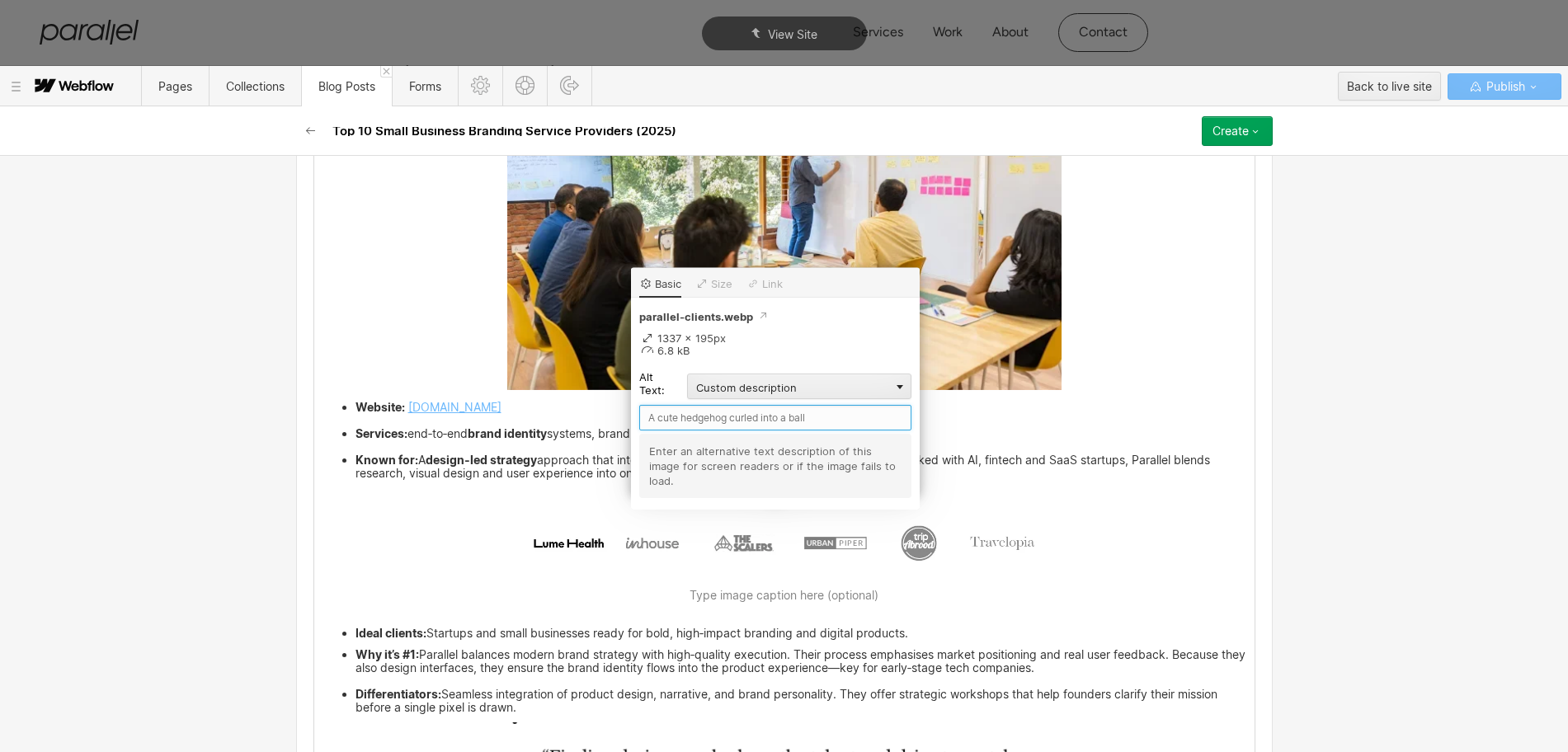
click at [662, 418] on input "text" at bounding box center [776, 417] width 273 height 25
type input "Parallel Clients"
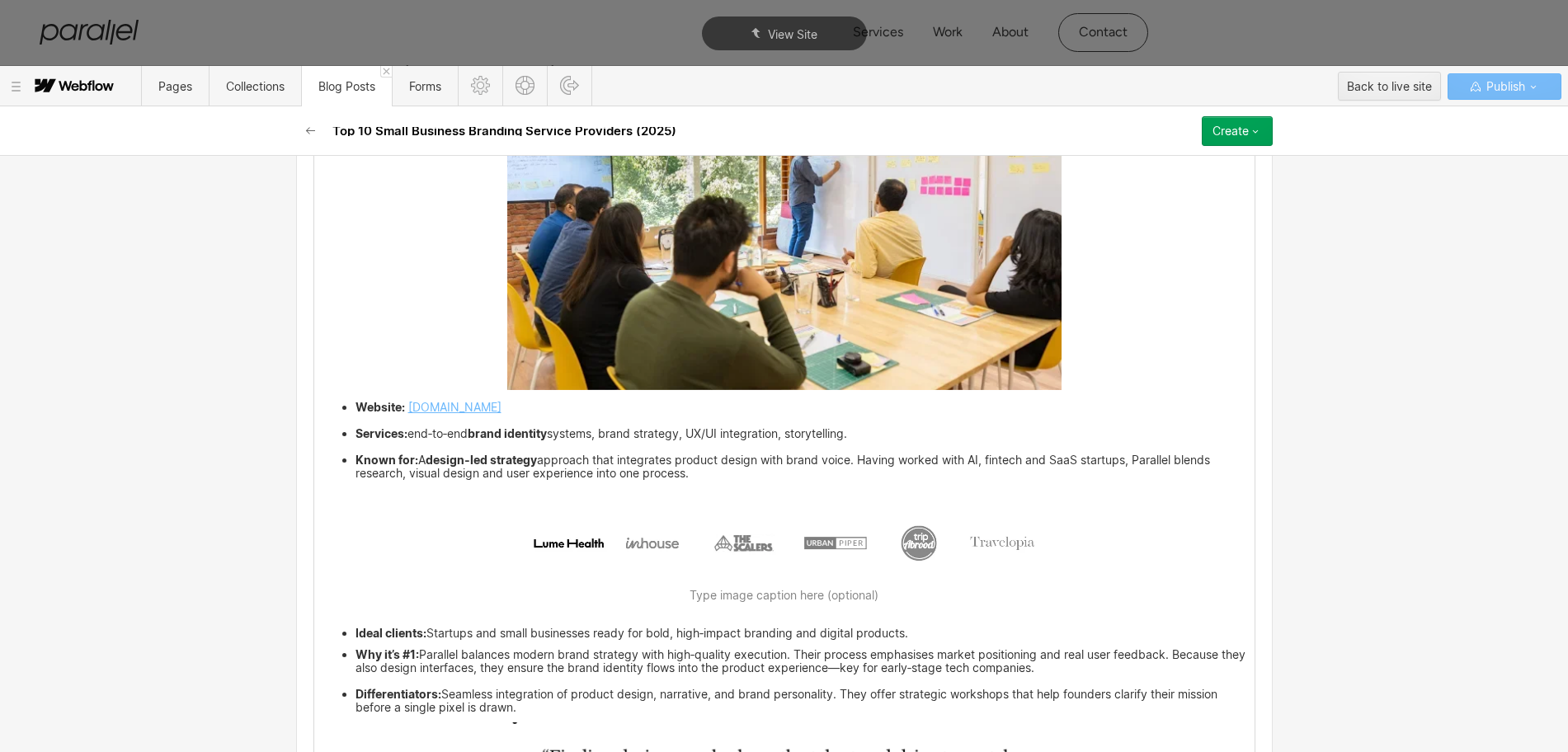
scroll to position [3509, 0]
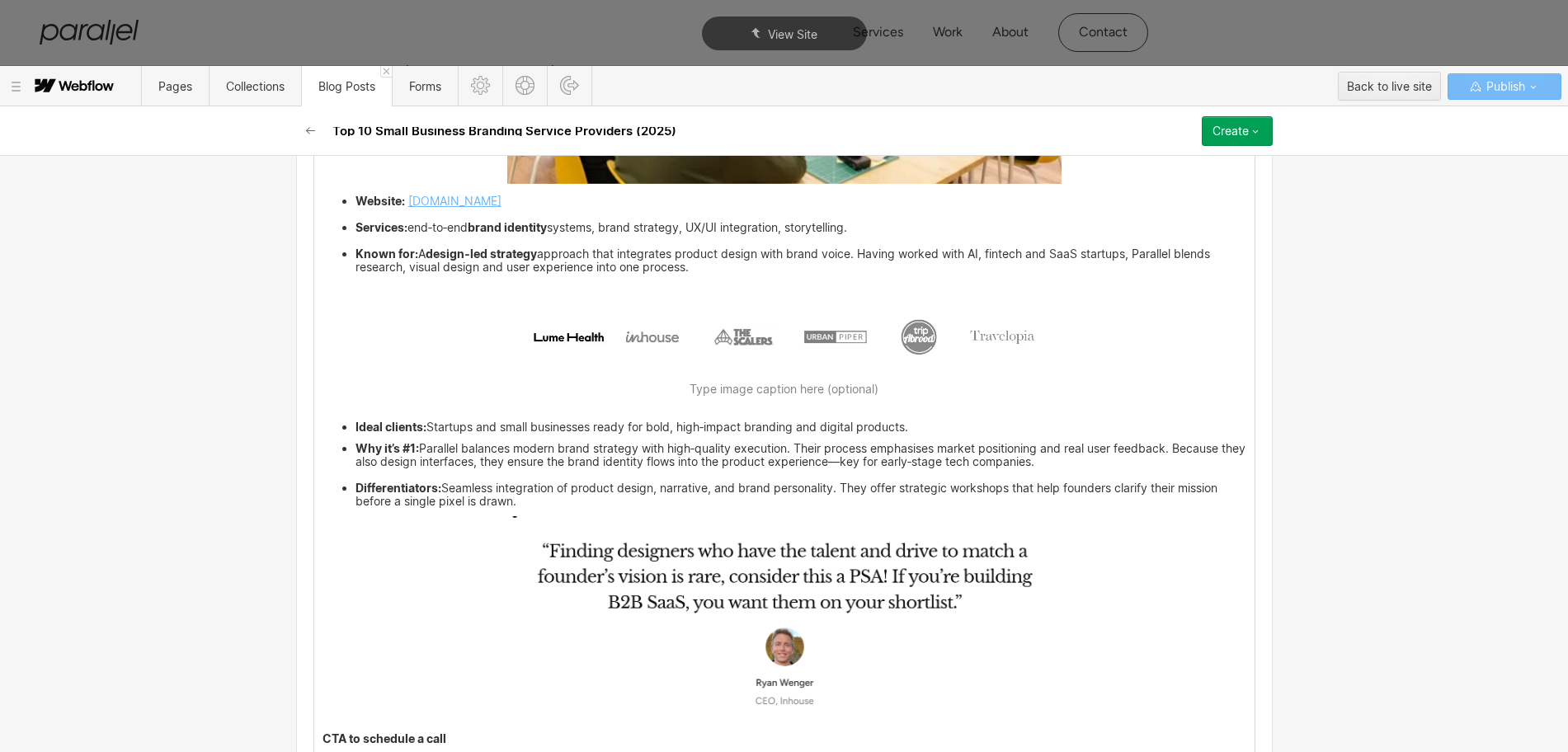
click at [747, 620] on img at bounding box center [784, 620] width 554 height 208
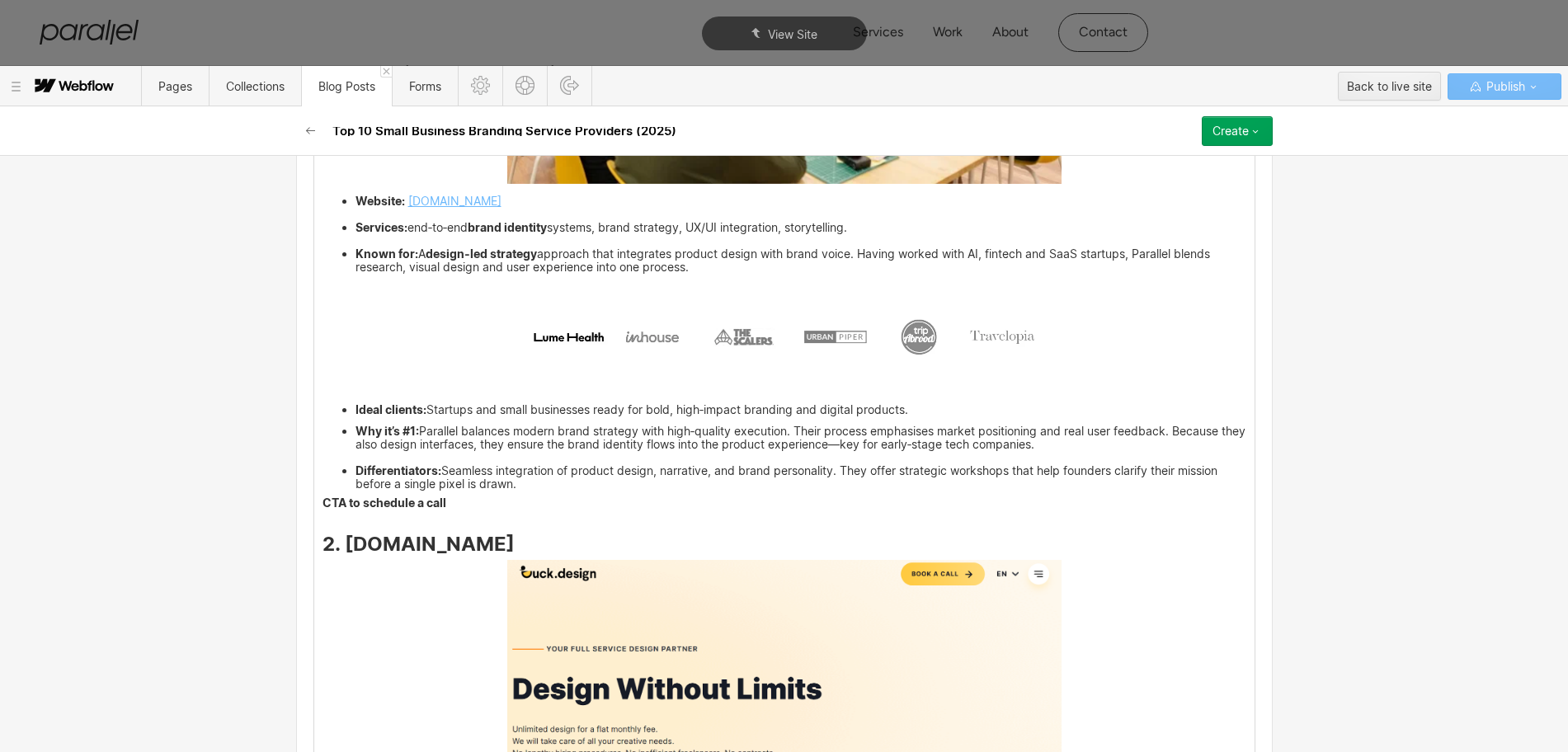
click at [322, 505] on strong "CTA to schedule a call" at bounding box center [383, 502] width 124 height 14
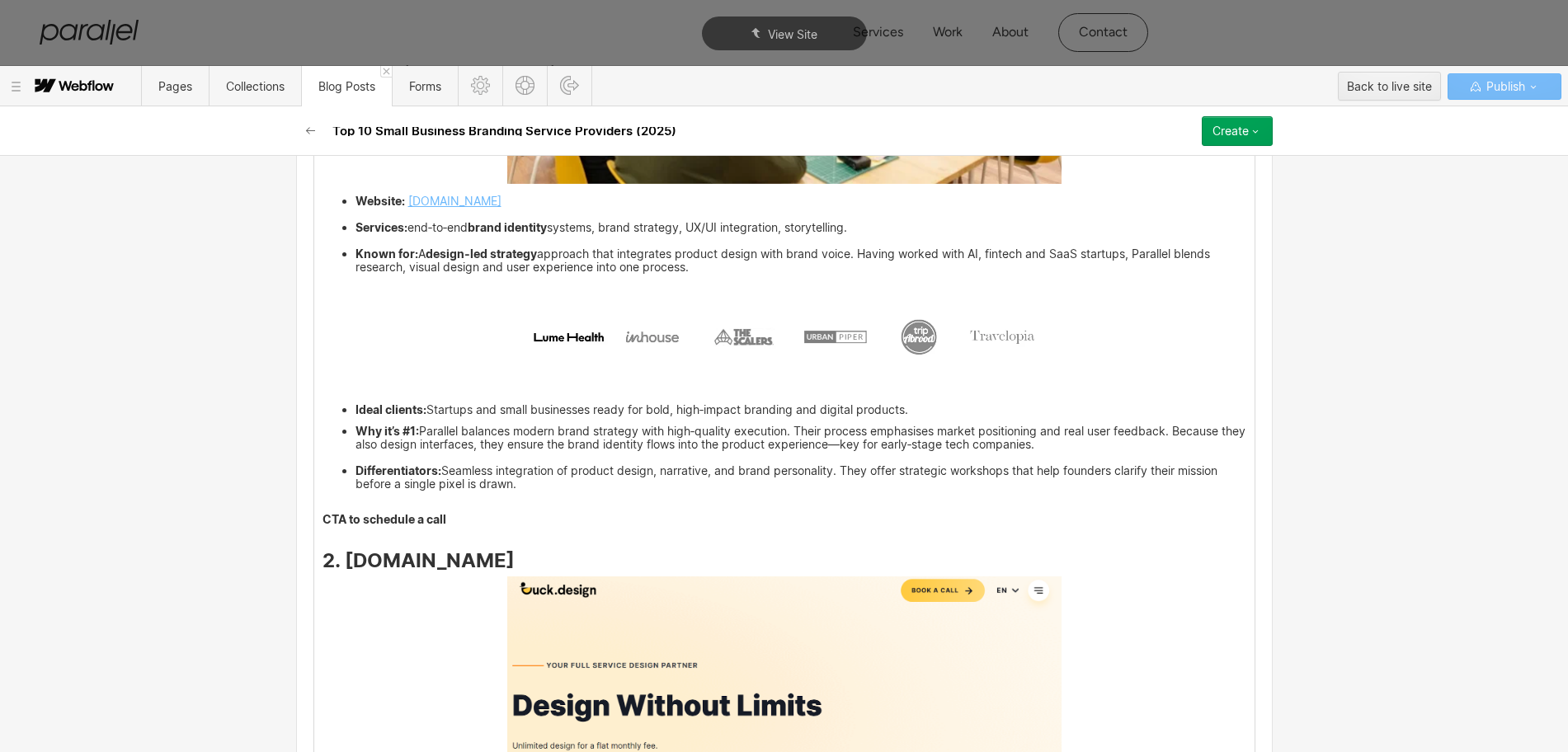
click at [322, 499] on p "‍" at bounding box center [784, 504] width 924 height 11
click at [300, 500] on icon at bounding box center [297, 504] width 10 height 10
click at [327, 505] on div at bounding box center [328, 503] width 31 height 25
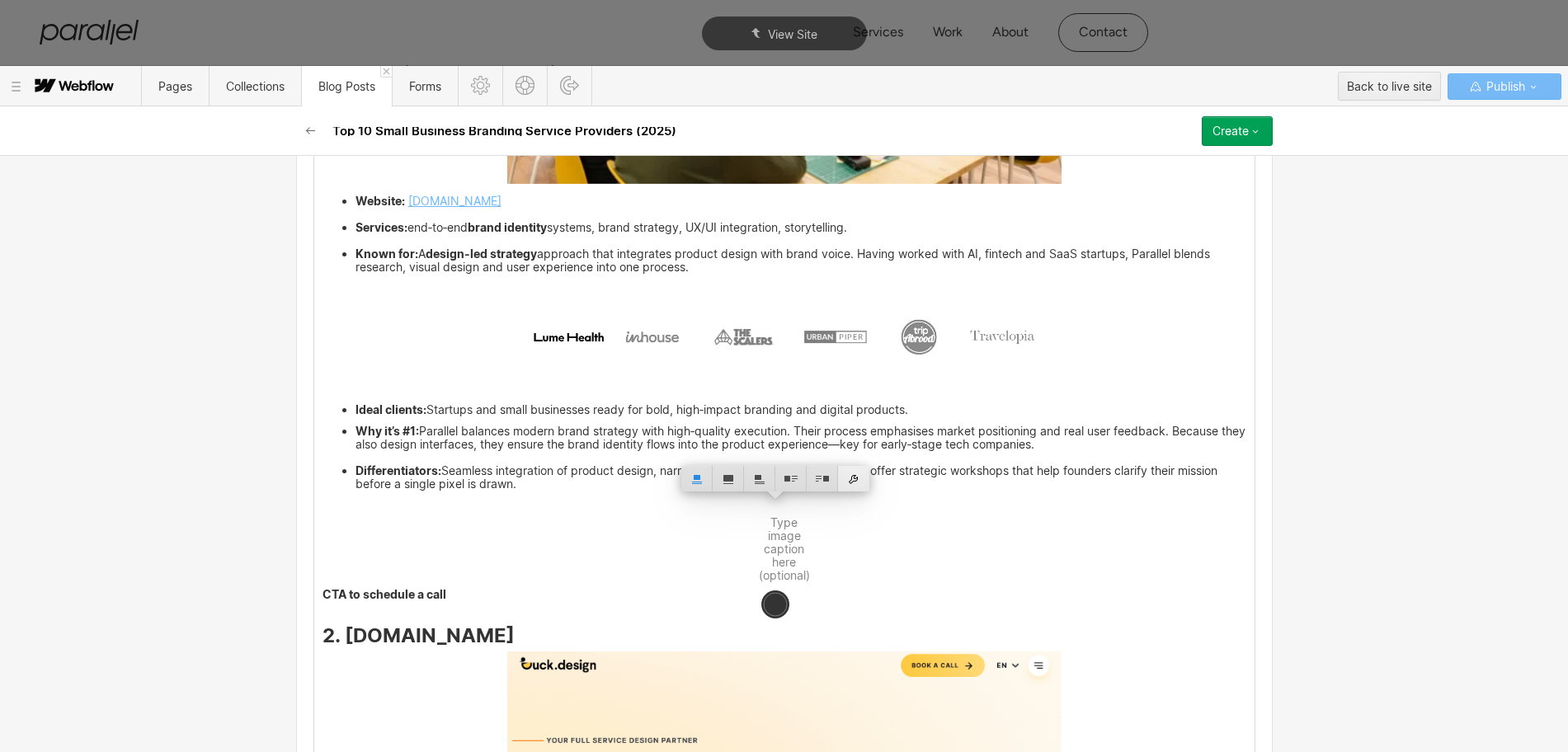
click at [855, 478] on div at bounding box center [854, 479] width 31 height 25
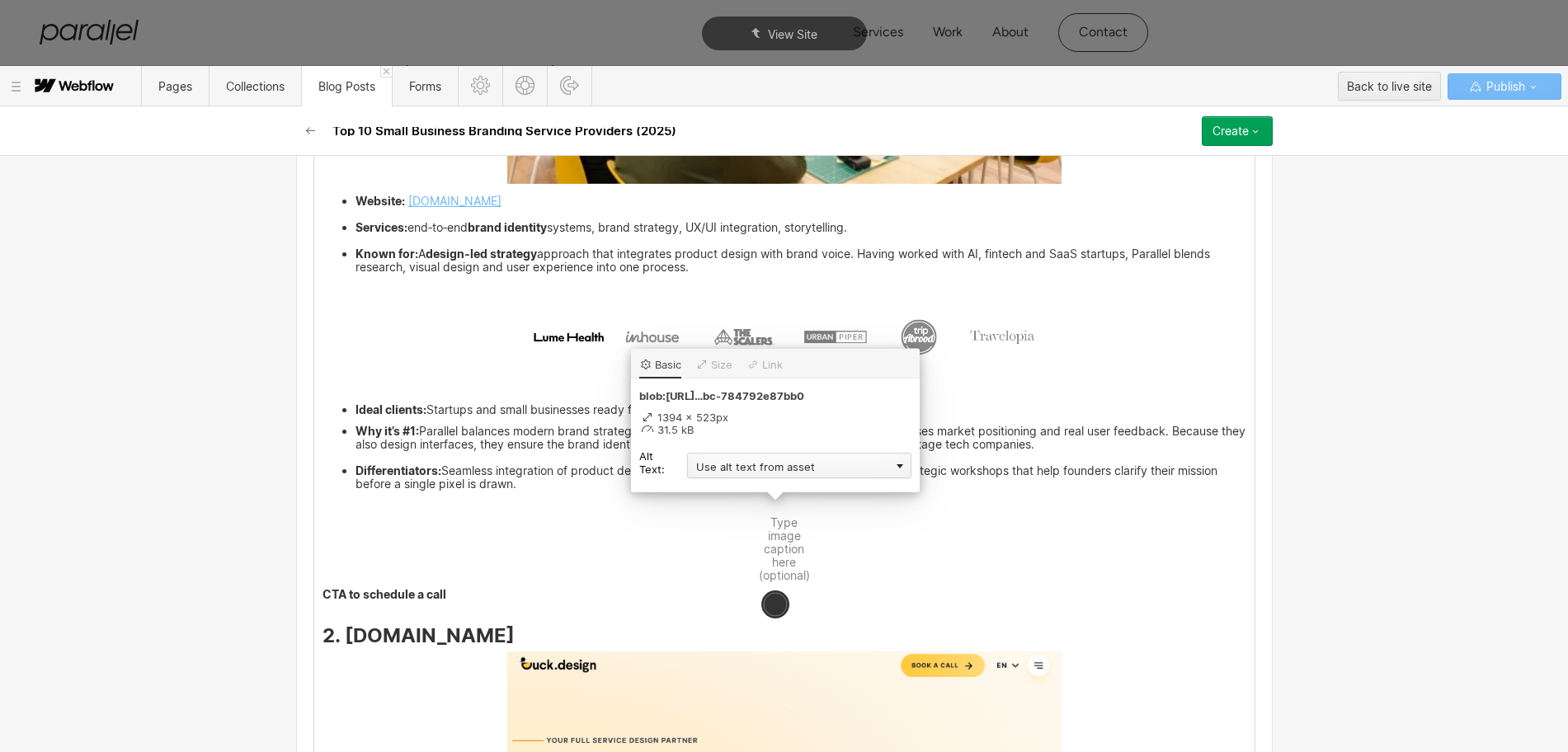
click at [738, 467] on div "Use alt text from asset" at bounding box center [799, 465] width 224 height 25
click at [723, 484] on div "Custom description" at bounding box center [799, 488] width 224 height 20
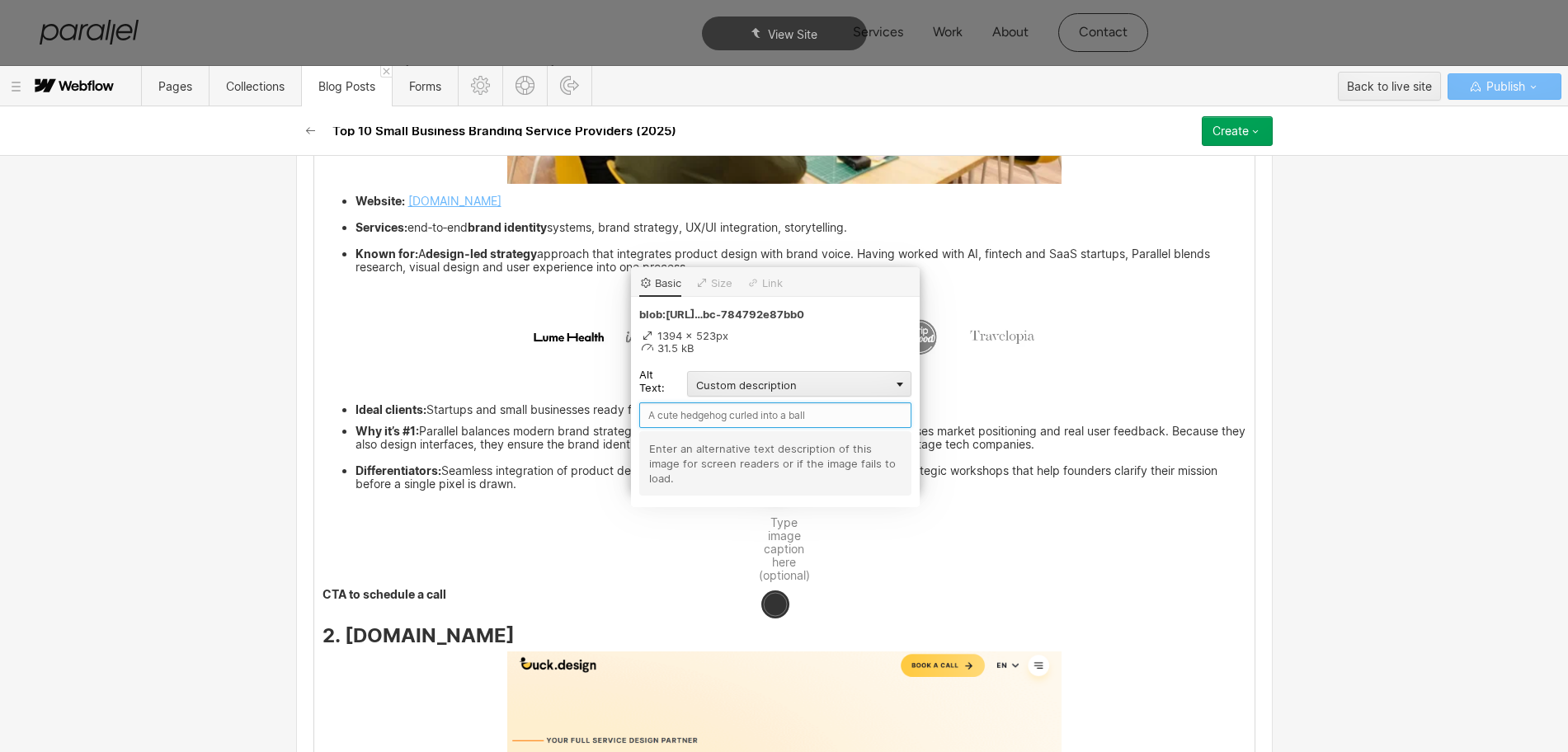
click at [651, 417] on input "text" at bounding box center [776, 414] width 273 height 25
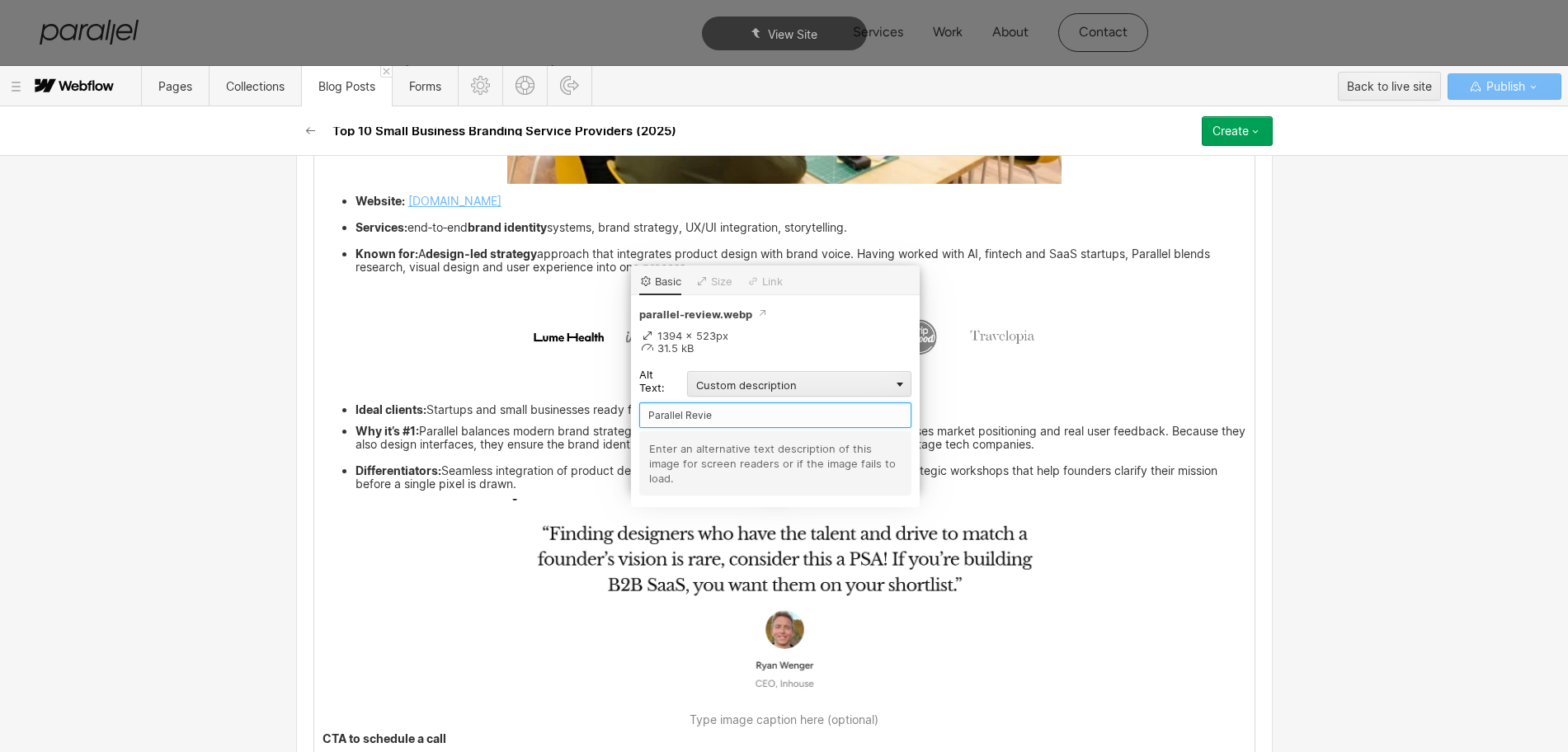
type input "Parallel Review"
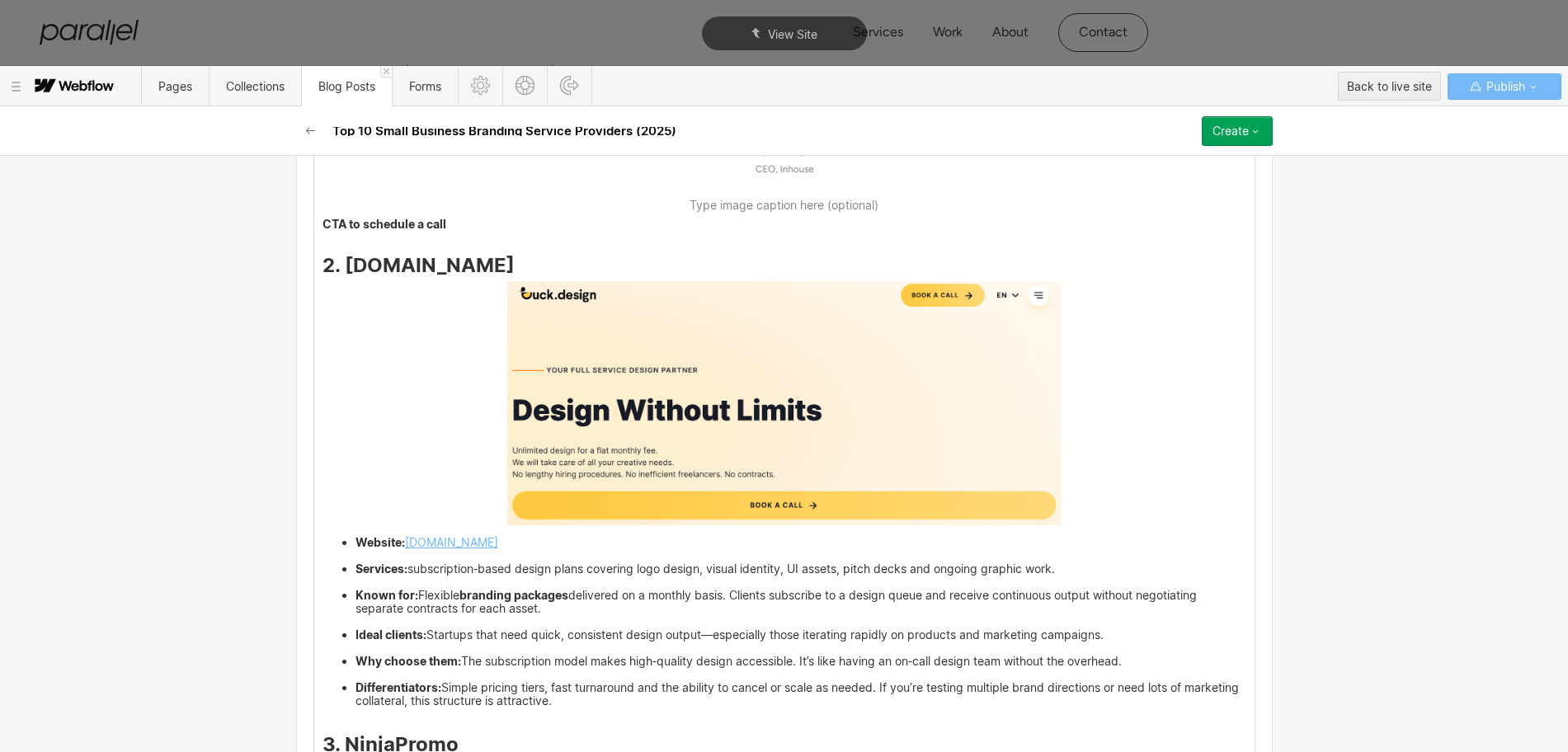
scroll to position [4025, 0]
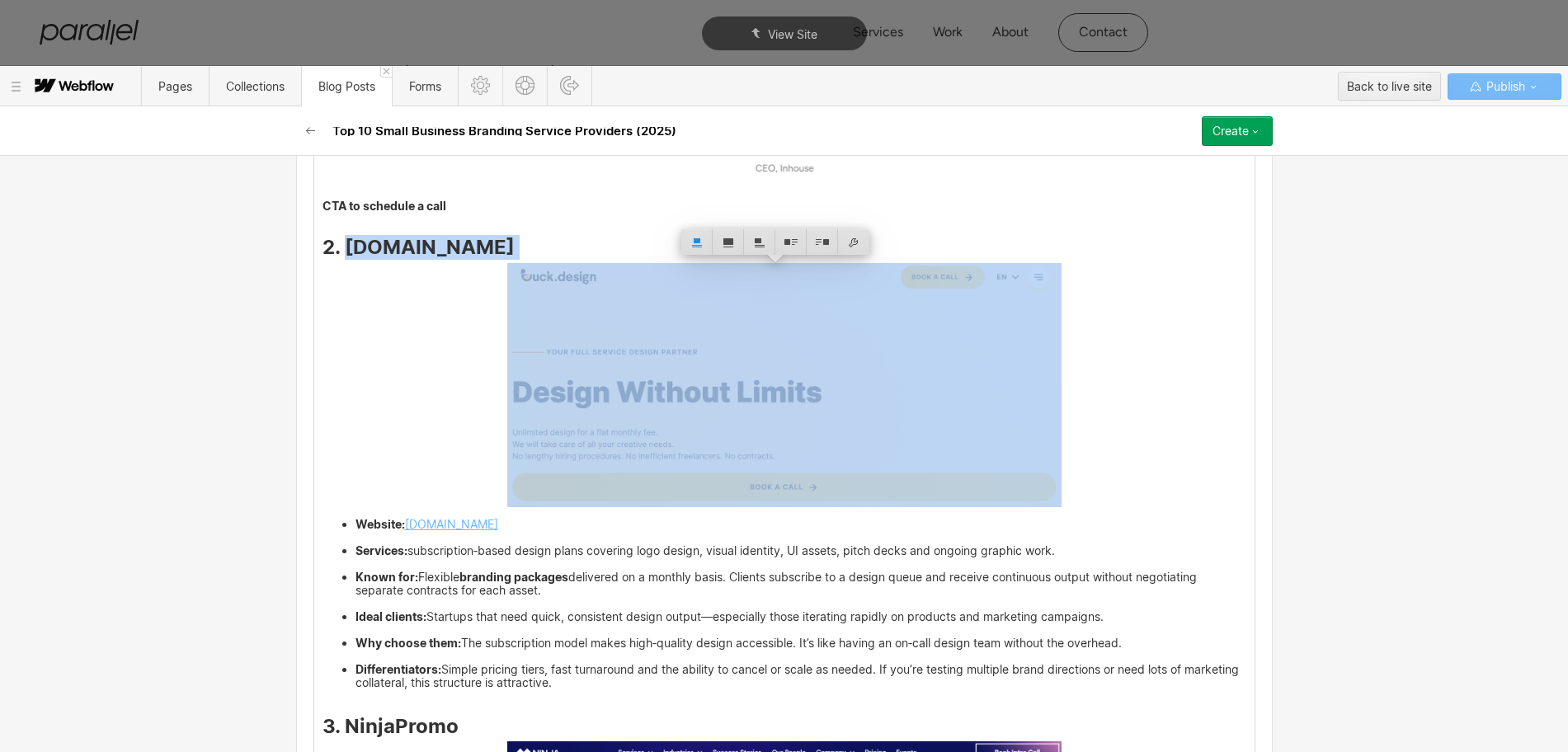
drag, startPoint x: 461, startPoint y: 268, endPoint x: 336, endPoint y: 249, distance: 126.4
click at [336, 249] on h3 "2. [DOMAIN_NAME]" at bounding box center [784, 250] width 924 height 19
copy strong "[DOMAIN_NAME]"
click at [694, 427] on img at bounding box center [784, 384] width 554 height 244
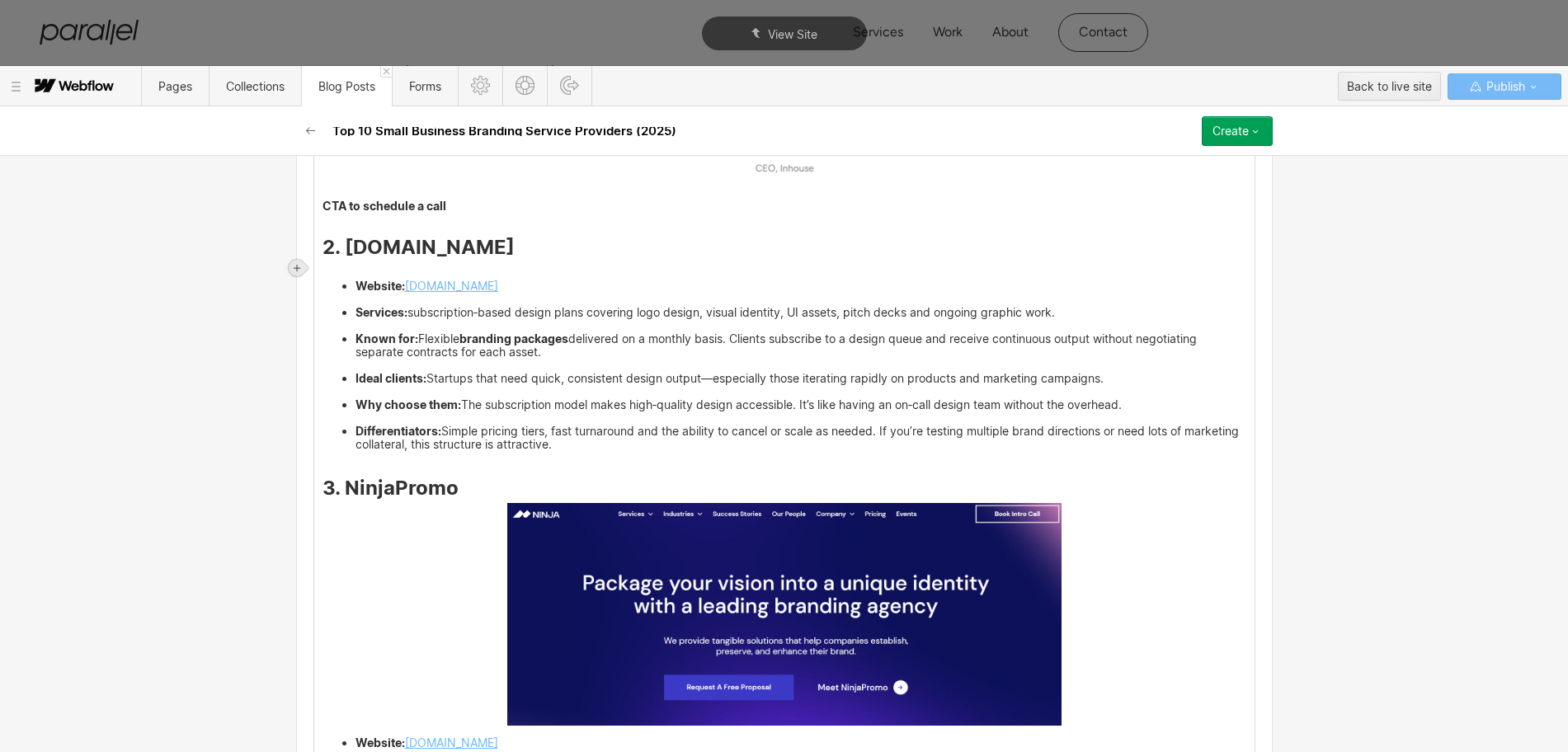
click at [301, 264] on icon at bounding box center [297, 268] width 10 height 10
click at [324, 270] on div at bounding box center [328, 268] width 31 height 25
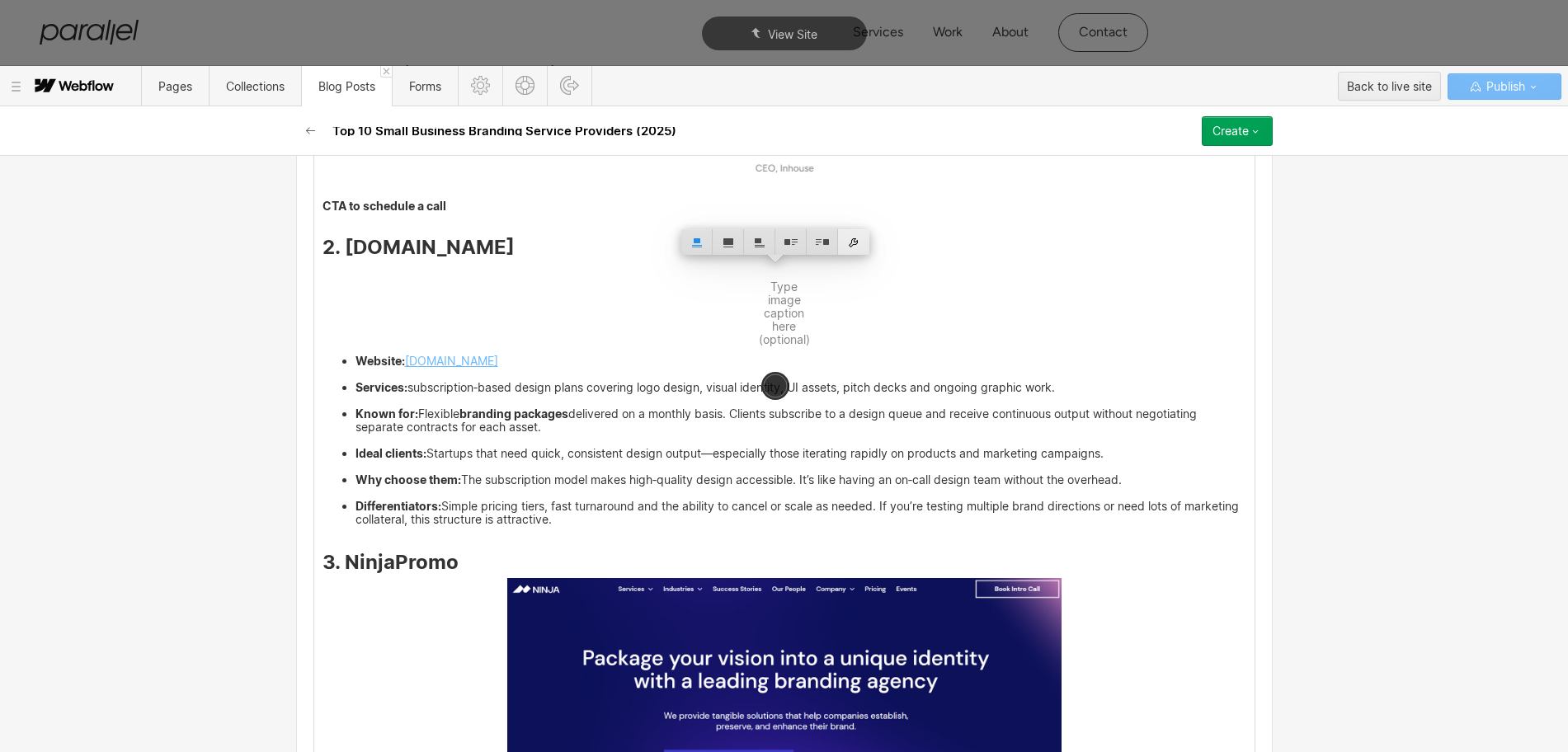
click at [856, 242] on div at bounding box center [854, 242] width 31 height 25
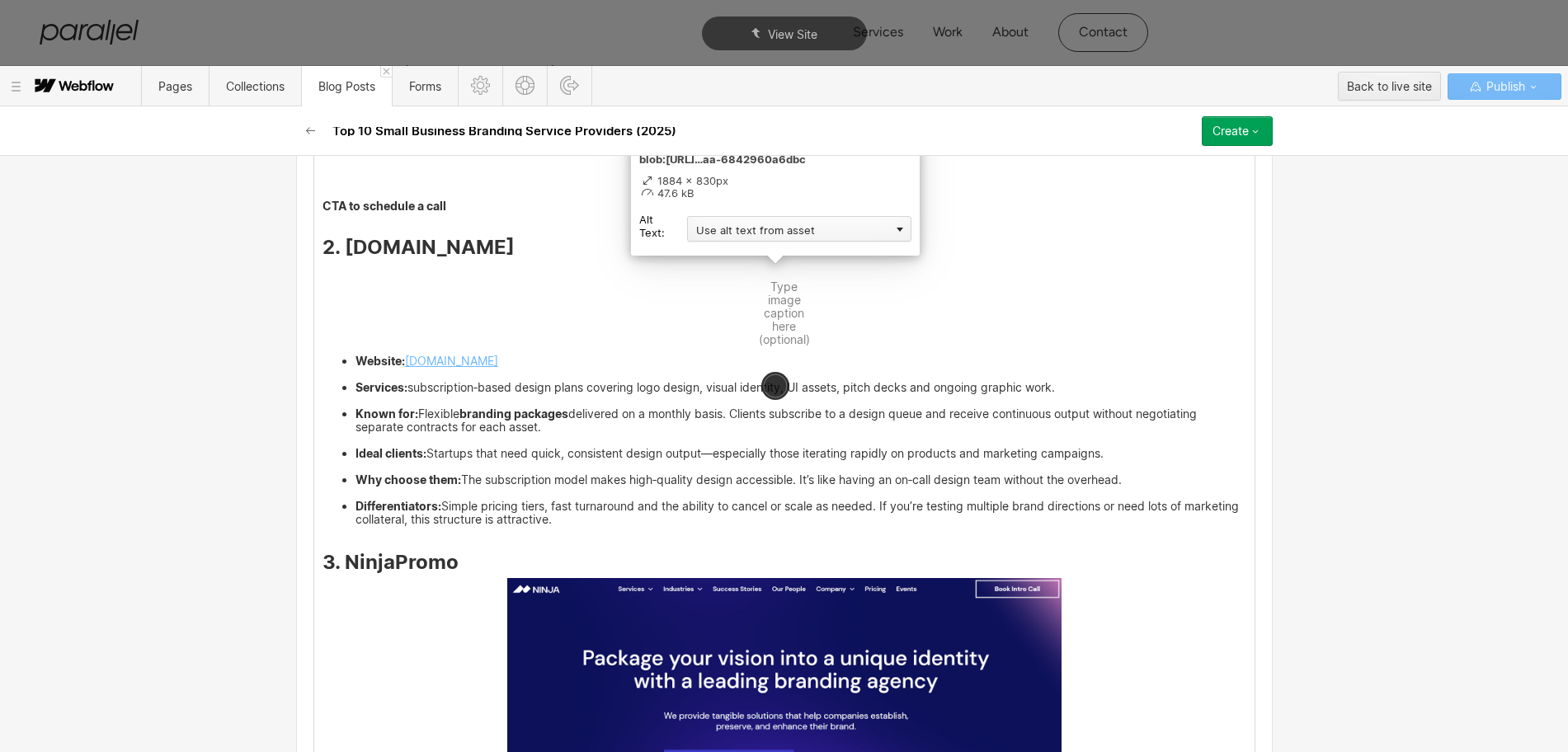
click at [720, 226] on div "Use alt text from asset" at bounding box center [799, 229] width 224 height 25
click at [711, 258] on div "Custom description" at bounding box center [799, 252] width 224 height 20
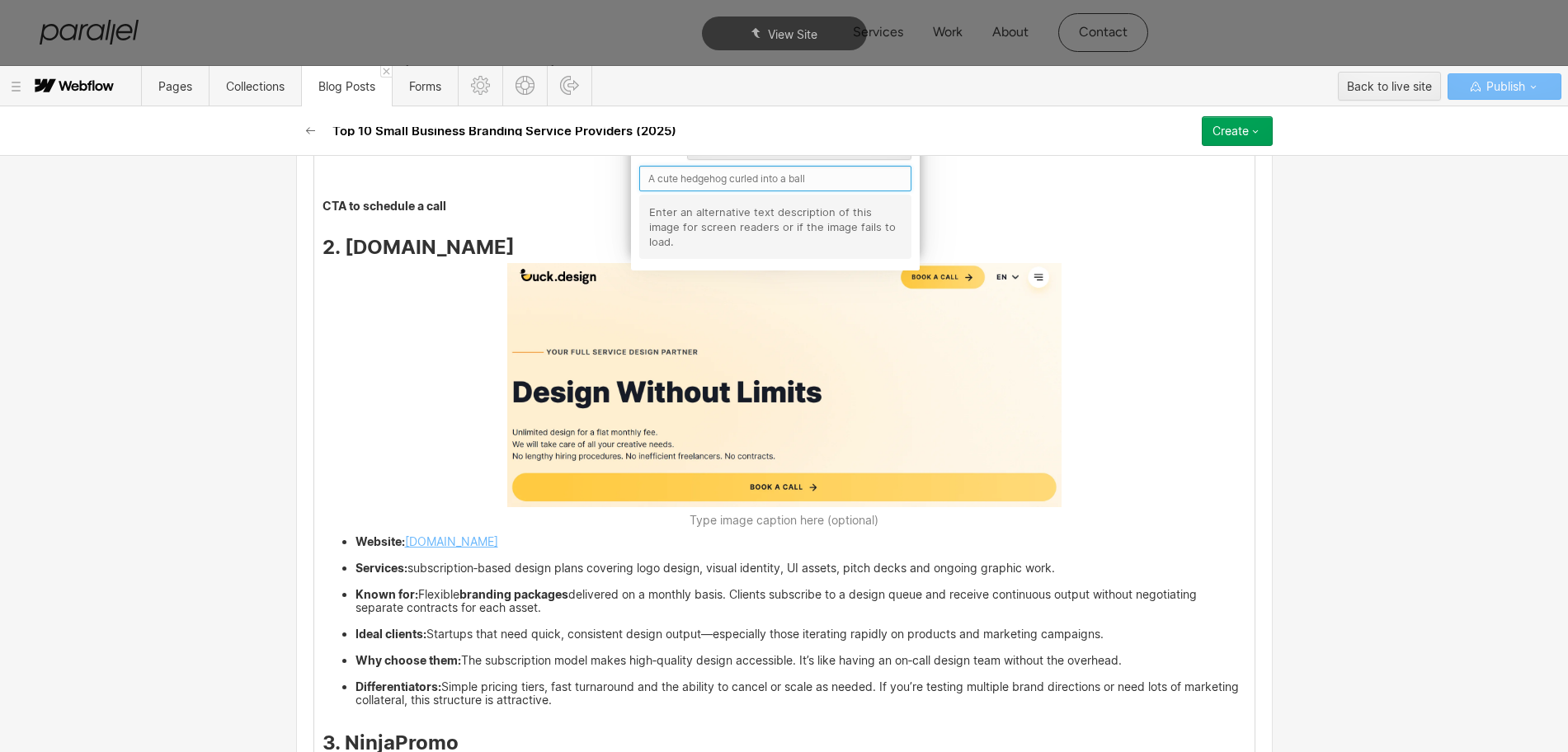
click at [677, 180] on input "text" at bounding box center [776, 178] width 273 height 25
paste input "[DOMAIN_NAME]"
type input "[DOMAIN_NAME]"
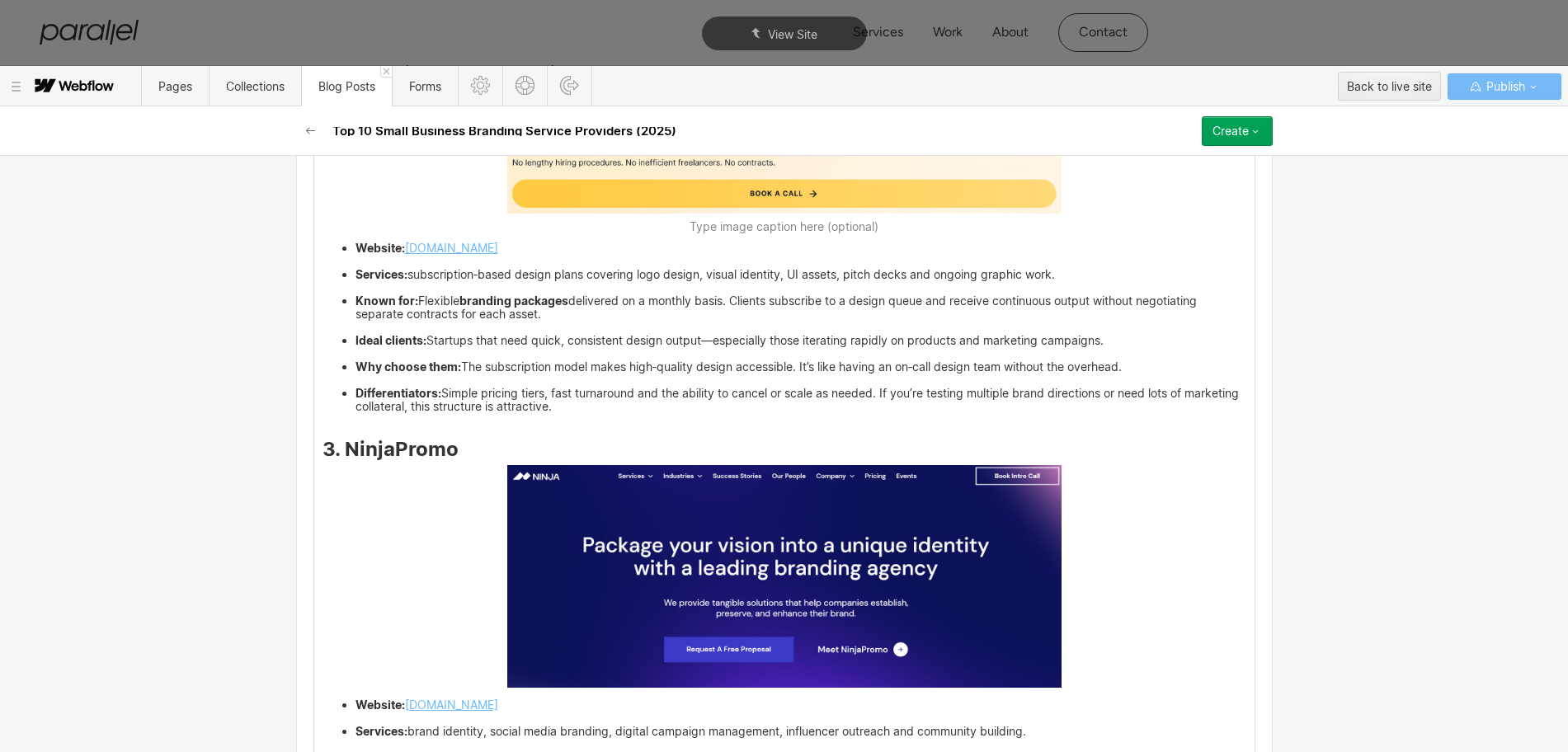
scroll to position [4333, 0]
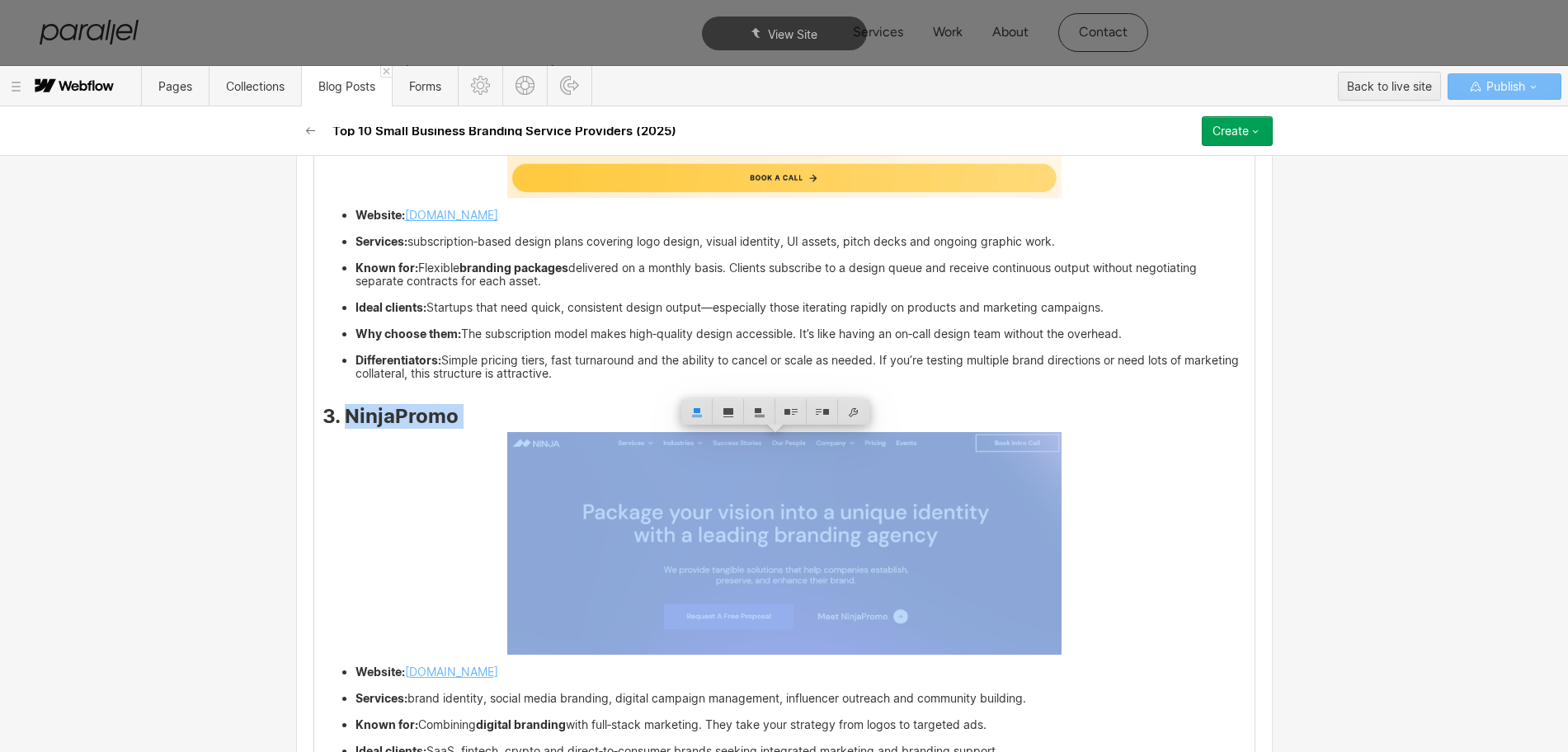
drag, startPoint x: 437, startPoint y: 431, endPoint x: 339, endPoint y: 420, distance: 98.6
click at [339, 420] on h3 "3. NinjaPromo" at bounding box center [784, 419] width 924 height 19
copy strong "NinjaPromo"
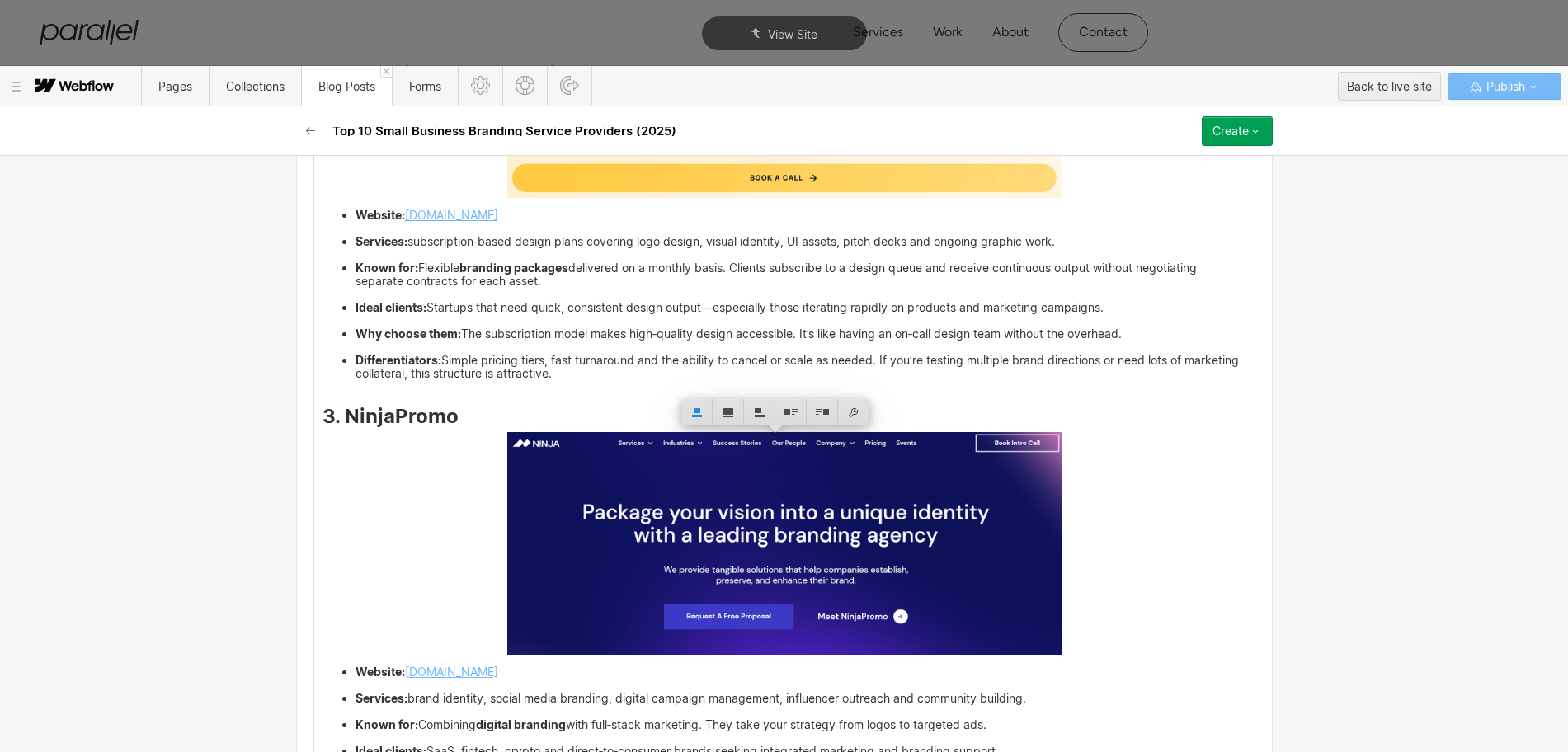
click at [805, 572] on img at bounding box center [784, 543] width 554 height 223
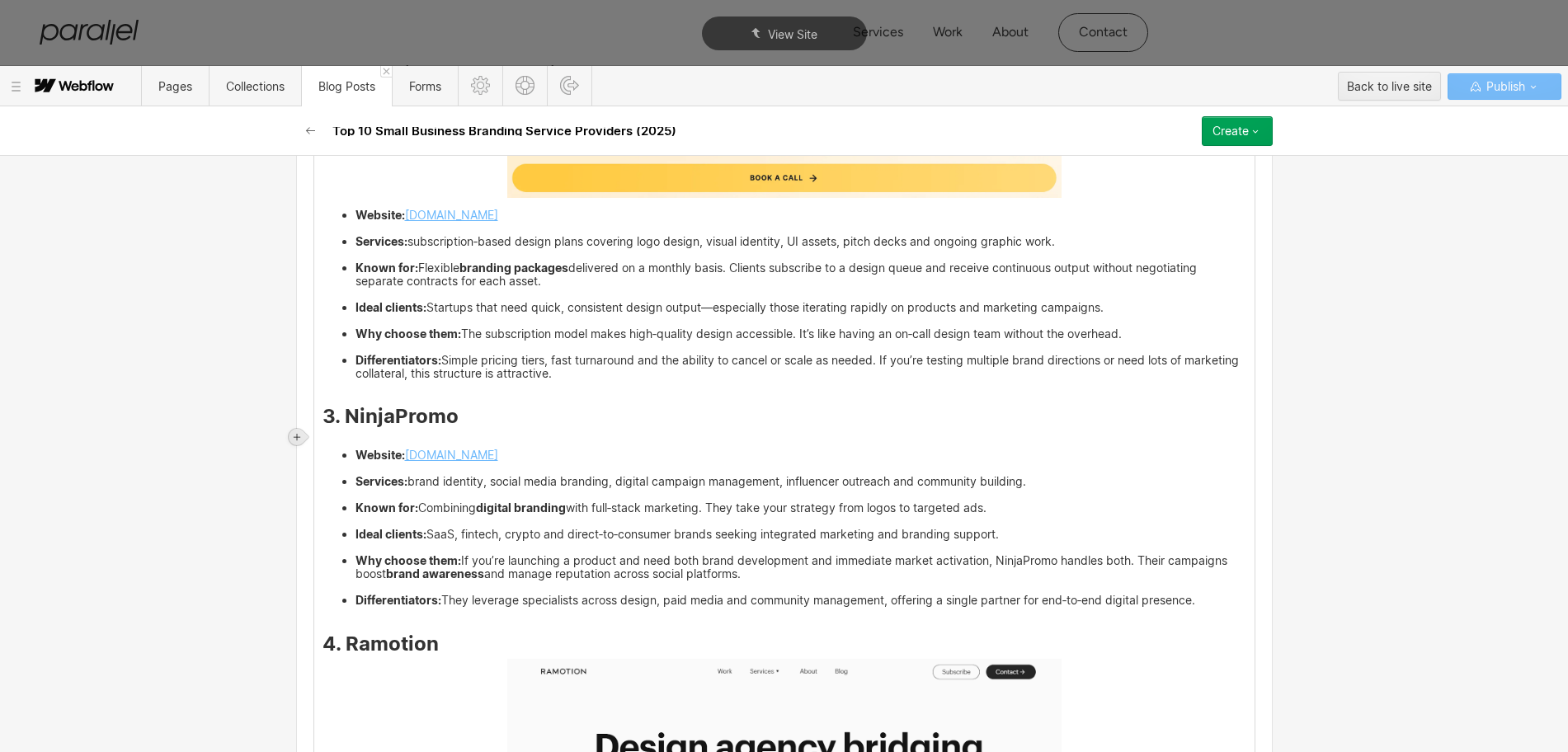
click at [297, 436] on icon at bounding box center [297, 437] width 7 height 7
click at [325, 437] on div at bounding box center [328, 437] width 31 height 25
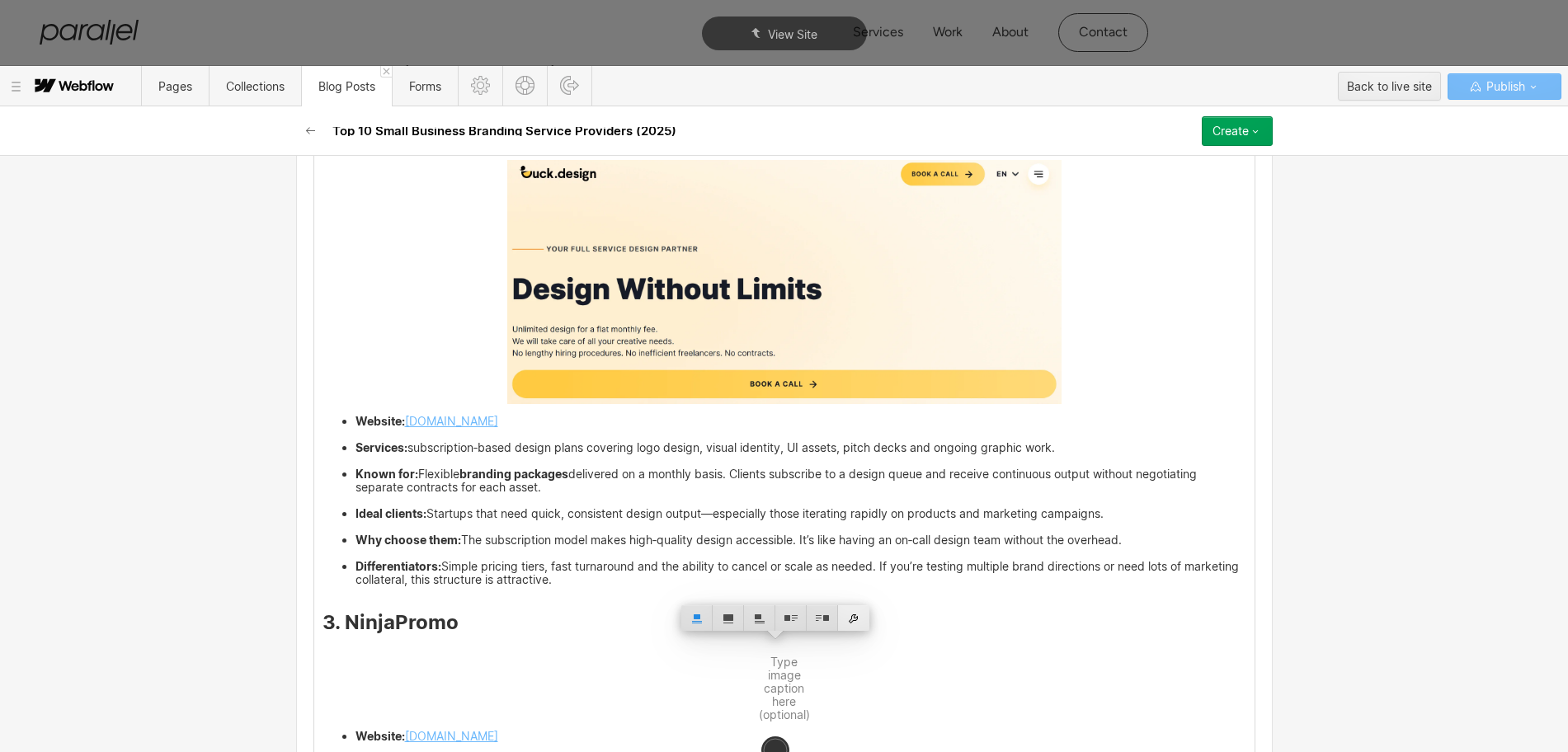
click at [851, 617] on div at bounding box center [854, 618] width 31 height 25
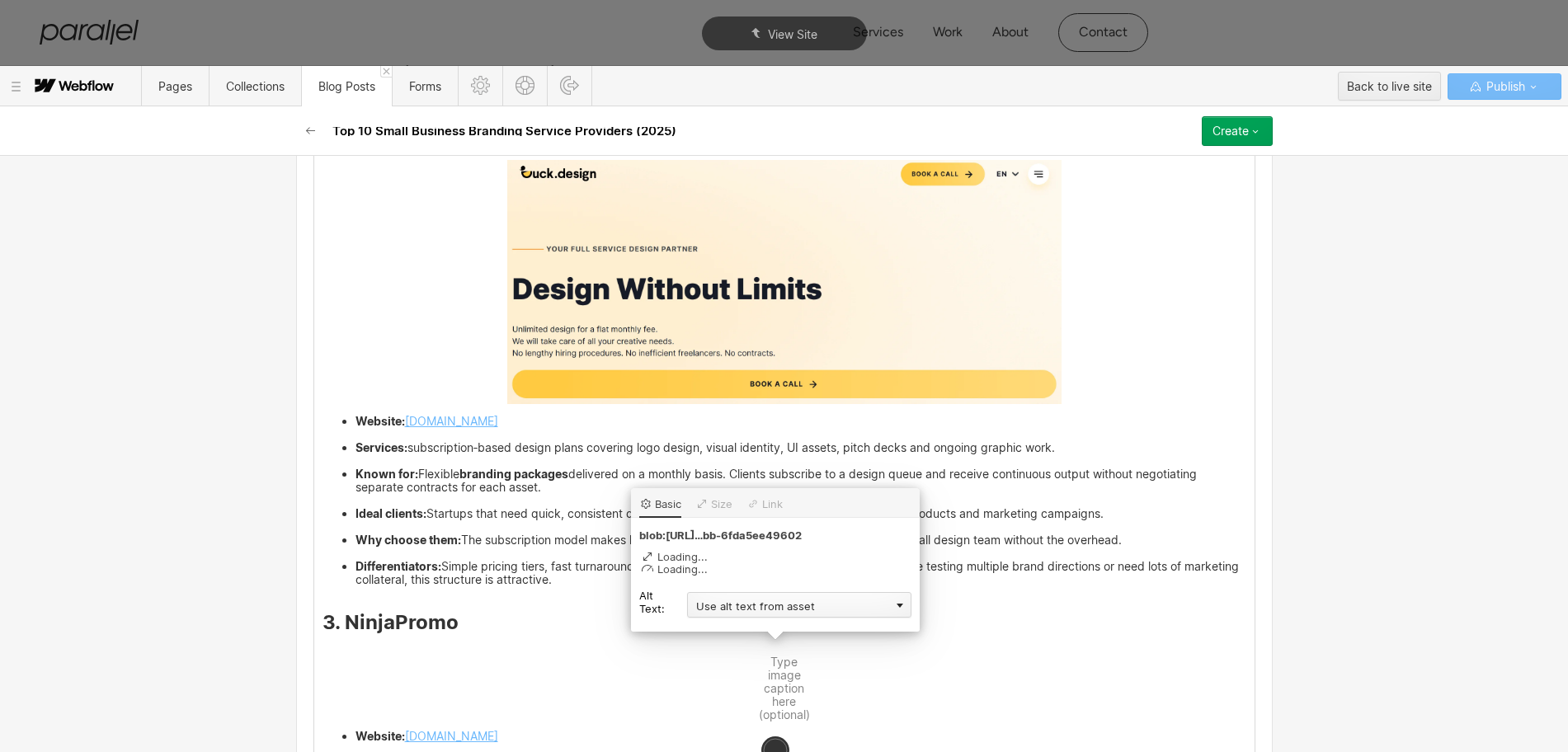
scroll to position [4127, 0]
click at [719, 610] on div "Use alt text from asset" at bounding box center [799, 604] width 224 height 25
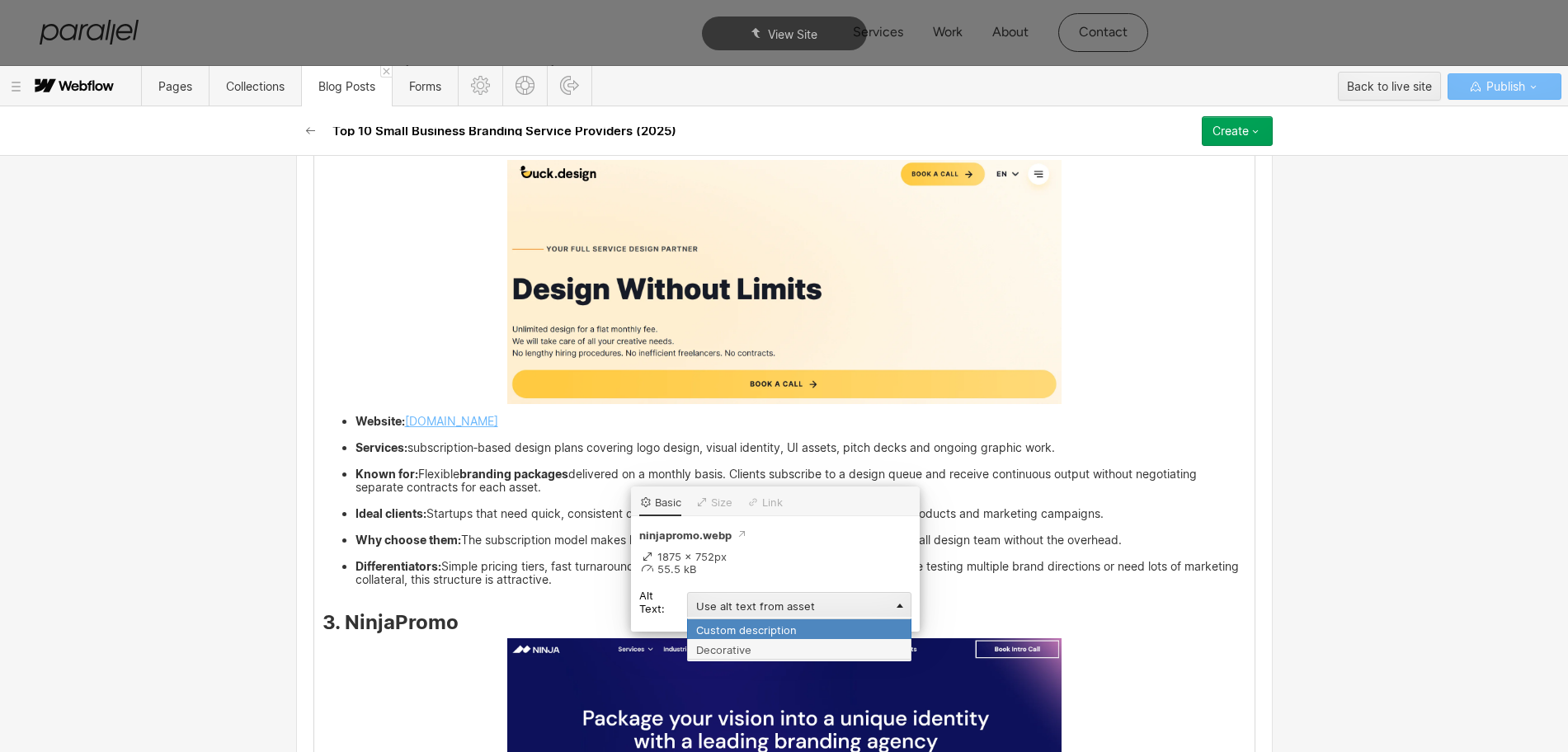
click at [711, 627] on div "Custom description" at bounding box center [799, 627] width 224 height 20
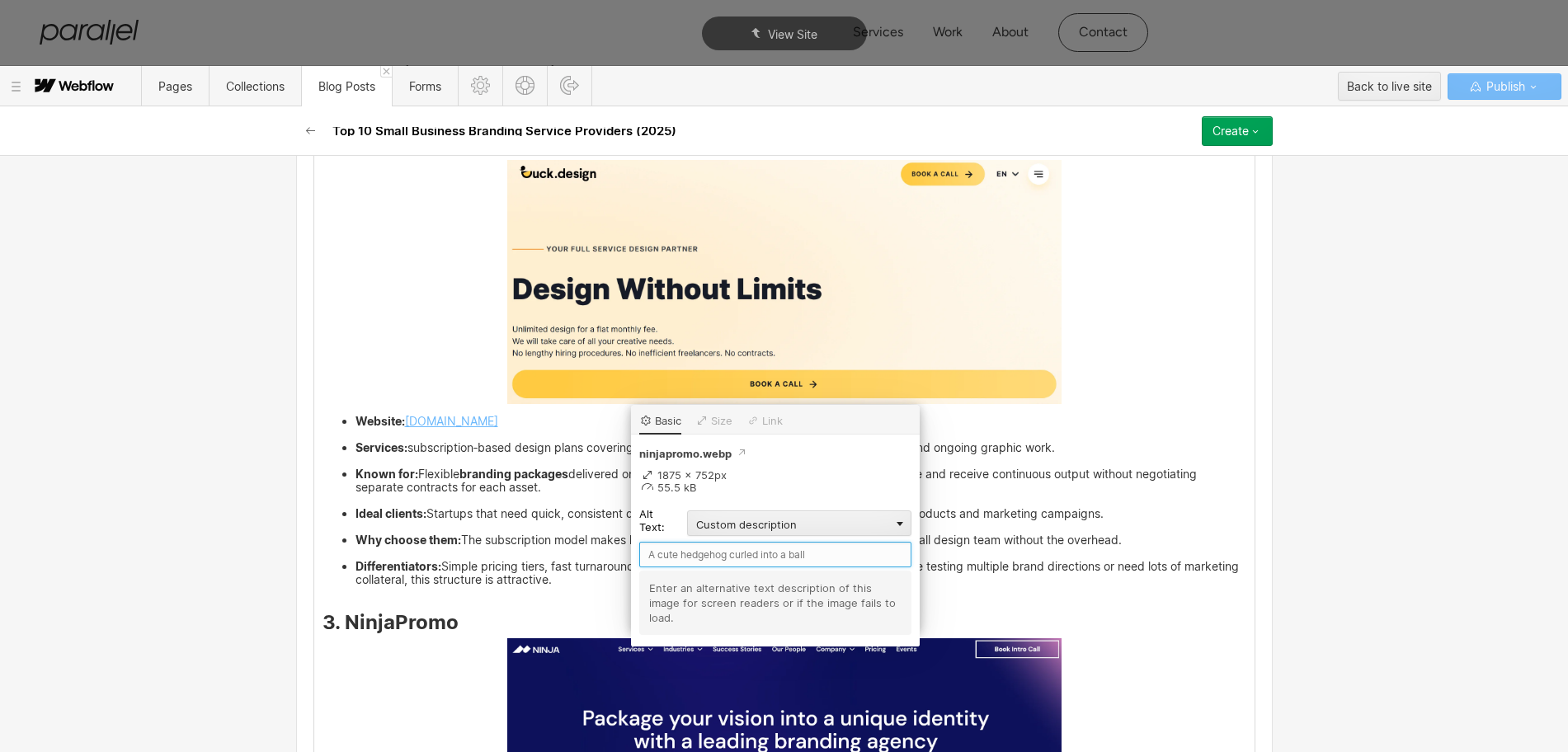
click at [673, 554] on input "text" at bounding box center [776, 555] width 273 height 25
paste input "NinjaPromo"
type input "NinjaPromo"
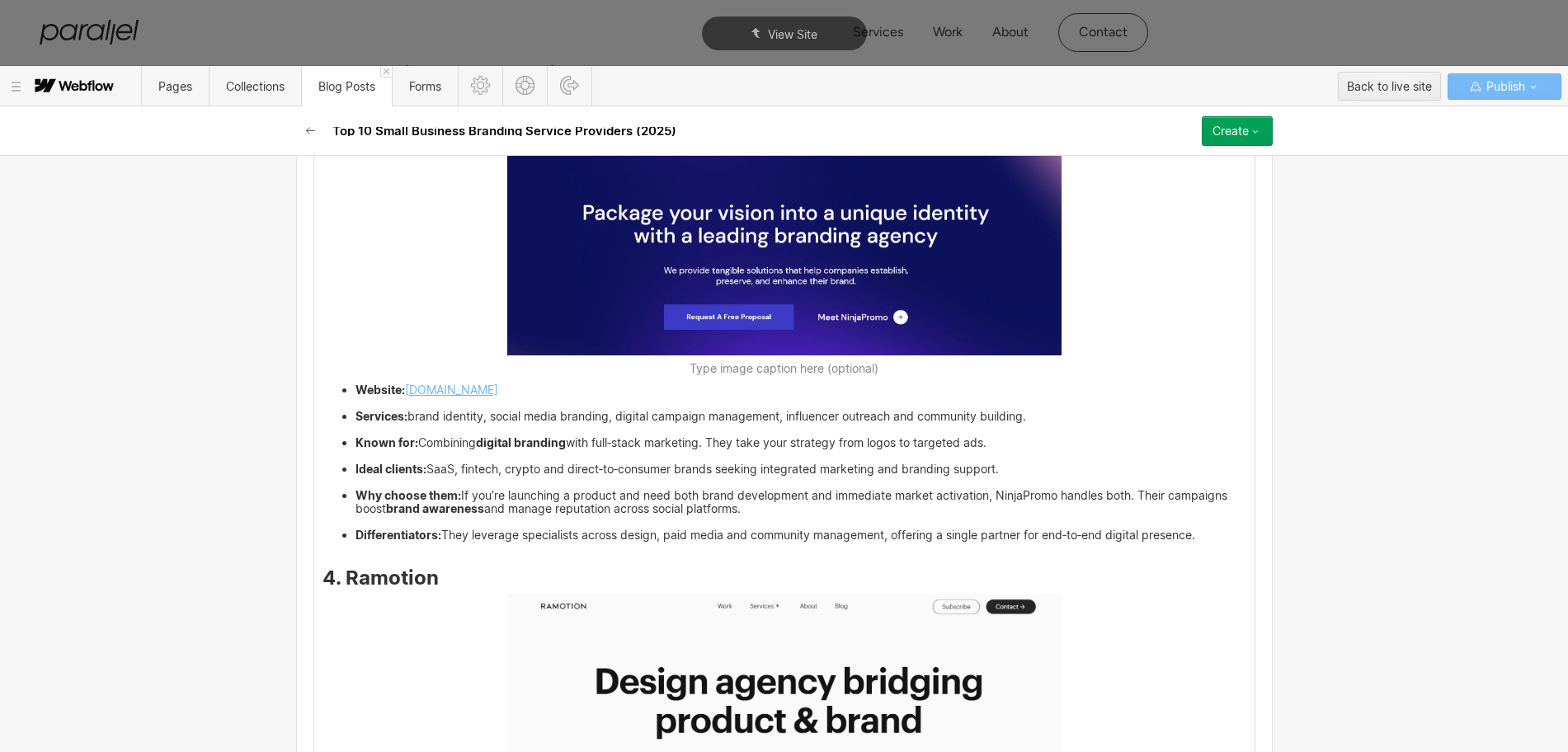
scroll to position [4642, 0]
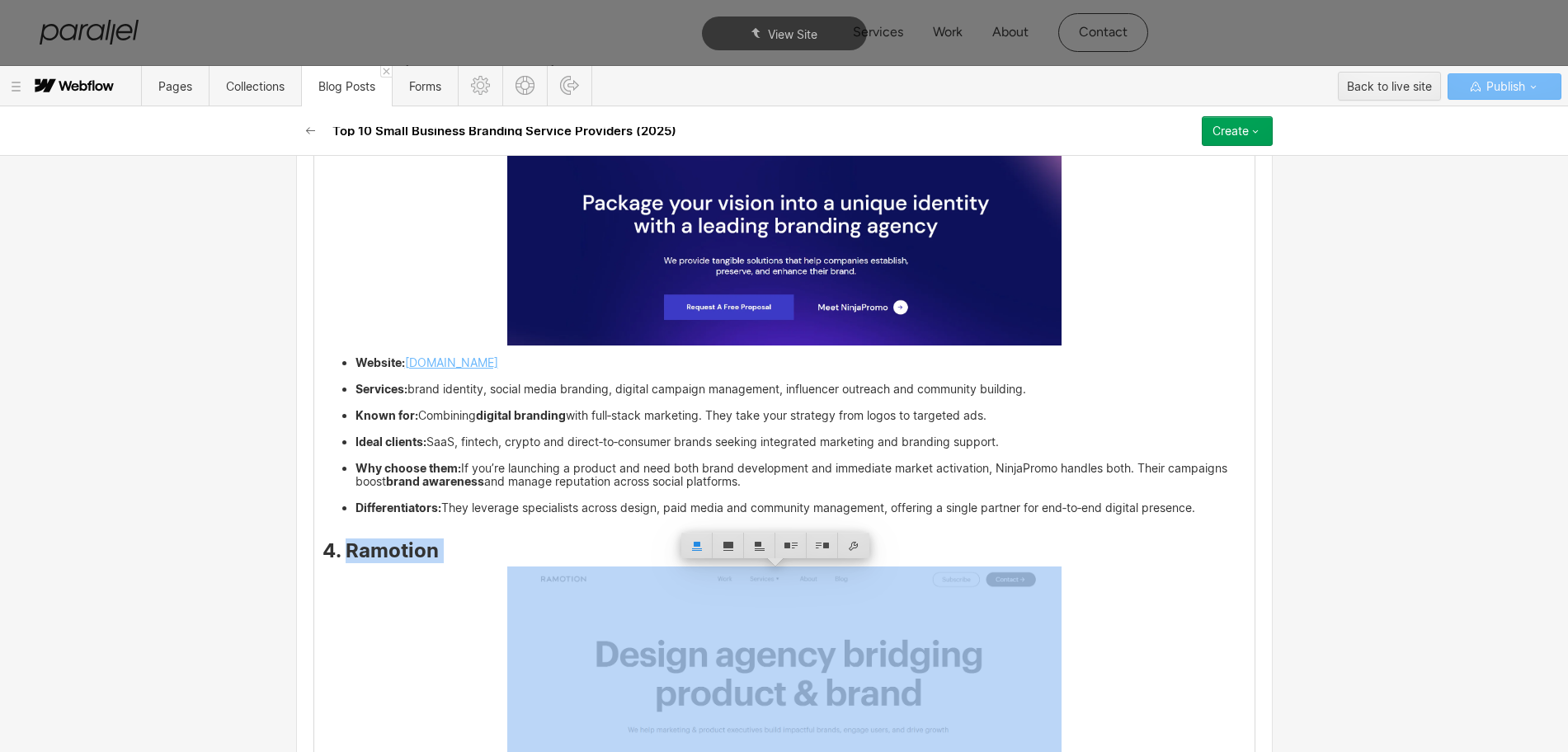
drag, startPoint x: 432, startPoint y: 572, endPoint x: 339, endPoint y: 553, distance: 94.9
click at [339, 553] on h3 "4. Ramotion" at bounding box center [784, 554] width 924 height 19
copy strong "Ramotion"
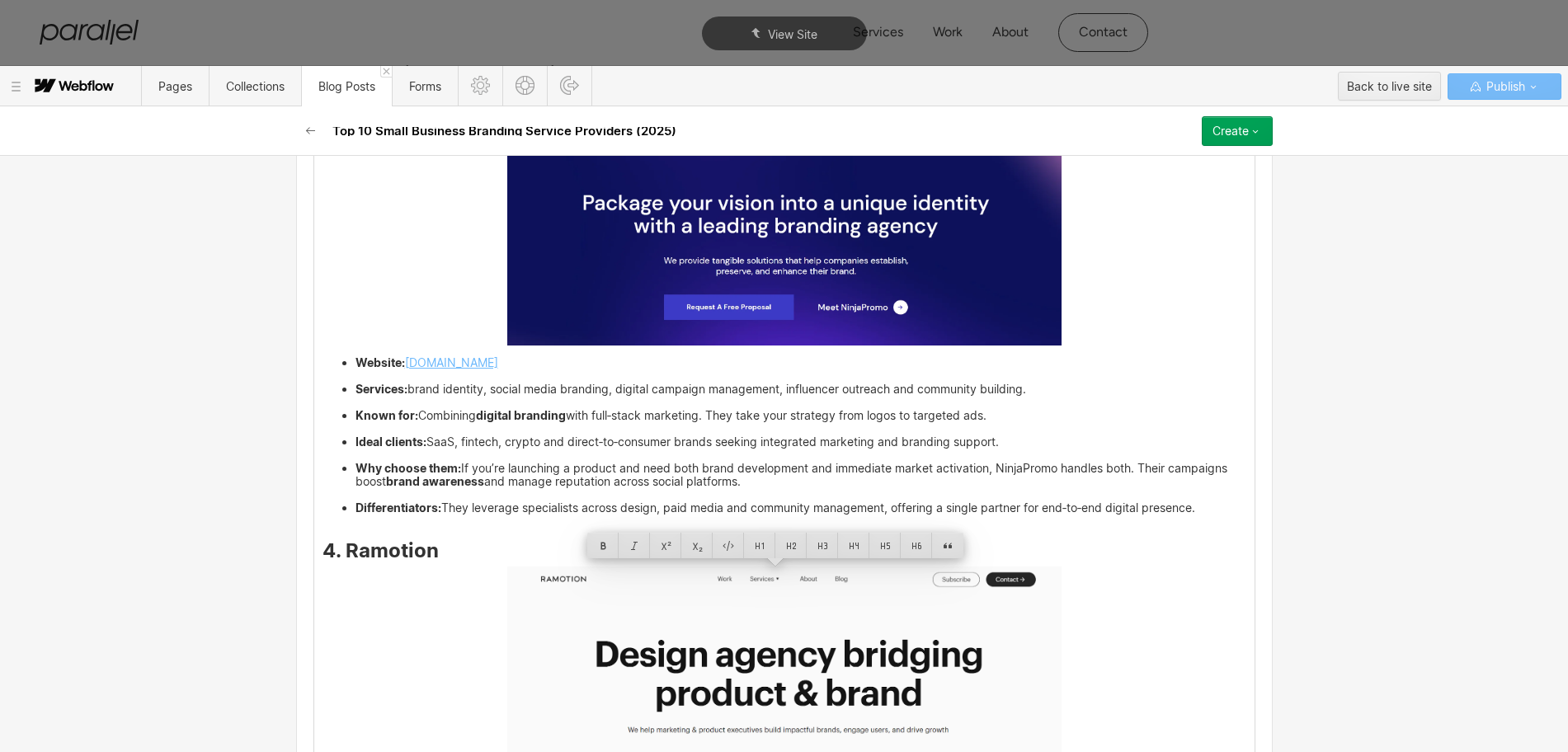
click at [756, 640] on img at bounding box center [784, 701] width 554 height 270
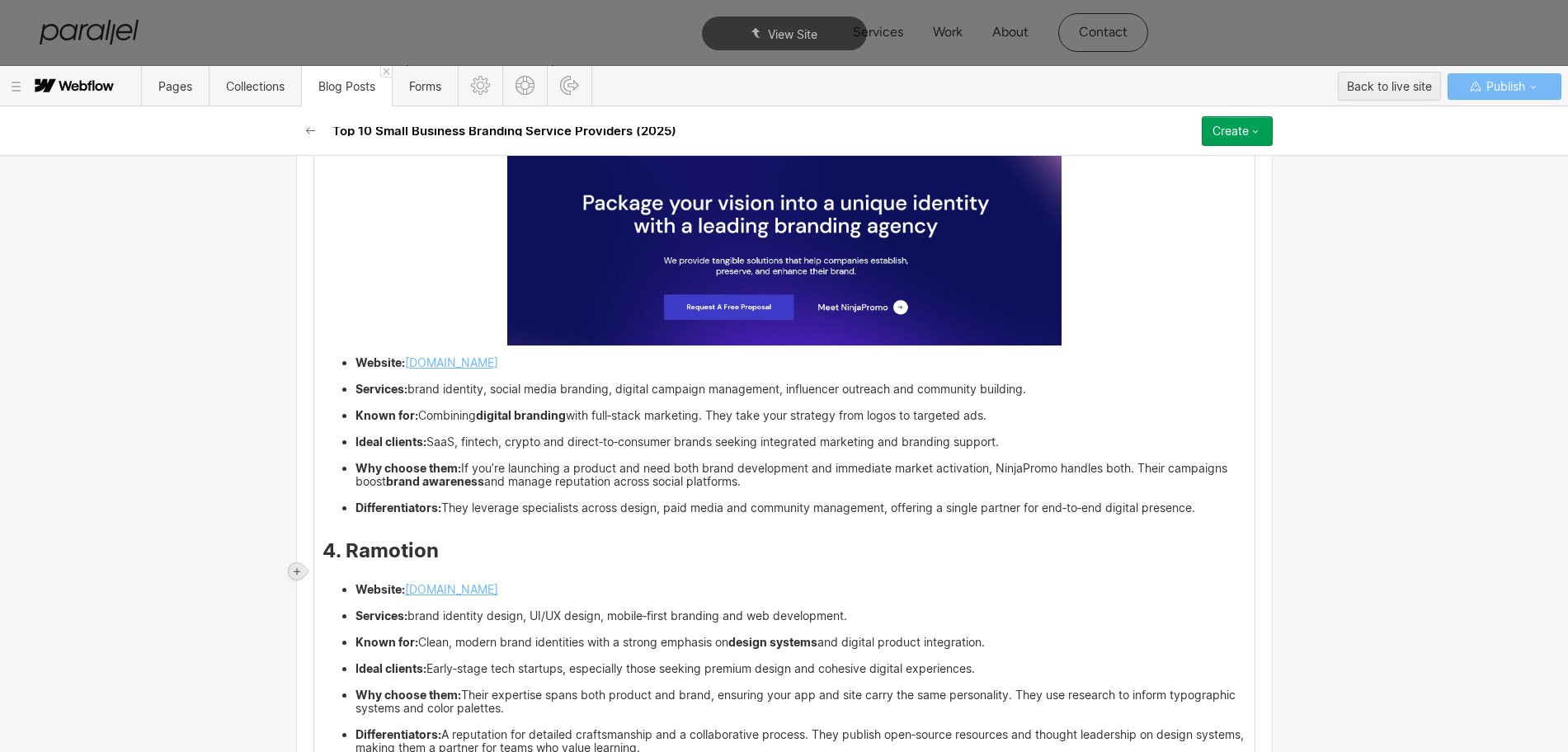
click at [295, 570] on icon at bounding box center [297, 571] width 7 height 7
click at [330, 565] on div at bounding box center [328, 571] width 31 height 25
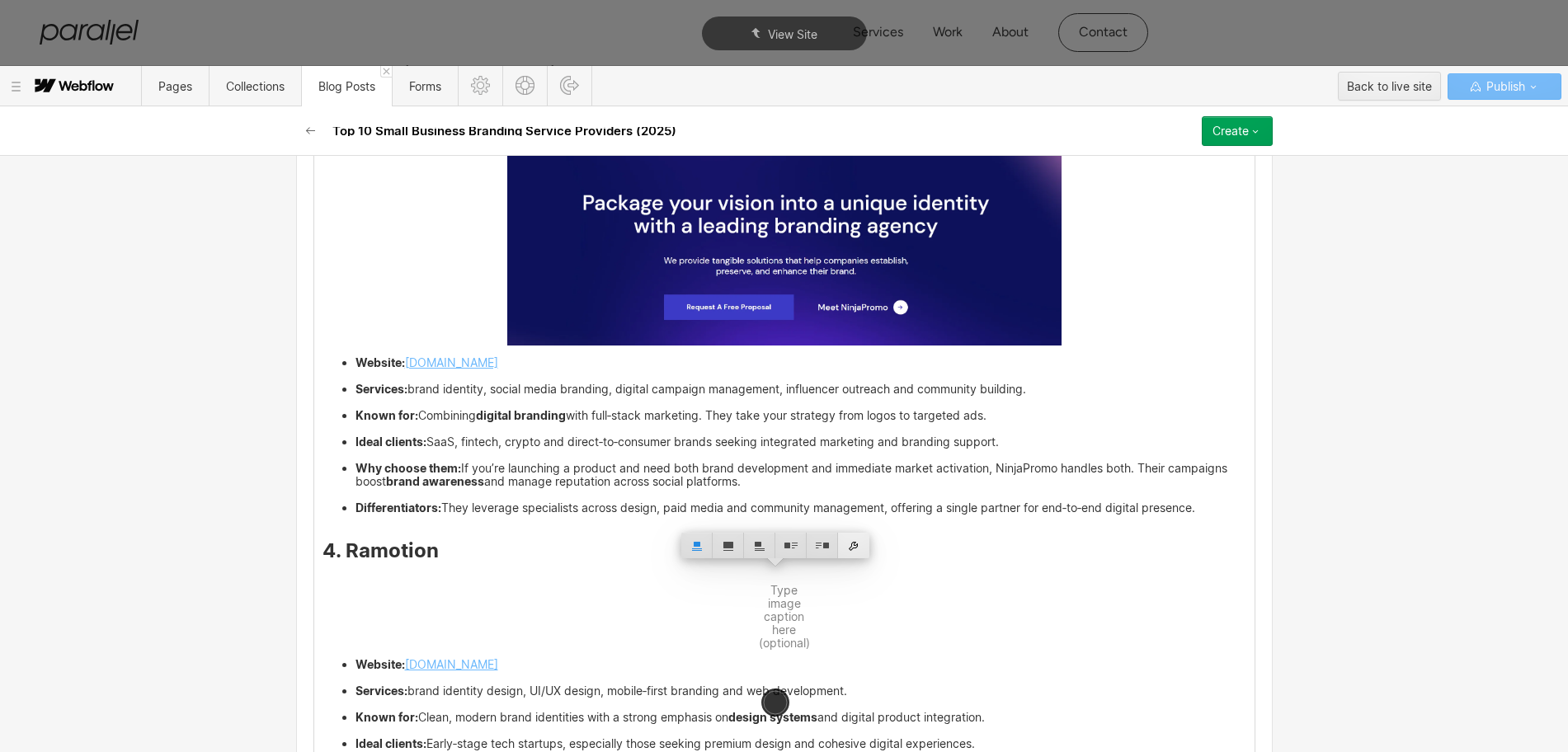
click at [843, 550] on div at bounding box center [854, 545] width 31 height 25
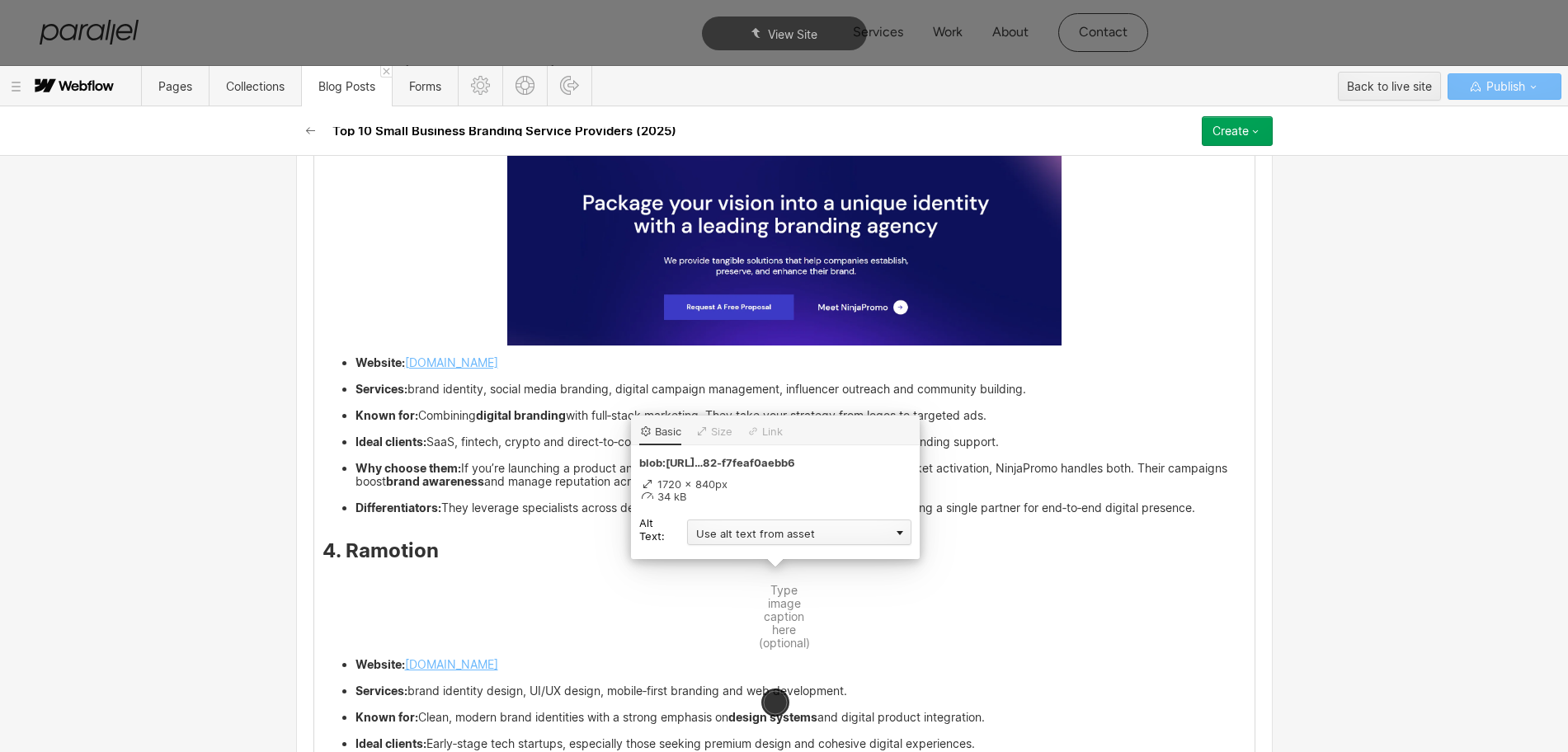
click at [725, 532] on div "Use alt text from asset" at bounding box center [799, 532] width 224 height 25
click at [715, 555] on div "Custom description" at bounding box center [799, 555] width 224 height 20
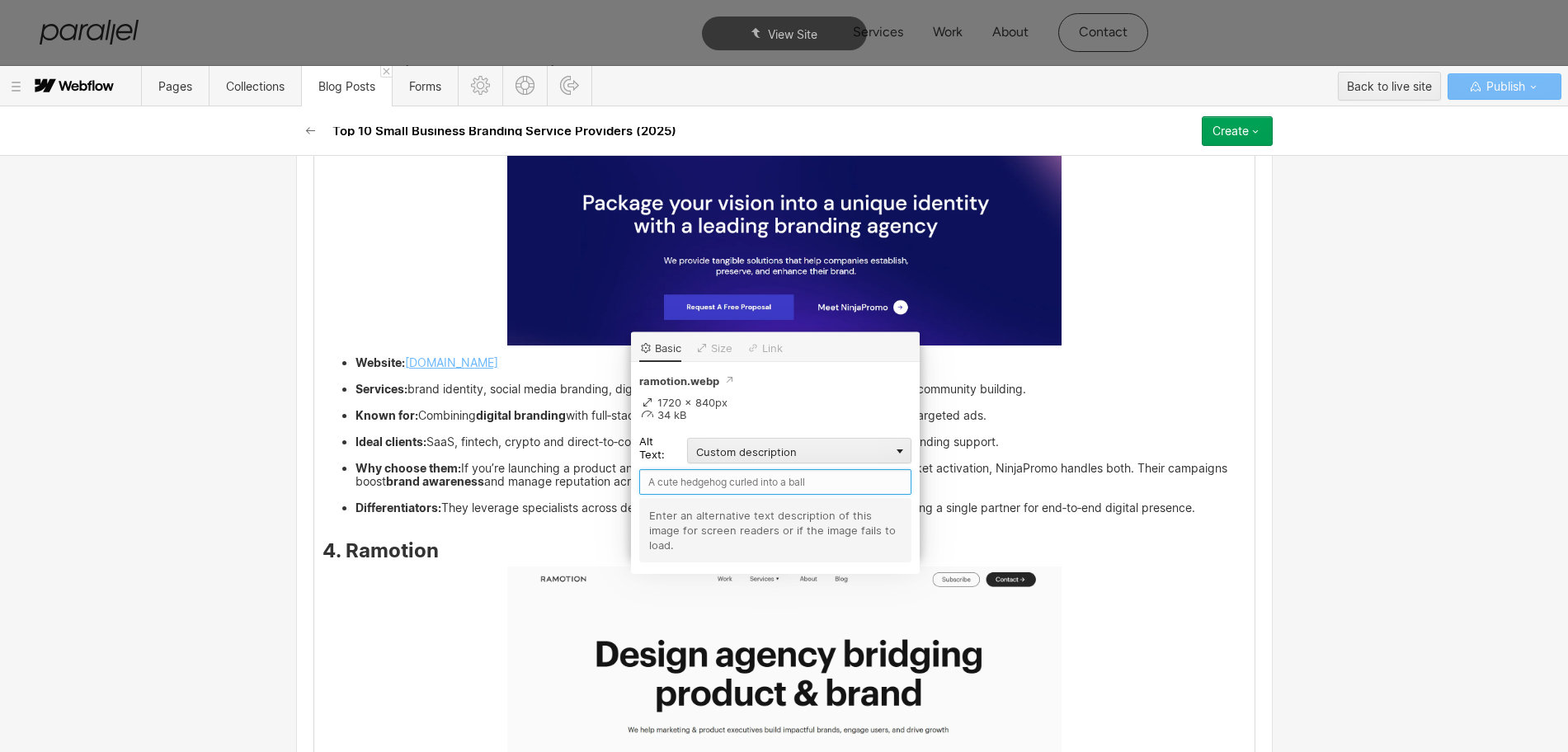
click at [684, 479] on input "text" at bounding box center [776, 482] width 273 height 25
paste input "Ramotion"
type input "Ramotion"
click at [1100, 588] on div "Small businesses and startups often race to ship product features and sign thei…" at bounding box center [784, 647] width 940 height 7668
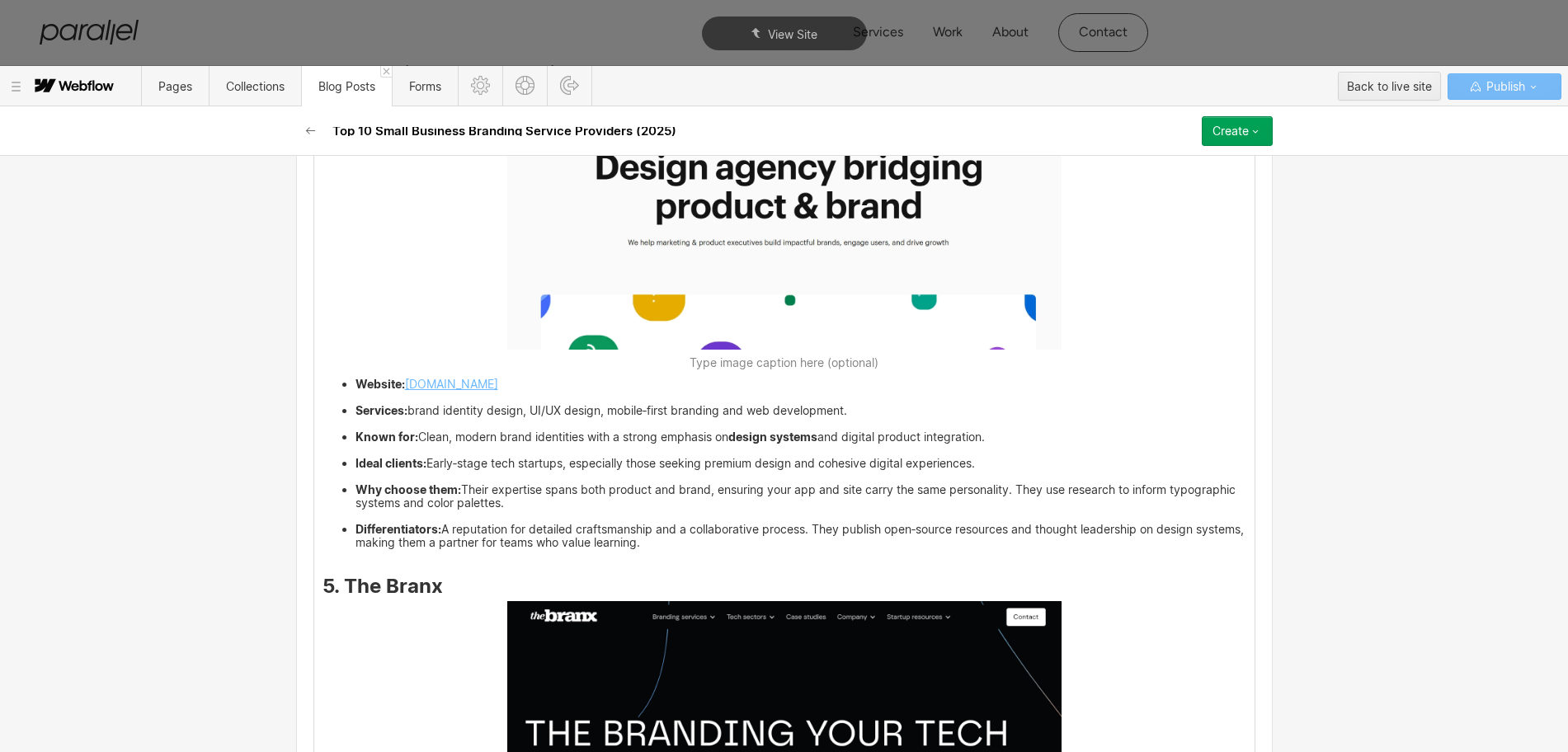
scroll to position [5158, 0]
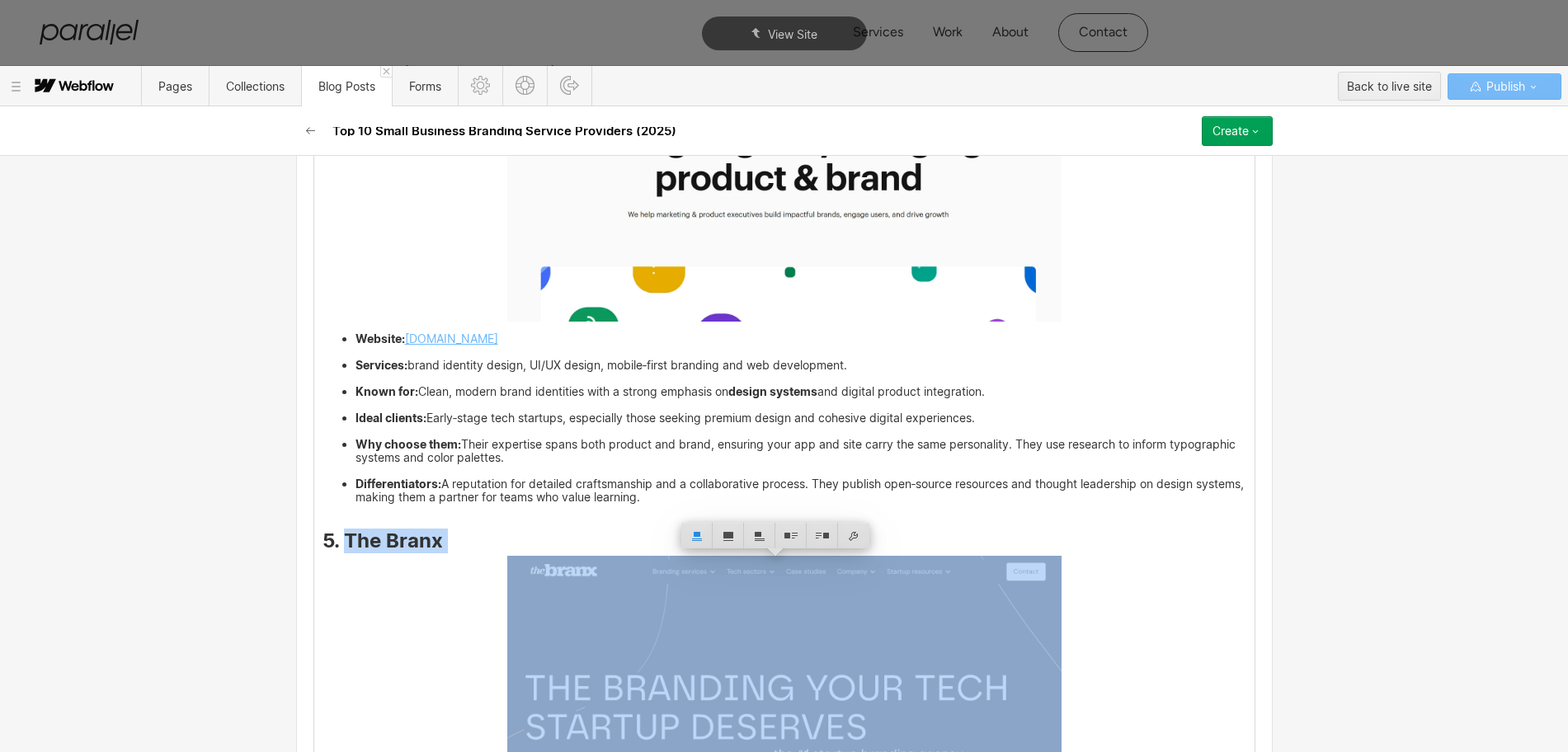
click at [343, 548] on strong "5. The Branx" at bounding box center [383, 540] width 121 height 24
copy strong "The Branx"
click at [778, 627] on img at bounding box center [784, 684] width 554 height 257
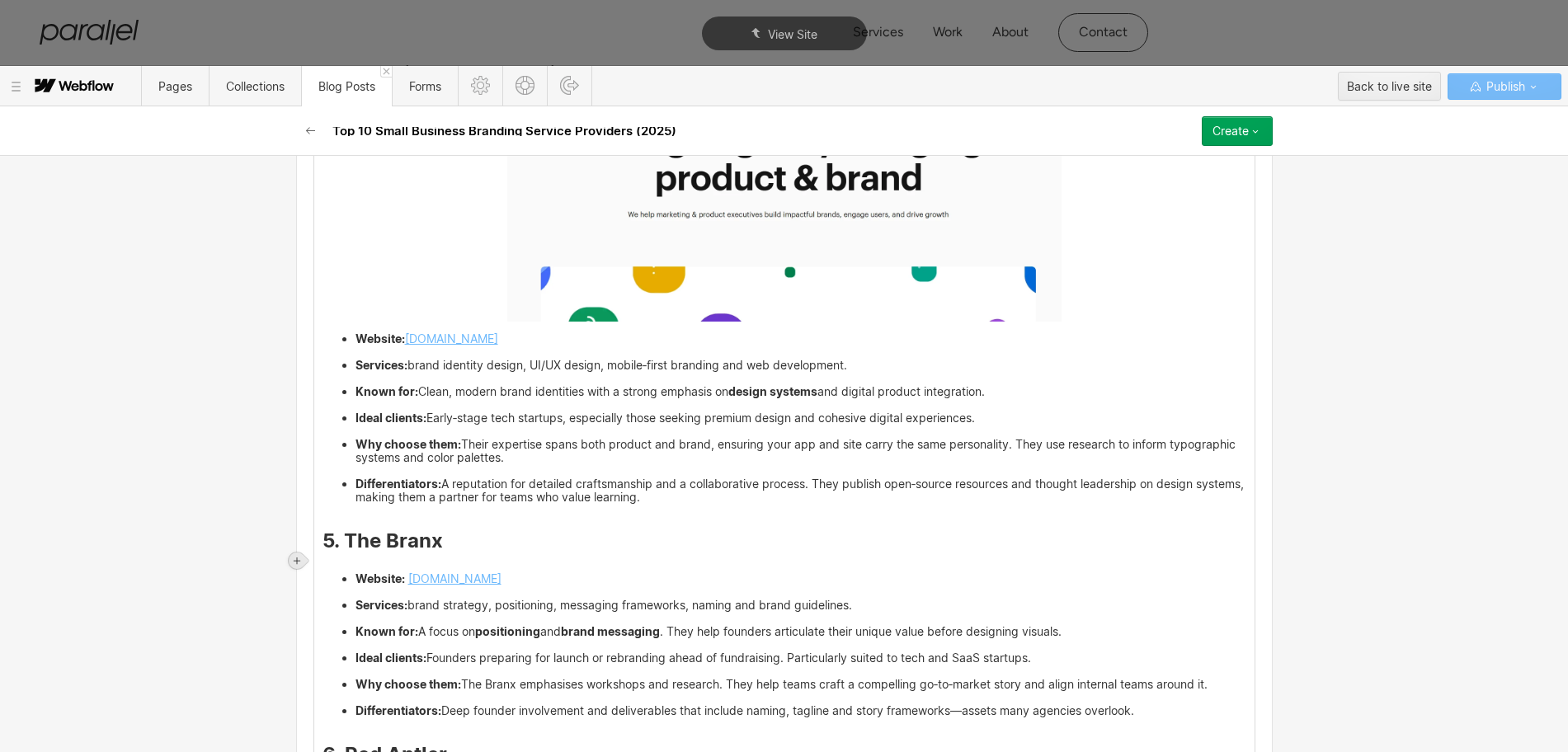
click at [300, 559] on icon at bounding box center [297, 560] width 7 height 7
click at [321, 564] on div at bounding box center [328, 560] width 31 height 25
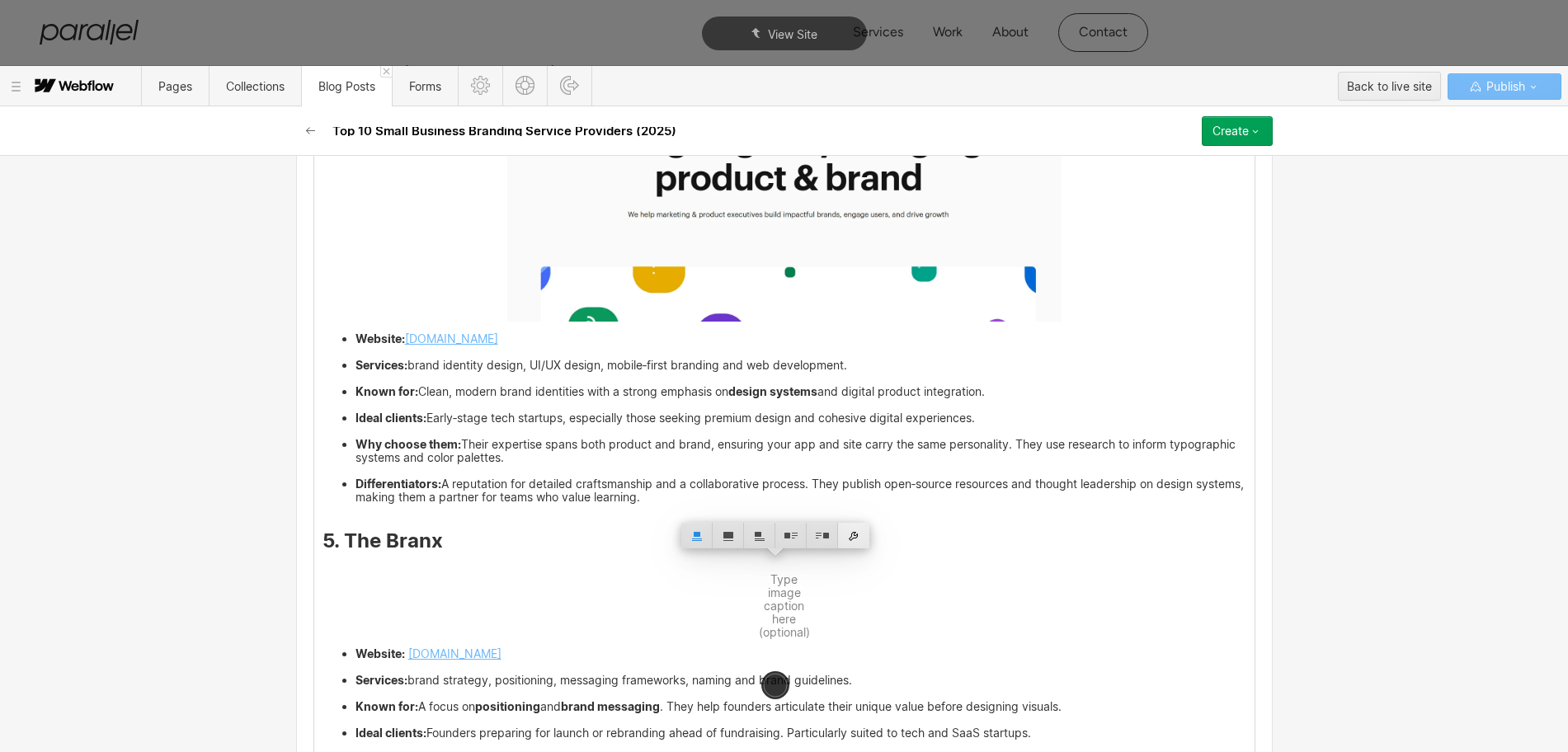
click at [858, 542] on div at bounding box center [854, 535] width 31 height 25
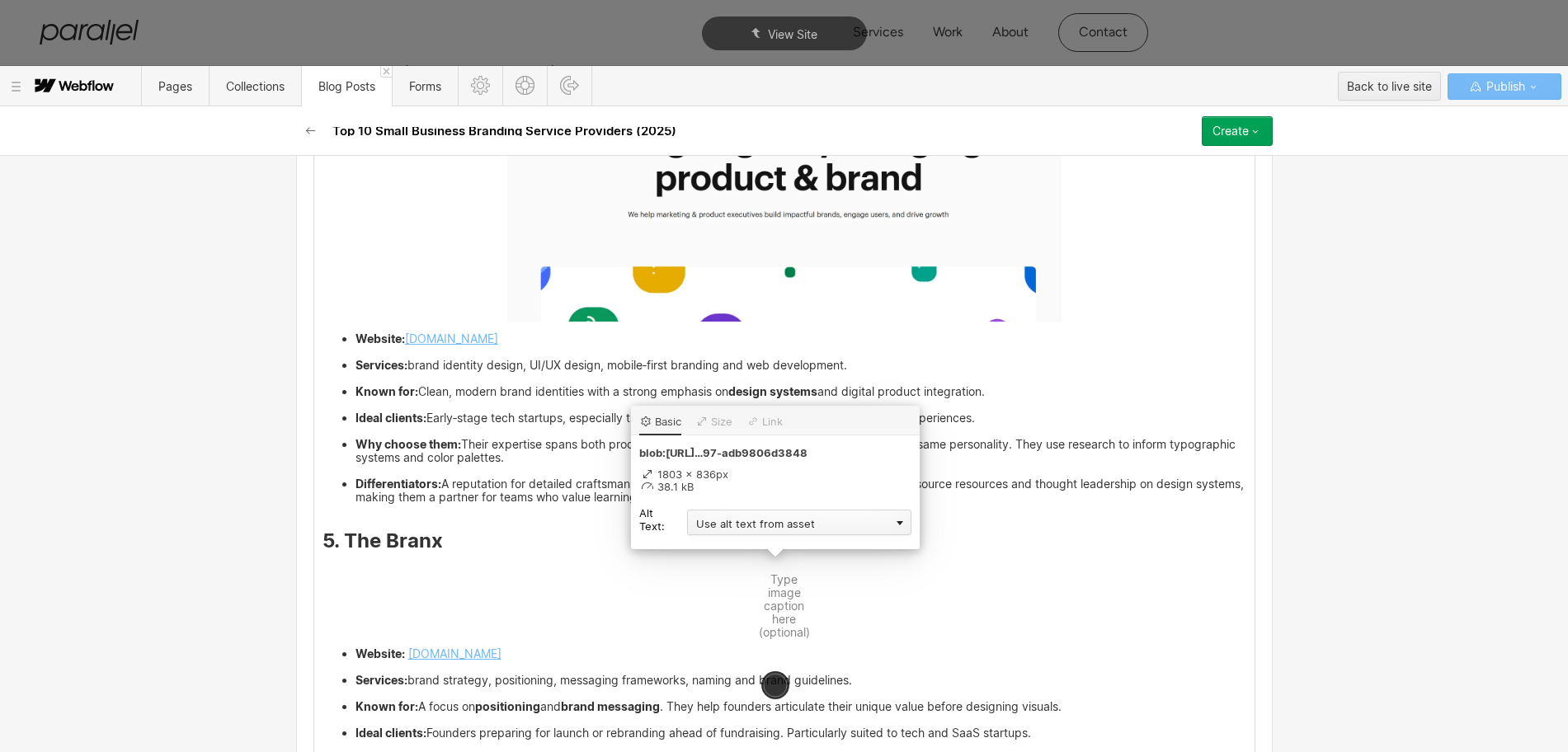
click at [755, 519] on div "Use alt text from asset" at bounding box center [799, 522] width 224 height 25
click at [705, 543] on div "Custom description" at bounding box center [799, 546] width 224 height 20
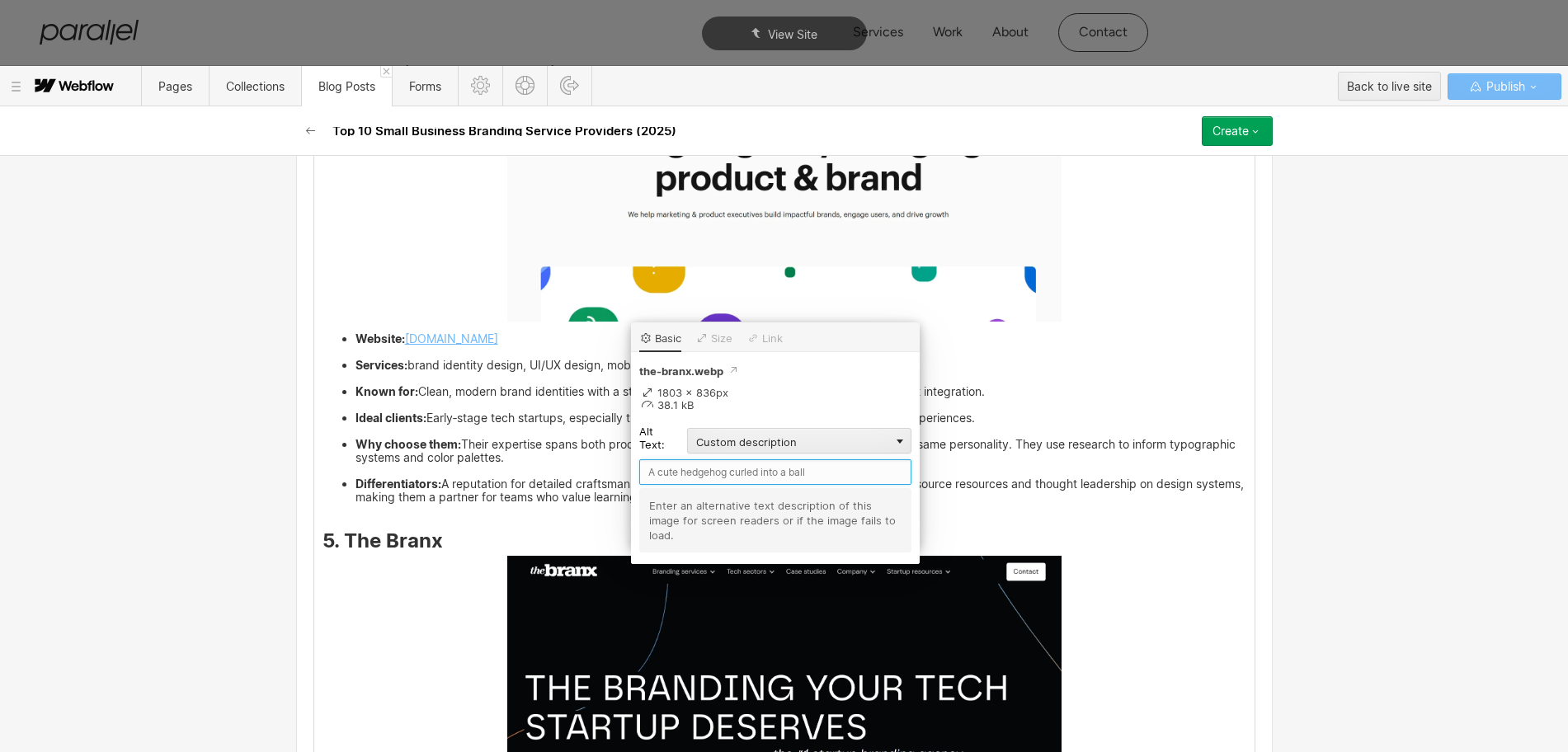
click at [674, 474] on input "text" at bounding box center [776, 472] width 273 height 25
paste input "The Branx"
type input "The Branx"
click at [1120, 614] on div "Small businesses and startups often race to ship product features and sign thei…" at bounding box center [784, 132] width 940 height 7668
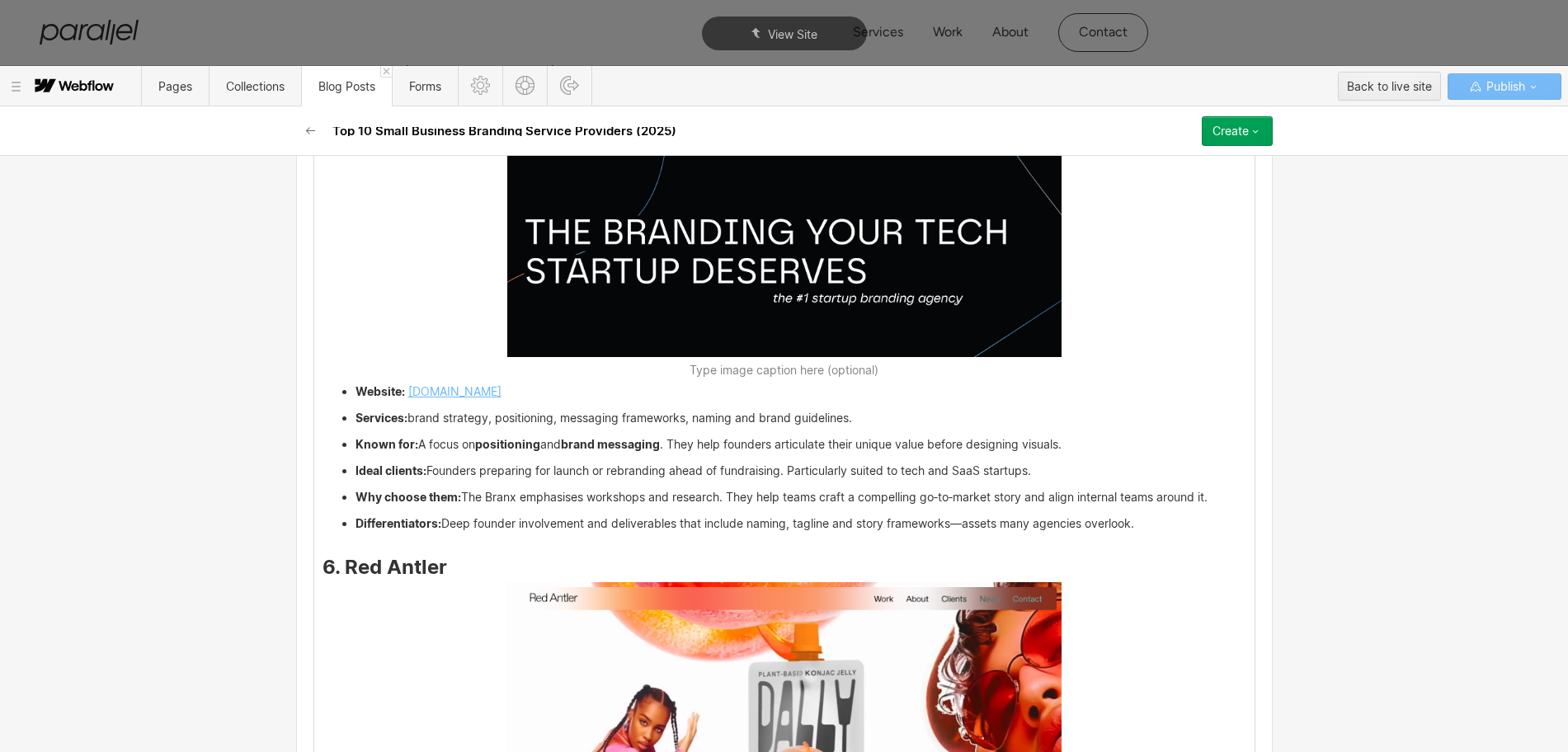
scroll to position [5673, 0]
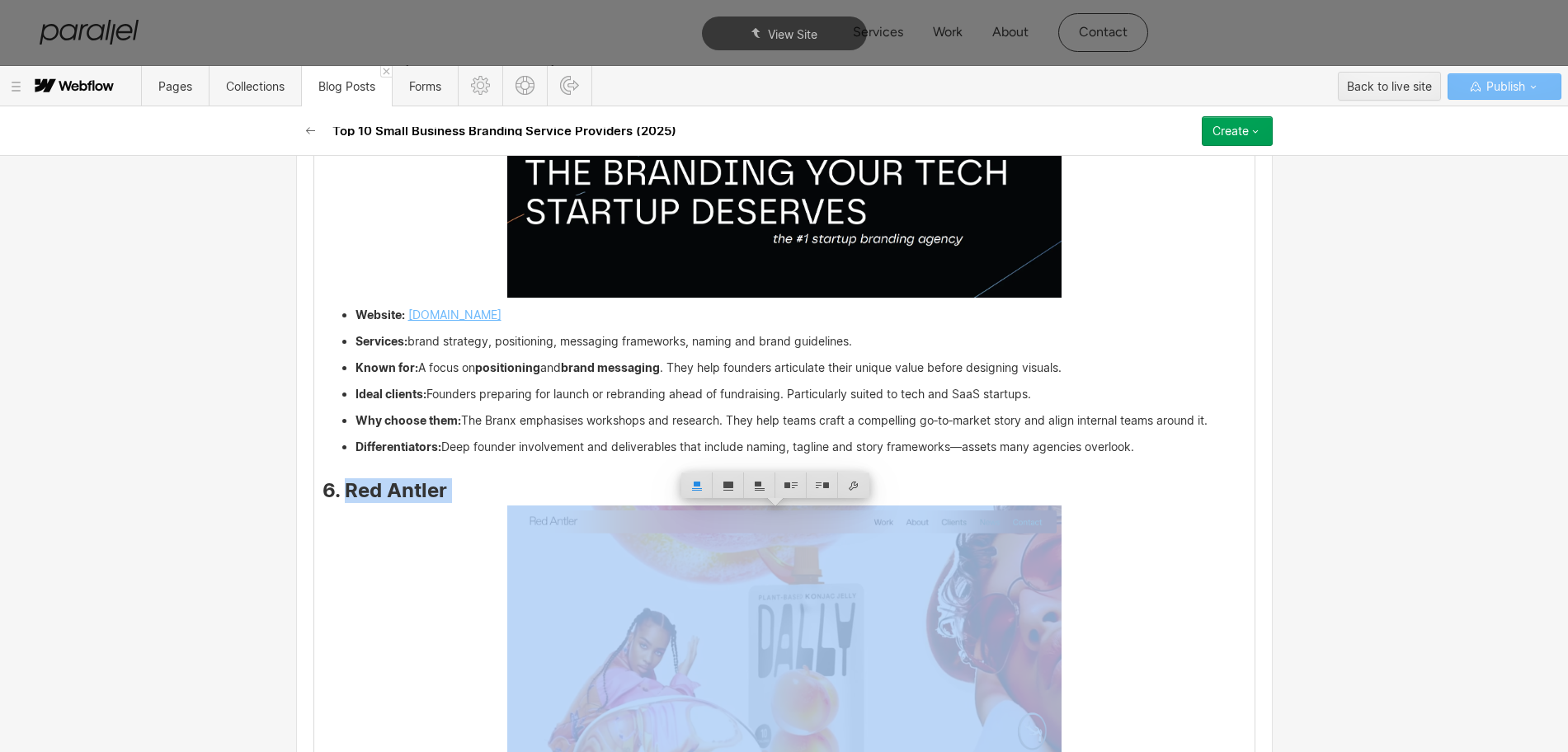
drag, startPoint x: 441, startPoint y: 510, endPoint x: 337, endPoint y: 493, distance: 105.4
click at [337, 493] on h3 "6. Red Antler" at bounding box center [784, 493] width 924 height 19
copy strong "Red Antler"
click at [782, 619] on img at bounding box center [784, 630] width 554 height 251
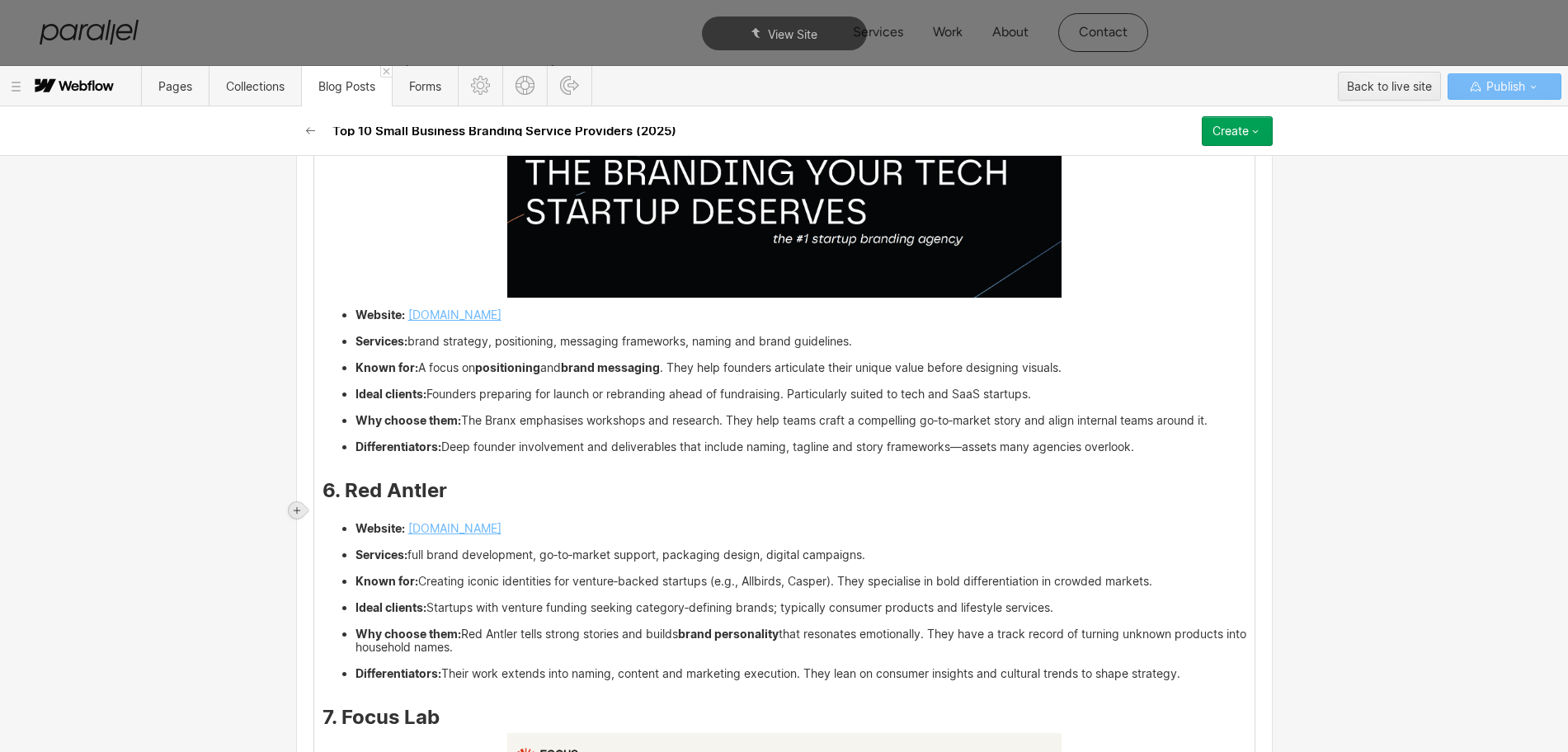
click at [289, 511] on div at bounding box center [297, 510] width 17 height 17
click at [321, 510] on div at bounding box center [328, 510] width 31 height 25
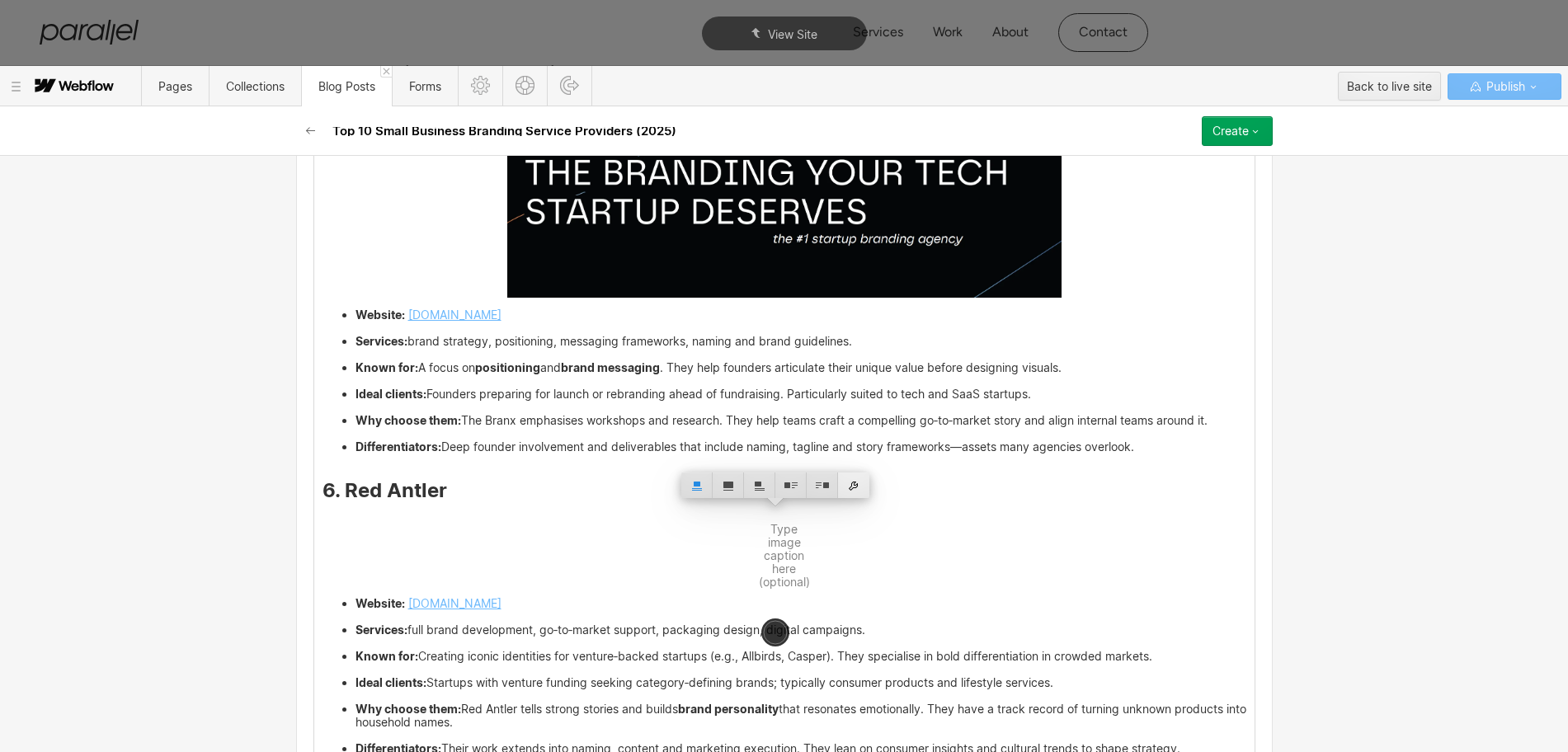
click at [854, 483] on div at bounding box center [854, 485] width 31 height 25
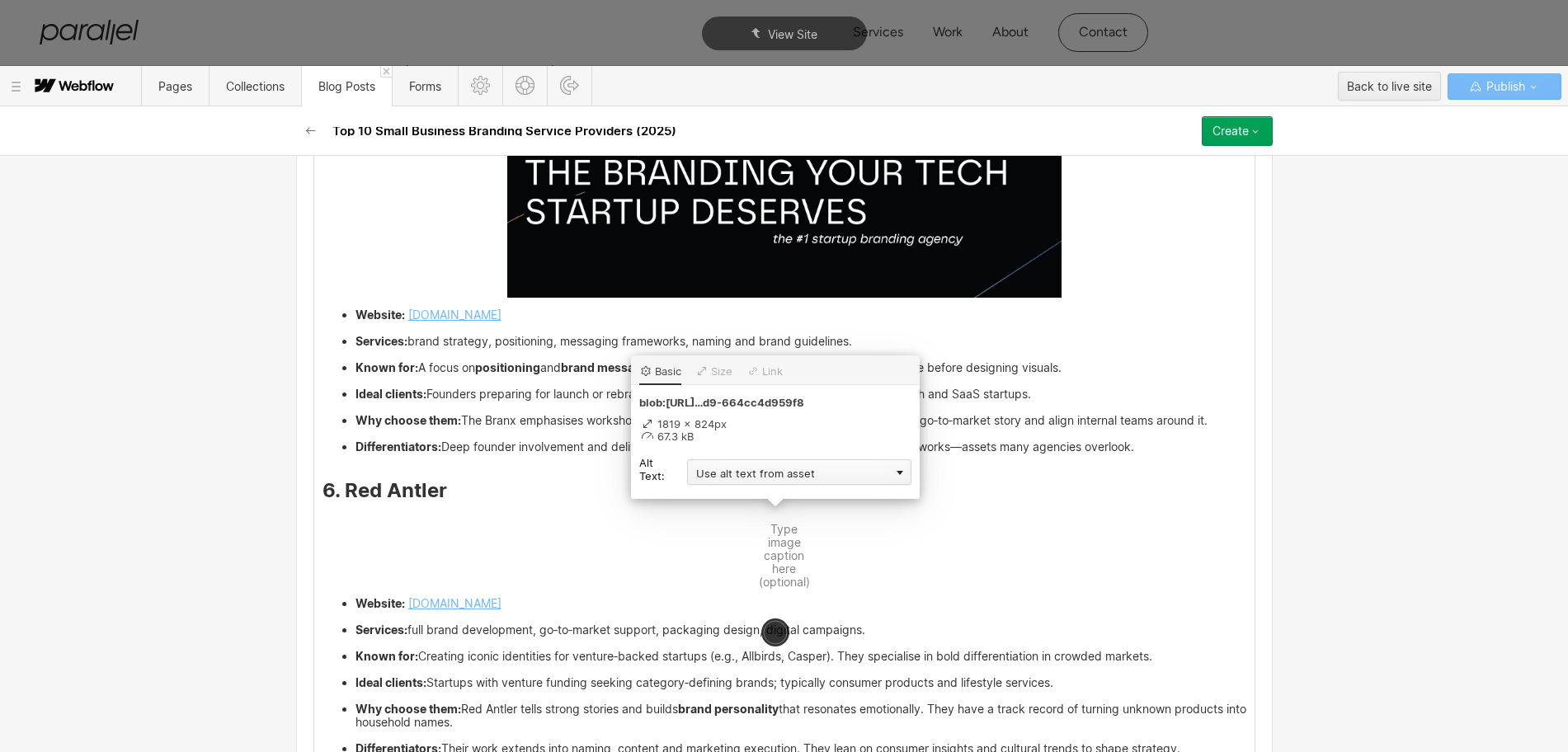
click at [721, 483] on div "Use alt text from asset" at bounding box center [799, 472] width 224 height 25
click at [713, 500] on div "Custom description" at bounding box center [799, 495] width 224 height 20
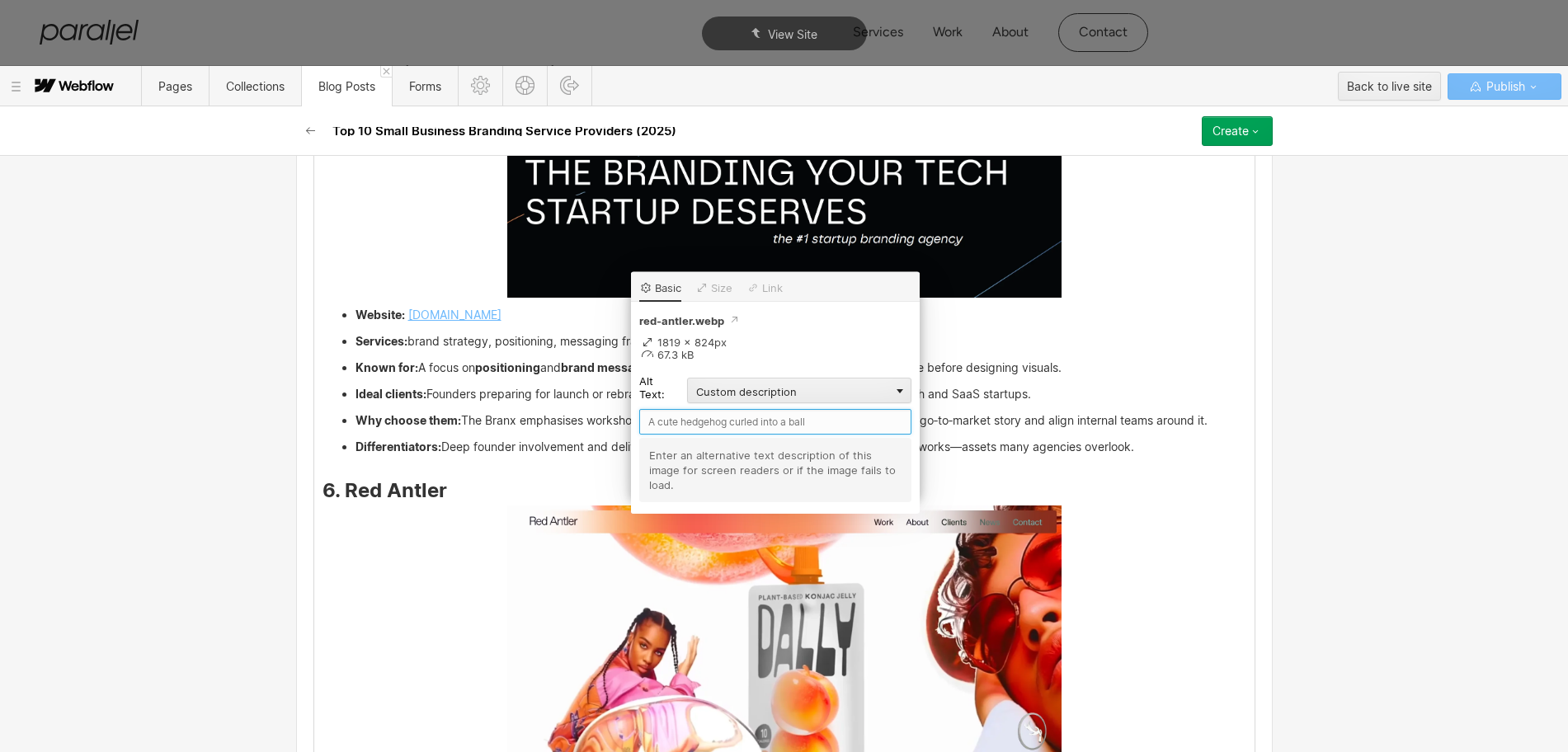
click at [675, 421] on input "text" at bounding box center [776, 421] width 273 height 25
paste input "Red Antler"
type input "Red Antler"
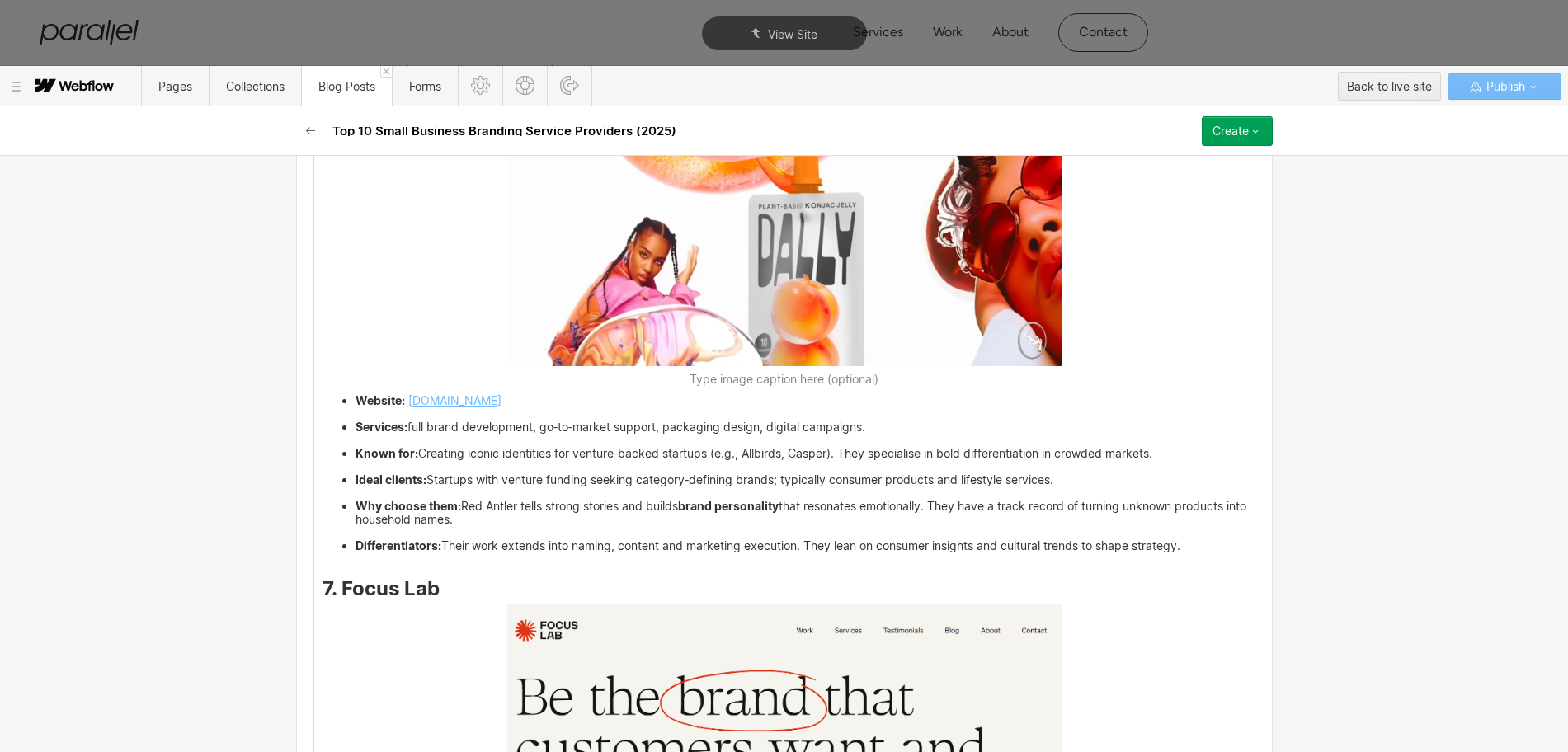
scroll to position [6188, 0]
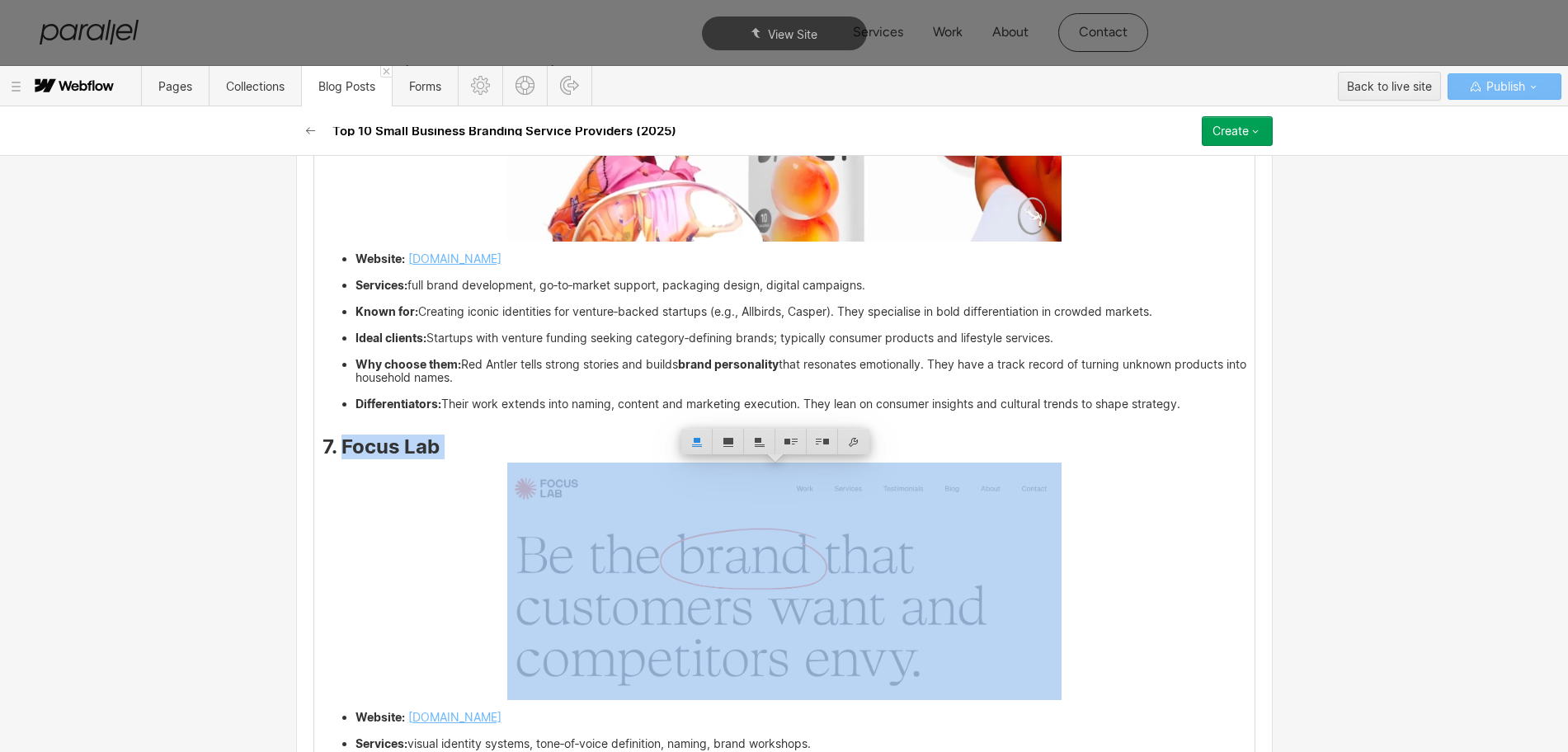
drag, startPoint x: 382, startPoint y: 464, endPoint x: 335, endPoint y: 448, distance: 49.6
click at [335, 448] on h3 "7. Focus Lab" at bounding box center [784, 449] width 924 height 19
copy strong "Focus Lab"
click at [702, 553] on img at bounding box center [784, 581] width 554 height 237
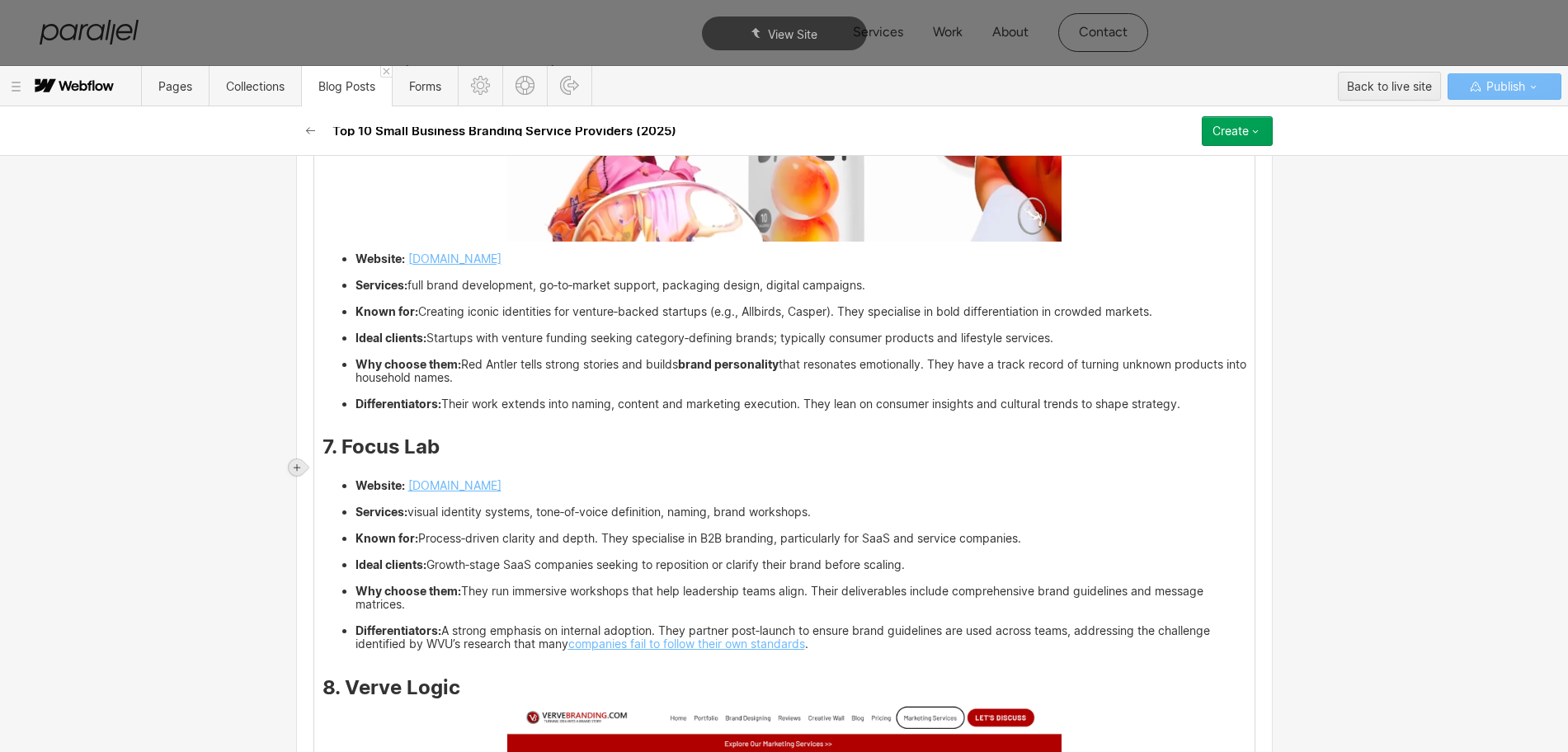
click at [296, 470] on icon at bounding box center [297, 467] width 10 height 10
click at [327, 471] on div at bounding box center [328, 467] width 31 height 25
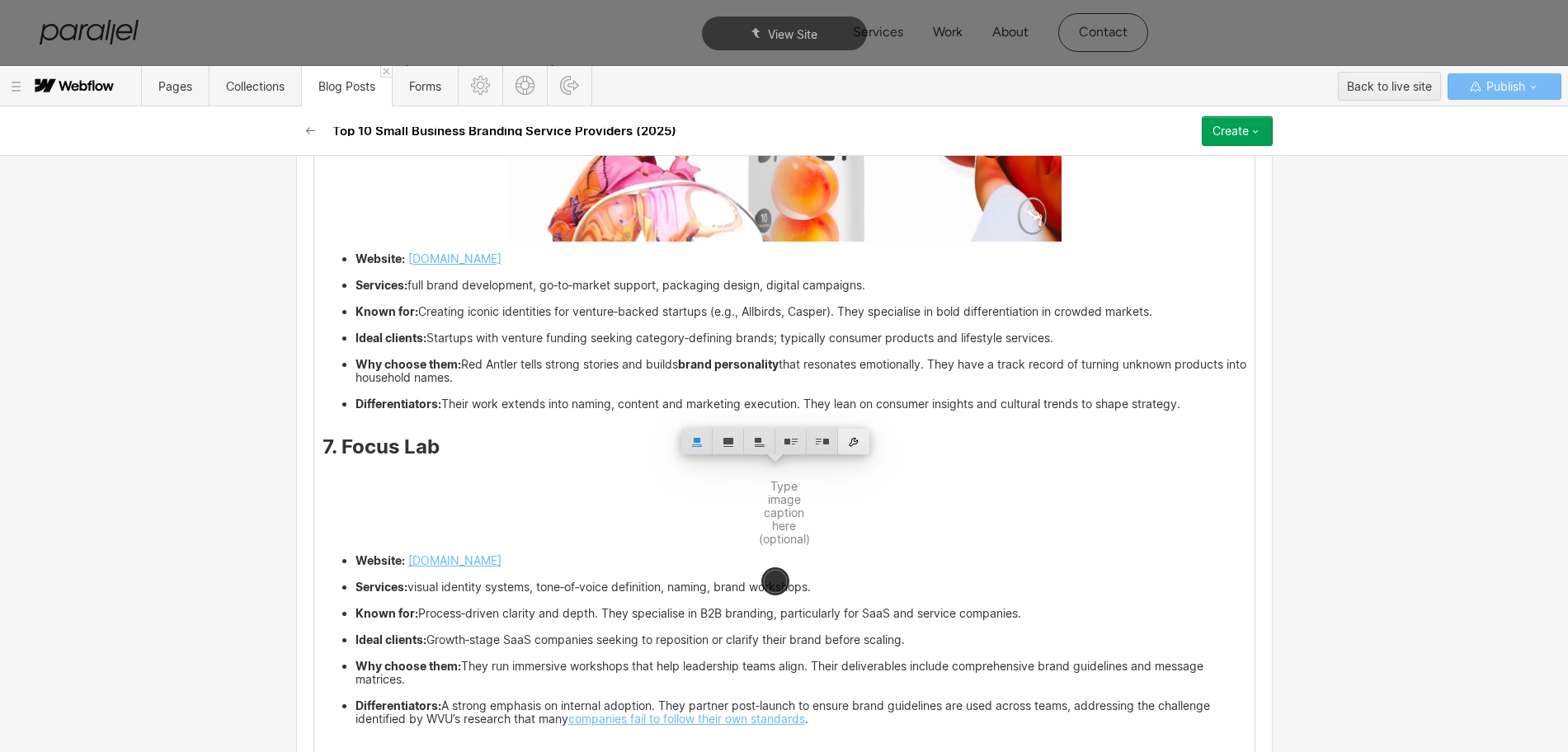
click at [851, 441] on div at bounding box center [854, 442] width 31 height 25
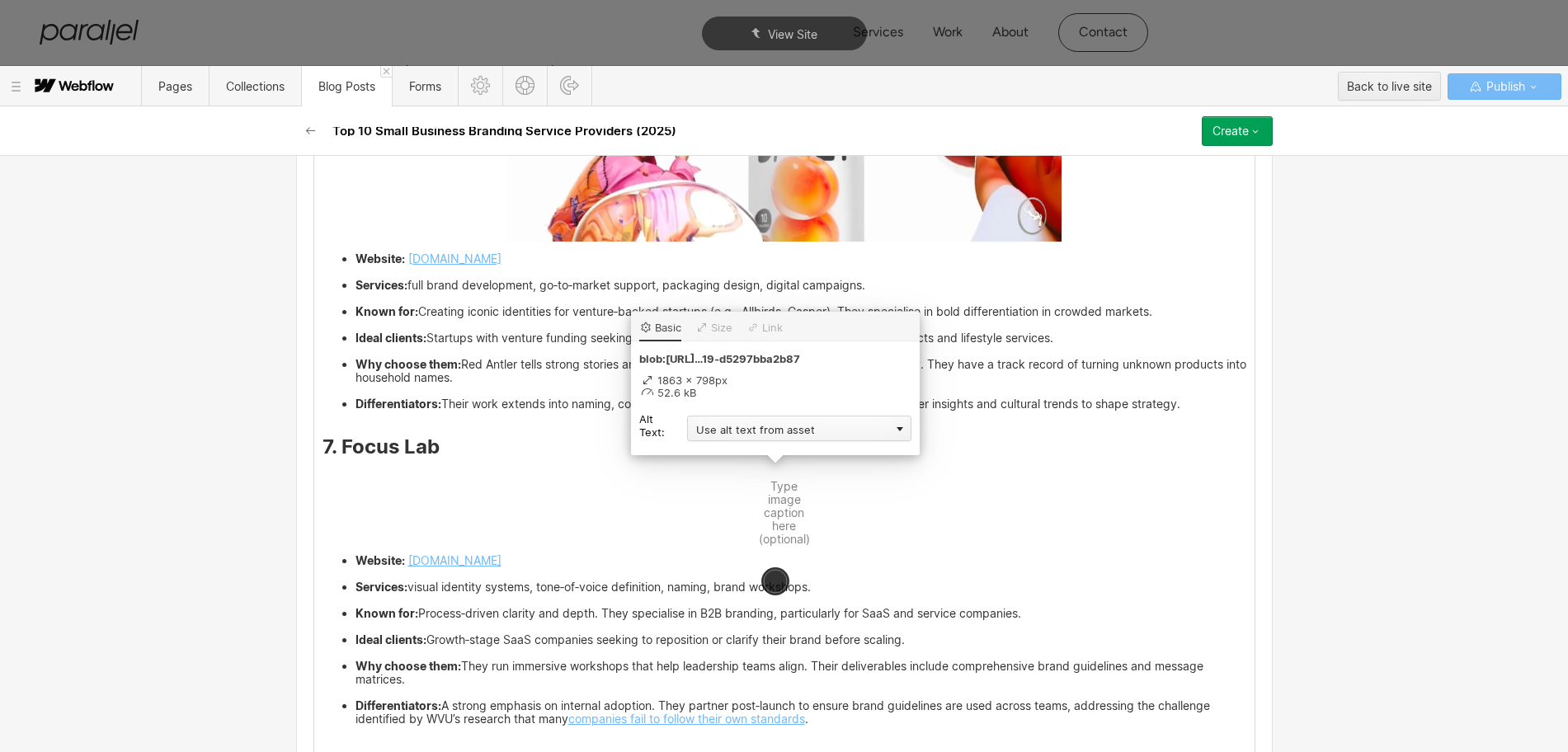
click at [719, 426] on div "Use alt text from asset" at bounding box center [799, 428] width 224 height 25
click at [715, 452] on div "Custom description" at bounding box center [799, 451] width 224 height 20
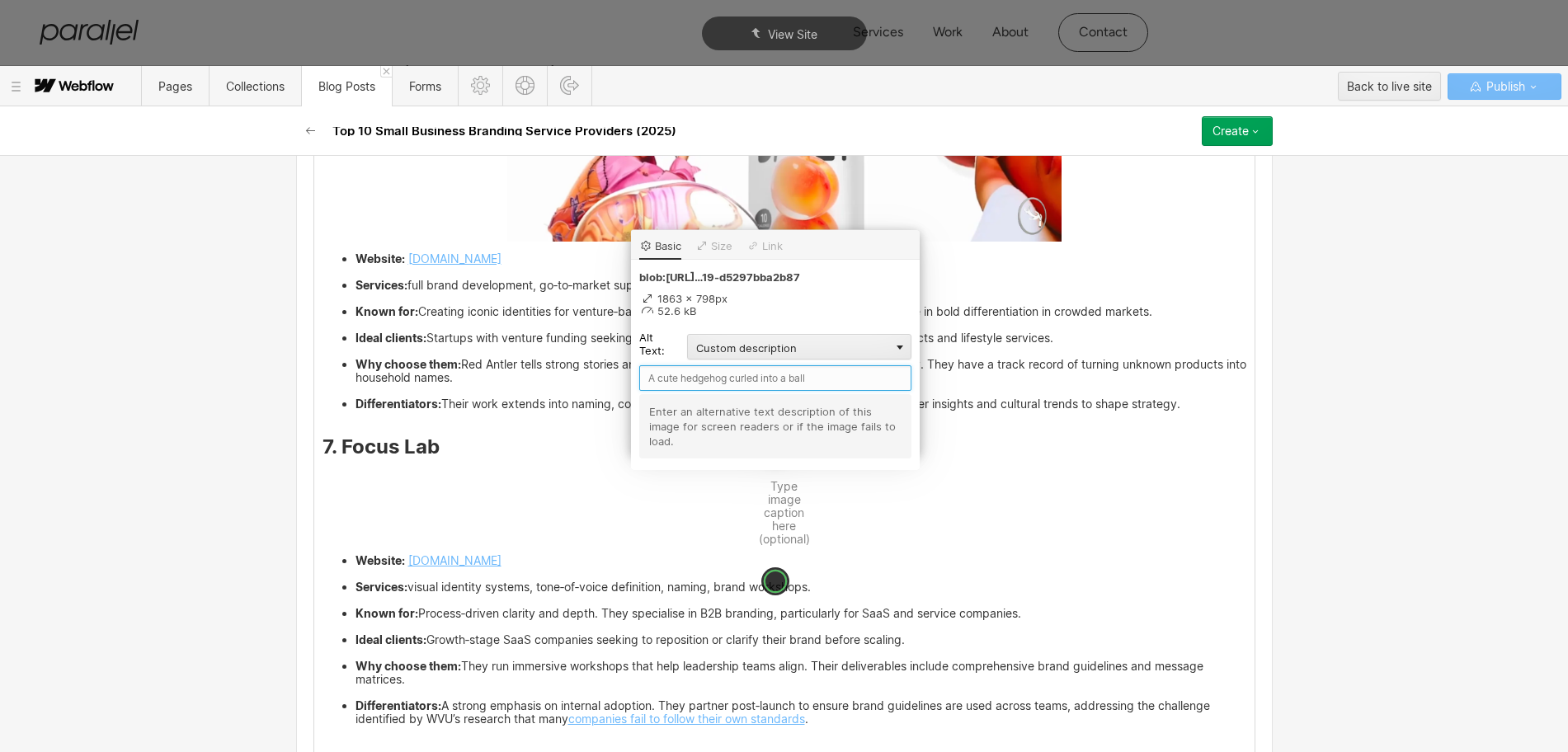
click at [672, 377] on input "text" at bounding box center [776, 377] width 273 height 25
paste input "Focus Lab"
type input "Focus Lab"
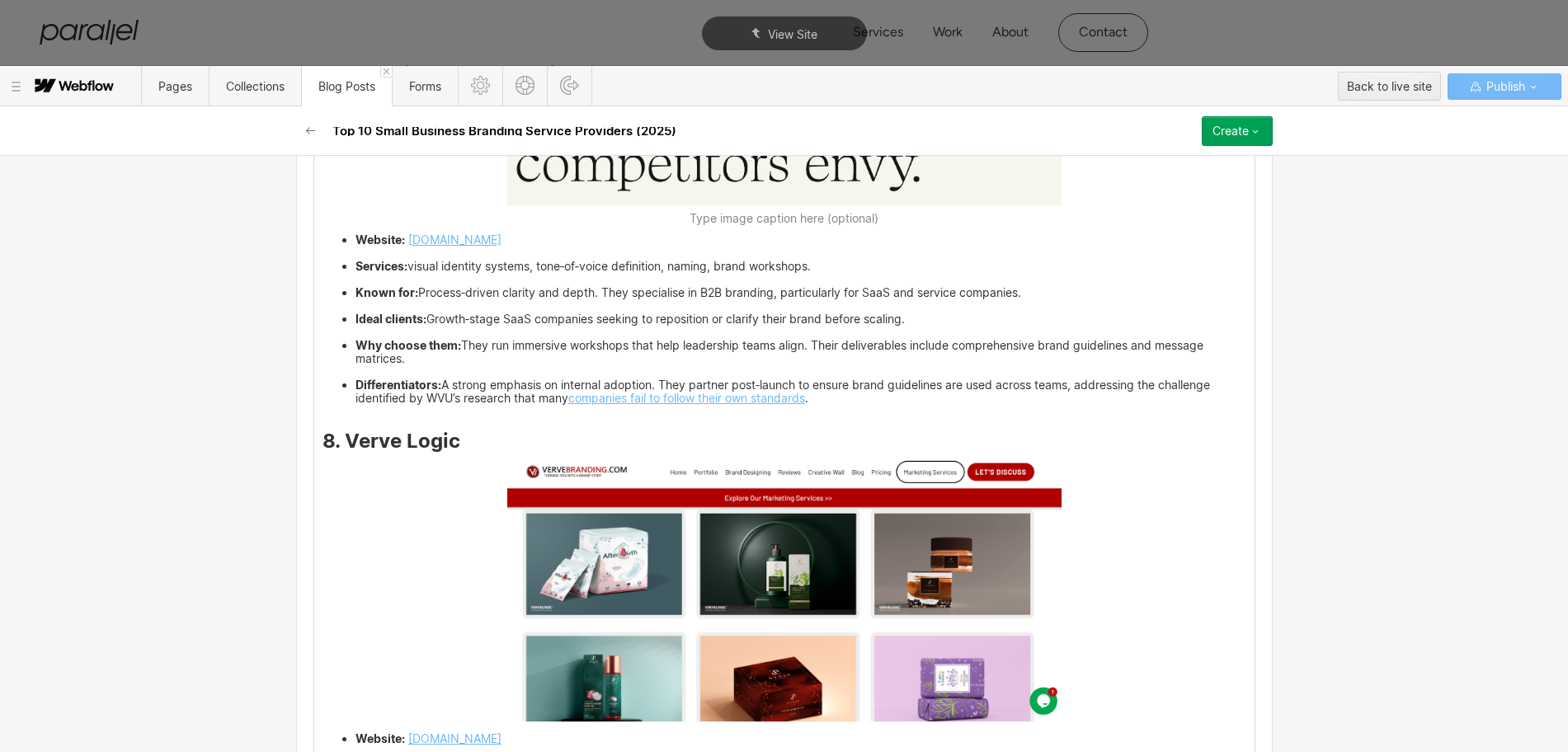
scroll to position [6703, 0]
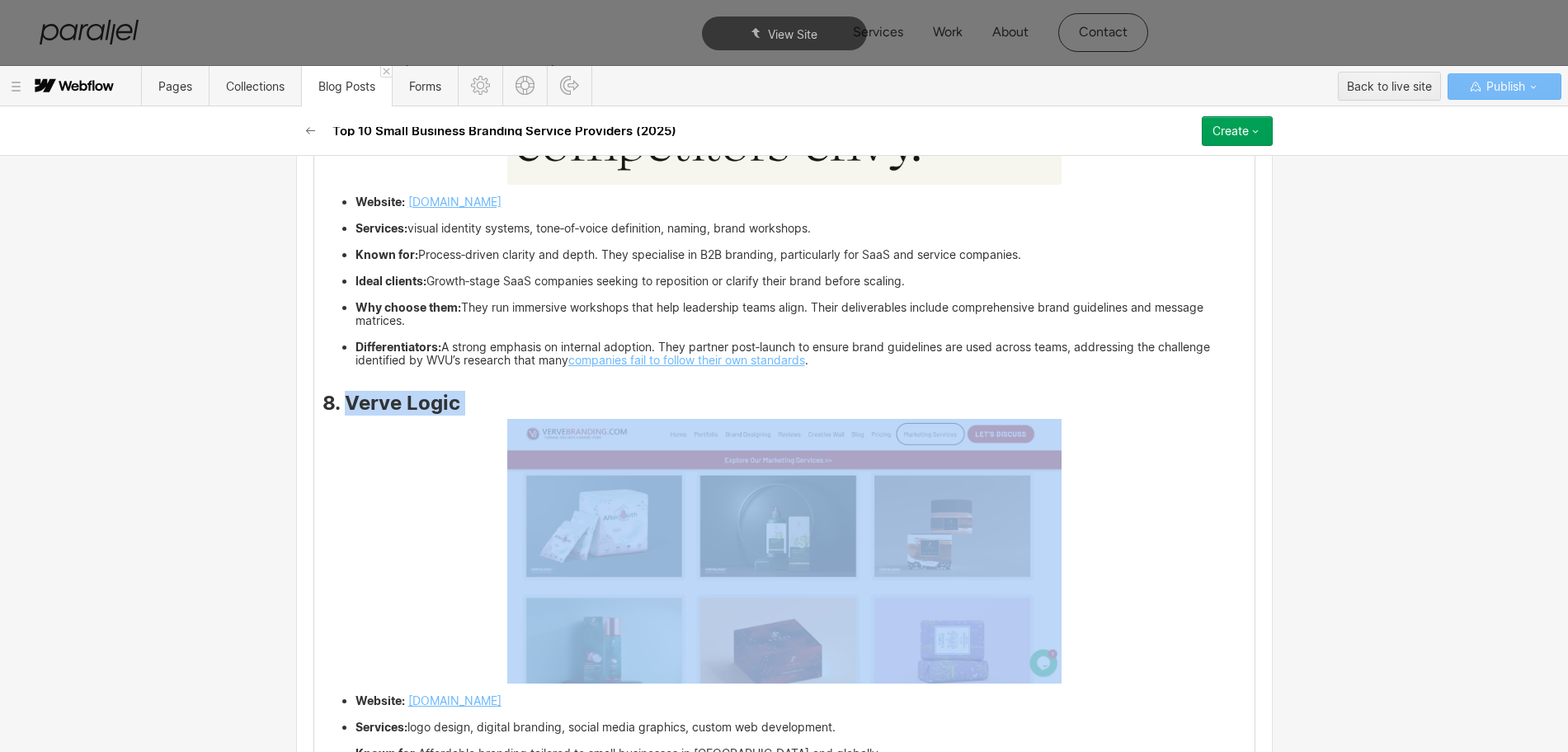
drag, startPoint x: 455, startPoint y: 426, endPoint x: 337, endPoint y: 406, distance: 119.7
click at [337, 406] on h3 "8. Verve Logic" at bounding box center [784, 407] width 924 height 19
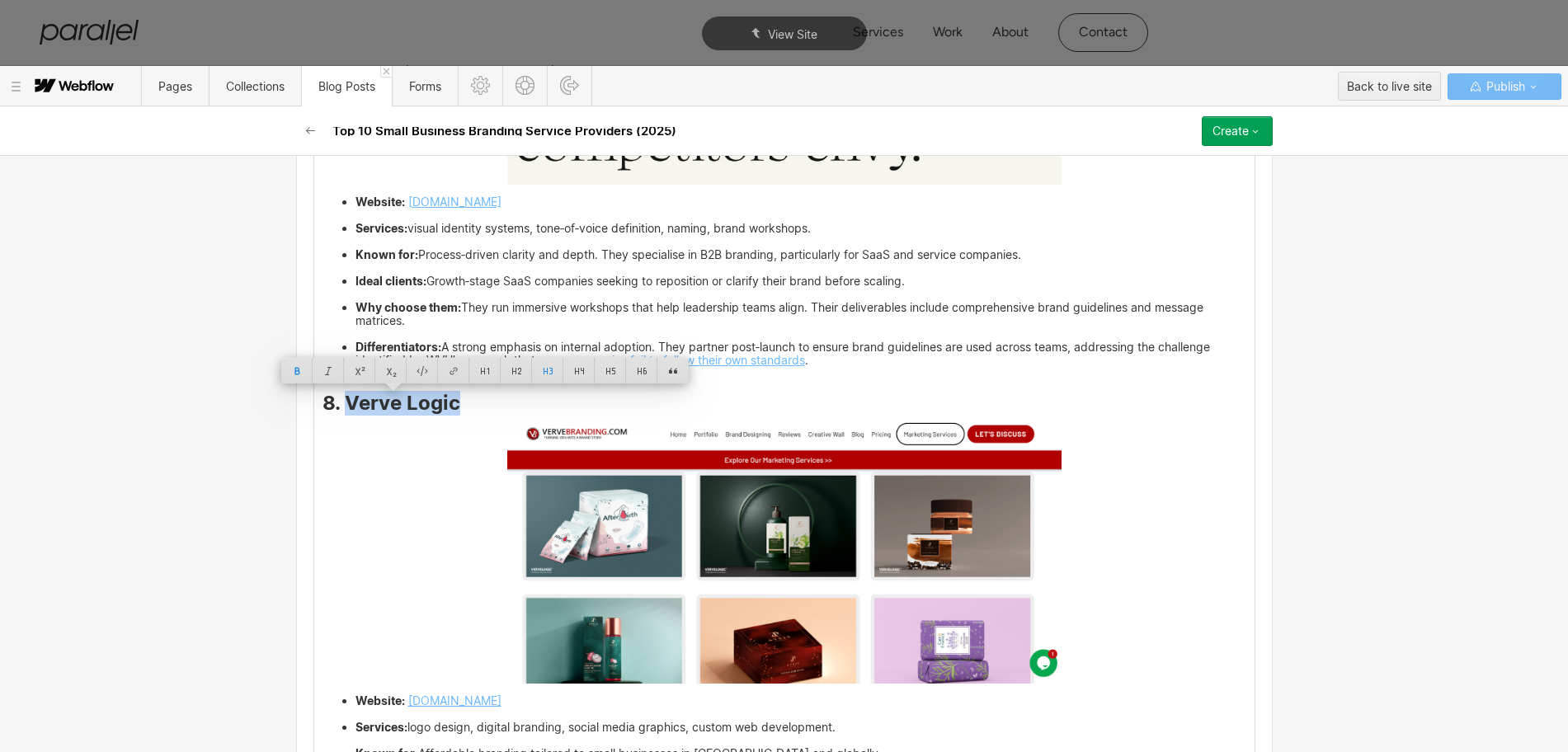
copy strong "Verve Logic"
click at [715, 572] on img at bounding box center [784, 551] width 554 height 265
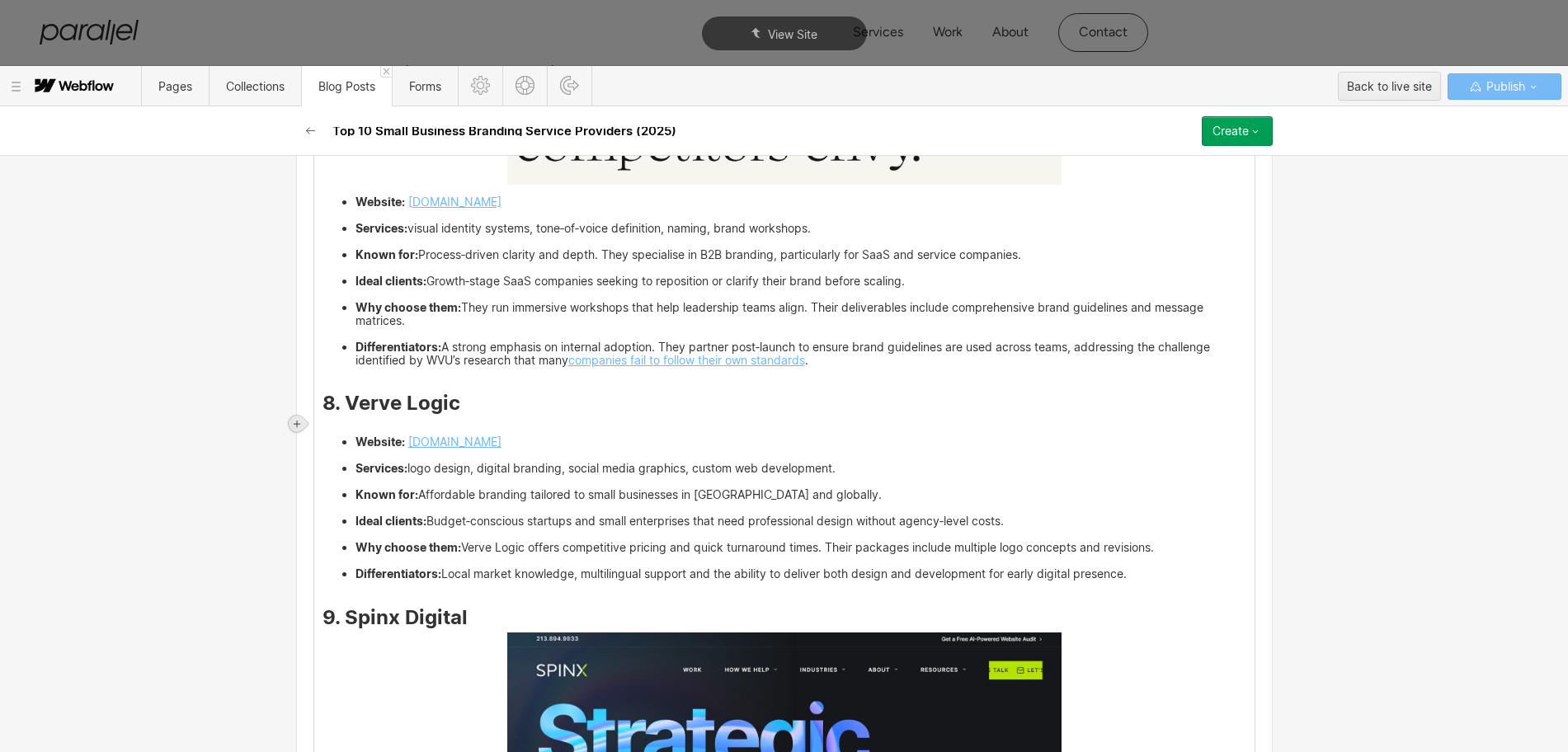
click at [306, 422] on div at bounding box center [297, 424] width 23 height 23
click at [330, 427] on div at bounding box center [328, 423] width 31 height 25
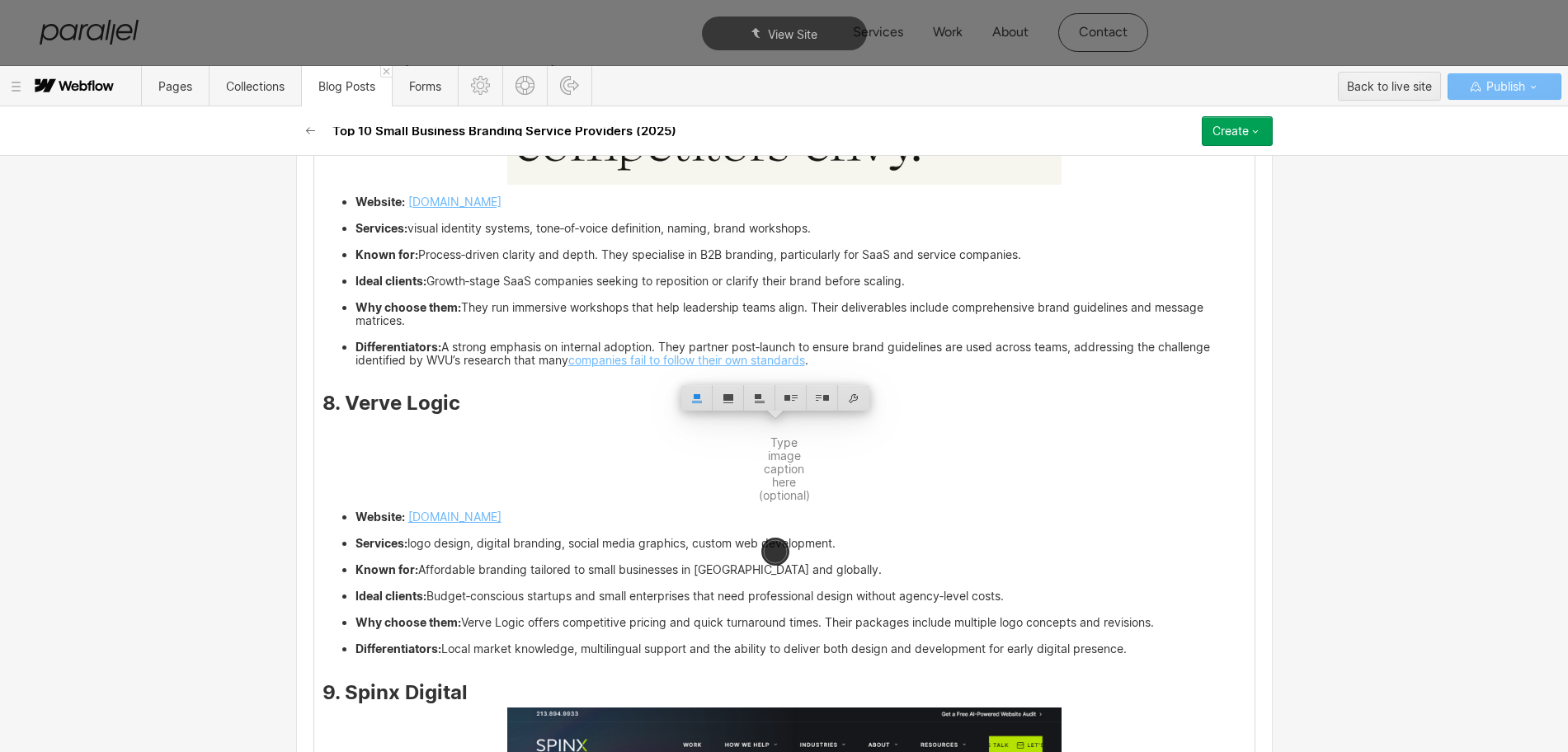
click at [855, 402] on div at bounding box center [854, 398] width 31 height 25
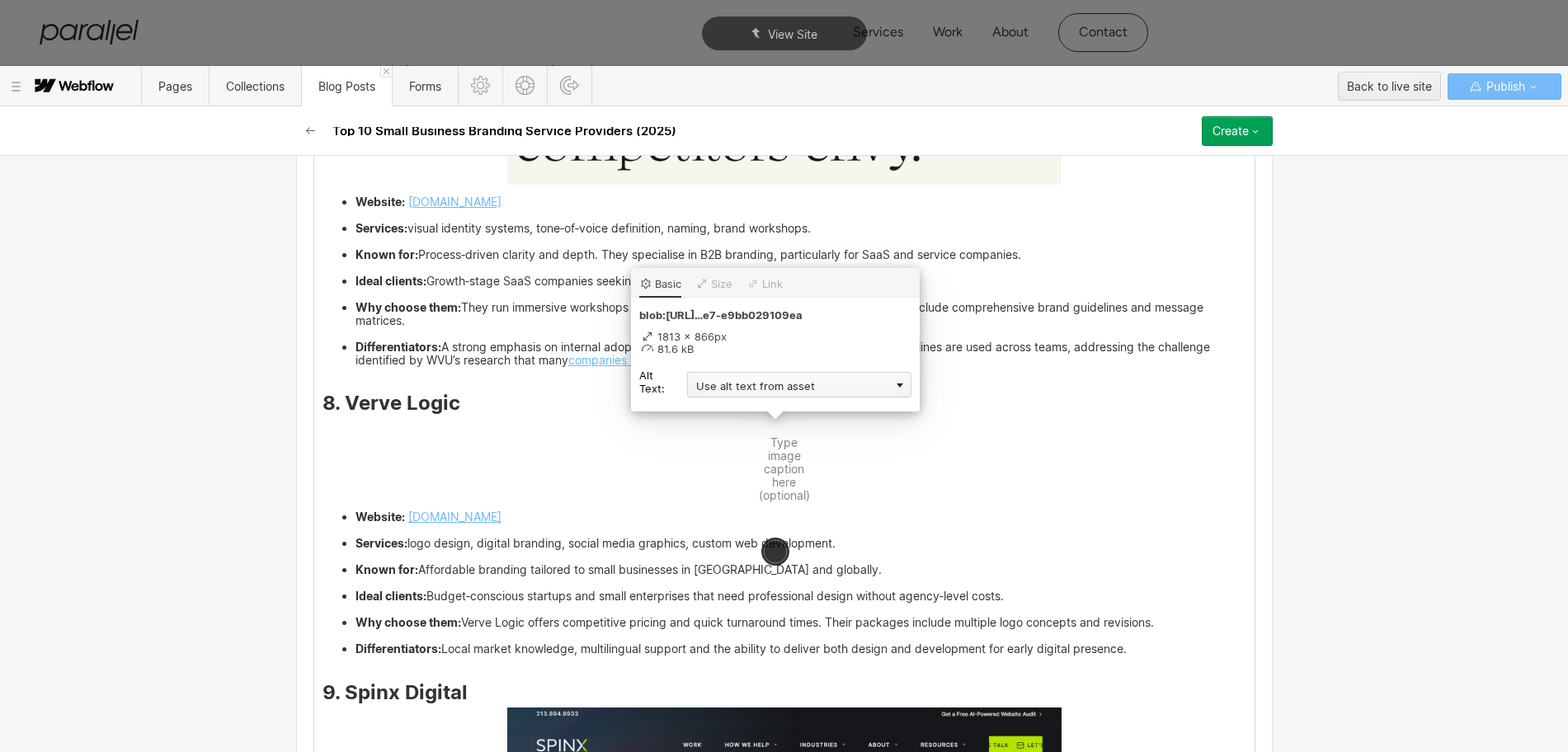
click at [740, 391] on div "Use alt text from asset" at bounding box center [799, 384] width 224 height 25
click at [729, 403] on div "Custom description" at bounding box center [799, 408] width 224 height 20
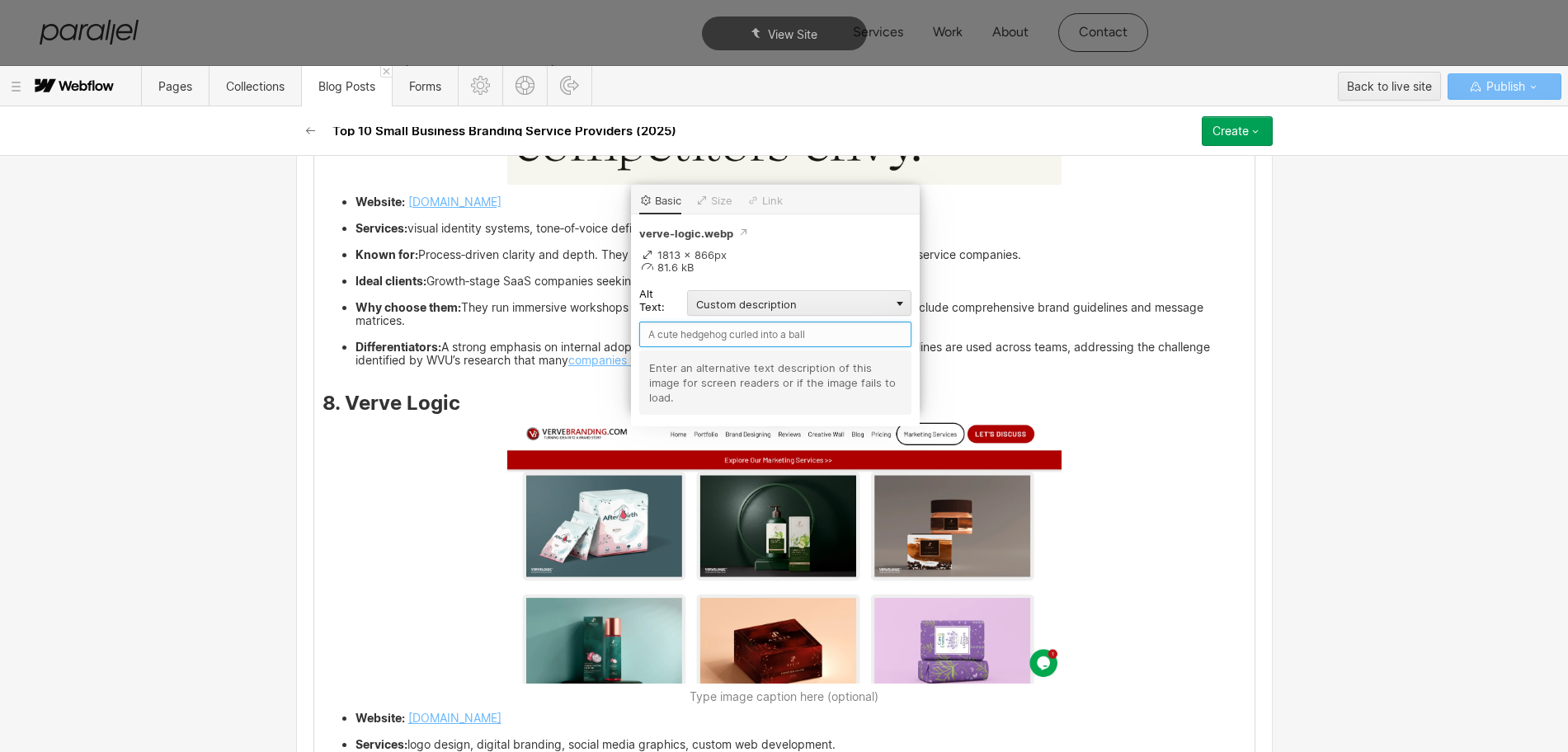
click at [673, 338] on input "text" at bounding box center [776, 334] width 273 height 25
paste input "Verve Logic"
type input "Verve Logic"
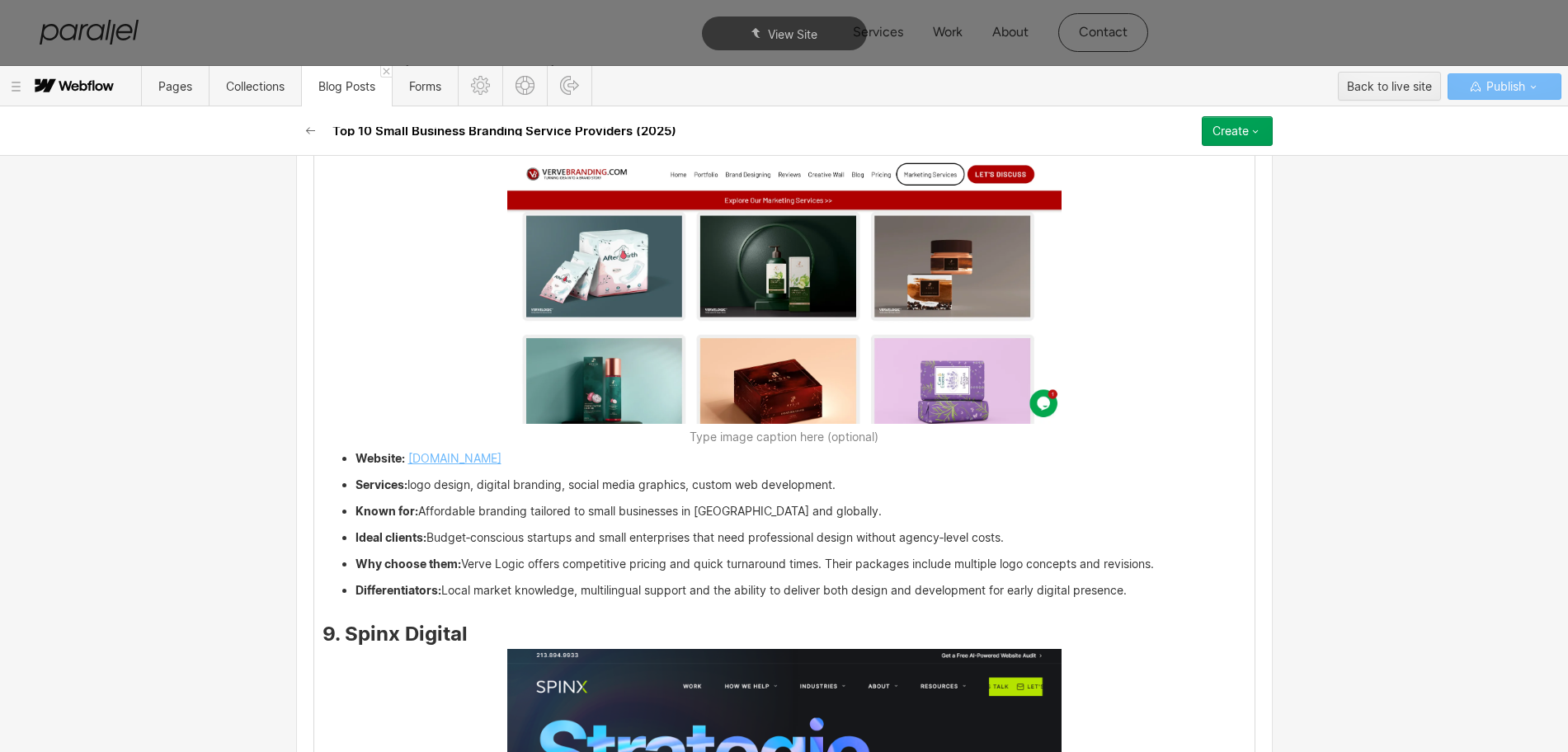
scroll to position [7012, 0]
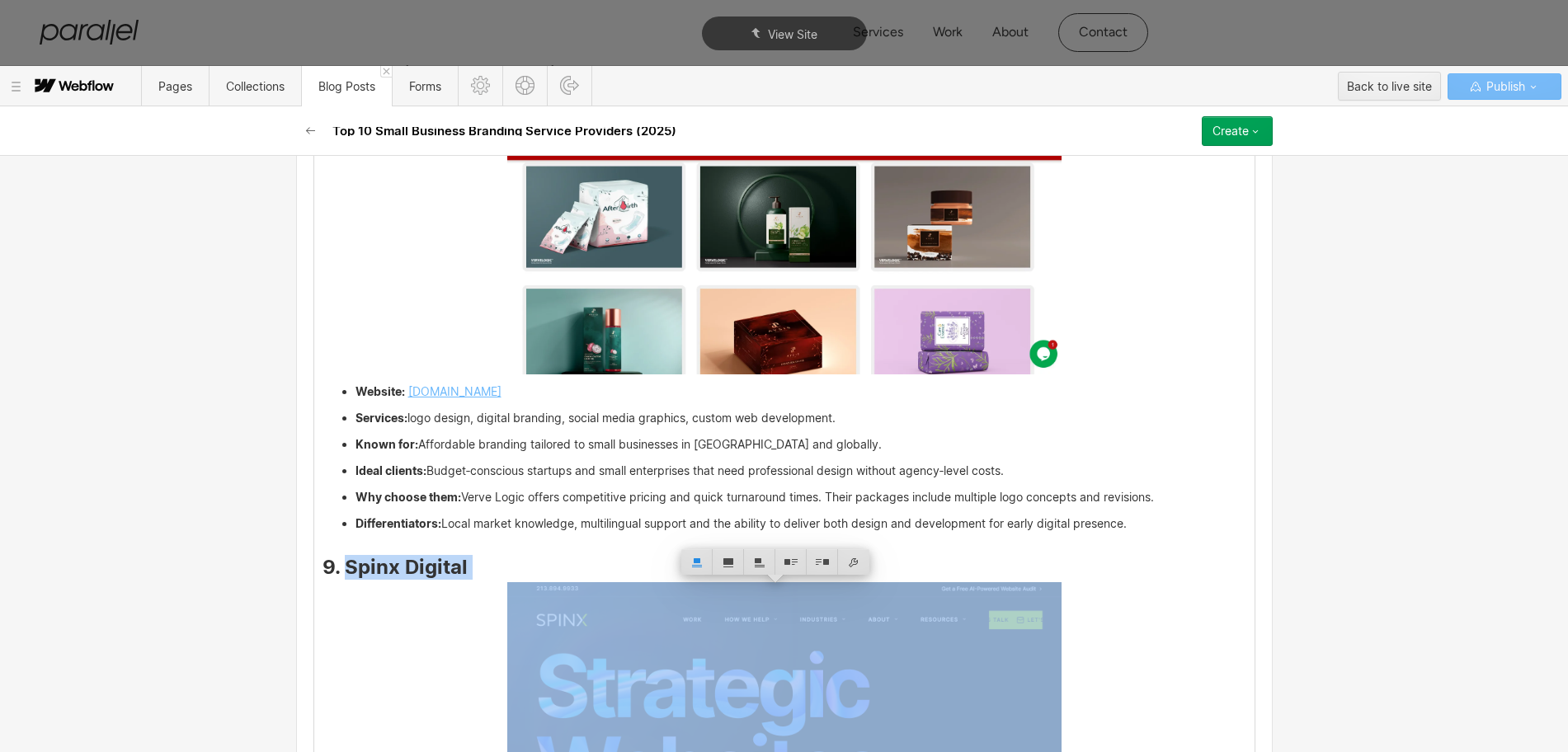
drag, startPoint x: 467, startPoint y: 591, endPoint x: 343, endPoint y: 569, distance: 125.9
click at [343, 569] on h3 "9. Spinx Digital" at bounding box center [784, 569] width 924 height 19
copy strong "Spinx Digital"
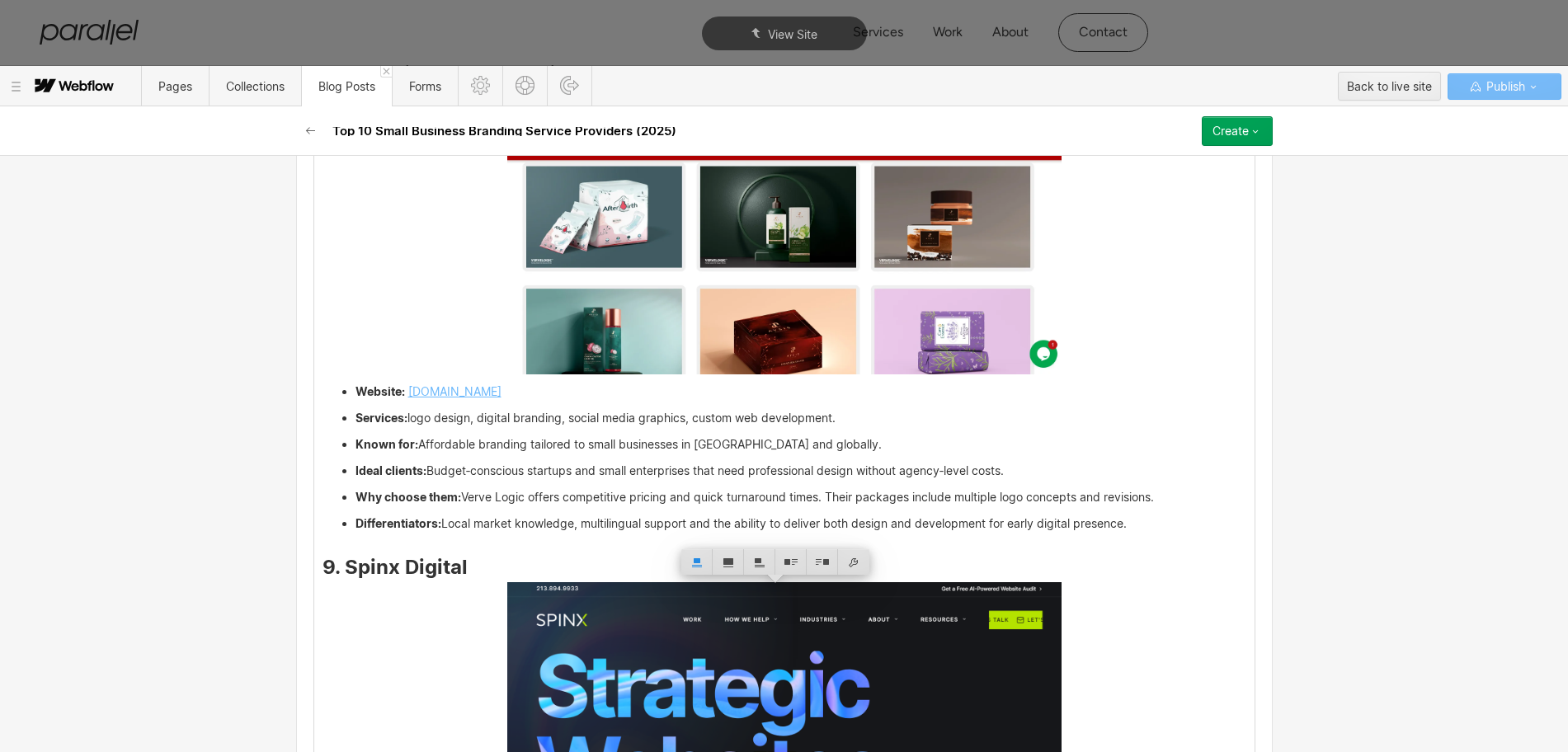
click at [605, 613] on img at bounding box center [784, 719] width 554 height 274
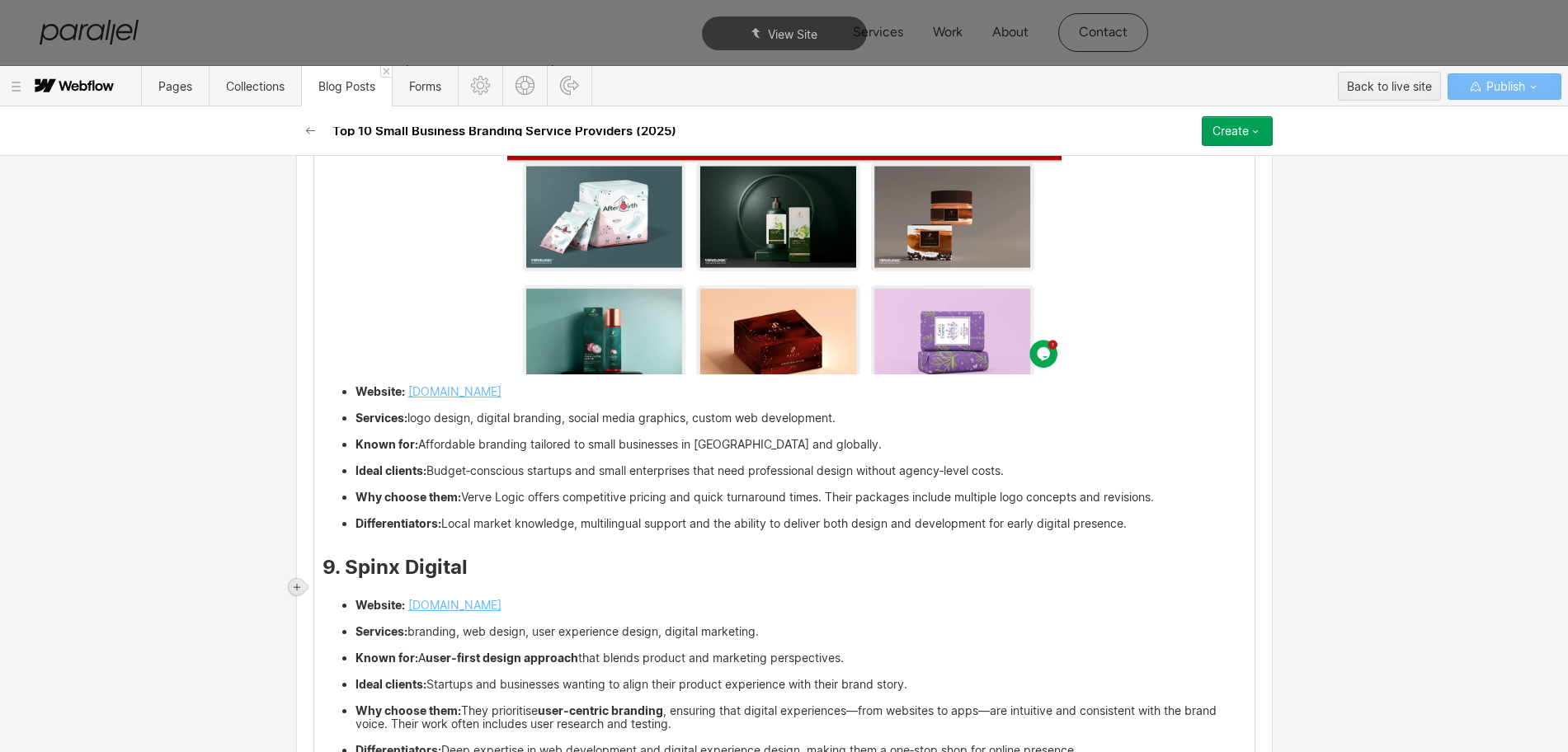
click at [300, 586] on icon at bounding box center [297, 587] width 7 height 7
click at [329, 594] on div at bounding box center [328, 587] width 31 height 25
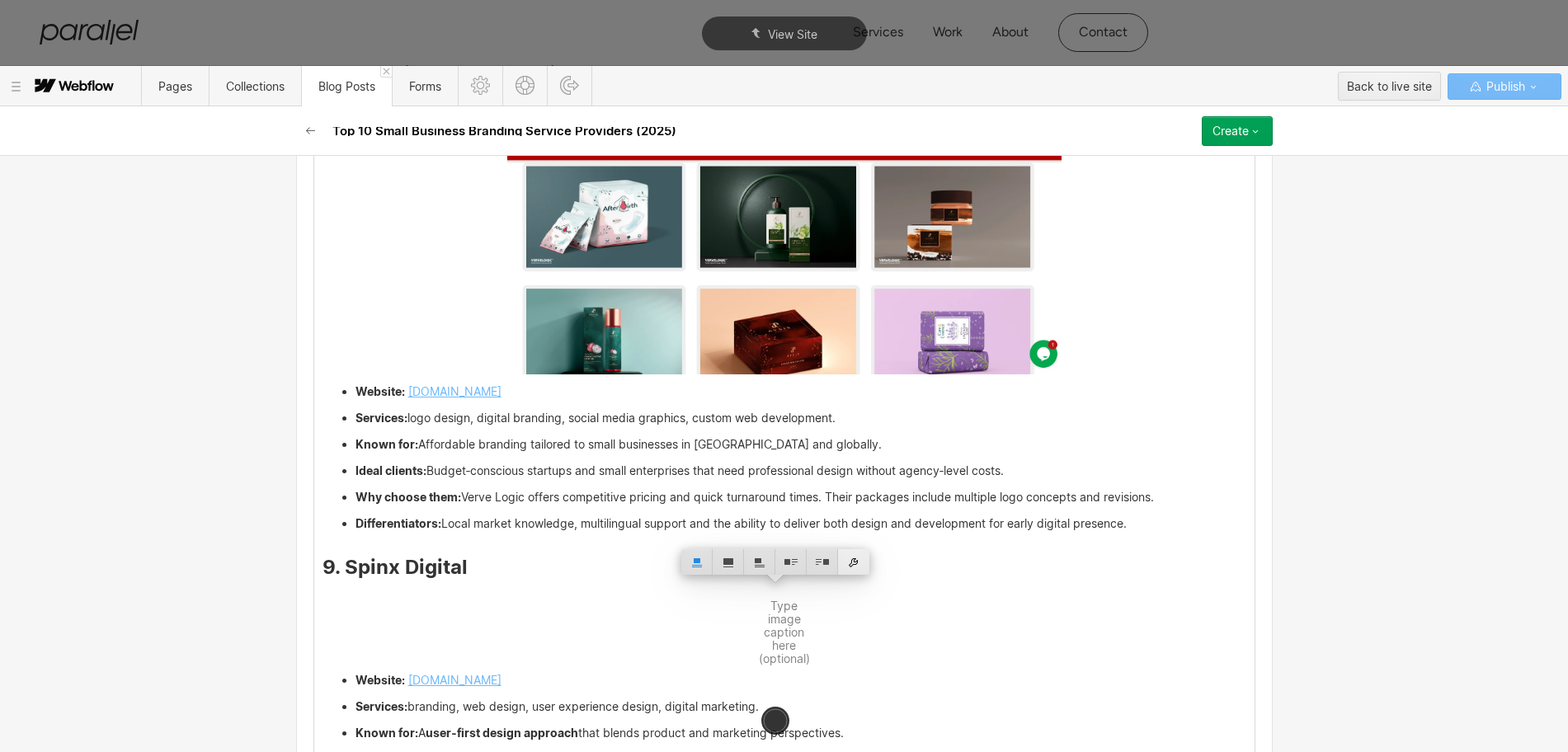
click at [852, 557] on div at bounding box center [854, 561] width 31 height 25
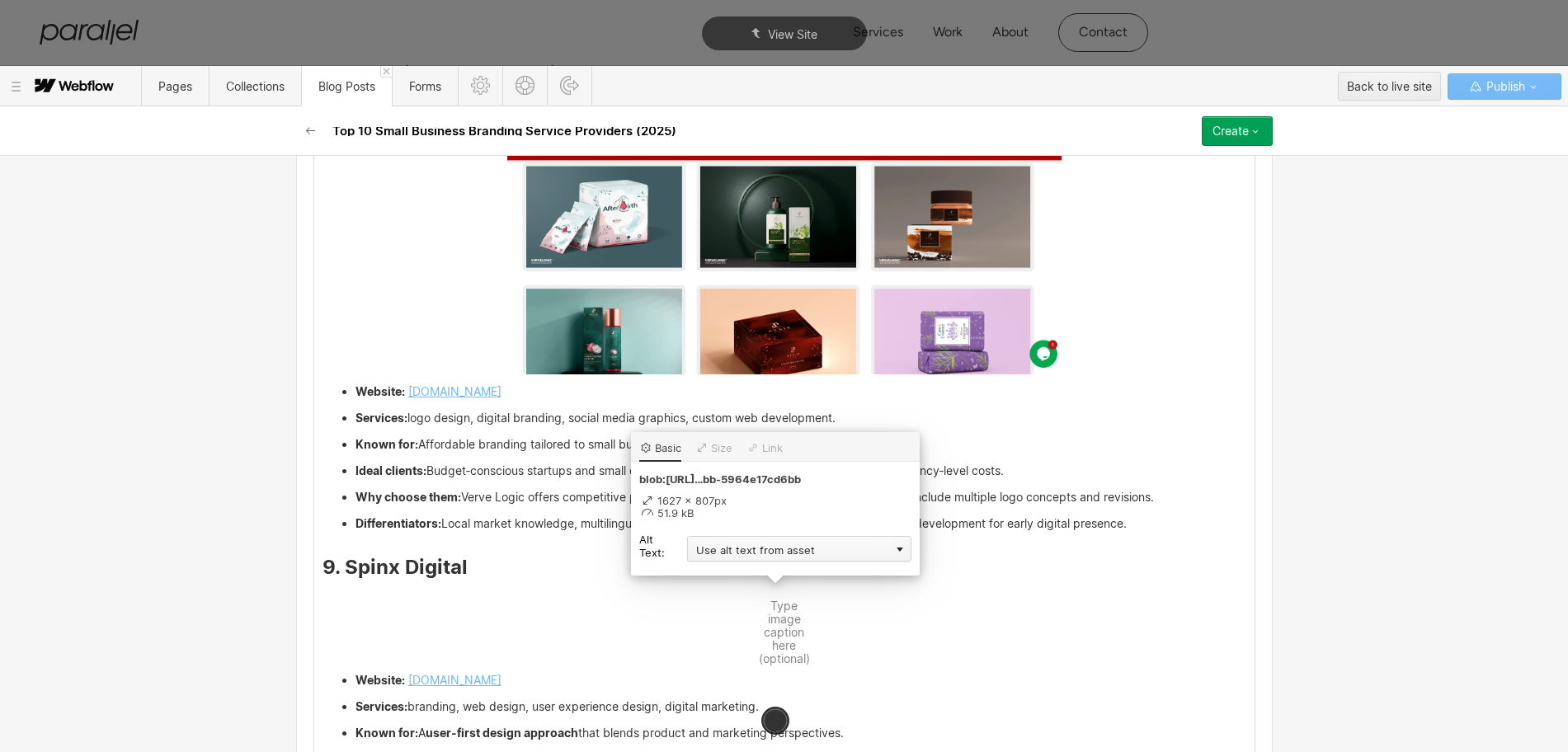
click at [743, 549] on div "Use alt text from asset" at bounding box center [799, 549] width 224 height 25
click at [726, 565] on div "Custom description" at bounding box center [799, 572] width 224 height 20
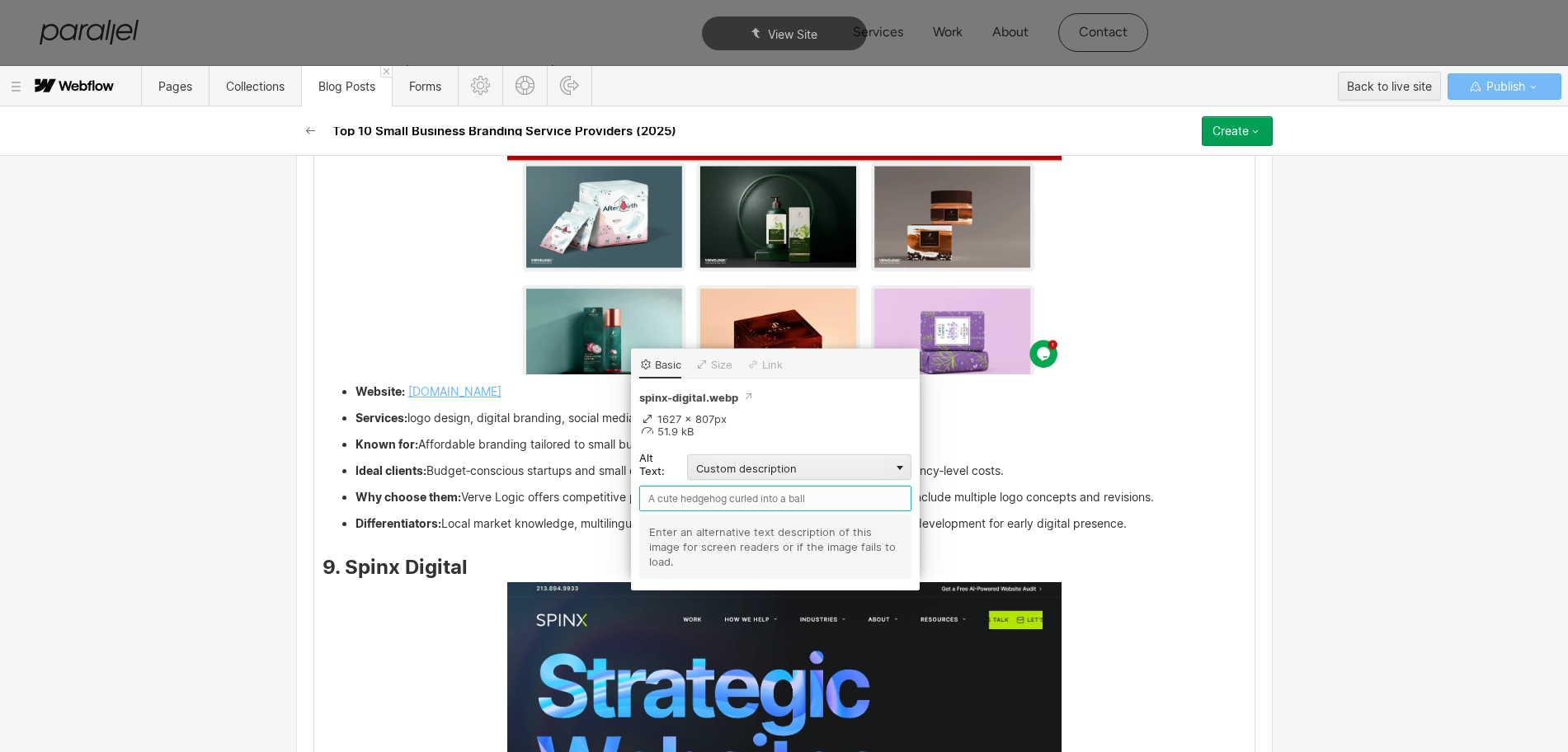
click at [664, 500] on input "text" at bounding box center [776, 498] width 273 height 25
paste input "Spinx Digital"
type input "Spinx Digital"
click at [1137, 563] on h3 "9. Spinx Digital" at bounding box center [784, 569] width 924 height 19
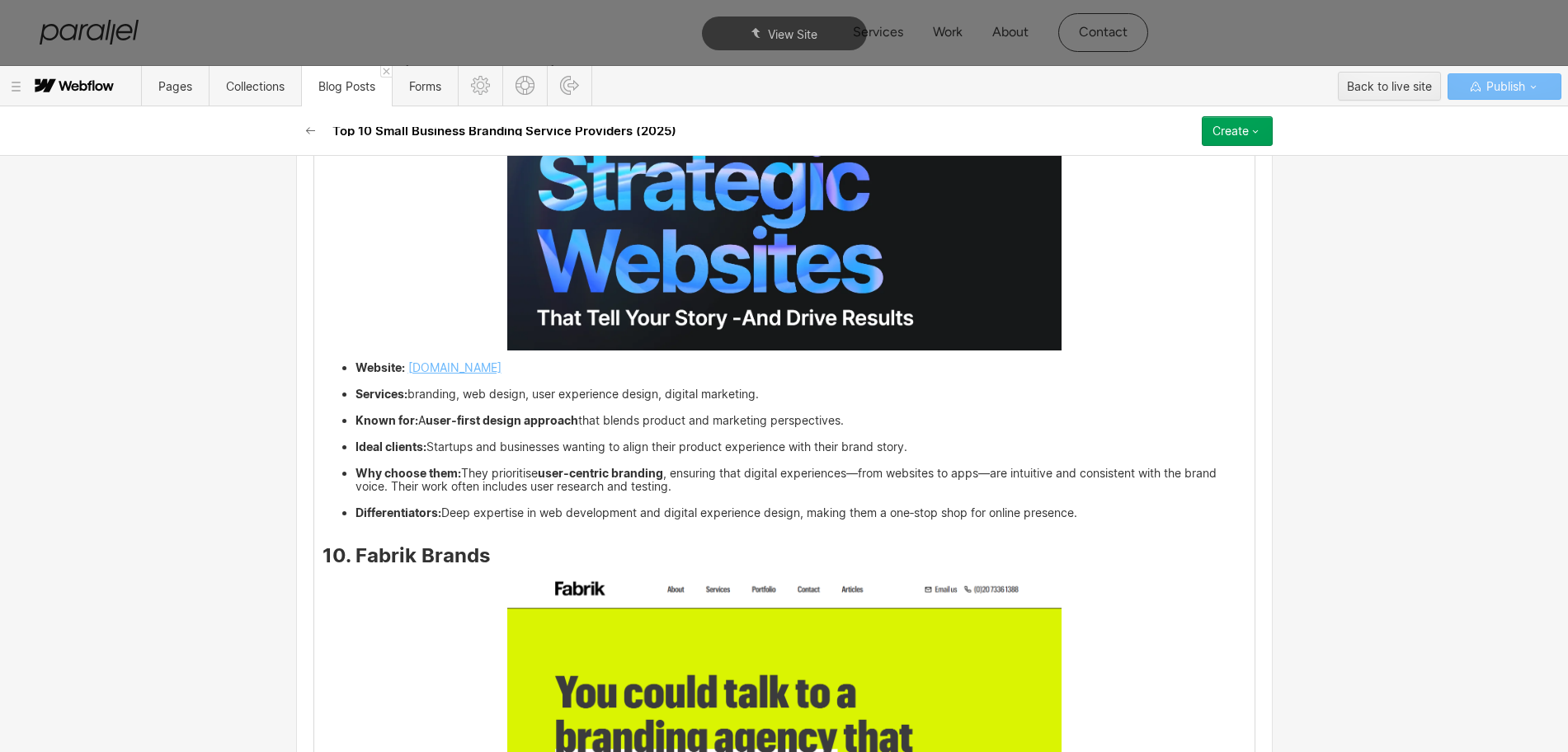
scroll to position [7630, 0]
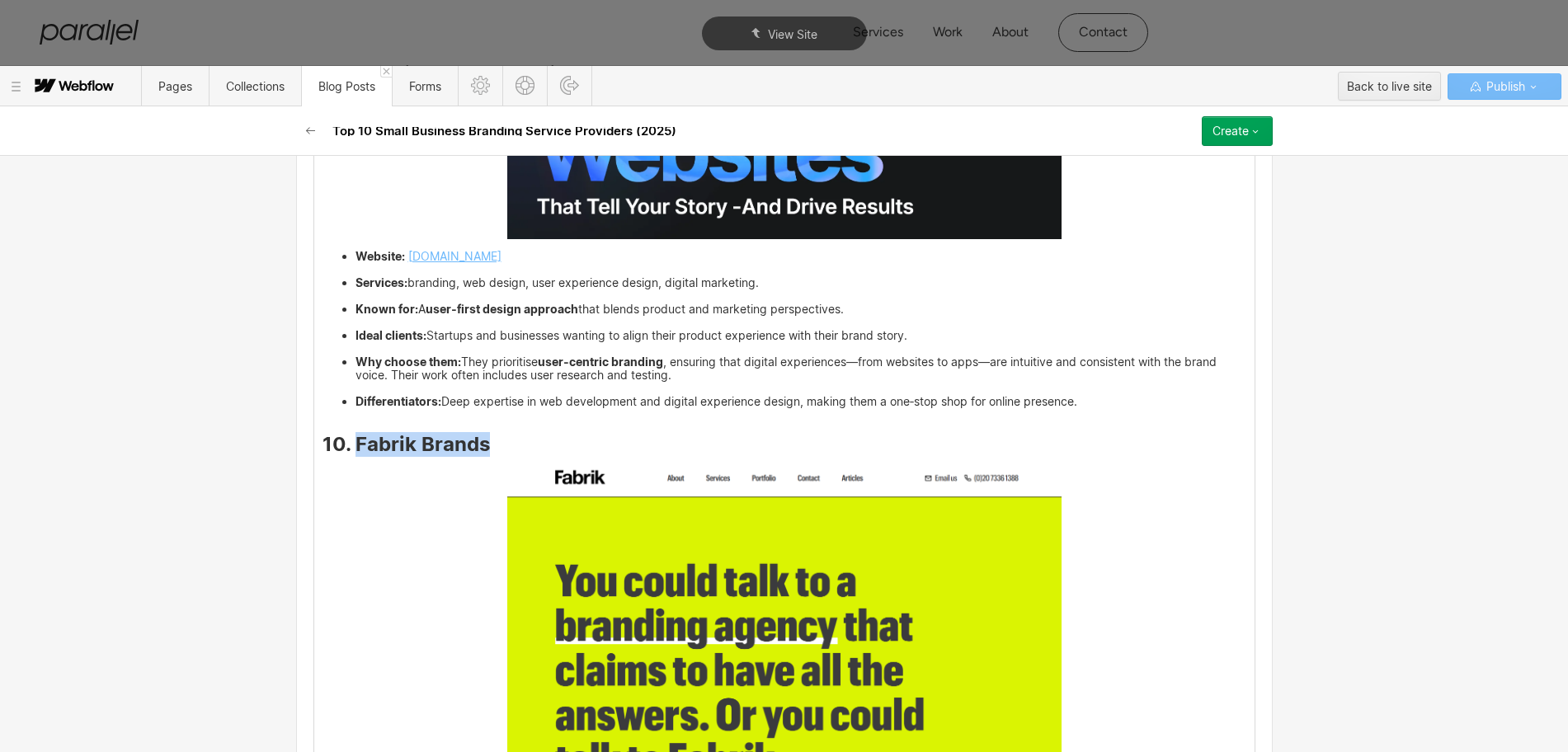
drag, startPoint x: 478, startPoint y: 447, endPoint x: 348, endPoint y: 446, distance: 130.0
click at [348, 446] on strong "10. Fabrik Brands" at bounding box center [406, 444] width 167 height 24
click at [652, 626] on img at bounding box center [784, 627] width 554 height 333
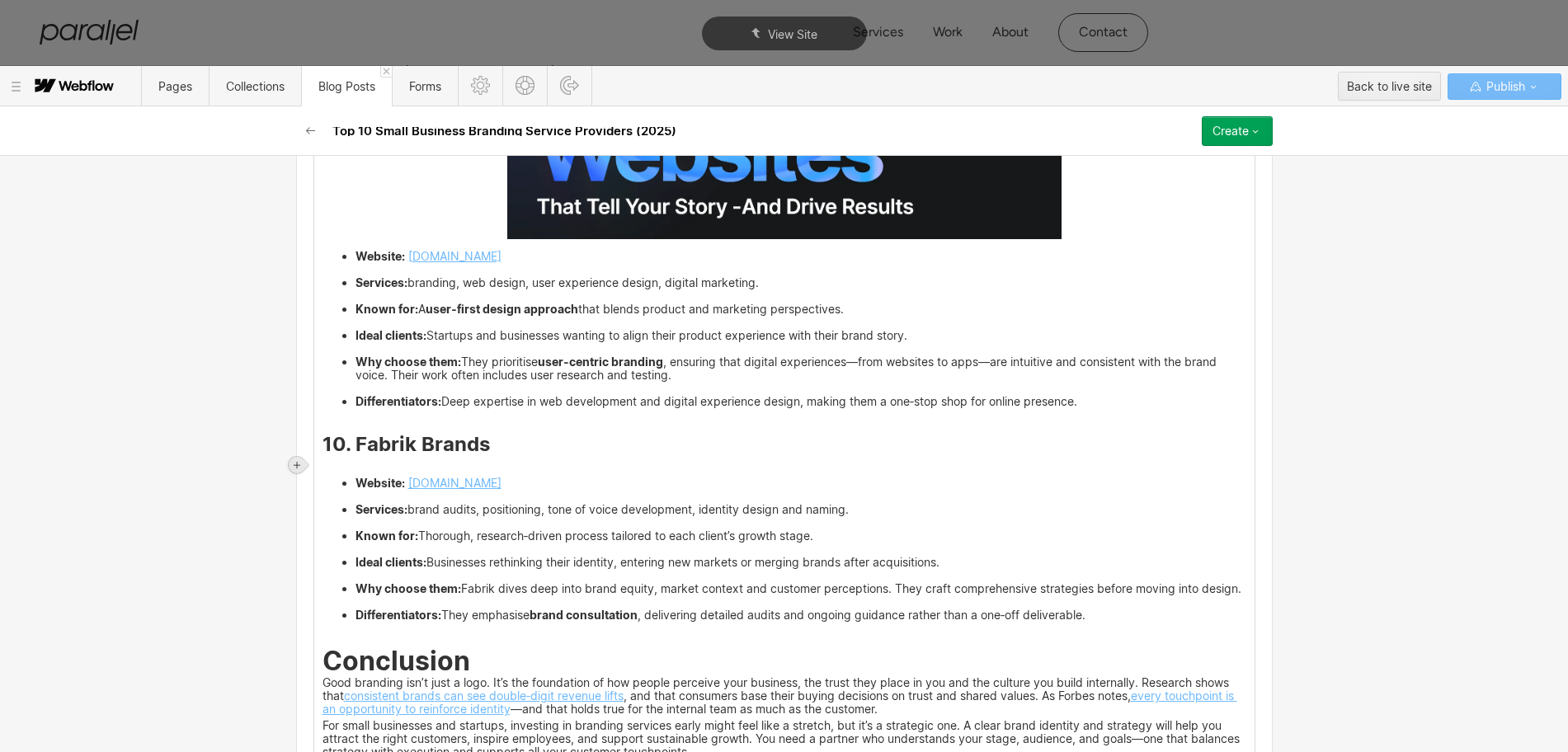
click at [293, 462] on icon at bounding box center [297, 465] width 10 height 10
click at [322, 463] on div at bounding box center [328, 464] width 31 height 25
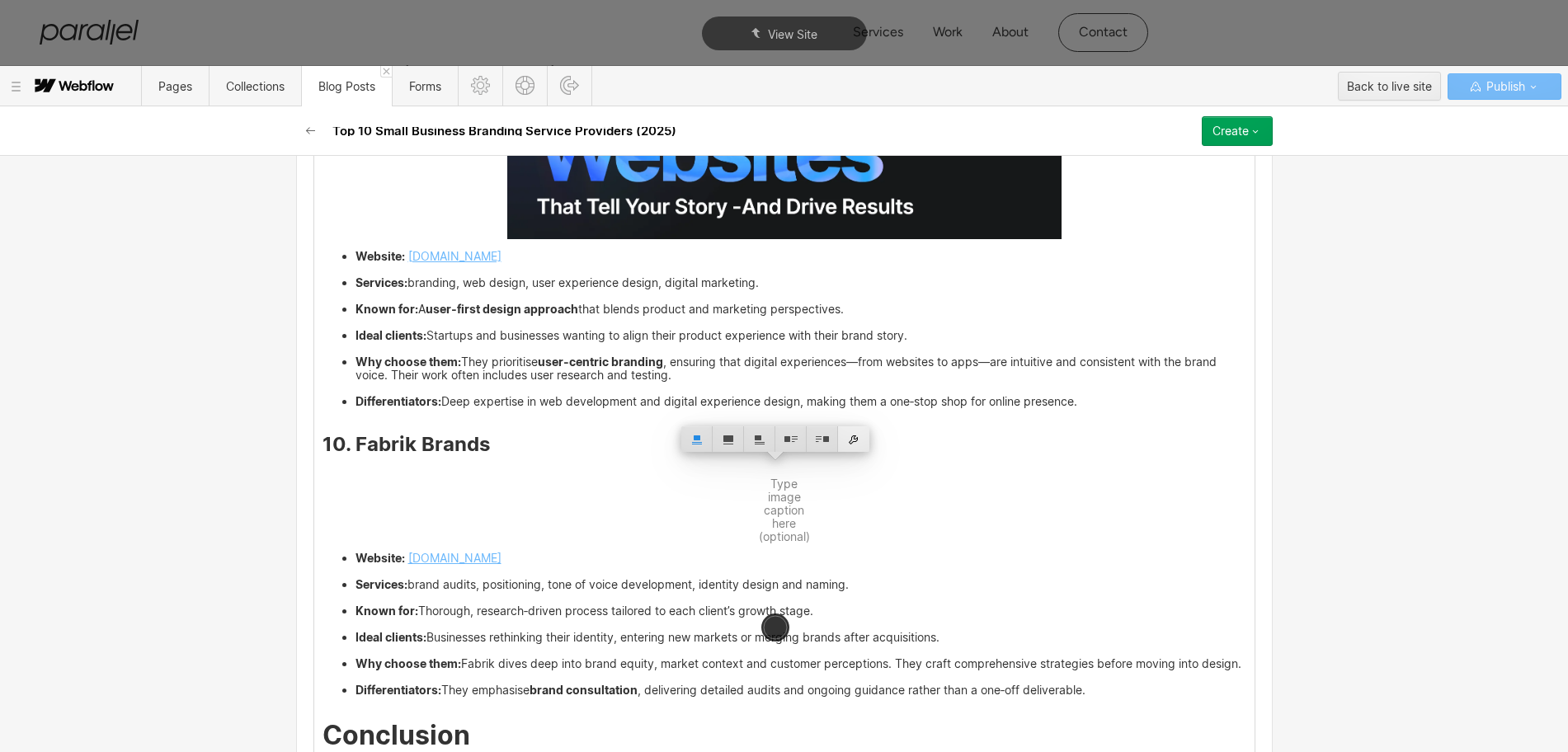
click at [860, 435] on div at bounding box center [854, 439] width 31 height 25
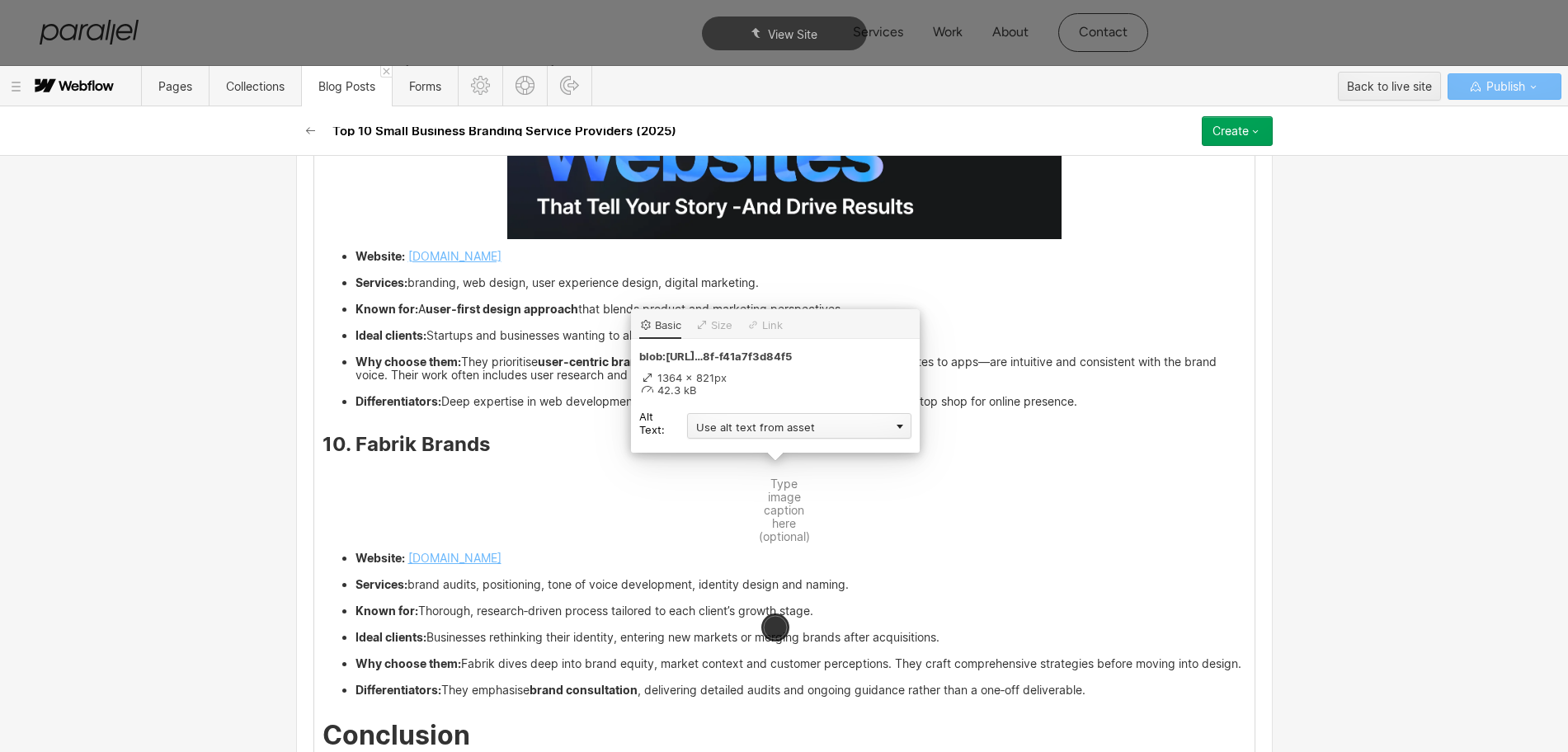
click at [762, 428] on div "Use alt text from asset" at bounding box center [799, 425] width 224 height 25
click at [735, 448] on div "Custom description" at bounding box center [799, 449] width 224 height 20
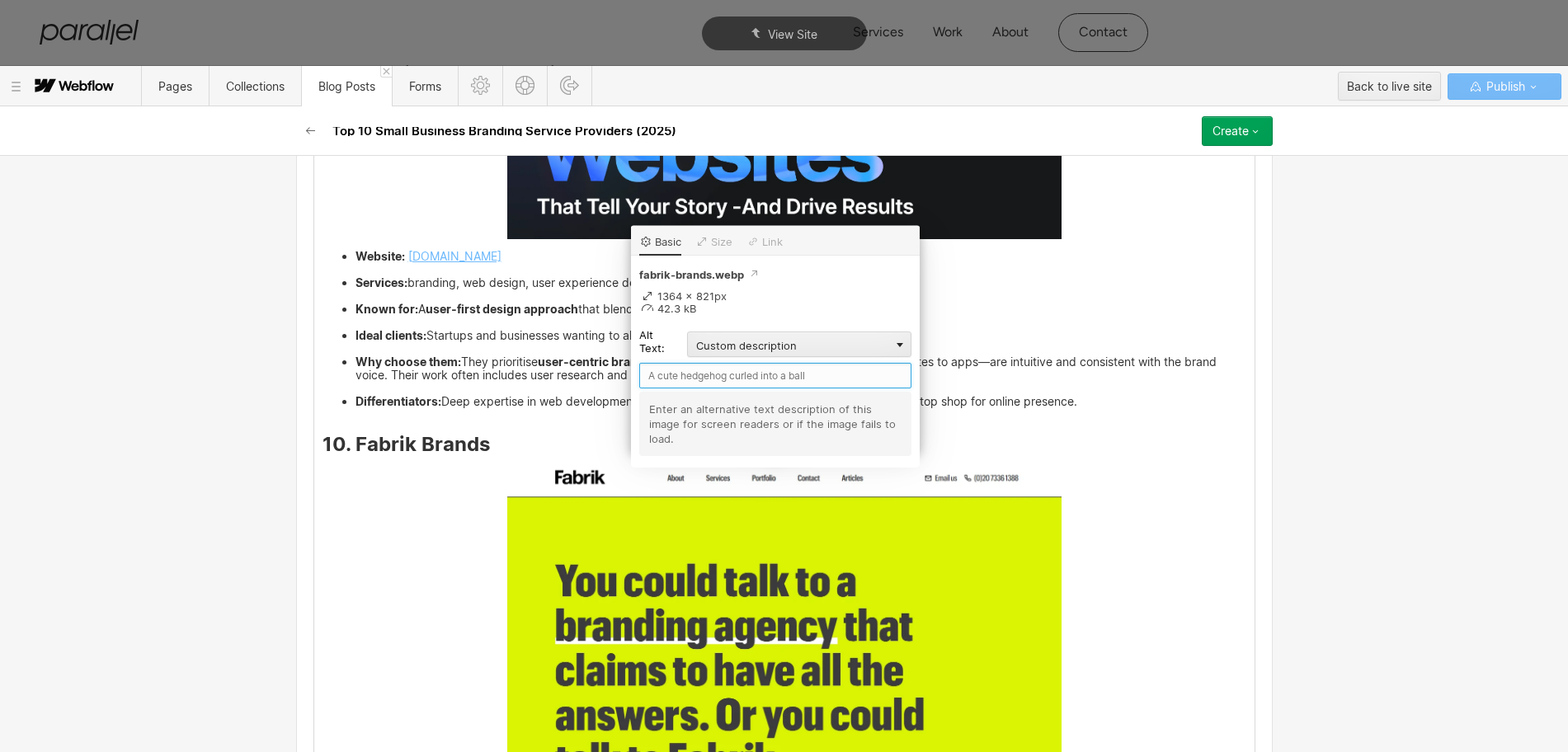
click at [661, 376] on input "text" at bounding box center [776, 376] width 273 height 25
paste input "Fabrik Brands"
type input "Fabrik Brands"
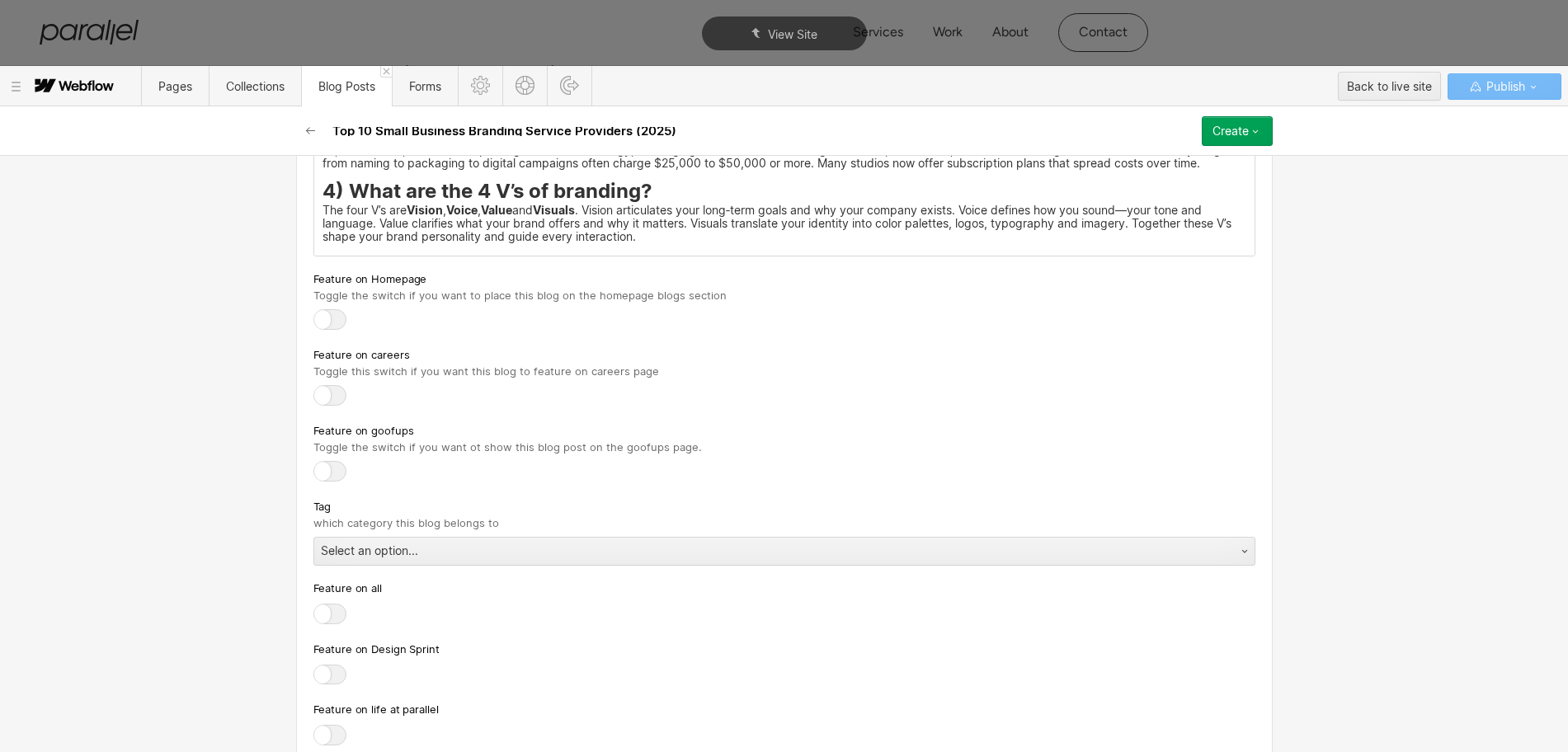
scroll to position [9073, 0]
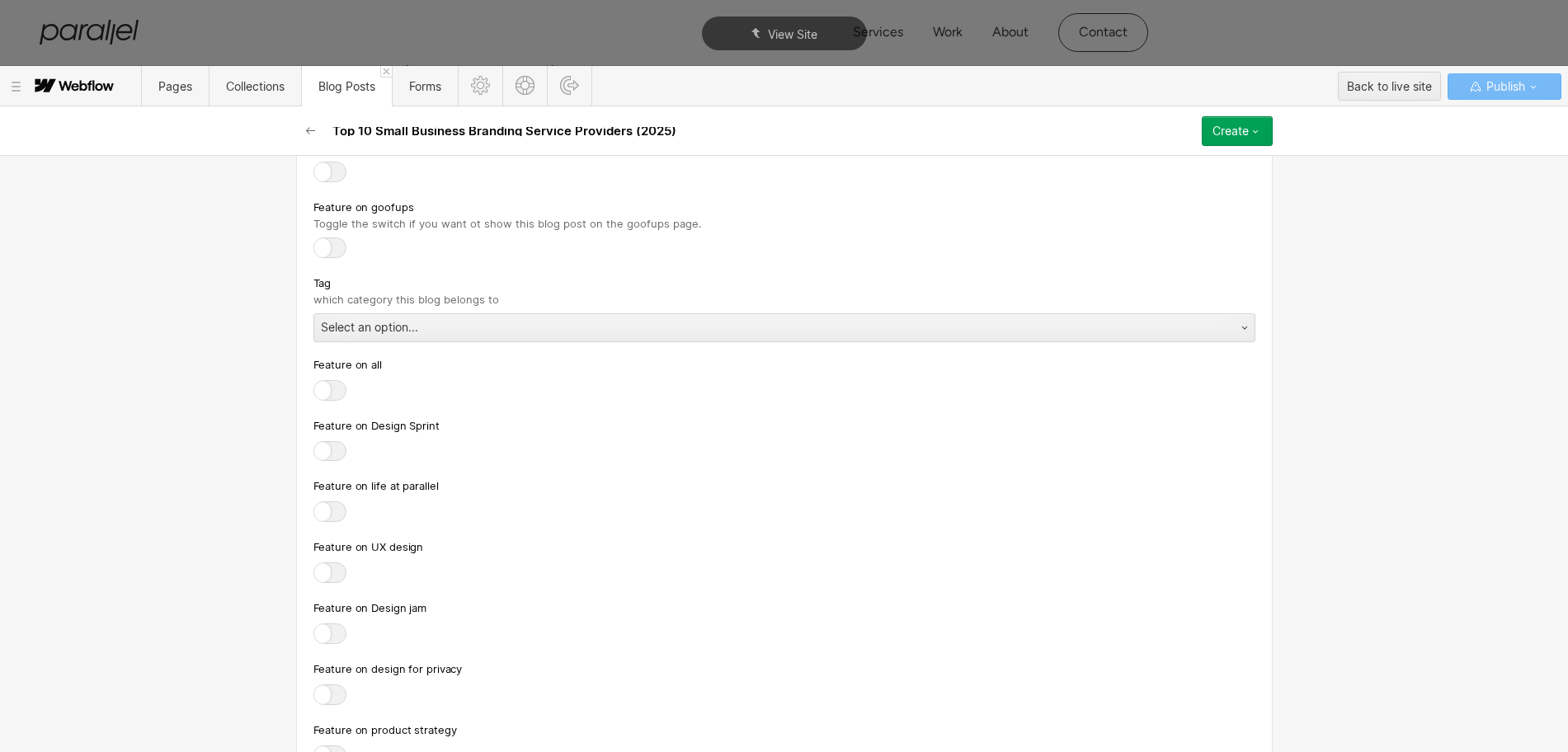
scroll to position [9098, 0]
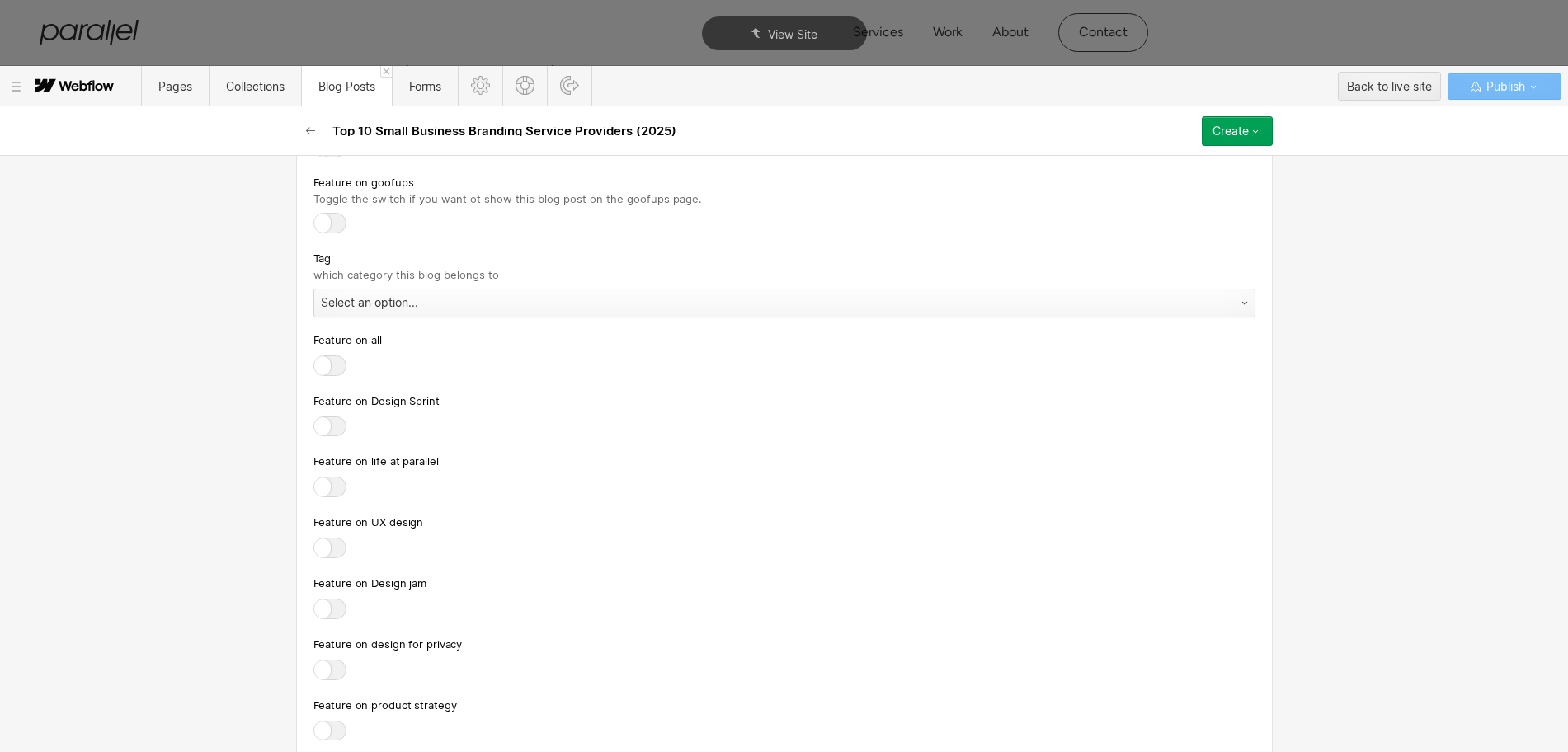
click at [347, 311] on div "Select an option..." at bounding box center [768, 302] width 907 height 26
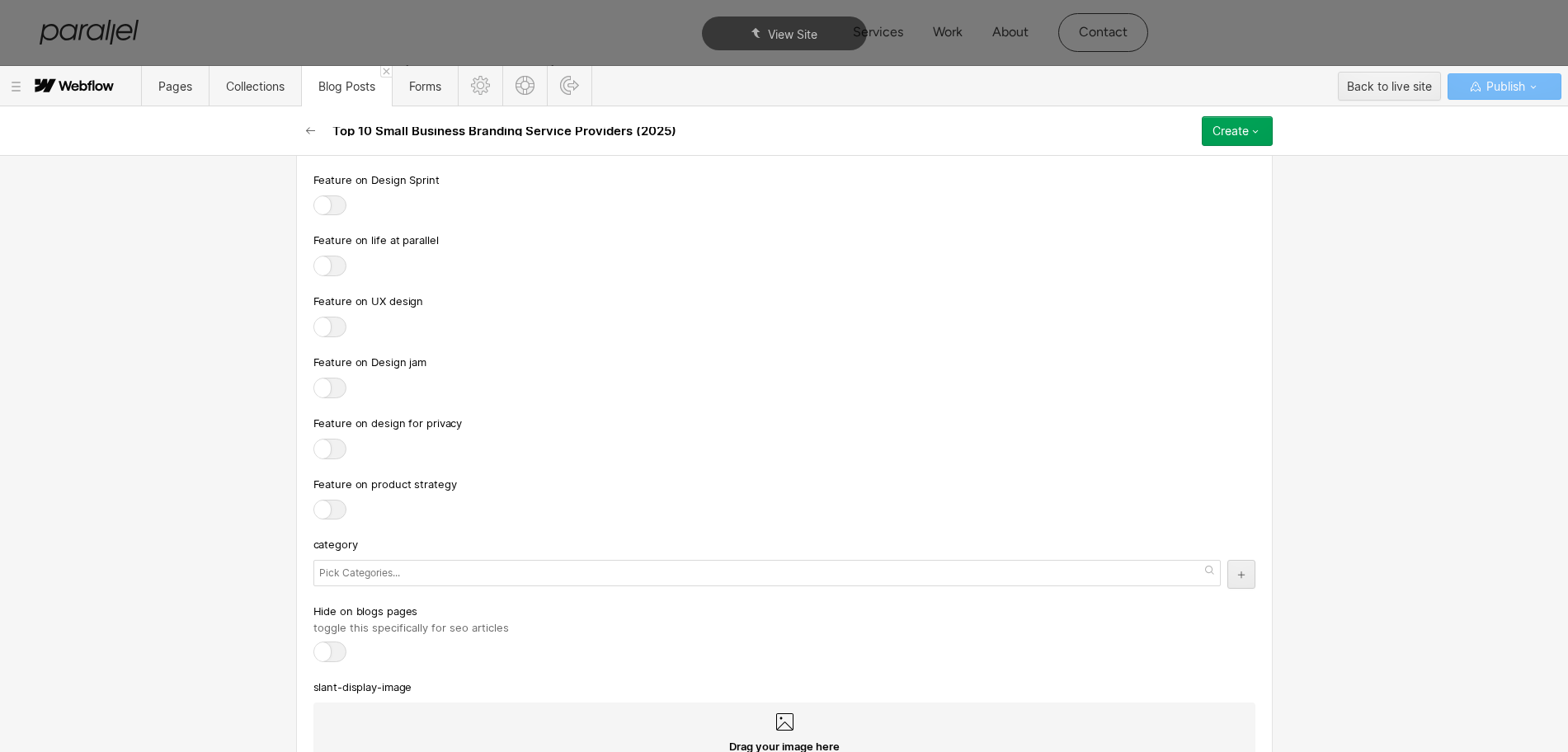
scroll to position [9406, 0]
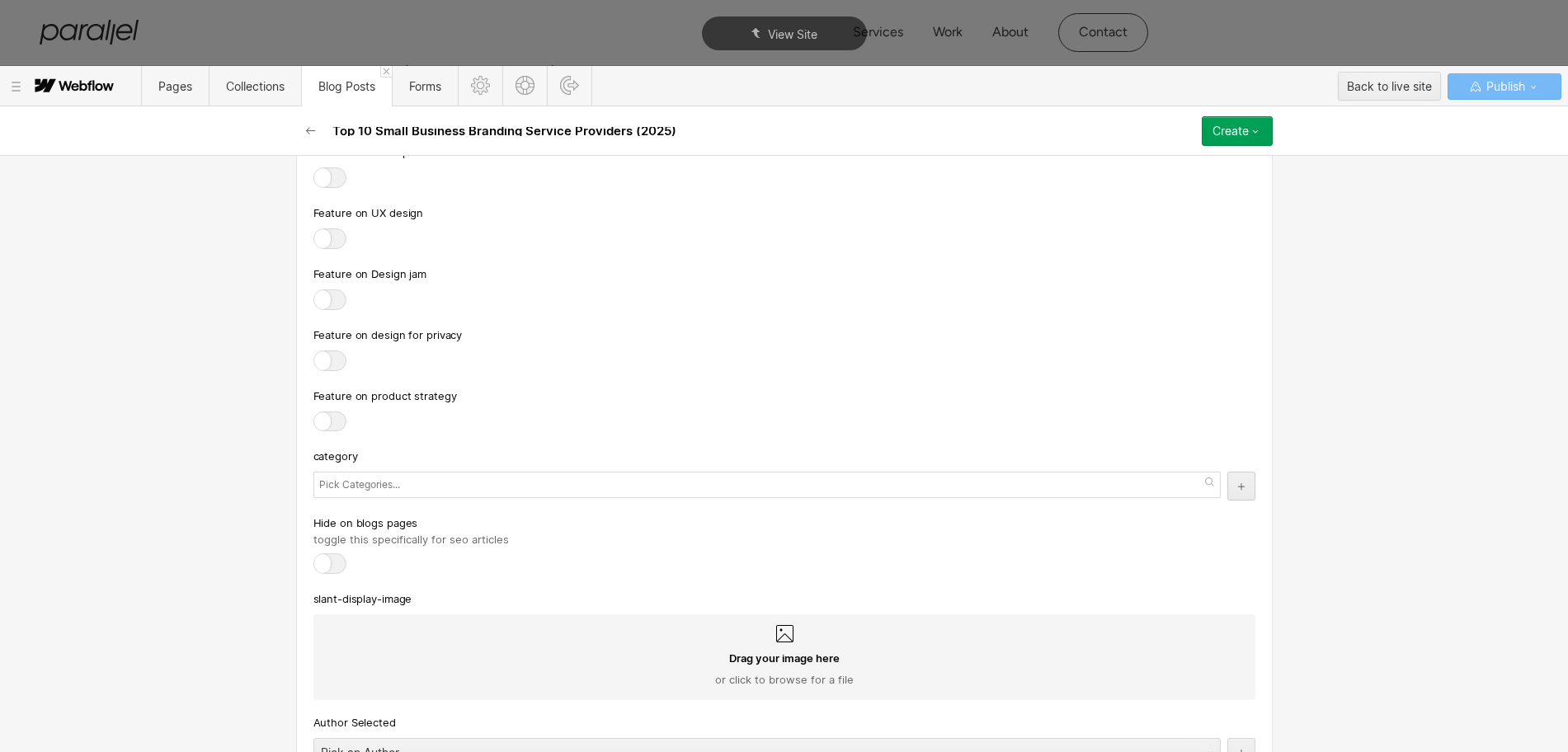
click at [346, 489] on input "text" at bounding box center [361, 484] width 85 height 23
click at [566, 405] on div "Feature on product strategy" at bounding box center [784, 395] width 942 height 18
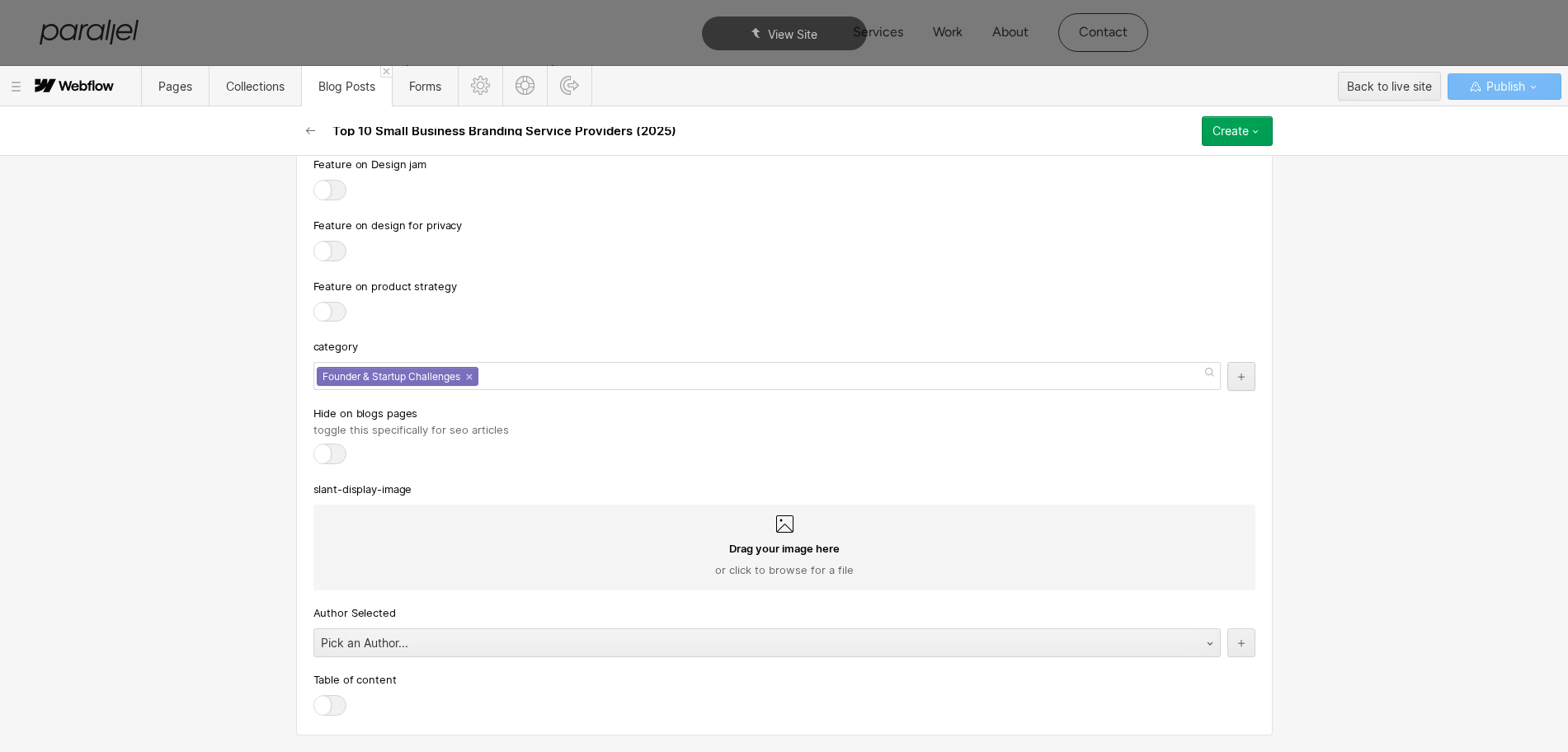
scroll to position [9530, 0]
click at [365, 640] on div "Pick an Author..." at bounding box center [750, 642] width 872 height 26
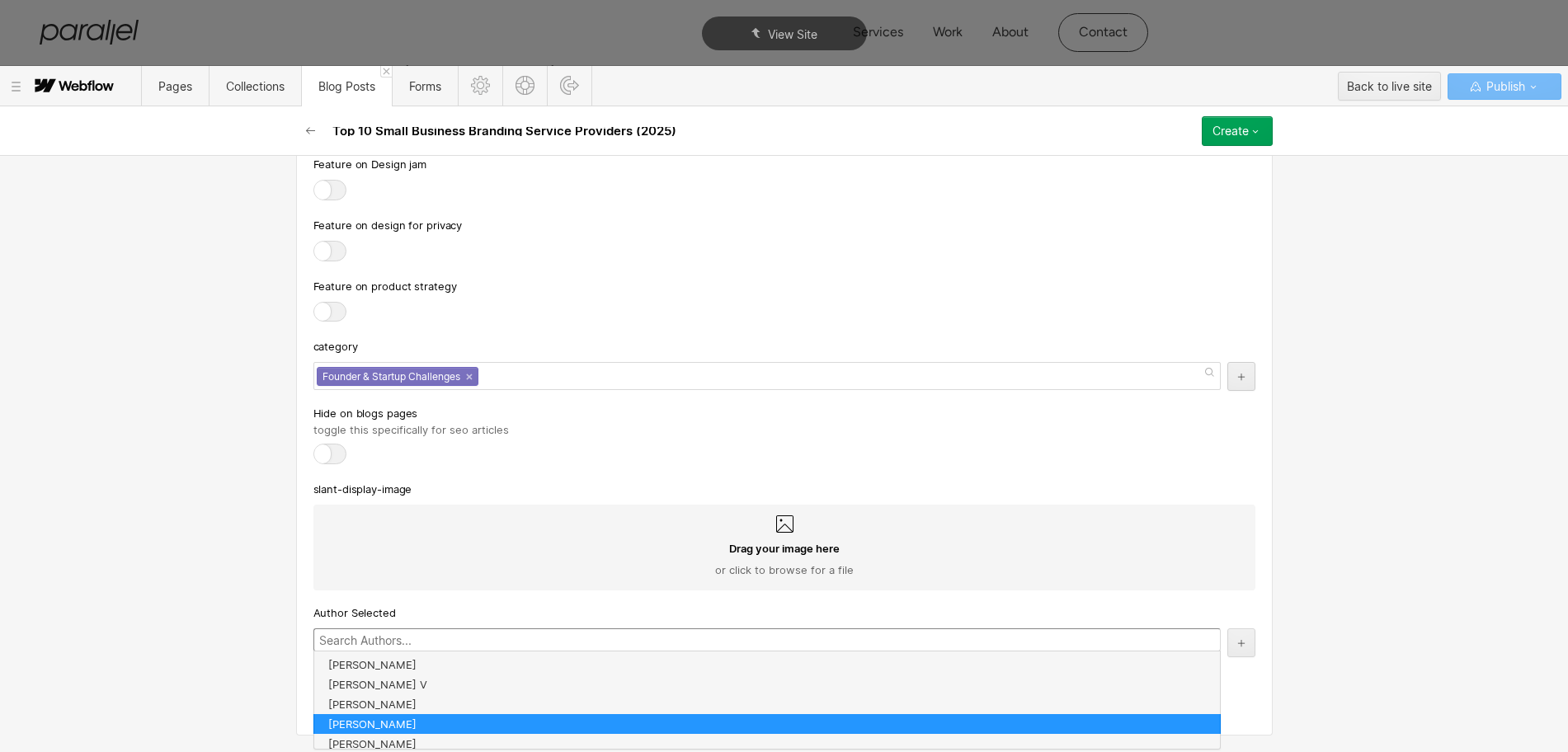
scroll to position [297, 0]
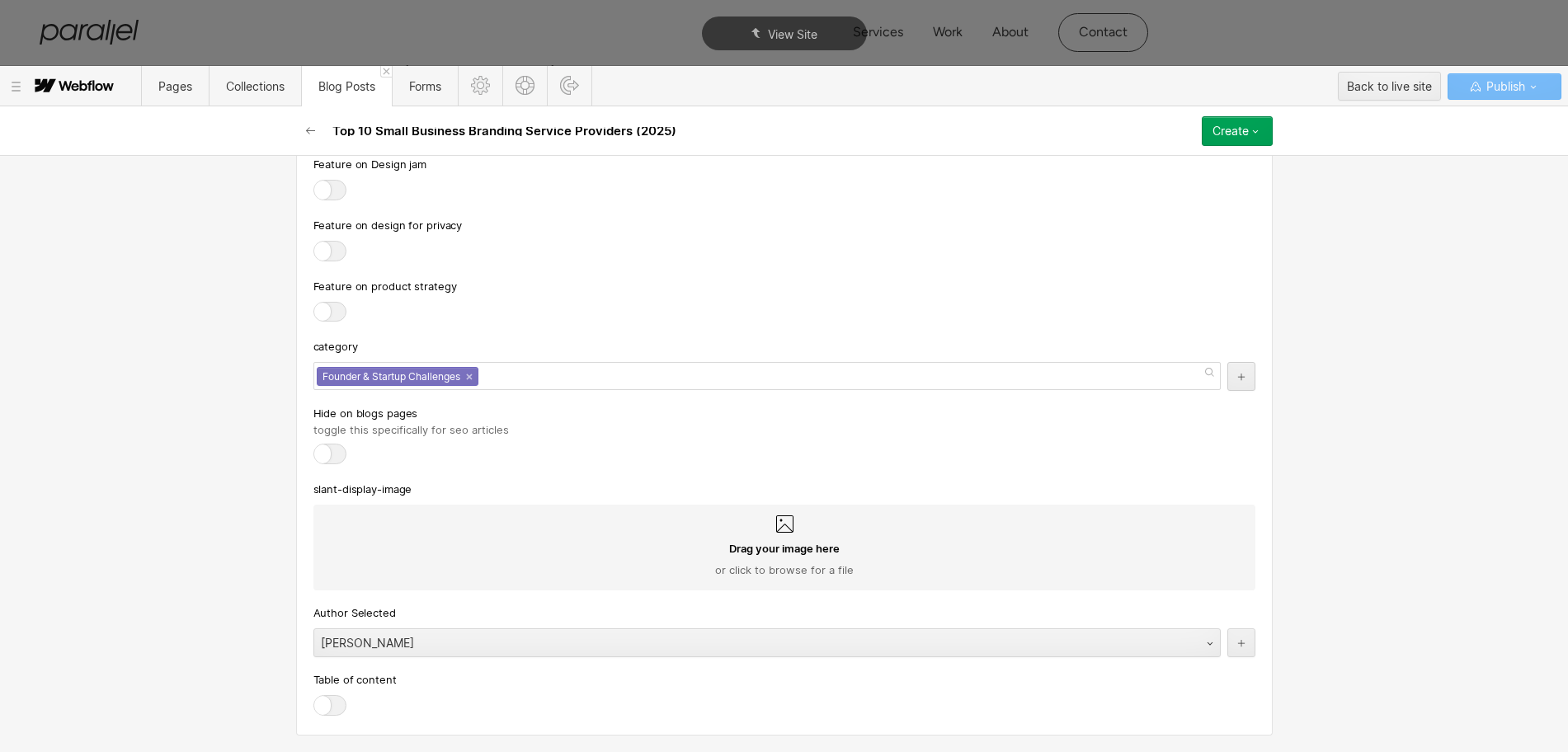
click at [326, 700] on div at bounding box center [330, 704] width 33 height 20
click at [0, 0] on input "checkbox" at bounding box center [0, 0] width 0 height 0
click at [1244, 135] on div "Create" at bounding box center [1230, 131] width 36 height 14
click at [1153, 185] on span "Publish now" at bounding box center [1149, 187] width 56 height 16
